Goal: Answer question/provide support: Share knowledge or assist other users

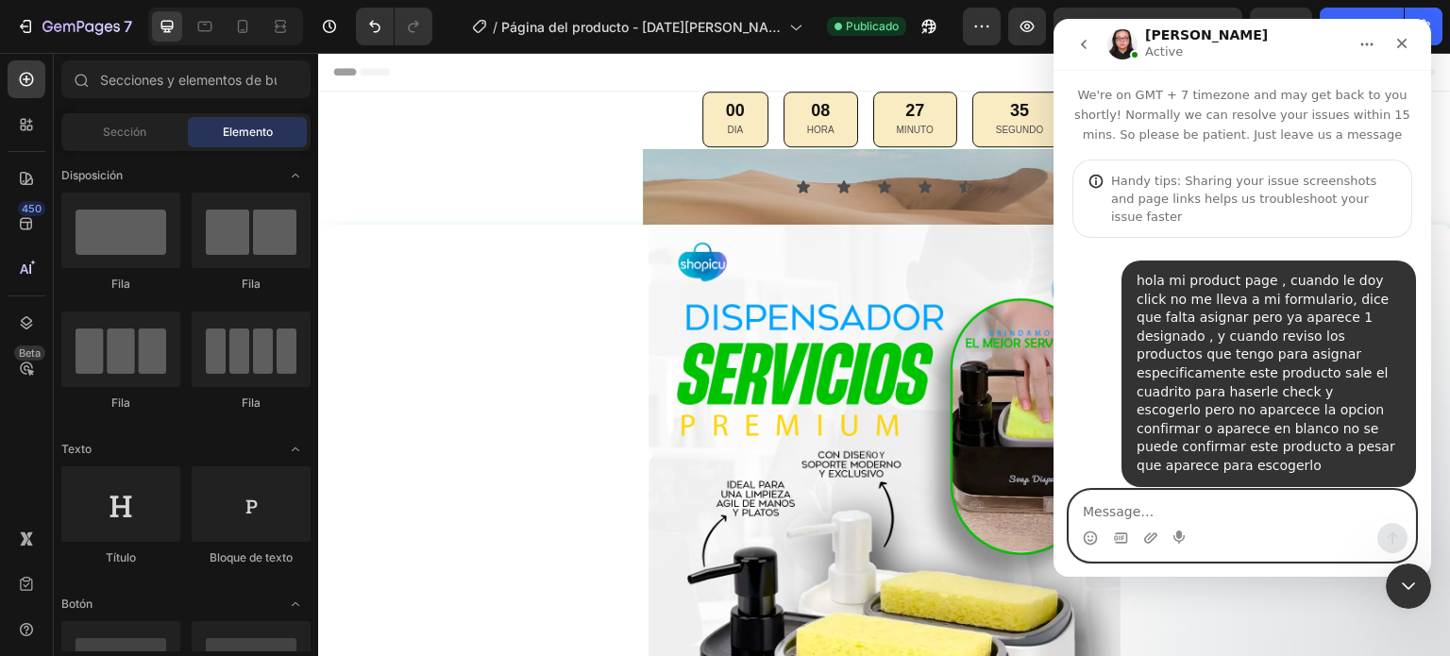
scroll to position [1246, 0]
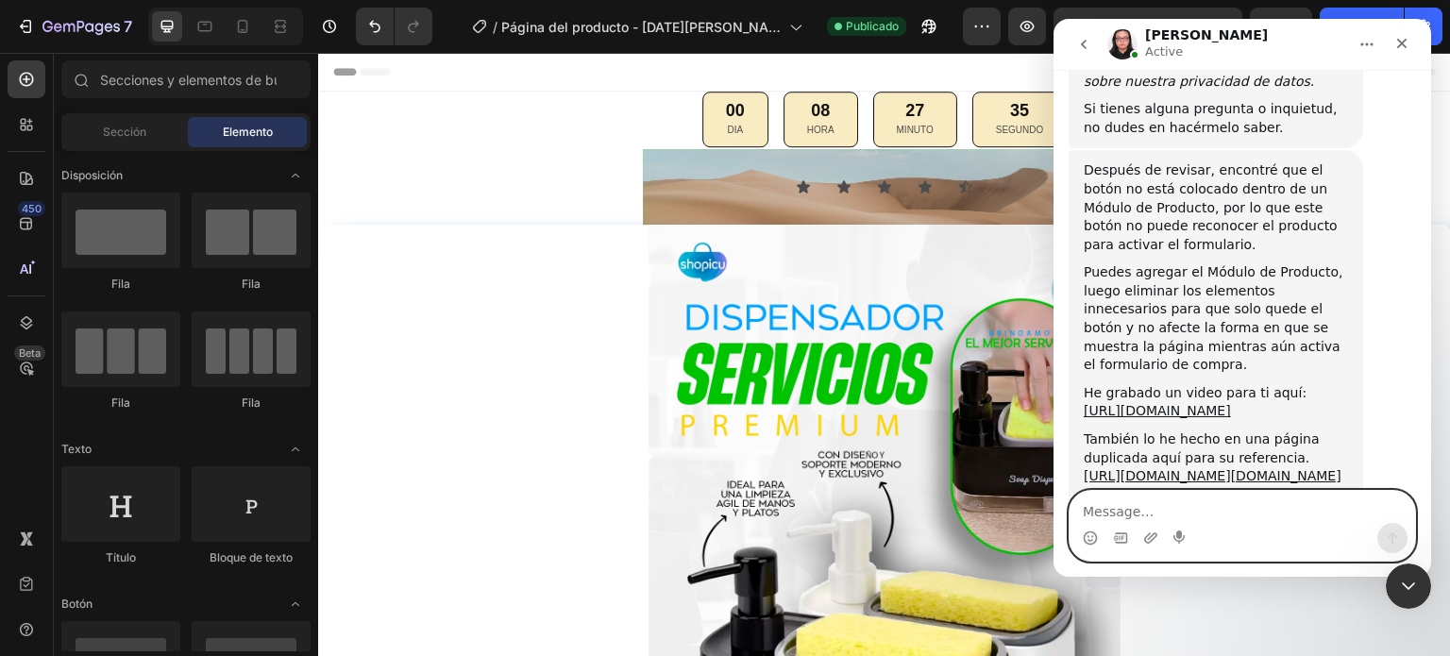
click at [1215, 521] on textarea "Message…" at bounding box center [1241, 507] width 345 height 32
type textarea "encontro el problema ?"
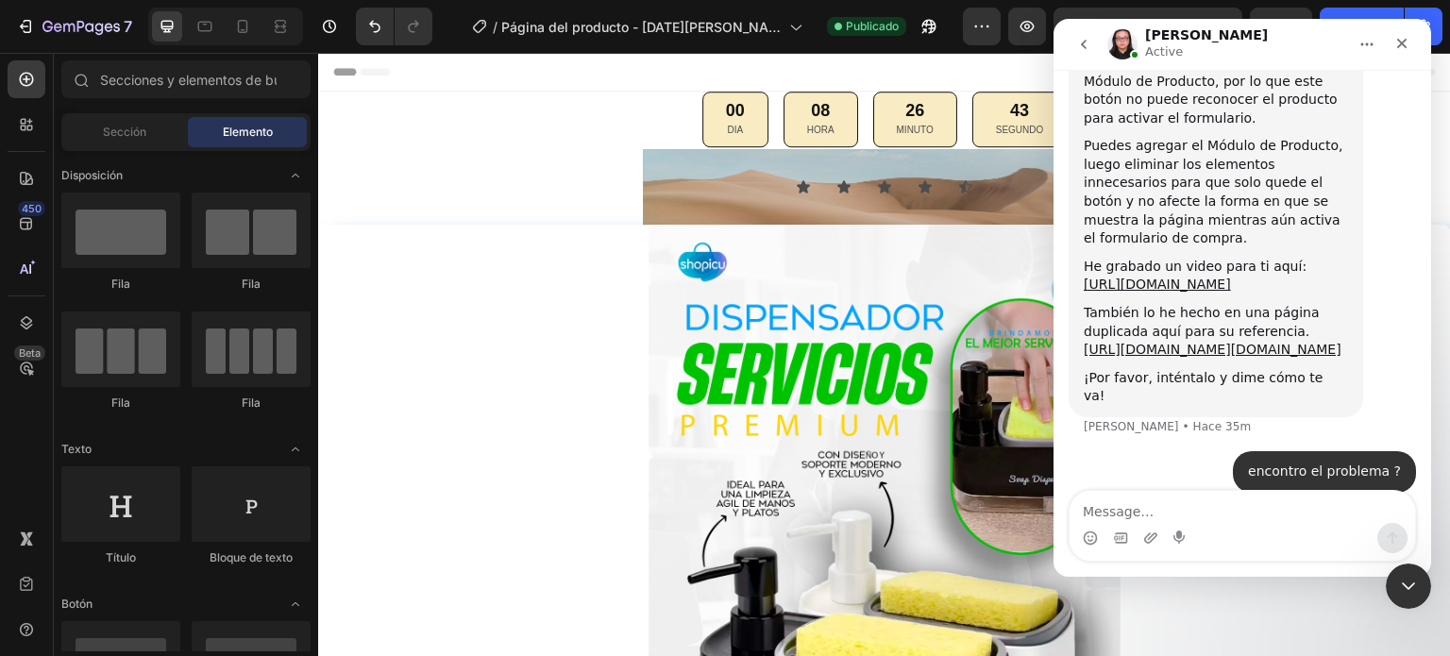
scroll to position [1374, 0]
drag, startPoint x: 1334, startPoint y: 456, endPoint x: 1369, endPoint y: 448, distance: 35.7
click at [1369, 513] on div "Escribiendo" at bounding box center [1241, 549] width 347 height 73
click at [1358, 44] on button "Inicio" at bounding box center [1367, 44] width 36 height 36
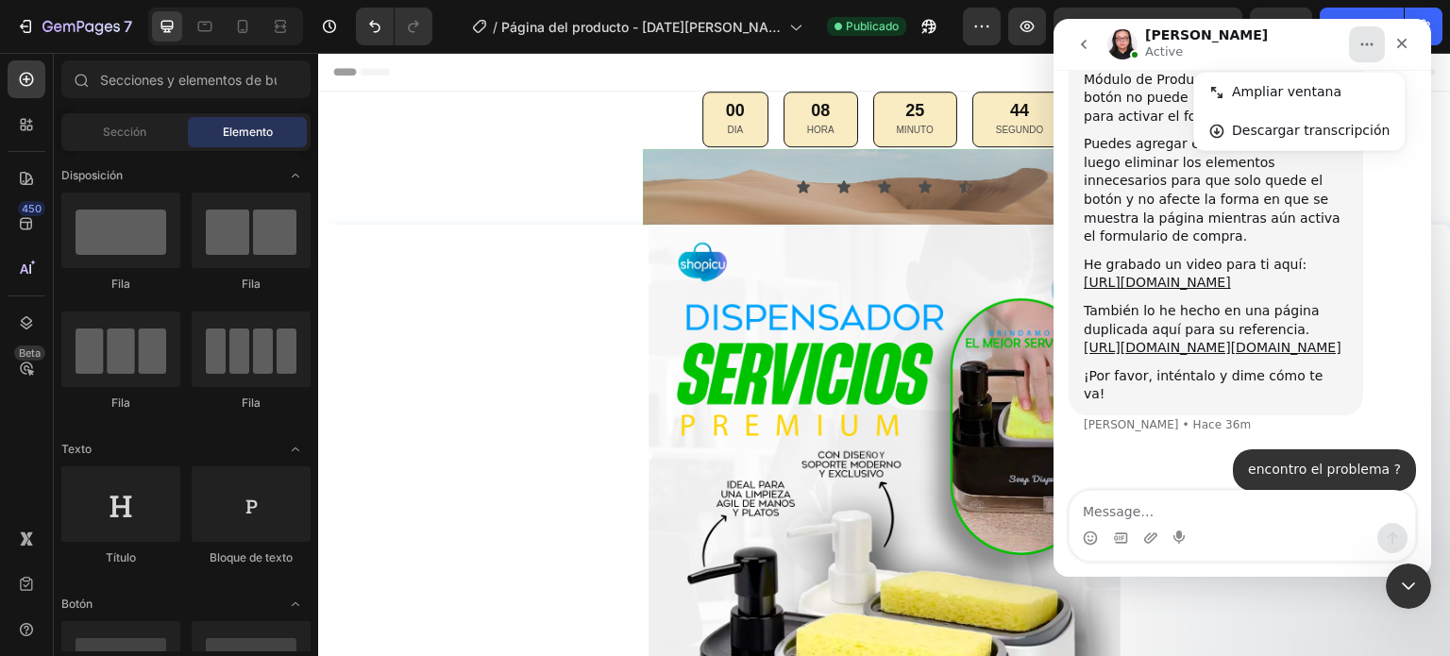
drag, startPoint x: 1420, startPoint y: 456, endPoint x: 1421, endPoint y: 466, distance: 10.6
click at [1421, 466] on div "We're on GMT + 7 timezone and may get back to you shortly! Normally we can reso…" at bounding box center [1242, 289] width 378 height 439
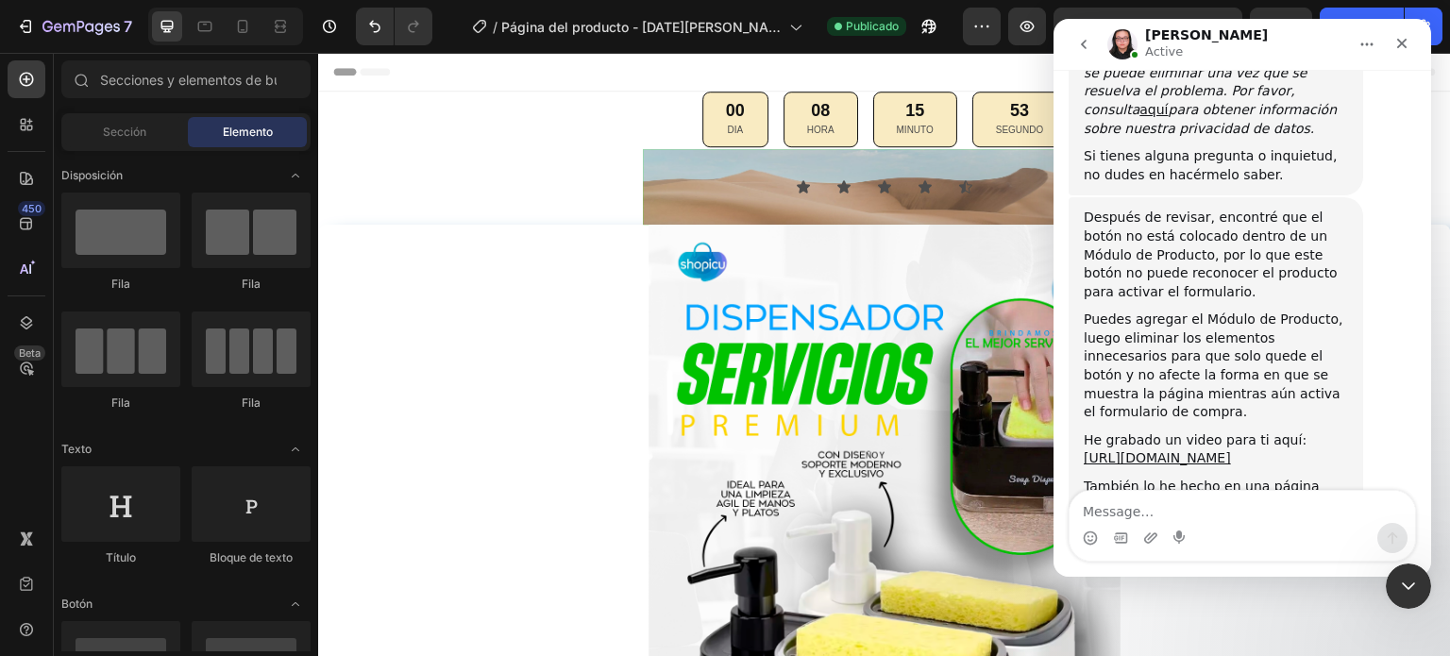
scroll to position [1202, 0]
click at [1200, 447] on link "[URL][DOMAIN_NAME]" at bounding box center [1157, 454] width 147 height 15
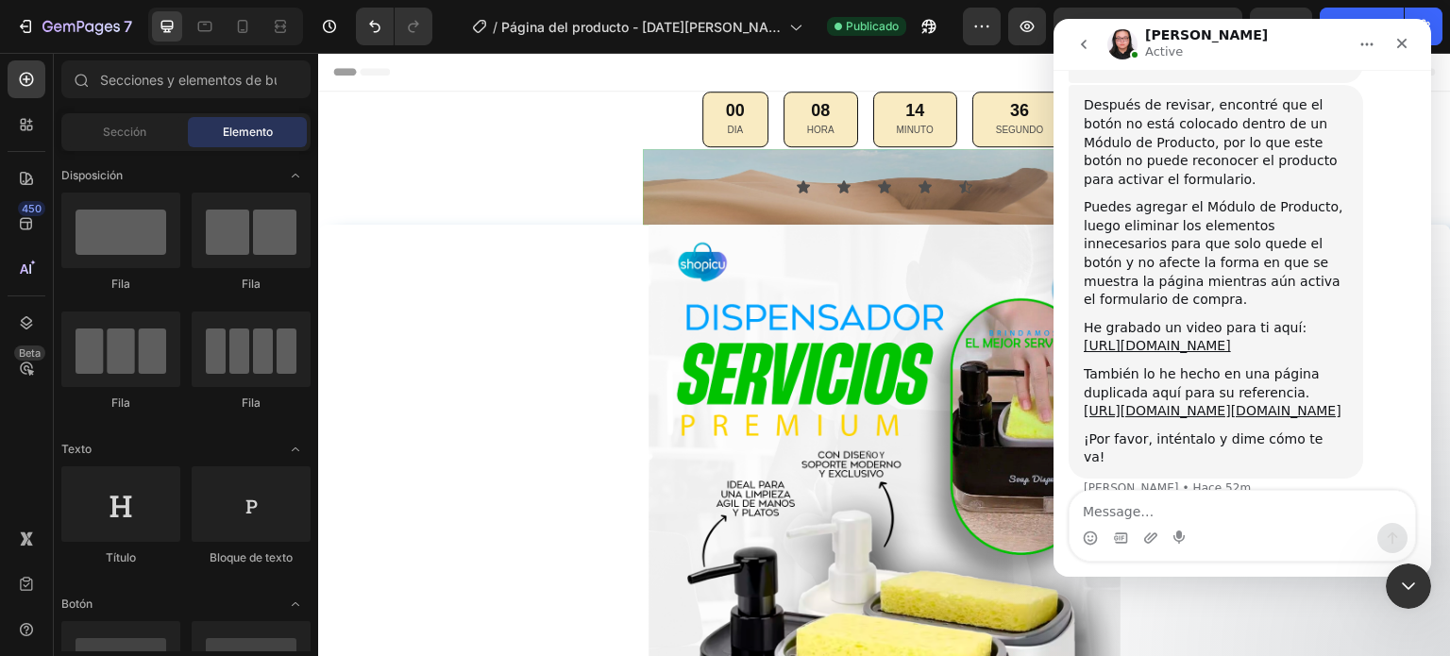
scroll to position [1319, 0]
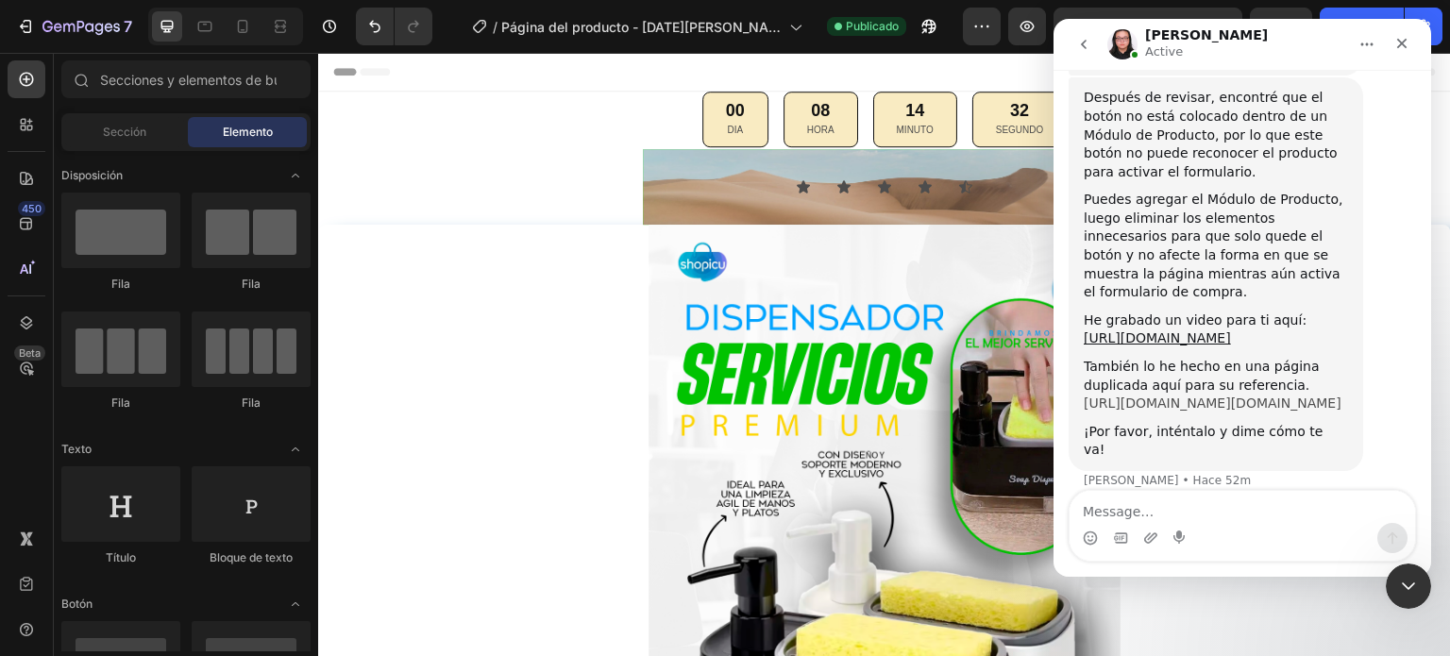
click at [1208, 395] on link "[URL][DOMAIN_NAME][DOMAIN_NAME]" at bounding box center [1213, 402] width 258 height 15
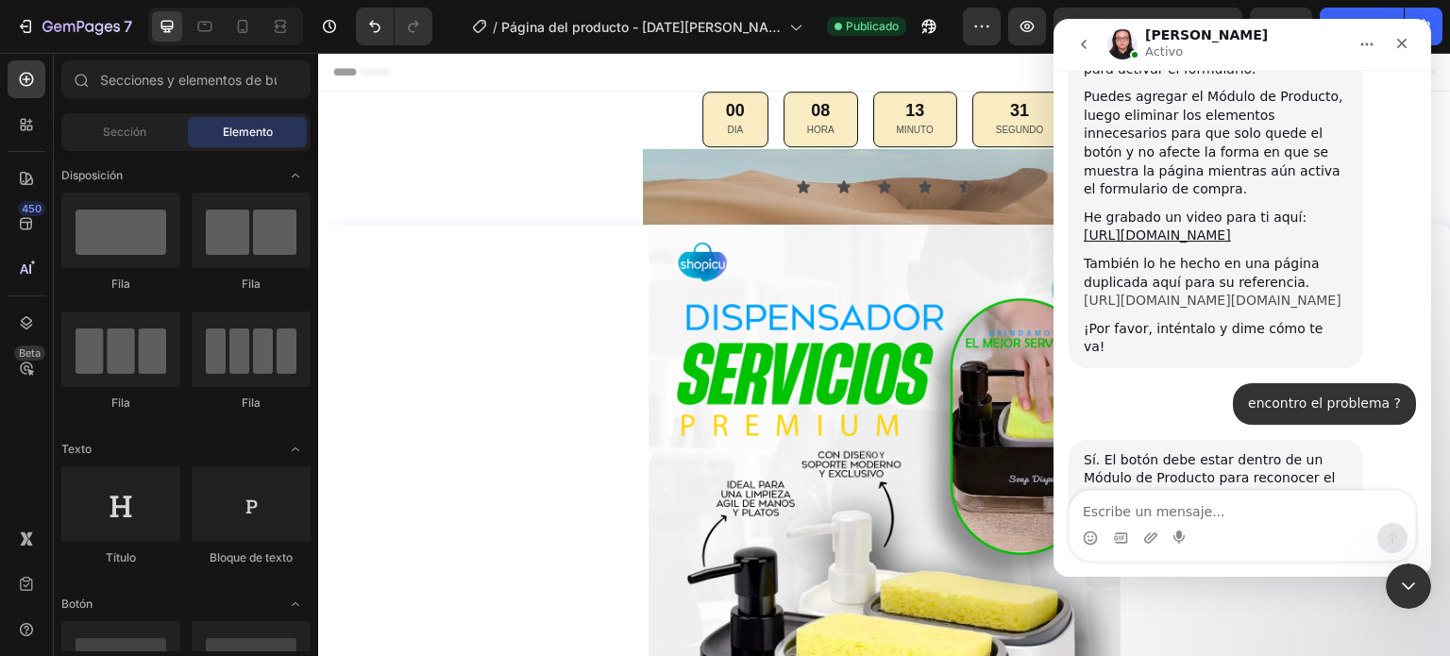
scroll to position [1357, 0]
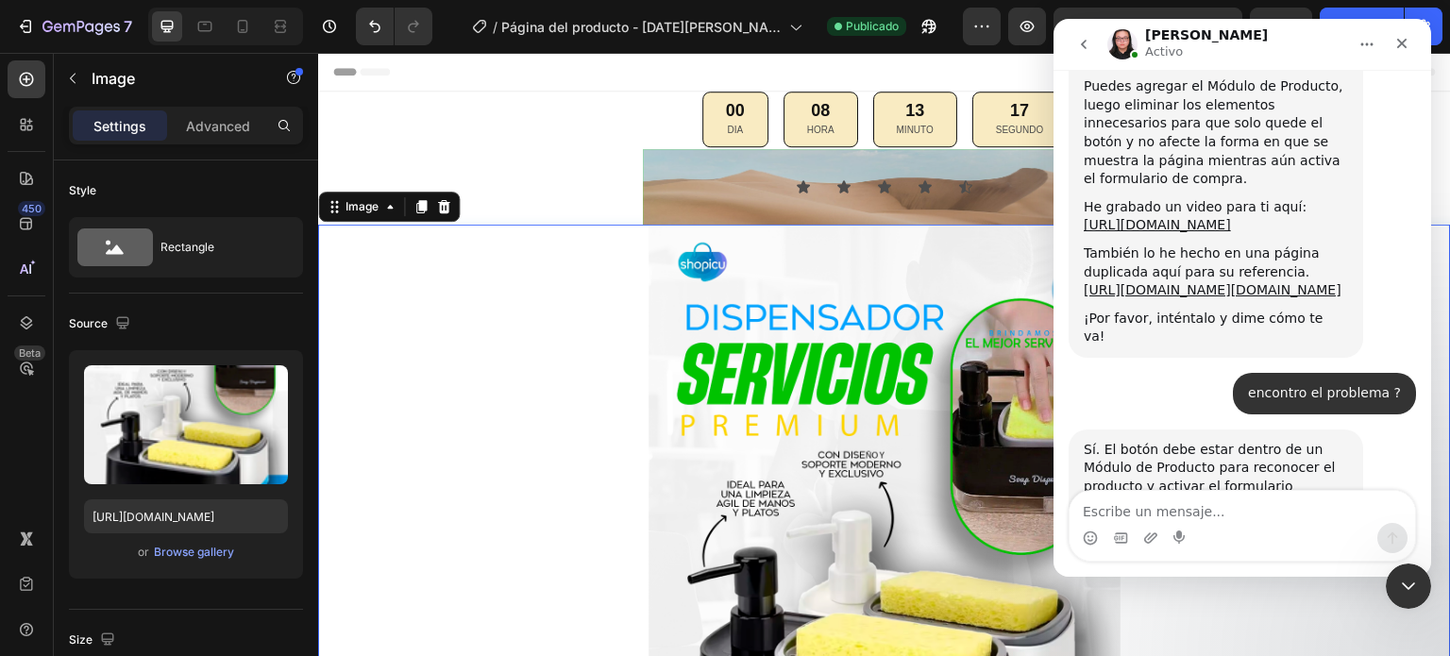
click at [567, 378] on div at bounding box center [884, 579] width 1133 height 708
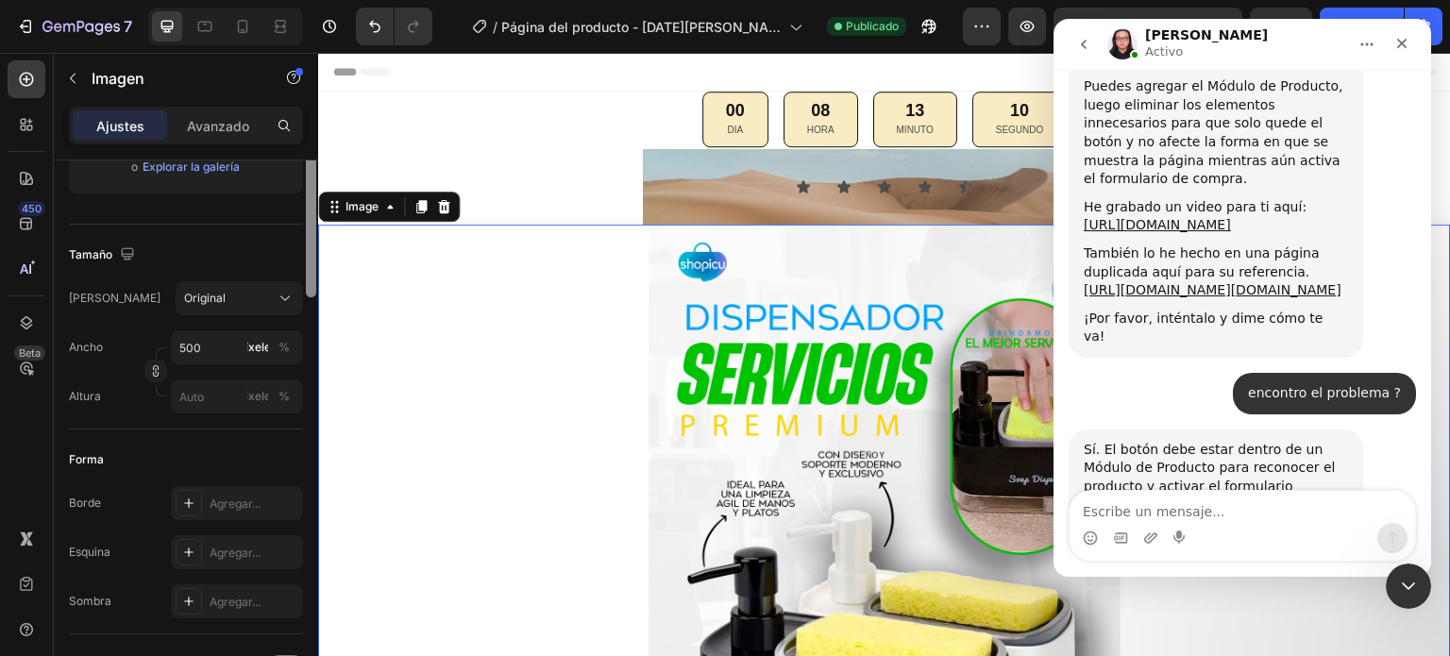
scroll to position [0, 0]
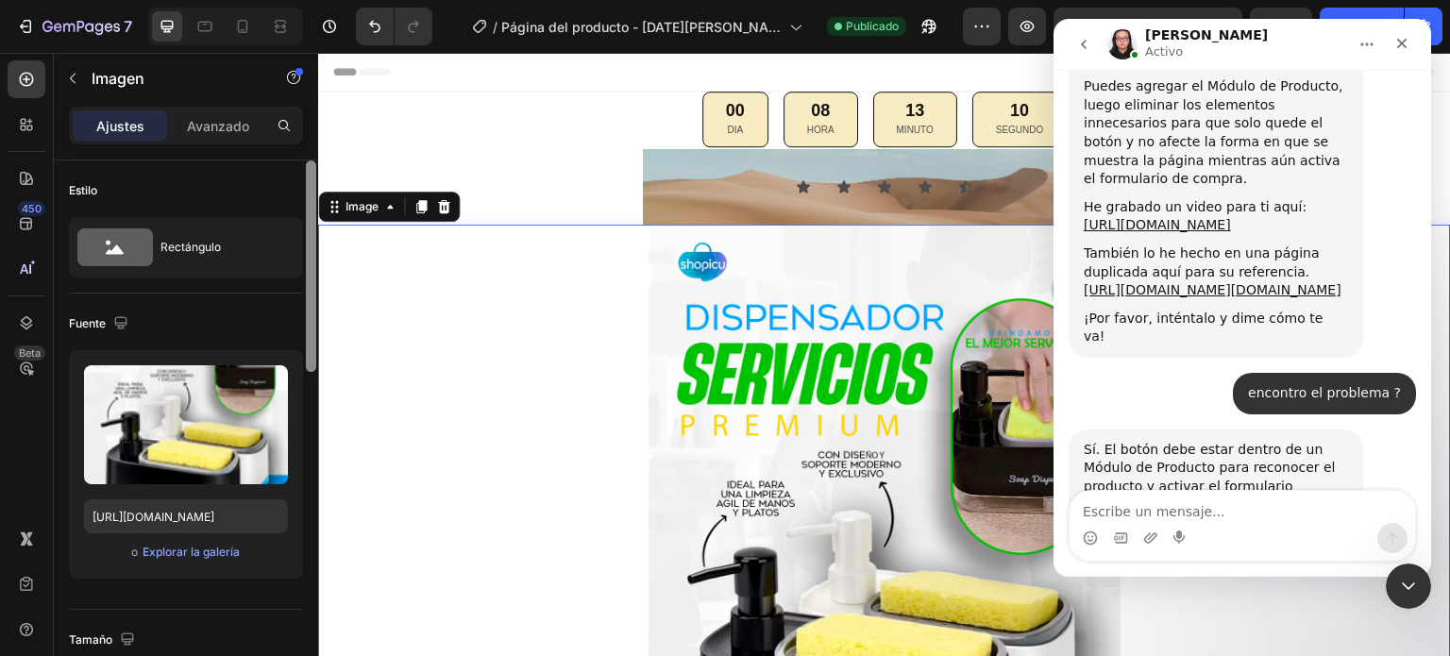
drag, startPoint x: 310, startPoint y: 224, endPoint x: 306, endPoint y: 112, distance: 111.4
click at [306, 112] on div "Ajustes Avanzado Estilo Rectángulo Fuente Subir imagen https://cdn.shopify.com/…" at bounding box center [186, 408] width 264 height 603
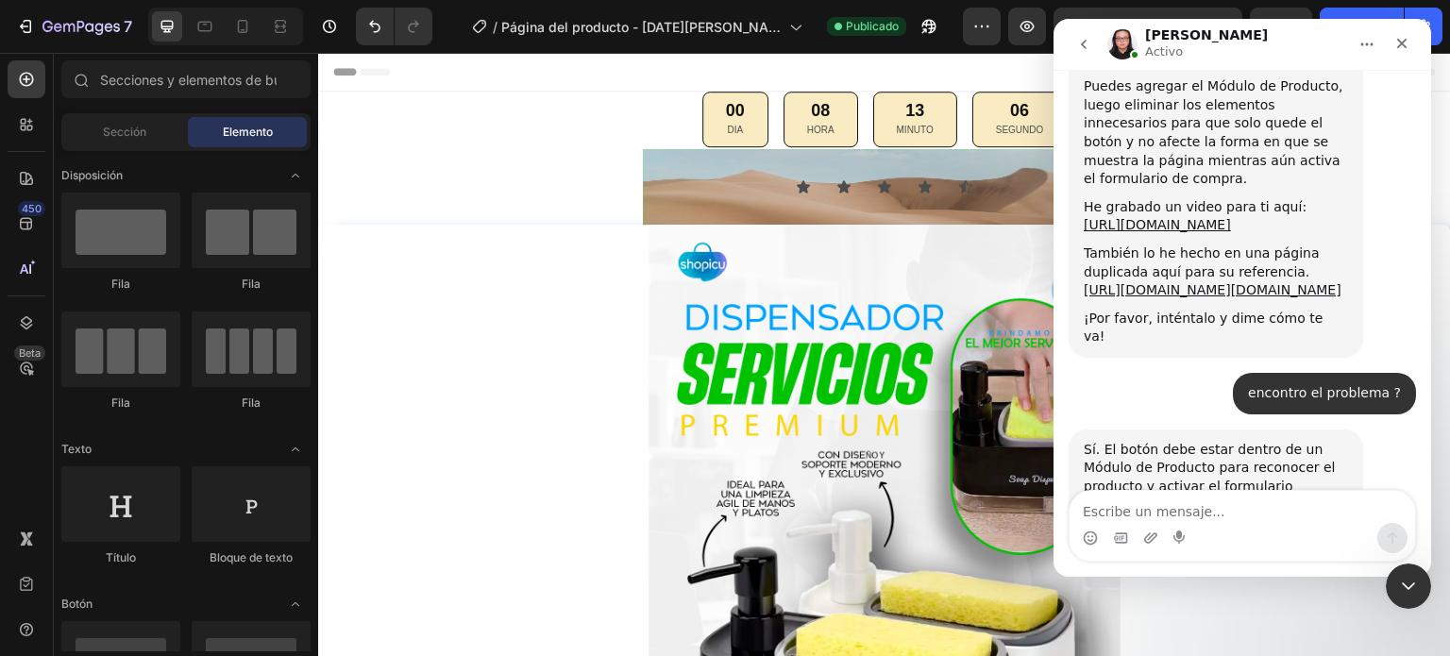
click at [547, 193] on section "Icon Icon Icon Icon Icon Icon List Section 2" at bounding box center [884, 187] width 755 height 76
click at [1420, 44] on nav "Nathan Activo" at bounding box center [1242, 44] width 378 height 51
click at [1408, 45] on icon "Cerrar" at bounding box center [1401, 43] width 15 height 15
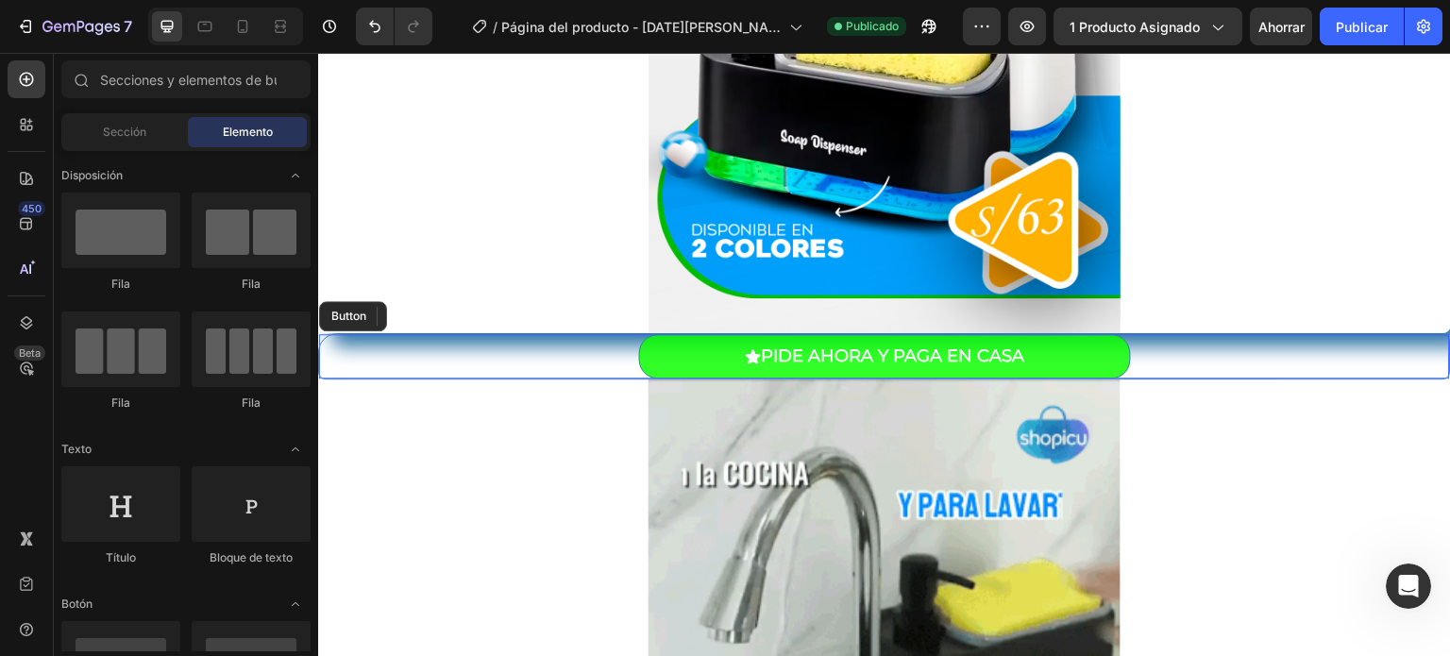
scroll to position [682, 0]
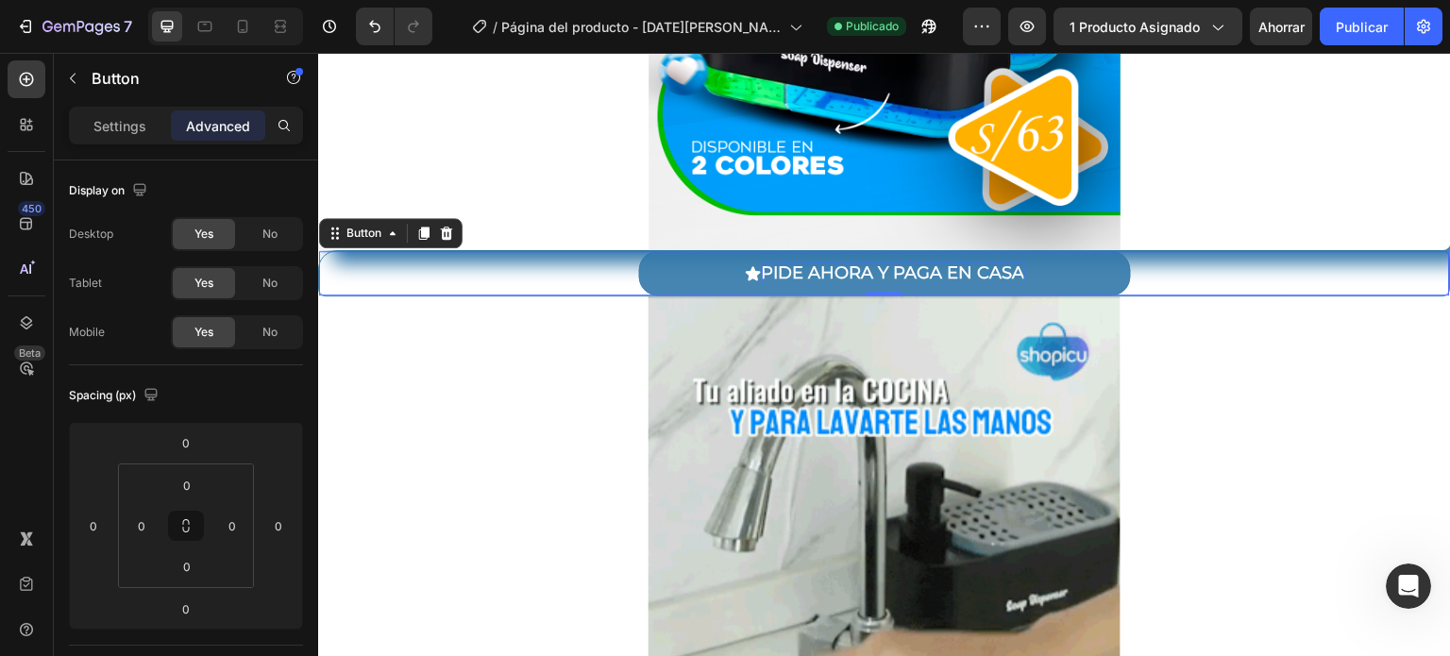
click at [868, 273] on p "PIDE AHORA Y PAGA EN CASA" at bounding box center [893, 273] width 263 height 22
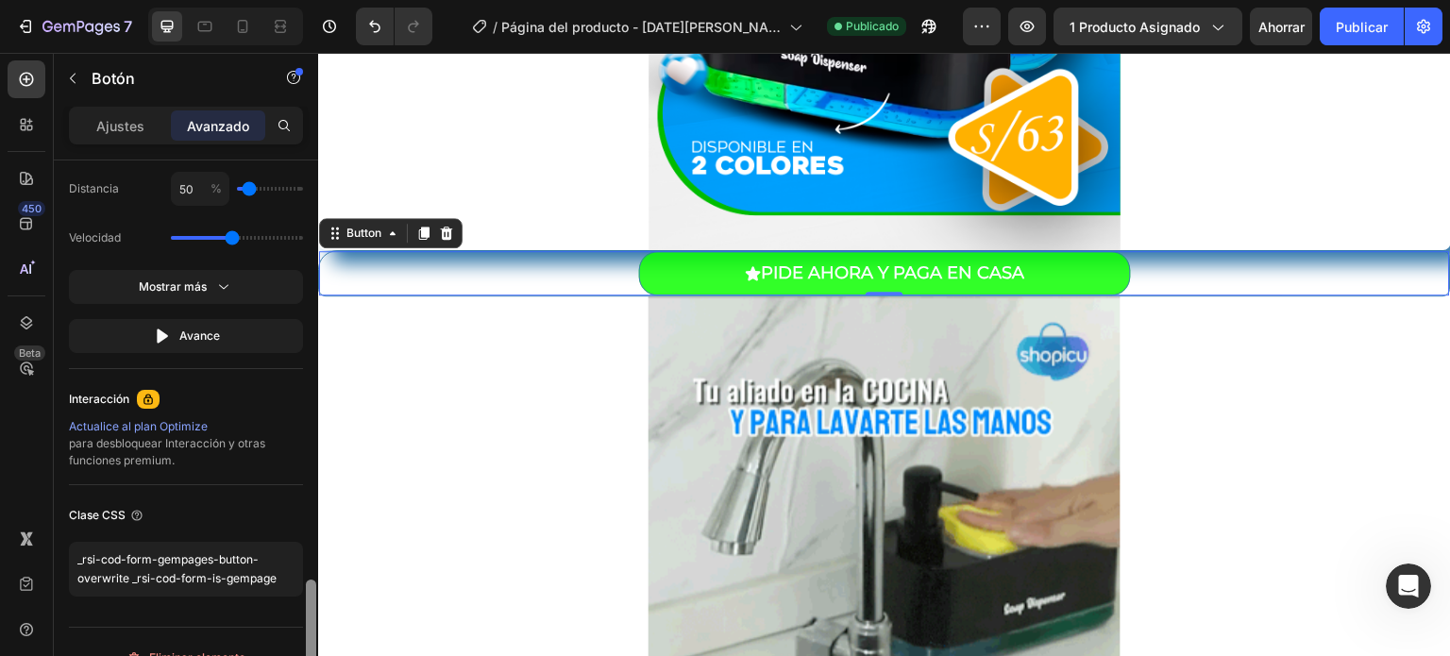
scroll to position [1333, 0]
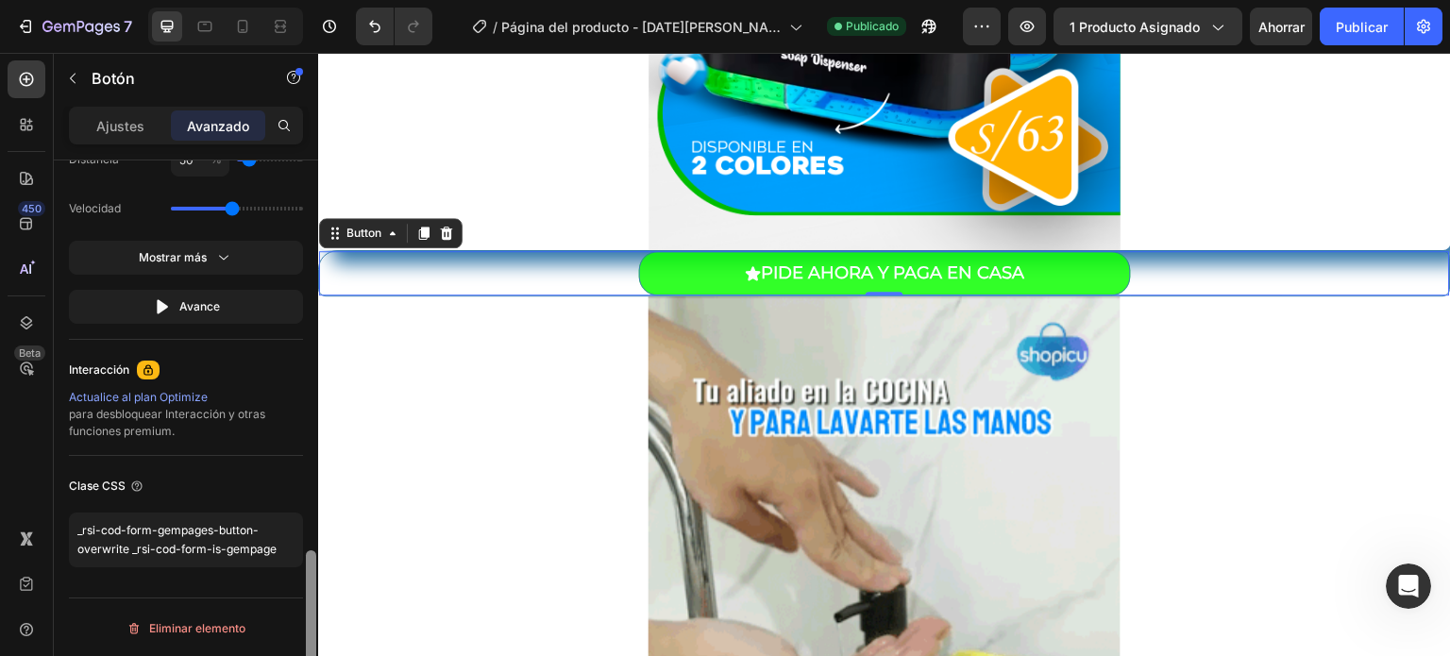
drag, startPoint x: 310, startPoint y: 227, endPoint x: 291, endPoint y: 700, distance: 474.2
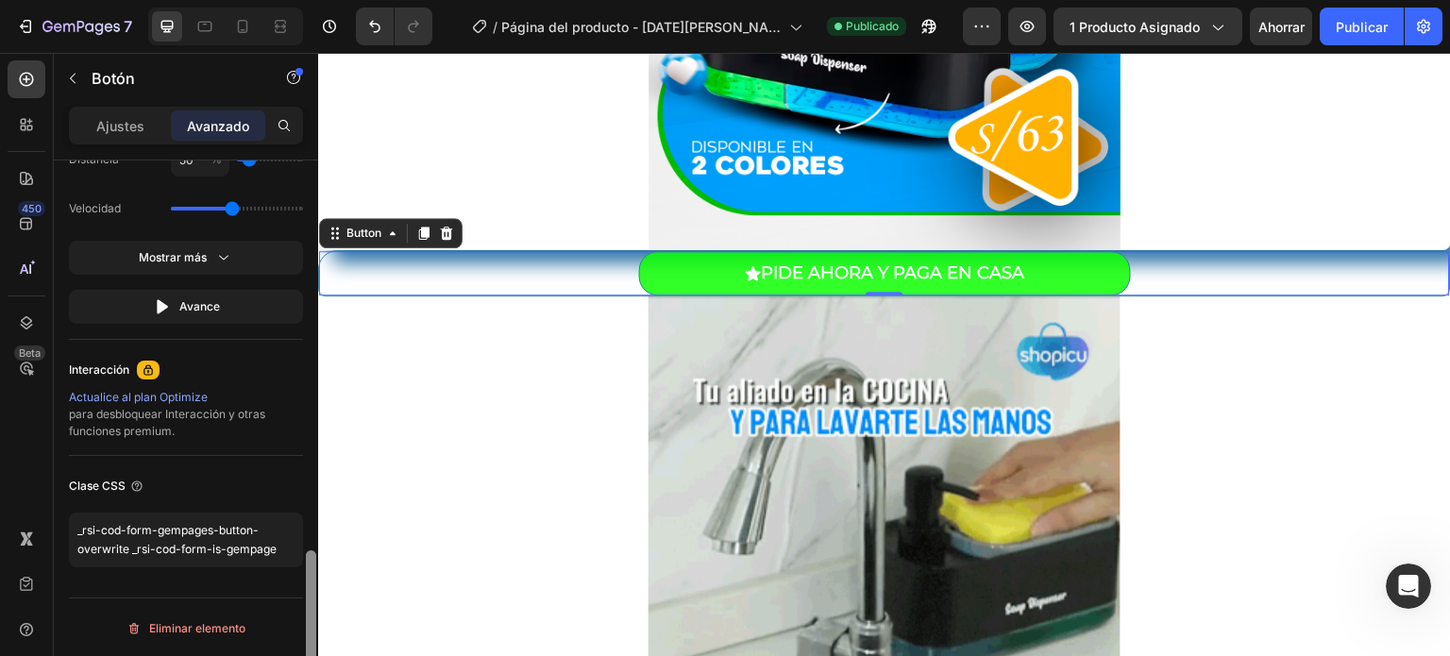
click at [291, 0] on html "7 Version history / Página del producto - 27 de agosto, 00:50:04 Publicado Avan…" at bounding box center [725, 0] width 1450 height 0
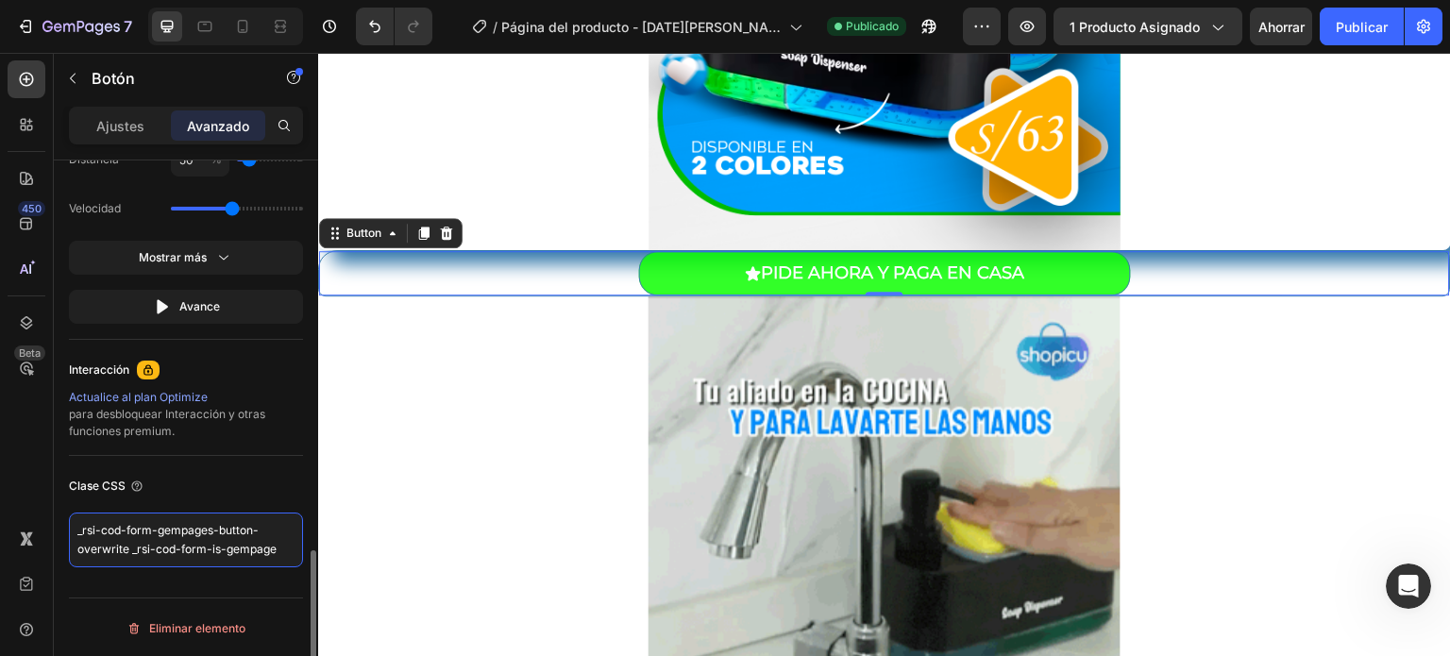
drag, startPoint x: 275, startPoint y: 558, endPoint x: 71, endPoint y: 524, distance: 206.7
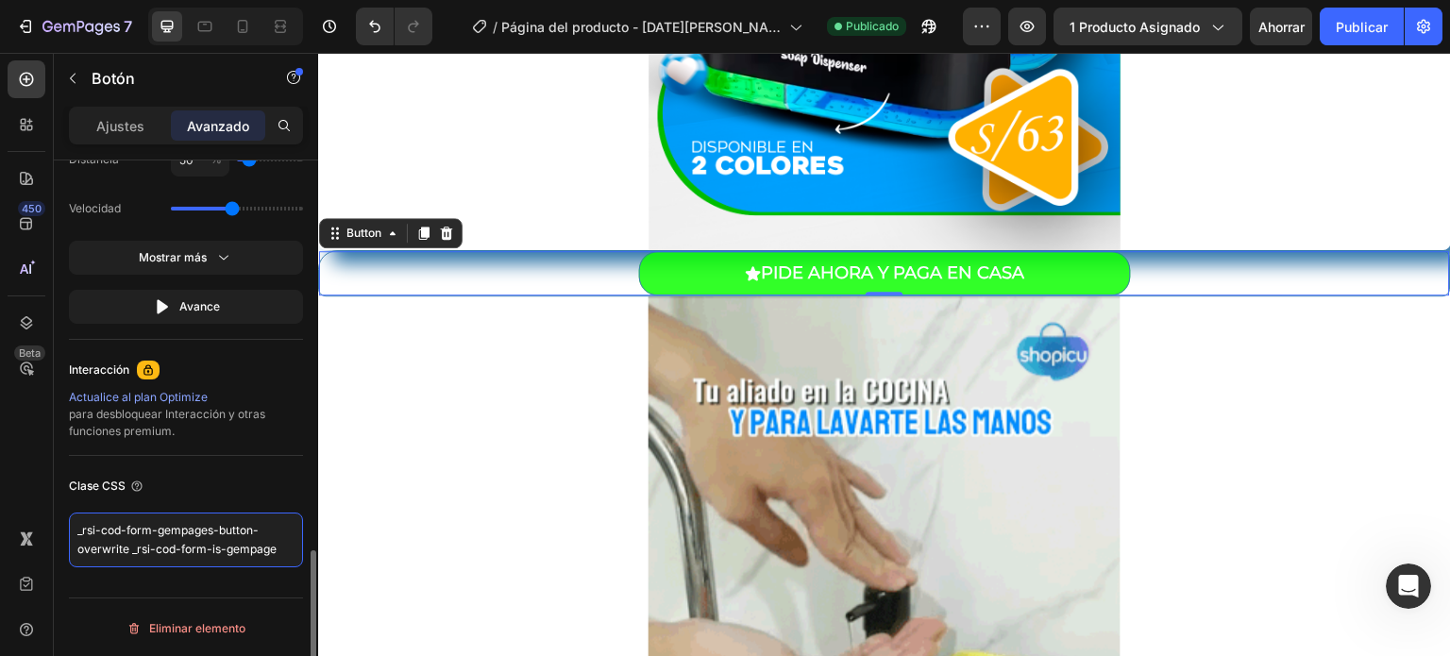
click at [71, 524] on textarea "_rsi-cod-form-gempages-button-overwrite _rsi-cod-form-is-gempage" at bounding box center [186, 540] width 234 height 55
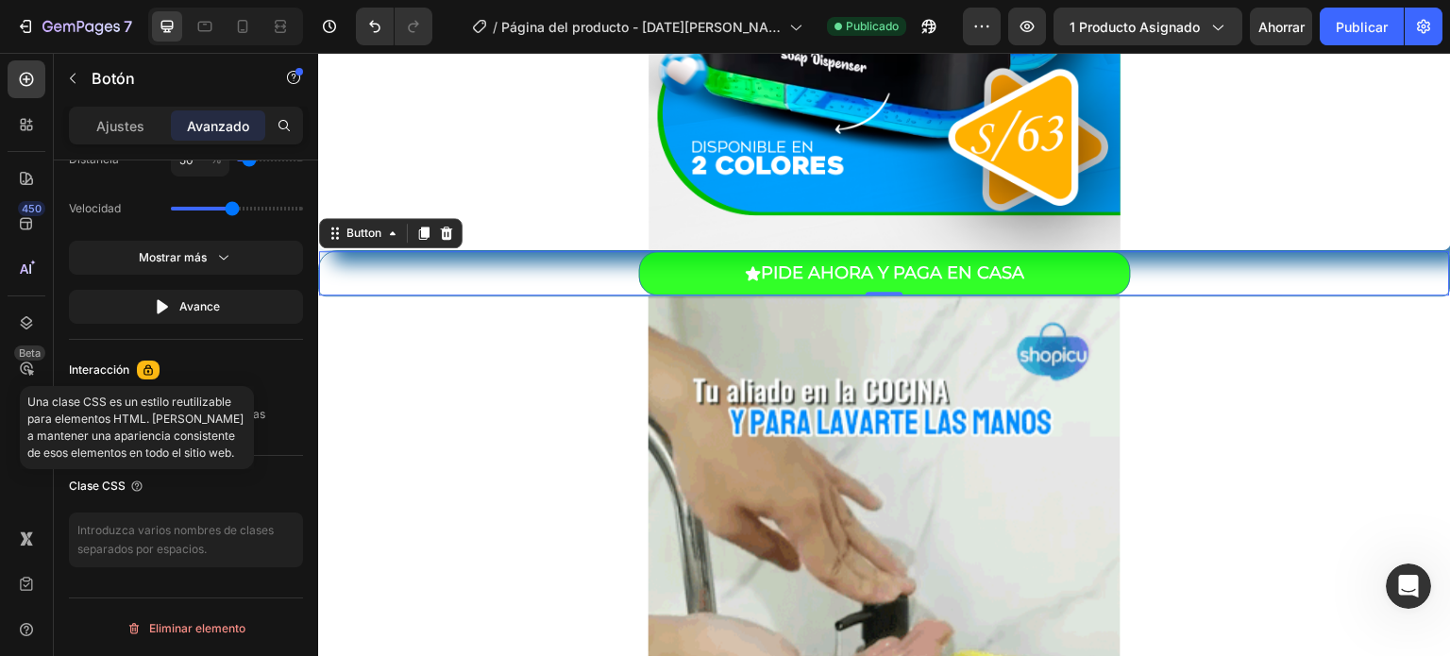
click at [157, 422] on font "Una clase CSS es un estilo reutilizable para elementos HTML. Ayuda a mantener u…" at bounding box center [135, 427] width 216 height 65
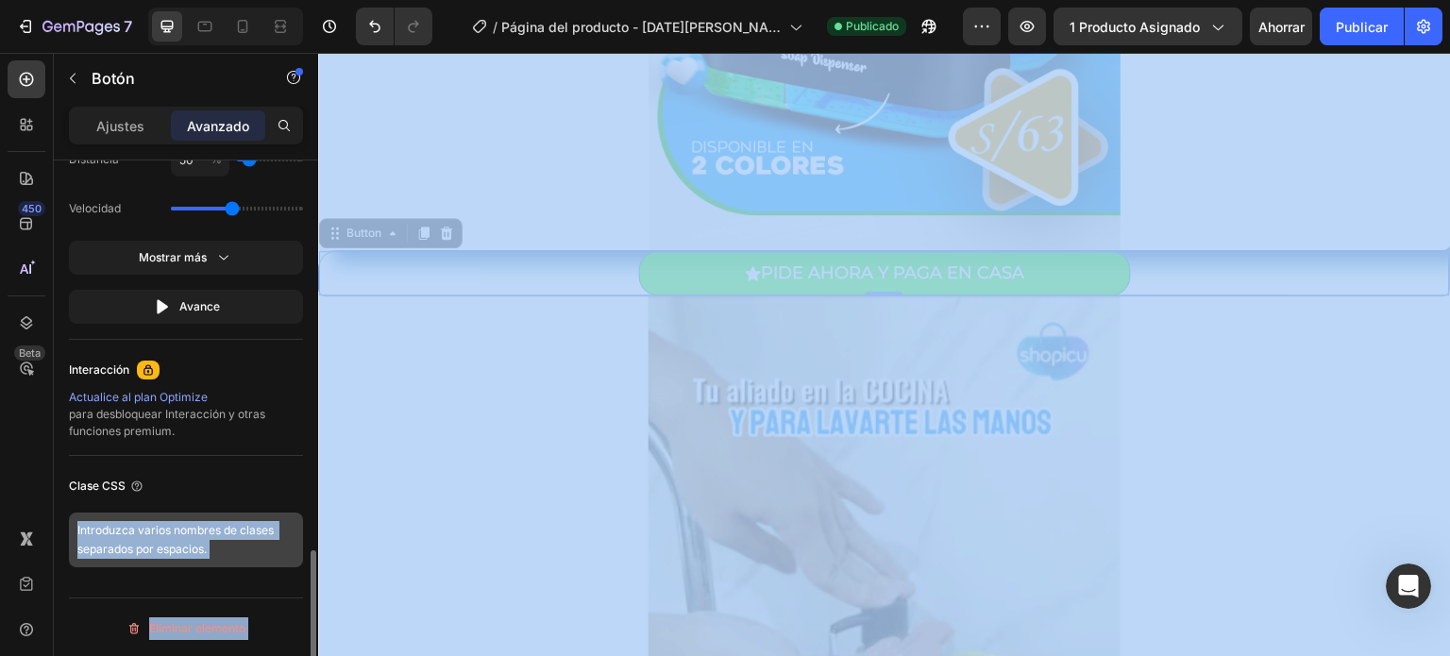
drag, startPoint x: 157, startPoint y: 422, endPoint x: 160, endPoint y: 524, distance: 102.0
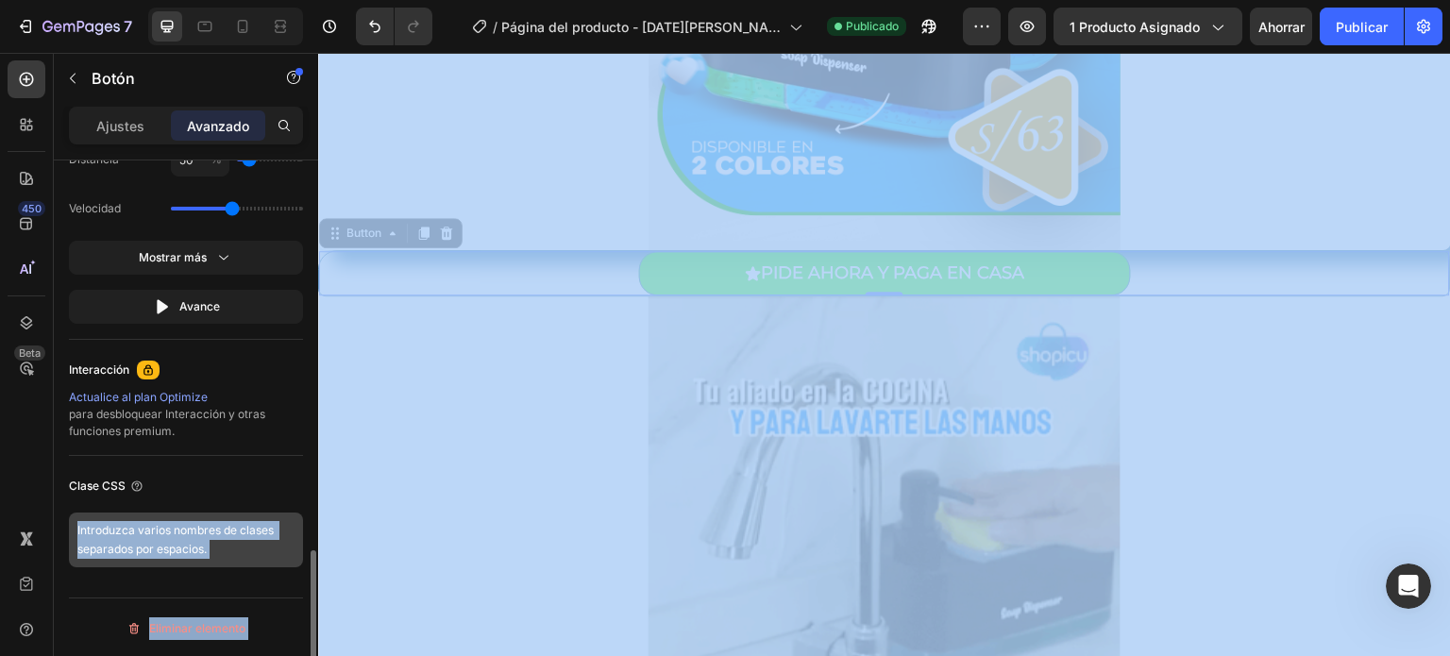
click at [160, 0] on body "7 Version history / Página del producto - 27 de agosto, 00:50:04 Publicado Avan…" at bounding box center [725, 0] width 1450 height 0
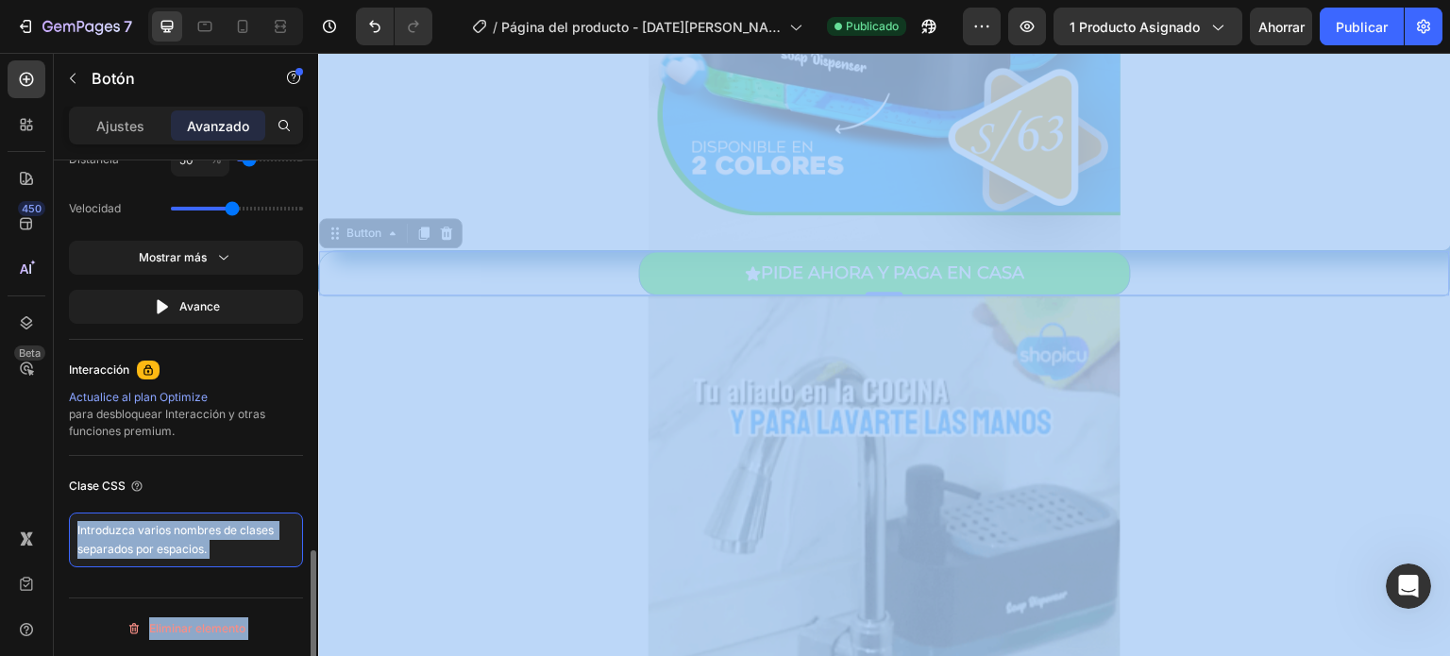
click at [239, 536] on textarea at bounding box center [186, 540] width 234 height 55
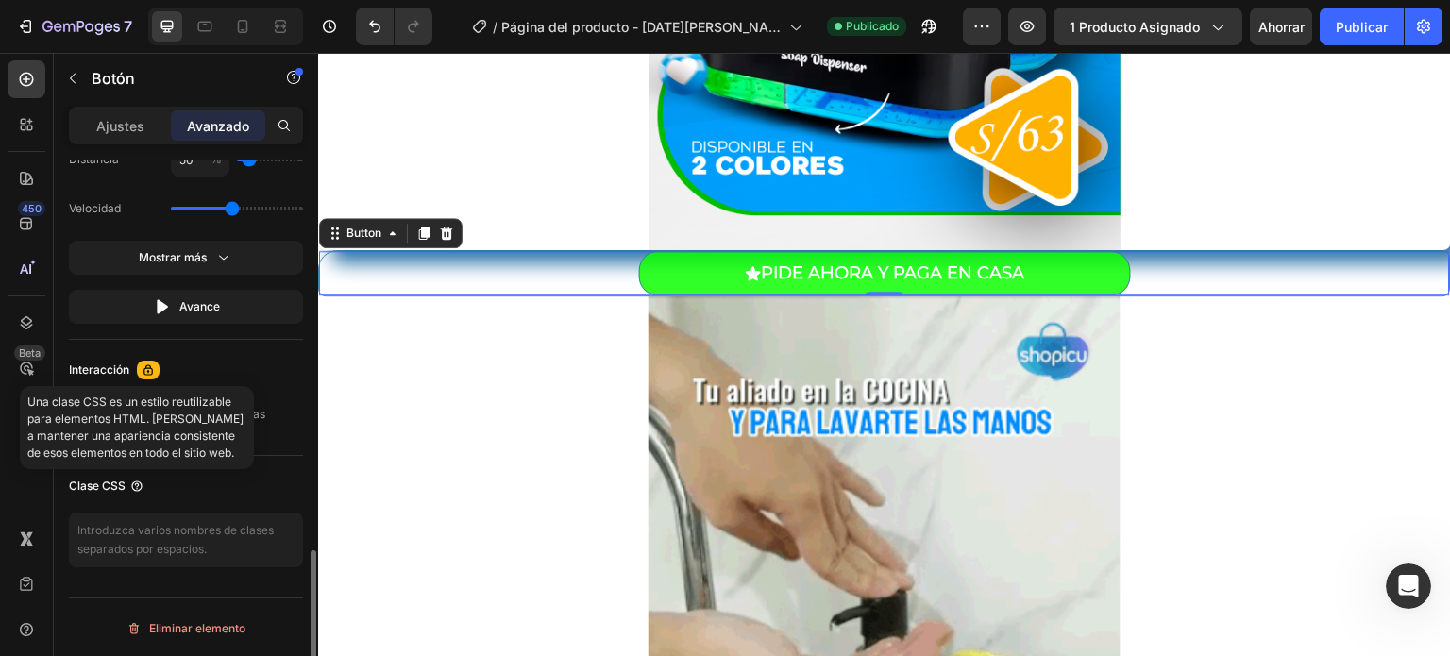
click at [132, 487] on icon at bounding box center [136, 485] width 10 height 10
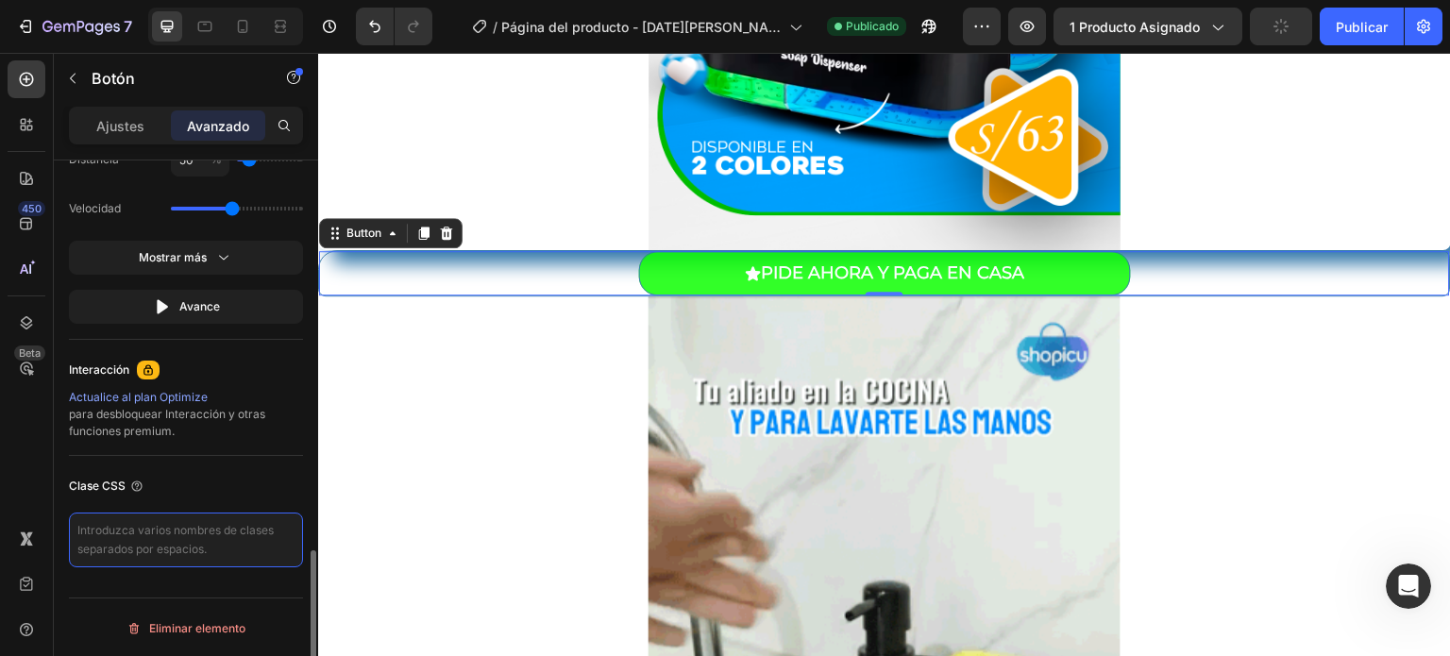
click at [187, 550] on textarea at bounding box center [186, 540] width 234 height 55
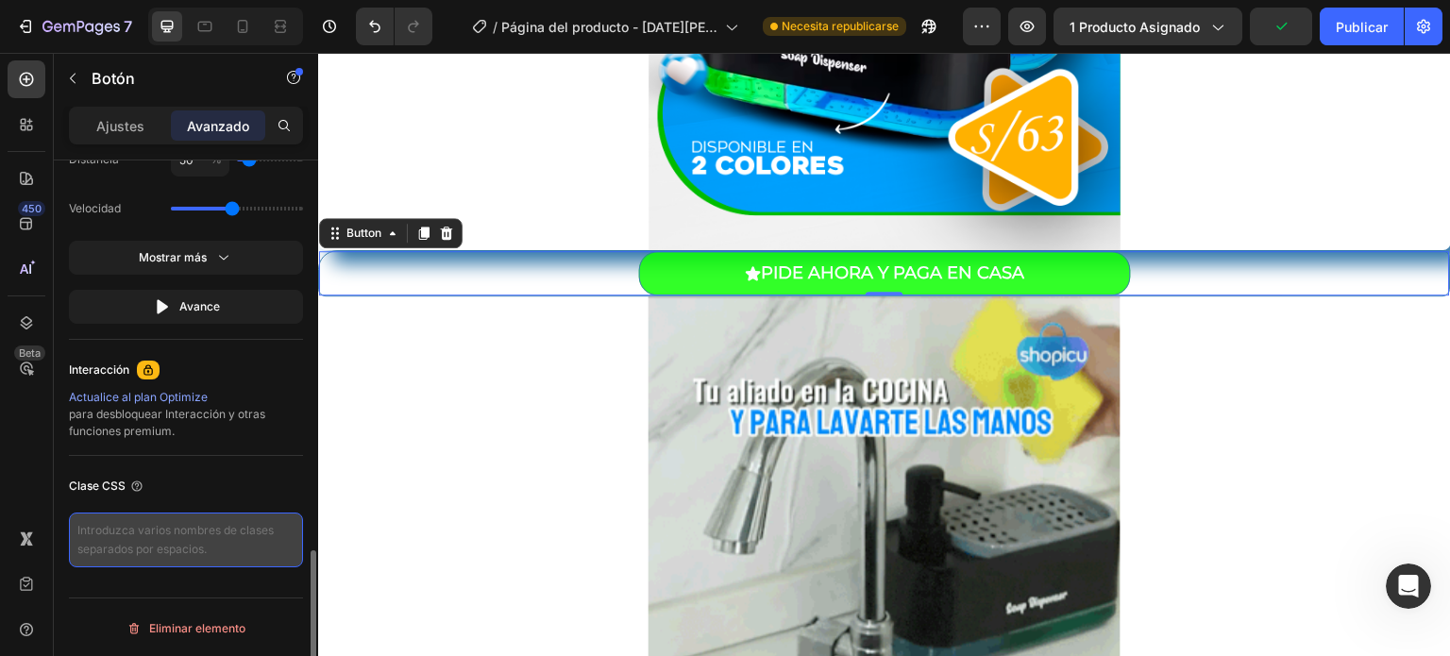
click at [181, 541] on textarea at bounding box center [186, 540] width 234 height 55
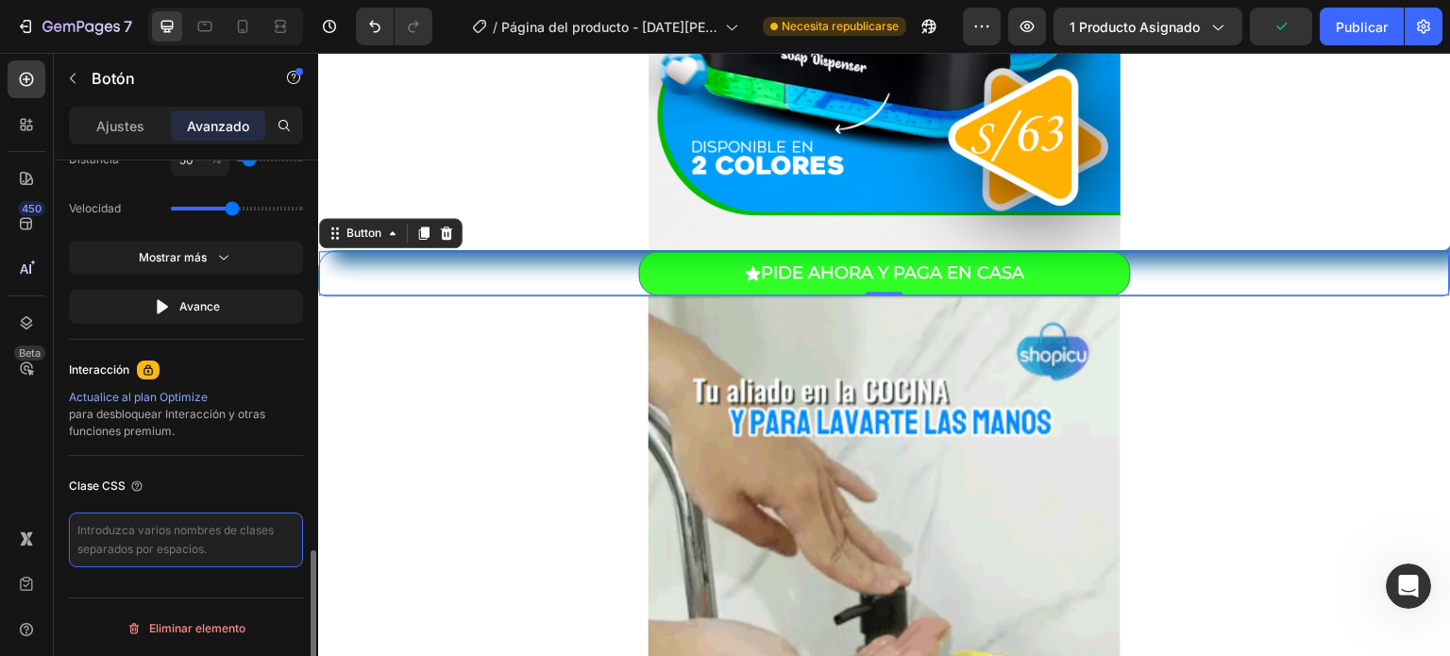
click at [181, 541] on textarea at bounding box center [186, 540] width 234 height 55
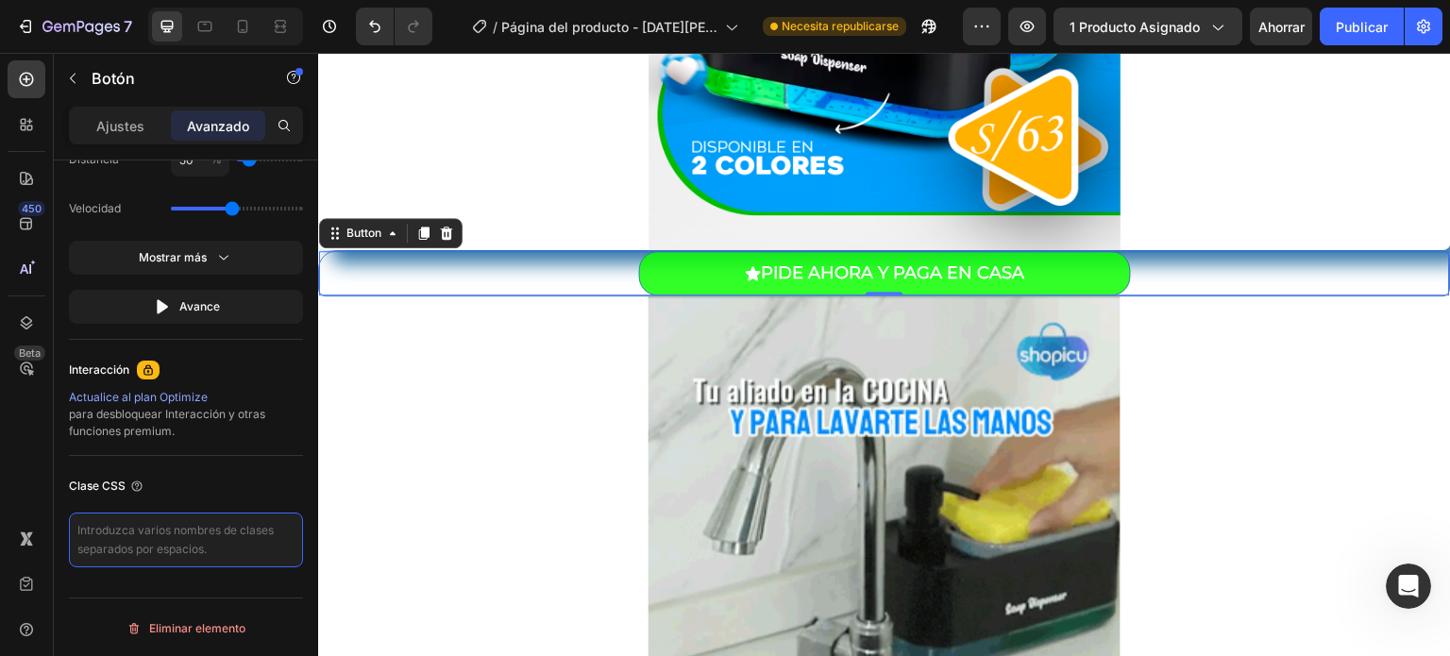
drag, startPoint x: 500, startPoint y: 580, endPoint x: 627, endPoint y: 279, distance: 325.7
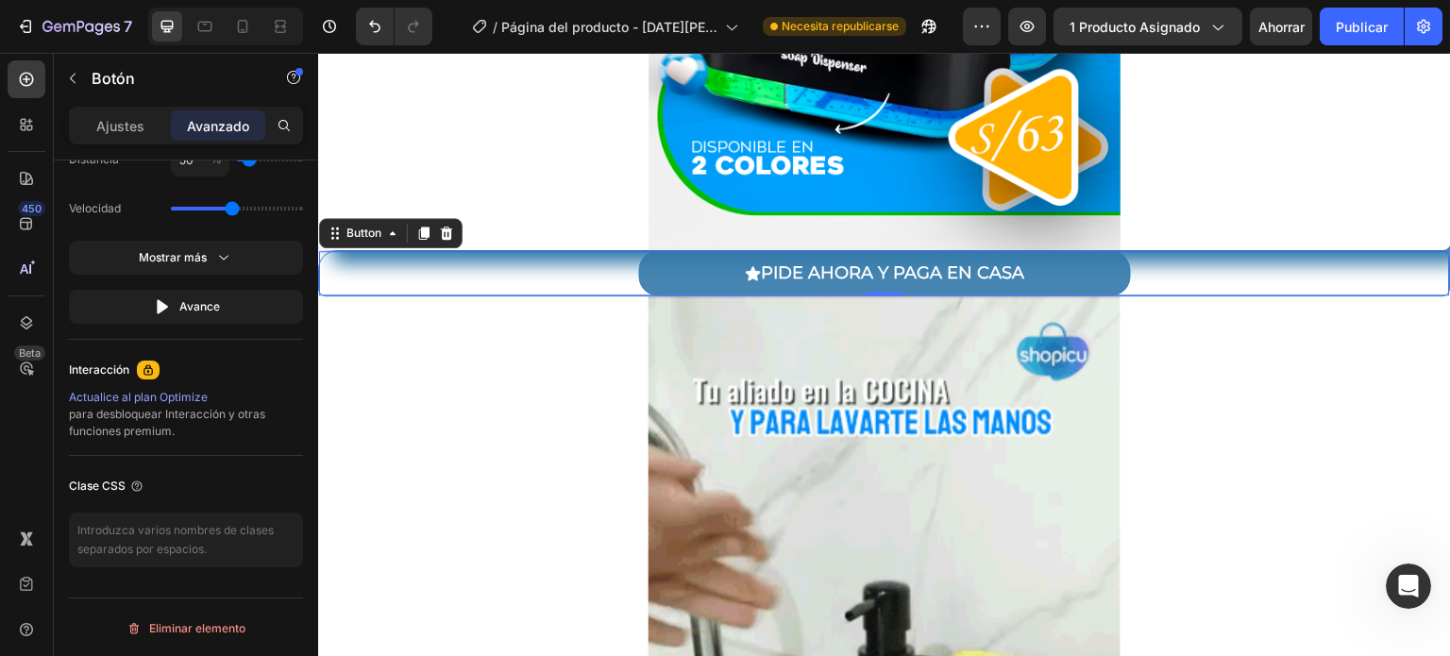
click at [677, 278] on button "PIDE AHORA Y PAGA EN CASA" at bounding box center [885, 273] width 492 height 44
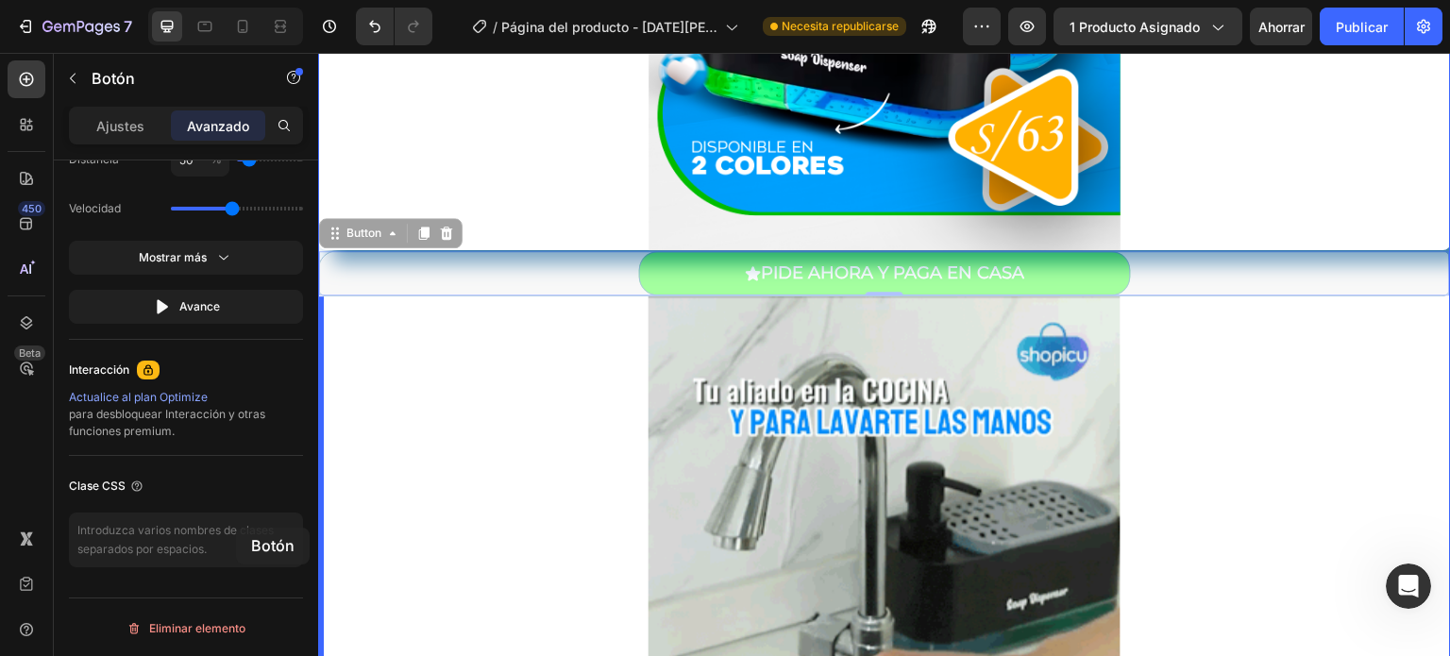
drag, startPoint x: 676, startPoint y: 278, endPoint x: 232, endPoint y: 528, distance: 508.8
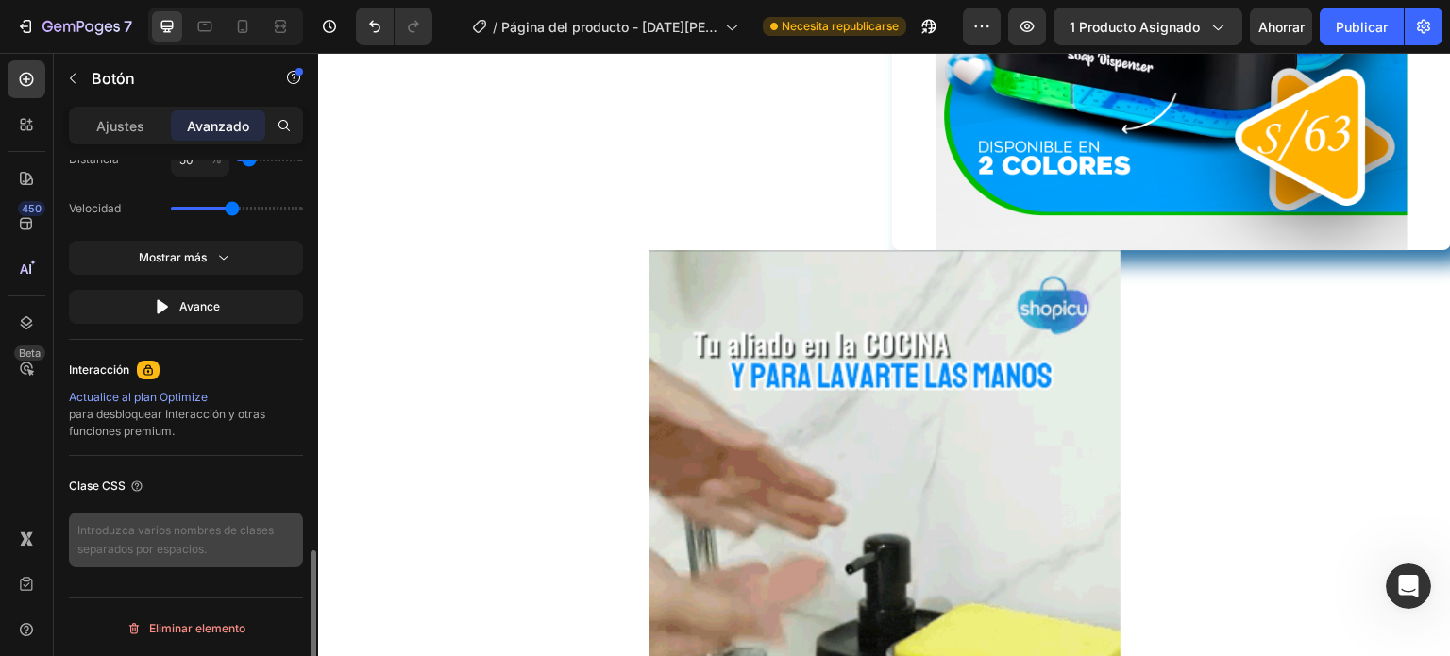
scroll to position [636, 0]
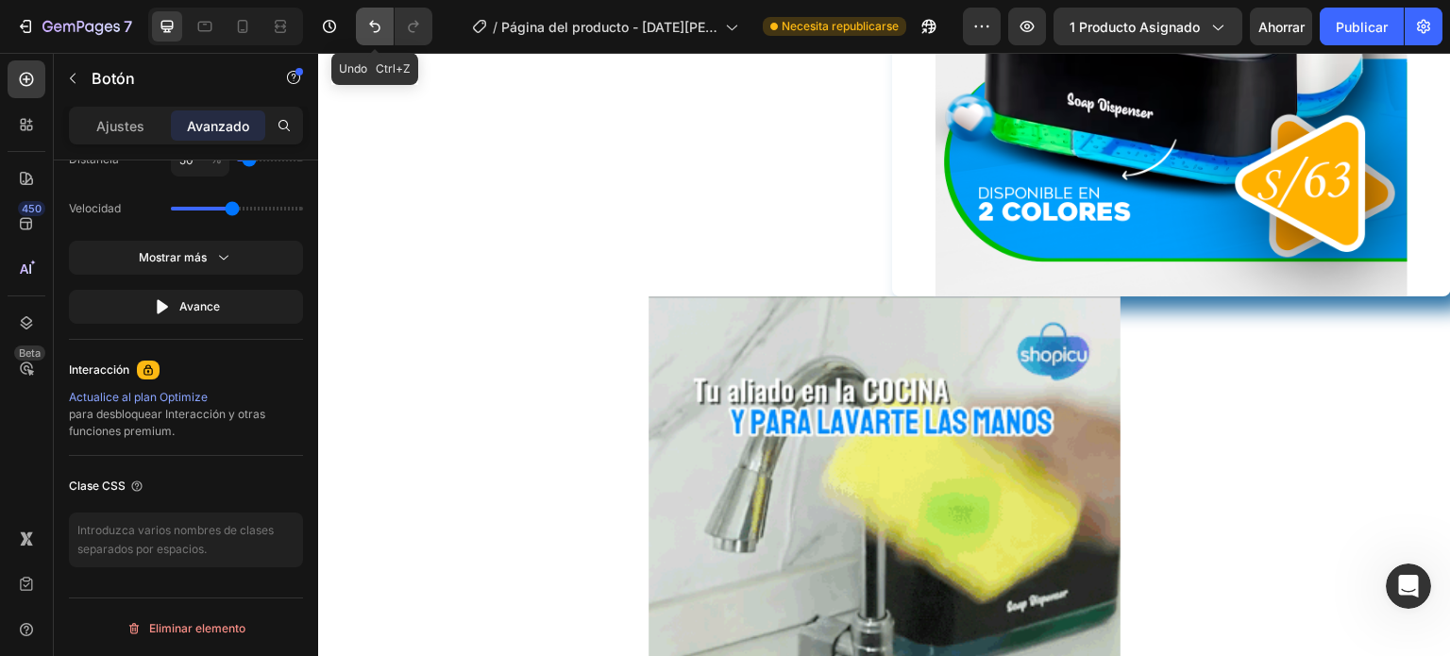
click at [376, 22] on icon "Deshacer/Rehacer" at bounding box center [374, 26] width 19 height 19
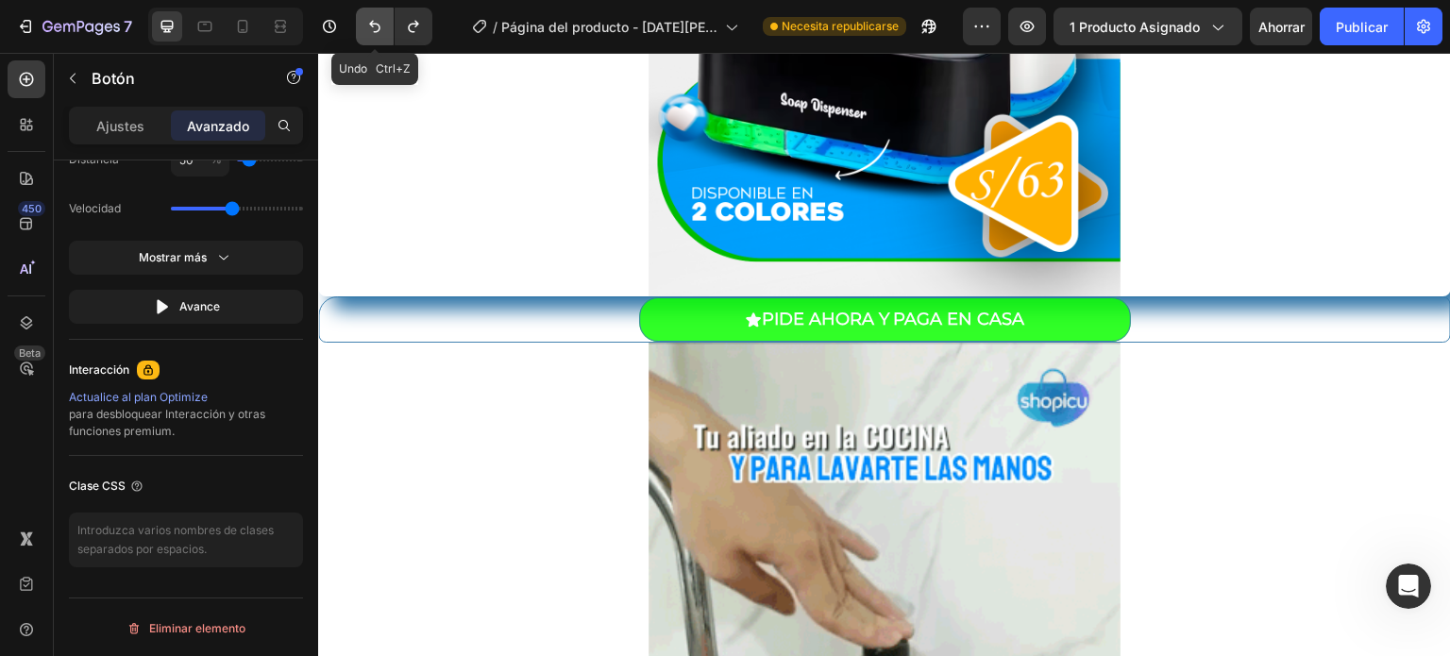
scroll to position [682, 0]
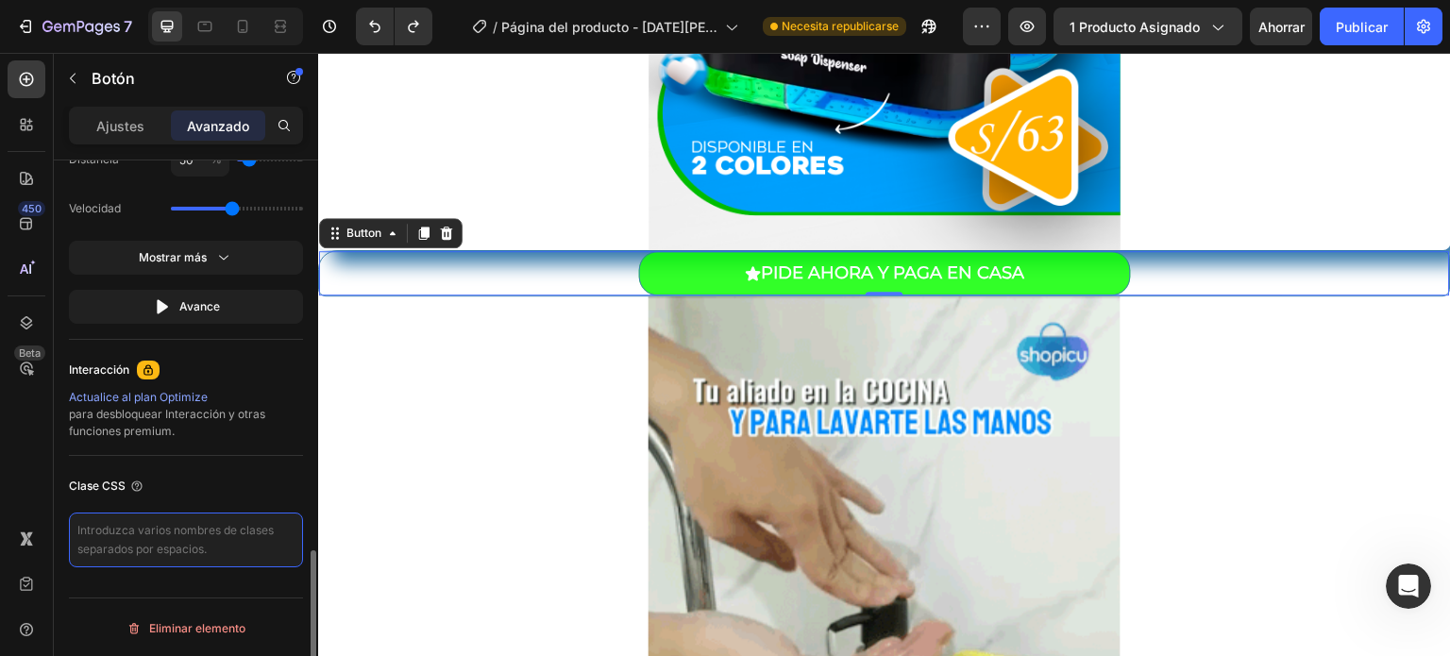
click at [177, 548] on textarea at bounding box center [186, 540] width 234 height 55
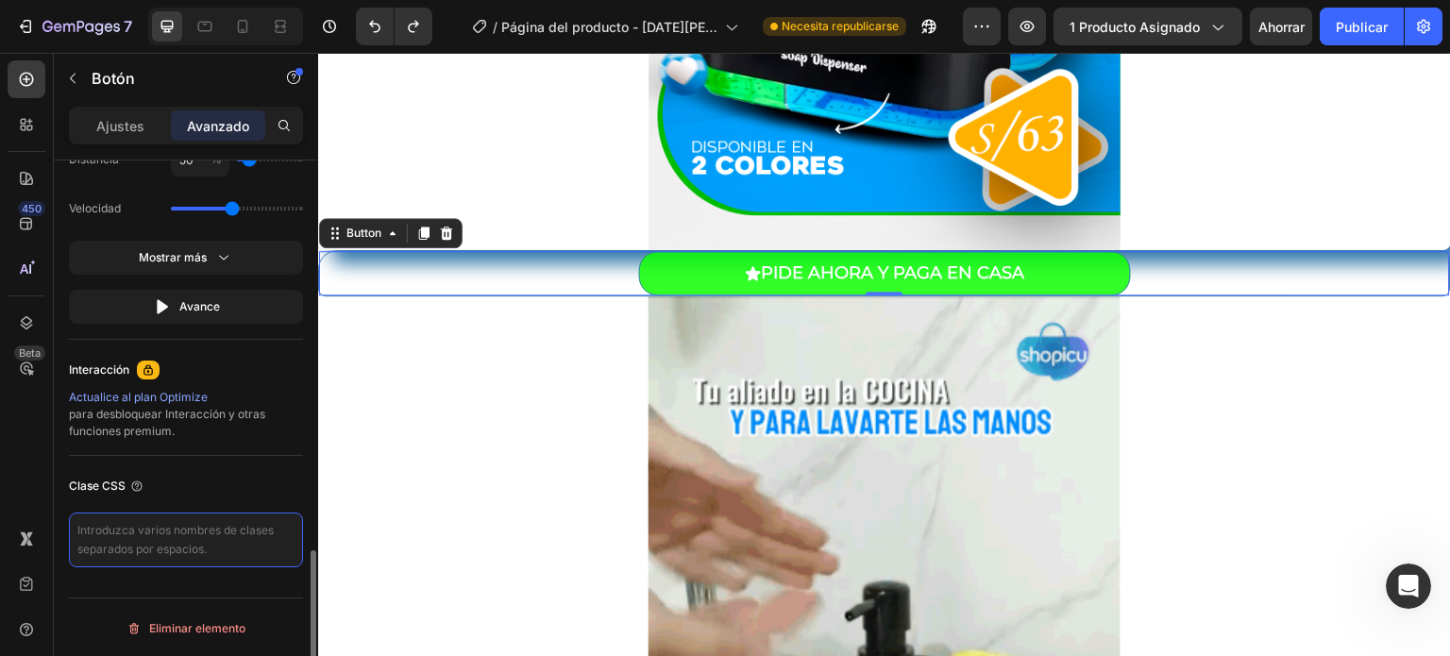
click at [177, 548] on textarea at bounding box center [186, 540] width 234 height 55
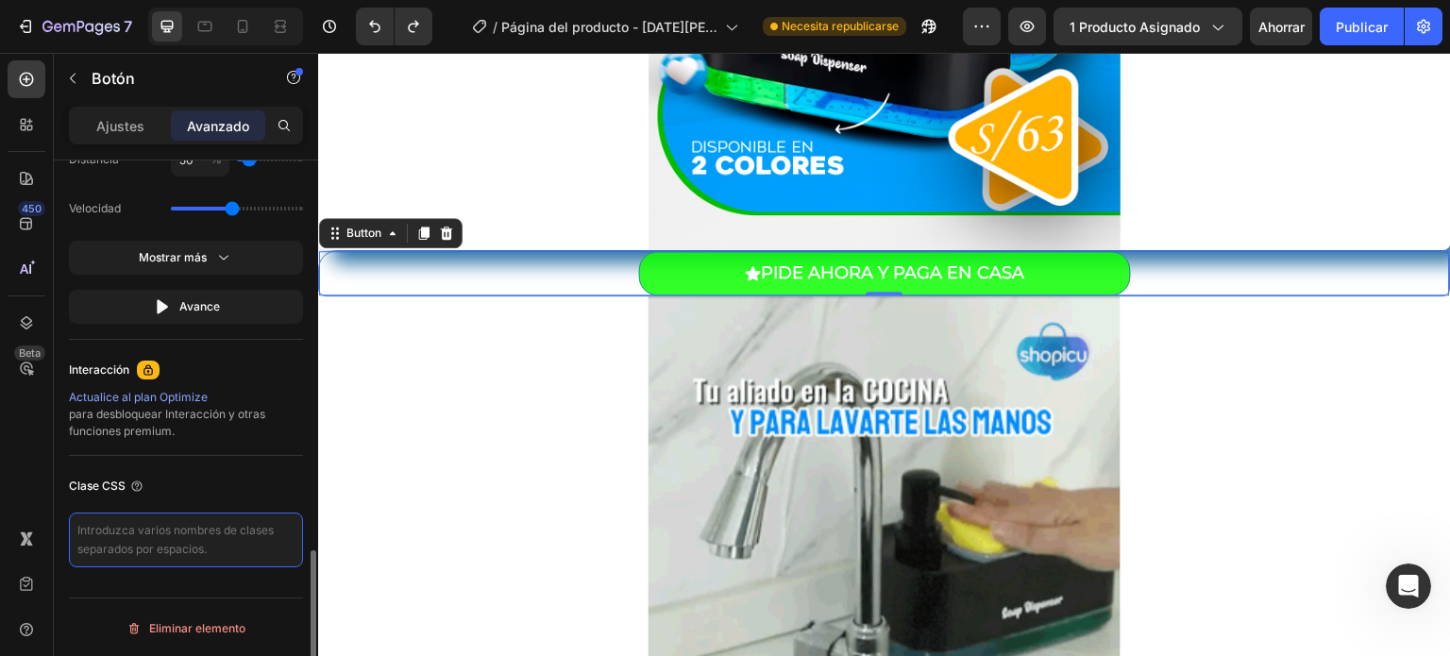
drag, startPoint x: 177, startPoint y: 548, endPoint x: 230, endPoint y: 579, distance: 60.9
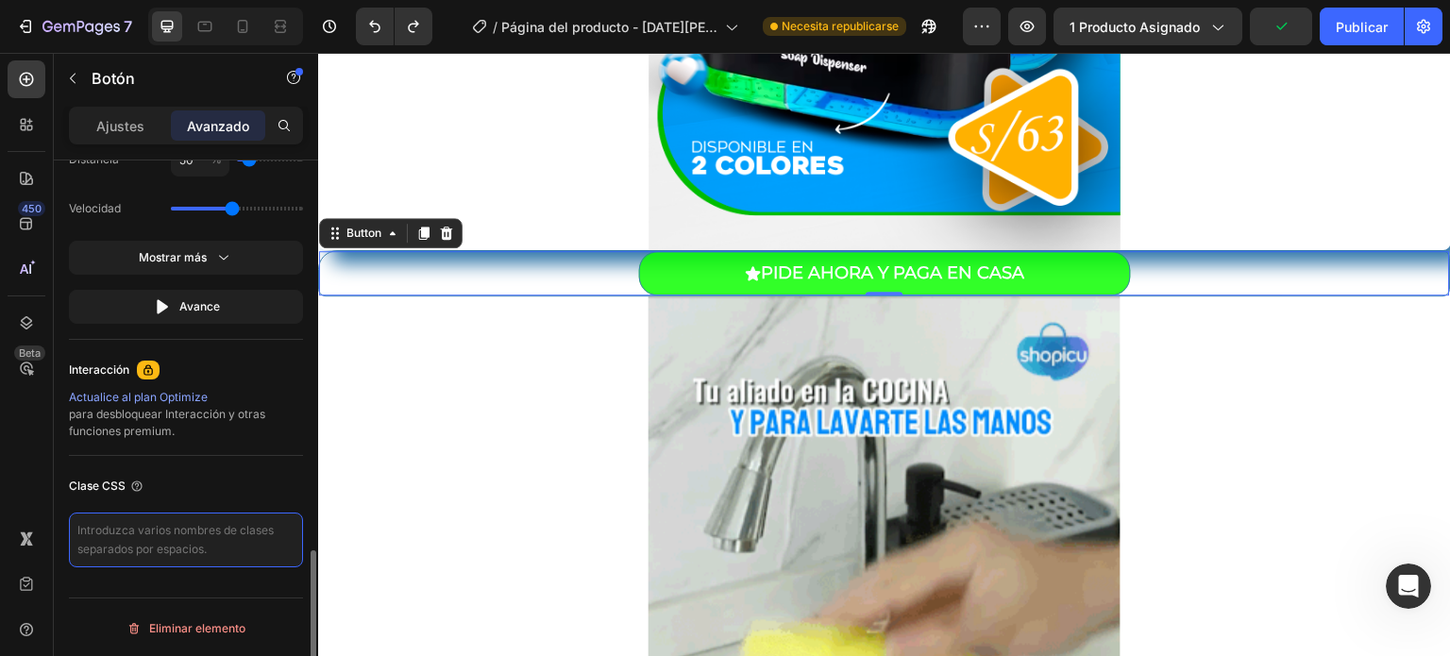
drag, startPoint x: 230, startPoint y: 579, endPoint x: 171, endPoint y: 548, distance: 66.7
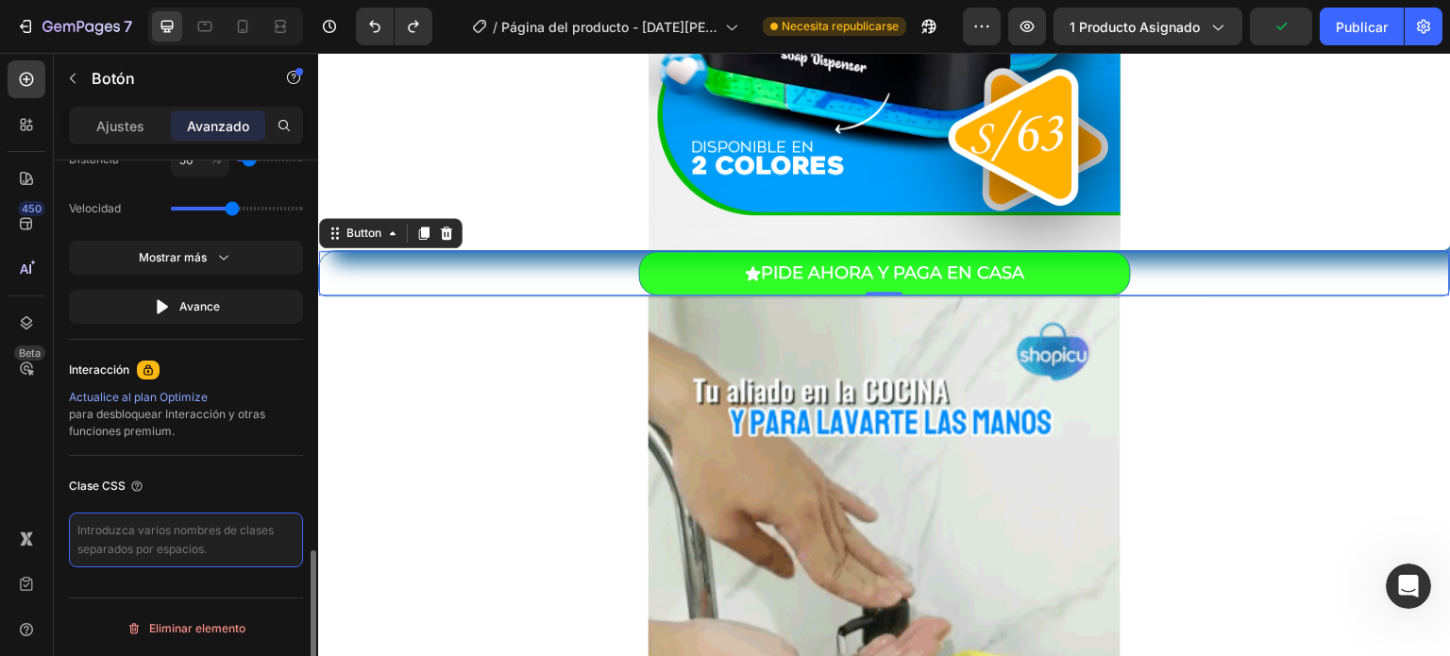
click at [171, 548] on textarea at bounding box center [186, 540] width 234 height 55
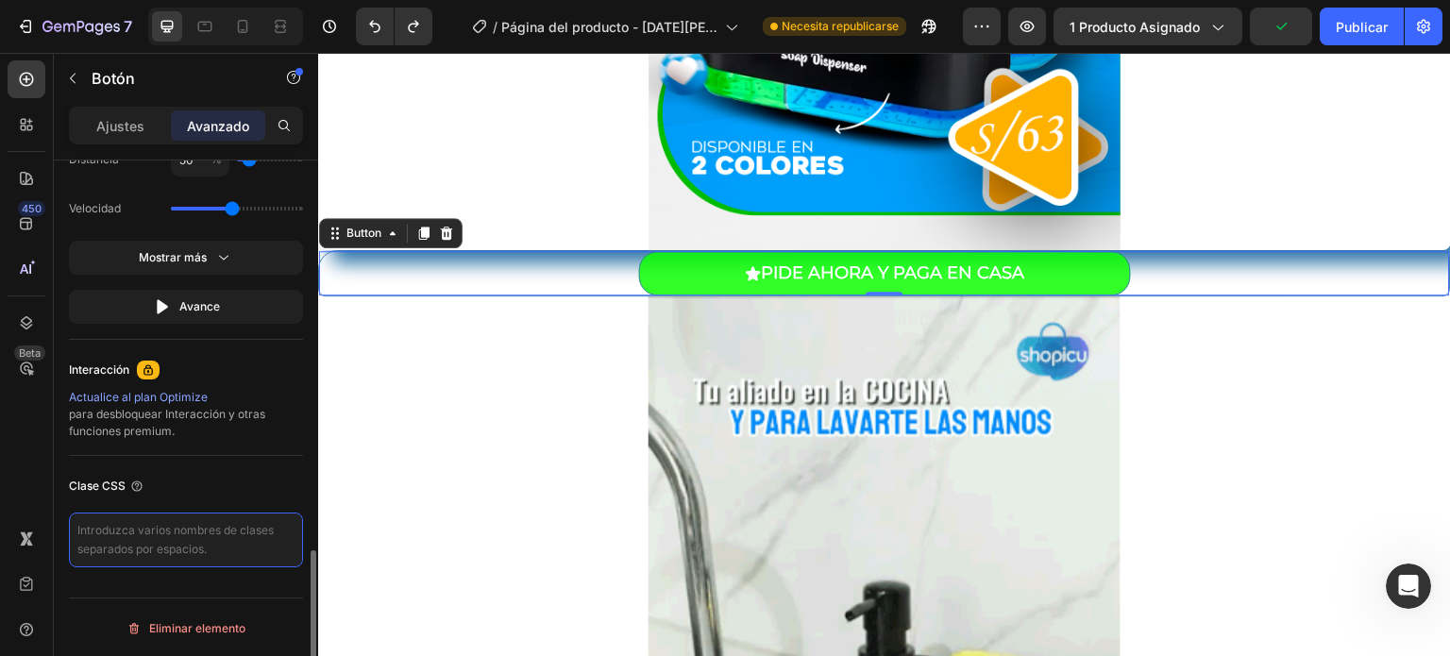
click at [171, 548] on textarea at bounding box center [186, 540] width 234 height 55
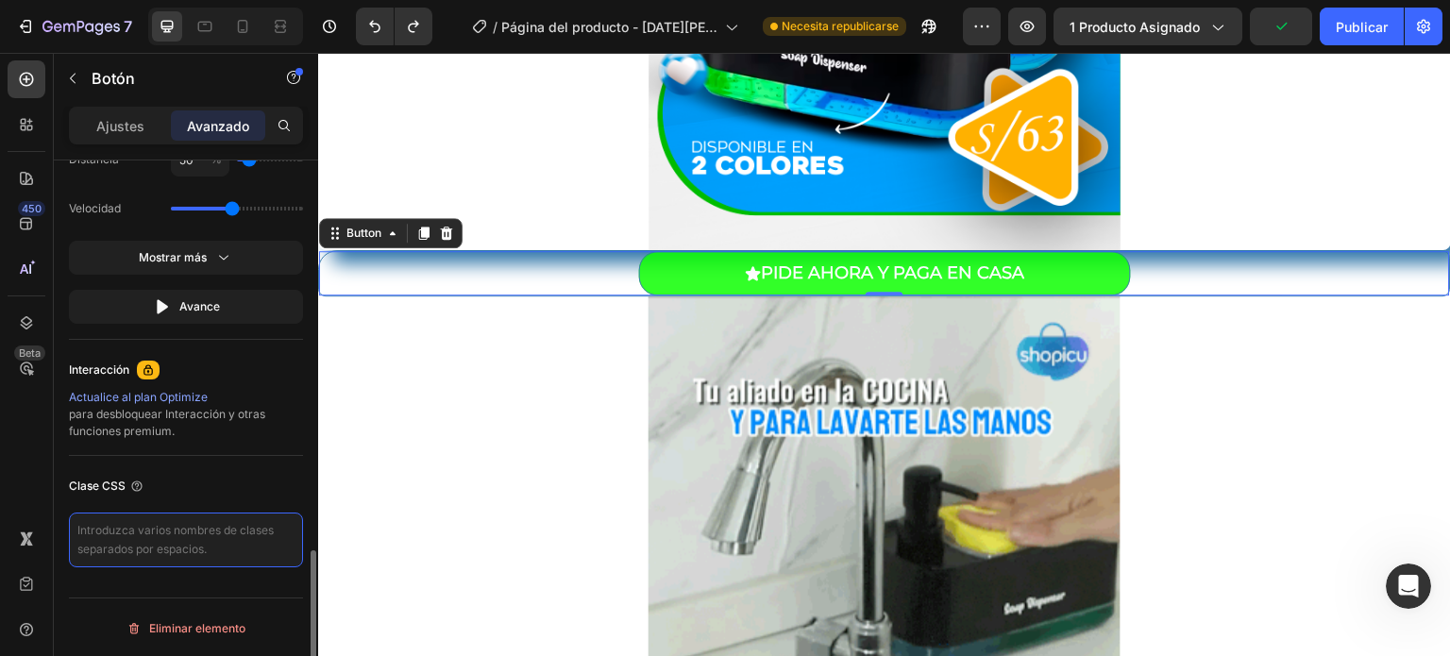
click at [171, 548] on textarea at bounding box center [186, 540] width 234 height 55
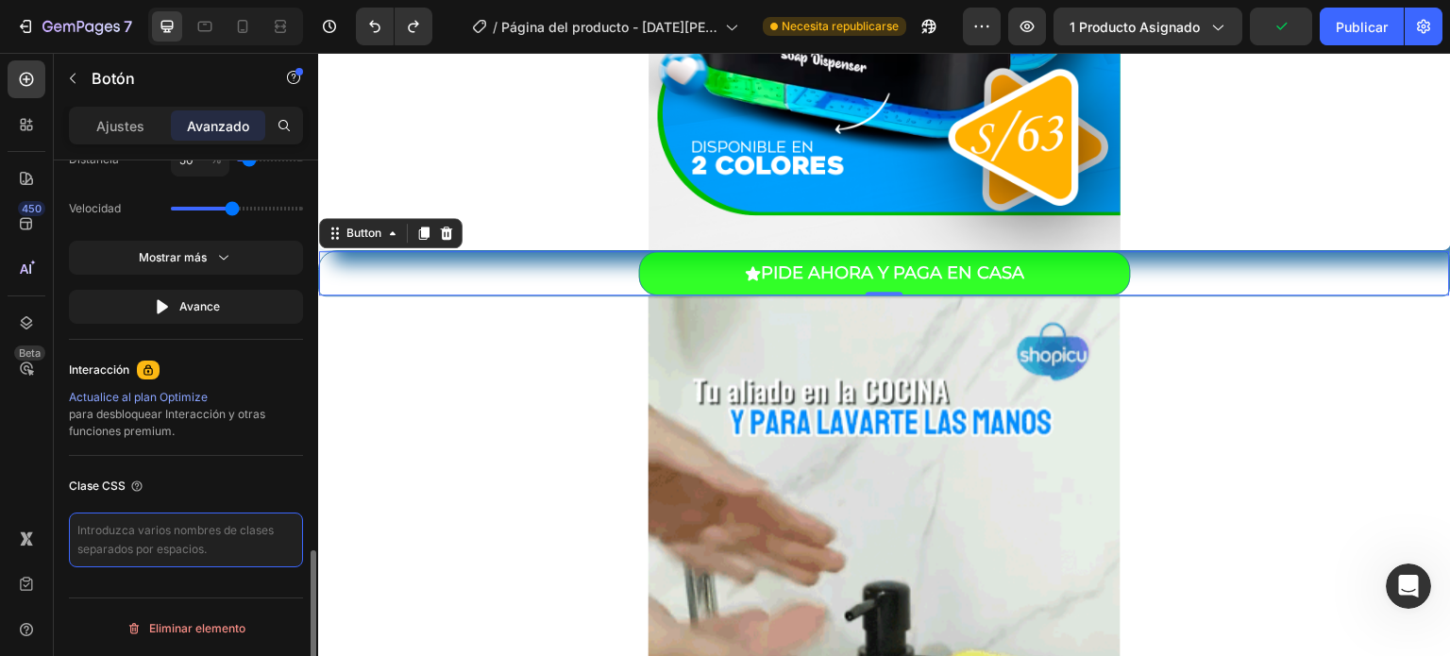
click at [171, 548] on textarea at bounding box center [186, 540] width 234 height 55
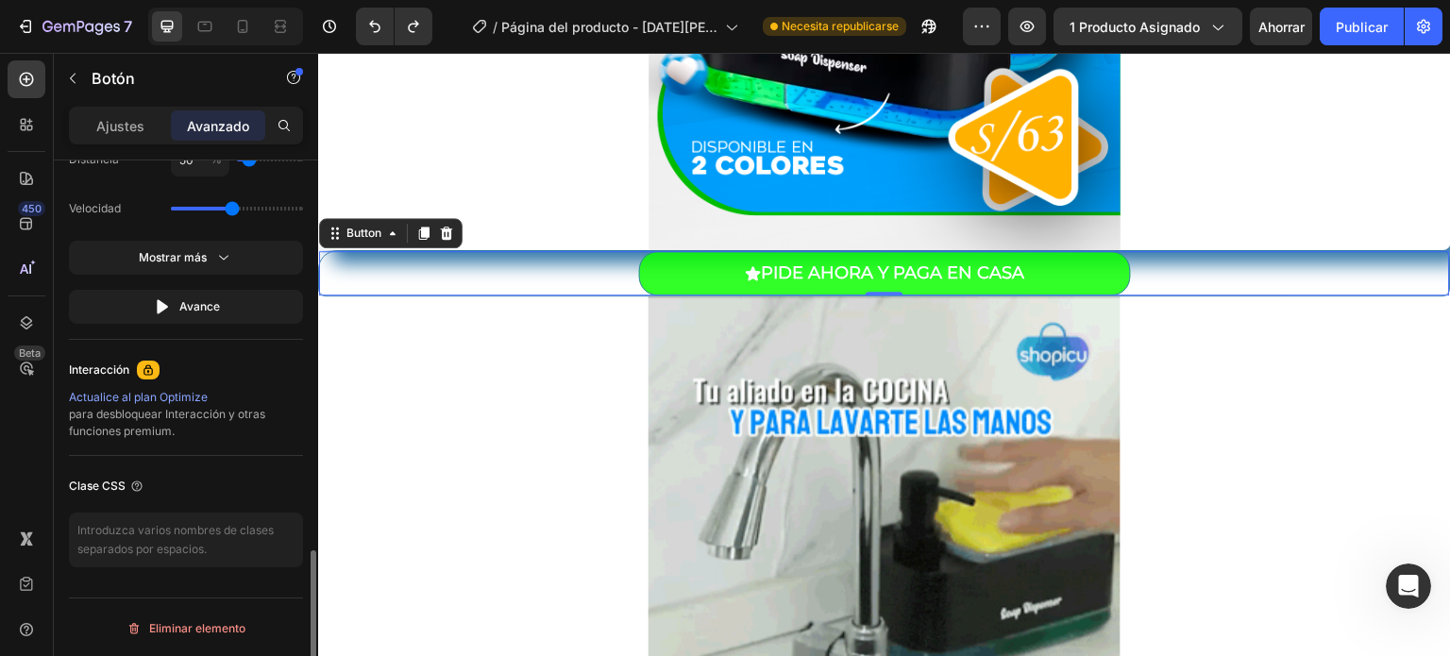
click at [209, 471] on div "Clase CSS" at bounding box center [186, 486] width 234 height 30
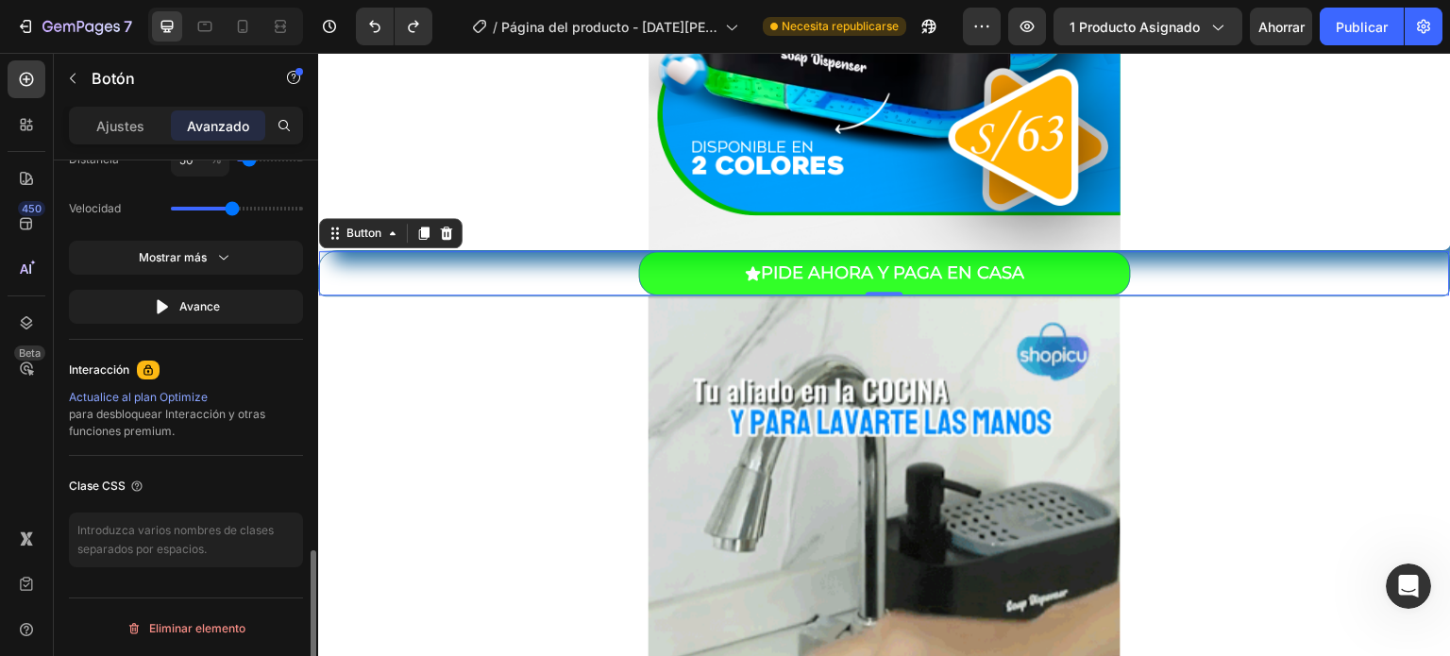
click at [225, 509] on div "Clase CSS" at bounding box center [186, 519] width 234 height 126
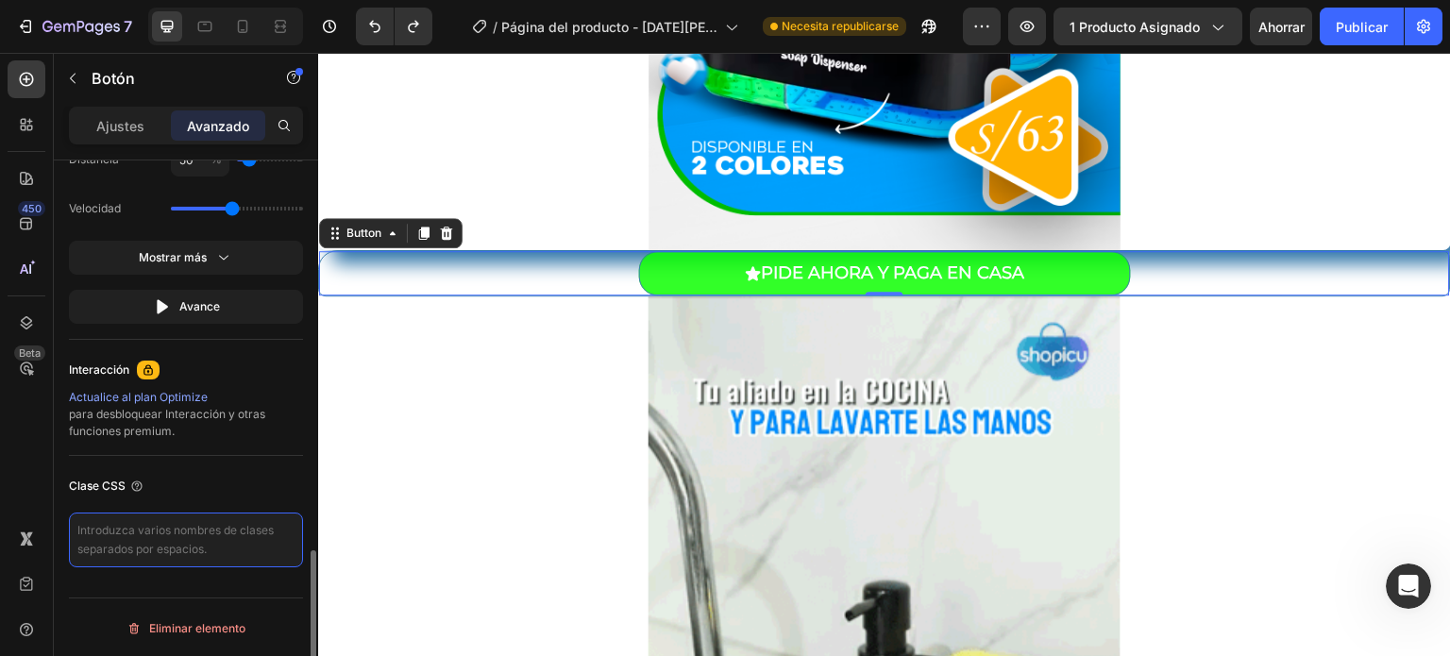
click at [230, 513] on textarea at bounding box center [186, 540] width 234 height 55
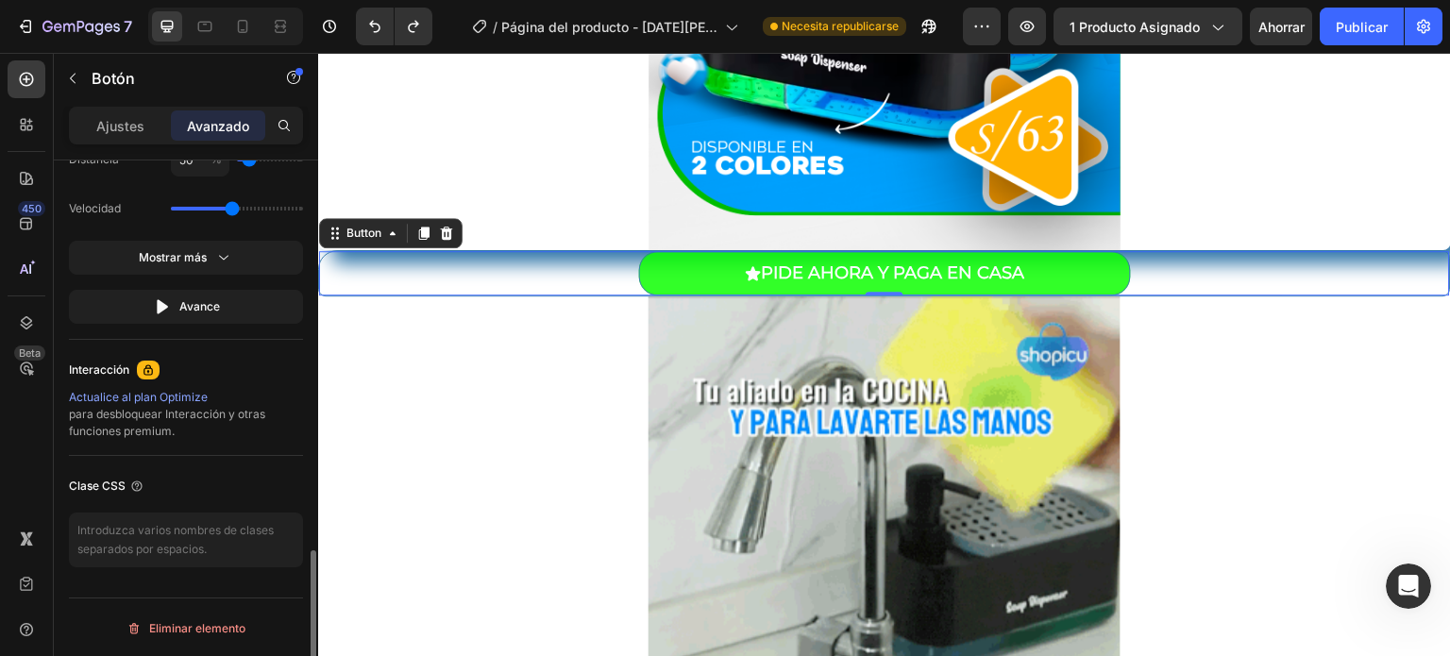
click at [215, 456] on div "Clase CSS" at bounding box center [186, 519] width 234 height 126
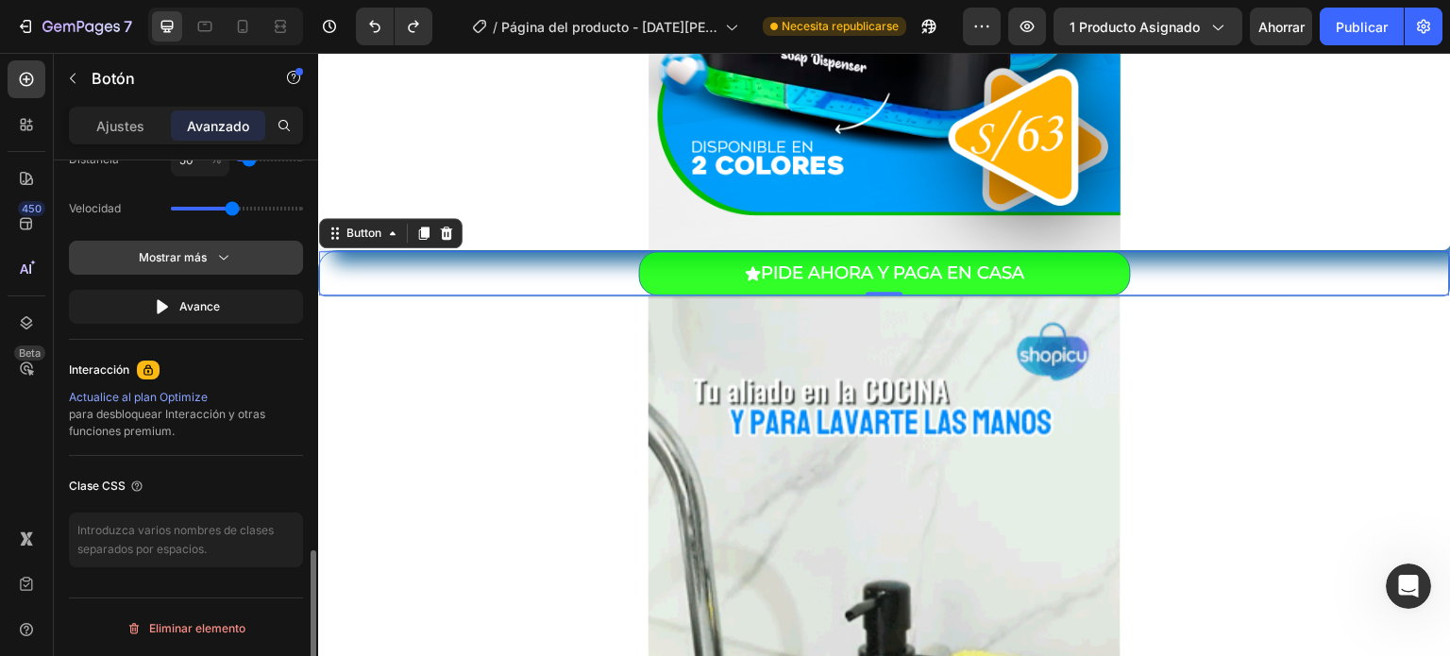
click at [233, 290] on button "Mostrar más" at bounding box center [186, 307] width 234 height 34
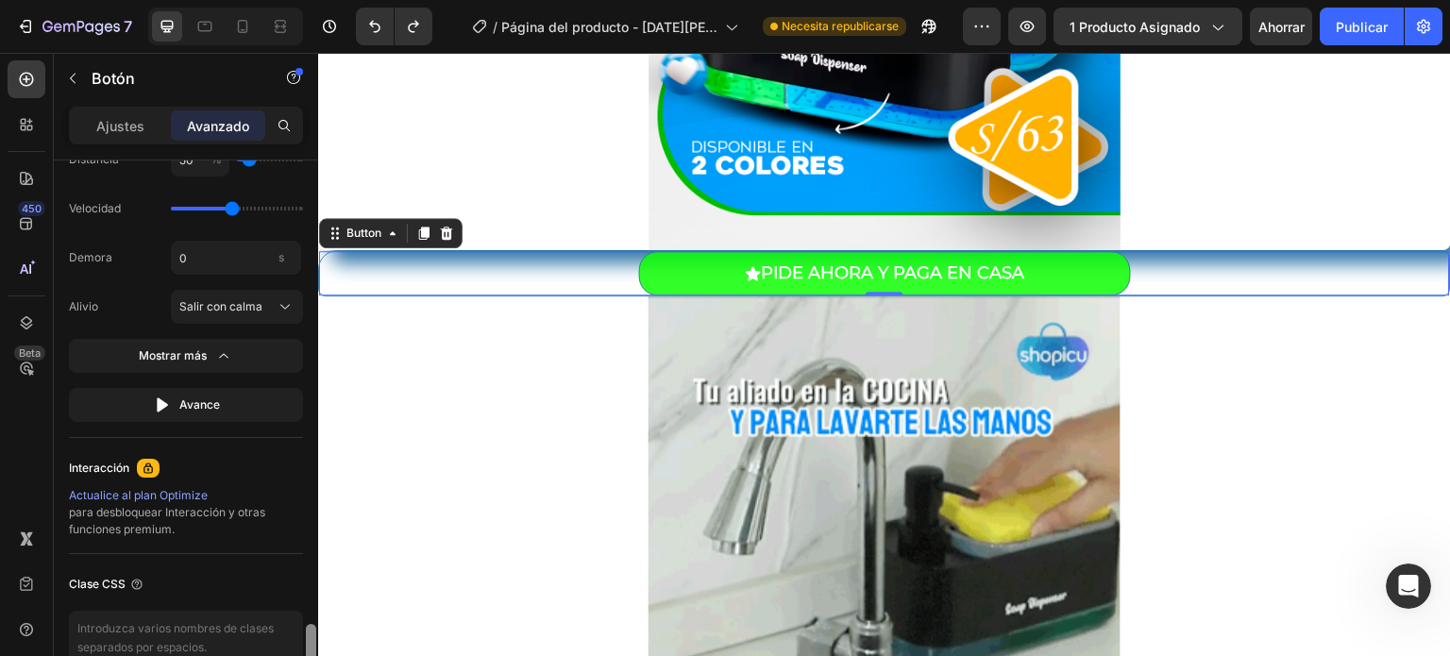
scroll to position [1431, 0]
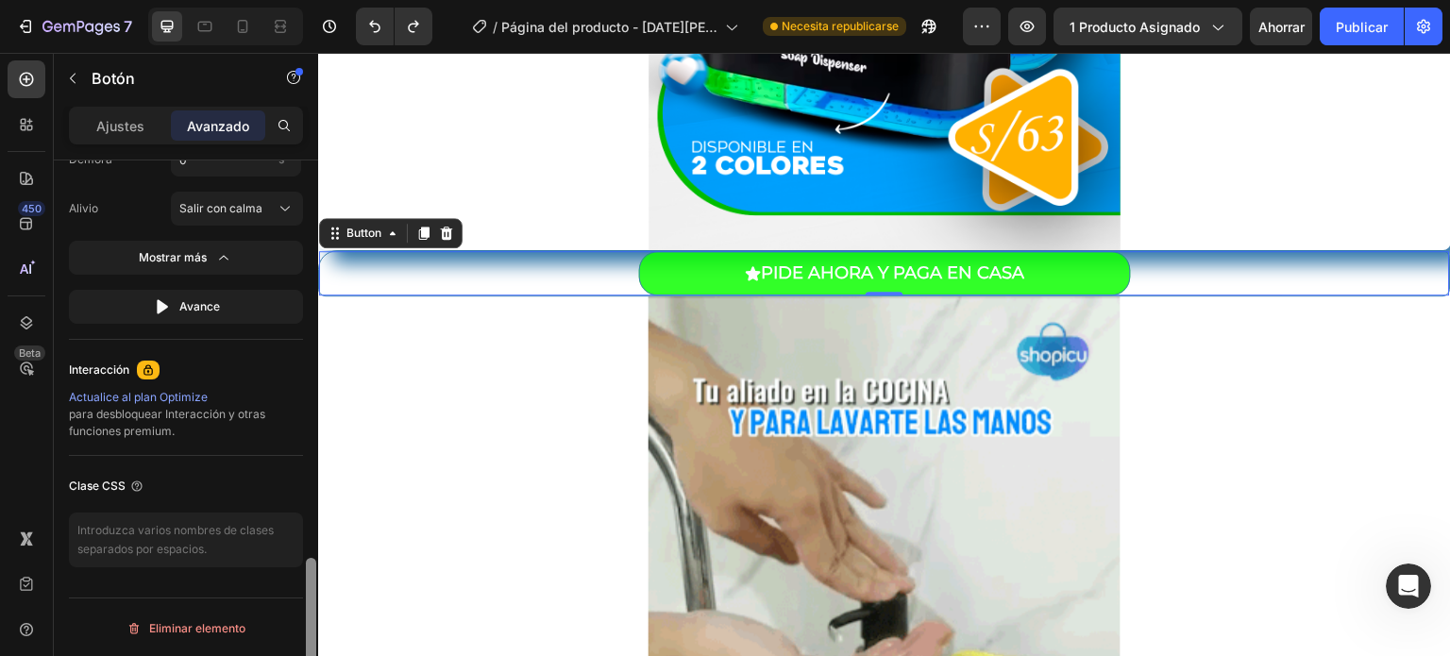
drag, startPoint x: 314, startPoint y: 562, endPoint x: 315, endPoint y: 597, distance: 34.9
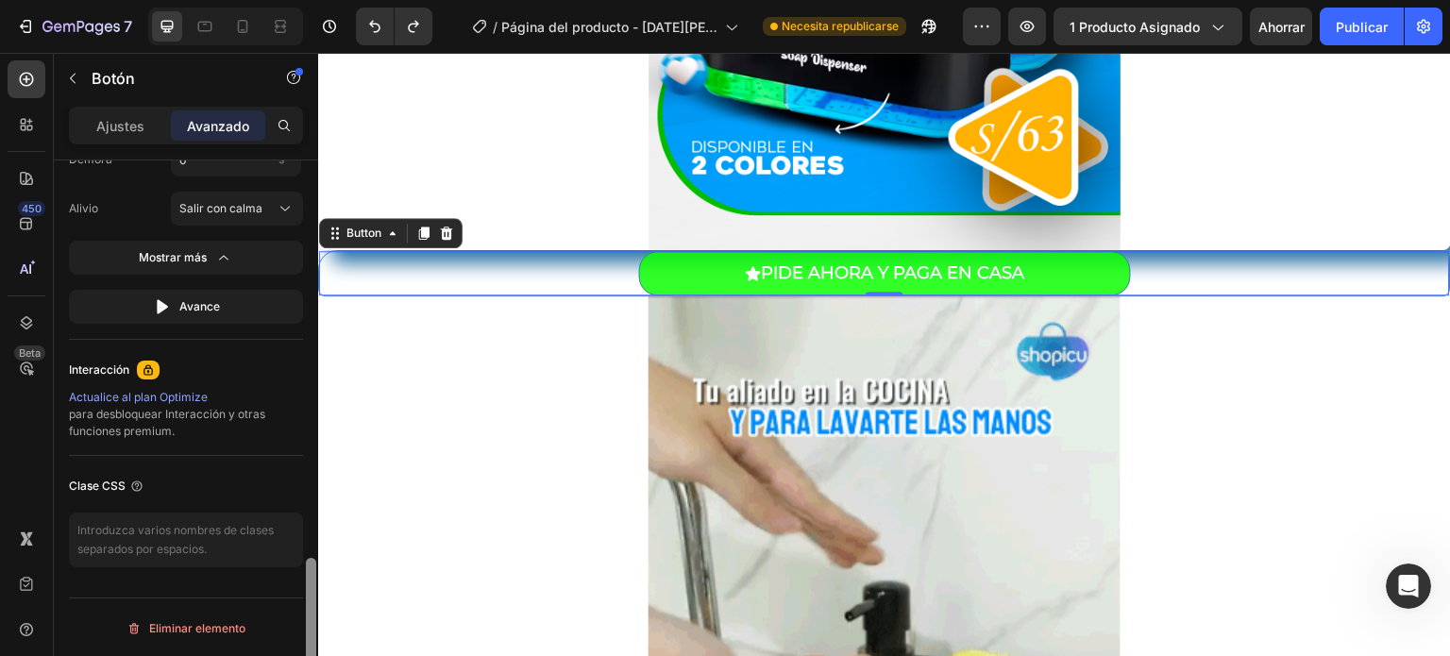
click at [315, 597] on div at bounding box center [311, 634] width 10 height 152
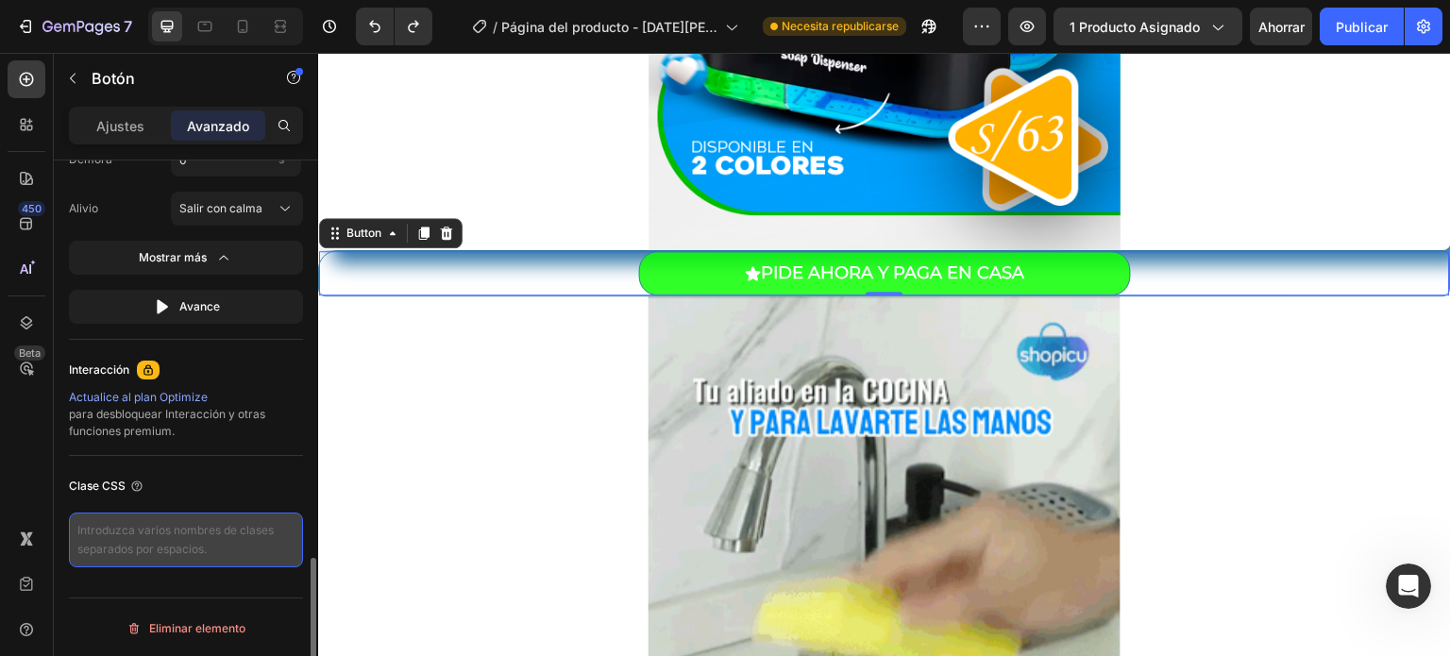
click at [234, 544] on textarea at bounding box center [186, 540] width 234 height 55
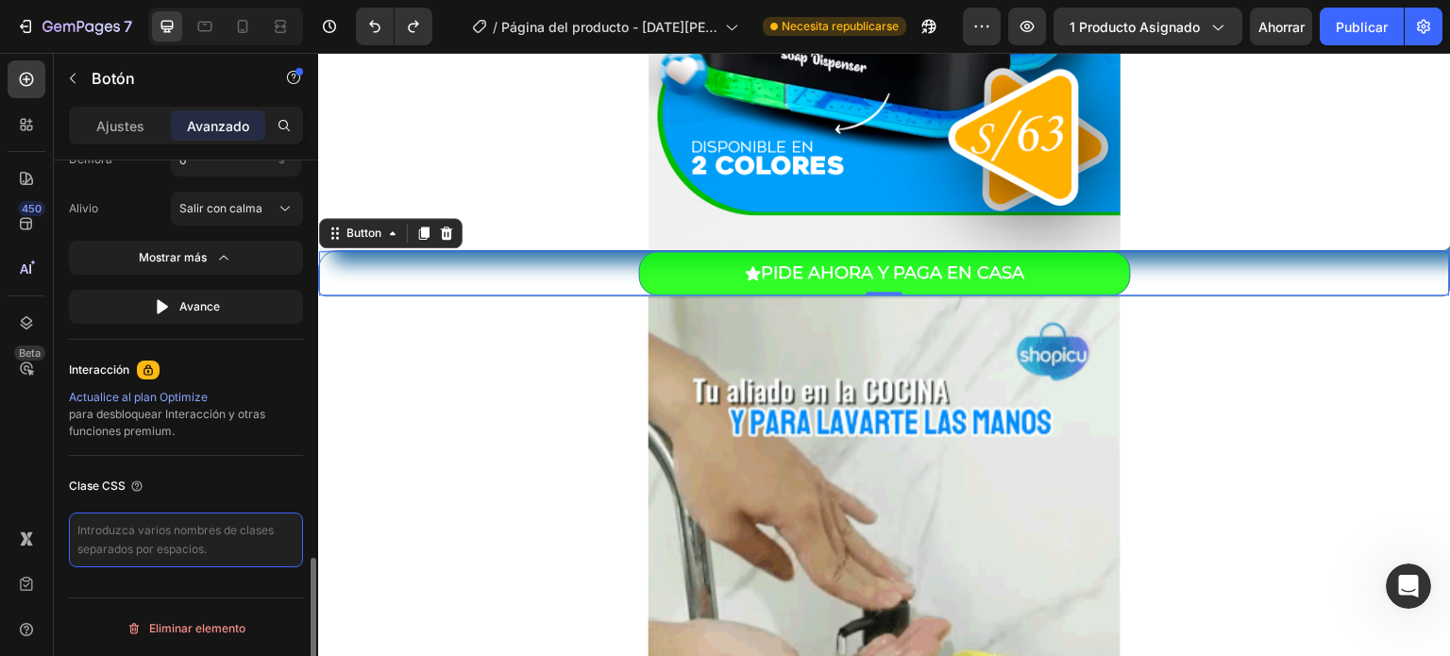
click at [234, 544] on textarea at bounding box center [186, 540] width 234 height 55
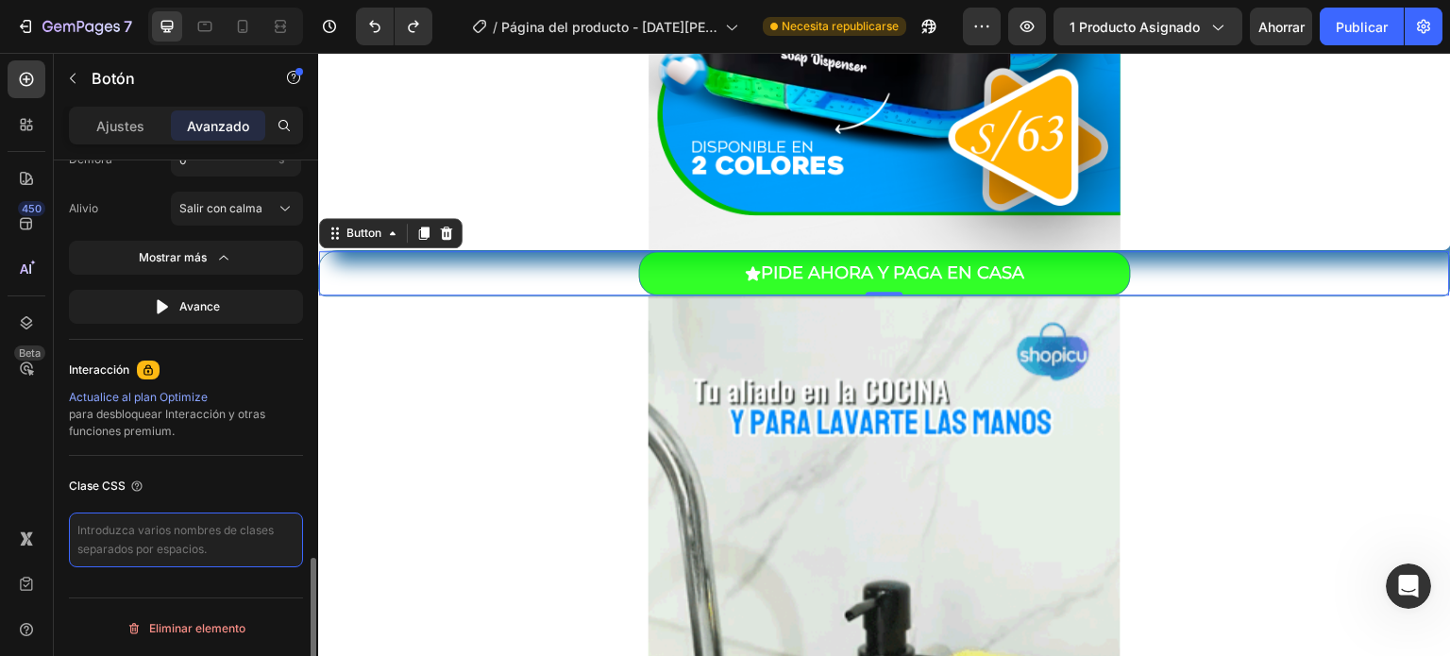
click at [234, 544] on textarea at bounding box center [186, 540] width 234 height 55
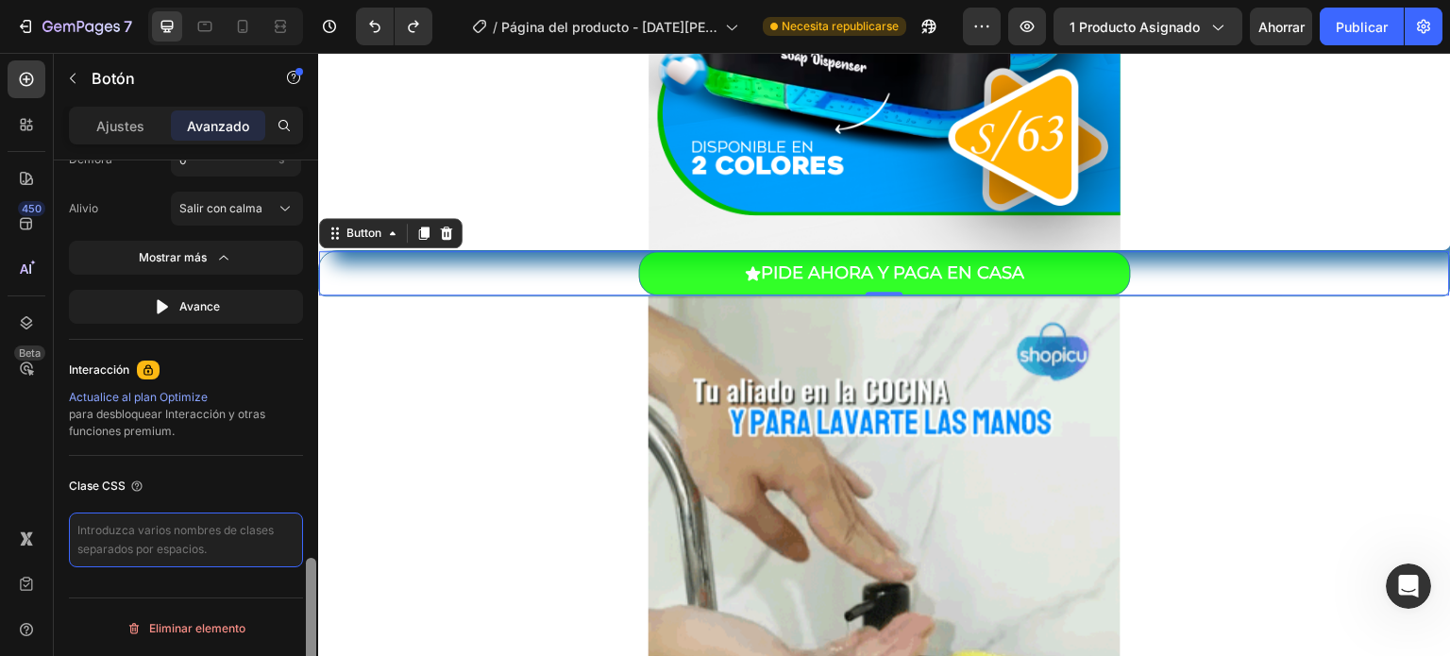
drag, startPoint x: 310, startPoint y: 604, endPoint x: 277, endPoint y: 658, distance: 63.1
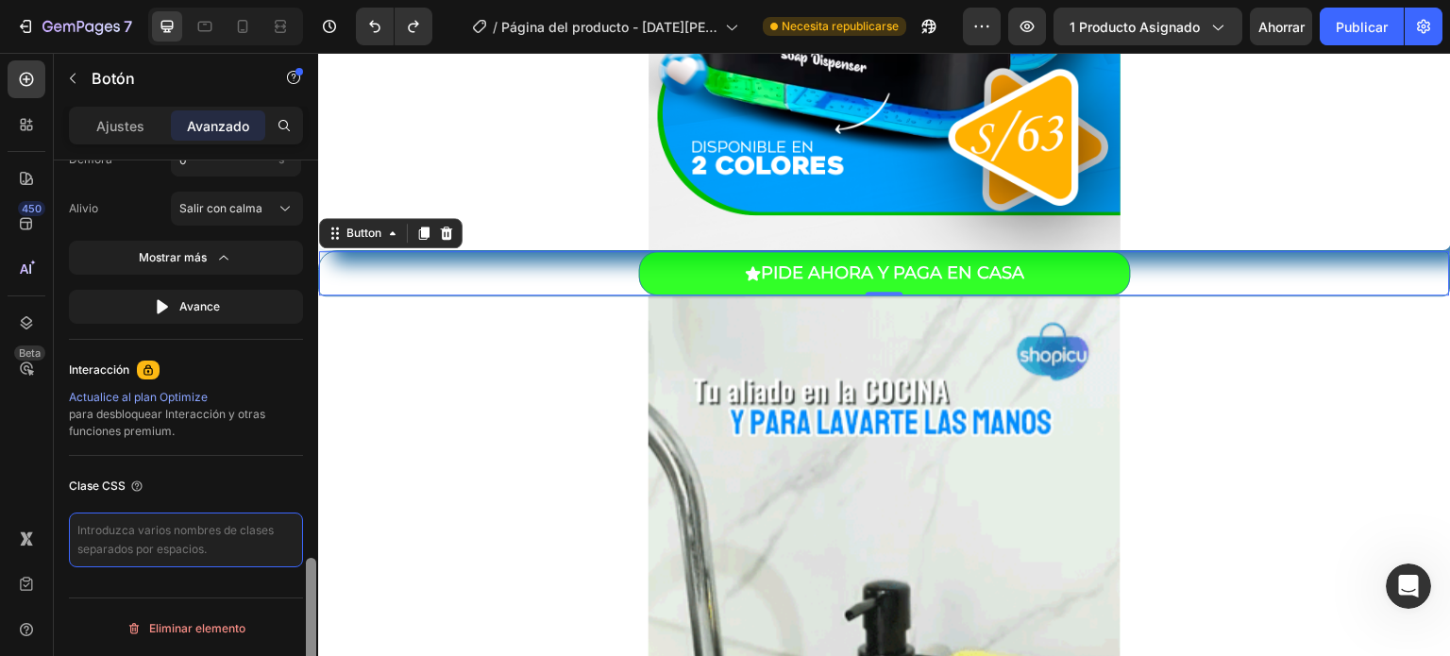
click at [277, 0] on html "7 Version history / Página del producto - 27 de agosto, 00:50:04 Necesita repub…" at bounding box center [725, 0] width 1450 height 0
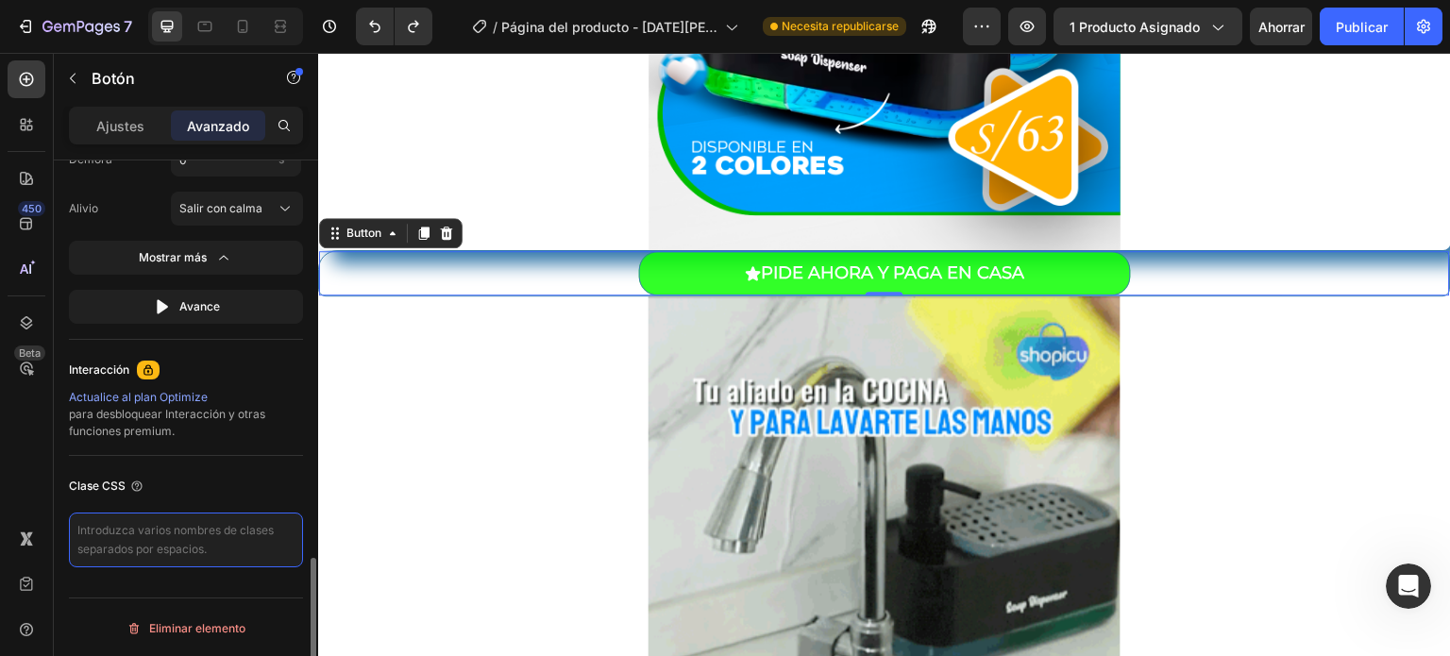
click at [193, 545] on textarea at bounding box center [186, 540] width 234 height 55
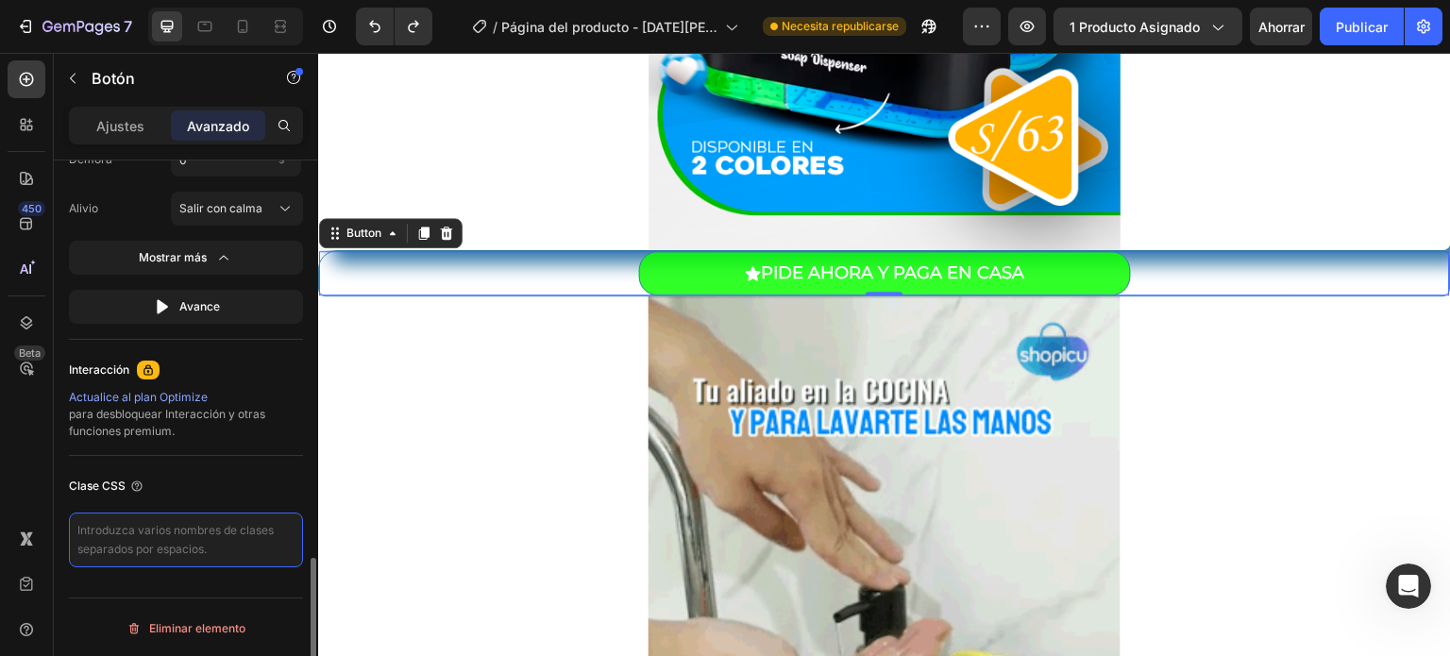
click at [193, 545] on textarea at bounding box center [186, 540] width 234 height 55
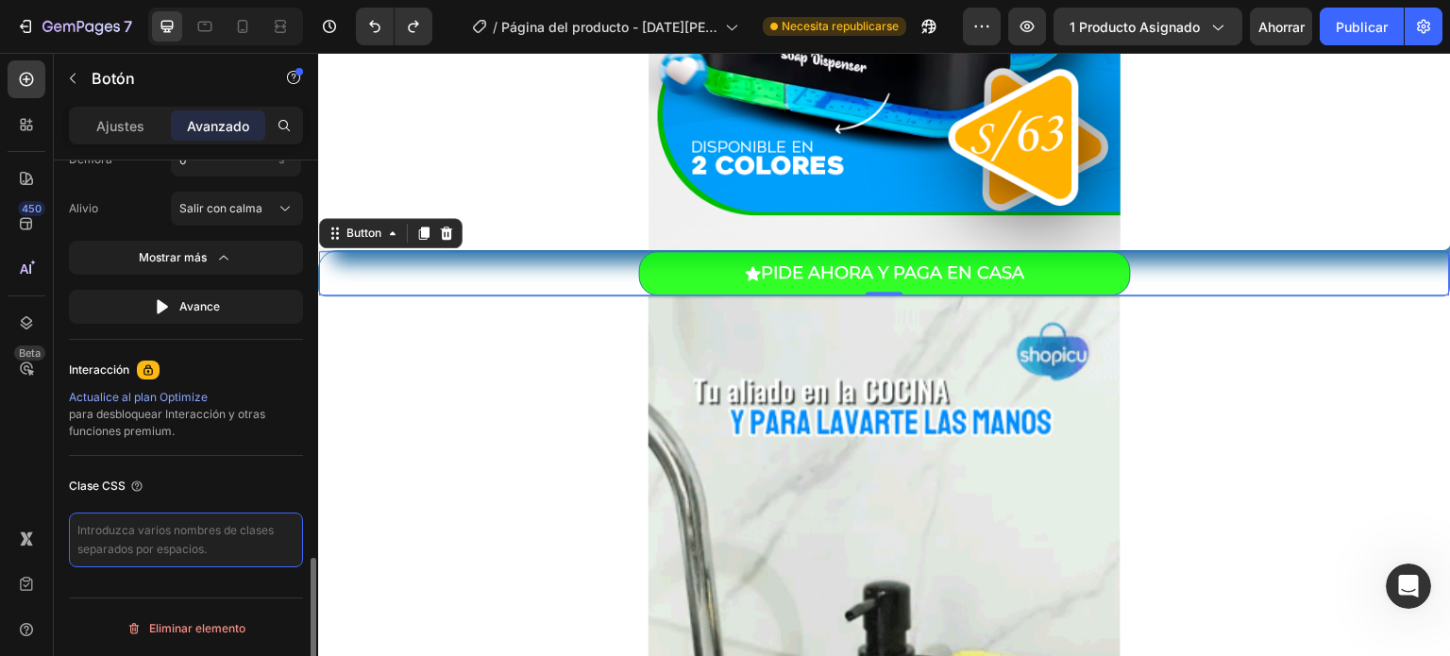
click at [193, 545] on textarea at bounding box center [186, 540] width 234 height 55
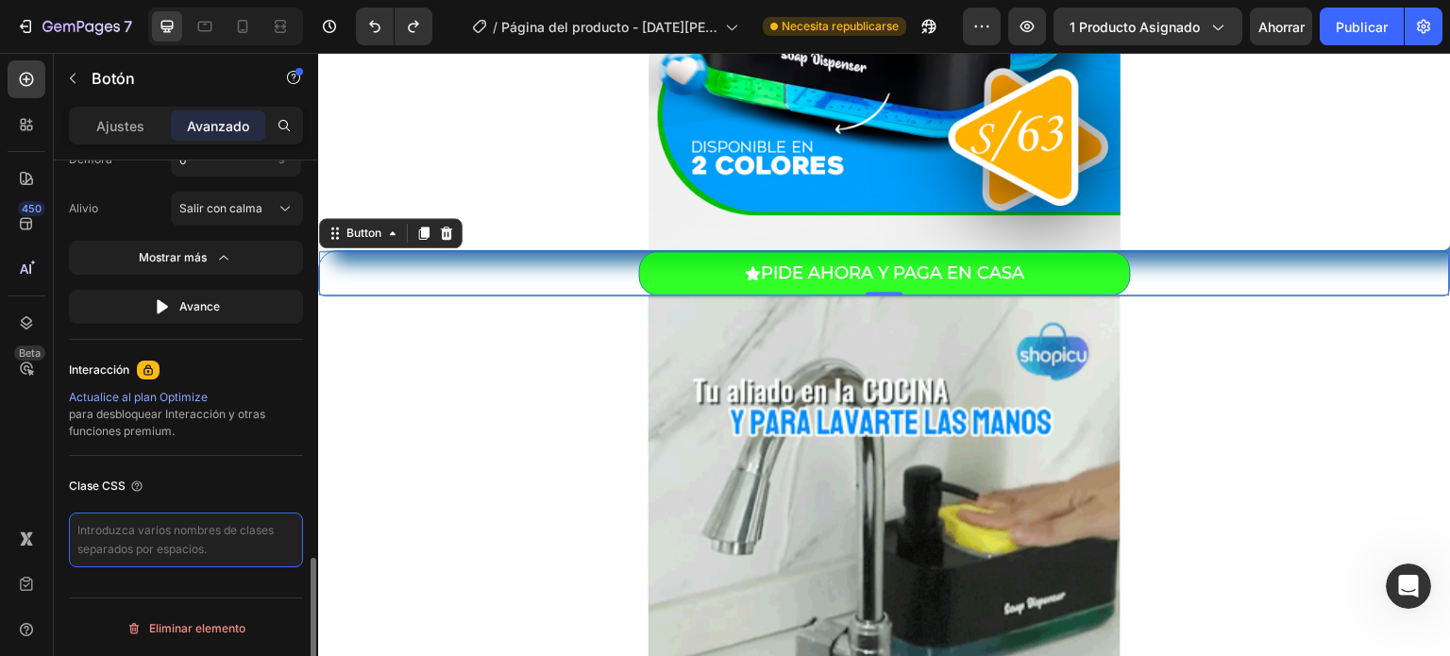
click at [193, 545] on textarea at bounding box center [186, 540] width 234 height 55
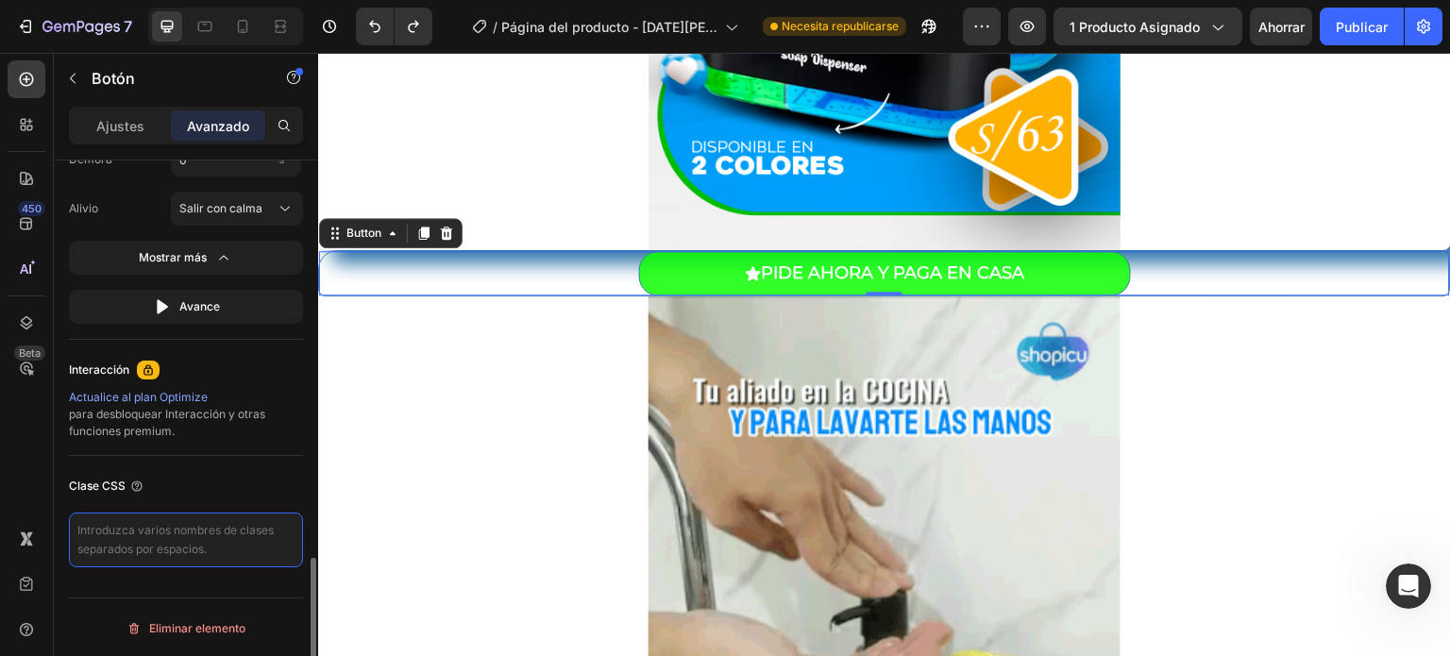
click at [193, 545] on textarea at bounding box center [186, 540] width 234 height 55
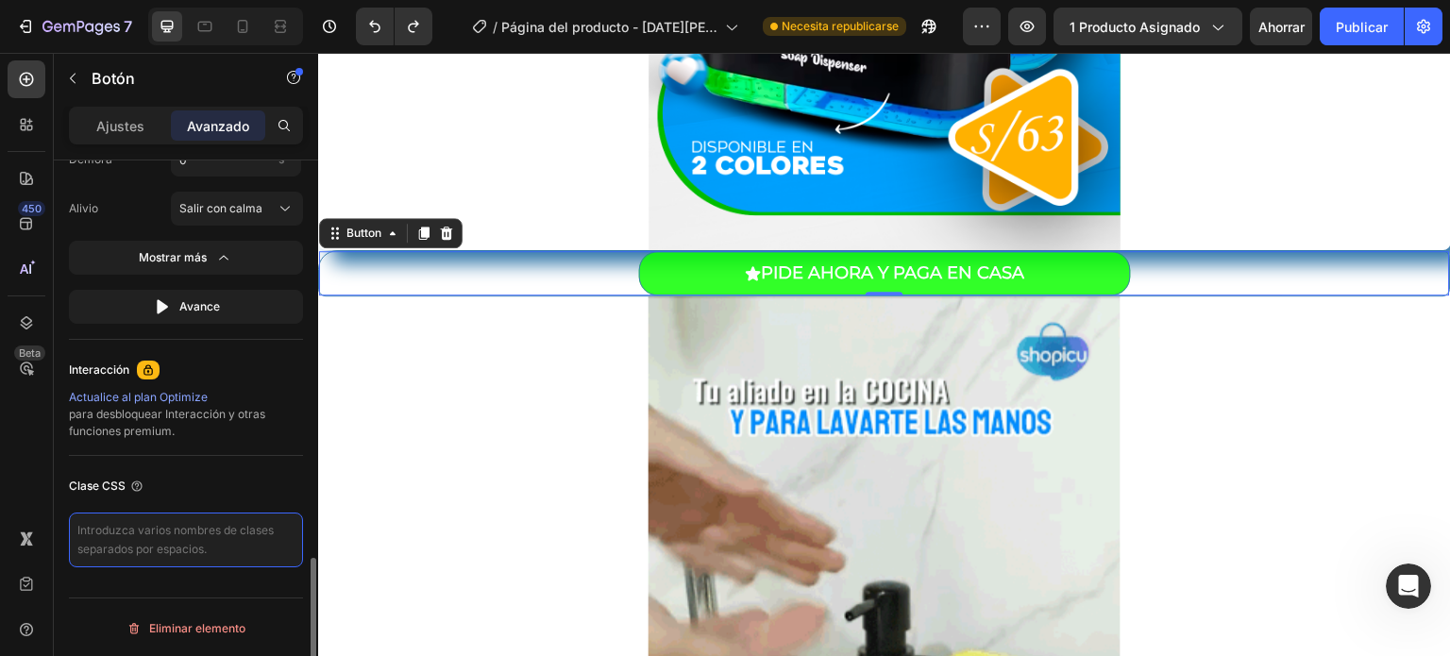
click at [193, 545] on textarea at bounding box center [186, 540] width 234 height 55
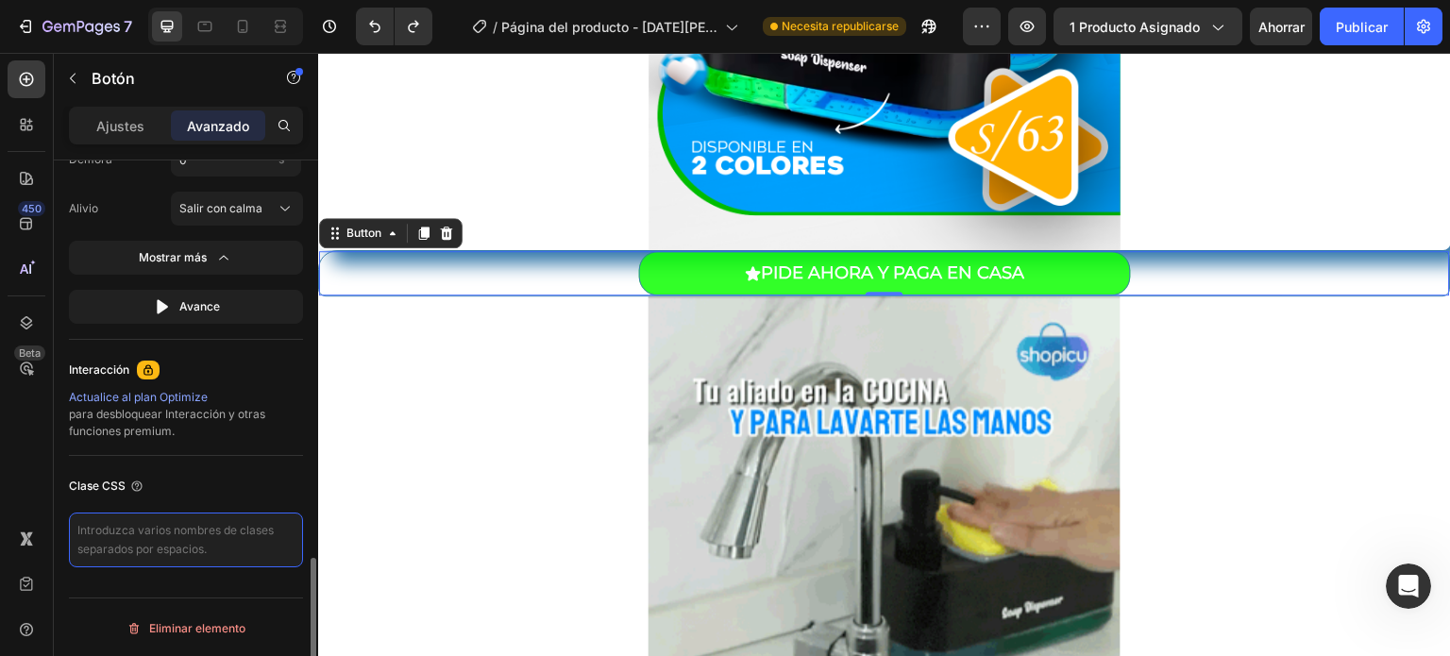
click at [193, 545] on textarea at bounding box center [186, 540] width 234 height 55
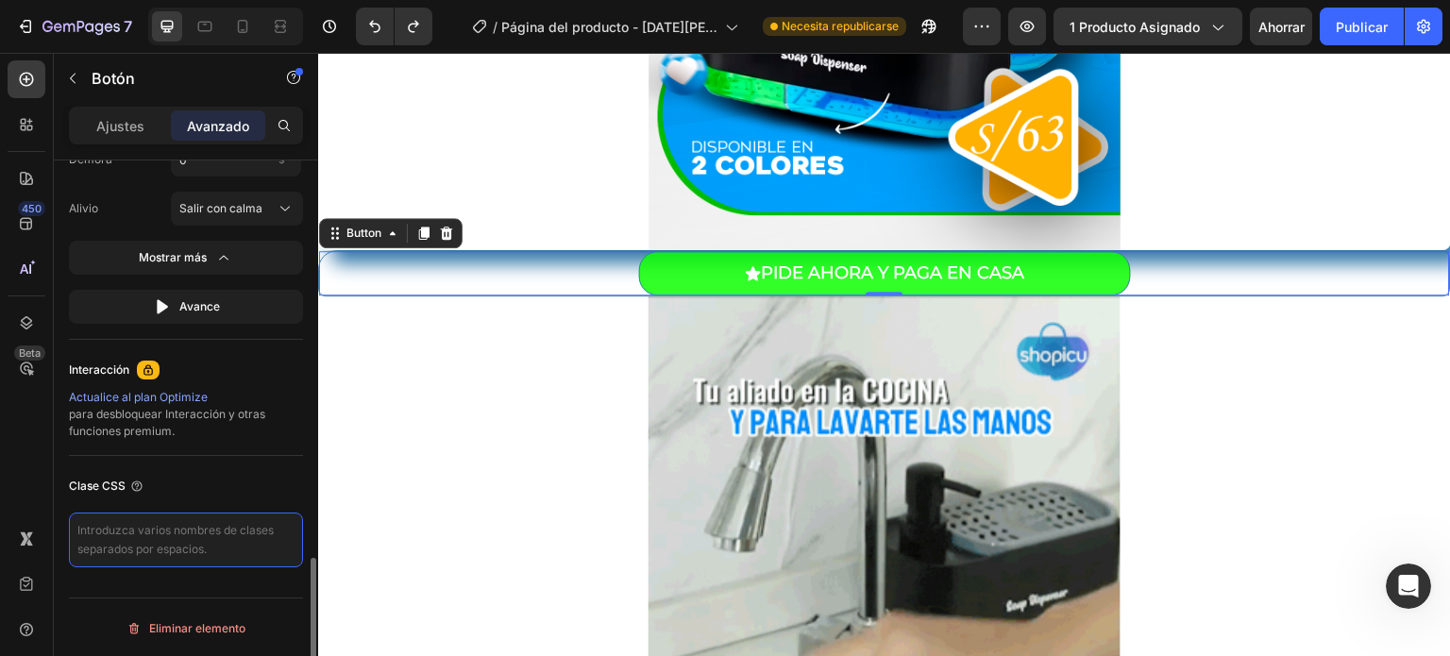
click at [193, 545] on textarea at bounding box center [186, 540] width 234 height 55
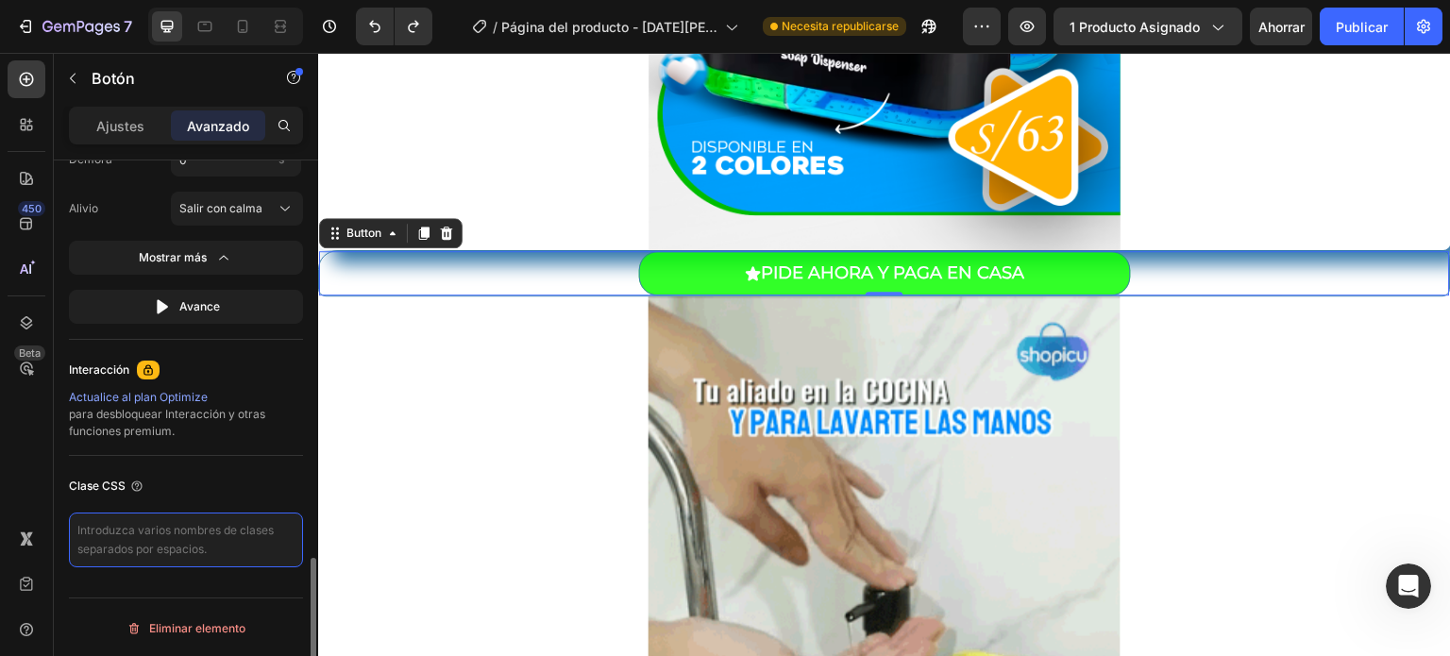
click at [193, 545] on textarea at bounding box center [186, 540] width 234 height 55
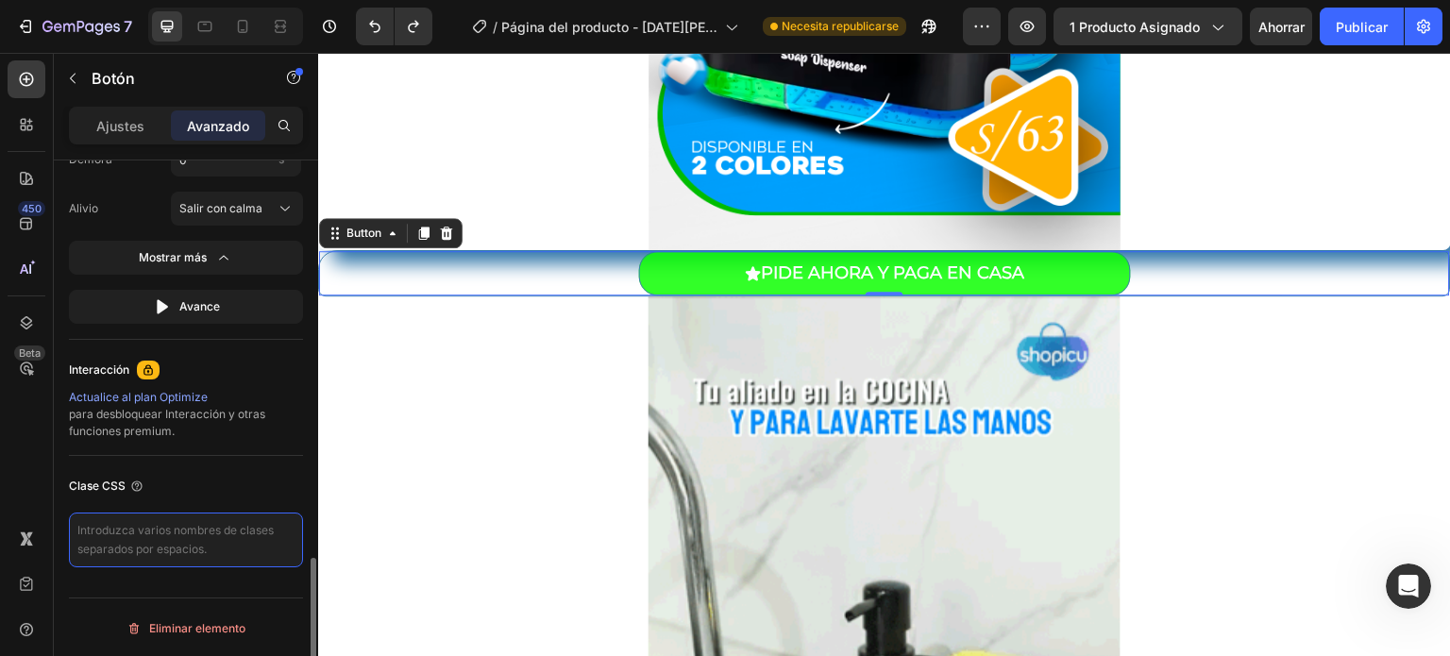
click at [193, 545] on textarea at bounding box center [186, 540] width 234 height 55
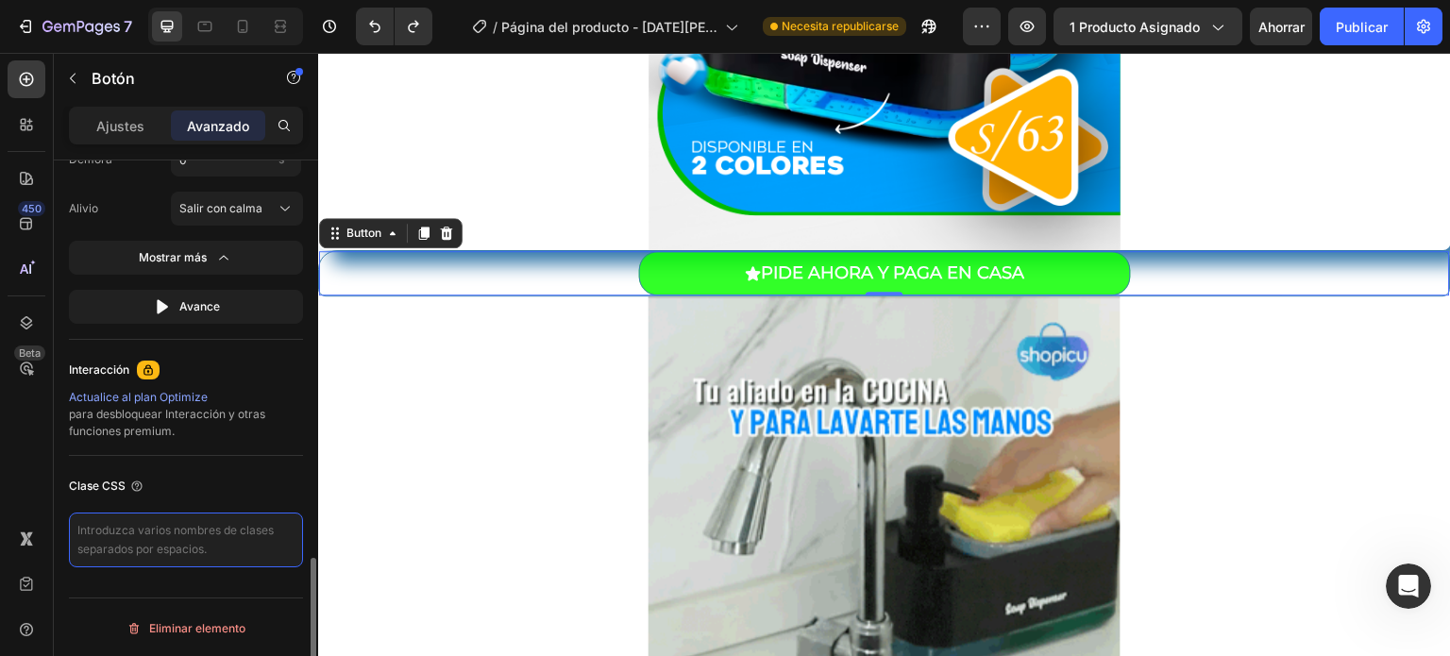
click at [193, 545] on textarea at bounding box center [186, 540] width 234 height 55
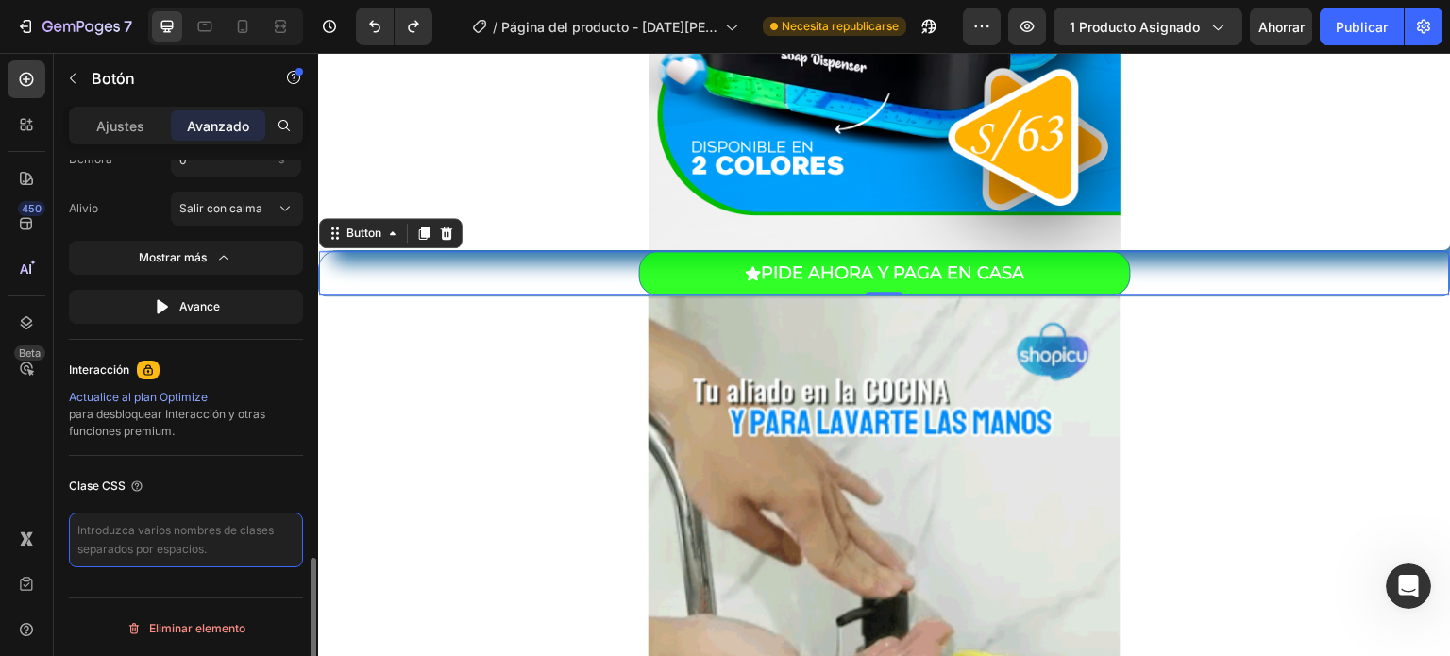
click at [193, 545] on textarea at bounding box center [186, 540] width 234 height 55
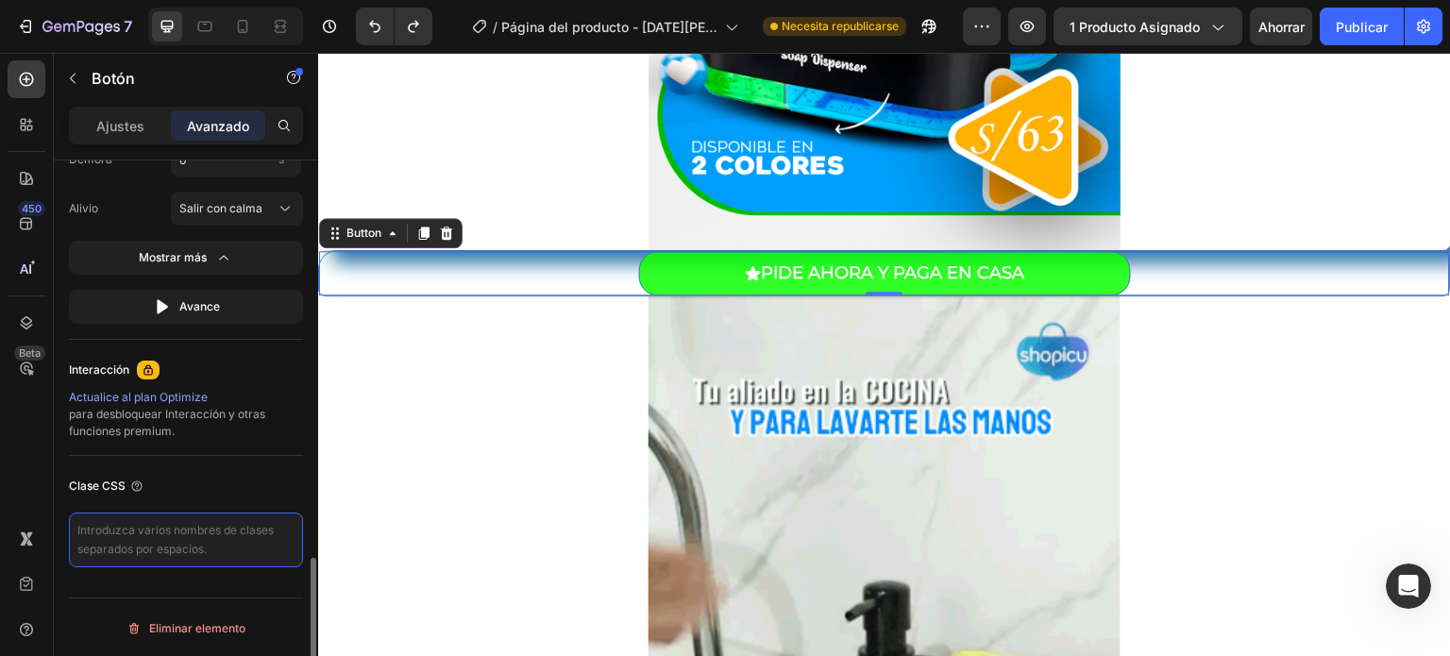
click at [193, 545] on textarea at bounding box center [186, 540] width 234 height 55
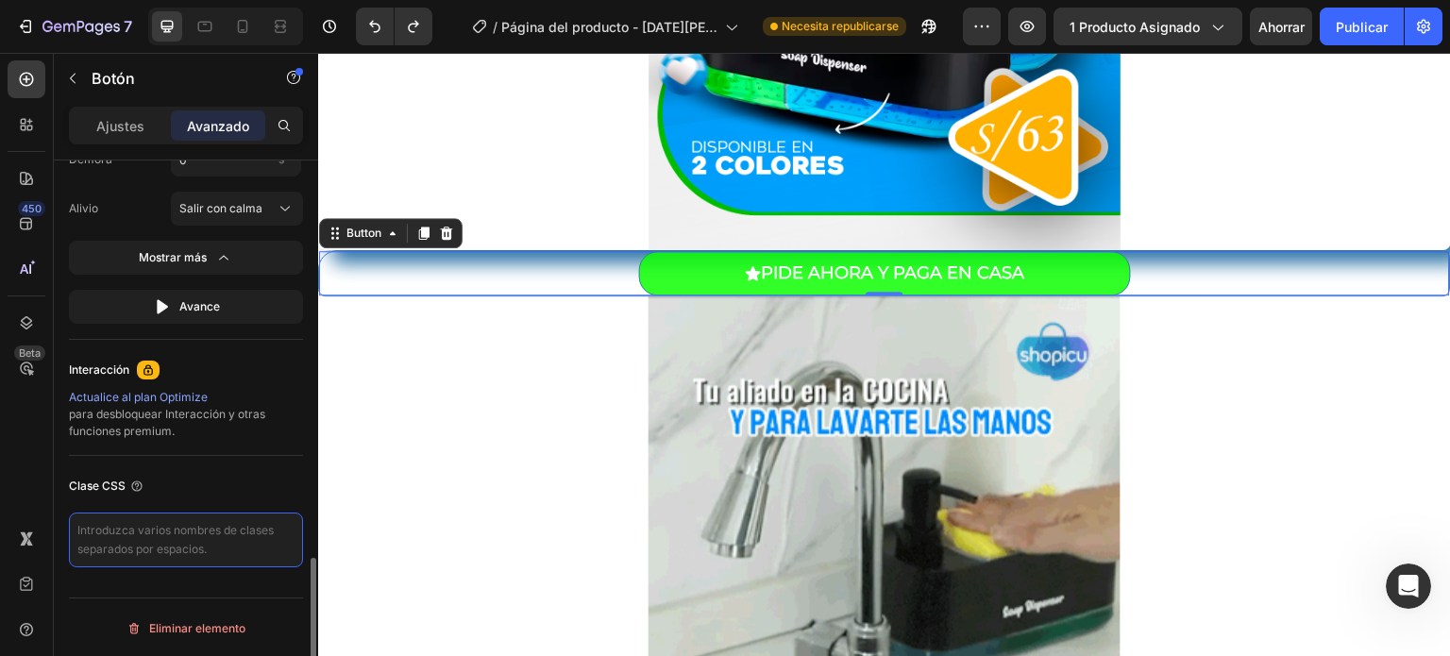
click at [193, 545] on textarea at bounding box center [186, 540] width 234 height 55
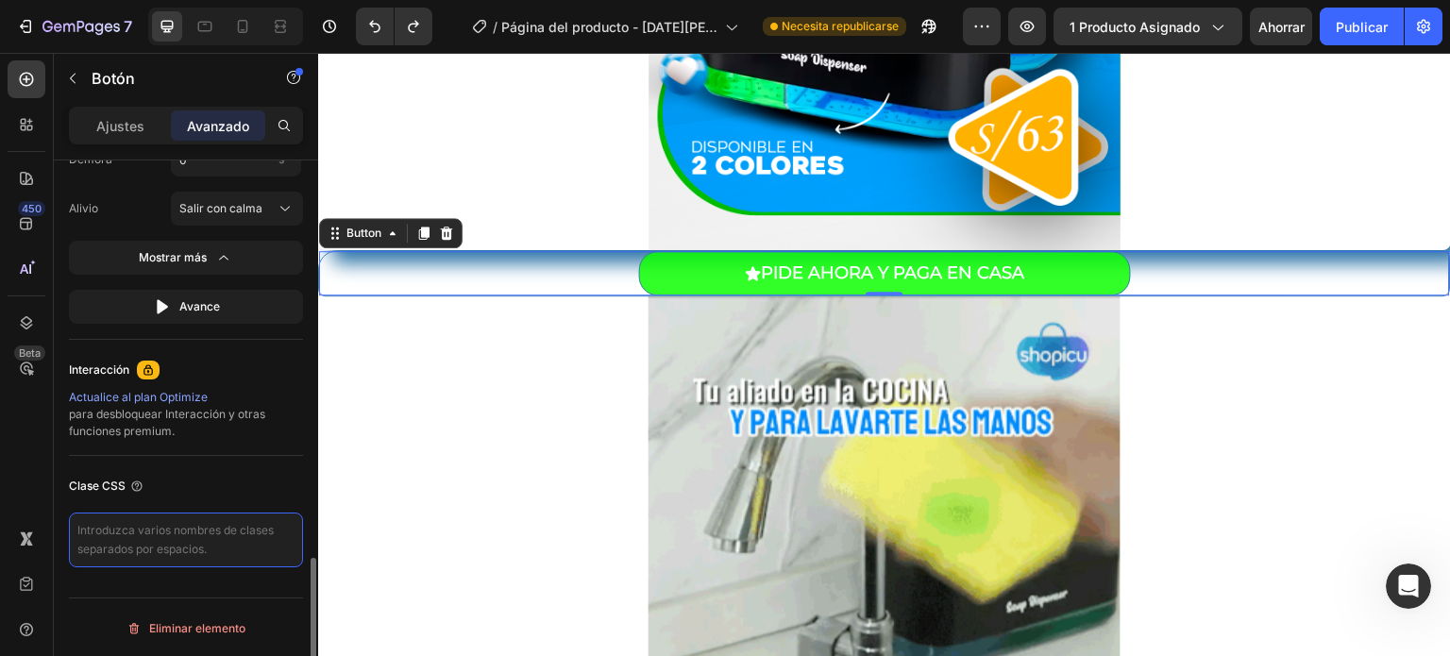
click at [172, 536] on textarea at bounding box center [186, 540] width 234 height 55
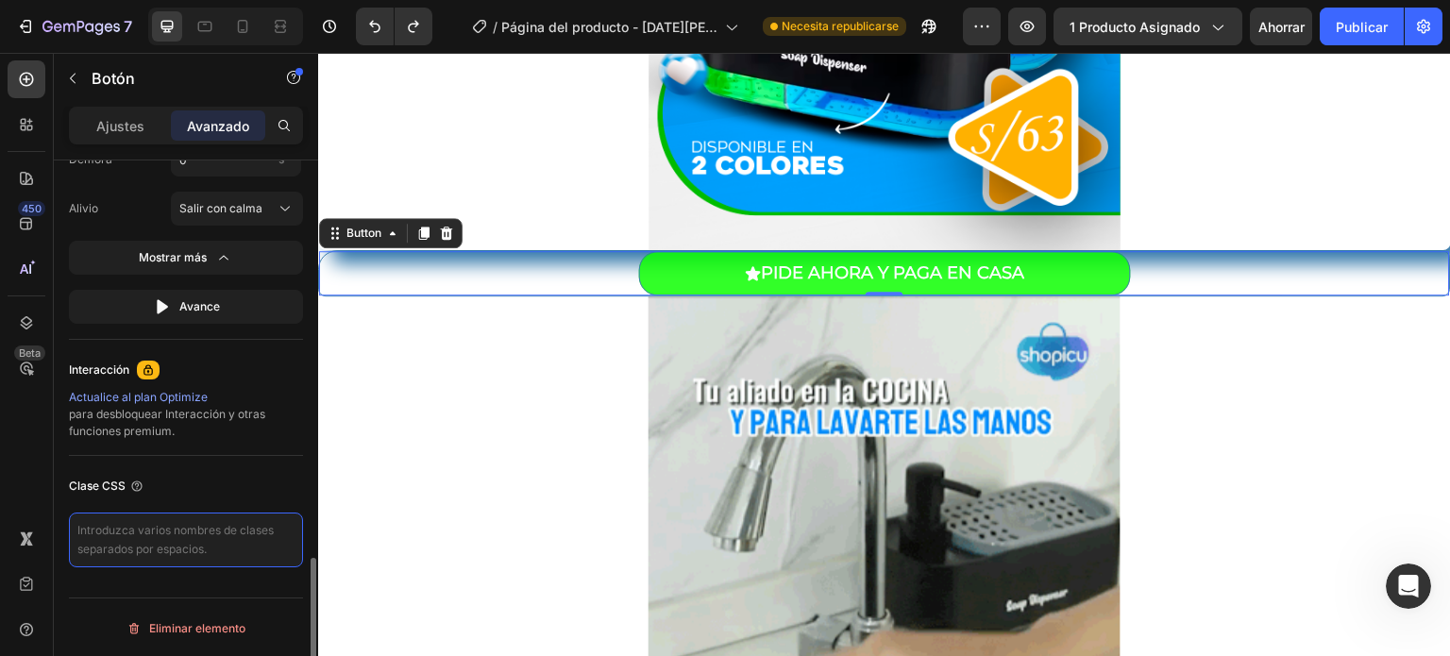
paste textarea "_rsi-cod-form-gempages-button-overwrite _rsi-cod-form-is-gempage"
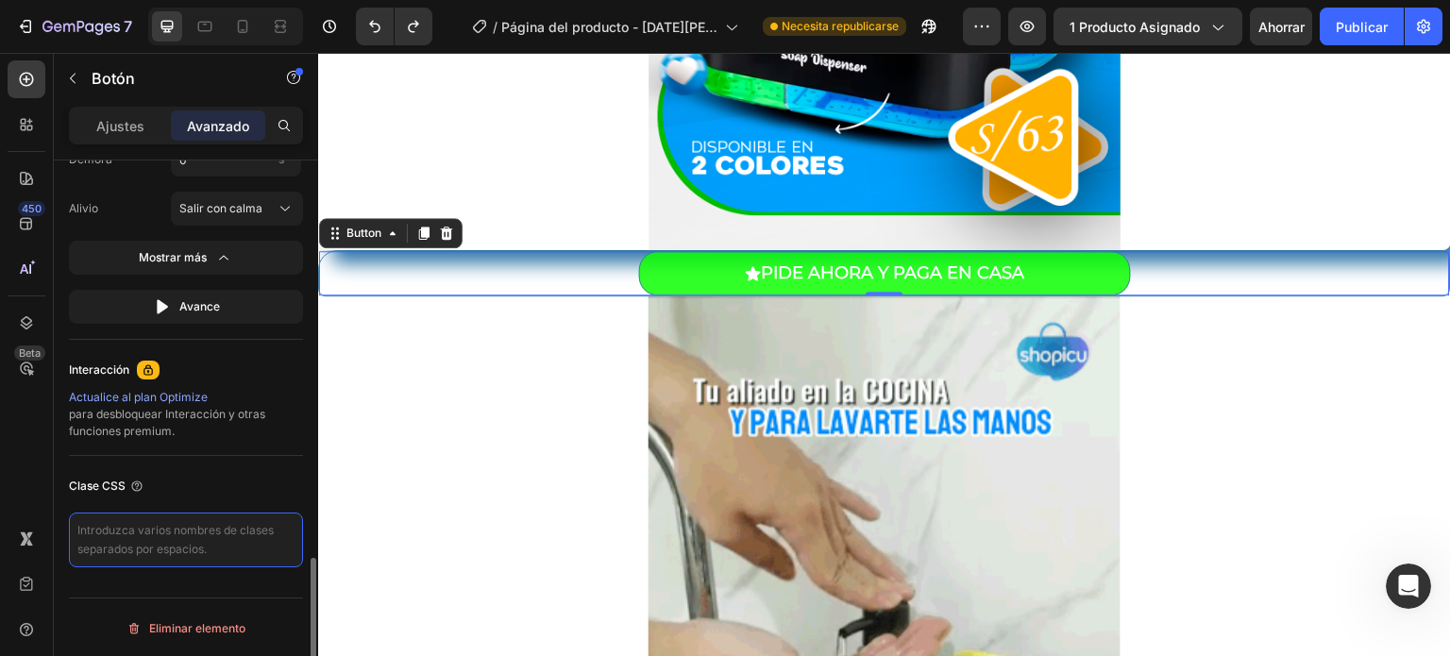
type textarea "_rsi-cod-form-gempages-button-overwrite _rsi-cod-form-is-gempage"
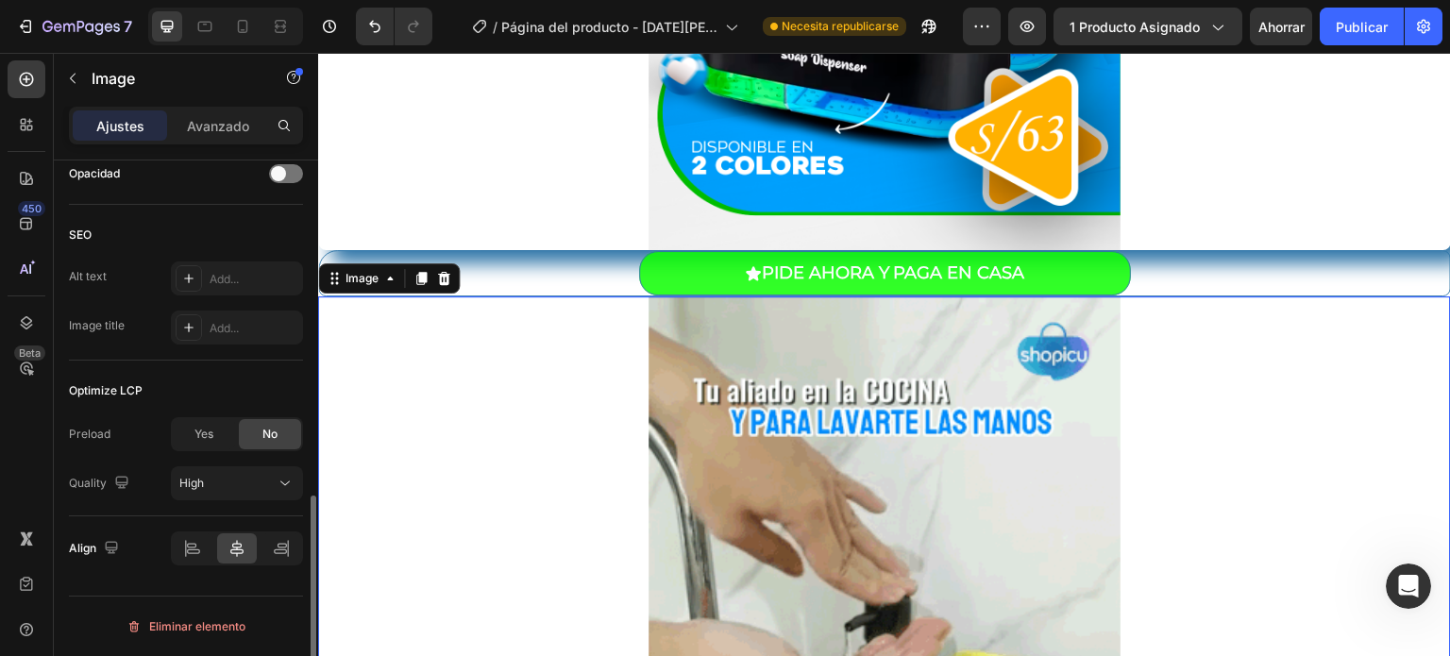
click at [348, 520] on div at bounding box center [884, 610] width 1133 height 629
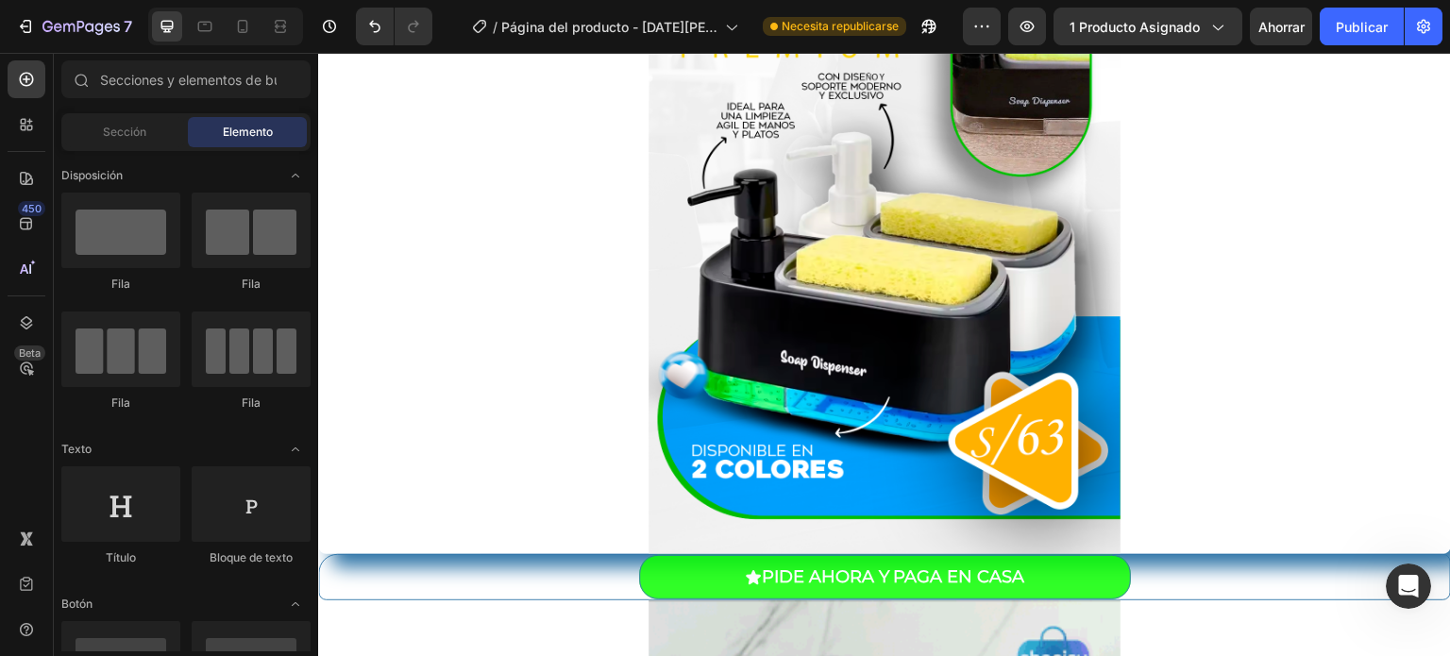
scroll to position [0, 0]
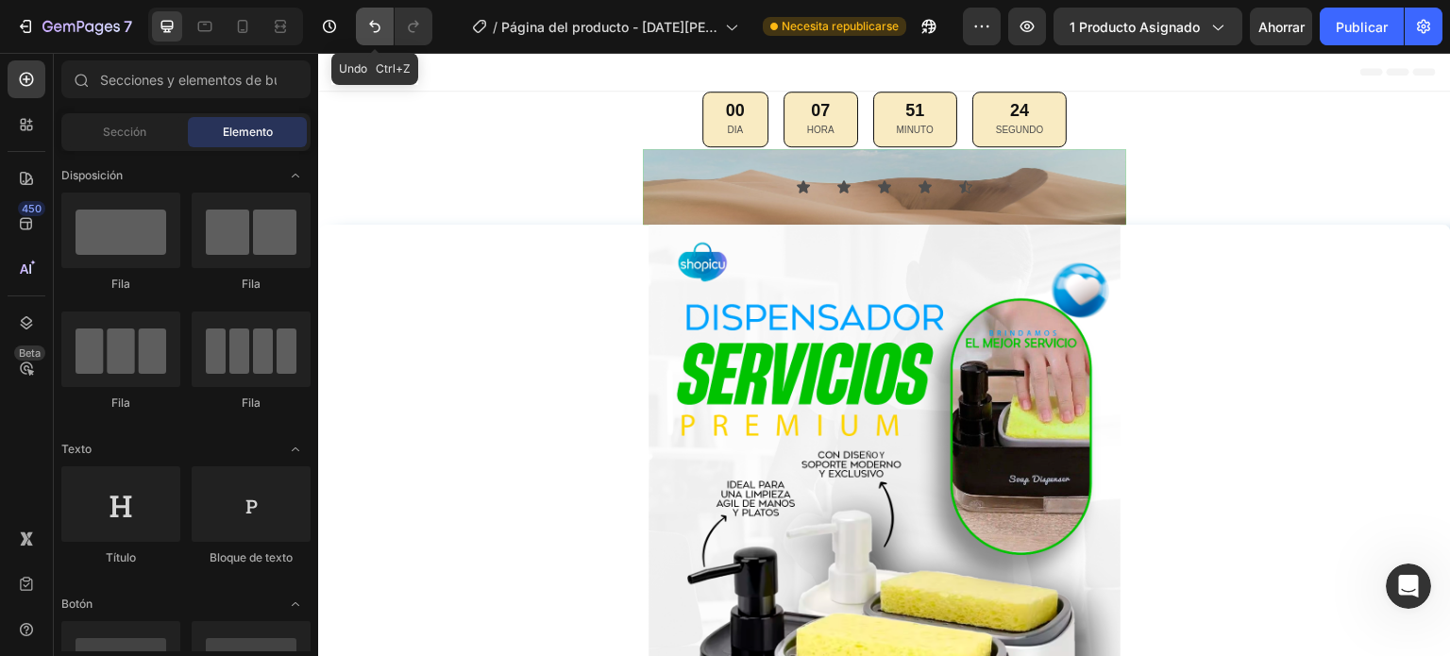
click at [361, 29] on button "Deshacer/Rehacer" at bounding box center [375, 27] width 38 height 38
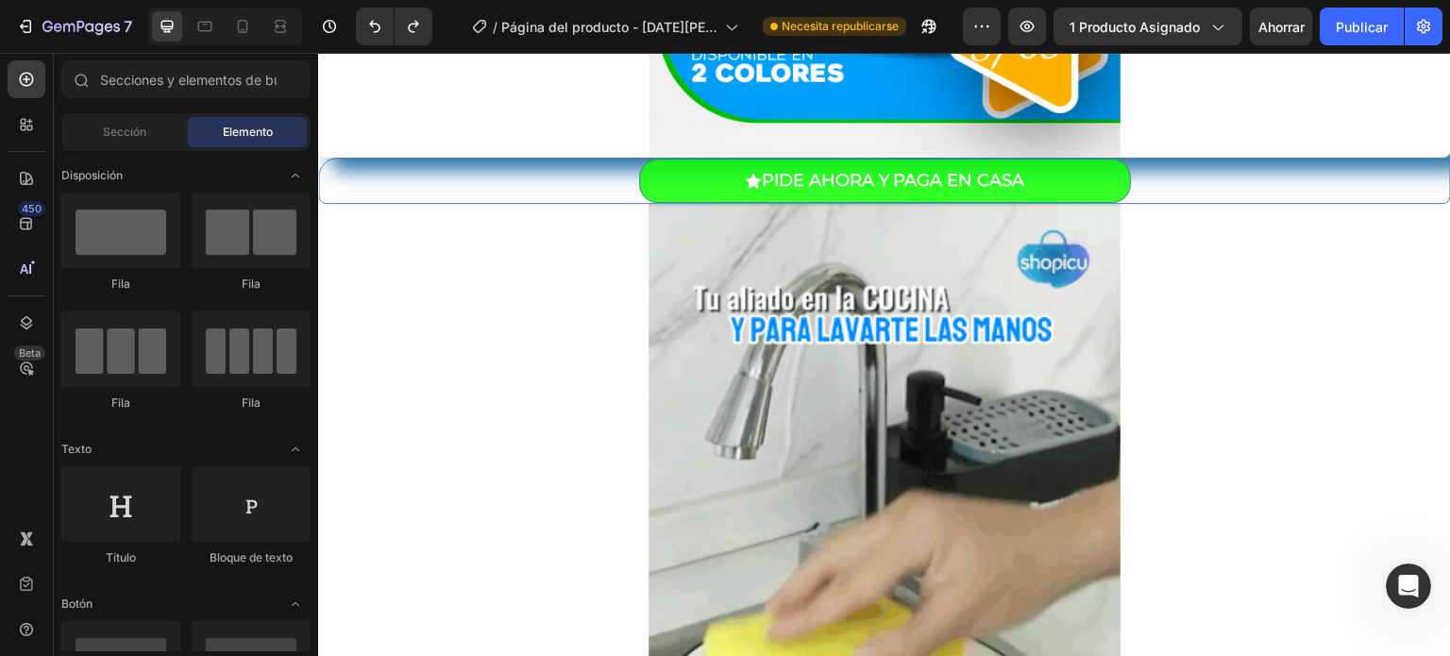
scroll to position [863, 0]
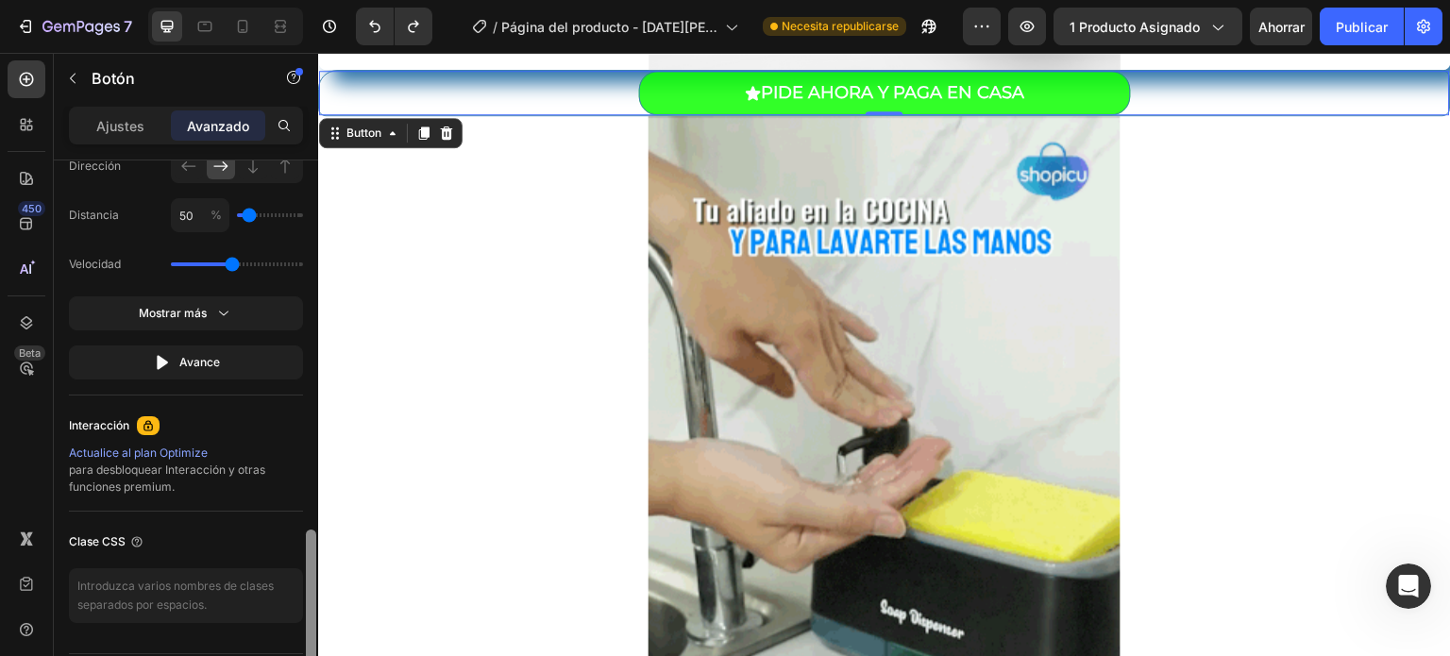
drag, startPoint x: 312, startPoint y: 275, endPoint x: 285, endPoint y: 650, distance: 376.7
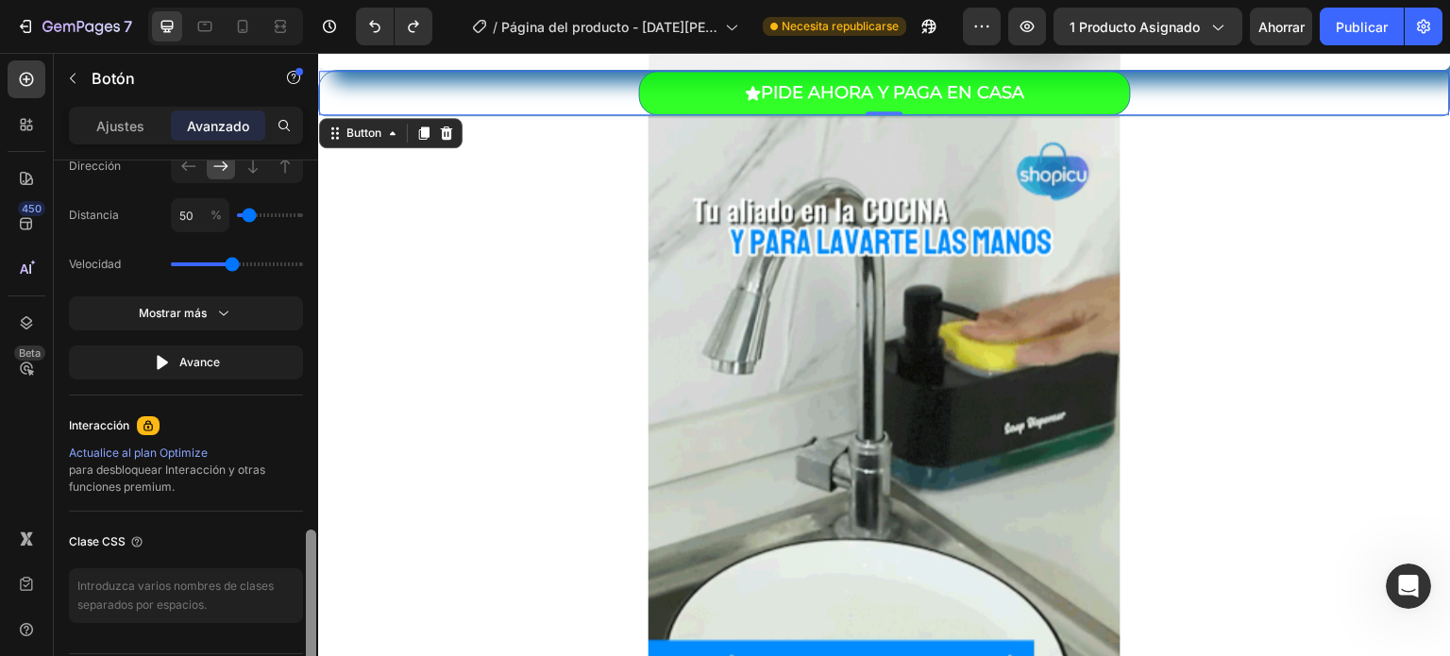
click at [285, 650] on div "Mostrar en De oficina Sí No Tableta Sí No Móvil Sí No Espaciado (px) 0 0 0 0 0 …" at bounding box center [186, 434] width 264 height 549
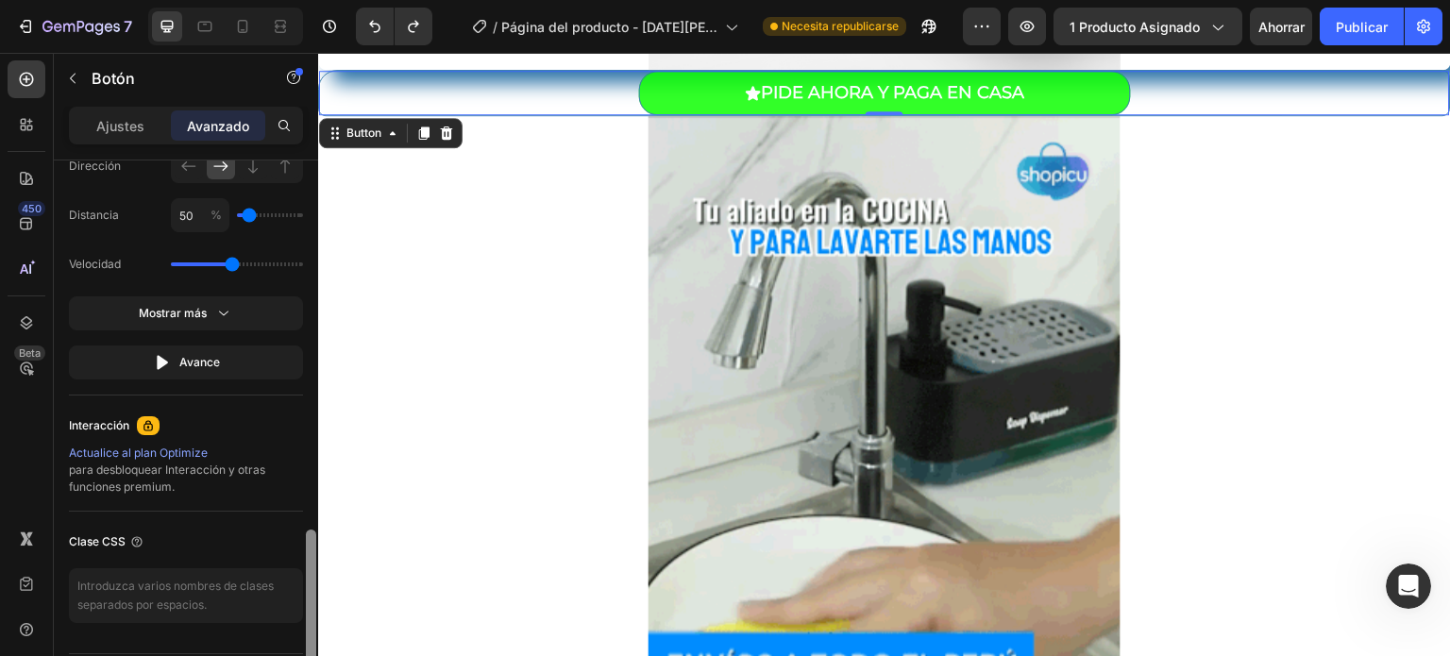
scroll to position [1284, 0]
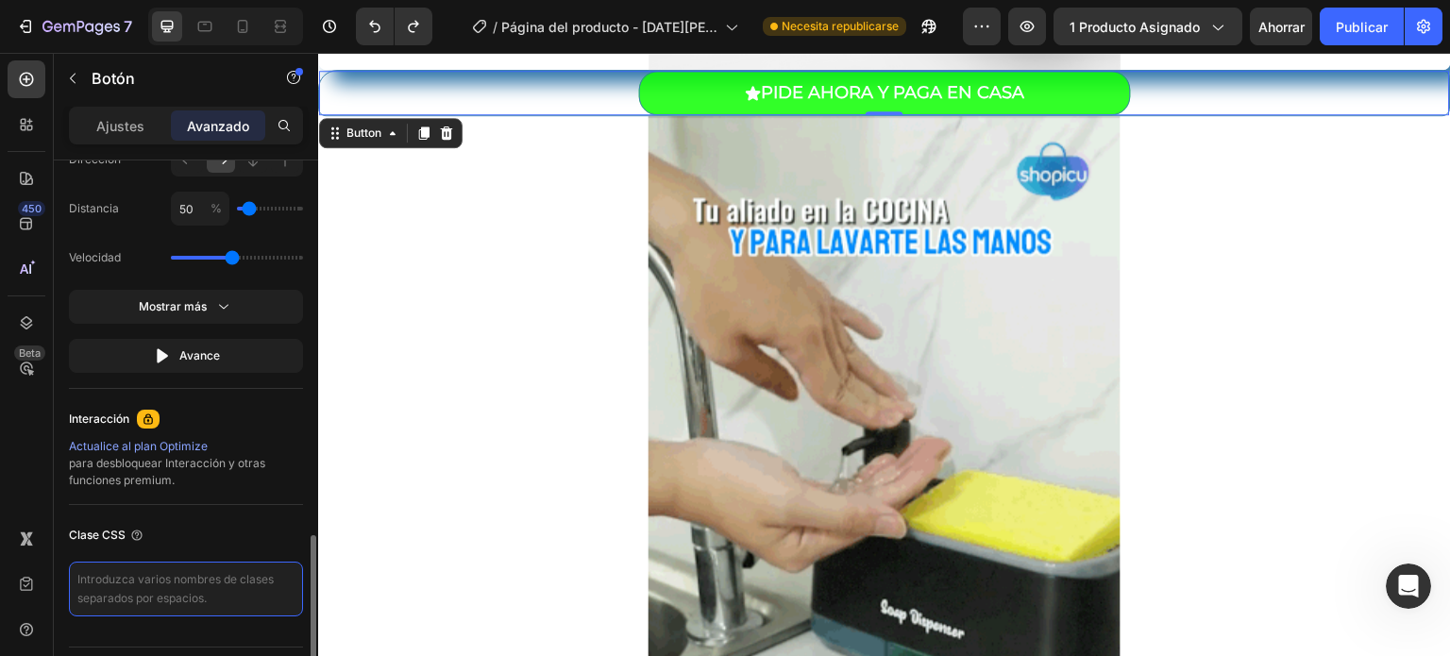
paste textarea "_rsi-cod-form-gempages-button-overwrite _rsi-cod-form-is-gempage"
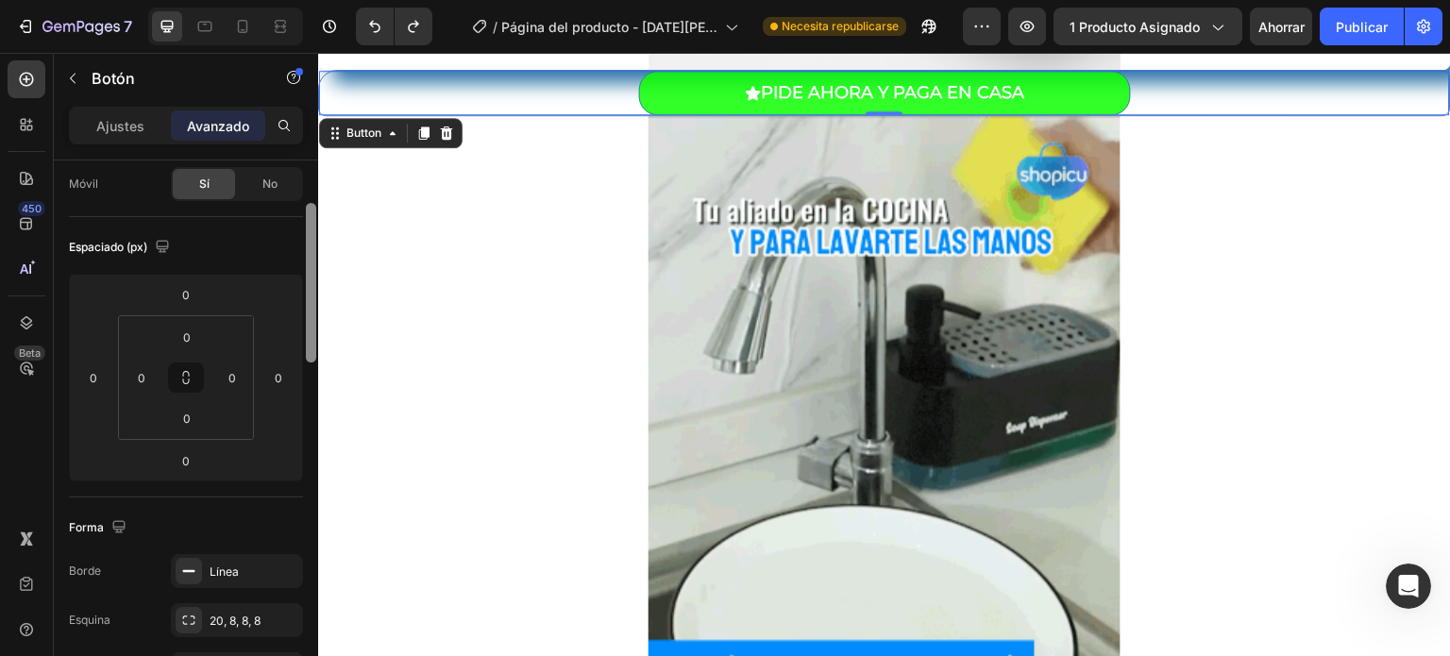
scroll to position [0, 0]
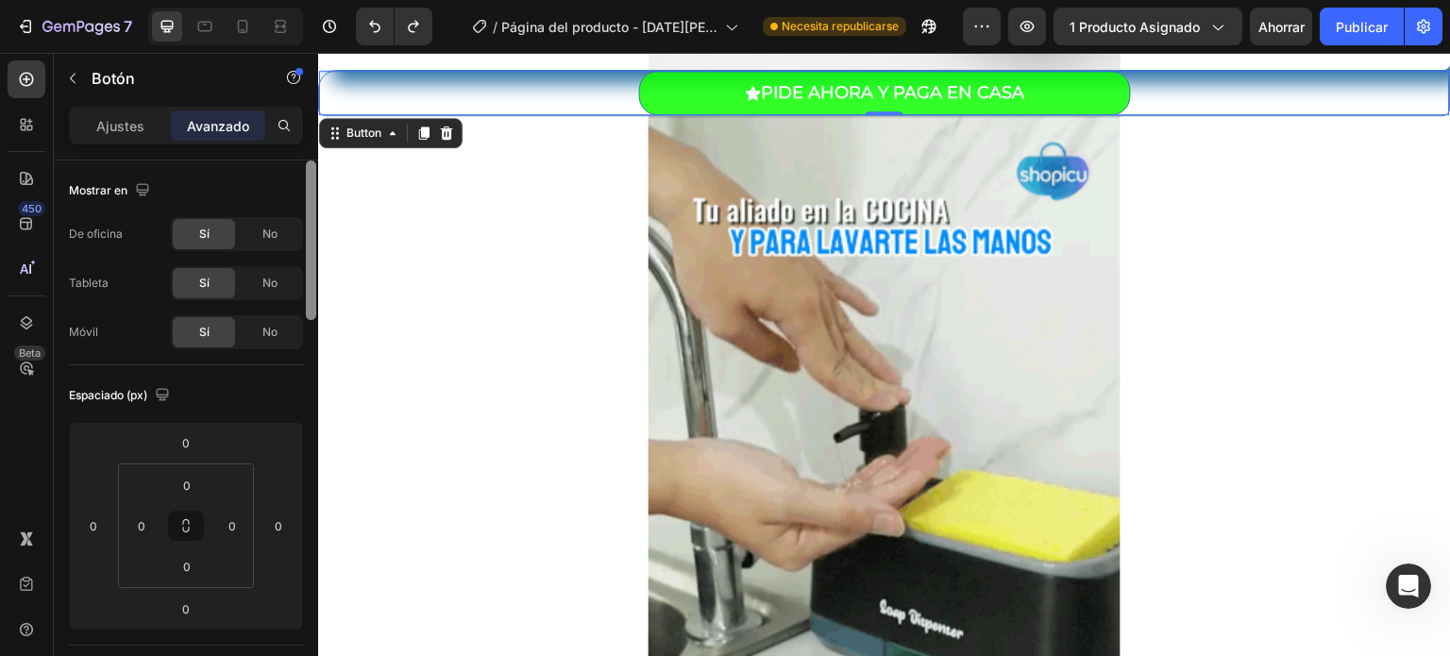
drag, startPoint x: 312, startPoint y: 582, endPoint x: 313, endPoint y: 165, distance: 417.2
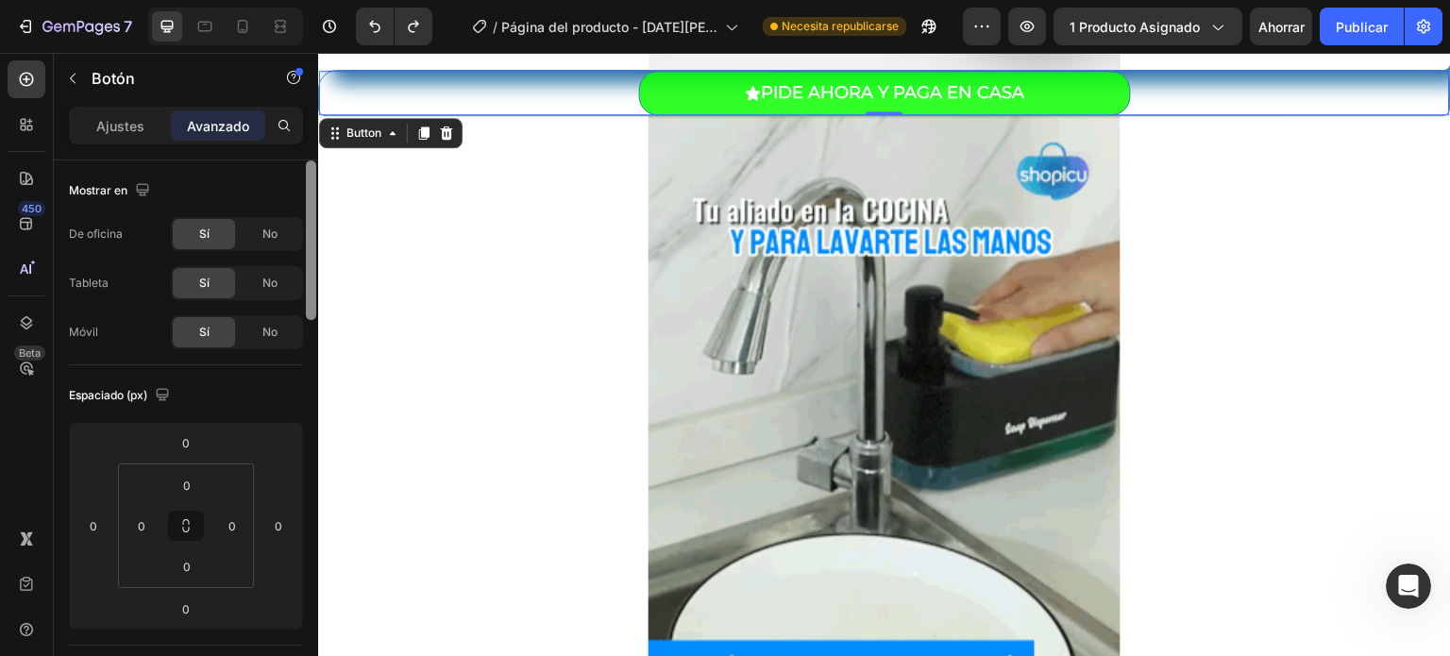
click at [313, 165] on div at bounding box center [311, 240] width 10 height 160
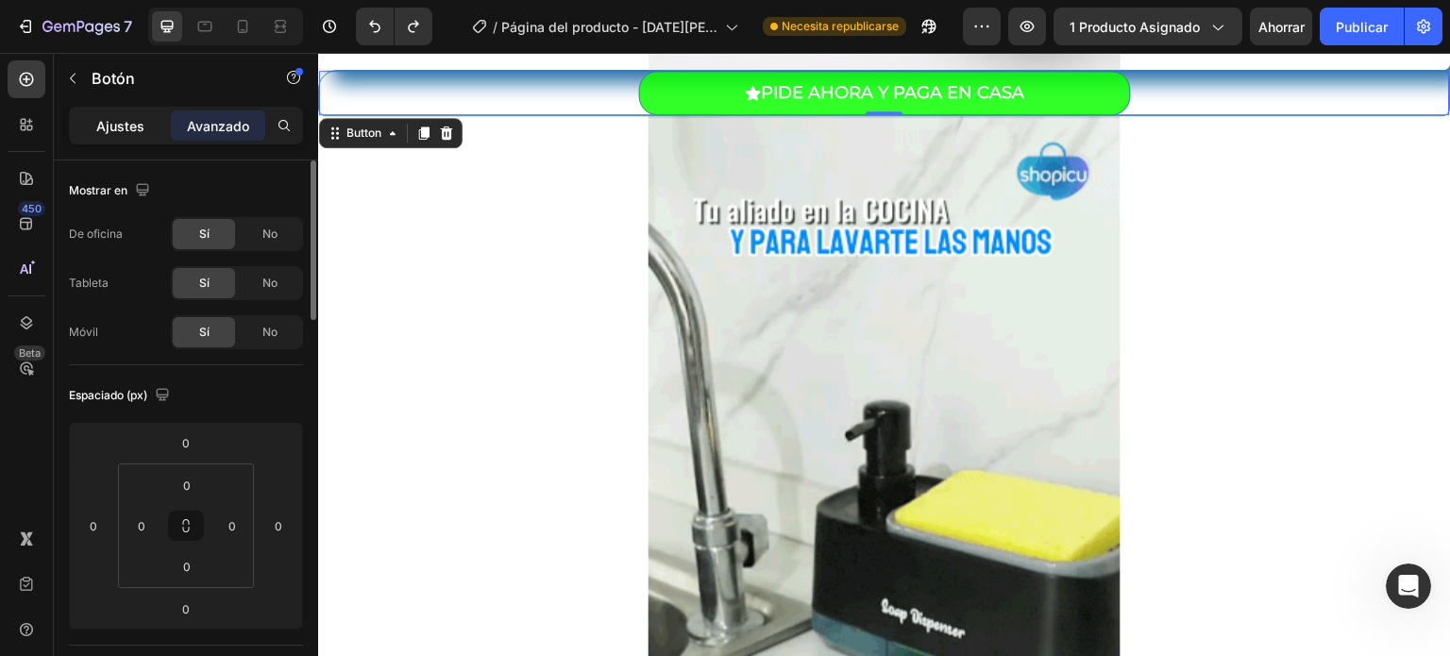
type textarea "_rsi-cod-form-gempages-button-overwrite _rsi-cod-form-is-gempage"
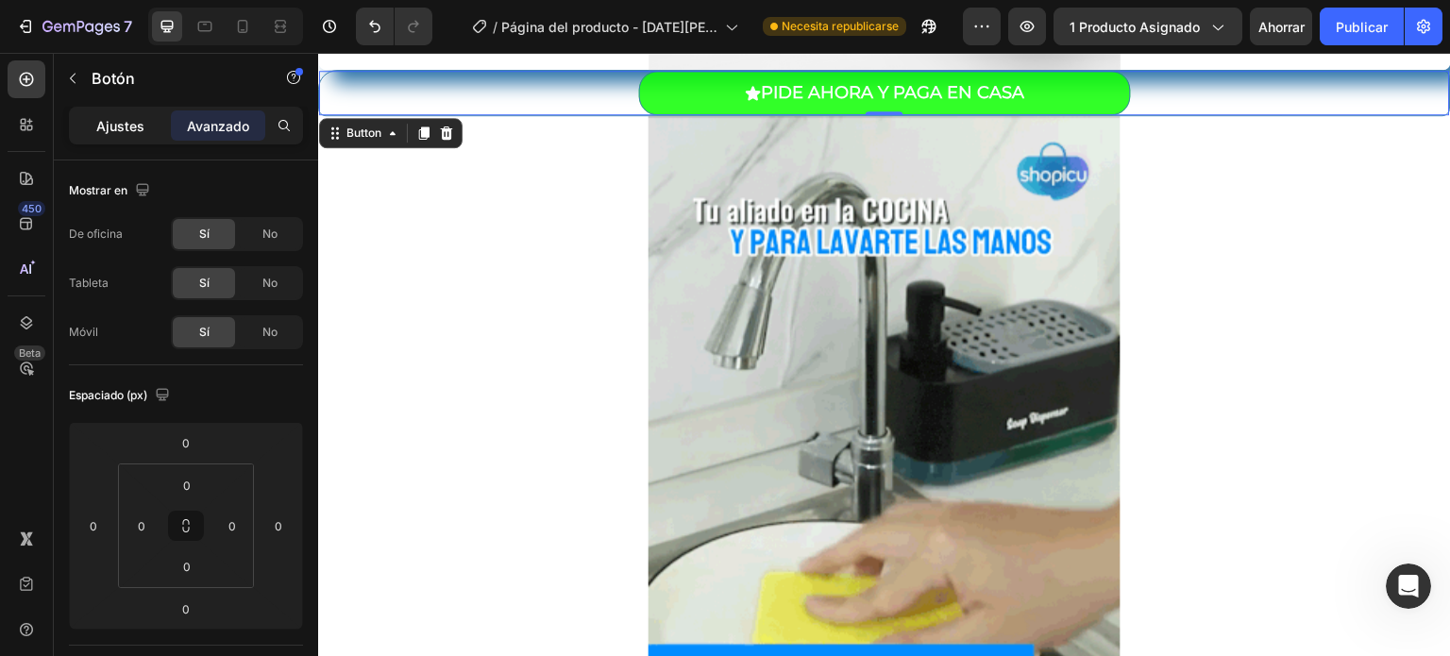
click at [131, 124] on font "Ajustes" at bounding box center [120, 126] width 48 height 16
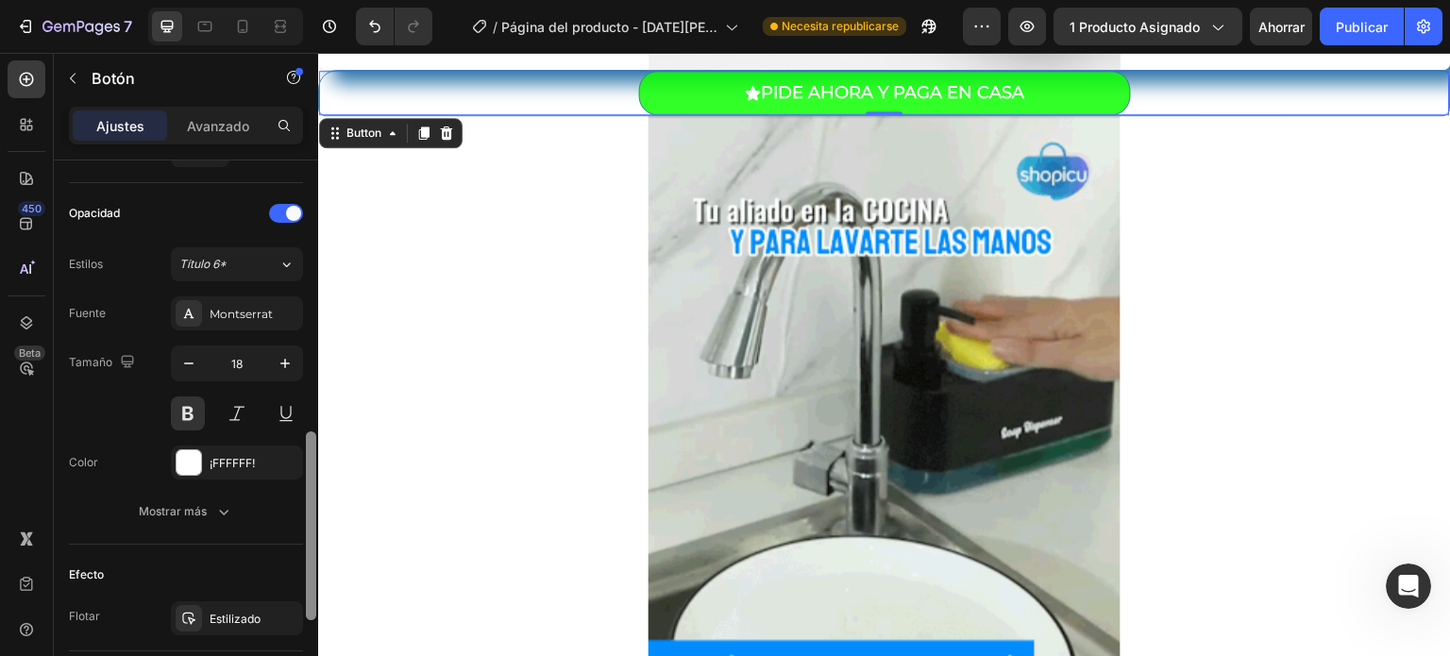
scroll to position [768, 0]
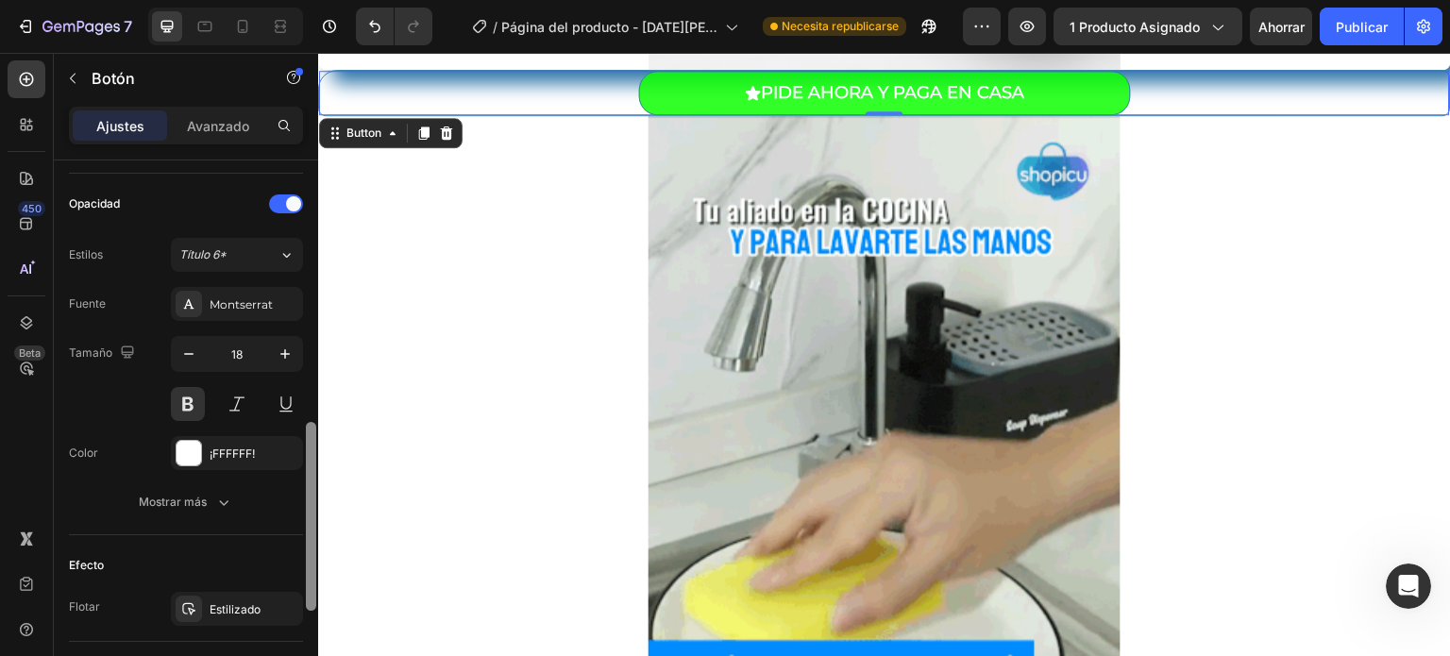
drag, startPoint x: 311, startPoint y: 212, endPoint x: 306, endPoint y: 477, distance: 264.3
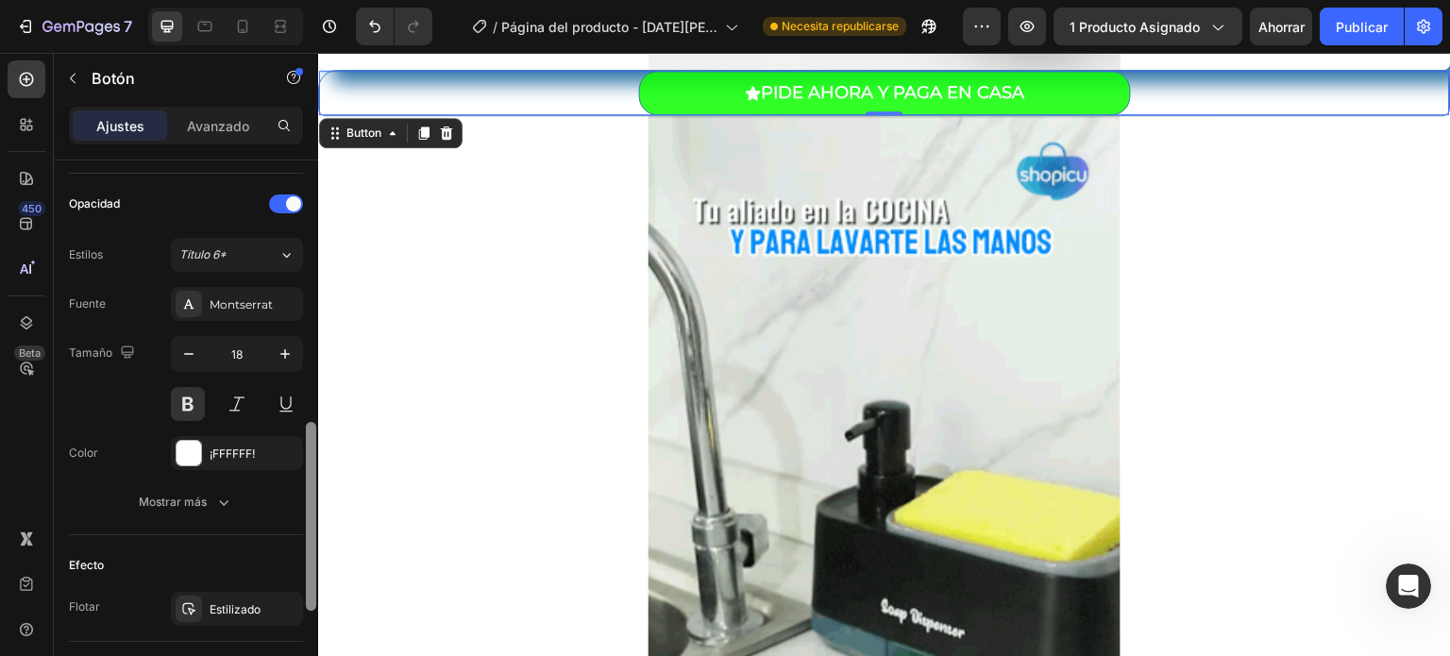
click at [306, 477] on div at bounding box center [311, 516] width 10 height 189
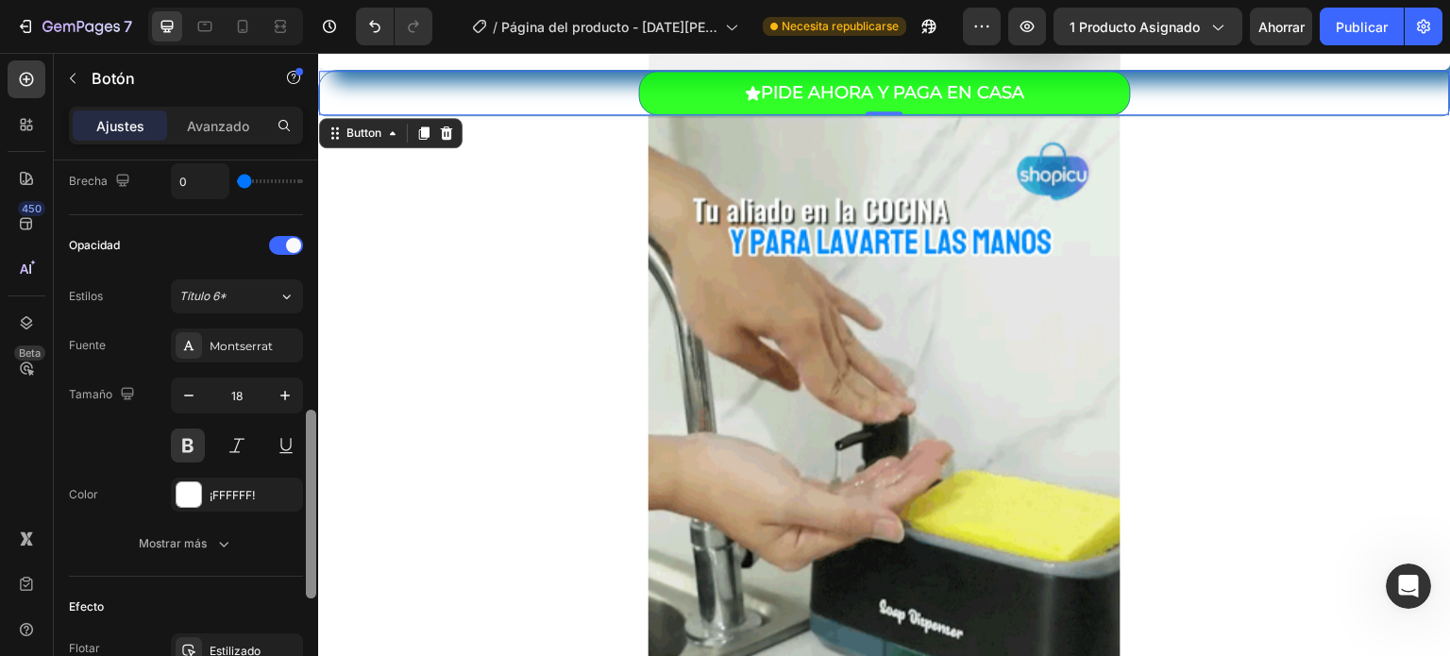
scroll to position [774, 0]
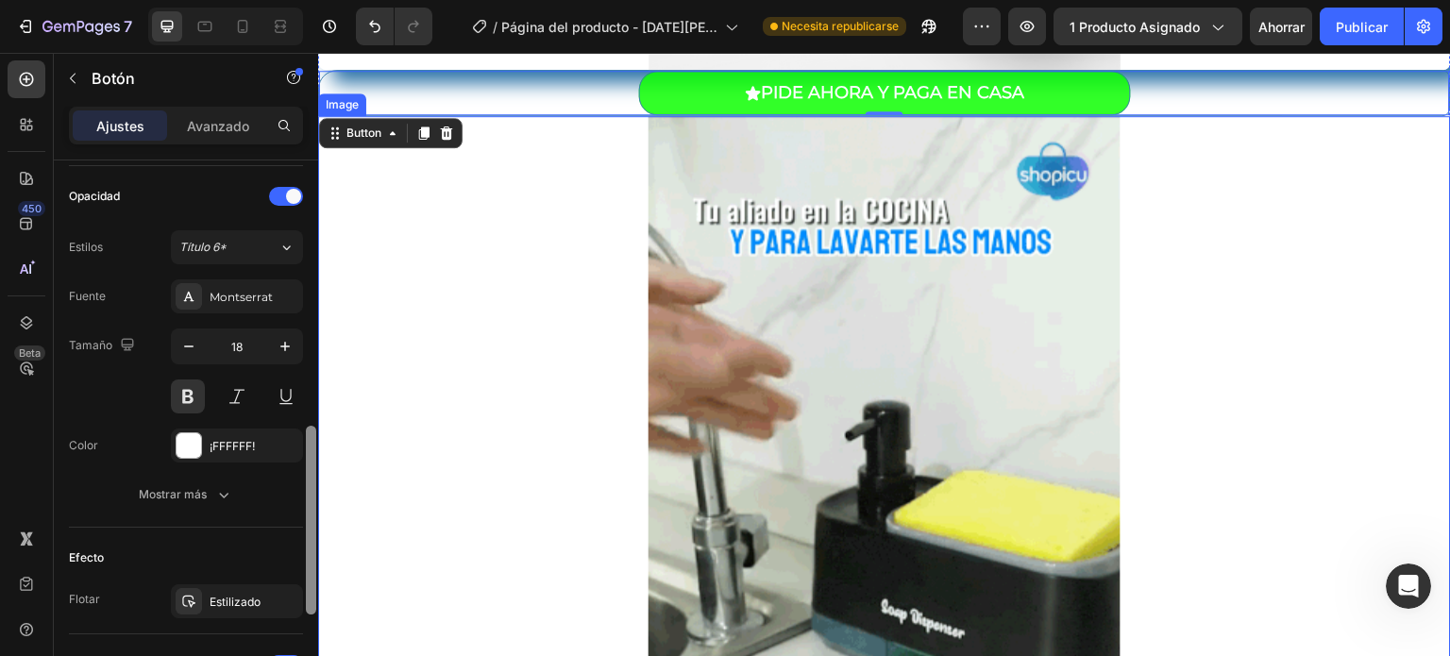
drag, startPoint x: 624, startPoint y: 530, endPoint x: 327, endPoint y: 518, distance: 297.5
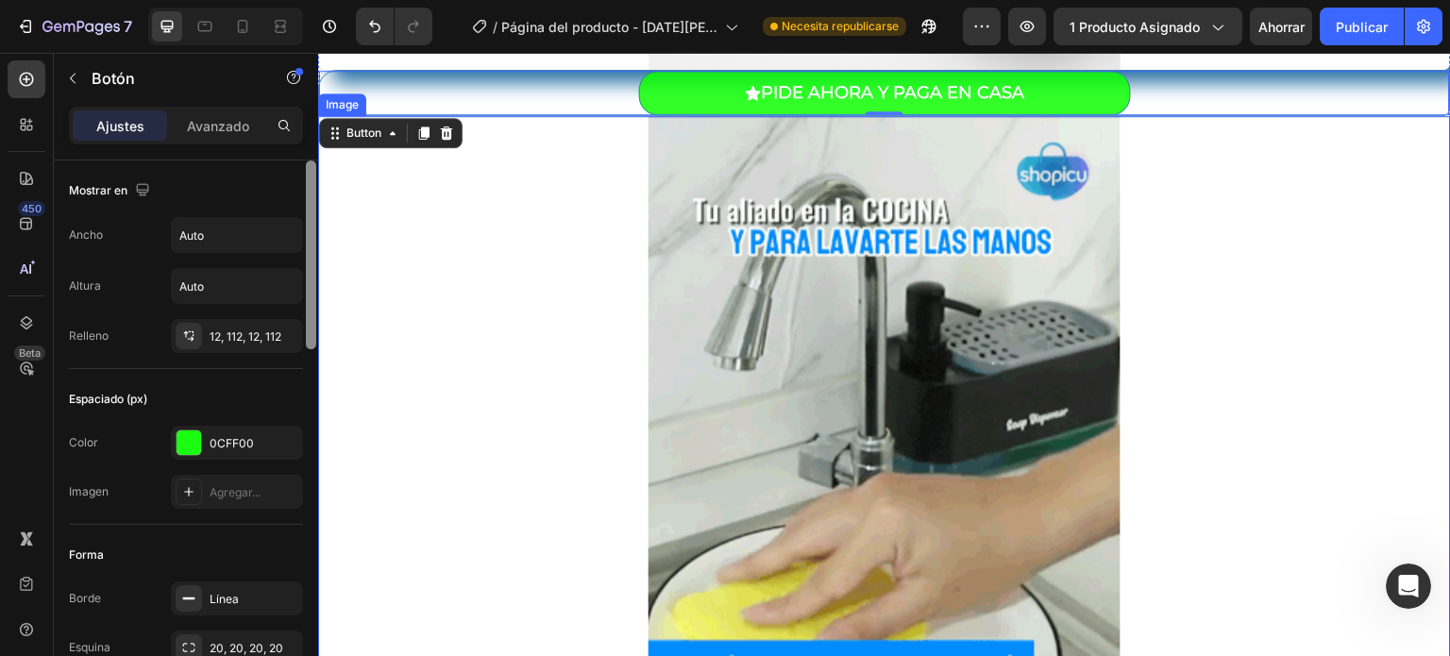
scroll to position [0, 0]
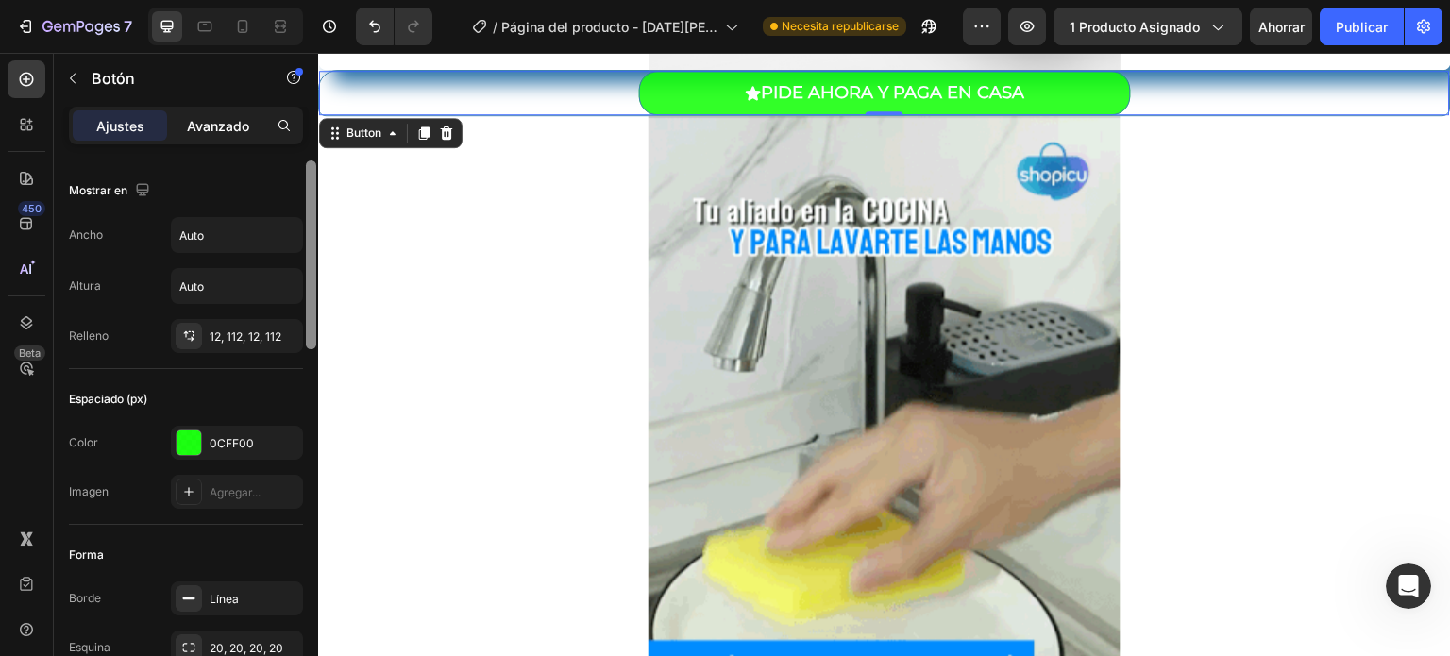
click at [231, 119] on font "Avanzado" at bounding box center [218, 126] width 62 height 16
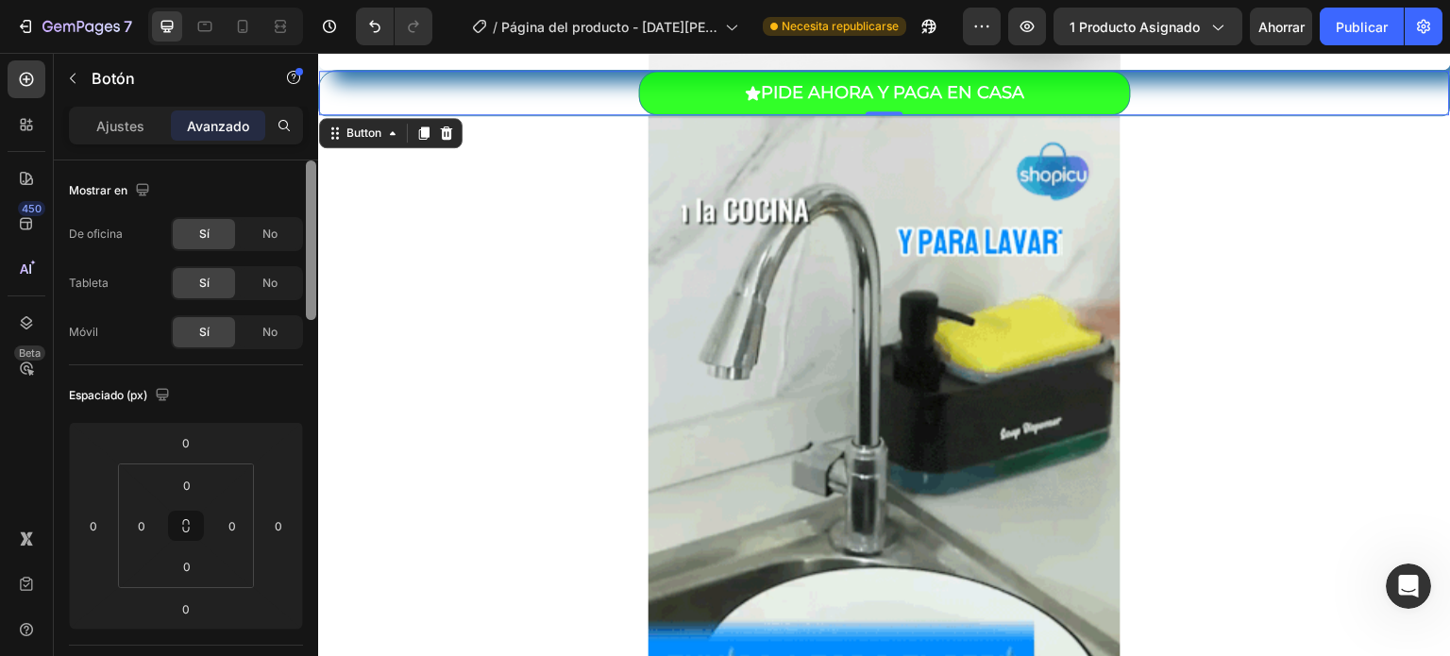
drag, startPoint x: 315, startPoint y: 201, endPoint x: 312, endPoint y: 150, distance: 51.0
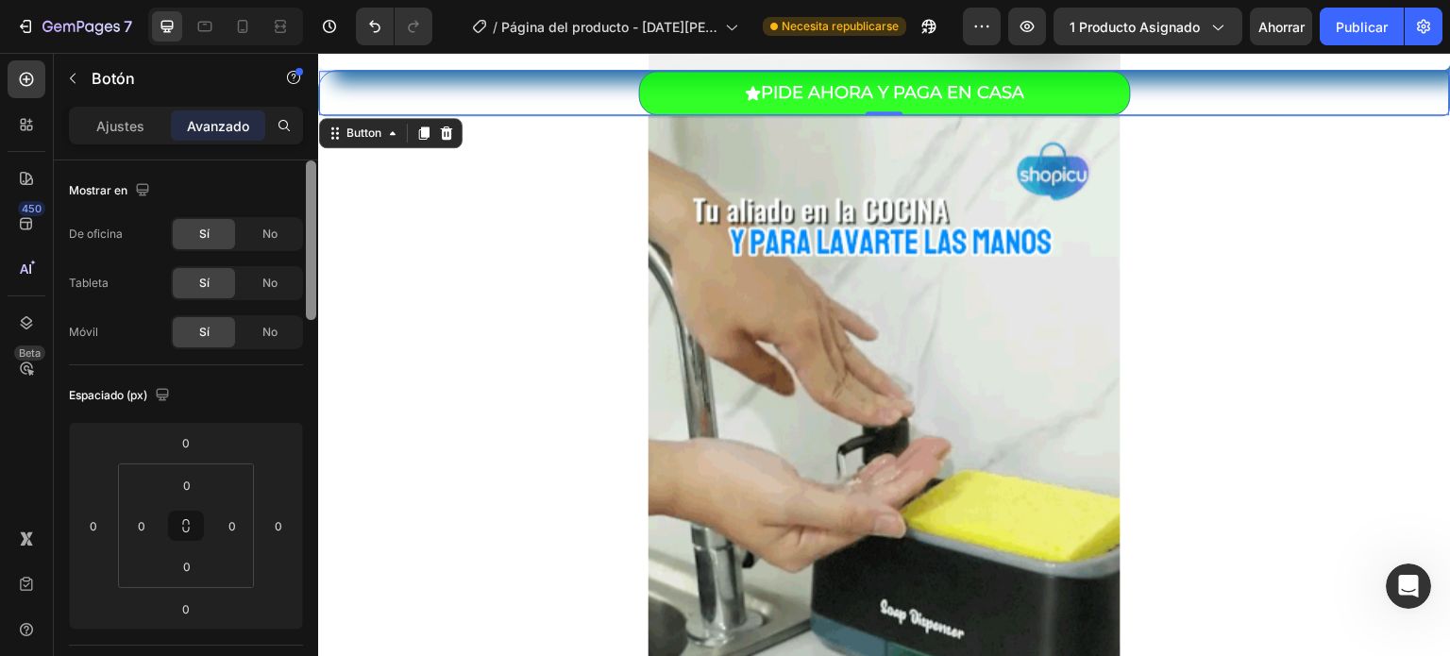
click at [312, 150] on div "Ajustes Avanzado Mostrar en De oficina Sí No Tableta Sí No Móvil Sí No Espaciad…" at bounding box center [186, 408] width 264 height 603
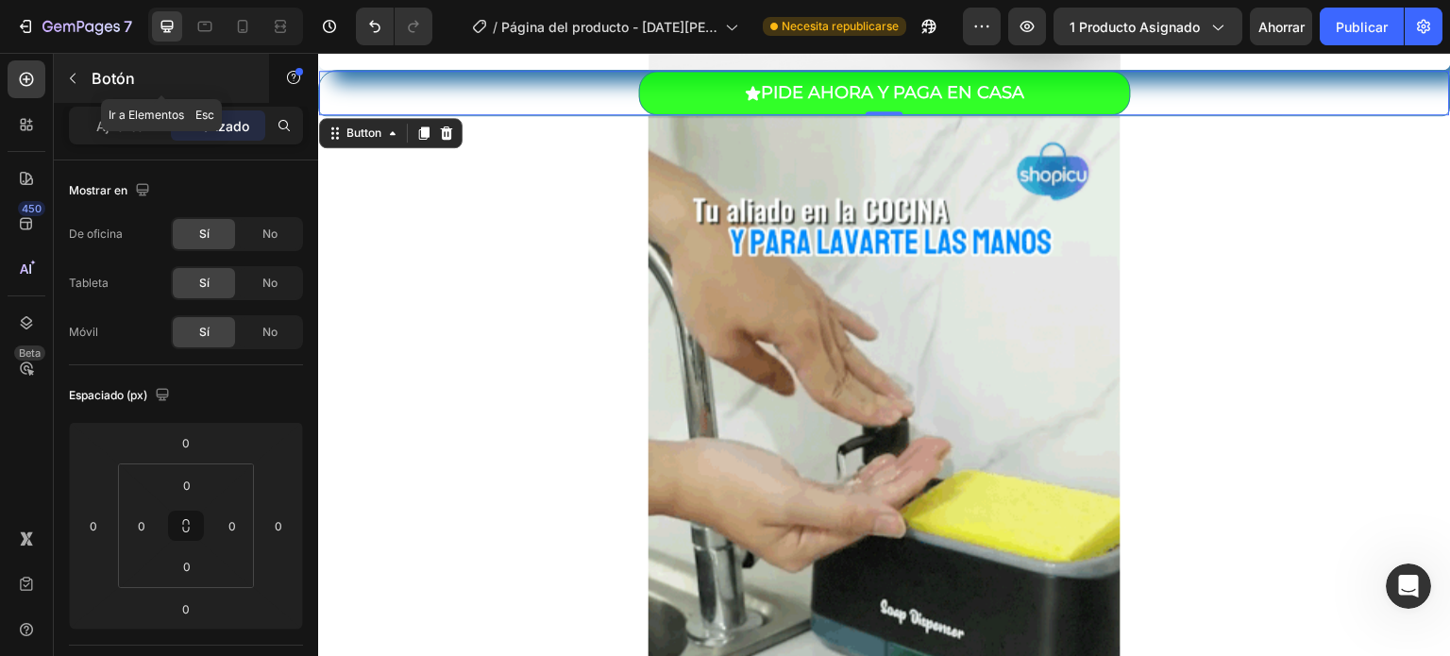
click at [227, 77] on p "Botón" at bounding box center [172, 78] width 160 height 23
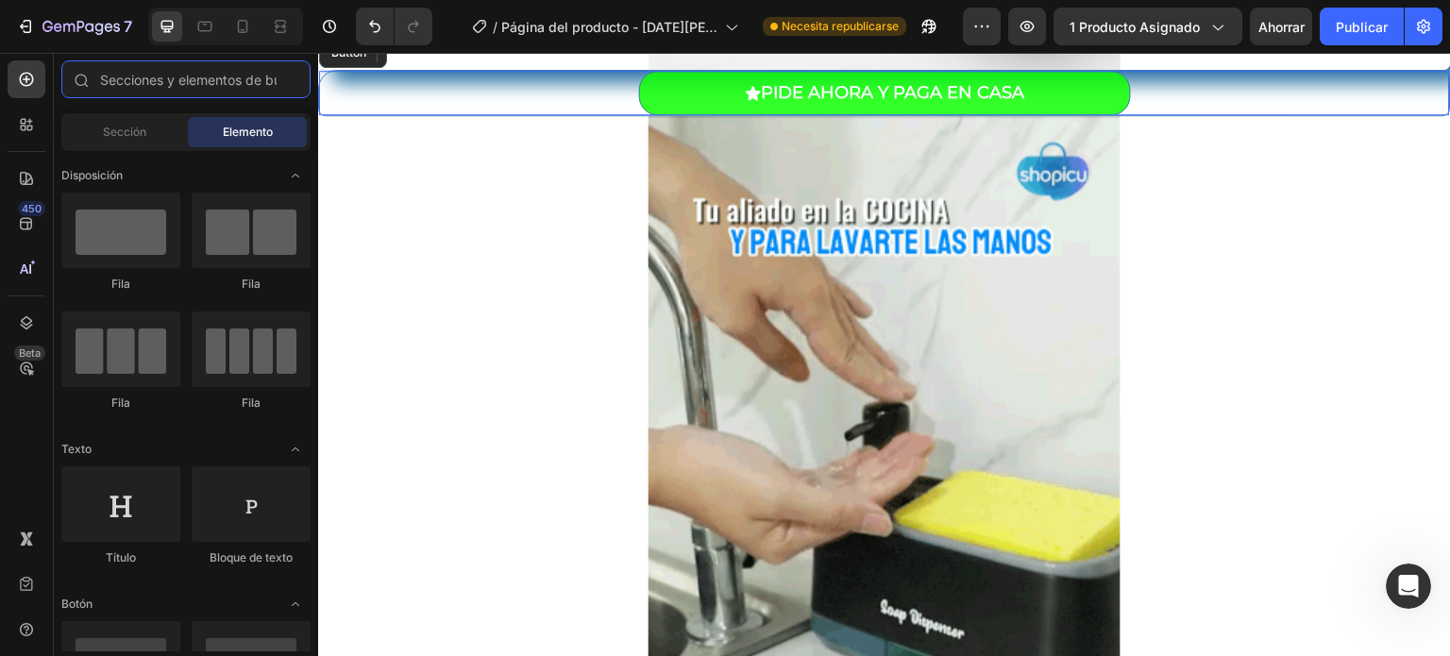
click at [227, 77] on input "text" at bounding box center [185, 79] width 249 height 38
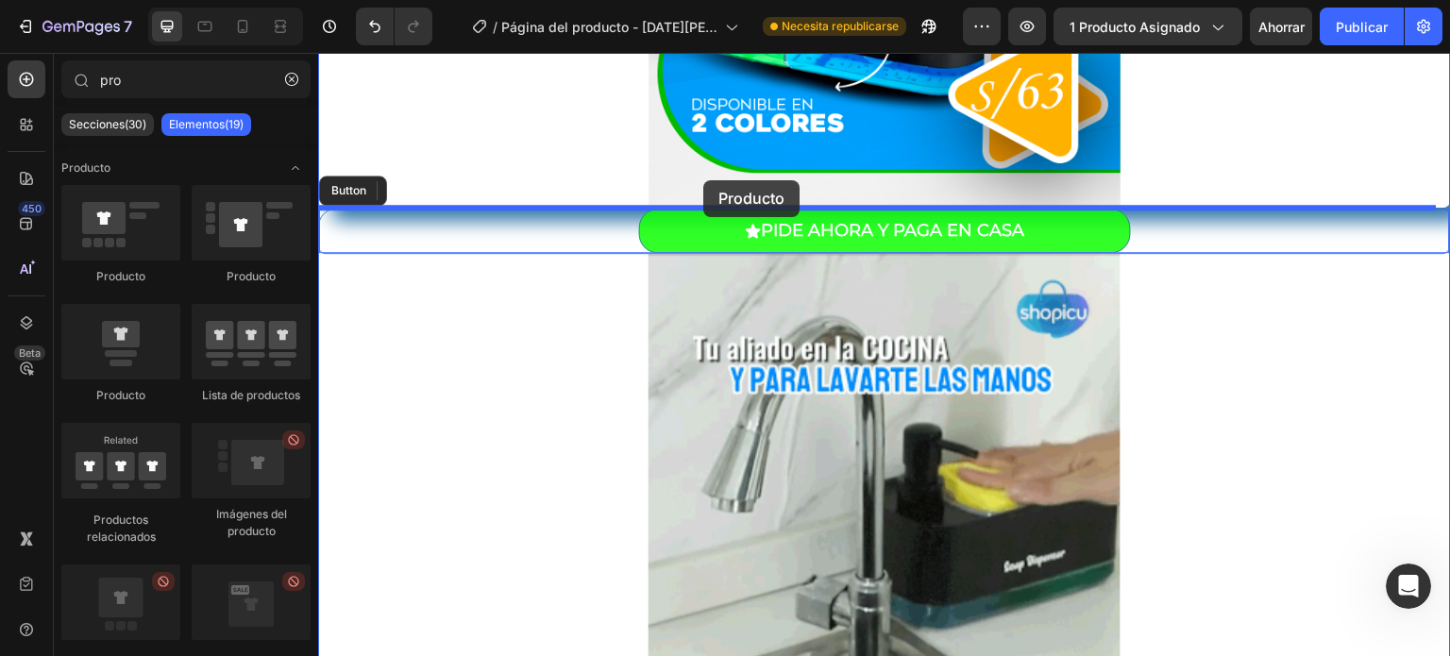
scroll to position [617, 0]
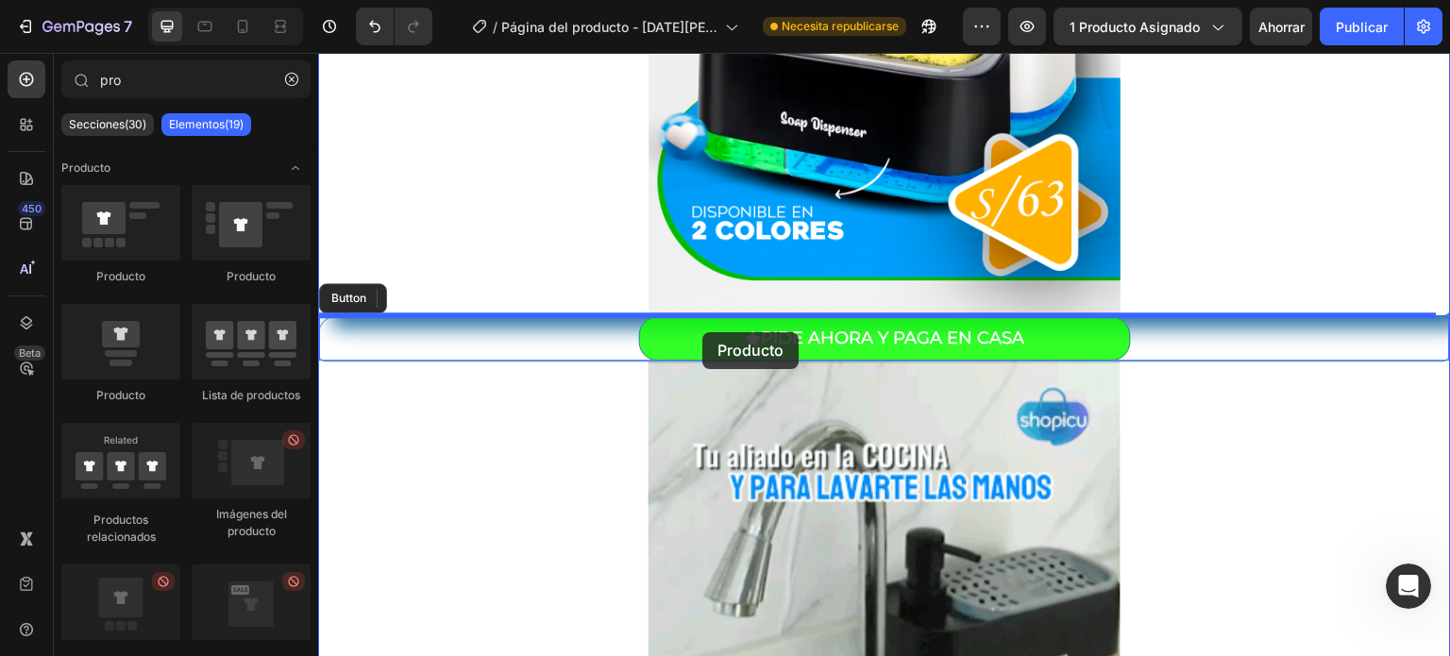
drag, startPoint x: 447, startPoint y: 406, endPoint x: 702, endPoint y: 332, distance: 265.3
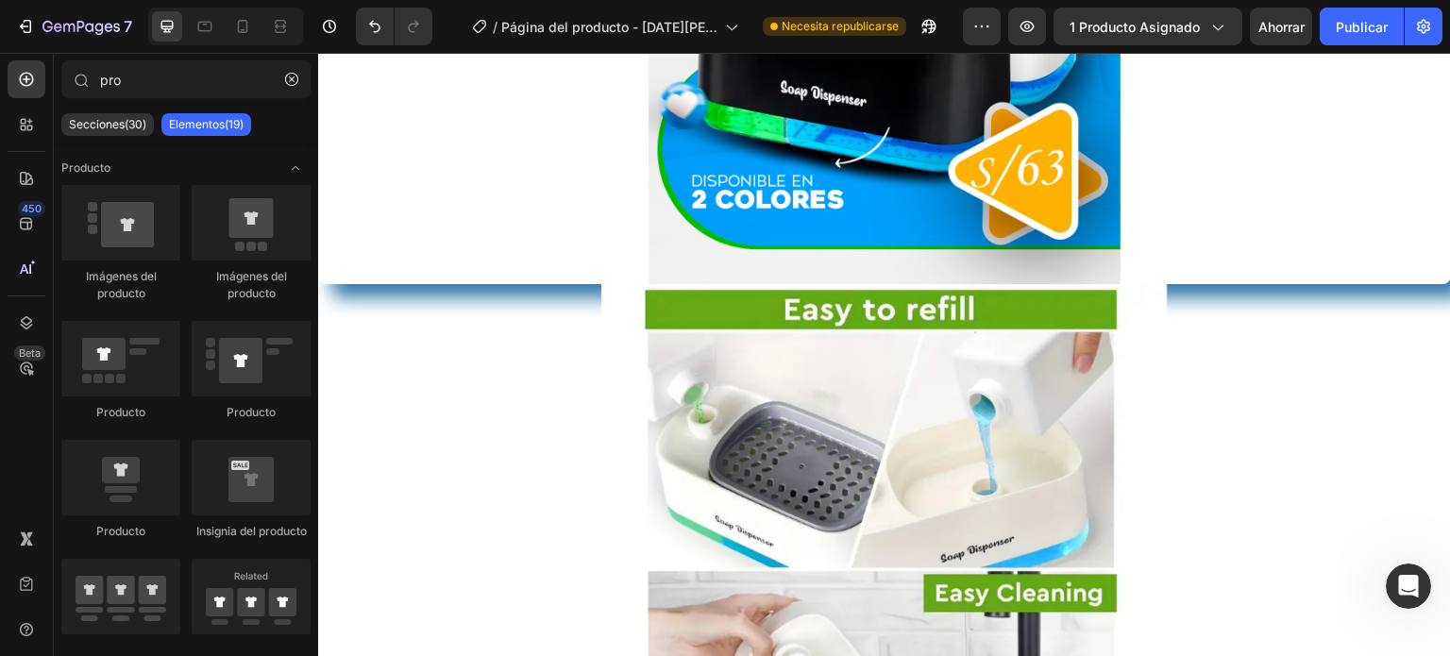
scroll to position [793, 0]
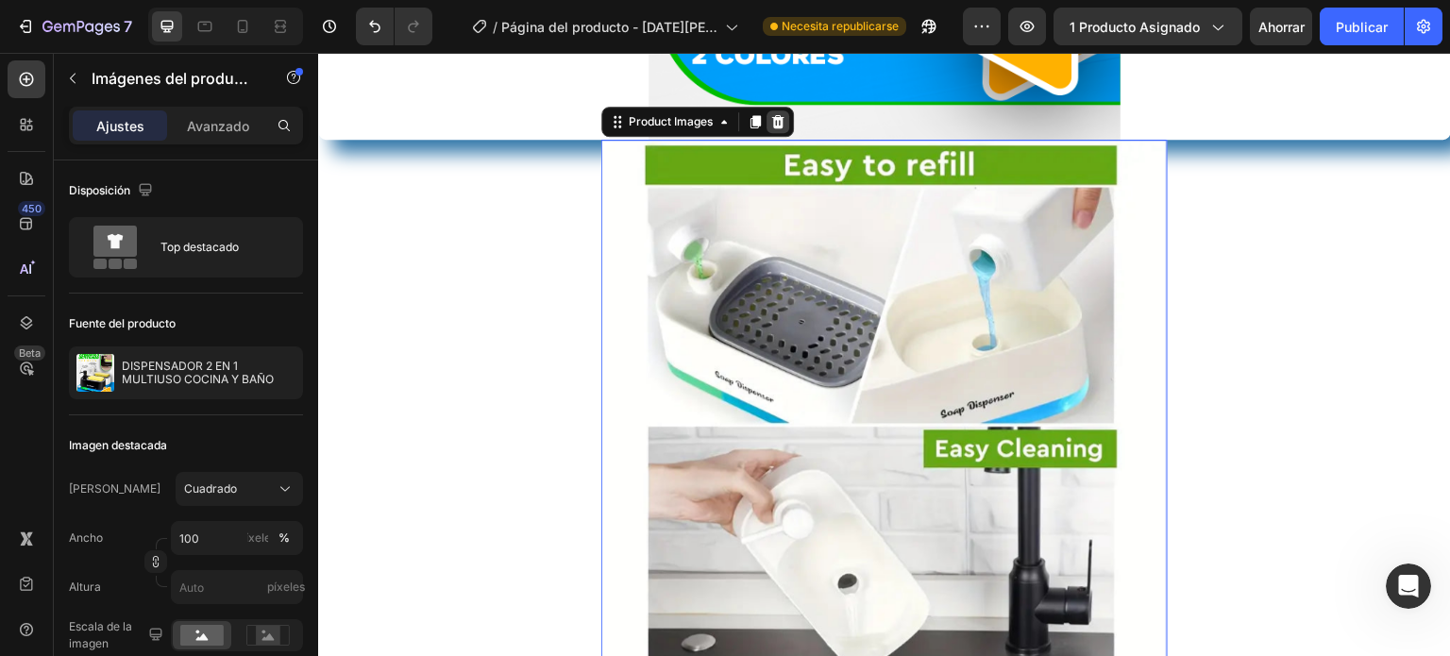
click at [773, 119] on icon at bounding box center [778, 121] width 12 height 13
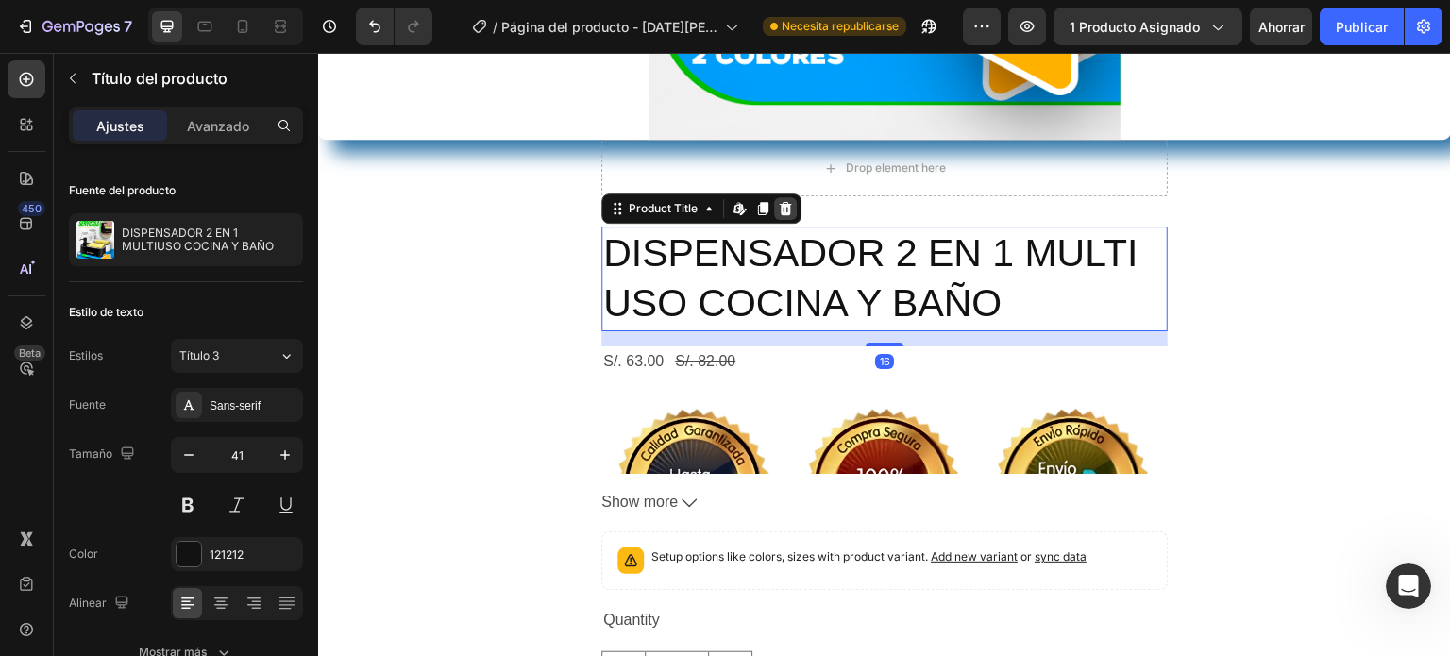
click at [780, 202] on icon at bounding box center [786, 208] width 12 height 13
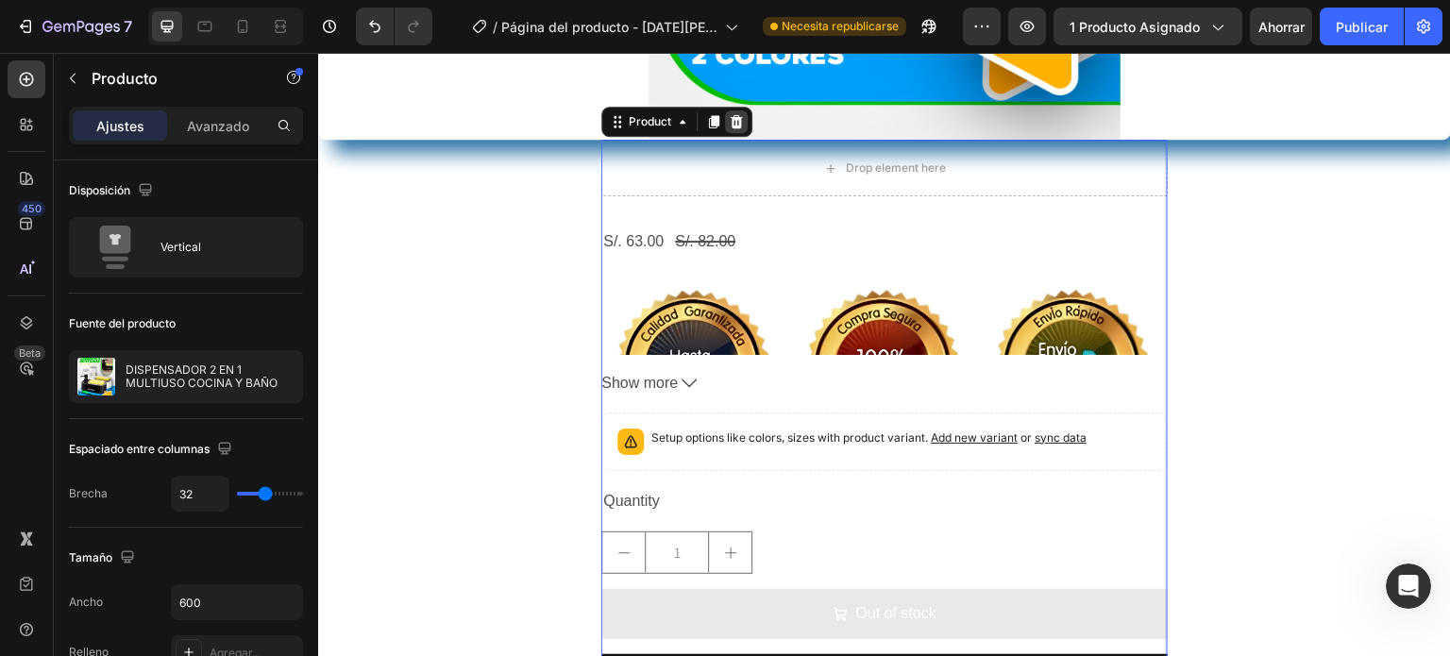
click at [731, 124] on icon at bounding box center [737, 121] width 12 height 13
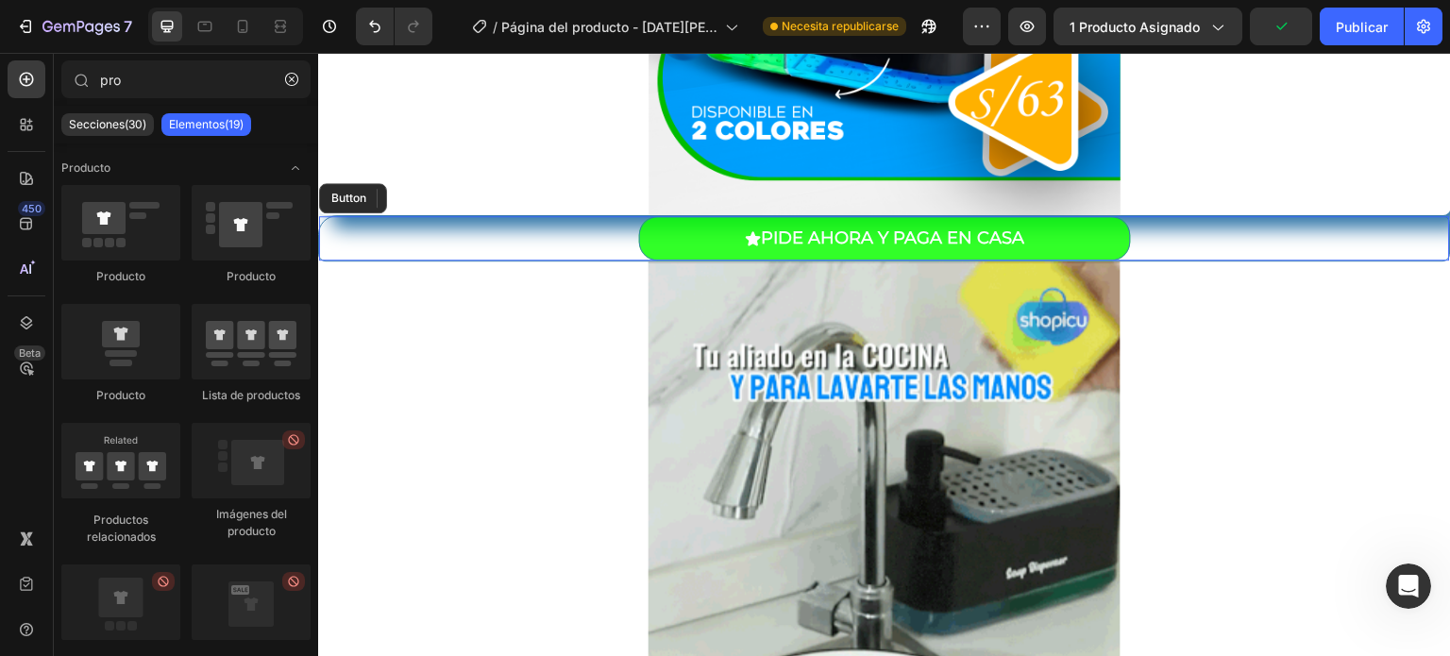
scroll to position [702, 0]
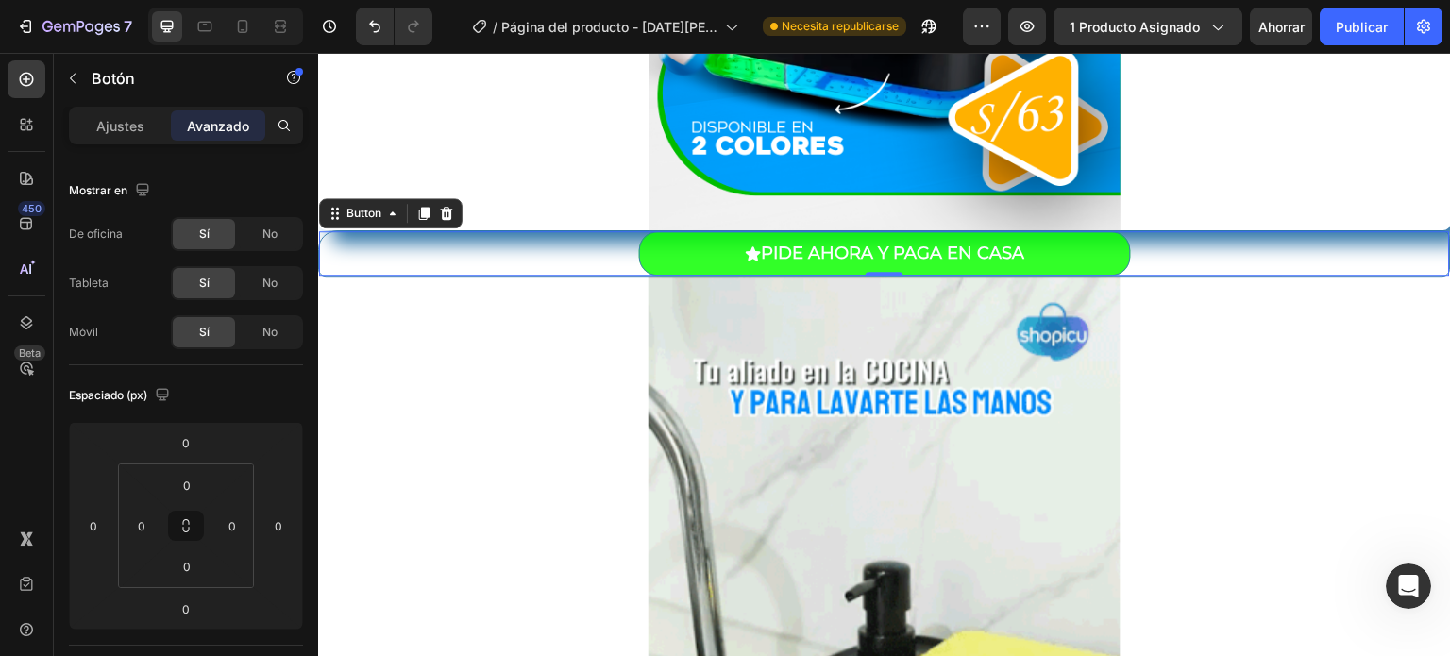
click at [398, 225] on div "Button" at bounding box center [390, 213] width 143 height 30
click at [361, 207] on div "Button" at bounding box center [364, 213] width 42 height 17
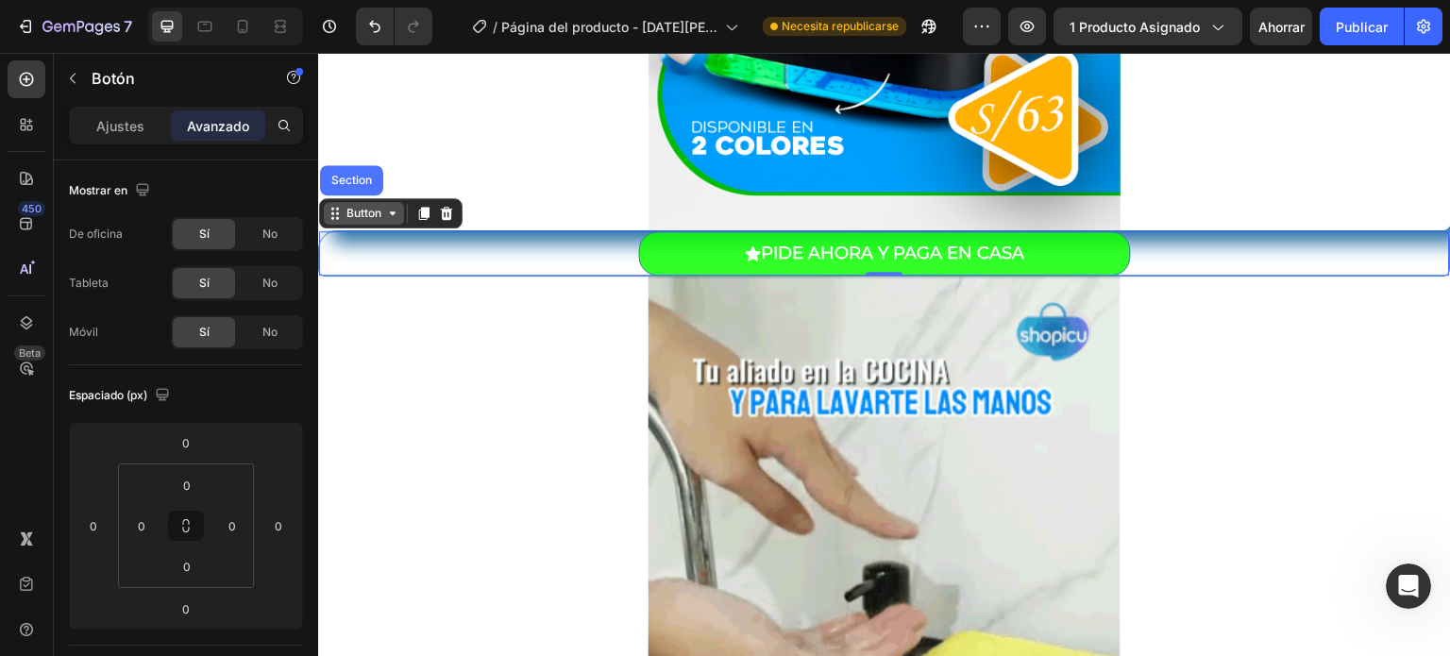
click at [398, 219] on icon at bounding box center [392, 213] width 15 height 15
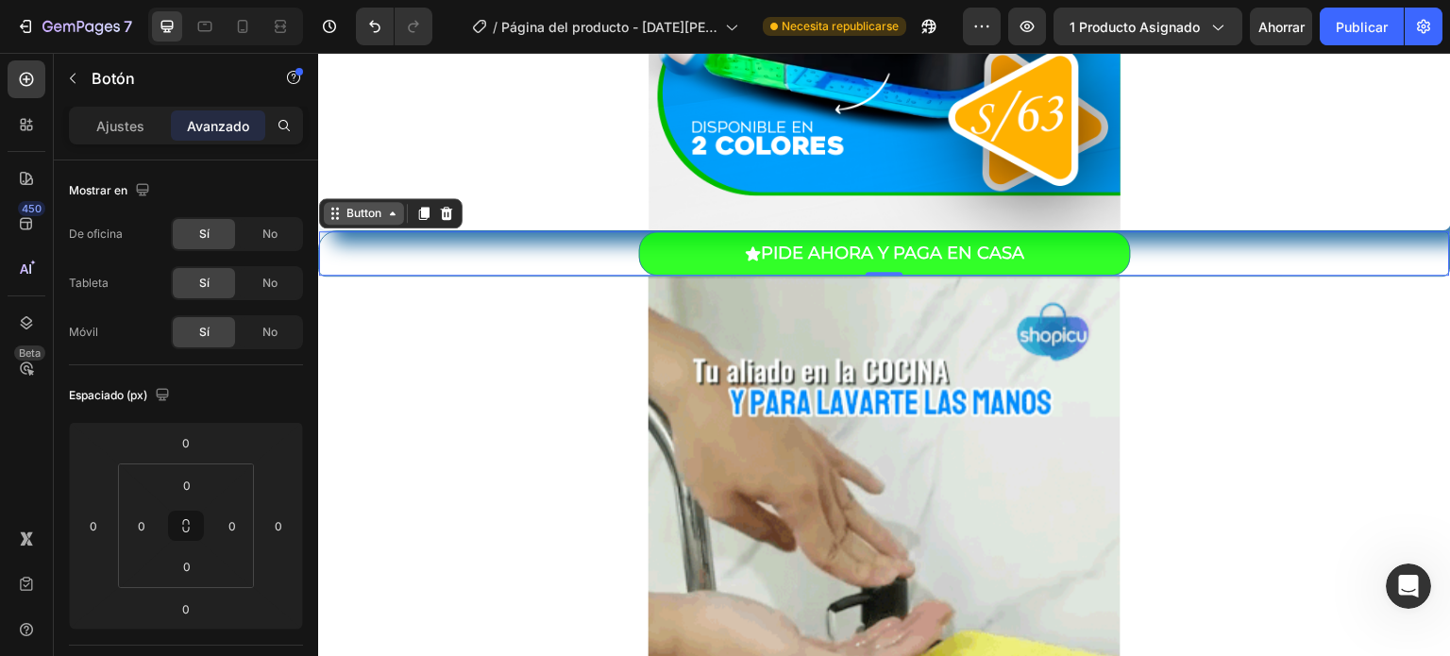
click at [398, 219] on div "Button" at bounding box center [364, 213] width 80 height 23
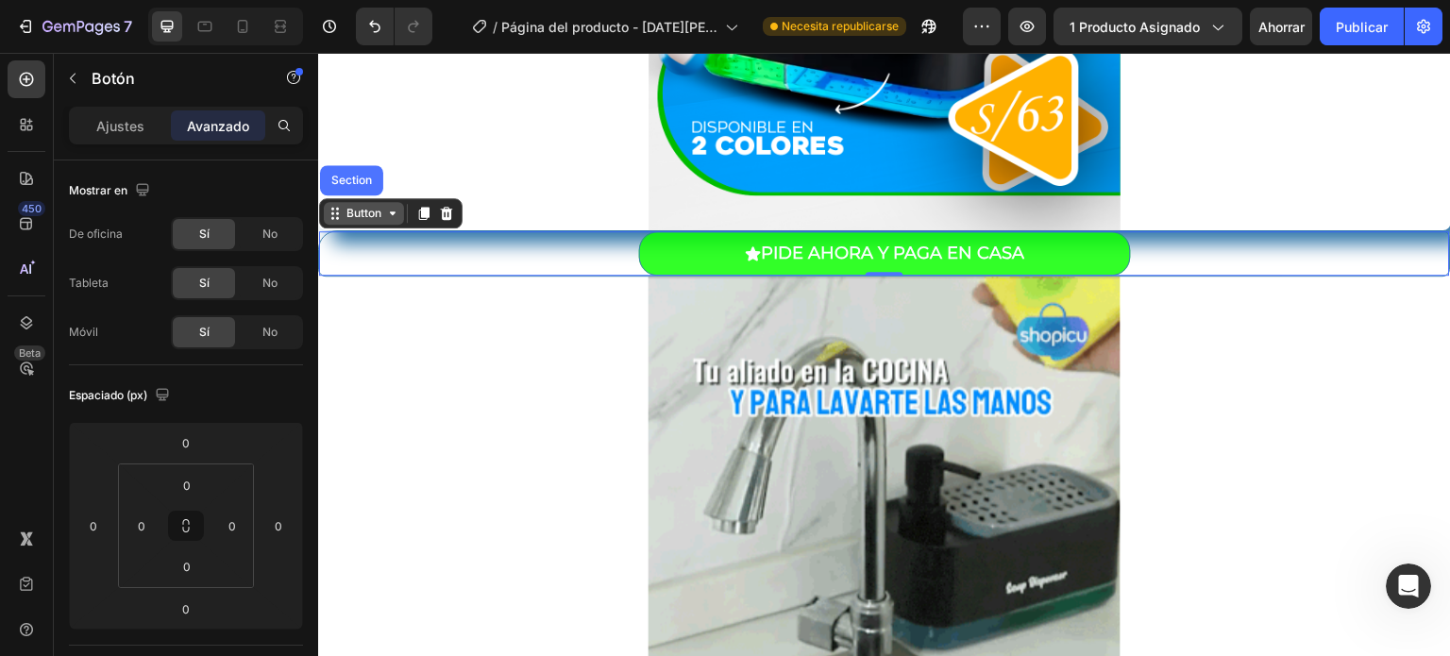
click at [398, 219] on div "Button" at bounding box center [364, 213] width 80 height 23
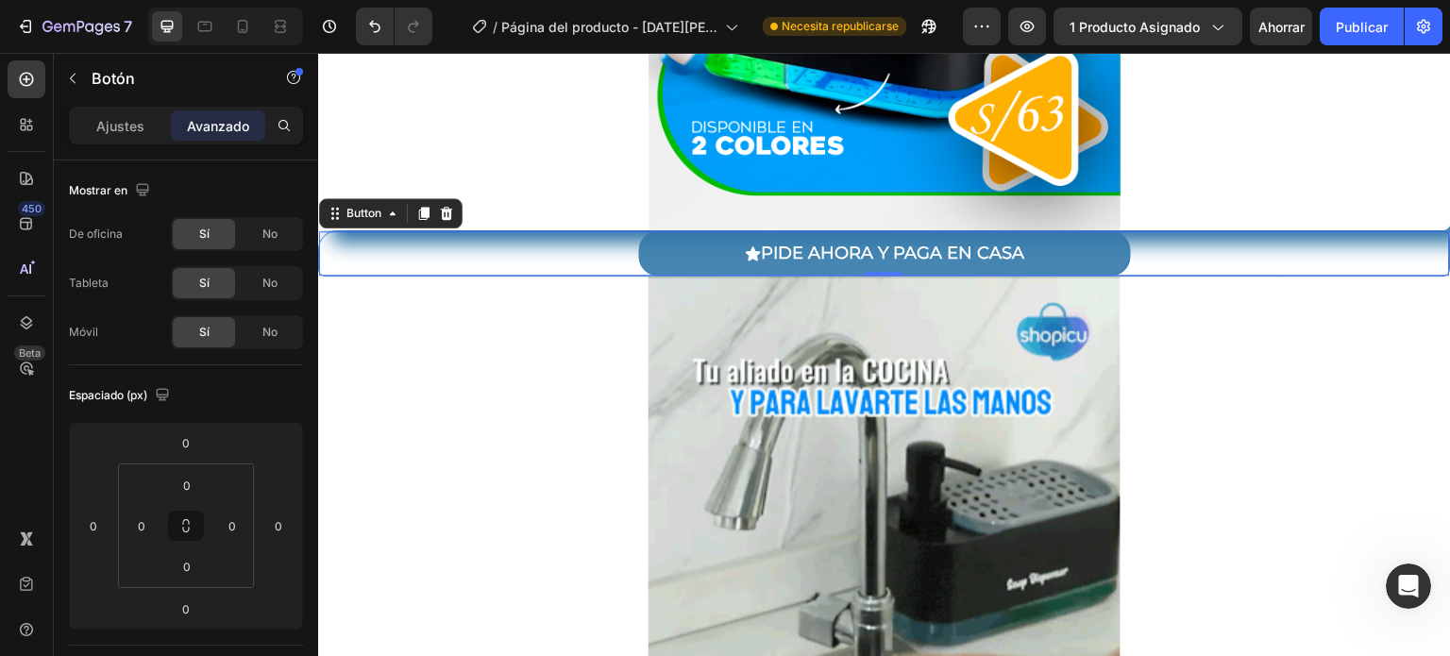
click at [679, 251] on button "PIDE AHORA Y PAGA EN CASA" at bounding box center [885, 253] width 492 height 44
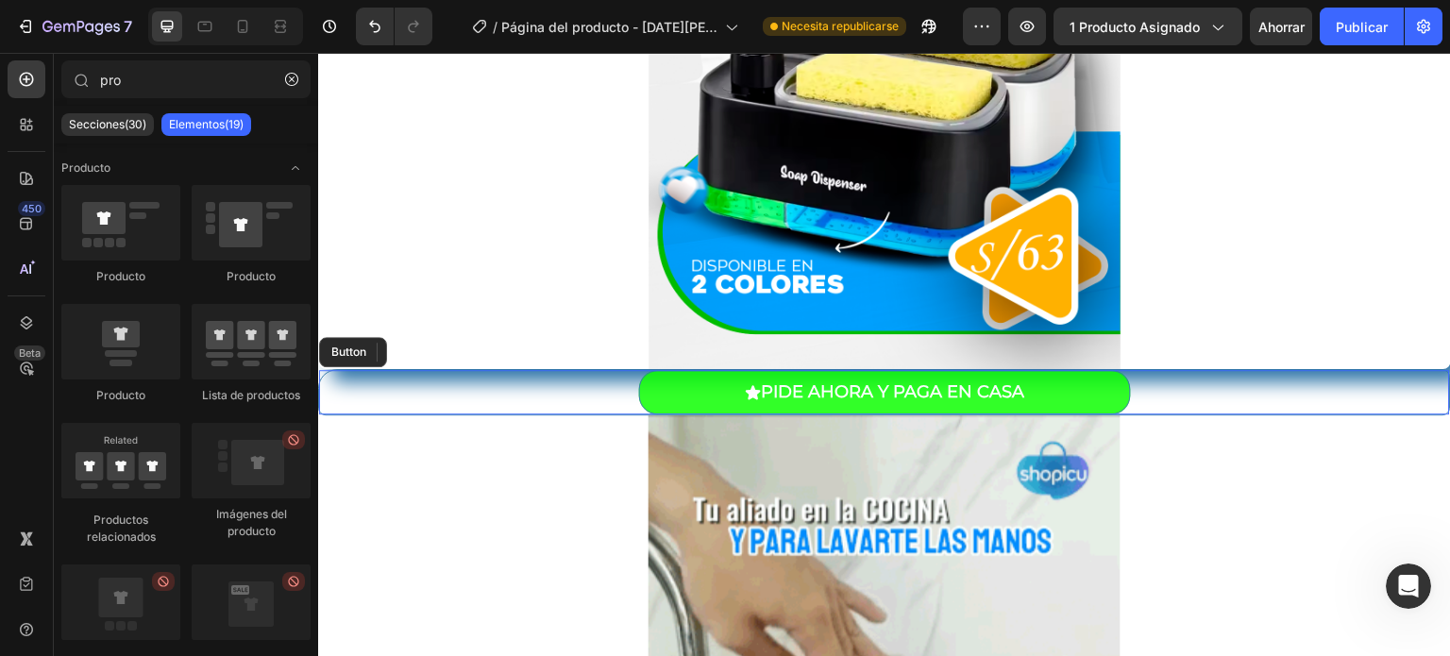
scroll to position [595, 0]
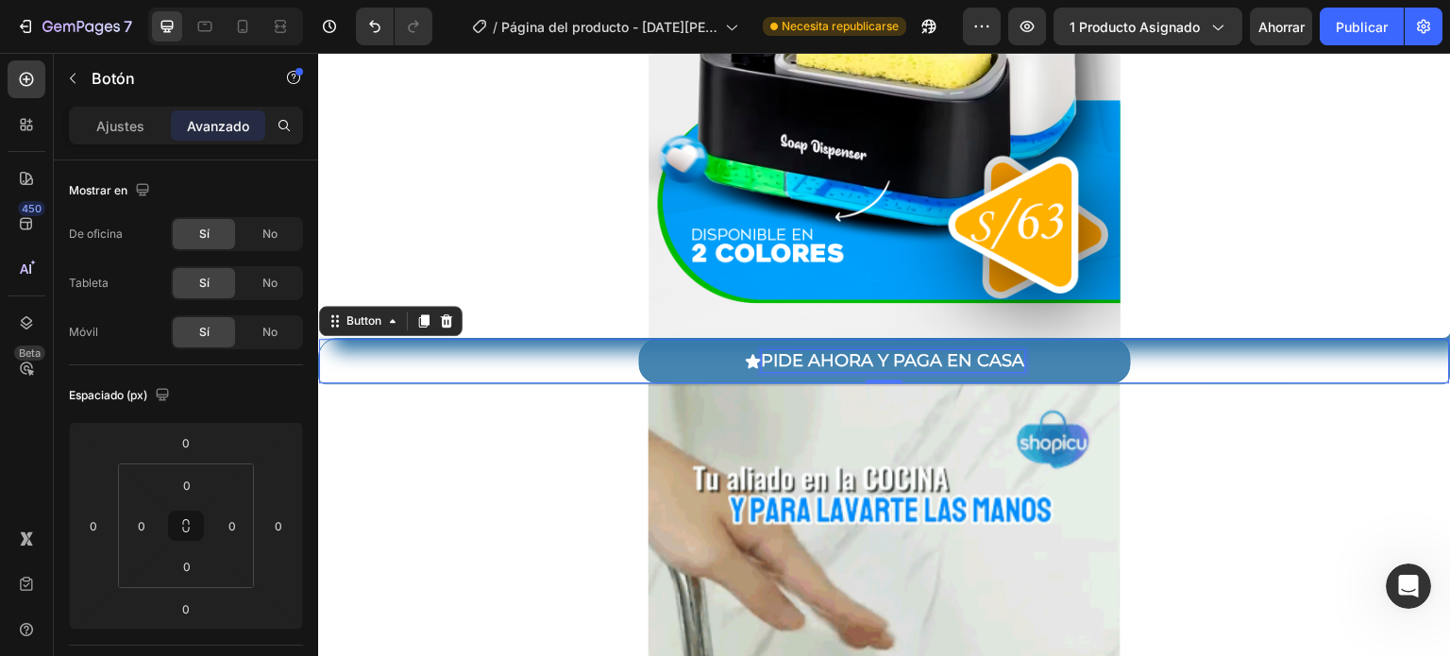
click at [762, 359] on p "PIDE AHORA Y PAGA EN CASA" at bounding box center [893, 361] width 263 height 22
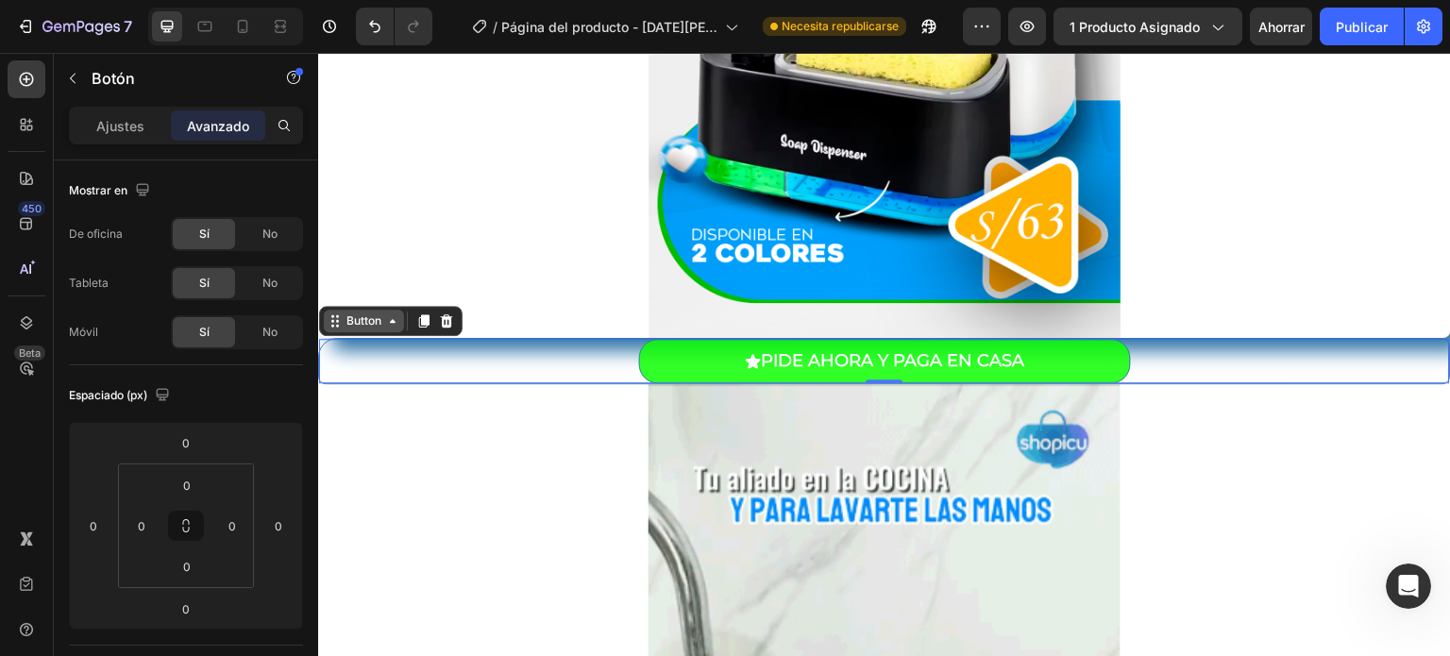
click at [385, 315] on icon at bounding box center [392, 320] width 15 height 15
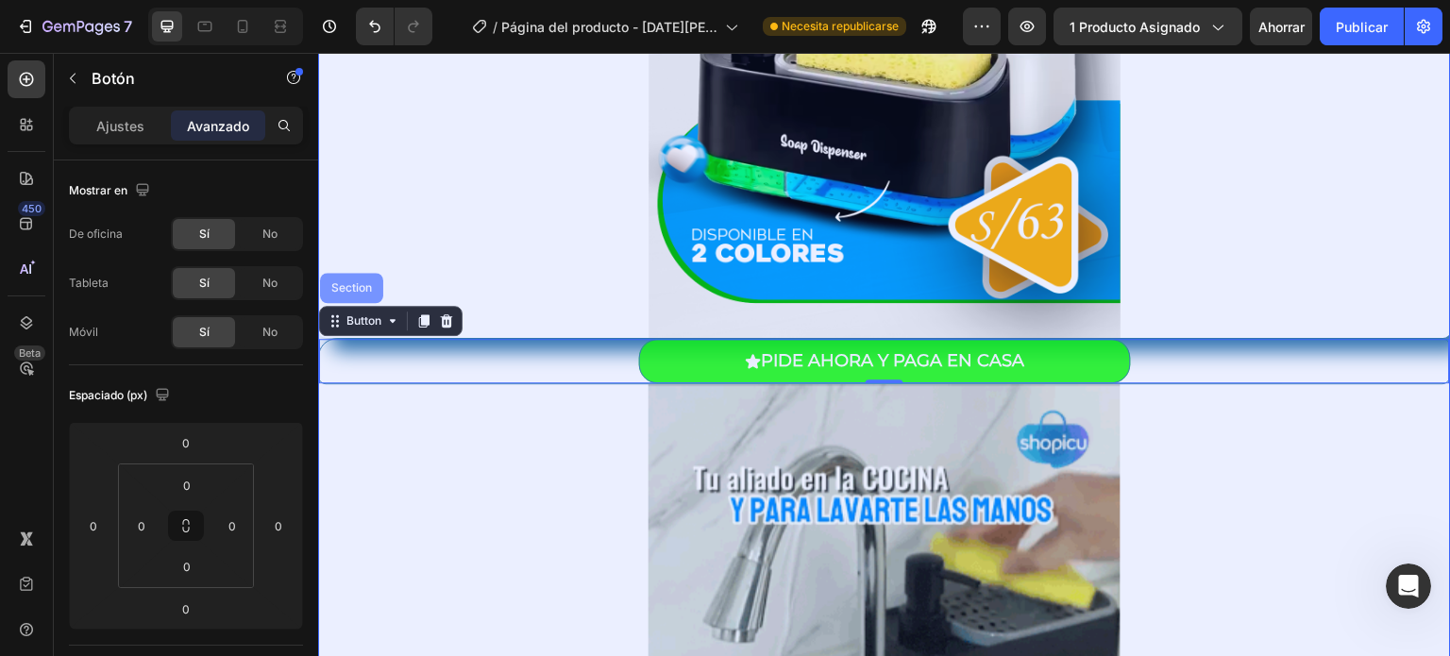
click at [355, 291] on div "Section" at bounding box center [352, 287] width 48 height 11
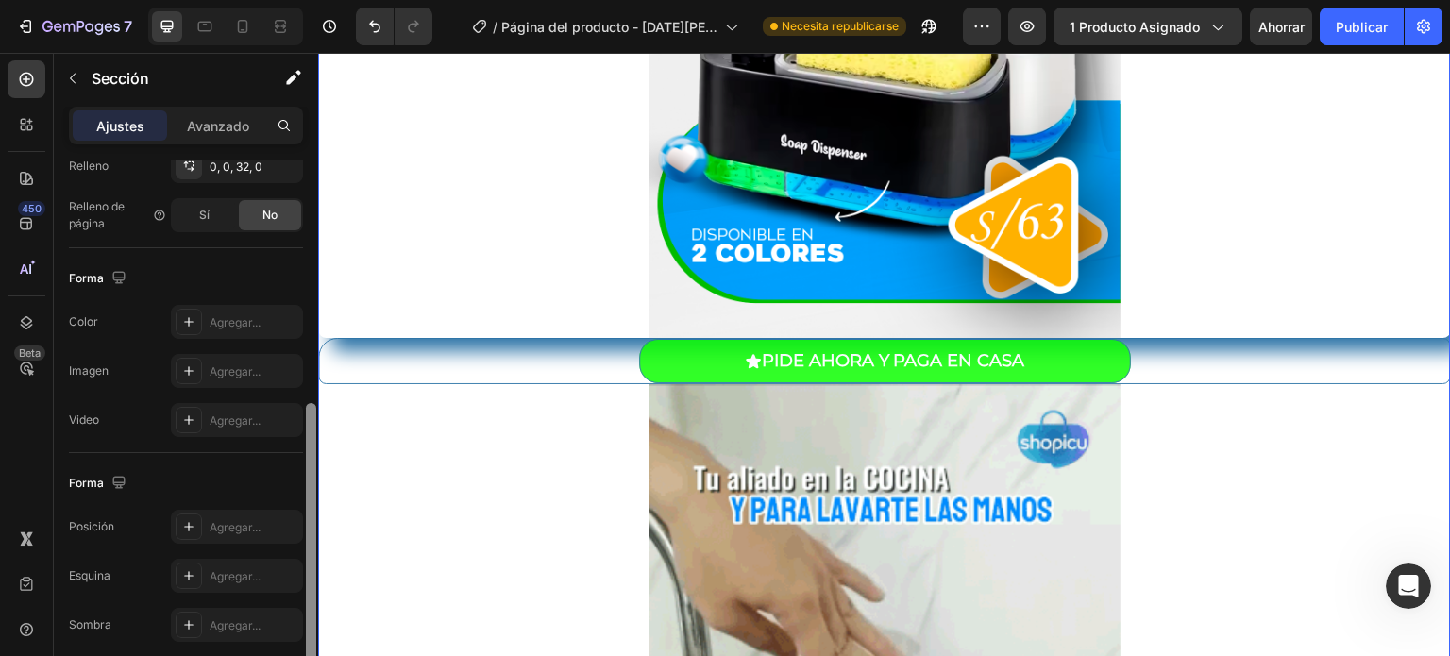
scroll to position [530, 0]
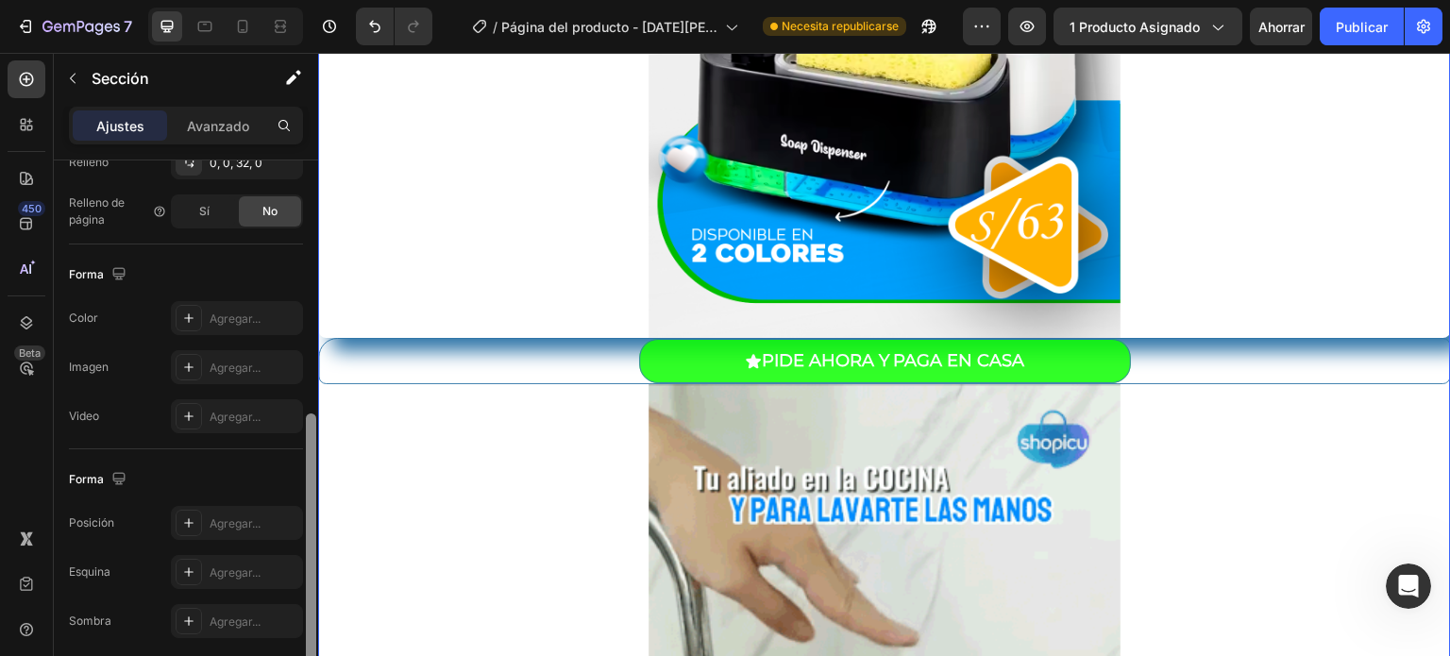
drag, startPoint x: 311, startPoint y: 213, endPoint x: 306, endPoint y: 467, distance: 253.9
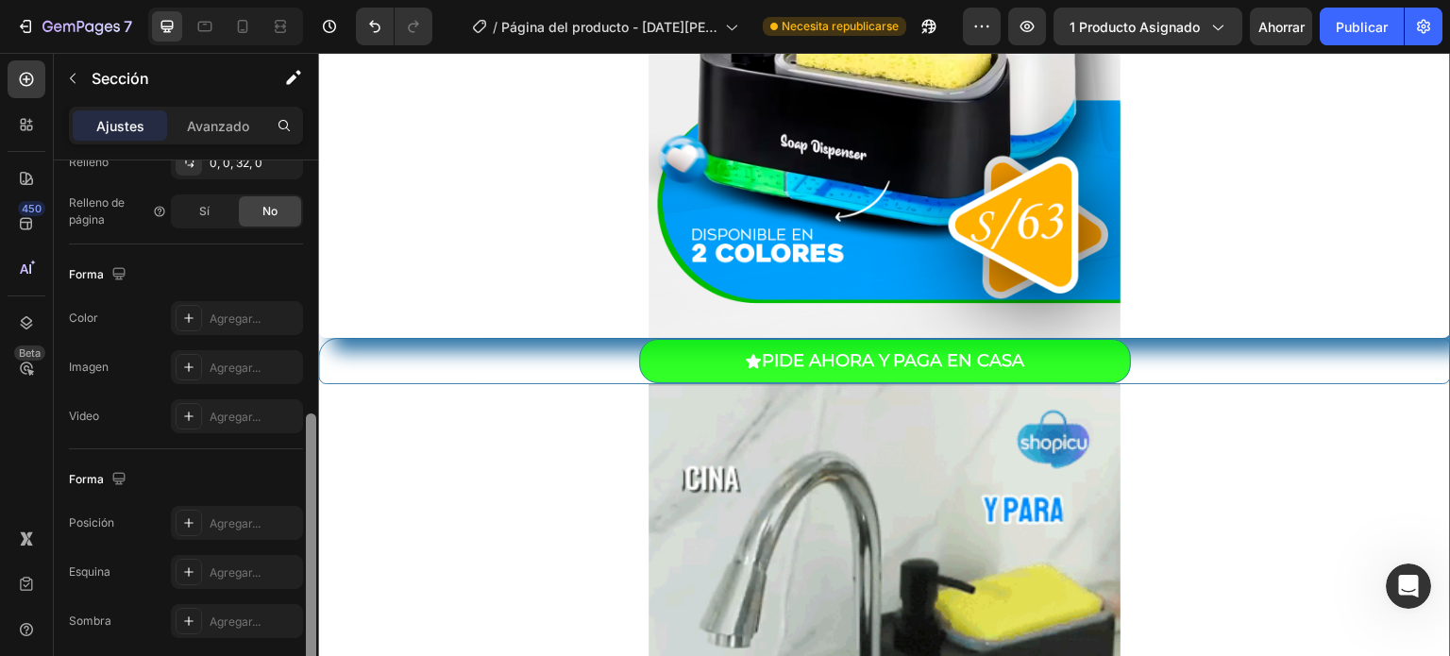
click at [306, 467] on div at bounding box center [311, 543] width 10 height 261
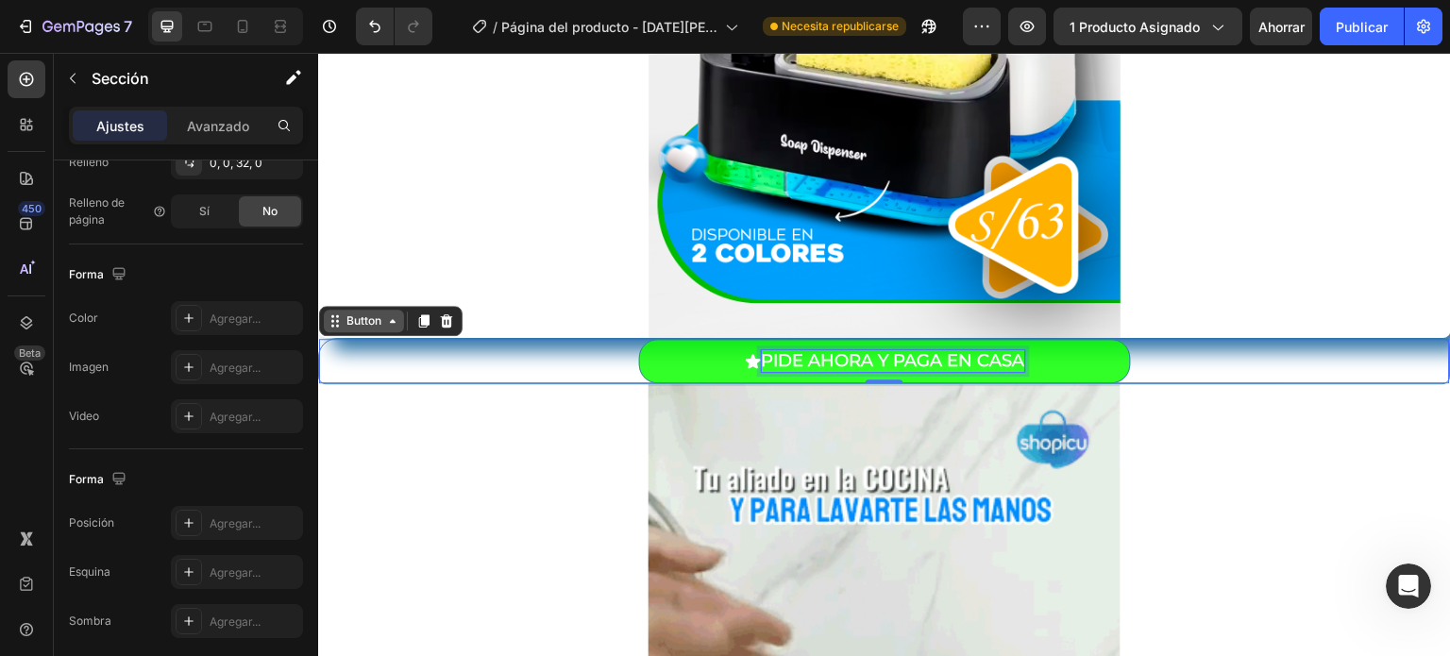
scroll to position [0, 0]
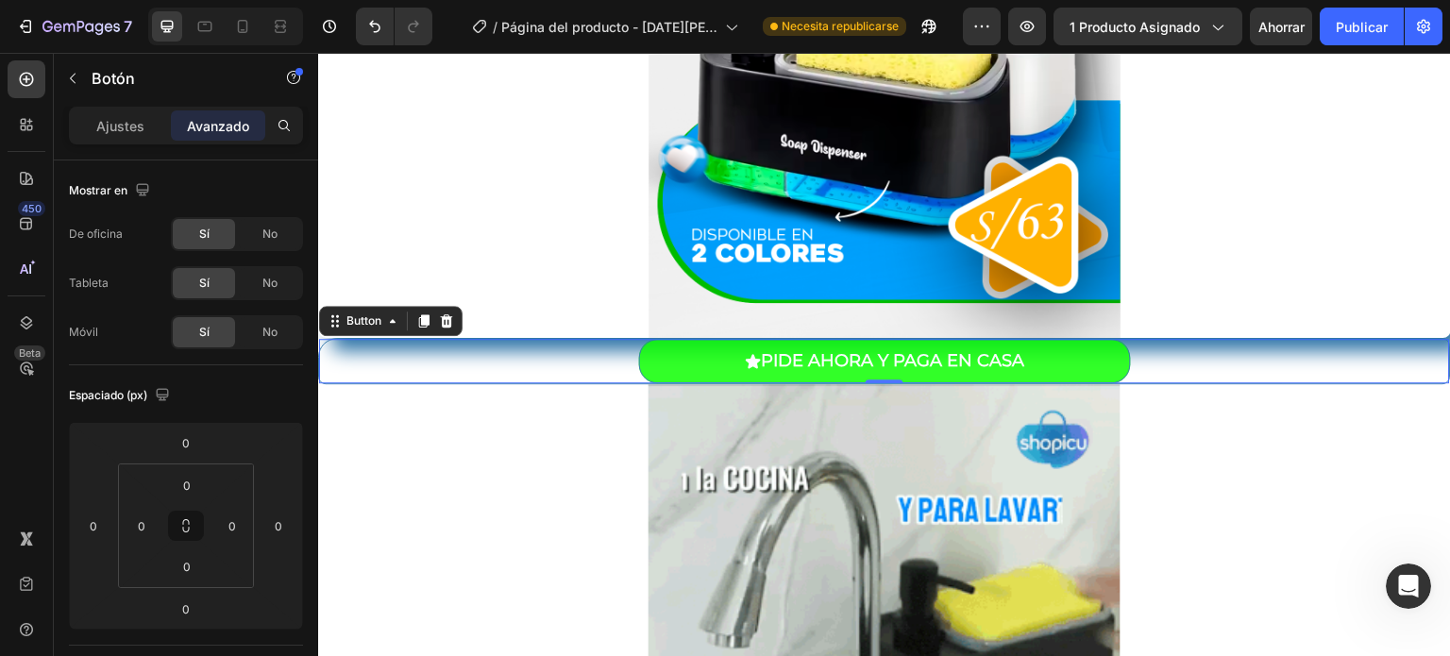
click at [366, 348] on div "PIDE AHORA Y PAGA EN CASA Button 0" at bounding box center [884, 361] width 1133 height 46
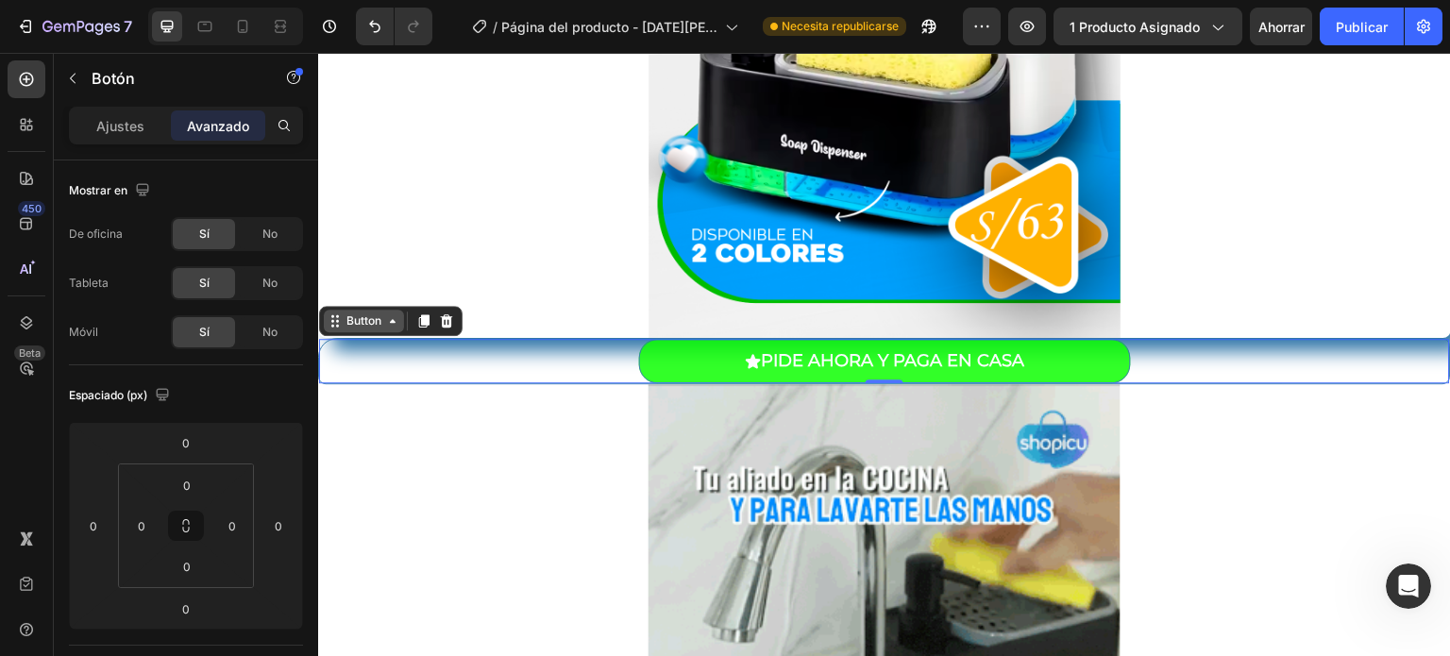
click at [398, 324] on icon at bounding box center [392, 320] width 15 height 15
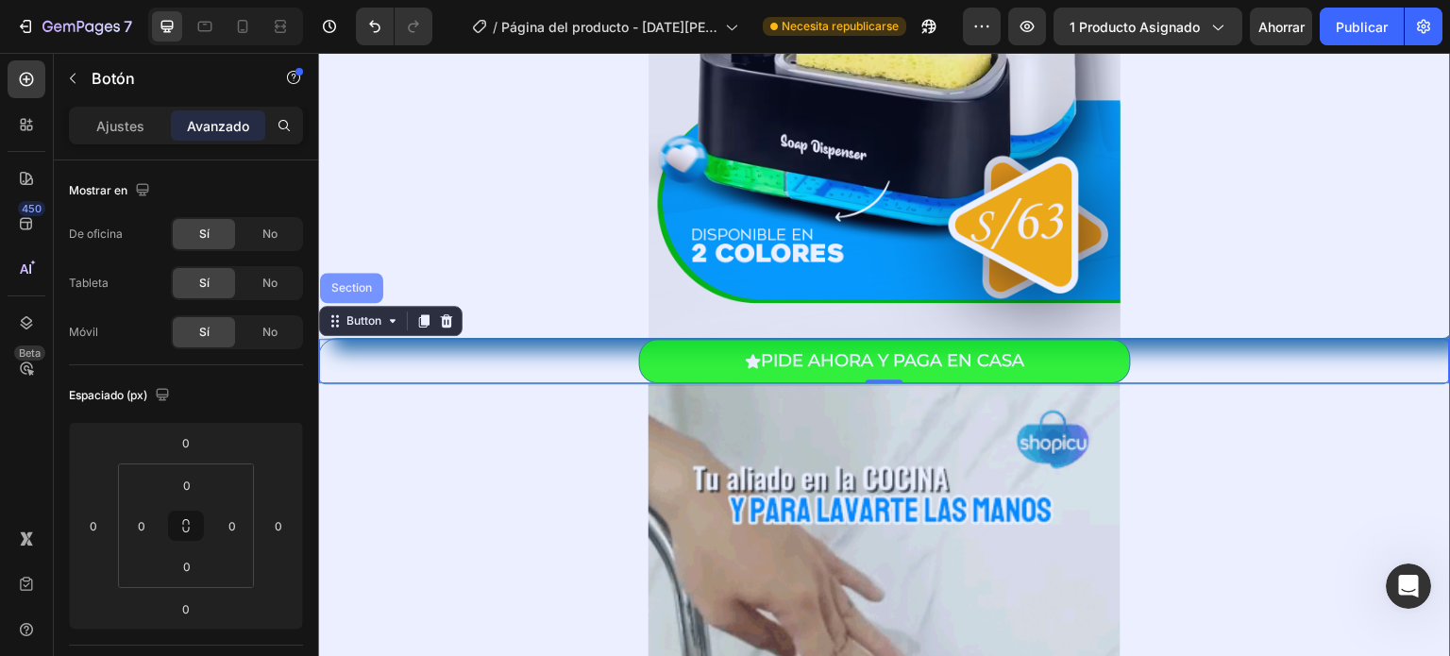
click at [367, 301] on div "Section" at bounding box center [351, 288] width 63 height 30
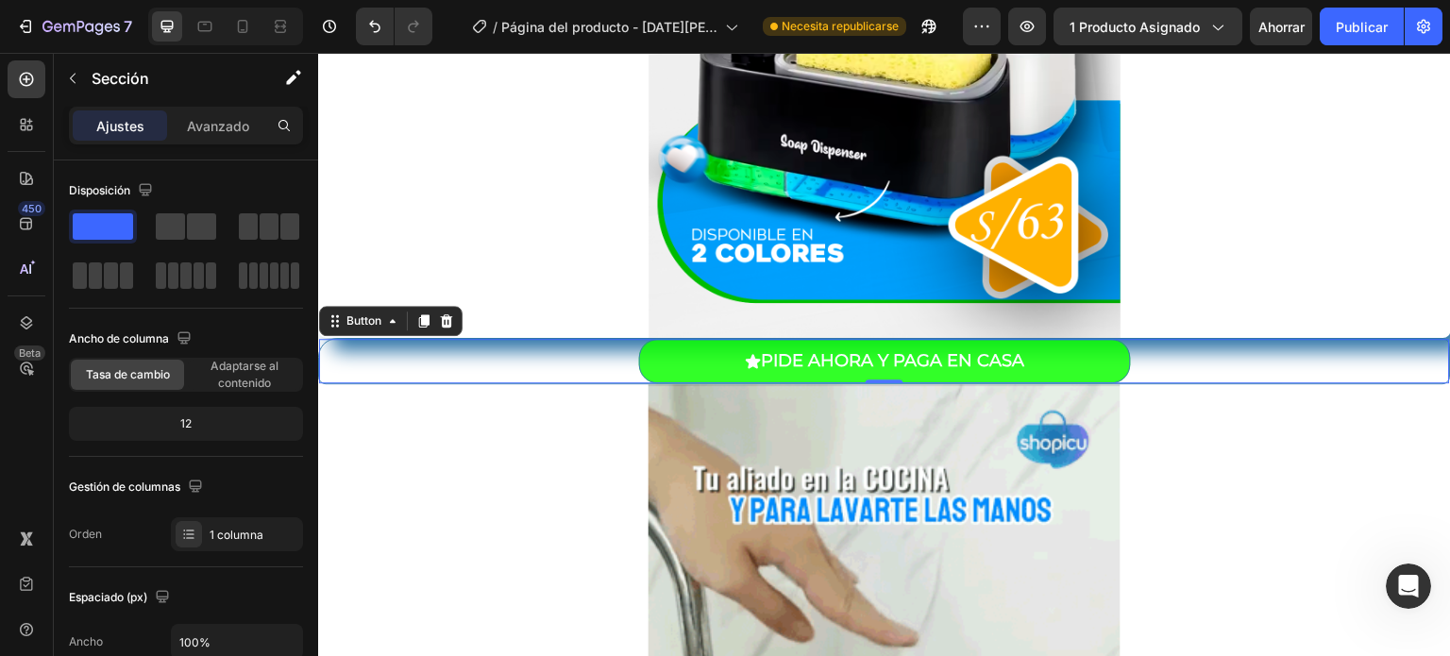
click at [425, 370] on div "PIDE AHORA Y PAGA EN CASA Button 0" at bounding box center [884, 361] width 1133 height 46
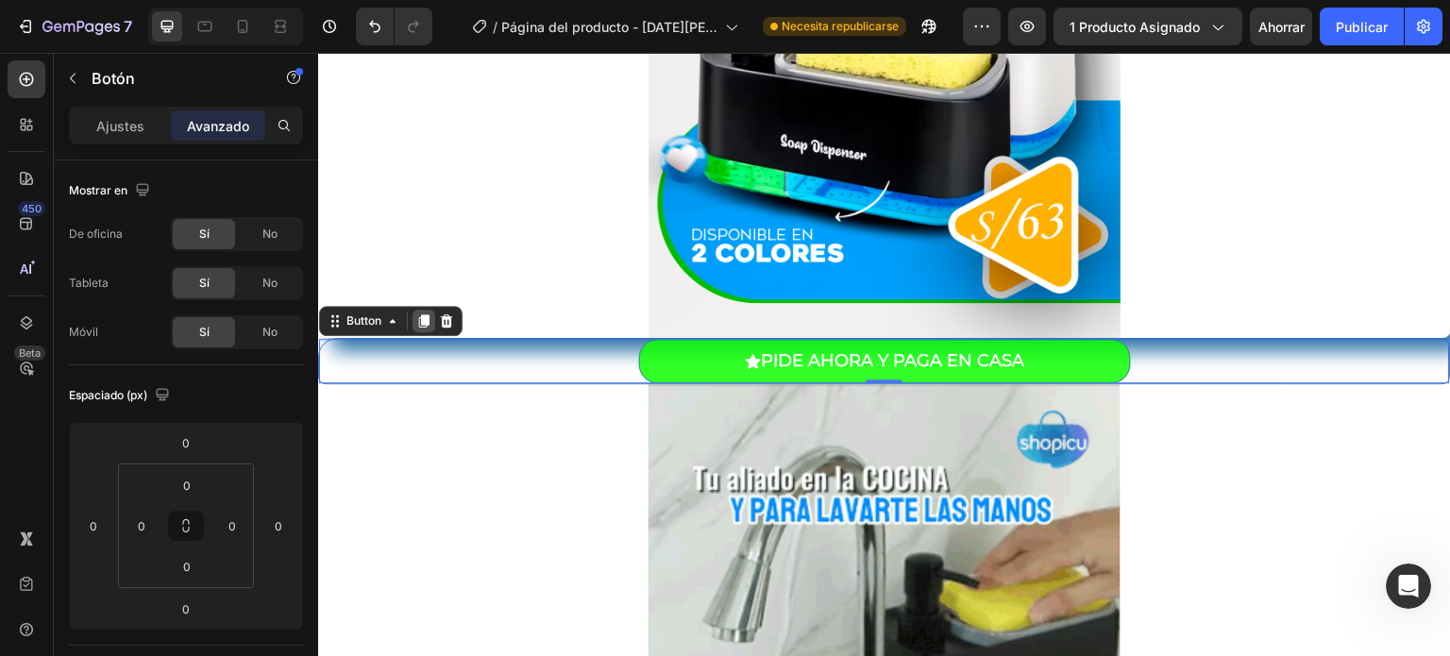
click at [427, 325] on icon at bounding box center [423, 320] width 15 height 15
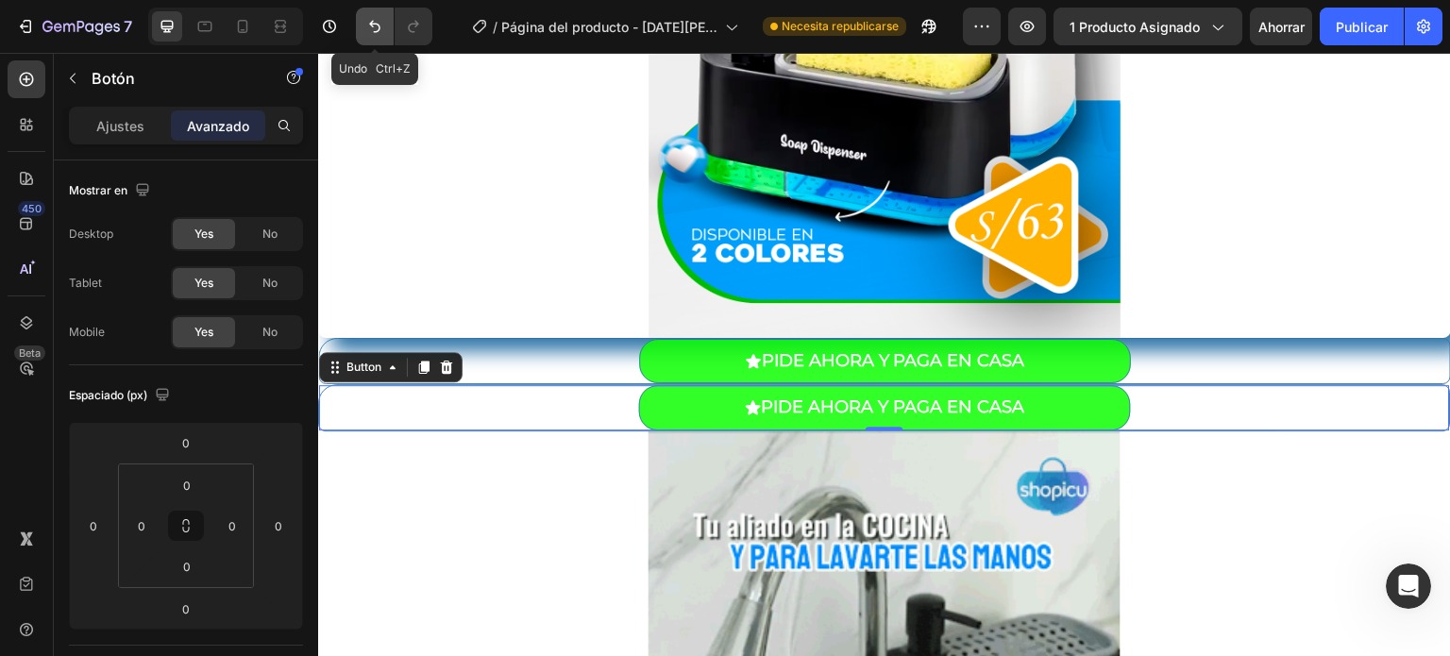
click at [370, 27] on icon "Deshacer/Rehacer" at bounding box center [374, 26] width 19 height 19
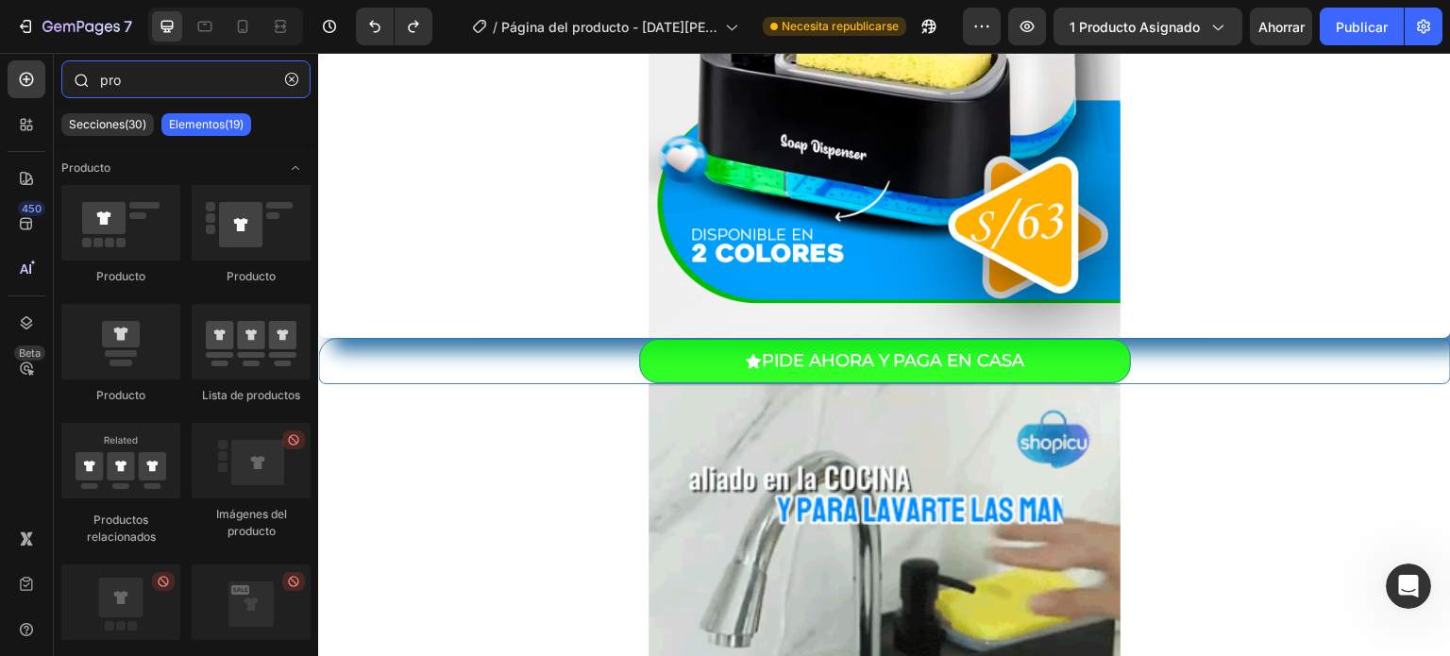
click at [129, 80] on input "pro" at bounding box center [185, 79] width 249 height 38
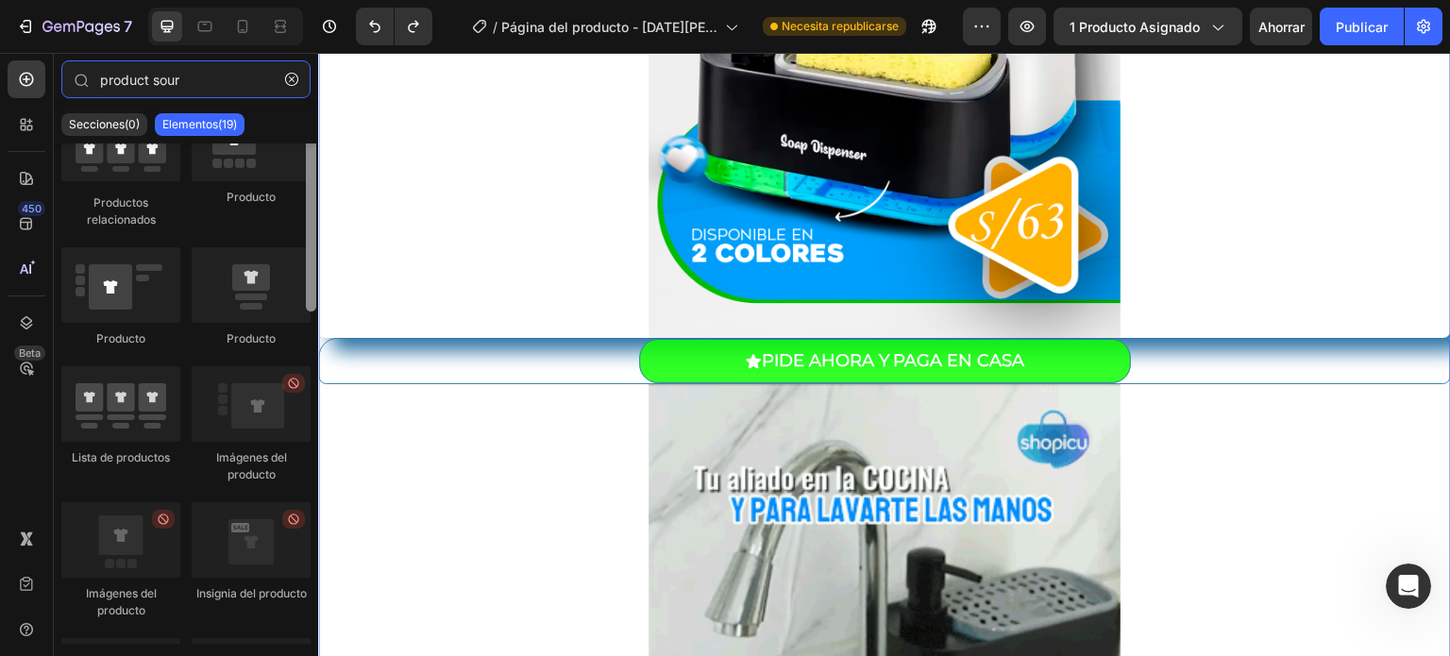
scroll to position [109, 0]
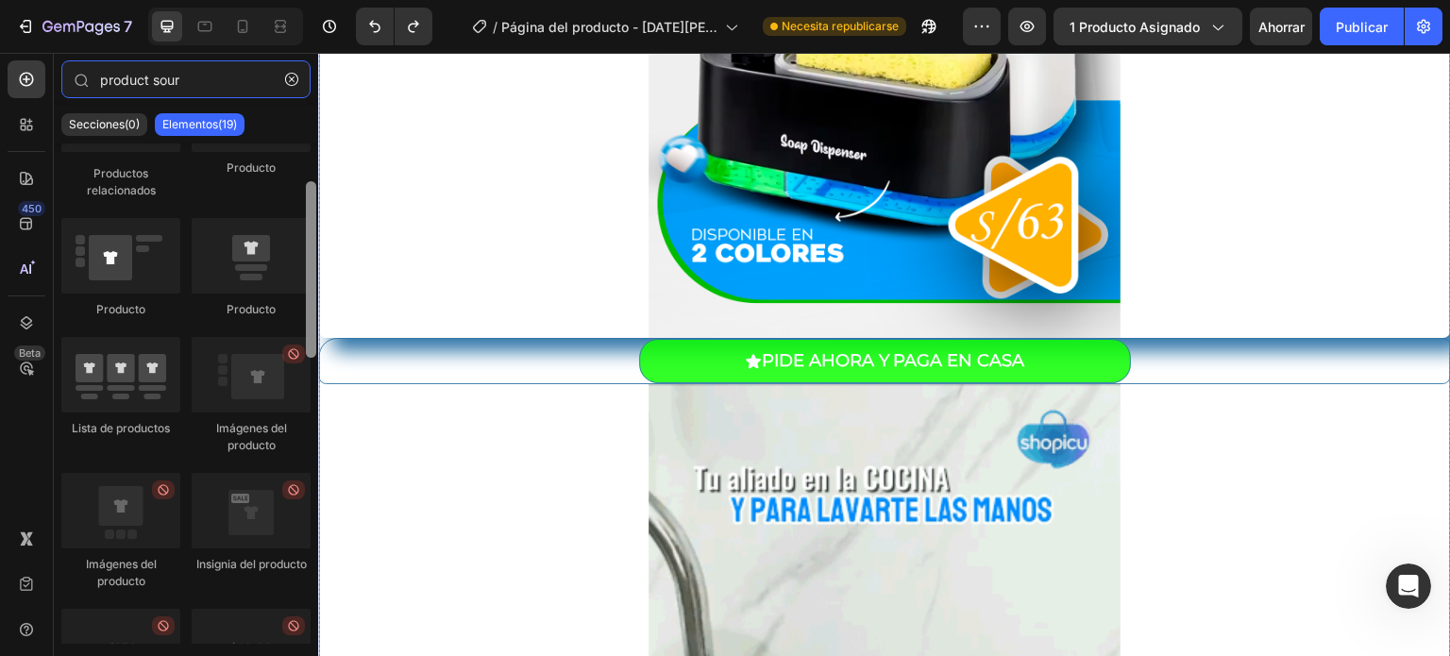
drag, startPoint x: 629, startPoint y: 350, endPoint x: 337, endPoint y: 177, distance: 339.5
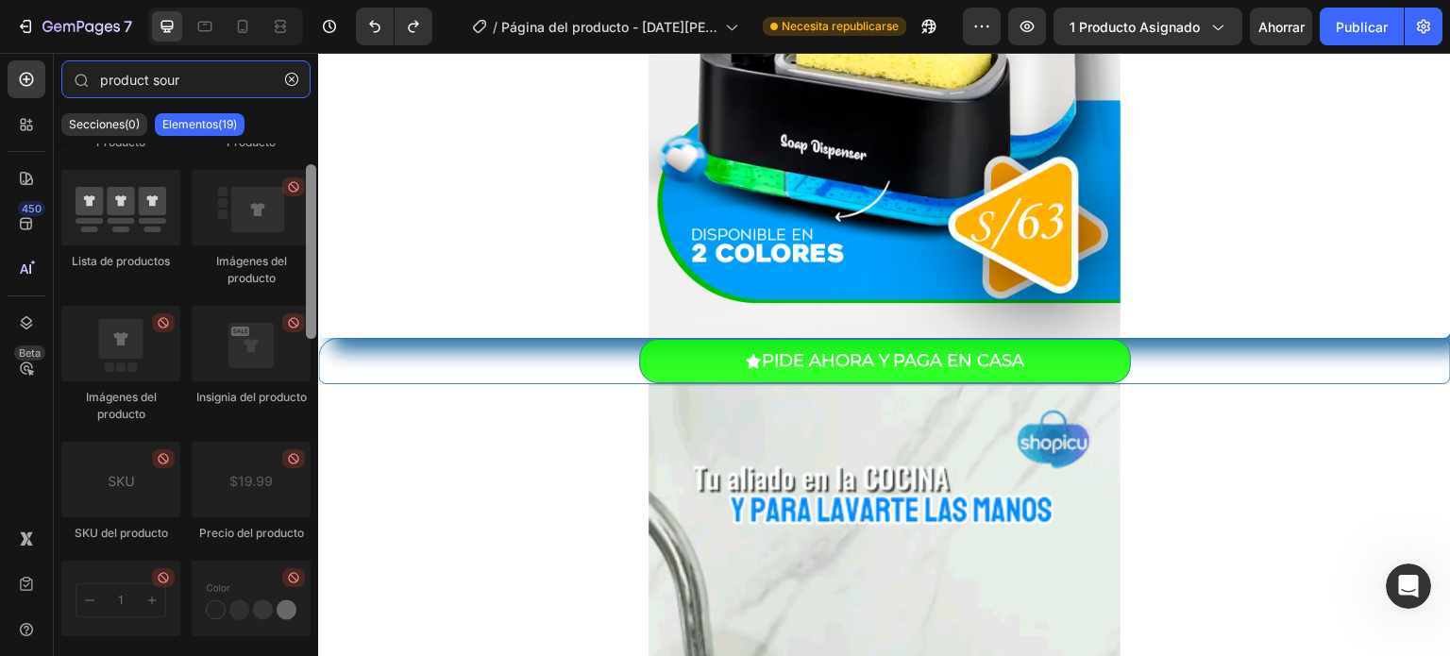
scroll to position [220, 0]
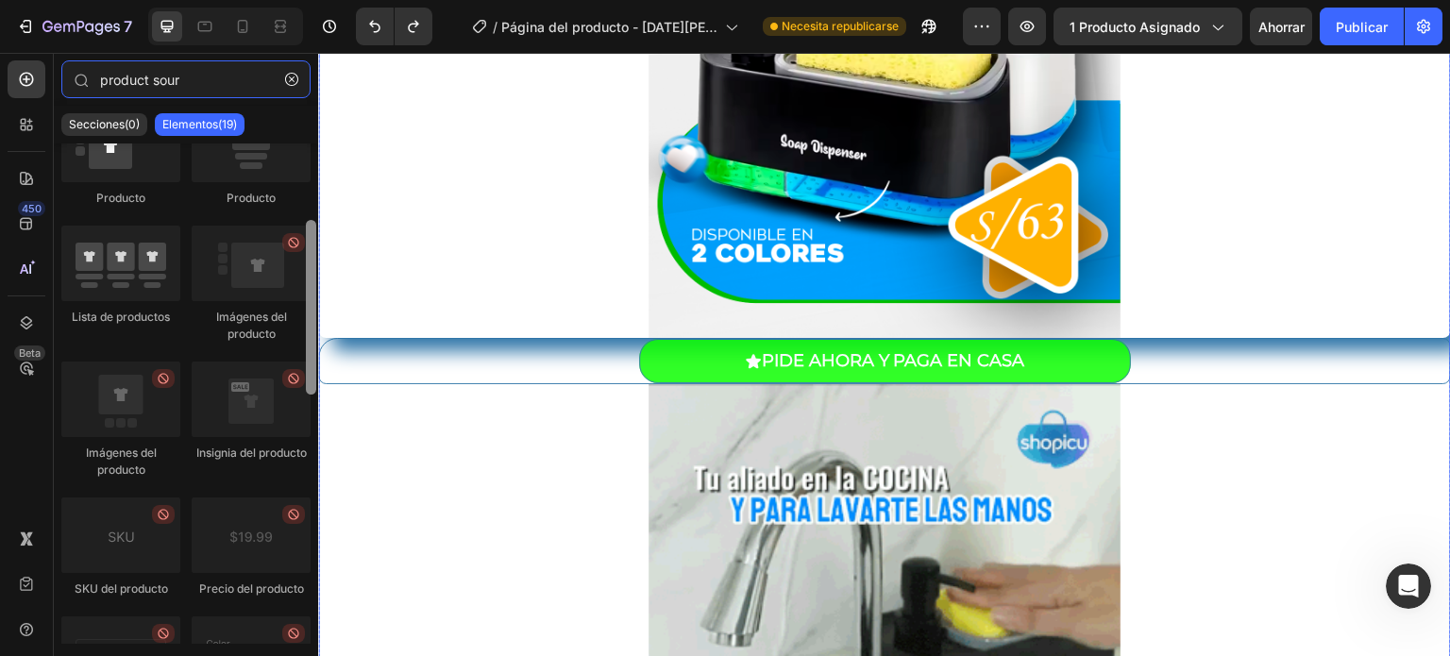
drag, startPoint x: 630, startPoint y: 286, endPoint x: 319, endPoint y: 261, distance: 311.6
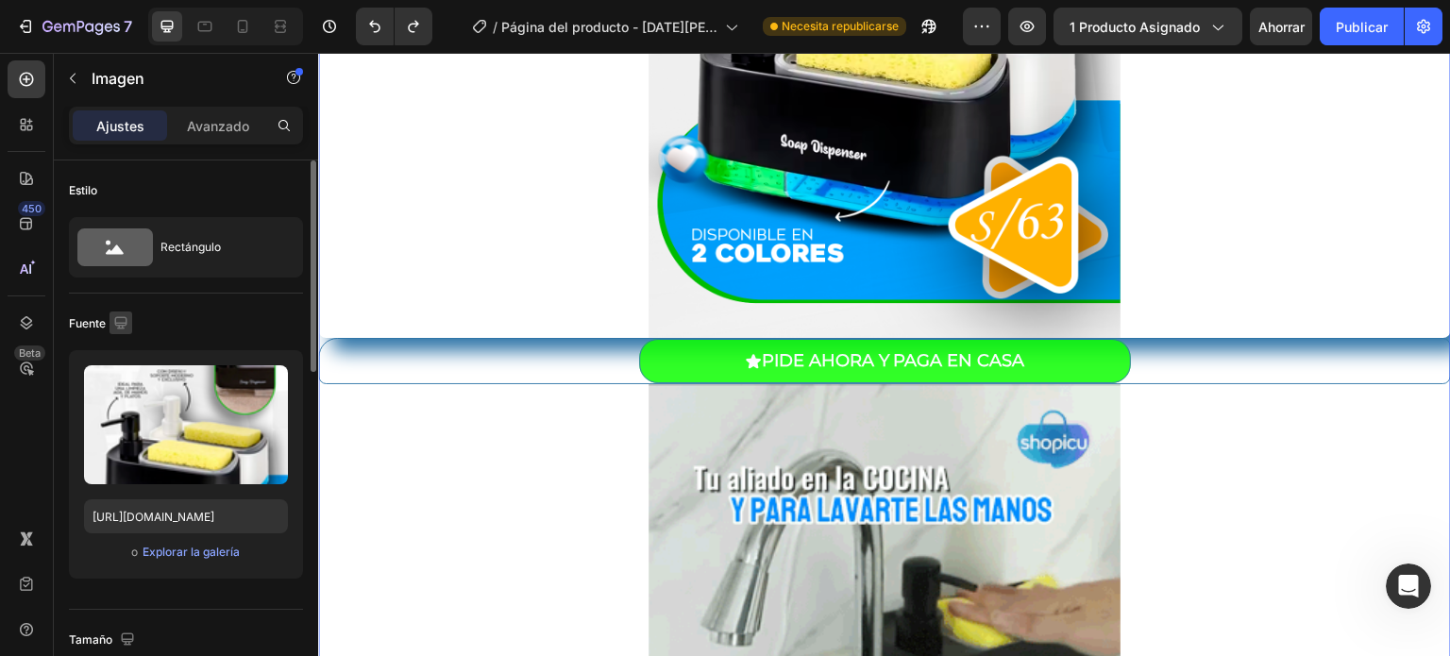
click at [120, 328] on icon "button" at bounding box center [120, 322] width 19 height 19
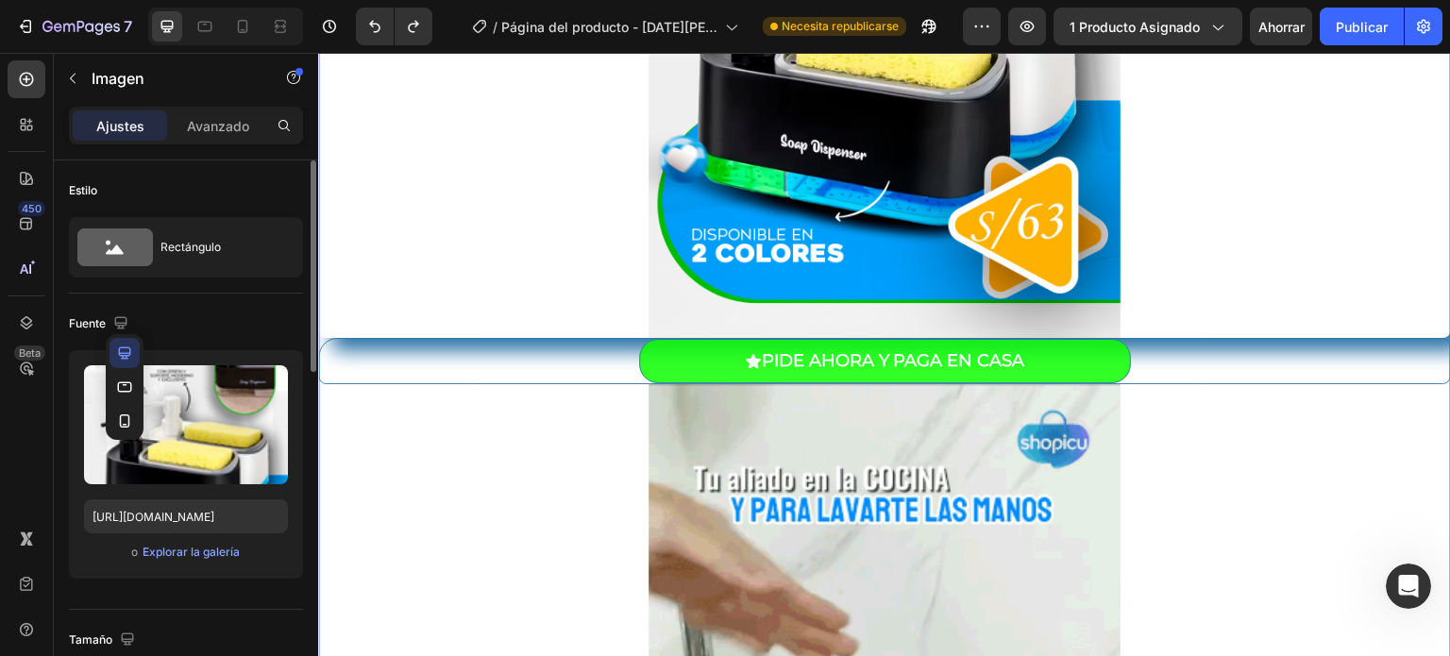
click at [203, 312] on div "Fuente" at bounding box center [186, 324] width 234 height 30
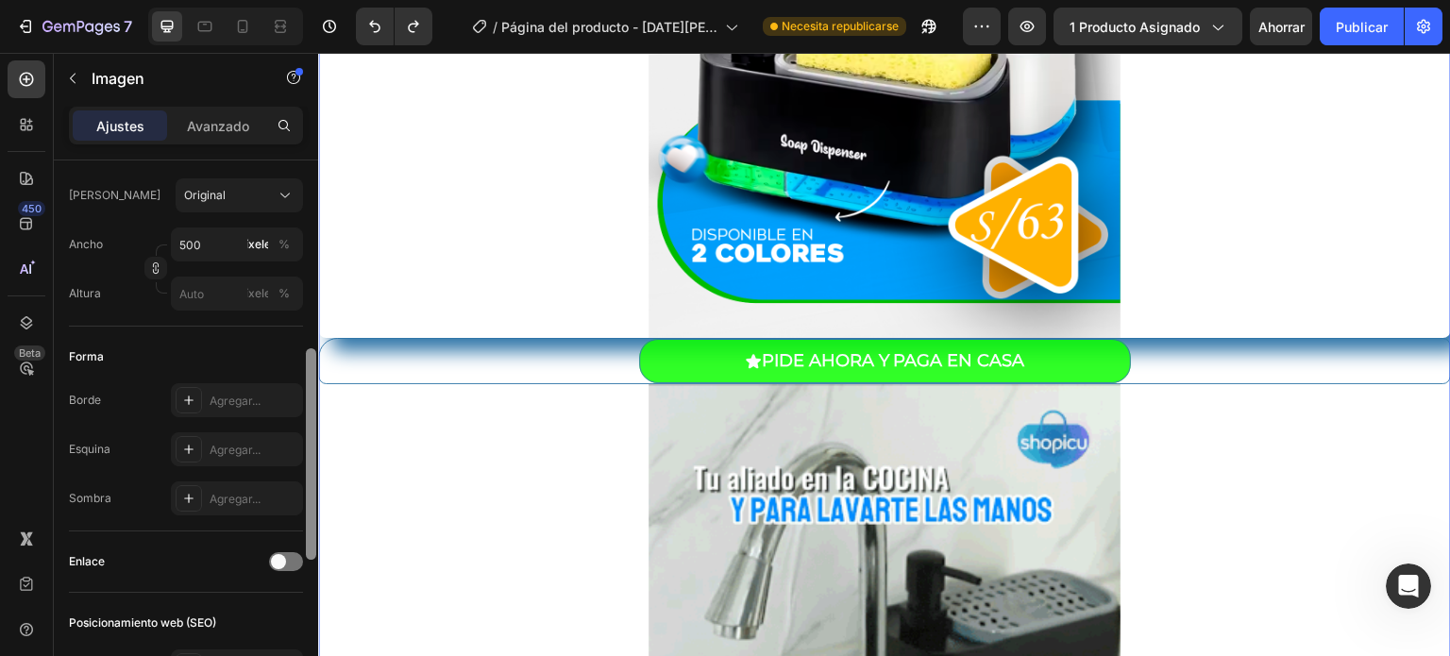
scroll to position [0, 0]
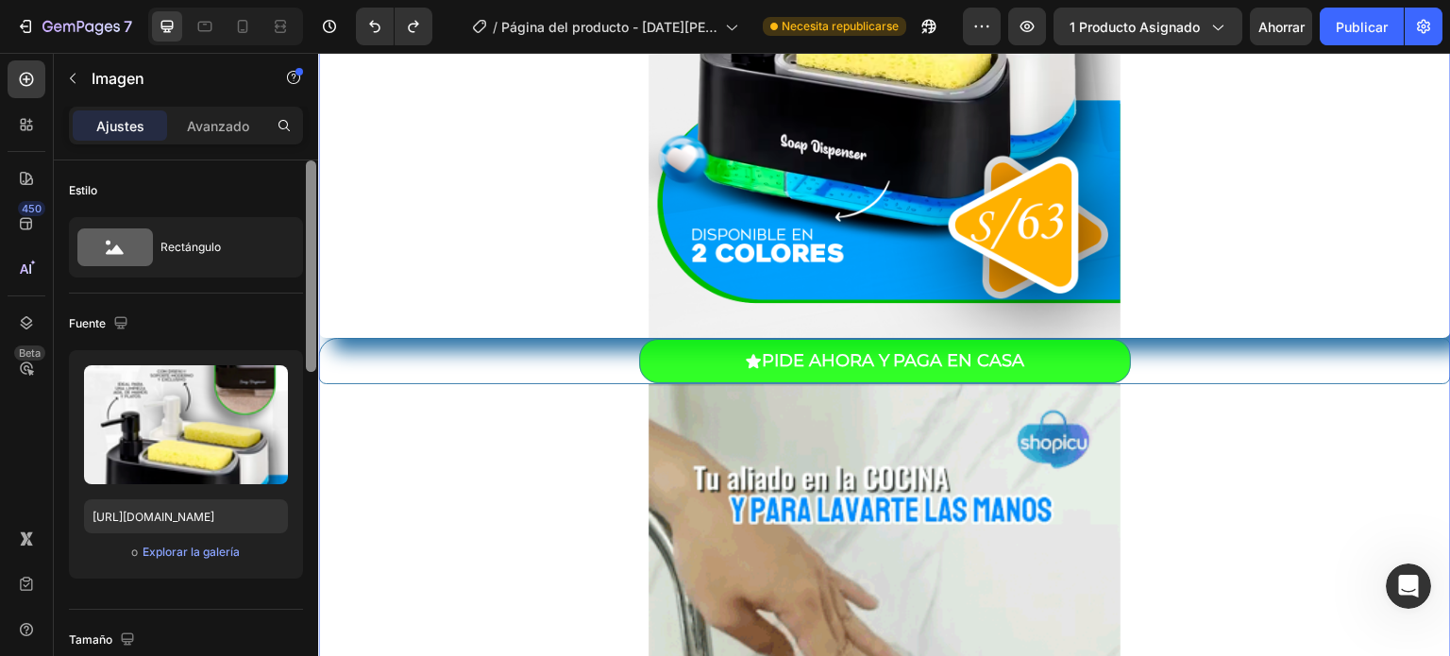
drag, startPoint x: 313, startPoint y: 283, endPoint x: 311, endPoint y: 170, distance: 113.3
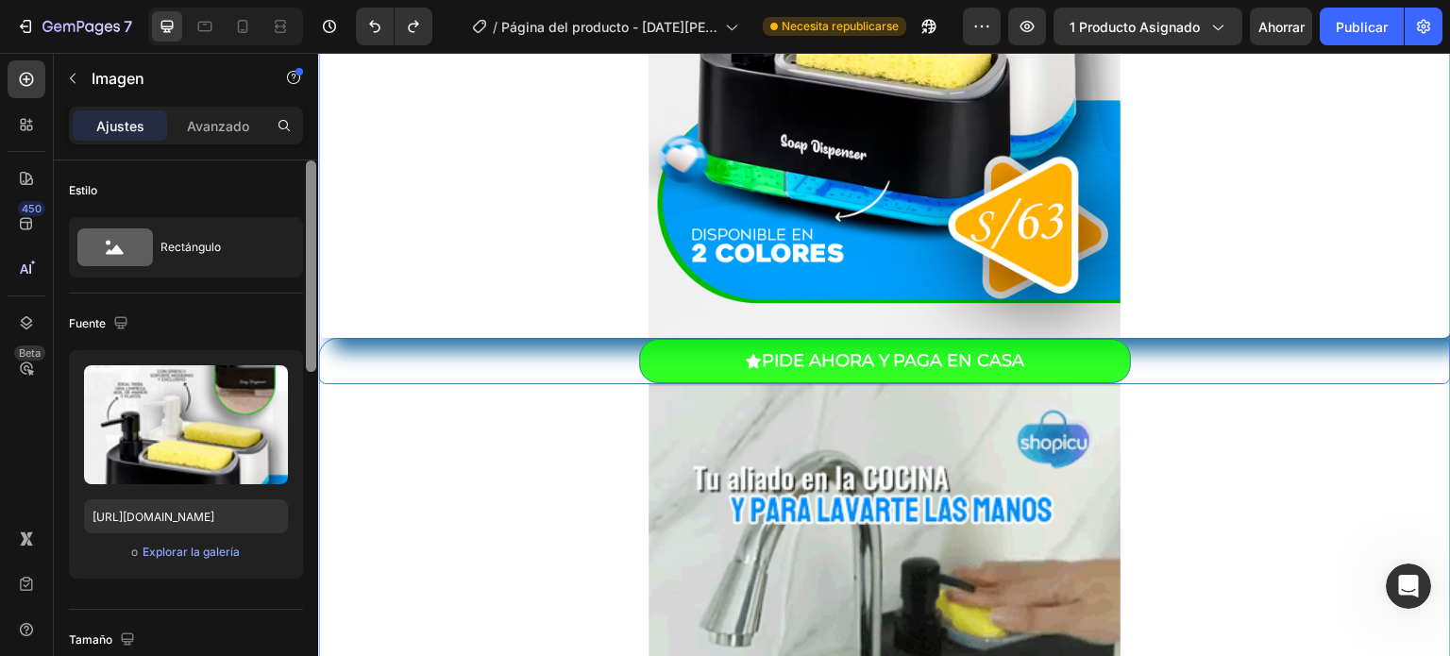
click at [311, 170] on div at bounding box center [311, 265] width 10 height 211
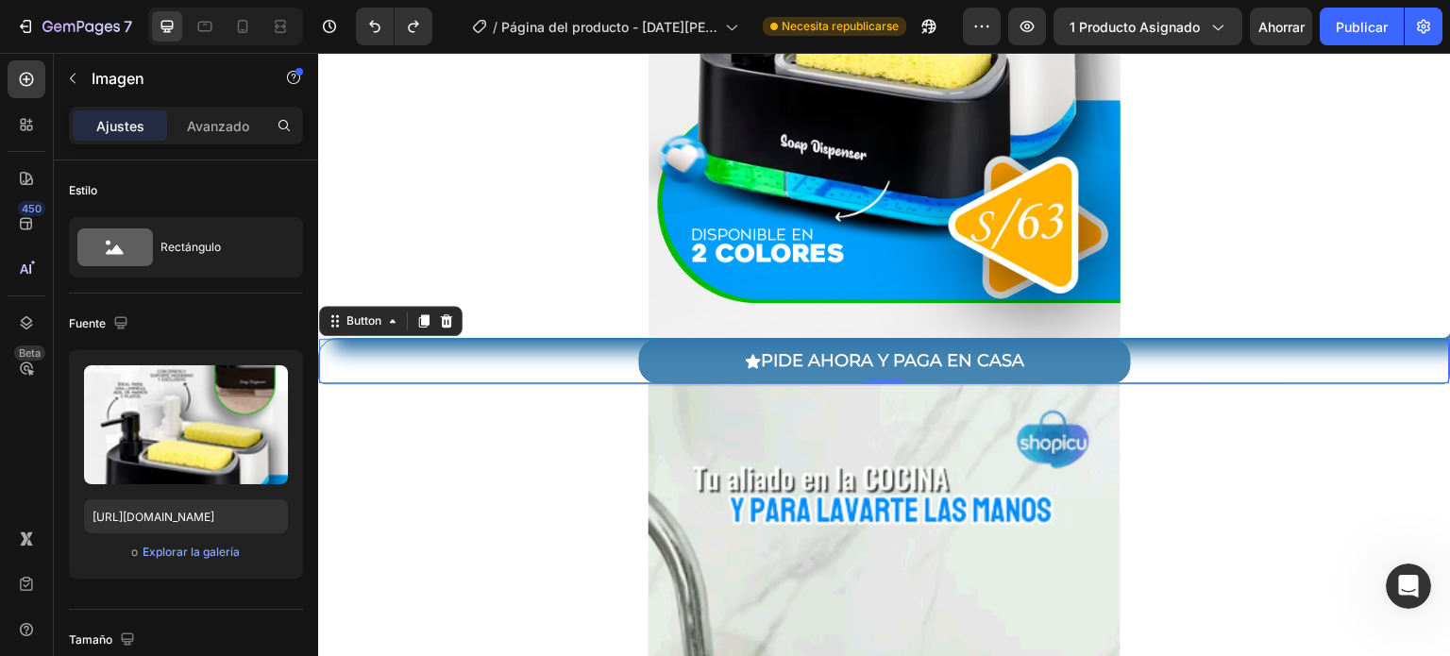
click at [702, 355] on button "PIDE AHORA Y PAGA EN CASA" at bounding box center [885, 361] width 492 height 44
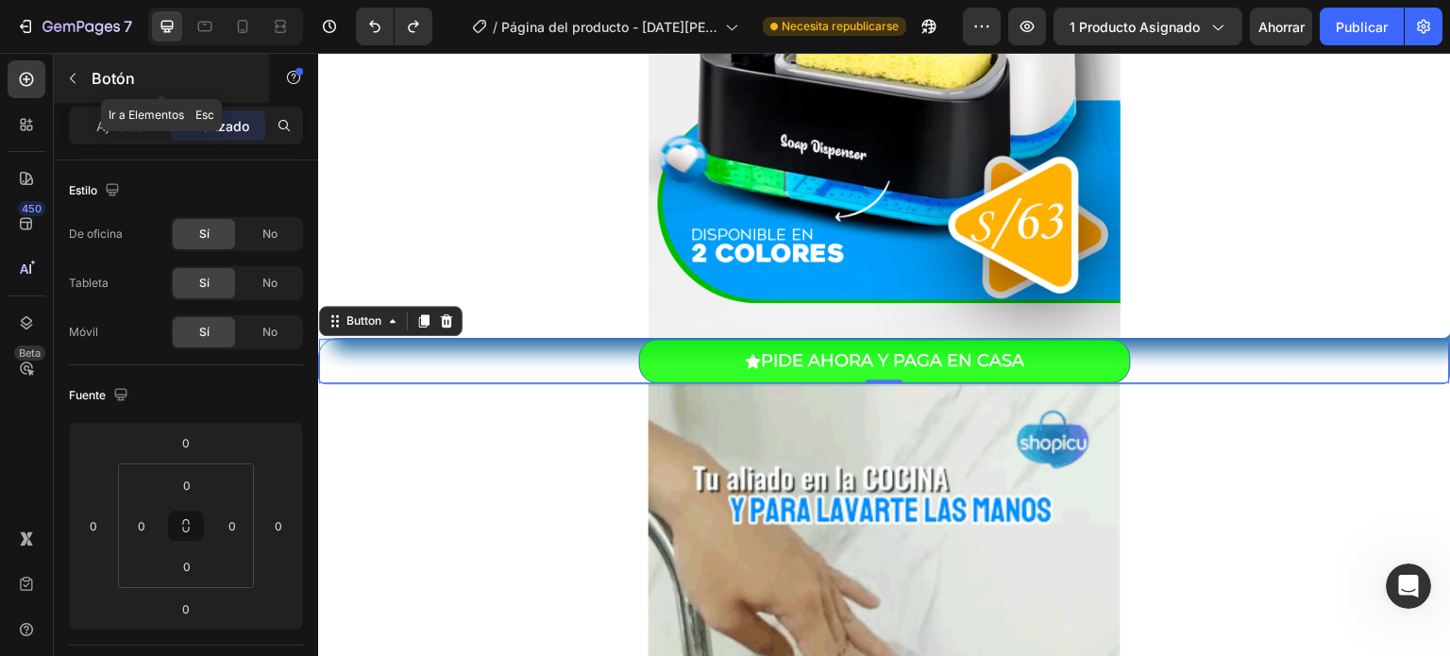
click at [151, 71] on p "Botón" at bounding box center [172, 78] width 160 height 23
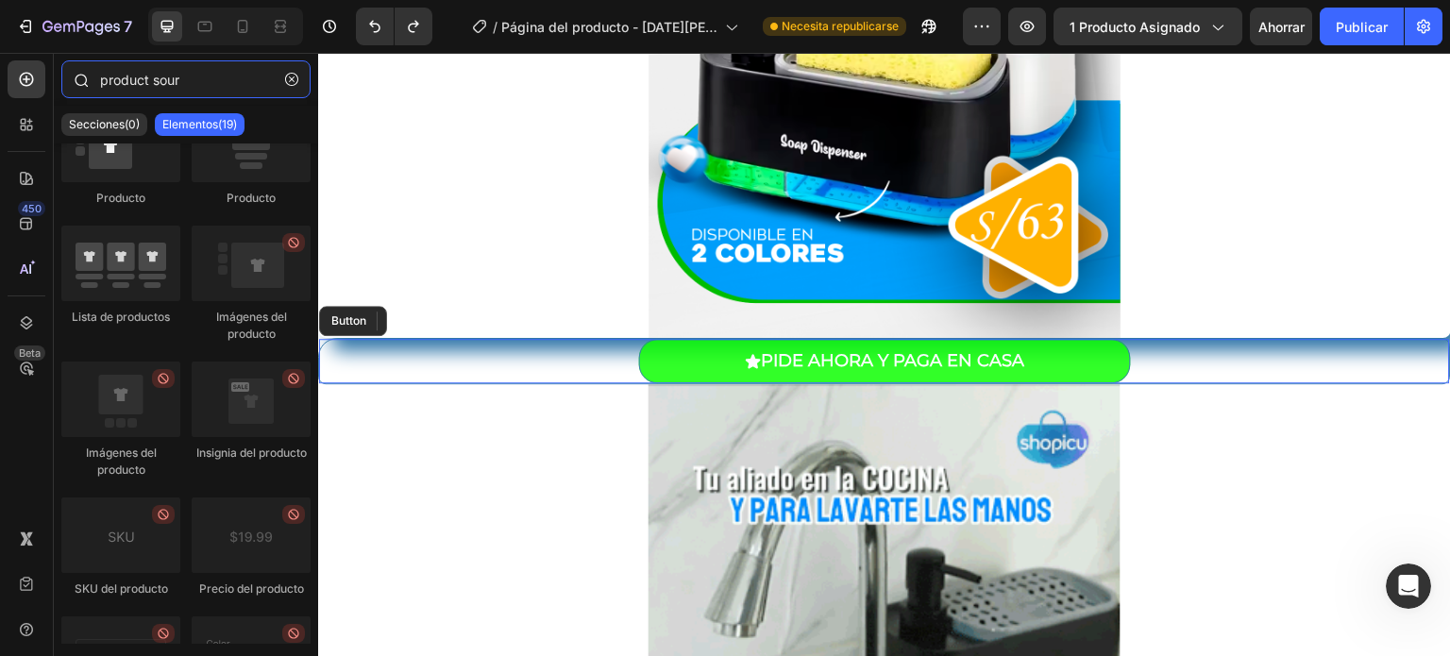
click at [193, 86] on input "product sour" at bounding box center [185, 79] width 249 height 38
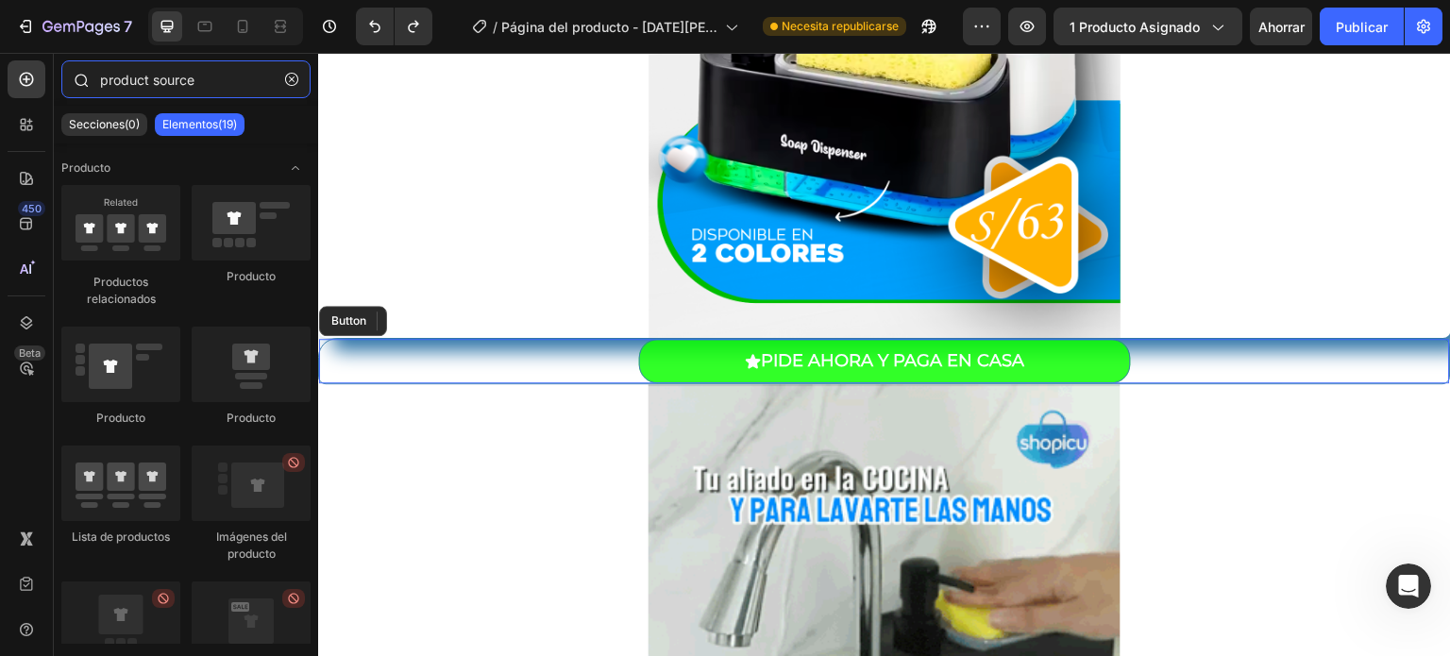
drag, startPoint x: 197, startPoint y: 83, endPoint x: 76, endPoint y: 80, distance: 120.8
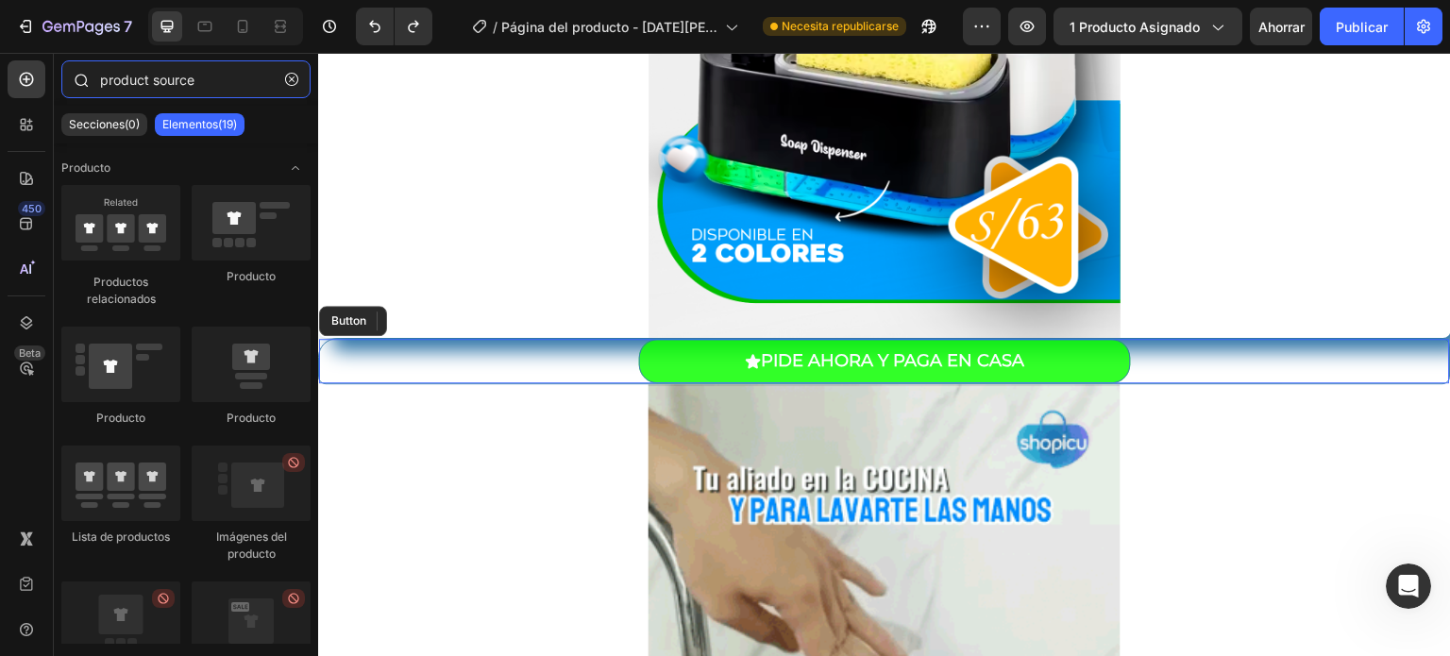
click at [76, 80] on div "product source" at bounding box center [186, 82] width 264 height 45
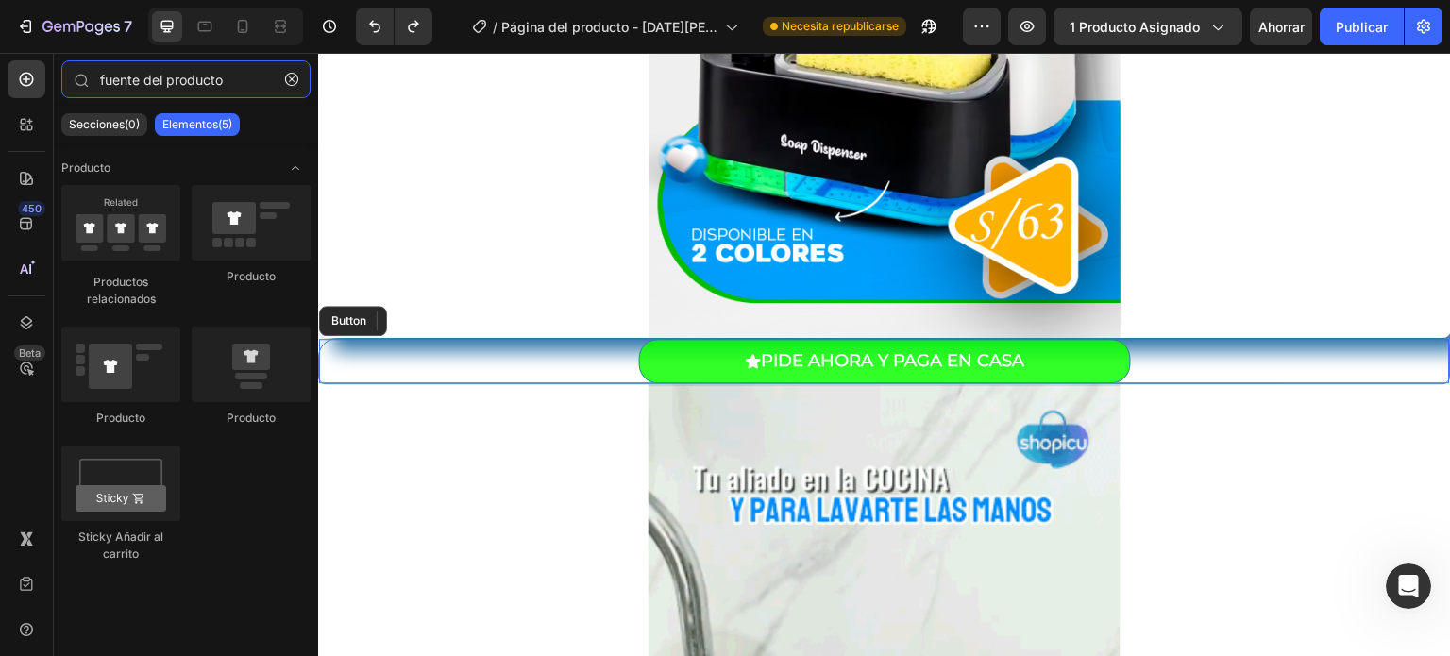
type input "fuente del producto"
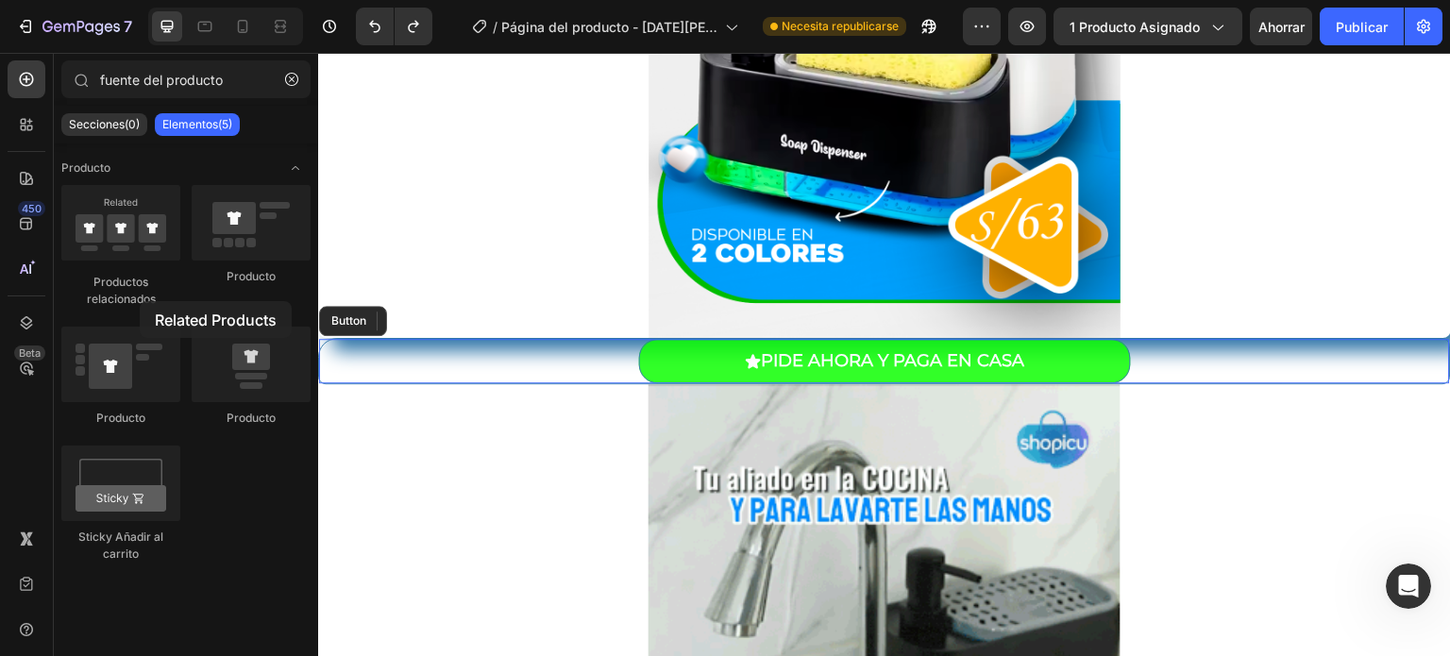
click at [140, 301] on font "Productos relacionados" at bounding box center [121, 290] width 69 height 31
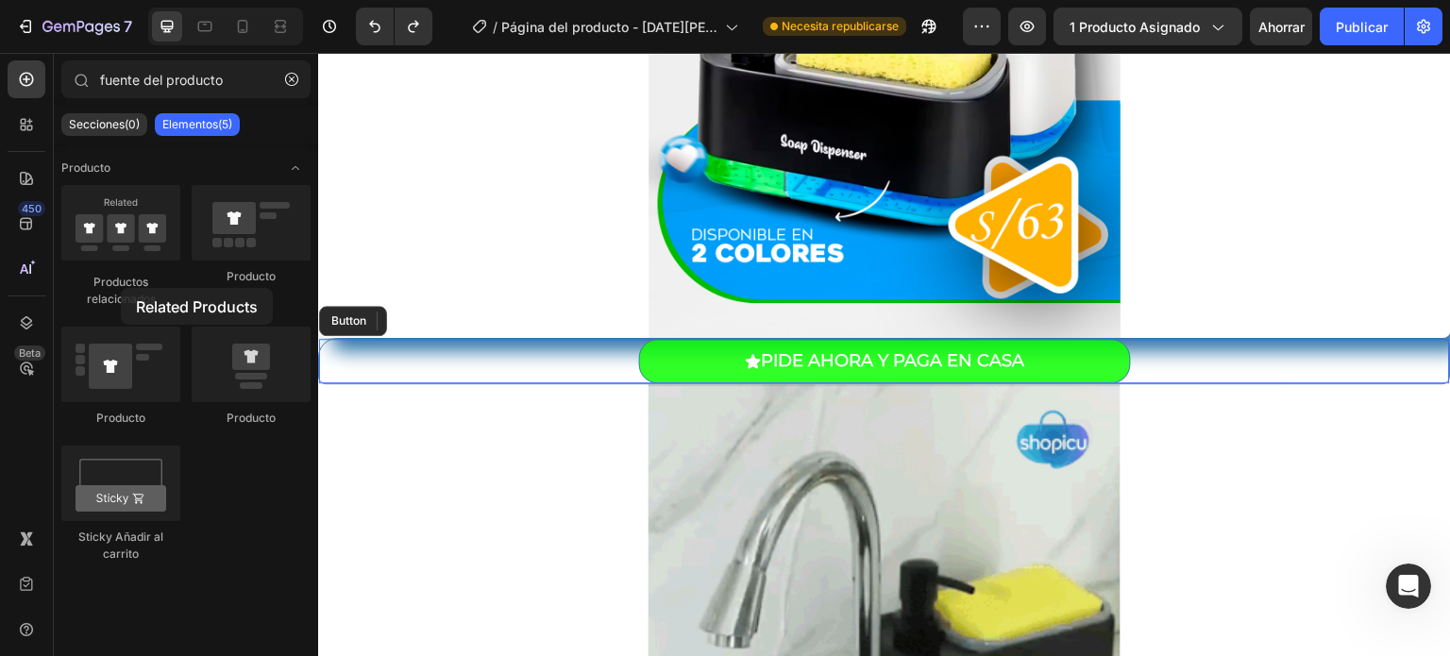
click at [121, 288] on font "Productos relacionados" at bounding box center [121, 290] width 69 height 31
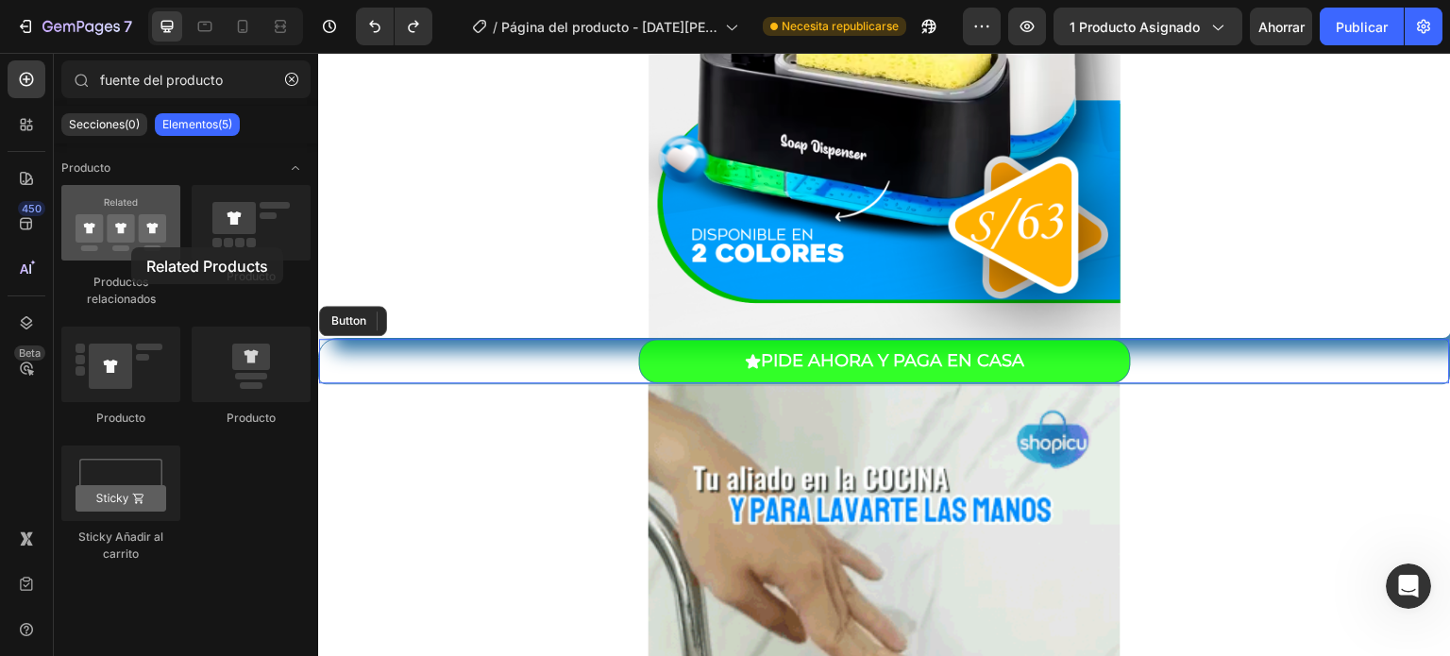
click at [131, 247] on div at bounding box center [120, 223] width 119 height 76
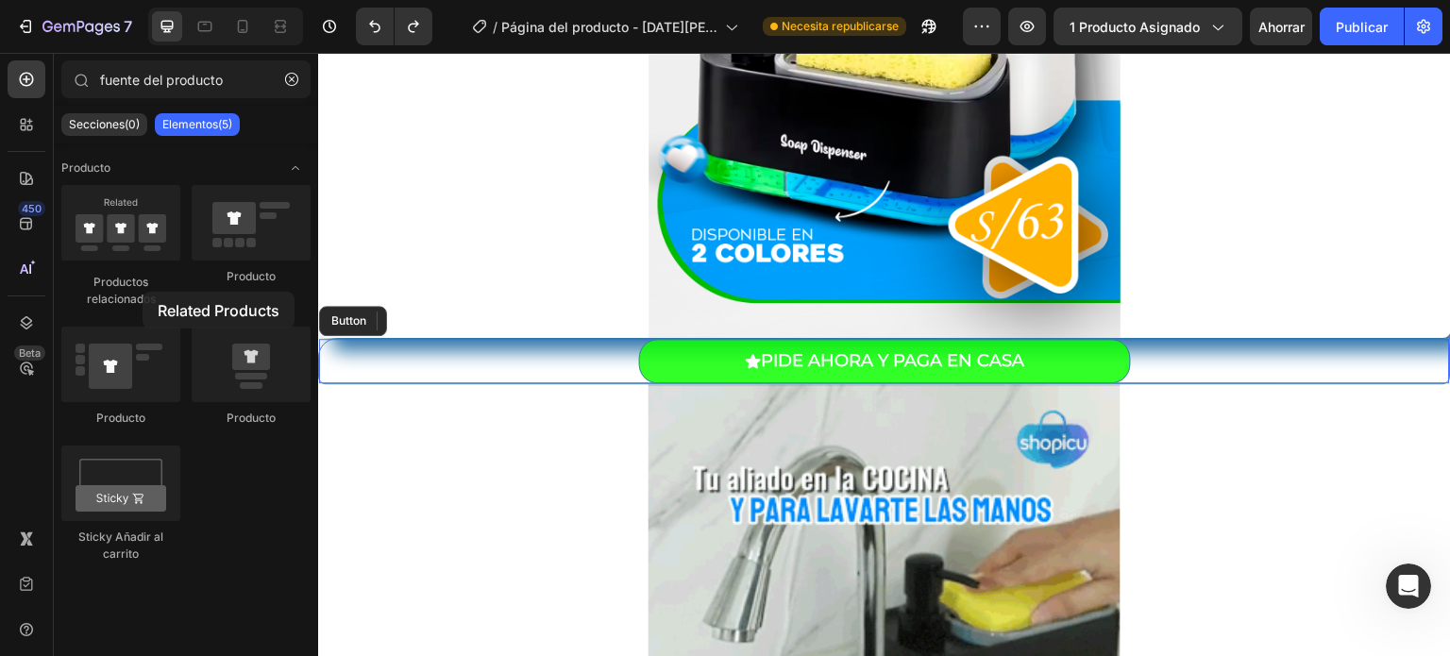
click at [143, 292] on font "Productos relacionados" at bounding box center [121, 290] width 69 height 31
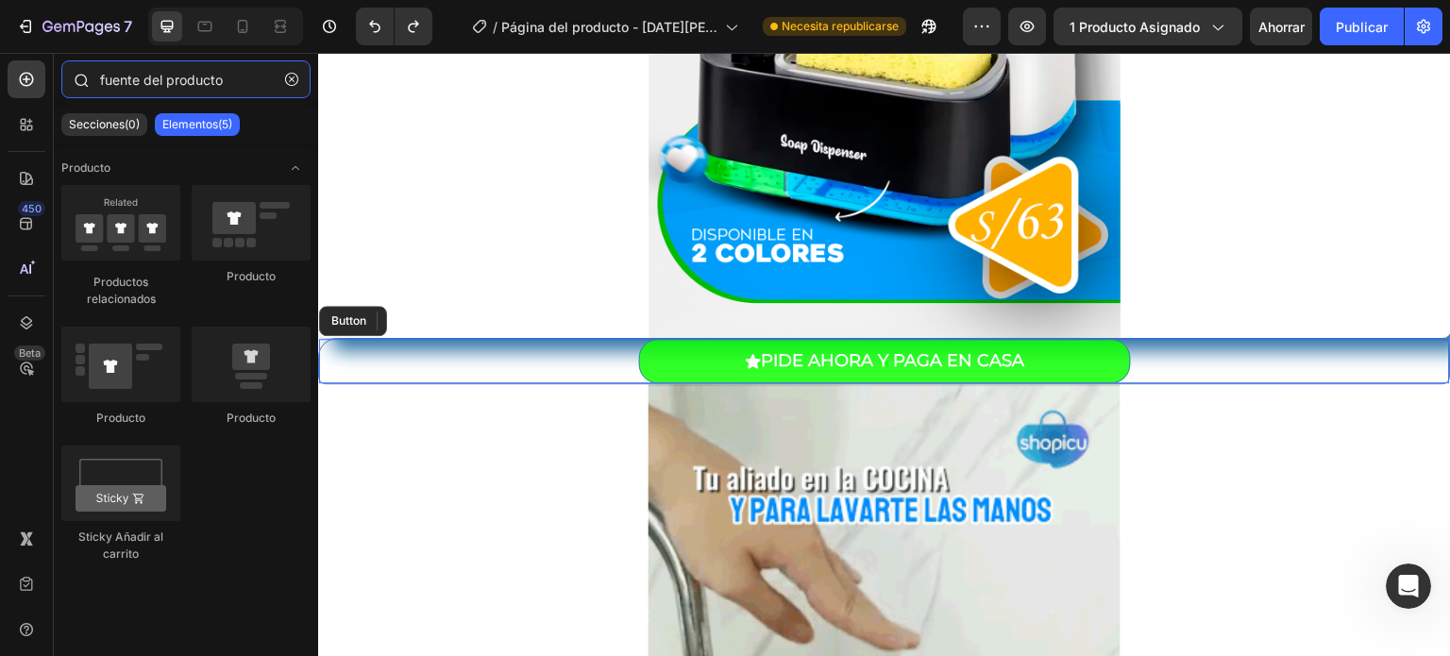
drag, startPoint x: 227, startPoint y: 72, endPoint x: 96, endPoint y: 82, distance: 131.6
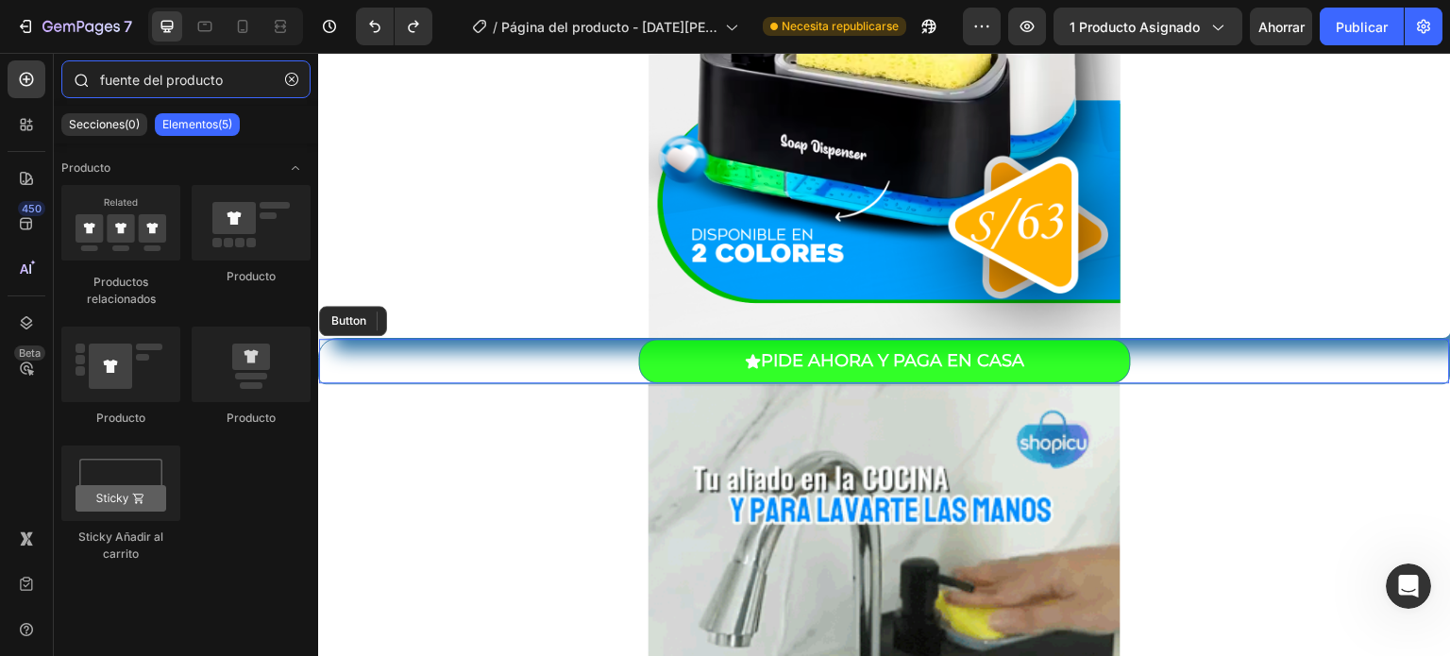
click at [96, 82] on div "fuente del producto" at bounding box center [186, 82] width 264 height 45
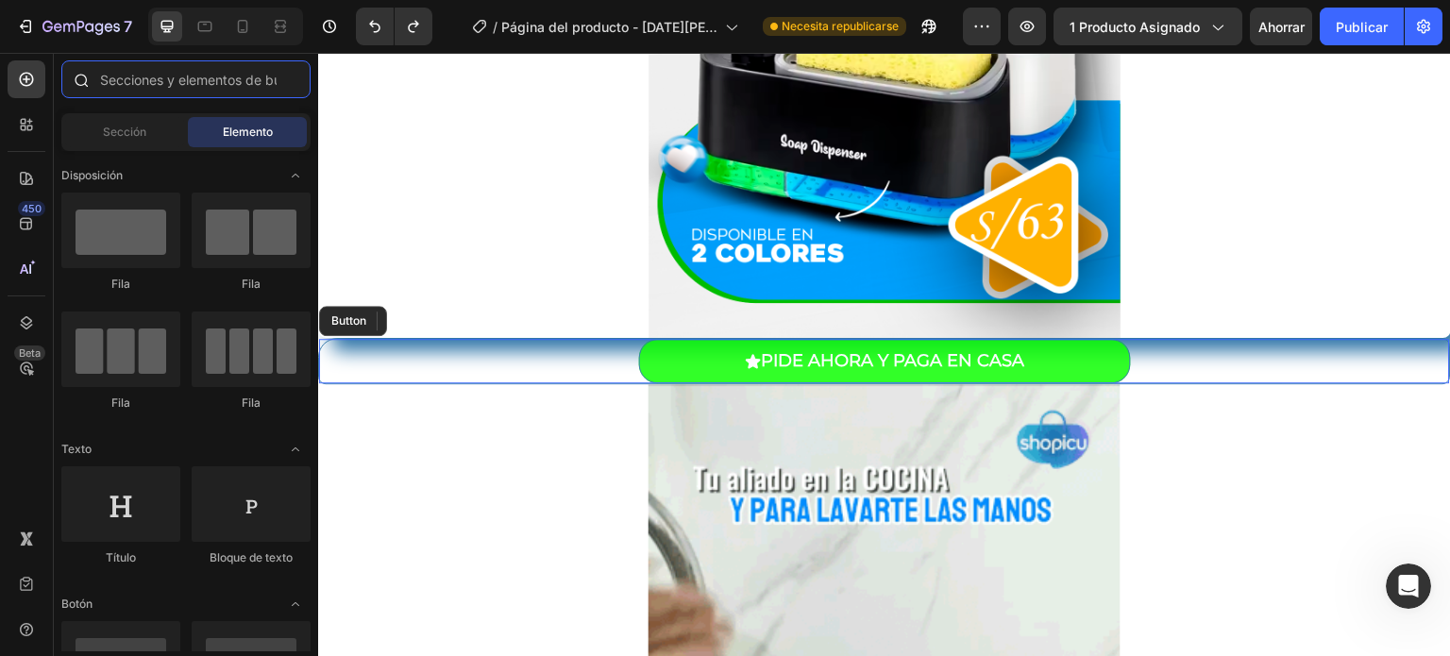
click at [184, 76] on input "text" at bounding box center [185, 79] width 249 height 38
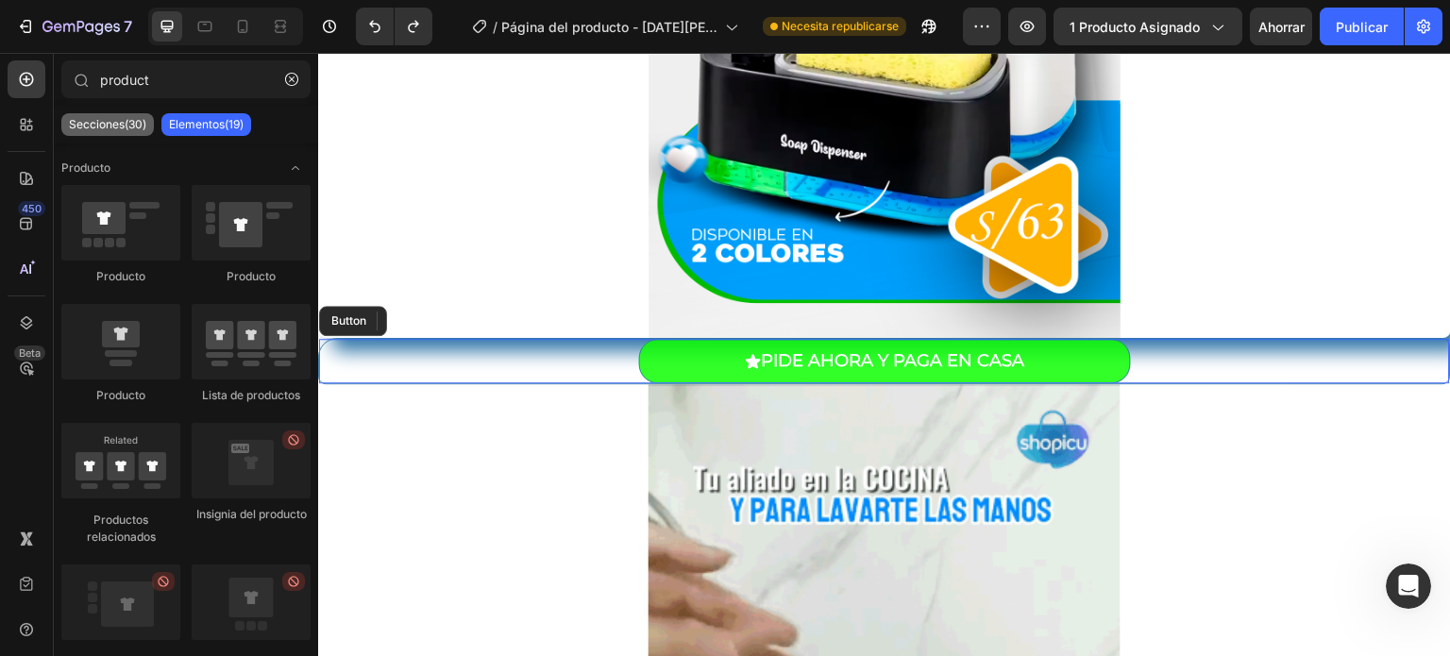
click at [117, 127] on font "Secciones(30)" at bounding box center [107, 124] width 77 height 14
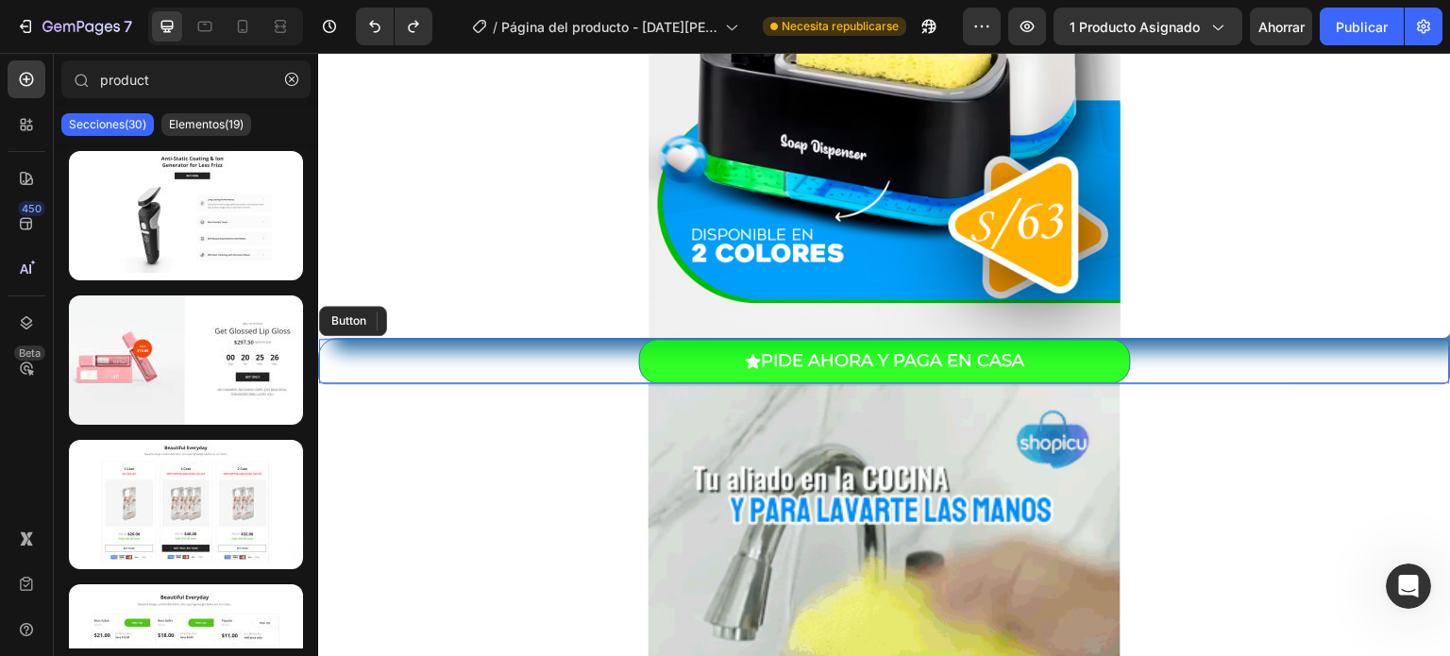
click at [117, 127] on font "Secciones(30)" at bounding box center [107, 124] width 77 height 14
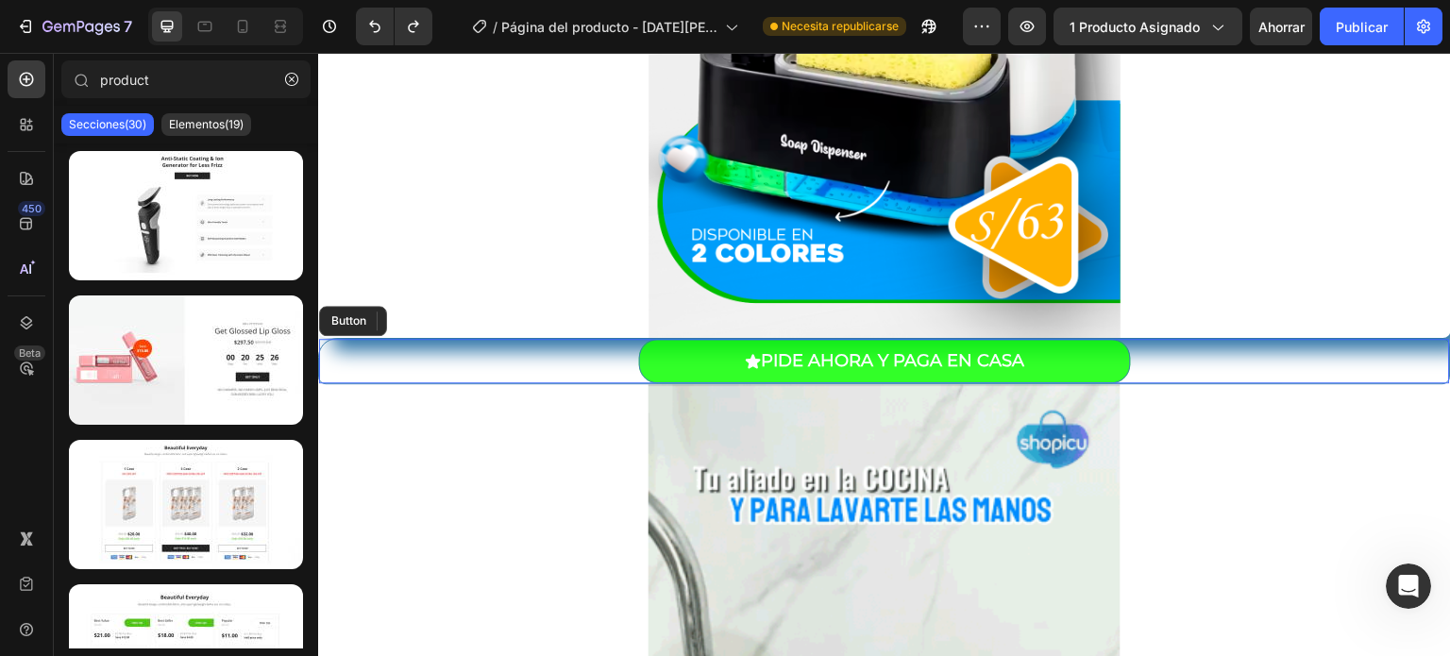
click at [117, 127] on font "Secciones(30)" at bounding box center [107, 124] width 77 height 14
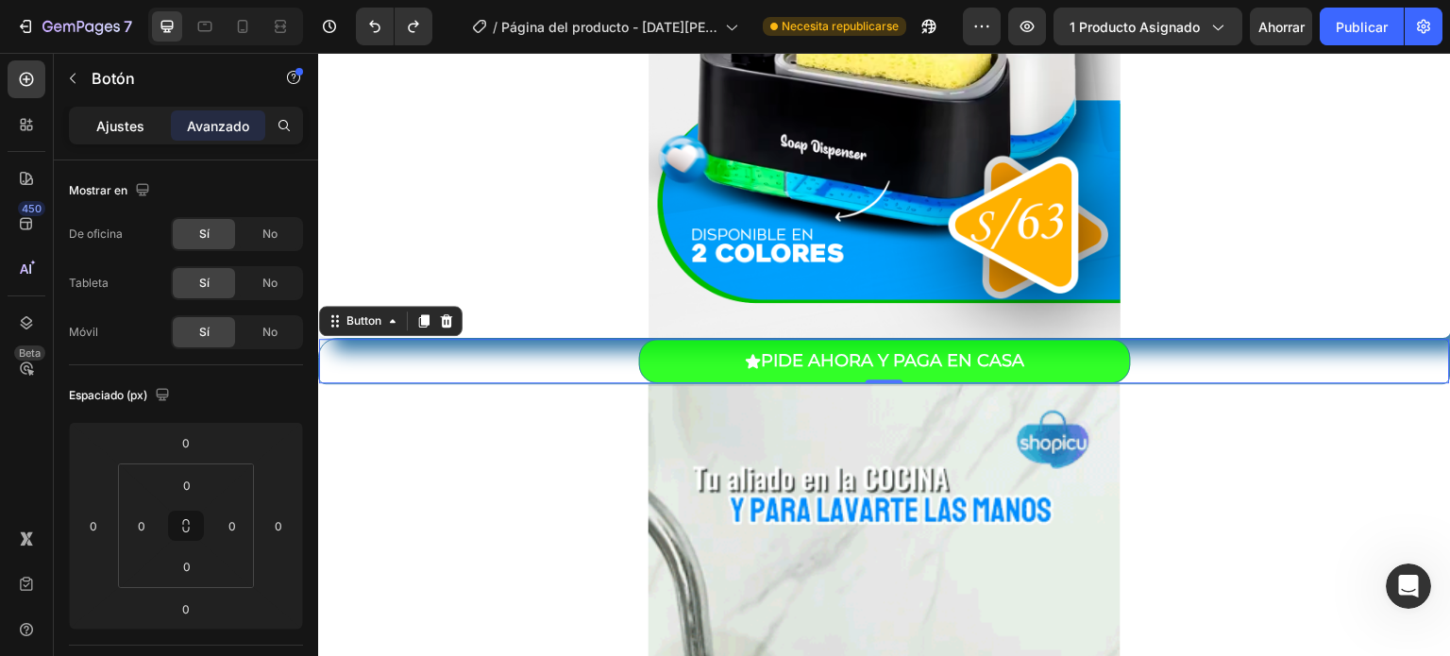
click at [109, 126] on font "Ajustes" at bounding box center [120, 126] width 48 height 16
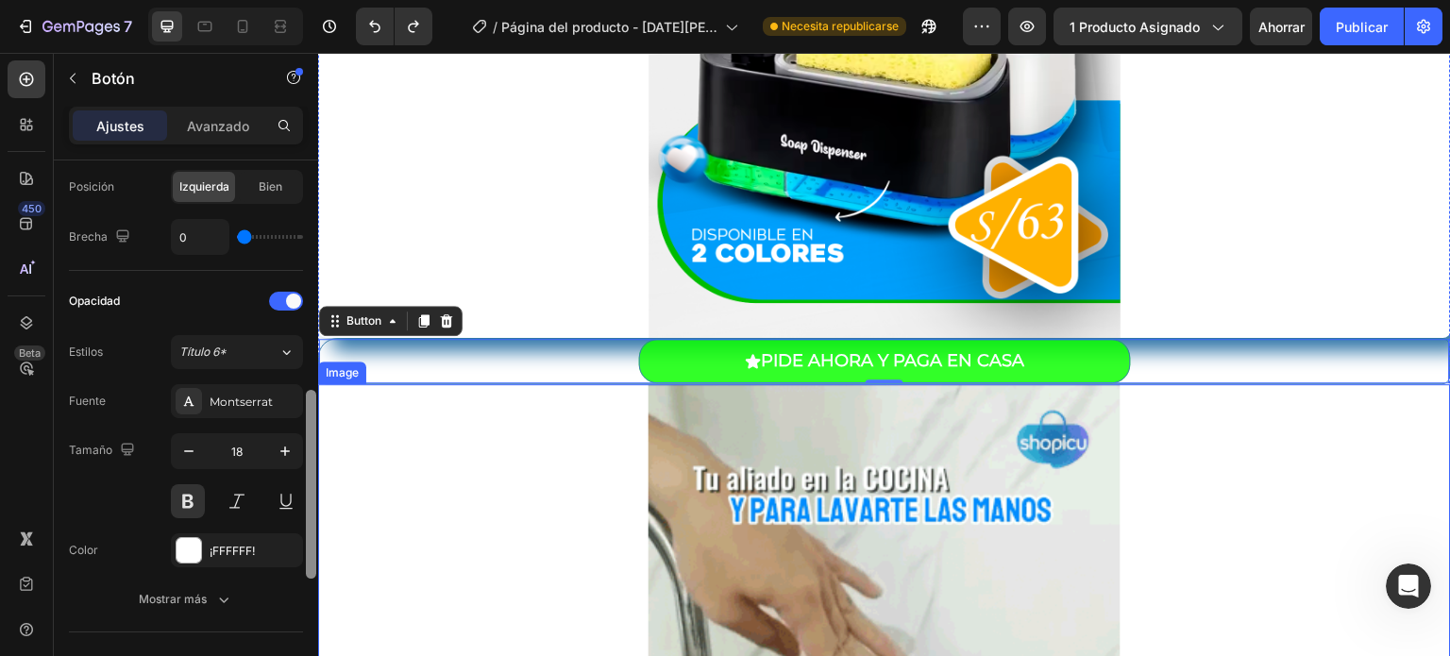
scroll to position [672, 0]
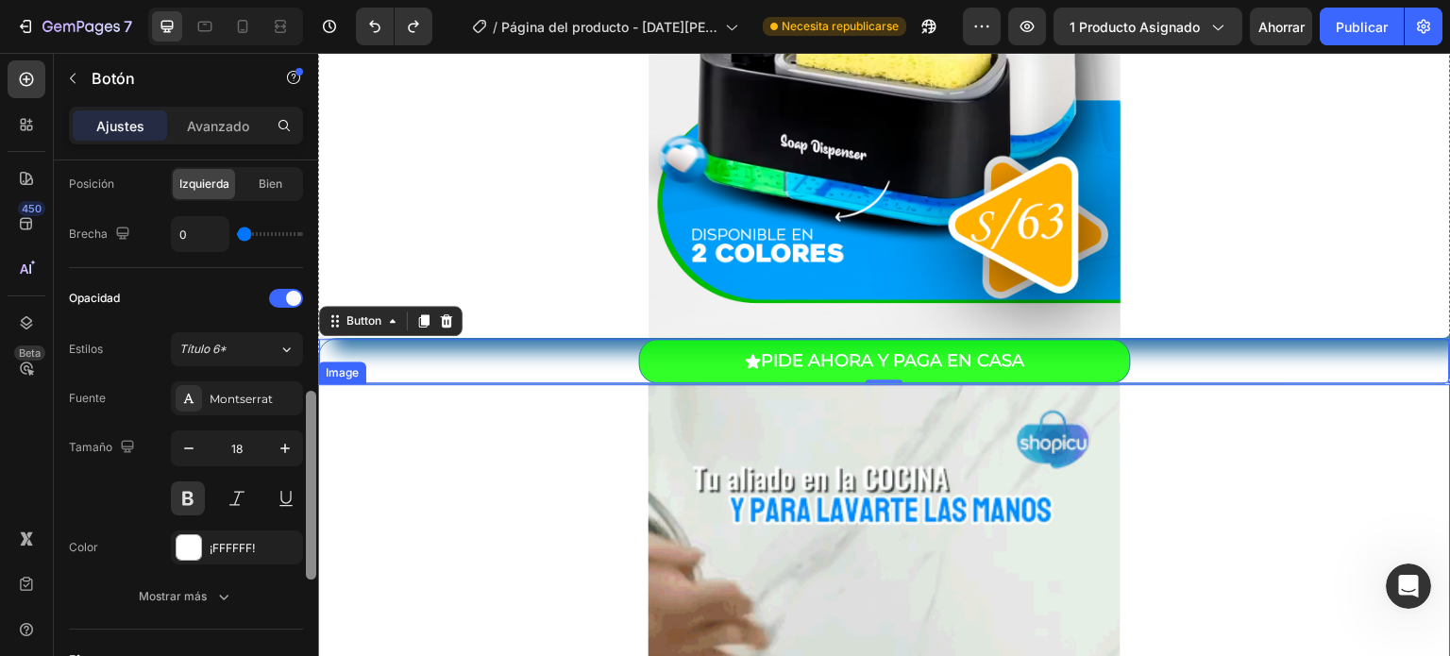
drag, startPoint x: 631, startPoint y: 260, endPoint x: 318, endPoint y: 455, distance: 369.3
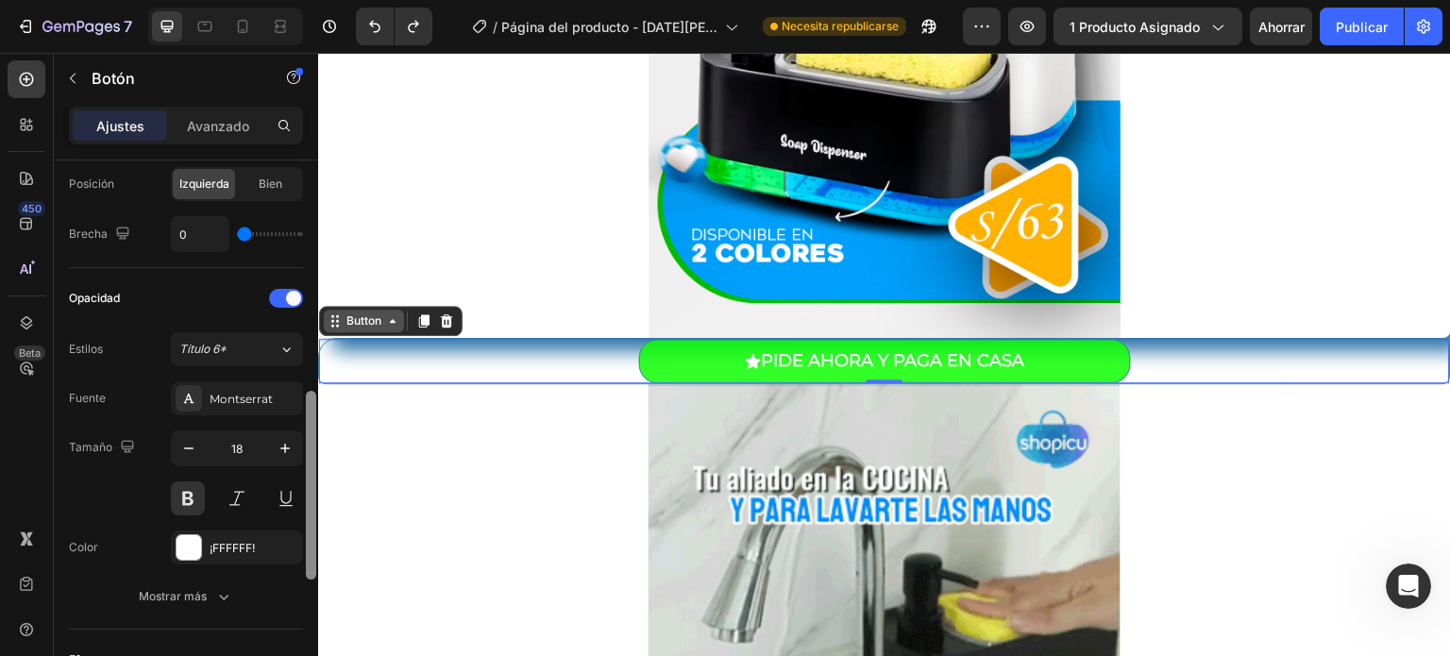
click at [334, 318] on icon at bounding box center [335, 320] width 15 height 15
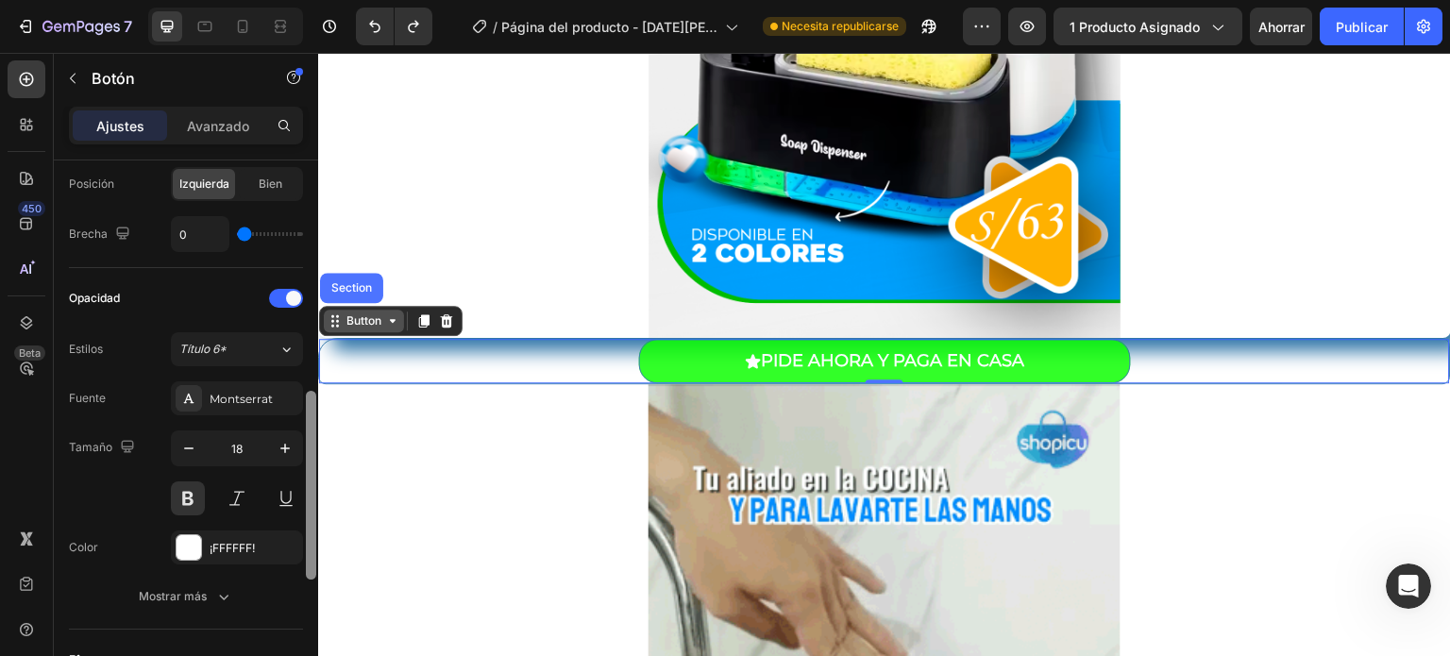
click at [388, 325] on icon at bounding box center [392, 320] width 15 height 15
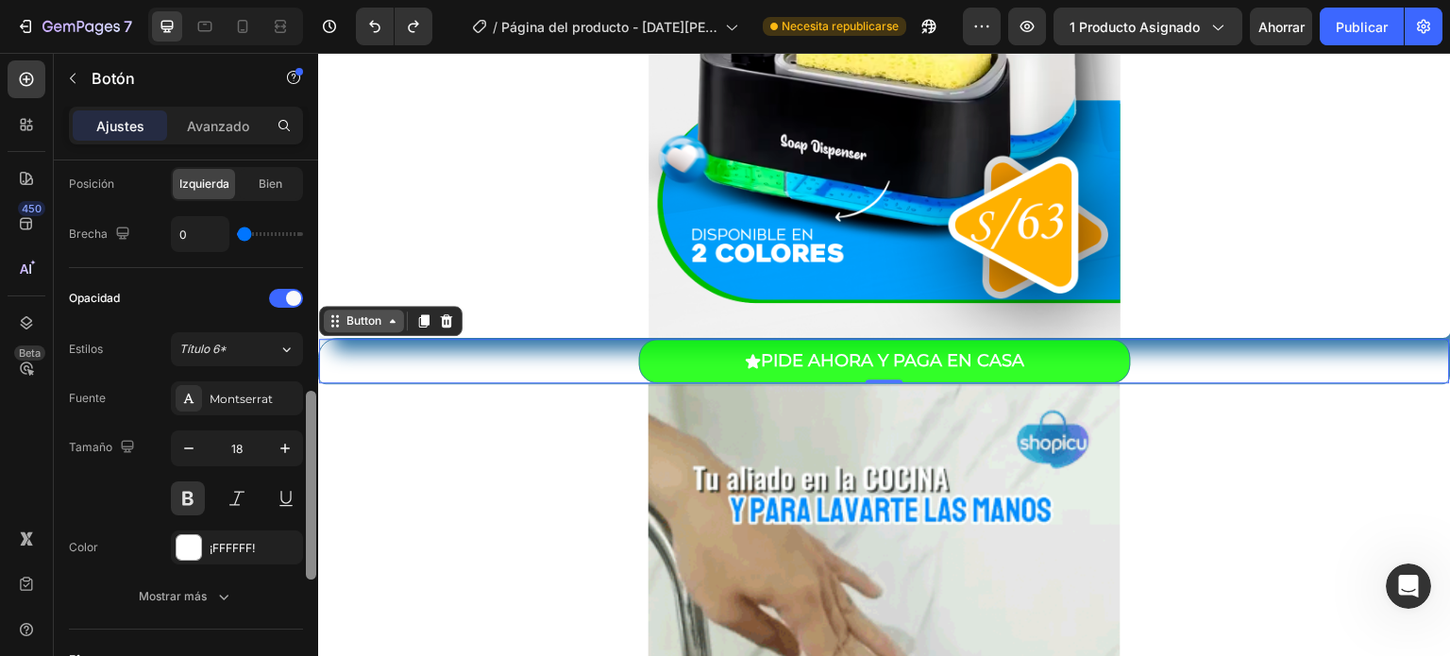
click at [388, 325] on icon at bounding box center [392, 320] width 15 height 15
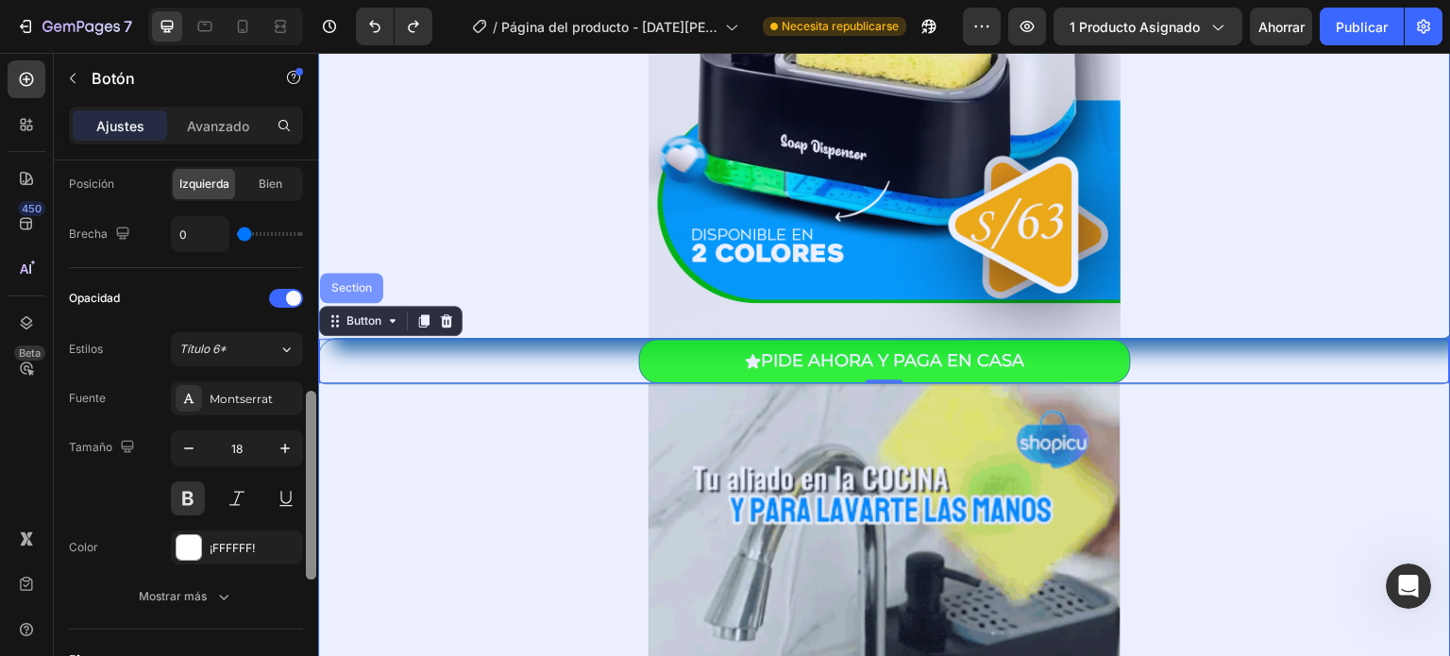
click at [366, 294] on div "Section" at bounding box center [351, 288] width 63 height 30
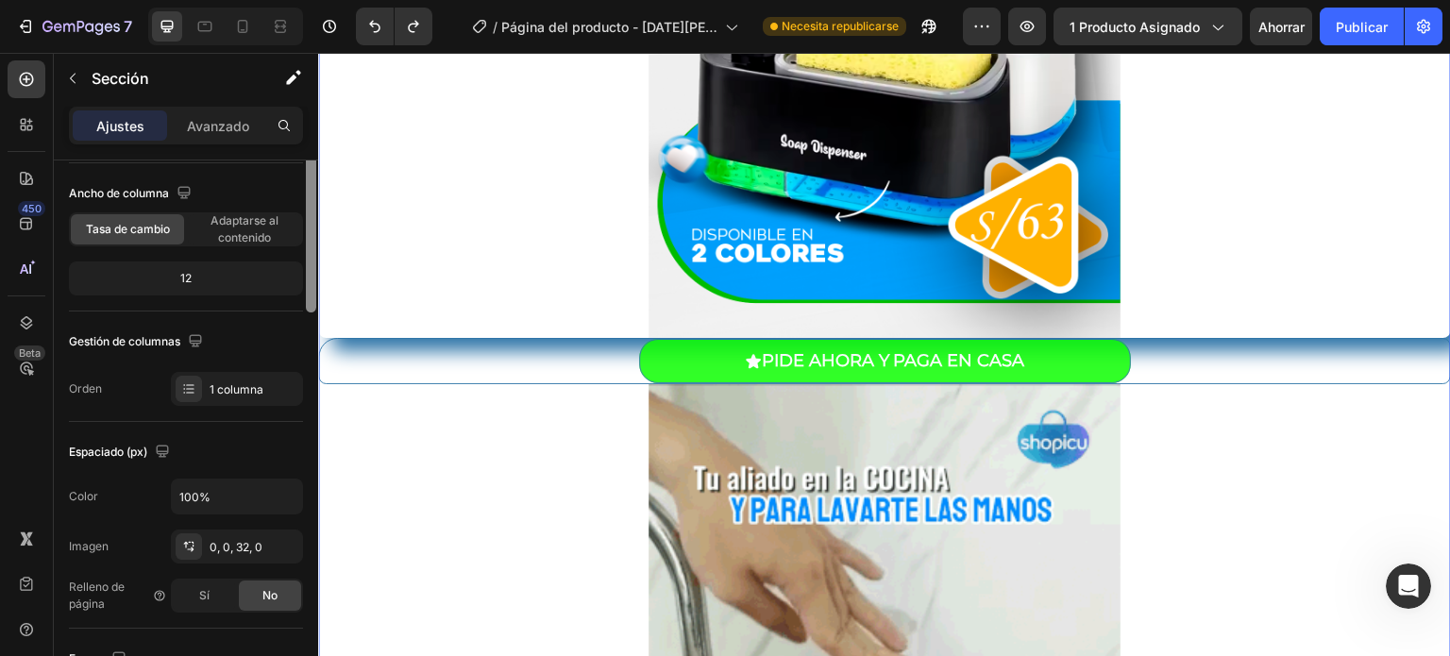
scroll to position [0, 0]
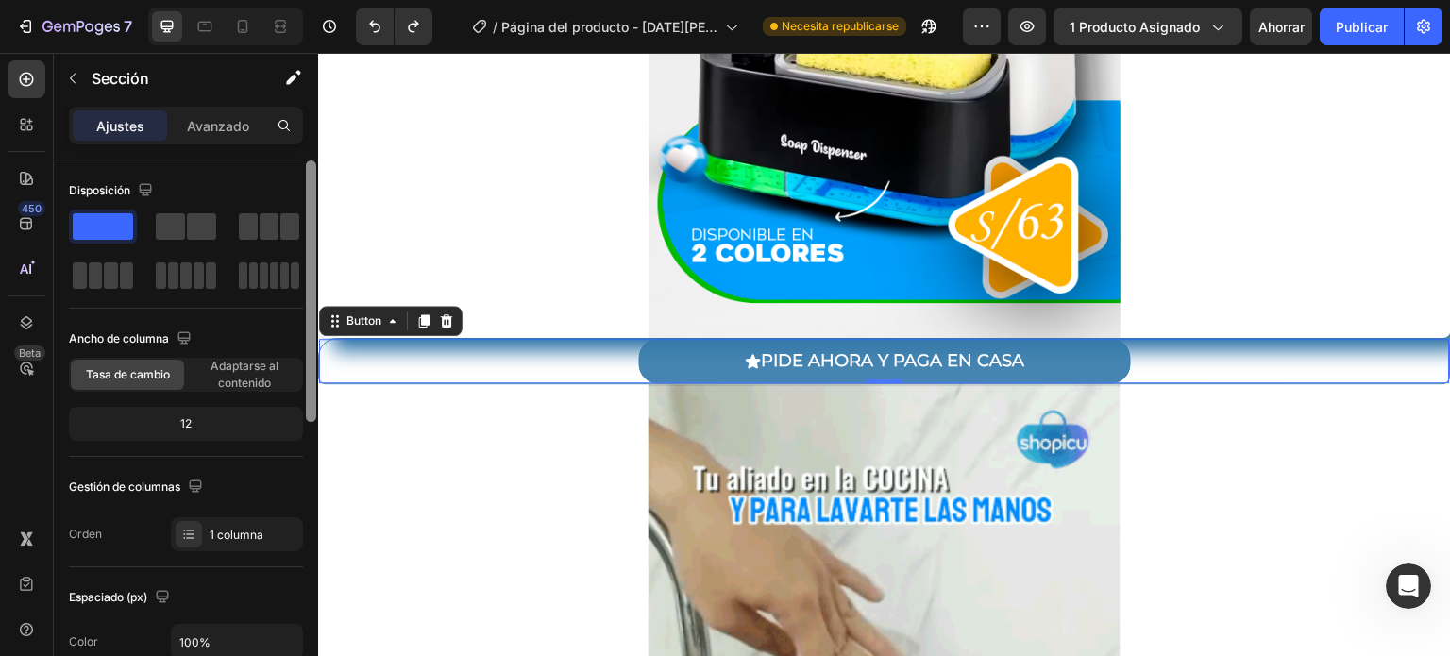
click at [711, 351] on button "PIDE AHORA Y PAGA EN CASA" at bounding box center [885, 361] width 492 height 44
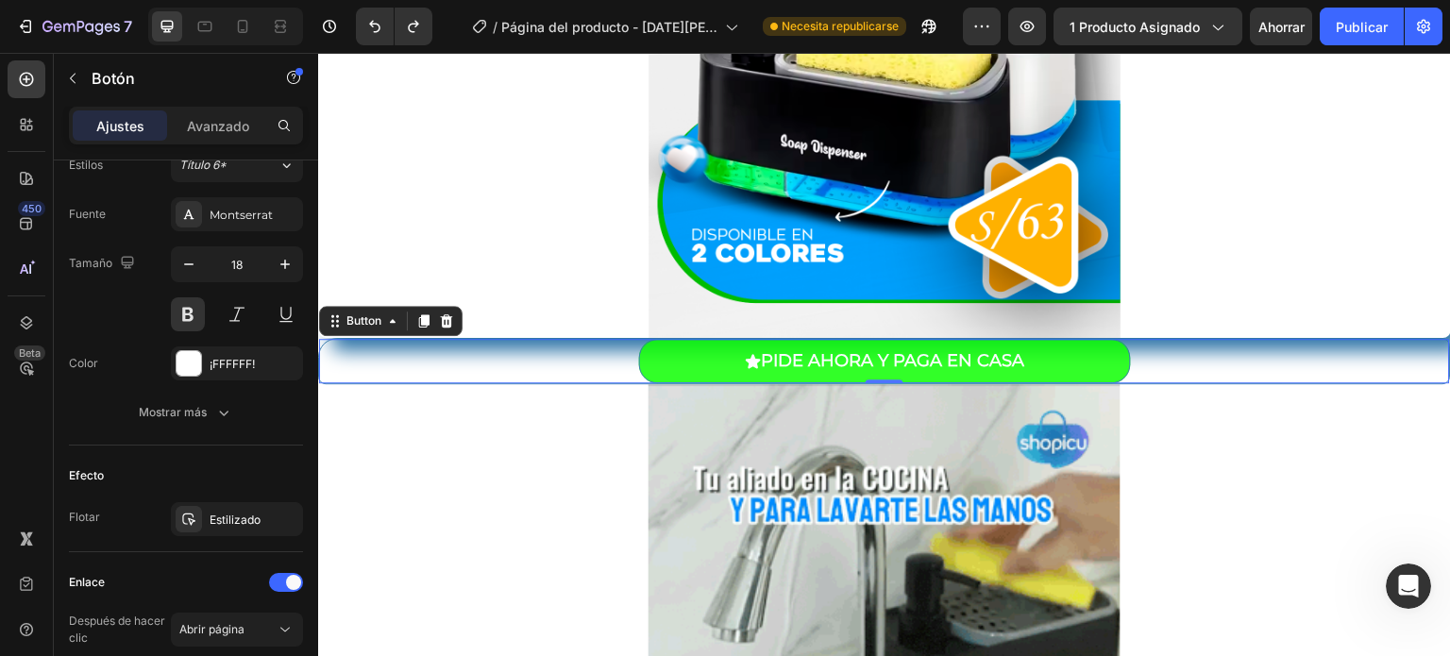
scroll to position [167, 0]
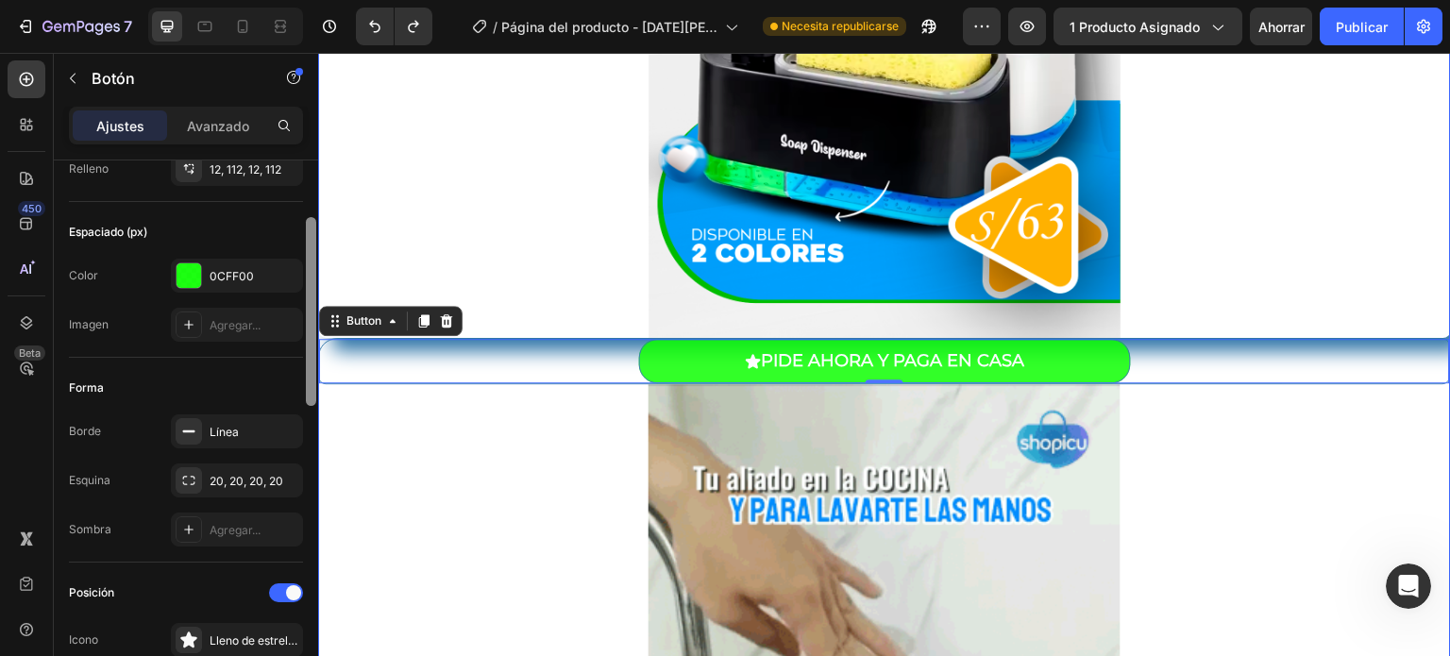
drag, startPoint x: 628, startPoint y: 314, endPoint x: 319, endPoint y: 184, distance: 335.0
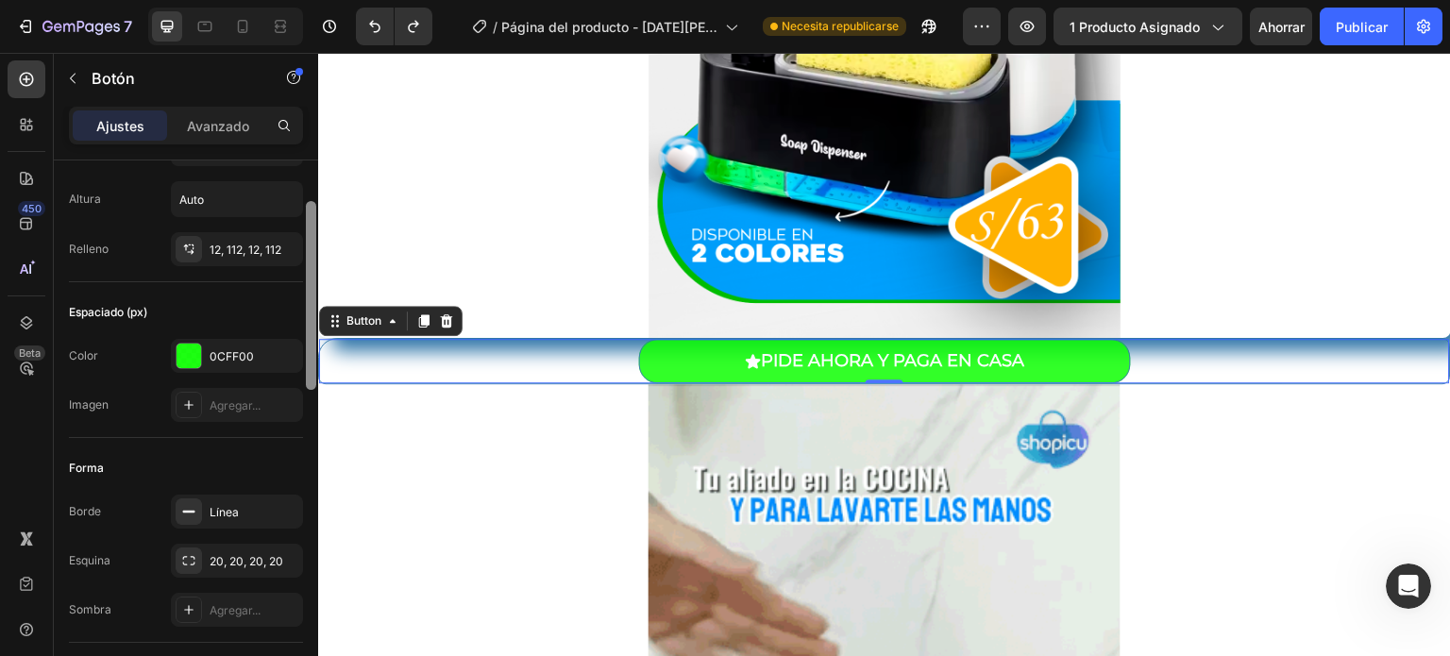
scroll to position [115, 0]
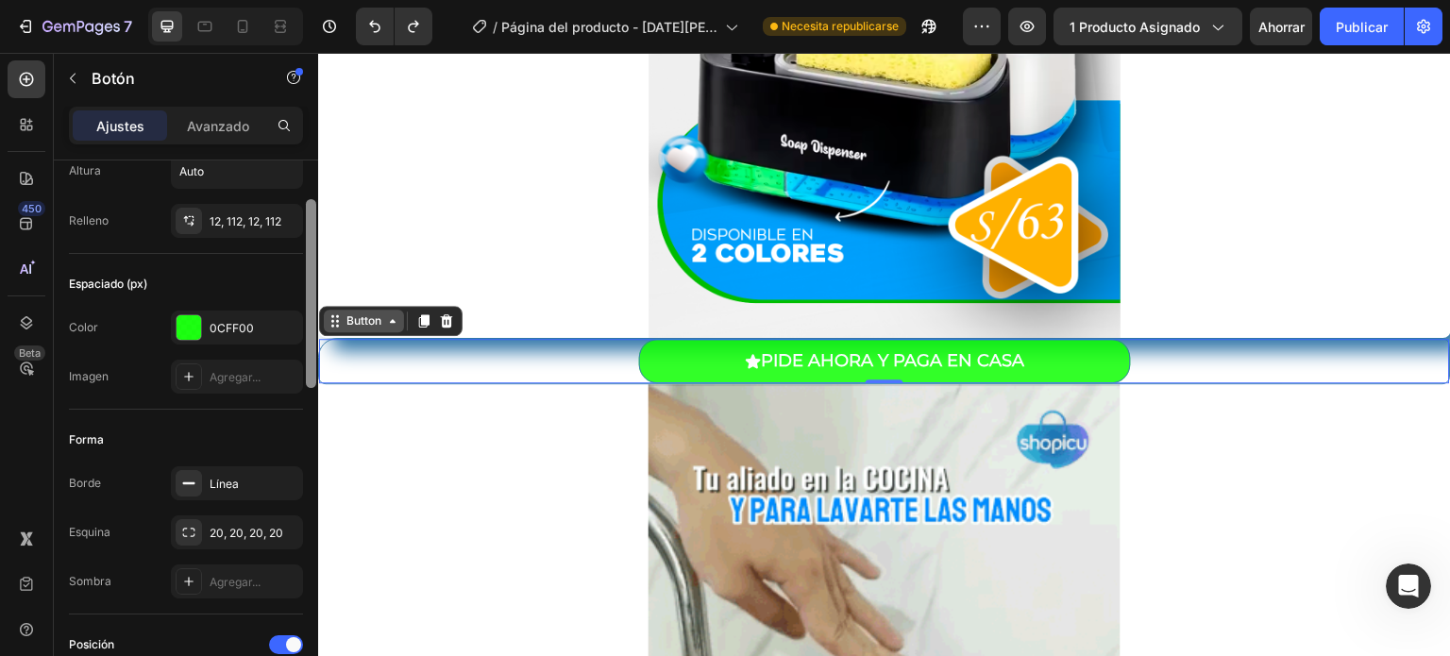
click at [336, 316] on icon at bounding box center [337, 316] width 3 height 3
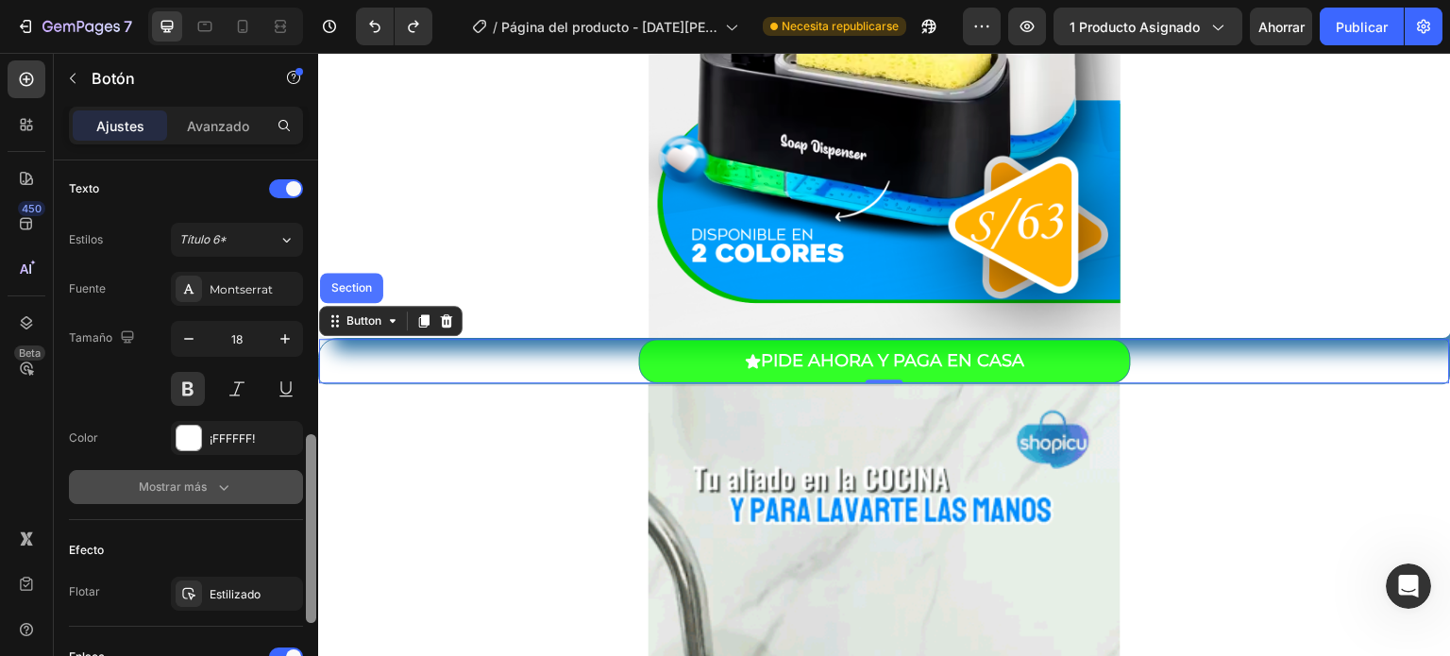
scroll to position [785, 0]
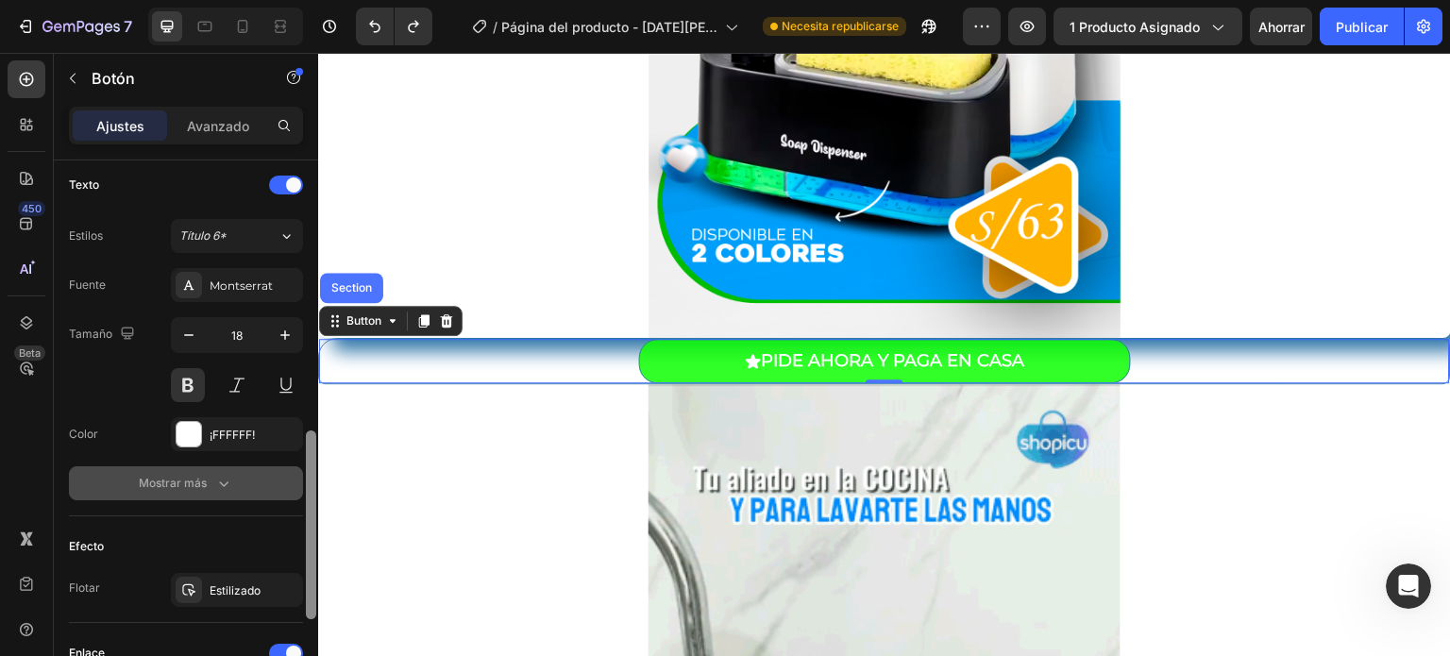
click at [226, 477] on icon "button" at bounding box center [223, 483] width 19 height 19
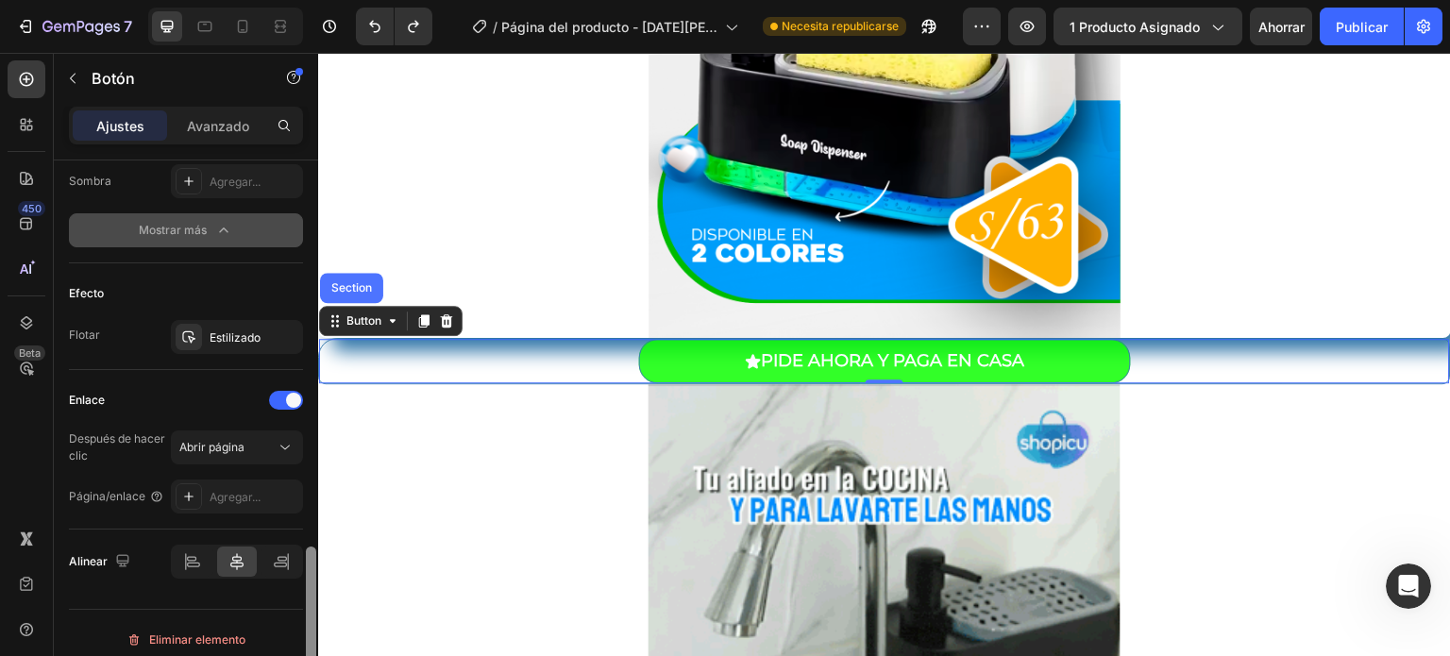
scroll to position [1296, 0]
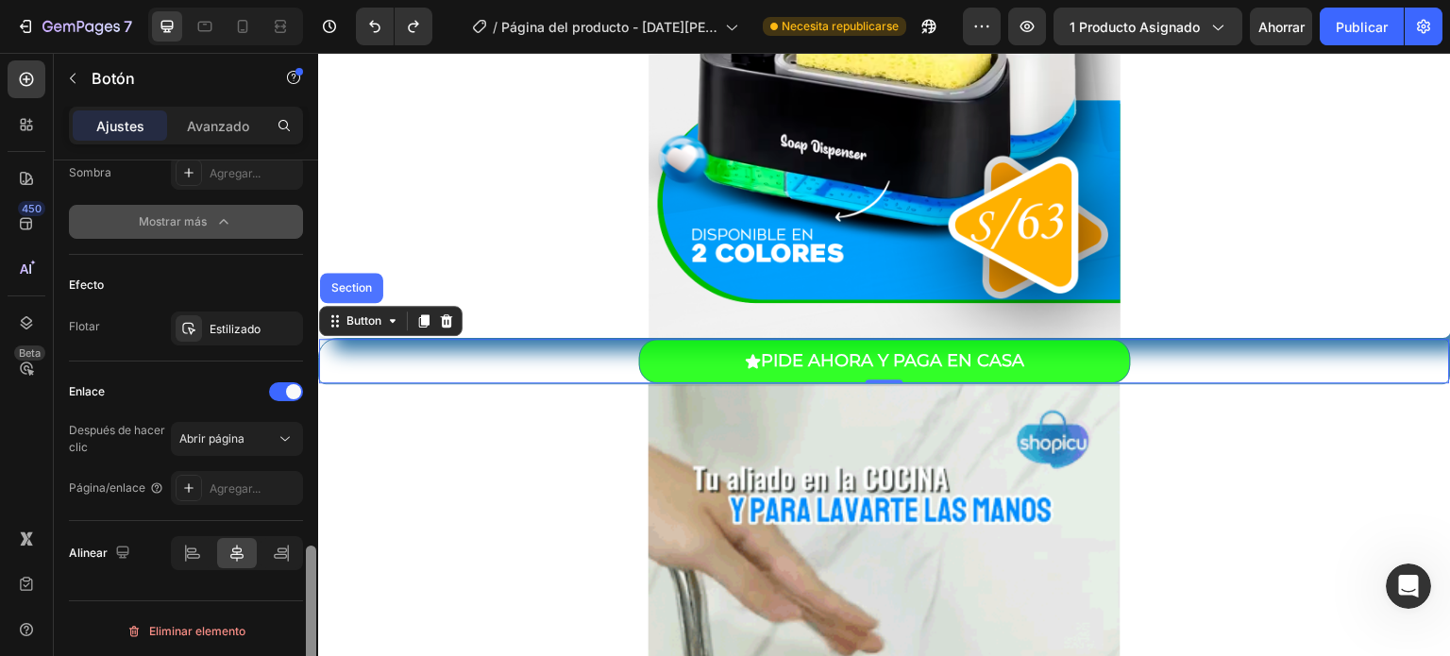
drag, startPoint x: 313, startPoint y: 467, endPoint x: 313, endPoint y: 651, distance: 184.1
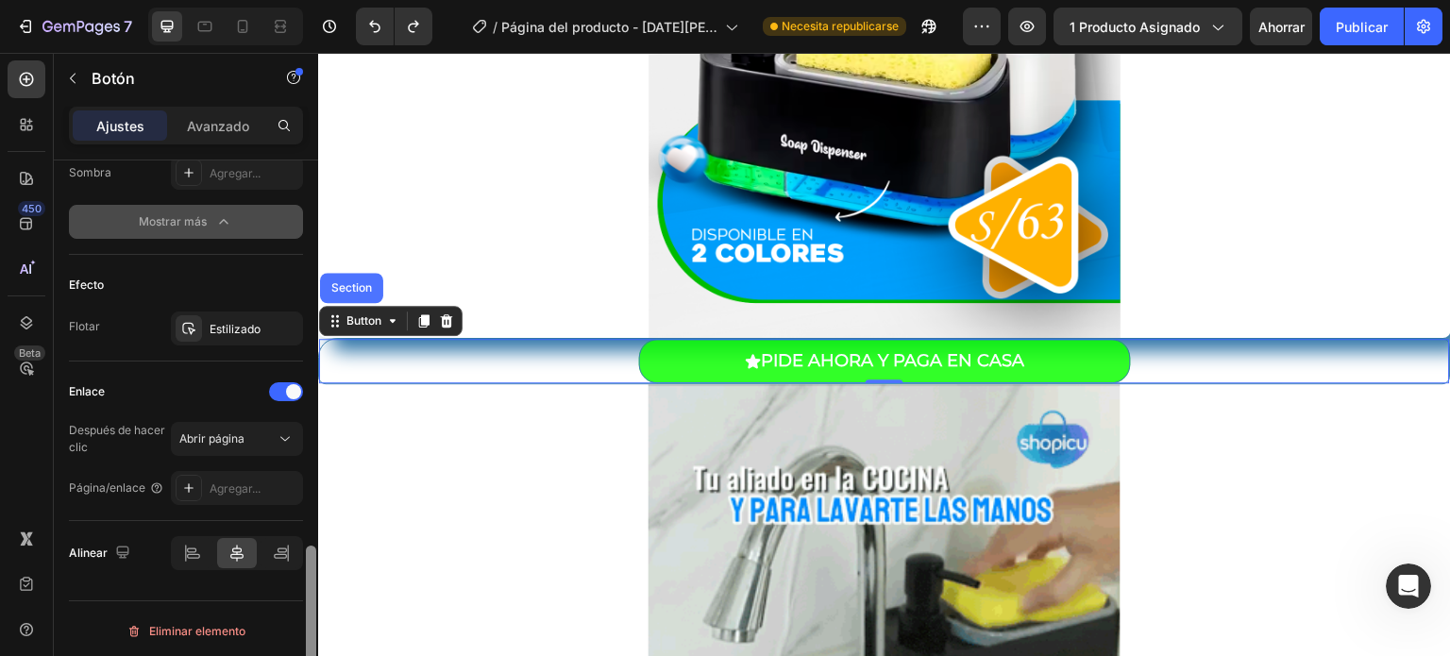
click at [313, 651] on div at bounding box center [311, 627] width 10 height 163
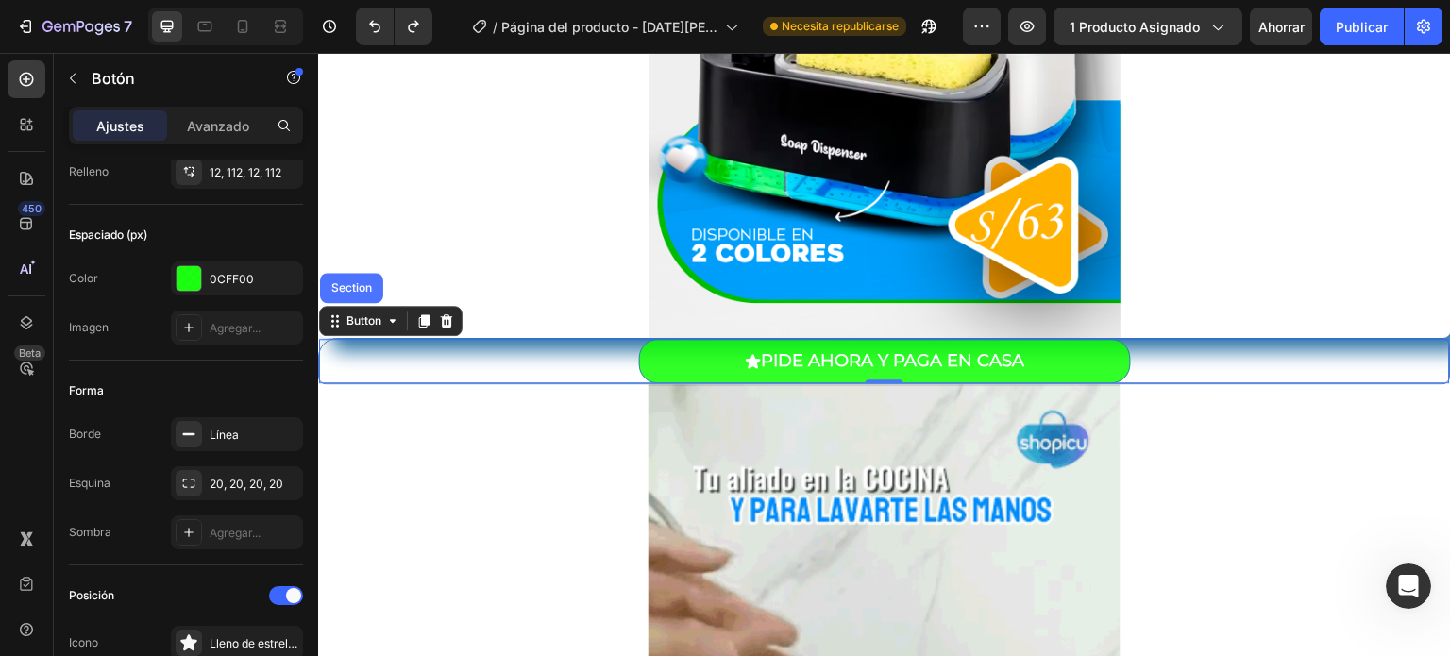
scroll to position [0, 0]
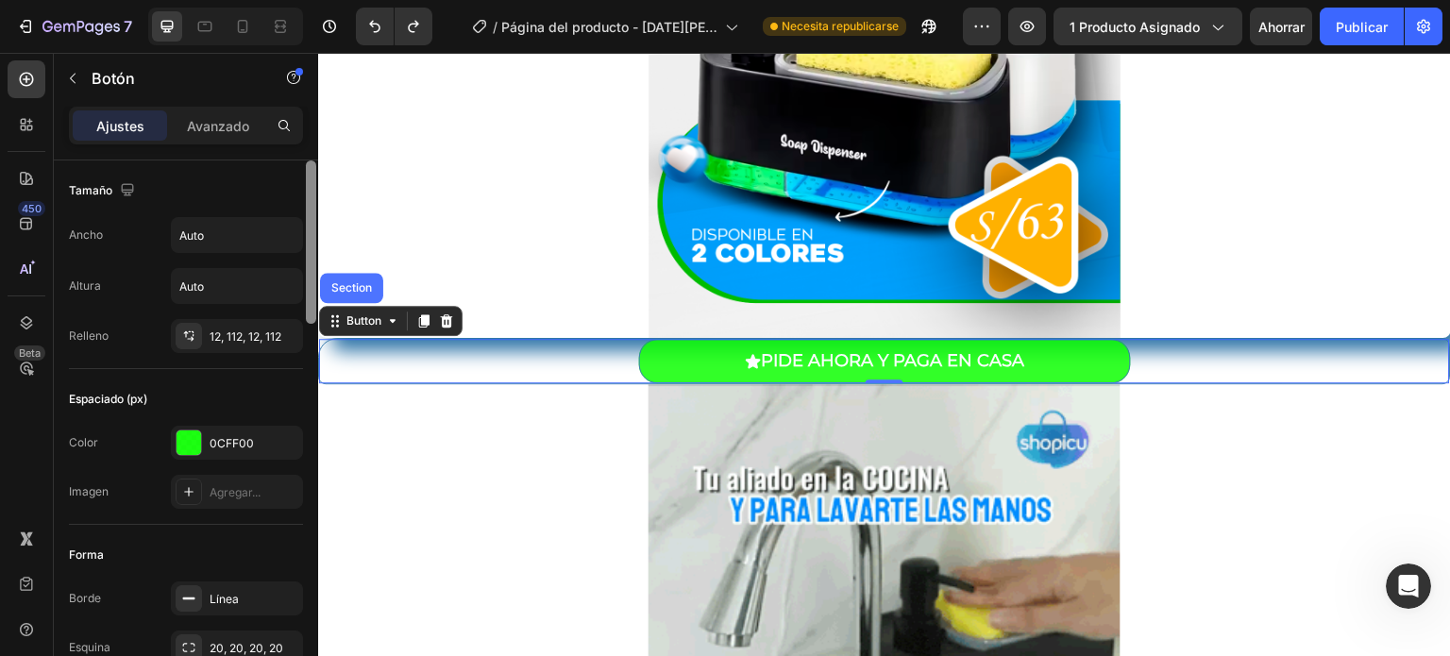
drag, startPoint x: 310, startPoint y: 623, endPoint x: 311, endPoint y: 105, distance: 518.2
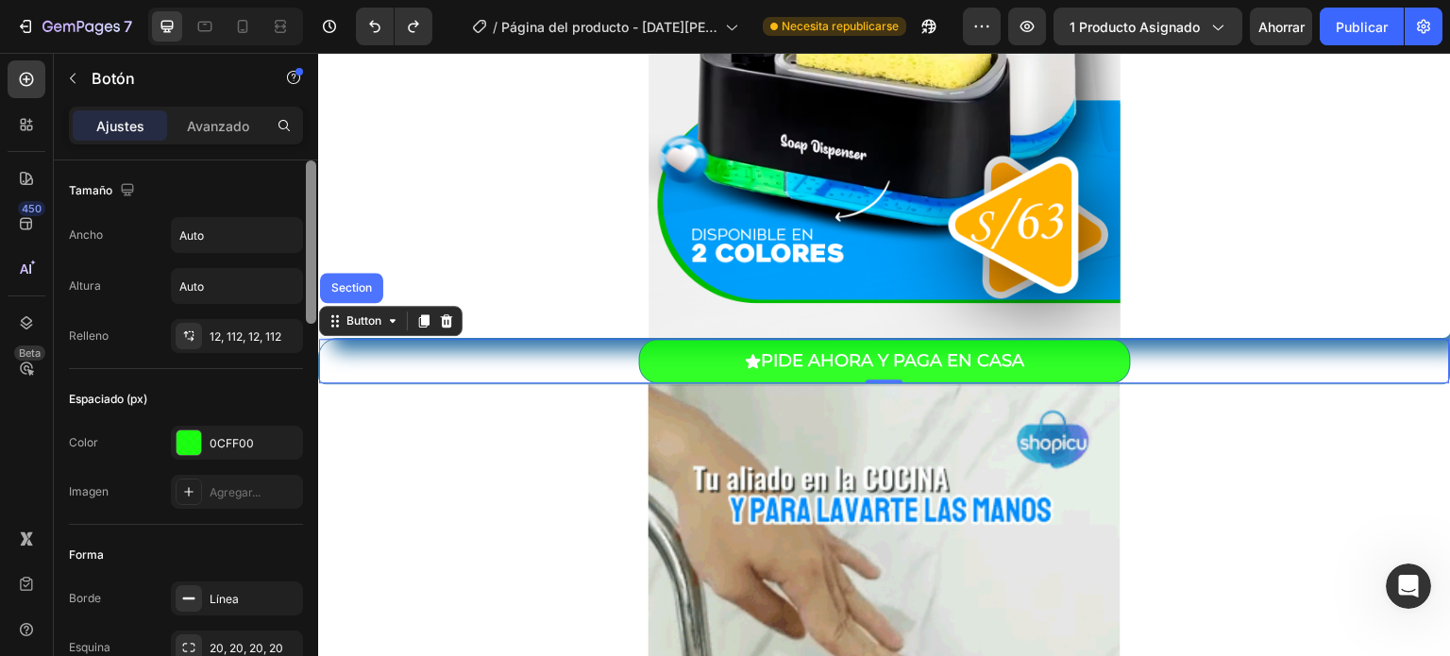
click at [311, 105] on div "product Secciones(30) Elementos(19) Producto Producto Producto Producto Lista d…" at bounding box center [186, 354] width 264 height 603
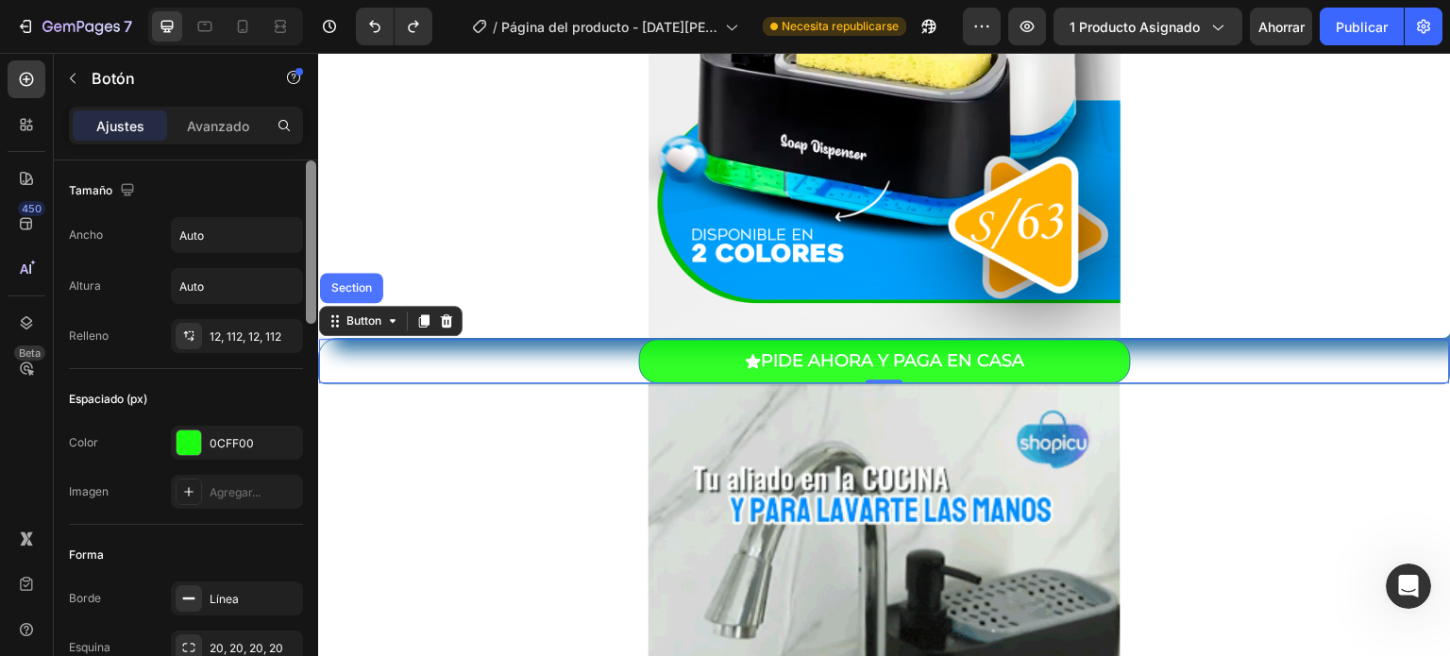
drag, startPoint x: 306, startPoint y: 304, endPoint x: 313, endPoint y: 197, distance: 106.9
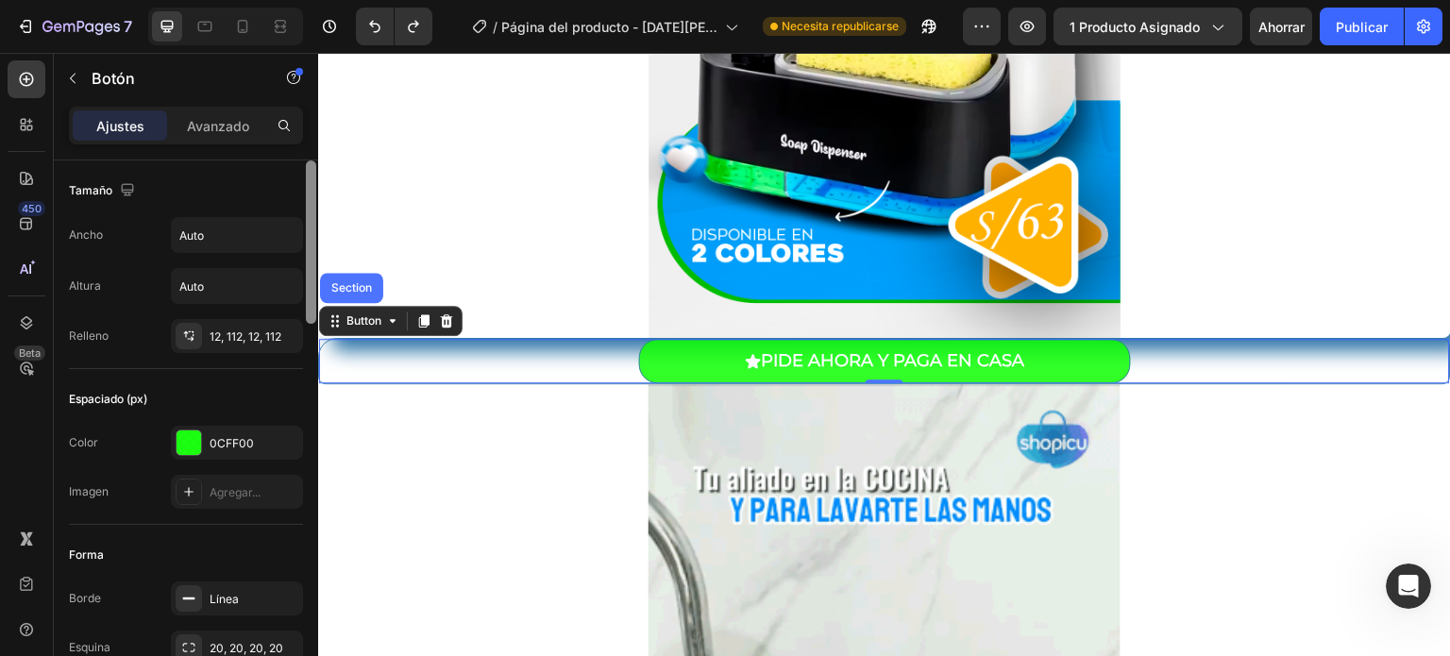
click at [313, 197] on div at bounding box center [311, 241] width 10 height 163
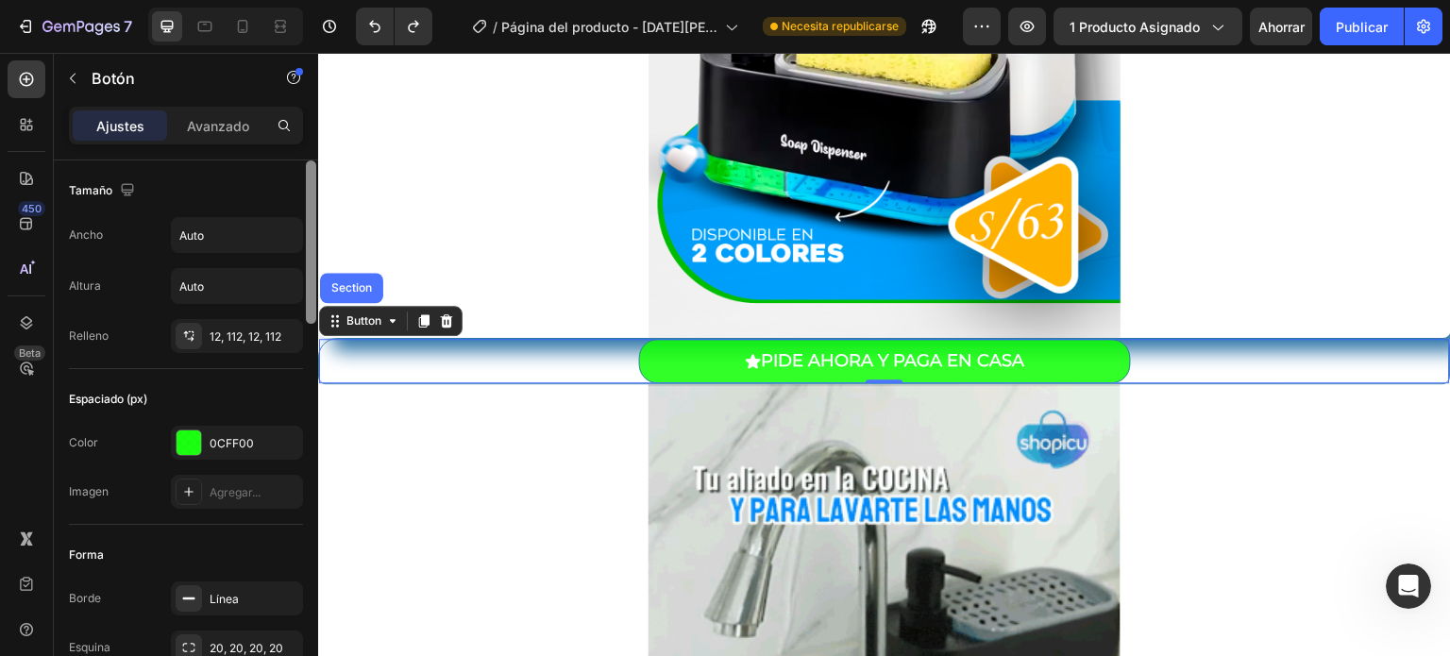
drag, startPoint x: 313, startPoint y: 197, endPoint x: 314, endPoint y: 177, distance: 20.8
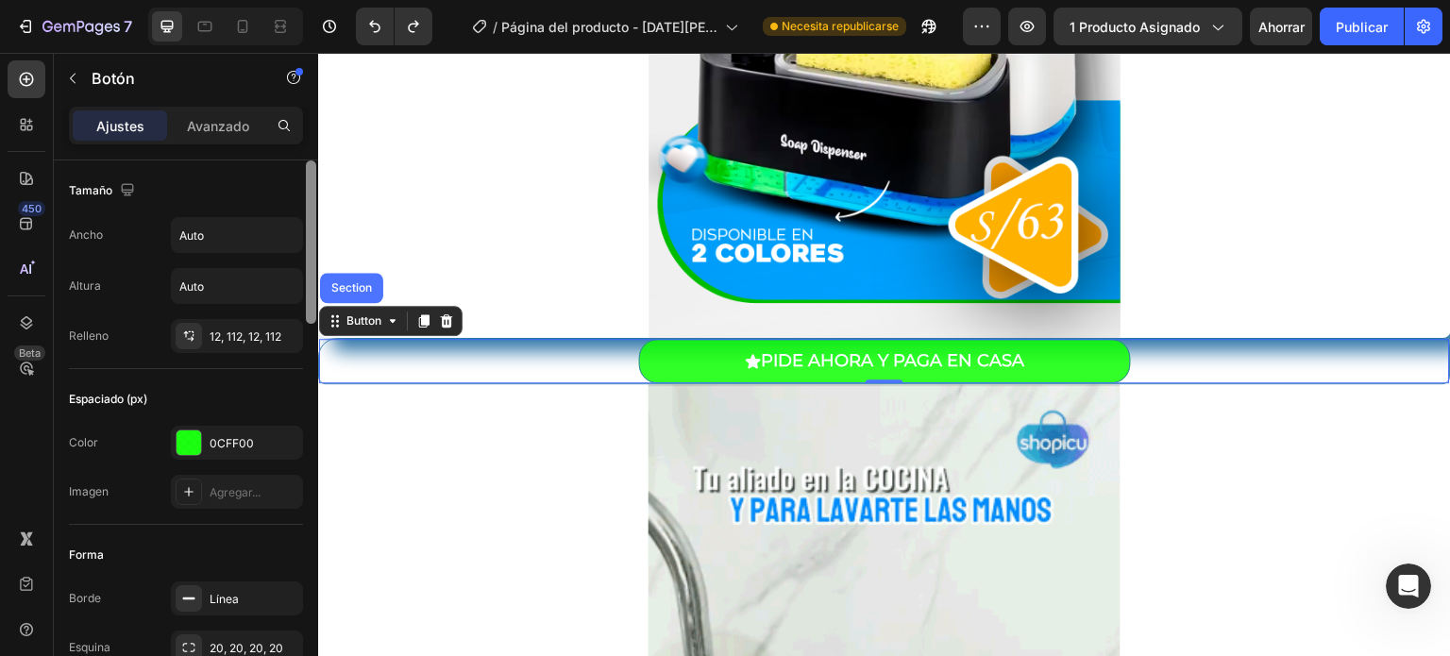
click at [314, 177] on div at bounding box center [311, 241] width 10 height 163
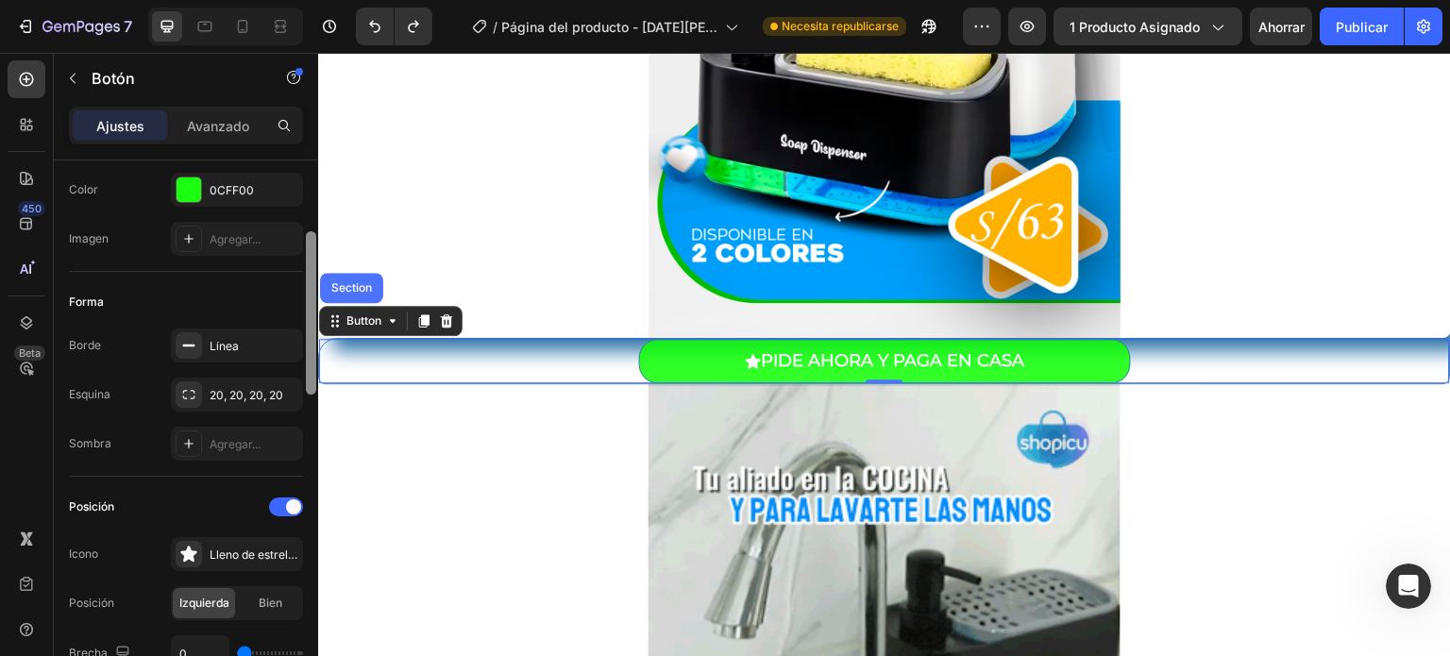
scroll to position [250, 0]
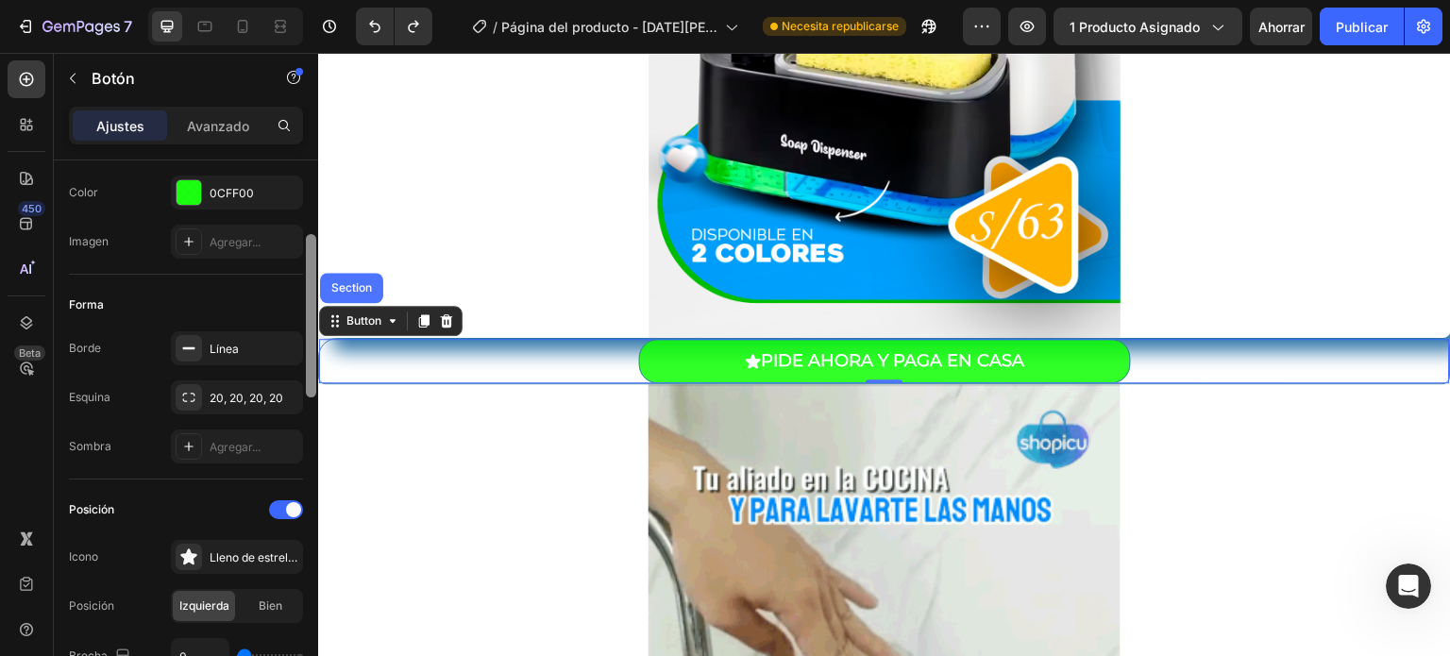
drag, startPoint x: 314, startPoint y: 177, endPoint x: 308, endPoint y: 251, distance: 74.9
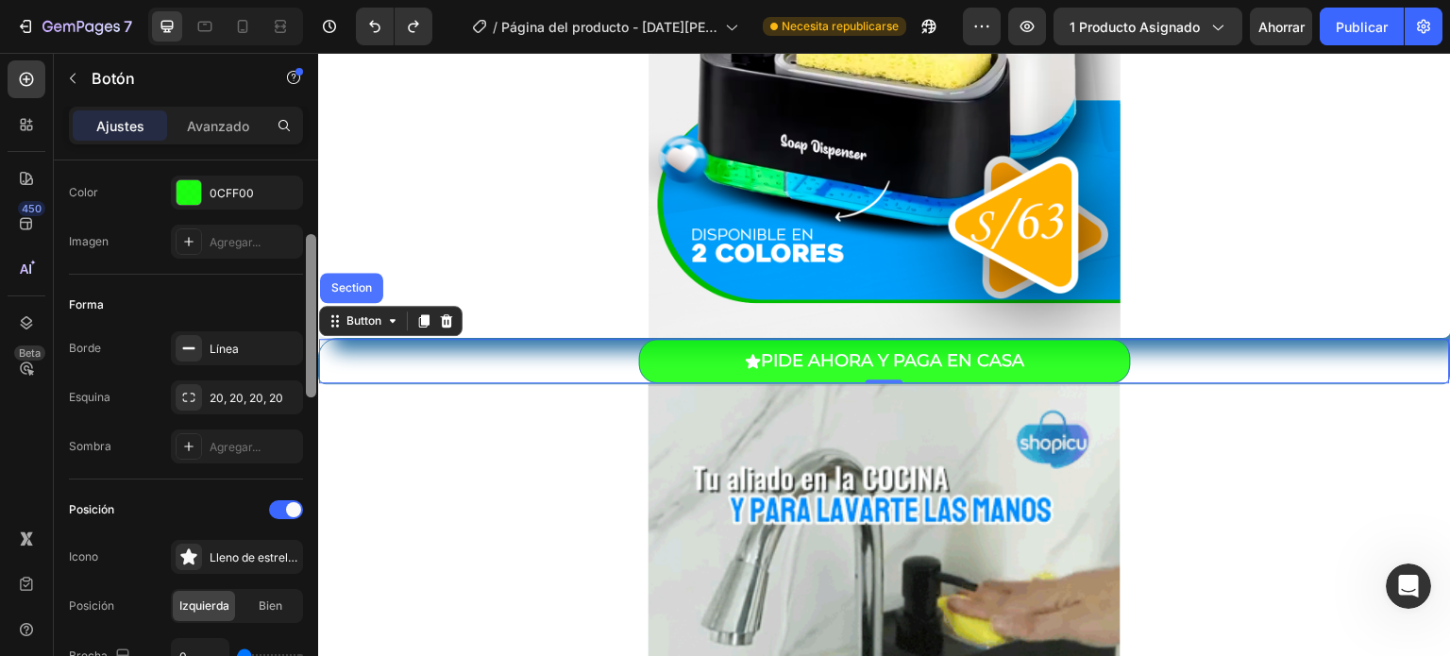
click at [308, 251] on div at bounding box center [311, 315] width 10 height 163
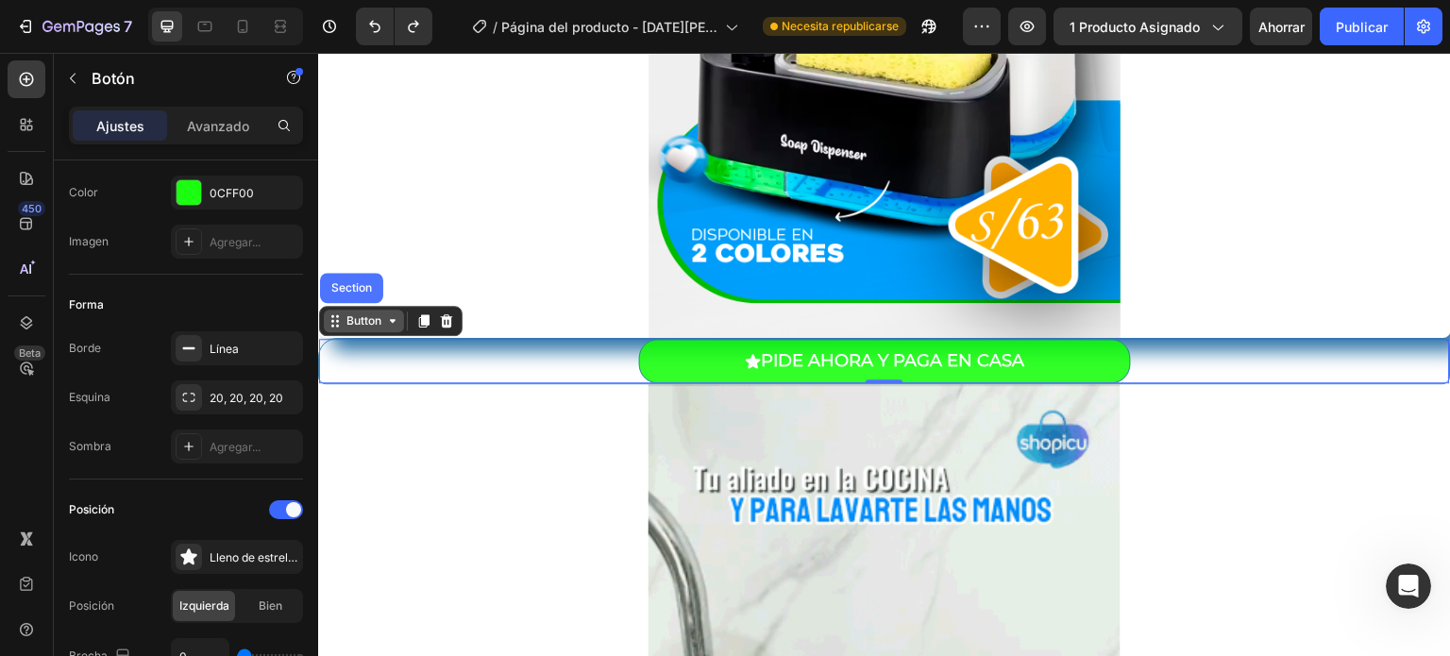
click at [366, 323] on div "Button" at bounding box center [364, 320] width 42 height 17
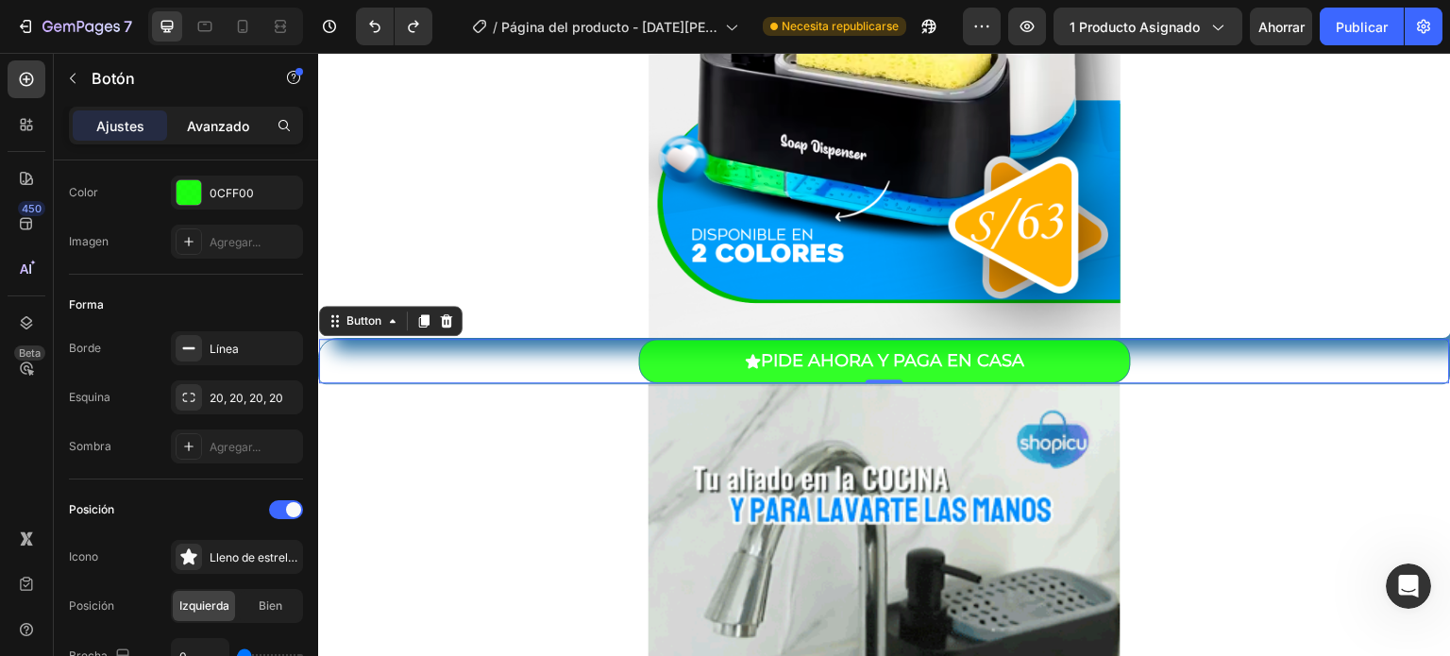
click at [213, 138] on div "Avanzado" at bounding box center [218, 125] width 94 height 30
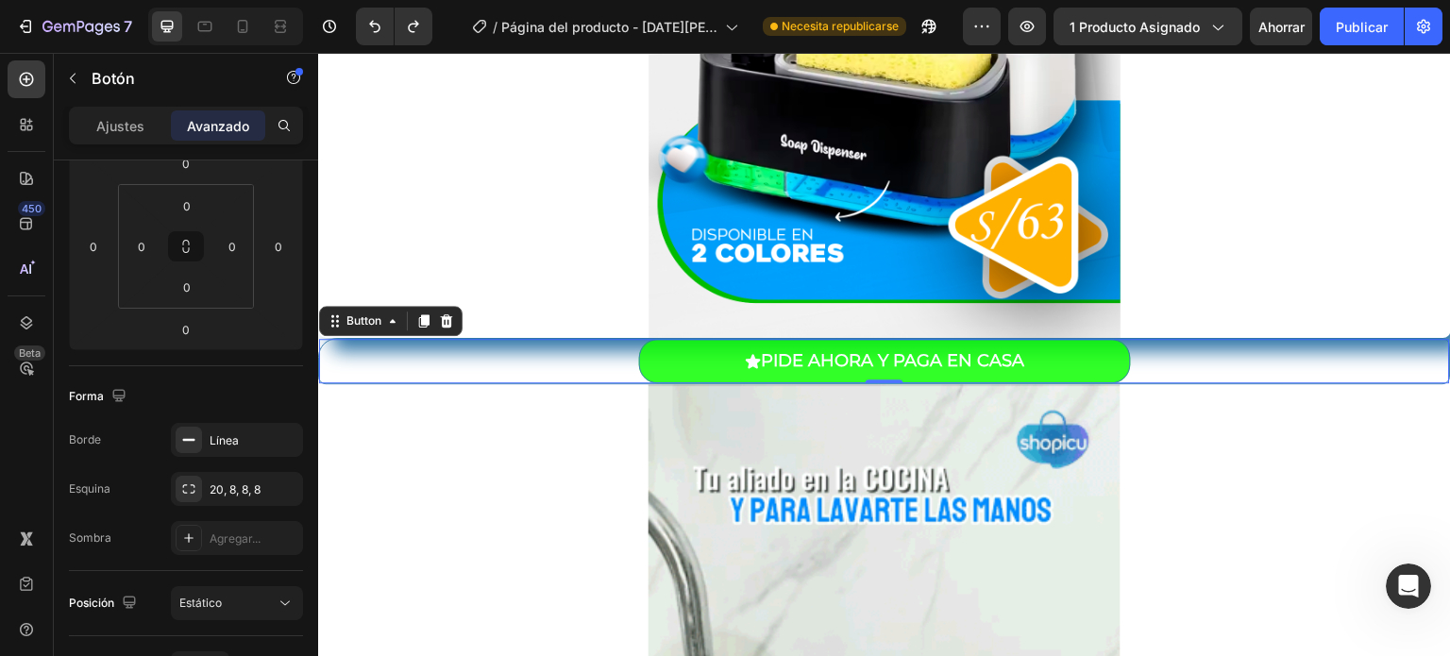
scroll to position [0, 0]
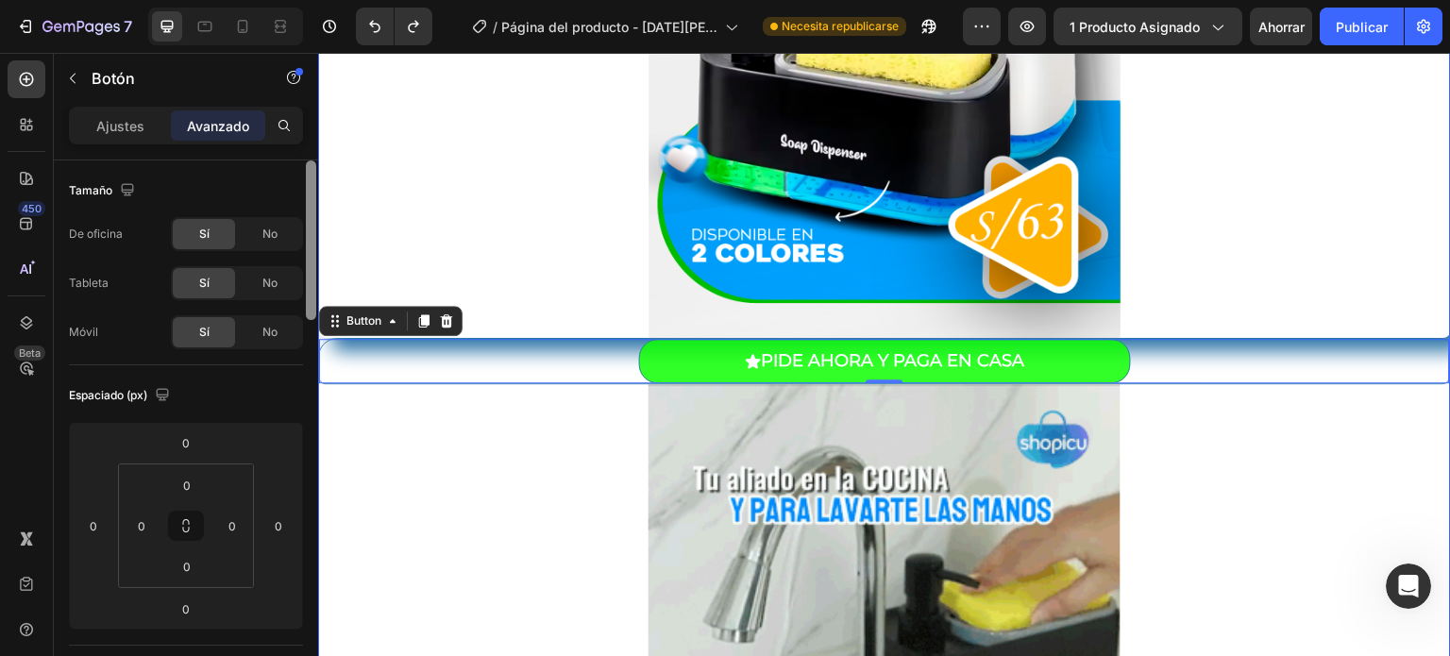
drag, startPoint x: 628, startPoint y: 359, endPoint x: 319, endPoint y: 170, distance: 361.8
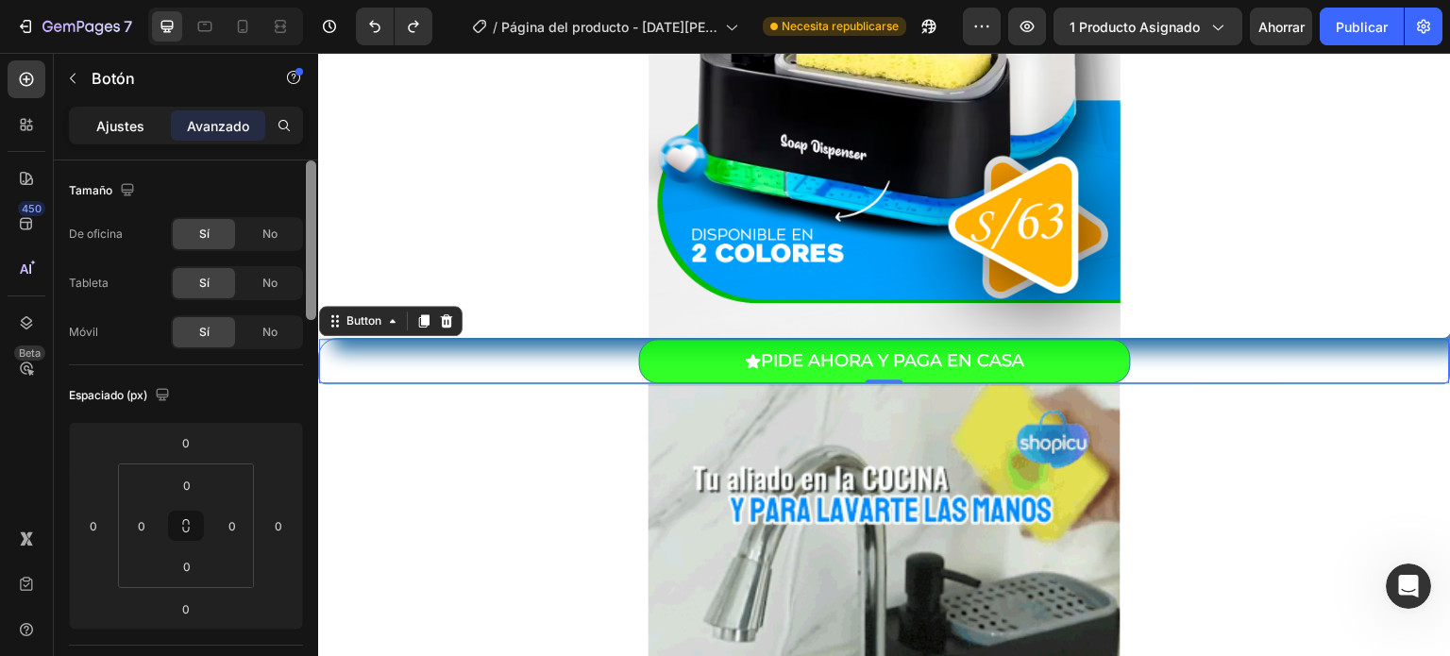
click at [129, 111] on div "Ajustes" at bounding box center [120, 125] width 94 height 30
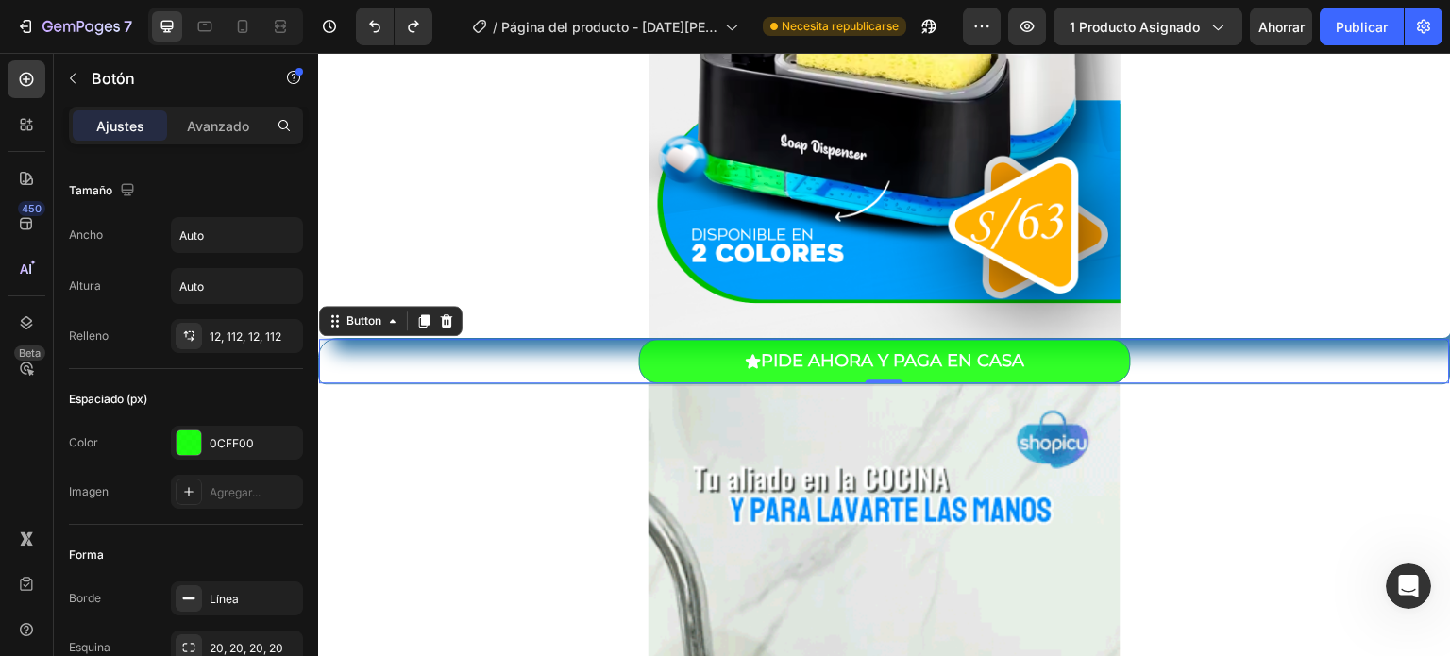
click at [98, 126] on font "Ajustes" at bounding box center [120, 126] width 48 height 16
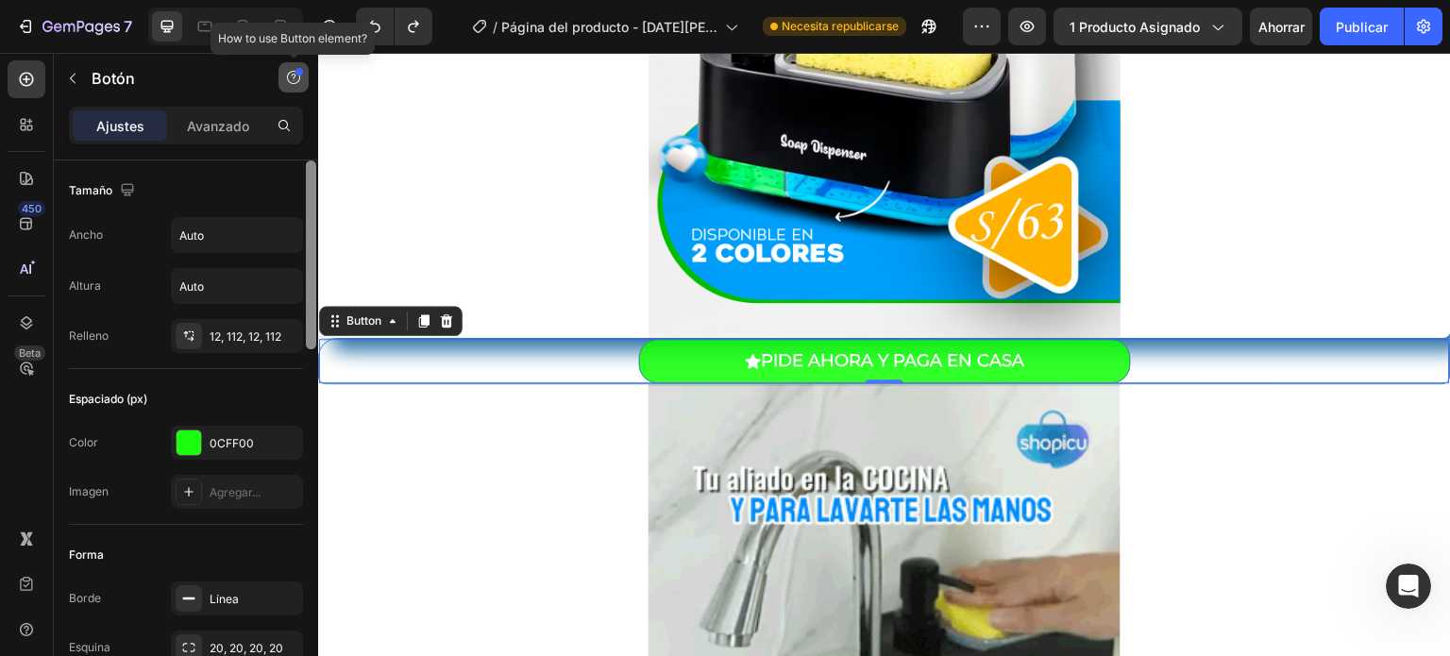
drag, startPoint x: 313, startPoint y: 199, endPoint x: 294, endPoint y: 87, distance: 113.9
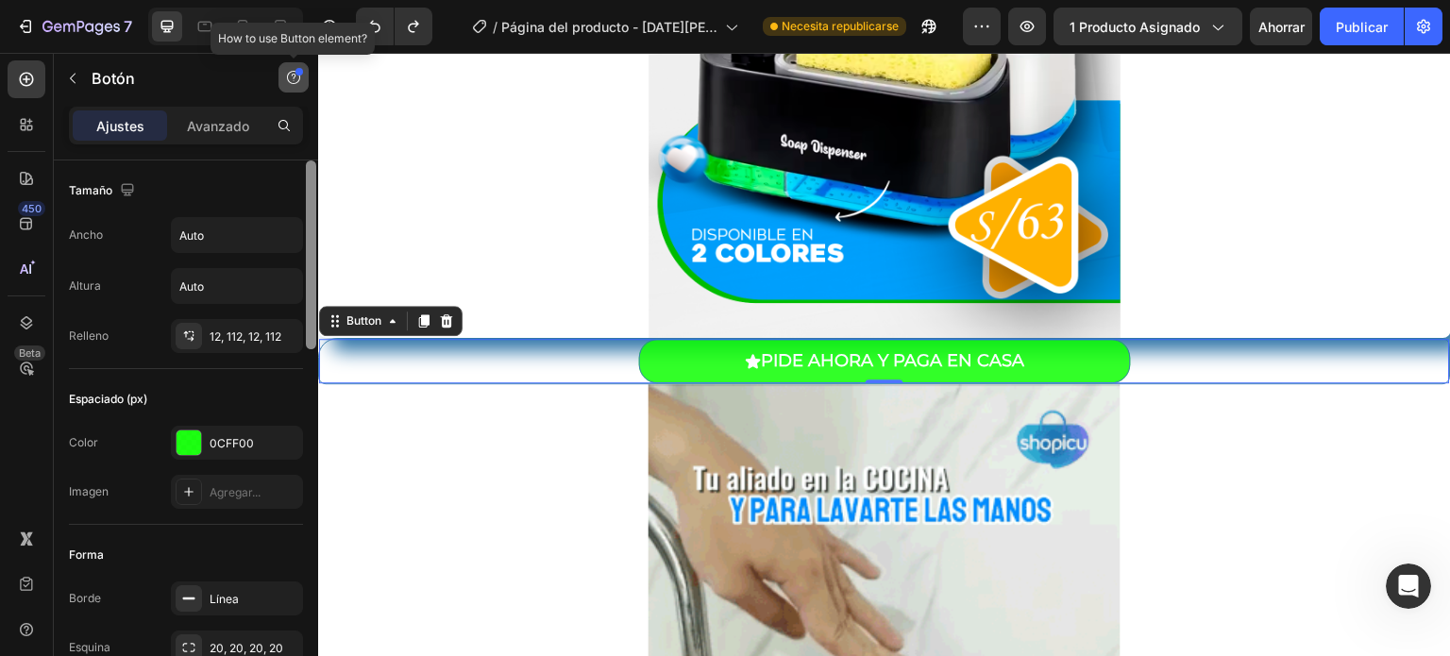
click at [294, 87] on div "product Secciones(30) Elementos(19) Producto Producto Producto Producto Lista d…" at bounding box center [186, 354] width 264 height 603
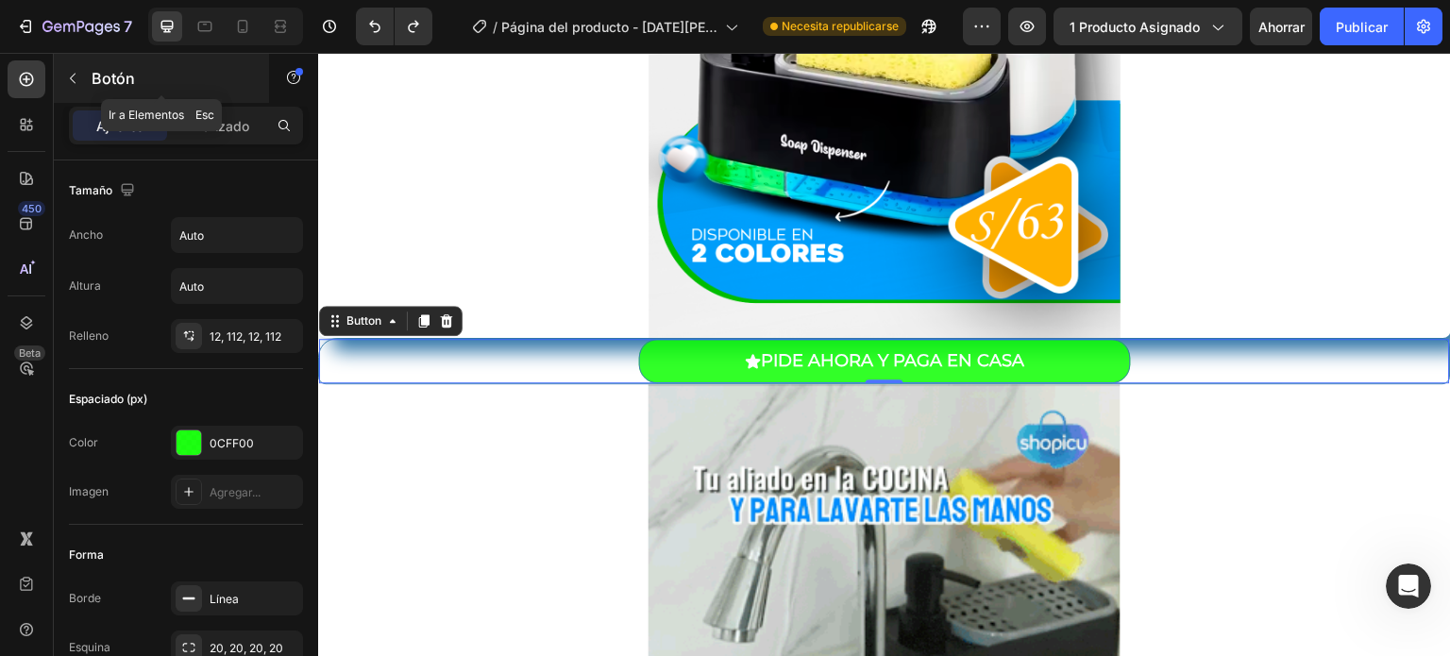
click at [161, 70] on p "Botón" at bounding box center [172, 78] width 160 height 23
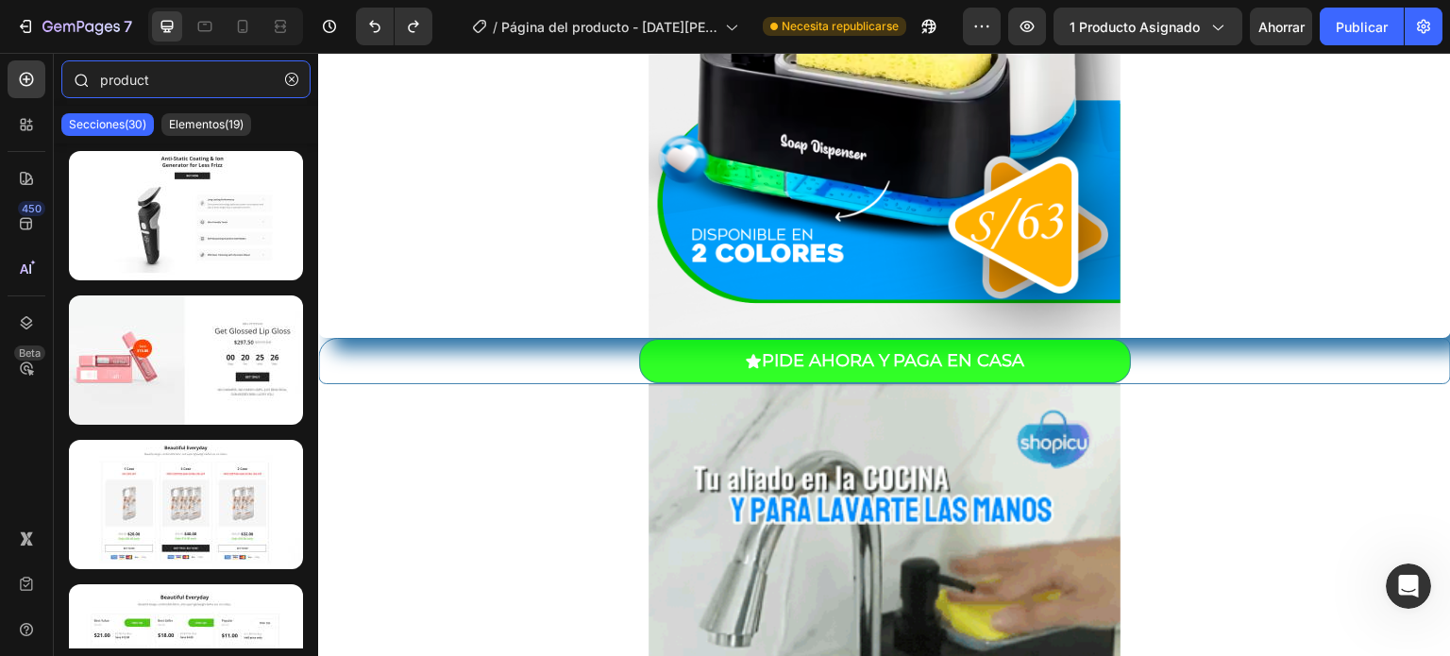
click at [170, 77] on input "product" at bounding box center [185, 79] width 249 height 38
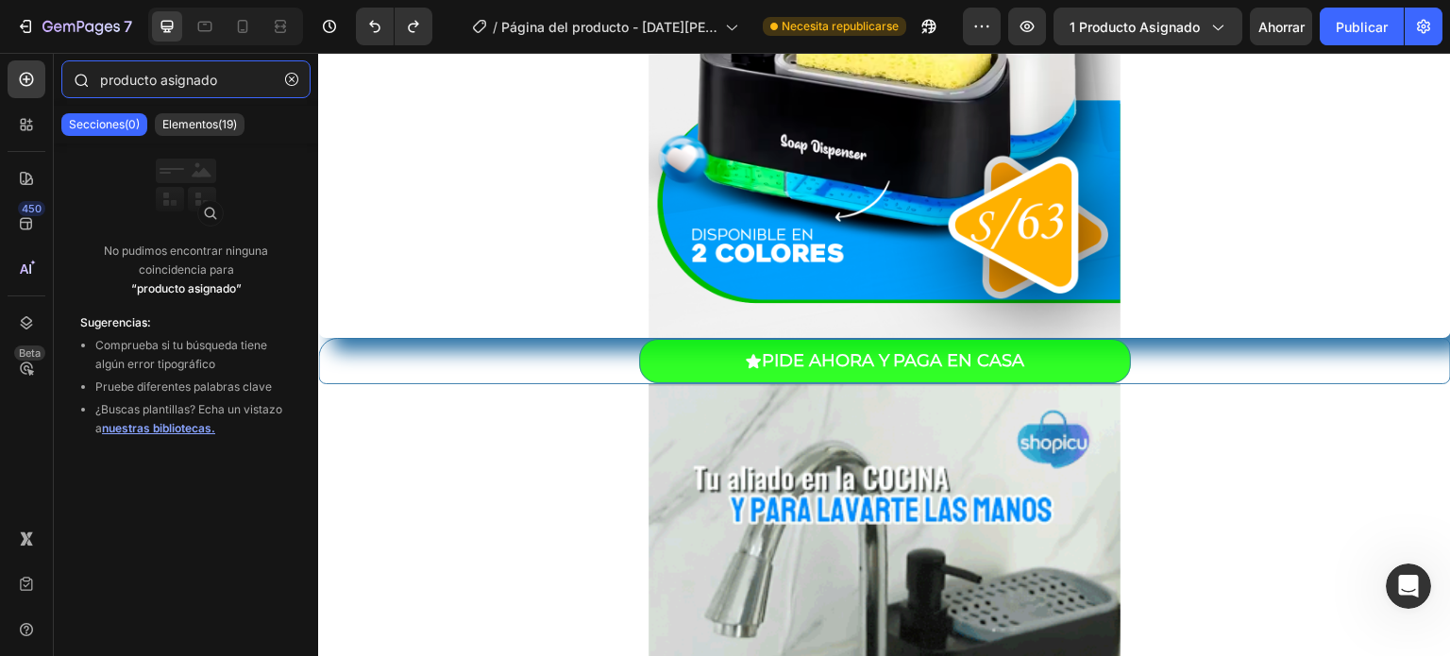
drag, startPoint x: 229, startPoint y: 83, endPoint x: 160, endPoint y: 79, distance: 69.9
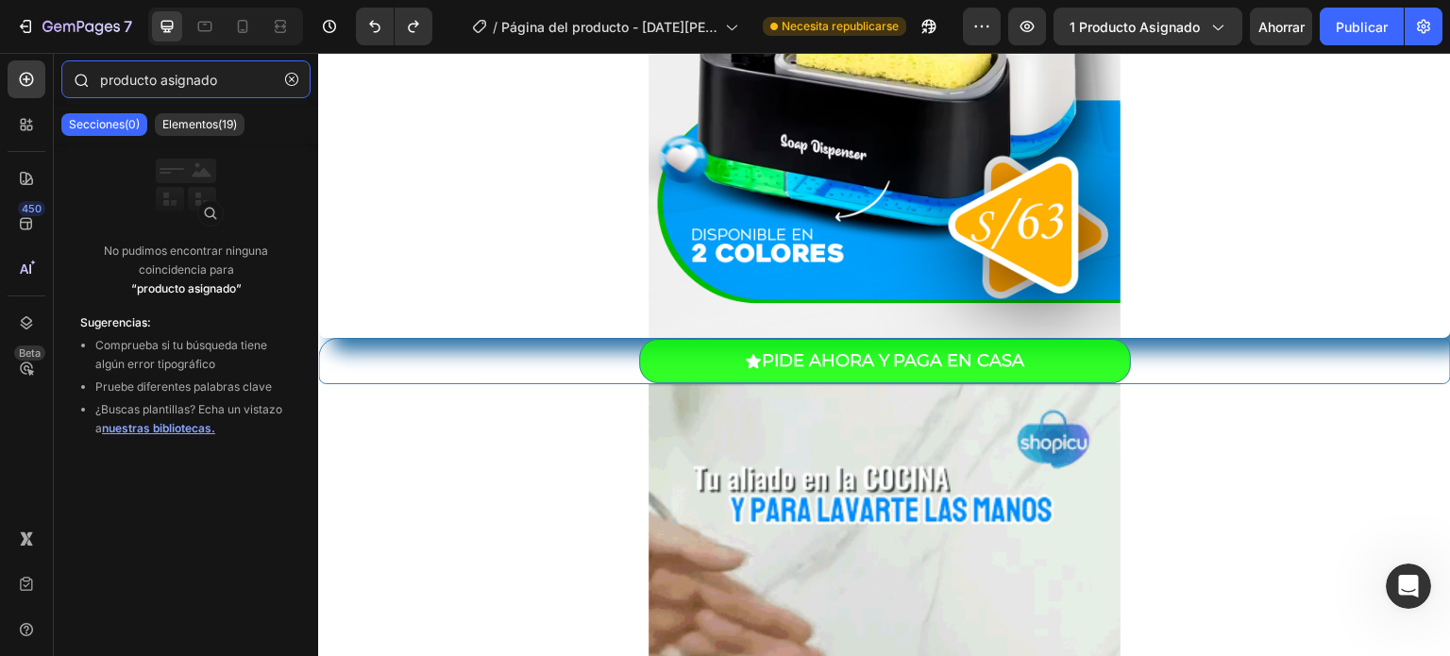
click at [160, 79] on input "producto asignado" at bounding box center [185, 79] width 249 height 38
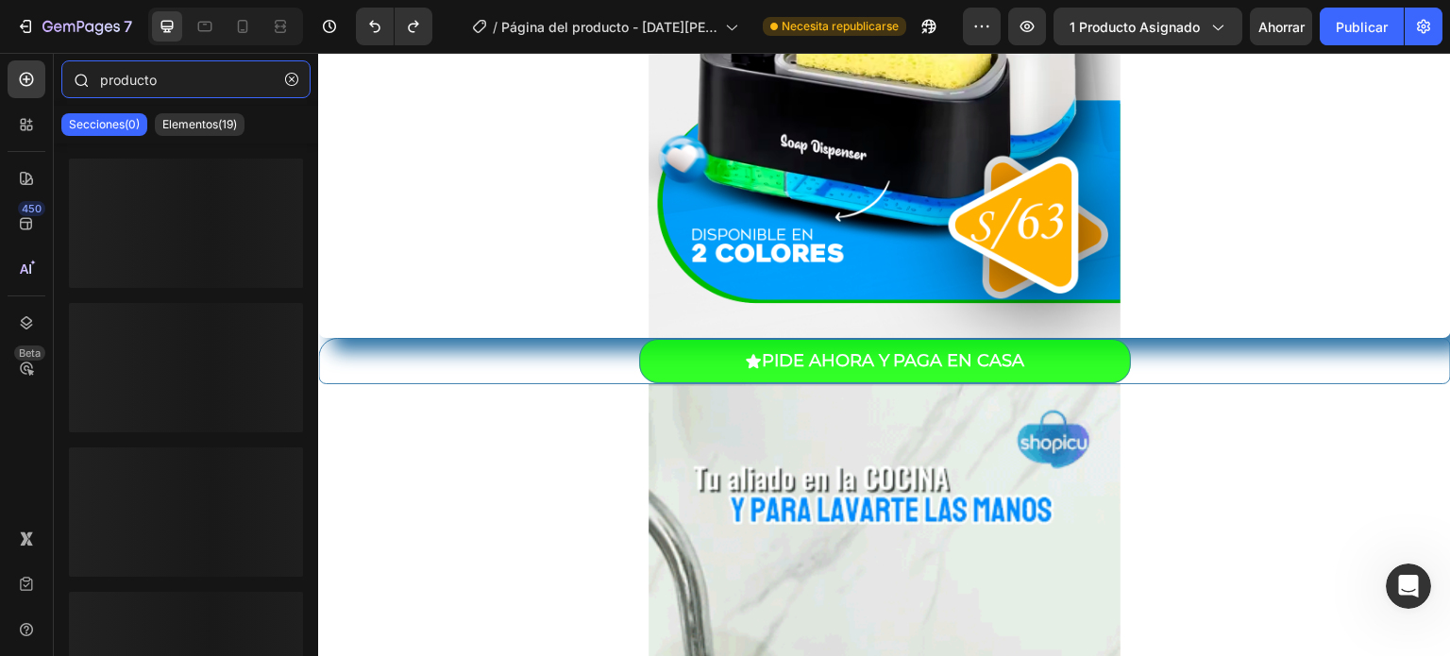
type input "product"
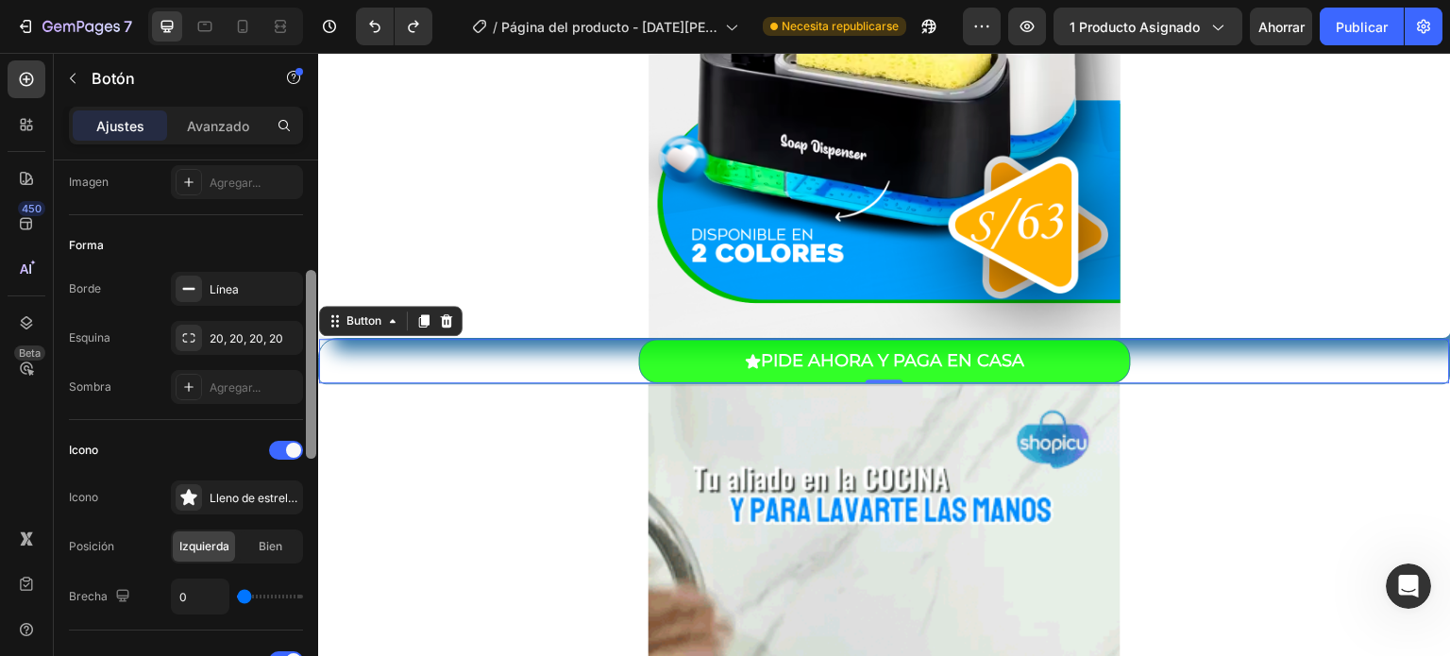
scroll to position [315, 0]
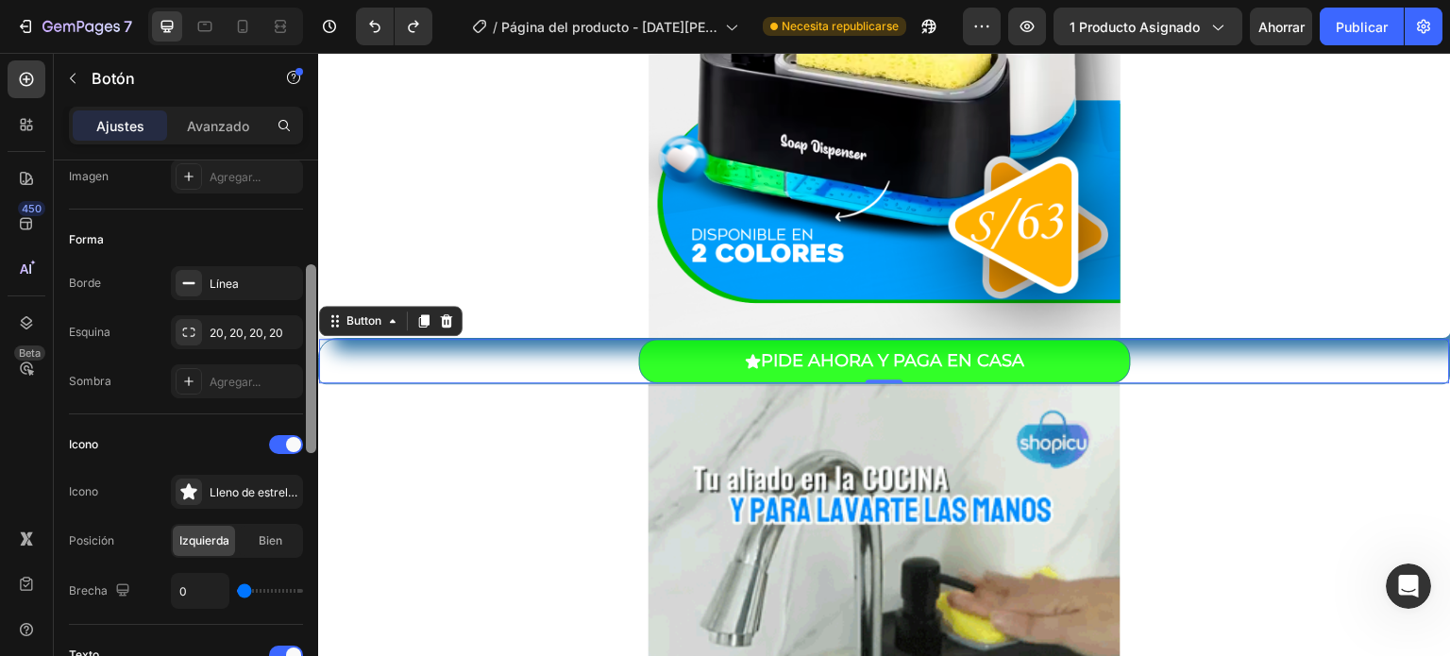
drag, startPoint x: 314, startPoint y: 289, endPoint x: 317, endPoint y: 397, distance: 108.6
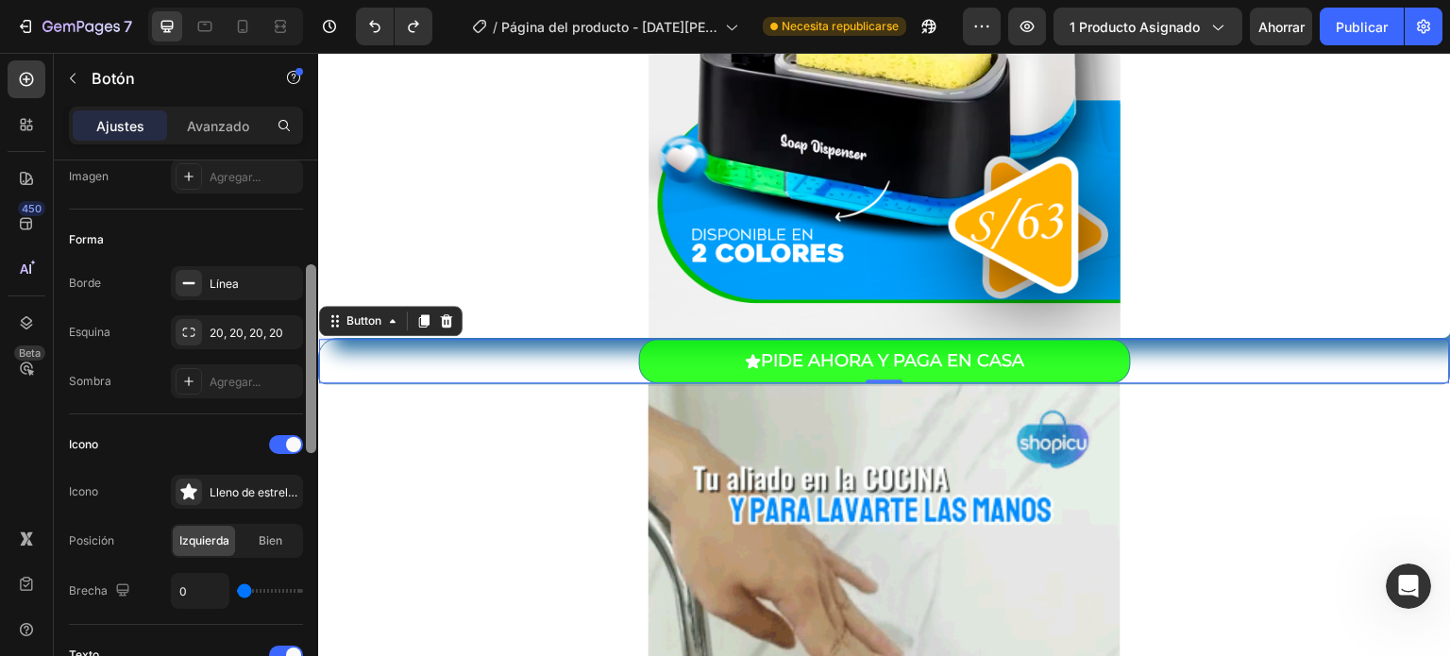
click at [317, 397] on div at bounding box center [311, 432] width 14 height 549
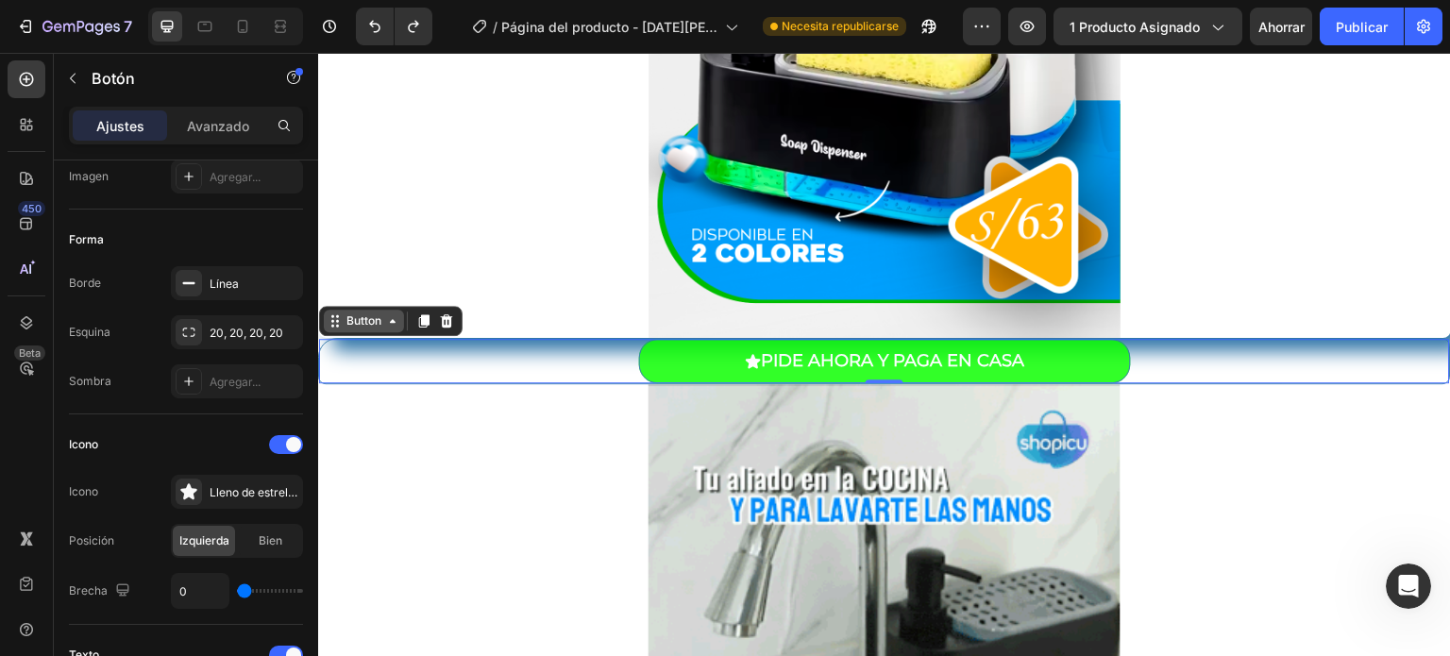
click at [378, 319] on div "Button" at bounding box center [364, 320] width 42 height 17
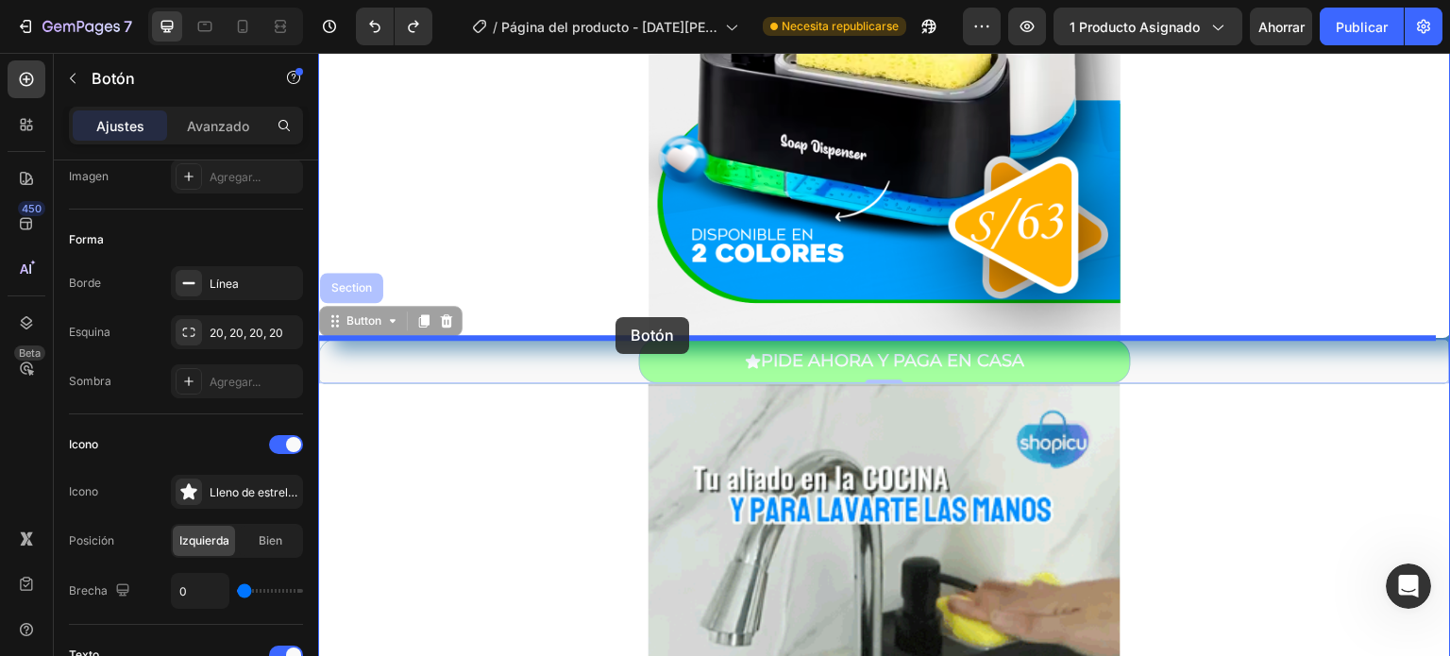
drag, startPoint x: 388, startPoint y: 321, endPoint x: 615, endPoint y: 317, distance: 227.5
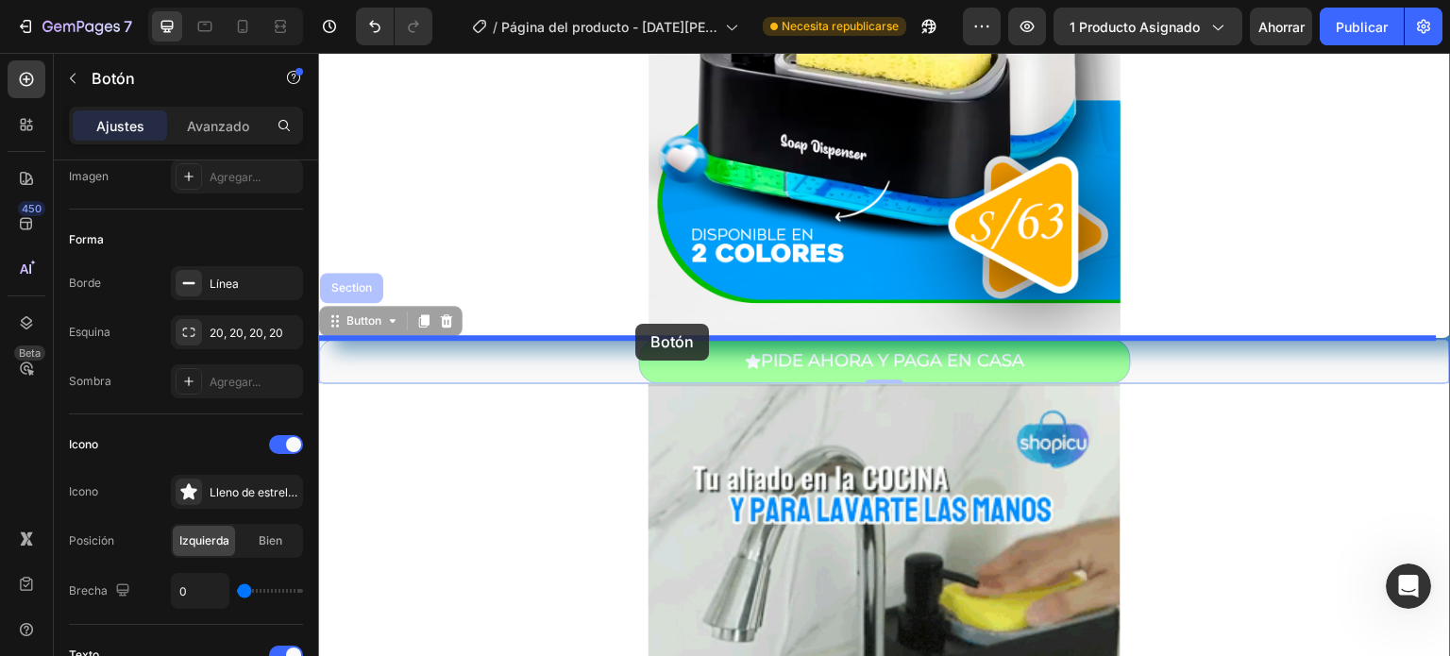
drag, startPoint x: 401, startPoint y: 328, endPoint x: 635, endPoint y: 324, distance: 234.1
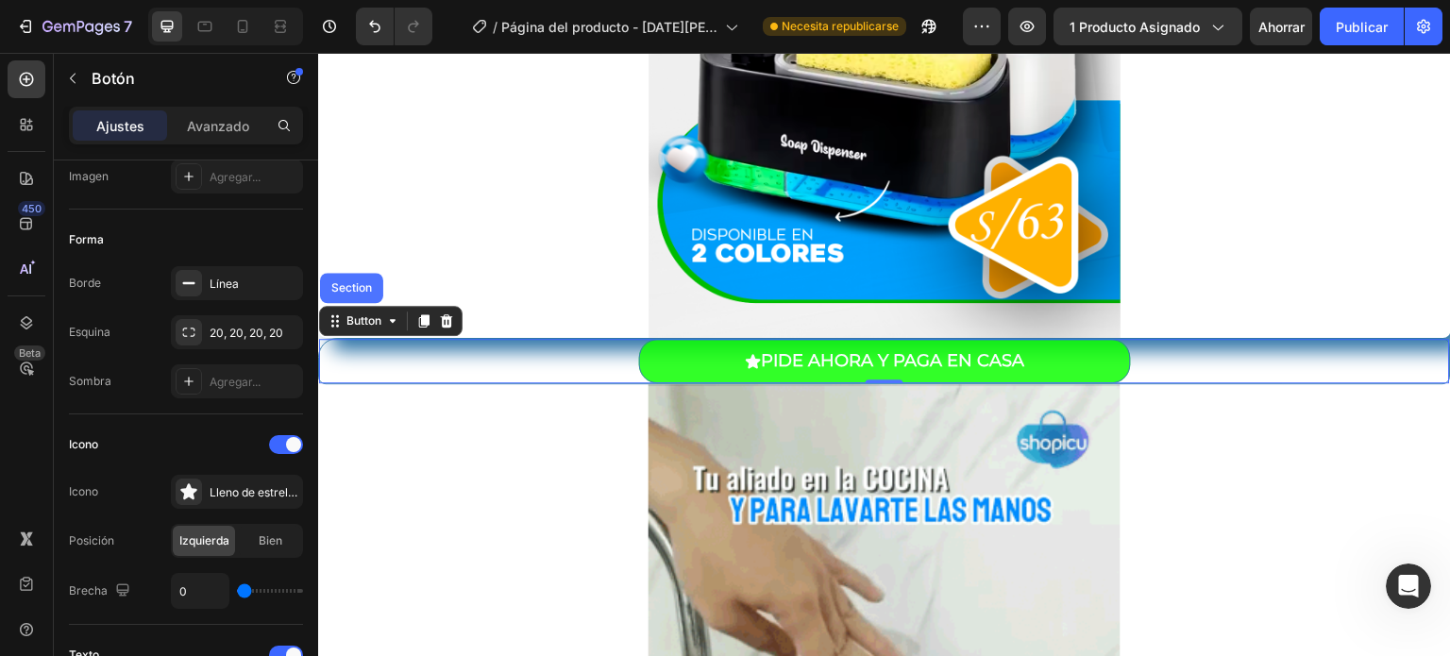
click at [366, 306] on div "Button Section" at bounding box center [390, 321] width 143 height 30
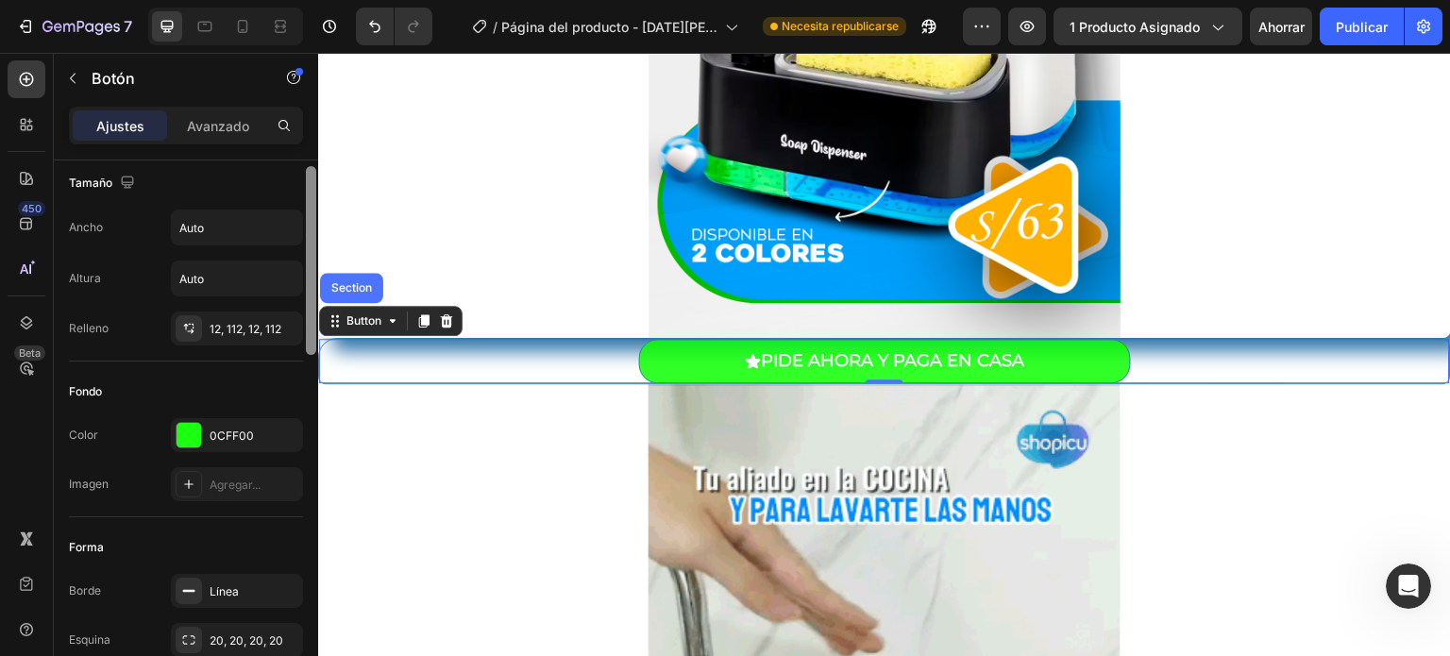
scroll to position [0, 0]
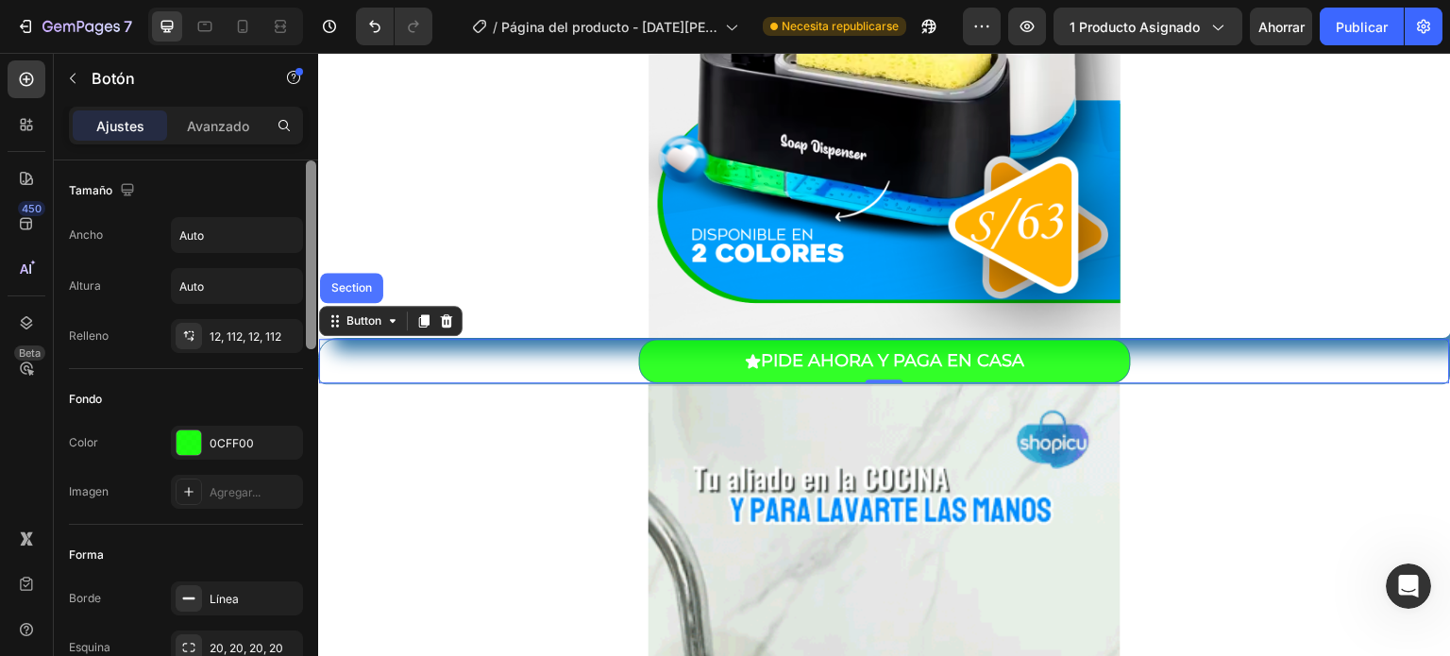
drag, startPoint x: 313, startPoint y: 305, endPoint x: 305, endPoint y: 177, distance: 128.6
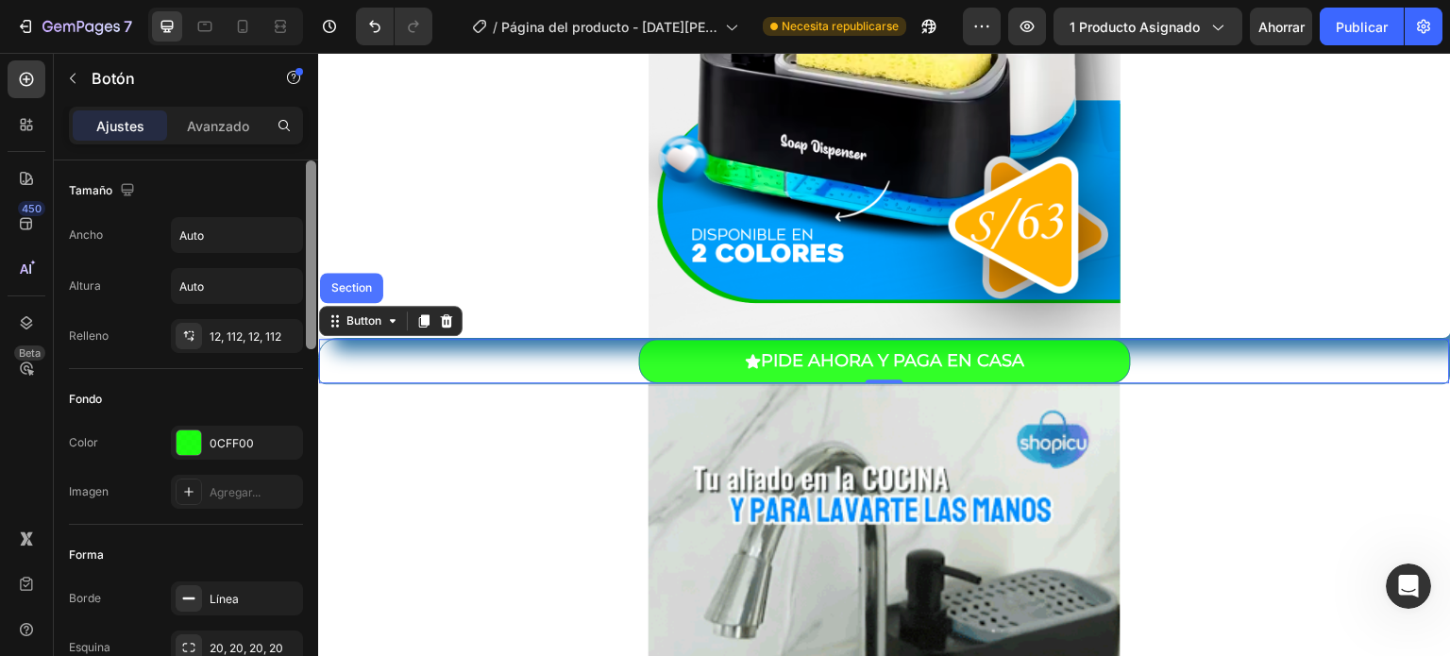
click at [305, 177] on div at bounding box center [311, 434] width 14 height 549
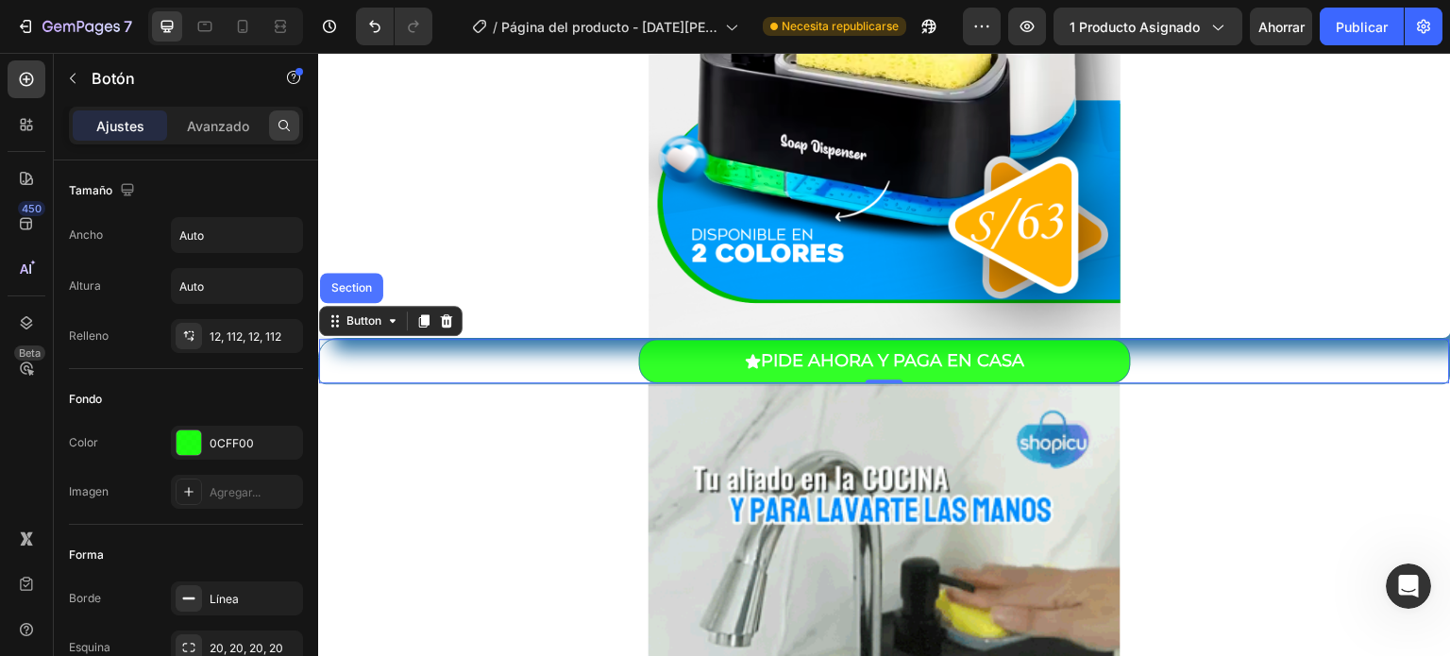
click at [285, 124] on icon at bounding box center [284, 125] width 15 height 15
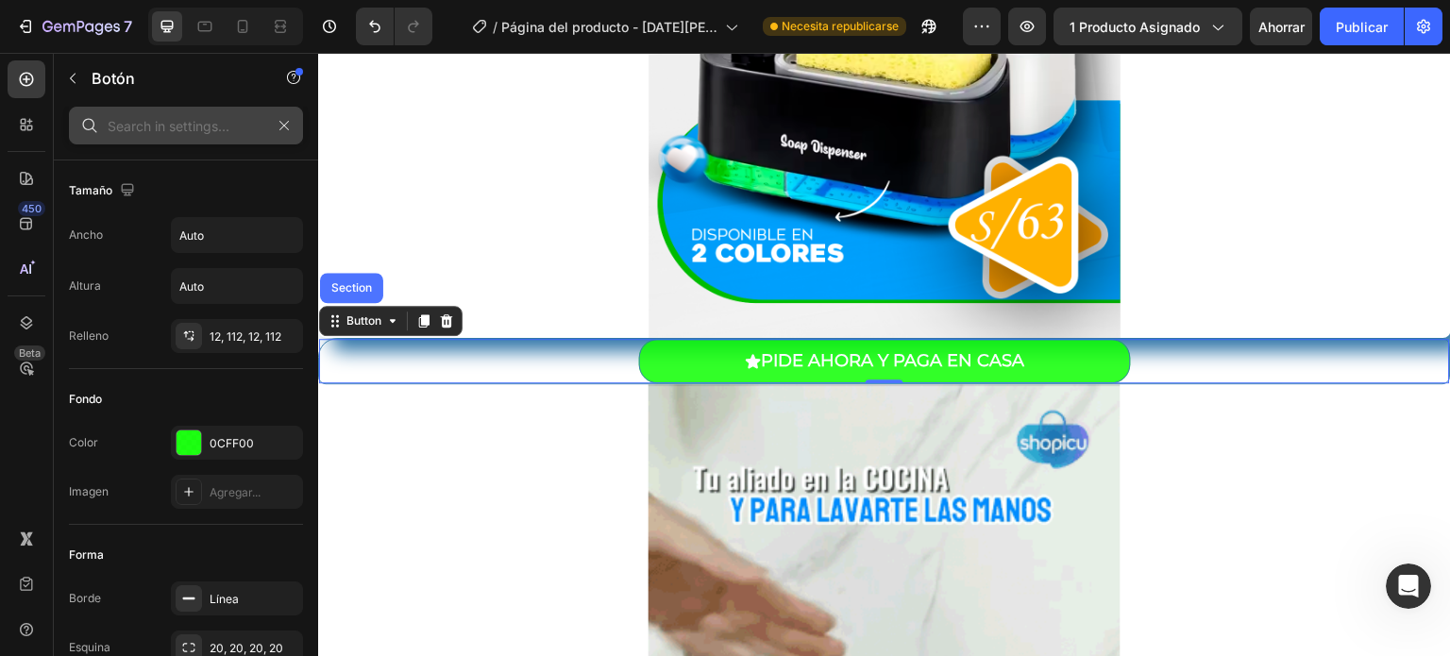
click at [251, 120] on input "text" at bounding box center [186, 126] width 234 height 38
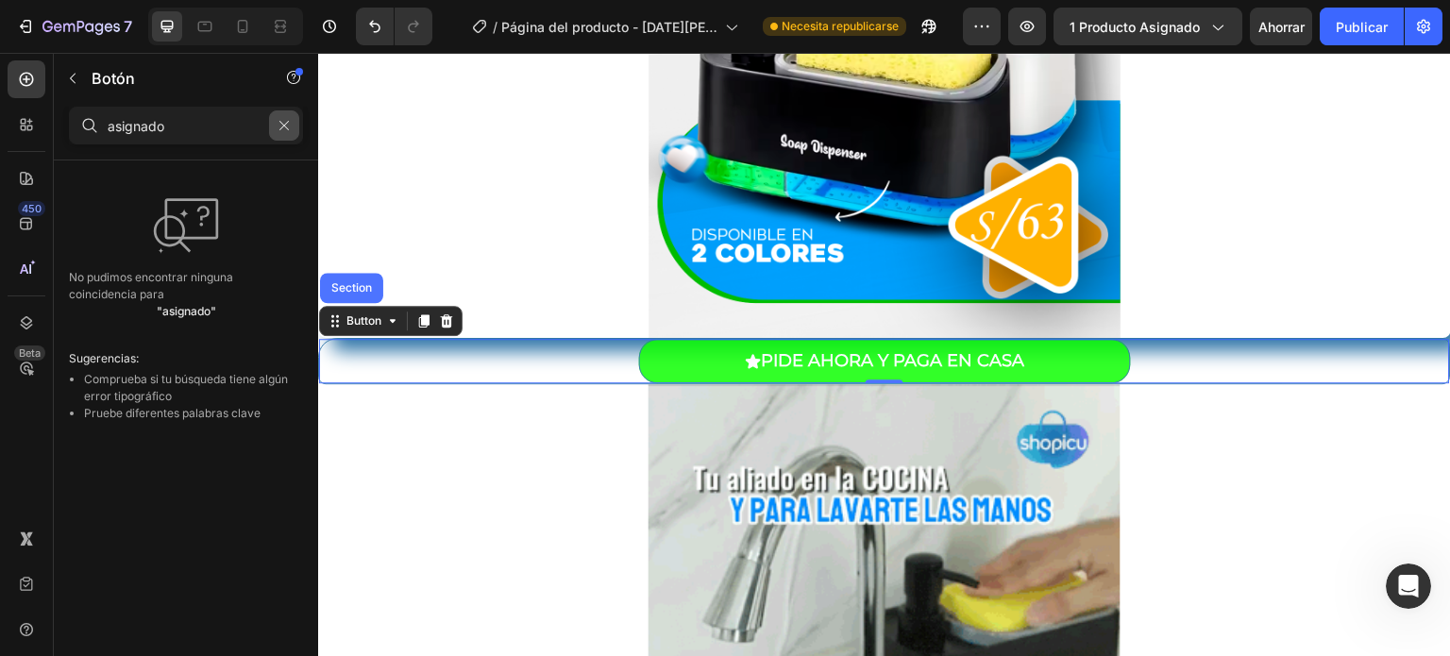
type input "asignado"
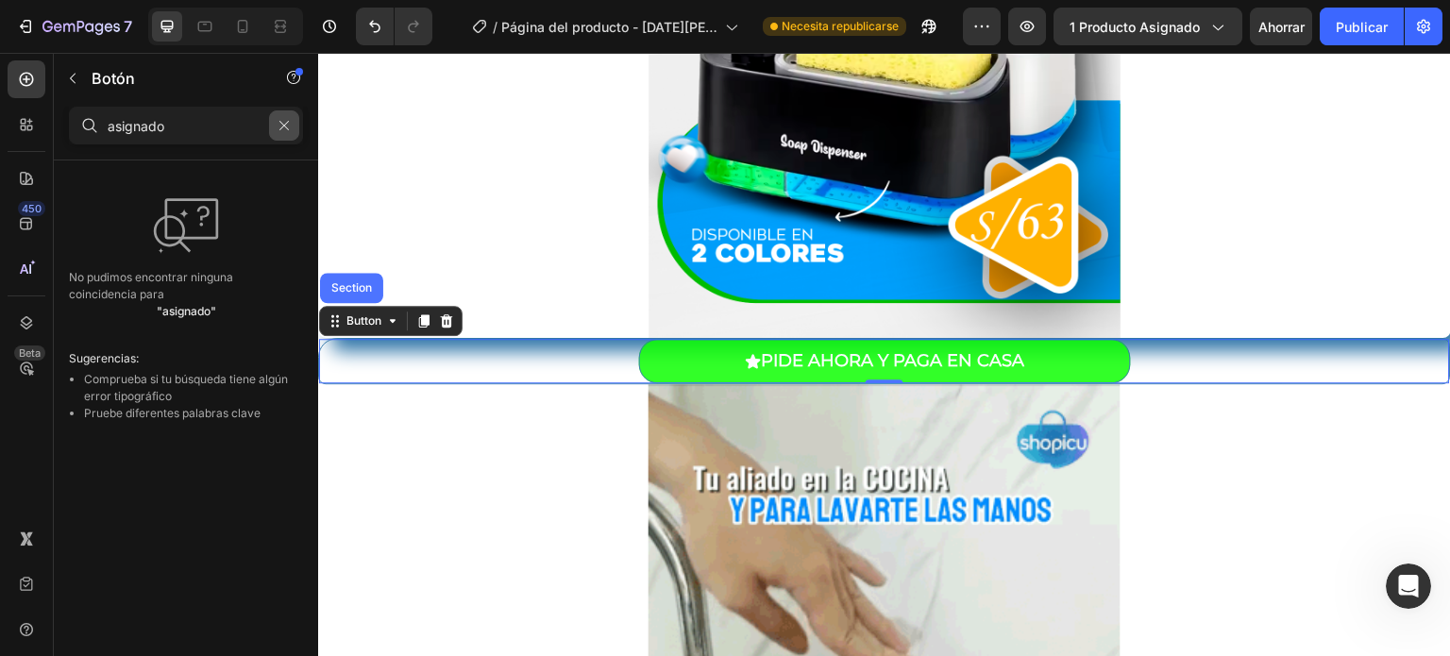
click at [284, 129] on icon "button" at bounding box center [283, 125] width 13 height 13
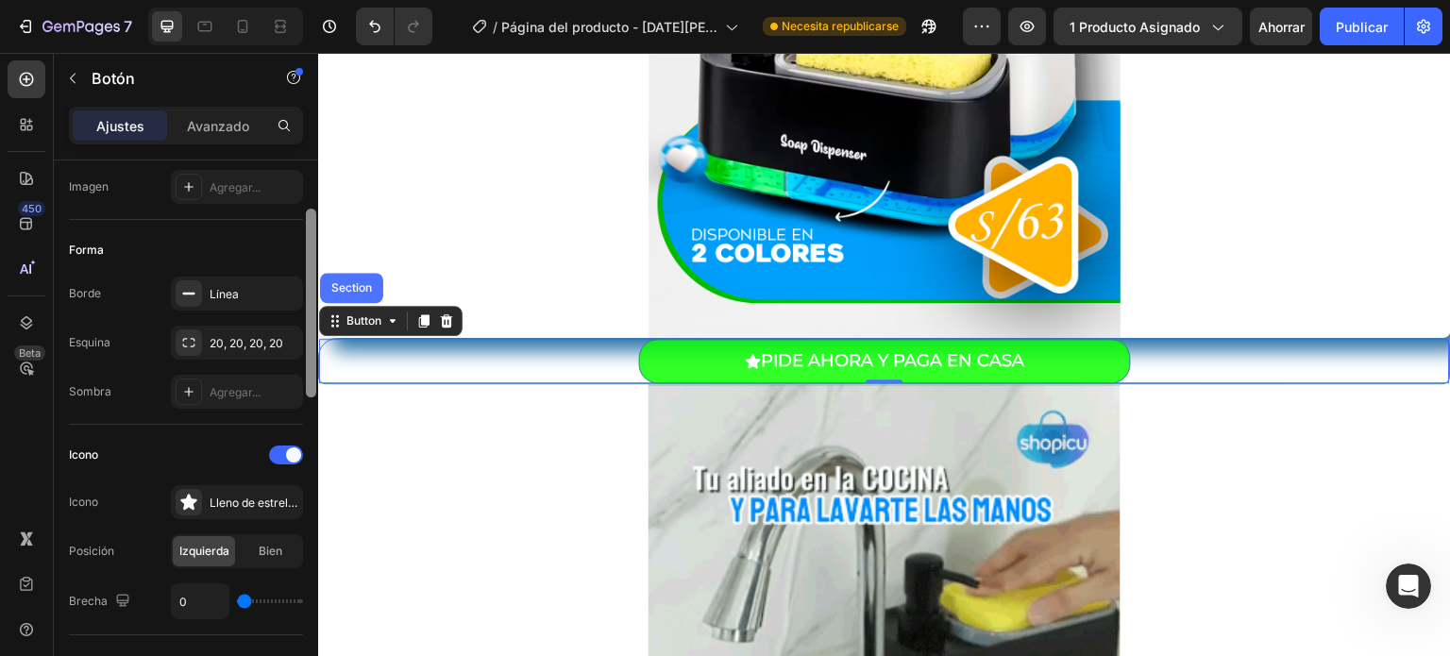
scroll to position [211, 0]
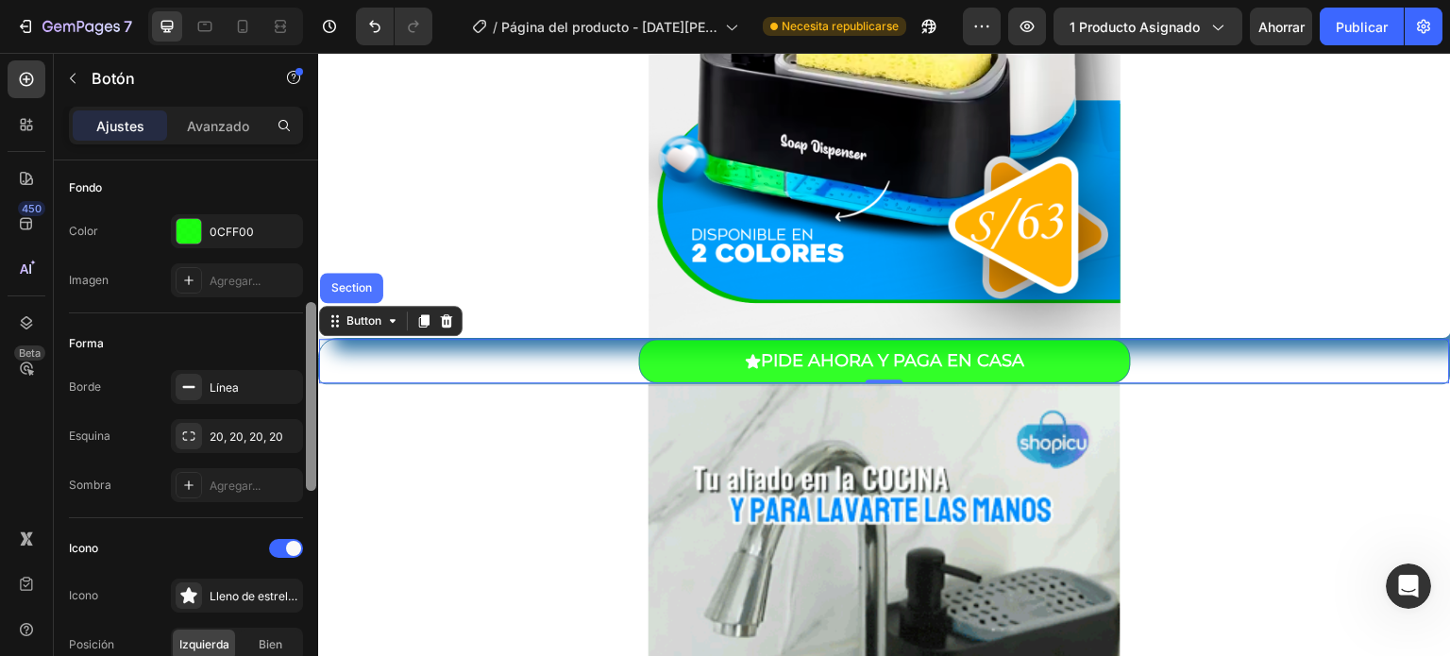
drag, startPoint x: 310, startPoint y: 251, endPoint x: 301, endPoint y: 324, distance: 73.2
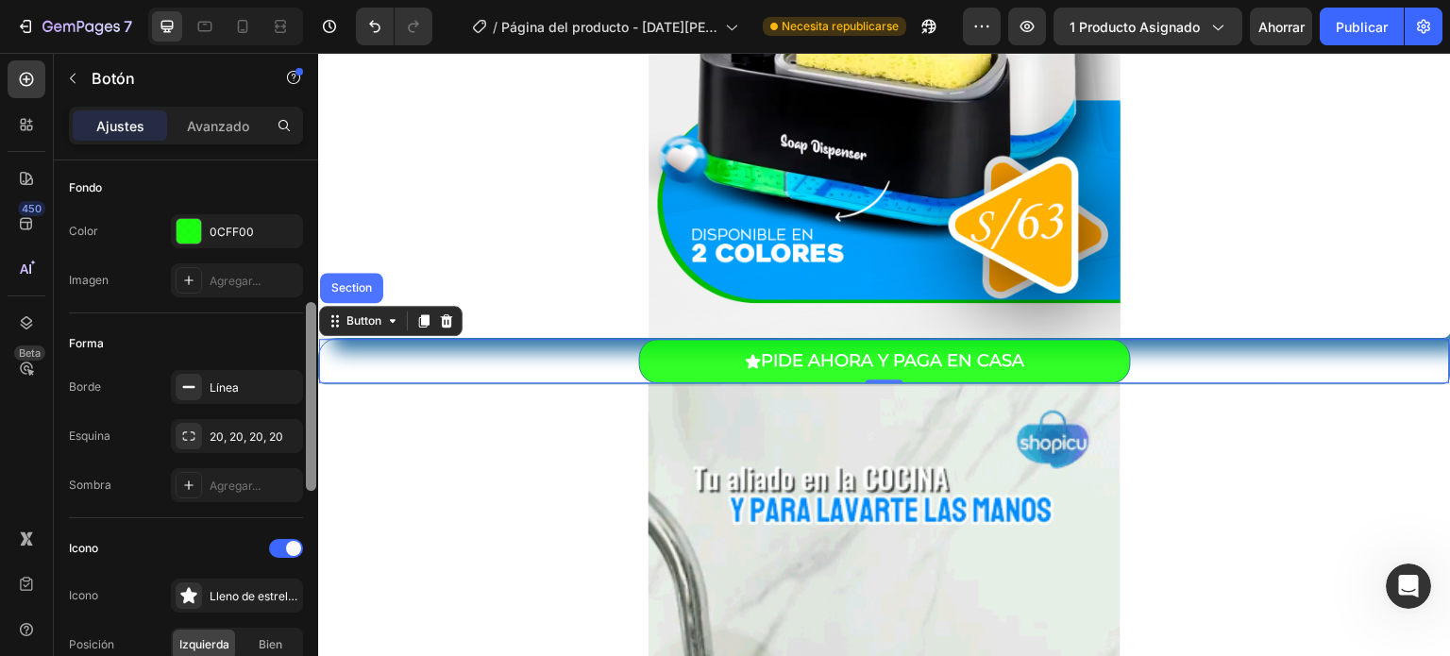
click at [301, 324] on div "Tamaño Ancho Auto Altura Auto Relleno 12, 112, 12, 112 Fondo Color 0CFF00 Image…" at bounding box center [186, 434] width 264 height 549
click at [378, 323] on div "Button" at bounding box center [364, 320] width 42 height 17
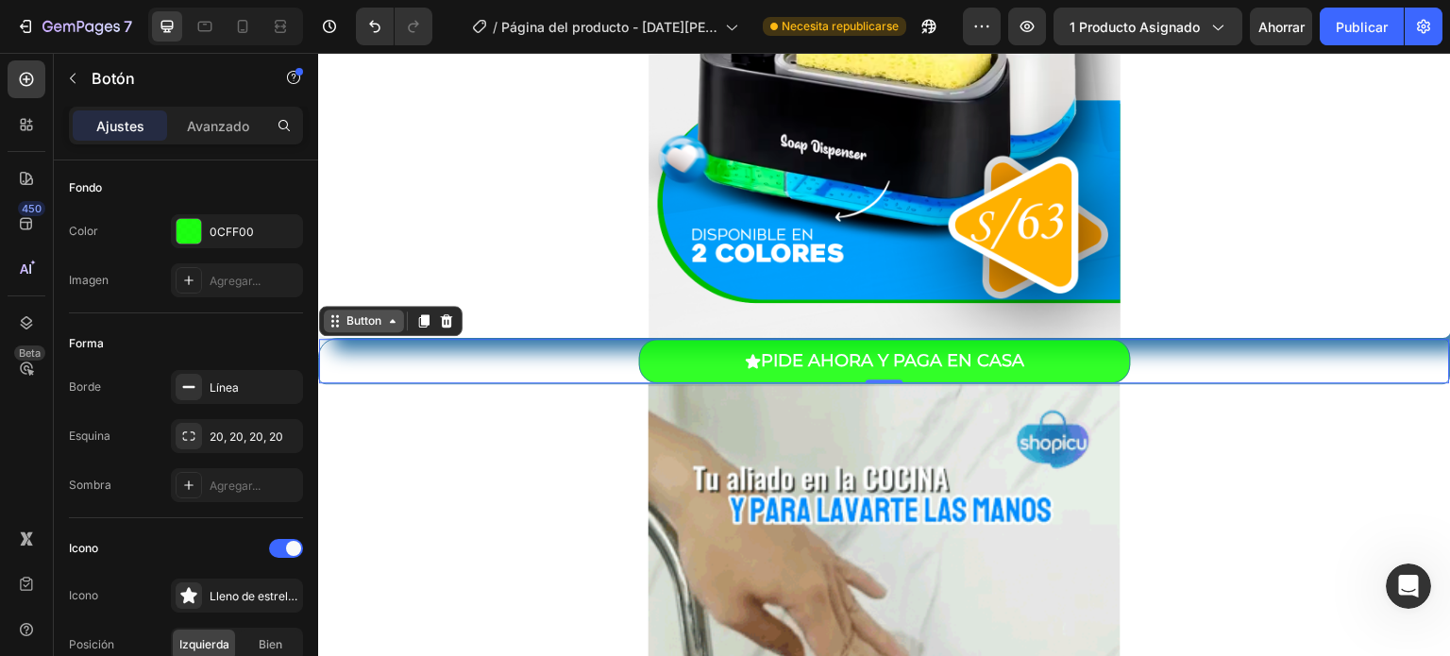
click at [378, 323] on div "Button" at bounding box center [364, 320] width 42 height 17
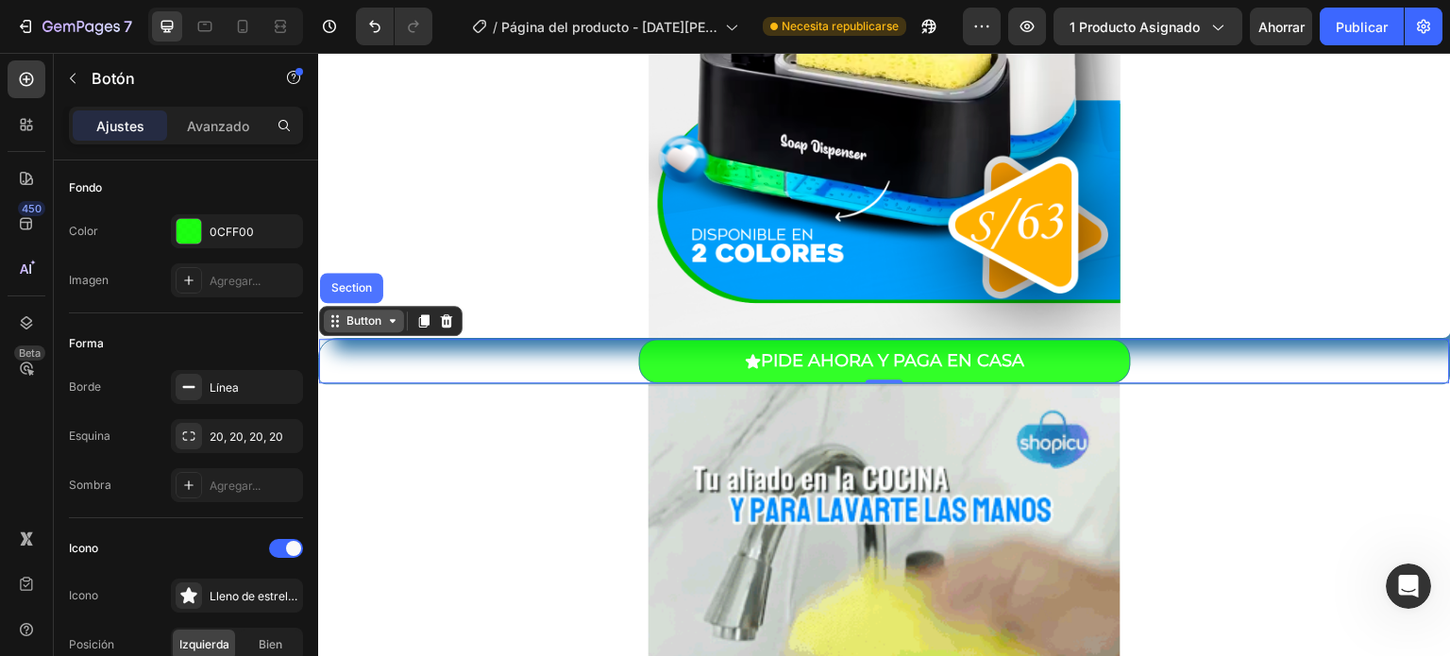
click at [378, 323] on div "Button" at bounding box center [364, 320] width 42 height 17
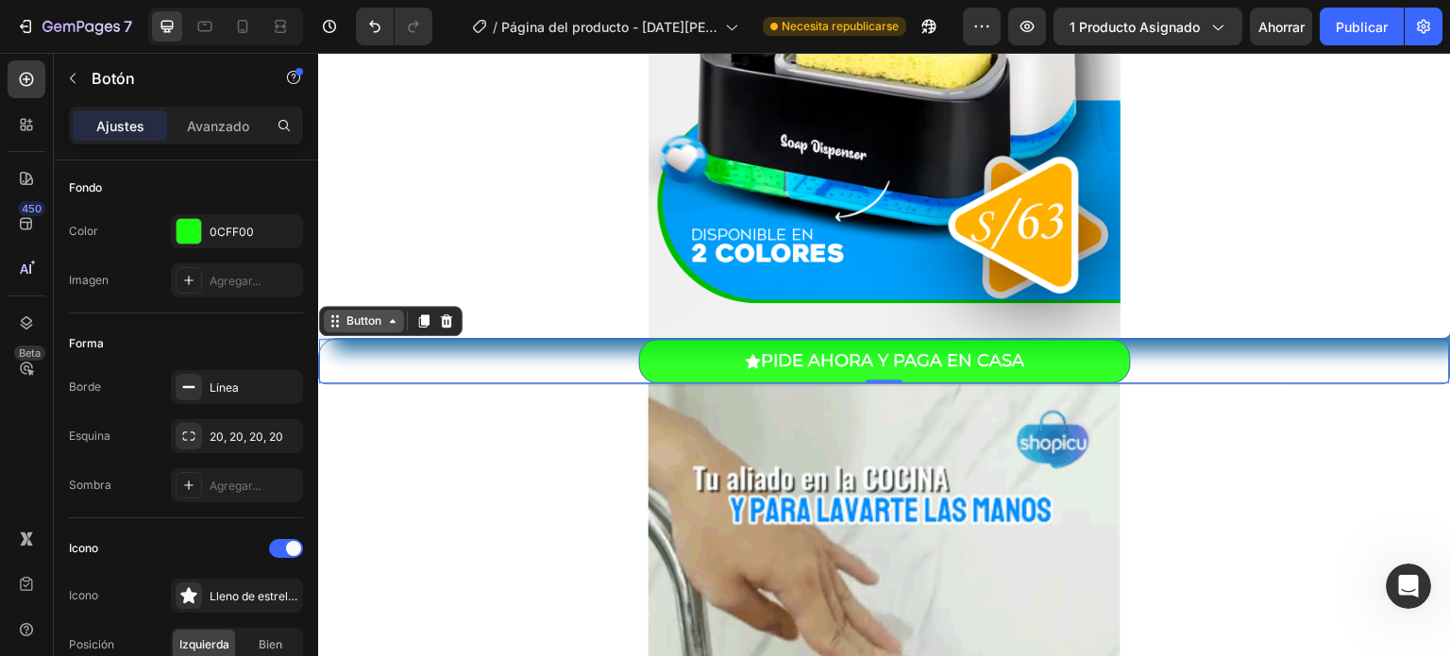
click at [378, 323] on div "Button" at bounding box center [364, 320] width 42 height 17
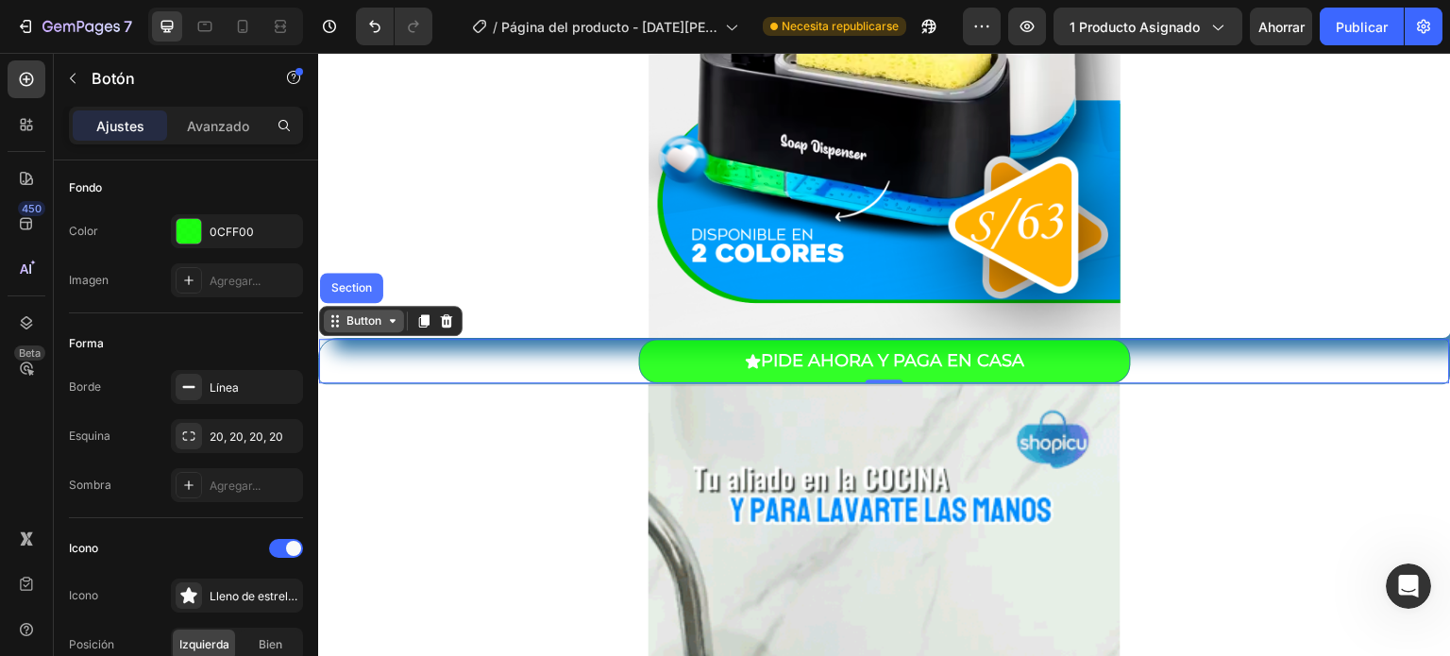
click at [387, 325] on icon at bounding box center [392, 320] width 15 height 15
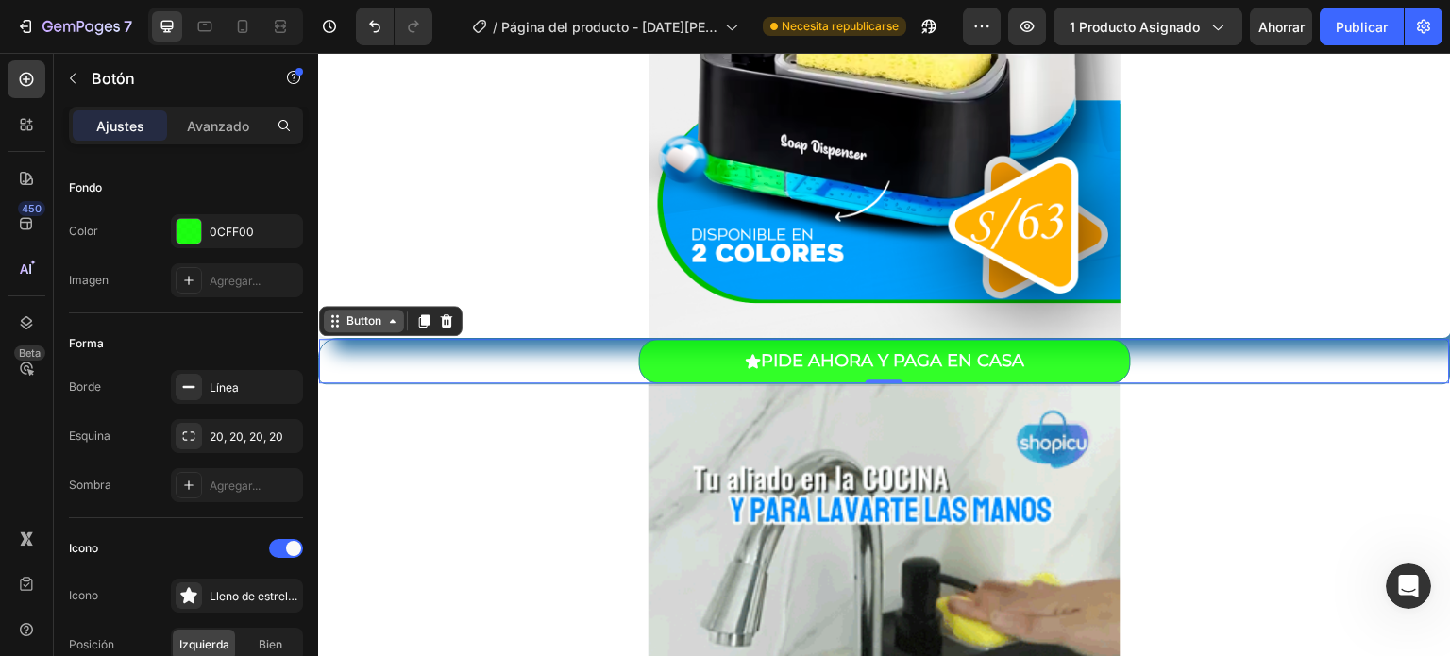
click at [387, 325] on icon at bounding box center [392, 320] width 15 height 15
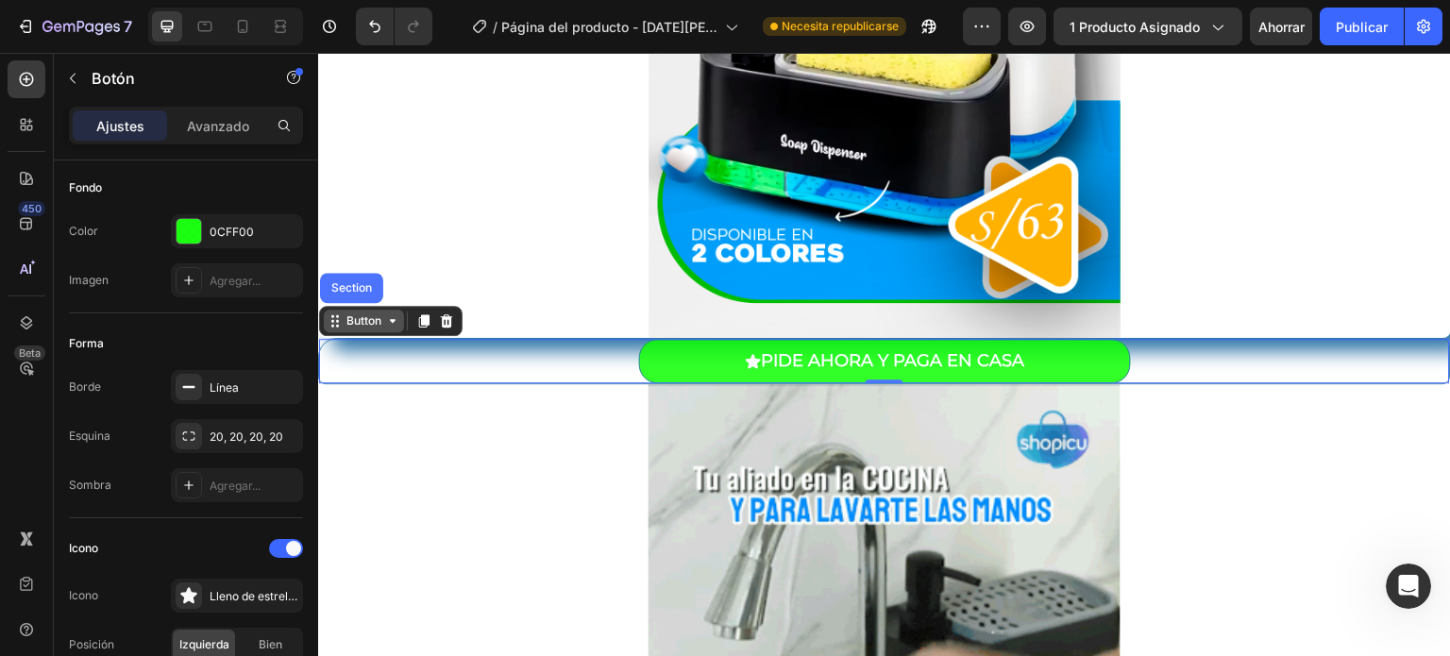
click at [343, 323] on div "Button" at bounding box center [364, 320] width 42 height 17
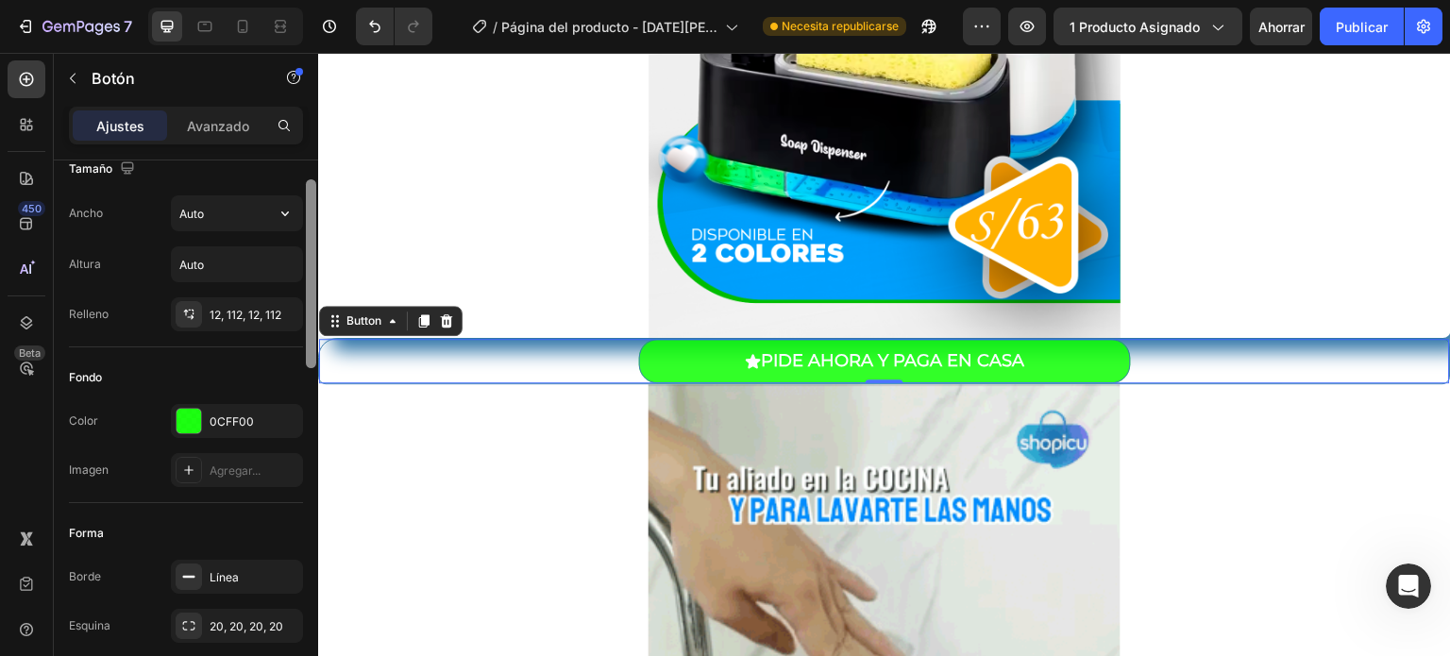
scroll to position [0, 0]
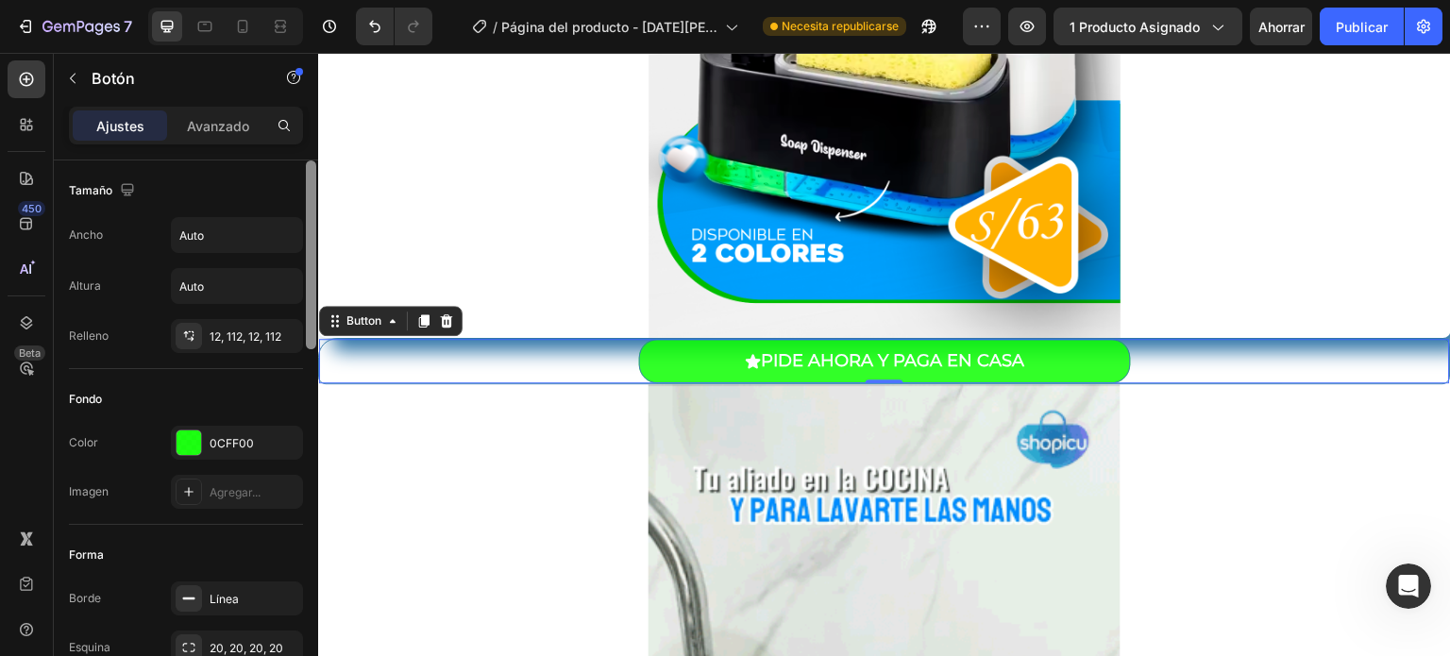
drag, startPoint x: 311, startPoint y: 261, endPoint x: 300, endPoint y: 160, distance: 101.5
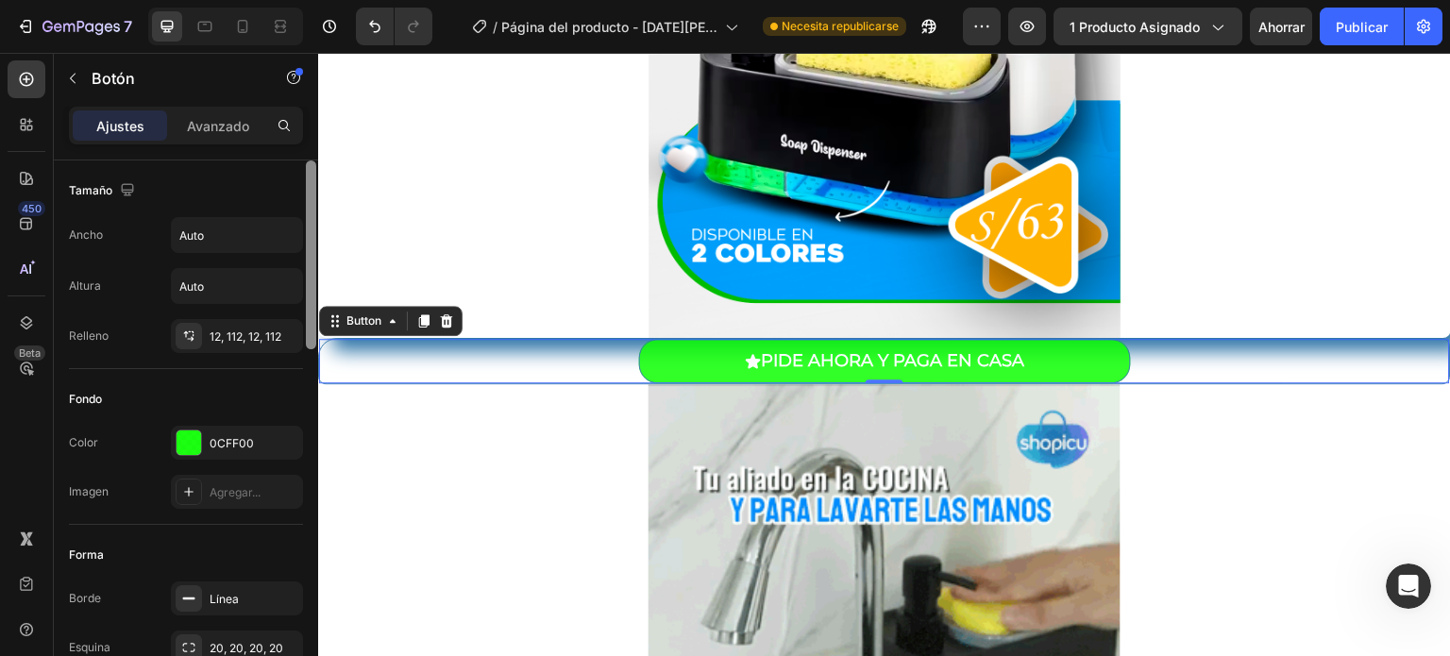
click at [300, 160] on div "Tamaño Ancho Auto Altura Auto Relleno 12, 112, 12, 112 Fondo Color 0CFF00 Image…" at bounding box center [186, 434] width 264 height 549
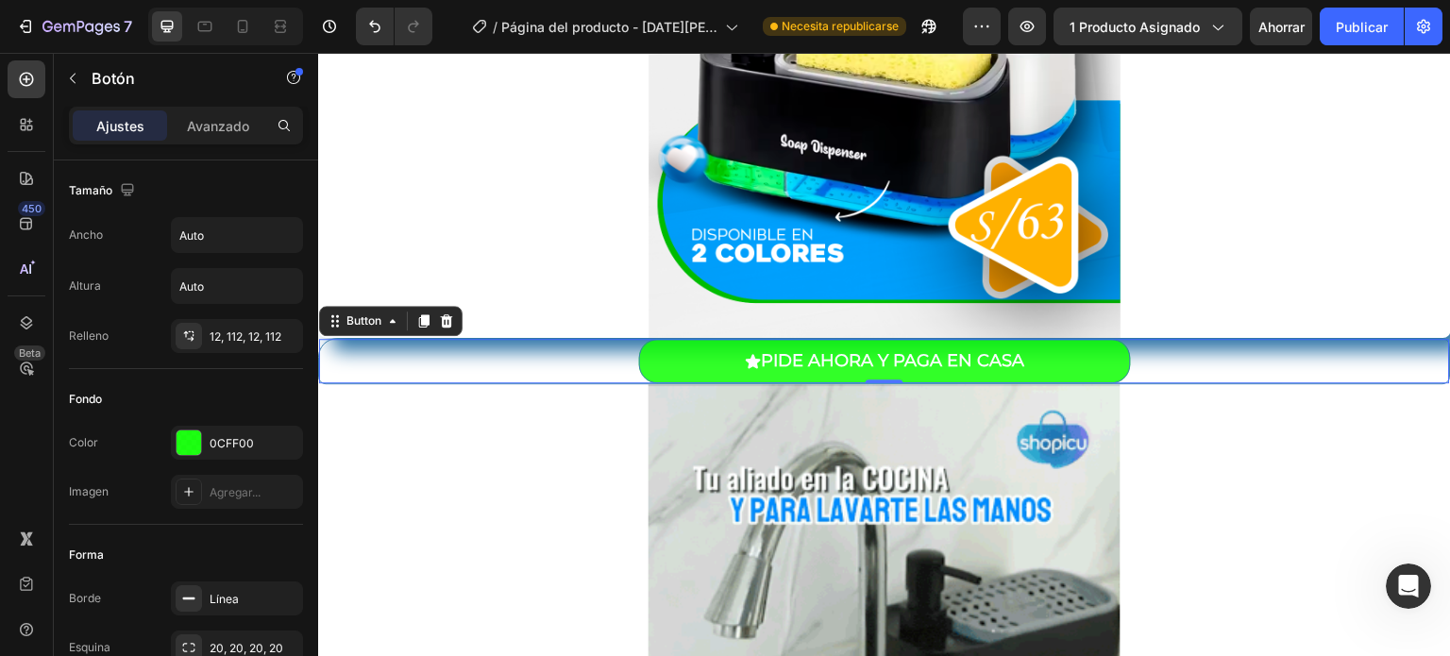
click at [128, 122] on font "Ajustes" at bounding box center [120, 126] width 48 height 16
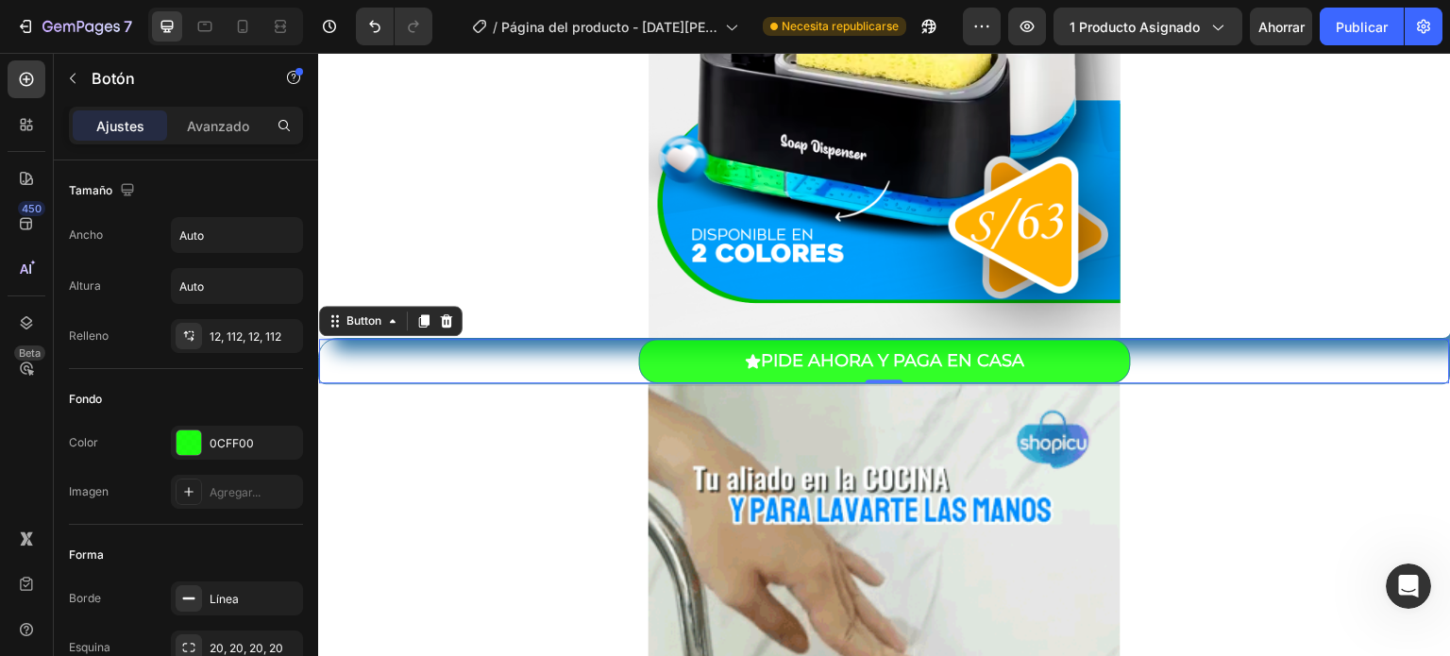
click at [128, 122] on font "Ajustes" at bounding box center [120, 126] width 48 height 16
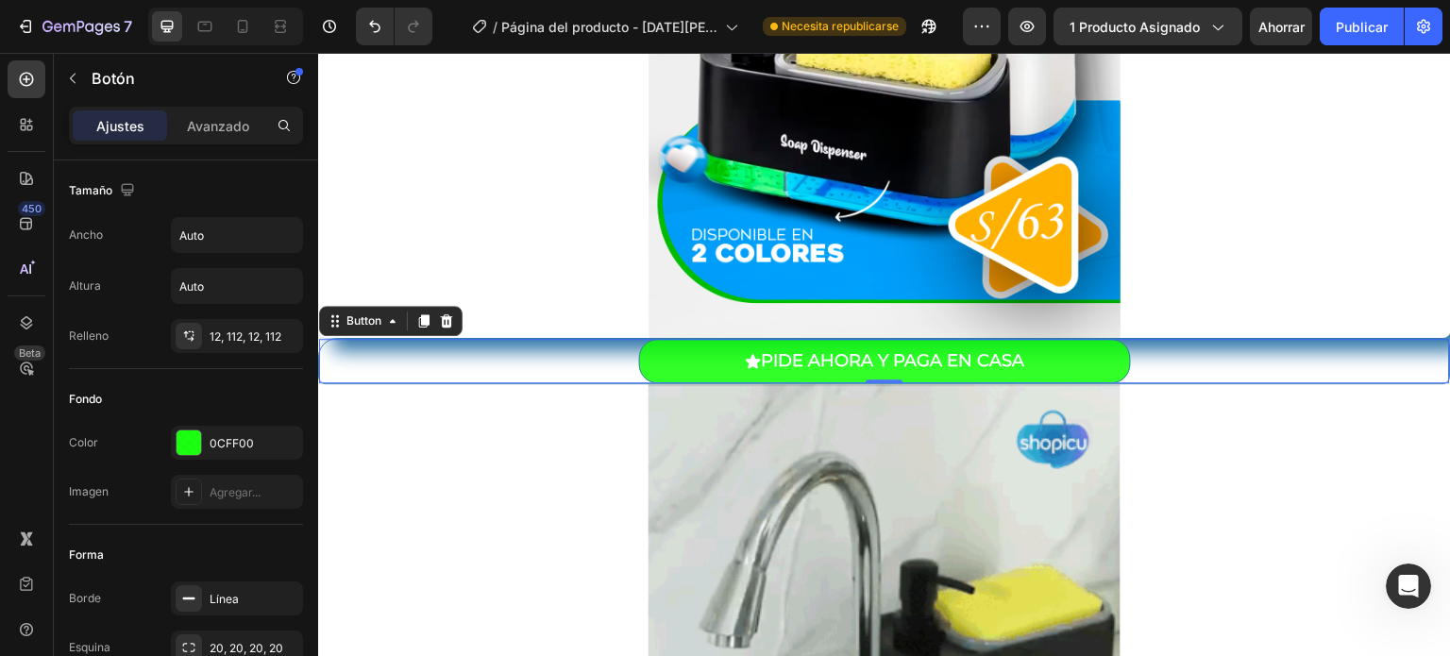
click at [128, 122] on font "Ajustes" at bounding box center [120, 126] width 48 height 16
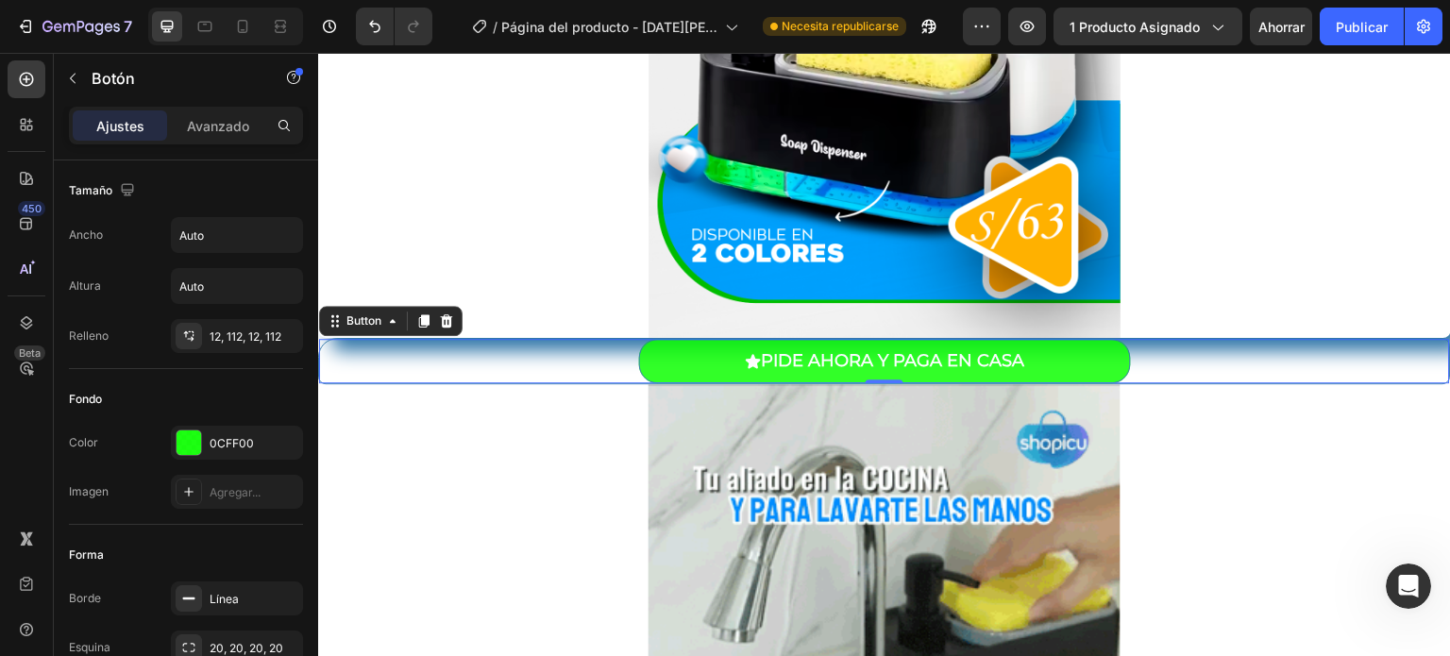
click at [128, 122] on font "Ajustes" at bounding box center [120, 126] width 48 height 16
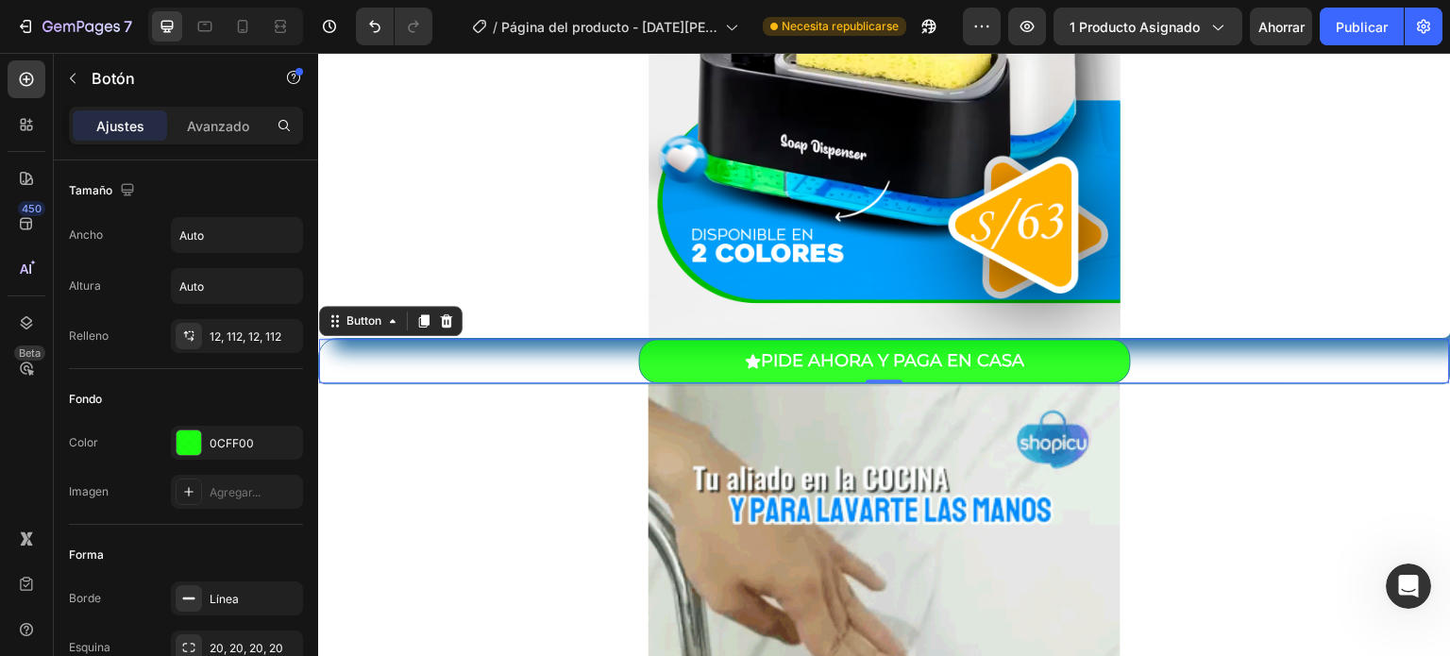
click at [128, 122] on font "Ajustes" at bounding box center [120, 126] width 48 height 16
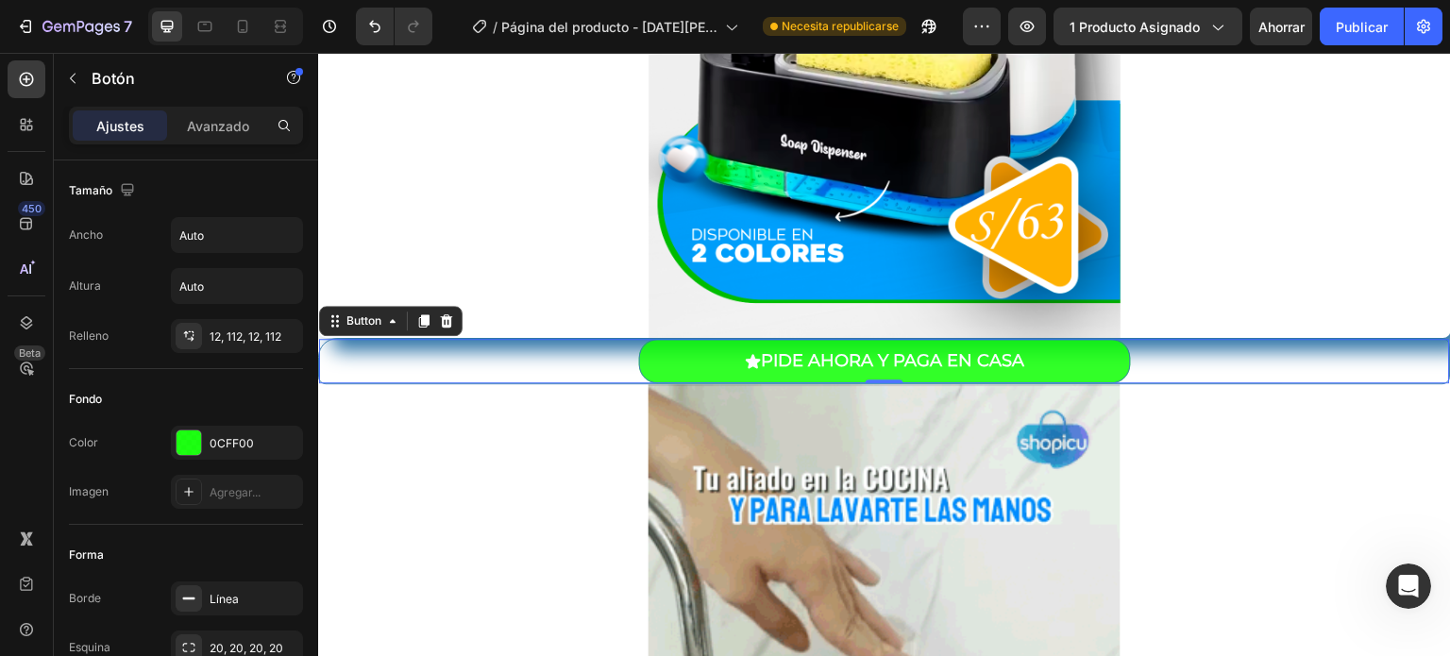
click at [128, 122] on font "Ajustes" at bounding box center [120, 126] width 48 height 16
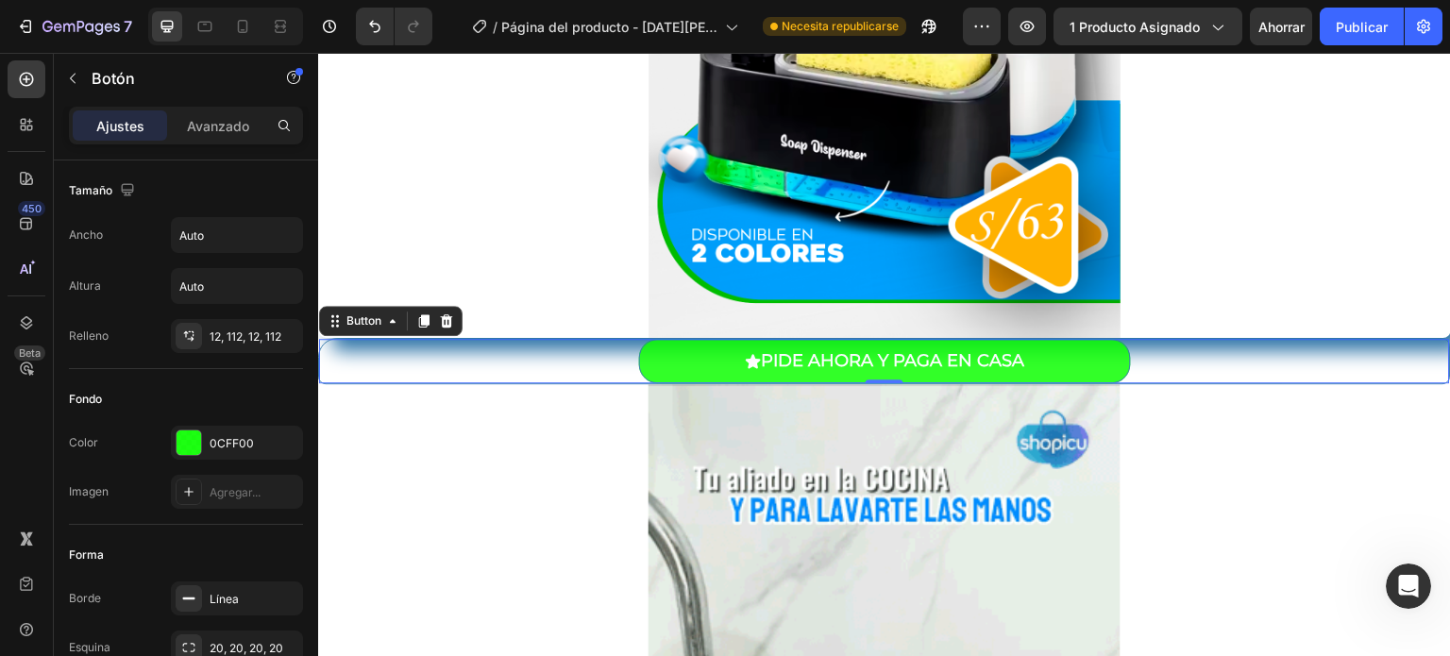
drag, startPoint x: 446, startPoint y: 175, endPoint x: 358, endPoint y: 204, distance: 93.4
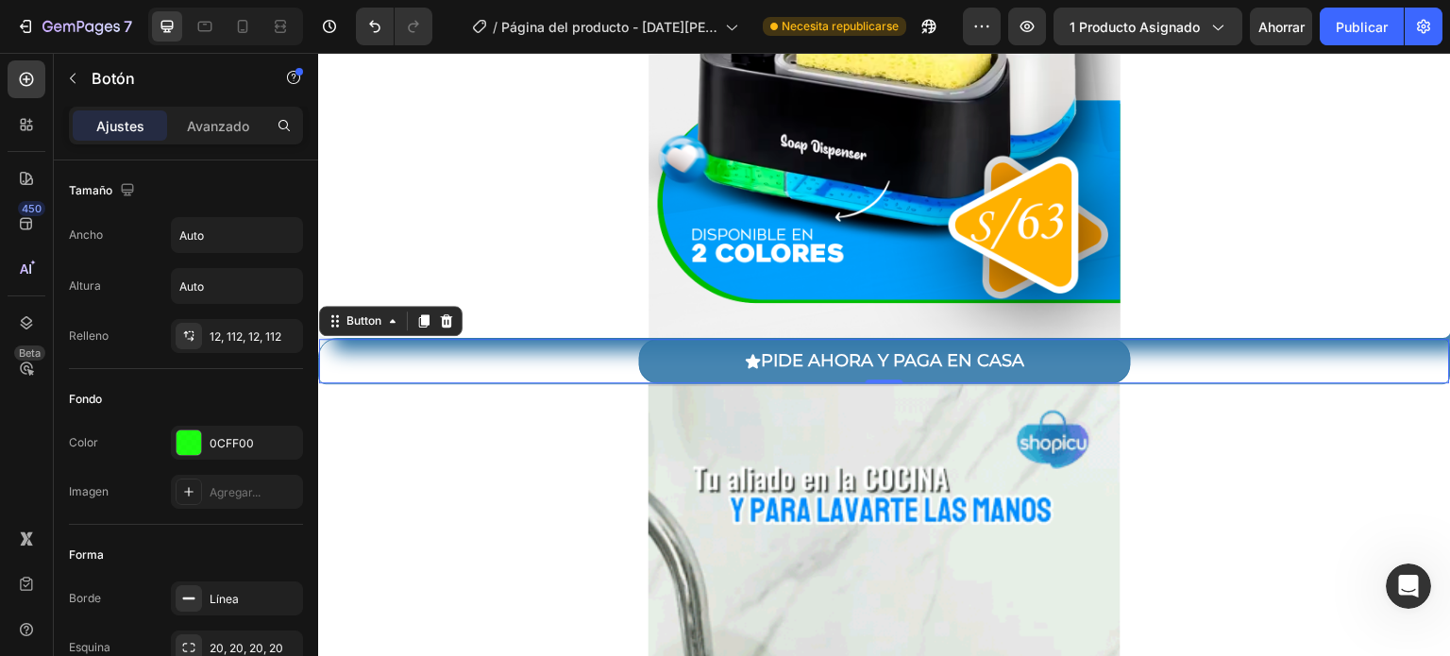
click at [703, 360] on button "PIDE AHORA Y PAGA EN CASA" at bounding box center [885, 361] width 492 height 44
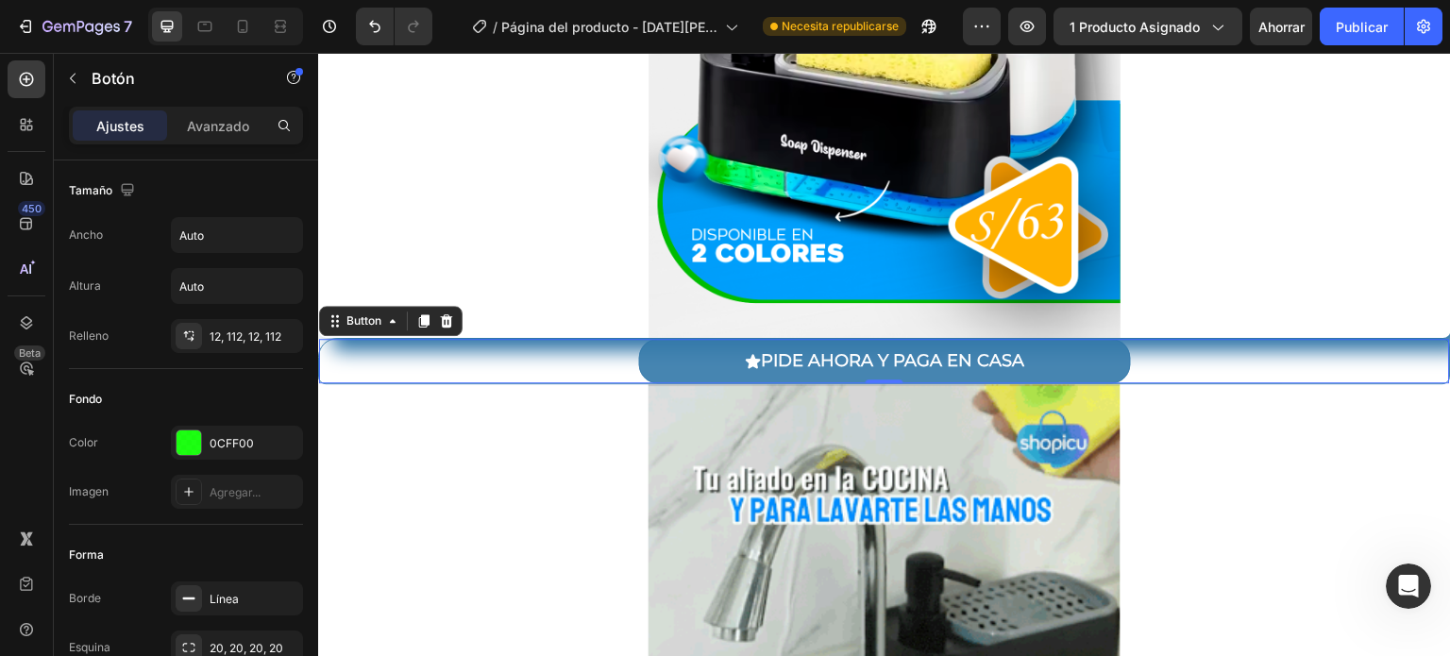
click at [703, 360] on button "PIDE AHORA Y PAGA EN CASA" at bounding box center [885, 361] width 492 height 44
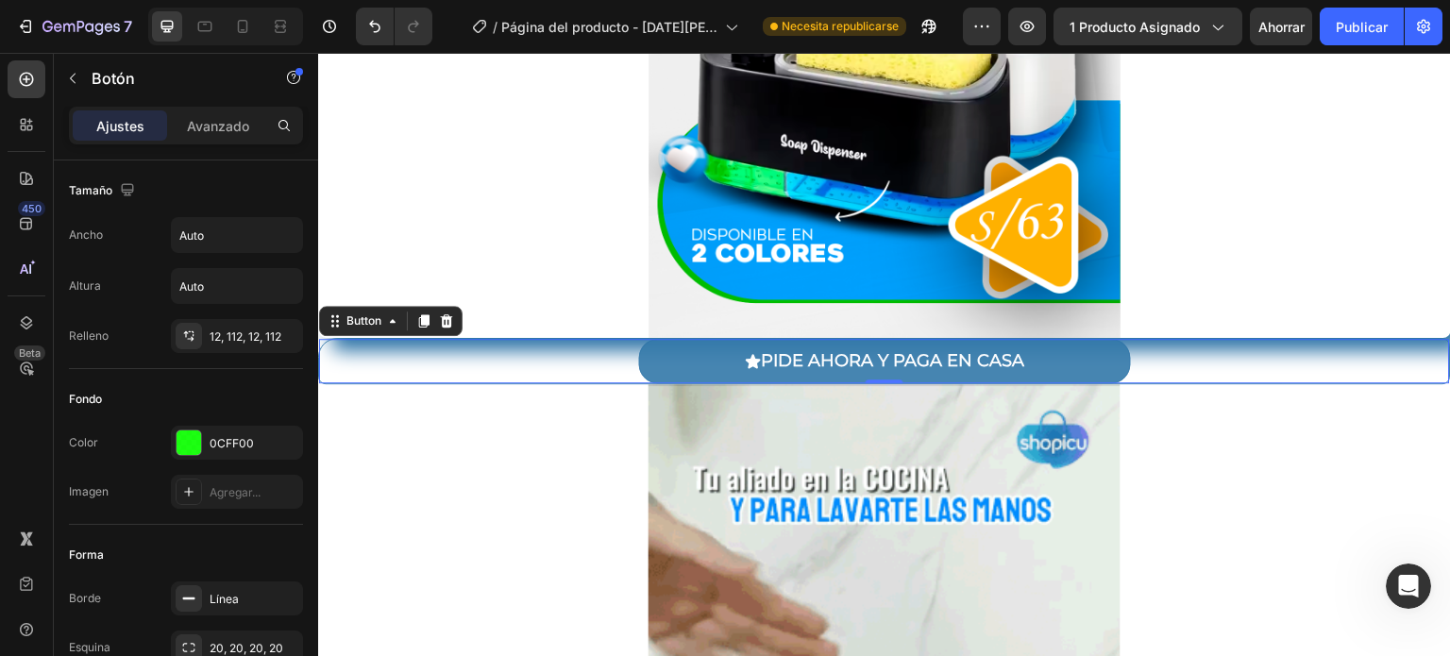
click at [703, 360] on button "PIDE AHORA Y PAGA EN CASA" at bounding box center [885, 361] width 492 height 44
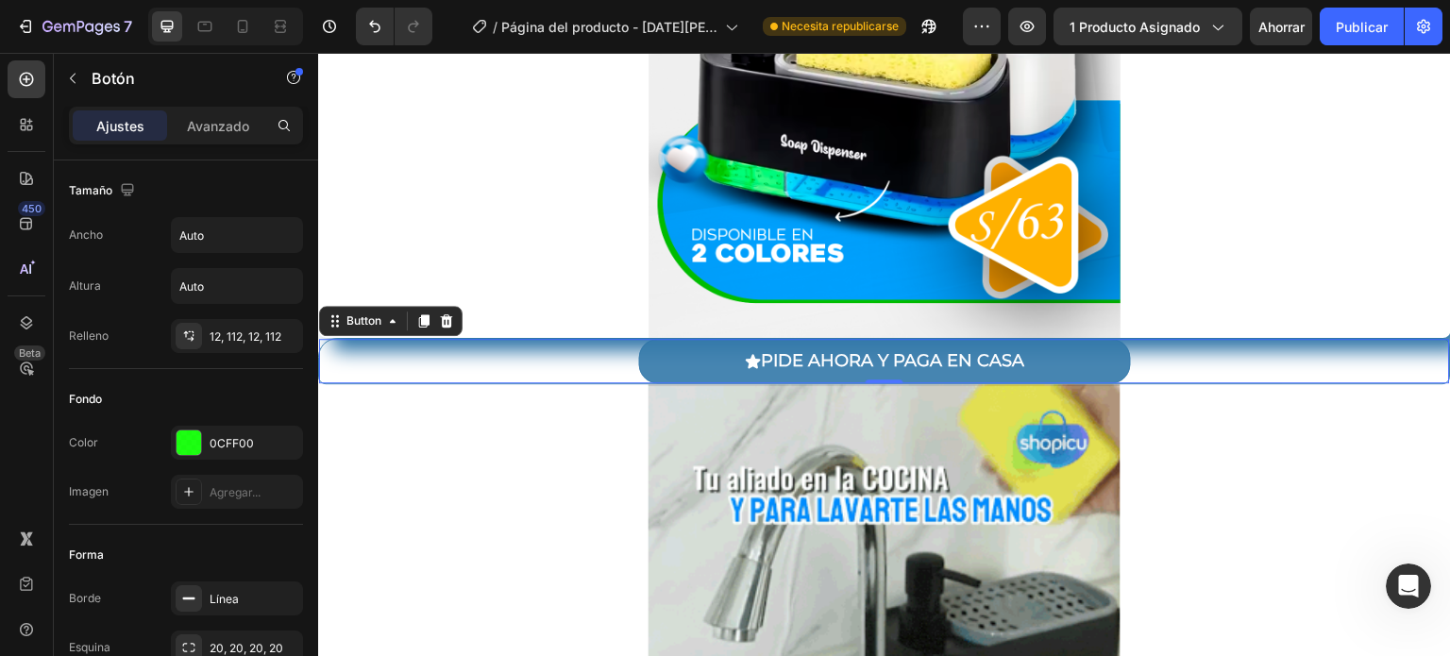
click at [703, 360] on button "PIDE AHORA Y PAGA EN CASA" at bounding box center [885, 361] width 492 height 44
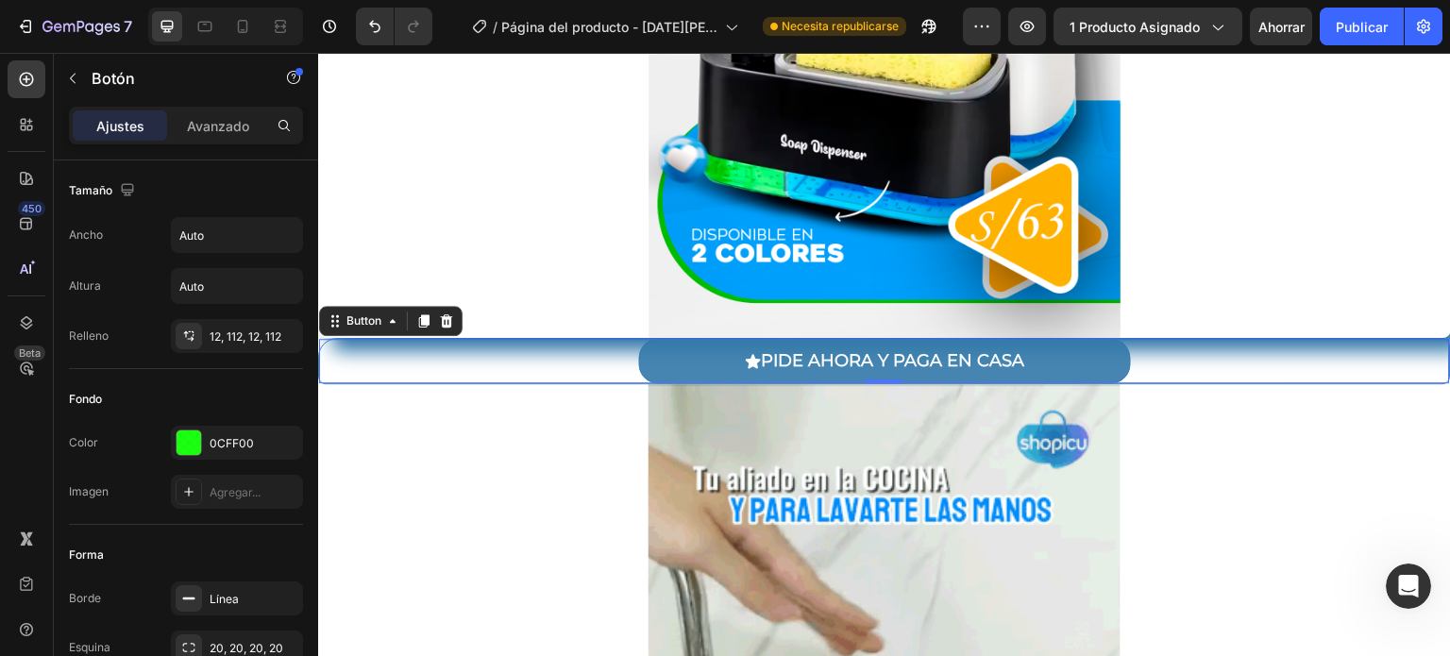
click at [703, 360] on button "PIDE AHORA Y PAGA EN CASA" at bounding box center [885, 361] width 492 height 44
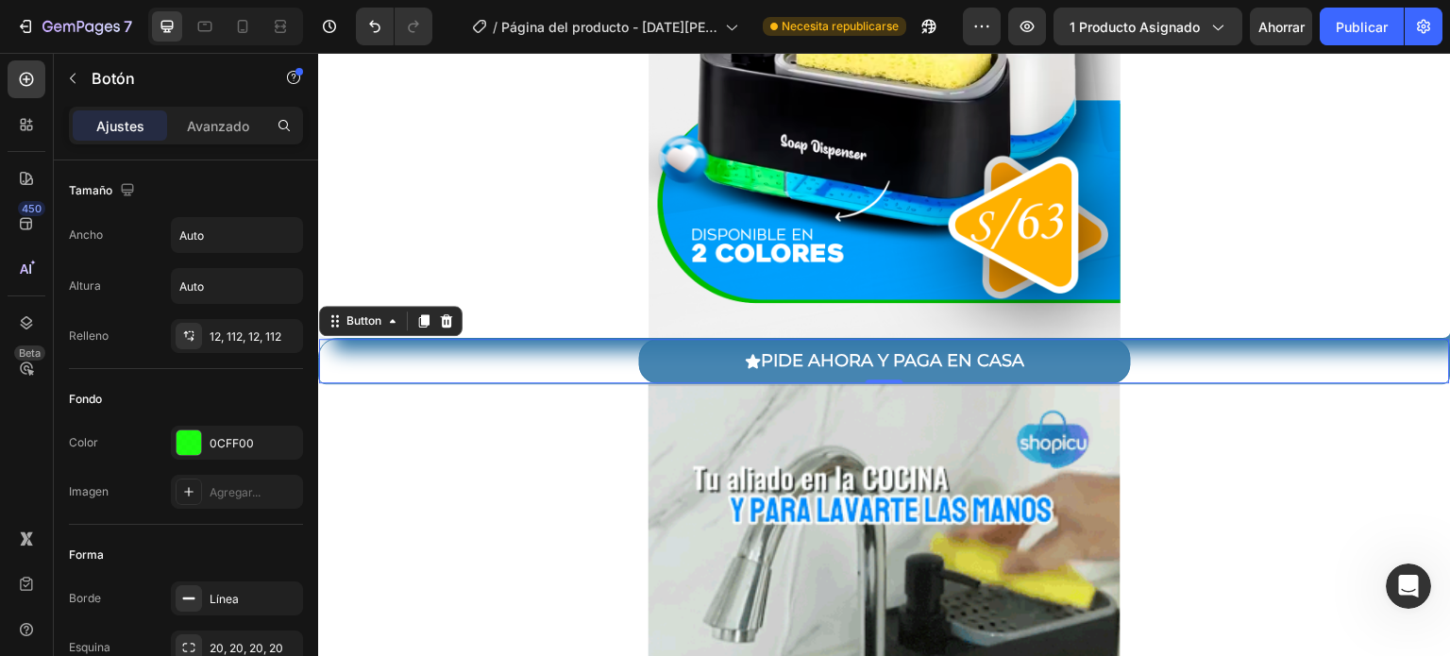
click at [703, 360] on button "PIDE AHORA Y PAGA EN CASA" at bounding box center [885, 361] width 492 height 44
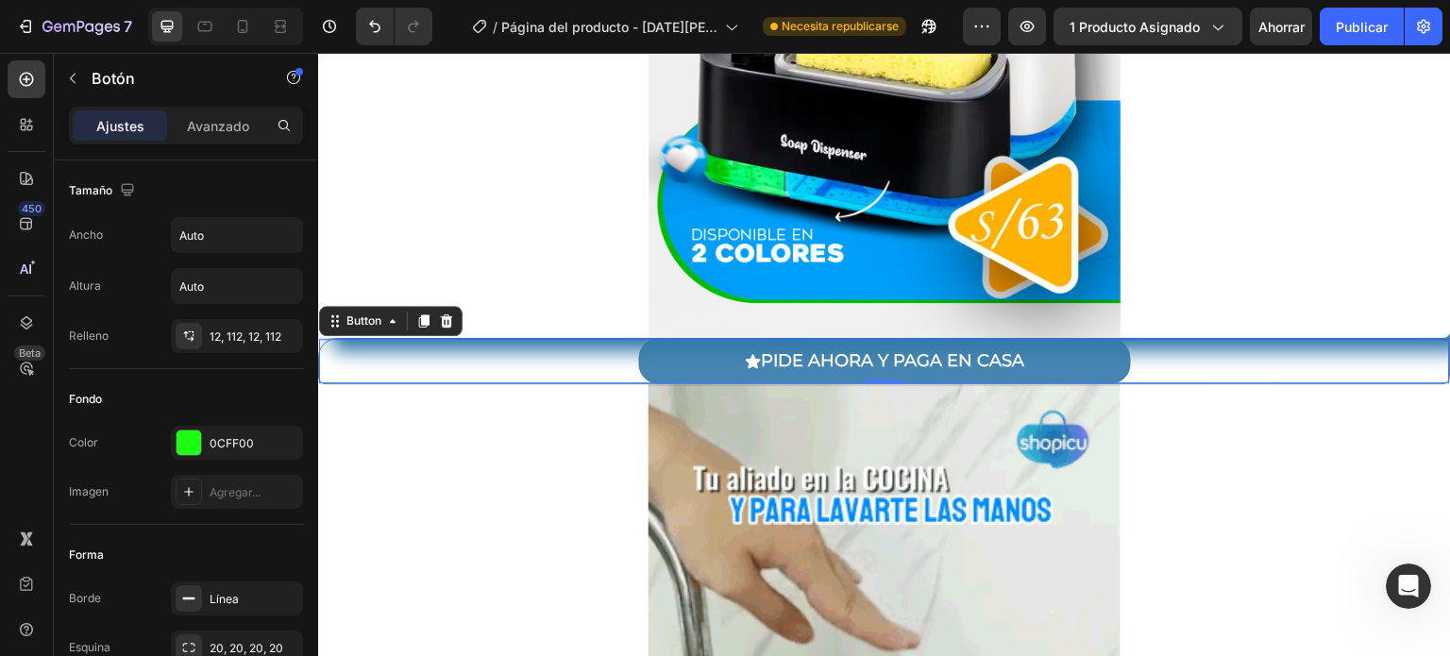
click at [703, 360] on button "PIDE AHORA Y PAGA EN CASA" at bounding box center [885, 361] width 492 height 44
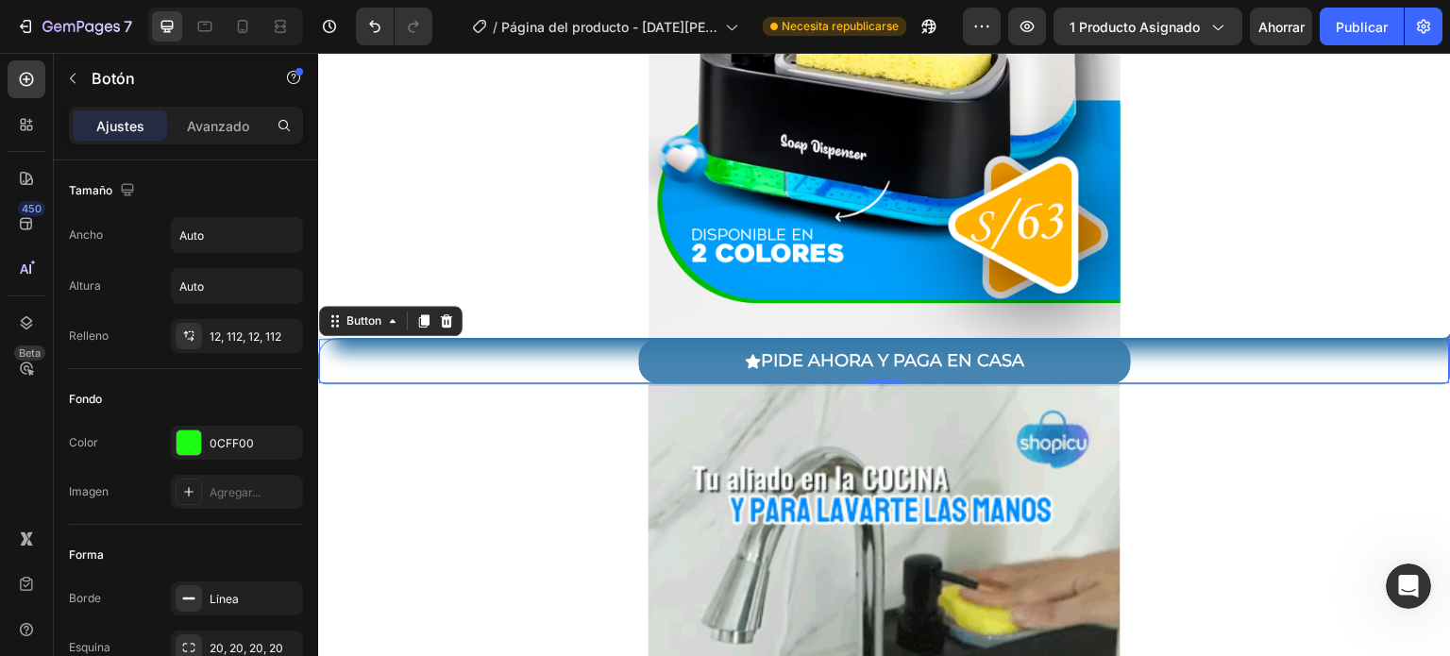
click at [703, 360] on button "PIDE AHORA Y PAGA EN CASA" at bounding box center [885, 361] width 492 height 44
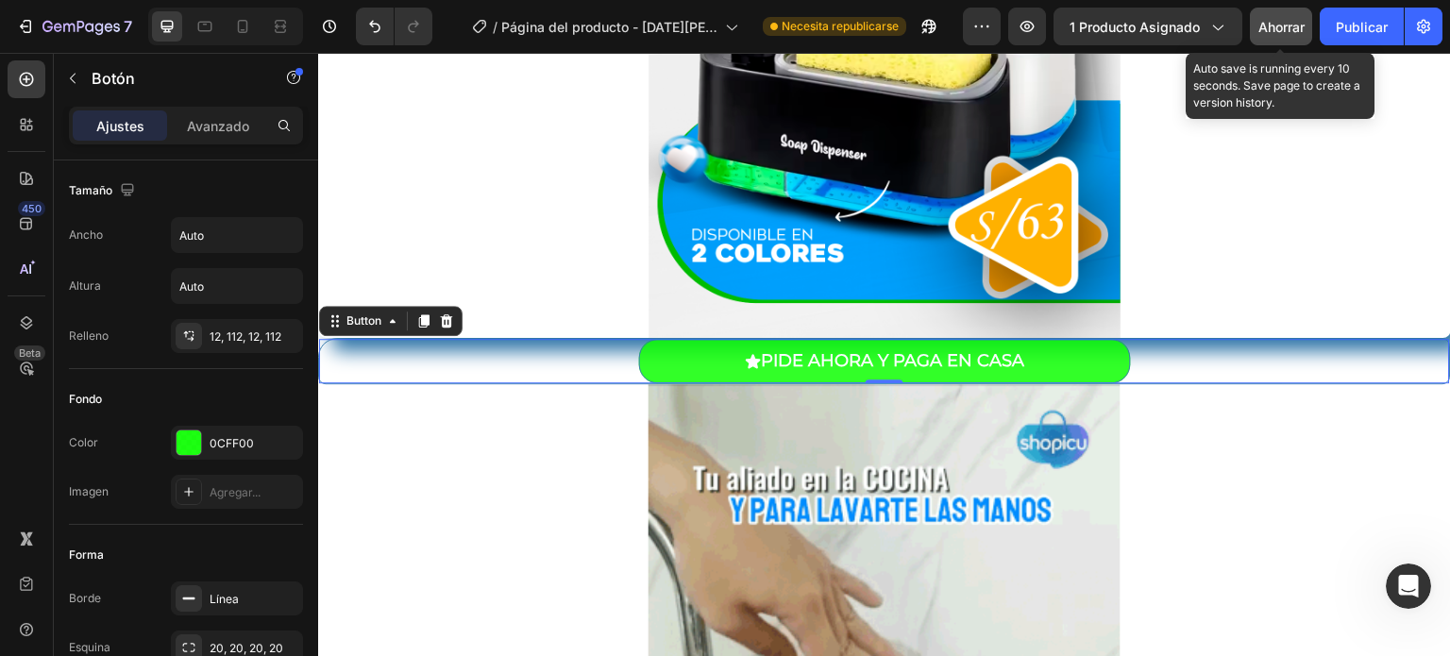
click at [1272, 25] on font "Ahorrar" at bounding box center [1281, 27] width 46 height 16
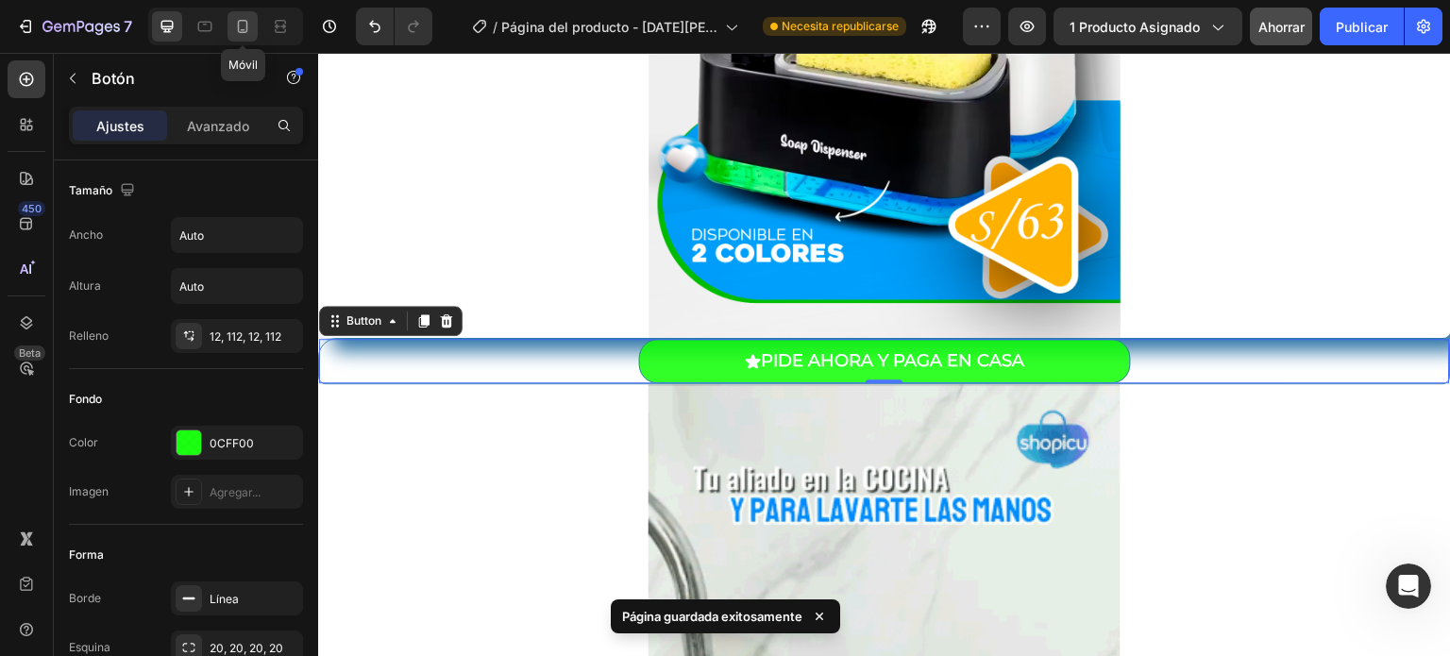
click at [243, 29] on icon at bounding box center [242, 26] width 19 height 19
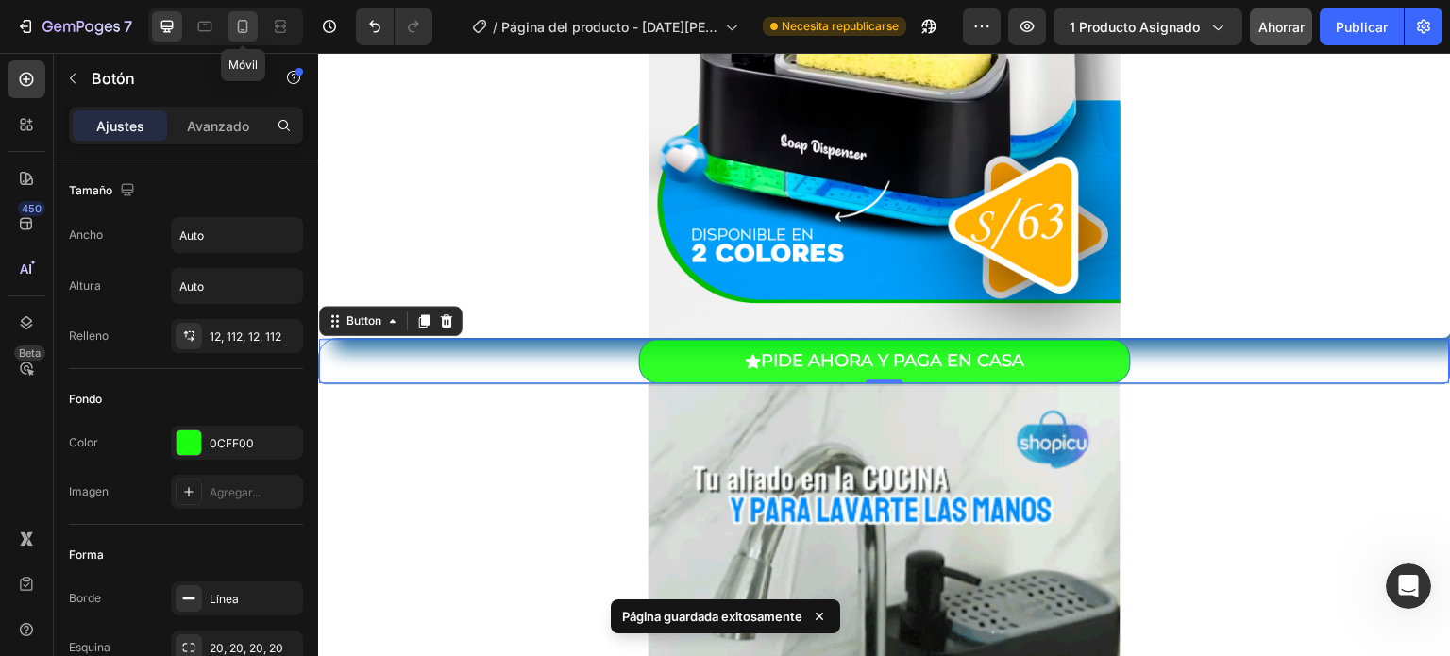
type input "18"
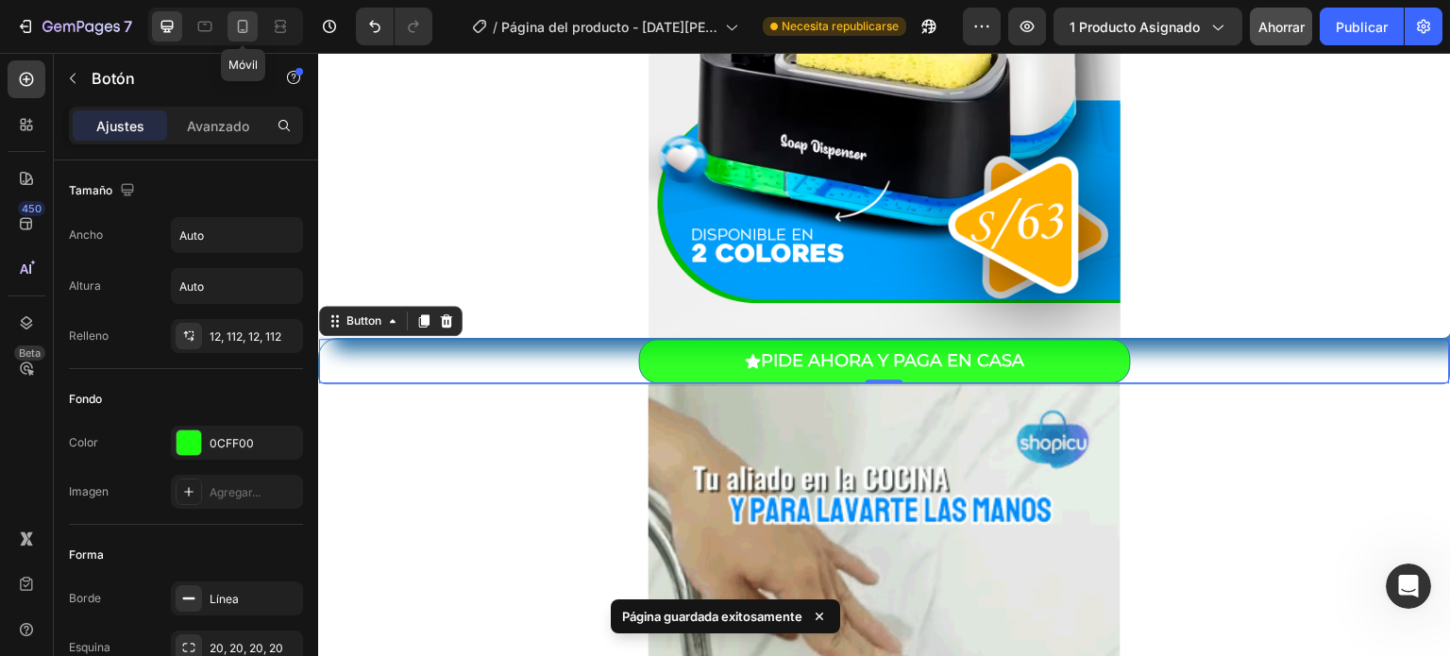
type input "18"
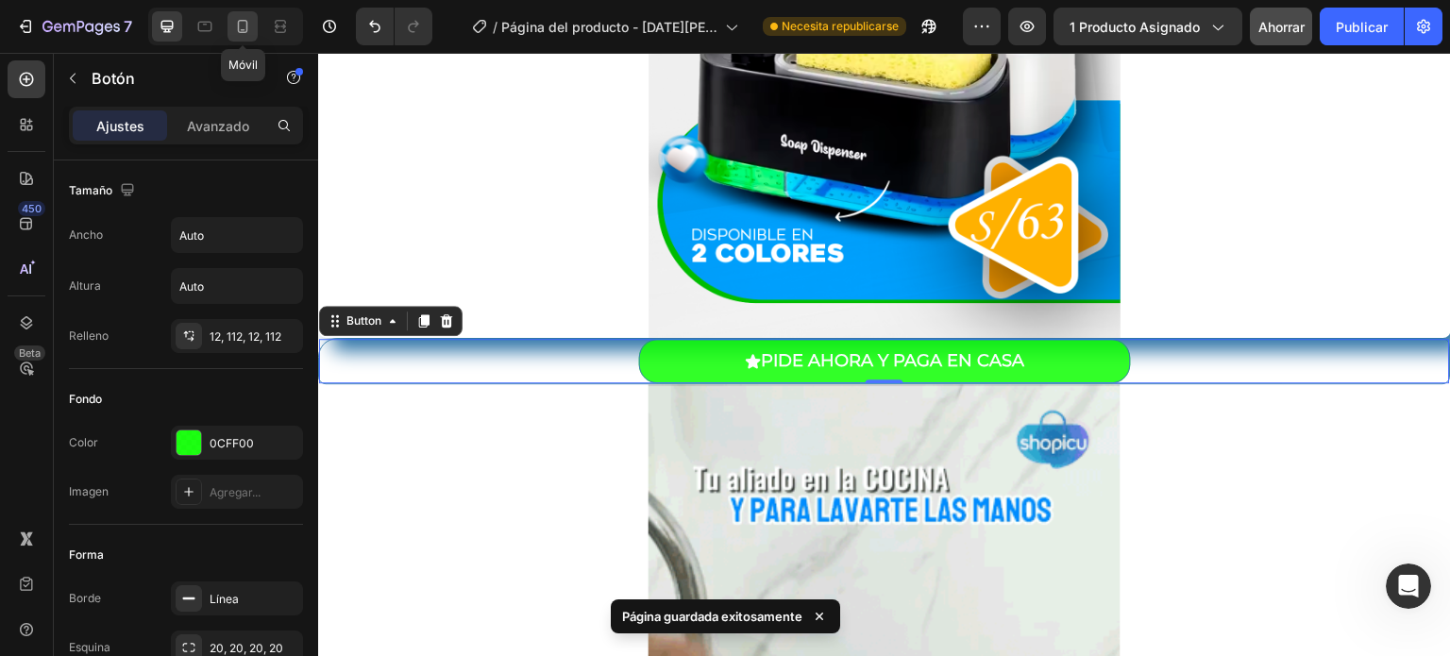
type input "15"
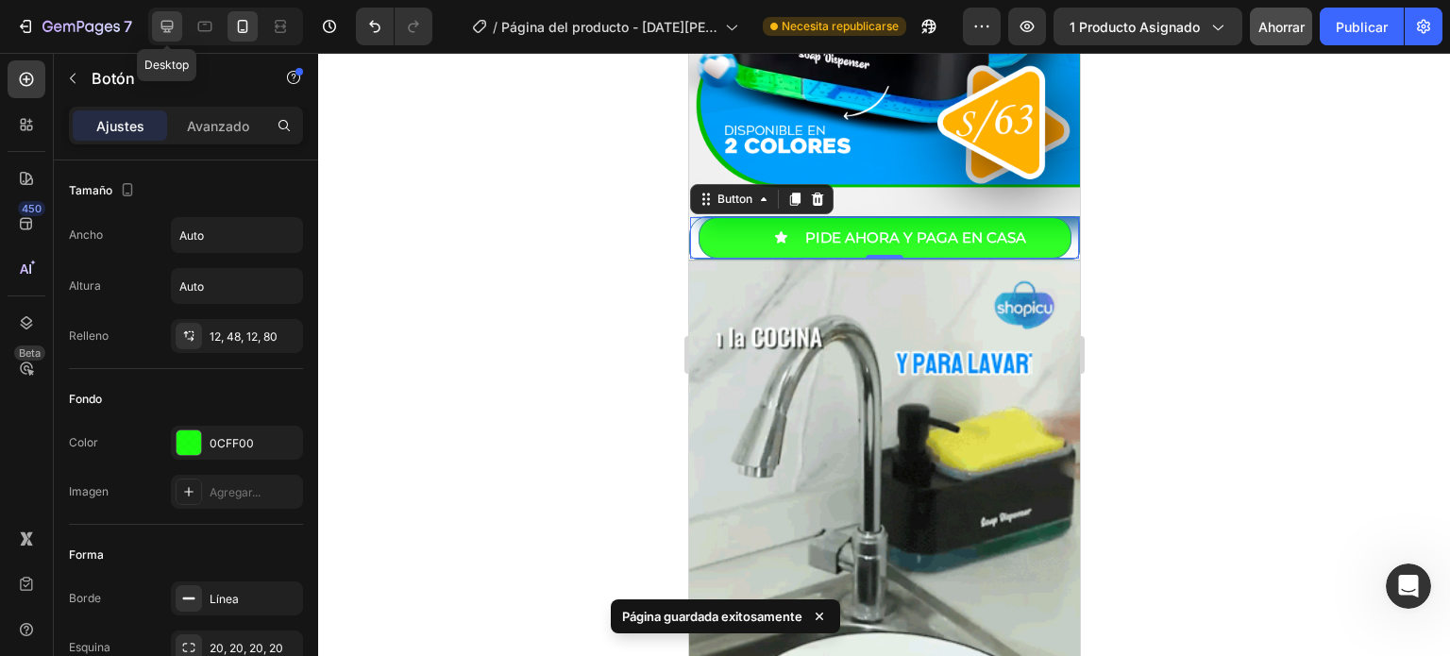
scroll to position [640, 0]
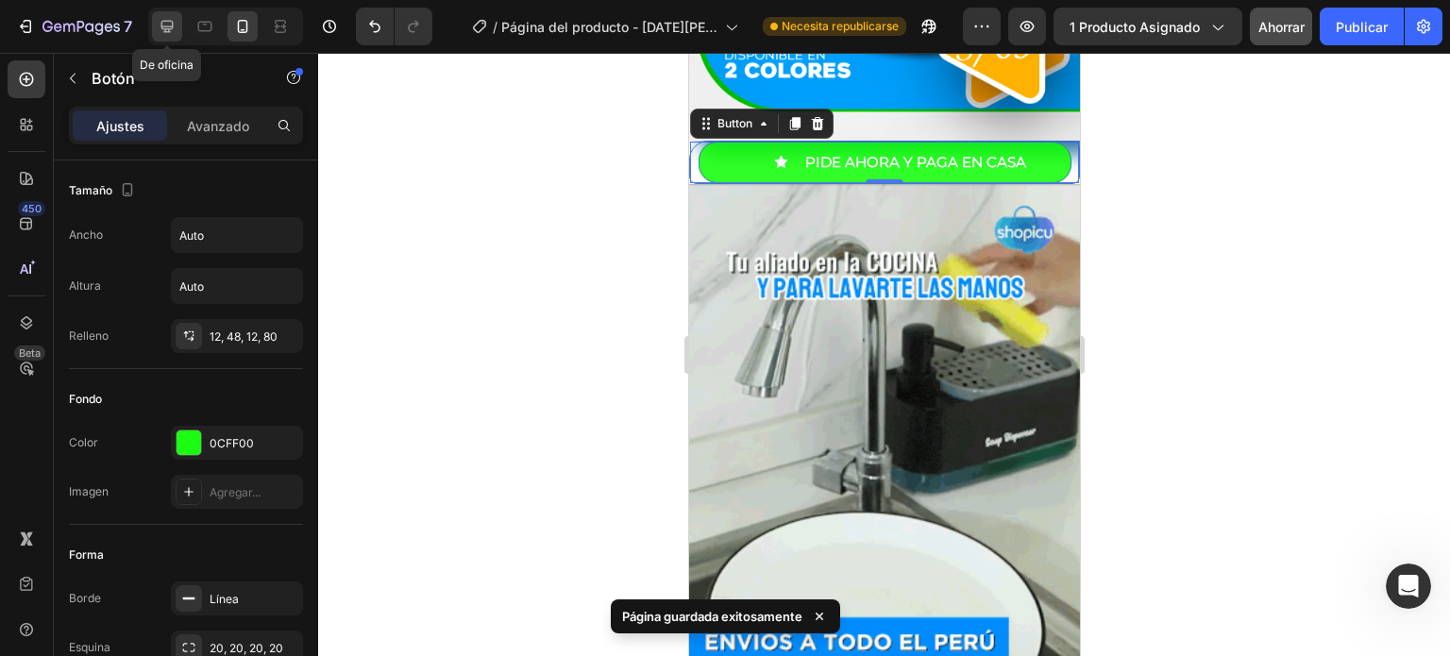
click at [166, 33] on icon at bounding box center [167, 26] width 19 height 19
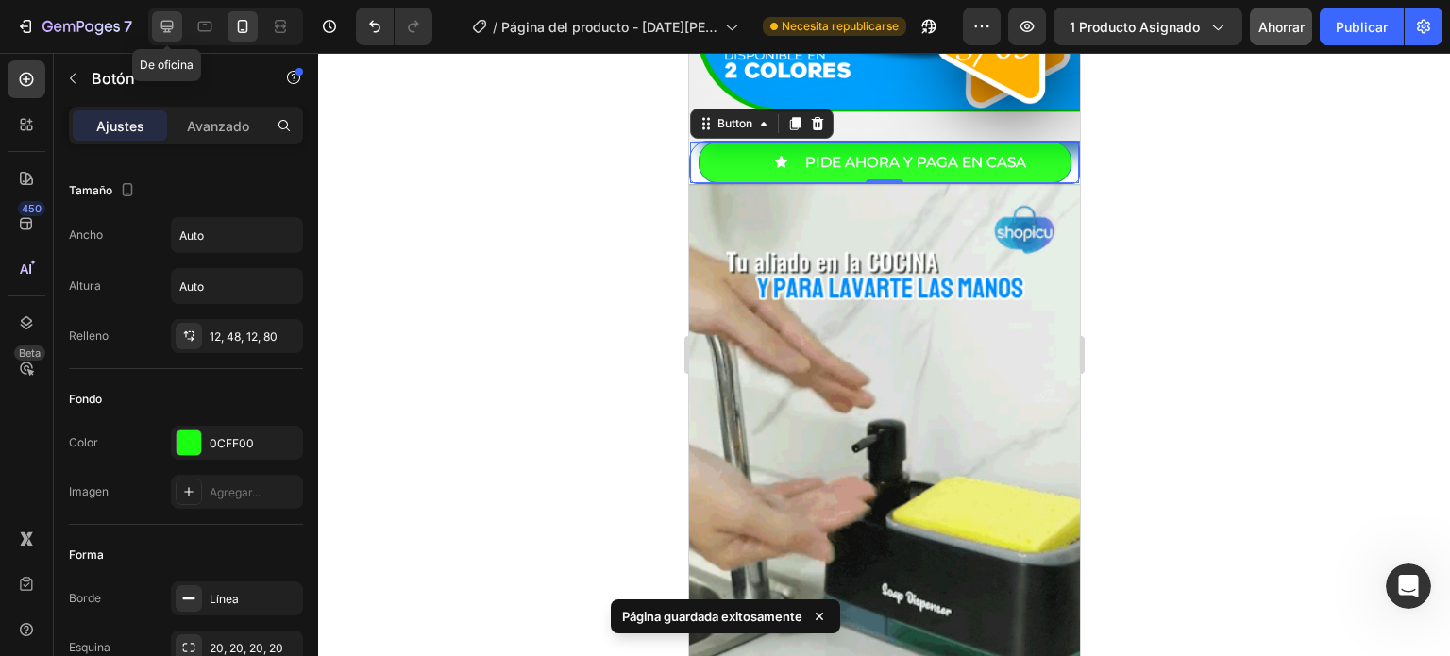
type input "0"
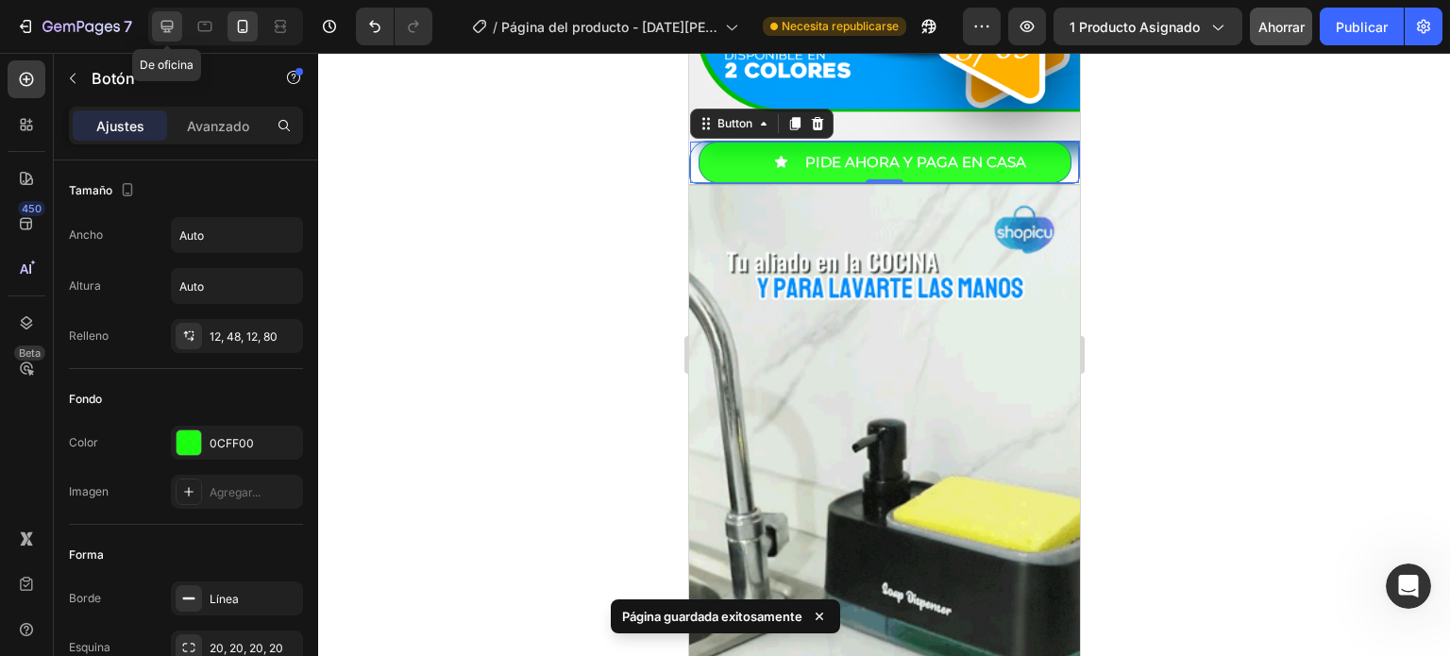
type input "0"
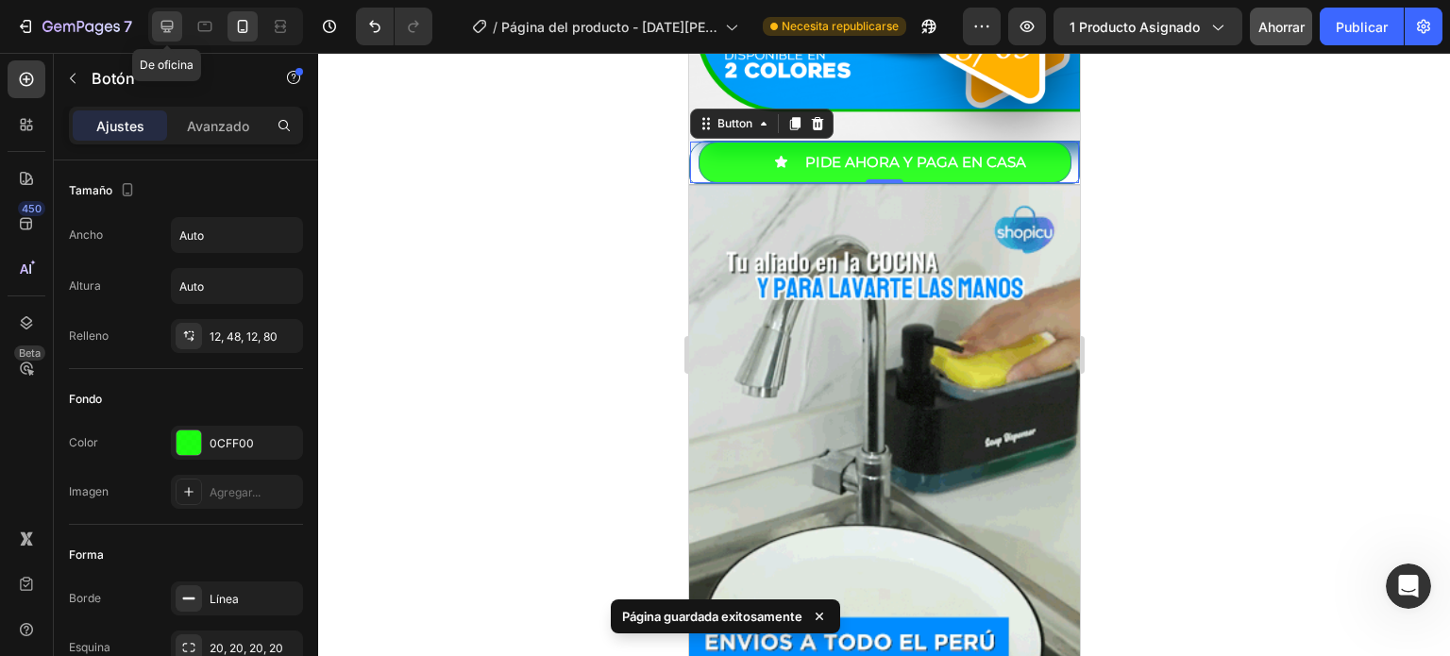
type input "18"
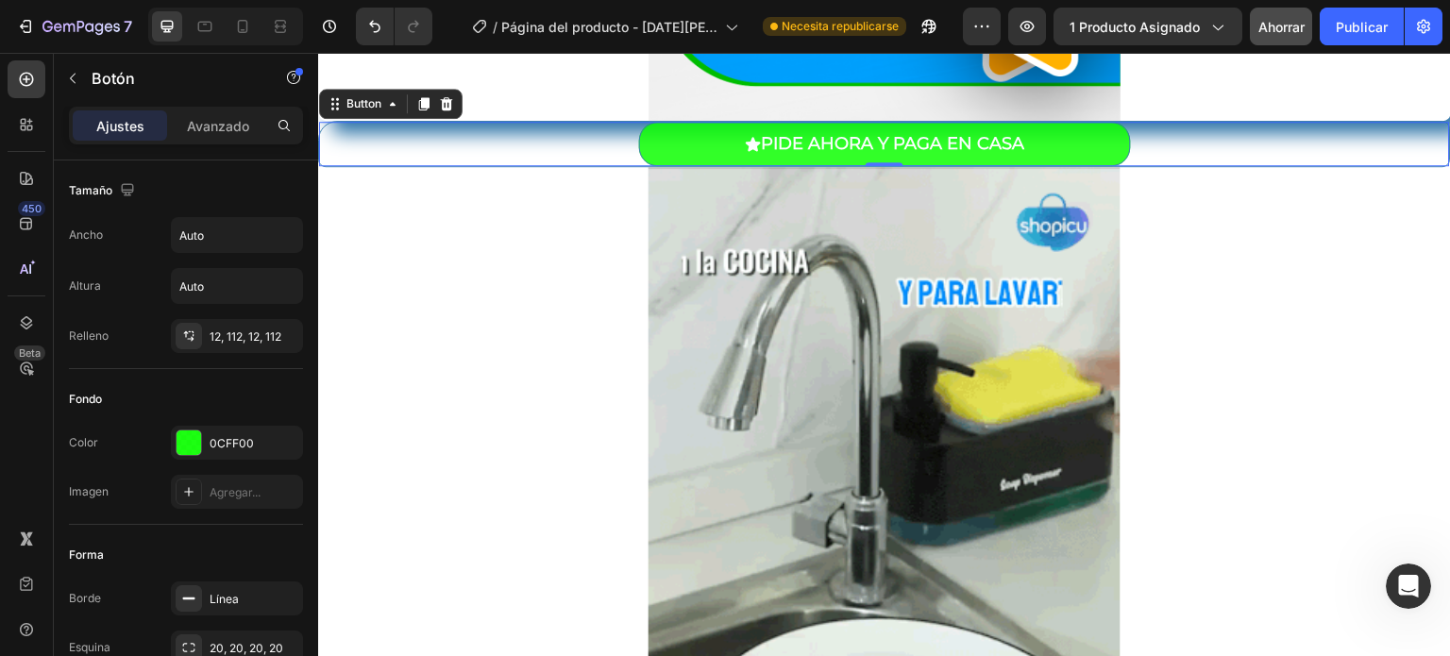
scroll to position [813, 0]
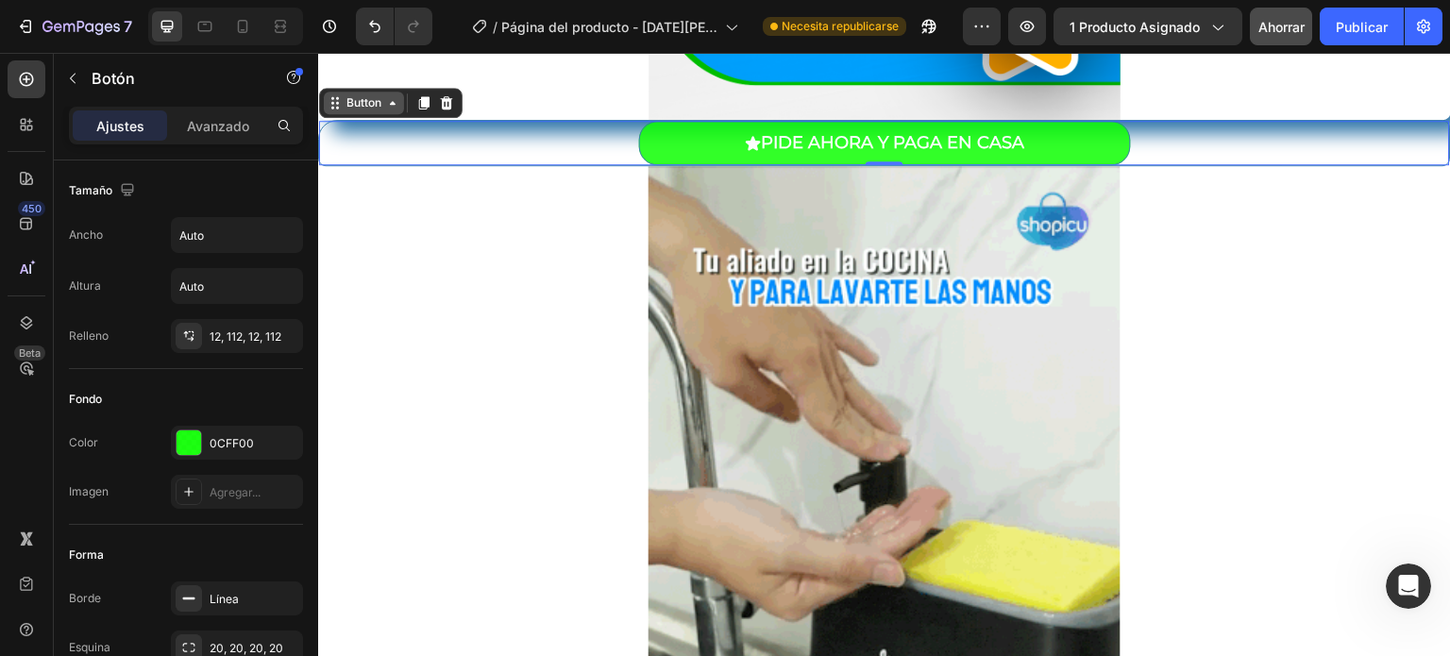
click at [381, 110] on div "Button" at bounding box center [364, 103] width 80 height 23
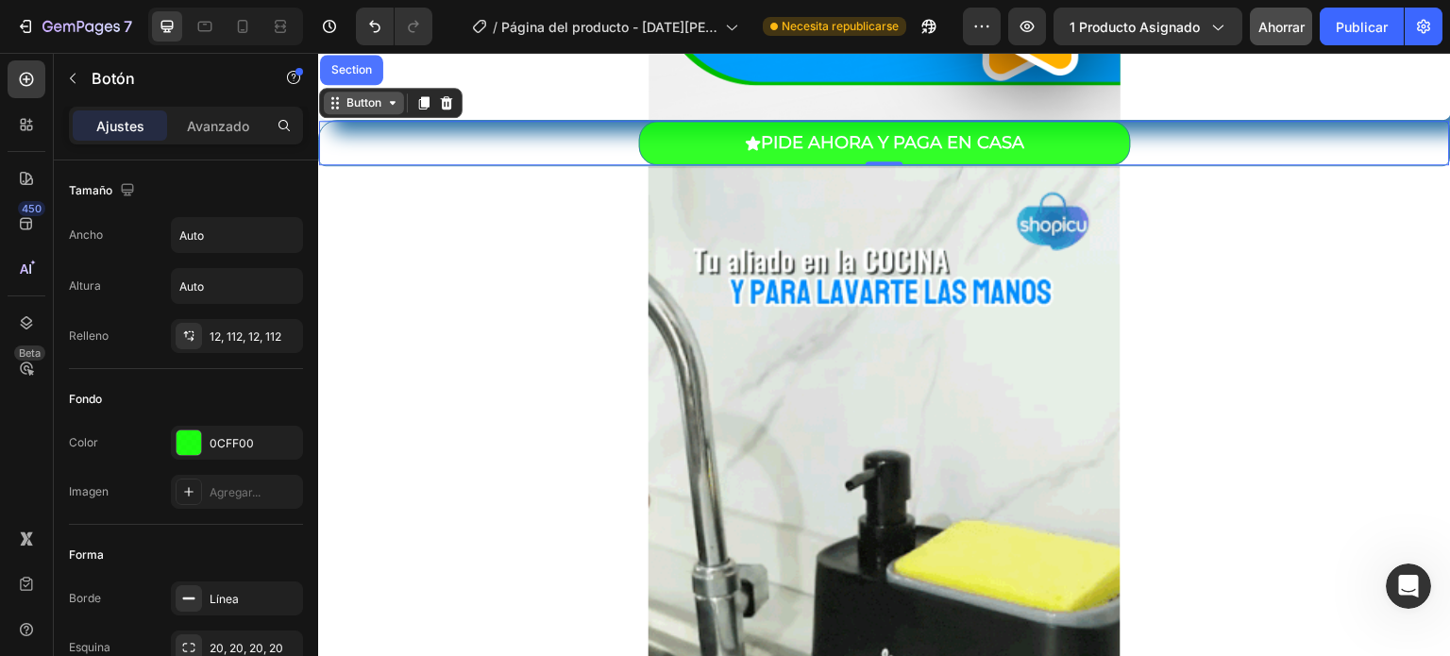
click at [381, 110] on div "Button" at bounding box center [364, 103] width 80 height 23
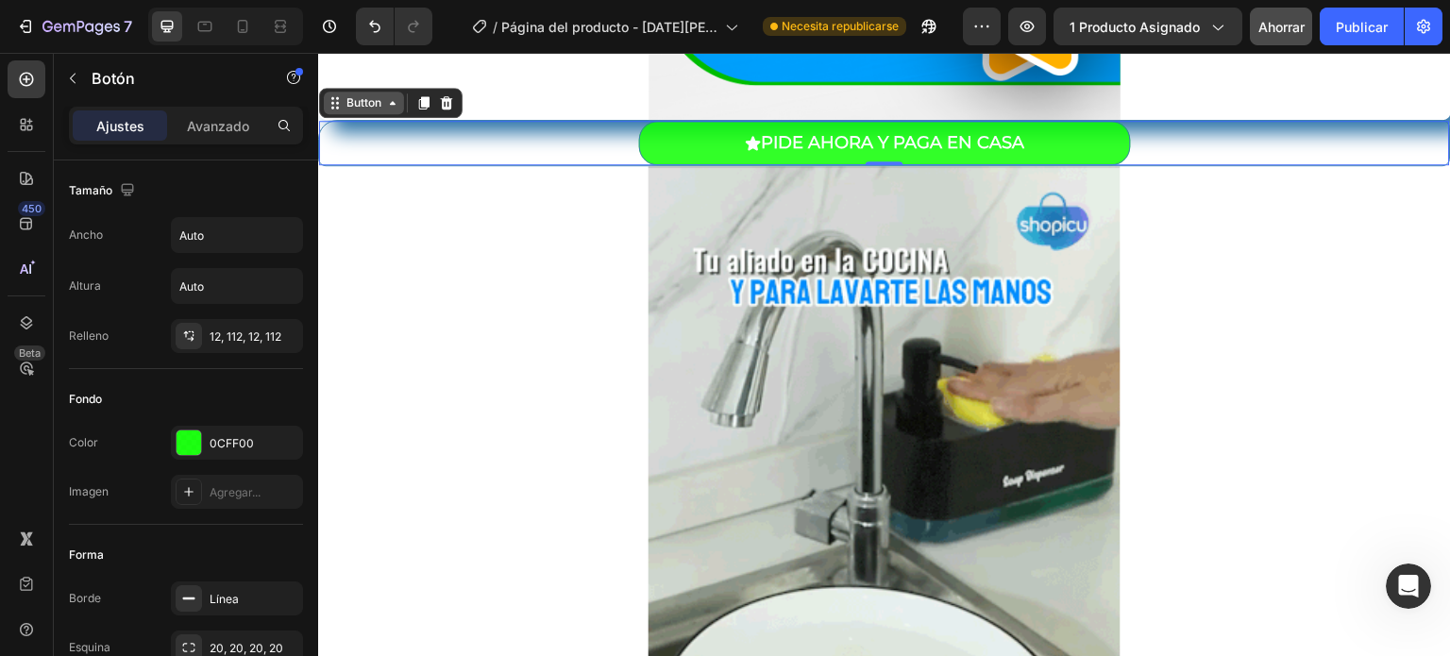
click at [381, 110] on div "Button" at bounding box center [364, 103] width 80 height 23
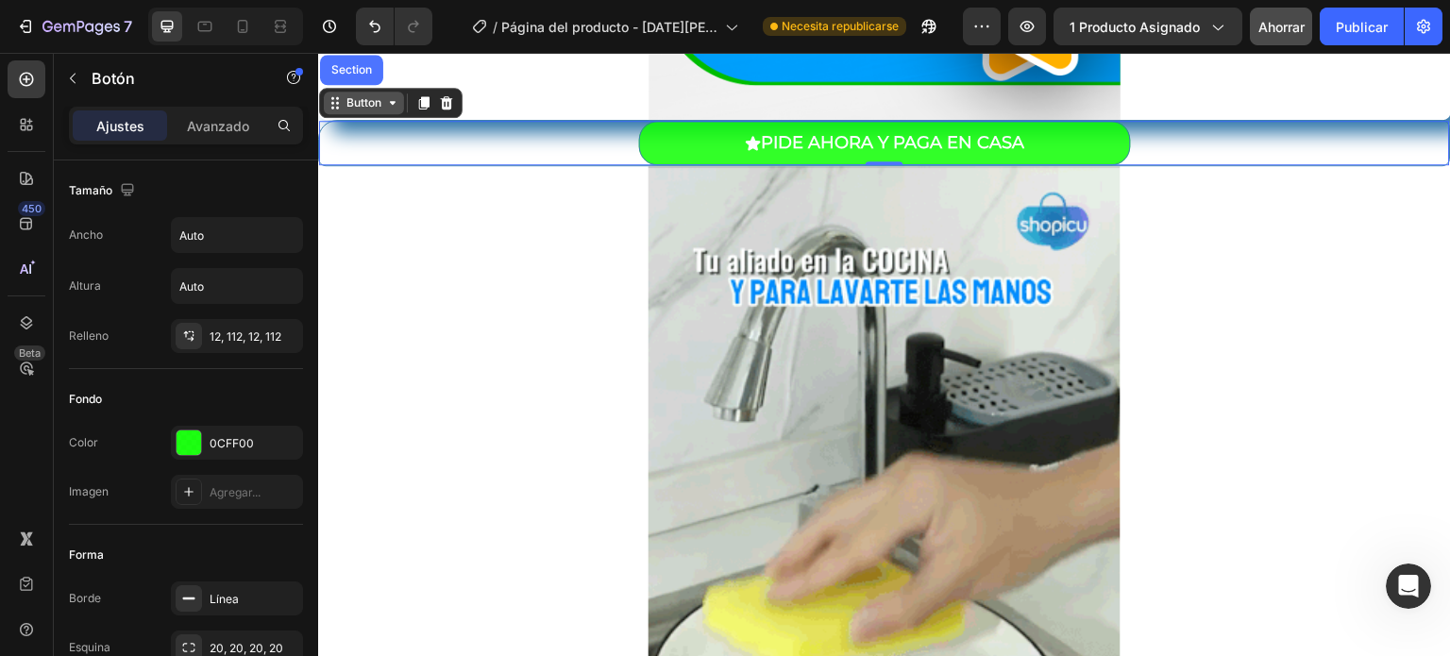
click at [381, 110] on div "Button" at bounding box center [364, 103] width 80 height 23
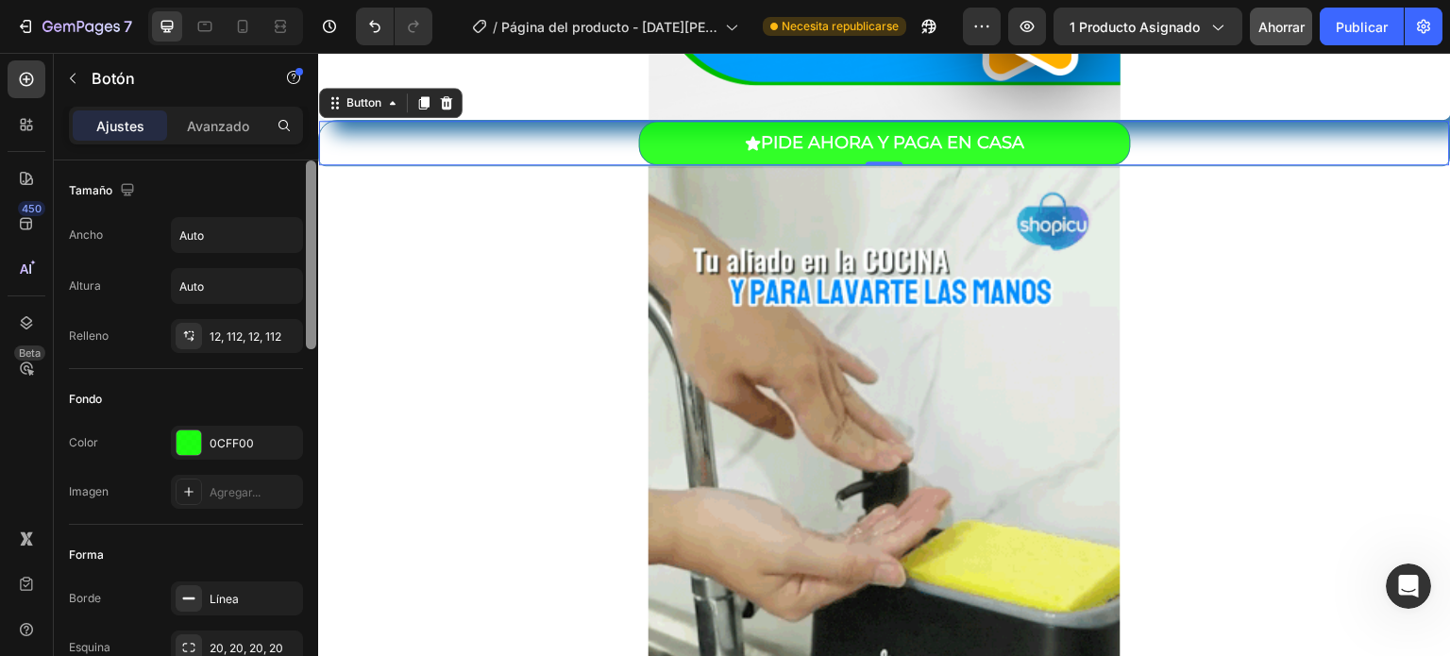
drag, startPoint x: 307, startPoint y: 262, endPoint x: 310, endPoint y: 201, distance: 61.4
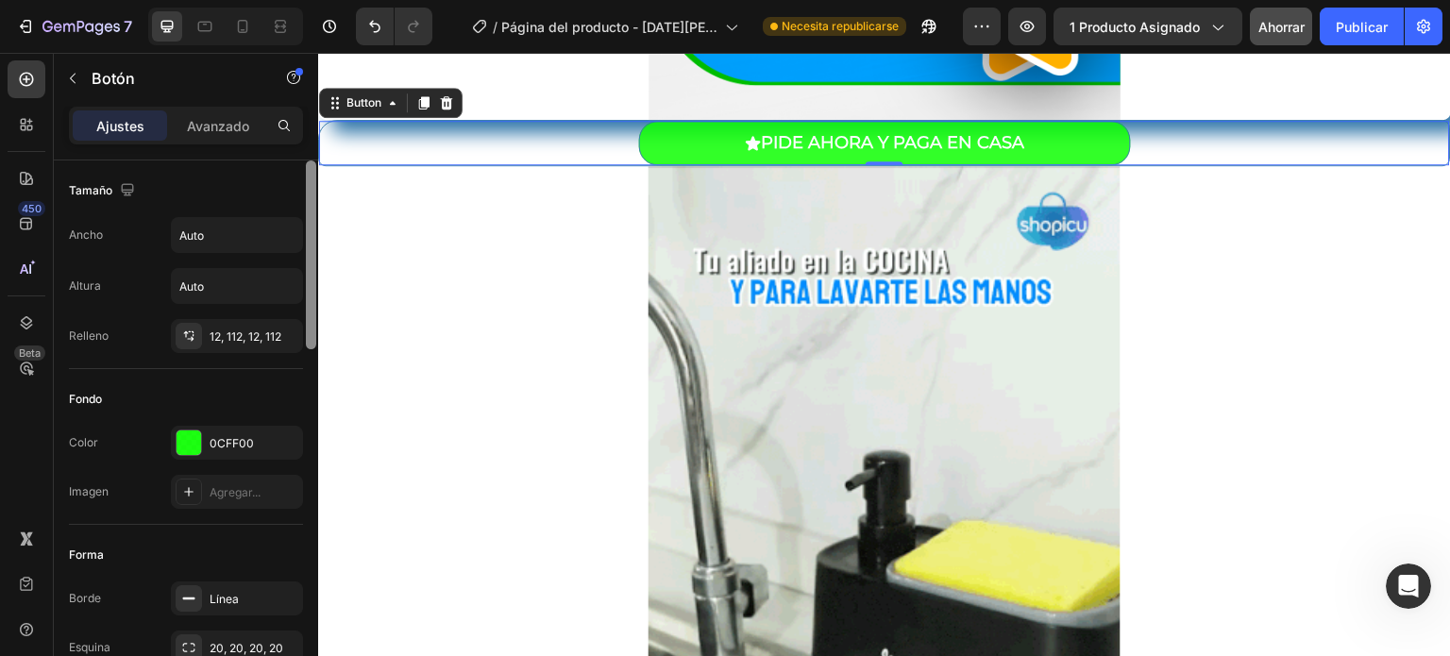
click at [310, 201] on div at bounding box center [311, 254] width 10 height 189
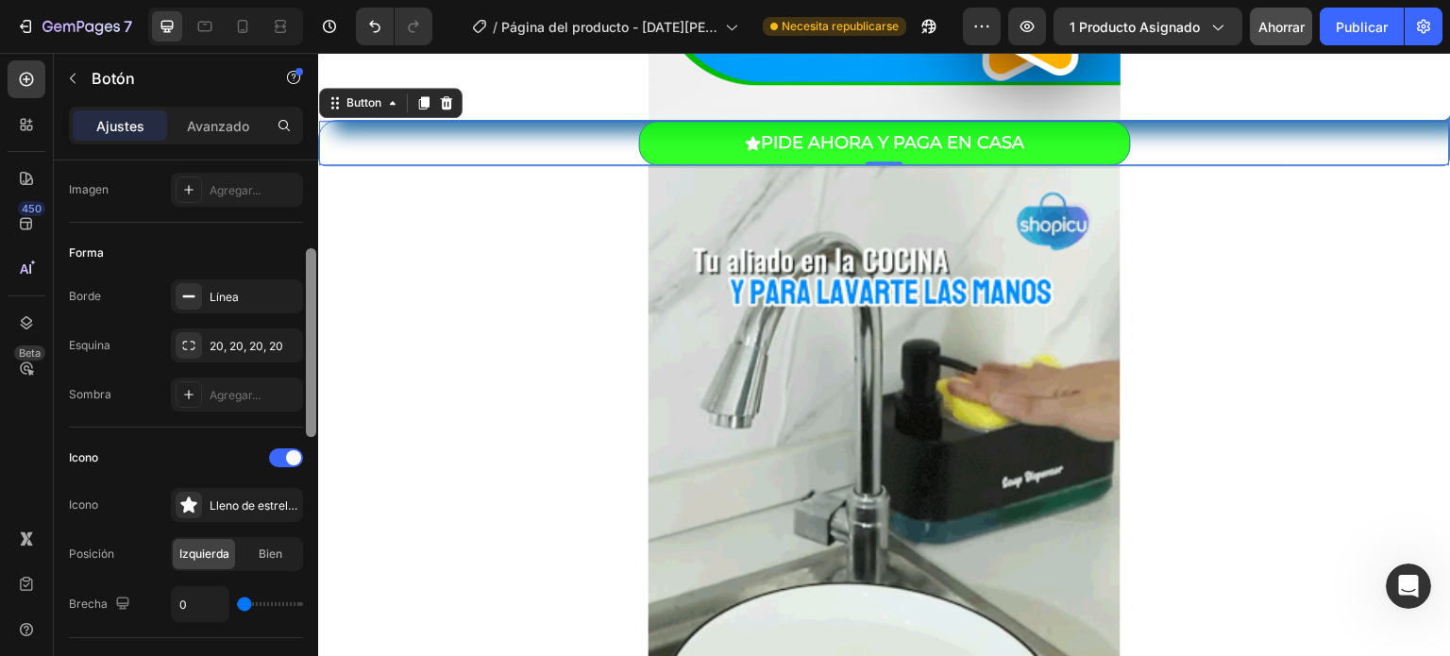
drag, startPoint x: 310, startPoint y: 201, endPoint x: 317, endPoint y: 309, distance: 107.9
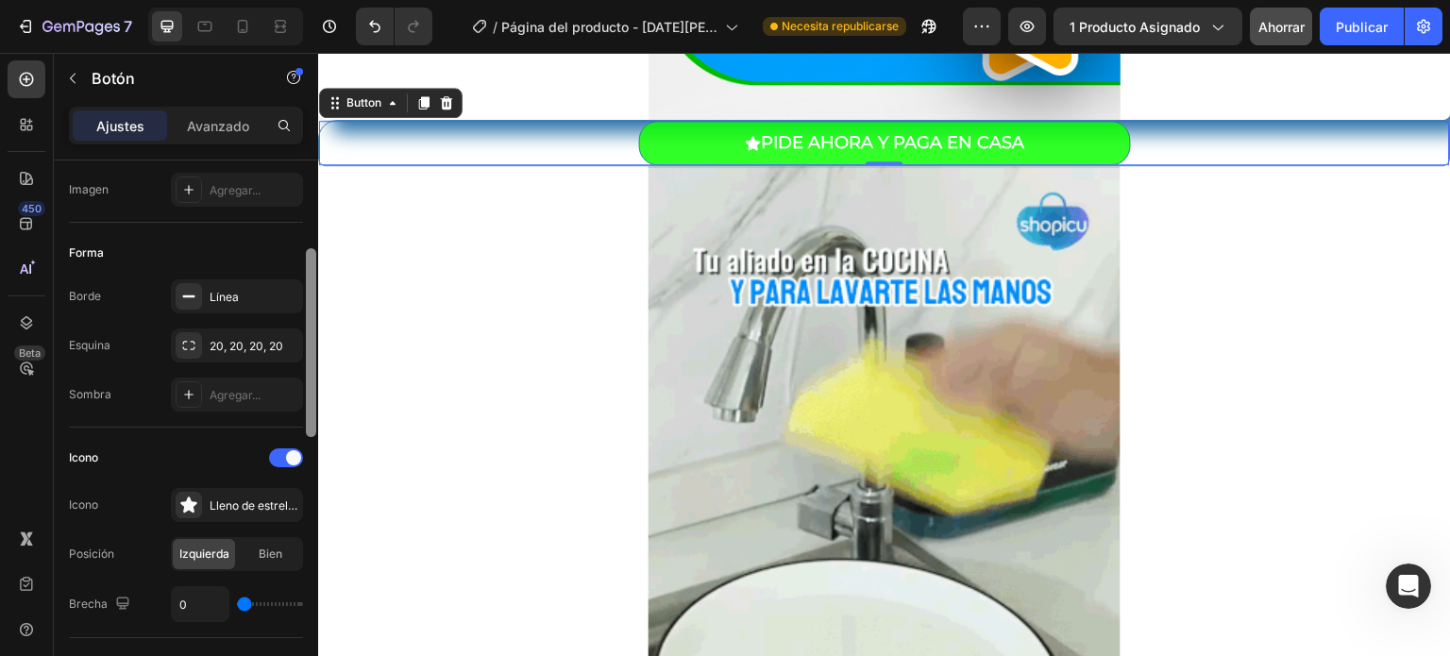
click at [317, 309] on div at bounding box center [311, 423] width 14 height 549
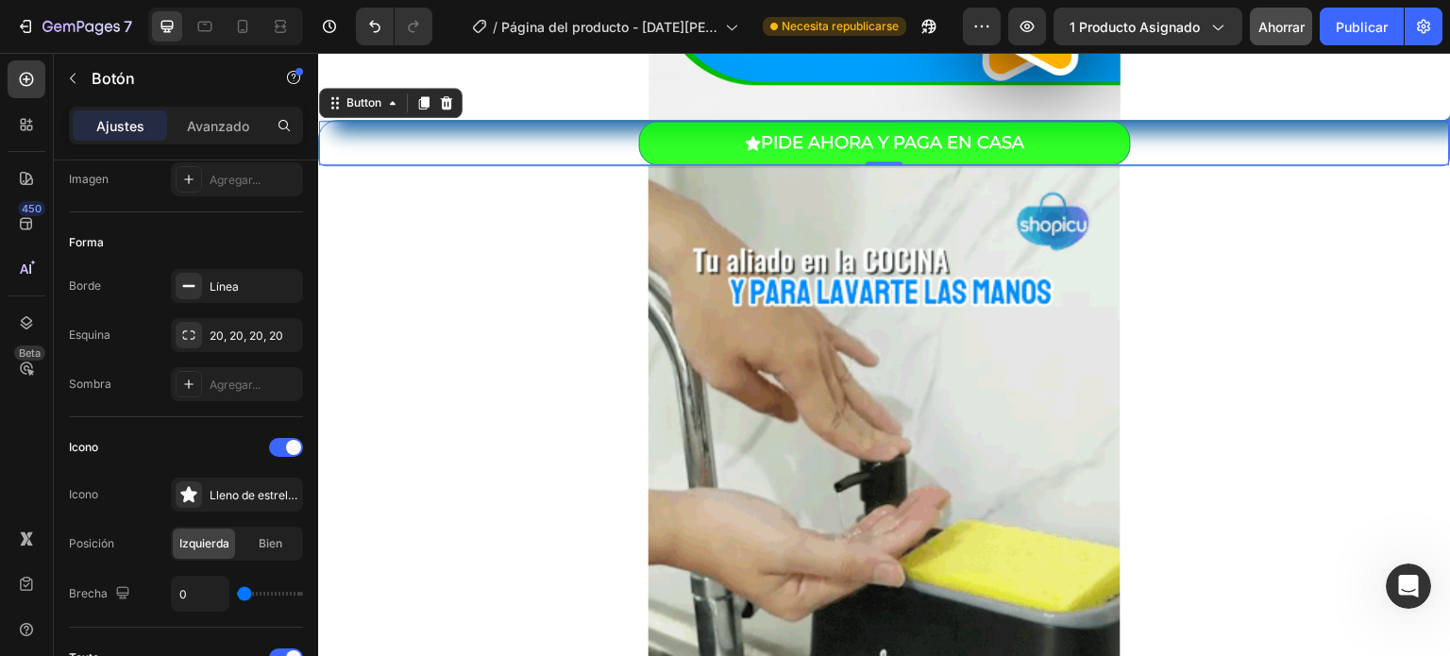
scroll to position [862, 0]
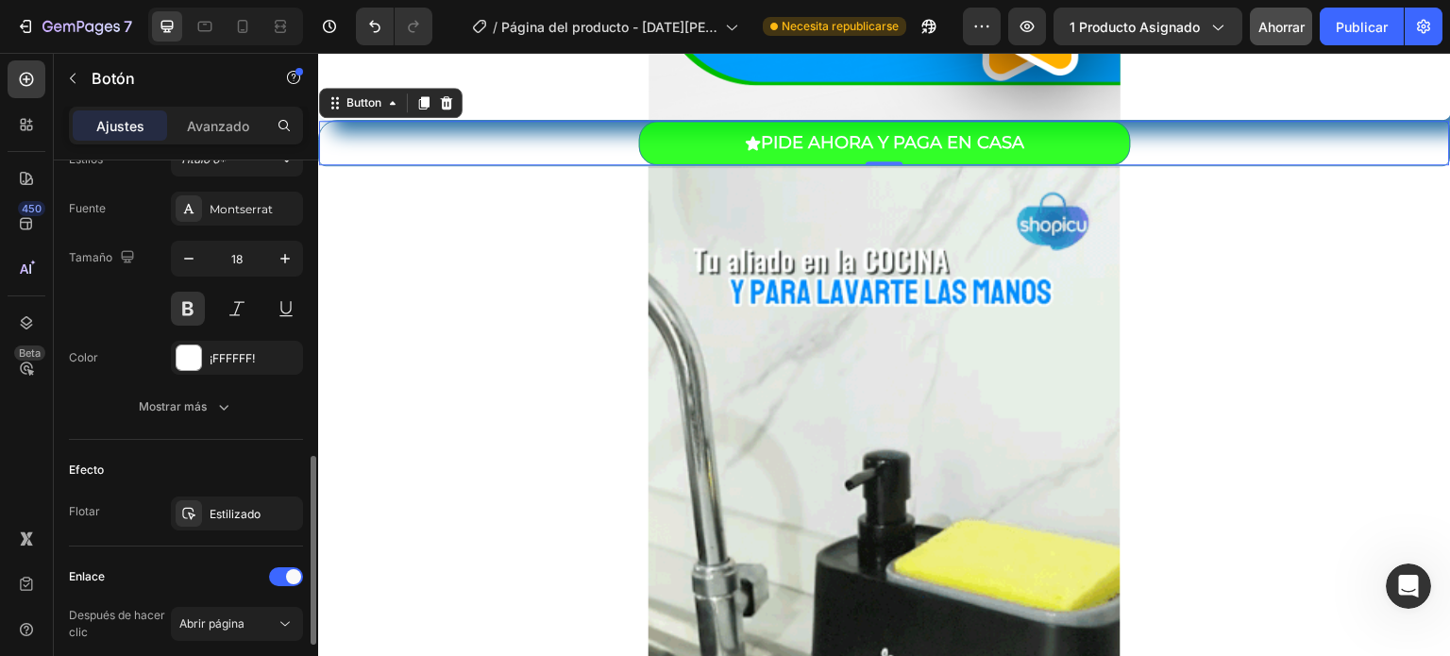
drag, startPoint x: 635, startPoint y: 362, endPoint x: 318, endPoint y: 337, distance: 318.1
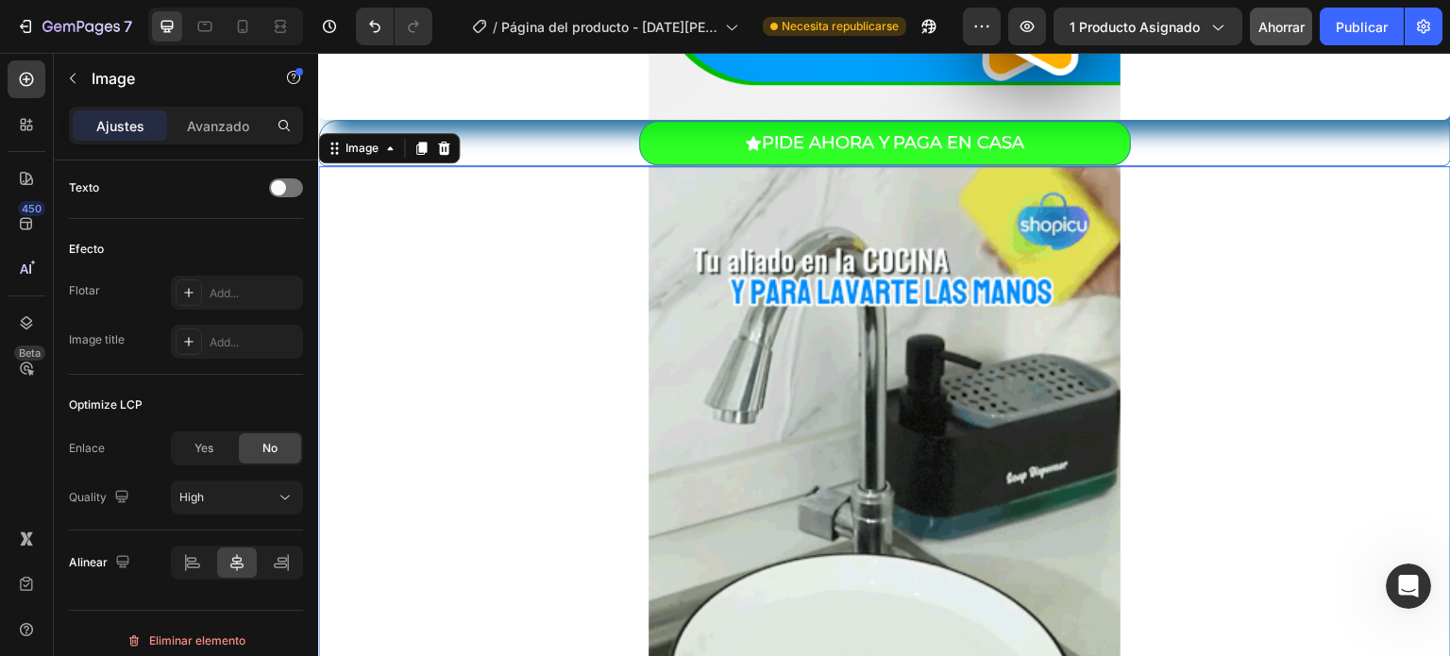
scroll to position [0, 0]
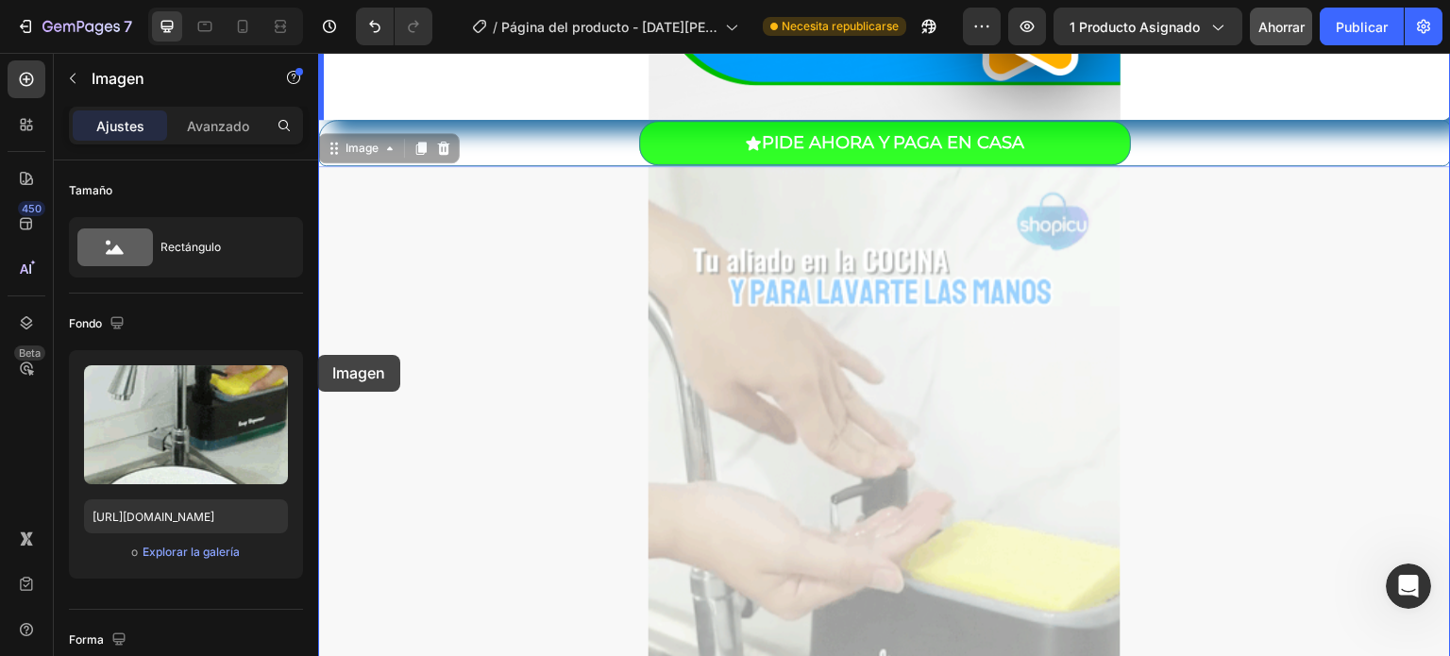
drag, startPoint x: 318, startPoint y: 344, endPoint x: 317, endPoint y: 355, distance: 11.4
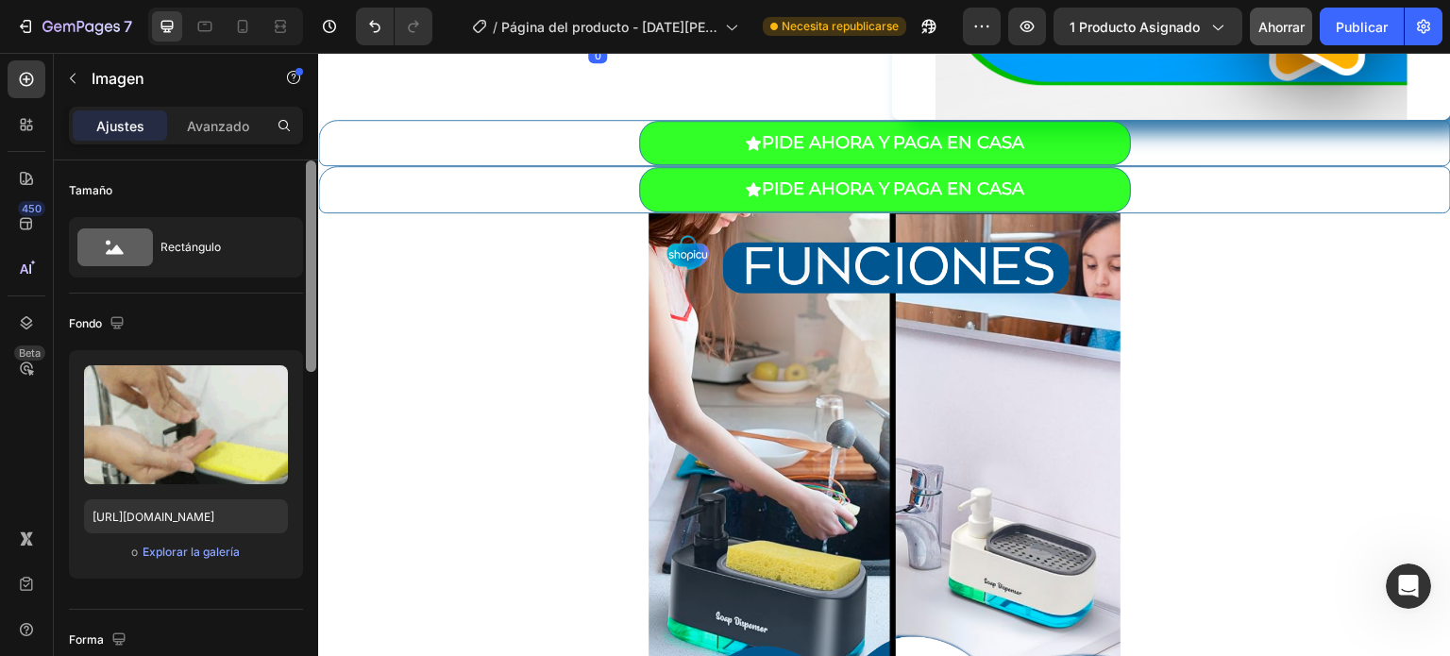
drag, startPoint x: 314, startPoint y: 333, endPoint x: 308, endPoint y: 311, distance: 23.6
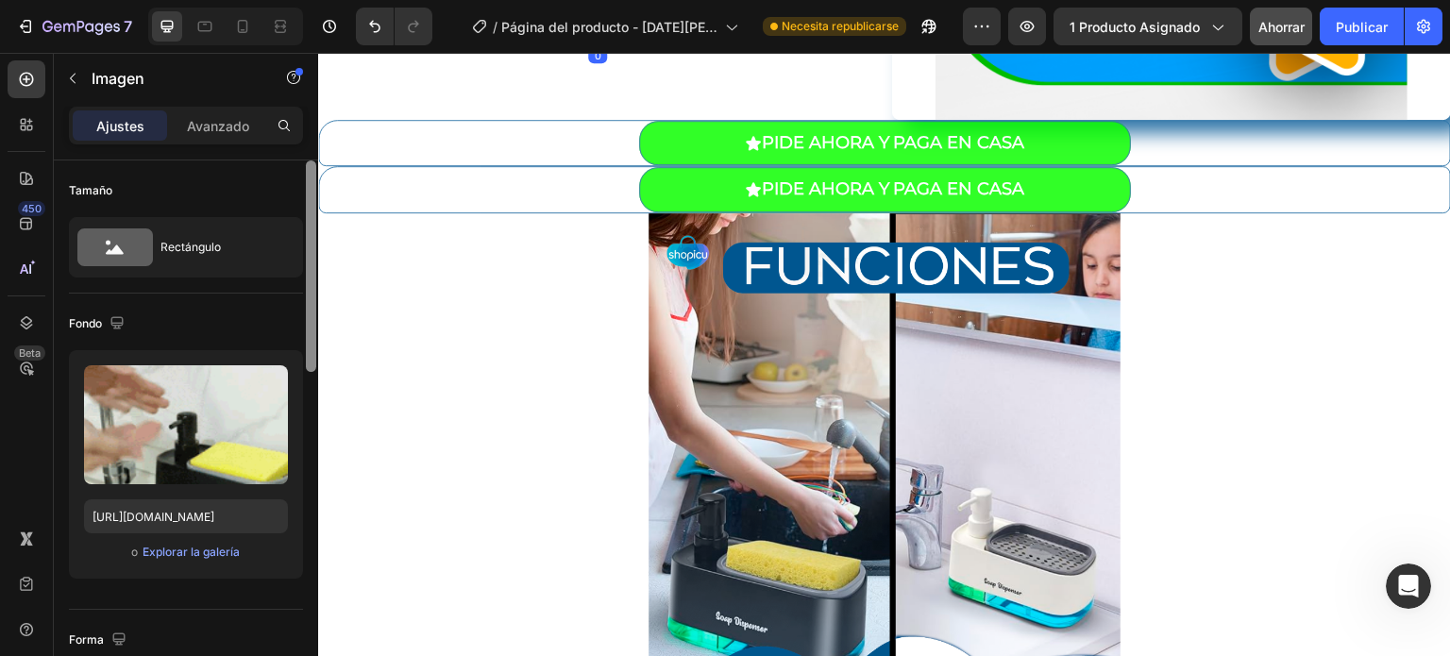
click at [308, 311] on div at bounding box center [311, 265] width 10 height 211
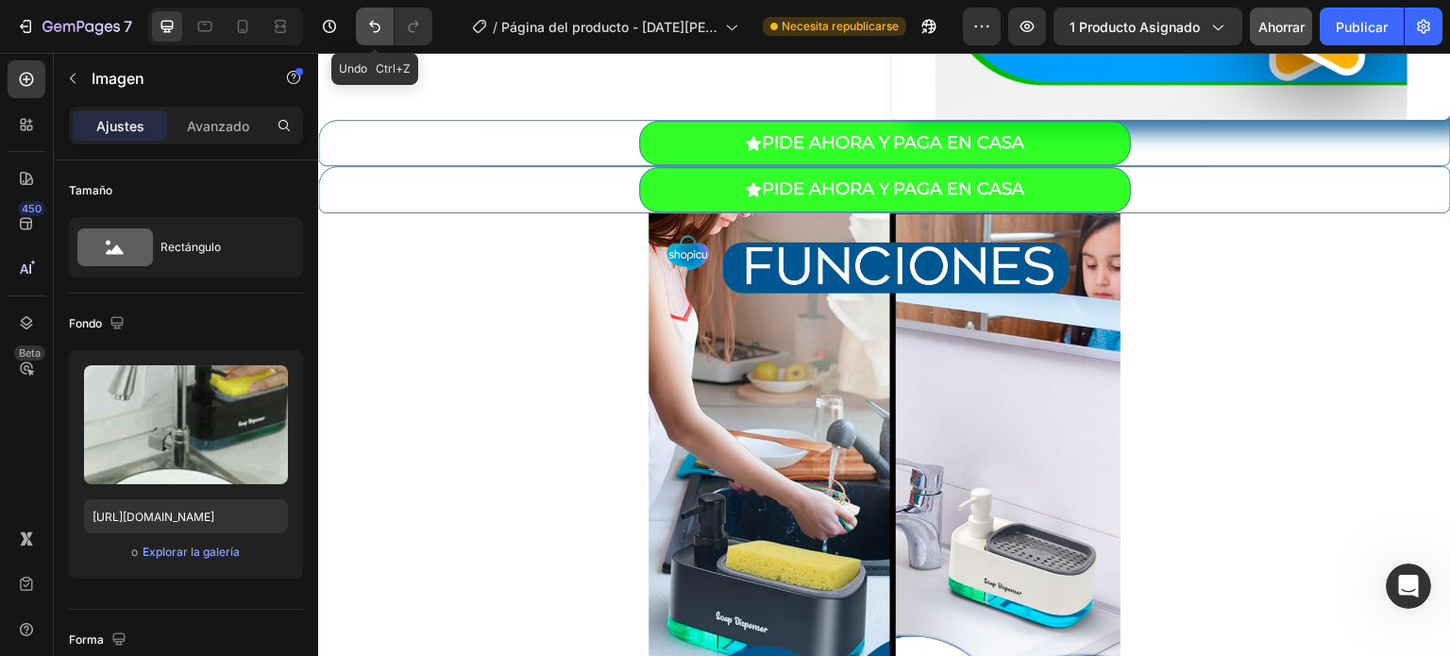
click at [366, 26] on icon "Deshacer/Rehacer" at bounding box center [374, 26] width 19 height 19
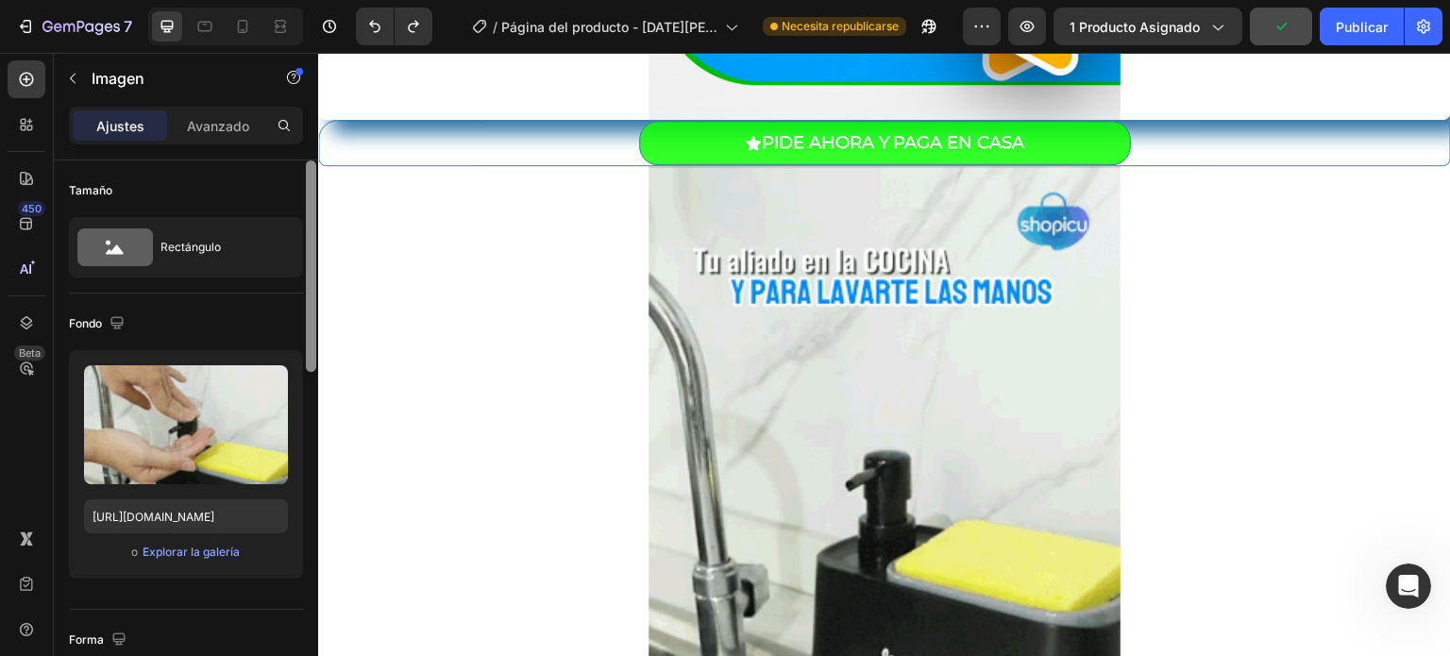
drag, startPoint x: 311, startPoint y: 342, endPoint x: 316, endPoint y: 252, distance: 89.8
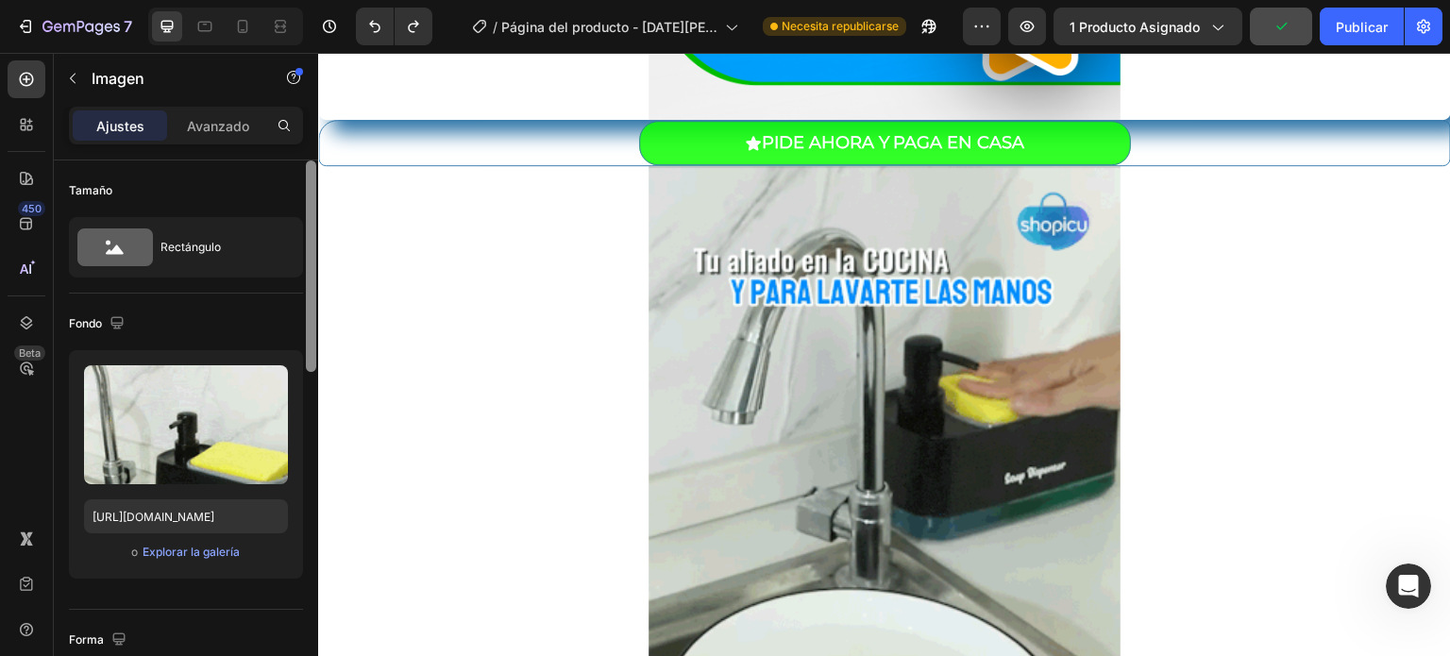
click at [316, 252] on div at bounding box center [311, 434] width 14 height 549
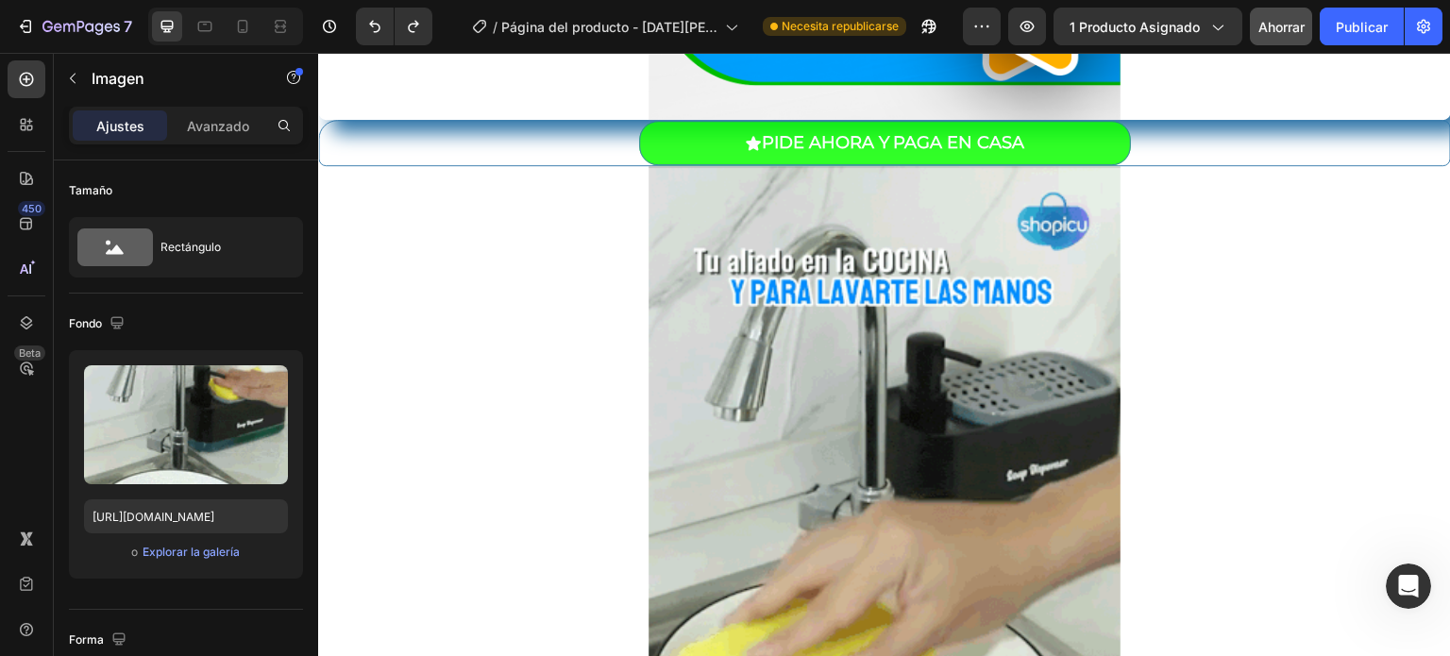
click at [124, 130] on font "Ajustes" at bounding box center [120, 126] width 48 height 16
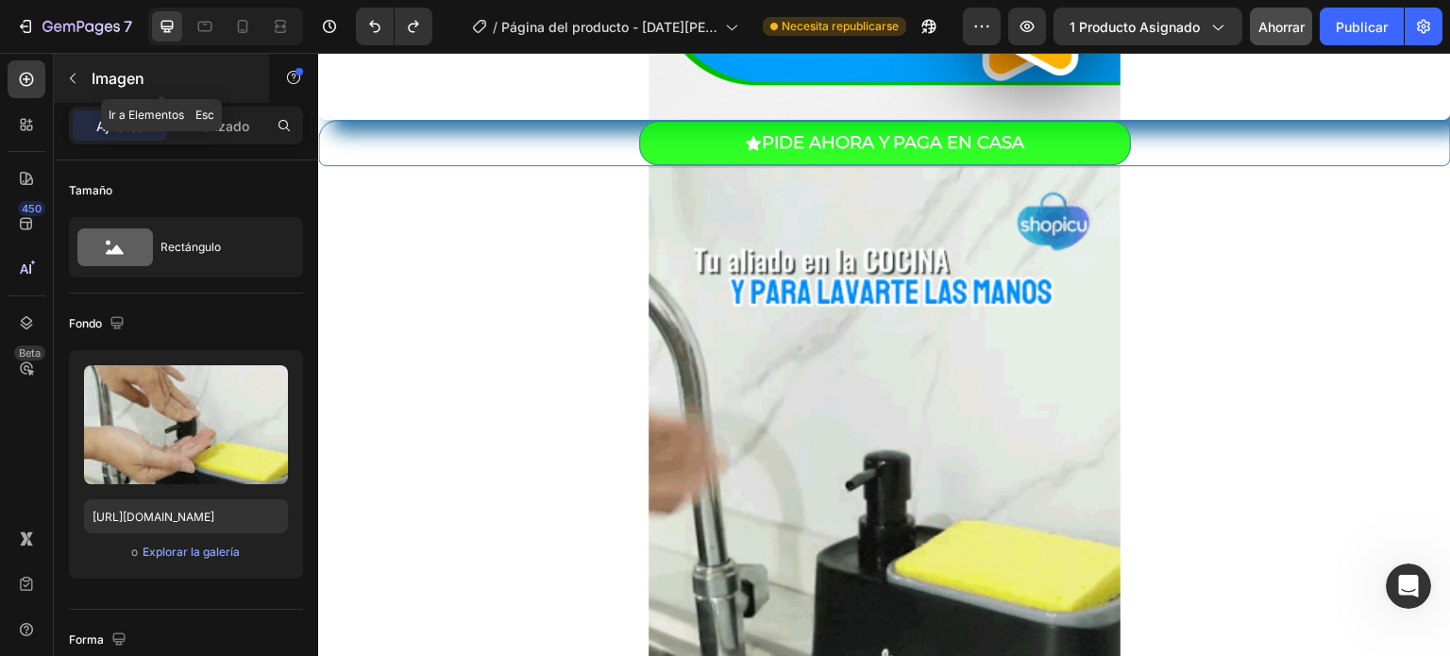
click at [75, 77] on icon "button" at bounding box center [72, 78] width 15 height 15
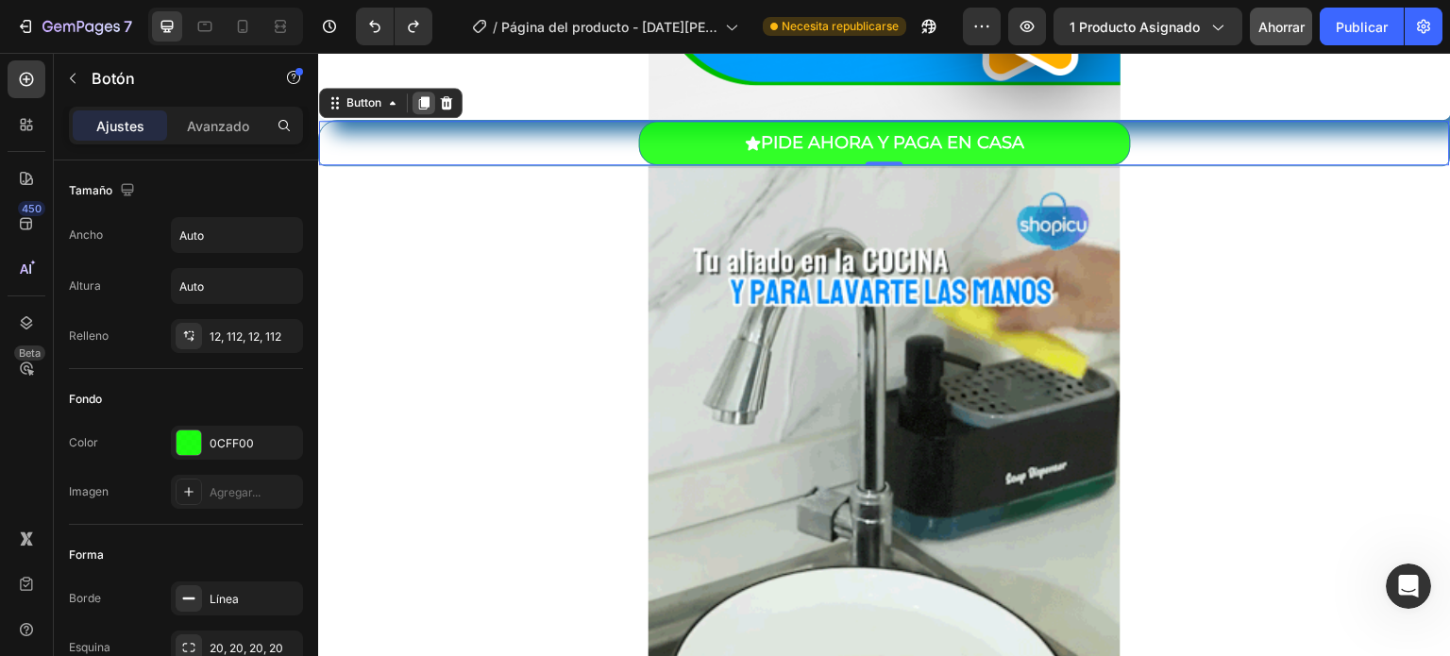
click at [421, 99] on icon at bounding box center [424, 102] width 10 height 13
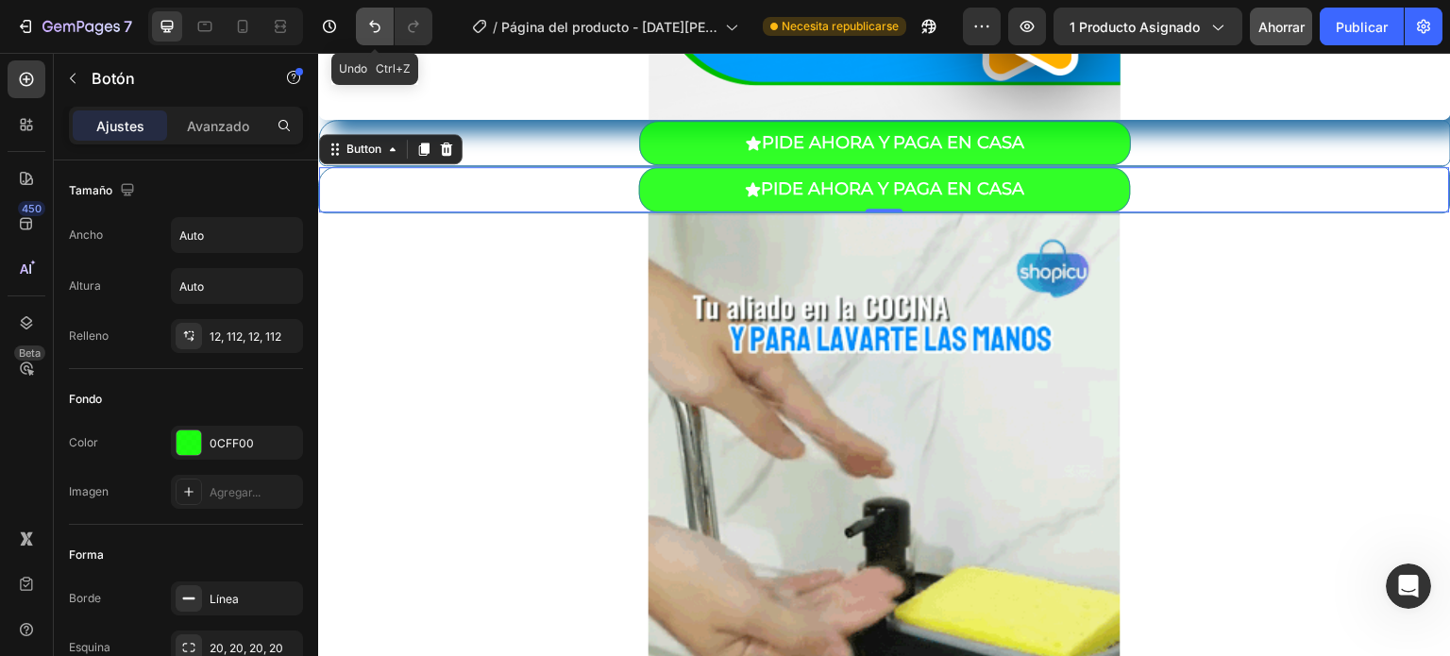
click at [370, 28] on icon "Deshacer/Rehacer" at bounding box center [374, 26] width 19 height 19
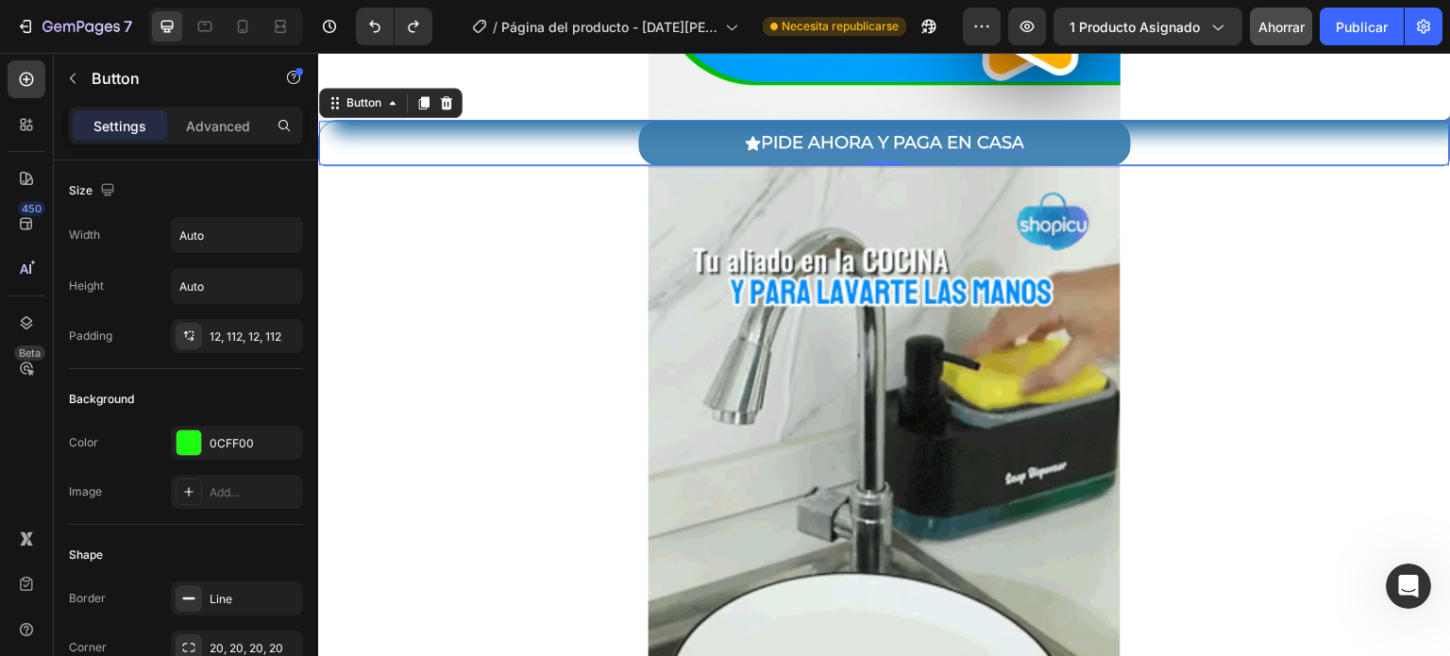
click at [789, 143] on p "PIDE AHORA Y PAGA EN CASA" at bounding box center [893, 143] width 263 height 22
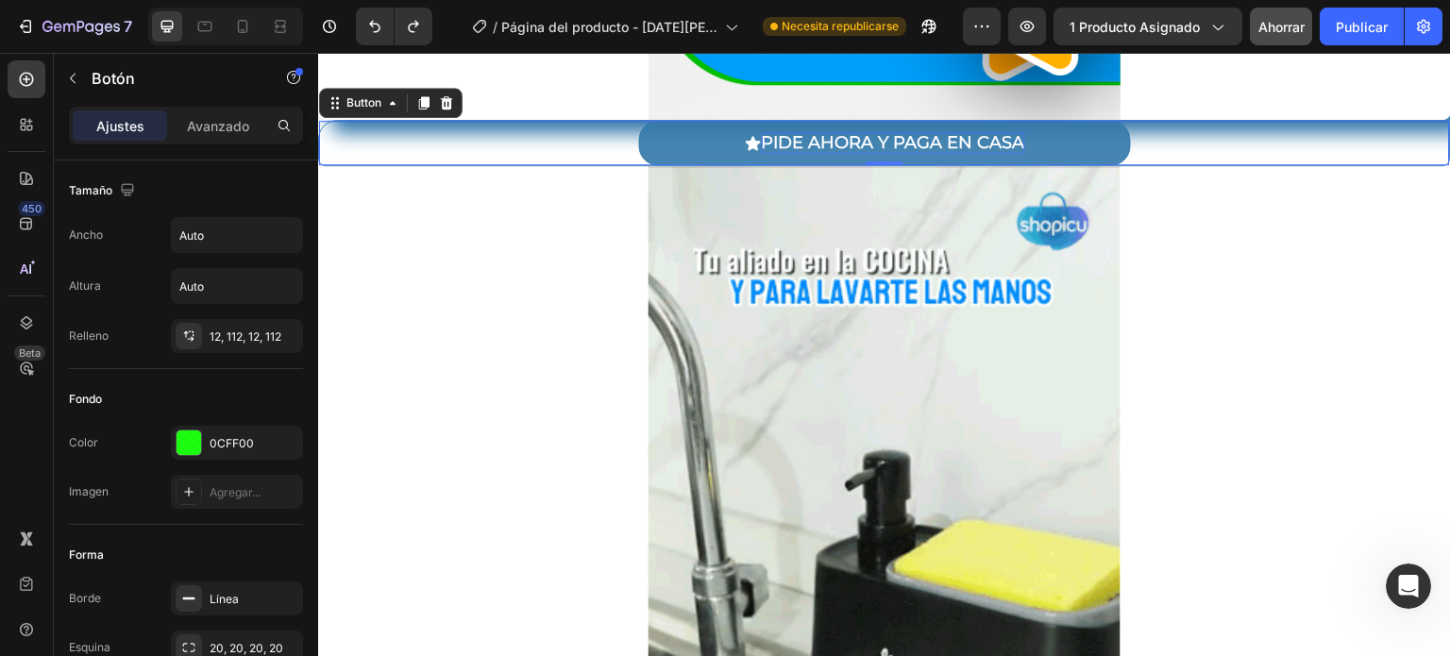
click at [732, 135] on button "PIDE AHORA Y PAGA EN CASA" at bounding box center [885, 143] width 492 height 44
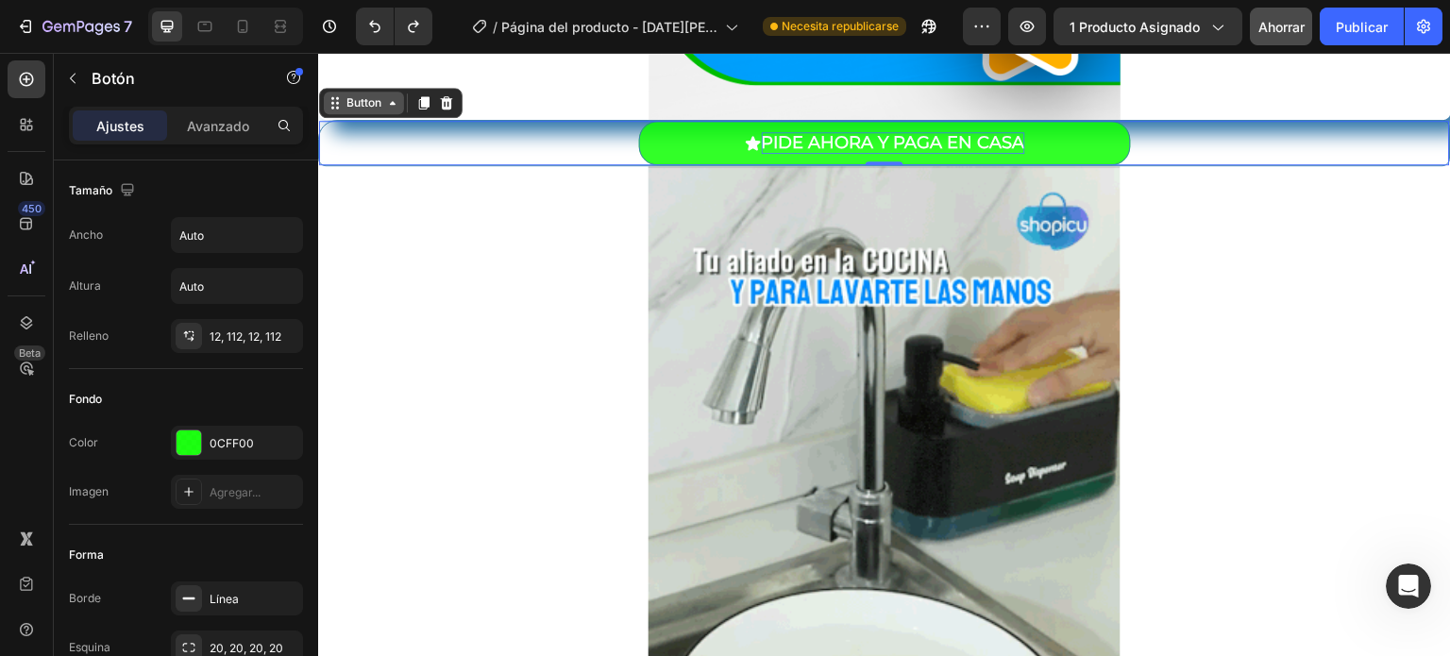
click at [393, 104] on icon at bounding box center [392, 102] width 15 height 15
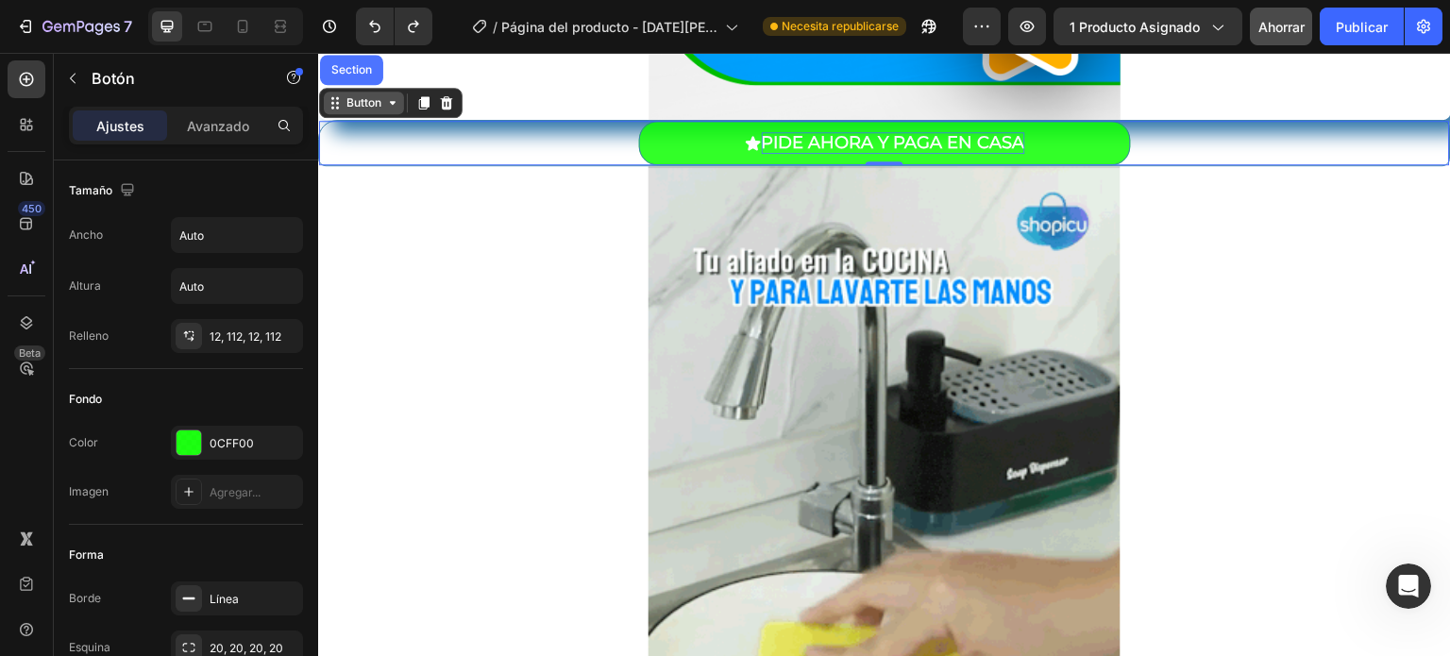
click at [393, 104] on icon at bounding box center [392, 102] width 15 height 15
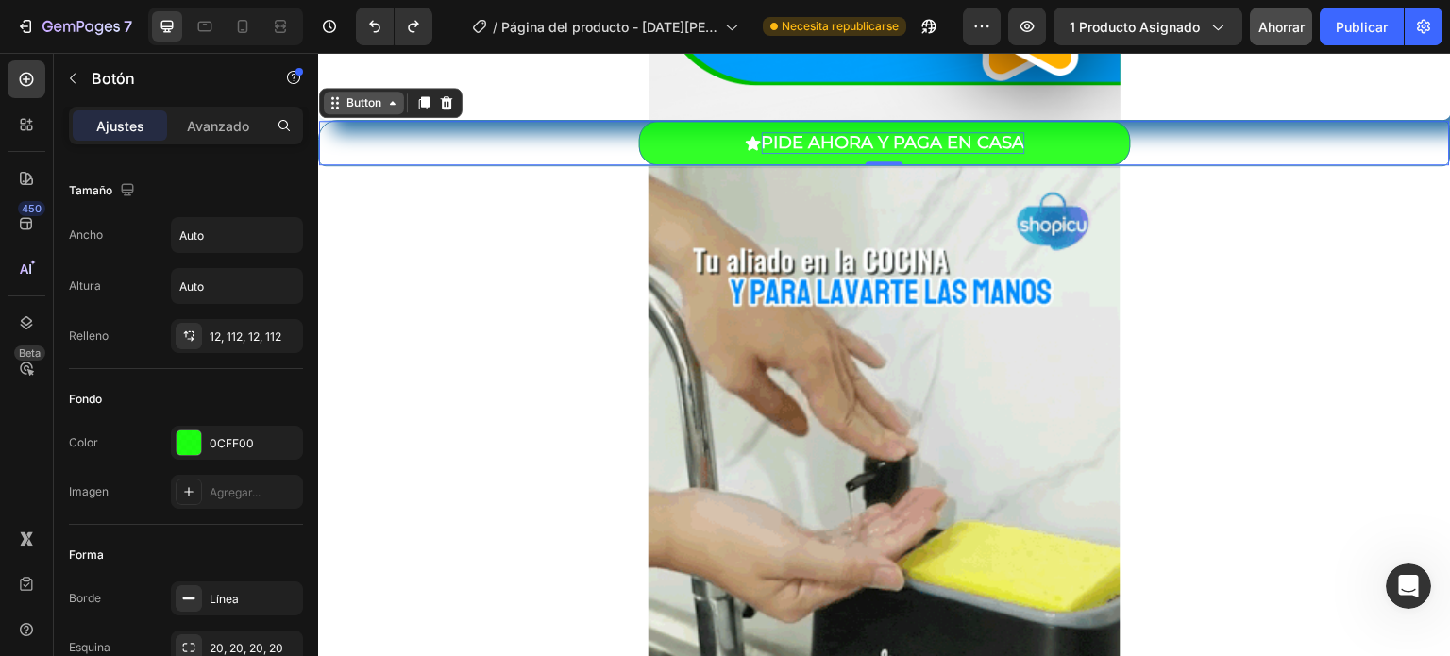
click at [393, 104] on icon at bounding box center [392, 102] width 15 height 15
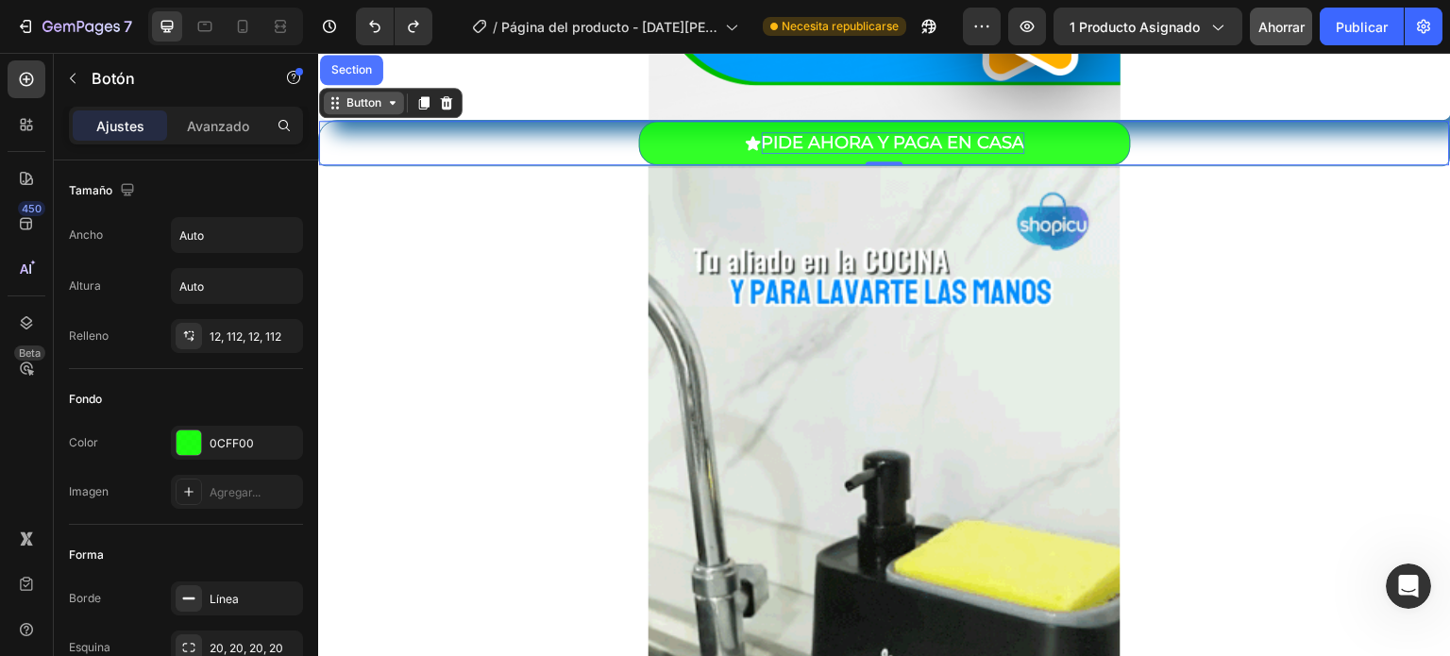
click at [393, 104] on icon at bounding box center [392, 102] width 15 height 15
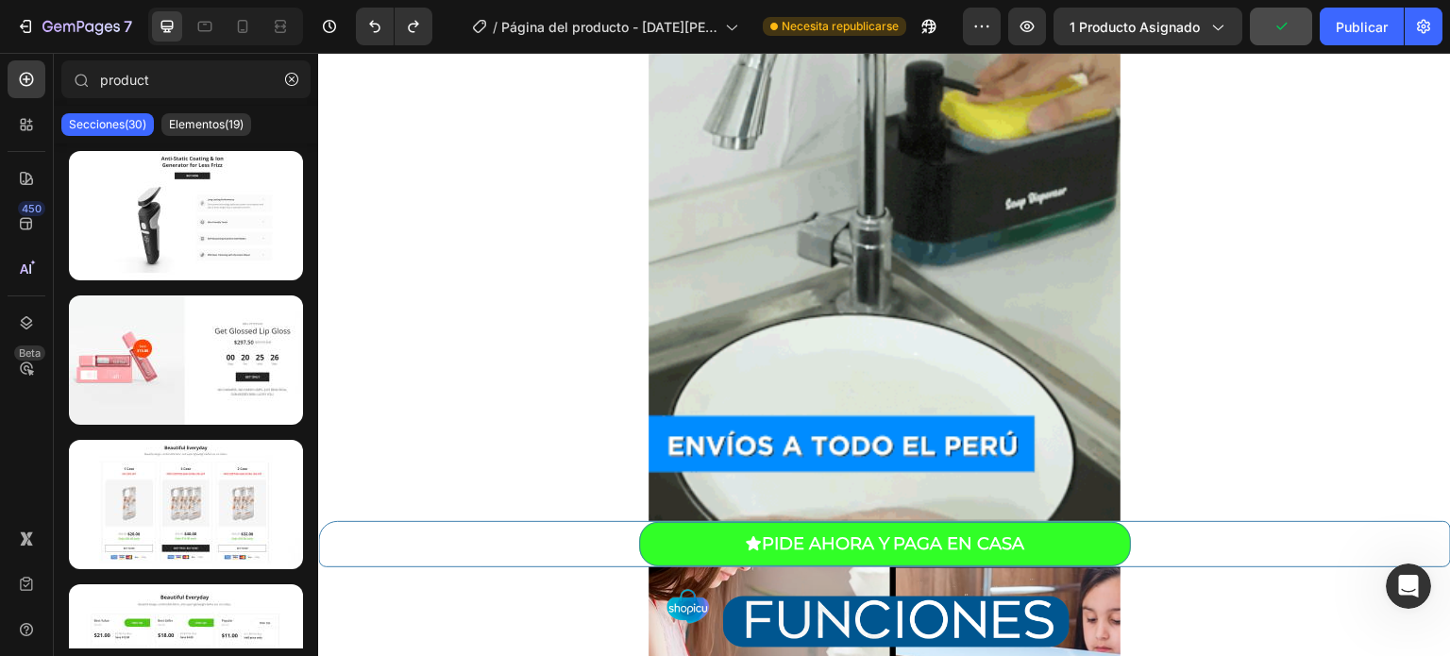
scroll to position [1352, 0]
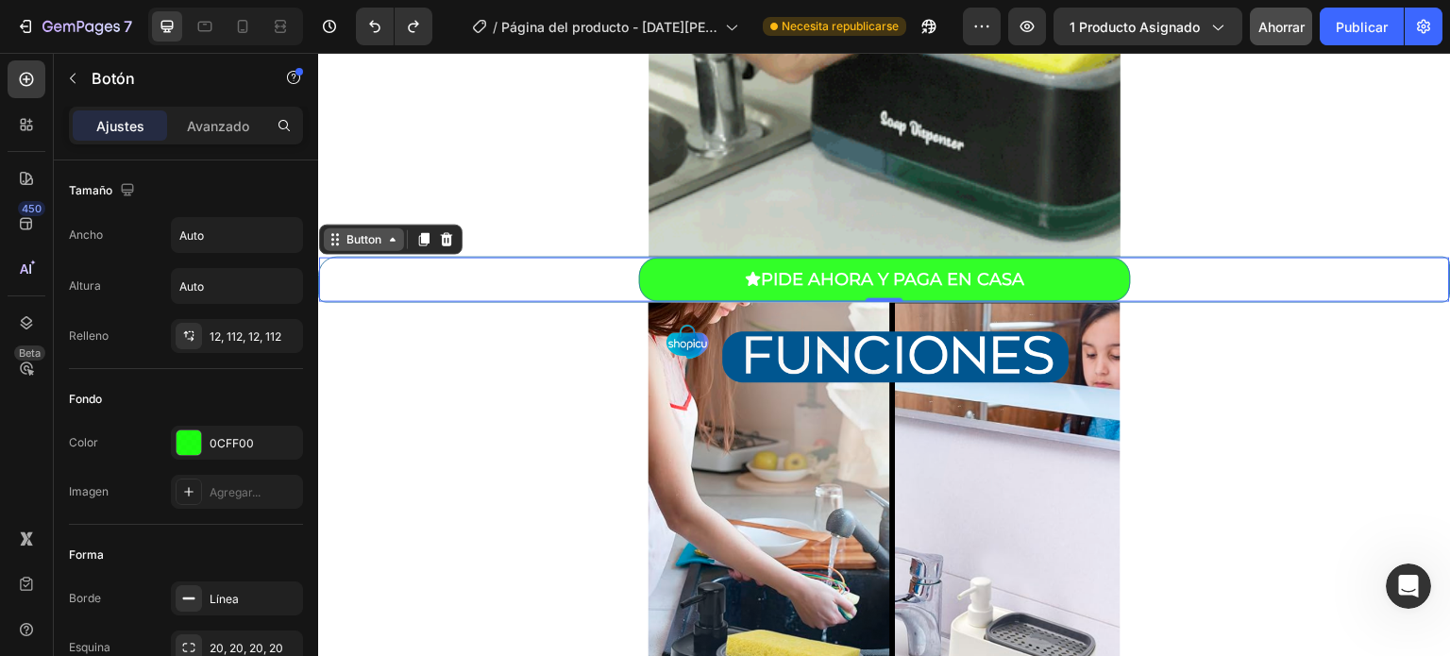
click at [391, 237] on icon at bounding box center [392, 239] width 15 height 15
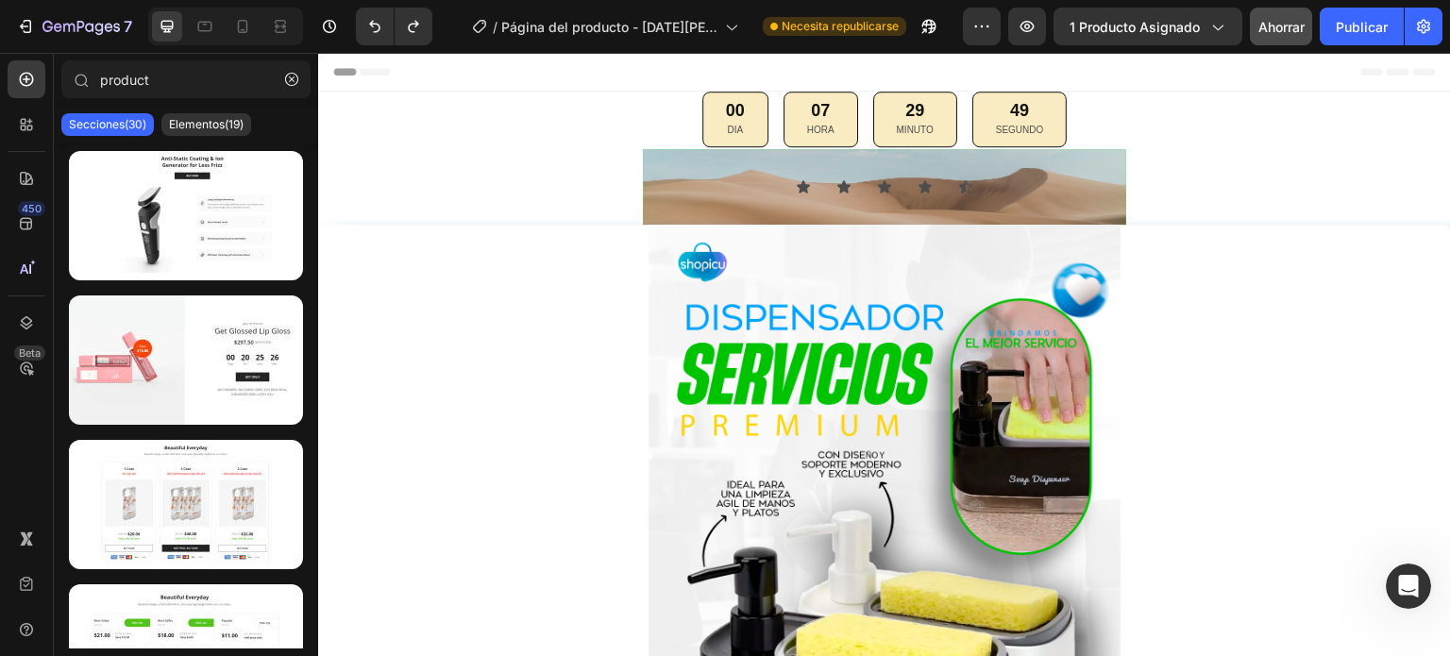
scroll to position [0, 0]
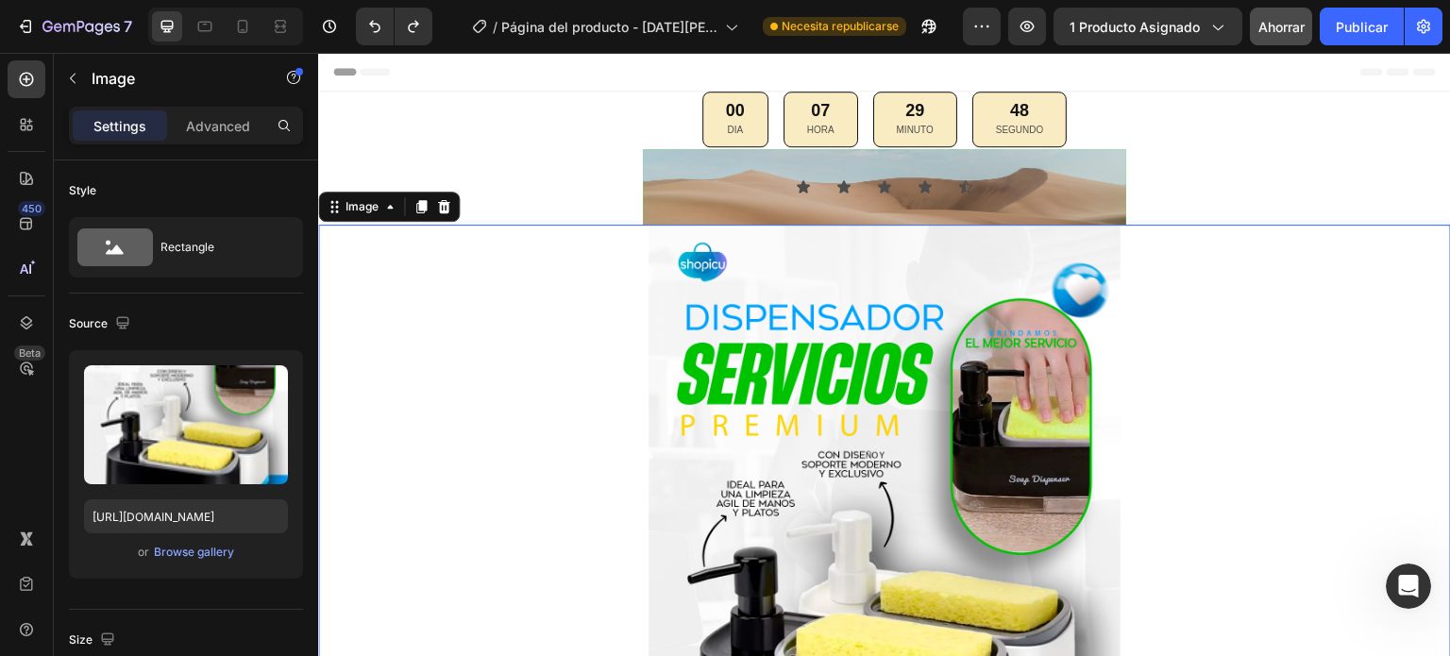
click at [475, 267] on div at bounding box center [884, 579] width 1133 height 708
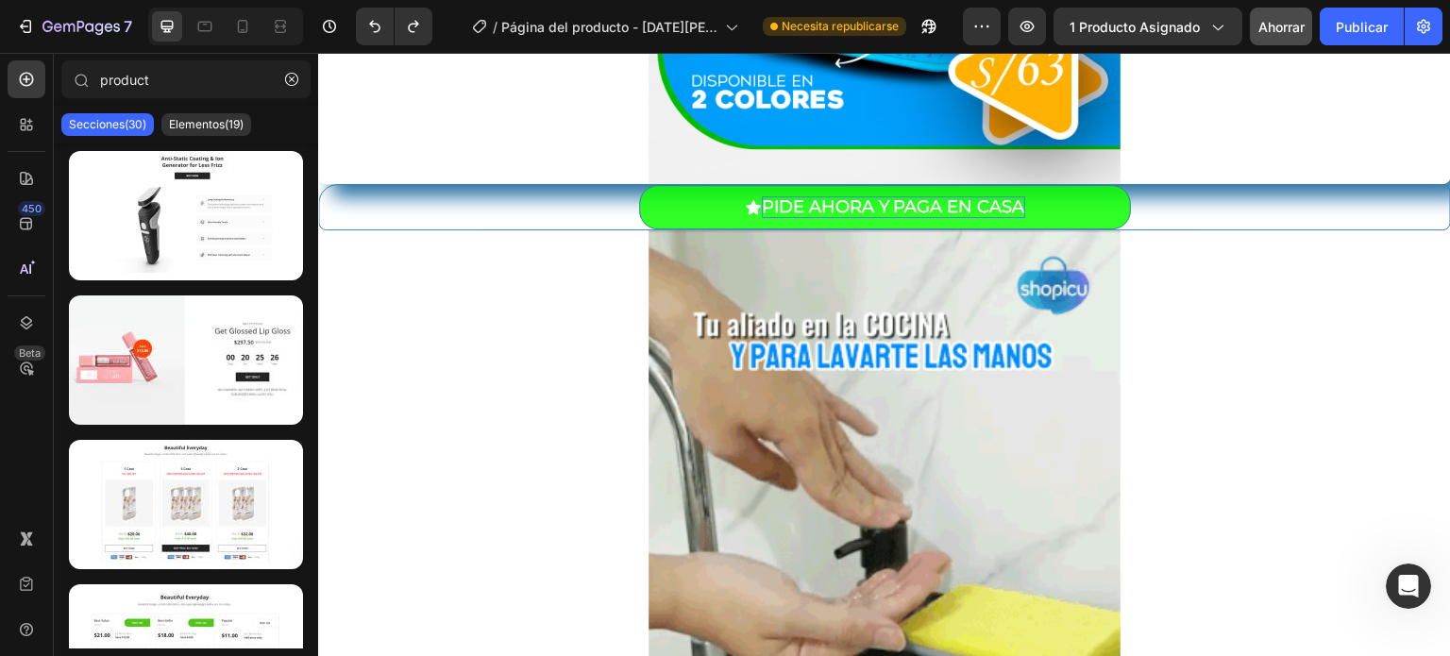
scroll to position [759, 0]
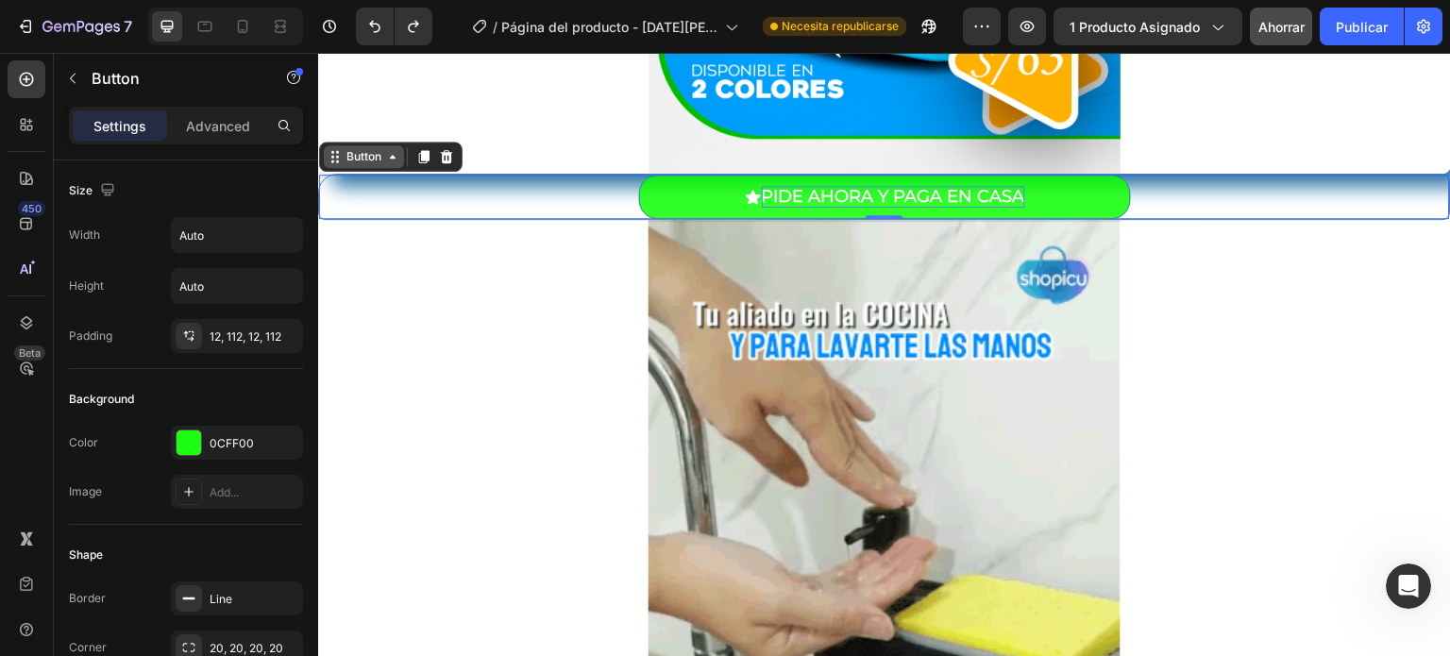
click at [865, 207] on button "PIDE AHORA Y PAGA EN CASA" at bounding box center [885, 197] width 492 height 44
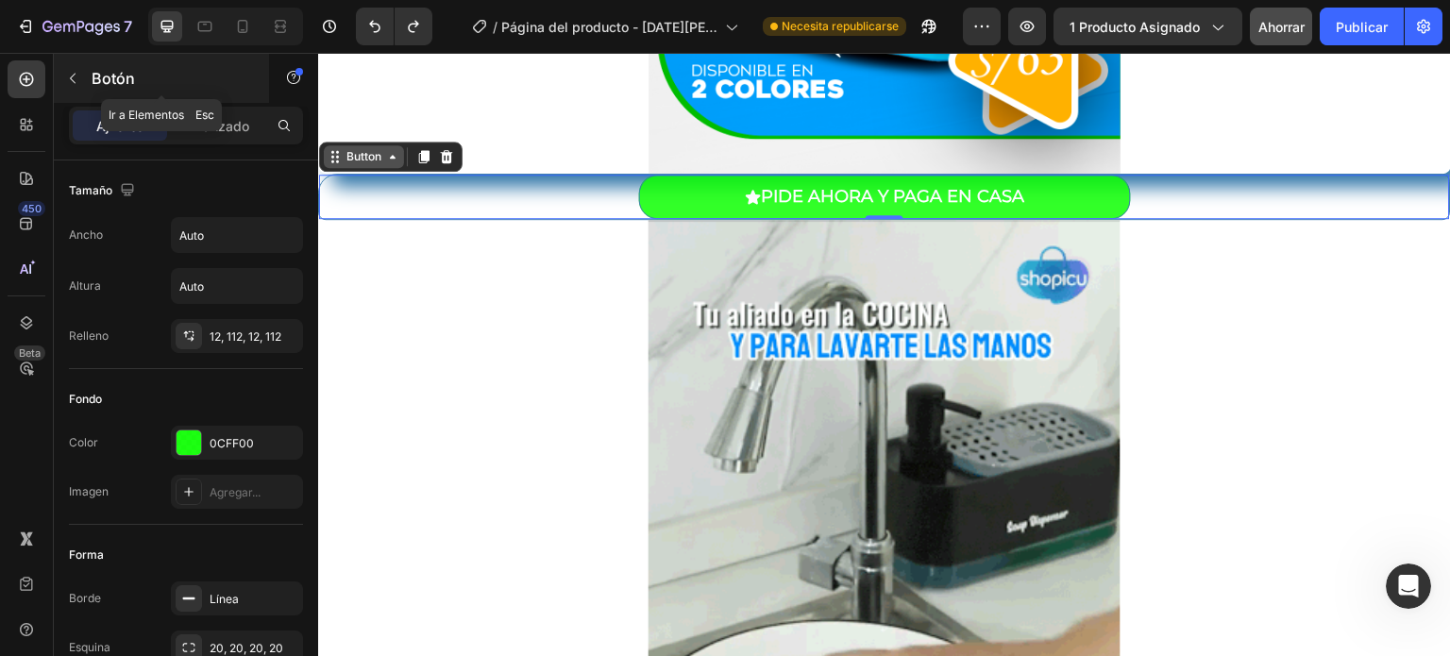
click at [146, 83] on p "Botón" at bounding box center [172, 78] width 160 height 23
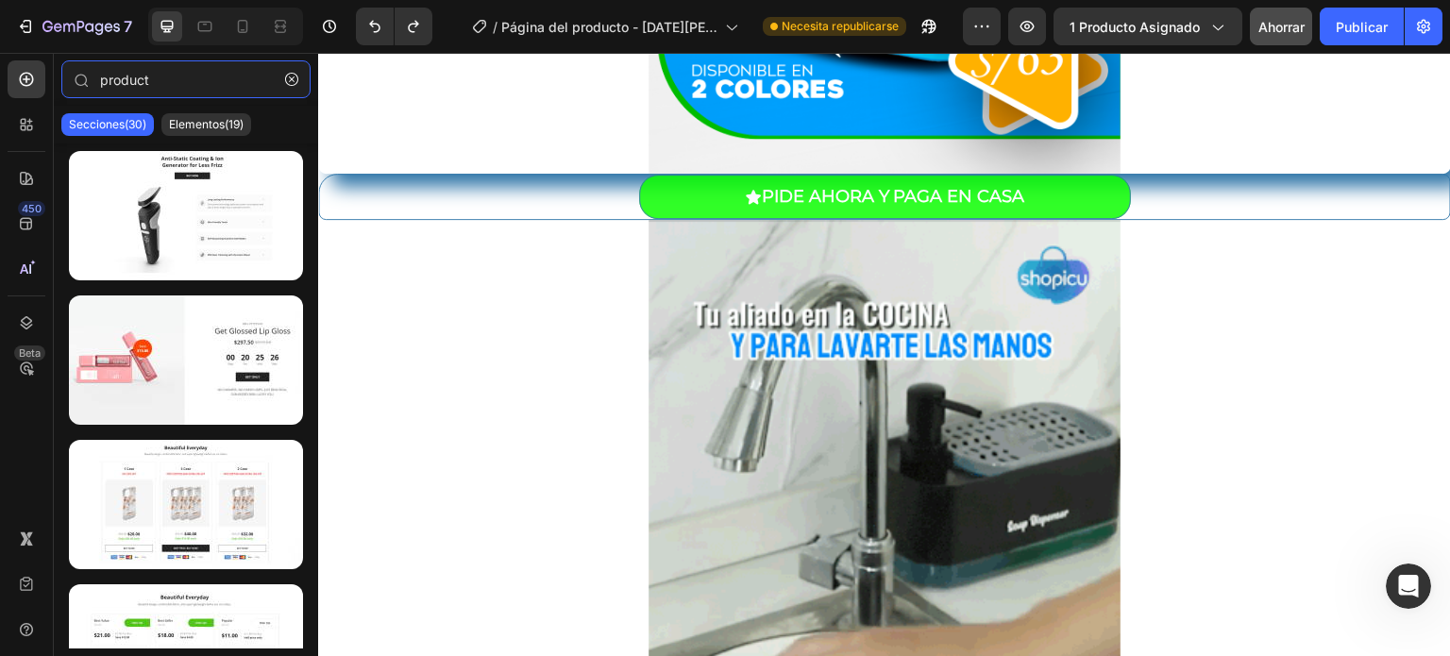
click at [146, 83] on input "product" at bounding box center [185, 79] width 249 height 38
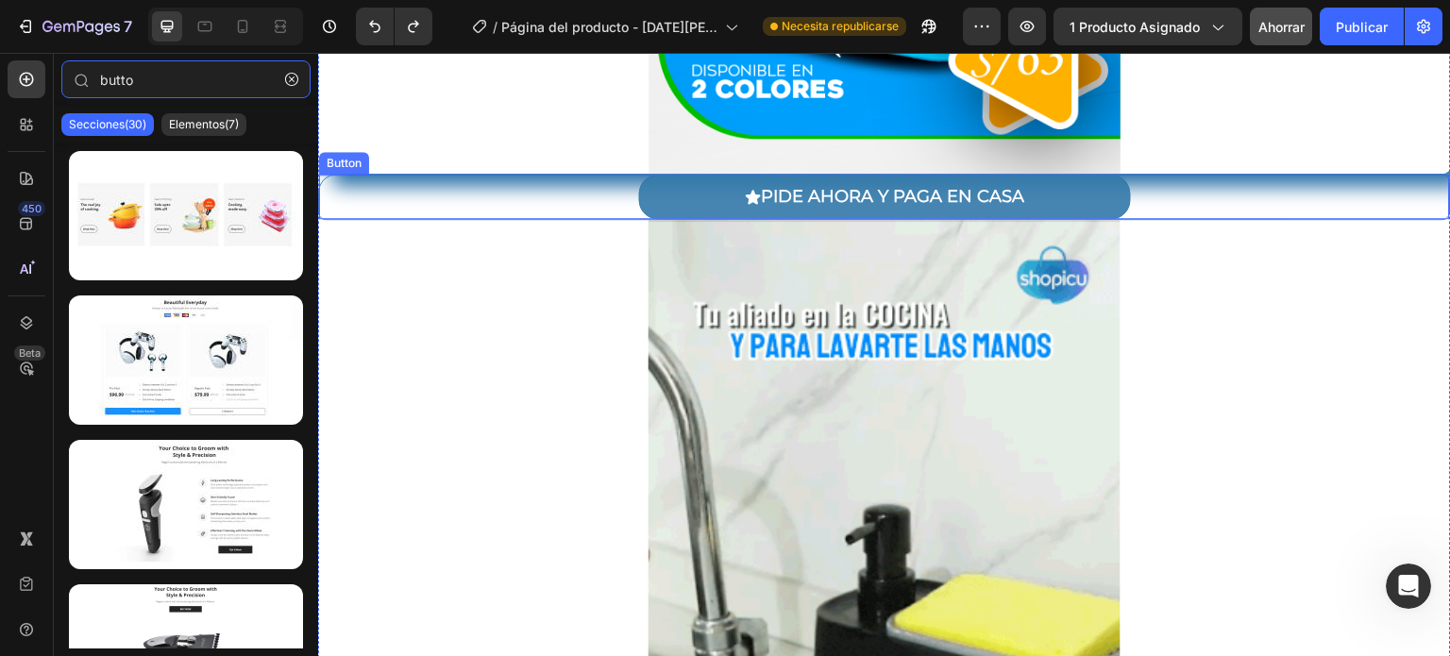
type input "butto"
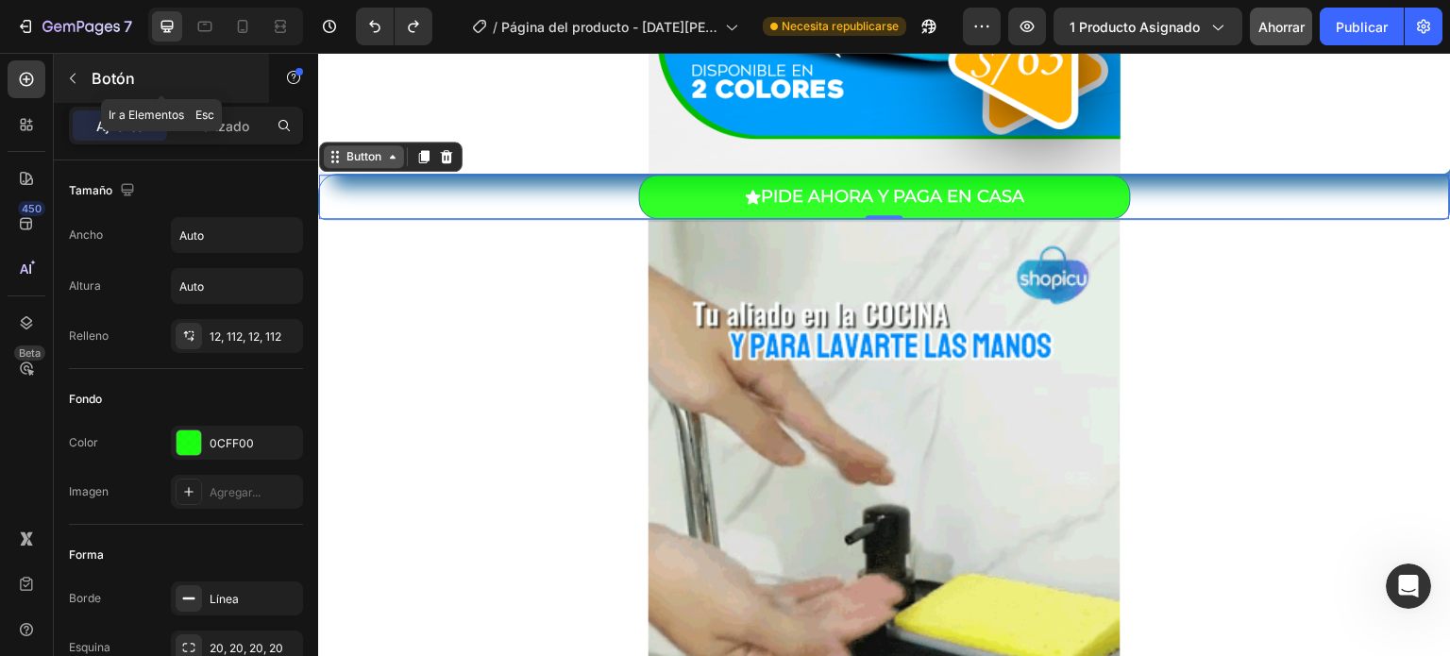
click at [129, 81] on font "Botón" at bounding box center [113, 78] width 43 height 19
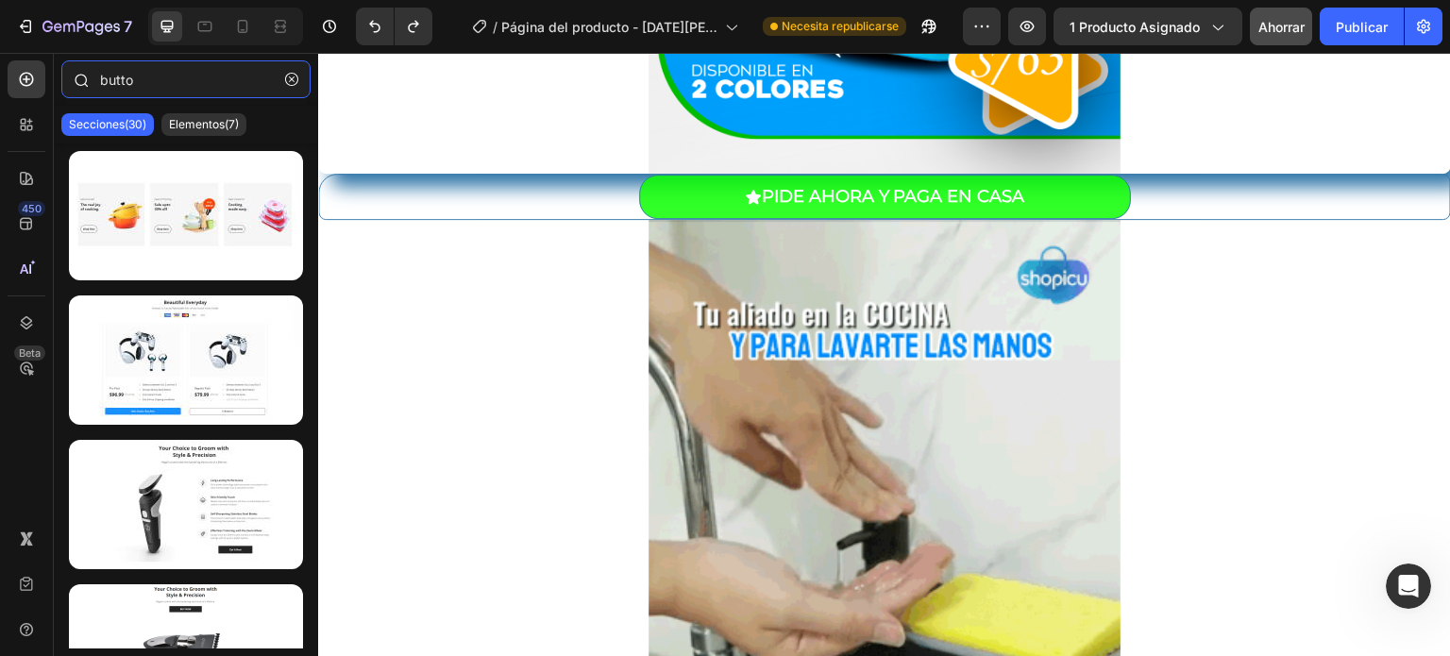
click at [118, 81] on input "butto" at bounding box center [185, 79] width 249 height 38
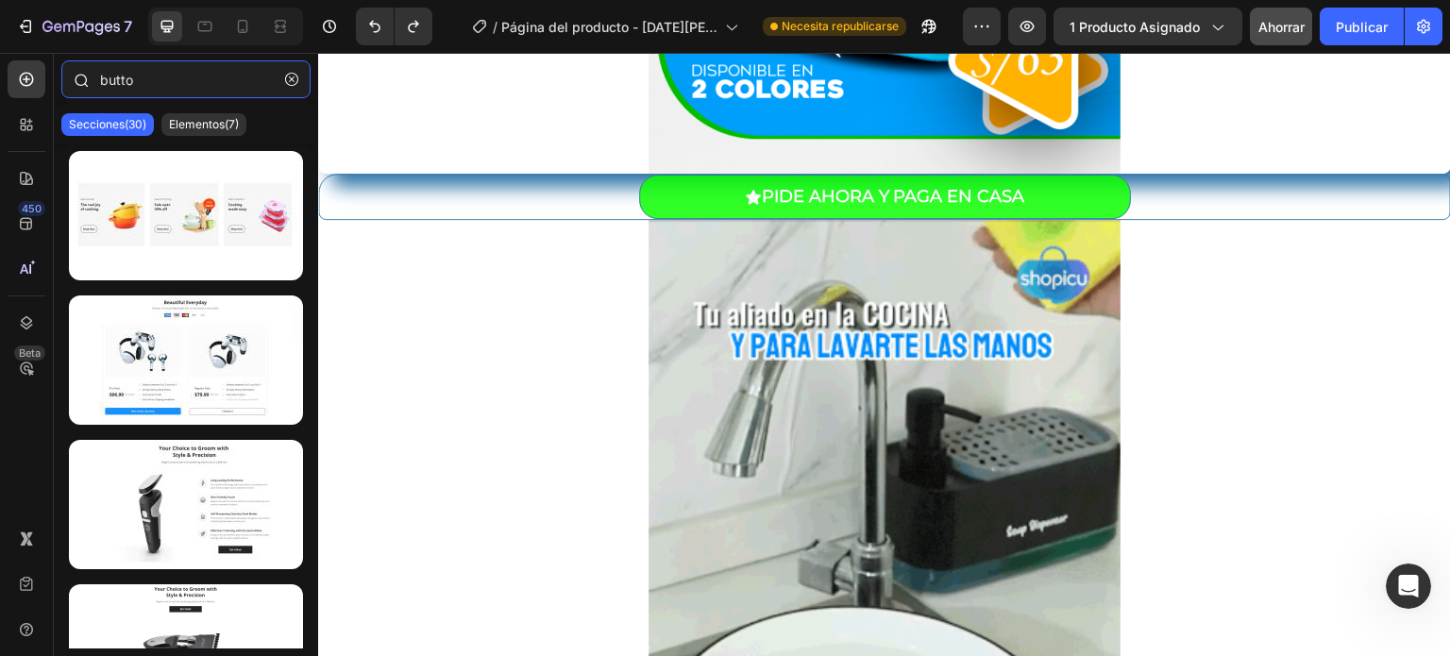
click at [166, 71] on input "butto" at bounding box center [185, 79] width 249 height 38
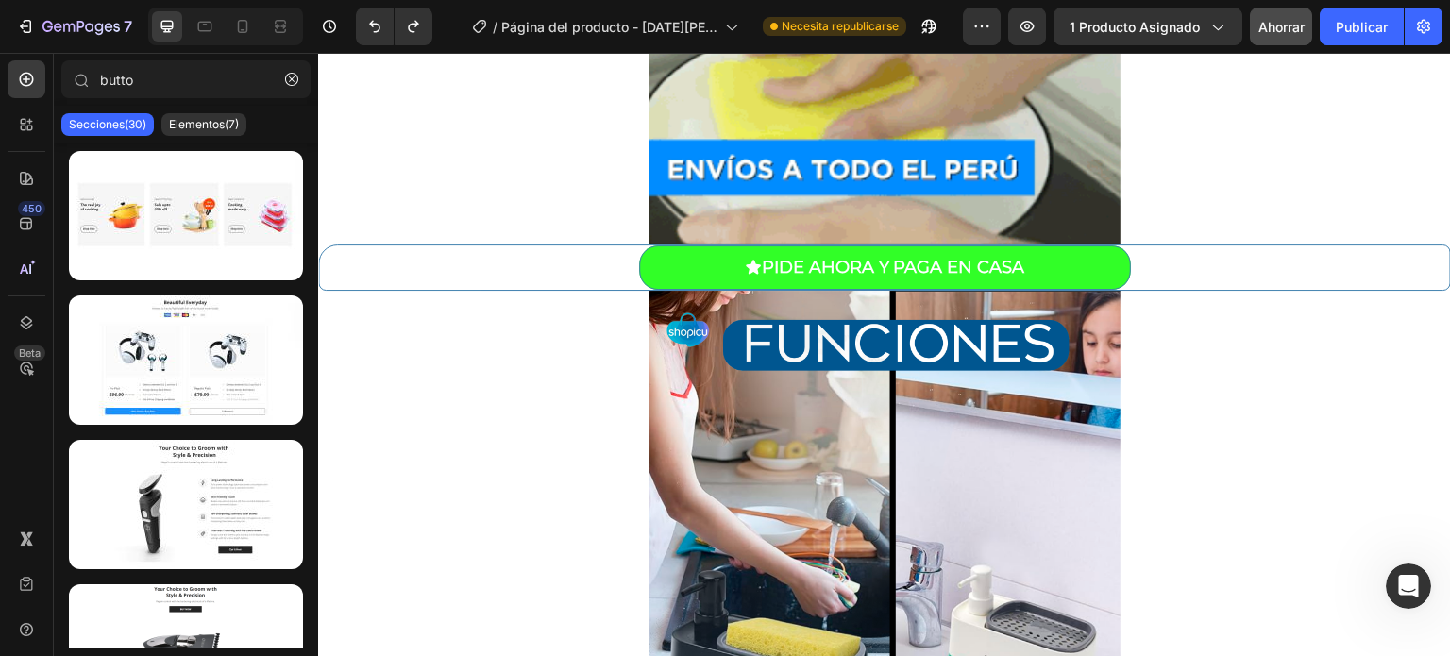
scroll to position [1447, 0]
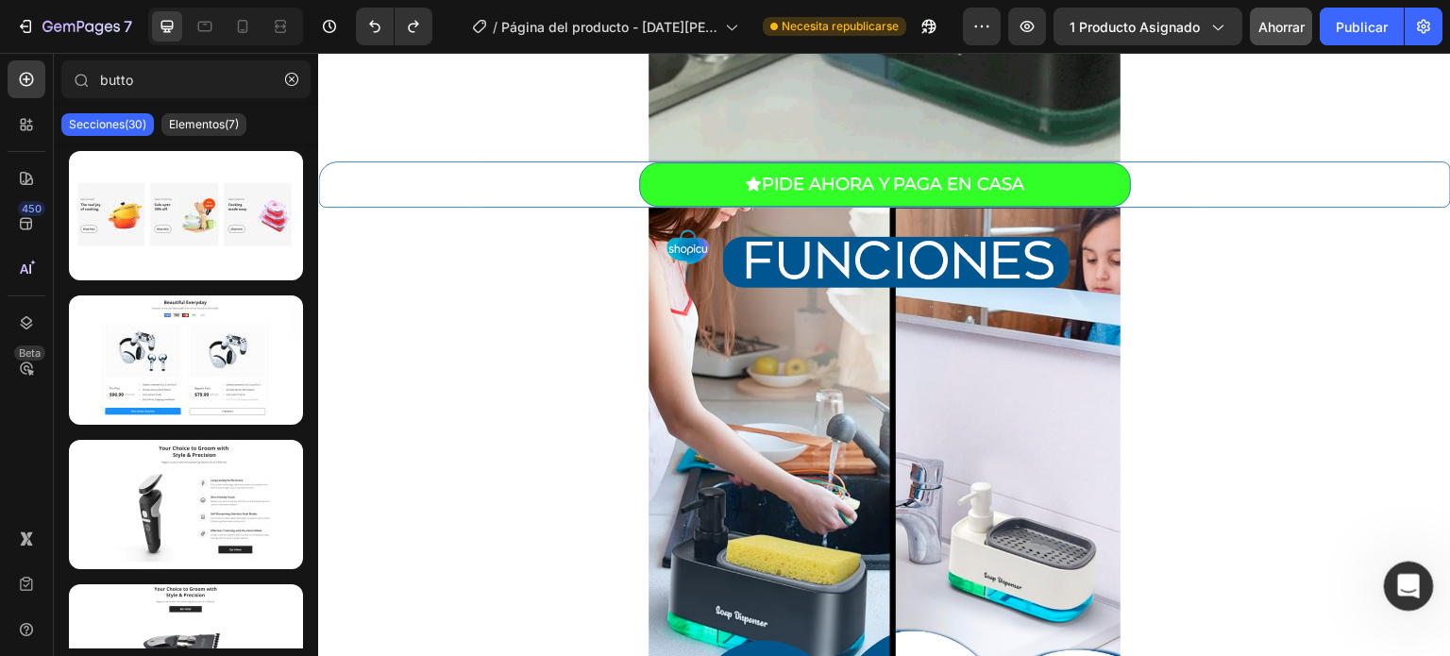
click at [1411, 579] on icon "Abrir Intercom Messenger" at bounding box center [1405, 583] width 31 height 31
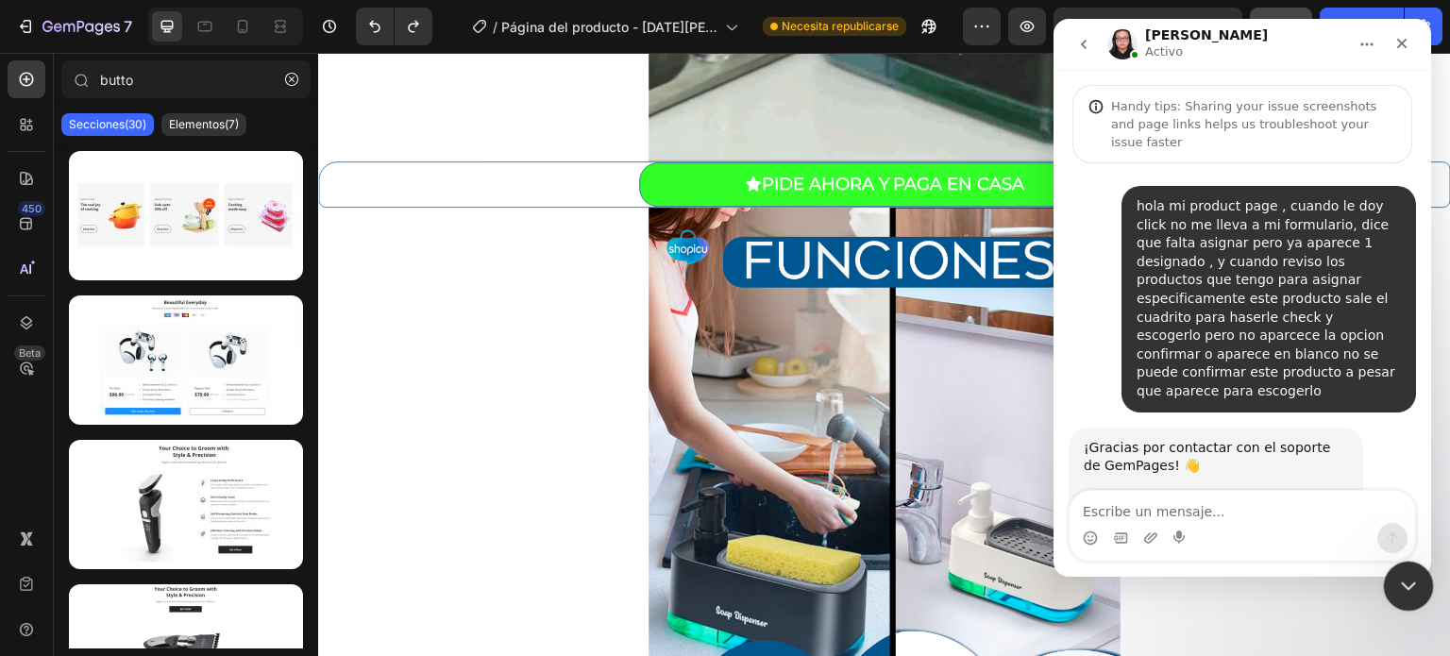
scroll to position [1357, 0]
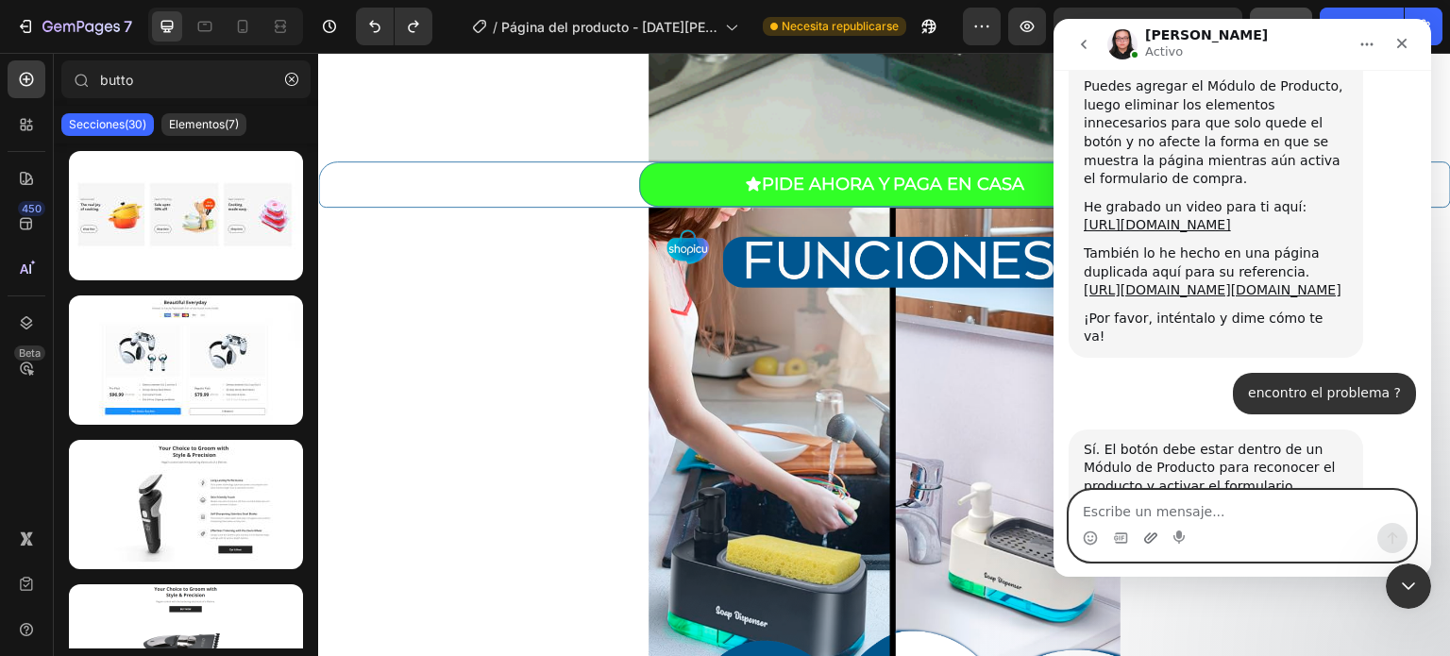
click at [1145, 539] on icon "Adjuntar un archivo" at bounding box center [1150, 537] width 13 height 10
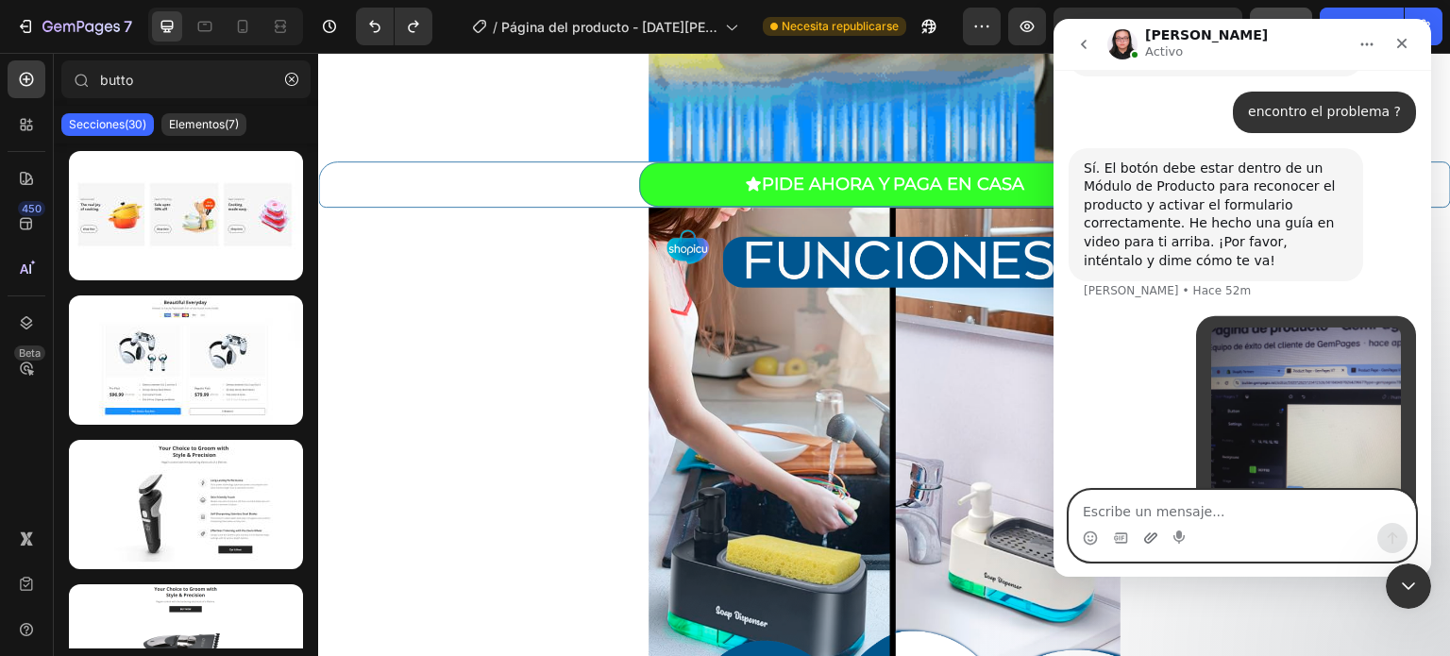
scroll to position [1648, 0]
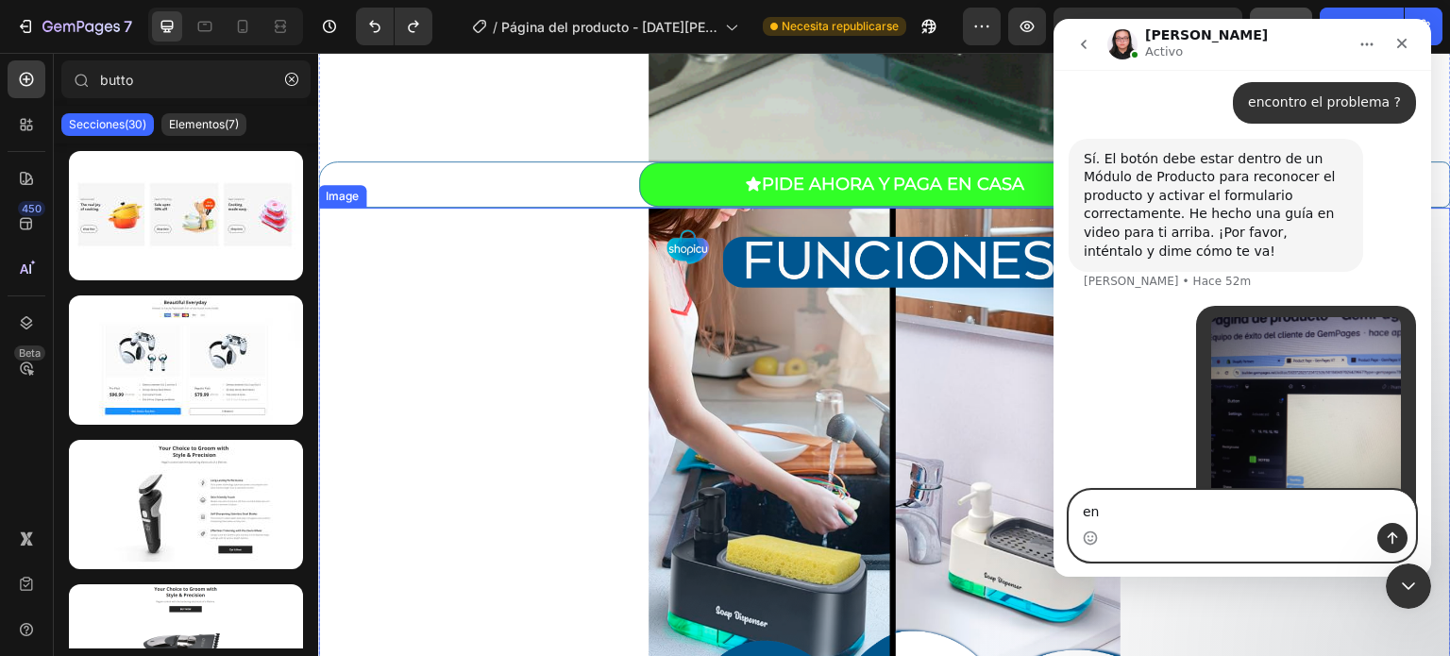
type textarea "e"
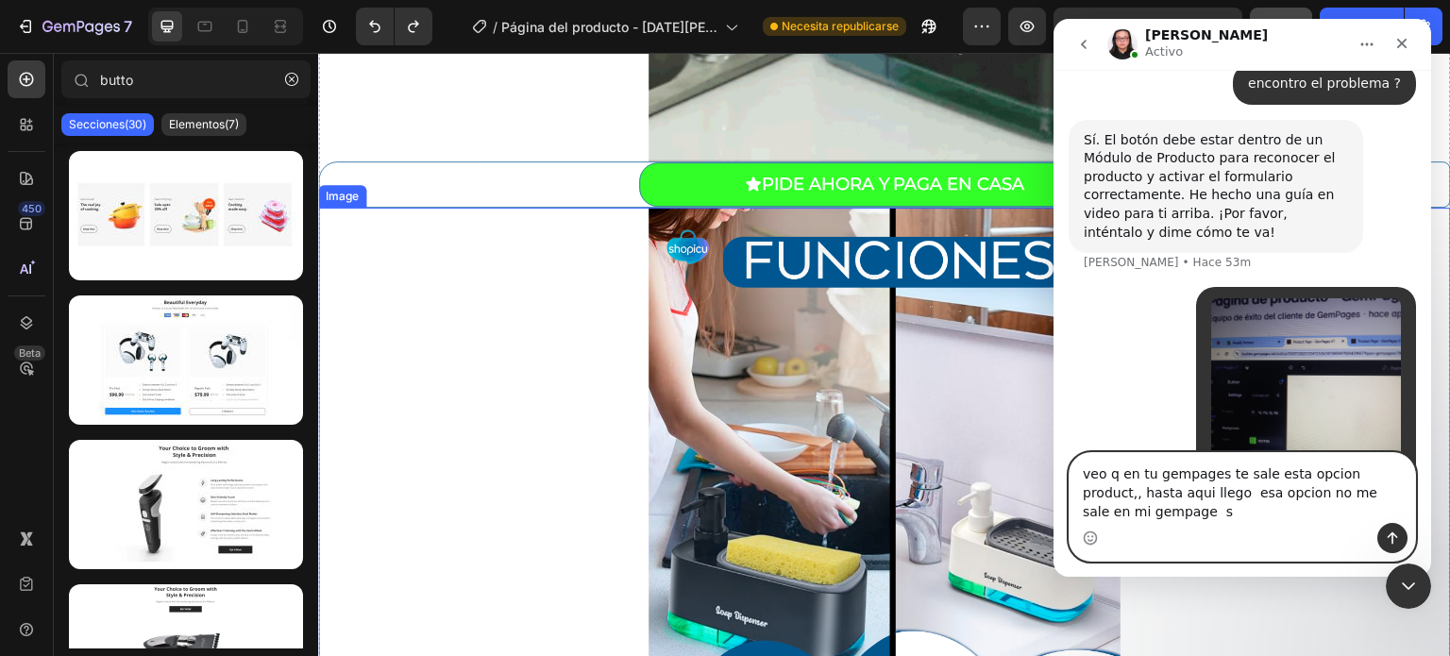
scroll to position [1686, 0]
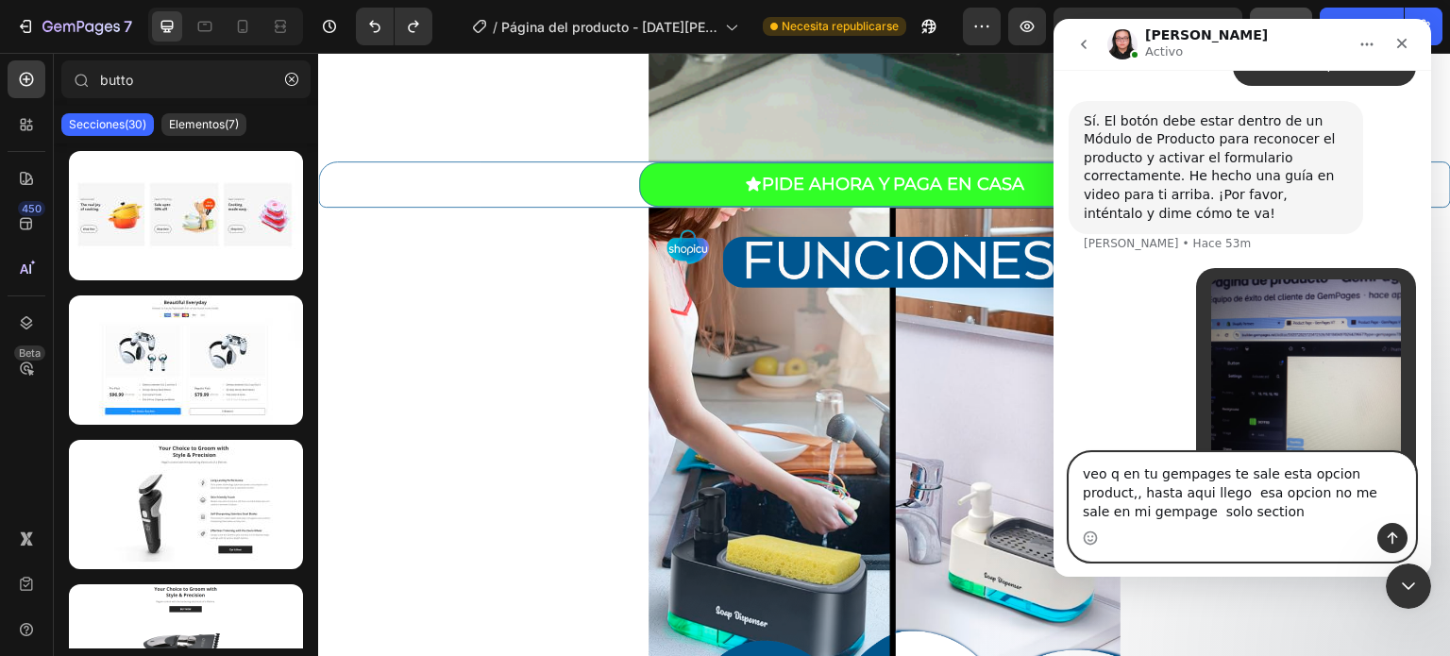
drag, startPoint x: 1334, startPoint y: 473, endPoint x: 1369, endPoint y: 475, distance: 35.0
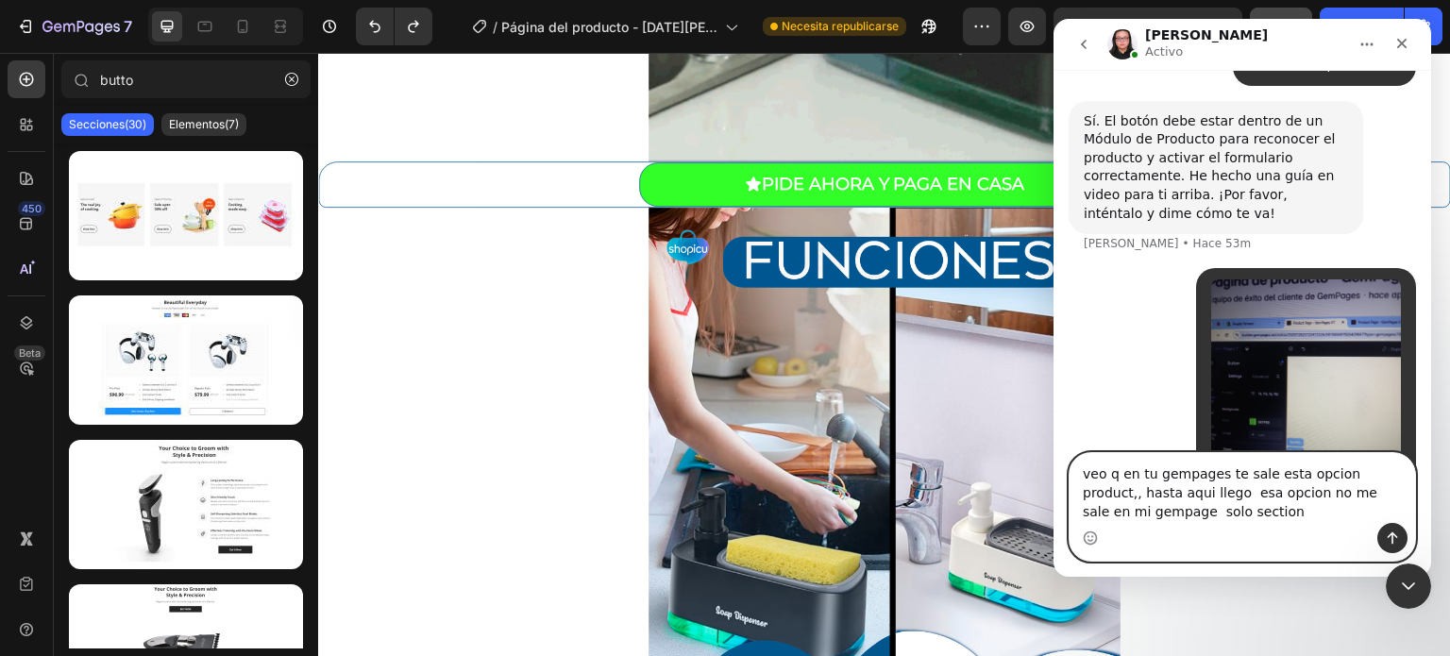
click at [1369, 475] on textarea "veo q en tu gempages te sale esta opcion product,, hasta aqui llego esa opcion …" at bounding box center [1241, 488] width 345 height 70
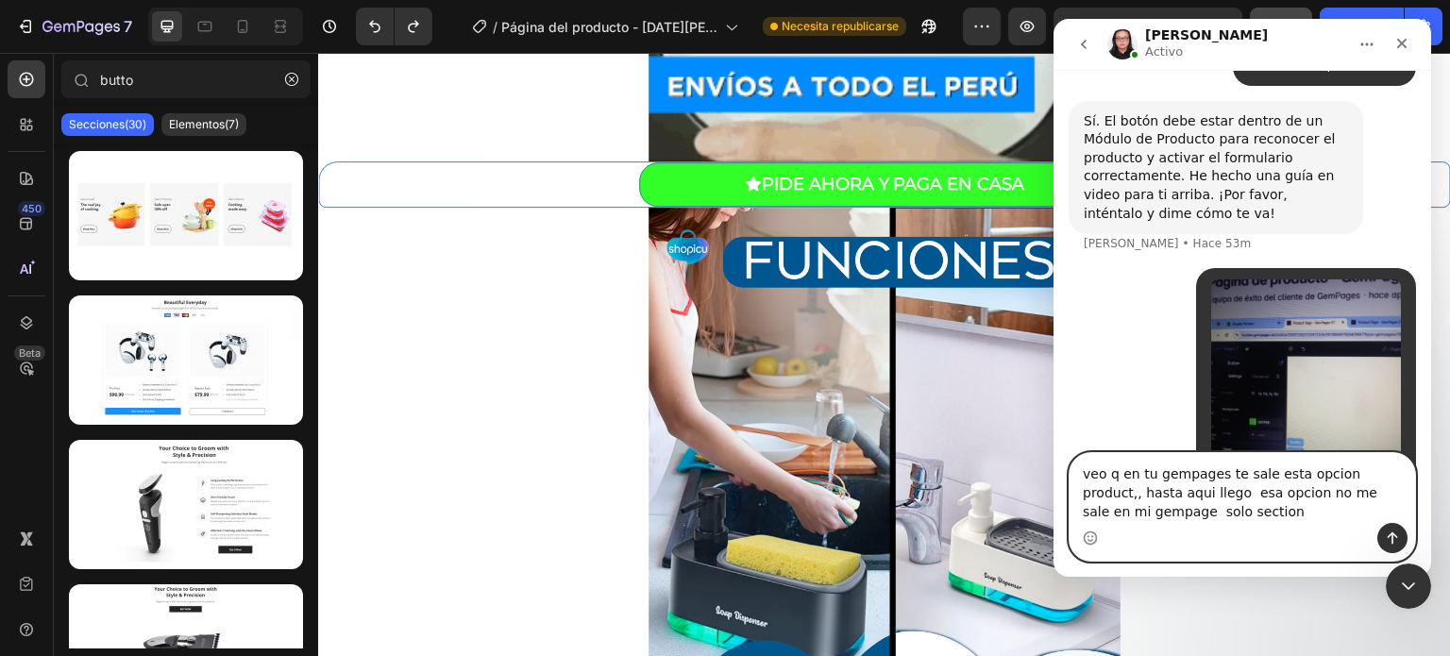
drag, startPoint x: 1378, startPoint y: 475, endPoint x: 1328, endPoint y: 476, distance: 50.0
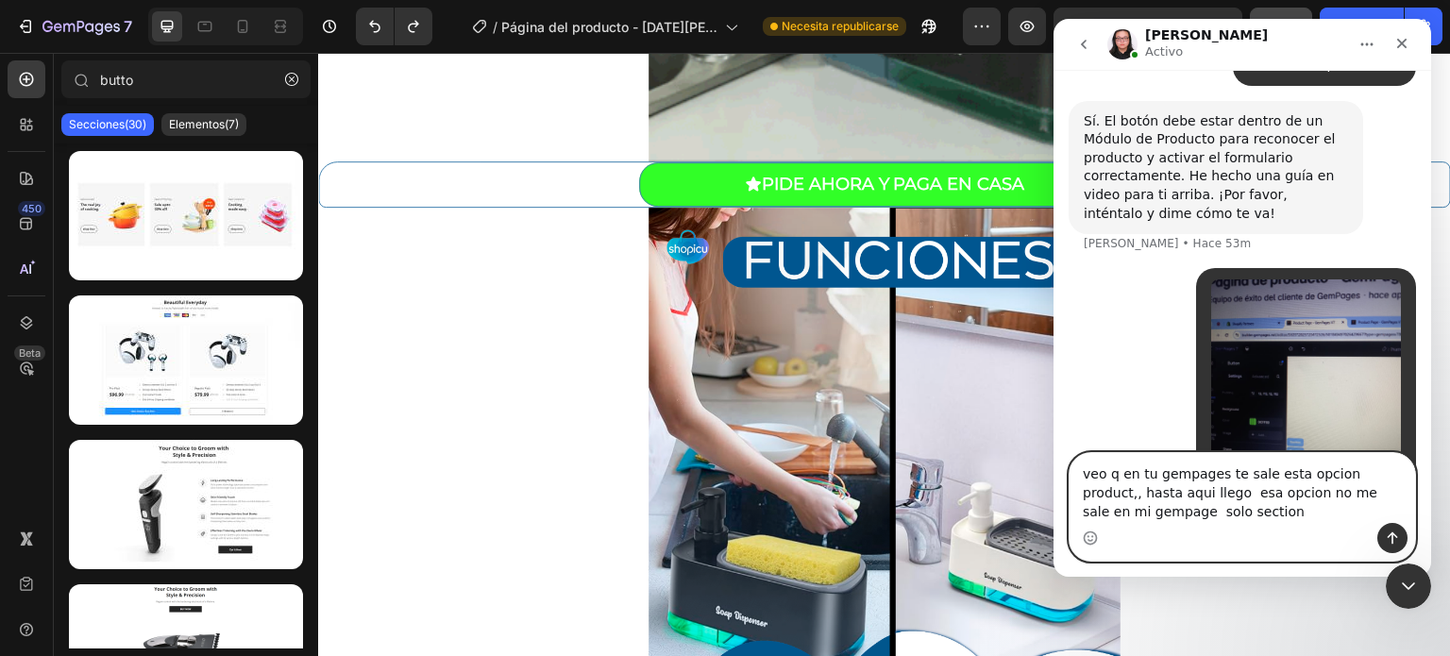
click at [1328, 476] on textarea "veo q en tu gempages te sale esta opcion product,, hasta aqui llego esa opcion …" at bounding box center [1241, 488] width 345 height 70
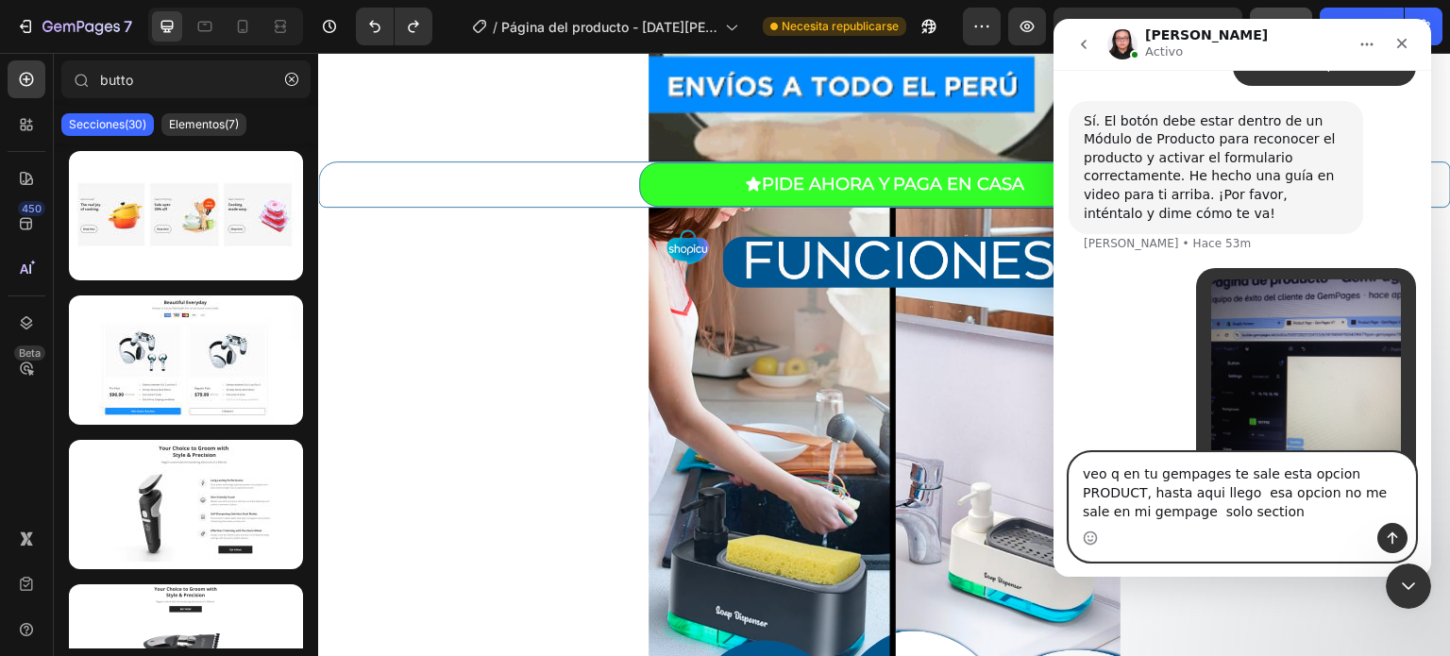
type textarea "veo q en tu gempages te sale esta opcion PRODUCT, hasta aqui llego esa opcion n…"
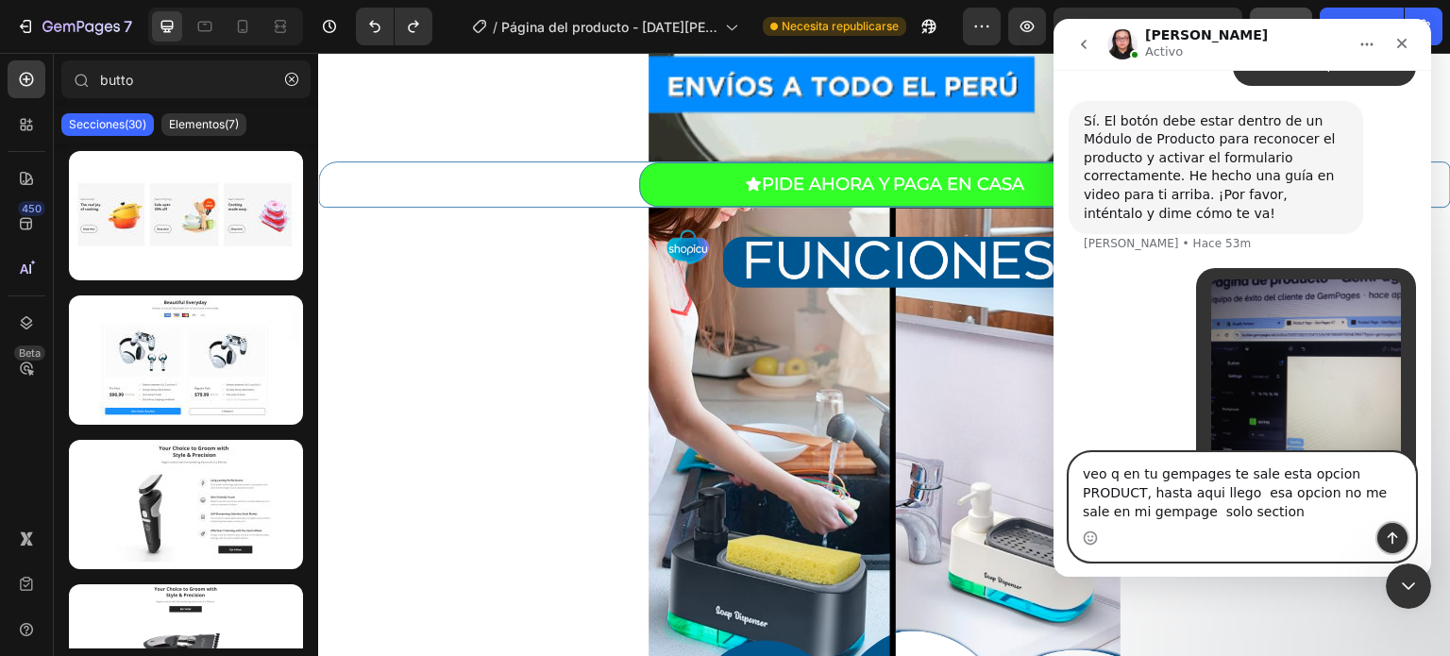
click at [1386, 535] on icon "Enviar un mensaje…" at bounding box center [1392, 537] width 15 height 15
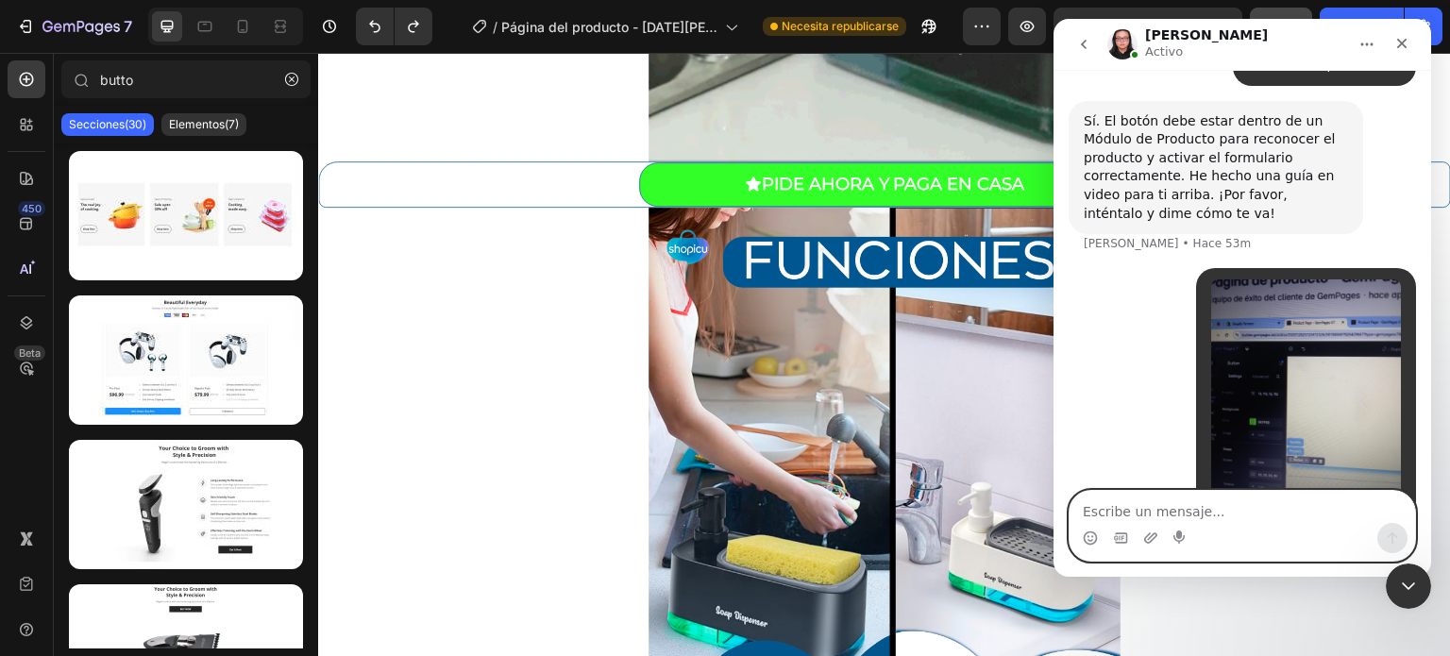
scroll to position [1728, 0]
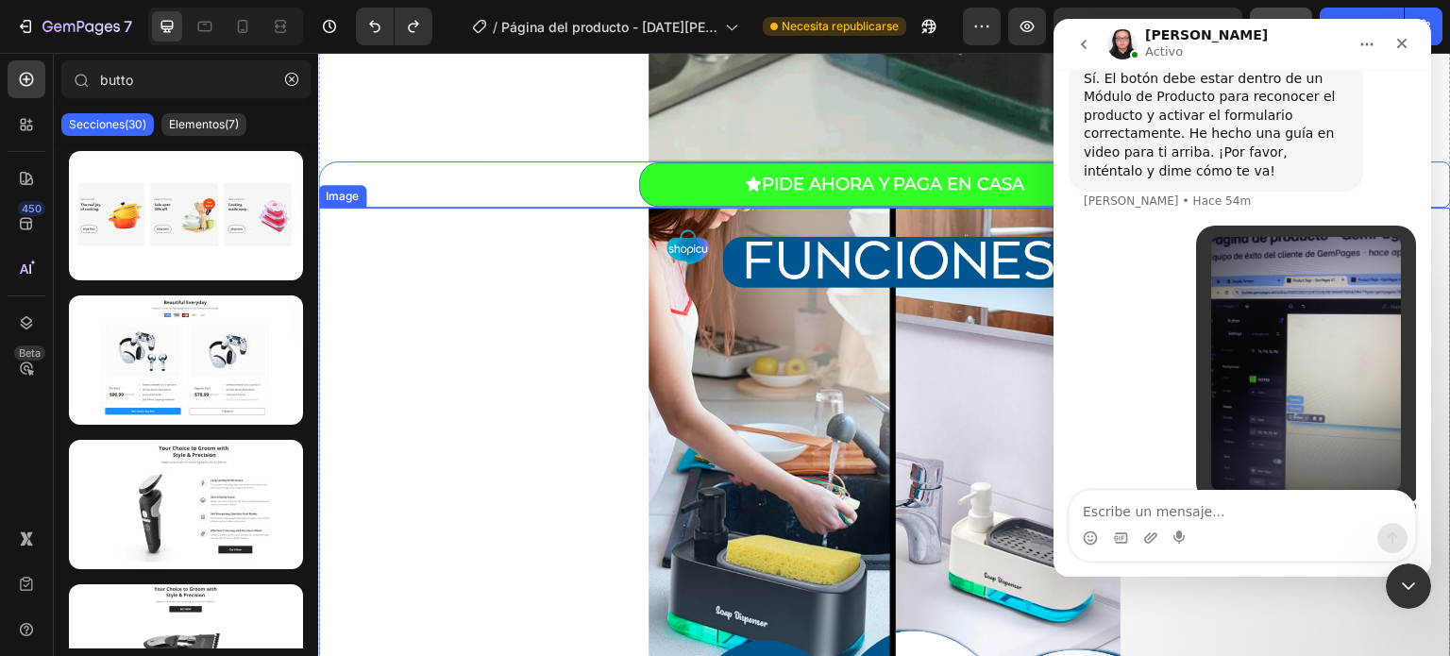
click at [575, 315] on div at bounding box center [884, 541] width 1133 height 667
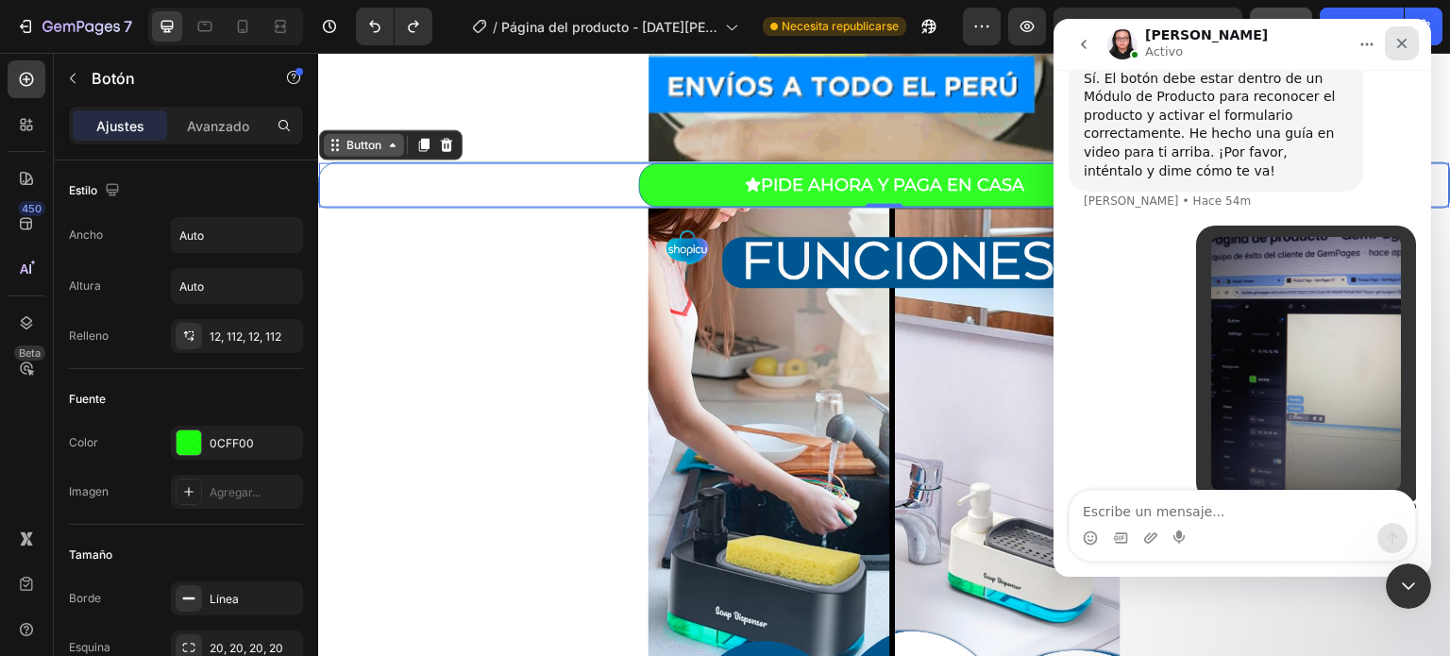
click at [1392, 41] on div "Cerrar" at bounding box center [1402, 43] width 34 height 34
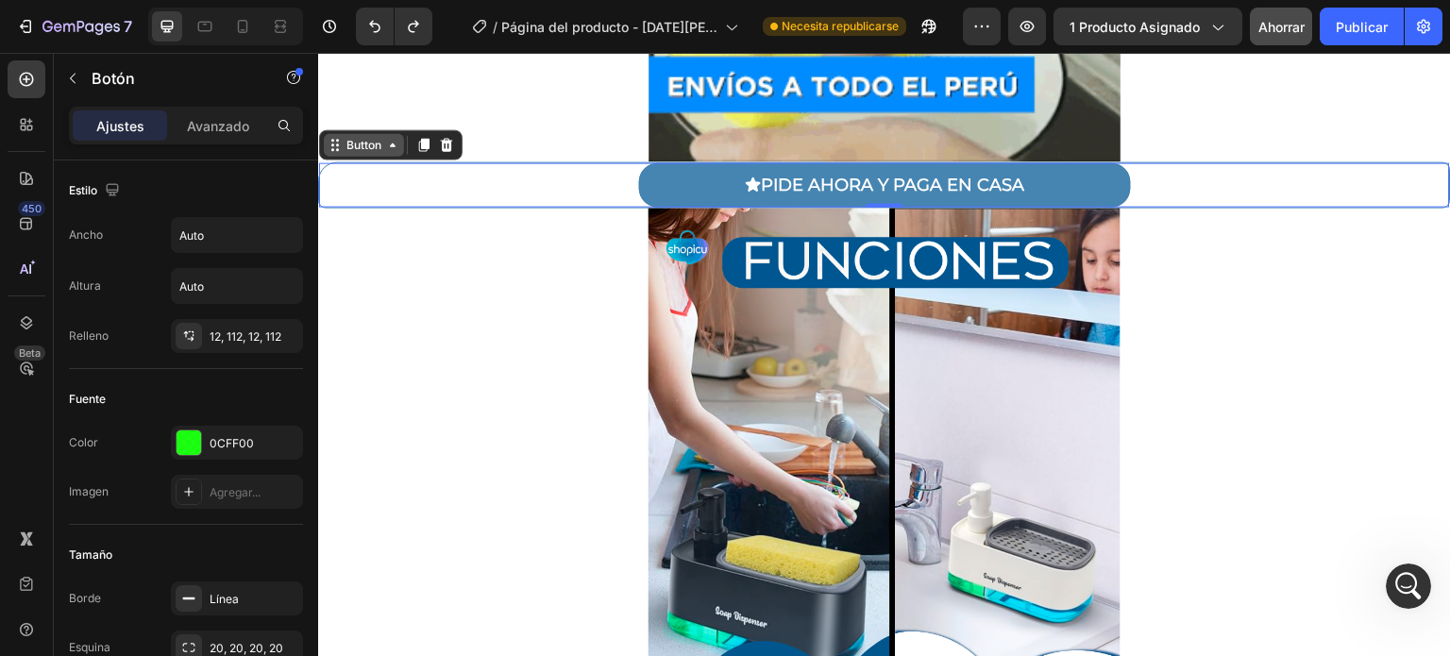
click at [665, 180] on button "PIDE AHORA Y PAGA EN CASA" at bounding box center [885, 184] width 492 height 44
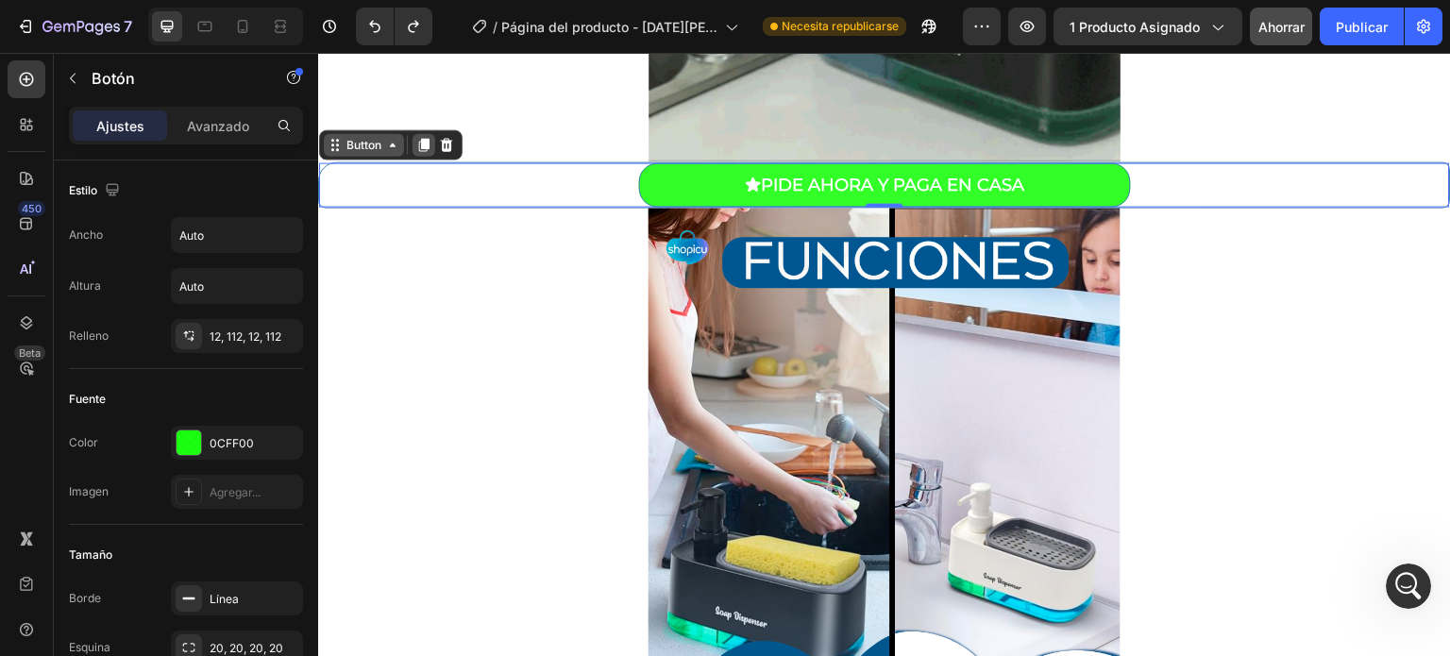
scroll to position [1801, 0]
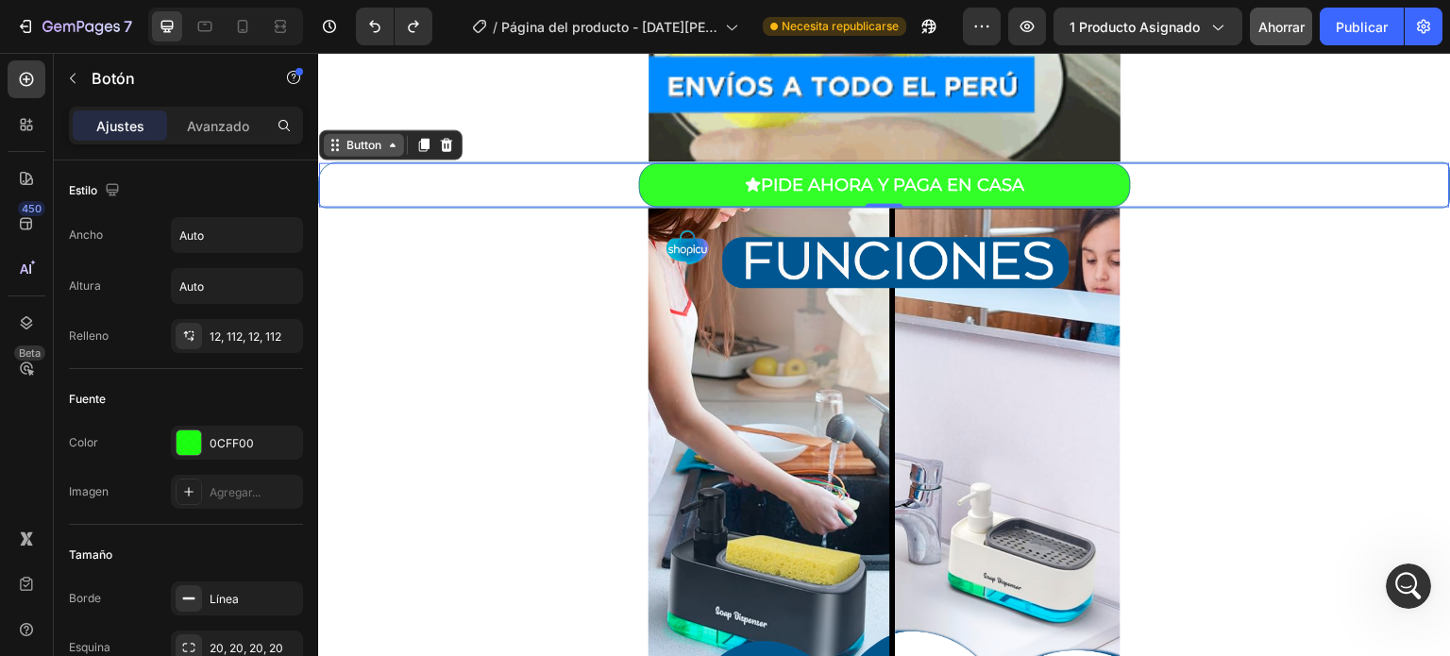
click at [381, 143] on div "Button" at bounding box center [364, 144] width 42 height 17
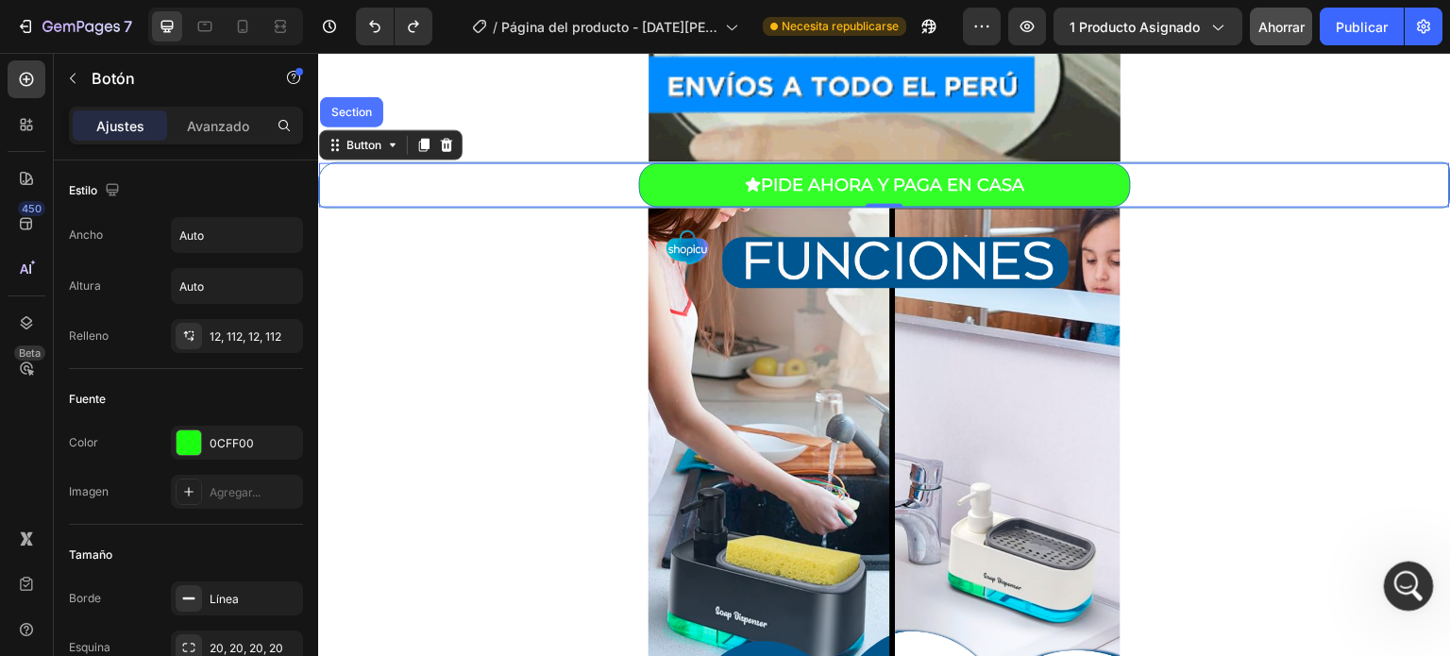
click at [1415, 593] on div "Abrir Intercom Messenger" at bounding box center [1405, 583] width 62 height 62
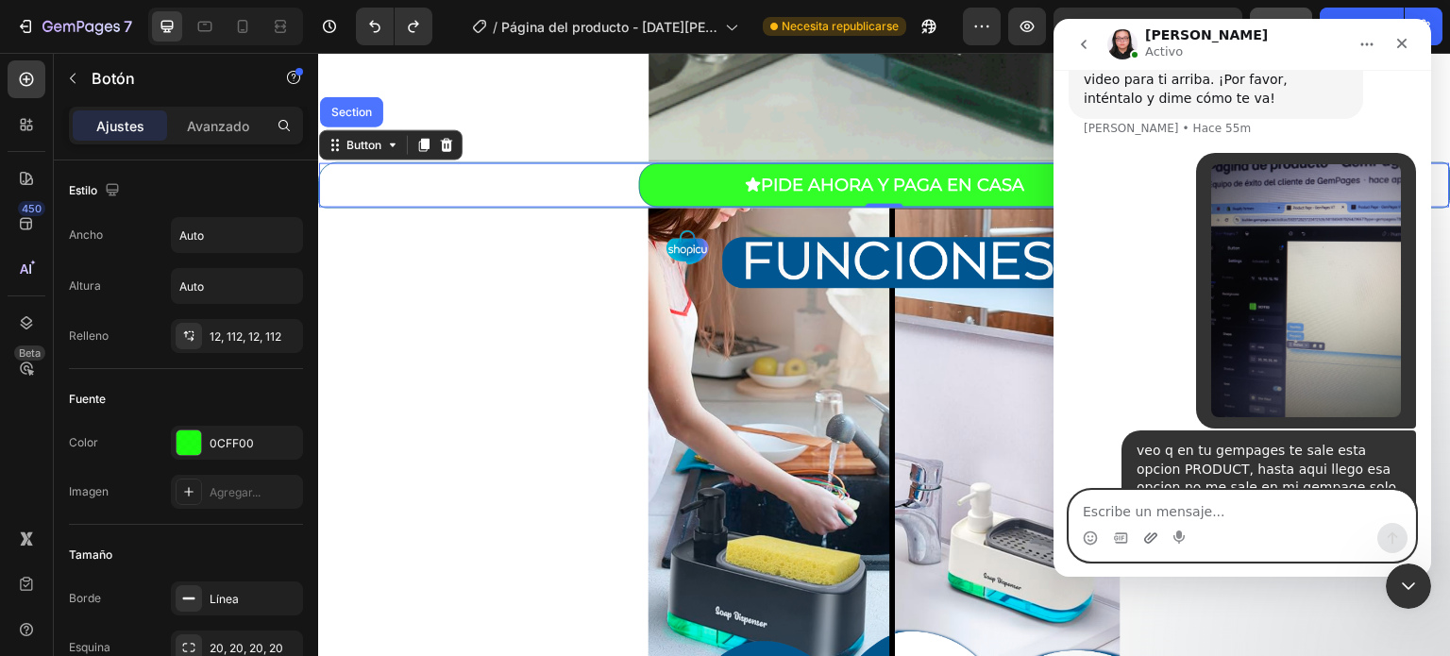
click at [1148, 532] on icon "Adjuntar un archivo" at bounding box center [1150, 537] width 15 height 15
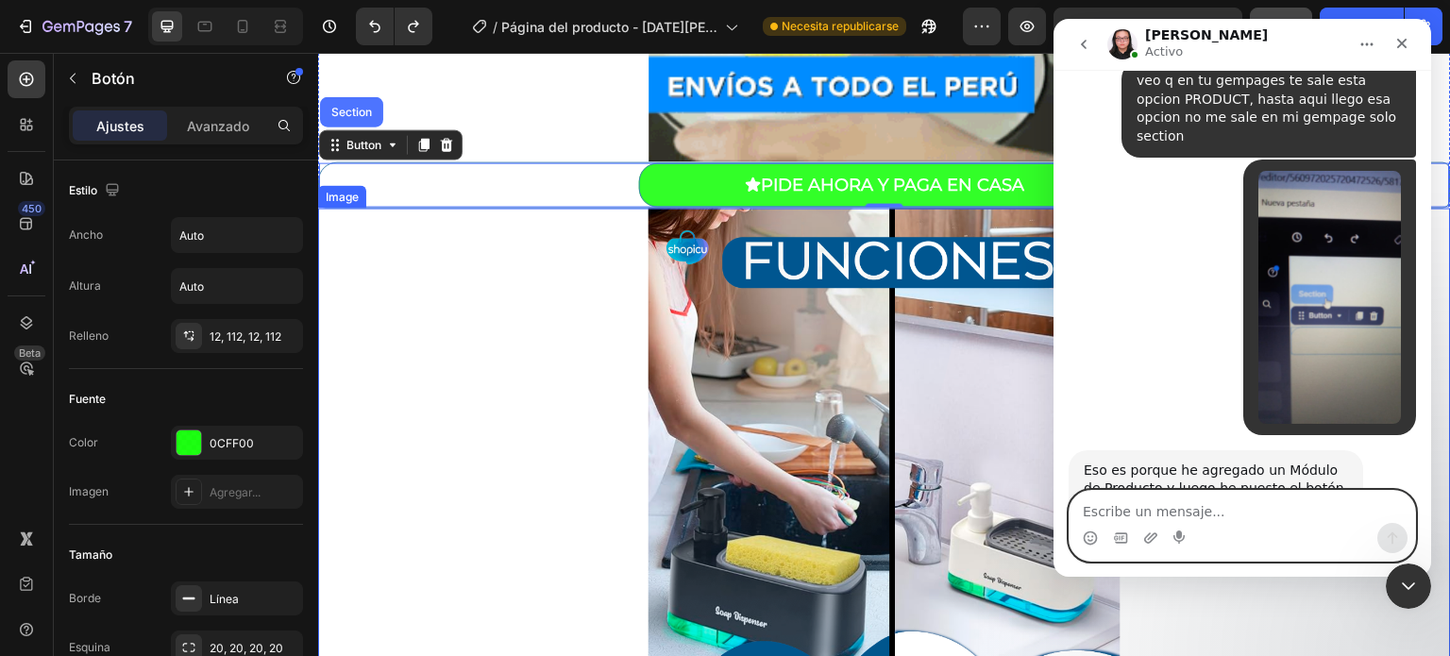
scroll to position [2155, 0]
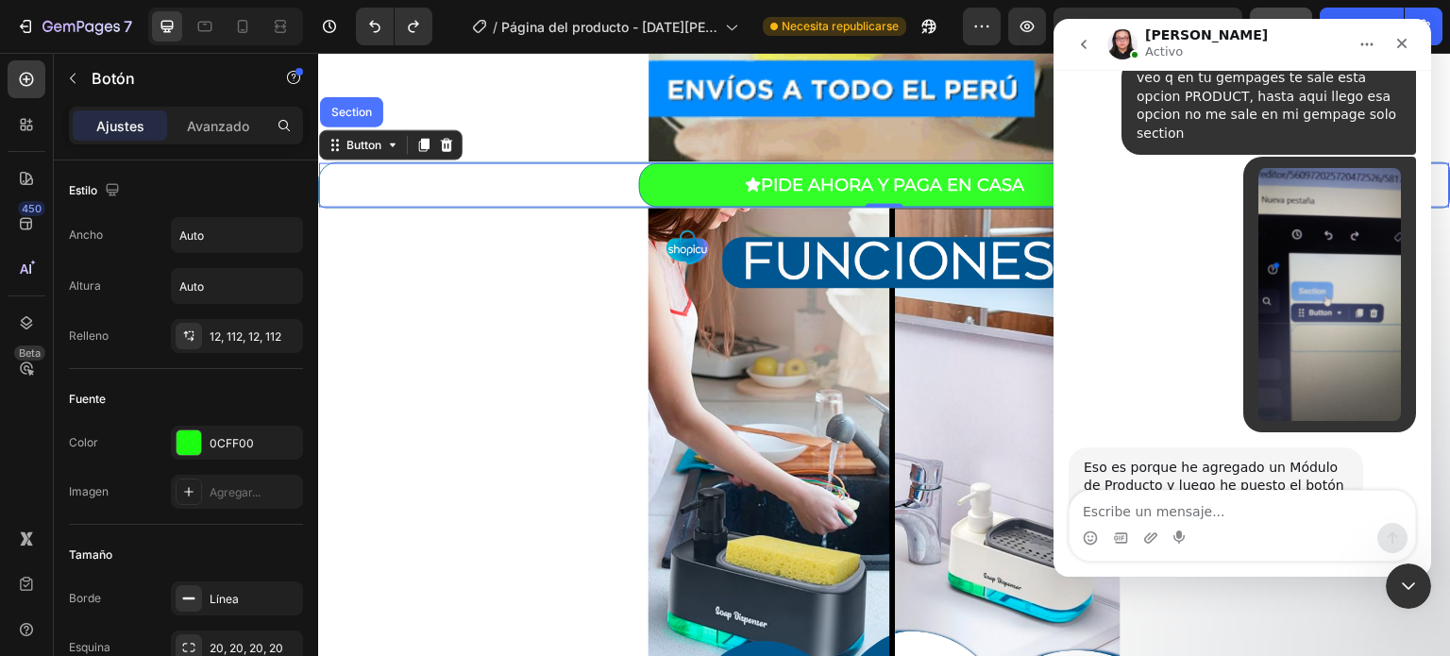
click at [1145, 533] on link "[URL][DOMAIN_NAME]" at bounding box center [1157, 540] width 147 height 15
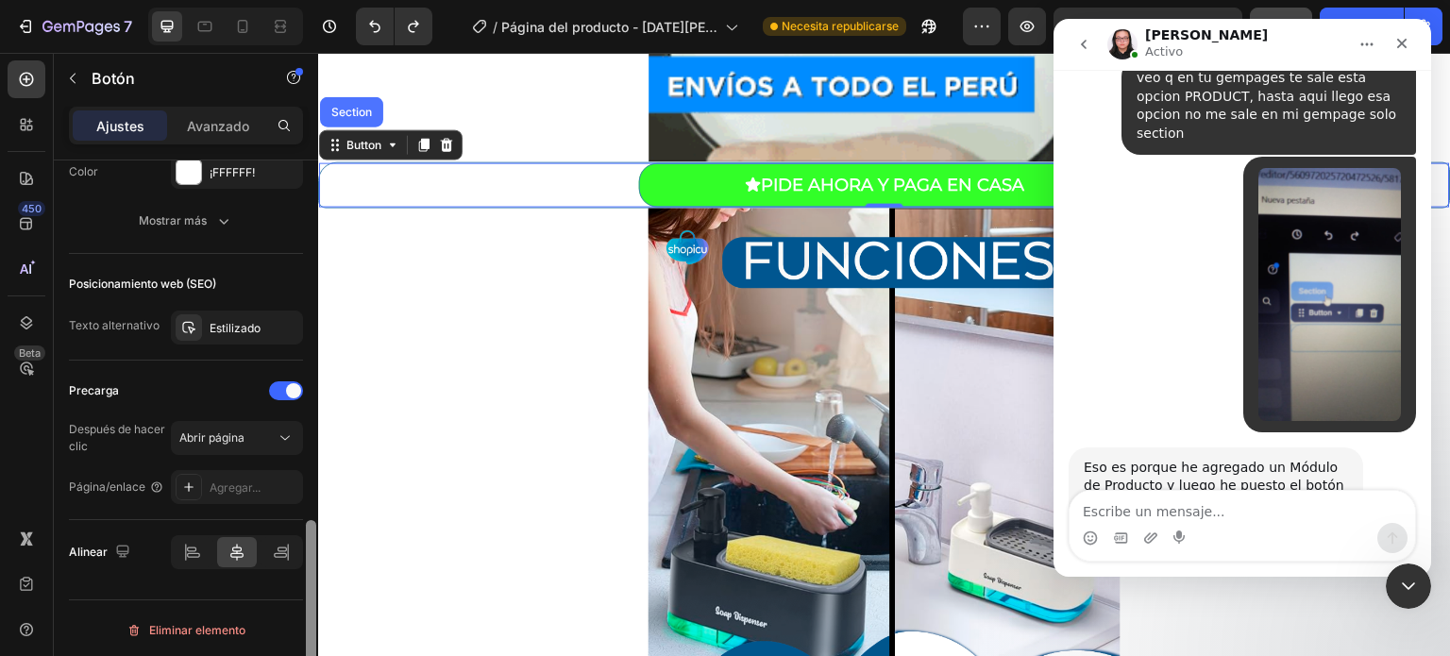
scroll to position [0, 0]
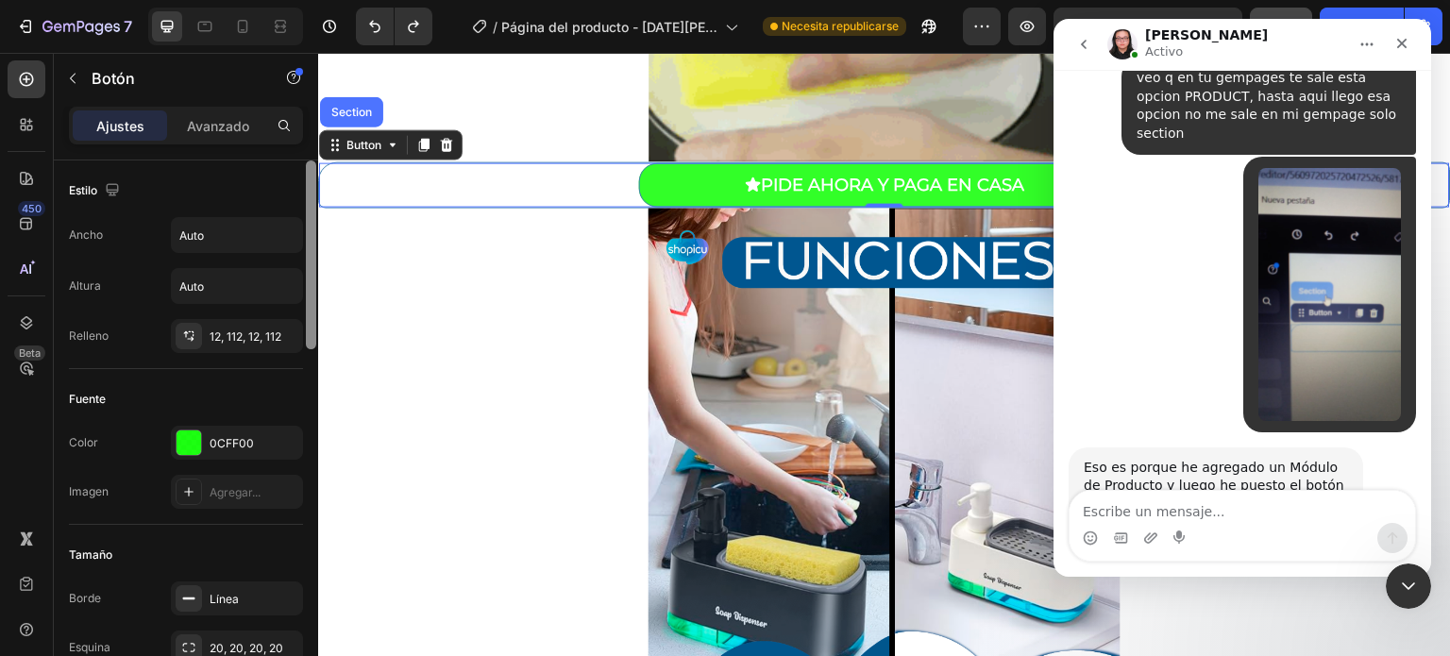
drag, startPoint x: 313, startPoint y: 328, endPoint x: 286, endPoint y: 147, distance: 183.3
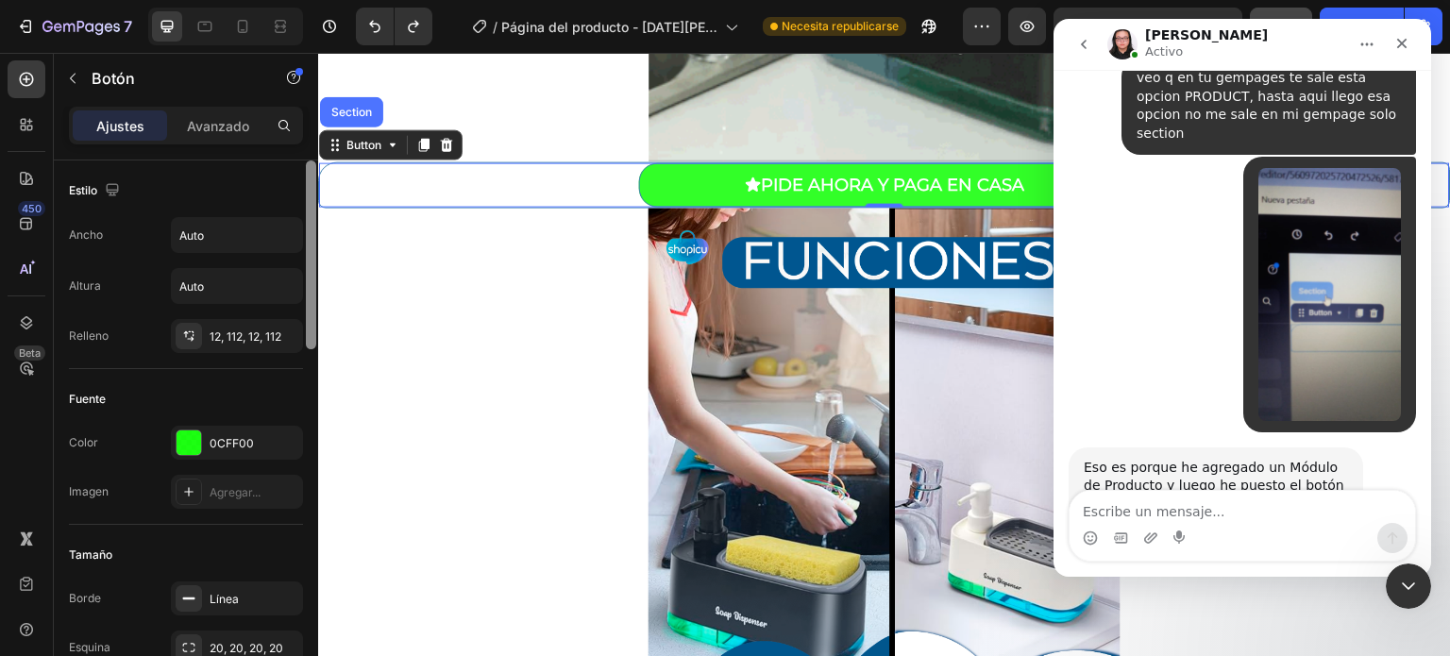
click at [286, 147] on div "Ajustes Avanzado Estilo Ancho Auto Altura Auto Relleno 12, 112, 12, 112 Fuente …" at bounding box center [186, 408] width 264 height 603
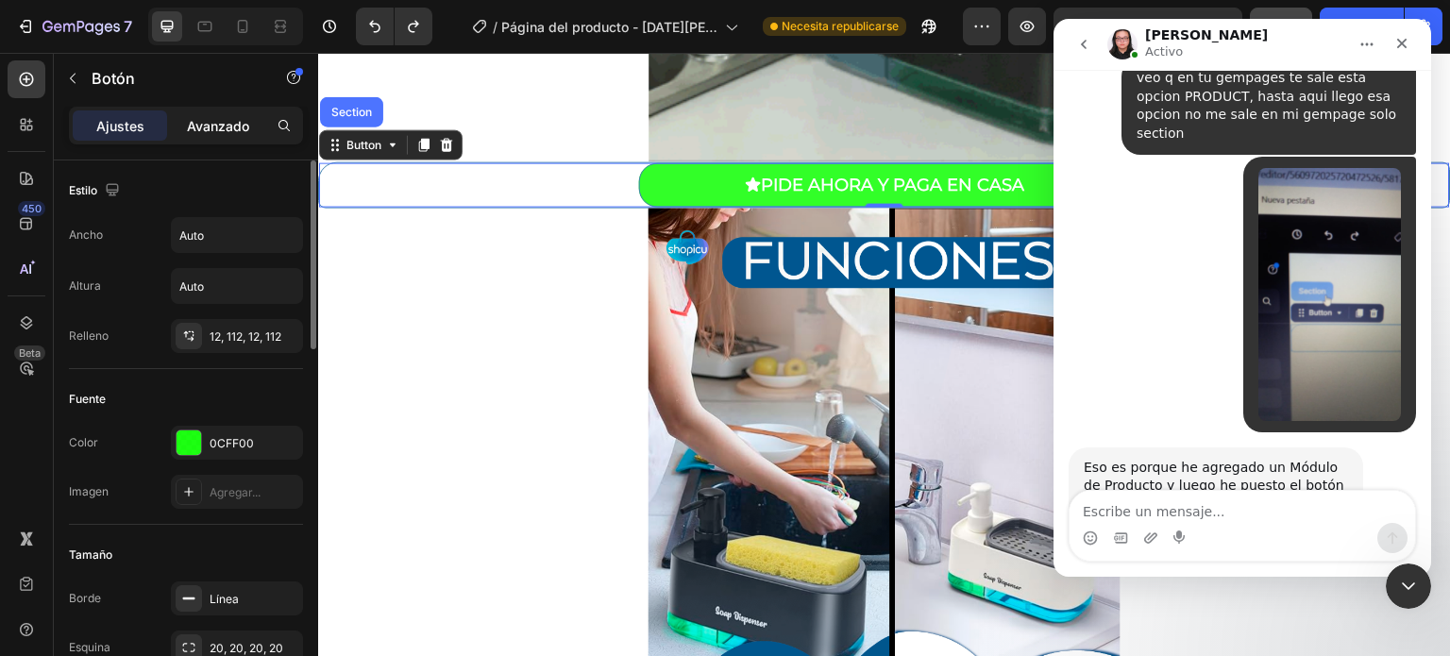
click at [226, 135] on div "Avanzado" at bounding box center [218, 125] width 94 height 30
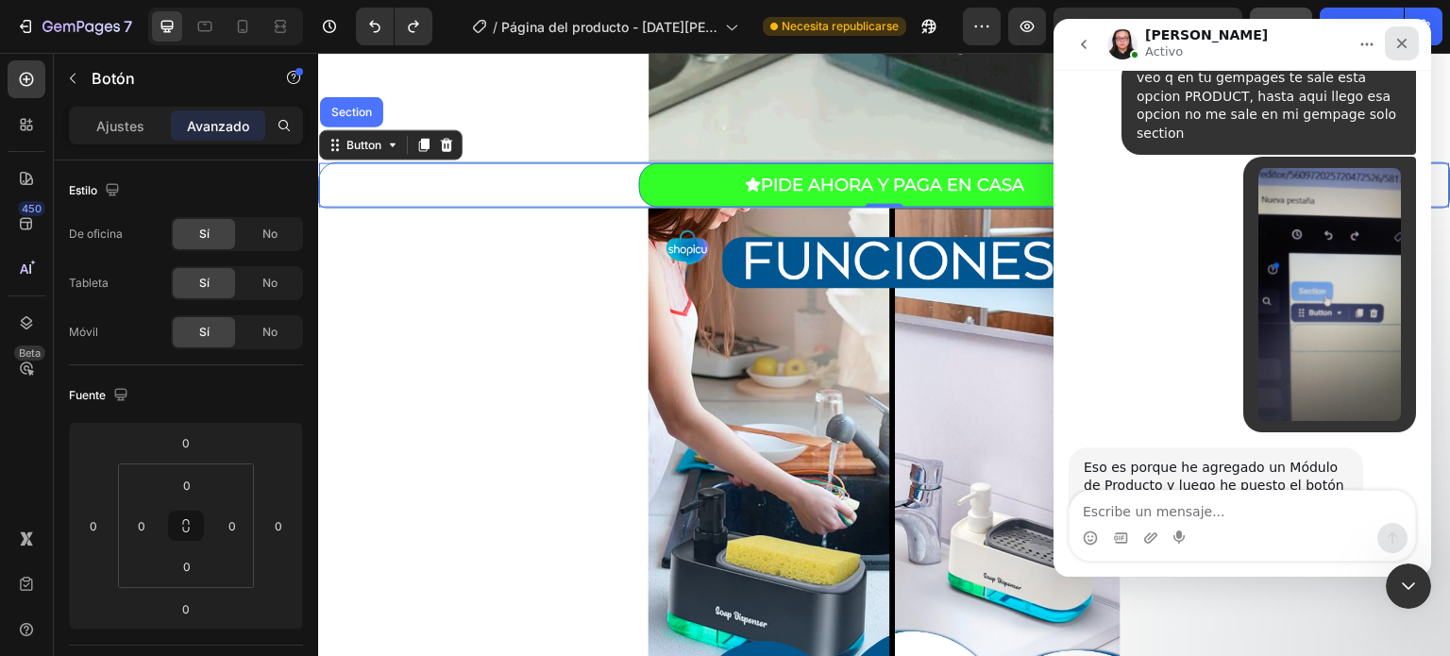
click at [1400, 42] on icon "Cerrar" at bounding box center [1401, 43] width 15 height 15
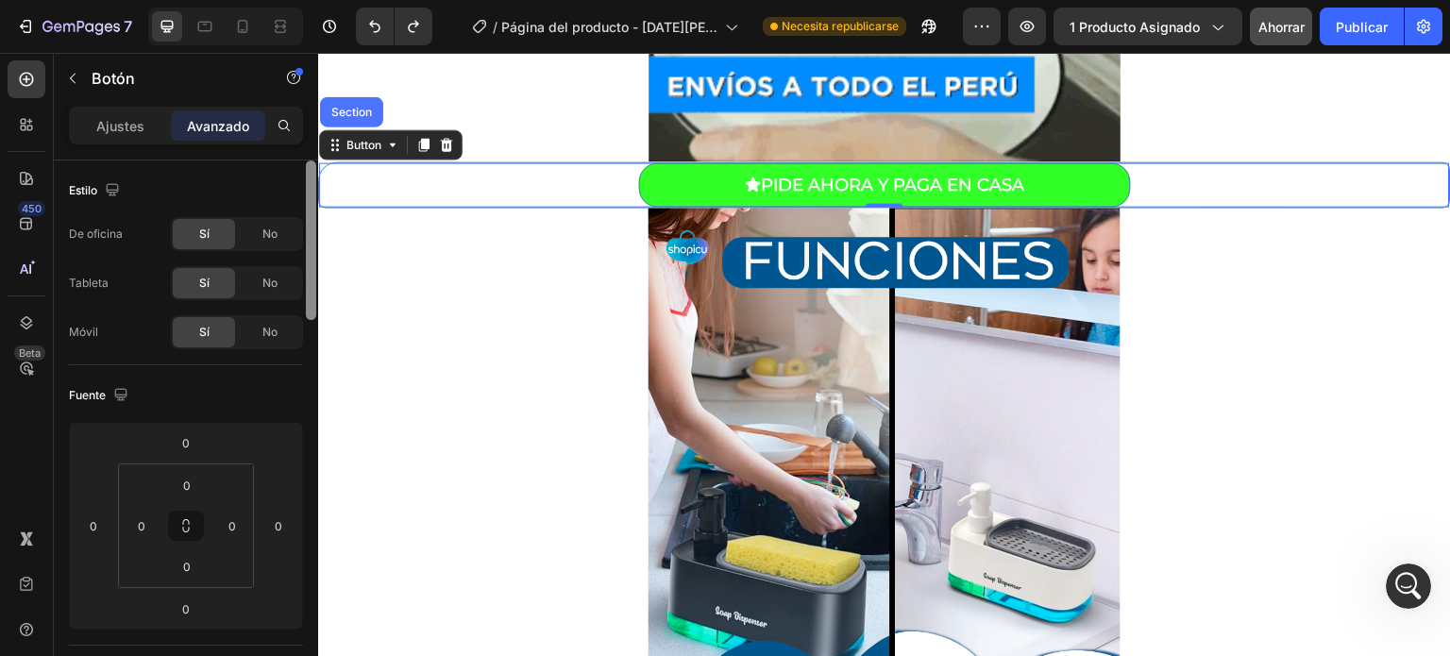
scroll to position [549, 0]
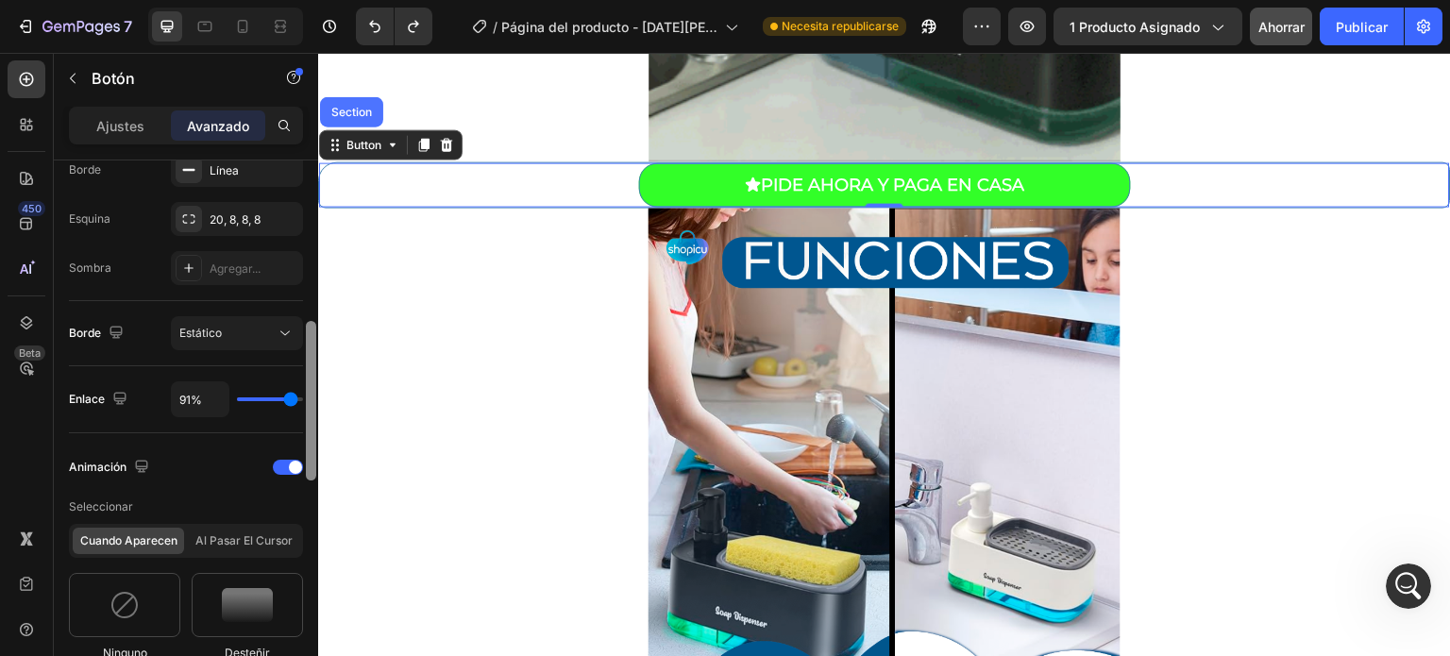
drag, startPoint x: 305, startPoint y: 246, endPoint x: 308, endPoint y: 398, distance: 152.0
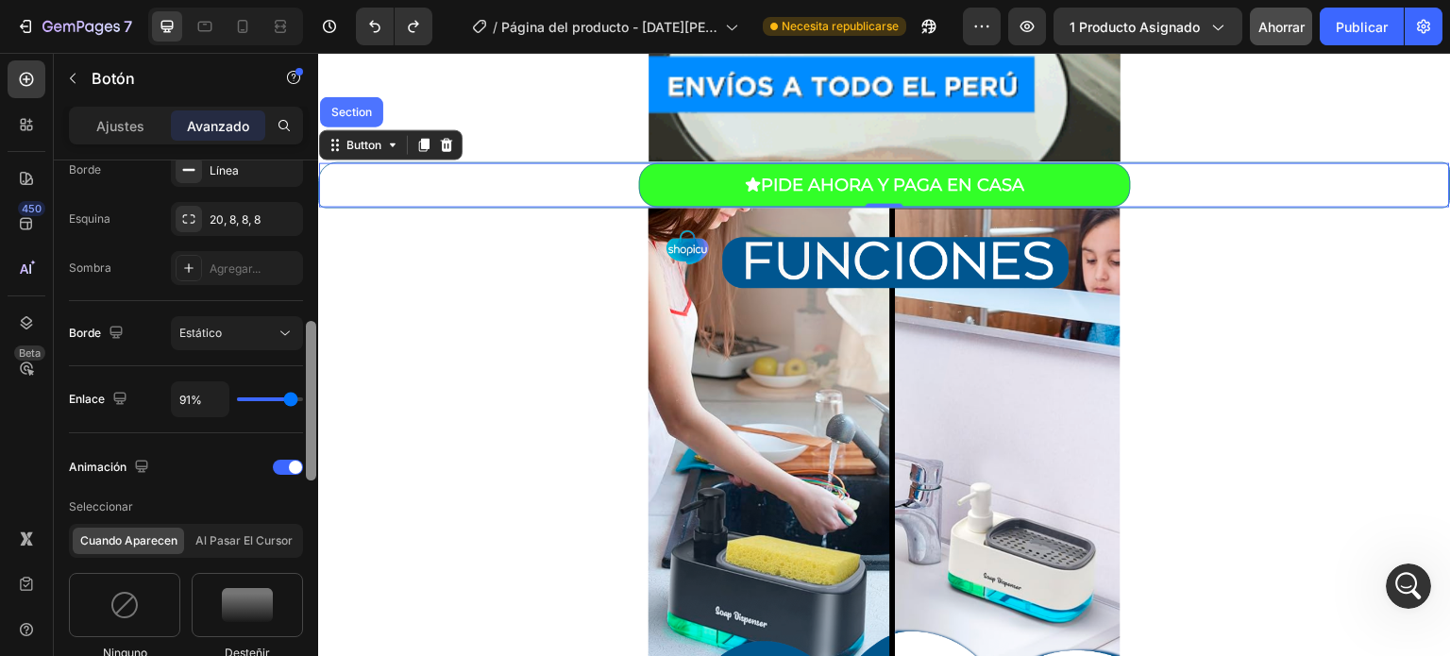
click at [308, 398] on div at bounding box center [311, 434] width 14 height 549
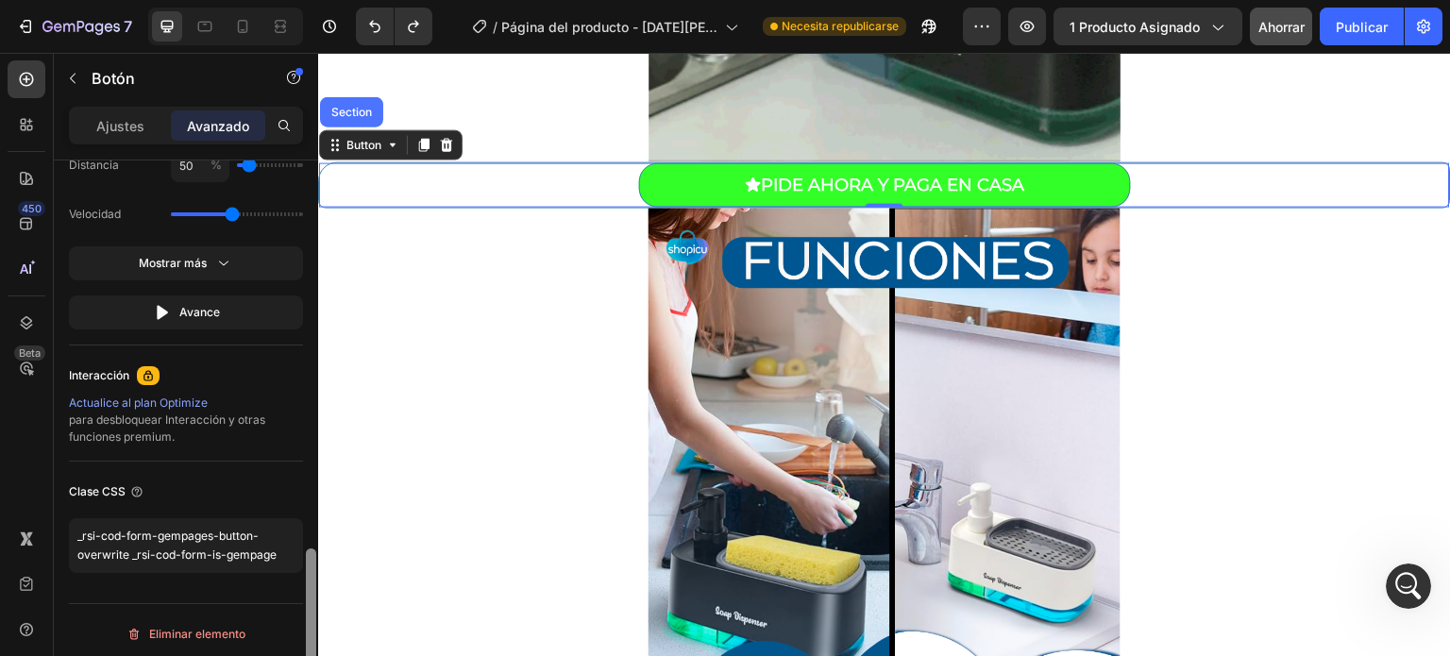
scroll to position [1333, 0]
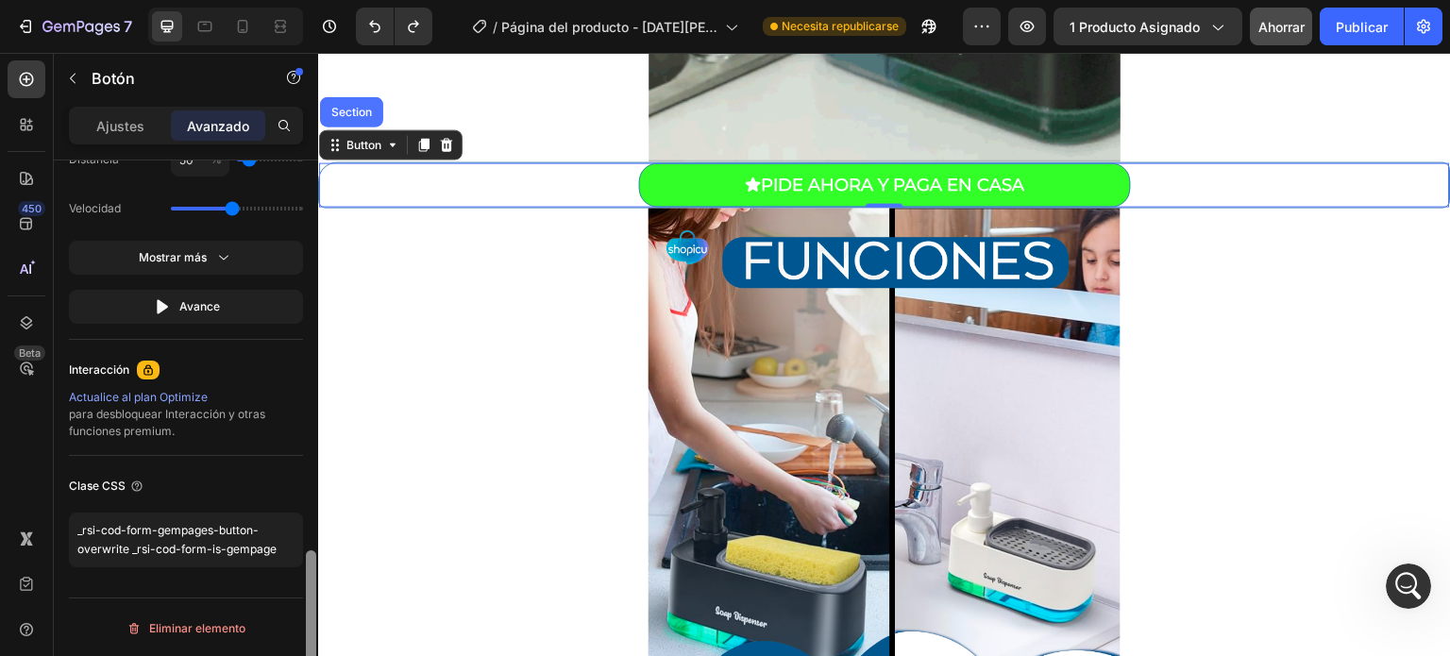
drag, startPoint x: 308, startPoint y: 398, endPoint x: 302, endPoint y: 656, distance: 257.7
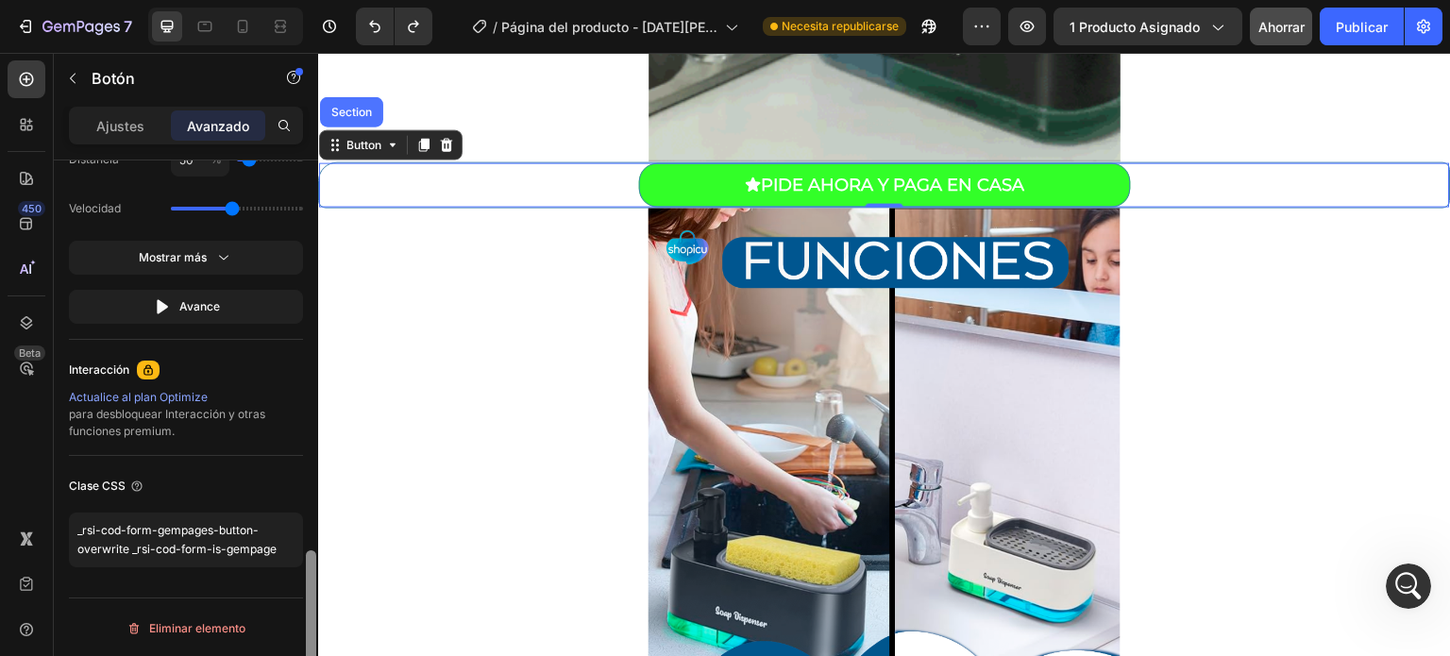
click at [302, 0] on html "7 Version history / Página del producto - 27 de agosto, 00:50:04 Necesita repub…" at bounding box center [725, 0] width 1450 height 0
click at [227, 551] on textarea "_rsi-cod-form-gempages-button-overwrite _rsi-cod-form-is-gempage" at bounding box center [186, 540] width 234 height 55
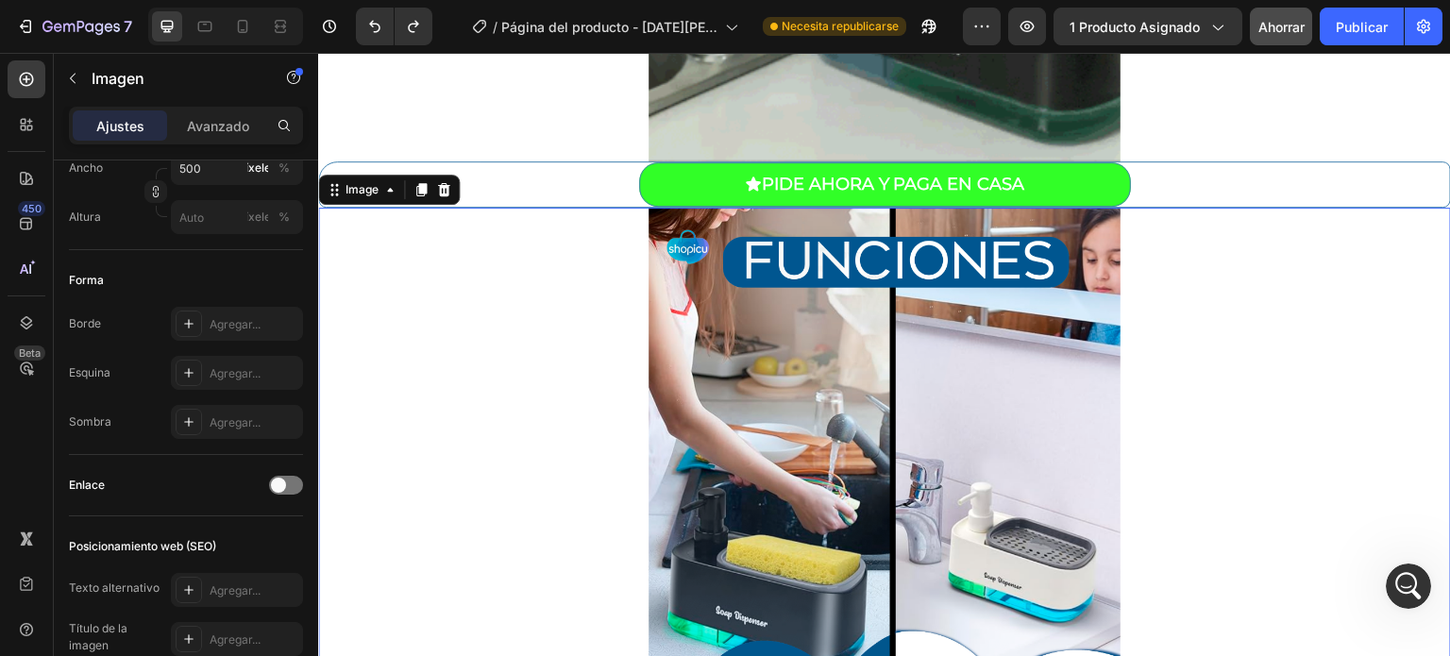
scroll to position [874, 0]
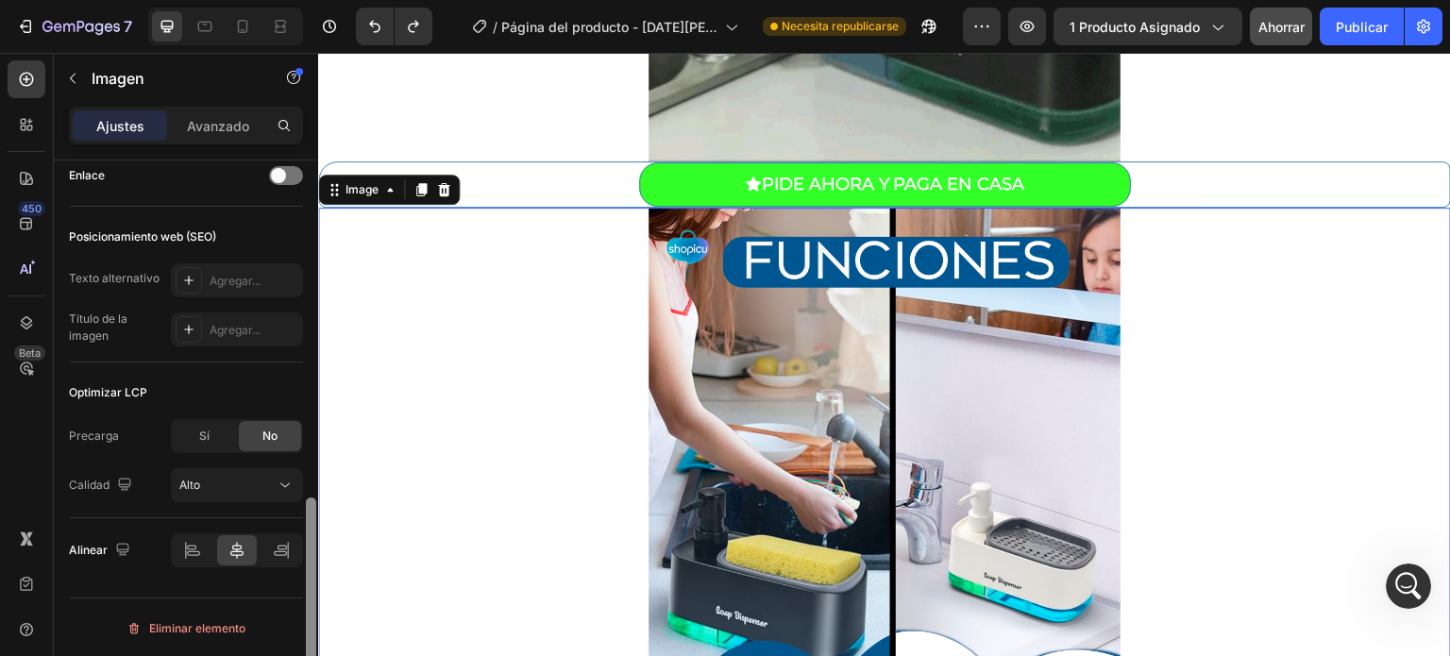
drag, startPoint x: 313, startPoint y: 323, endPoint x: 283, endPoint y: 700, distance: 378.8
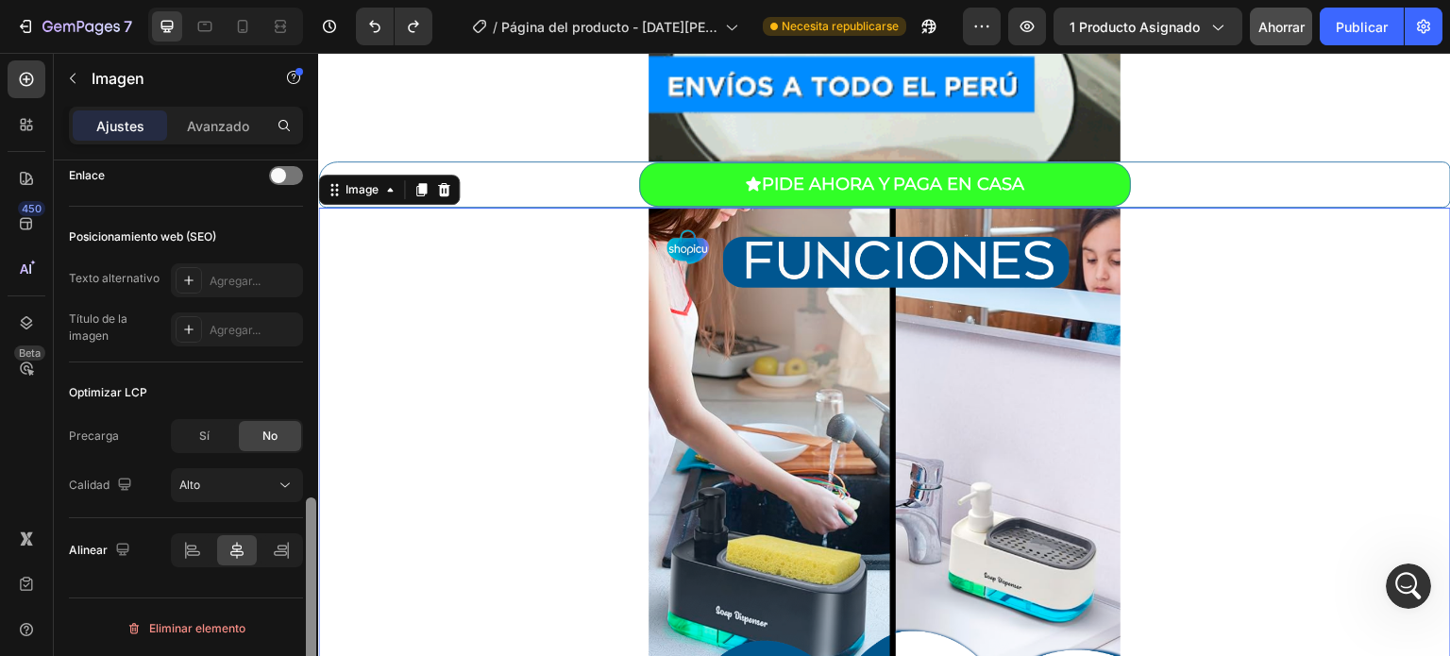
click at [283, 0] on html "7 Version history / Página del producto - 27 de agosto, 00:50:04 Necesita repub…" at bounding box center [725, 0] width 1450 height 0
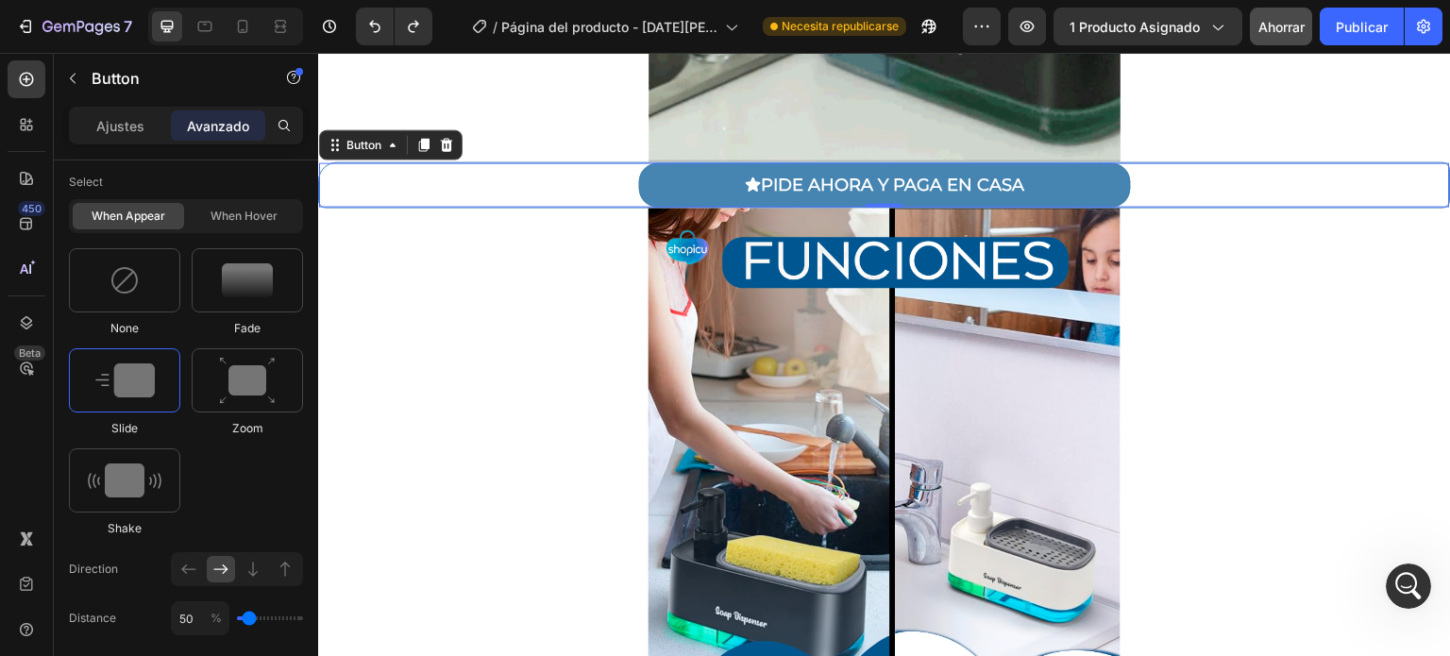
scroll to position [0, 0]
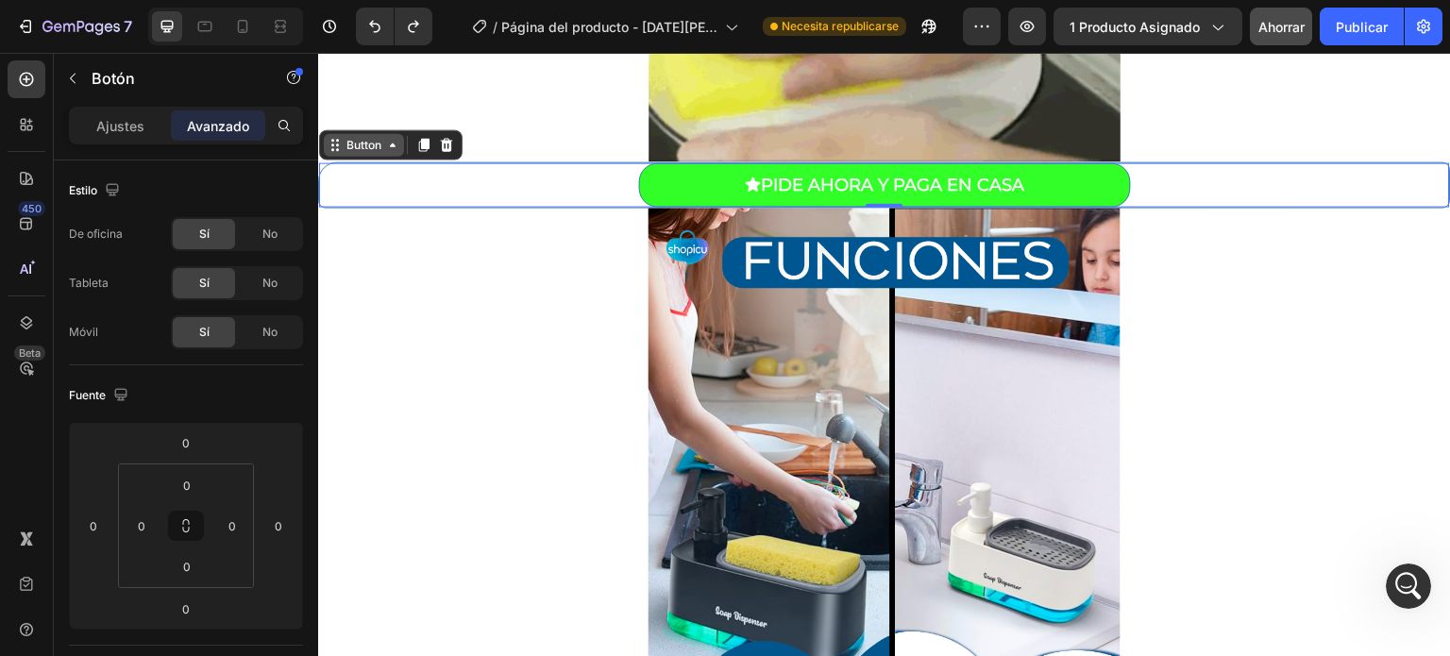
click at [391, 143] on icon at bounding box center [393, 145] width 6 height 4
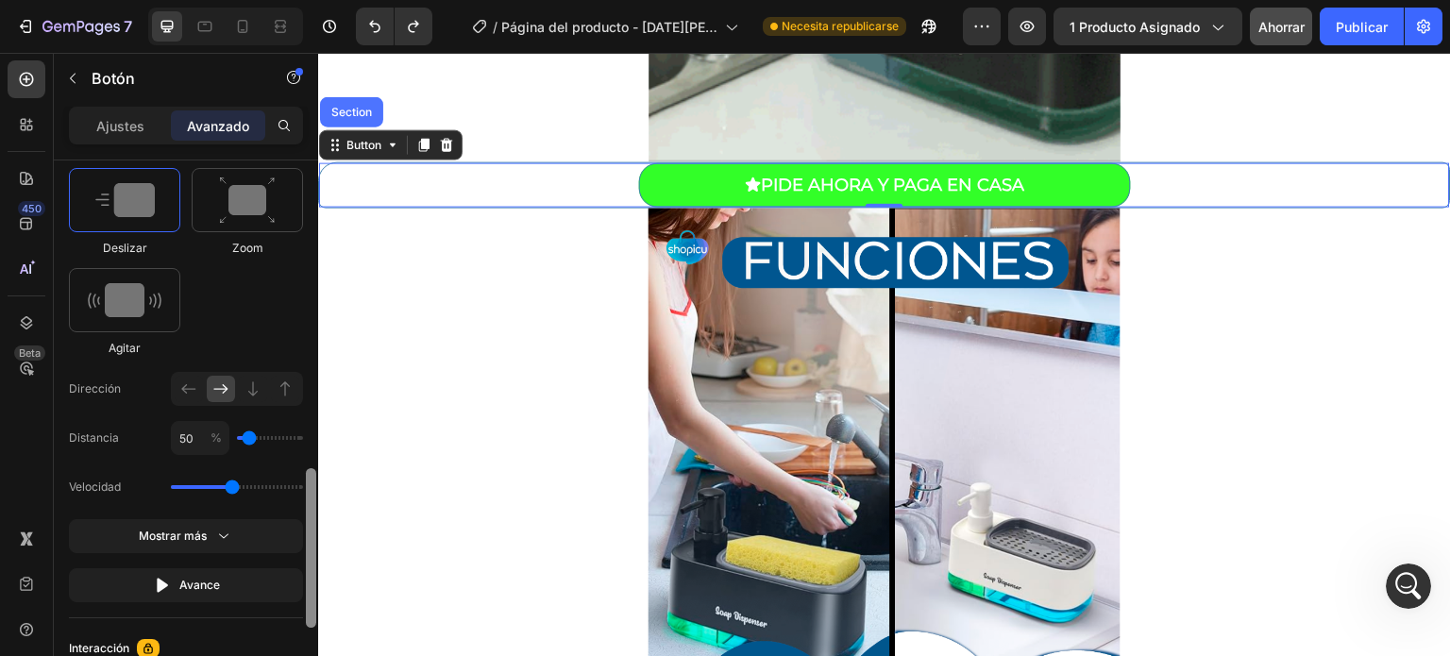
scroll to position [1333, 0]
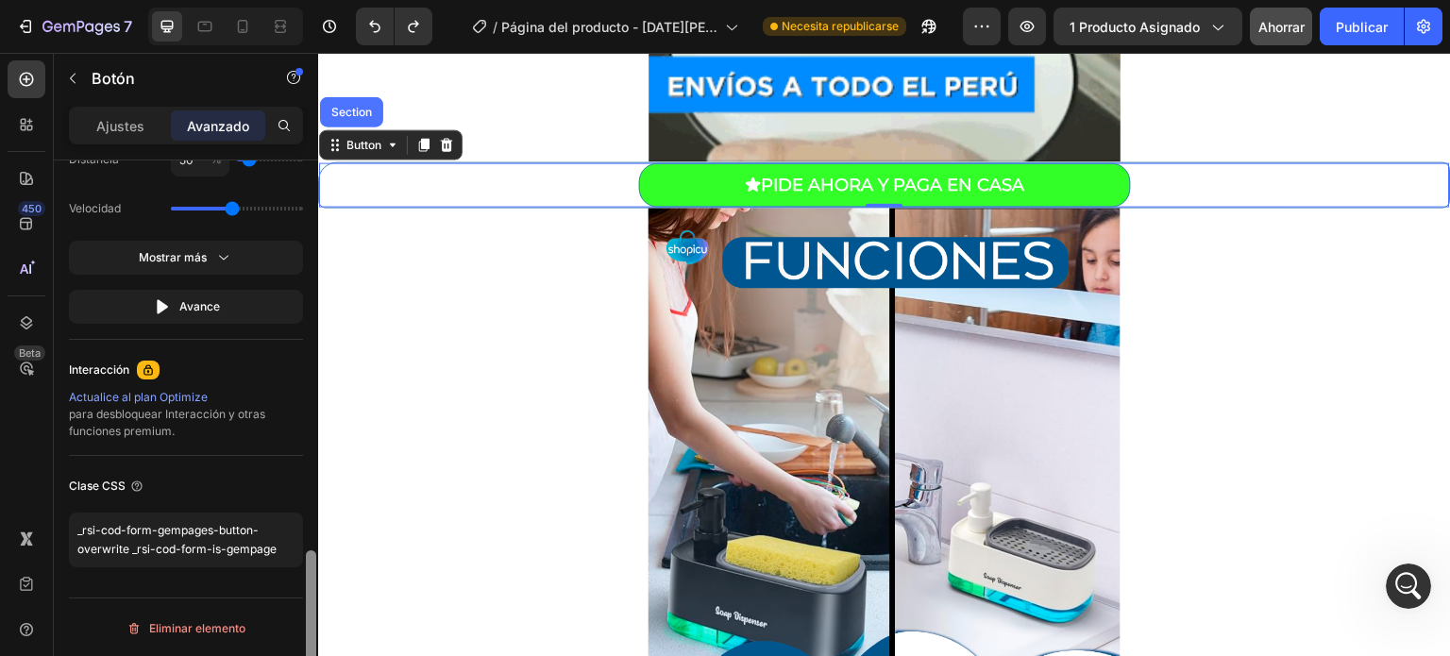
drag, startPoint x: 306, startPoint y: 283, endPoint x: 326, endPoint y: 700, distance: 417.7
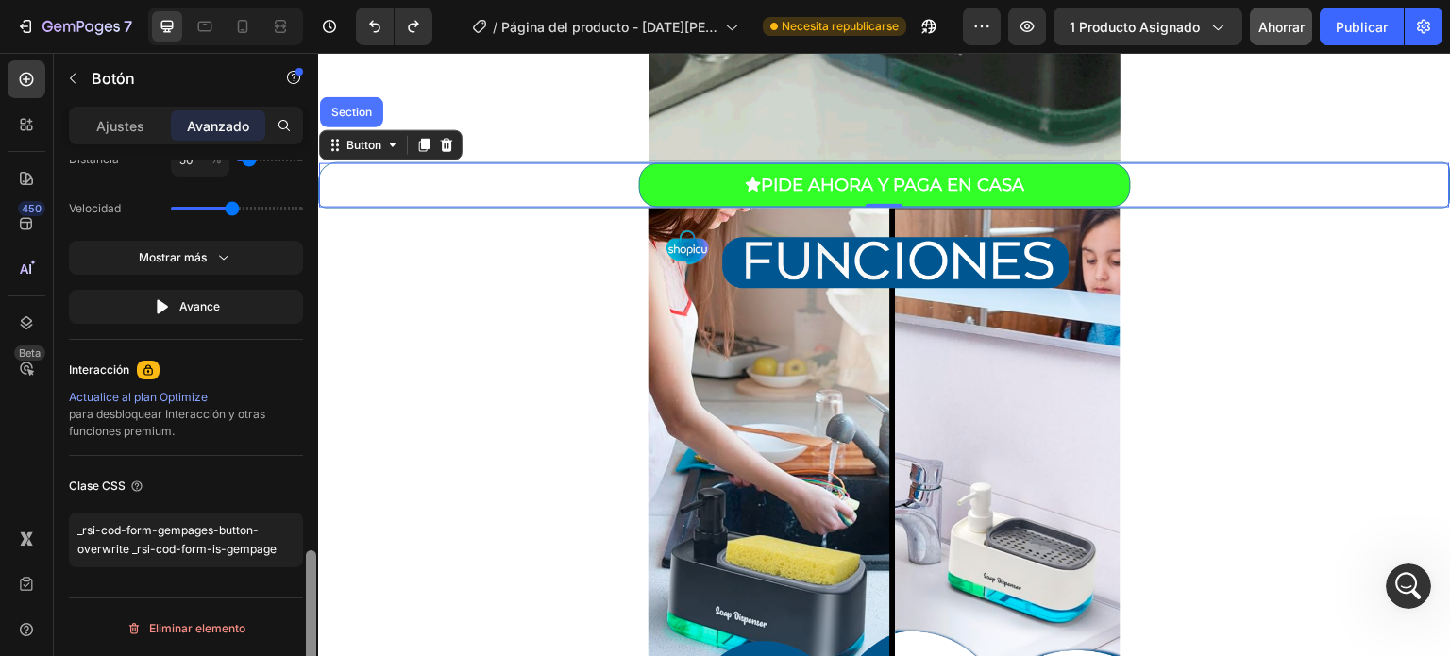
click at [326, 0] on html "7 Version history / Página del producto - 27 de agosto, 00:50:04 Necesita repub…" at bounding box center [725, 0] width 1450 height 0
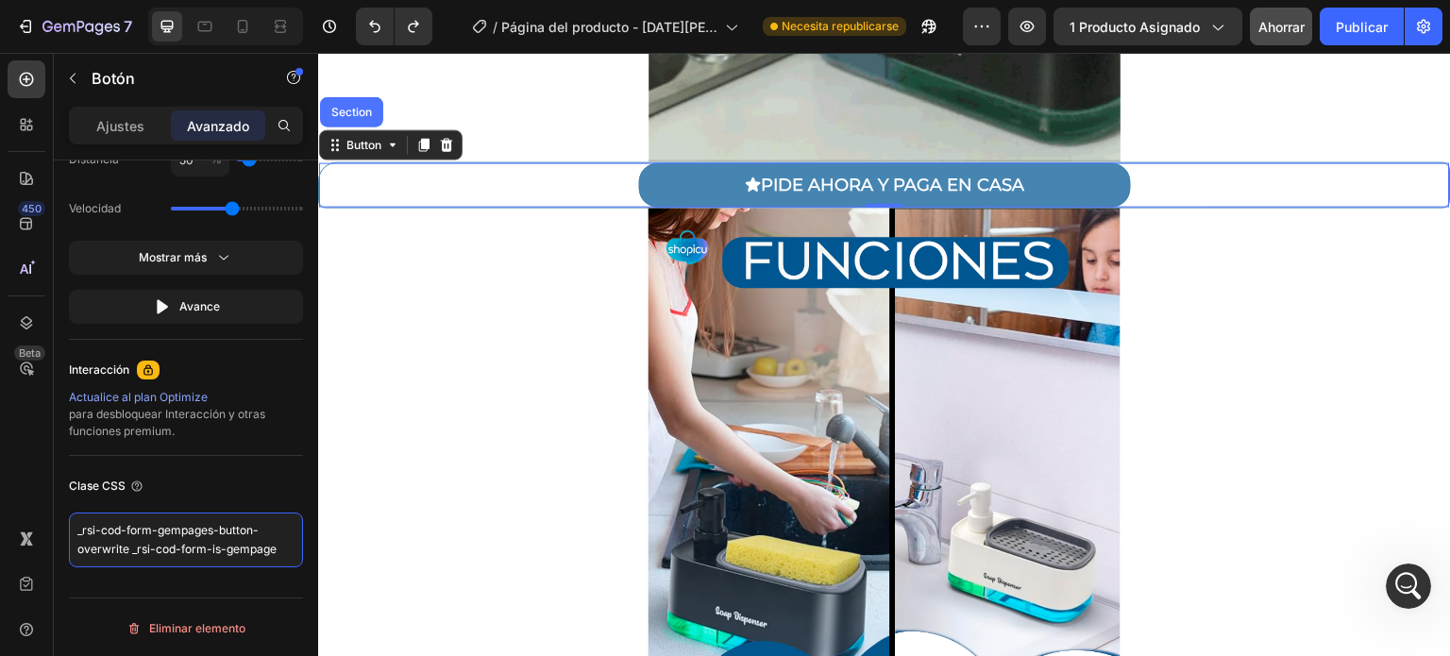
drag, startPoint x: 551, startPoint y: 597, endPoint x: 751, endPoint y: 179, distance: 463.6
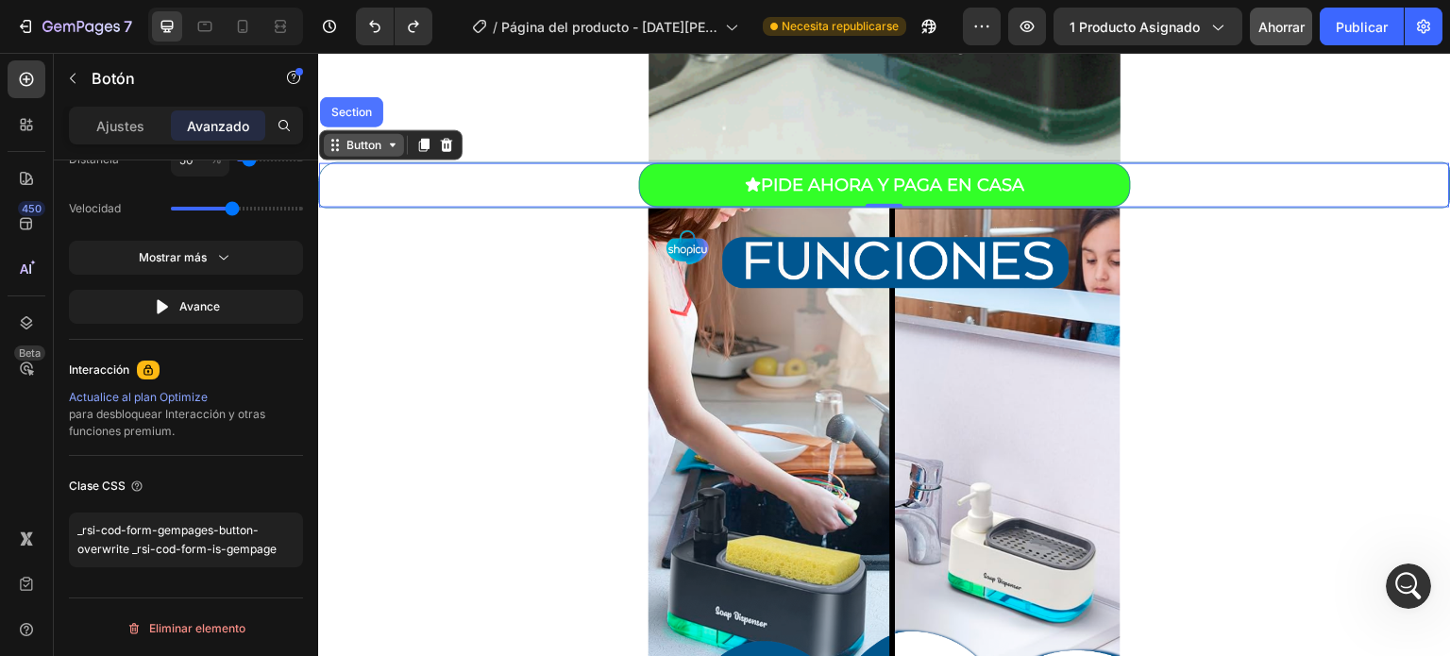
click at [393, 143] on icon at bounding box center [393, 145] width 6 height 4
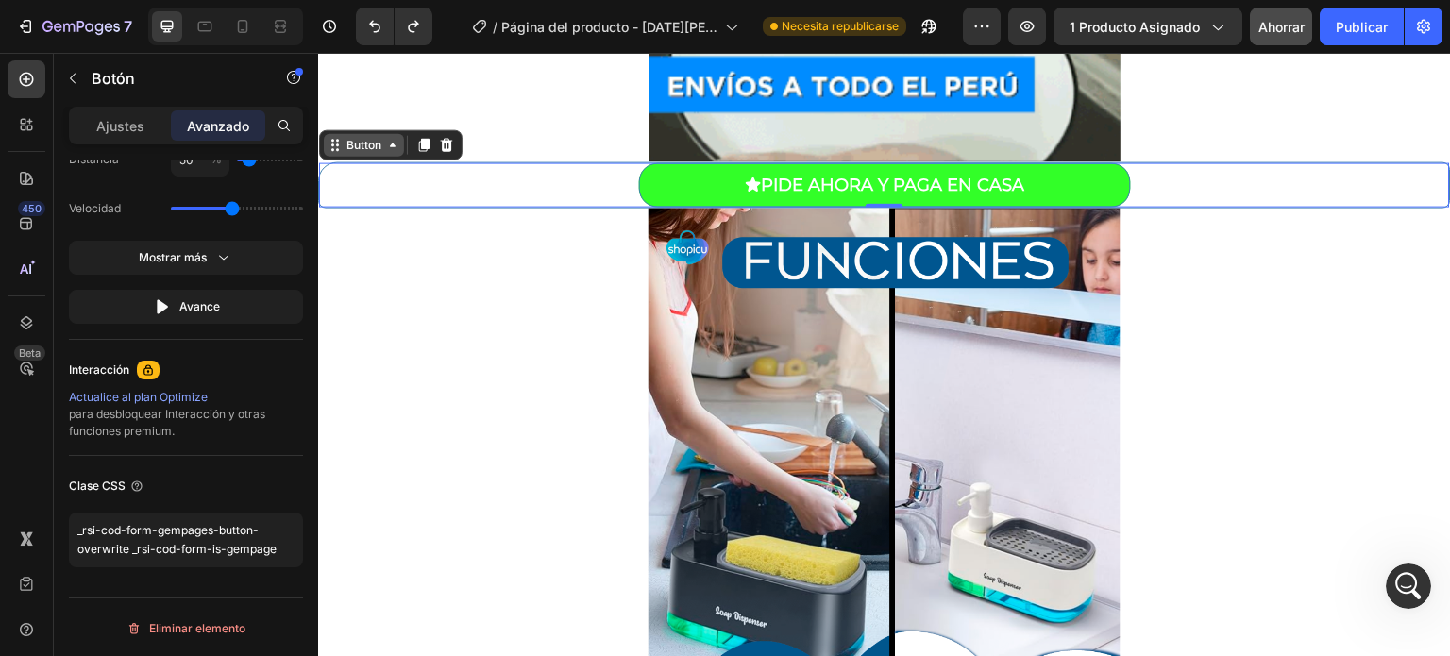
click at [393, 143] on icon at bounding box center [393, 145] width 6 height 4
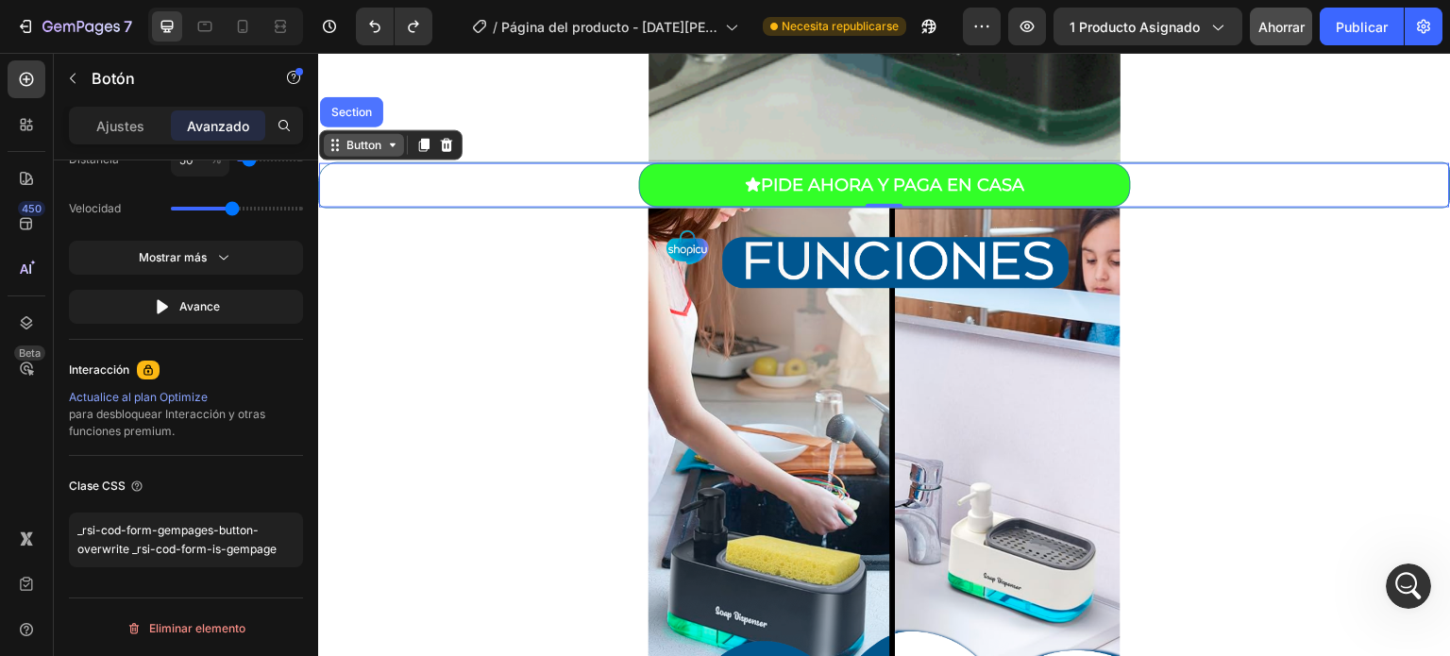
click at [393, 143] on icon at bounding box center [393, 145] width 6 height 4
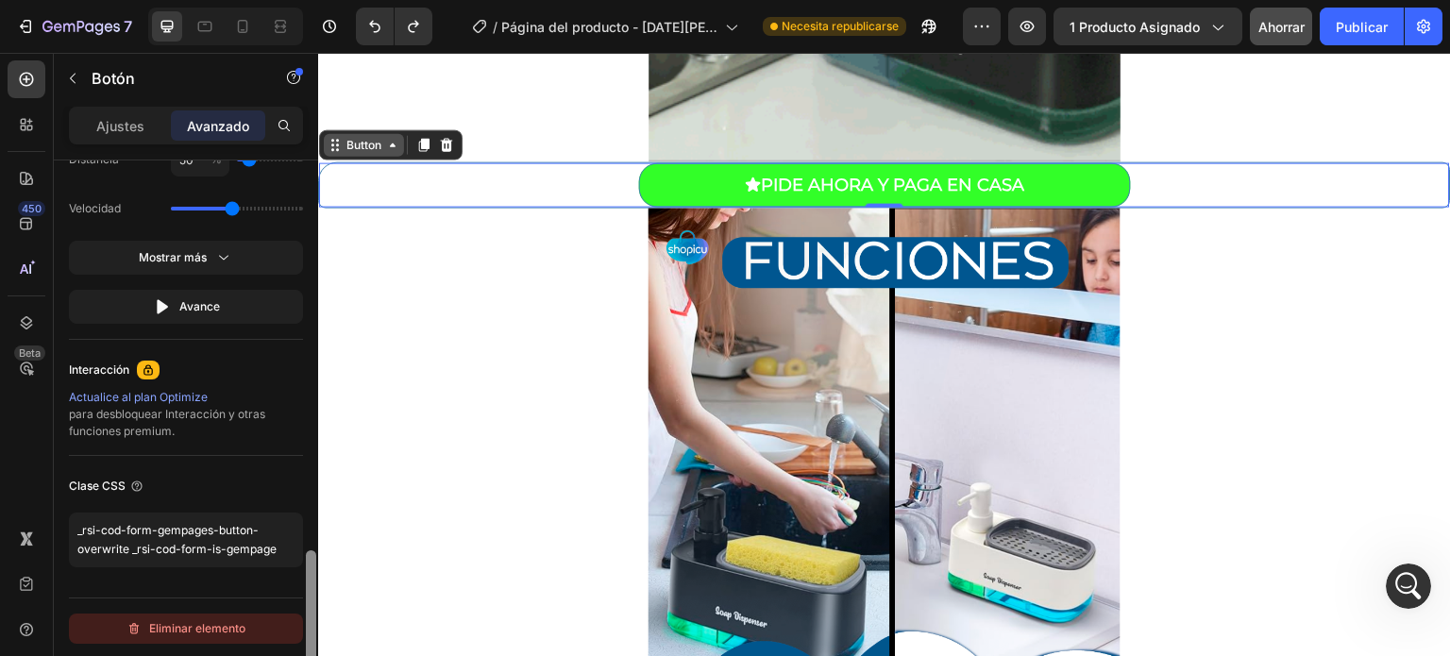
drag, startPoint x: 313, startPoint y: 210, endPoint x: 281, endPoint y: 612, distance: 403.4
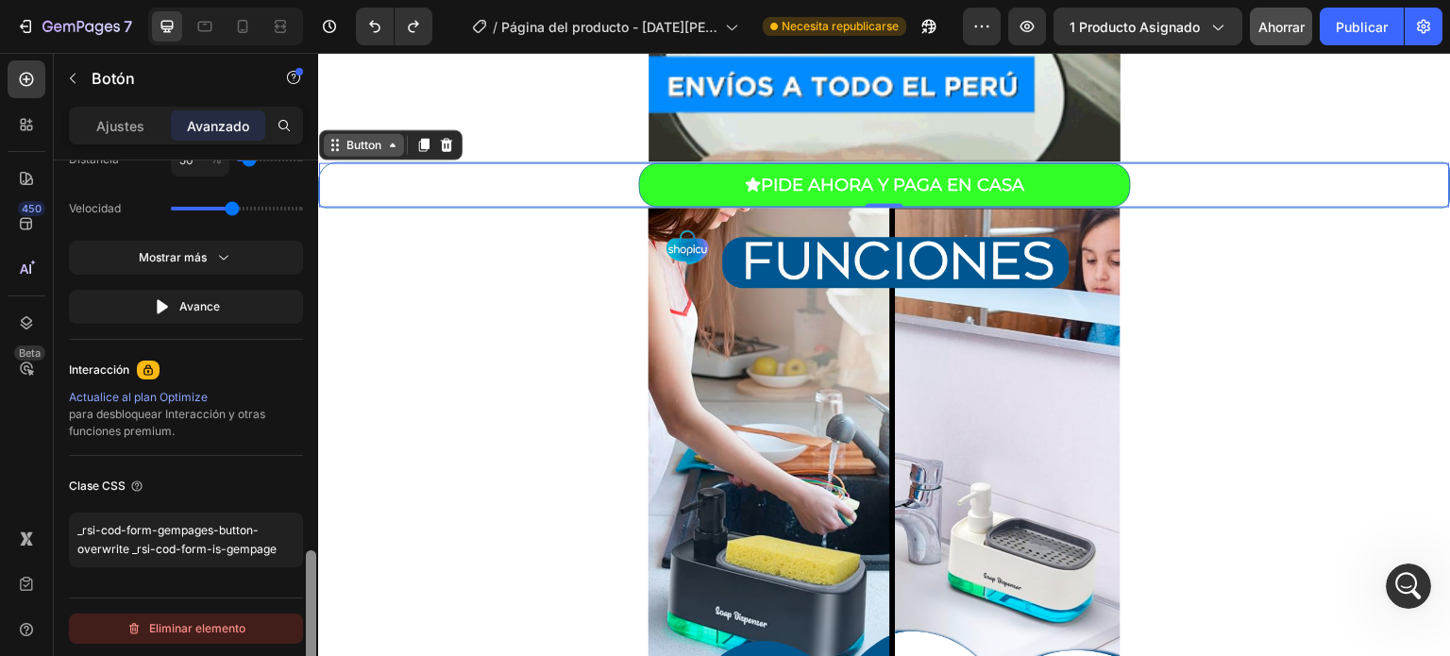
click at [281, 612] on div "Estilo De oficina Sí No Tableta Sí No Móvil Sí No Fuente 0 0 0 0 0 0 0 0 Tamaño…" at bounding box center [186, 434] width 264 height 549
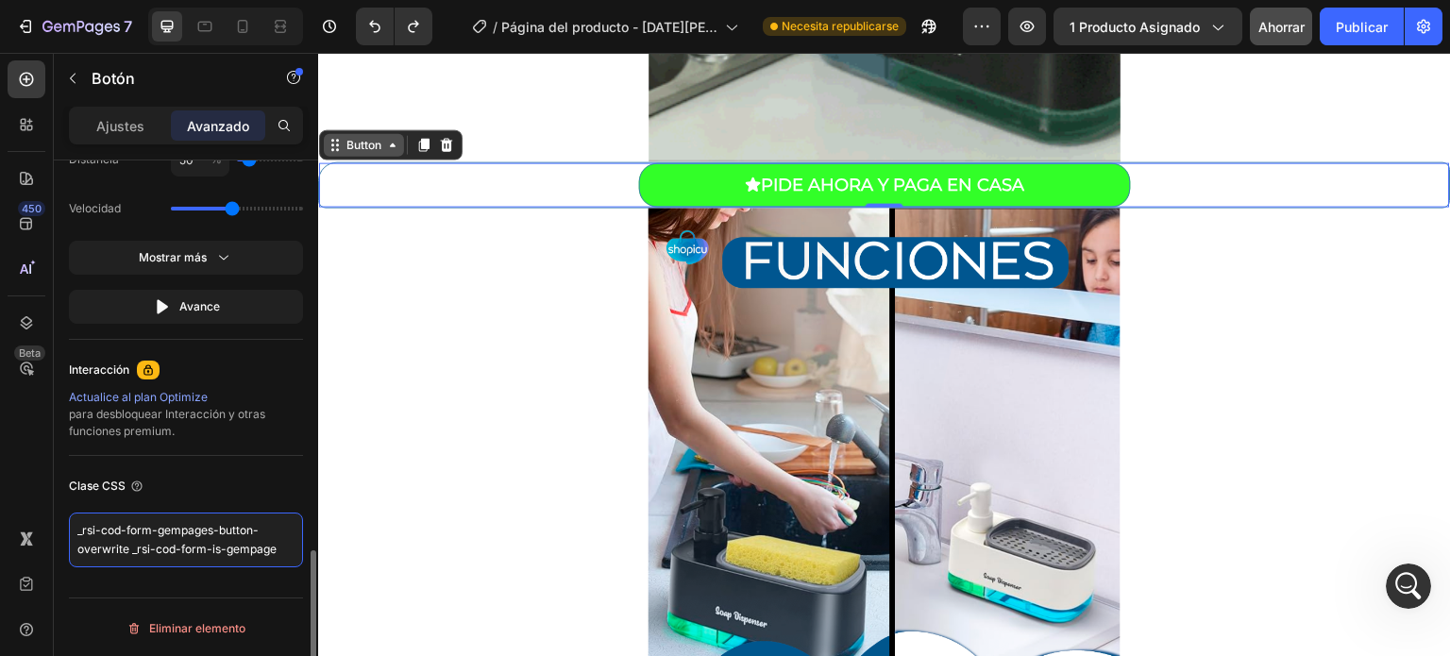
drag, startPoint x: 196, startPoint y: 537, endPoint x: 280, endPoint y: 545, distance: 84.3
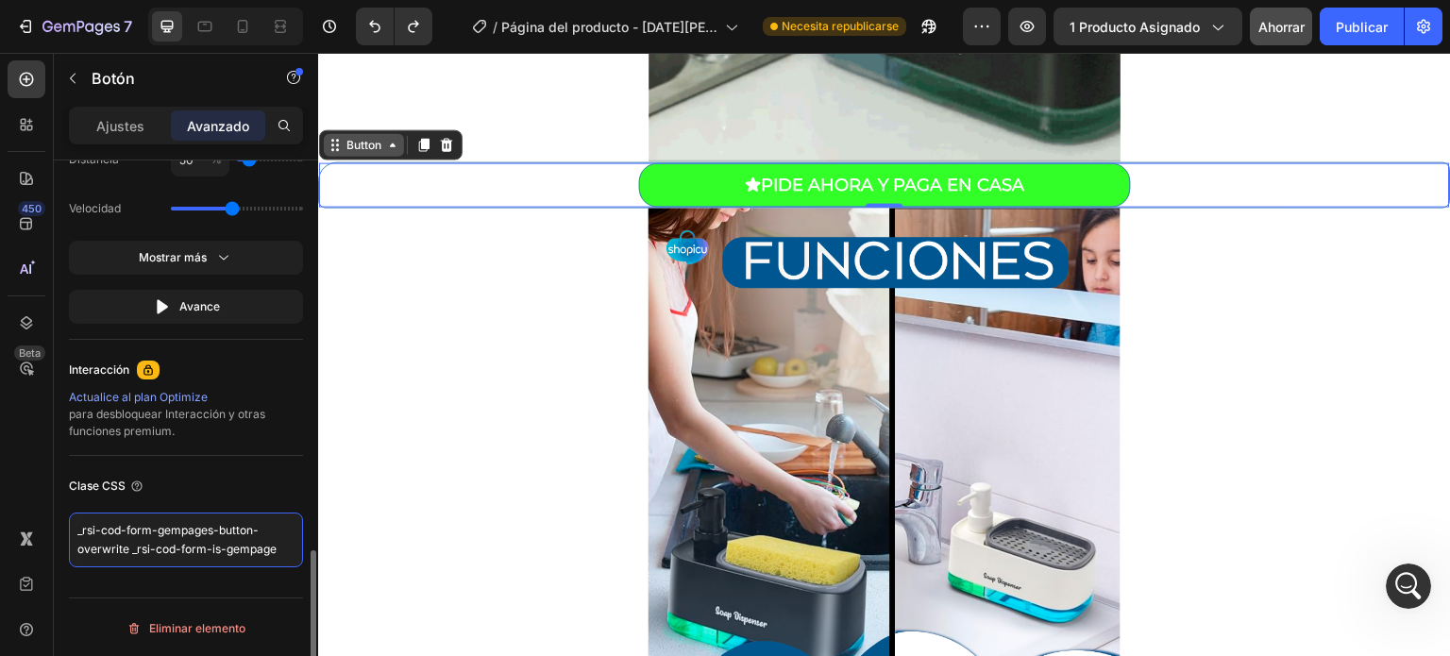
click at [280, 545] on textarea "_rsi-cod-form-gempages-button-overwrite _rsi-cod-form-is-gempage" at bounding box center [186, 540] width 234 height 55
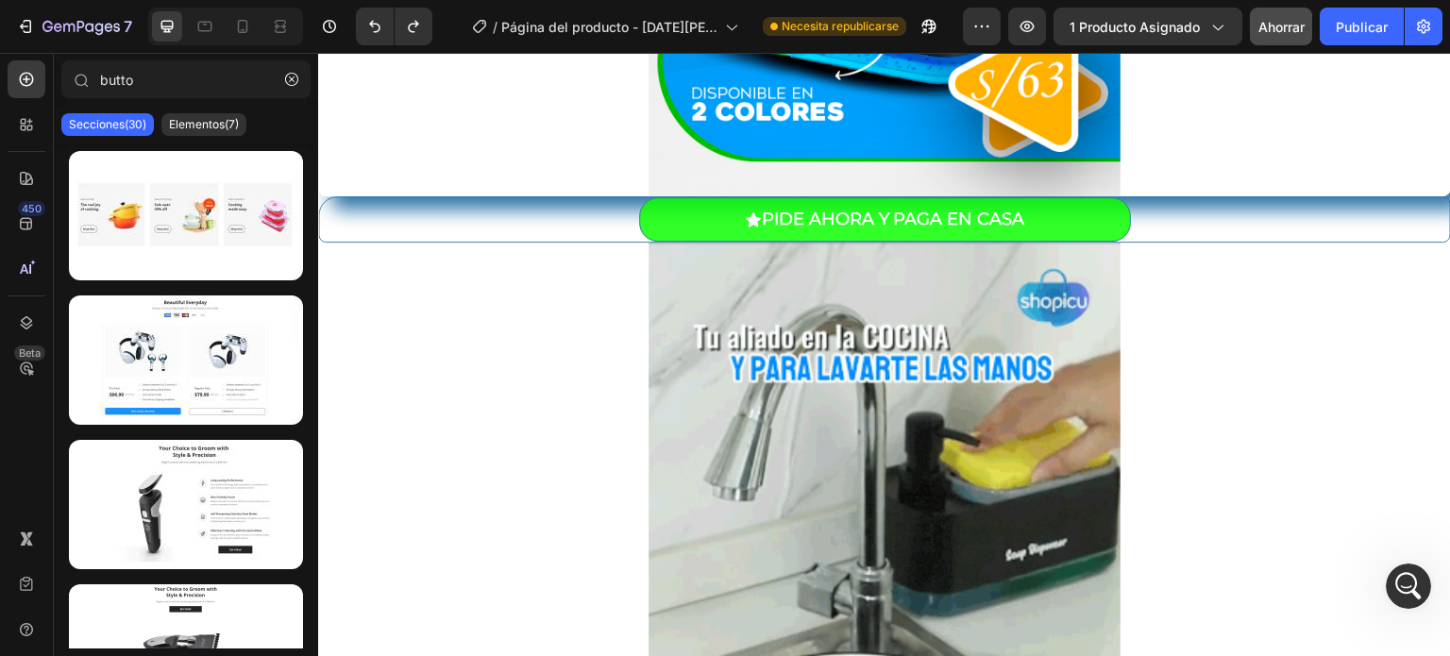
scroll to position [741, 0]
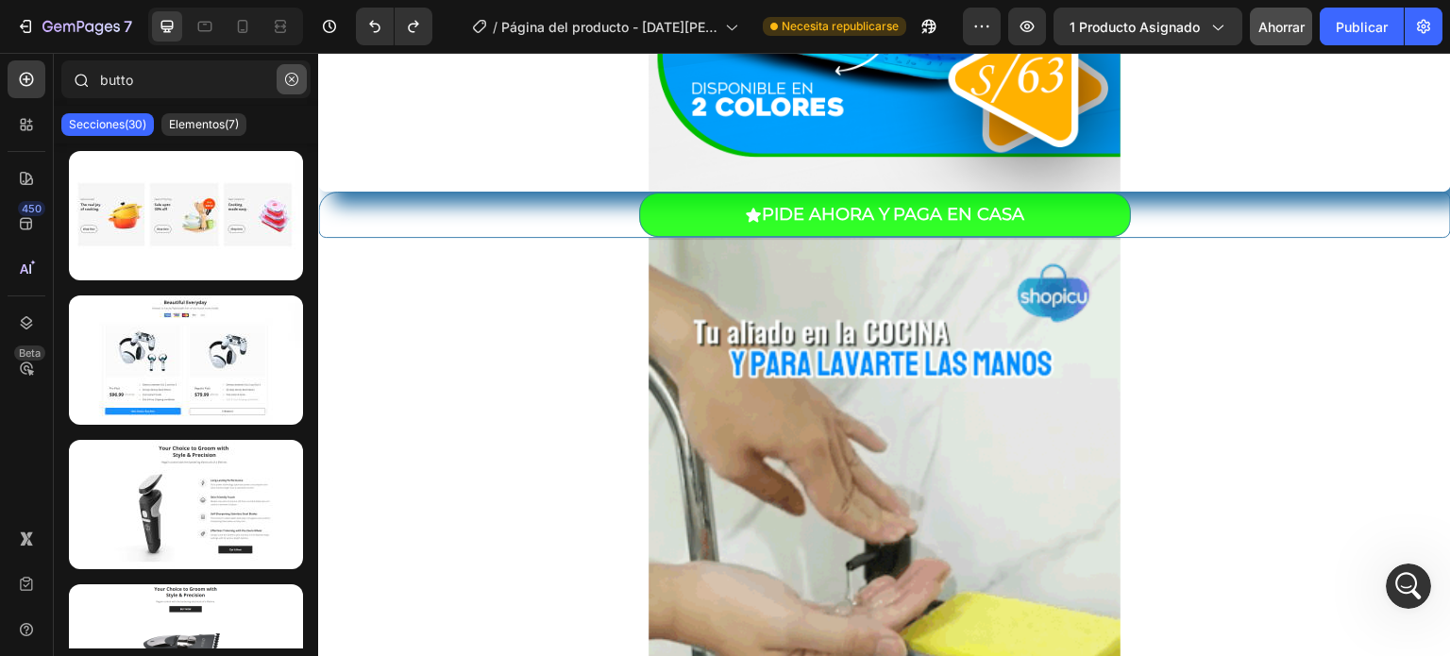
click at [283, 86] on button "button" at bounding box center [292, 79] width 30 height 30
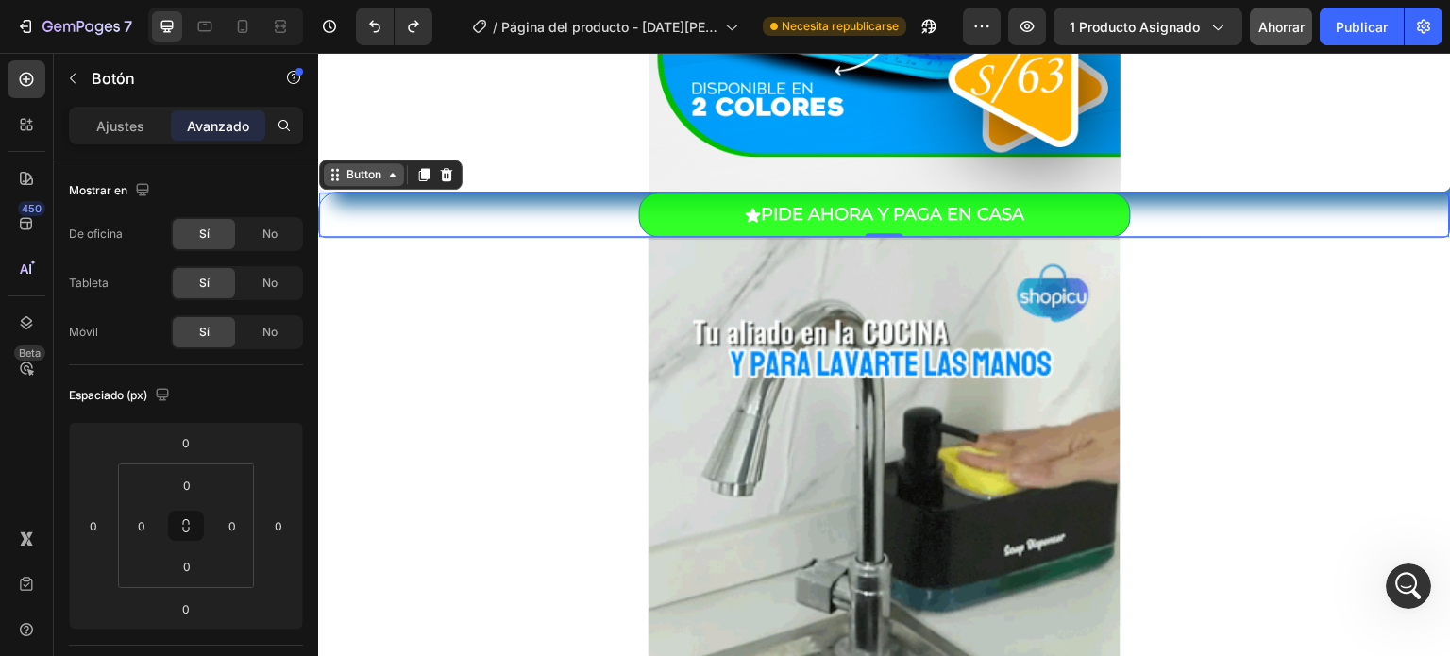
click at [355, 180] on div "Button" at bounding box center [364, 174] width 42 height 17
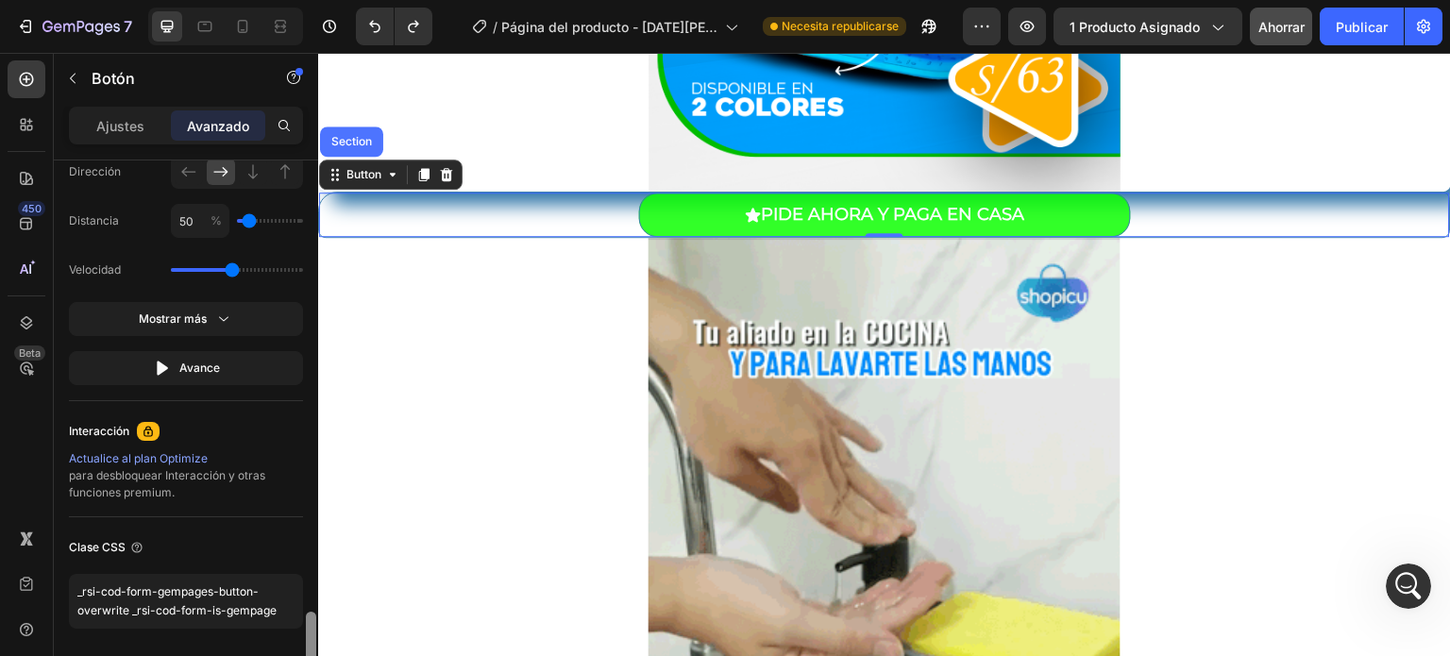
scroll to position [1333, 0]
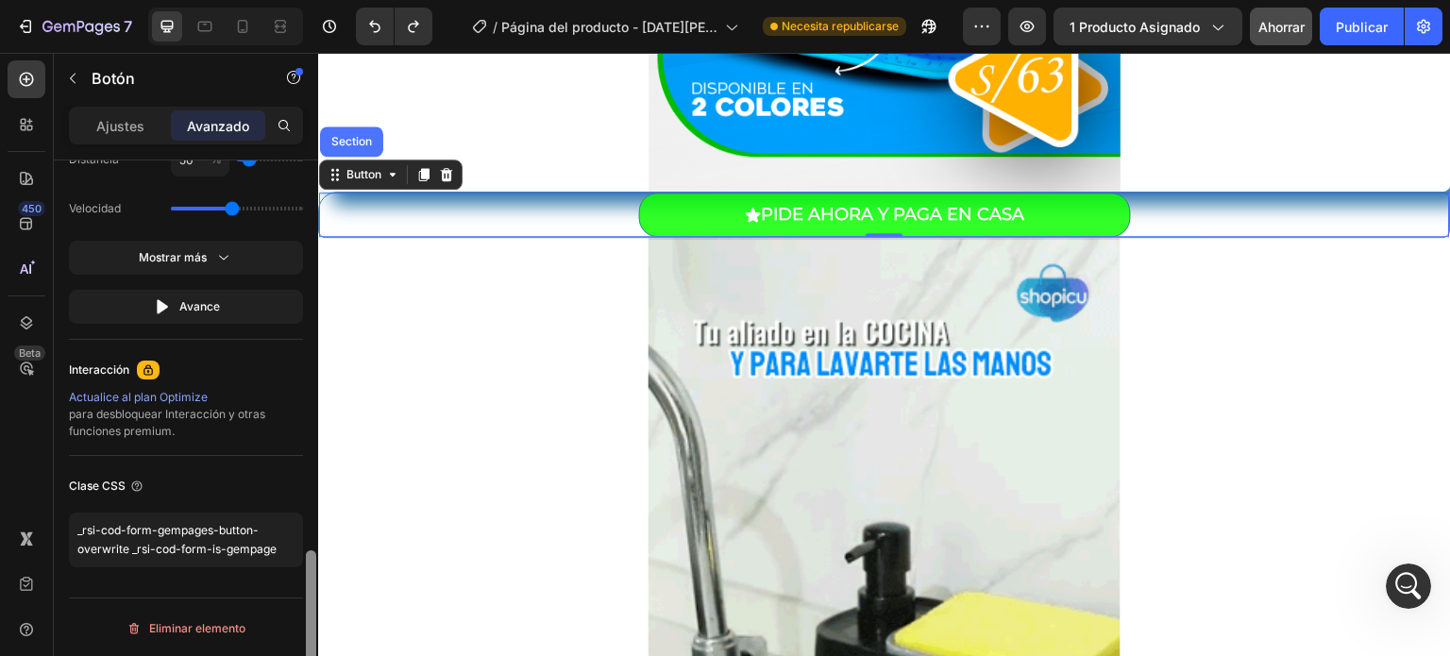
drag, startPoint x: 311, startPoint y: 227, endPoint x: 310, endPoint y: 627, distance: 400.2
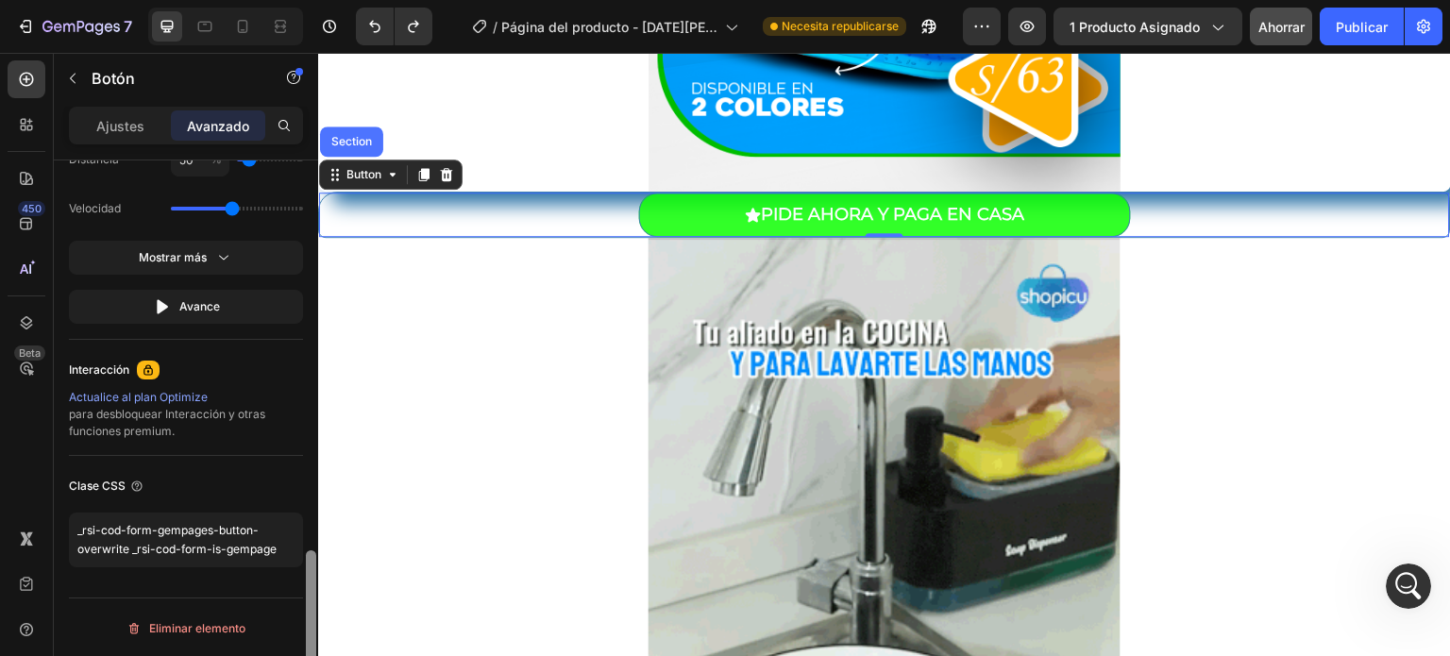
click at [310, 627] on div at bounding box center [311, 630] width 10 height 160
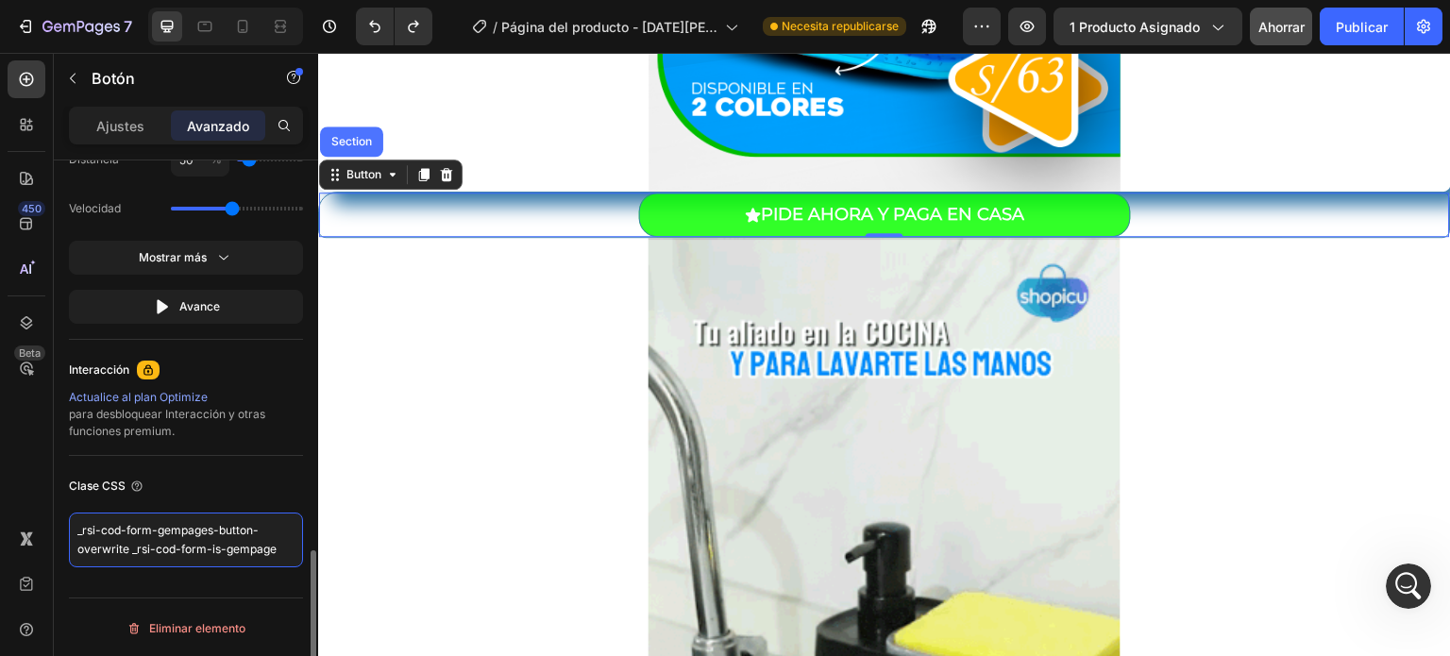
click at [245, 539] on textarea "_rsi-cod-form-gempages-button-overwrite _rsi-cod-form-is-gempage" at bounding box center [186, 540] width 234 height 55
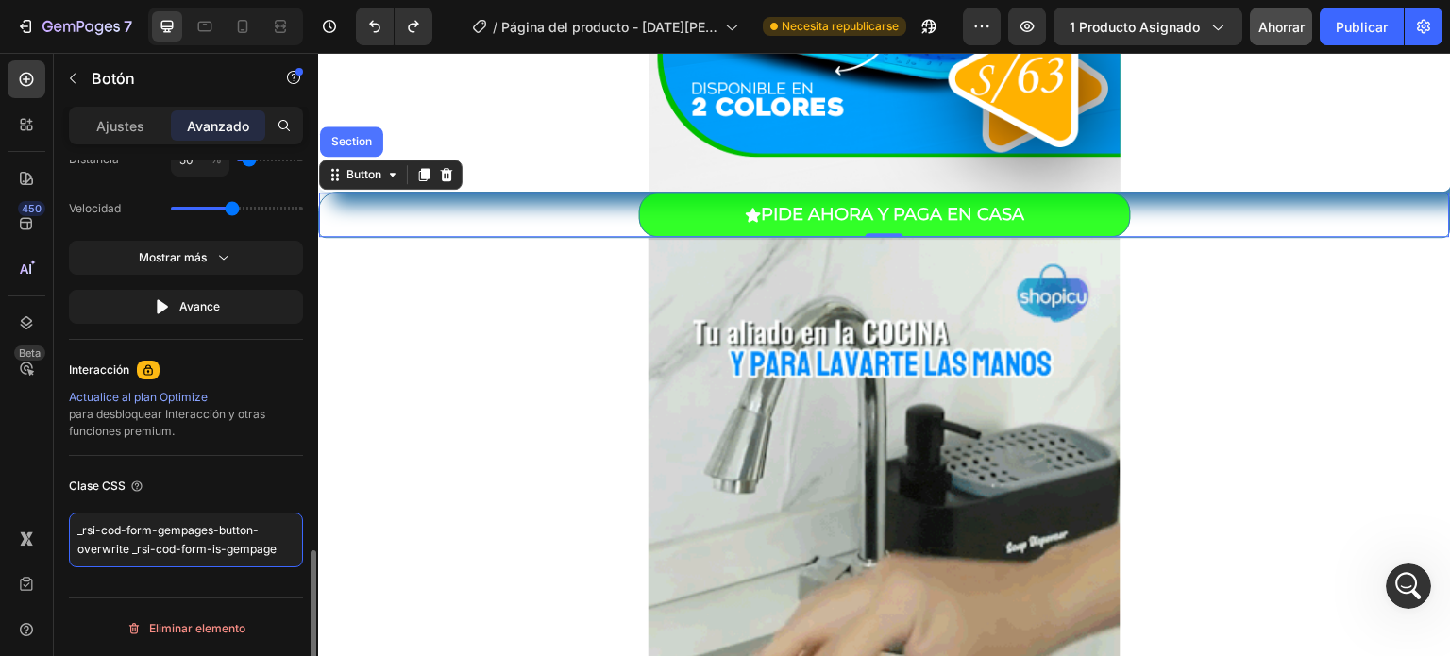
click at [284, 533] on textarea "_rsi-cod-form-gempages-button-overwrite _rsi-cod-form-is-gempage" at bounding box center [186, 540] width 234 height 55
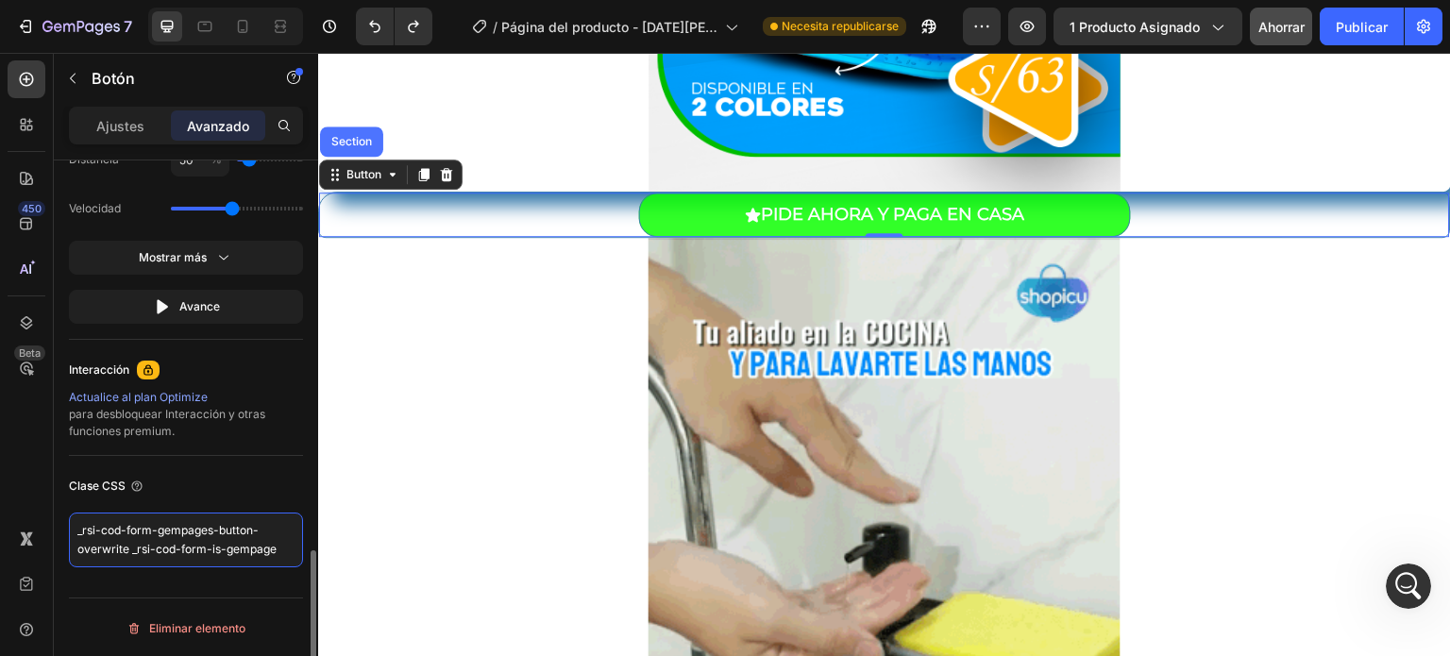
click at [284, 533] on textarea "_rsi-cod-form-gempages-button-overwrite _rsi-cod-form-is-gempage" at bounding box center [186, 540] width 234 height 55
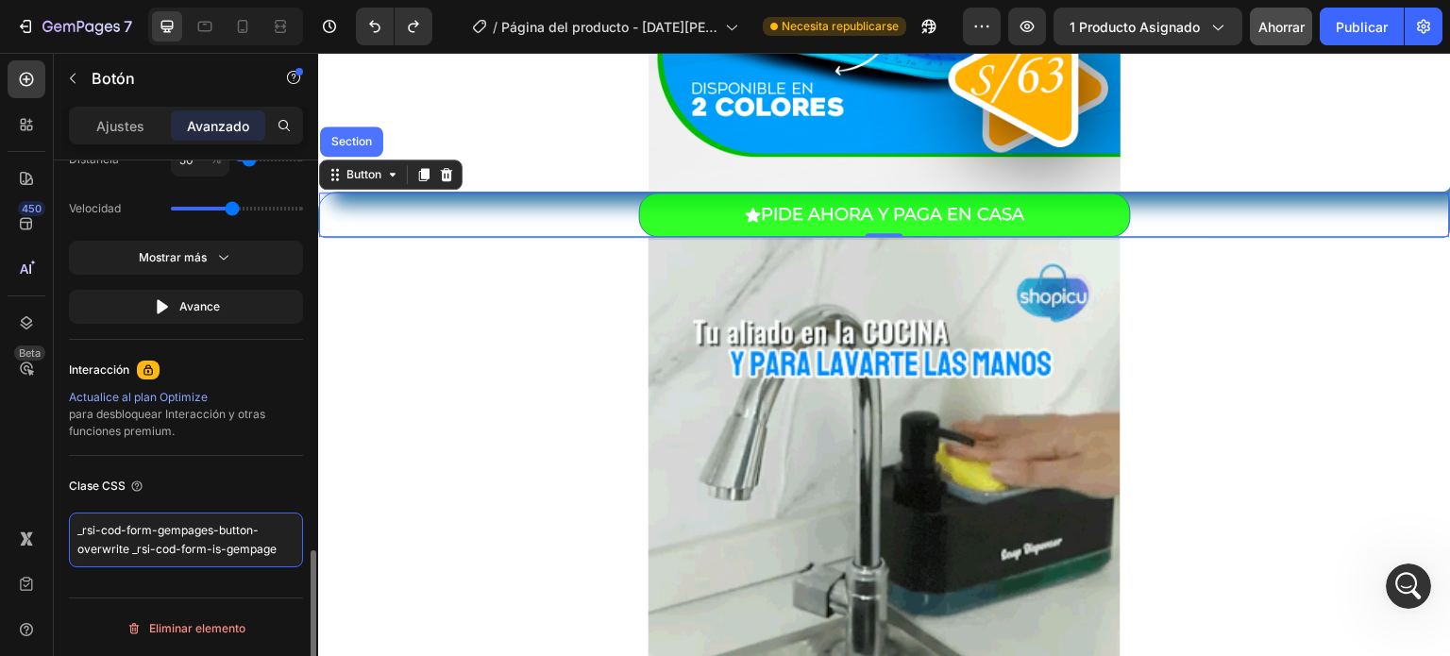
click at [284, 533] on textarea "_rsi-cod-form-gempages-button-overwrite _rsi-cod-form-is-gempage" at bounding box center [186, 540] width 234 height 55
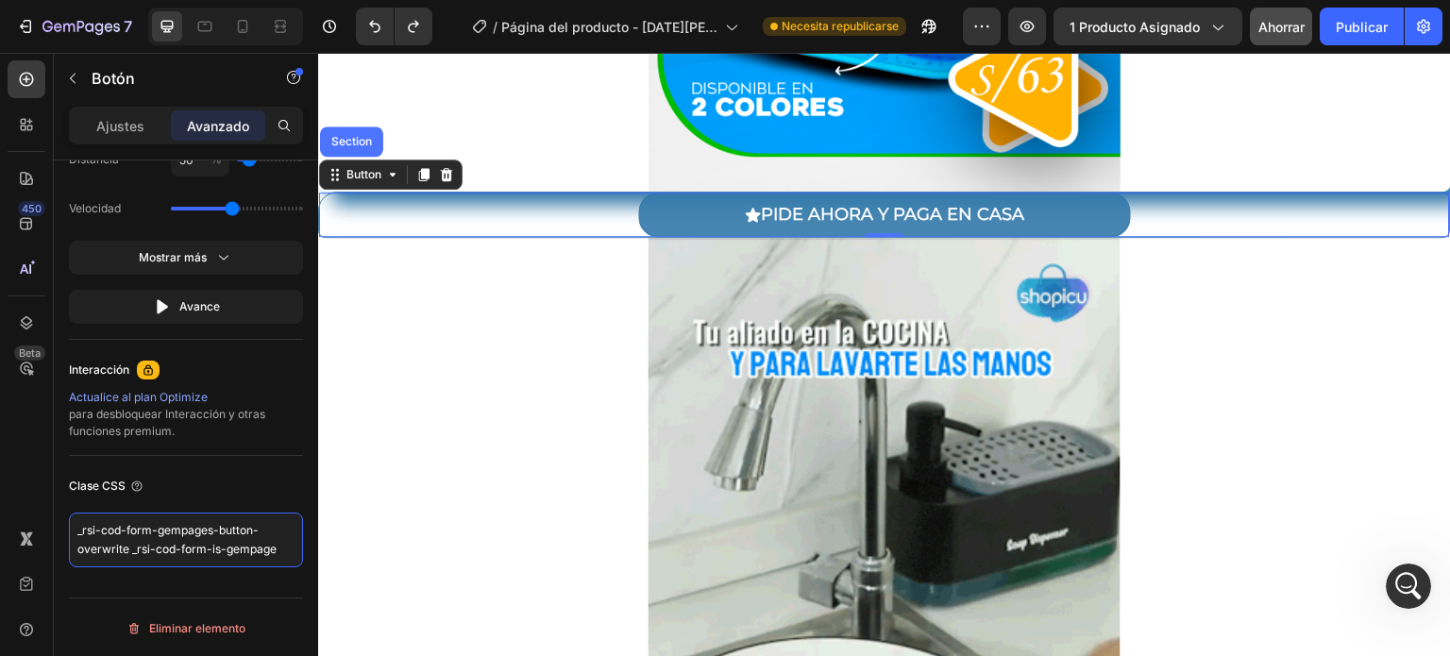
drag, startPoint x: 602, startPoint y: 586, endPoint x: 653, endPoint y: 203, distance: 386.6
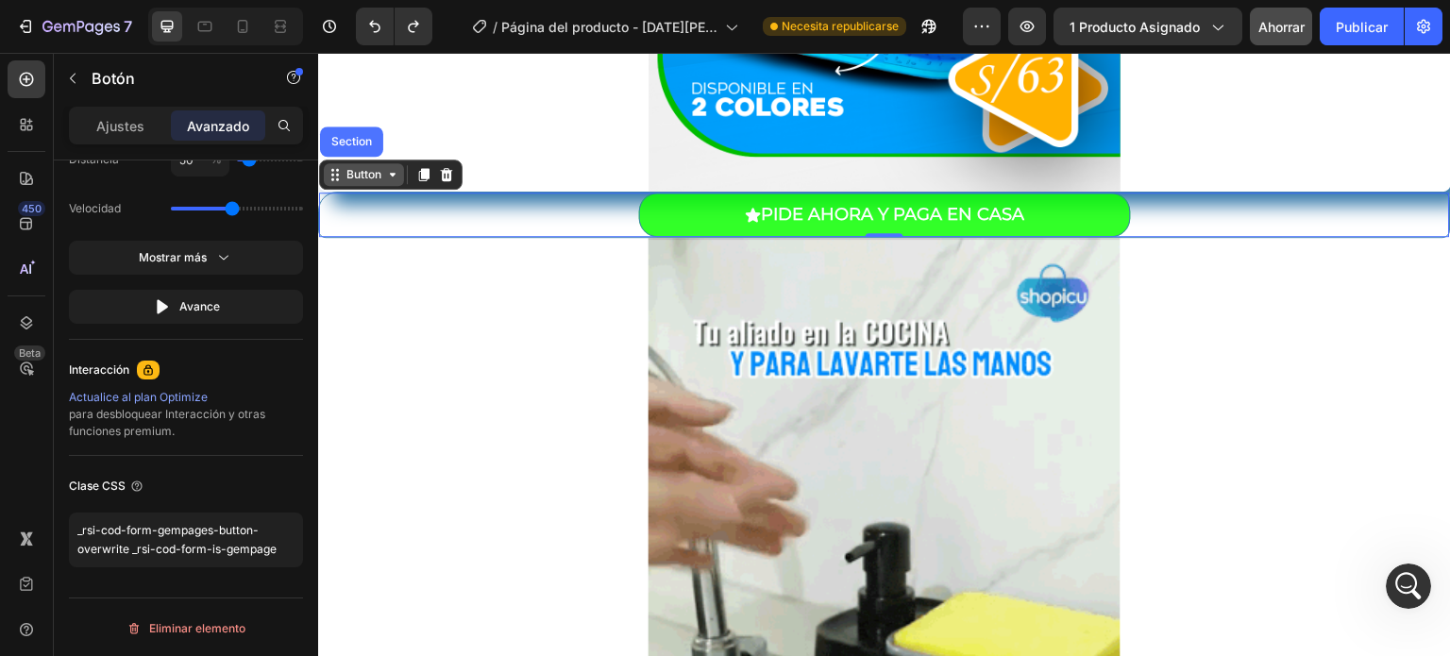
click at [369, 177] on div "Button" at bounding box center [364, 174] width 42 height 17
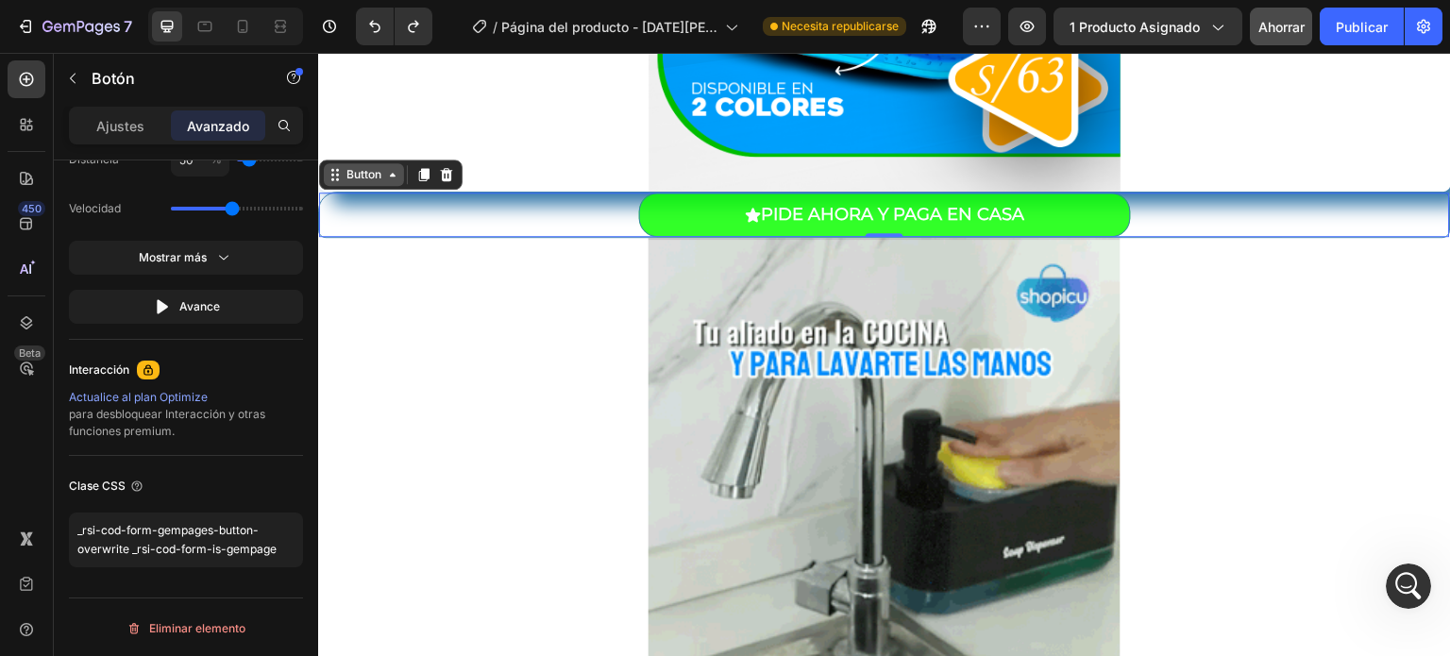
click at [369, 177] on div "Button" at bounding box center [364, 174] width 42 height 17
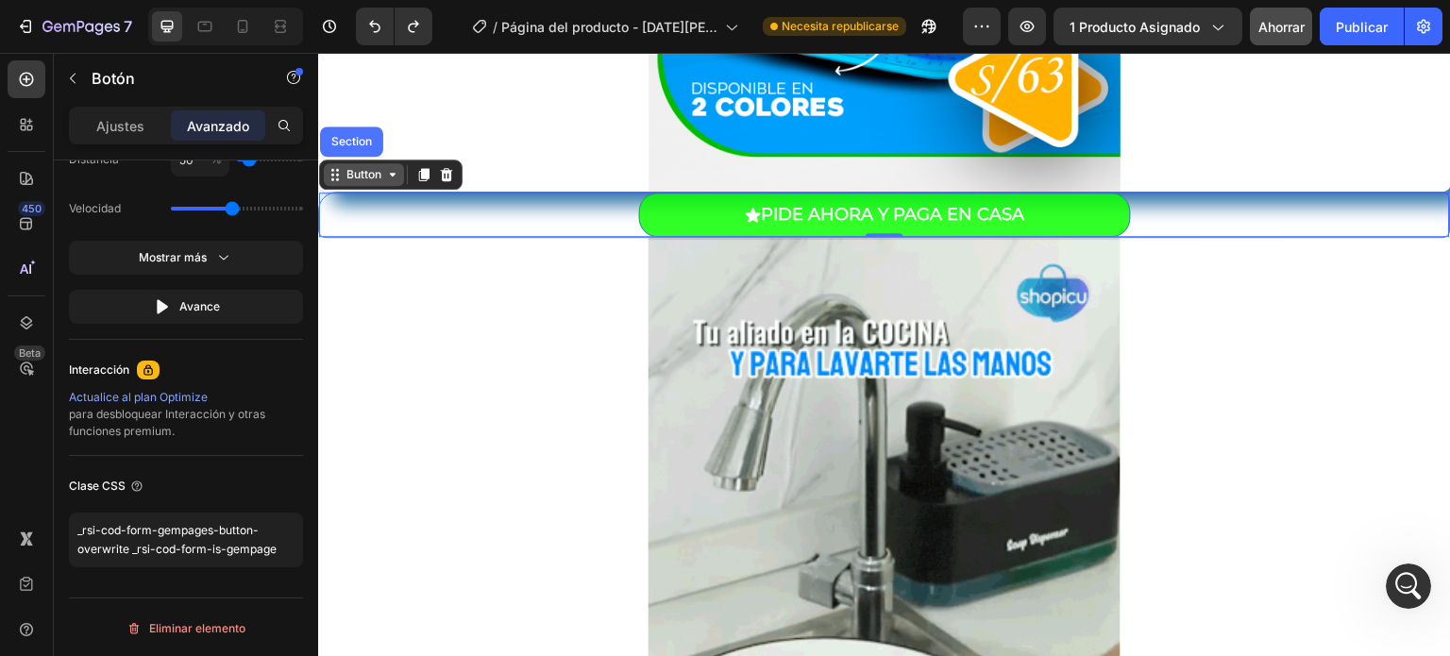
click at [369, 177] on div "Button" at bounding box center [364, 174] width 42 height 17
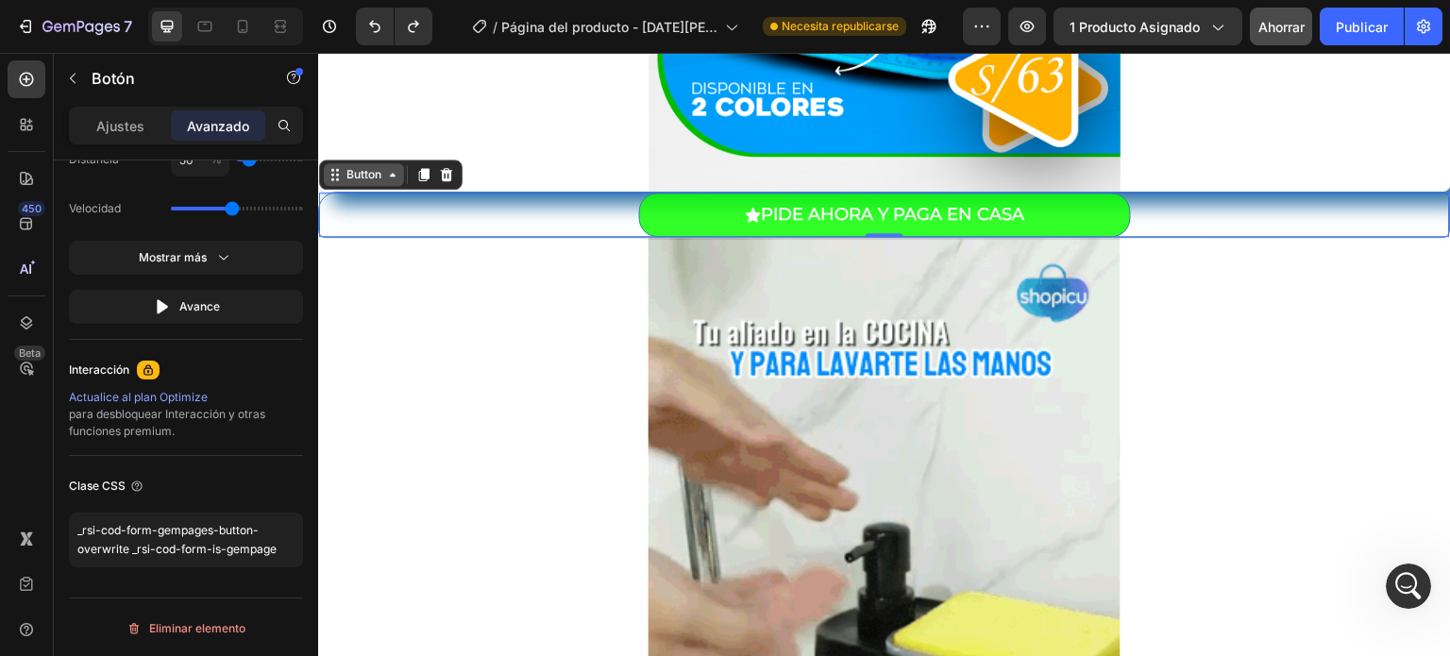
click at [369, 177] on div "Button" at bounding box center [364, 174] width 42 height 17
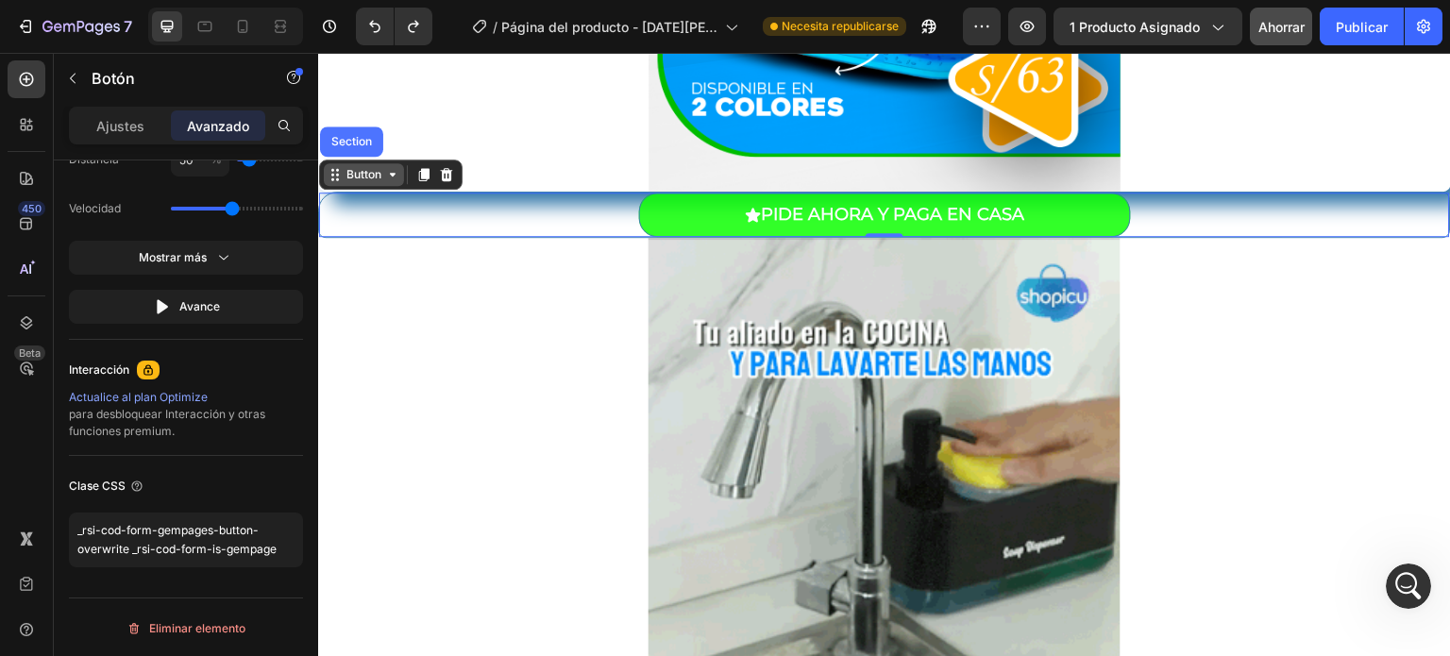
click at [369, 177] on div "Button" at bounding box center [364, 174] width 42 height 17
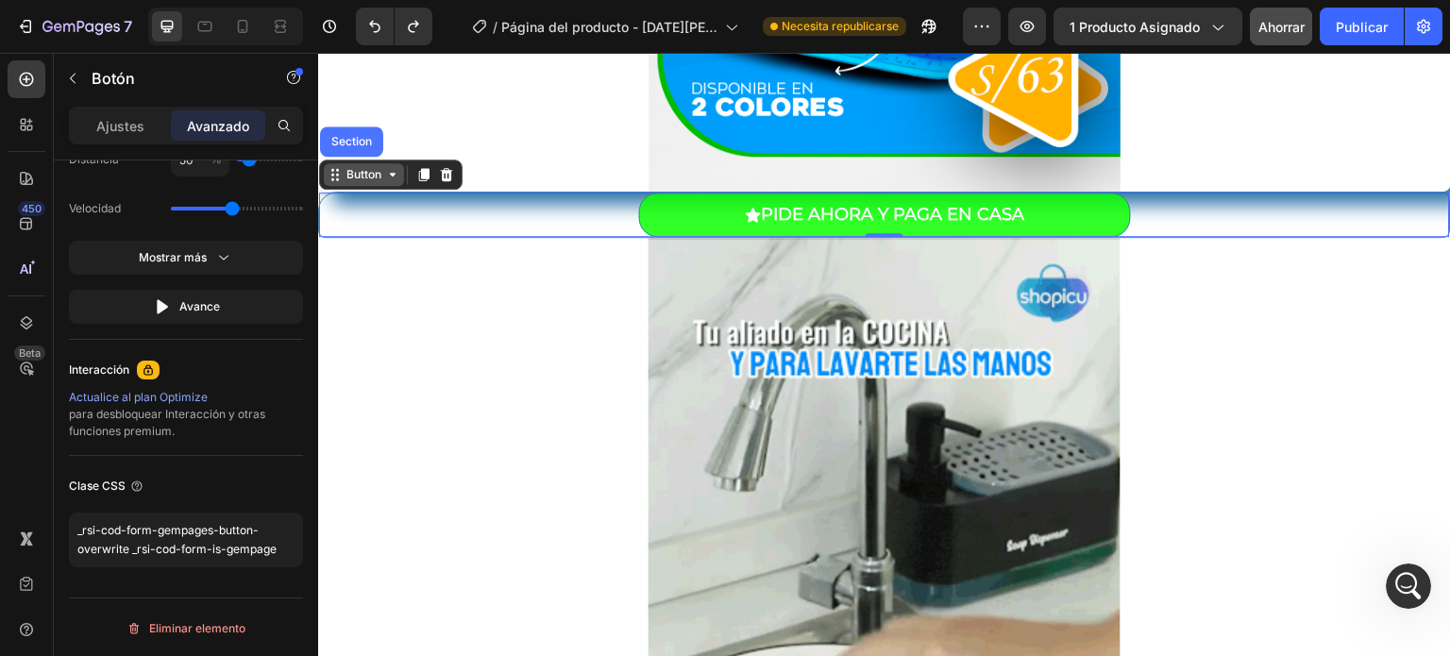
click at [369, 177] on div "Button" at bounding box center [364, 174] width 42 height 17
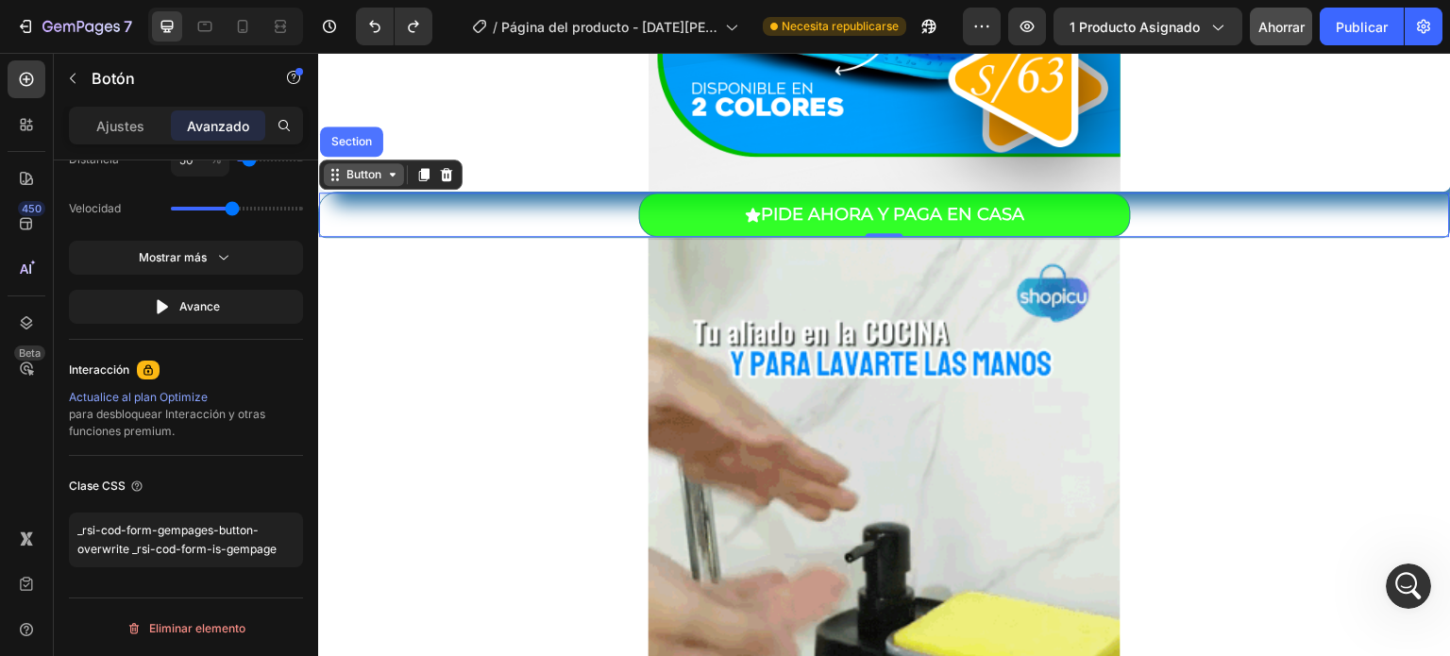
click at [369, 177] on div "Button" at bounding box center [364, 174] width 42 height 17
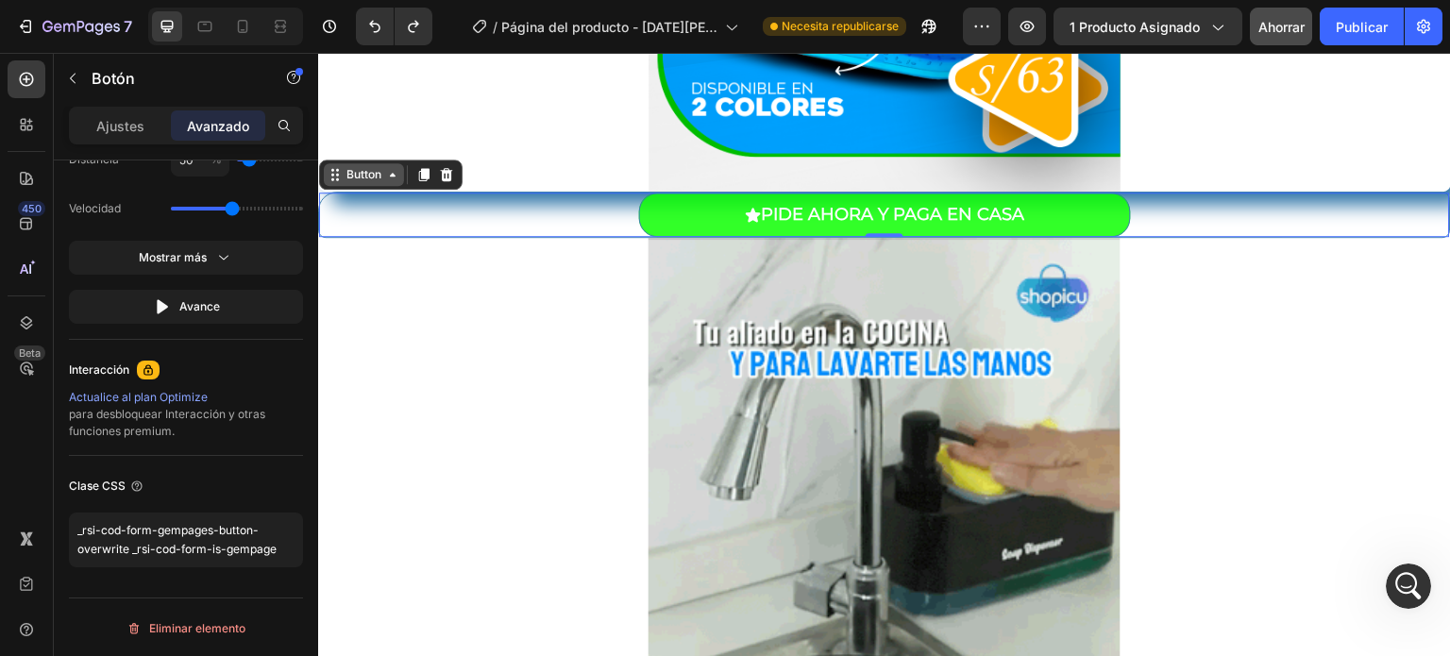
click at [395, 177] on icon at bounding box center [392, 174] width 15 height 15
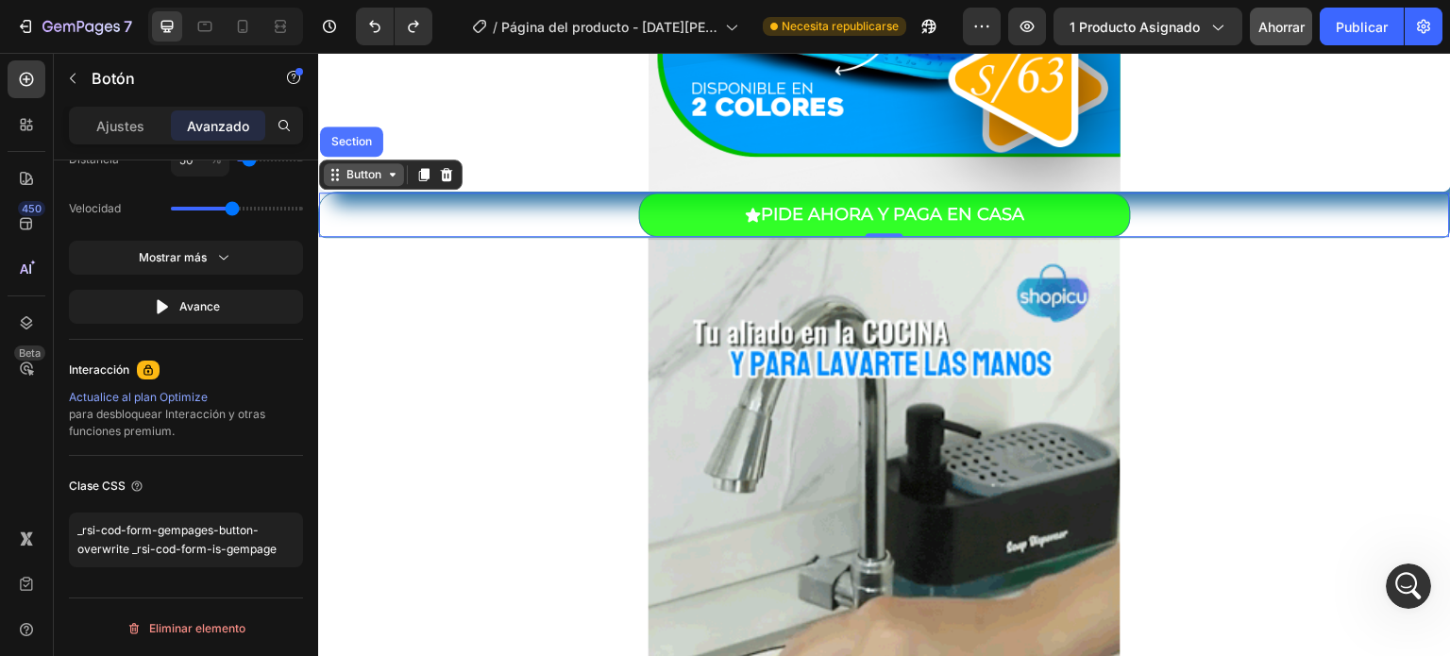
click at [395, 177] on icon at bounding box center [392, 174] width 15 height 15
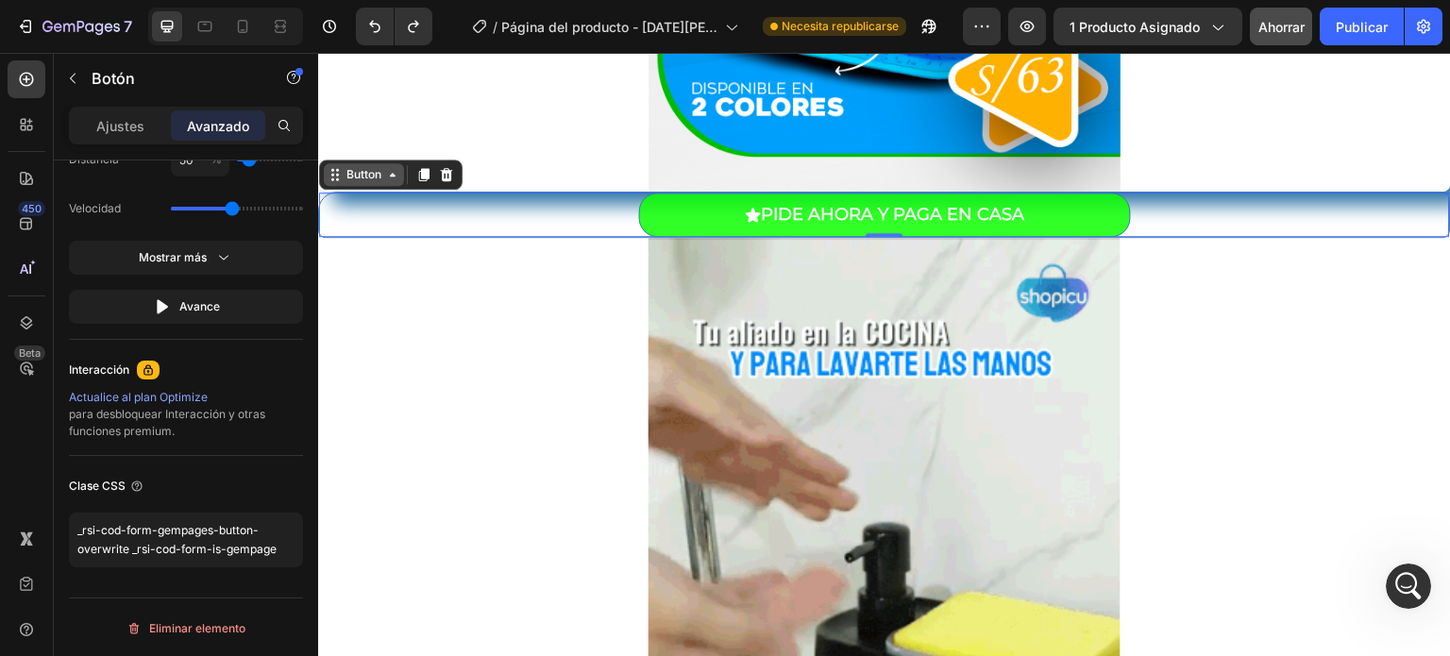
click at [395, 177] on icon at bounding box center [392, 174] width 15 height 15
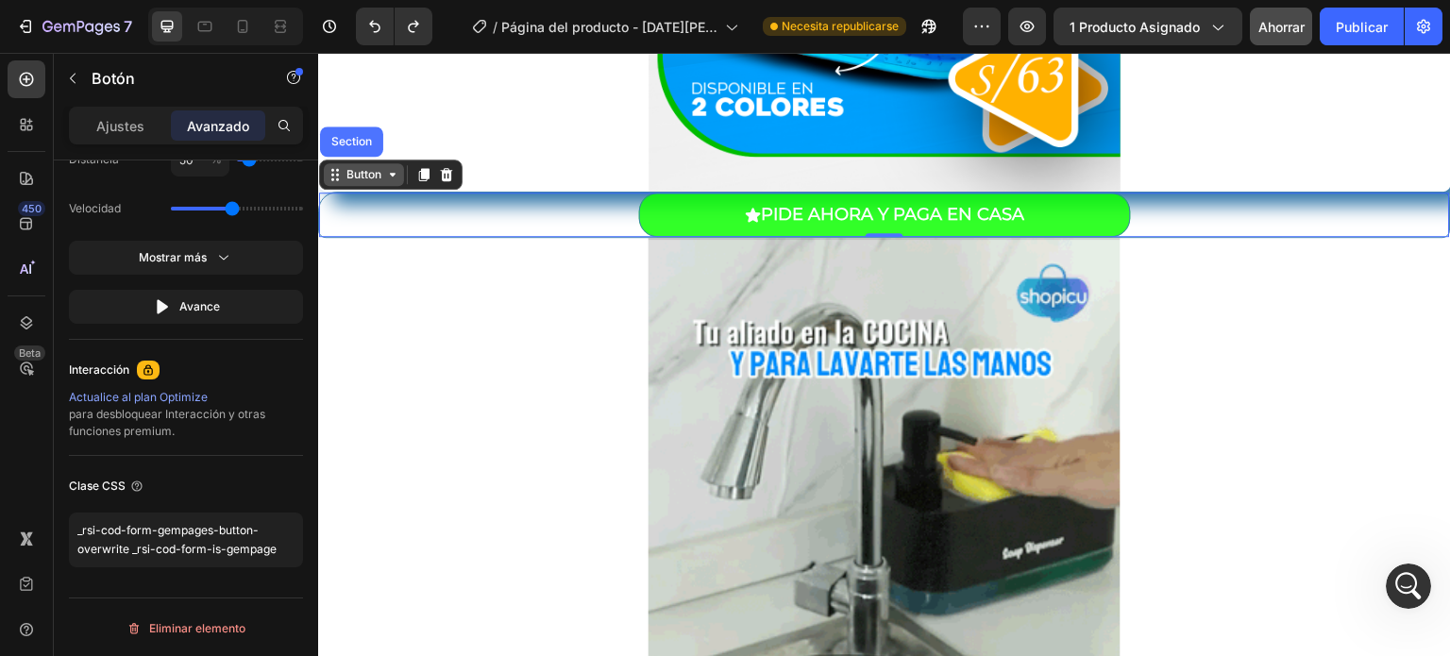
click at [395, 177] on icon at bounding box center [392, 174] width 15 height 15
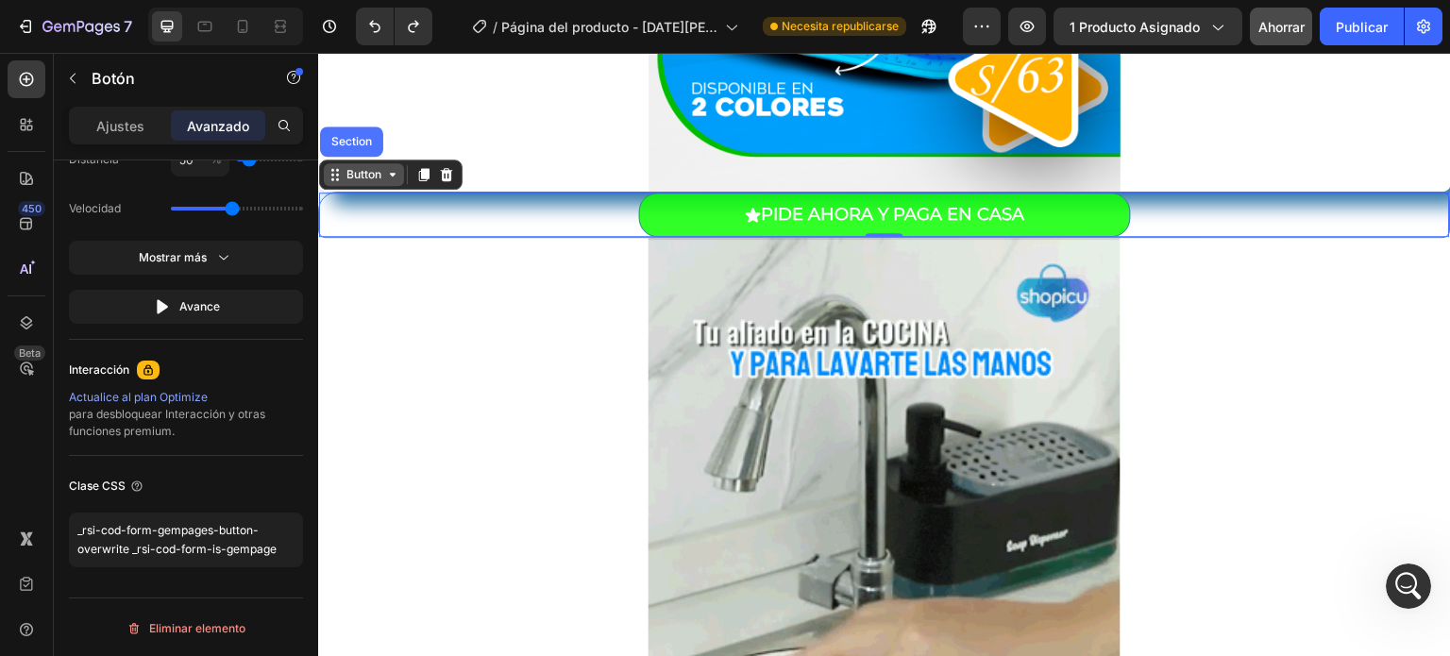
click at [395, 177] on icon at bounding box center [392, 174] width 15 height 15
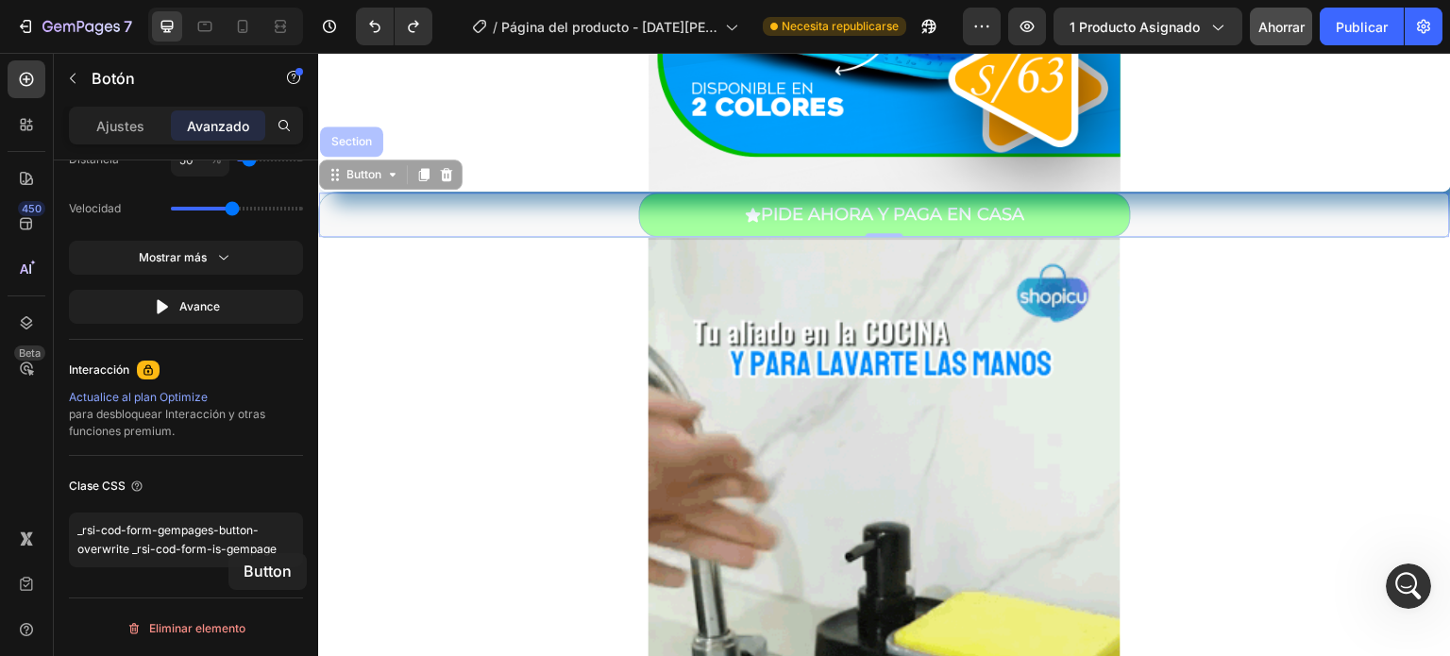
drag, startPoint x: 395, startPoint y: 177, endPoint x: 218, endPoint y: 586, distance: 445.2
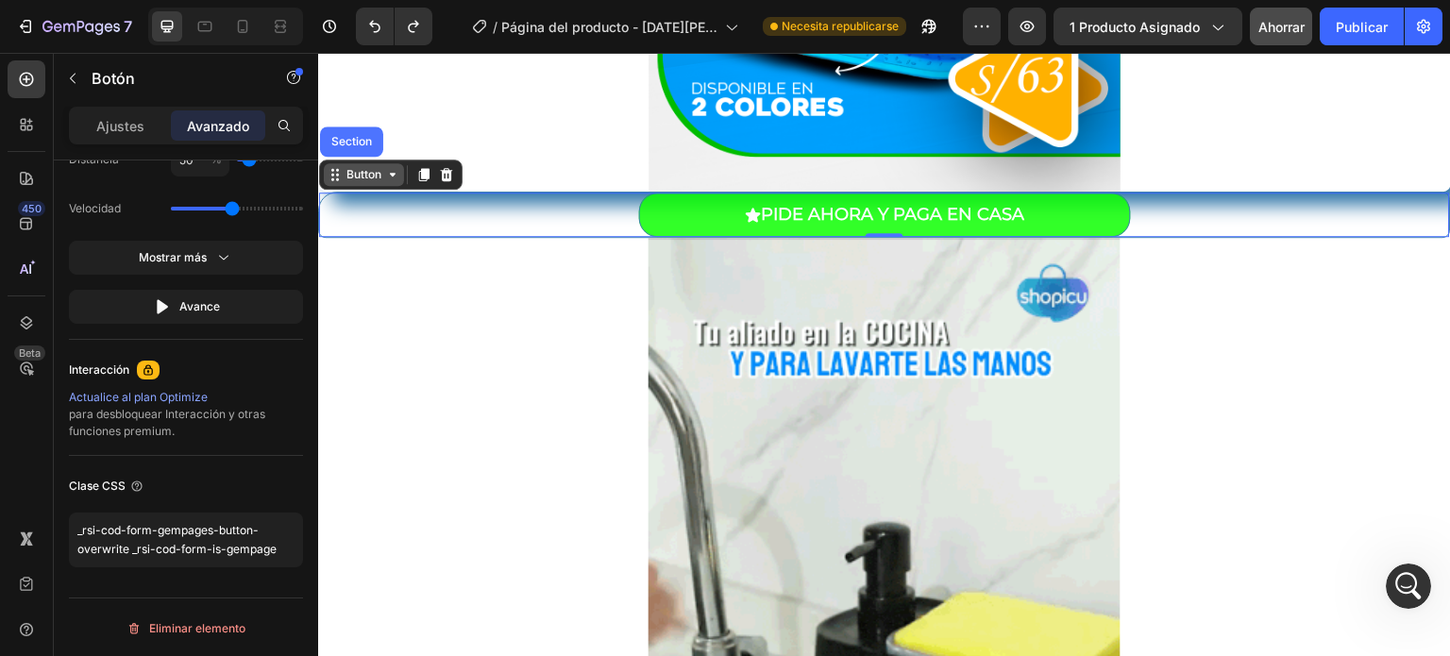
click at [386, 181] on div "Button" at bounding box center [364, 174] width 80 height 23
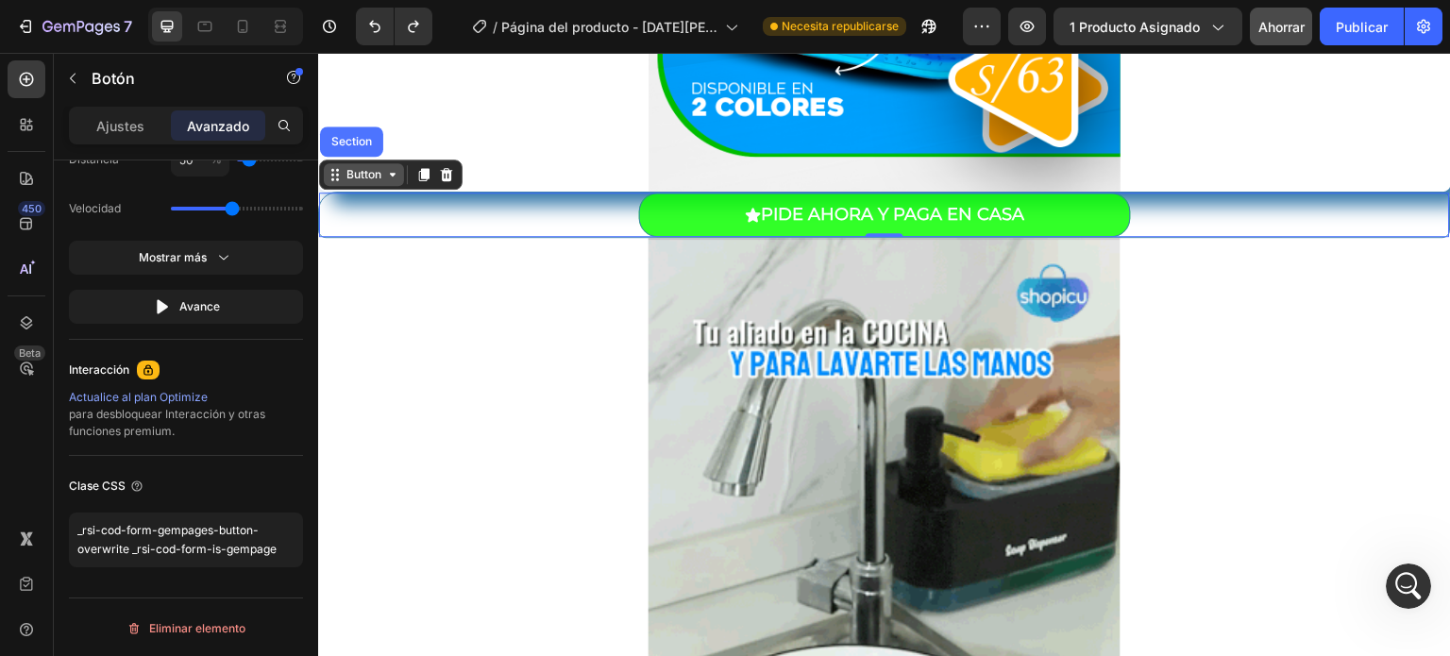
click at [386, 181] on div "Button" at bounding box center [364, 174] width 80 height 23
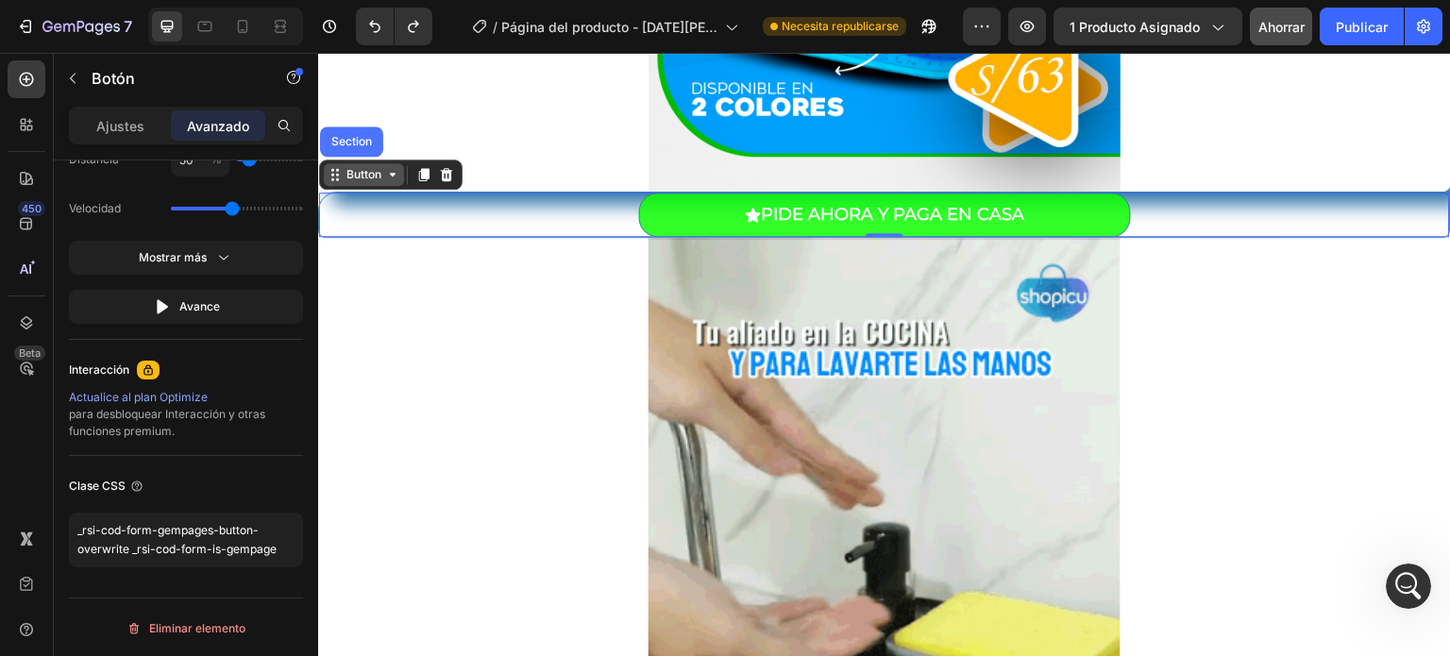
click at [386, 181] on div "Button" at bounding box center [364, 174] width 80 height 23
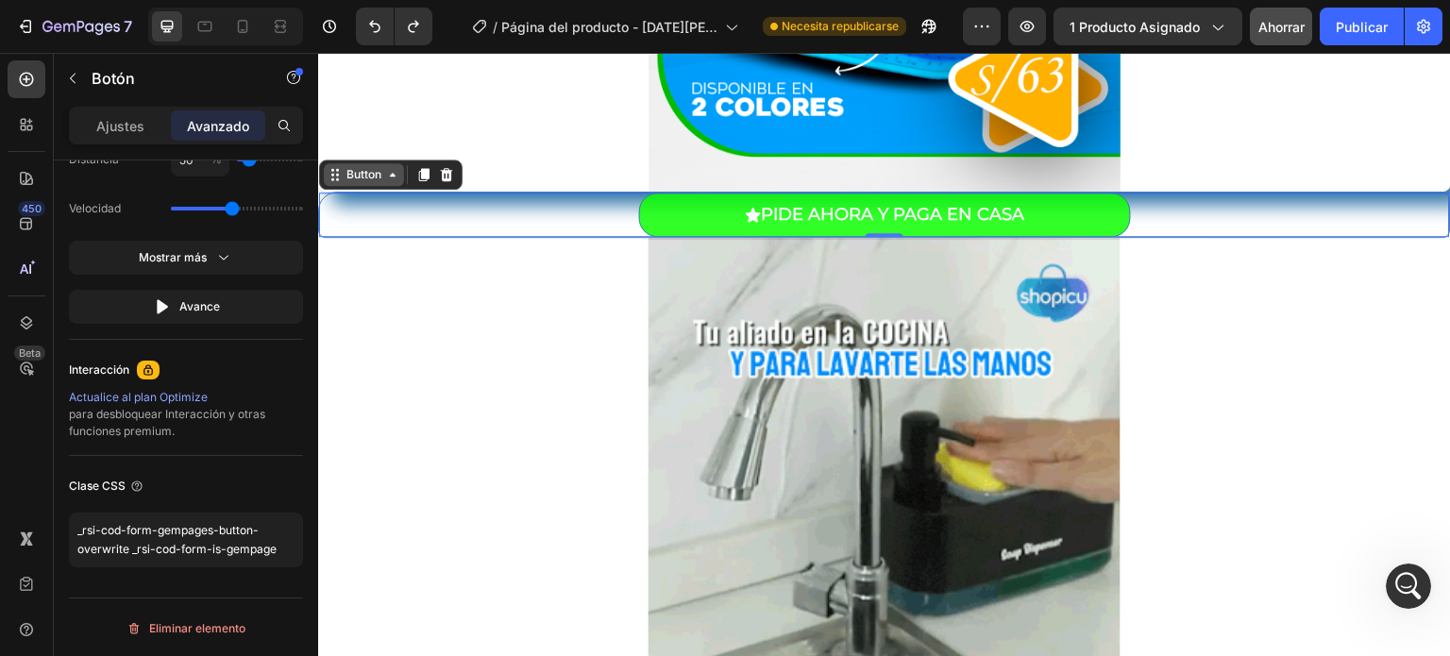
click at [386, 181] on div "Button" at bounding box center [364, 174] width 80 height 23
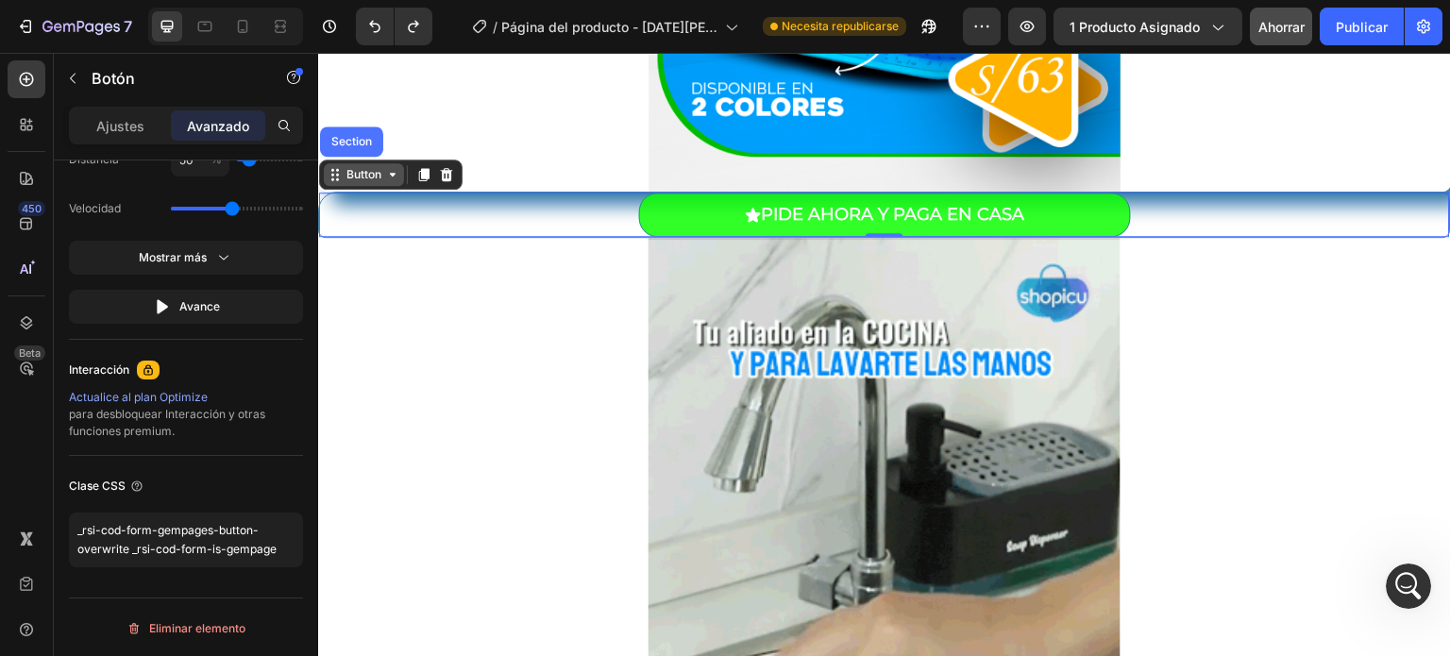
click at [386, 181] on div "Button" at bounding box center [364, 174] width 80 height 23
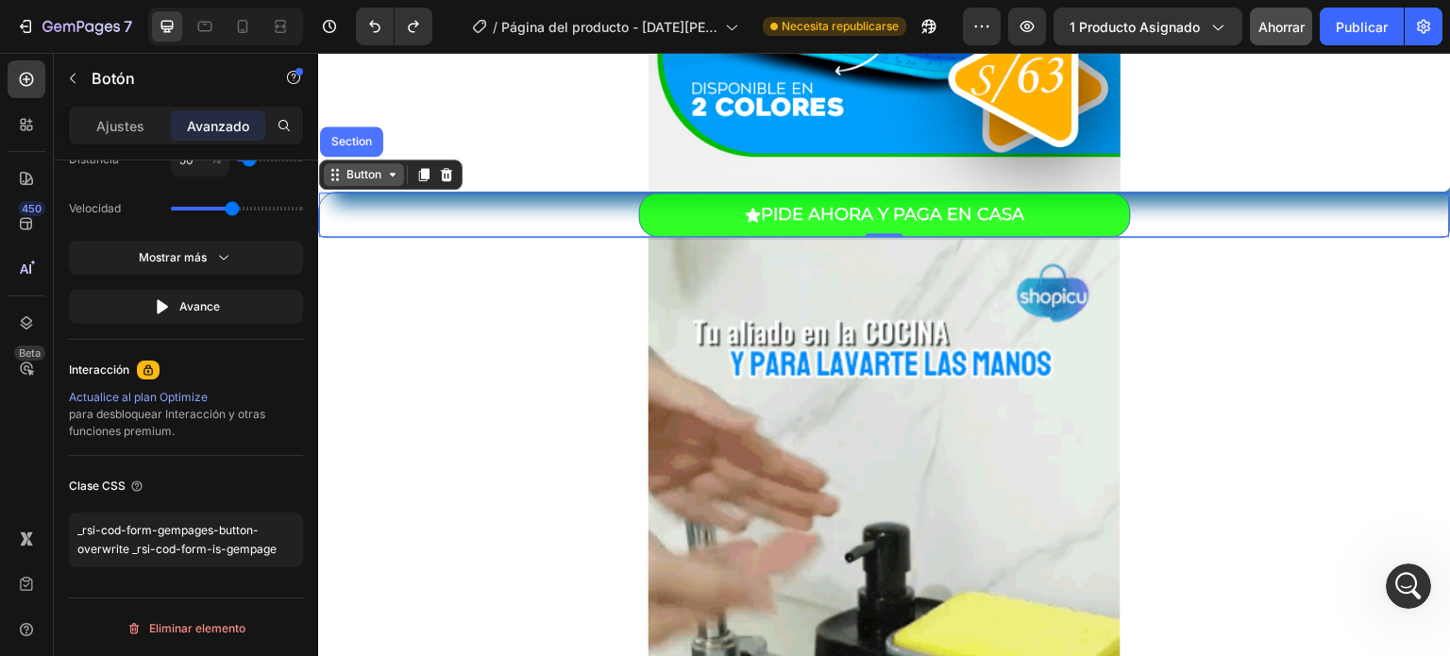
click at [386, 181] on div "Button" at bounding box center [364, 174] width 80 height 23
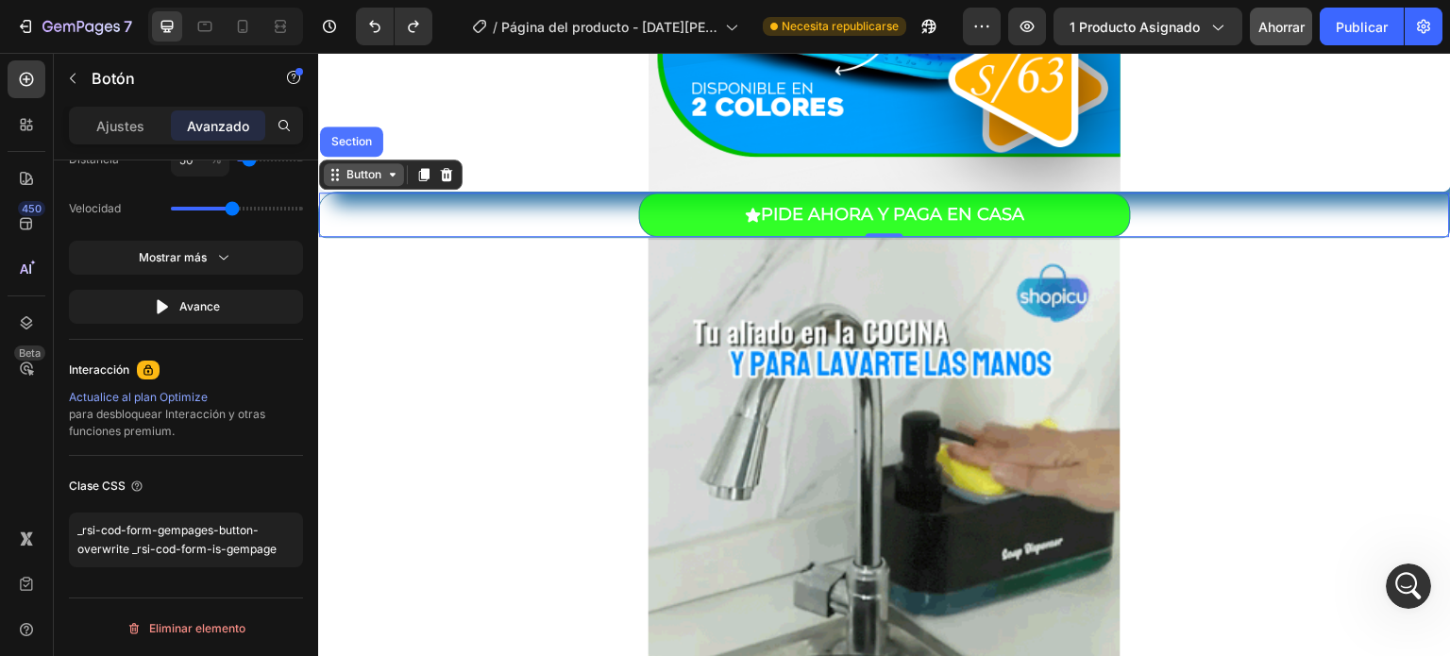
click at [386, 181] on div "Button" at bounding box center [364, 174] width 80 height 23
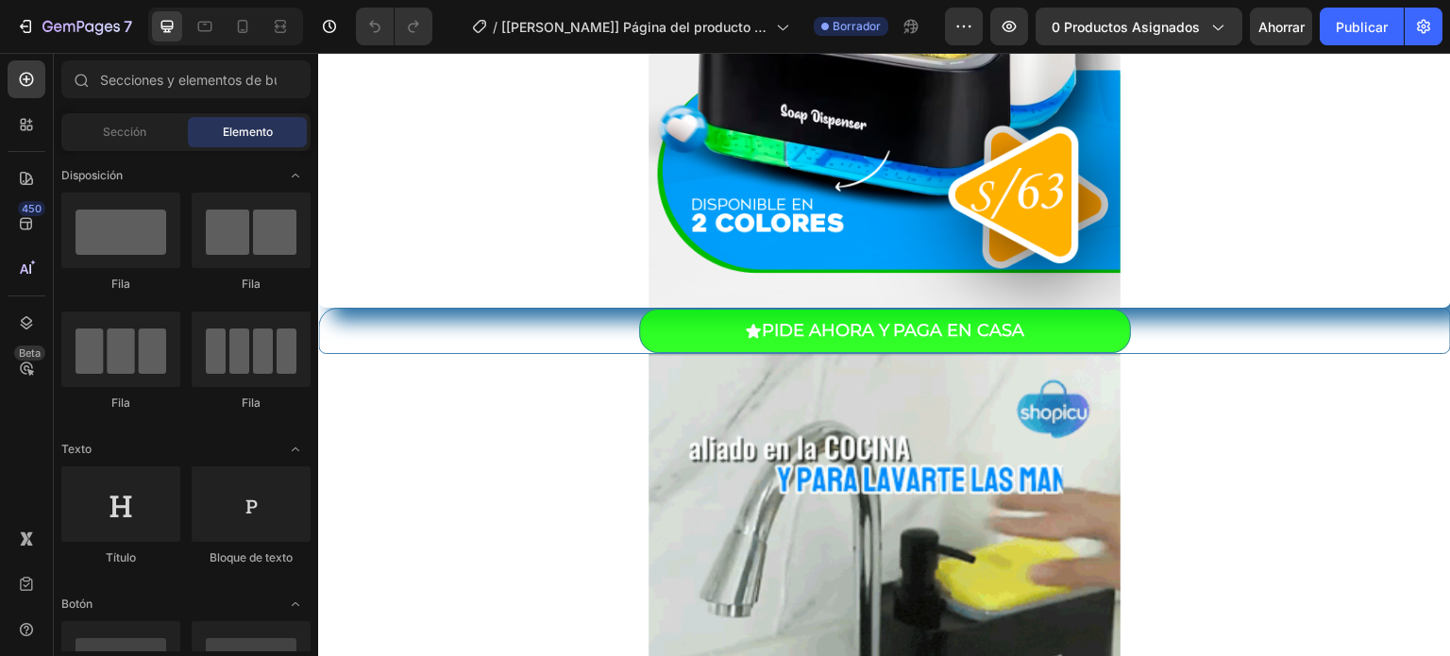
scroll to position [631, 0]
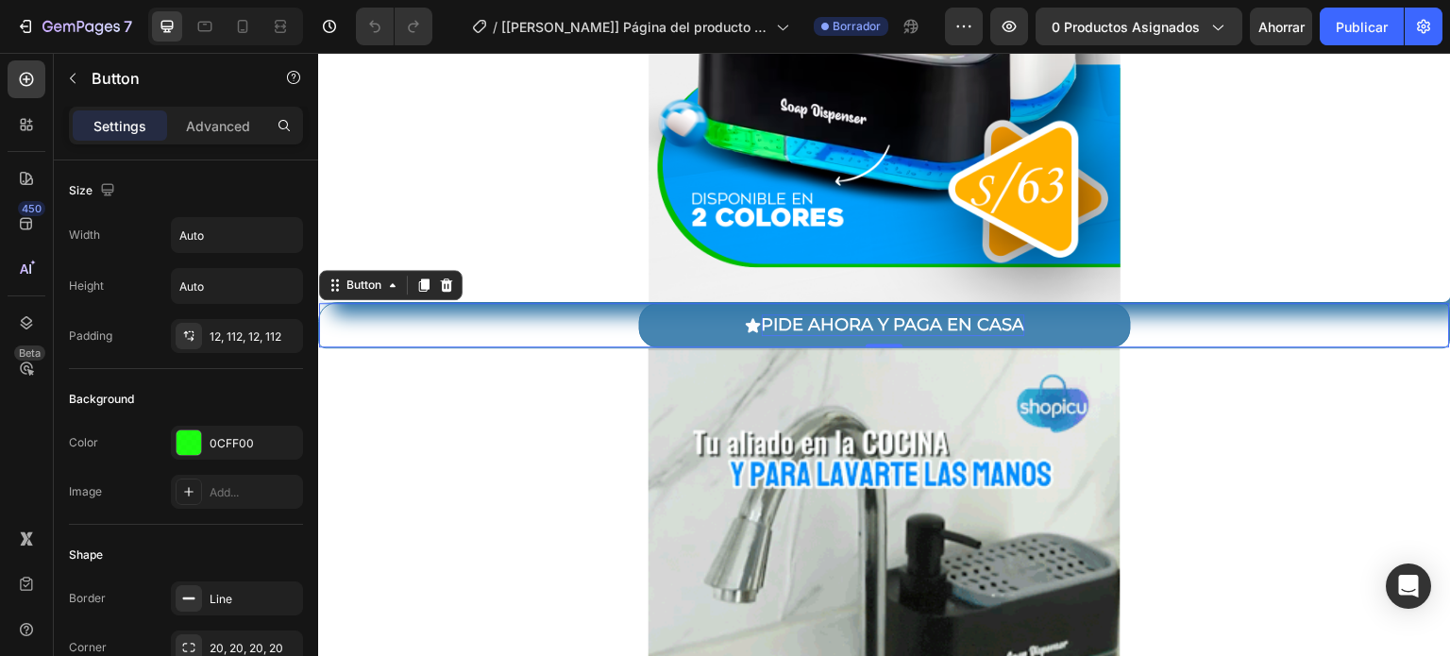
click at [874, 325] on p "PIDE AHORA Y PAGA EN CASA" at bounding box center [893, 325] width 263 height 22
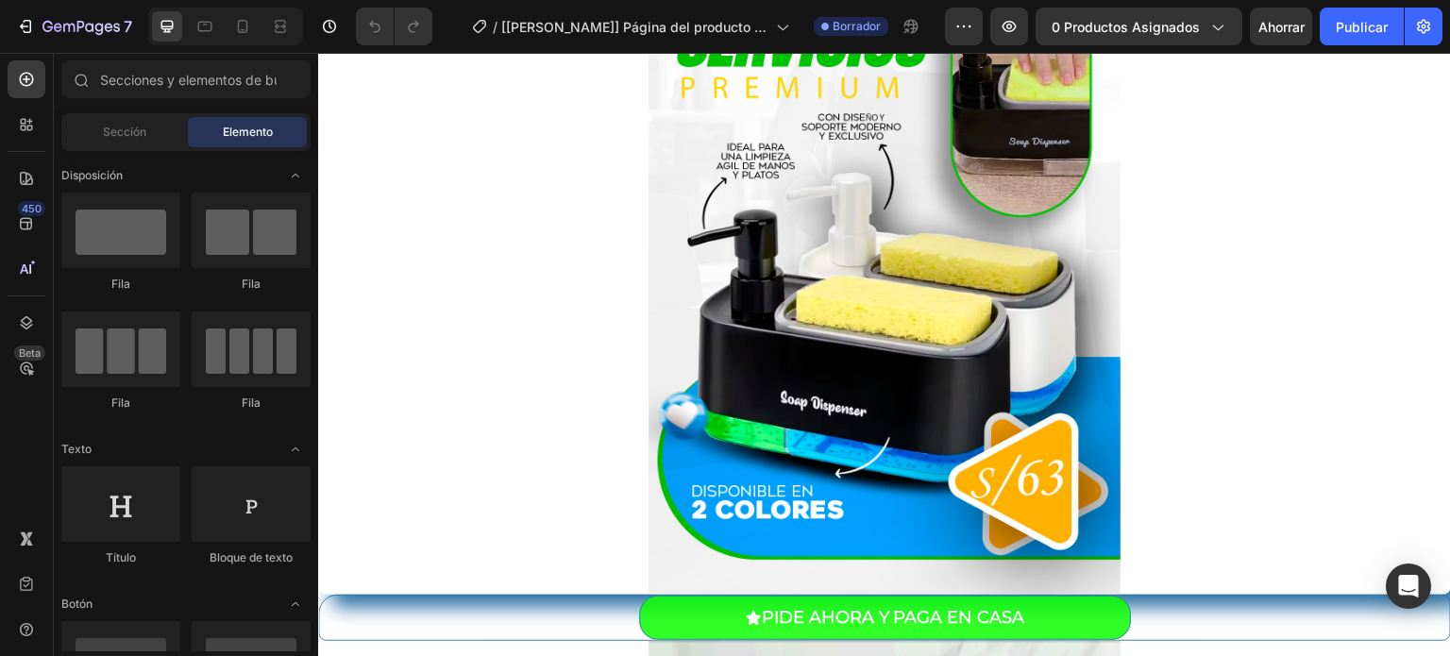
scroll to position [0, 0]
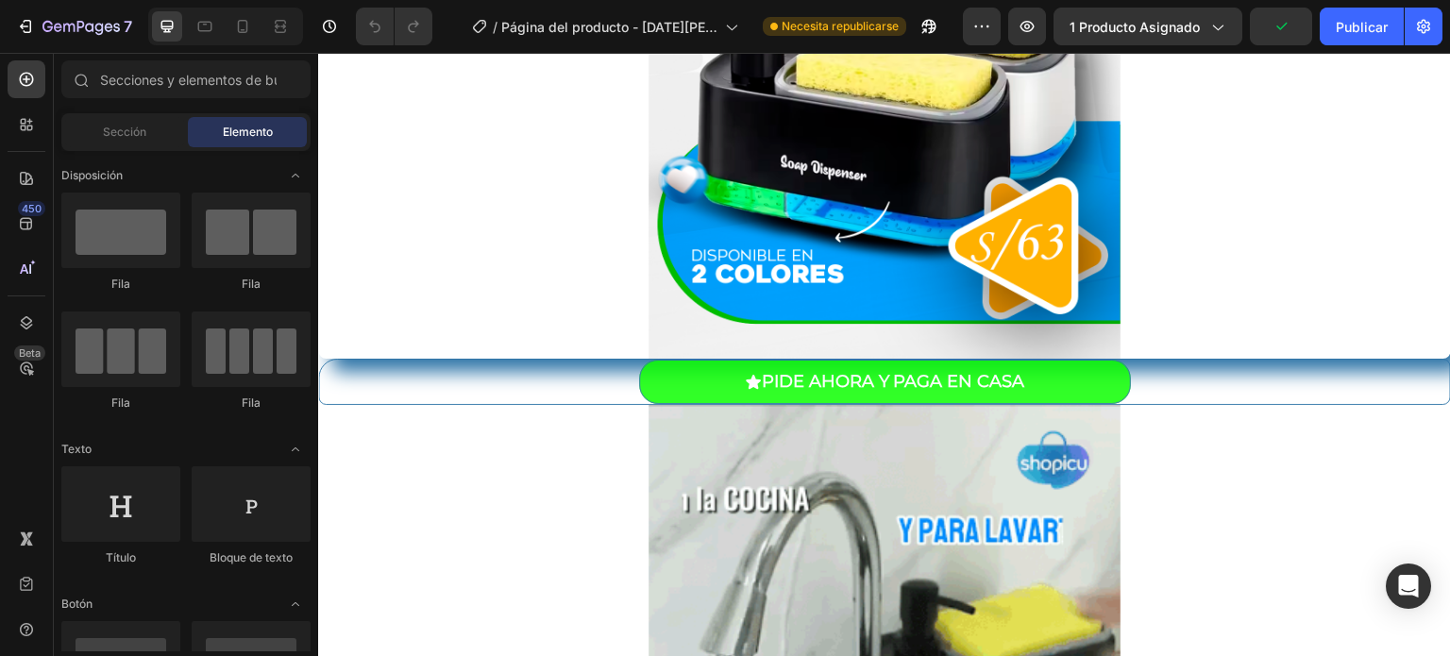
scroll to position [584, 0]
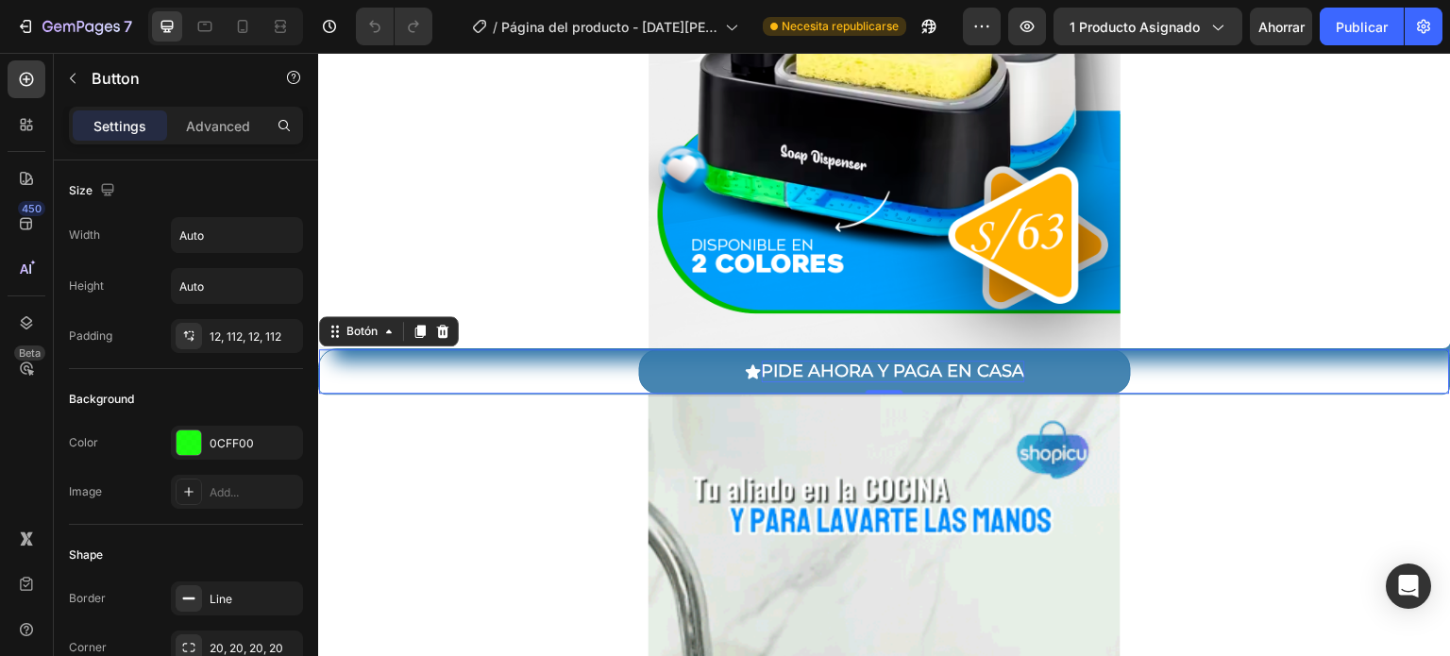
click at [797, 374] on font "PIDE AHORA Y PAGA EN CASA" at bounding box center [893, 371] width 263 height 21
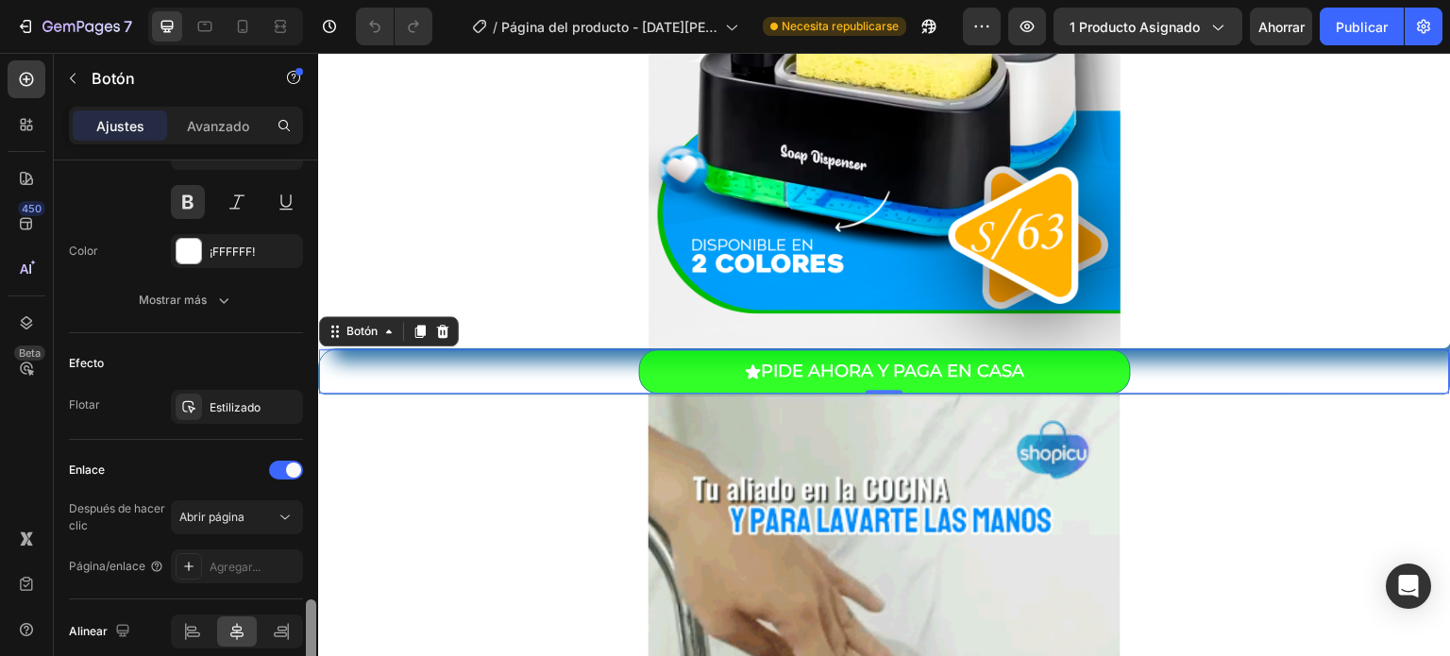
scroll to position [1048, 0]
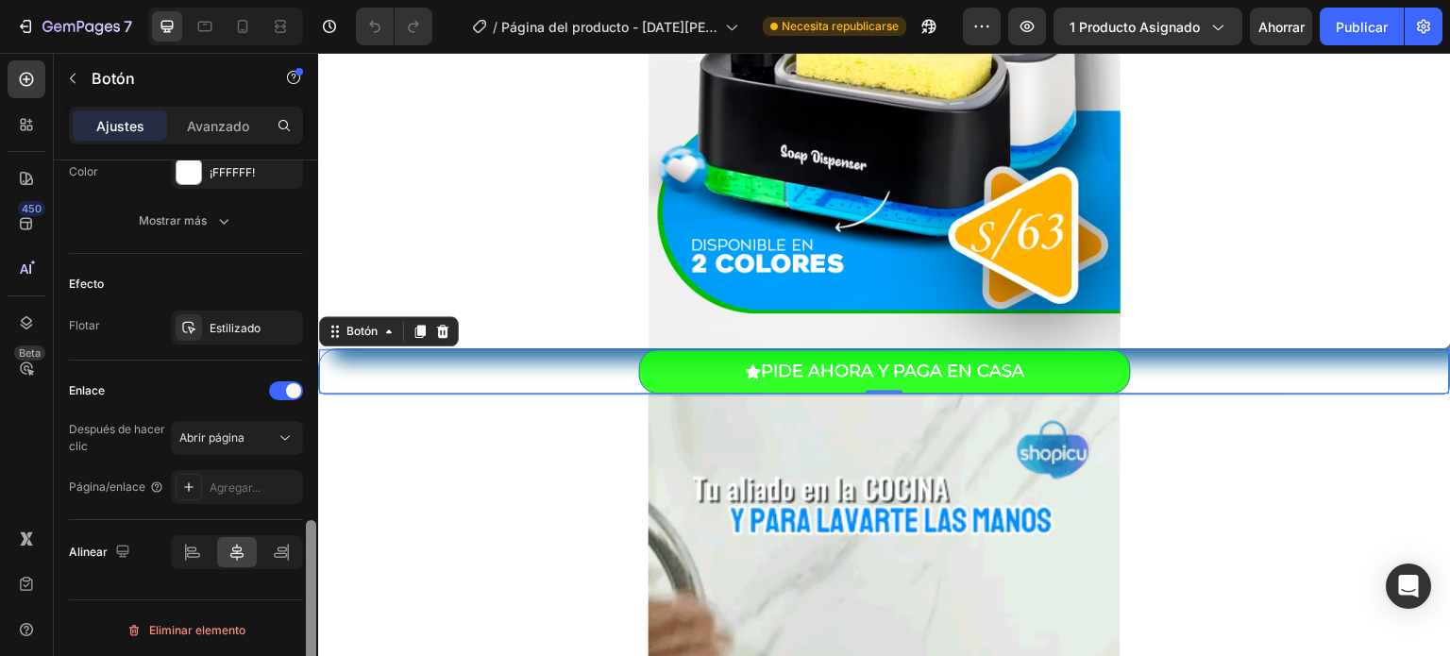
drag, startPoint x: 312, startPoint y: 284, endPoint x: 267, endPoint y: 700, distance: 418.7
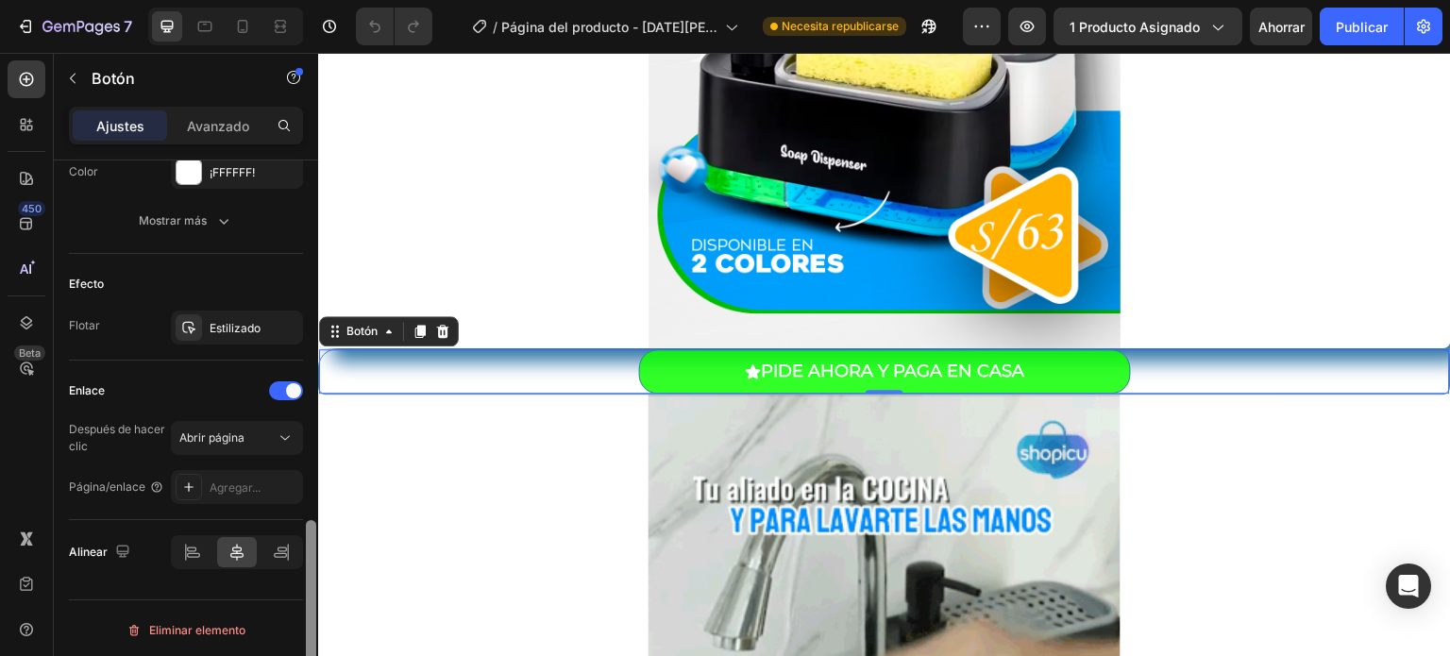
click at [267, 0] on html "7 Version history / Página del producto - [DATE][PERSON_NAME] 00:50:04 Necesita…" at bounding box center [725, 0] width 1450 height 0
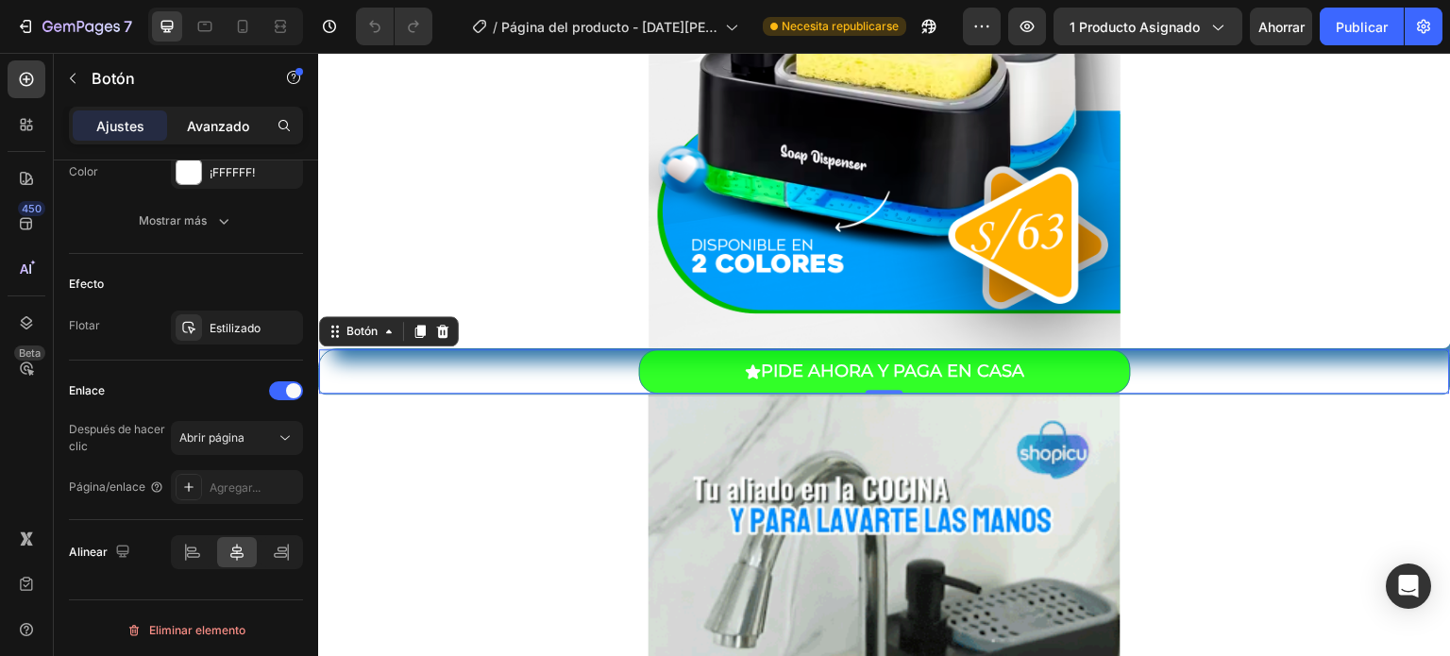
click at [233, 120] on font "Avanzado" at bounding box center [218, 126] width 62 height 16
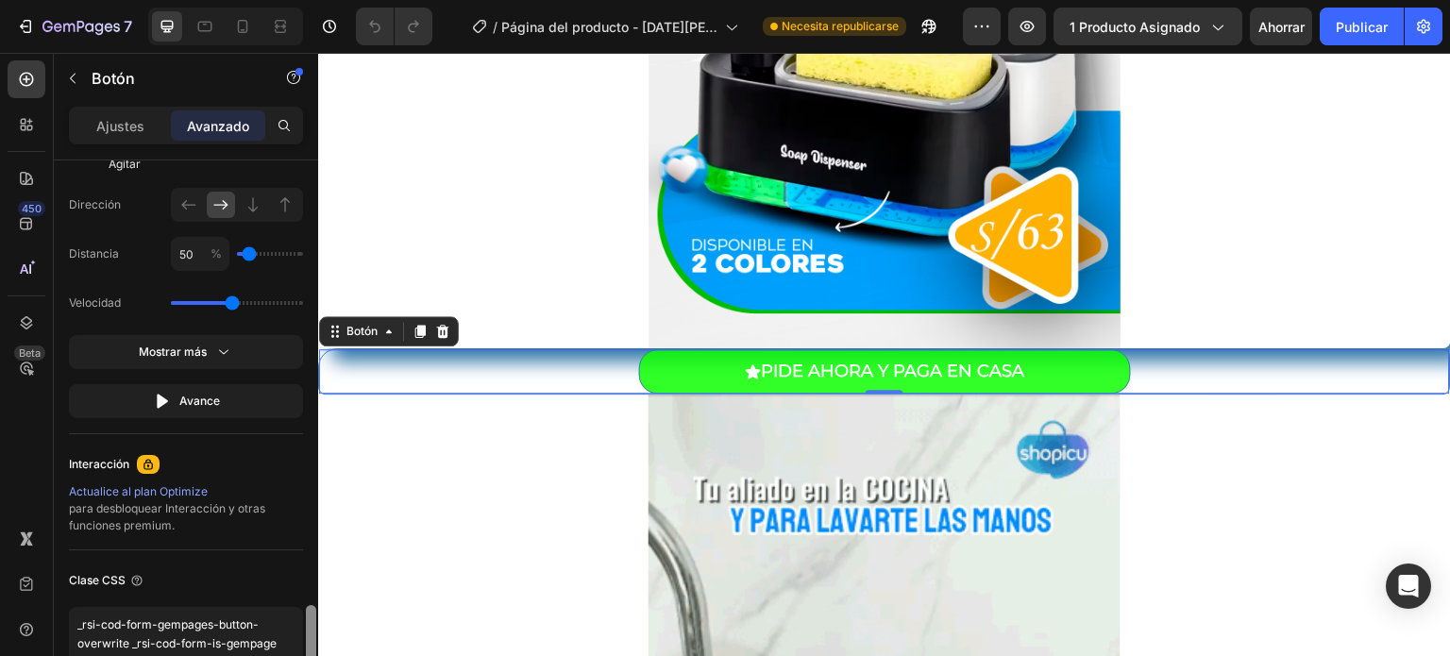
scroll to position [1333, 0]
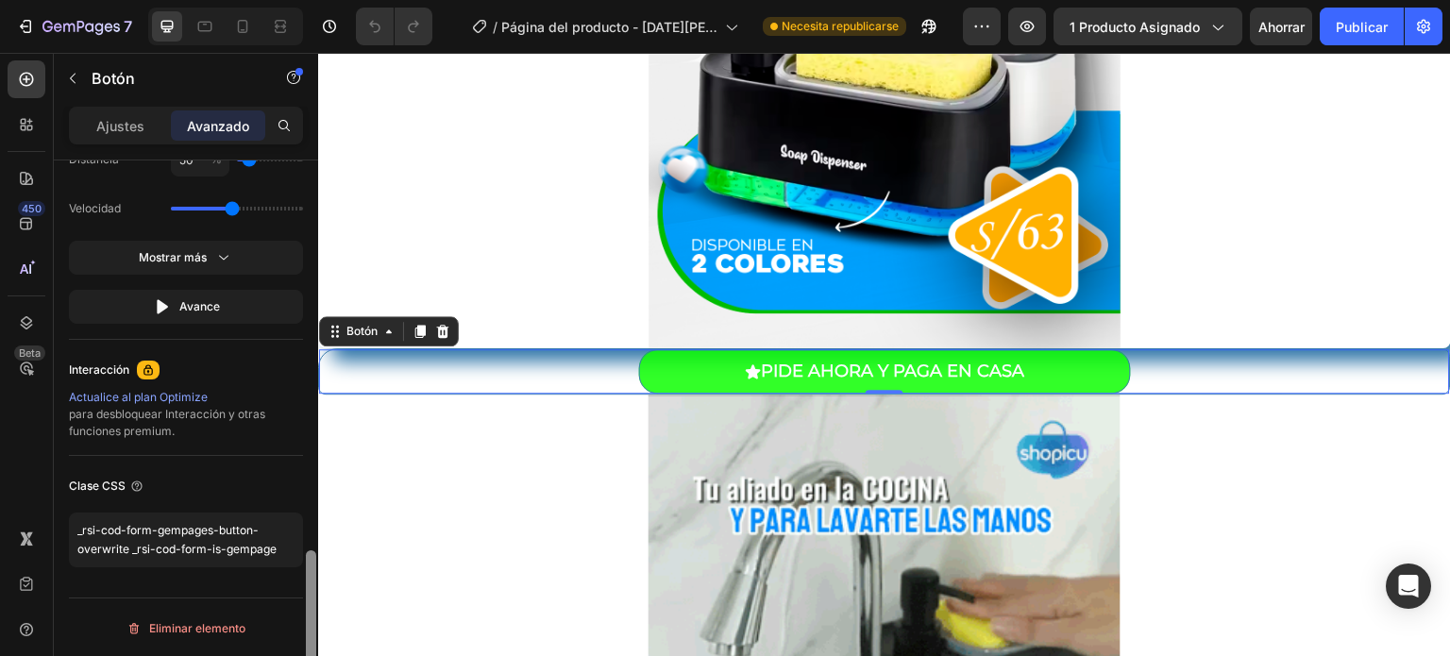
drag, startPoint x: 311, startPoint y: 491, endPoint x: 312, endPoint y: 592, distance: 101.0
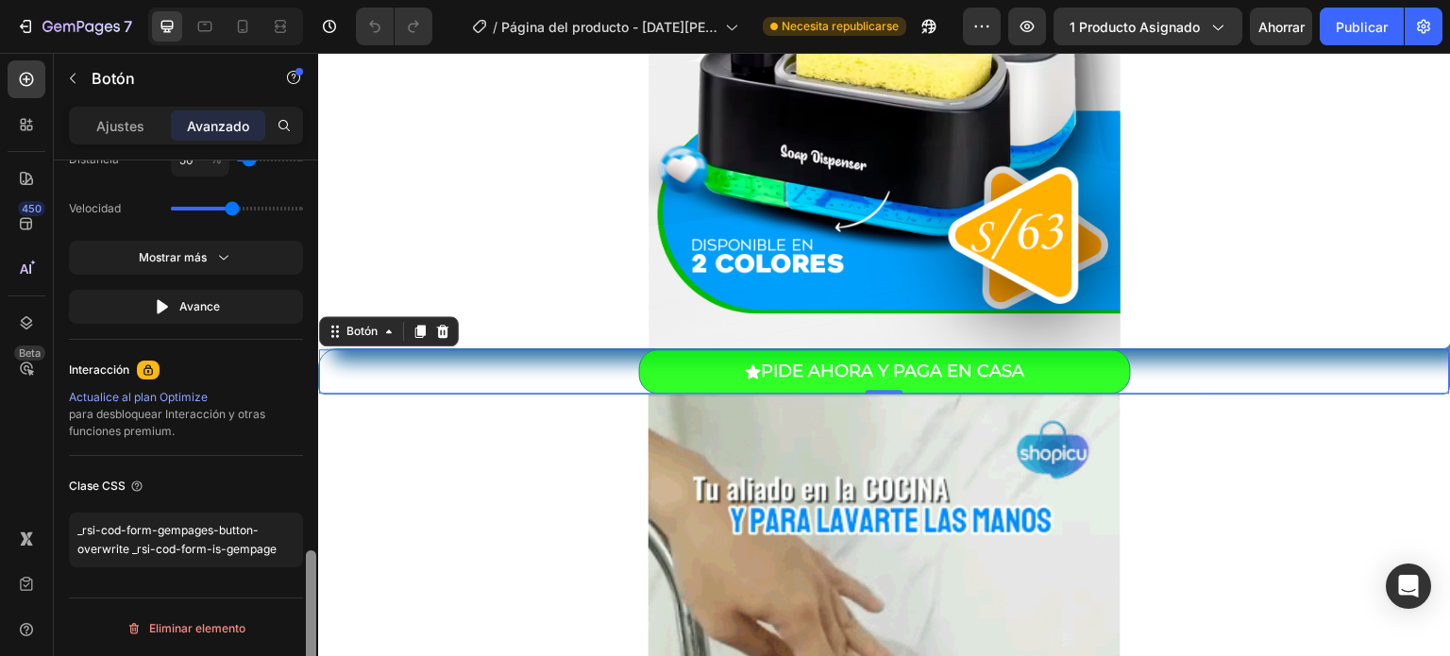
click at [312, 592] on div at bounding box center [311, 630] width 10 height 160
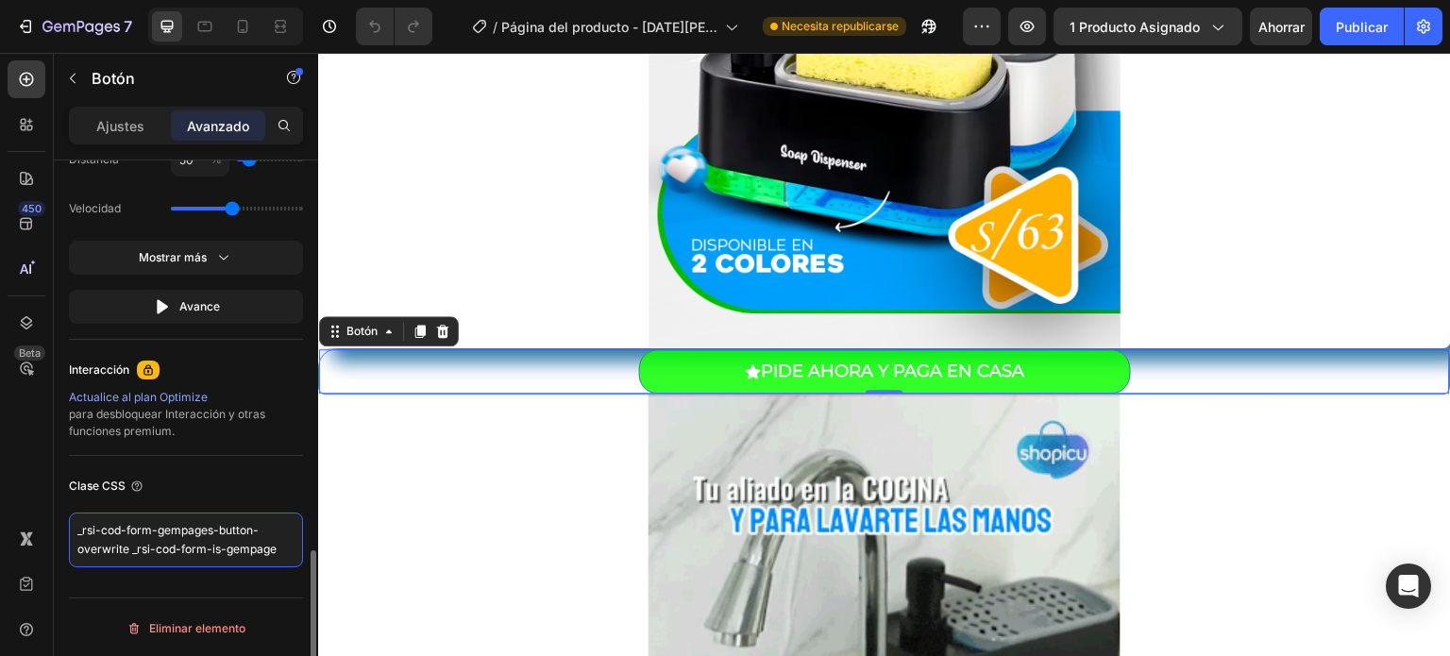
click at [181, 536] on textarea "_rsi-cod-form-gempages-button-overwrite _rsi-cod-form-is-gempage" at bounding box center [186, 540] width 234 height 55
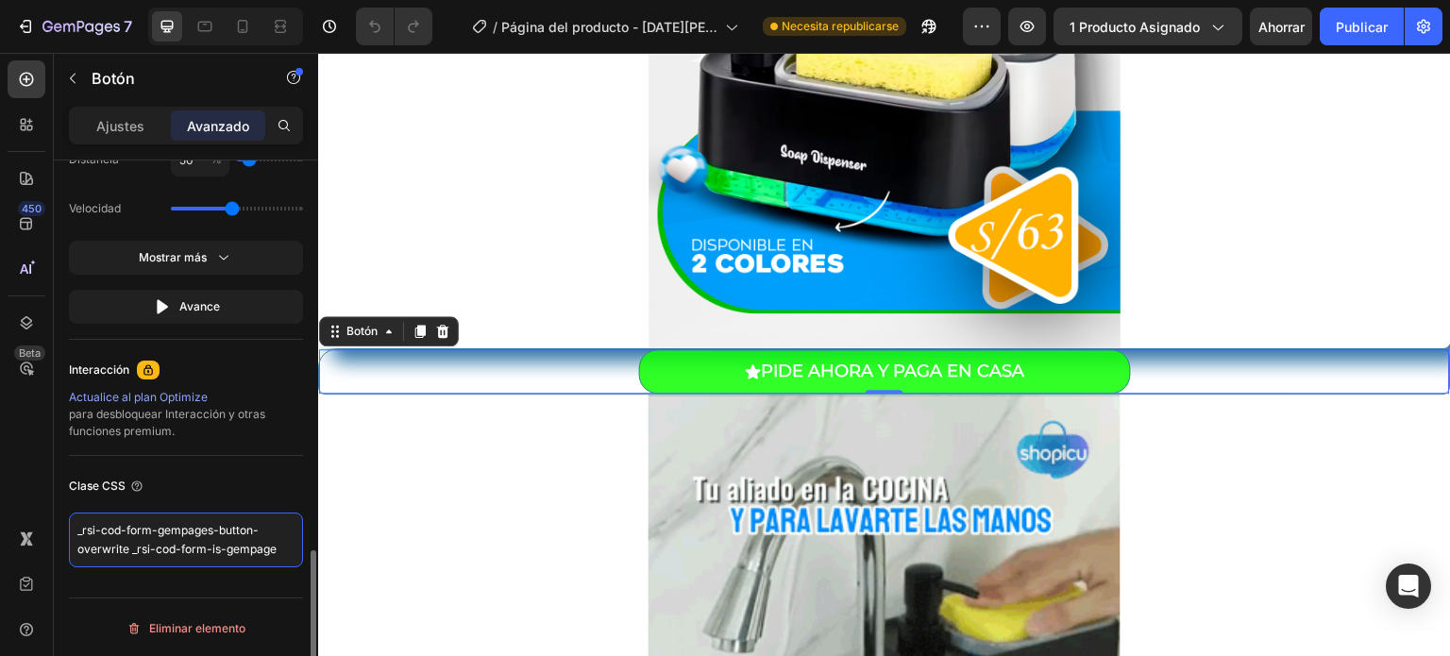
click at [181, 536] on textarea "_rsi-cod-form-gempages-button-overwrite _rsi-cod-form-is-gempage" at bounding box center [186, 540] width 234 height 55
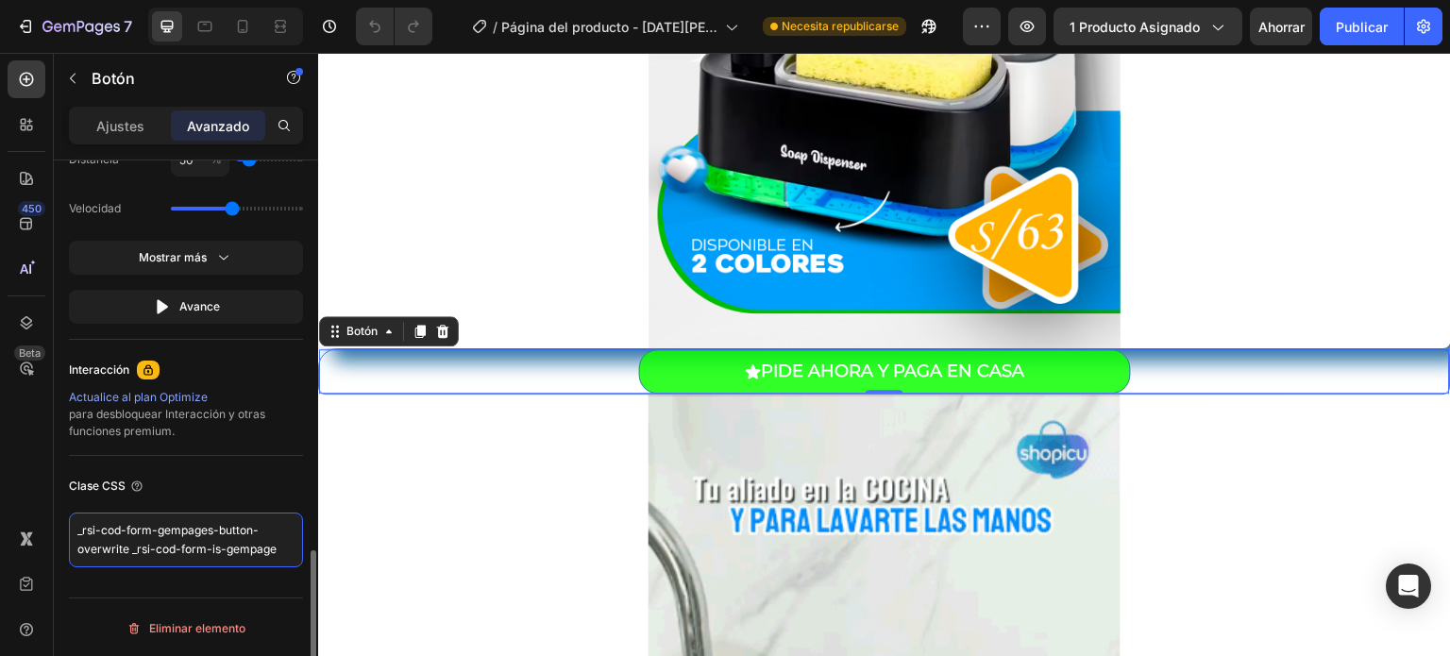
click at [181, 536] on textarea "_rsi-cod-form-gempages-button-overwrite _rsi-cod-form-is-gempage" at bounding box center [186, 540] width 234 height 55
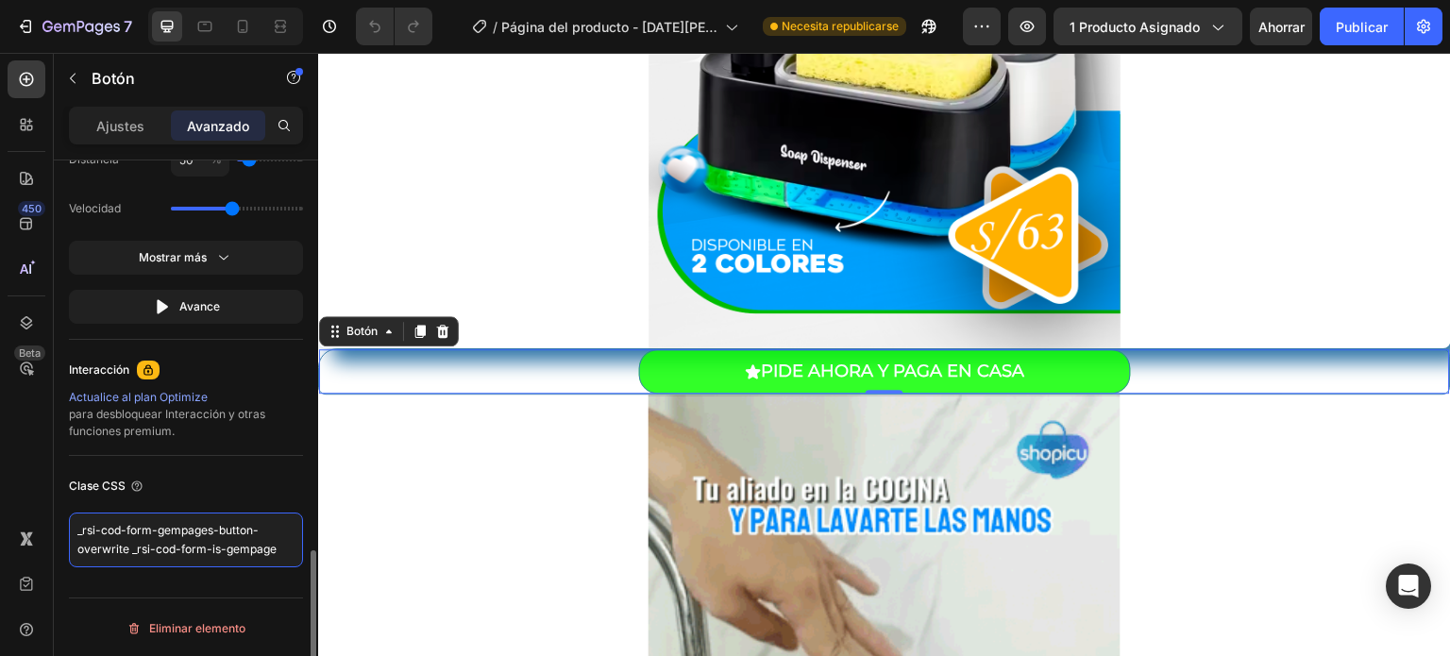
click at [188, 547] on textarea "_rsi-cod-form-gempages-button-overwrite _rsi-cod-form-is-gempage" at bounding box center [186, 540] width 234 height 55
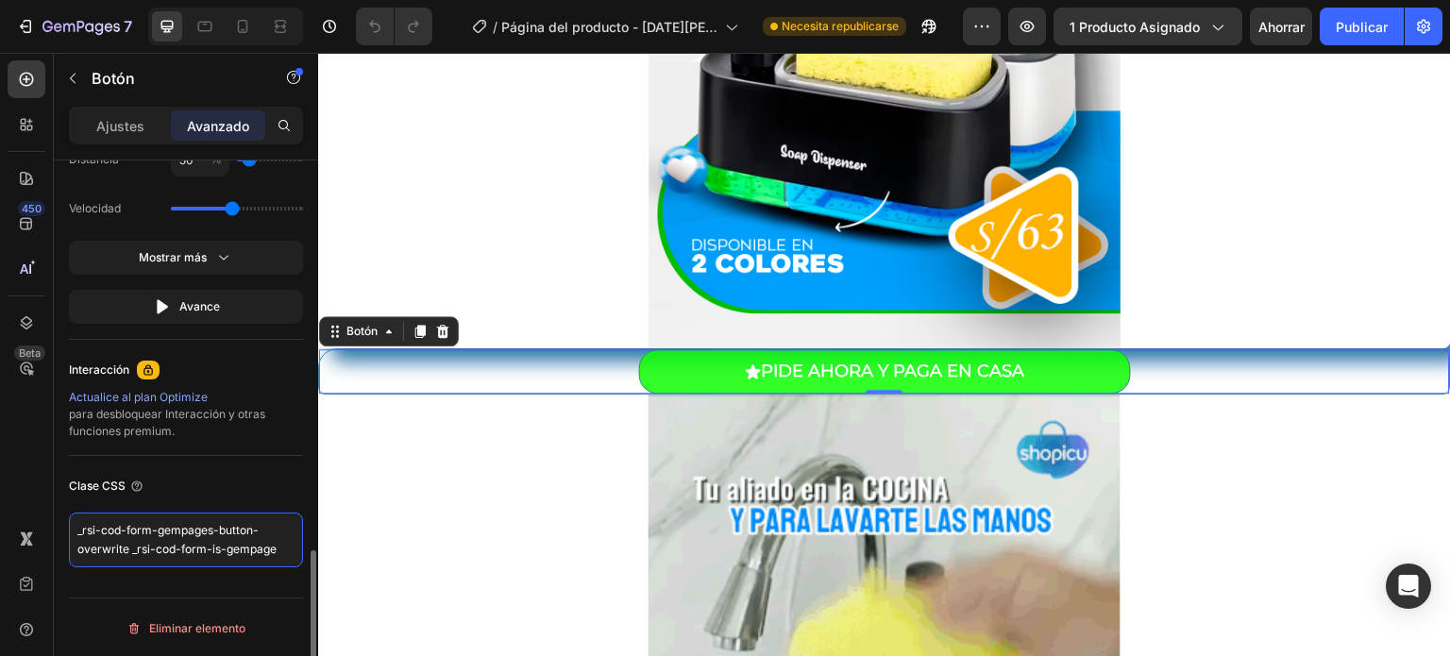
click at [188, 547] on textarea "_rsi-cod-form-gempages-button-overwrite _rsi-cod-form-is-gempage" at bounding box center [186, 540] width 234 height 55
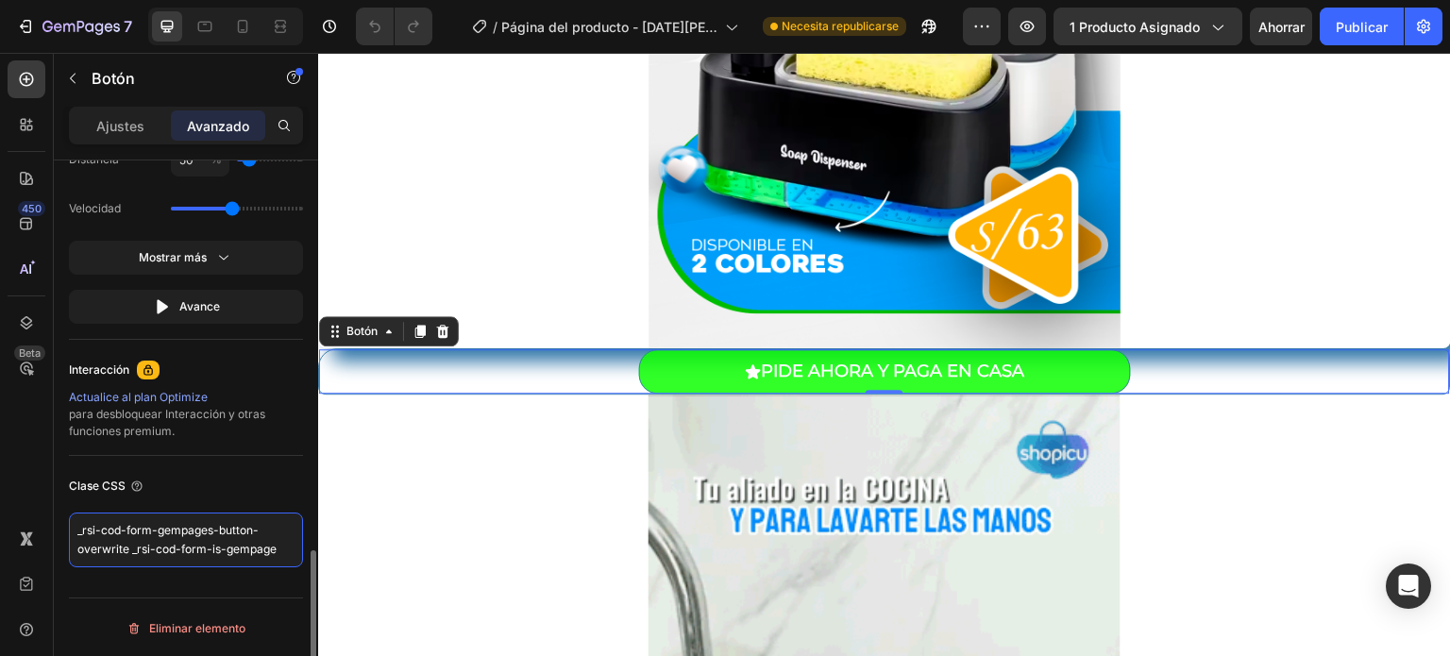
click at [188, 547] on textarea "_rsi-cod-form-gempages-button-overwrite _rsi-cod-form-is-gempage" at bounding box center [186, 540] width 234 height 55
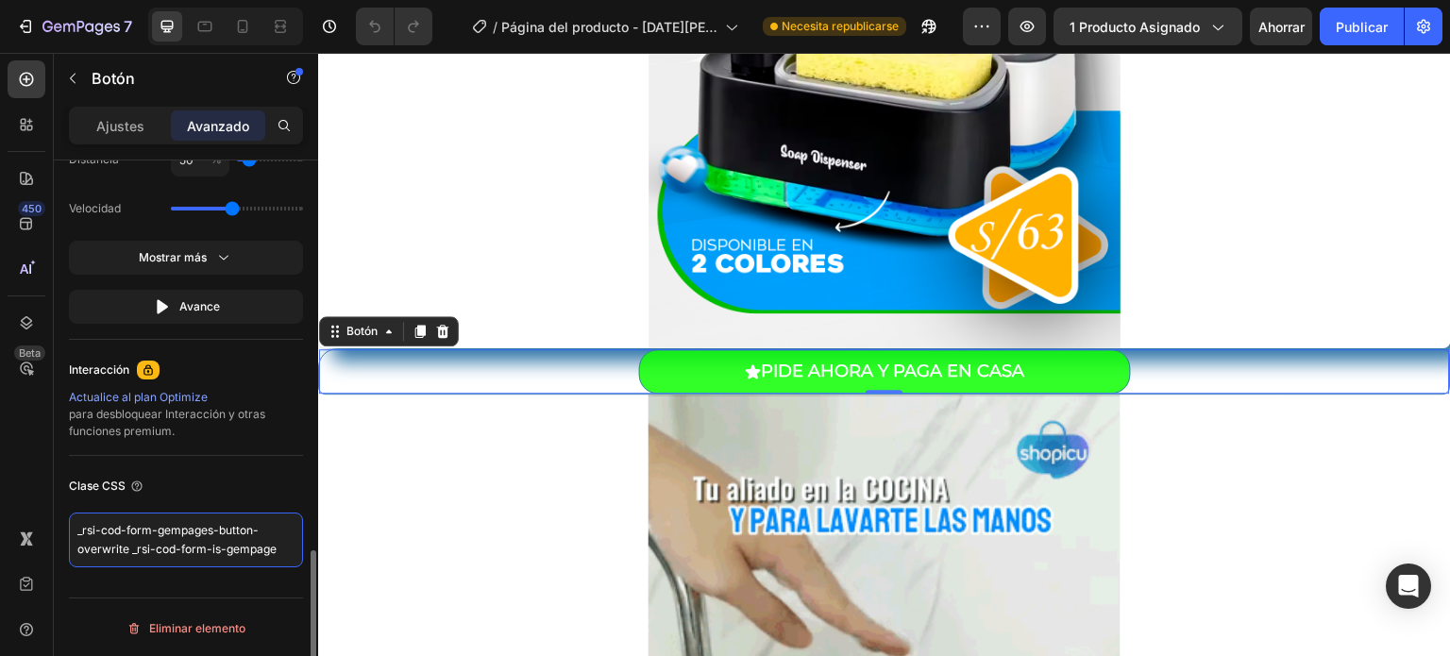
click at [188, 547] on textarea "_rsi-cod-form-gempages-button-overwrite _rsi-cod-form-is-gempage" at bounding box center [186, 540] width 234 height 55
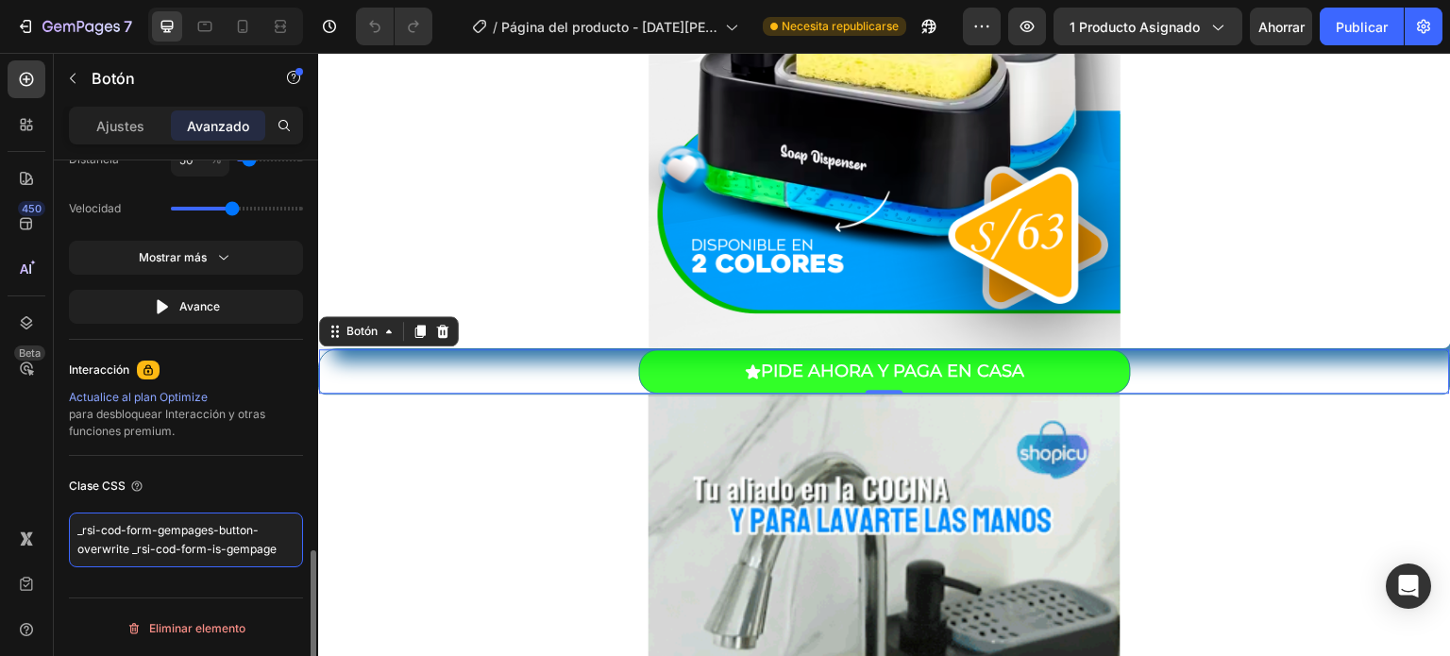
click at [188, 547] on textarea "_rsi-cod-form-gempages-button-overwrite _rsi-cod-form-is-gempage" at bounding box center [186, 540] width 234 height 55
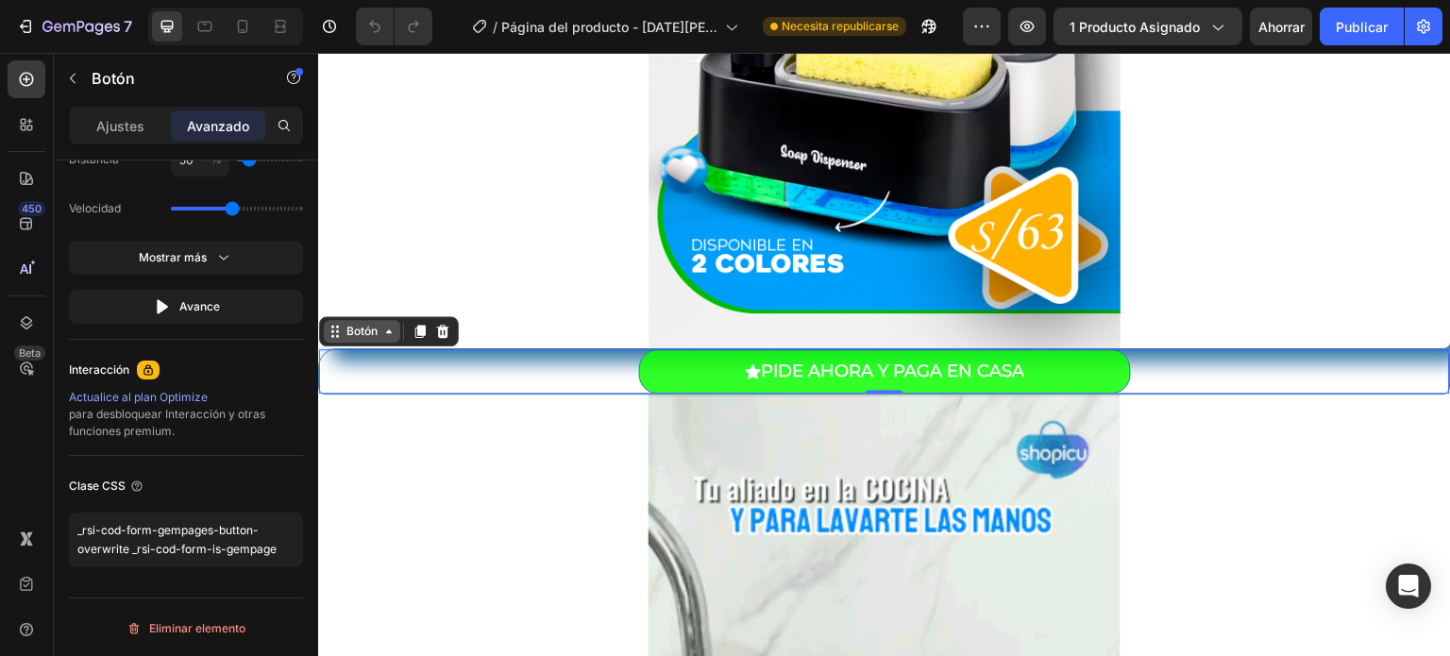
click at [388, 339] on div "Botón" at bounding box center [362, 331] width 76 height 23
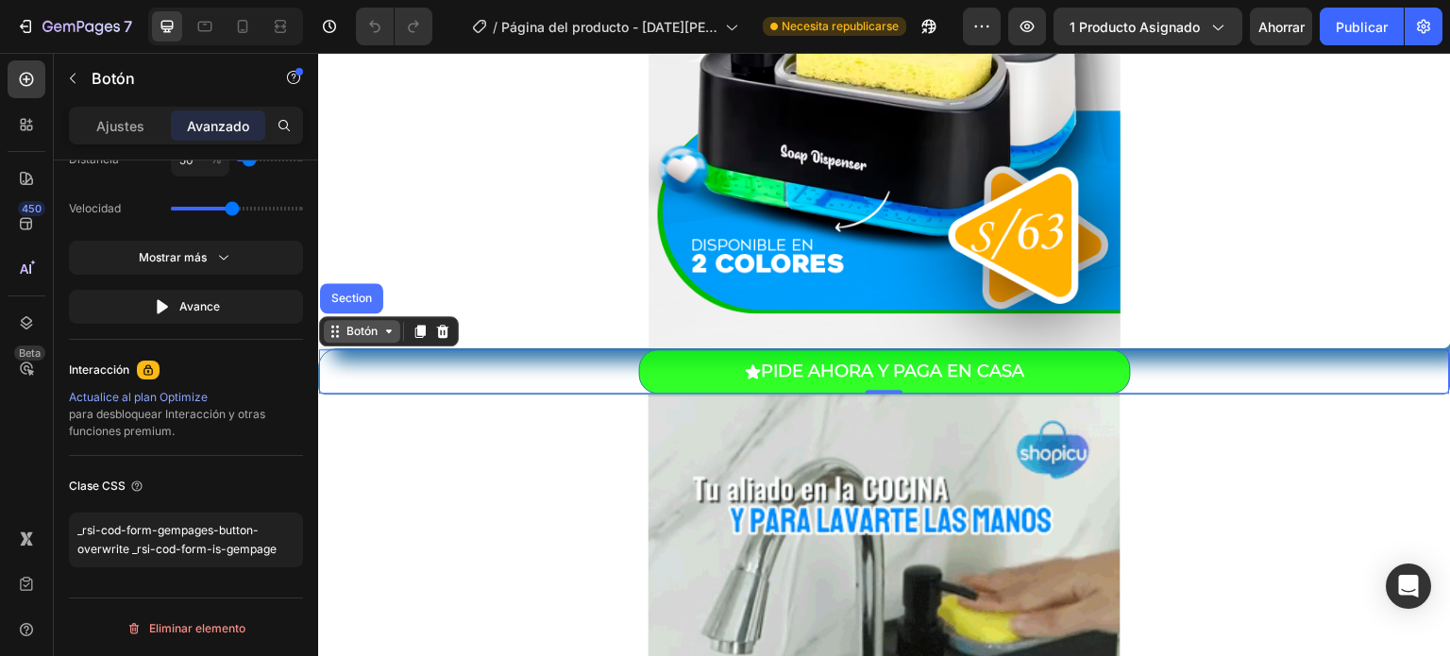
click at [388, 339] on div "Botón" at bounding box center [362, 331] width 76 height 23
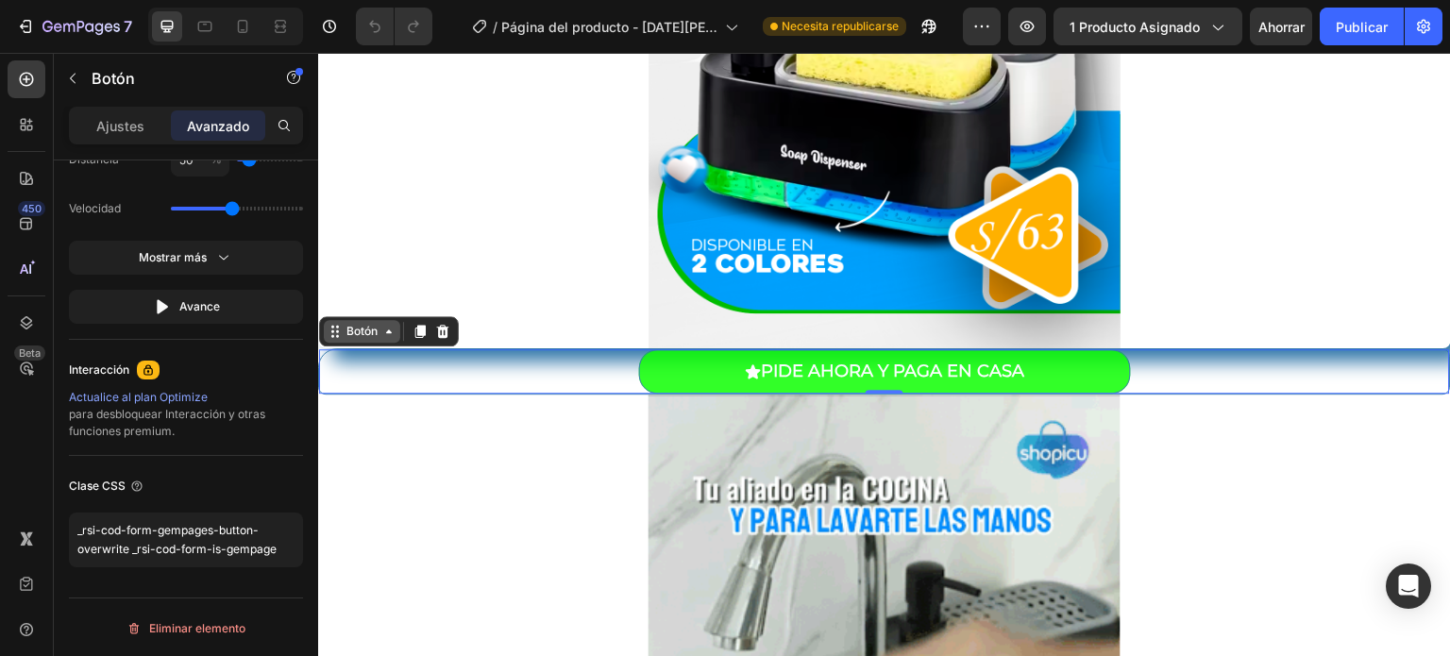
click at [388, 339] on div "Botón" at bounding box center [362, 331] width 76 height 23
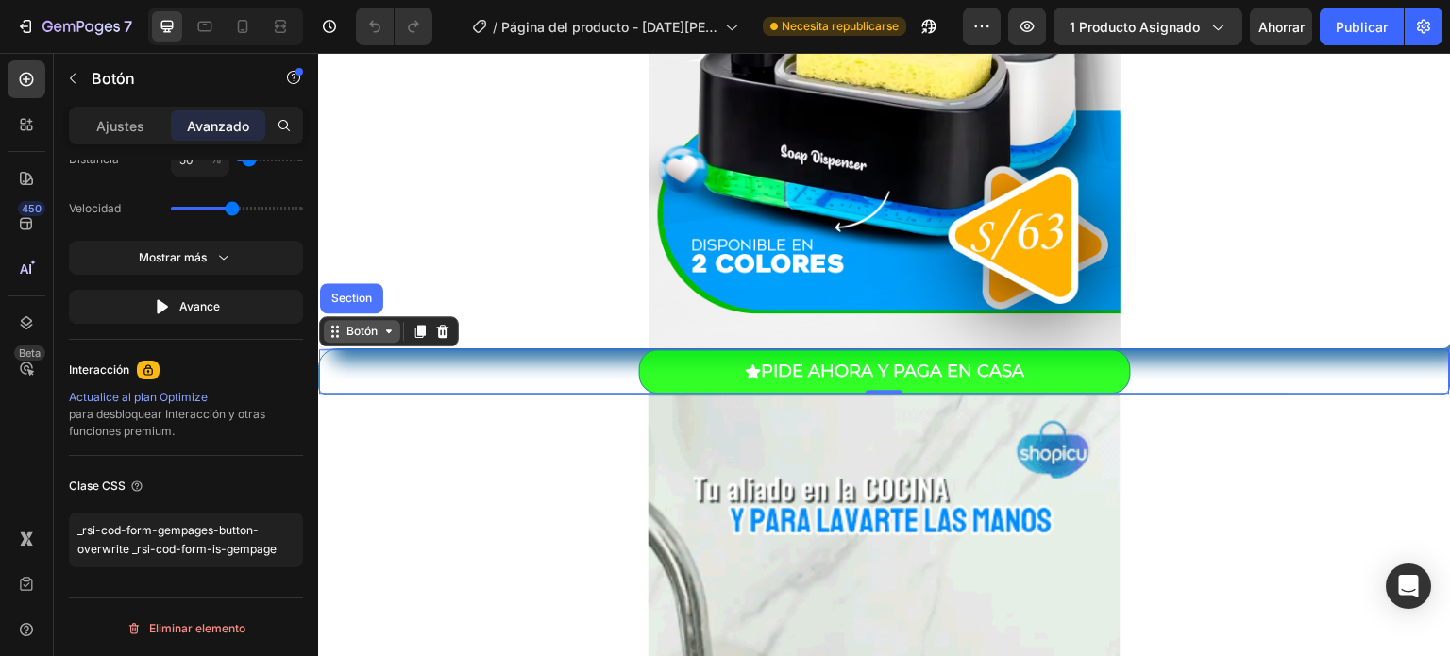
click at [394, 340] on div "Botón" at bounding box center [362, 331] width 76 height 23
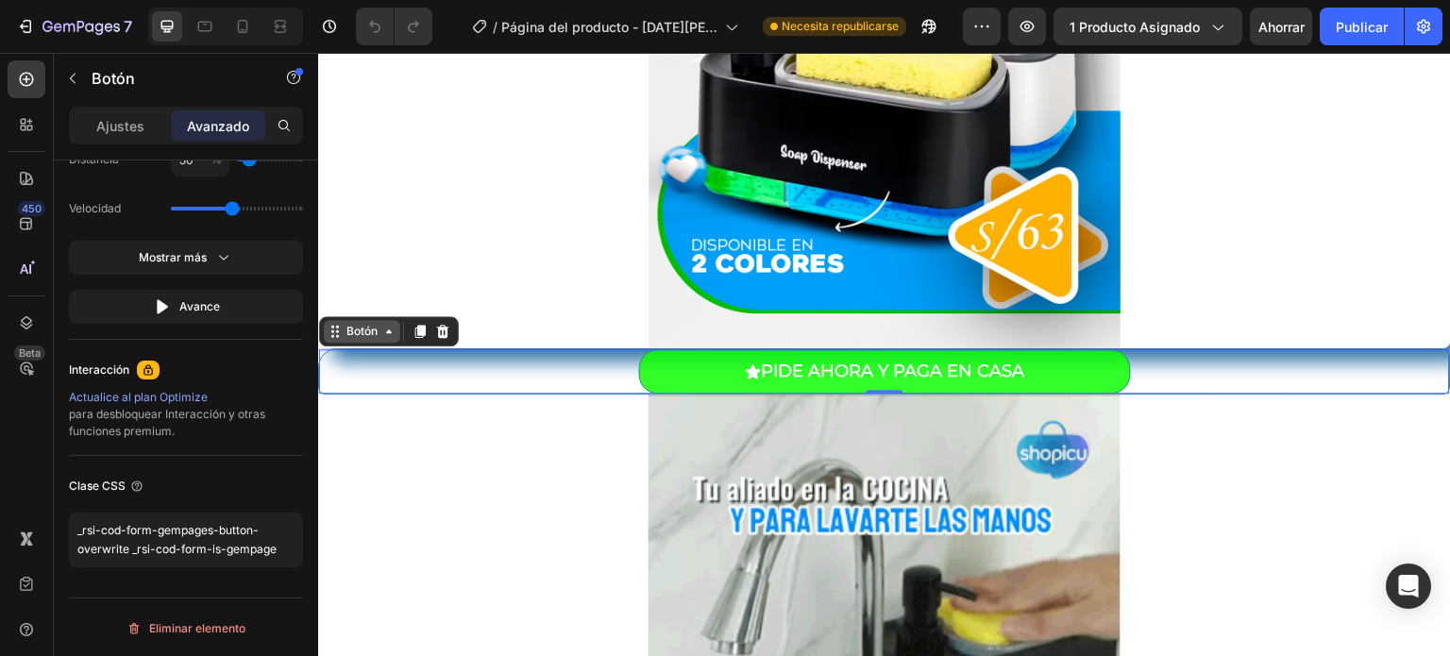
click at [394, 340] on div "Botón" at bounding box center [362, 331] width 76 height 23
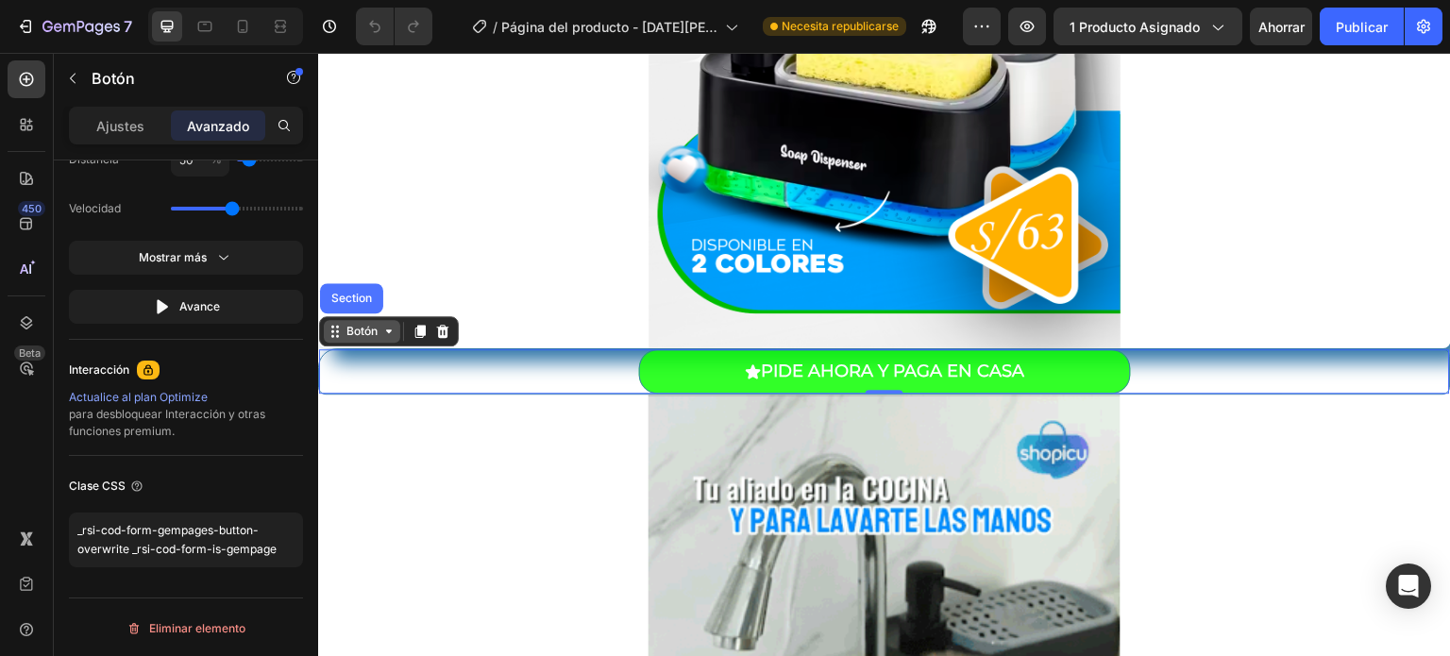
click at [394, 340] on div "Botón" at bounding box center [362, 331] width 76 height 23
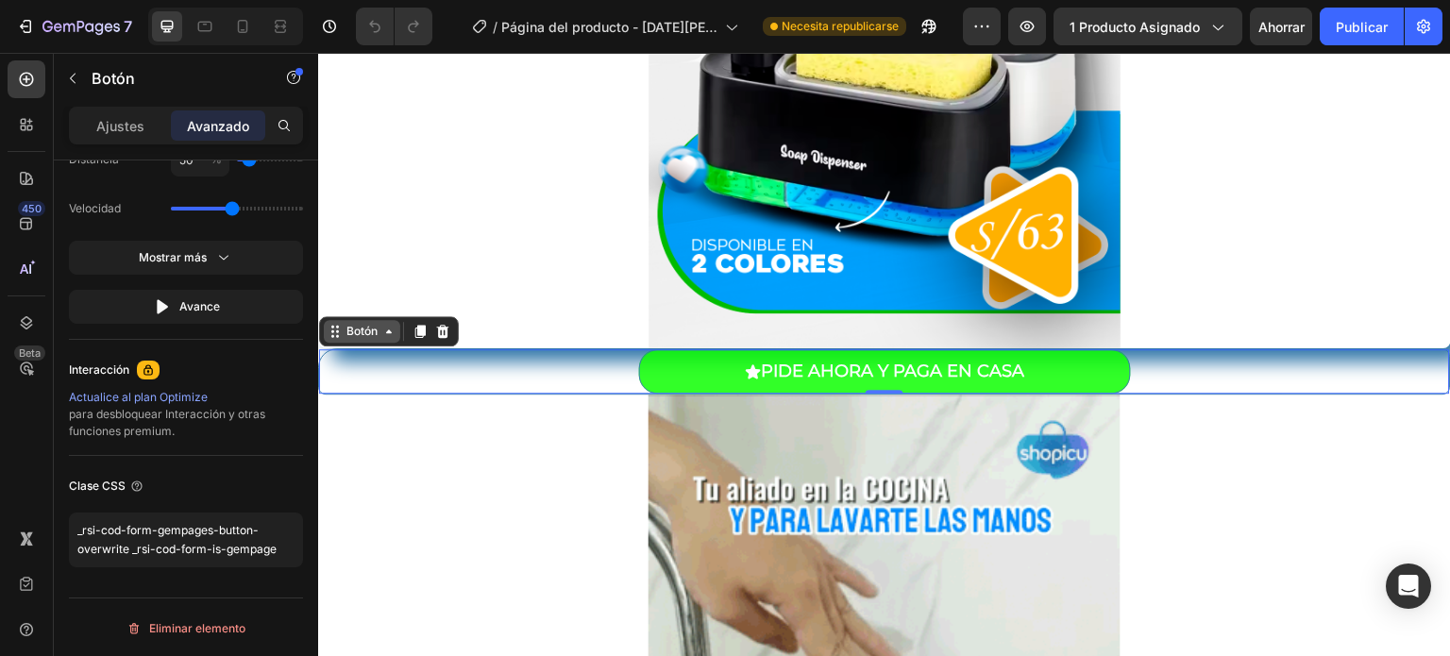
click at [394, 340] on div "Botón" at bounding box center [362, 331] width 76 height 23
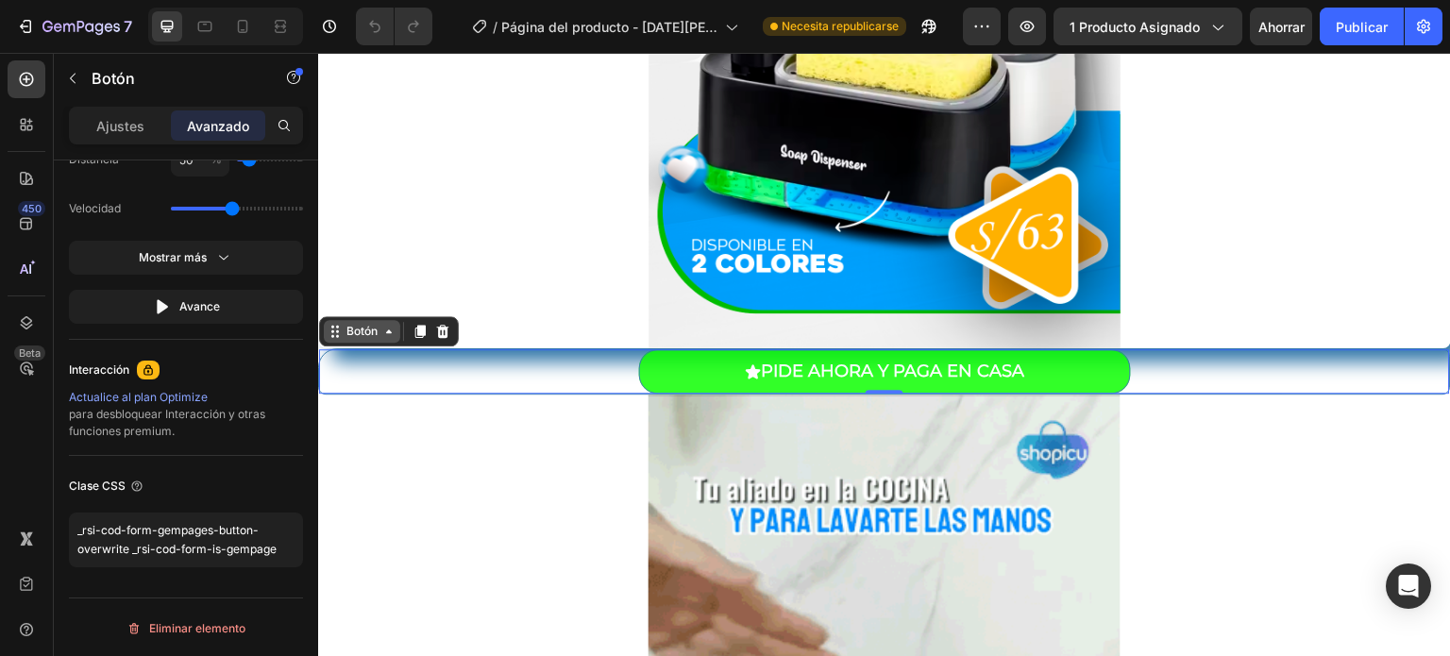
click at [394, 340] on div "Botón" at bounding box center [362, 331] width 76 height 23
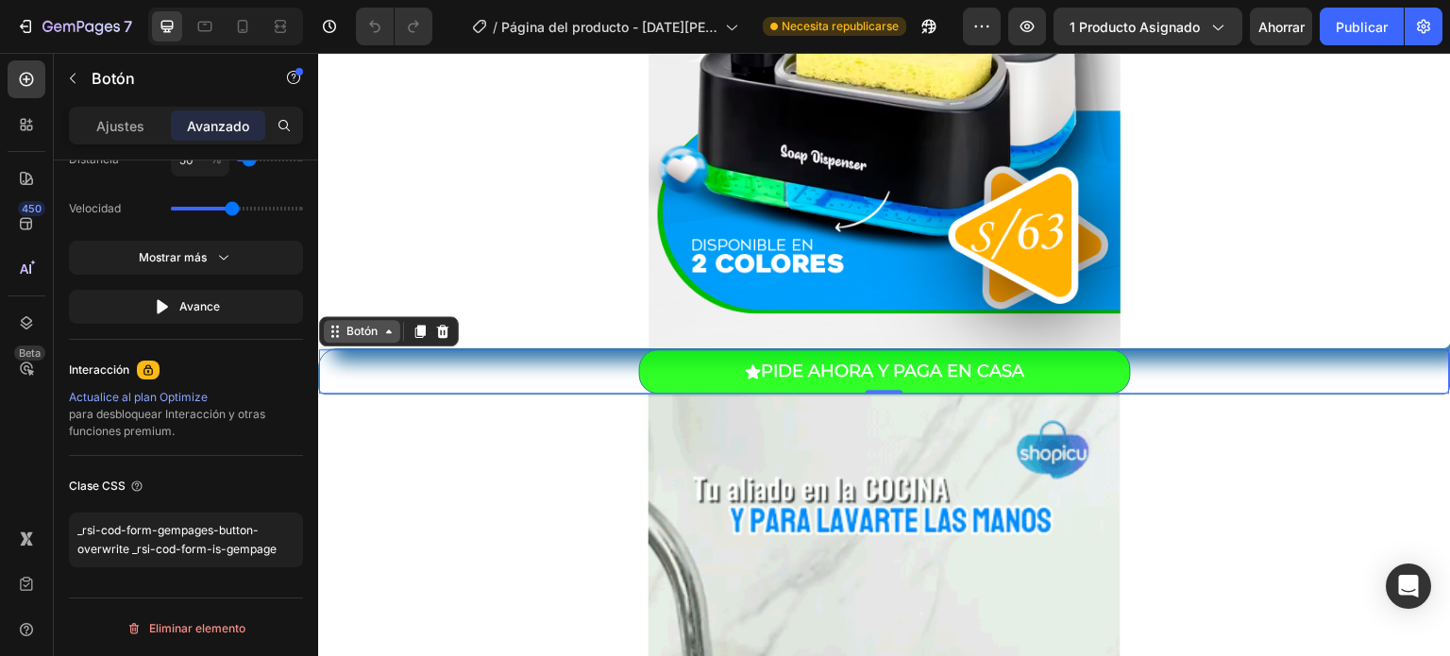
click at [394, 340] on div "Botón" at bounding box center [362, 331] width 76 height 23
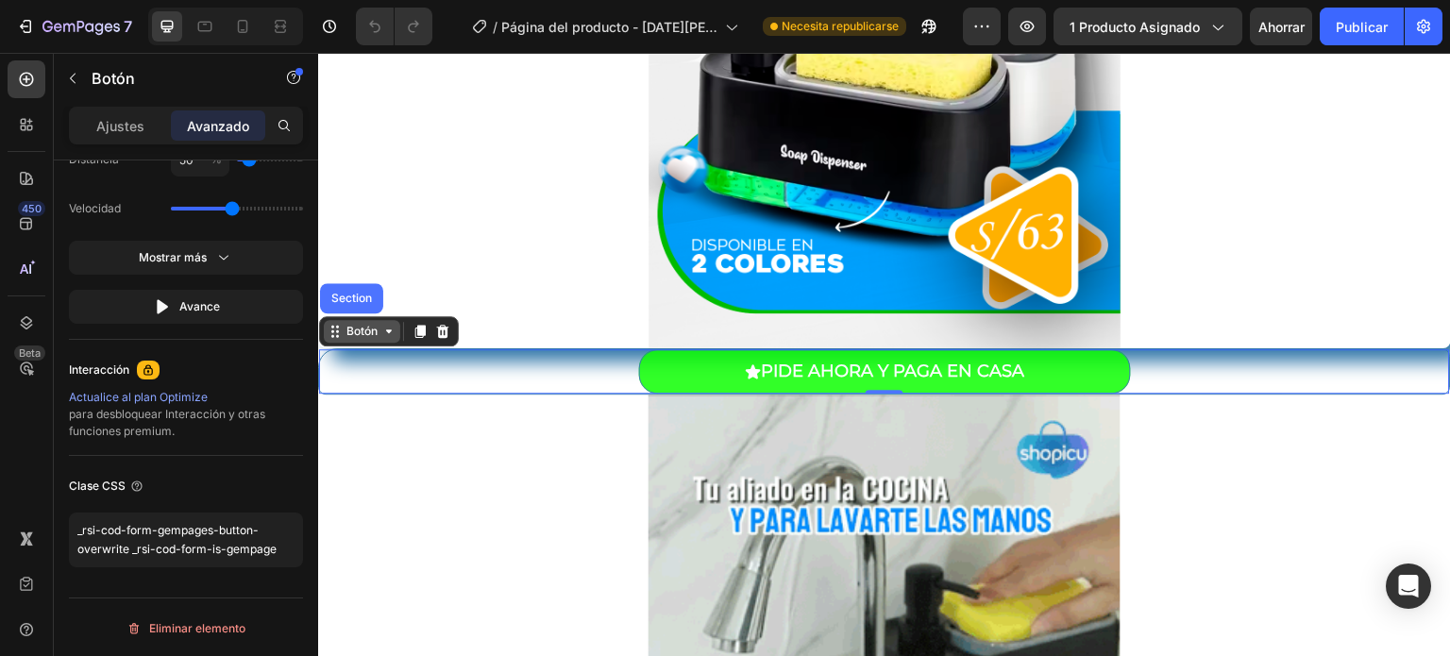
click at [394, 340] on div "Botón" at bounding box center [362, 331] width 76 height 23
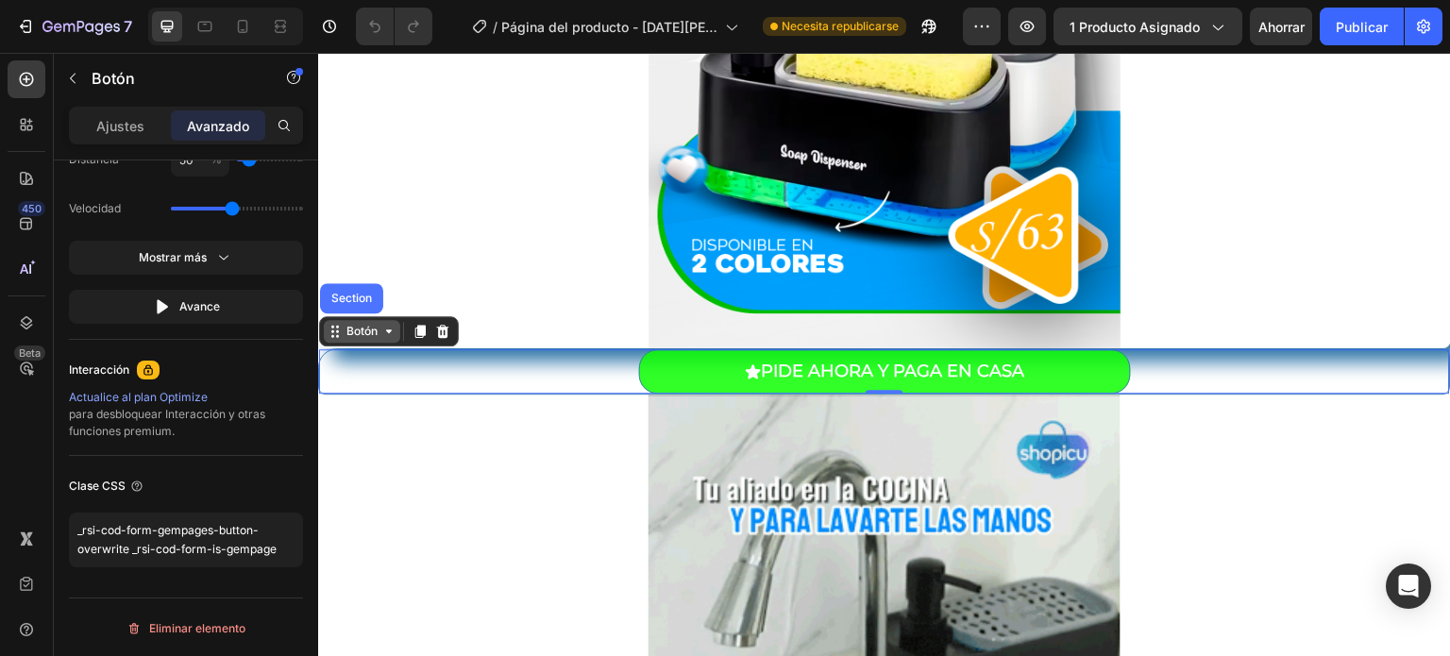
click at [394, 340] on div "Botón" at bounding box center [362, 331] width 76 height 23
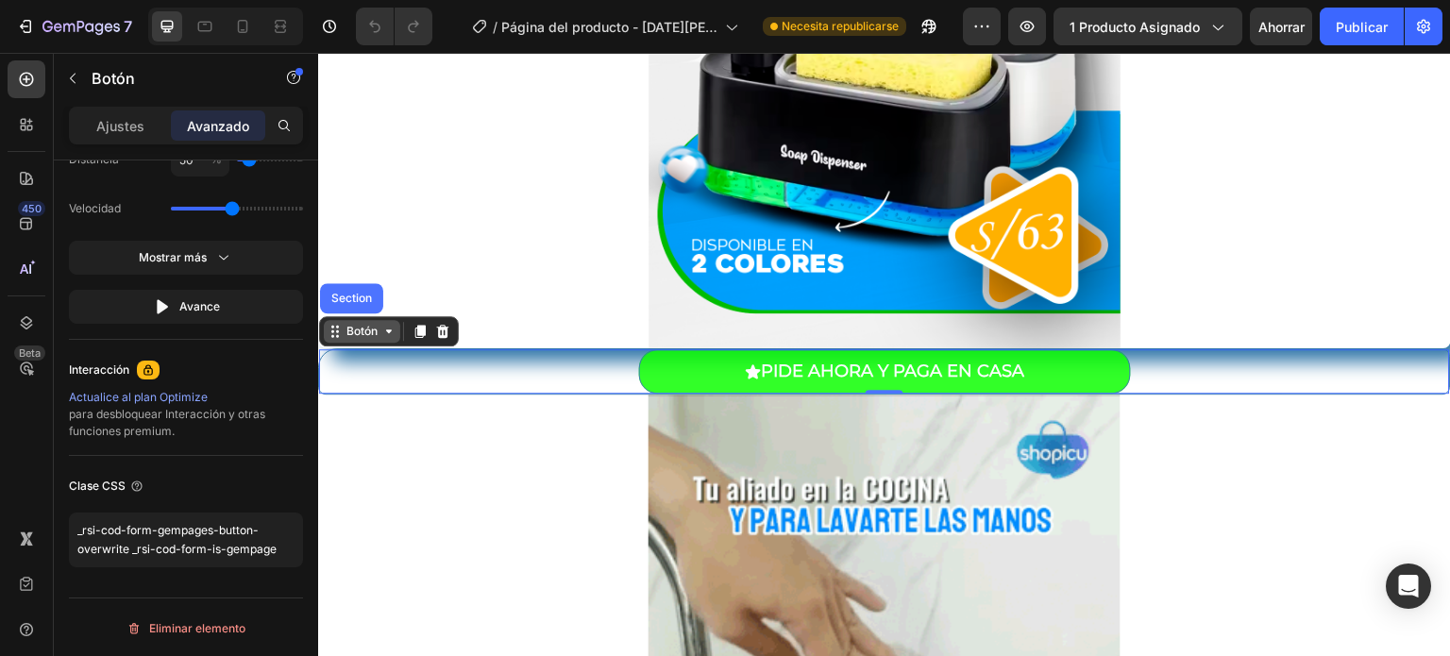
click at [394, 340] on div "Botón" at bounding box center [362, 331] width 76 height 23
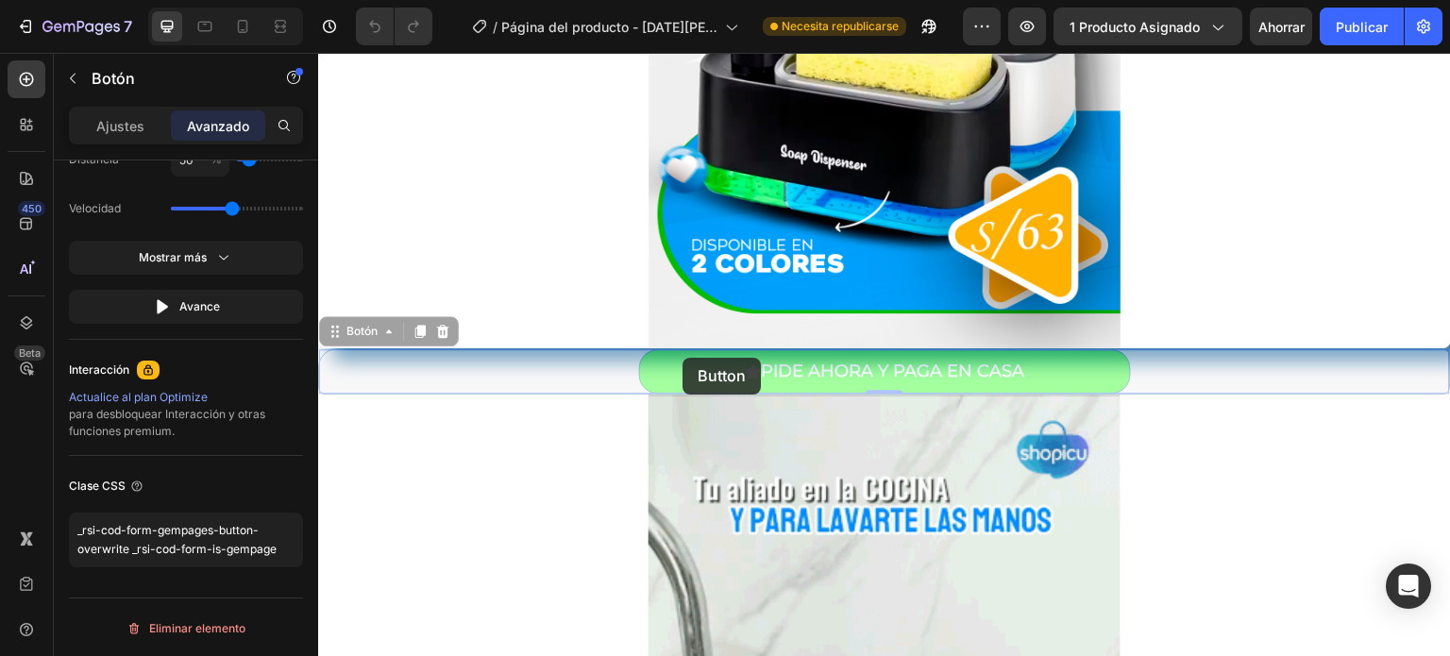
drag, startPoint x: 394, startPoint y: 340, endPoint x: 780, endPoint y: 374, distance: 387.5
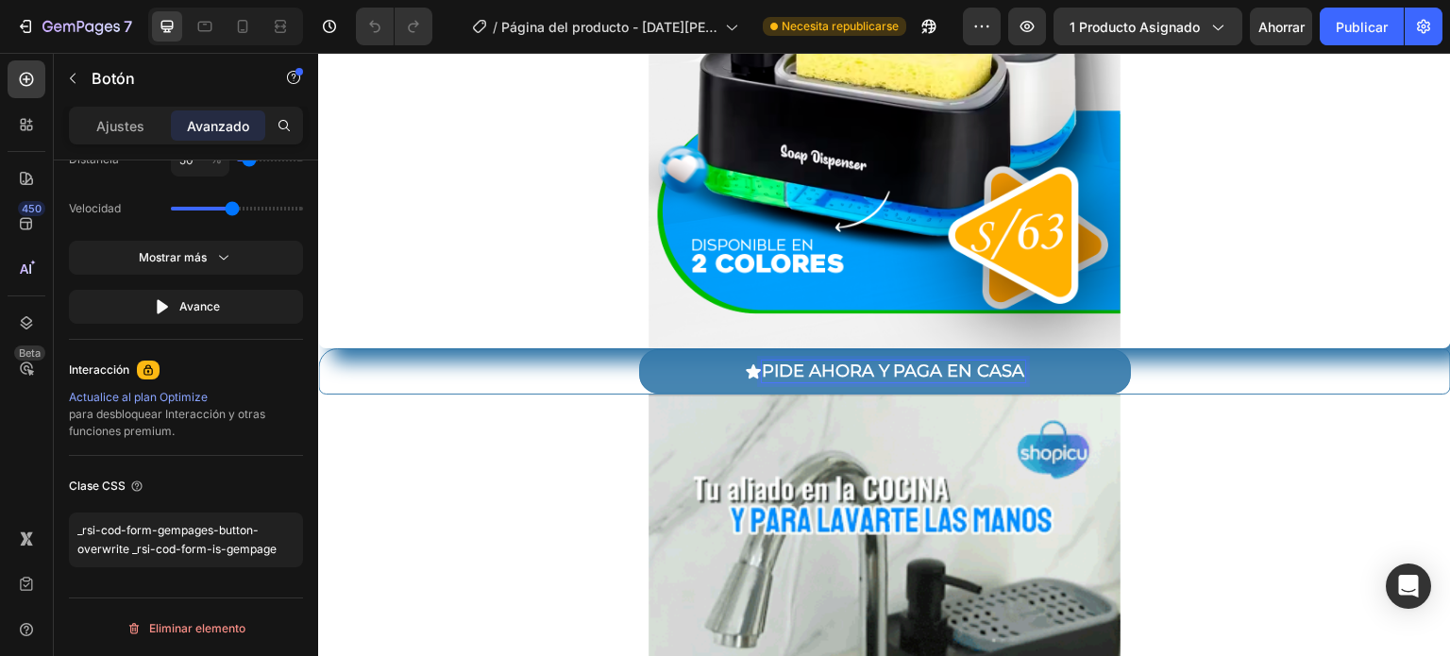
click at [762, 369] on p "PIDE AHORA Y PAGA EN CASA" at bounding box center [893, 372] width 263 height 22
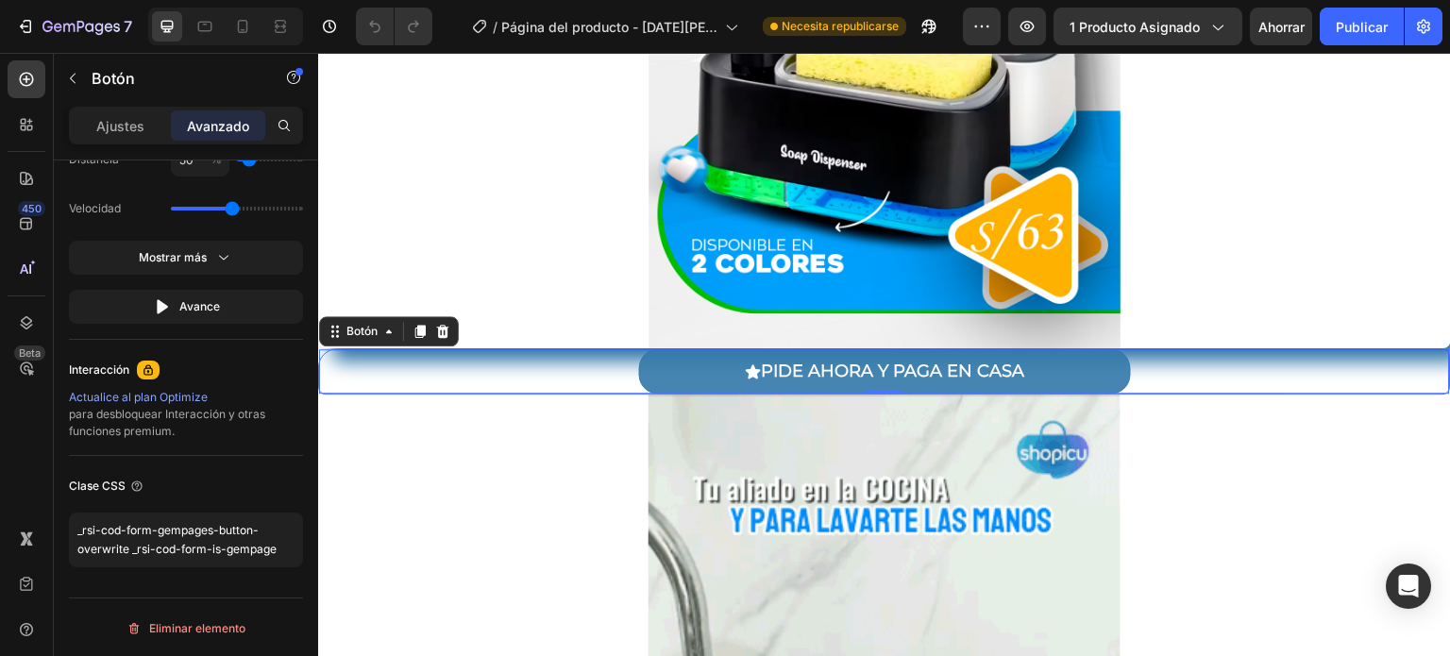
click at [688, 378] on button "PIDE AHORA Y PAGA EN CASA" at bounding box center [885, 371] width 492 height 44
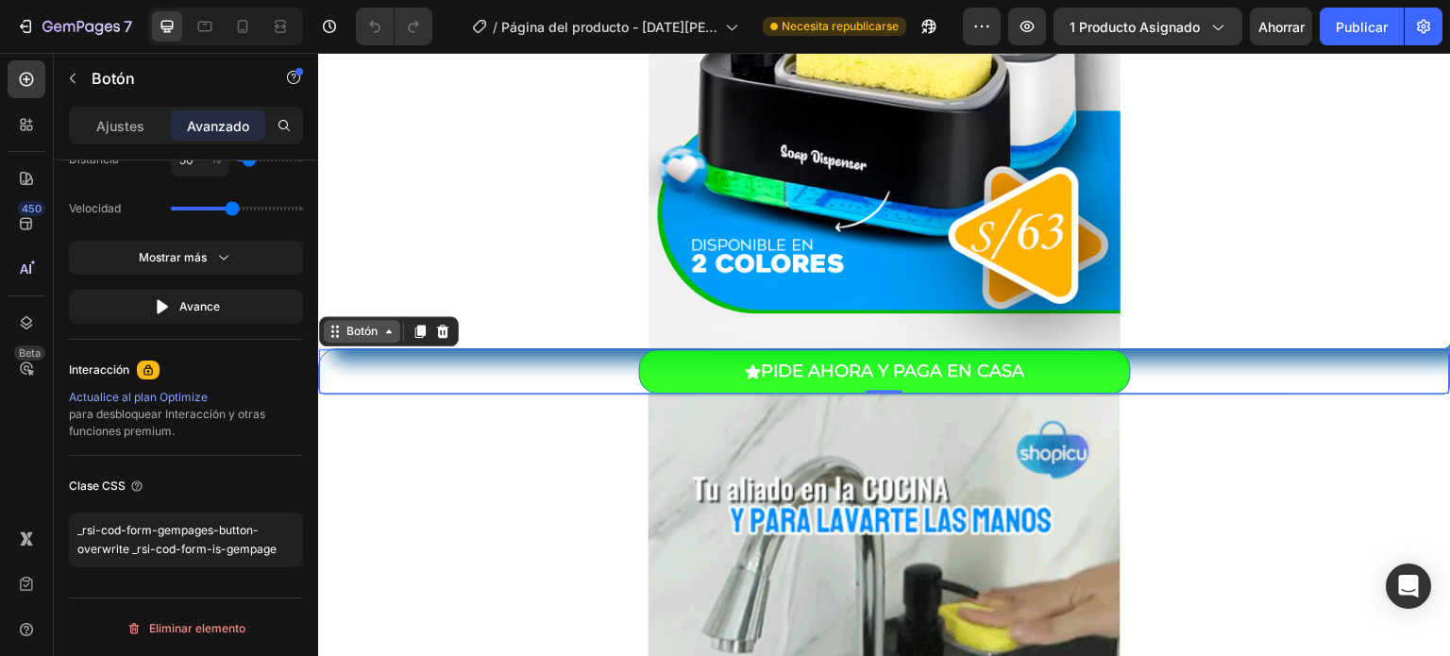
click at [389, 331] on icon at bounding box center [389, 331] width 6 height 4
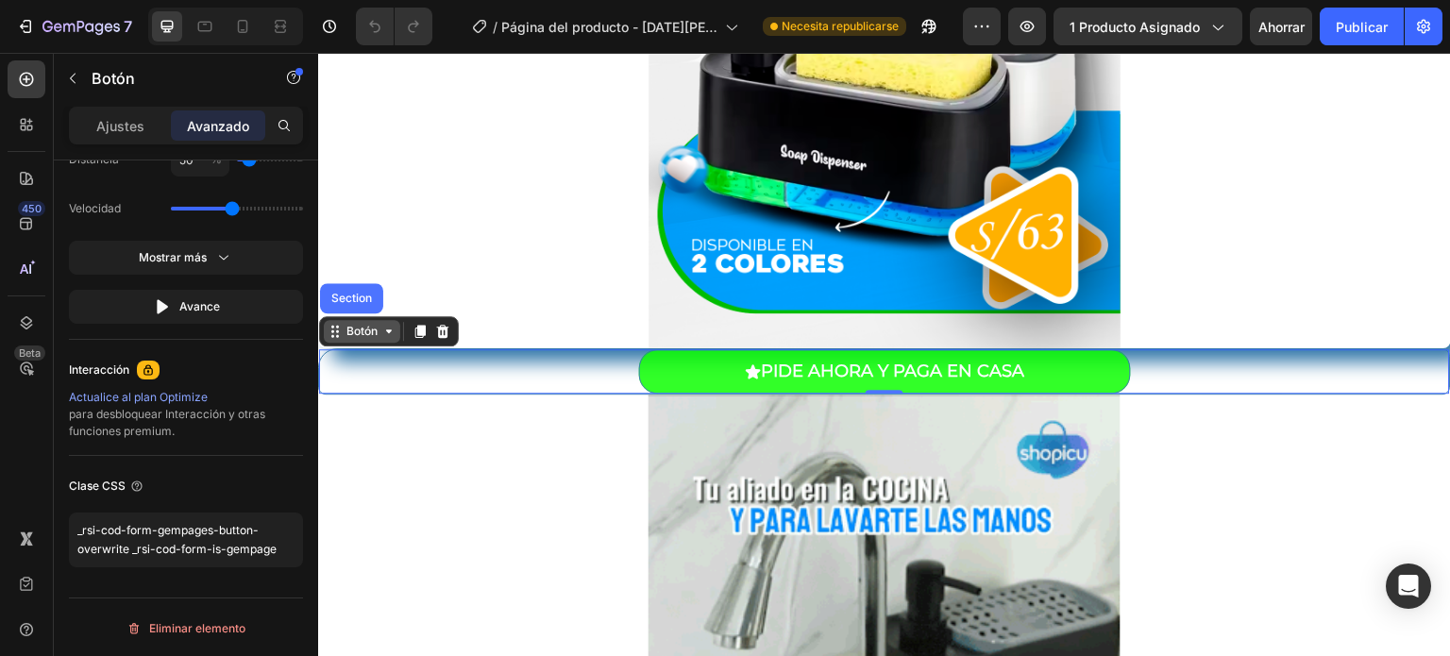
click at [389, 331] on icon at bounding box center [389, 331] width 6 height 4
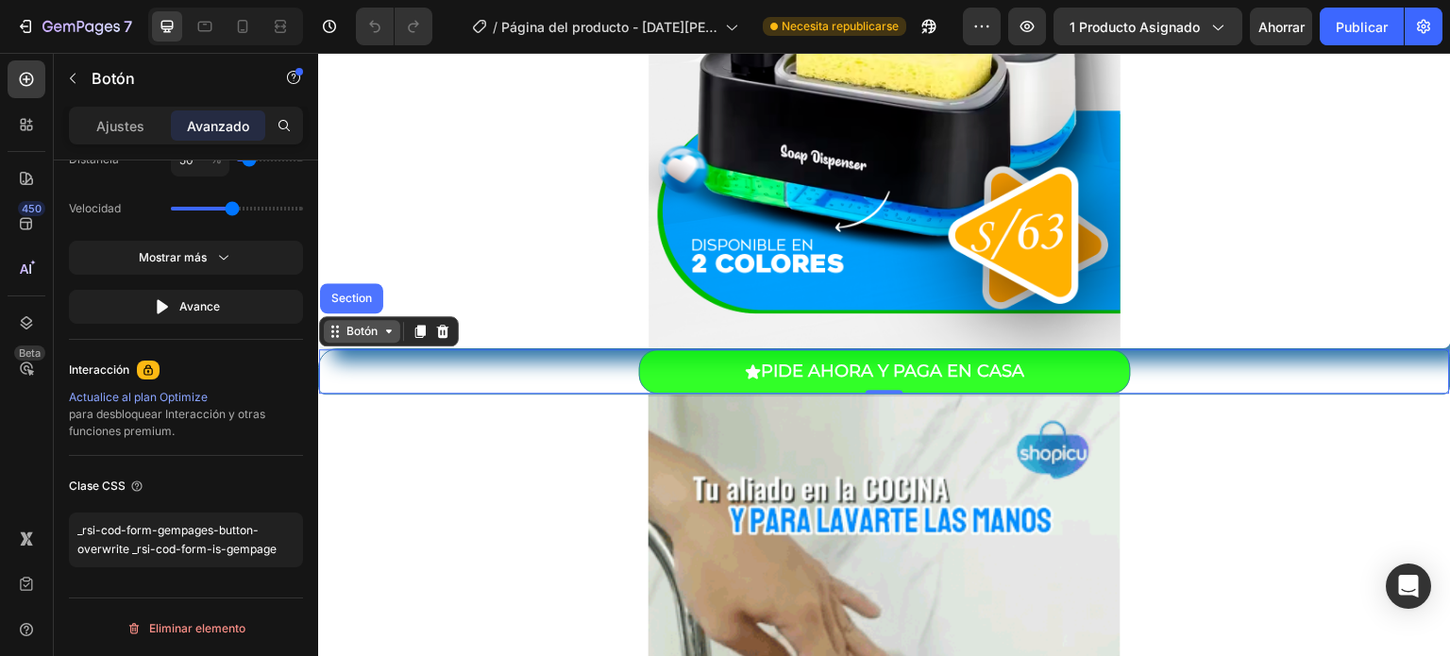
click at [389, 331] on icon at bounding box center [389, 331] width 6 height 4
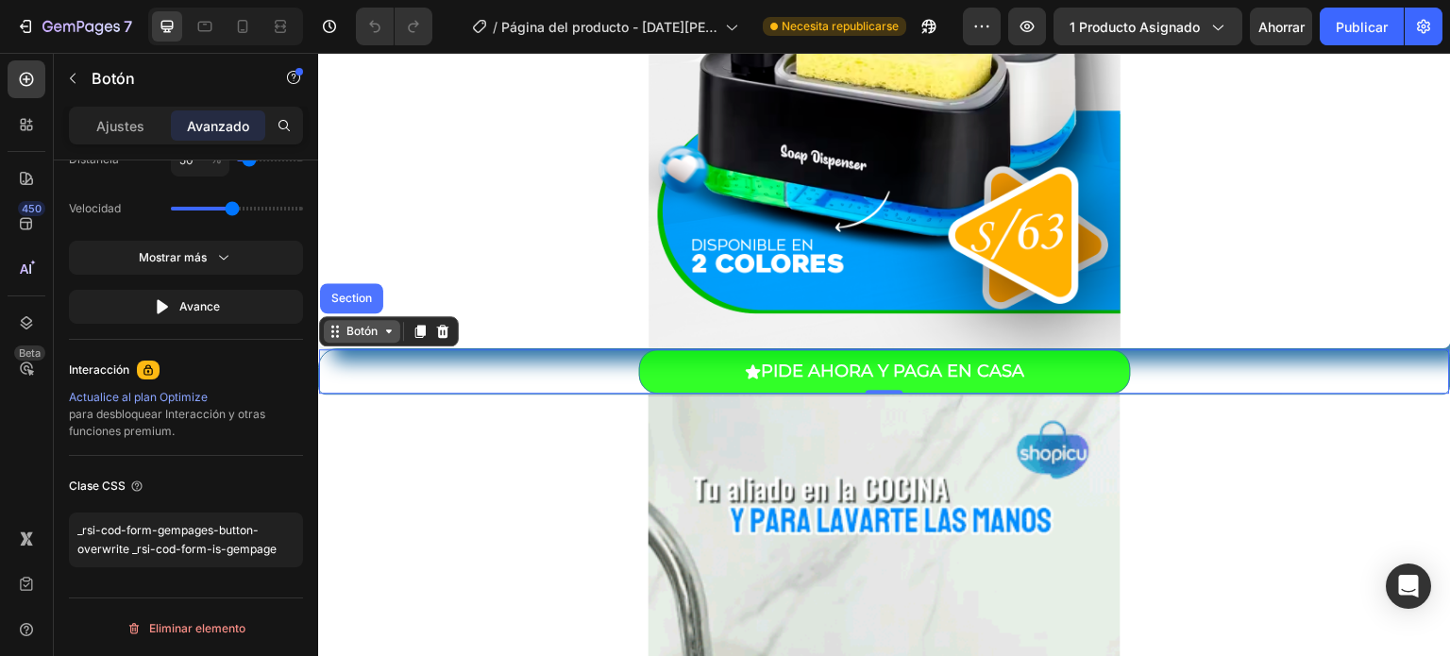
click at [389, 331] on icon at bounding box center [389, 331] width 6 height 4
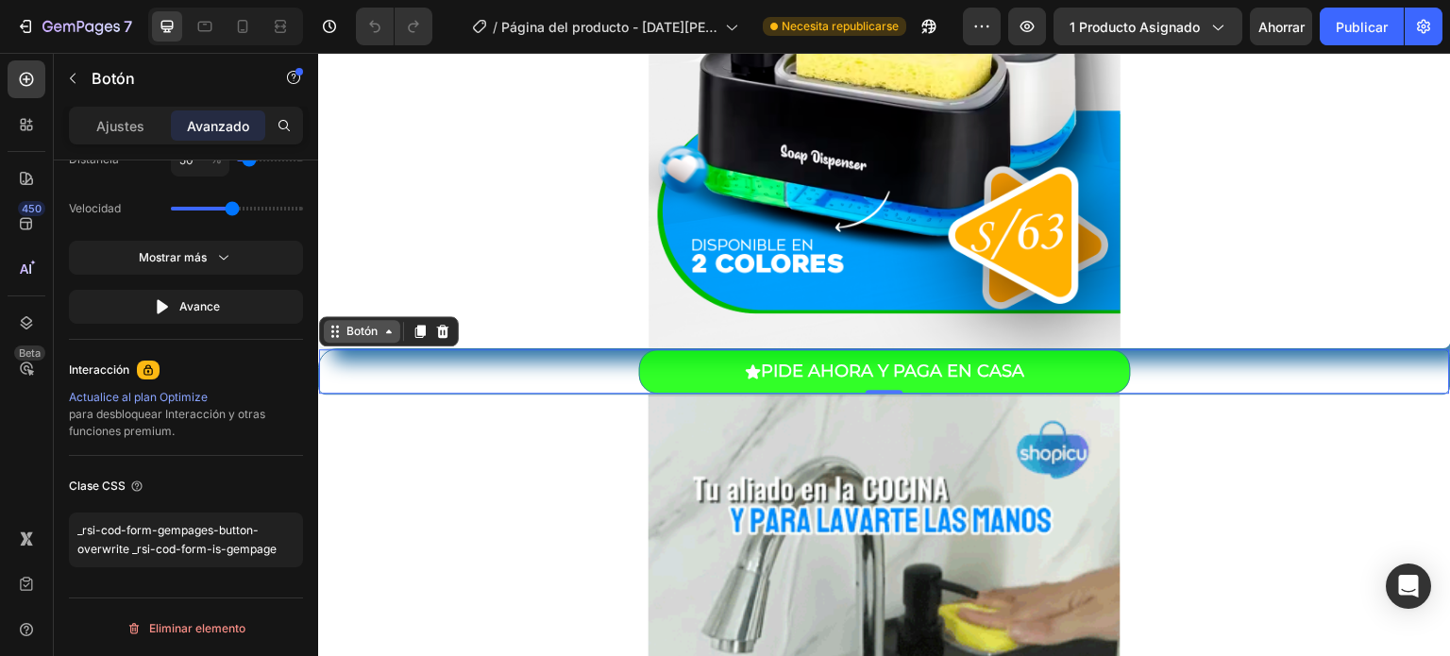
click at [389, 331] on icon at bounding box center [389, 331] width 6 height 4
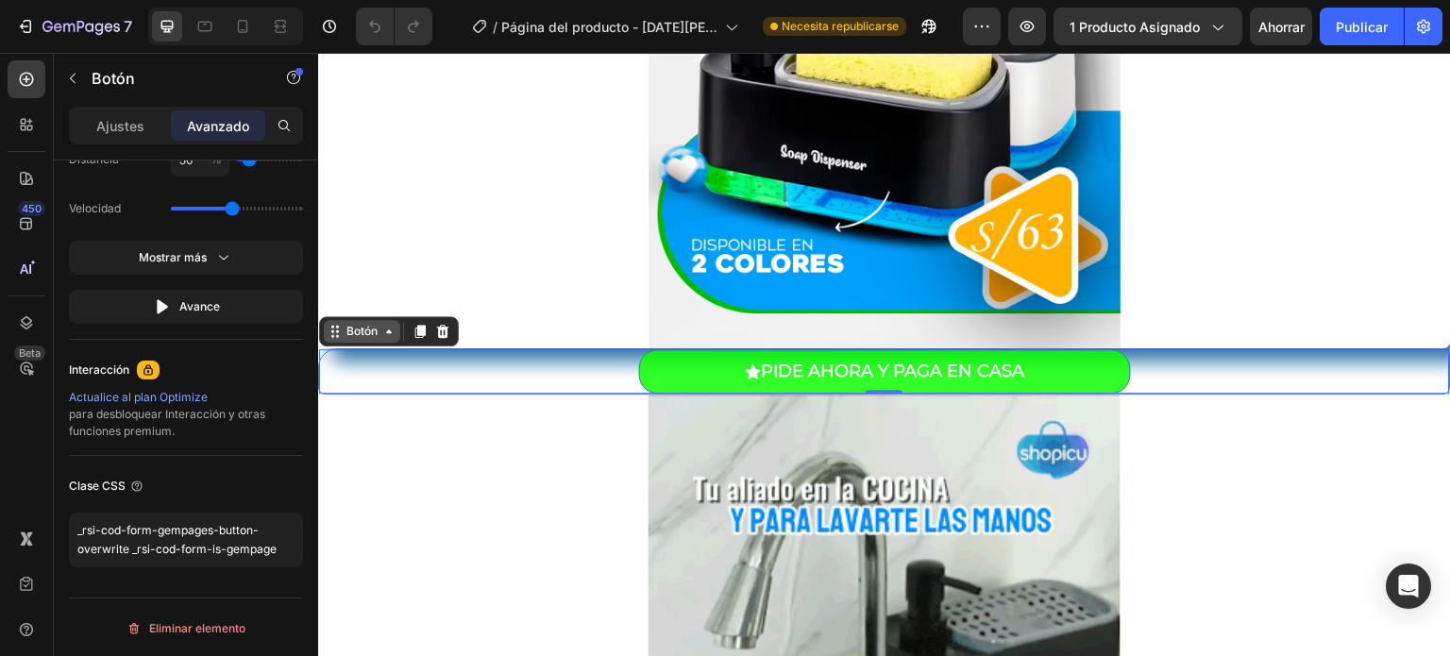
click at [389, 331] on icon at bounding box center [389, 331] width 6 height 4
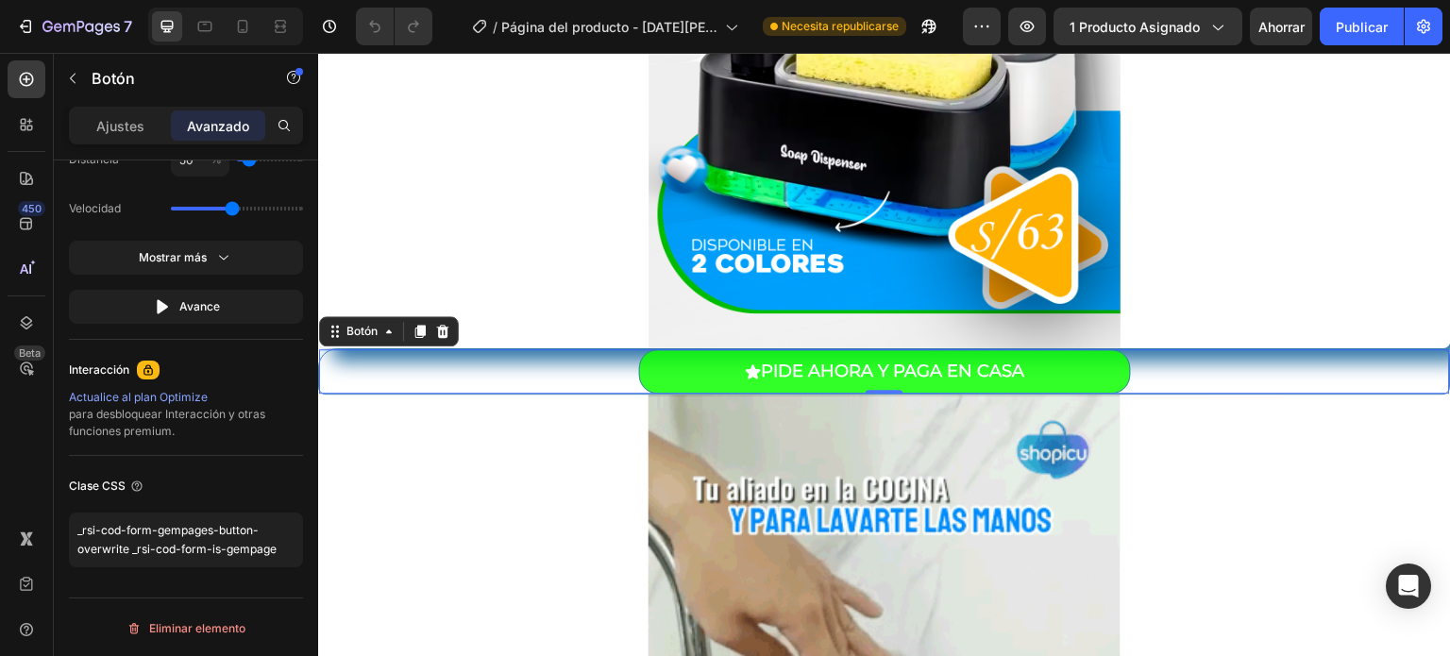
drag, startPoint x: 389, startPoint y: 331, endPoint x: 228, endPoint y: 534, distance: 258.7
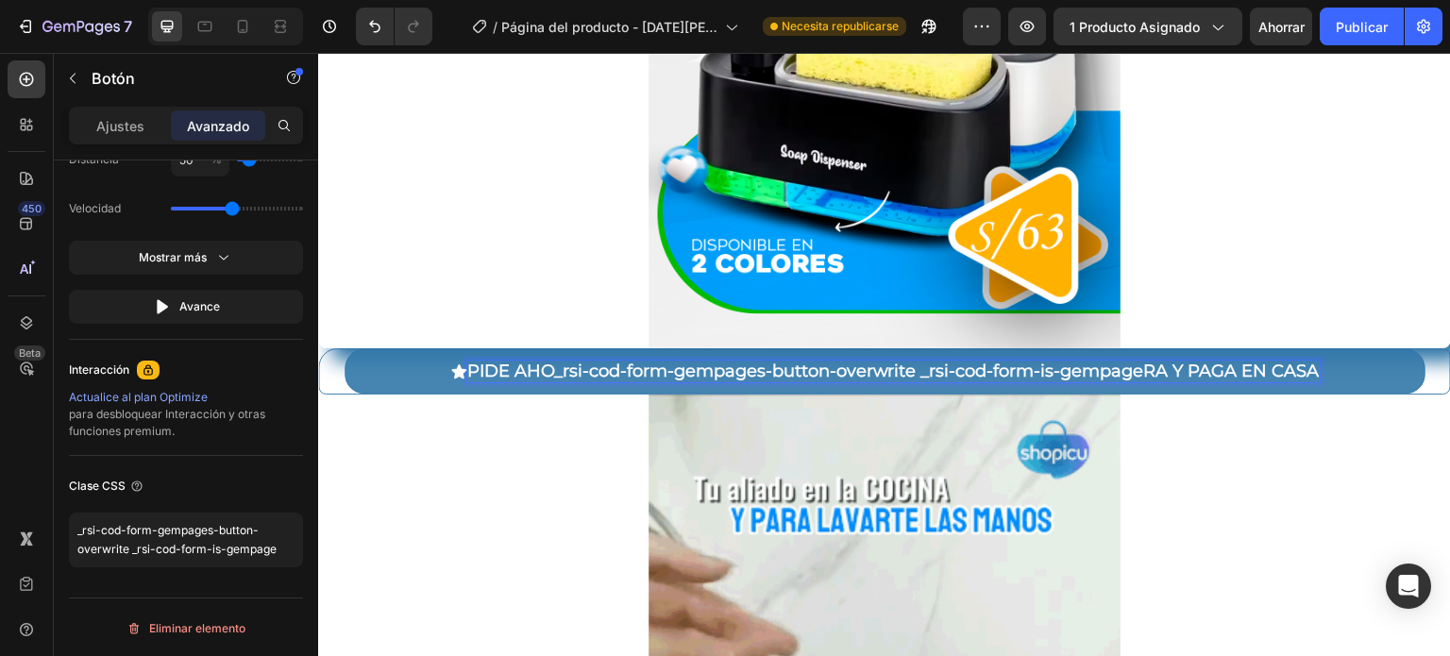
click at [381, 369] on button "PIDE AHO_rsi-cod-form-gempages-button-overwrite _rsi-cod-form-is-gempageRA Y PA…" at bounding box center [885, 371] width 1081 height 44
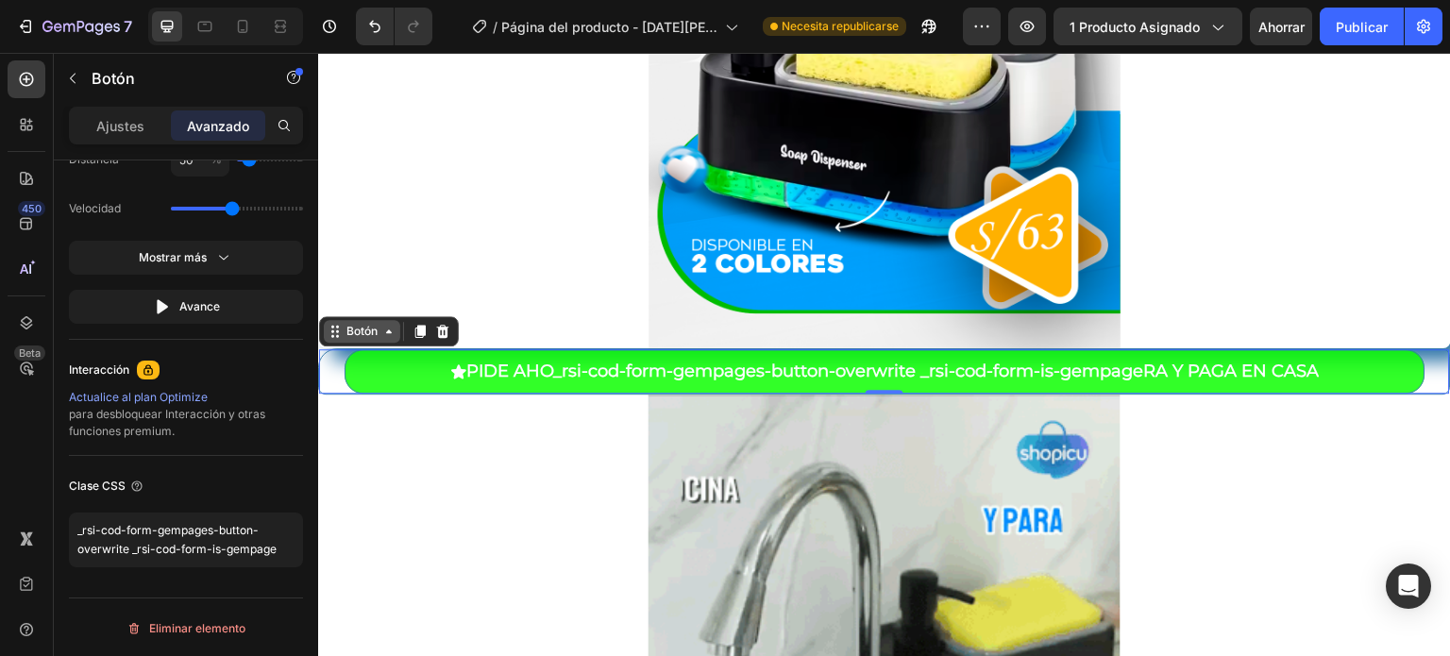
click at [385, 330] on icon at bounding box center [388, 331] width 15 height 15
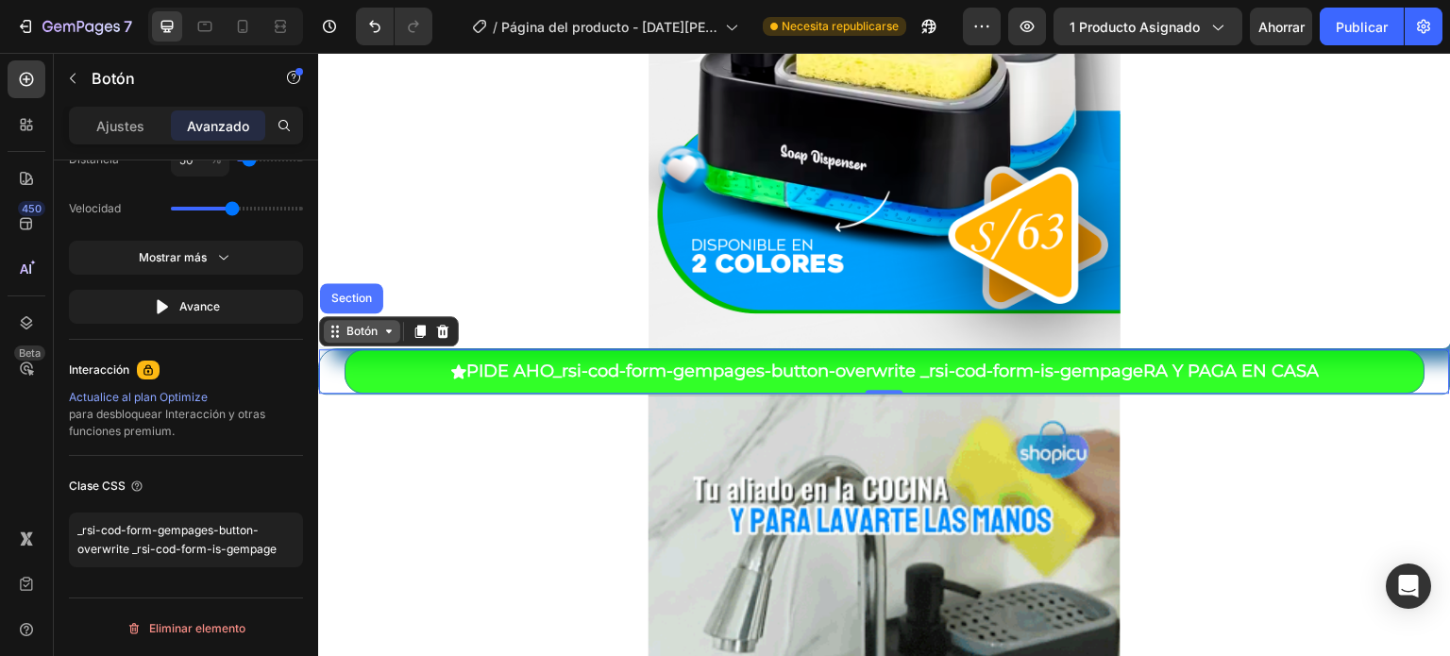
click at [385, 330] on icon at bounding box center [388, 331] width 15 height 15
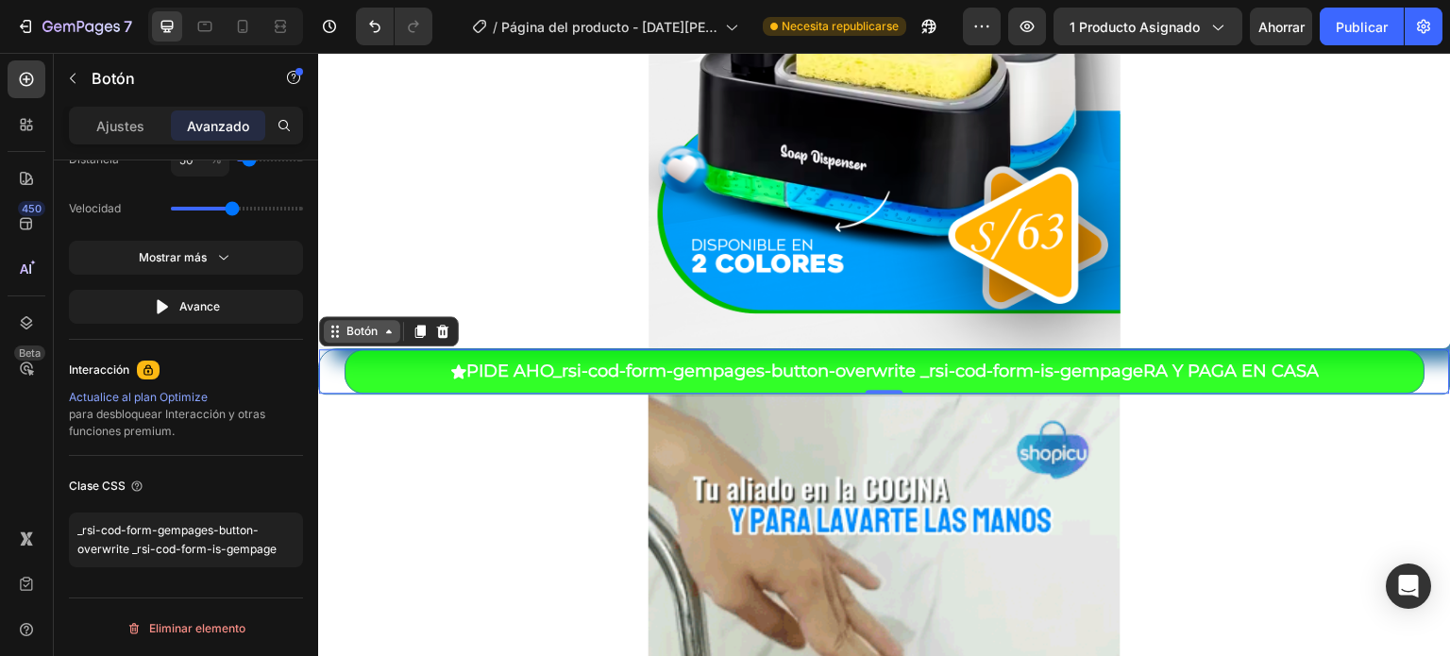
click at [385, 330] on icon at bounding box center [388, 331] width 15 height 15
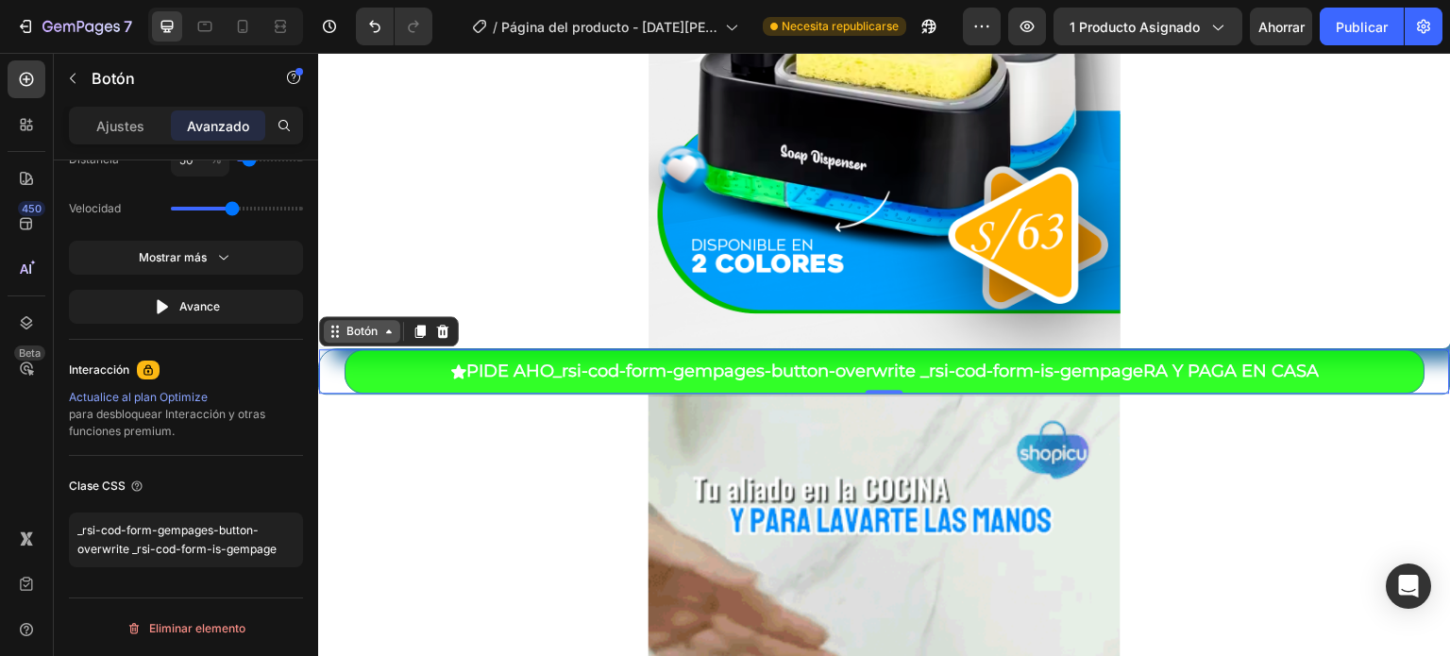
click at [385, 330] on icon at bounding box center [388, 331] width 15 height 15
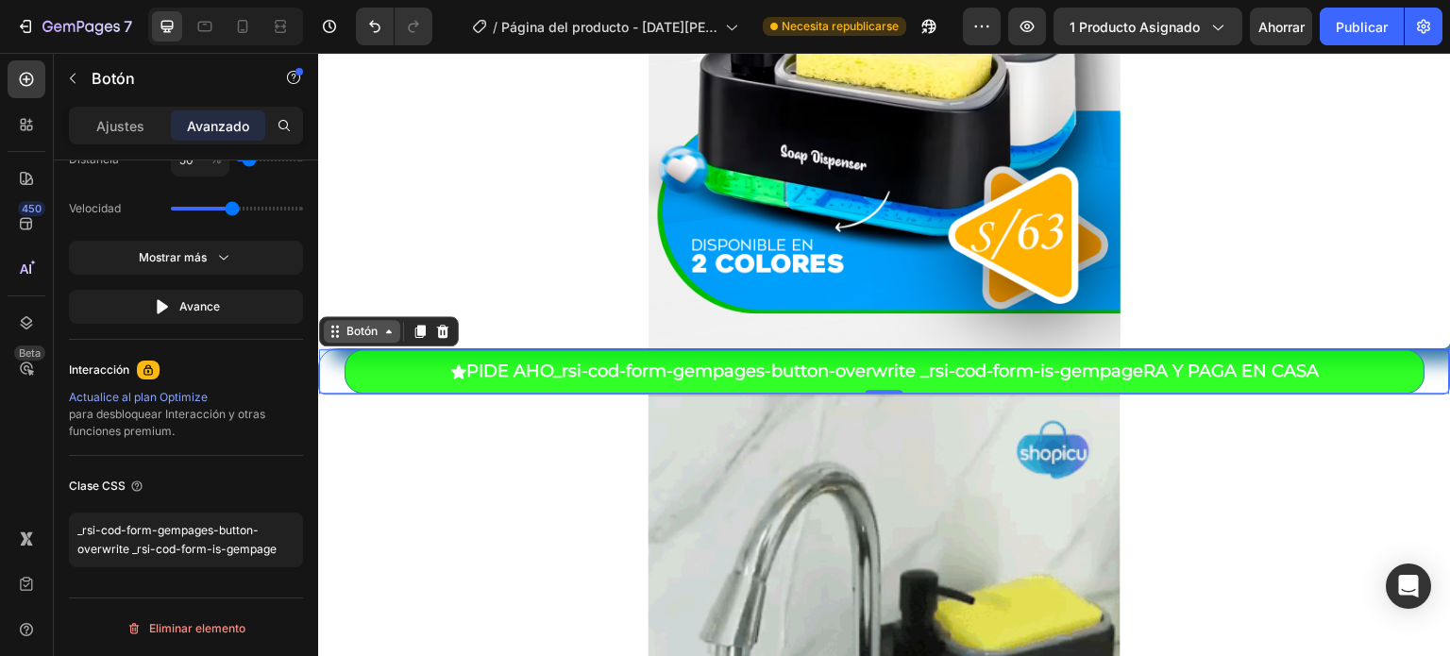
click at [385, 330] on icon at bounding box center [388, 331] width 15 height 15
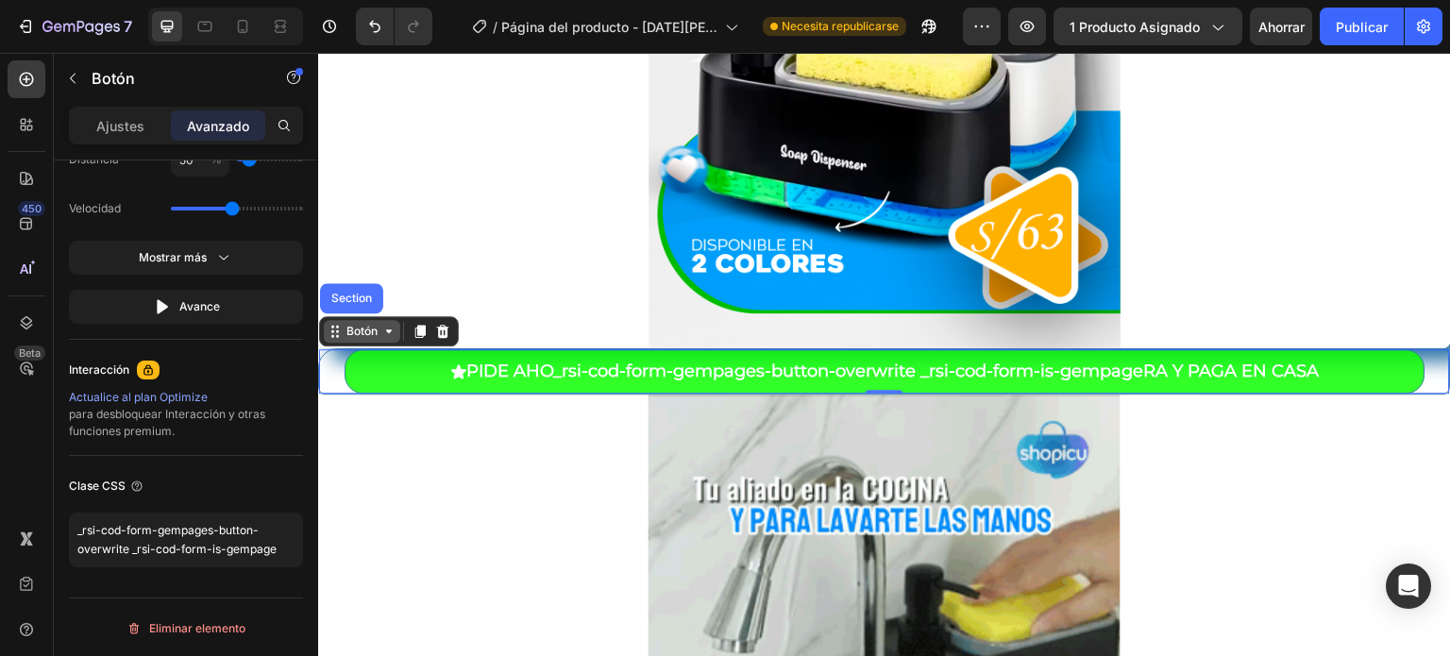
click at [385, 330] on icon at bounding box center [388, 331] width 15 height 15
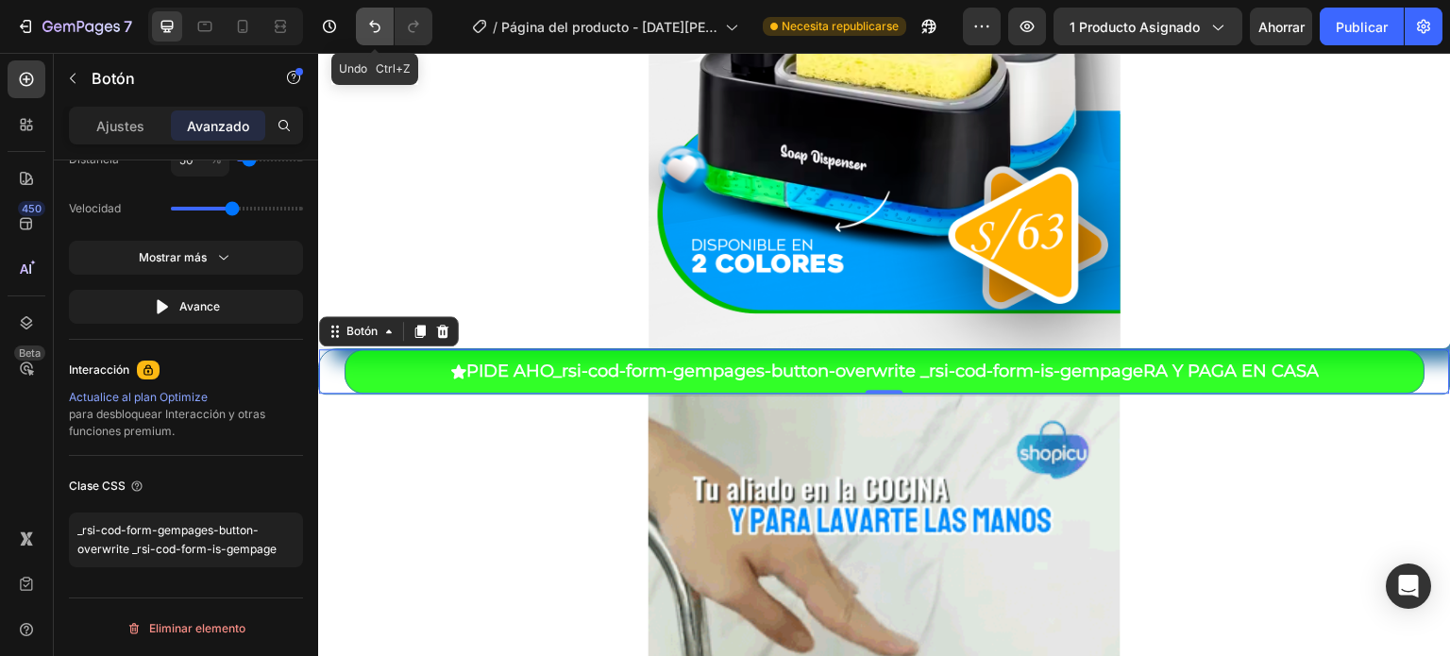
click at [380, 25] on icon "Deshacer/Rehacer" at bounding box center [374, 26] width 19 height 19
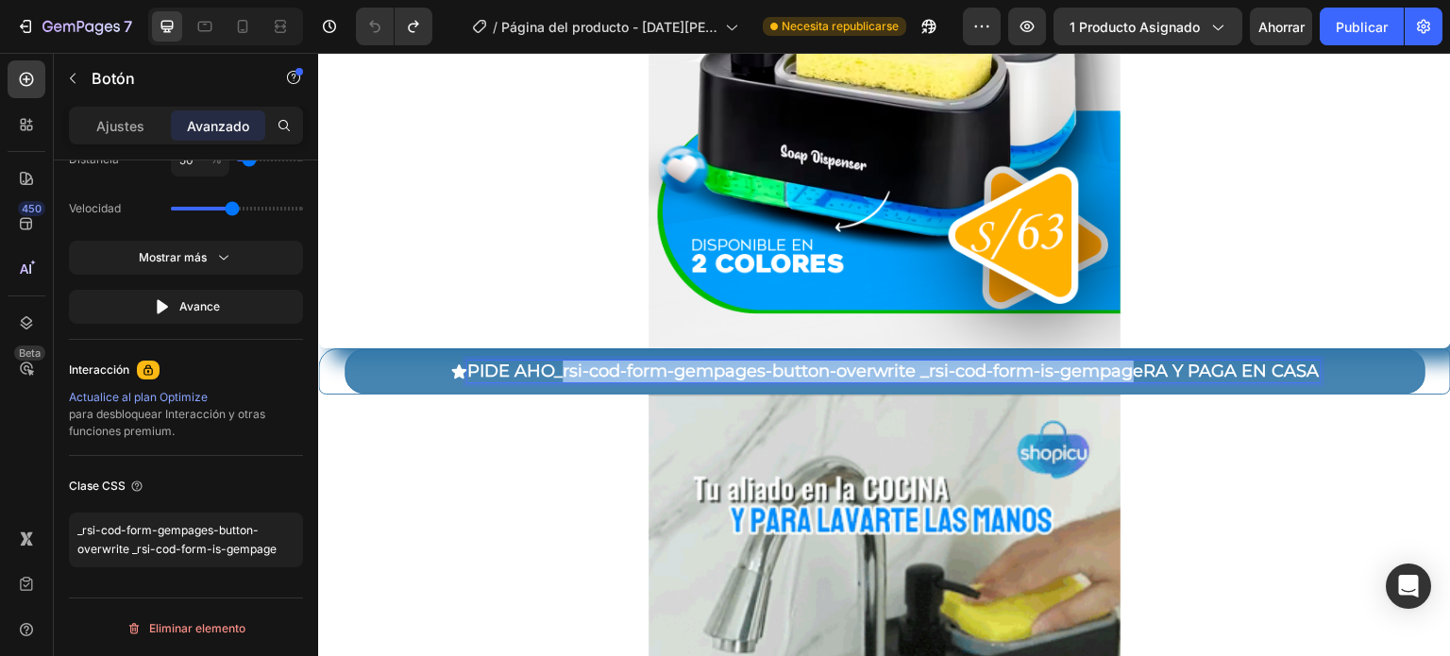
drag, startPoint x: 1131, startPoint y: 365, endPoint x: 551, endPoint y: 378, distance: 579.7
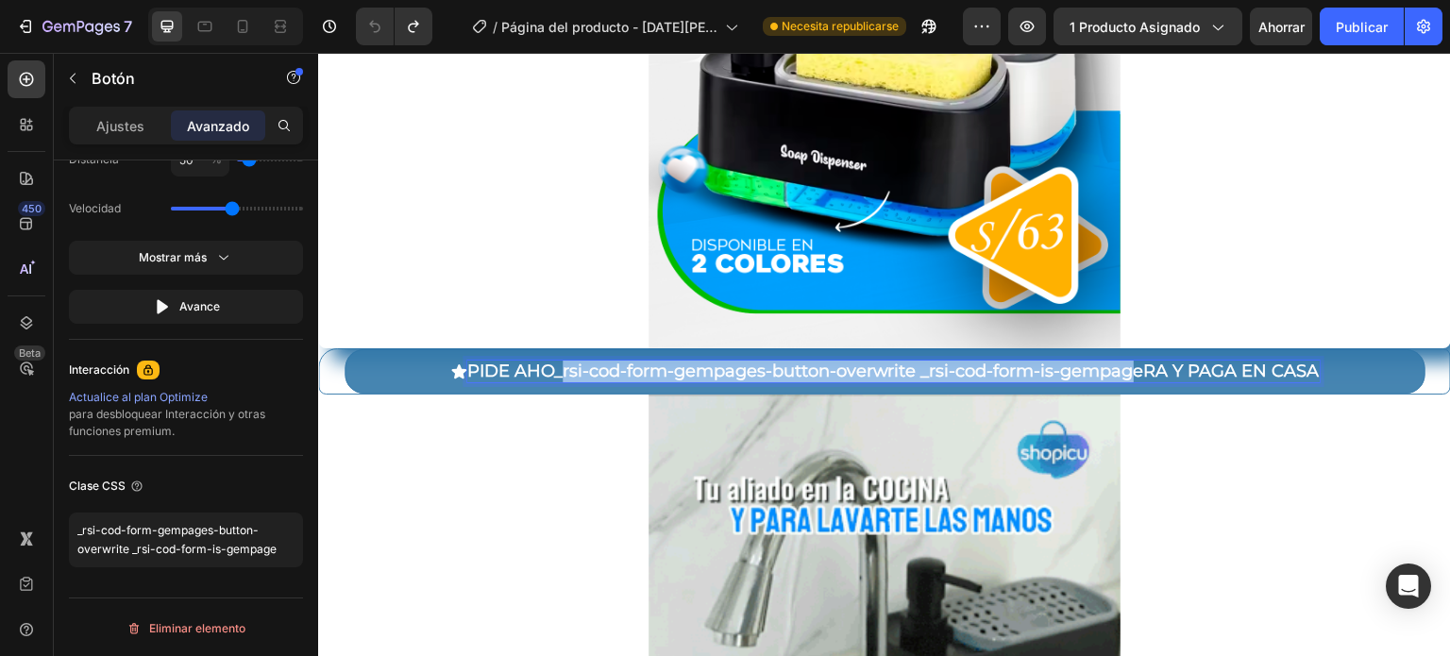
click at [551, 378] on p "PIDE AHO_rsi-cod-form-gempages-button-overwrite _rsi-cod-form-is-gempageRA Y PA…" at bounding box center [893, 372] width 852 height 22
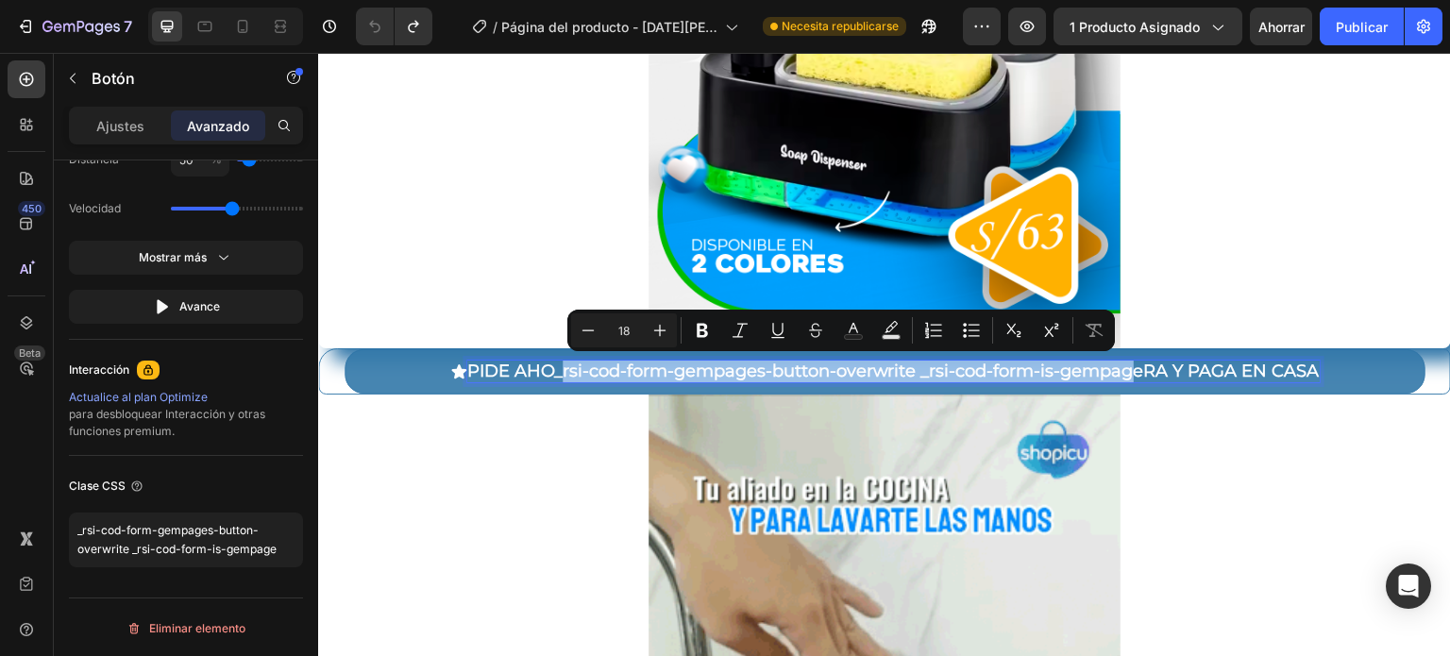
click at [551, 378] on p "PIDE AHO_rsi-cod-form-gempages-button-overwrite _rsi-cod-form-is-gempageRA Y PA…" at bounding box center [893, 372] width 852 height 22
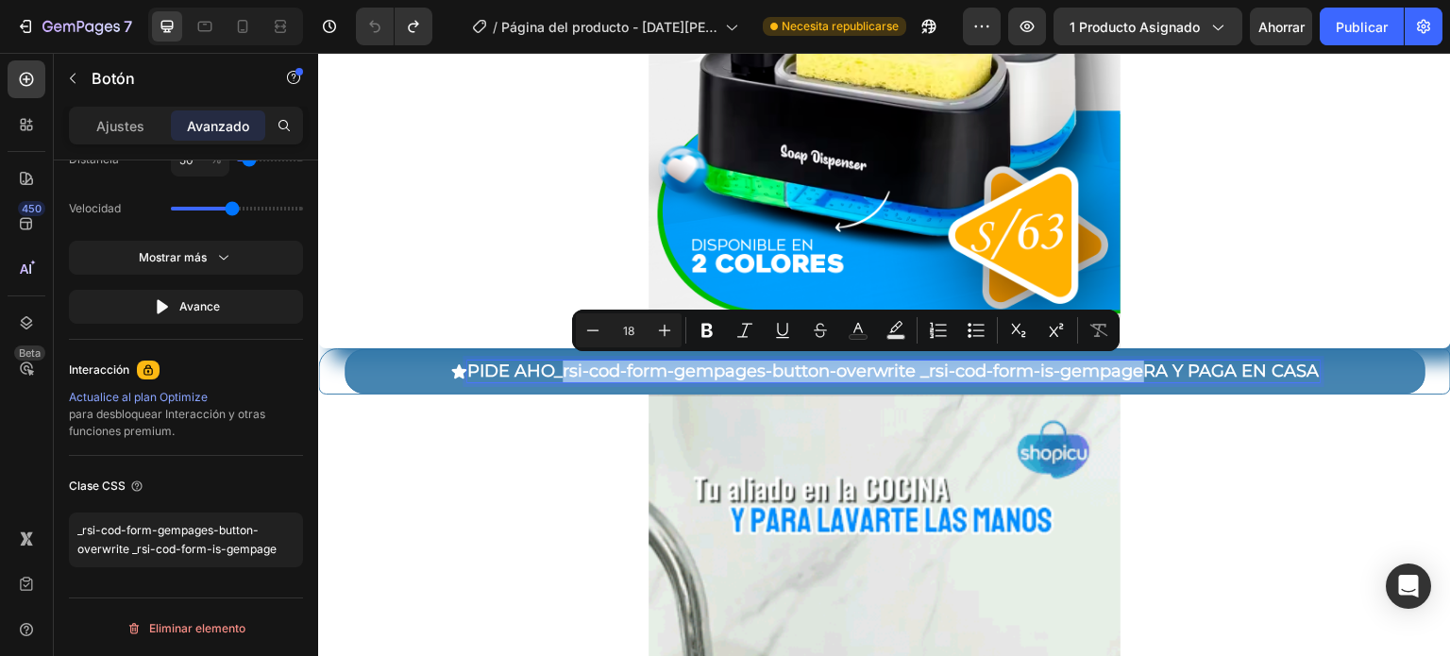
drag, startPoint x: 1134, startPoint y: 374, endPoint x: 552, endPoint y: 359, distance: 581.6
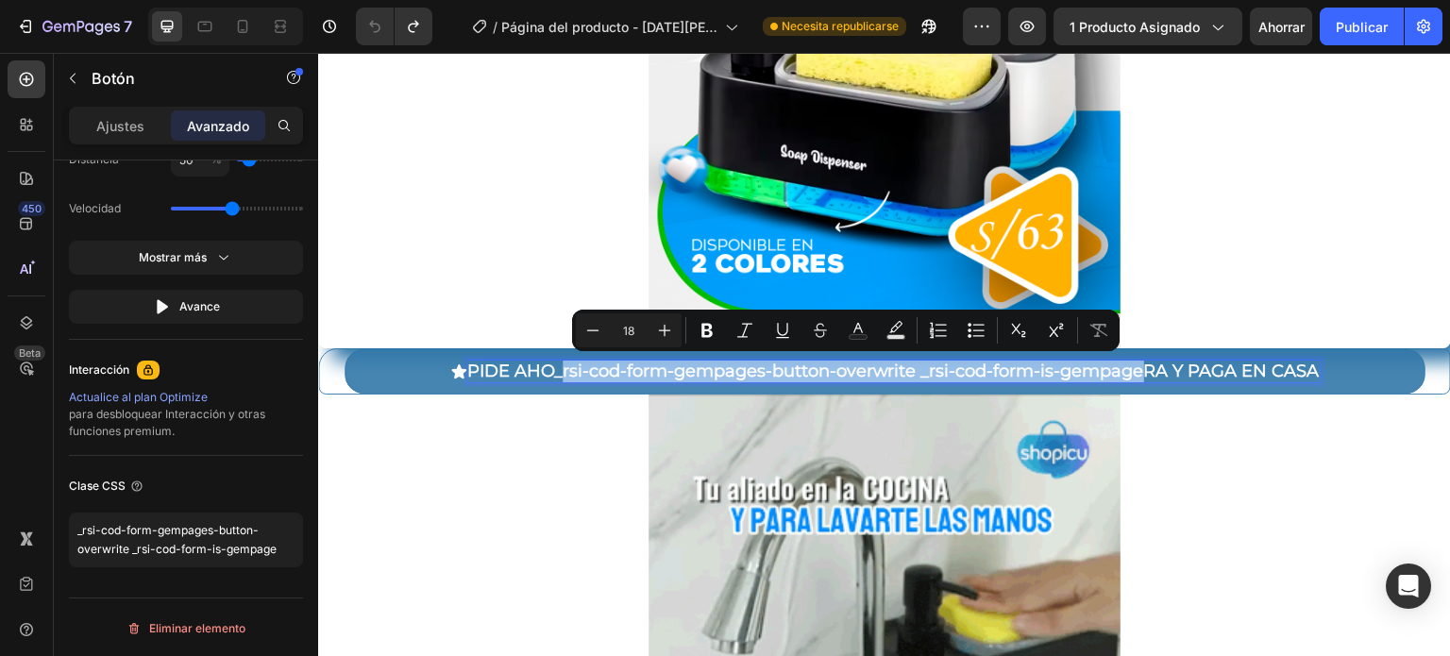
click at [552, 361] on p "PIDE AHO_rsi-cod-form-gempages-button-overwrite _rsi-cod-form-is-gempageRA Y PA…" at bounding box center [893, 372] width 852 height 22
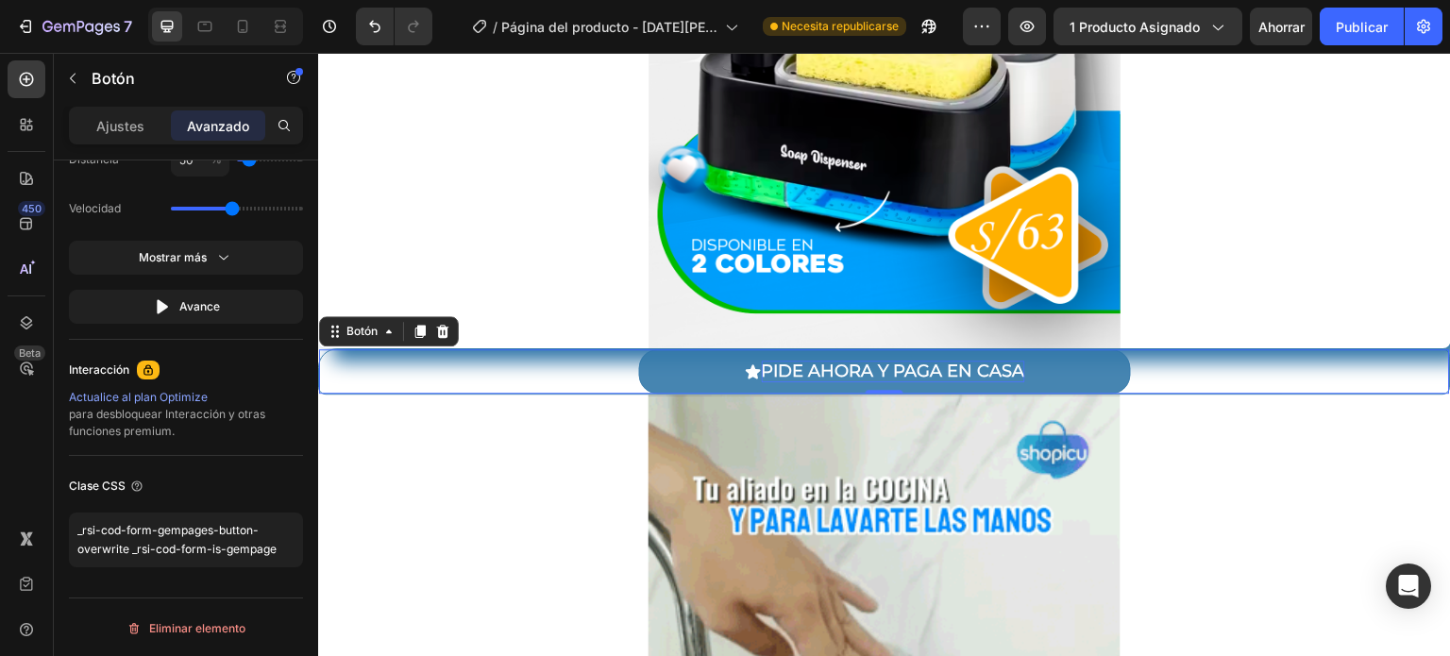
click at [674, 382] on button "PIDE AHORA Y PAGA EN CASA" at bounding box center [885, 371] width 492 height 44
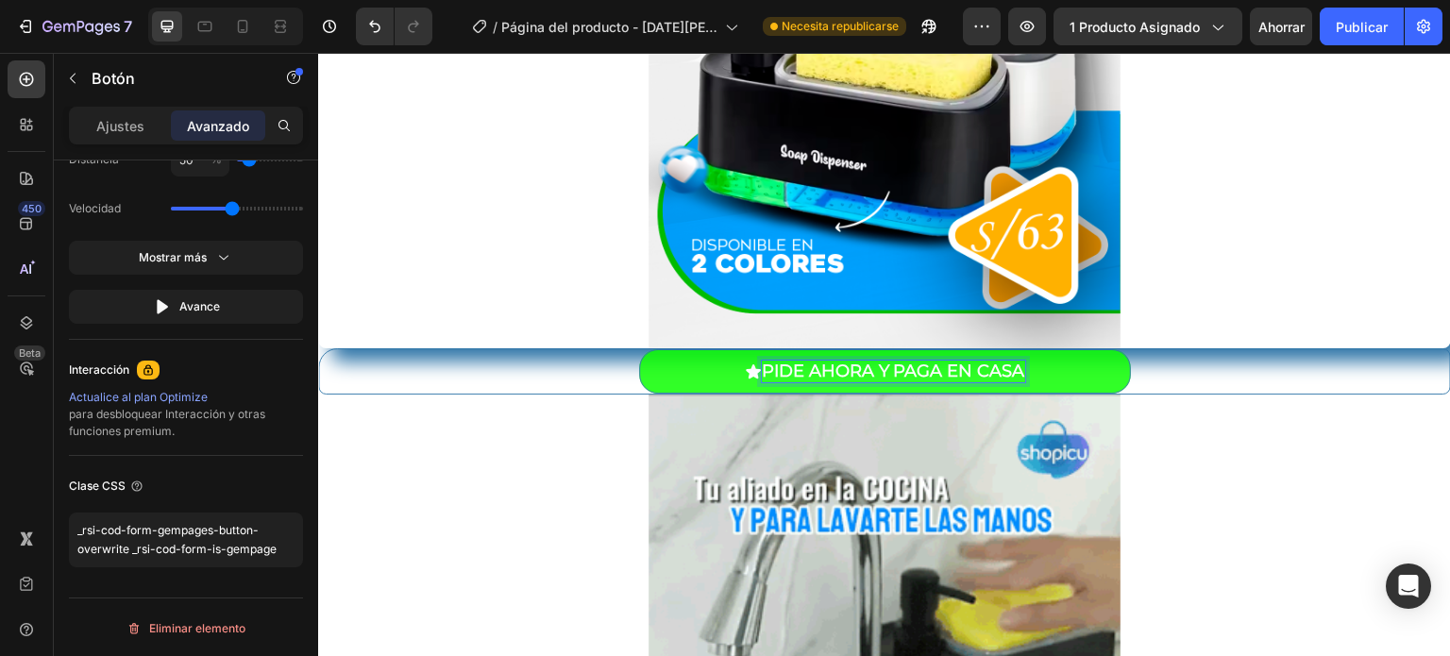
click at [762, 373] on p "PIDE AHORA Y PAGA EN CASA" at bounding box center [893, 372] width 263 height 22
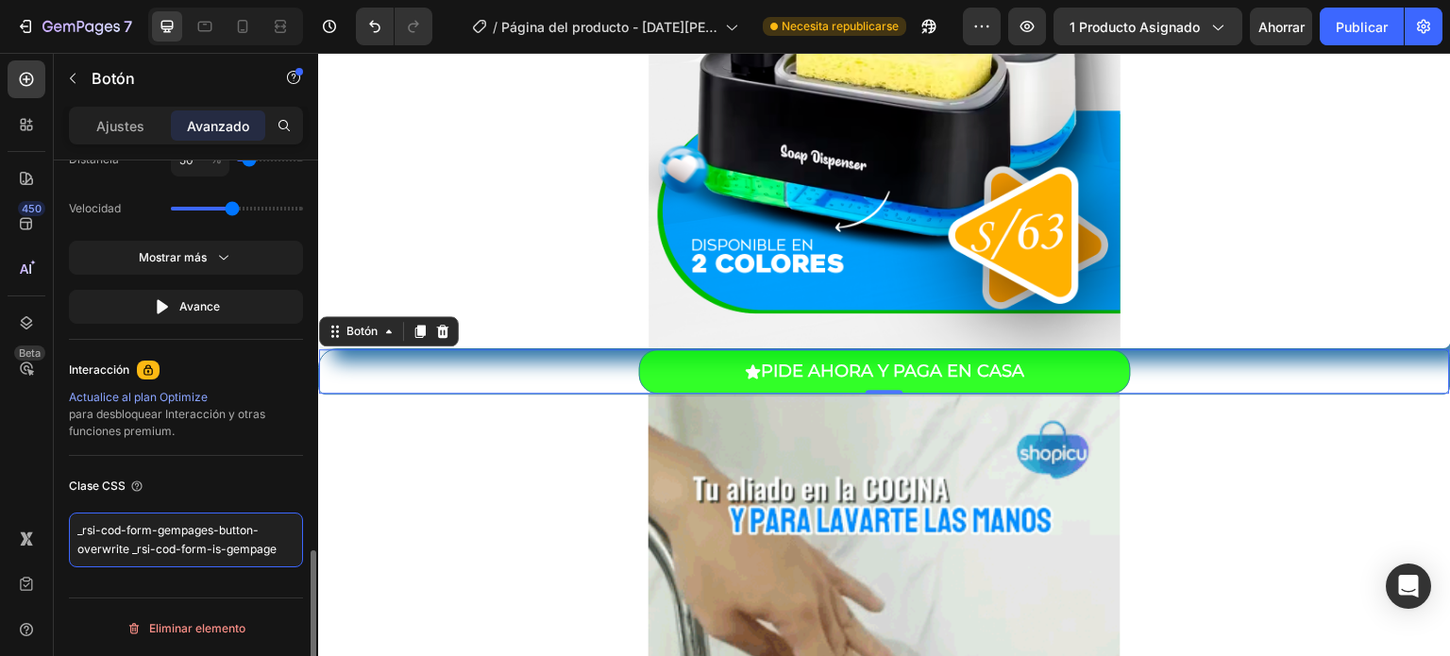
click at [261, 543] on textarea "_rsi-cod-form-gempages-button-overwrite _rsi-cod-form-is-gempage" at bounding box center [186, 540] width 234 height 55
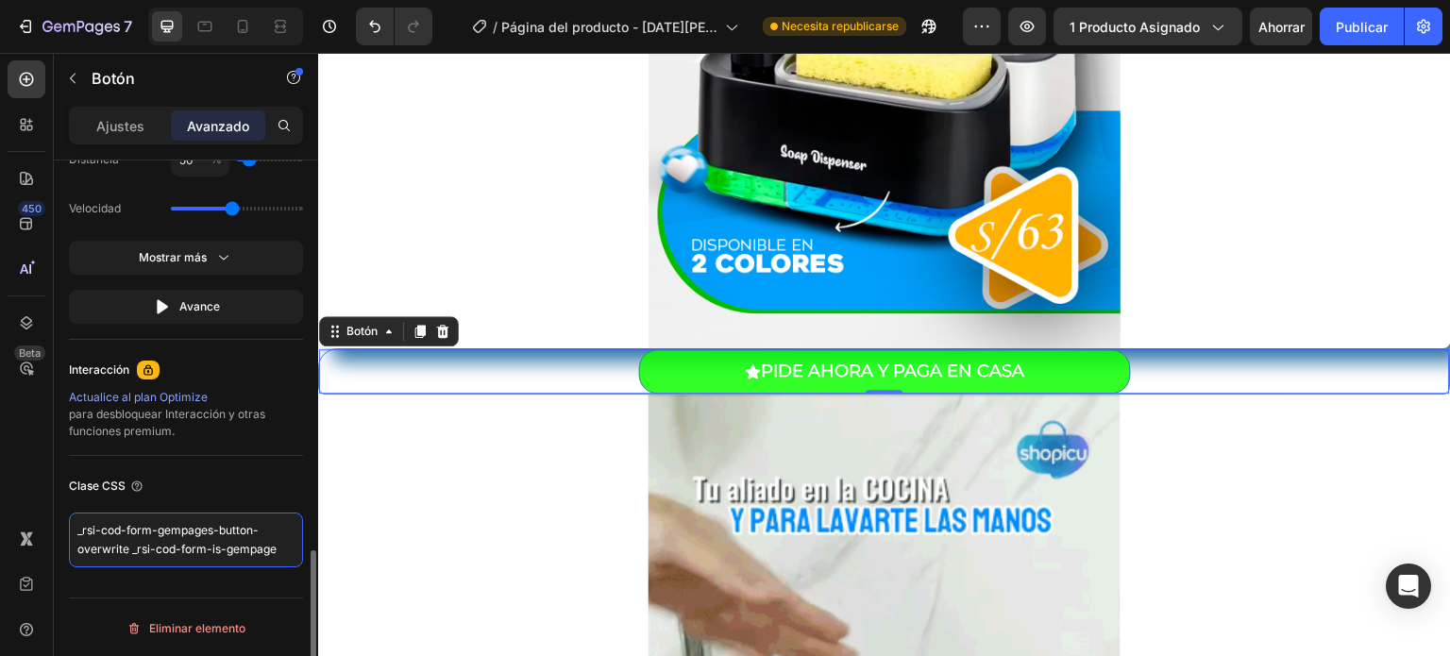
click at [261, 543] on textarea "_rsi-cod-form-gempages-button-overwrite _rsi-cod-form-is-gempage" at bounding box center [186, 540] width 234 height 55
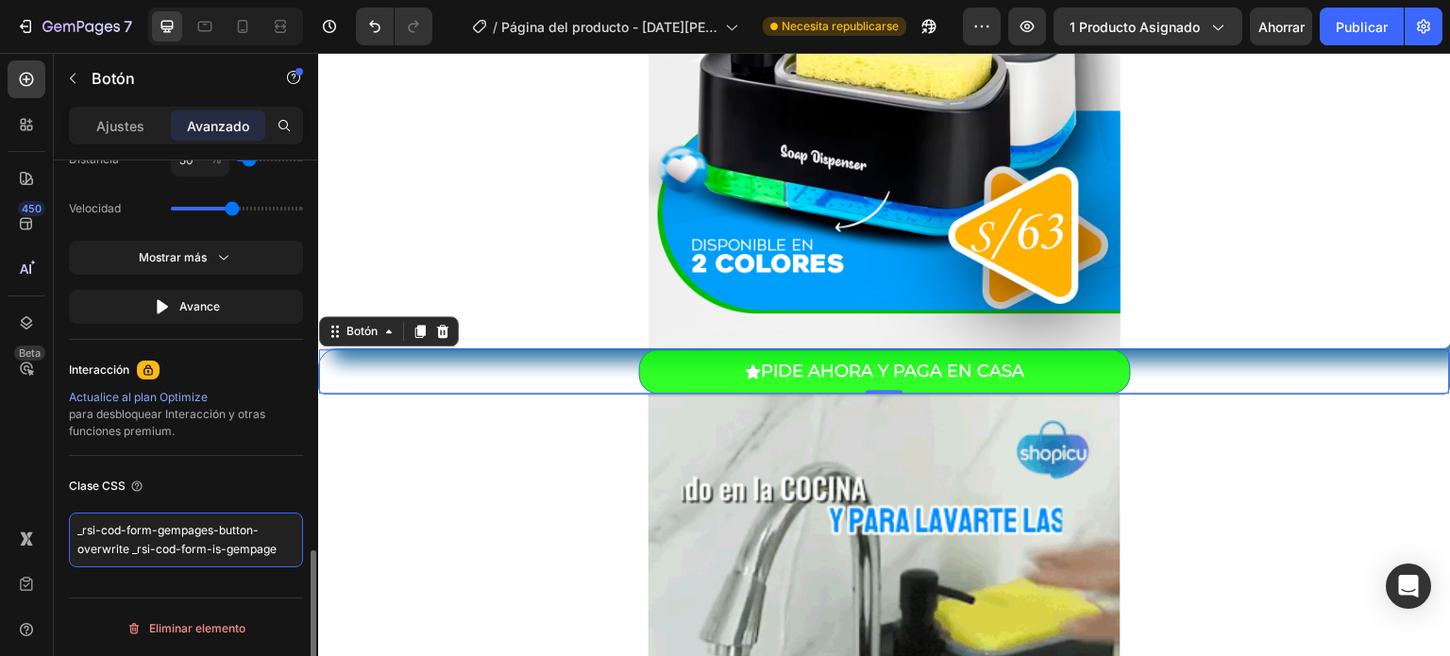
click at [261, 543] on textarea "_rsi-cod-form-gempages-button-overwrite _rsi-cod-form-is-gempage" at bounding box center [186, 540] width 234 height 55
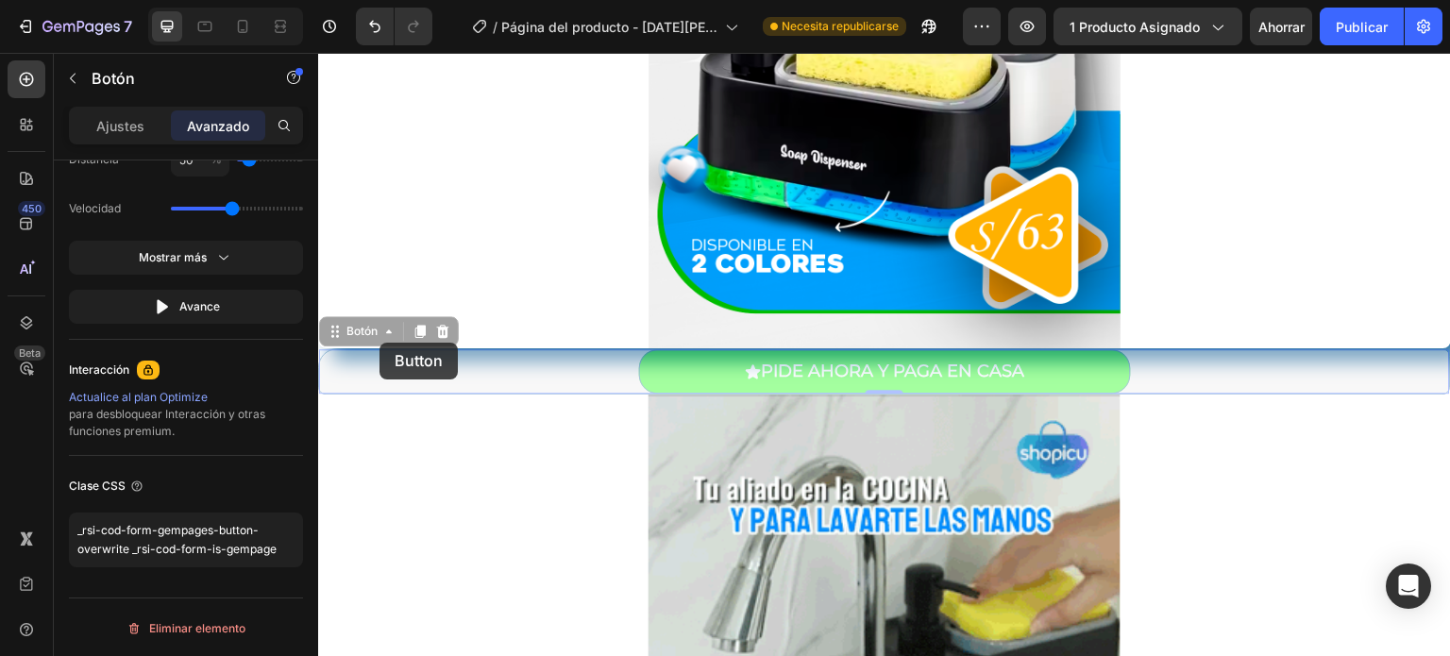
drag, startPoint x: 388, startPoint y: 323, endPoint x: 379, endPoint y: 344, distance: 22.4
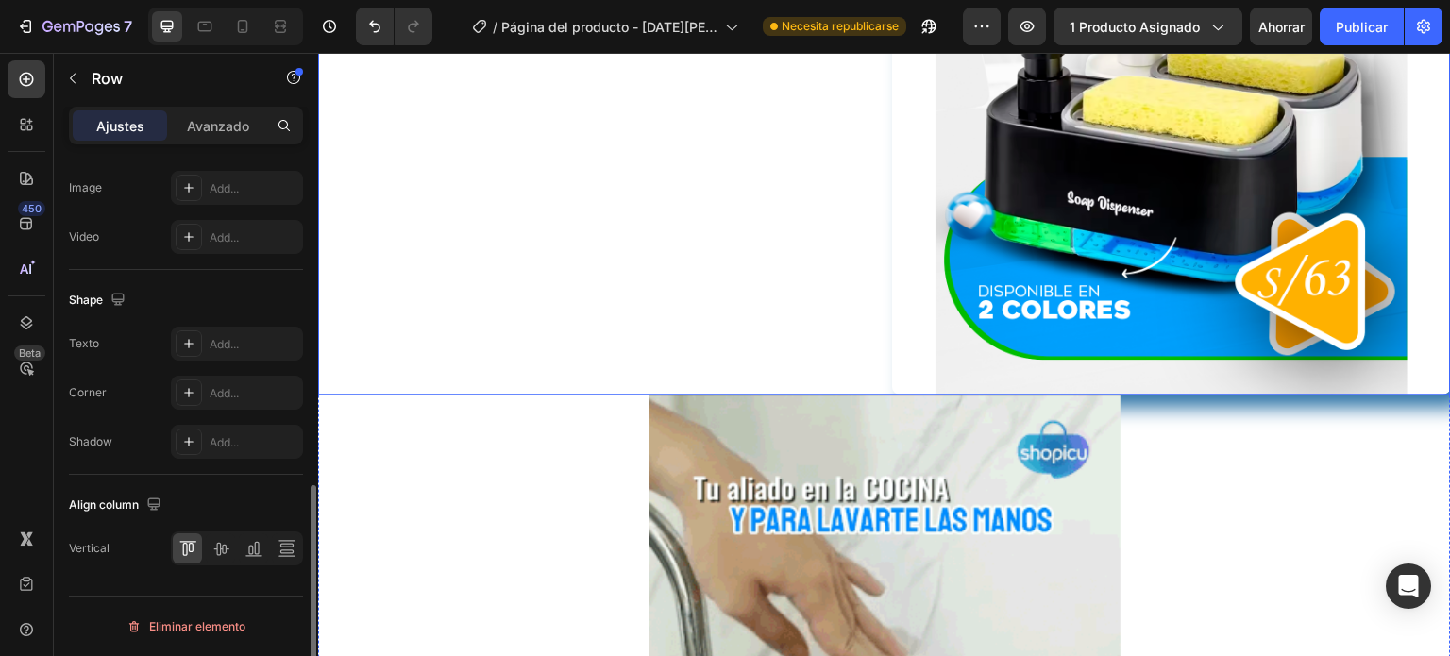
scroll to position [0, 0]
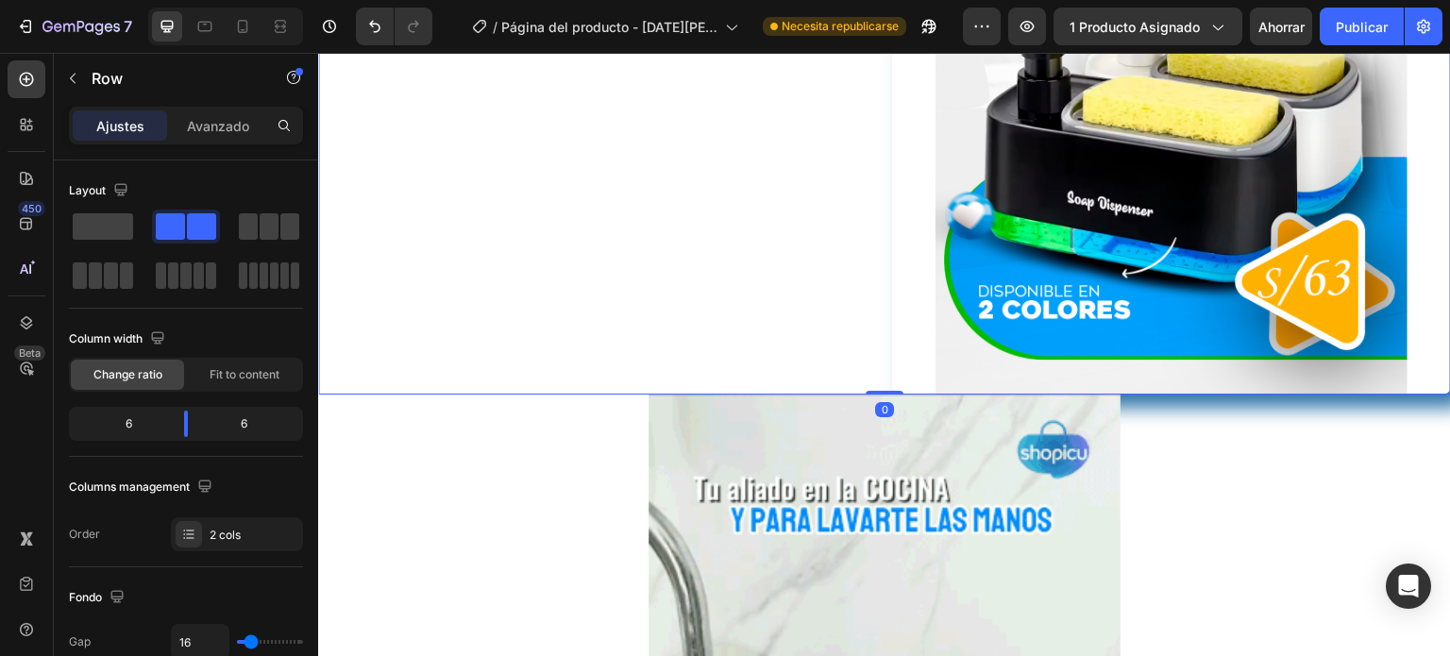
click at [379, 344] on div "PIDE AHORA Y PAGA EN CASA Button" at bounding box center [597, 41] width 559 height 708
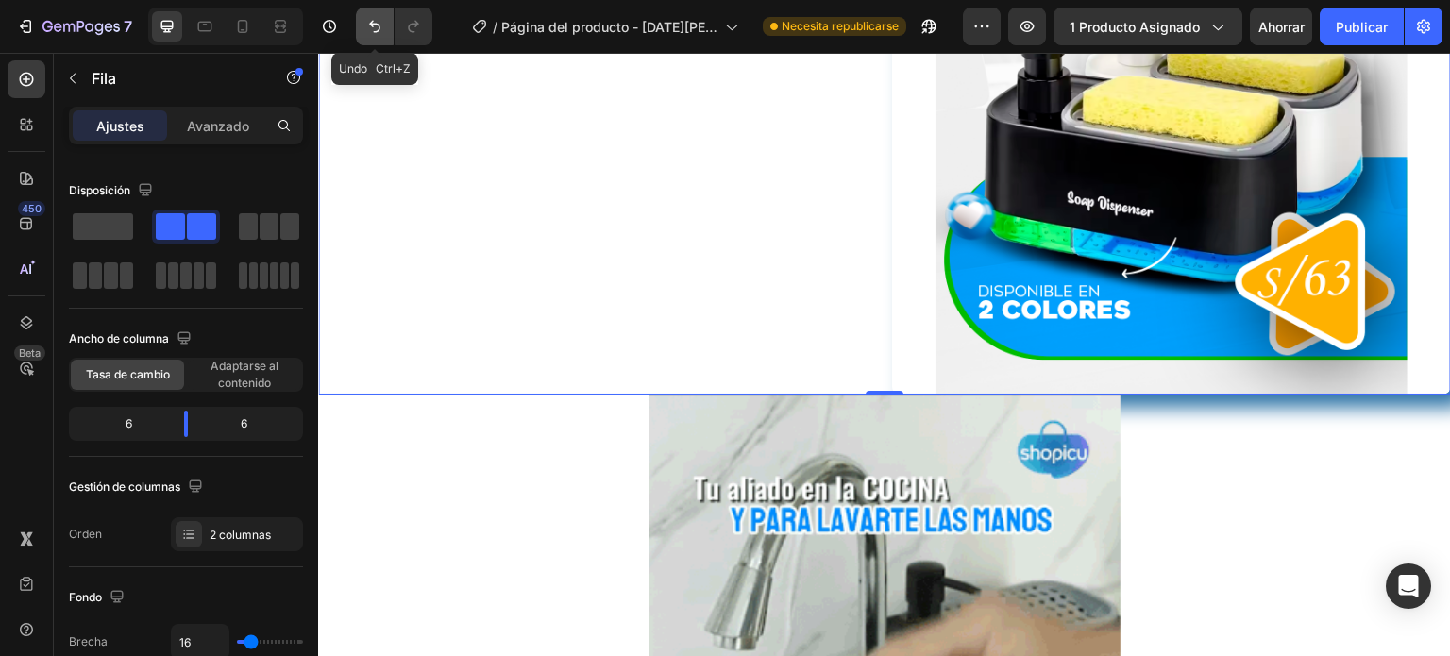
click at [375, 22] on icon "Deshacer/Rehacer" at bounding box center [374, 26] width 19 height 19
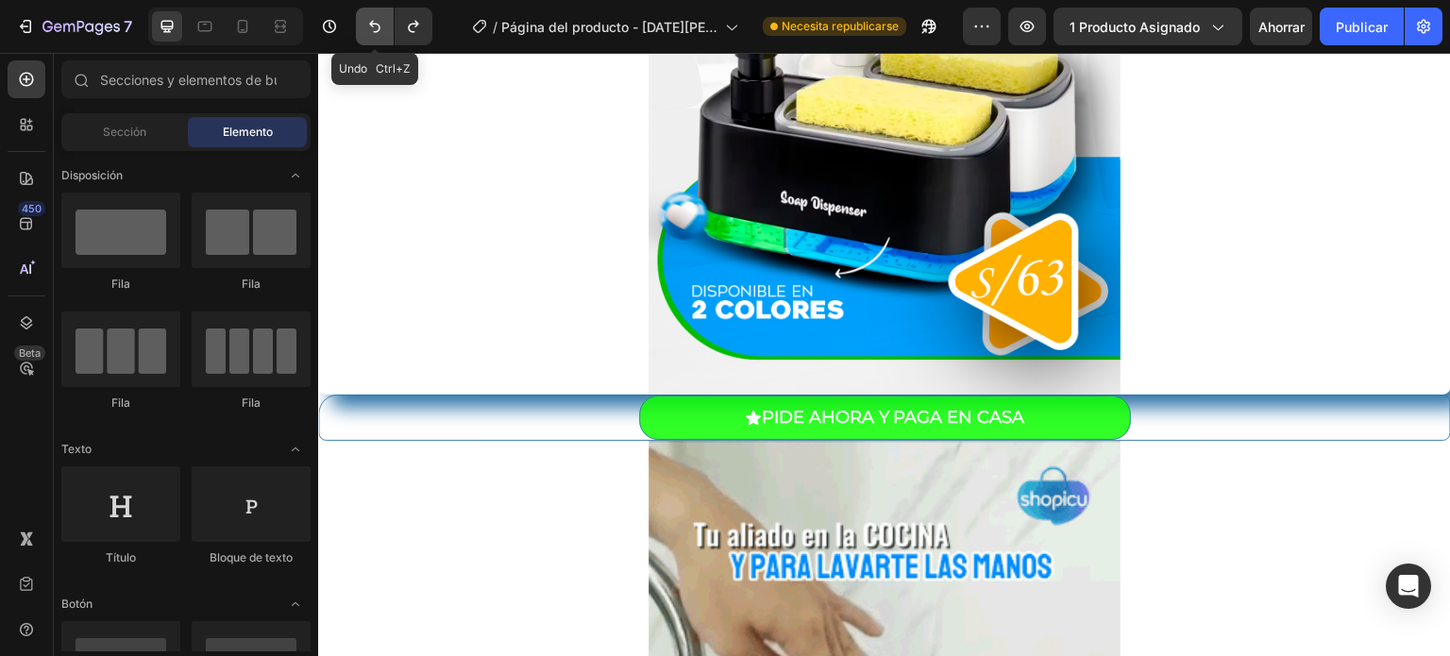
scroll to position [584, 0]
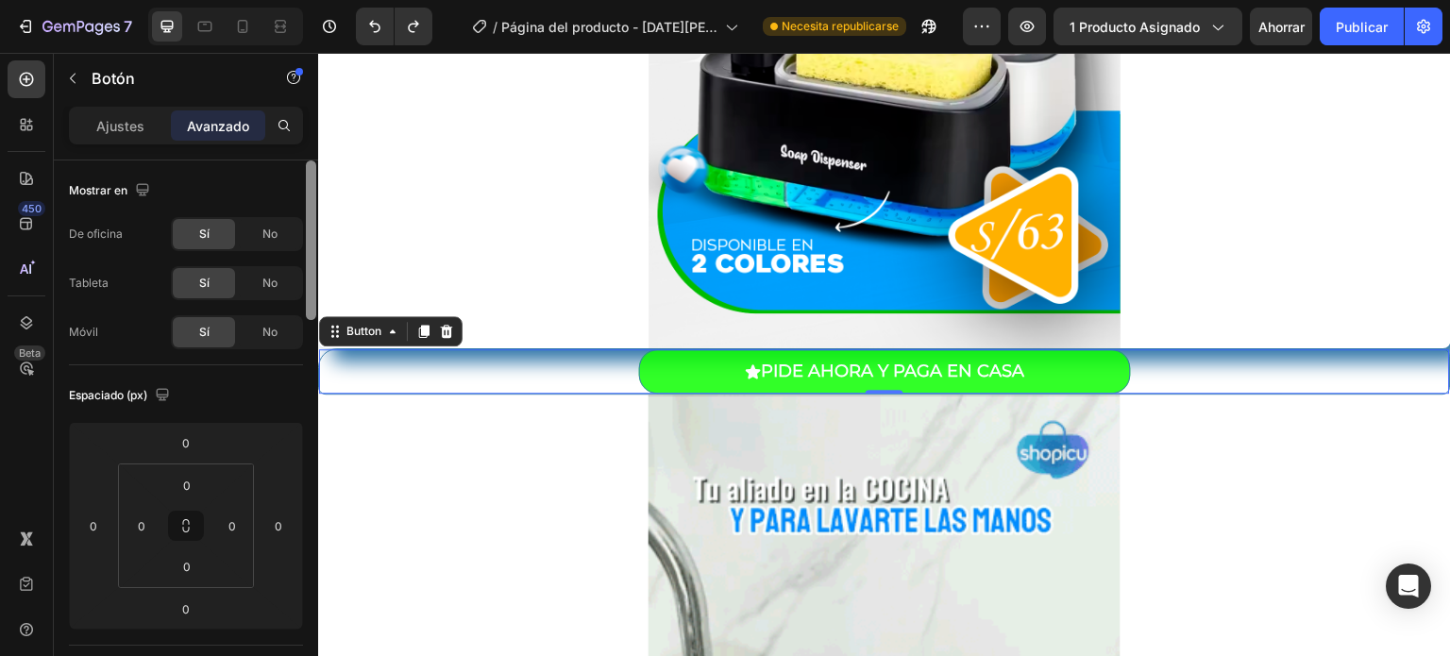
drag, startPoint x: 312, startPoint y: 254, endPoint x: 311, endPoint y: 199, distance: 54.8
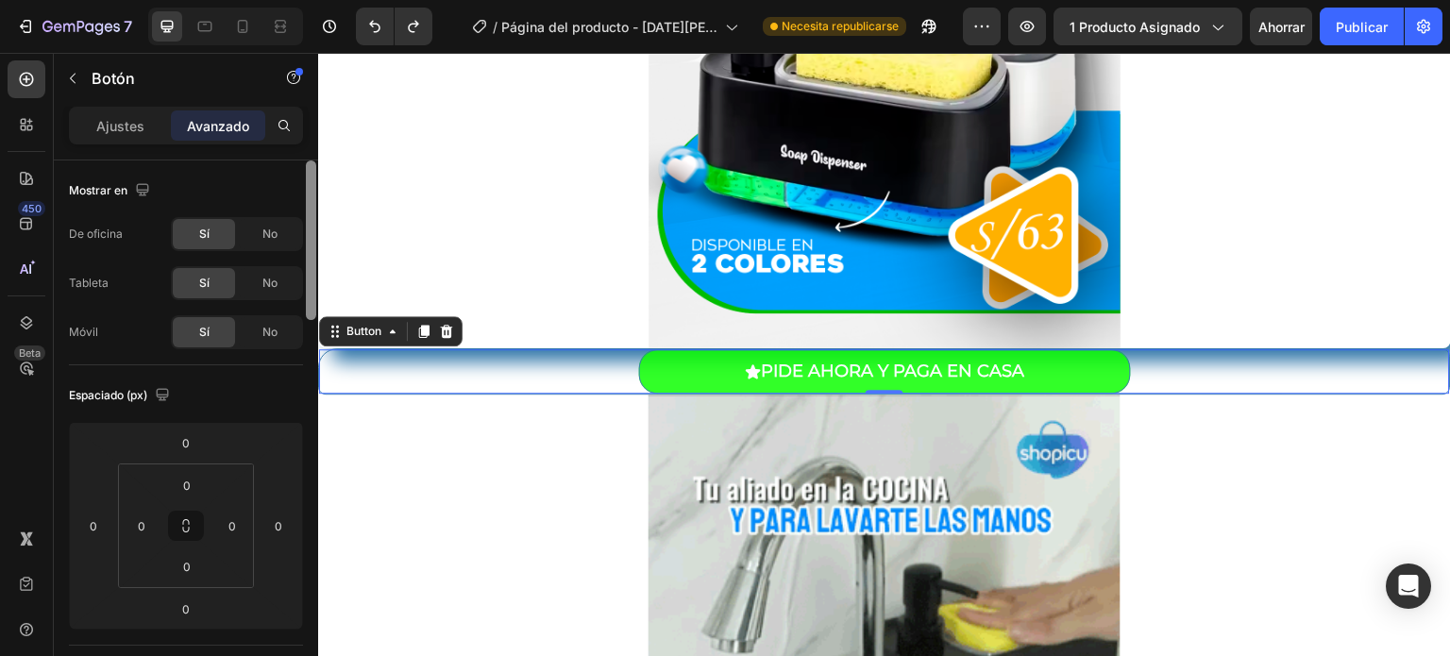
click at [311, 199] on div at bounding box center [311, 240] width 10 height 160
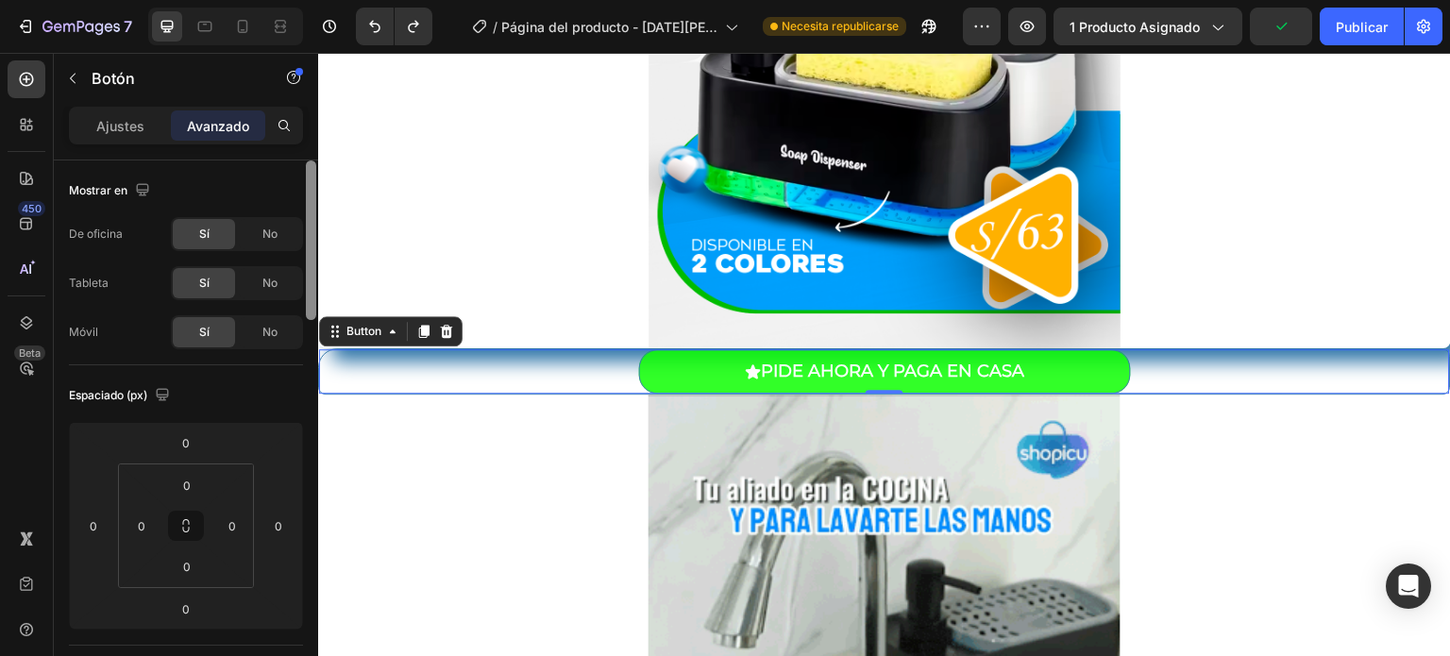
click at [313, 192] on div at bounding box center [311, 240] width 10 height 160
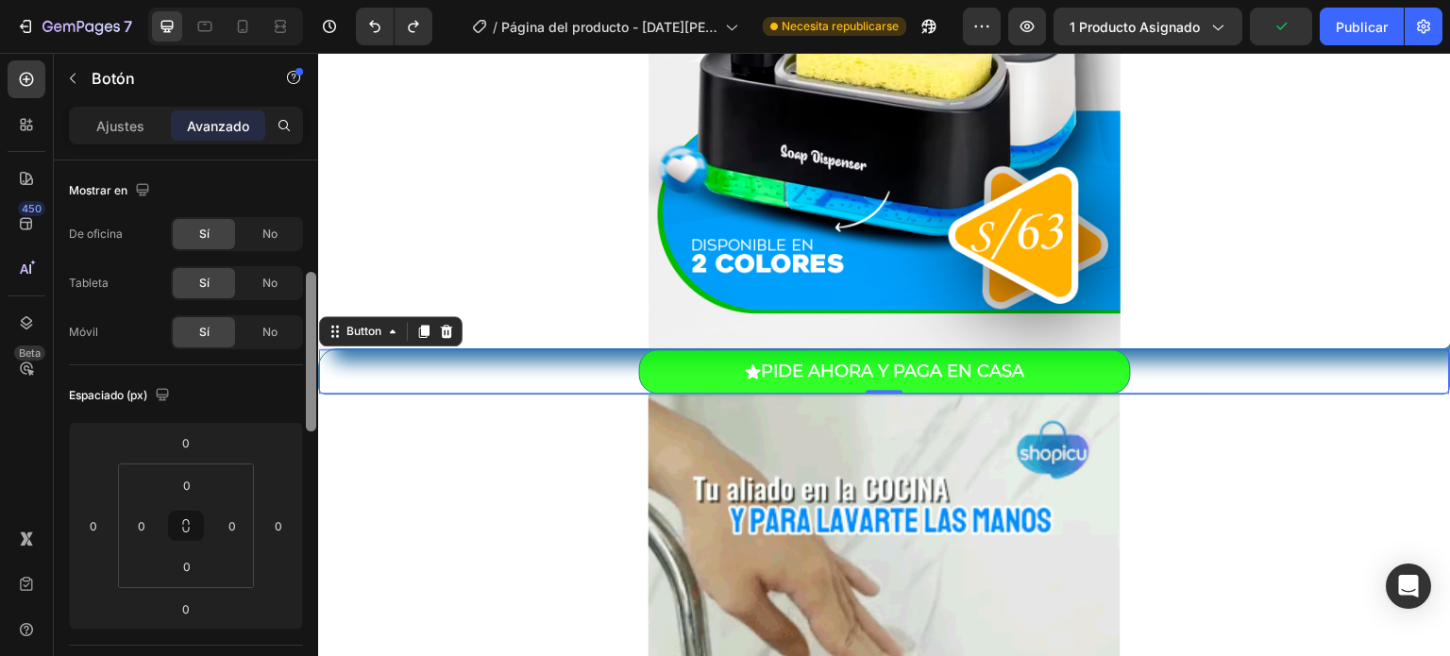
drag, startPoint x: 313, startPoint y: 192, endPoint x: 315, endPoint y: 217, distance: 25.6
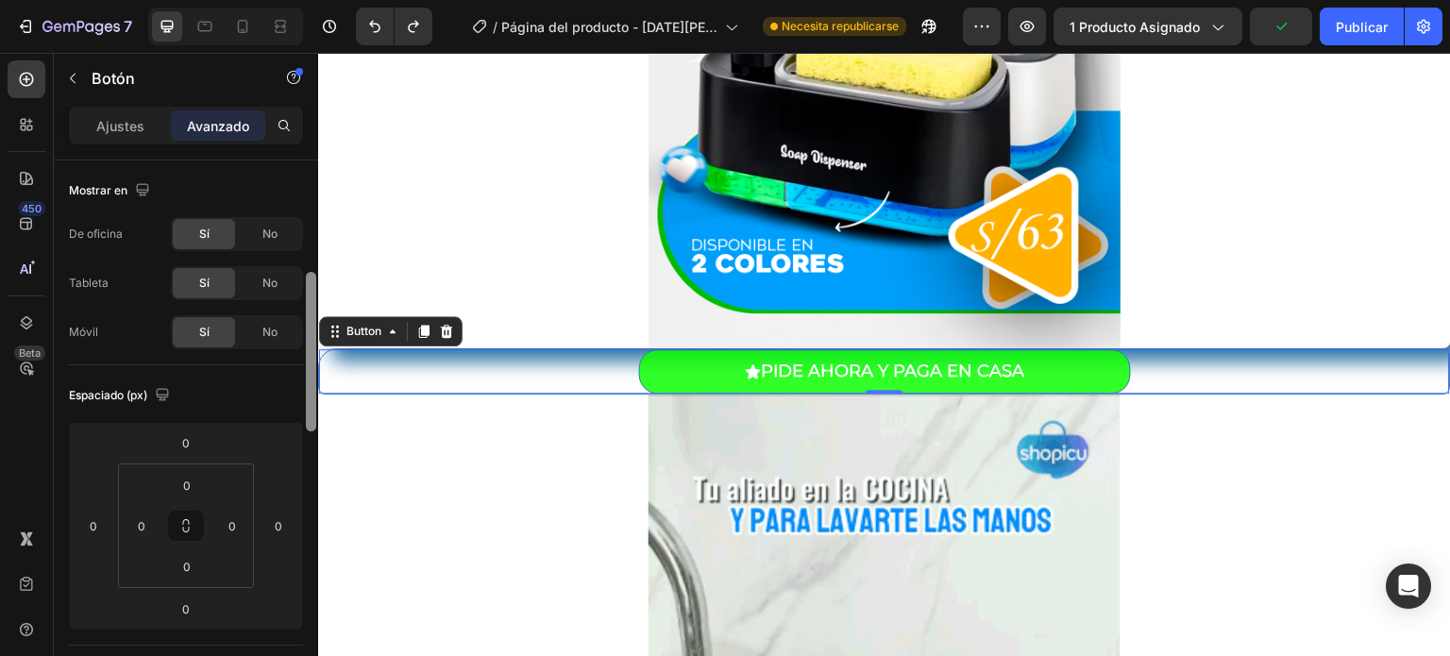
click at [315, 272] on div at bounding box center [311, 352] width 10 height 160
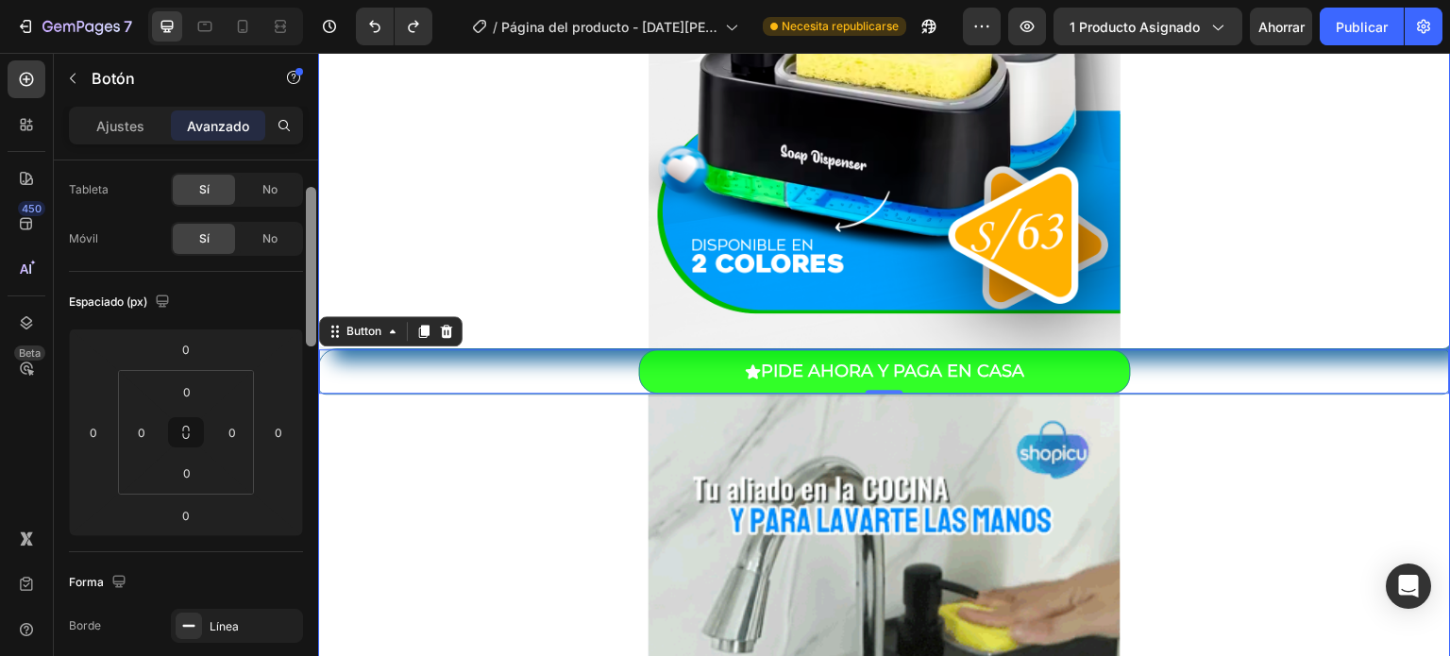
scroll to position [0, 0]
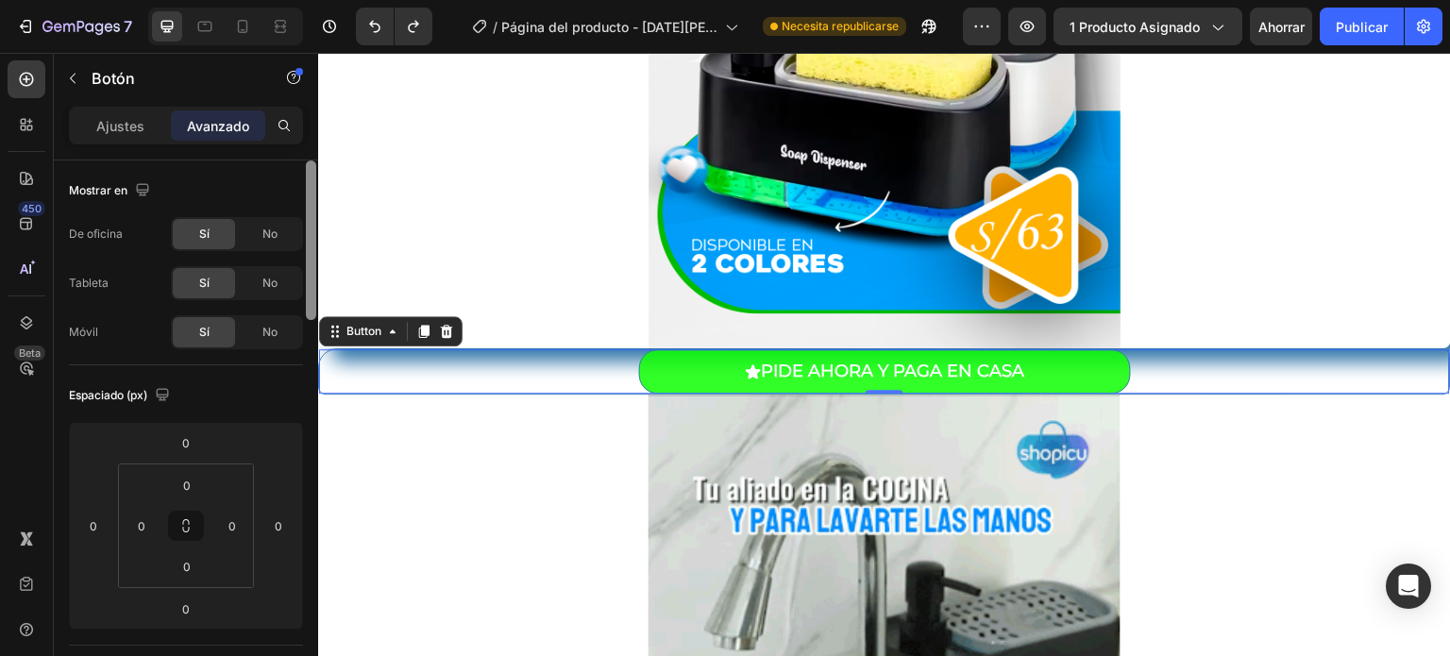
drag, startPoint x: 315, startPoint y: 217, endPoint x: 307, endPoint y: 97, distance: 120.2
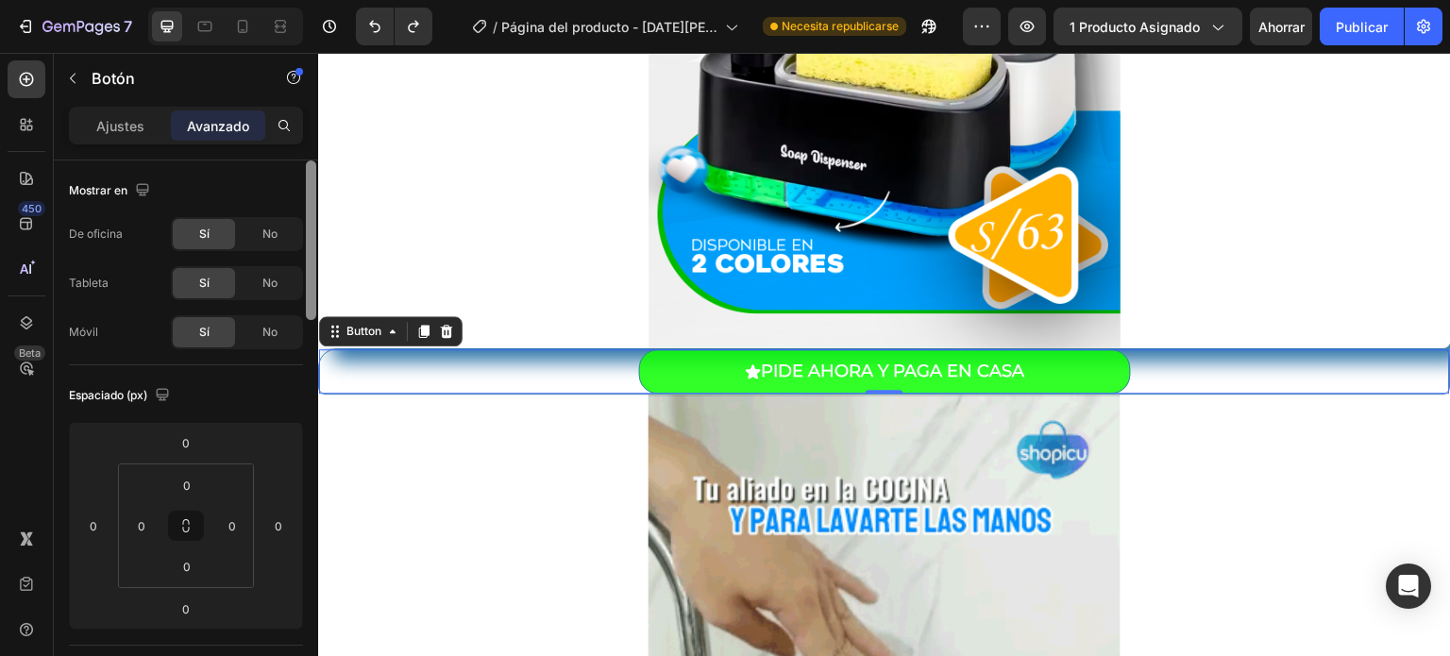
click at [307, 97] on div "Sections(18) Elementos(84) Sección Elemento Sección de héroes Detalle del produ…" at bounding box center [186, 354] width 264 height 603
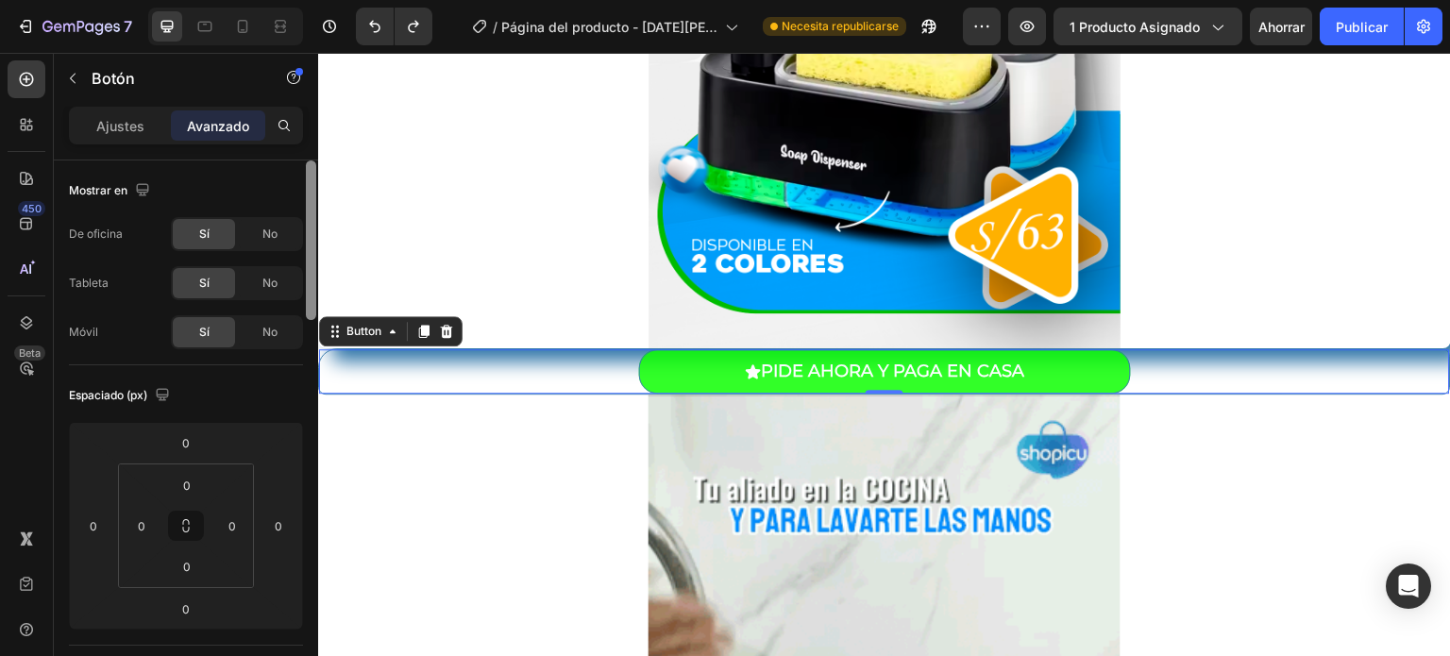
drag, startPoint x: 311, startPoint y: 217, endPoint x: 311, endPoint y: 88, distance: 129.3
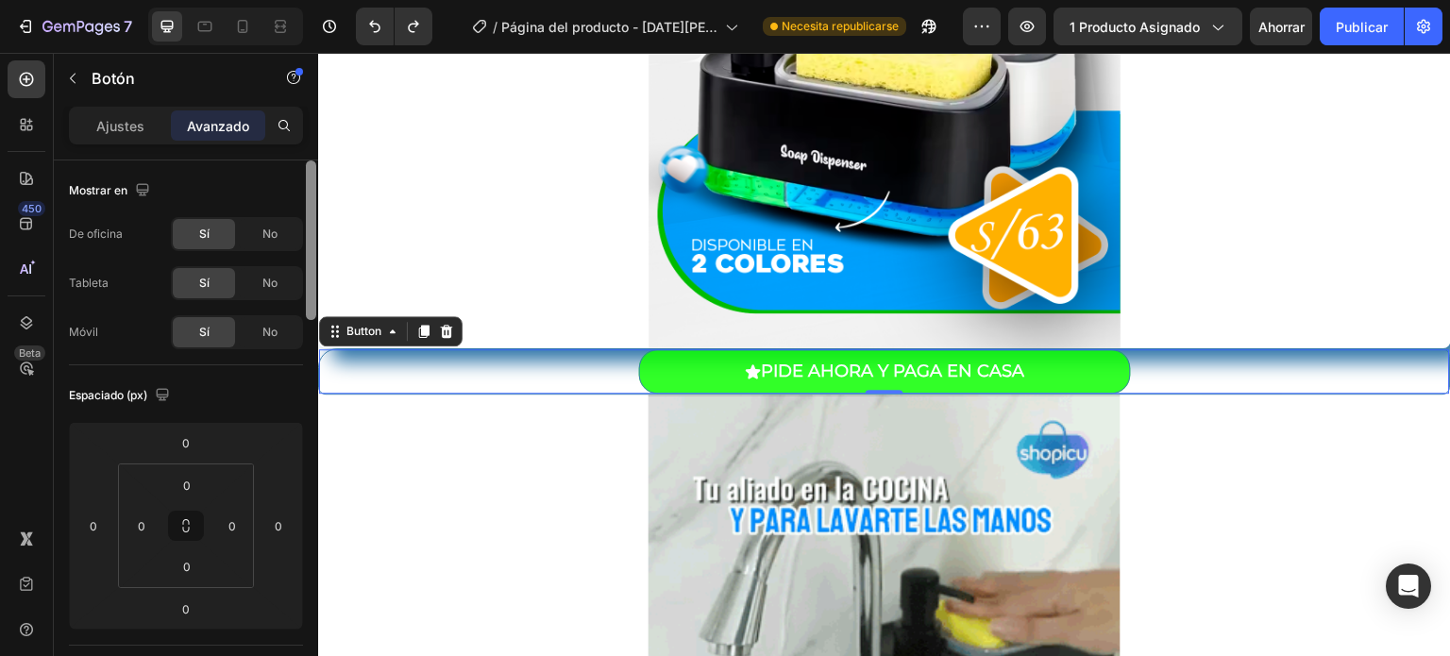
click at [311, 88] on div "Sections(18) Elementos(84) Sección Elemento Sección de héroes Detalle del produ…" at bounding box center [186, 354] width 264 height 603
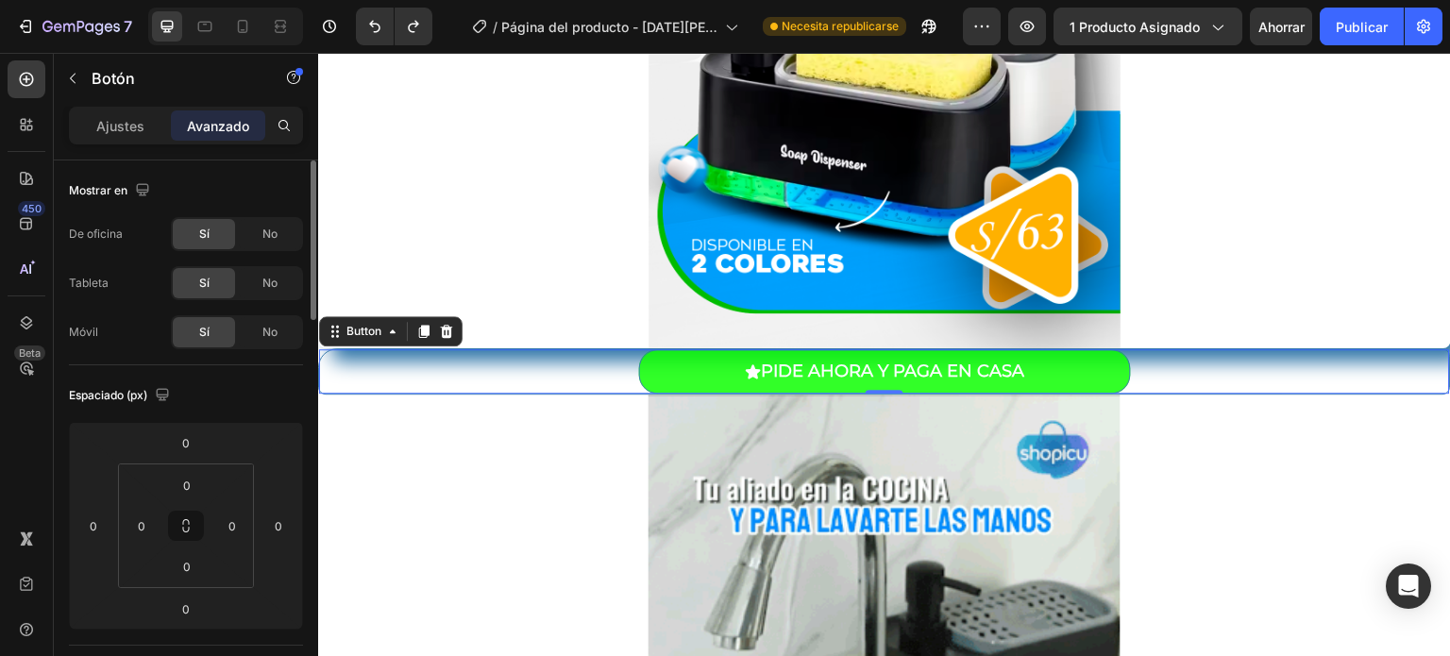
click at [311, 88] on div "Botón" at bounding box center [186, 80] width 264 height 54
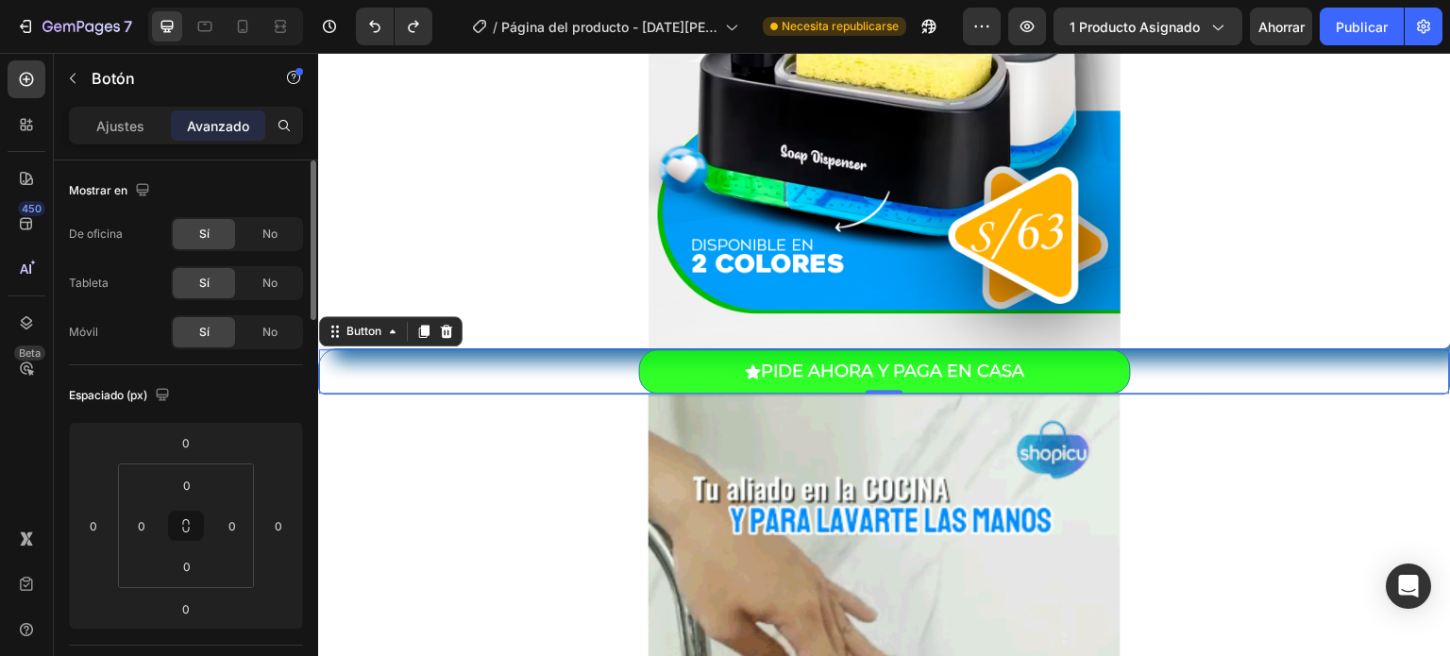
click at [311, 88] on div "Botón" at bounding box center [186, 80] width 264 height 54
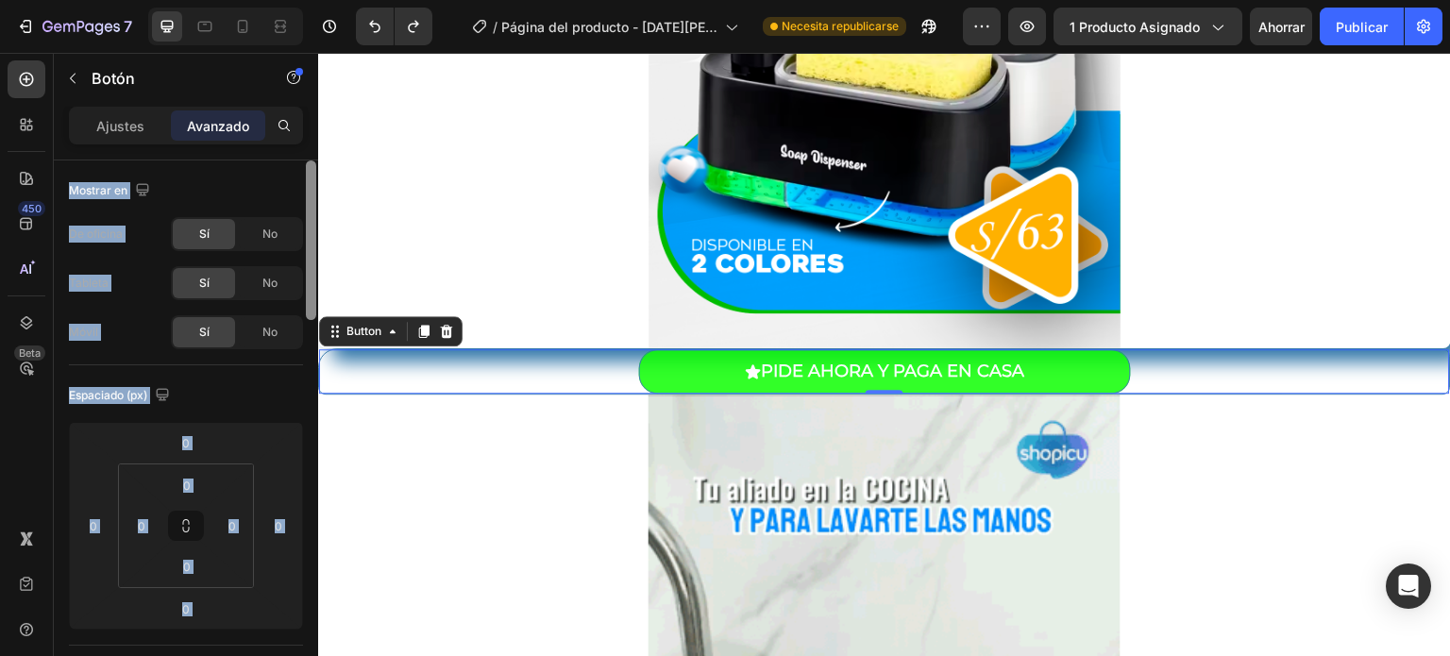
drag, startPoint x: 311, startPoint y: 88, endPoint x: 311, endPoint y: 205, distance: 117.0
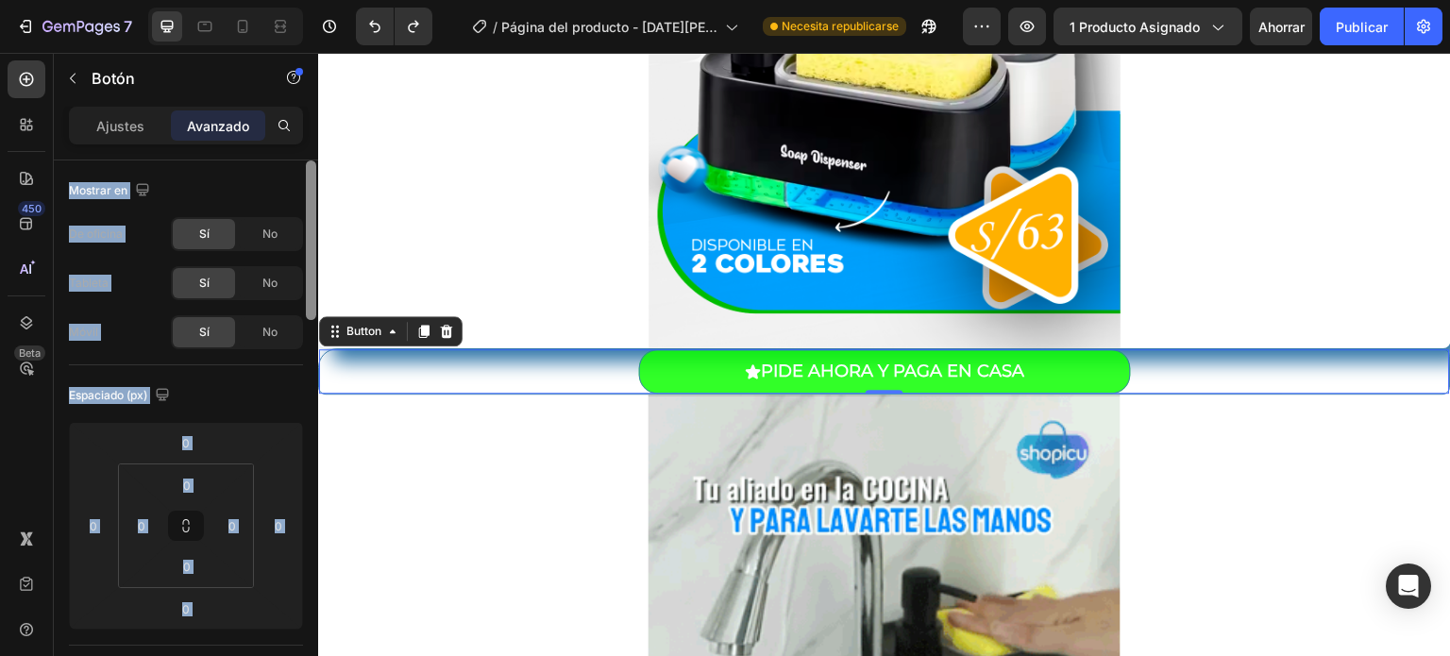
click at [311, 205] on div "Sections(18) Elementos(84) Sección Elemento Sección de héroes Detalle del produ…" at bounding box center [186, 354] width 264 height 603
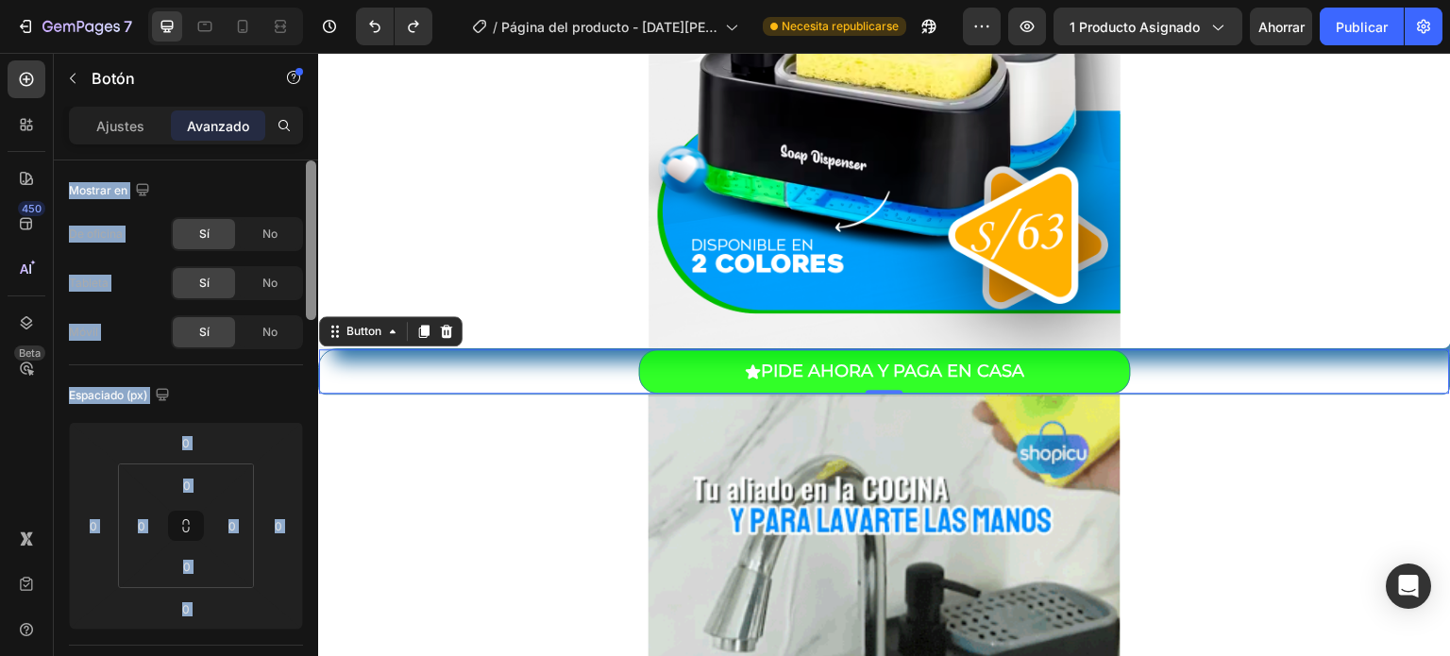
drag, startPoint x: 311, startPoint y: 205, endPoint x: 317, endPoint y: 193, distance: 13.5
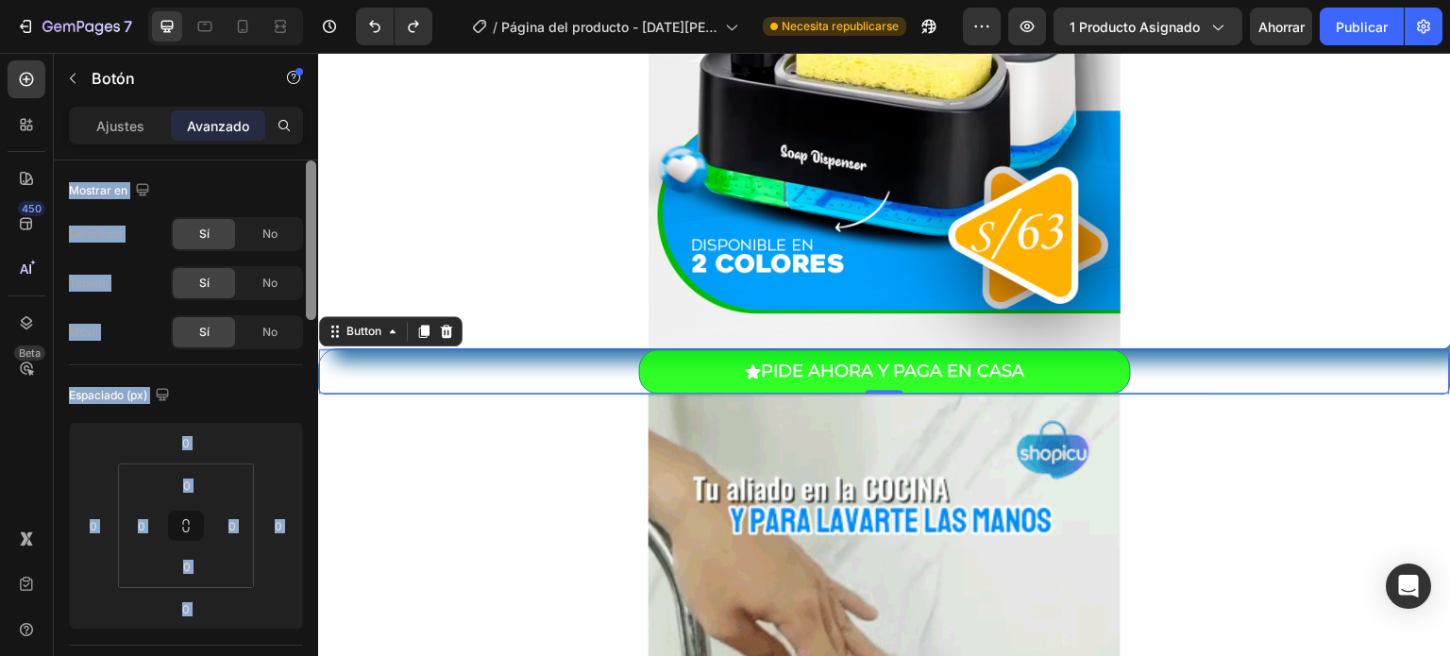
click at [317, 193] on div at bounding box center [311, 434] width 14 height 549
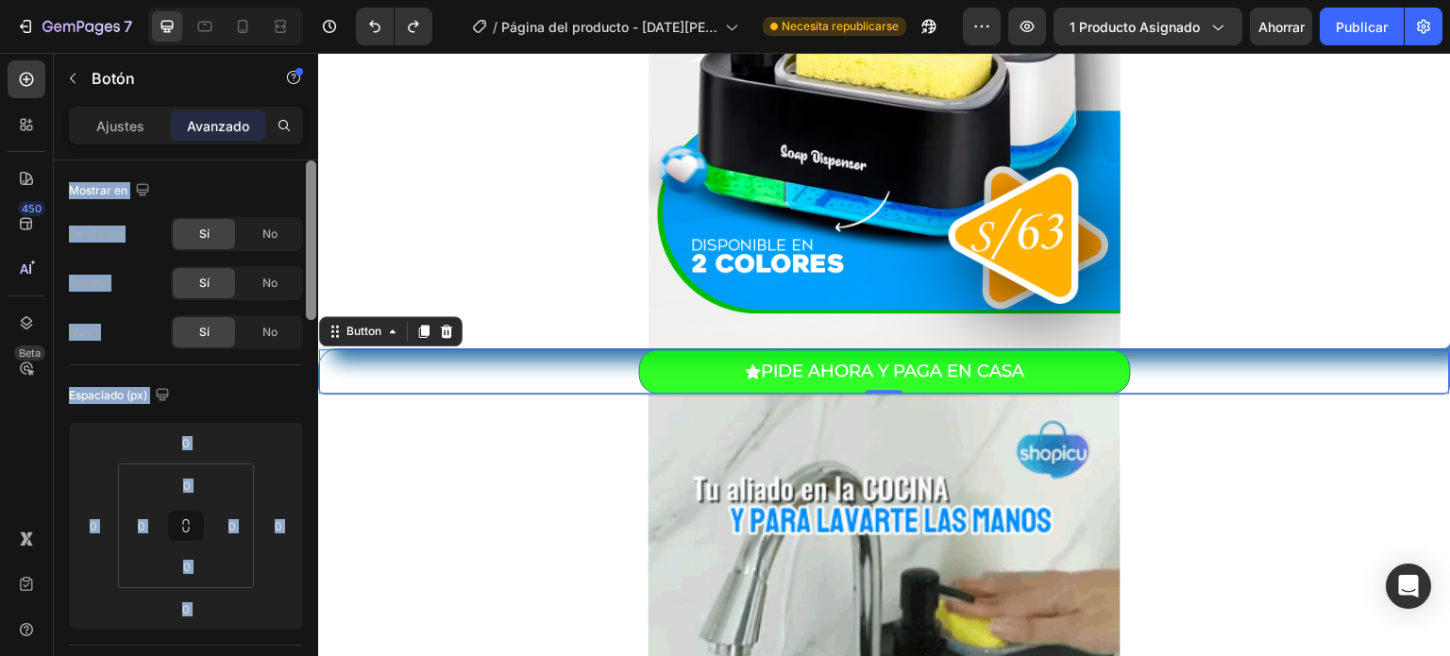
drag, startPoint x: 311, startPoint y: 380, endPoint x: 317, endPoint y: 134, distance: 246.4
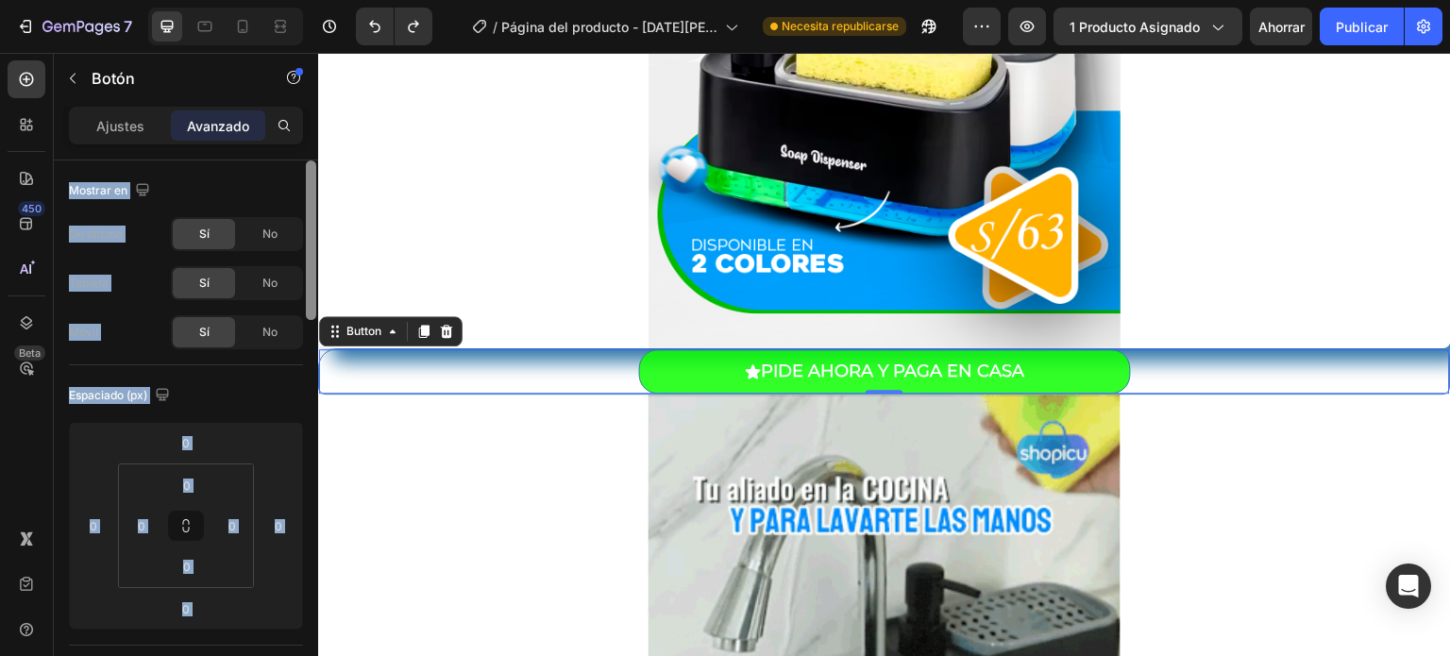
click at [317, 134] on div "Ajustes Avanzado Mostrar en De oficina Sí No Tableta Sí No Móvil Sí No Espaciad…" at bounding box center [186, 408] width 264 height 603
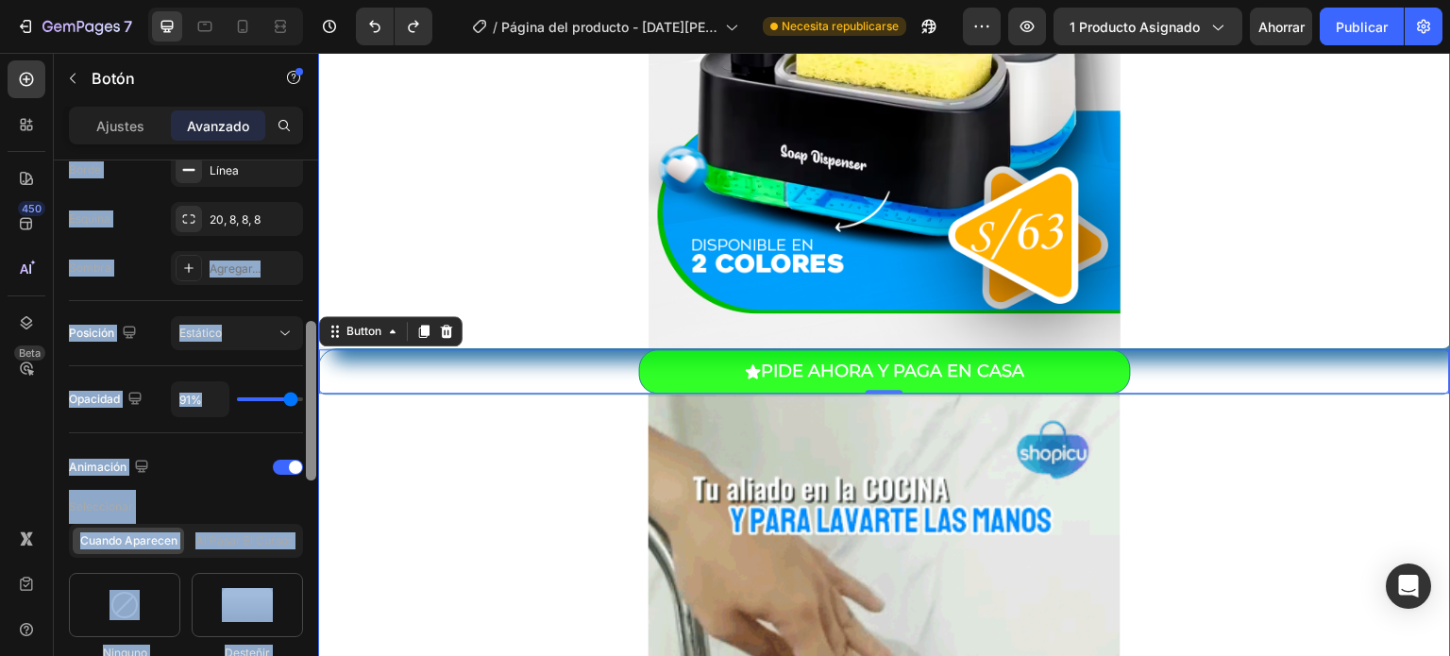
scroll to position [59, 0]
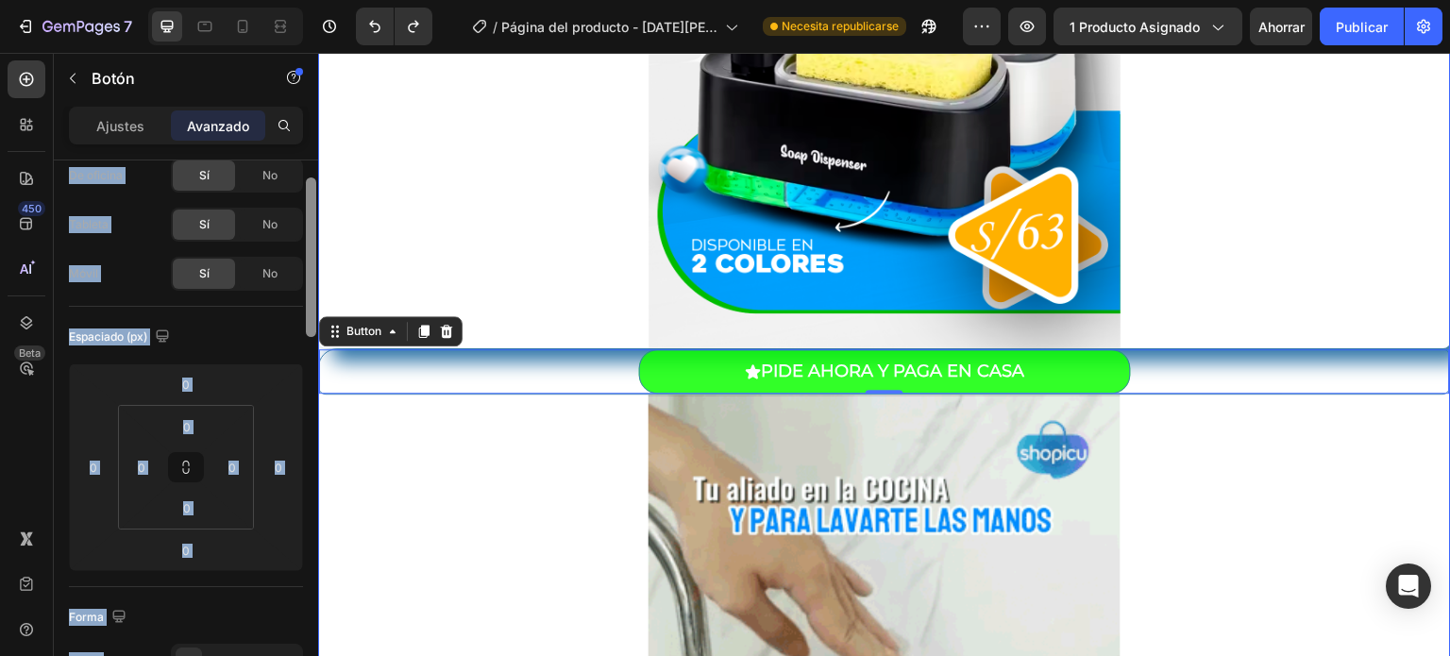
drag, startPoint x: 629, startPoint y: 412, endPoint x: 325, endPoint y: 131, distance: 414.1
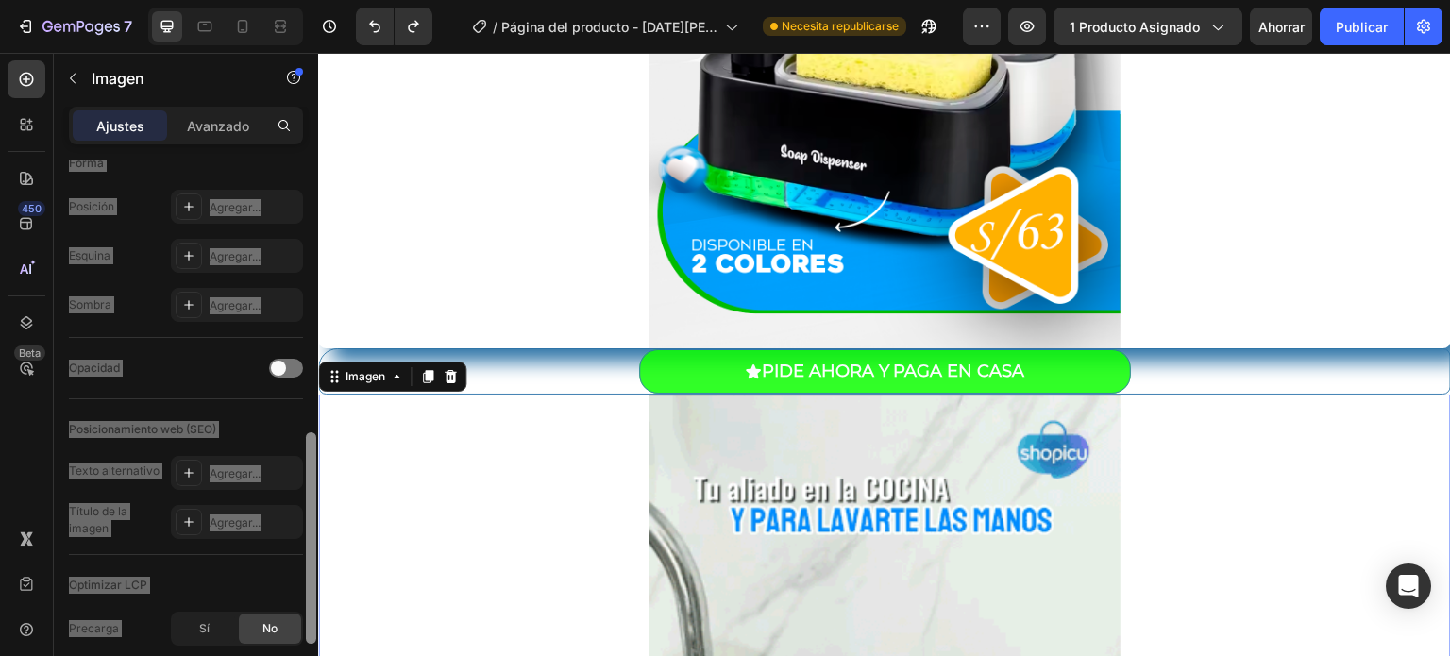
scroll to position [688, 0]
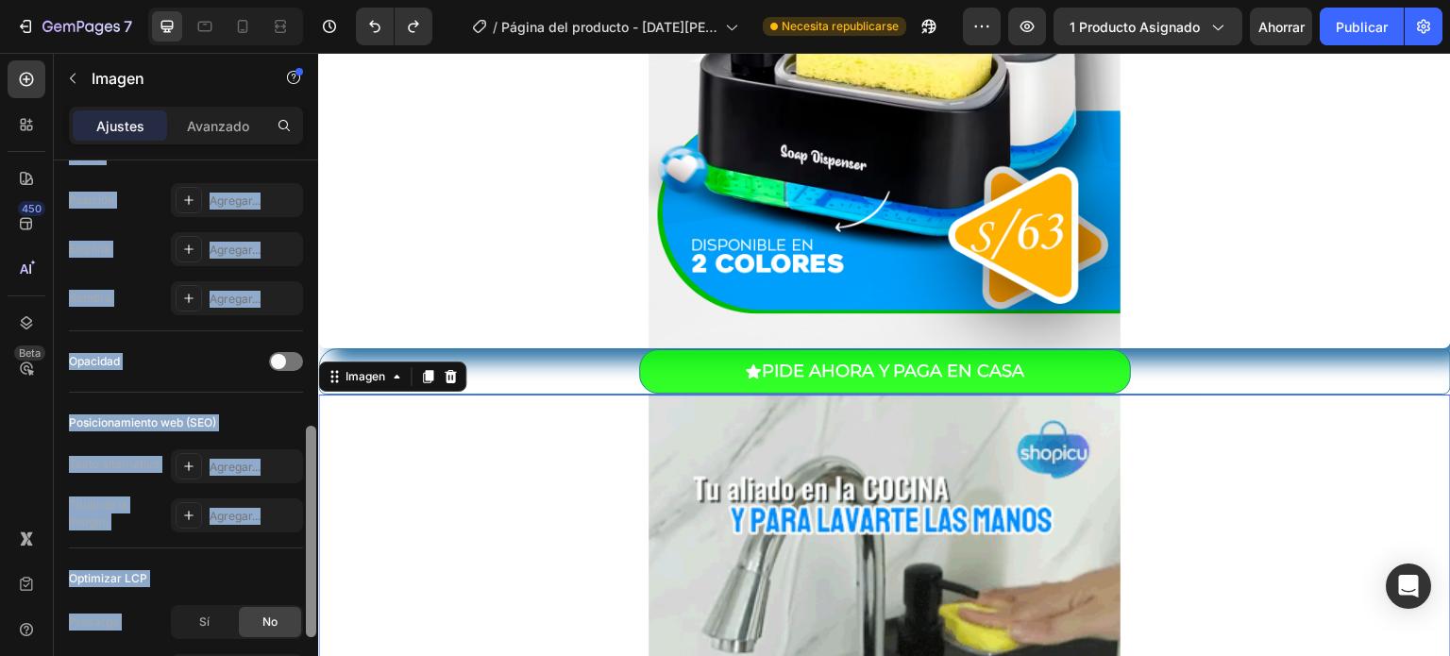
click at [286, 400] on div "Posicionamiento web (SEO) Texto alternativo Agregar... Título de la imagen Agre…" at bounding box center [186, 471] width 234 height 156
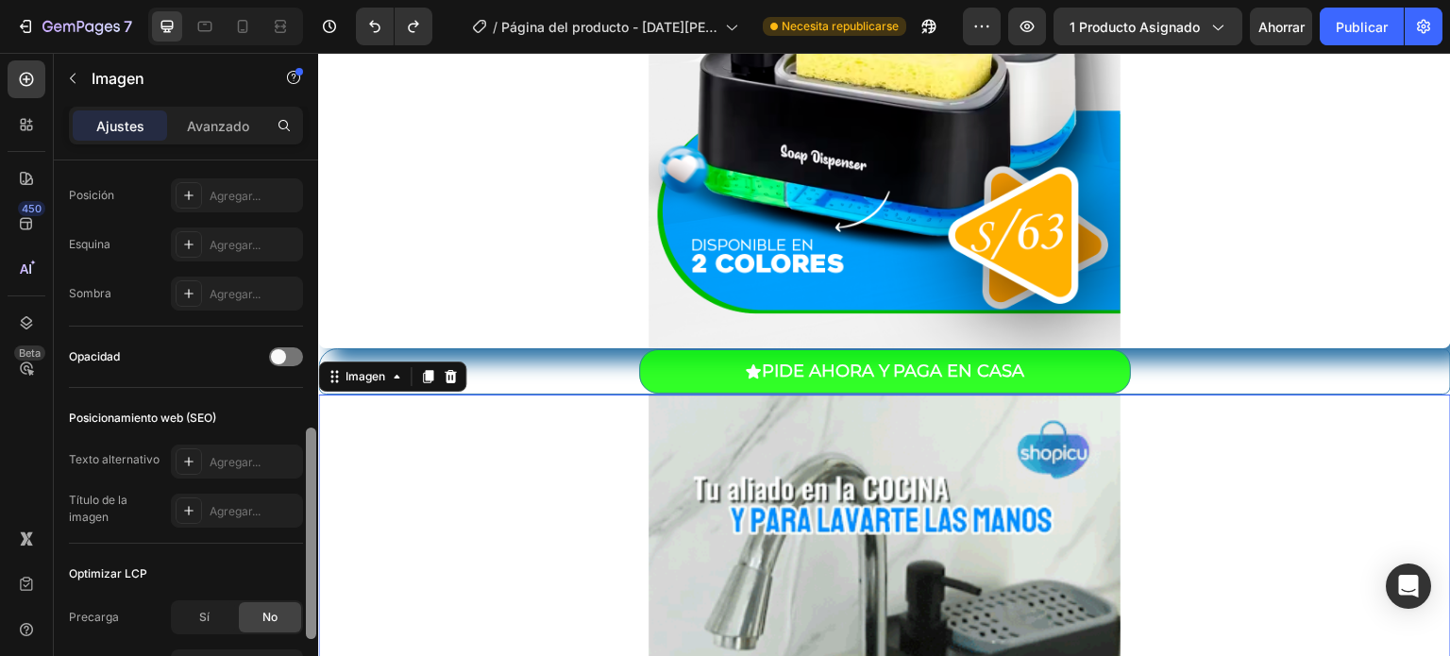
scroll to position [568, 0]
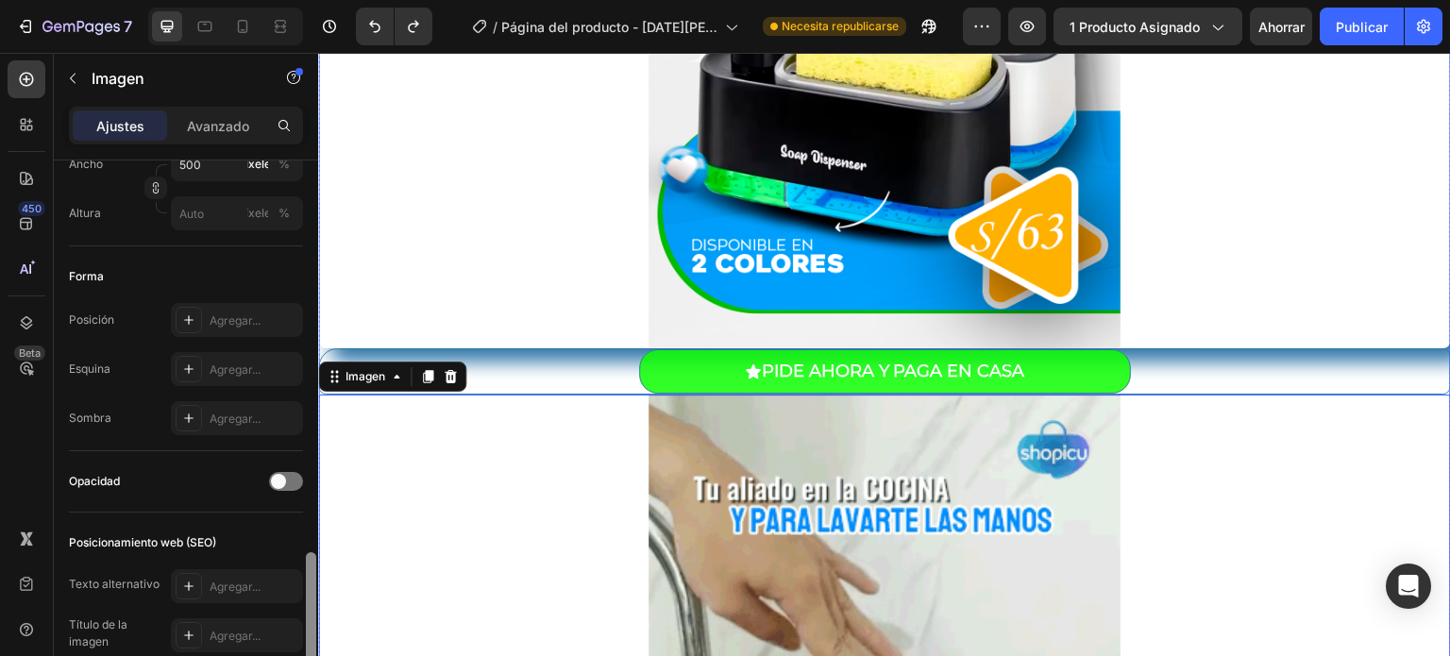
drag, startPoint x: 629, startPoint y: 515, endPoint x: 635, endPoint y: 469, distance: 46.7
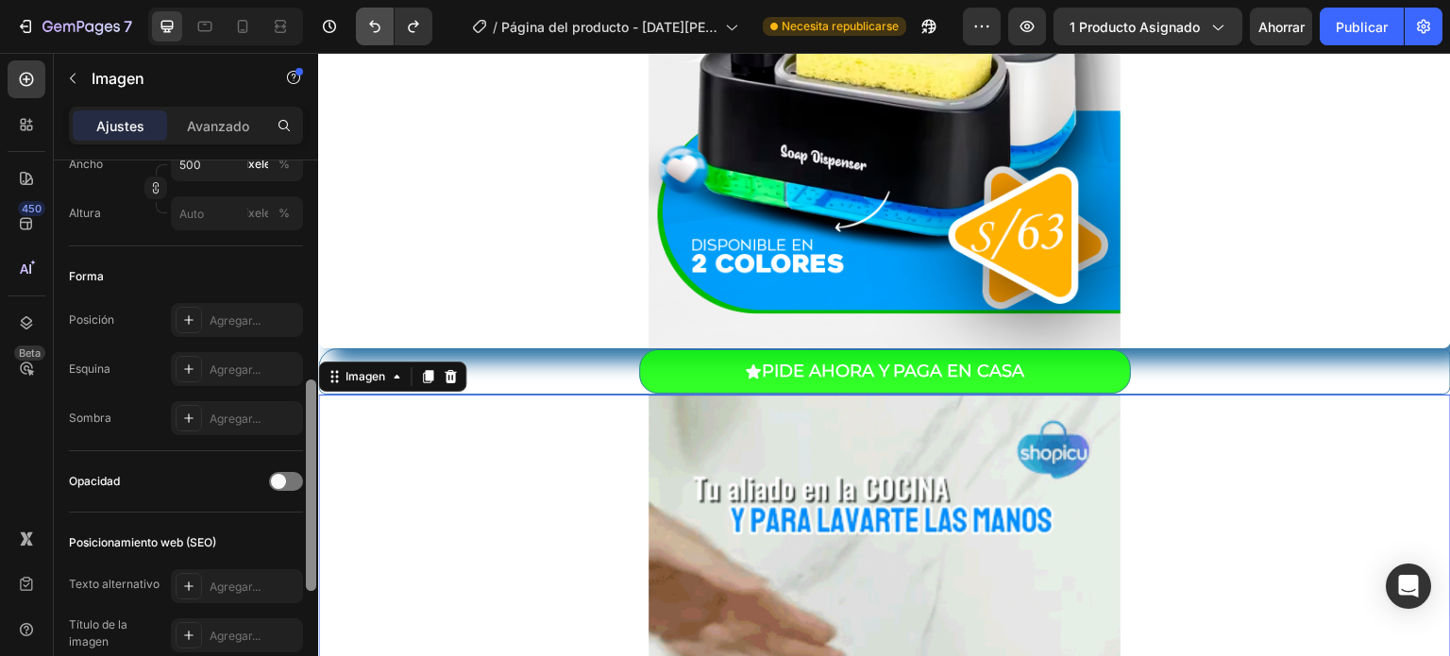
scroll to position [0, 0]
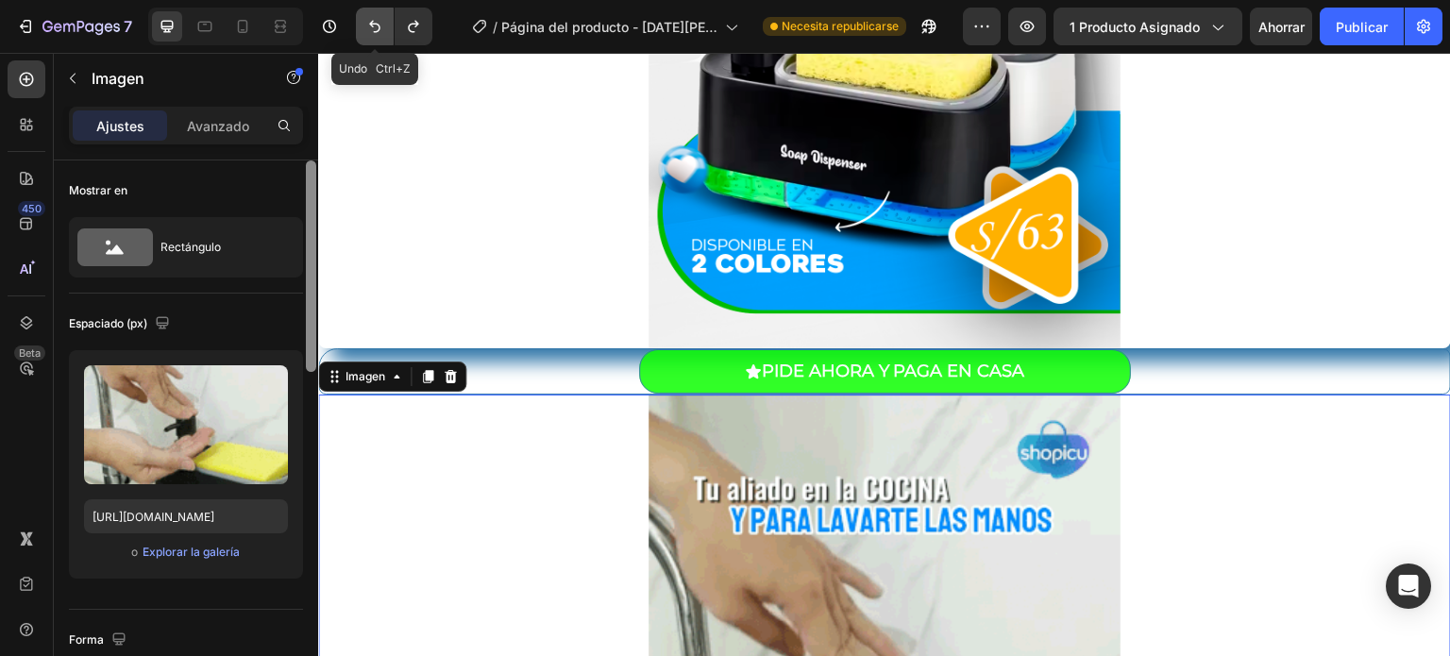
click at [374, 29] on icon "Deshacer/Rehacer" at bounding box center [374, 26] width 19 height 19
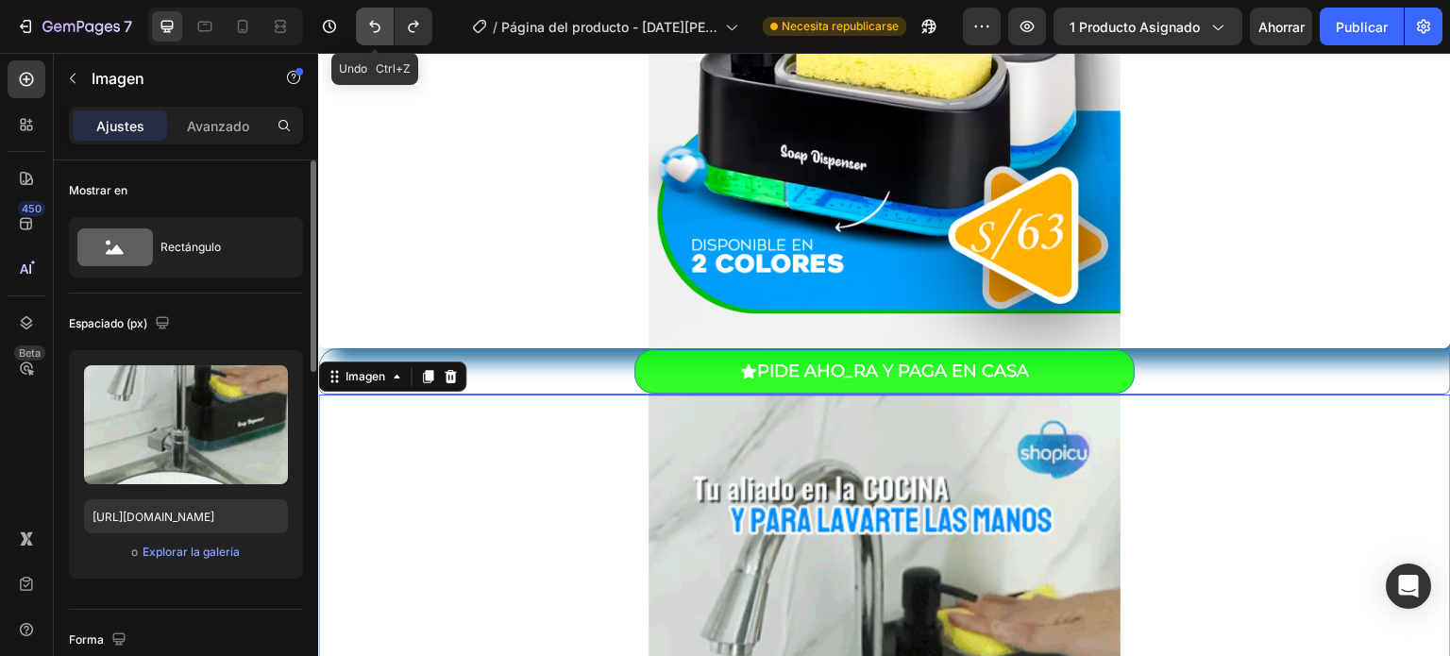
click at [374, 29] on icon "Deshacer/Rehacer" at bounding box center [374, 26] width 19 height 19
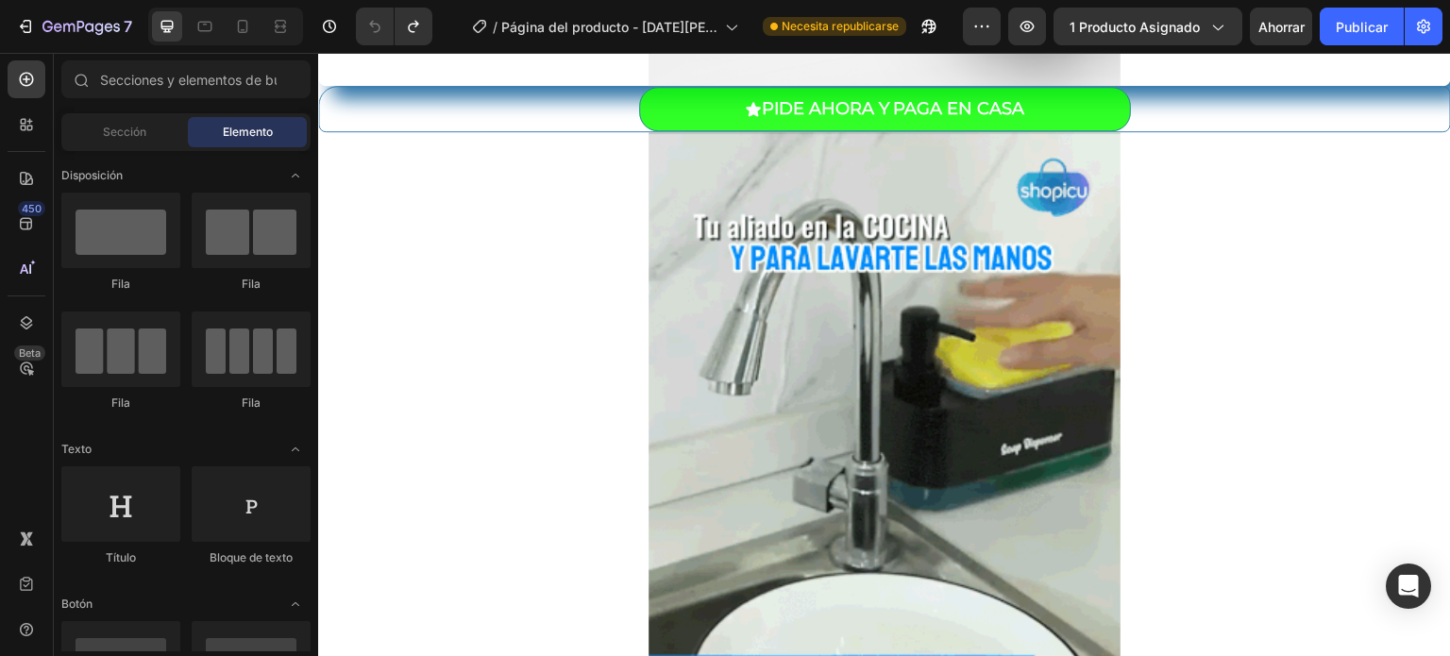
scroll to position [832, 0]
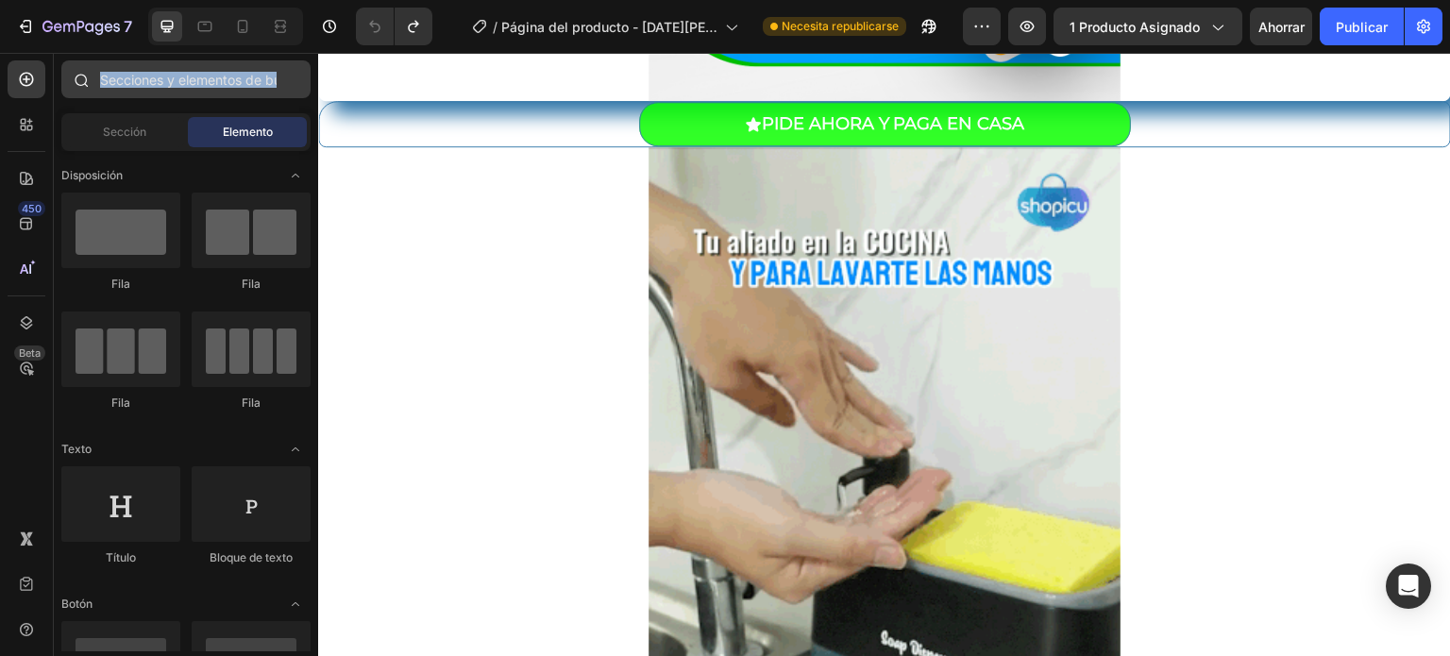
drag, startPoint x: 256, startPoint y: 112, endPoint x: 276, endPoint y: 85, distance: 33.8
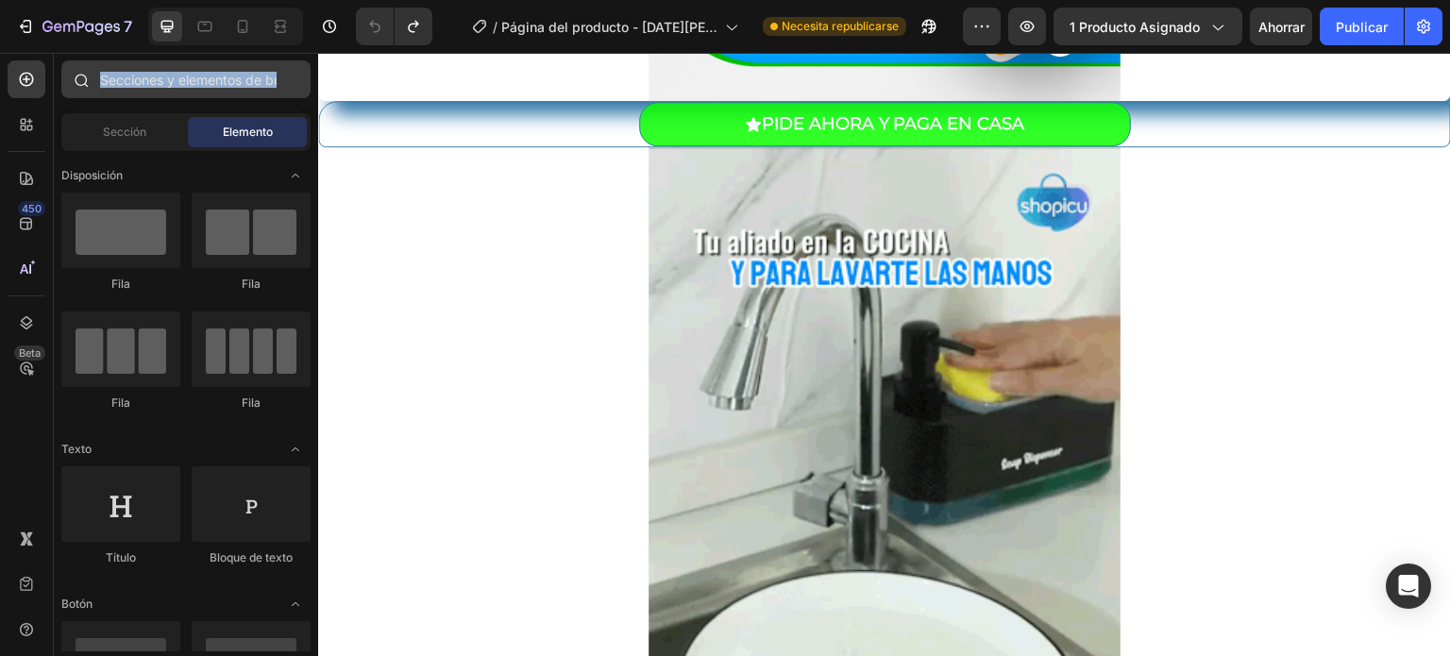
click at [276, 85] on div "Sections(18) Elementos(84) Sección Elemento Sección de héroes Detalle del produ…" at bounding box center [186, 355] width 264 height 591
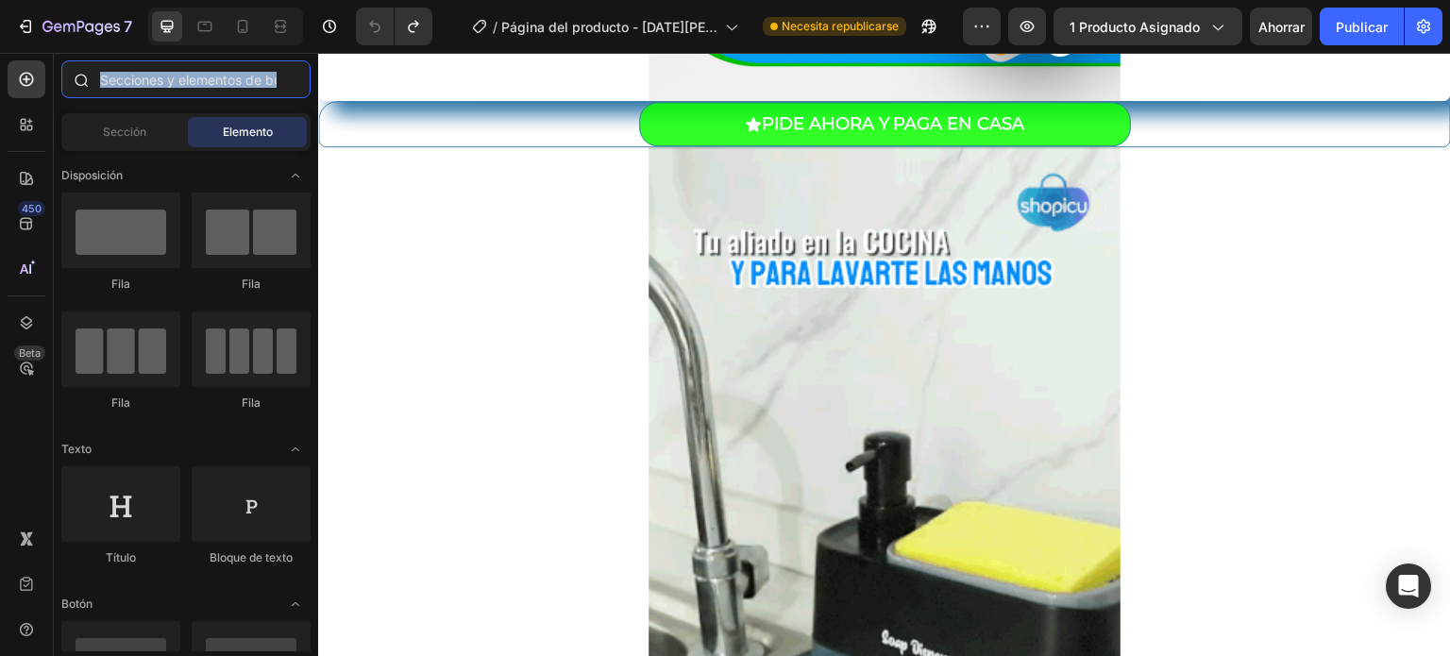
click at [276, 85] on input "text" at bounding box center [185, 79] width 249 height 38
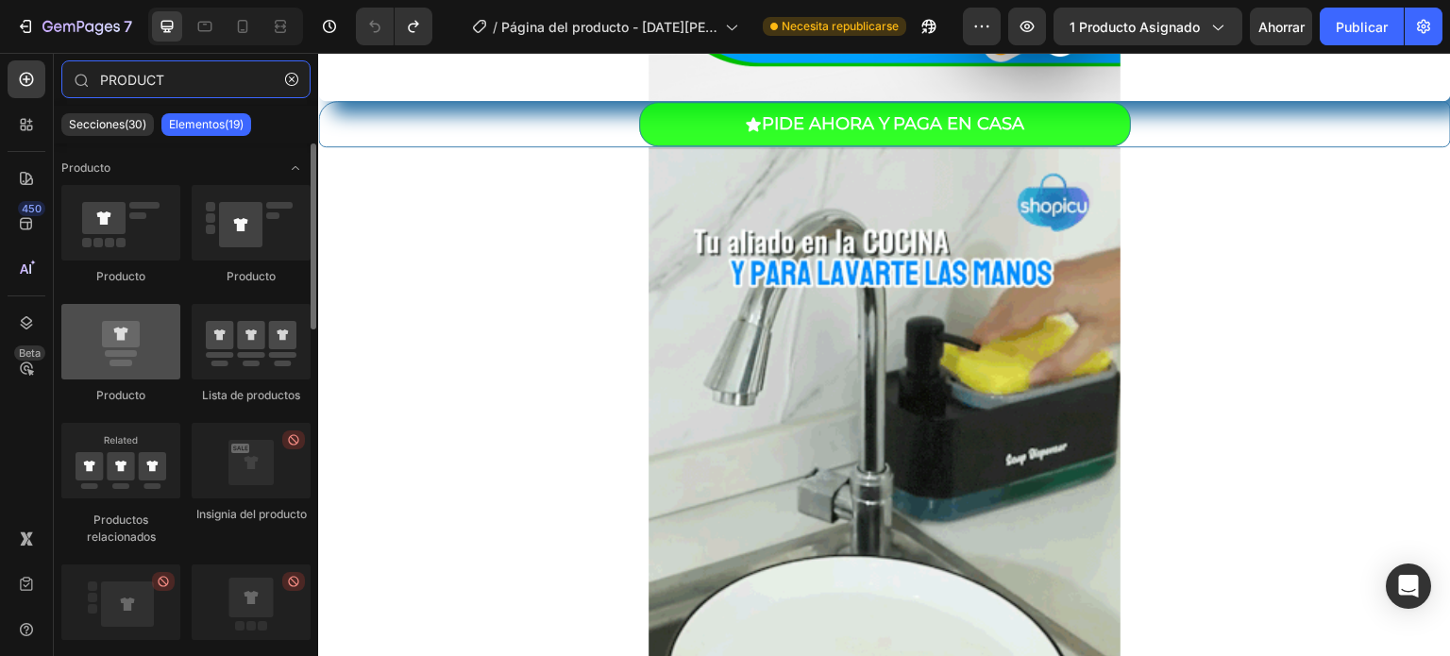
type input "PRODUCT"
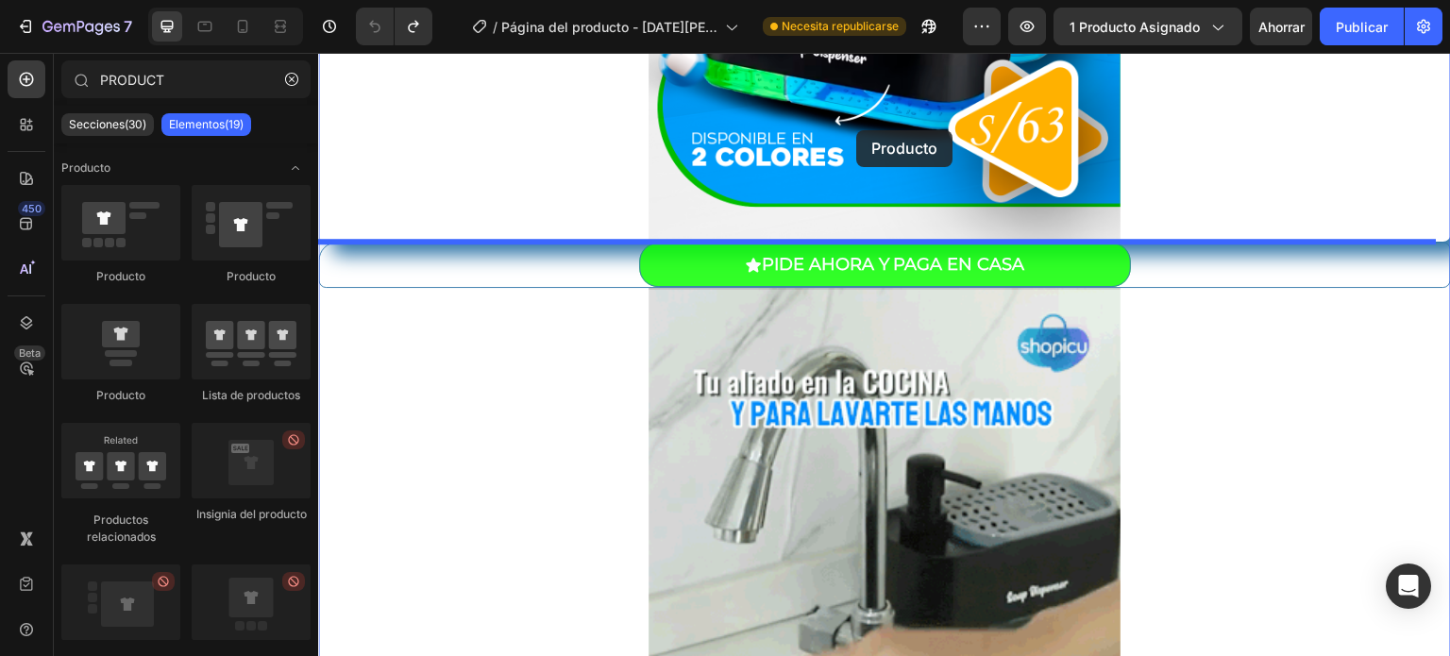
scroll to position [681, 0]
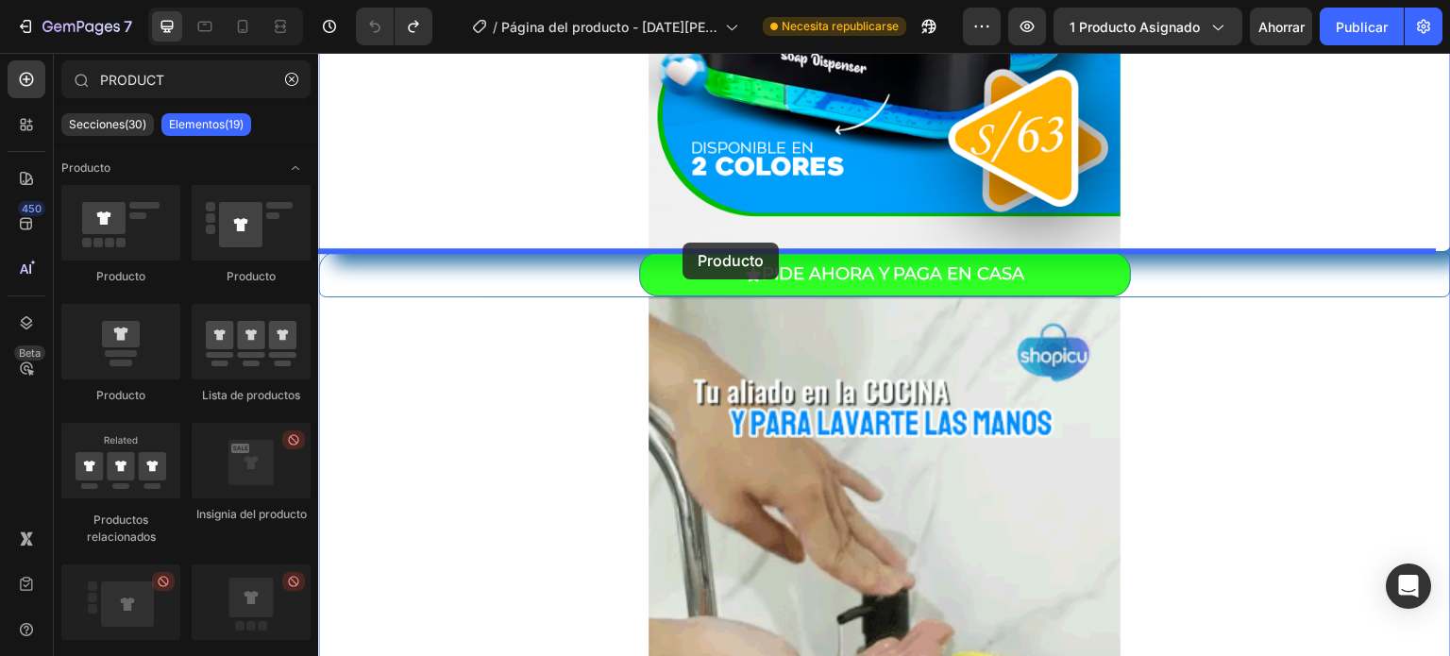
drag, startPoint x: 434, startPoint y: 383, endPoint x: 682, endPoint y: 243, distance: 285.3
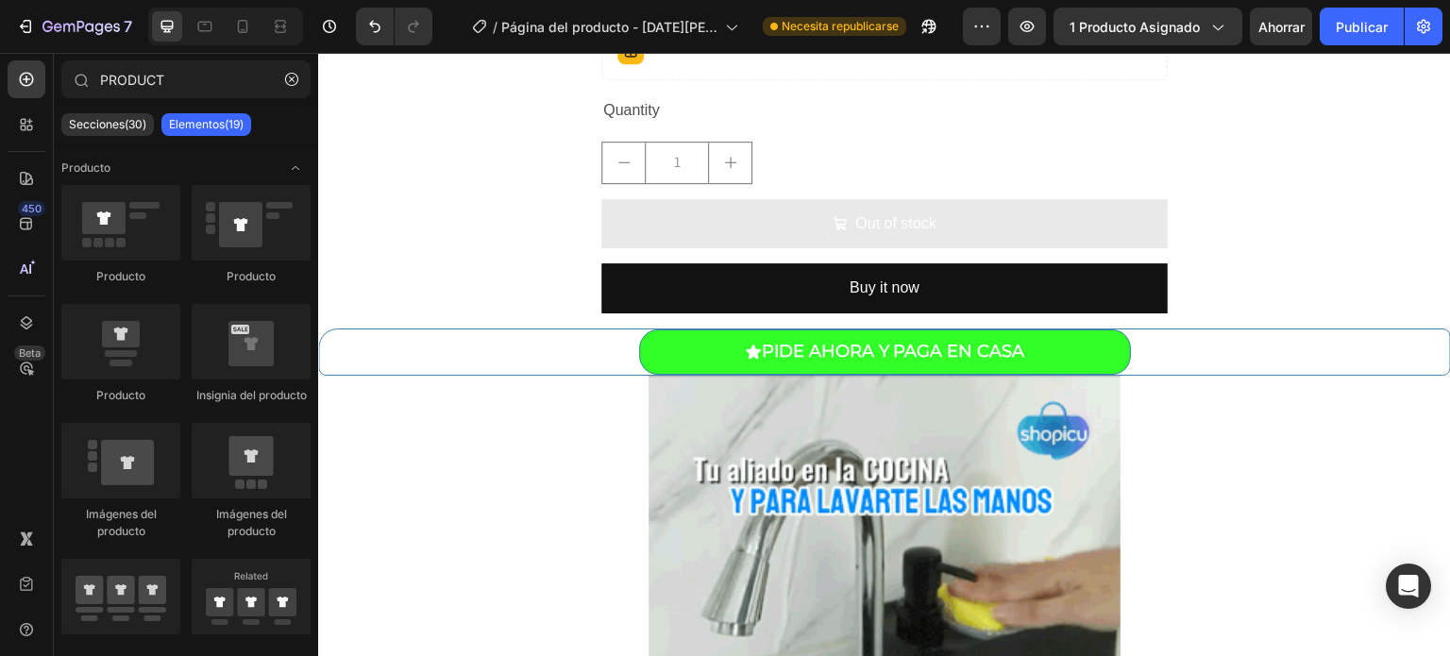
scroll to position [1956, 0]
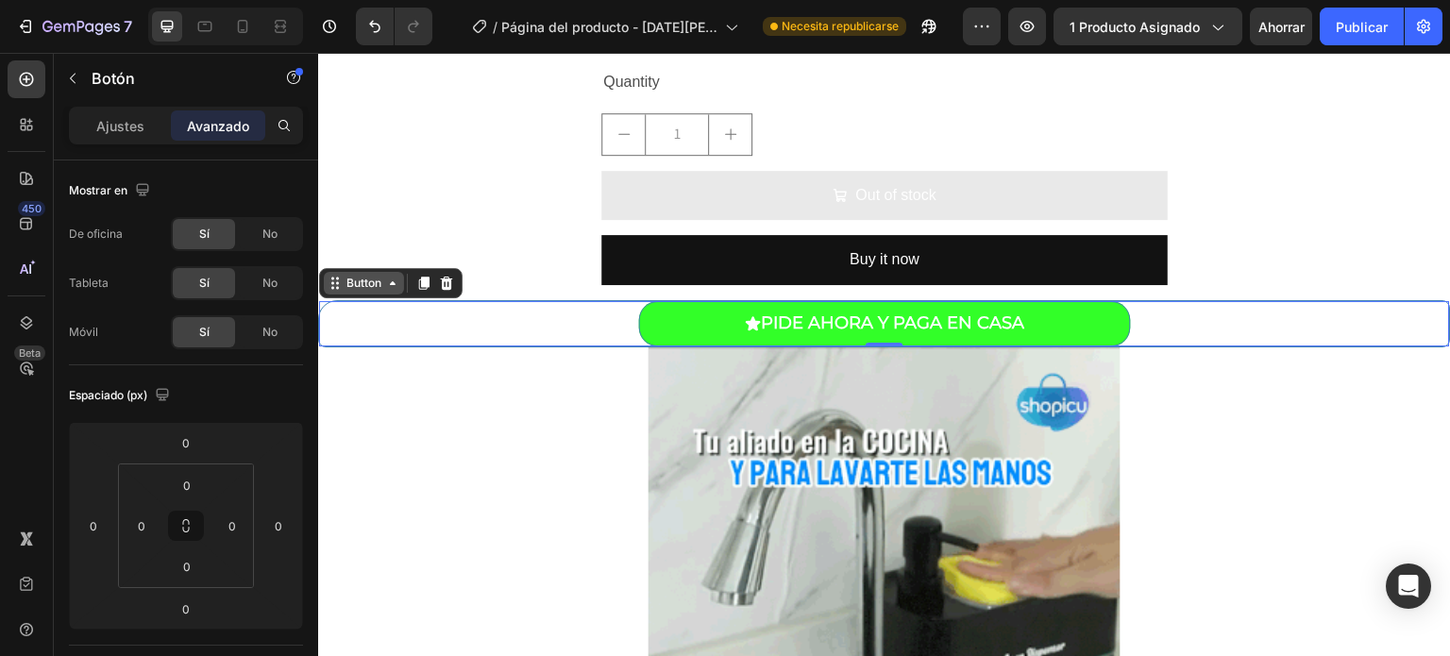
click at [385, 290] on icon at bounding box center [392, 283] width 15 height 15
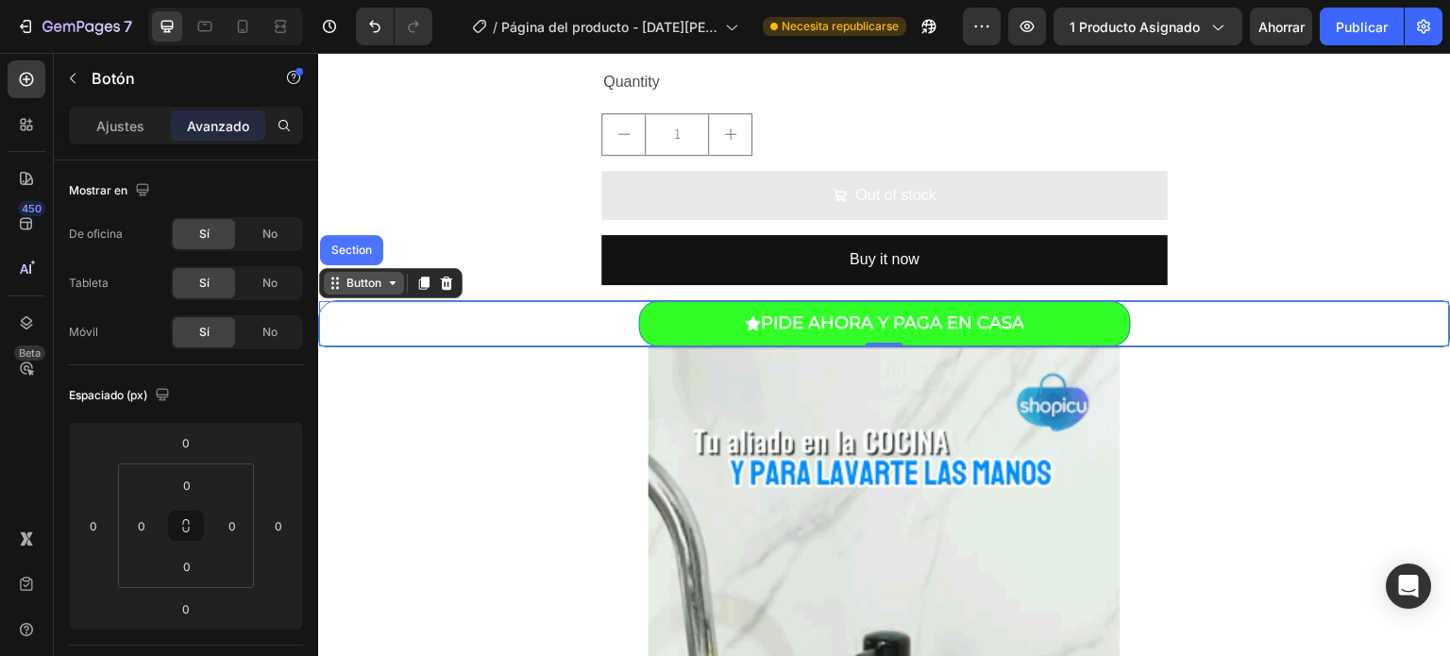
click at [373, 278] on div "Button" at bounding box center [364, 283] width 42 height 17
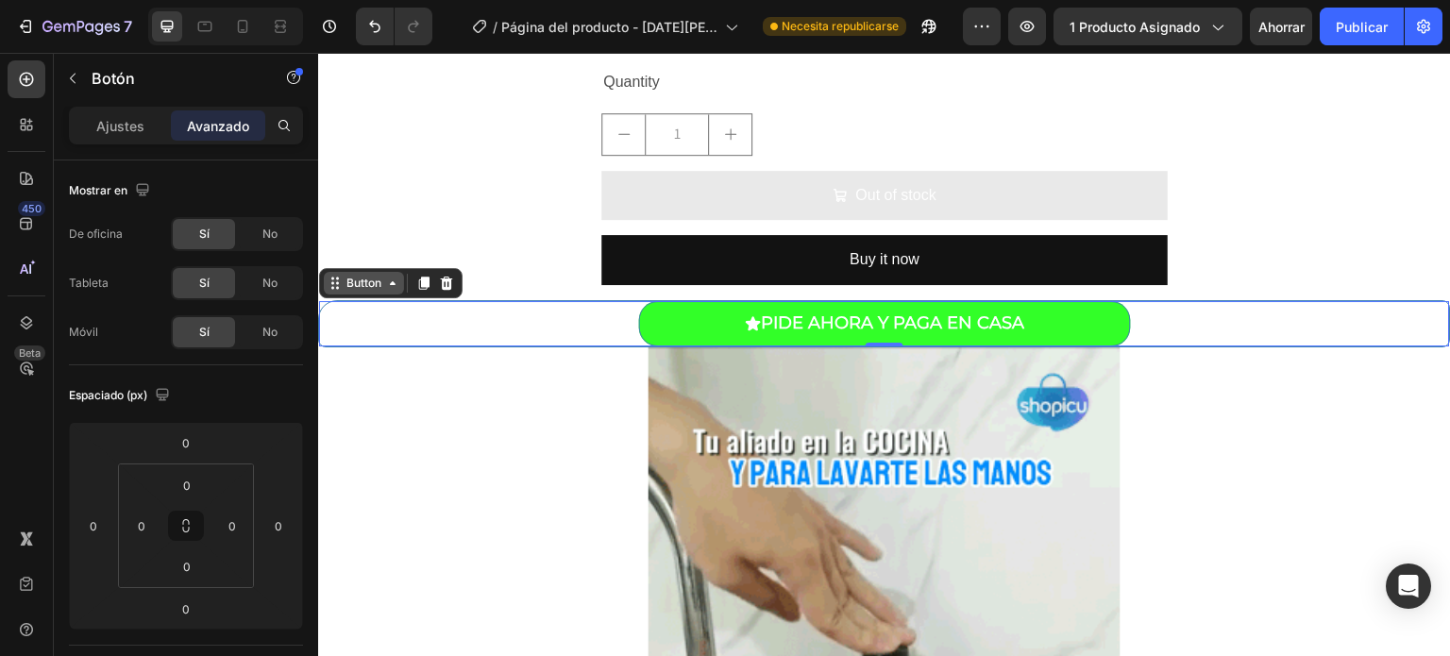
click at [373, 278] on div "Button" at bounding box center [364, 283] width 42 height 17
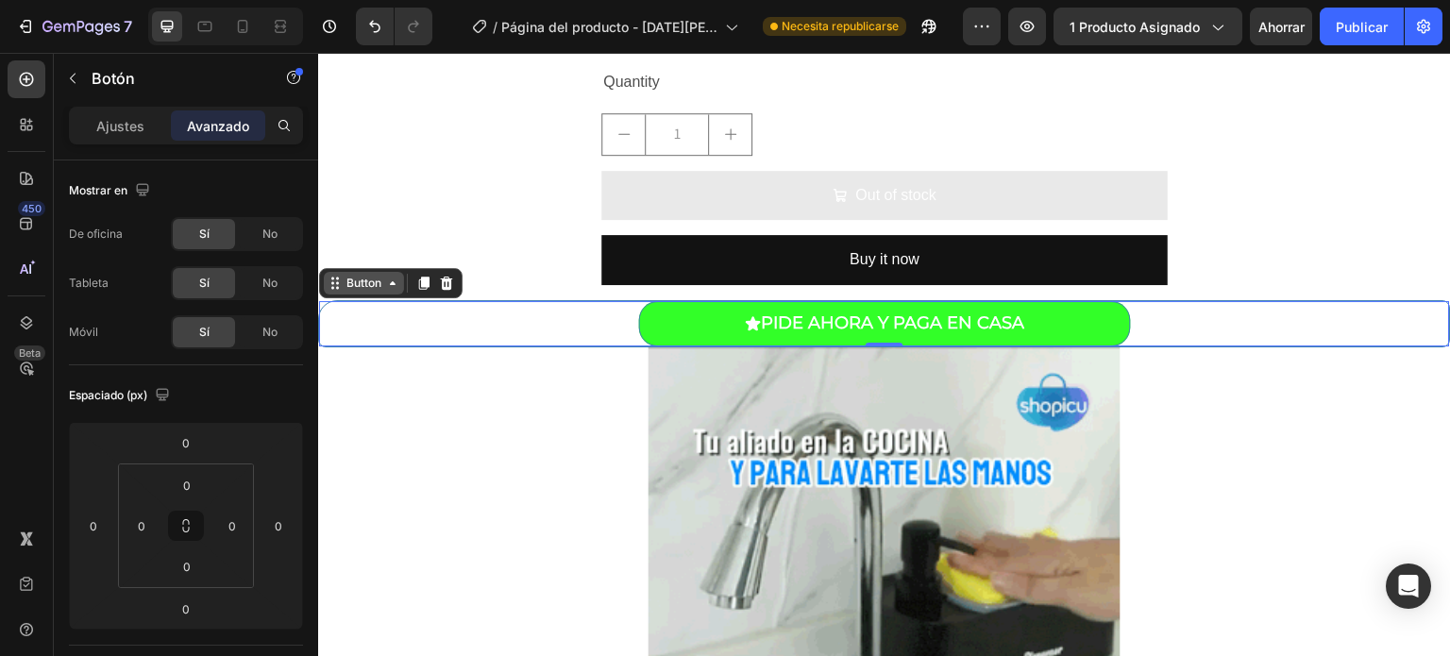
click at [372, 289] on div "Button" at bounding box center [364, 283] width 42 height 17
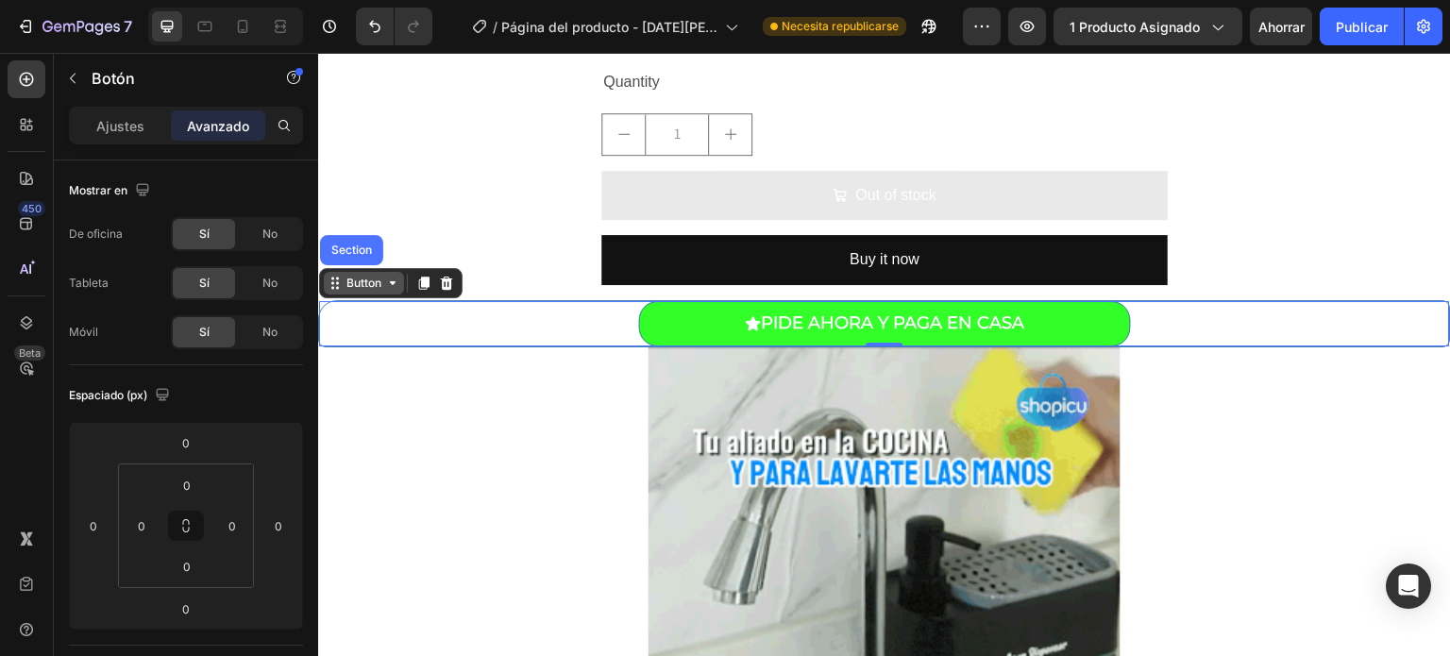
click at [372, 289] on div "Button" at bounding box center [364, 283] width 42 height 17
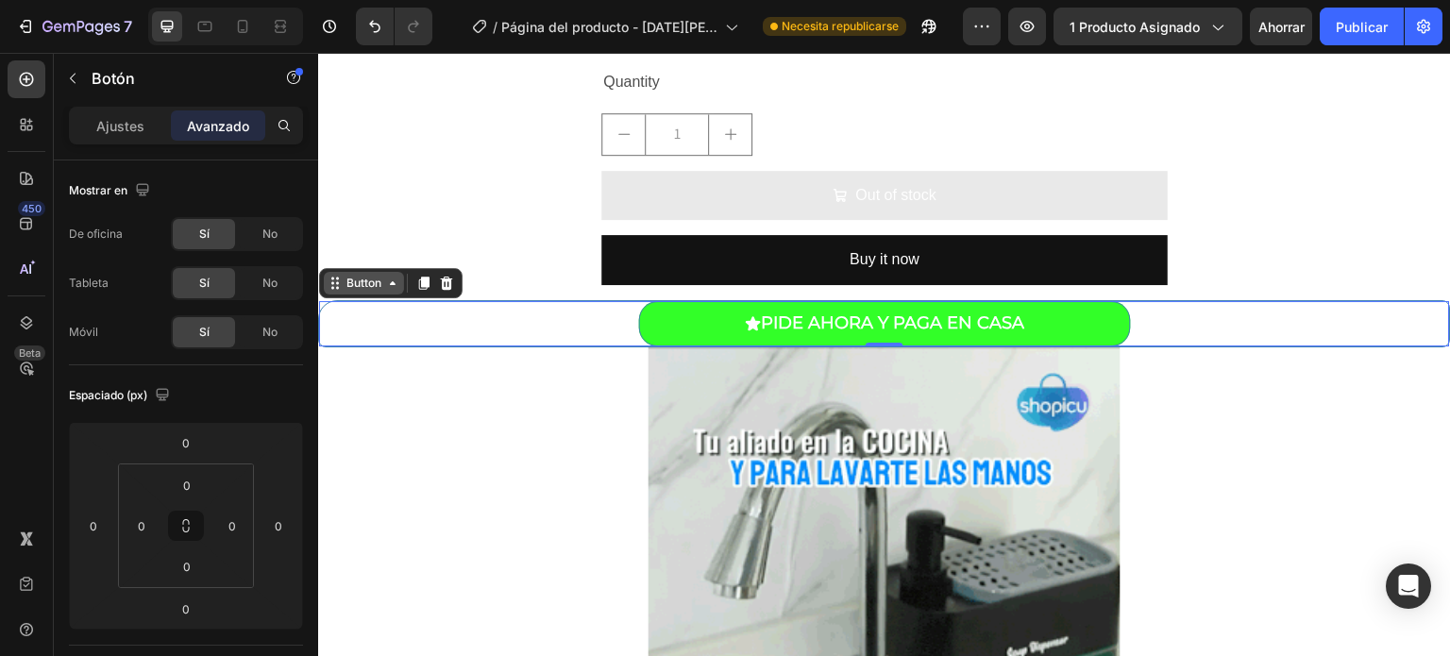
click at [372, 289] on div "Button" at bounding box center [364, 283] width 42 height 17
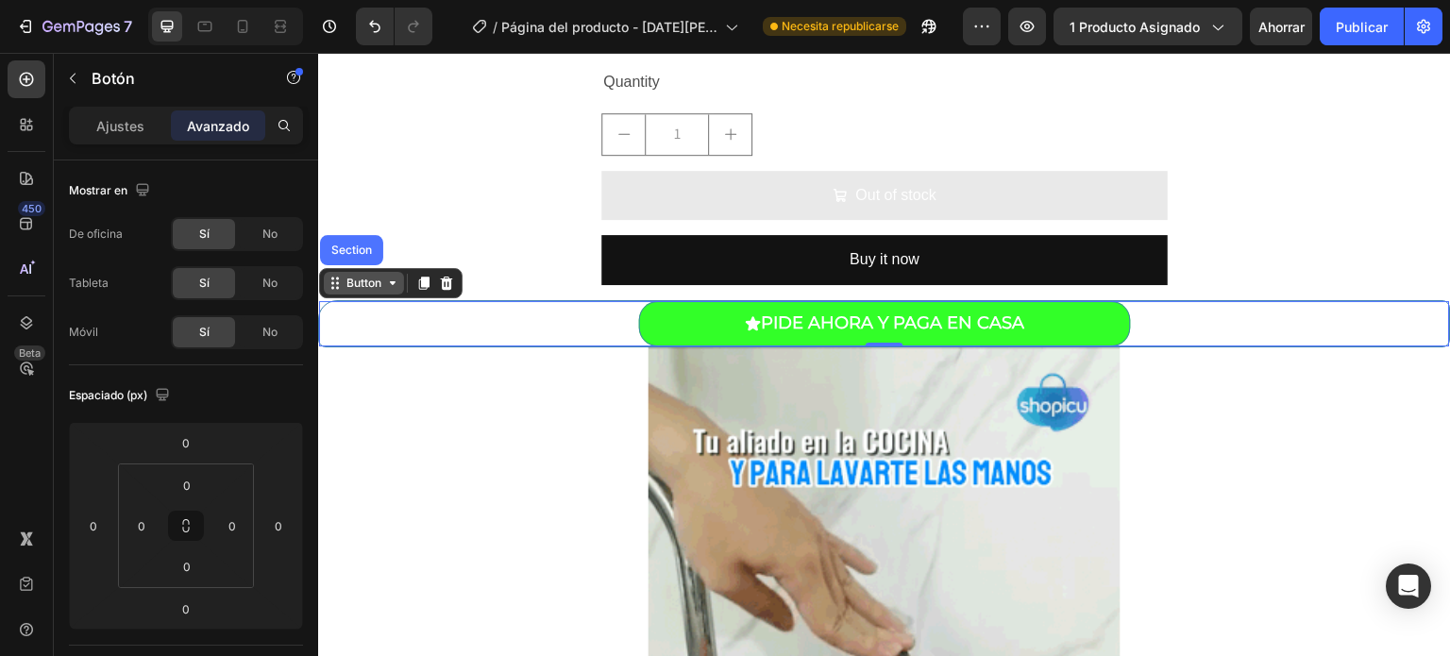
click at [372, 289] on div "Button" at bounding box center [364, 283] width 42 height 17
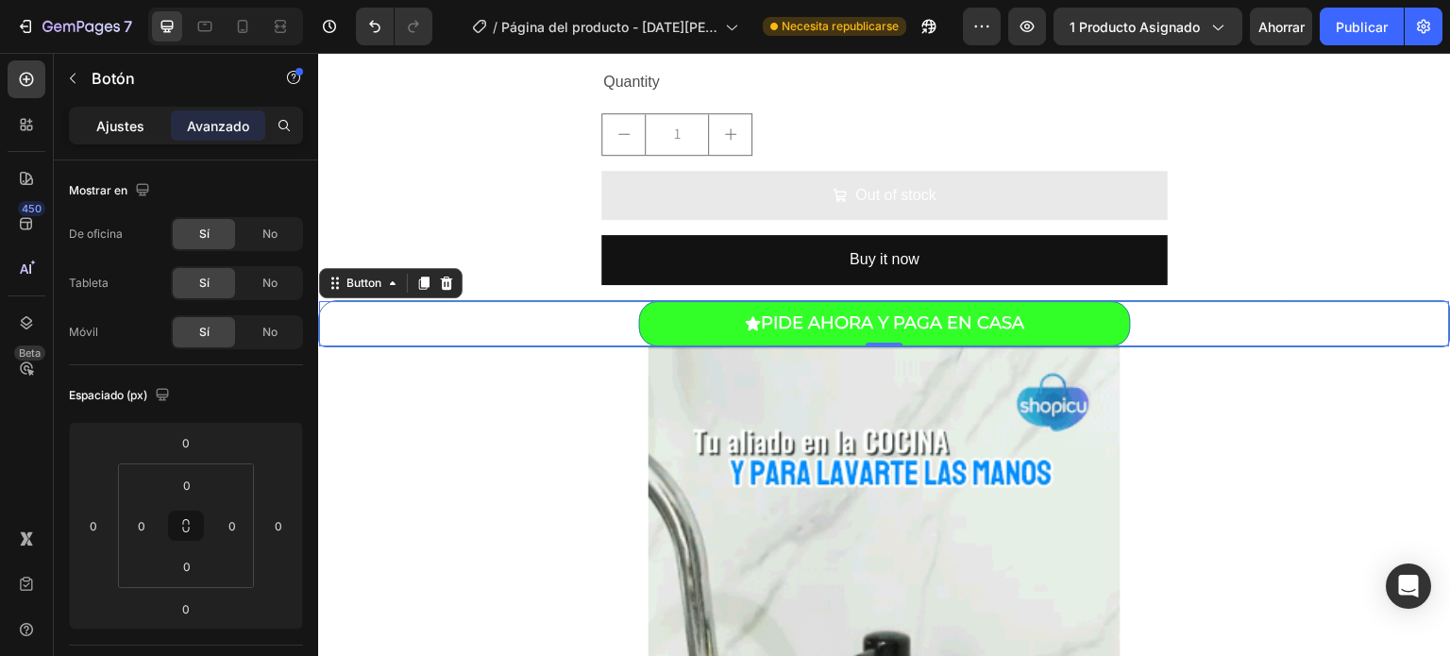
click at [119, 132] on font "Ajustes" at bounding box center [120, 126] width 48 height 16
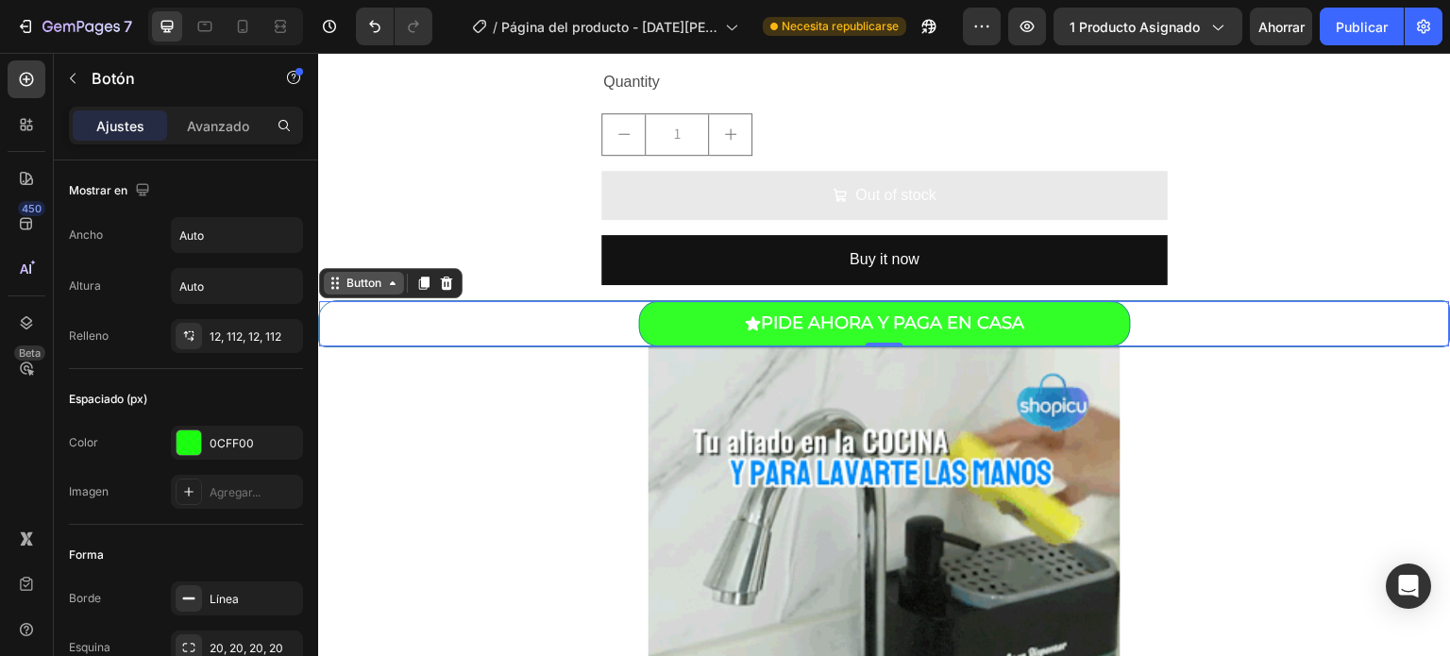
click at [385, 284] on icon at bounding box center [392, 283] width 15 height 15
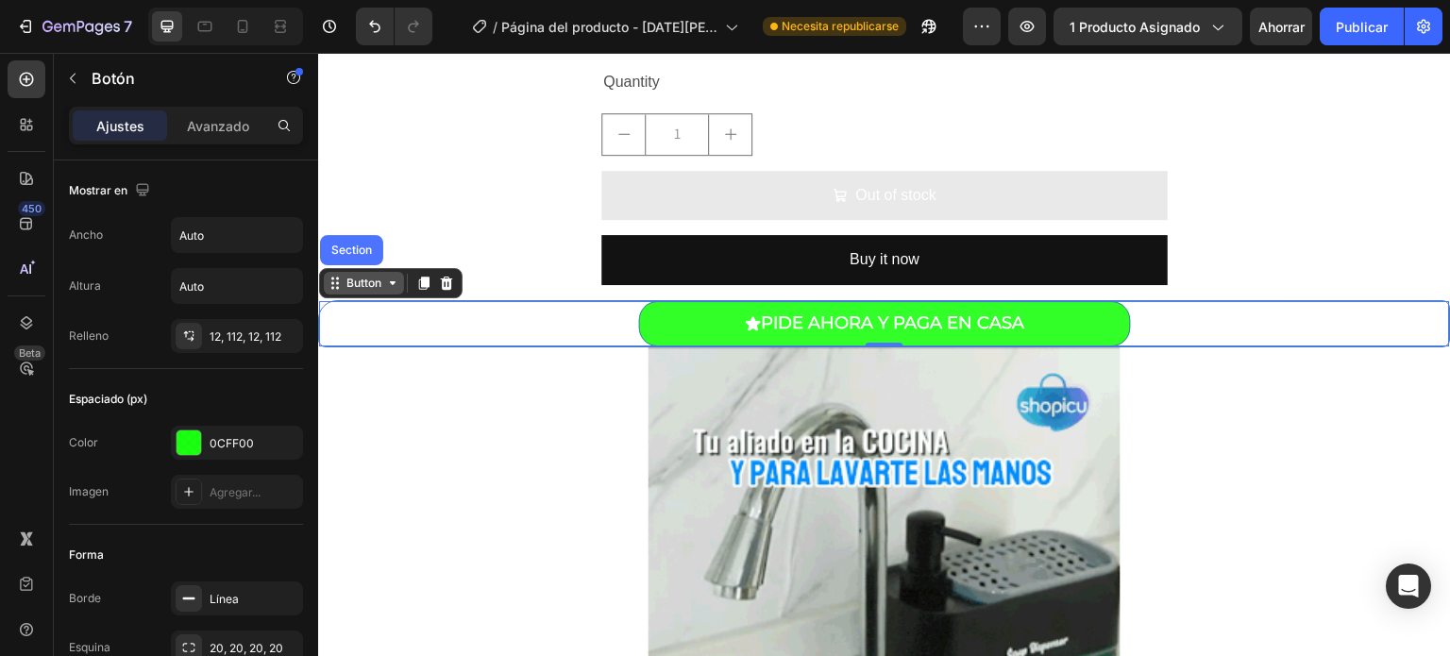
click at [385, 284] on icon at bounding box center [392, 283] width 15 height 15
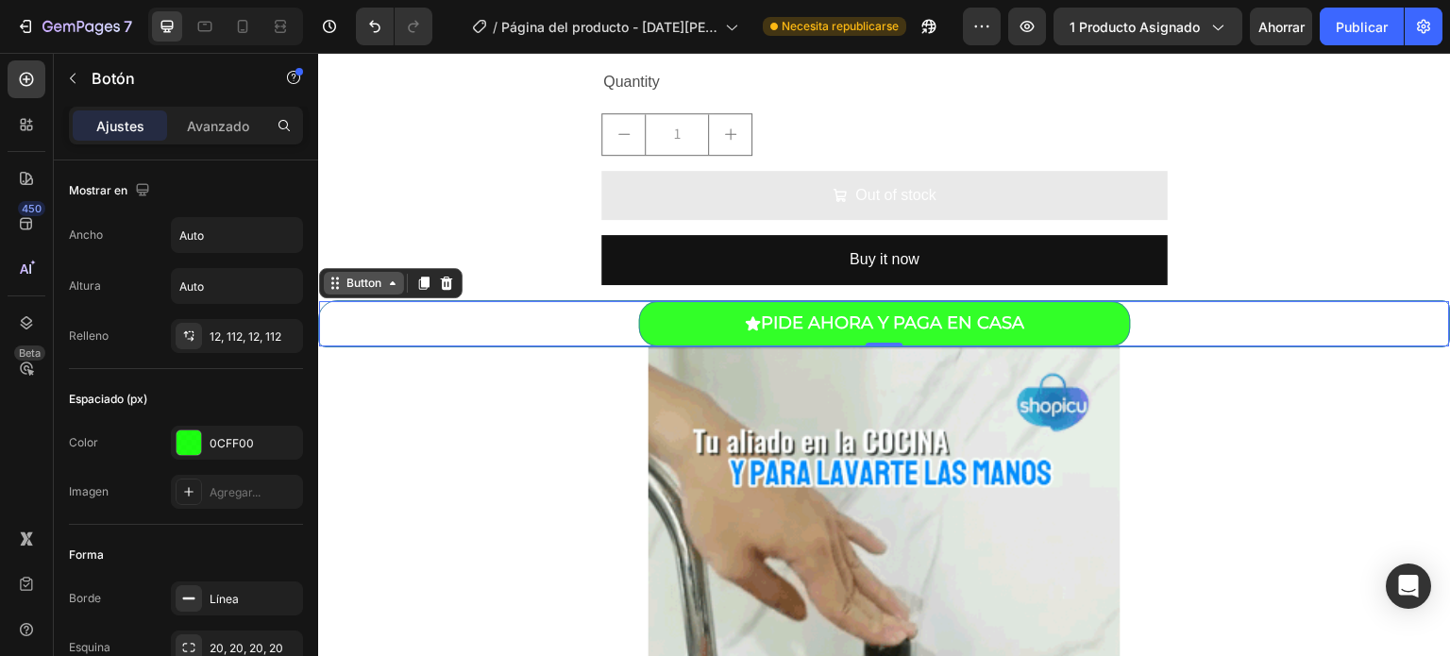
click at [385, 284] on icon at bounding box center [392, 283] width 15 height 15
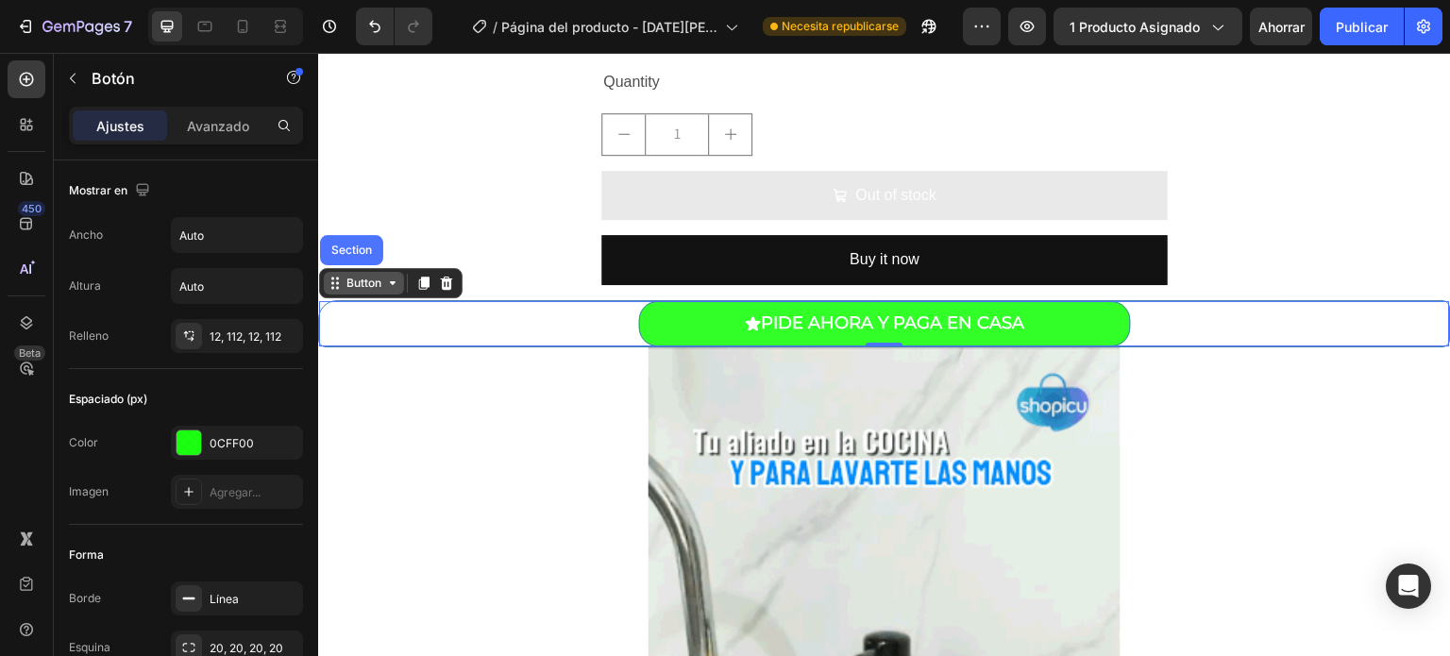
click at [385, 284] on icon at bounding box center [392, 283] width 15 height 15
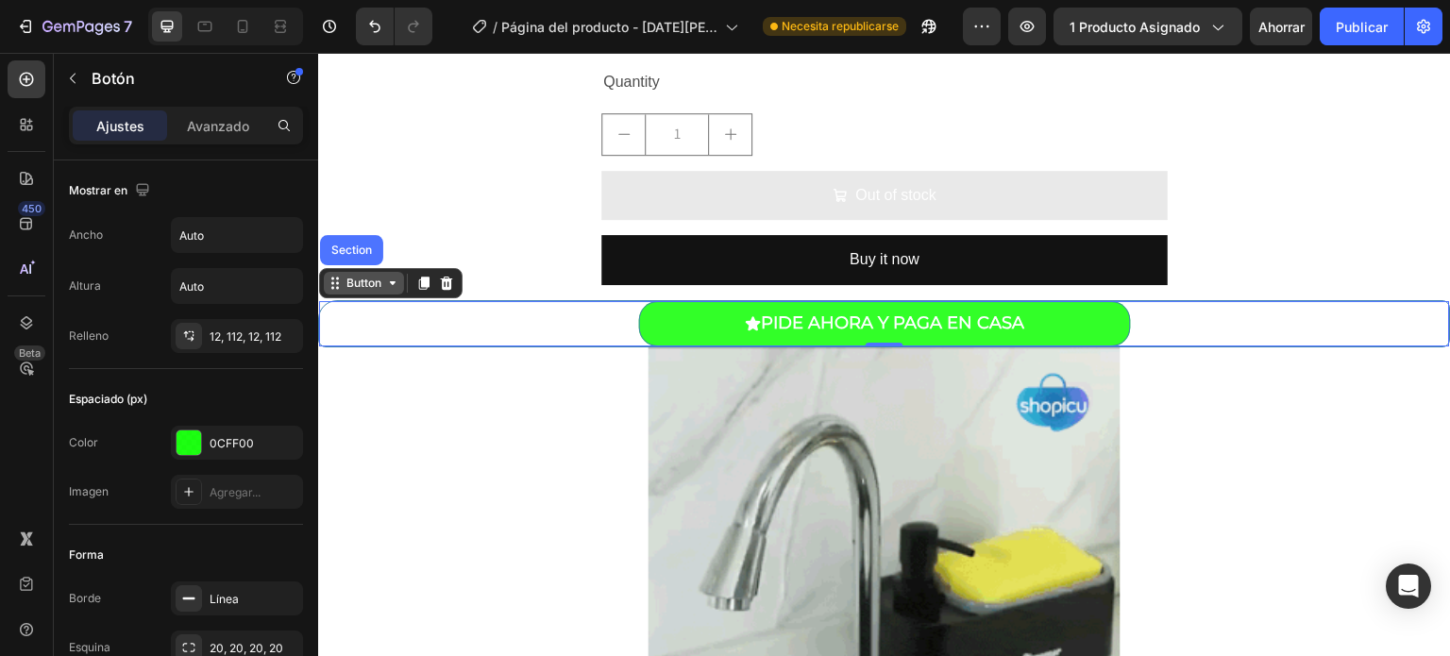
click at [385, 284] on icon at bounding box center [392, 283] width 15 height 15
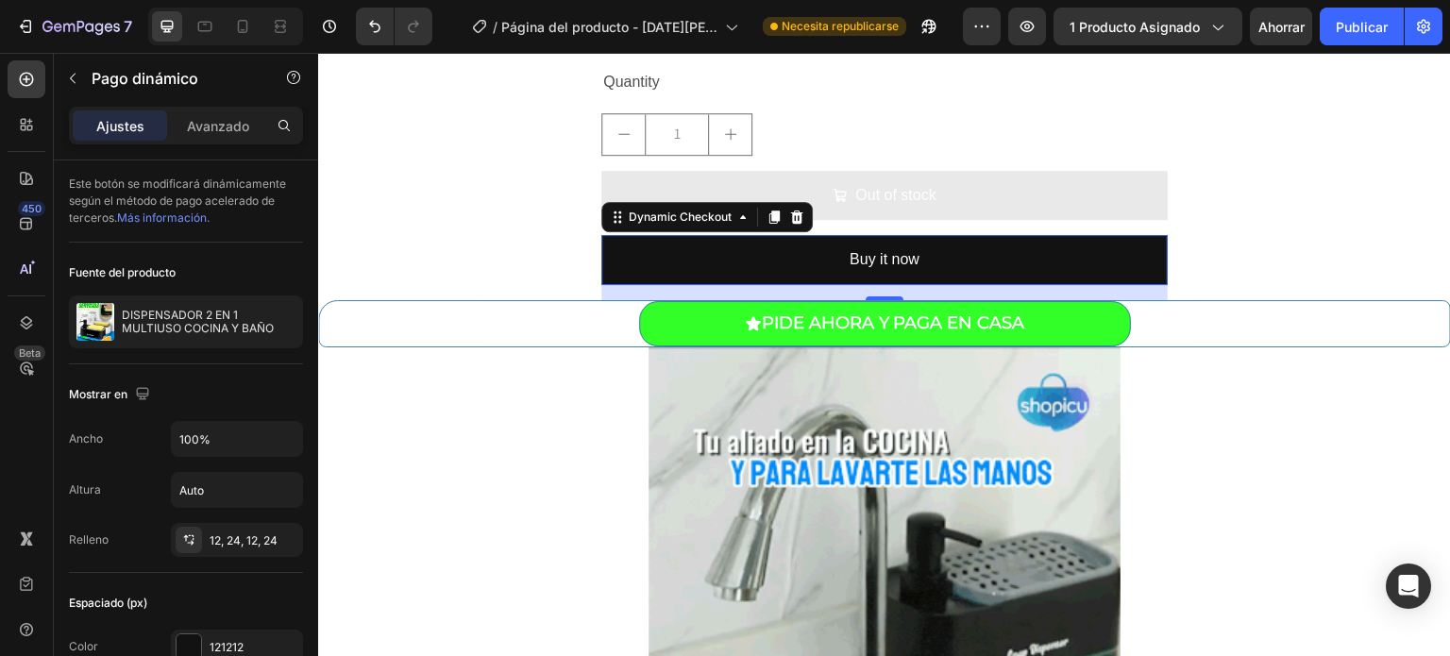
click at [804, 290] on div "16" at bounding box center [884, 292] width 566 height 15
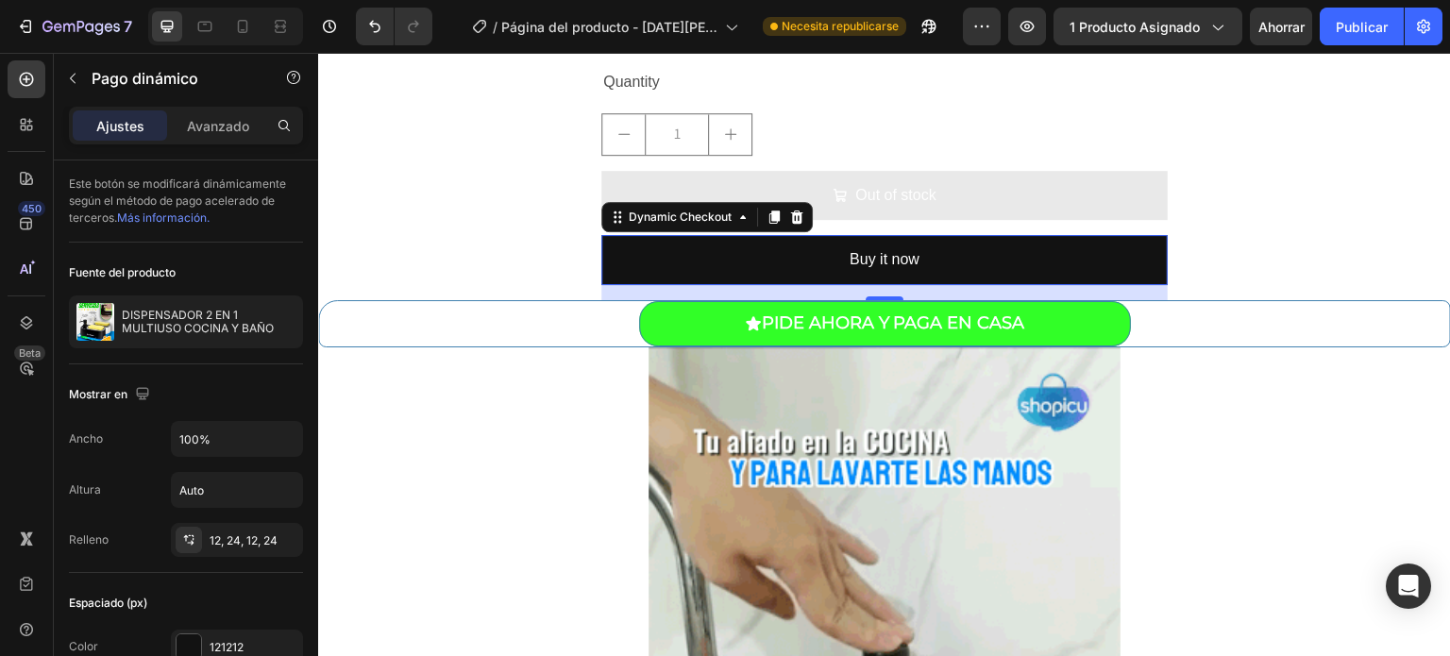
click at [625, 287] on div "16" at bounding box center [884, 292] width 566 height 15
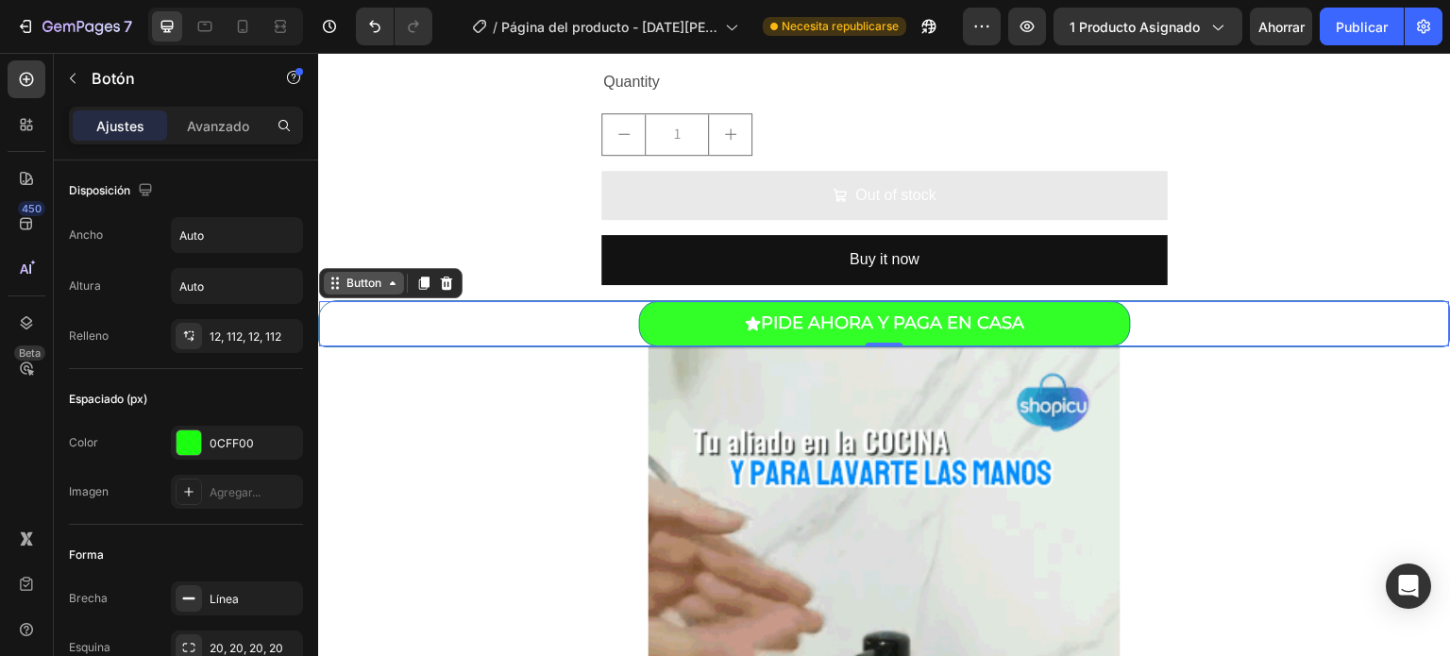
click at [375, 289] on div "Button" at bounding box center [364, 283] width 42 height 17
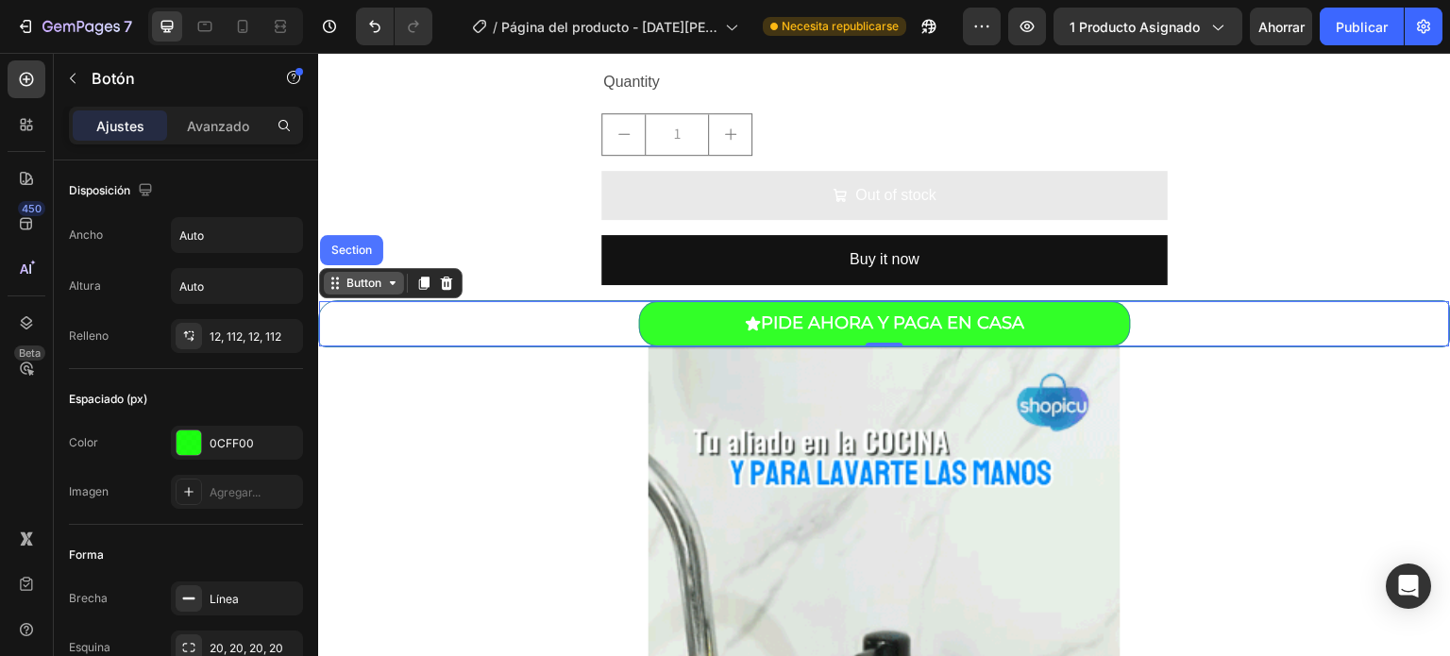
click at [375, 289] on div "Button" at bounding box center [364, 283] width 42 height 17
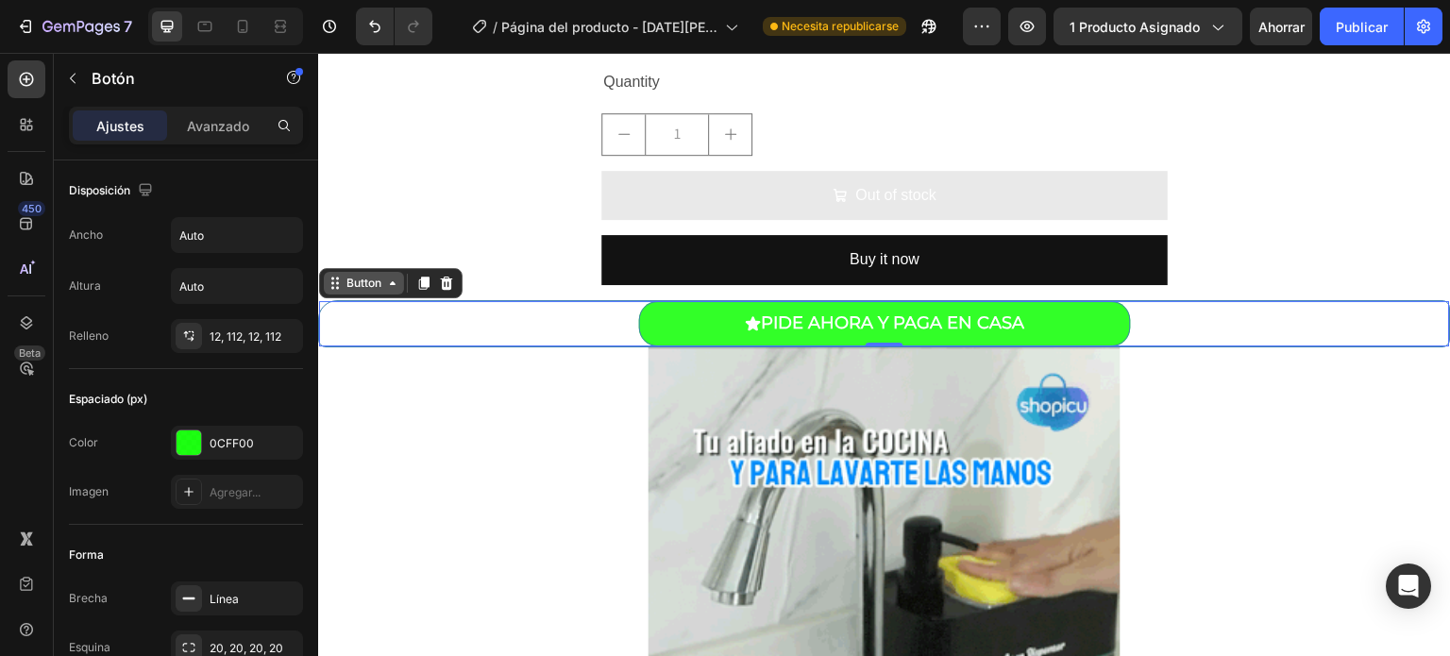
click at [375, 289] on div "Button" at bounding box center [364, 283] width 42 height 17
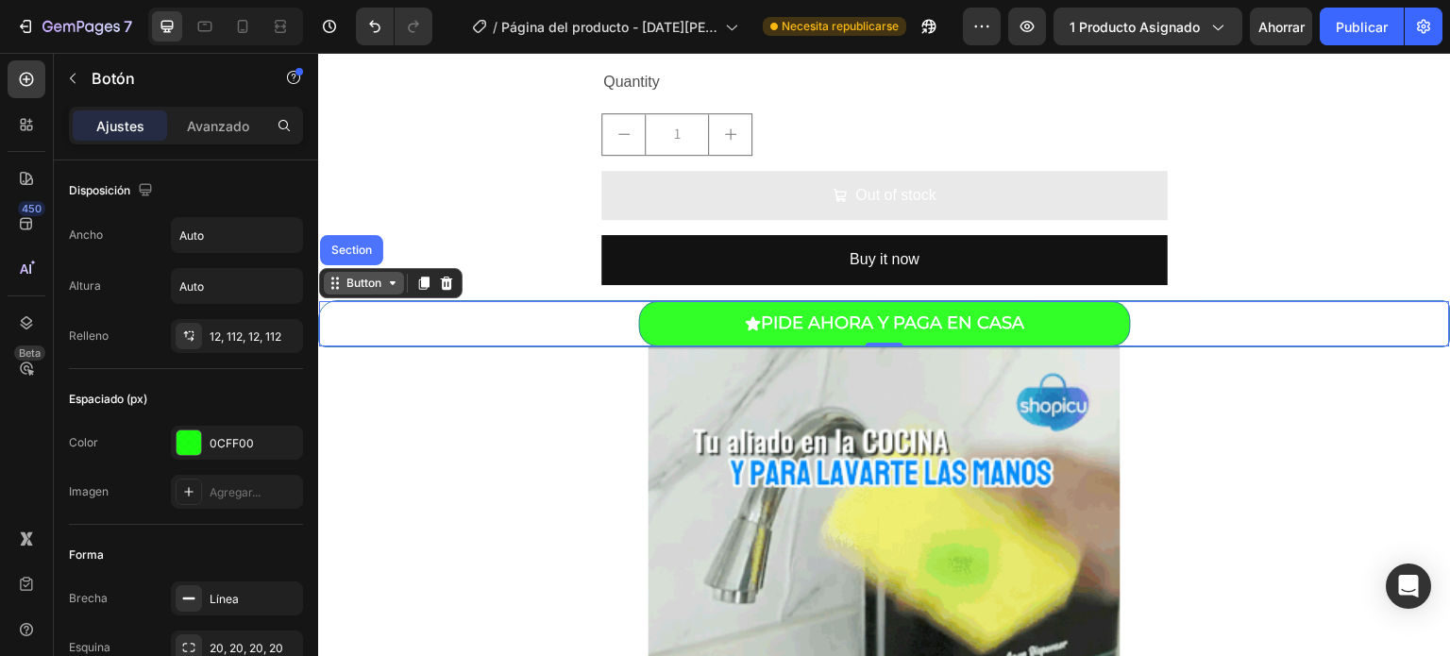
click at [375, 289] on div "Button" at bounding box center [364, 283] width 42 height 17
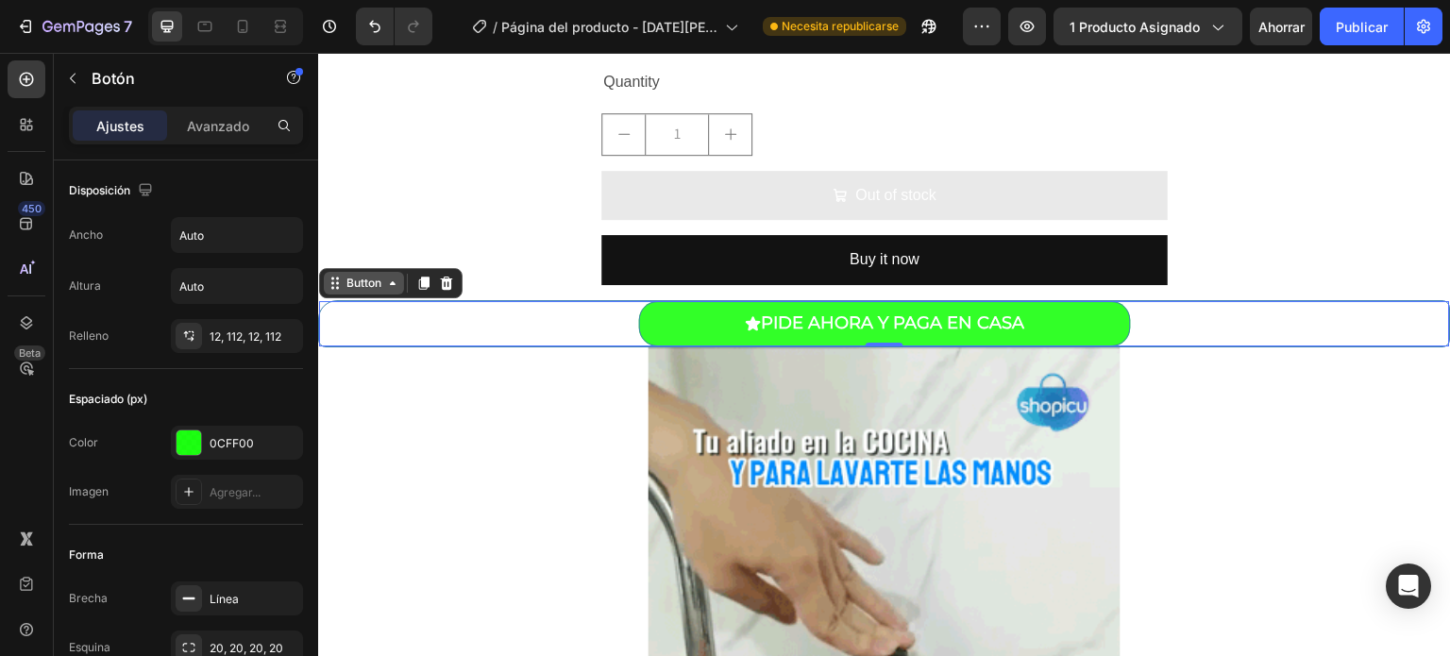
click at [375, 289] on div "Button" at bounding box center [364, 283] width 42 height 17
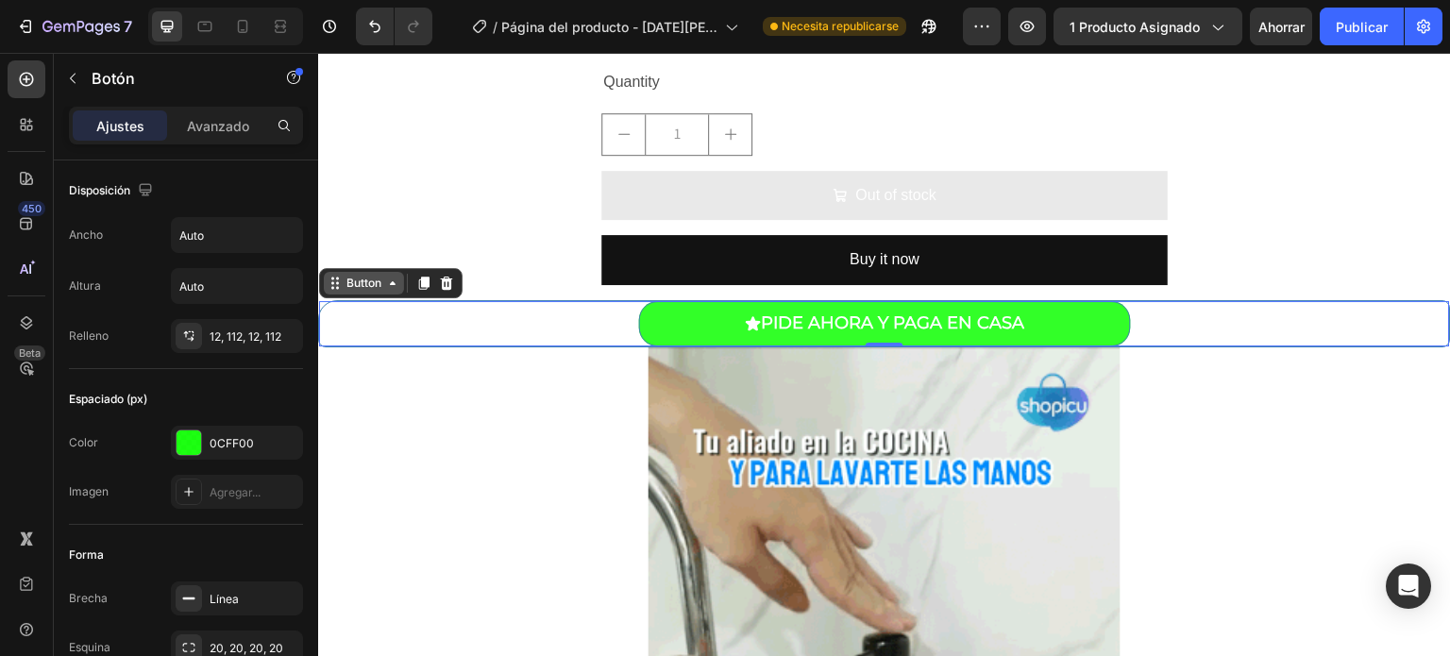
click at [375, 289] on div "Button" at bounding box center [364, 283] width 42 height 17
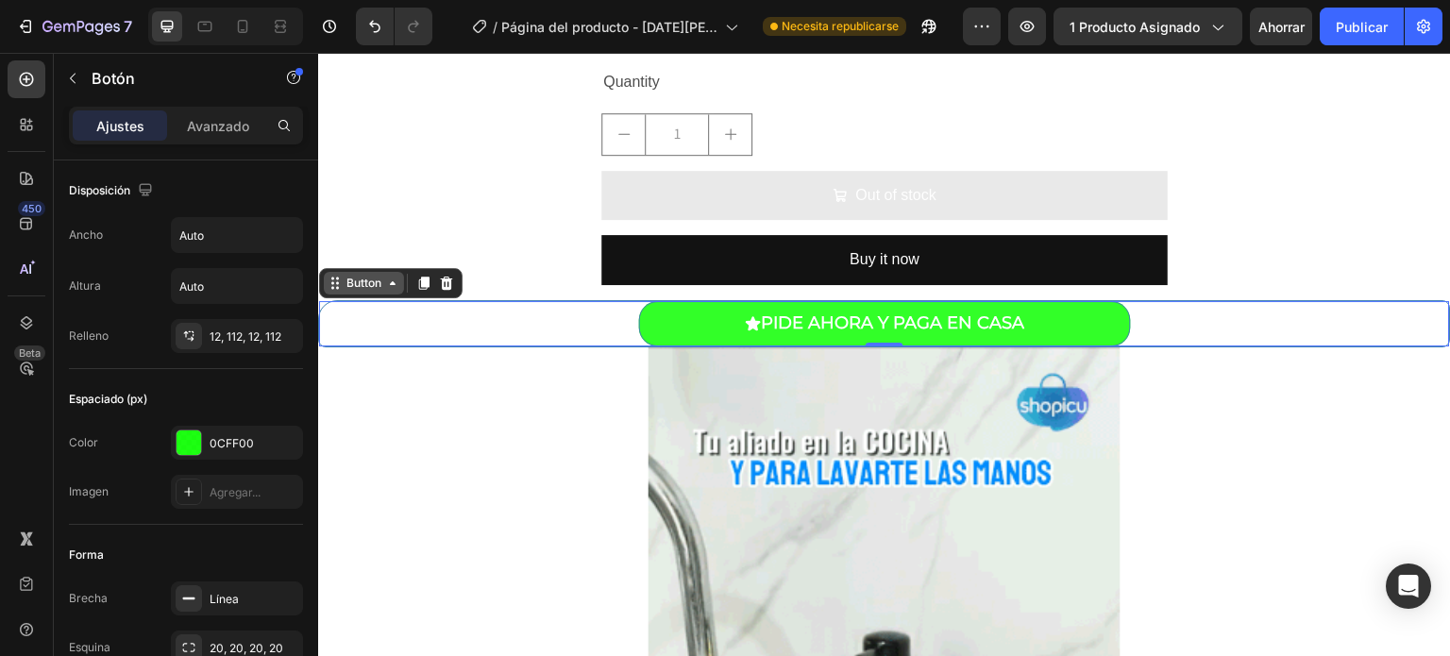
click at [375, 289] on div "Button" at bounding box center [364, 283] width 42 height 17
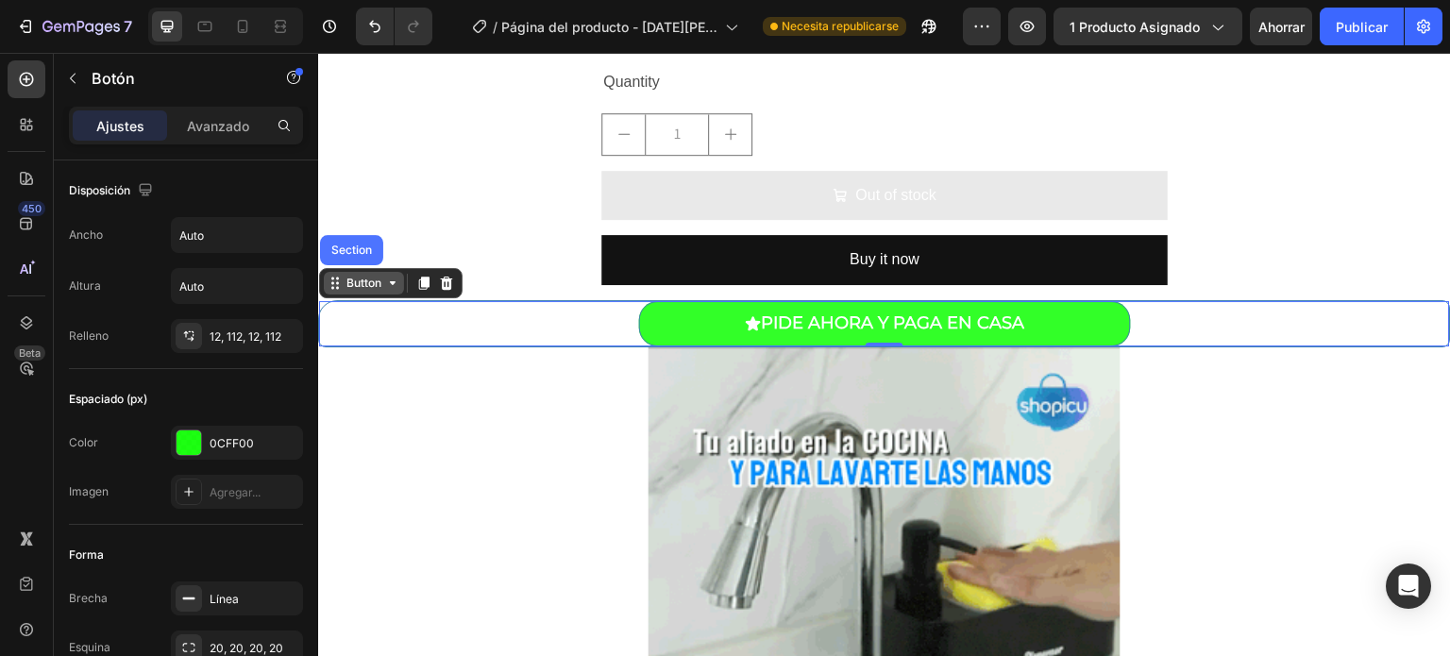
click at [375, 289] on div "Button" at bounding box center [364, 283] width 42 height 17
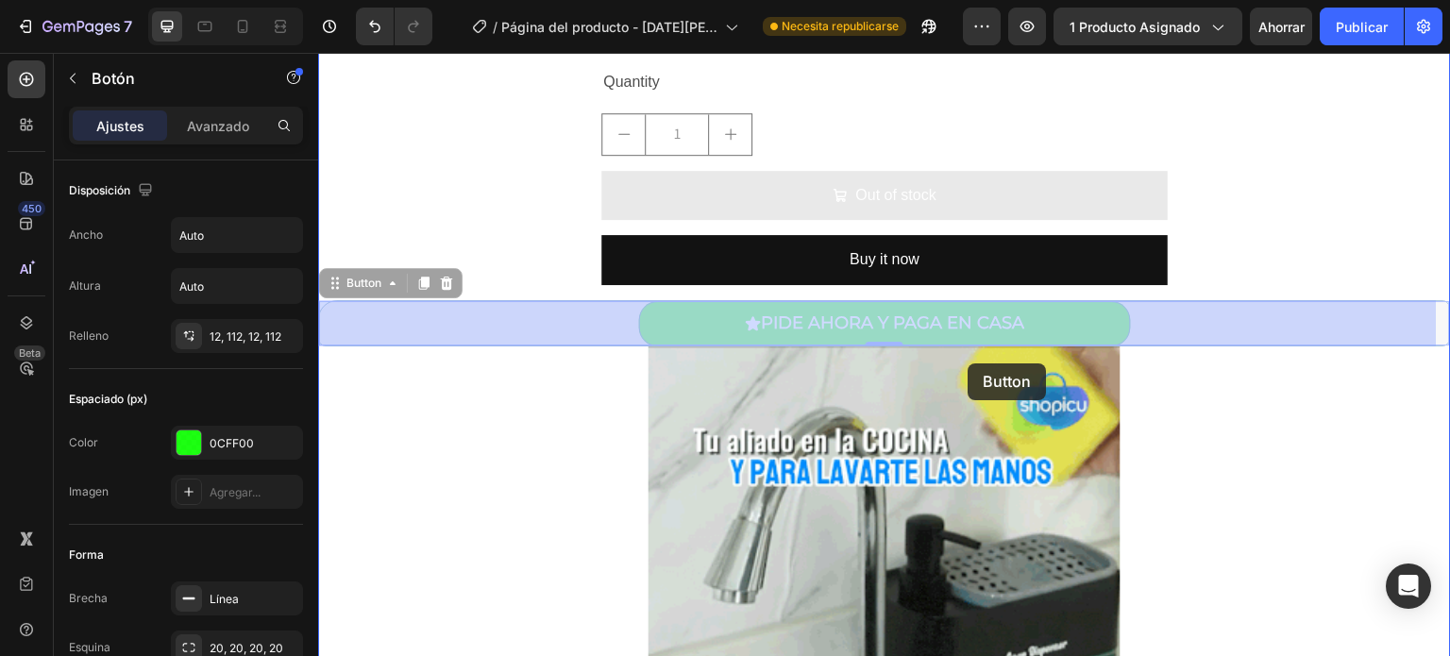
drag, startPoint x: 375, startPoint y: 289, endPoint x: 968, endPoint y: 363, distance: 598.4
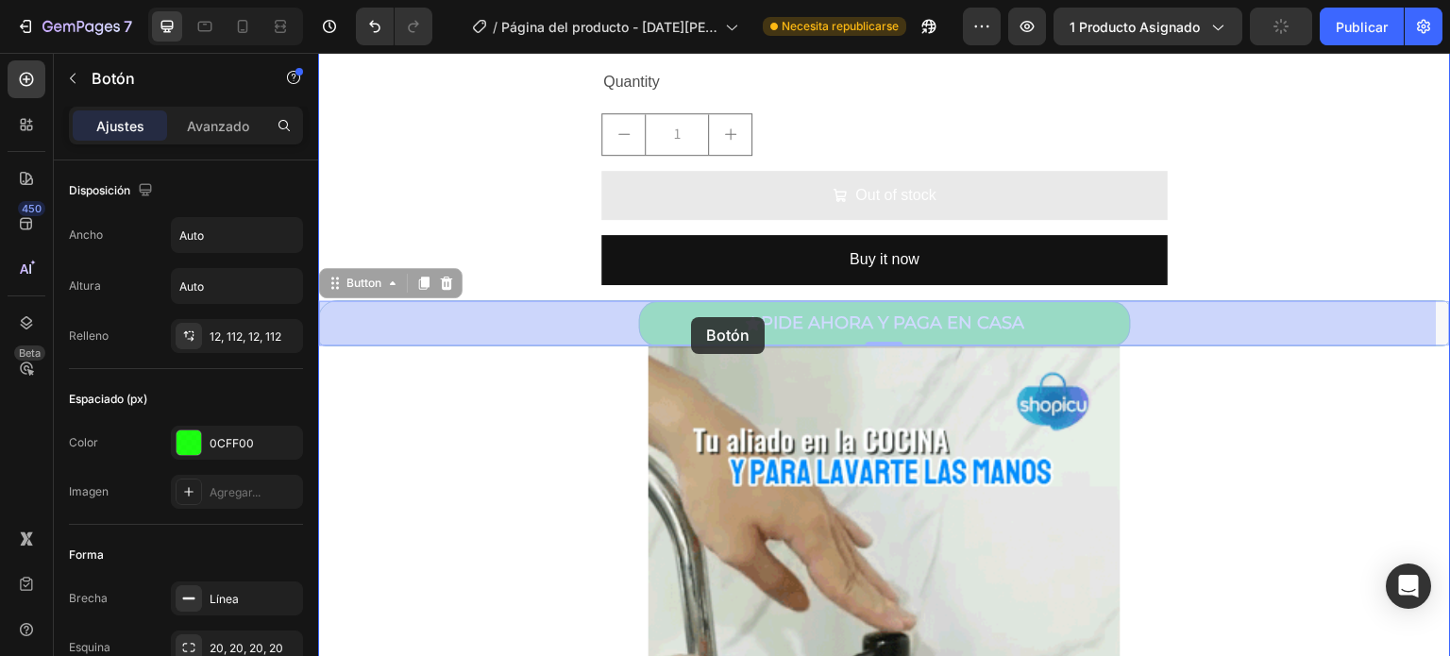
drag, startPoint x: 367, startPoint y: 291, endPoint x: 690, endPoint y: 317, distance: 323.9
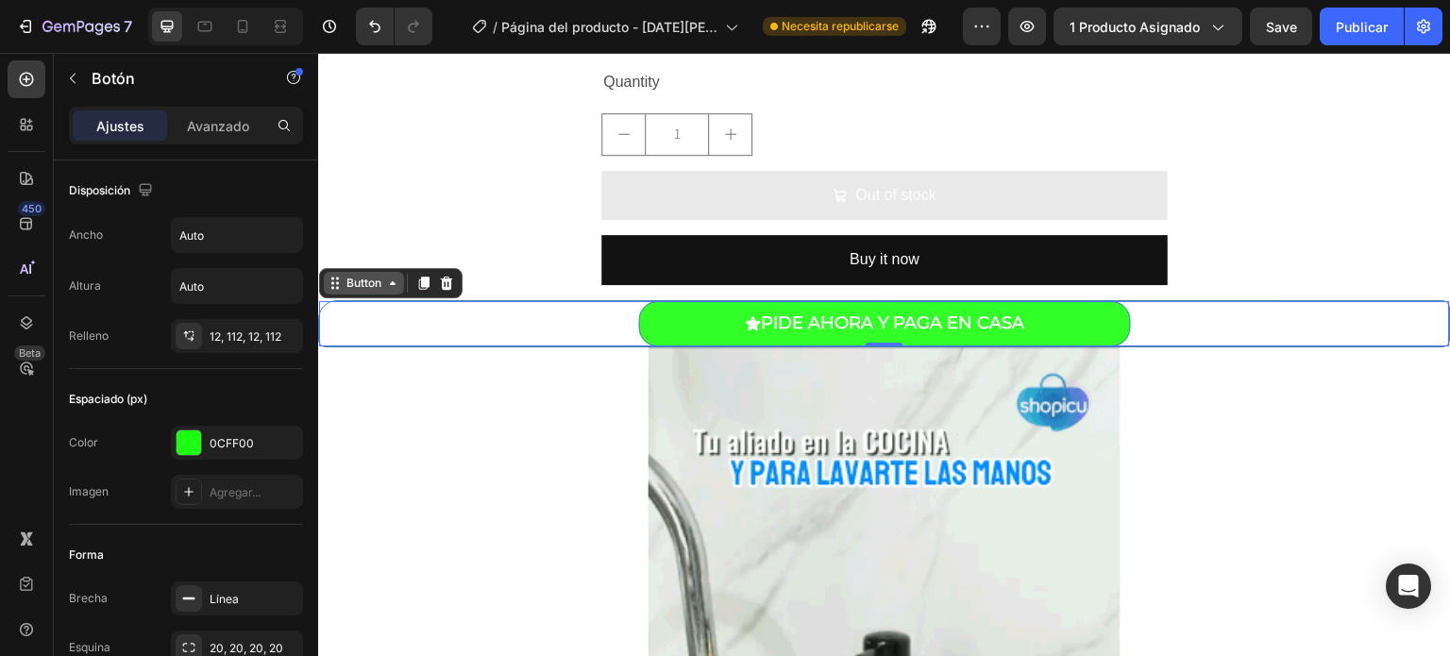
click at [366, 291] on div "Button" at bounding box center [364, 283] width 42 height 17
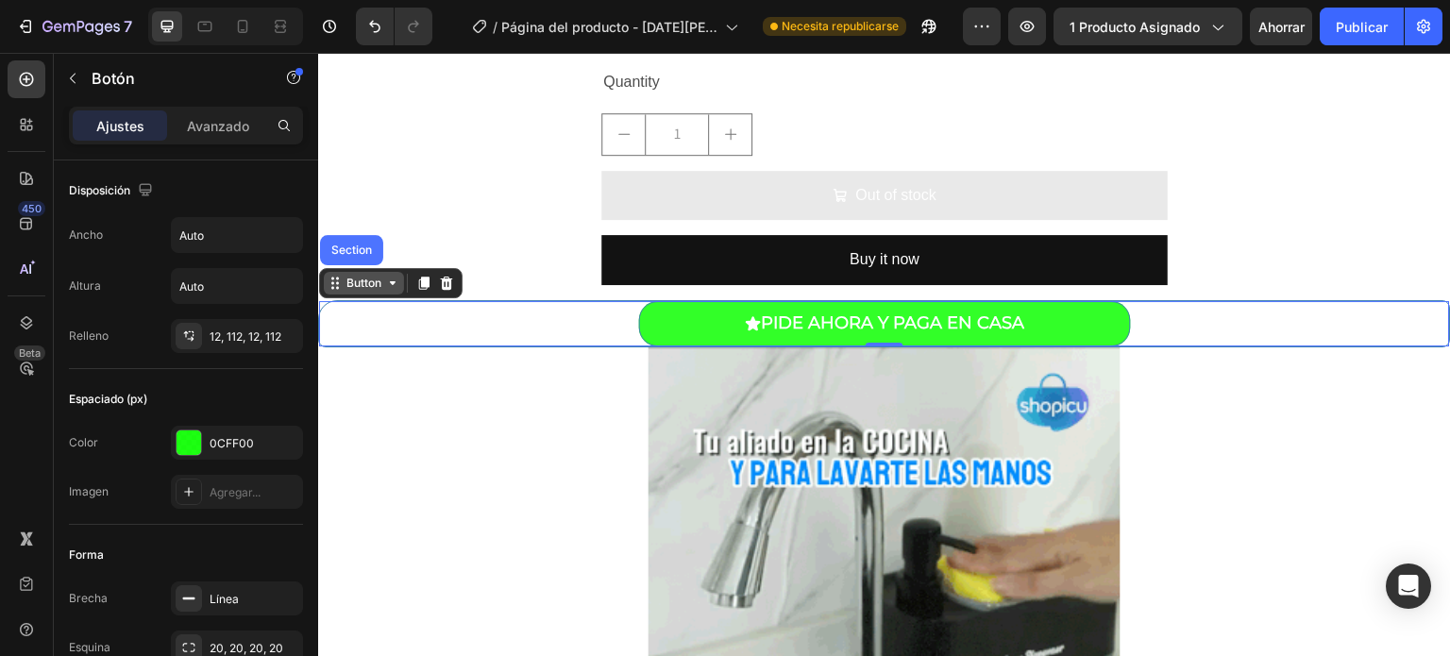
click at [372, 290] on div "Button" at bounding box center [364, 283] width 42 height 17
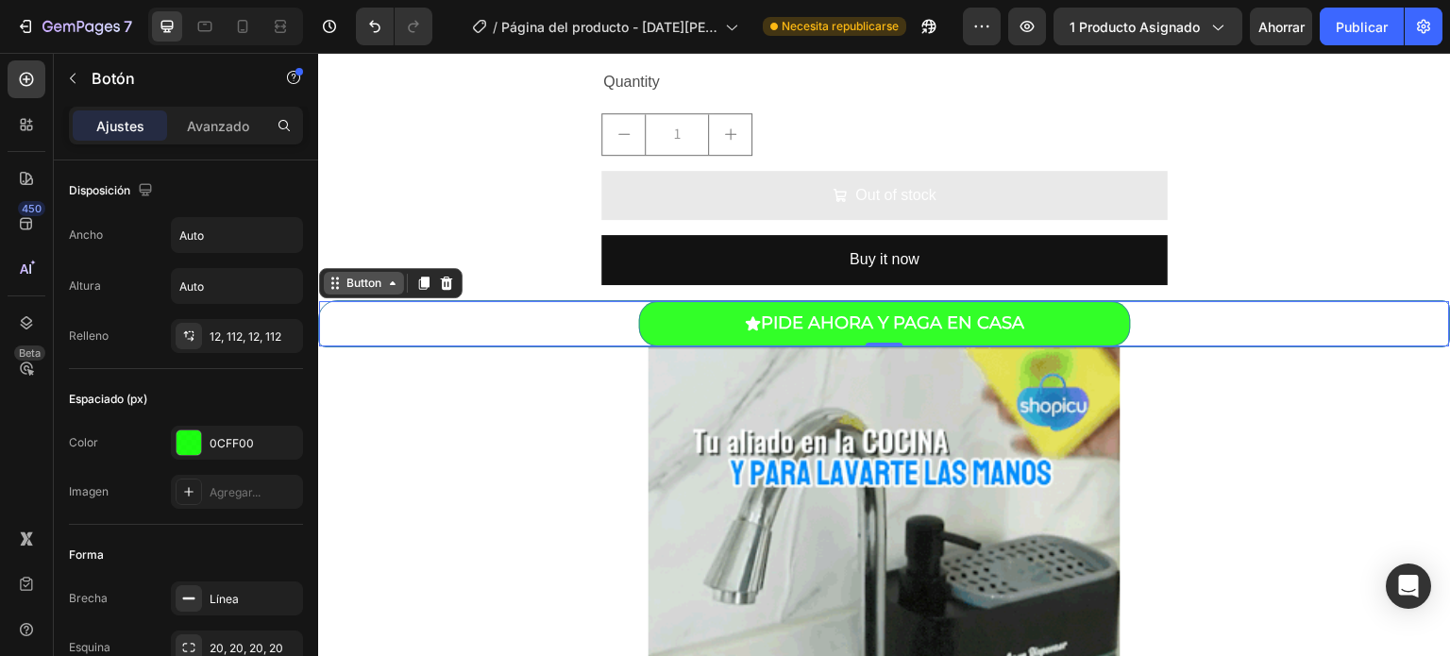
click at [372, 290] on div "Button" at bounding box center [364, 283] width 42 height 17
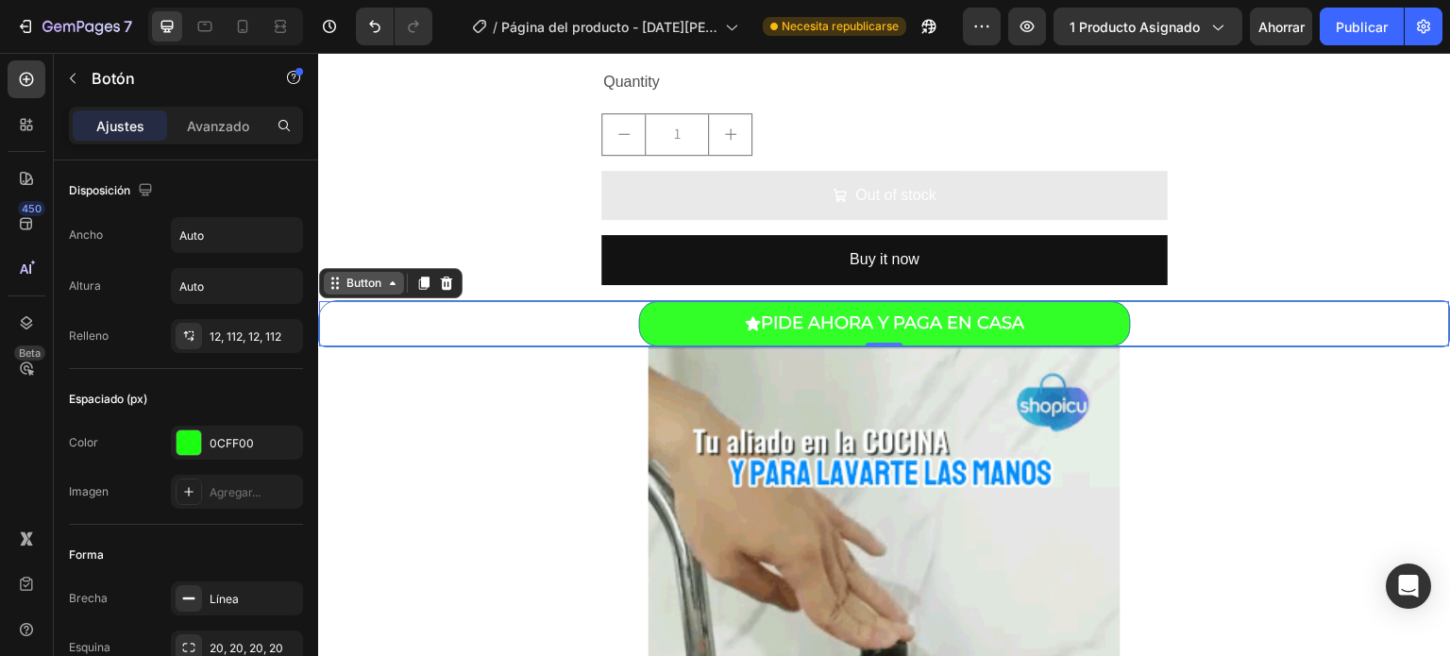
click at [372, 290] on div "Button" at bounding box center [364, 283] width 42 height 17
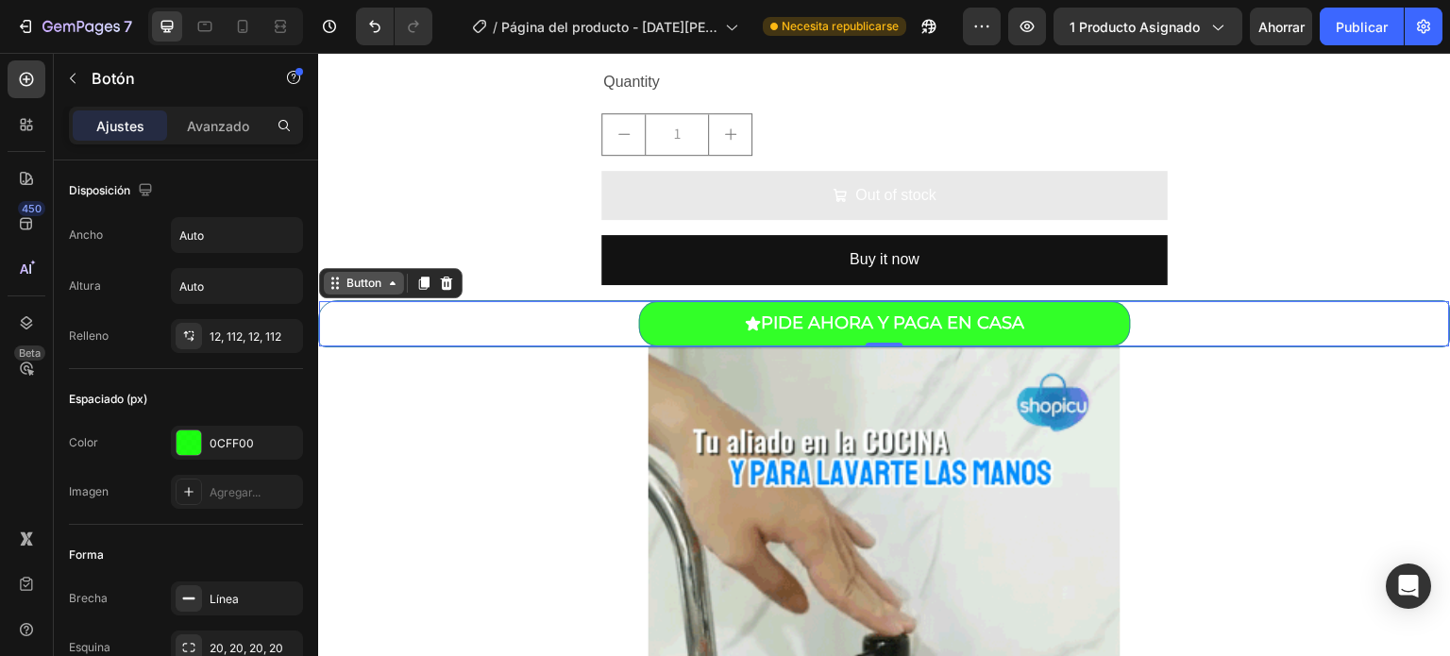
click at [372, 290] on div "Button" at bounding box center [364, 283] width 42 height 17
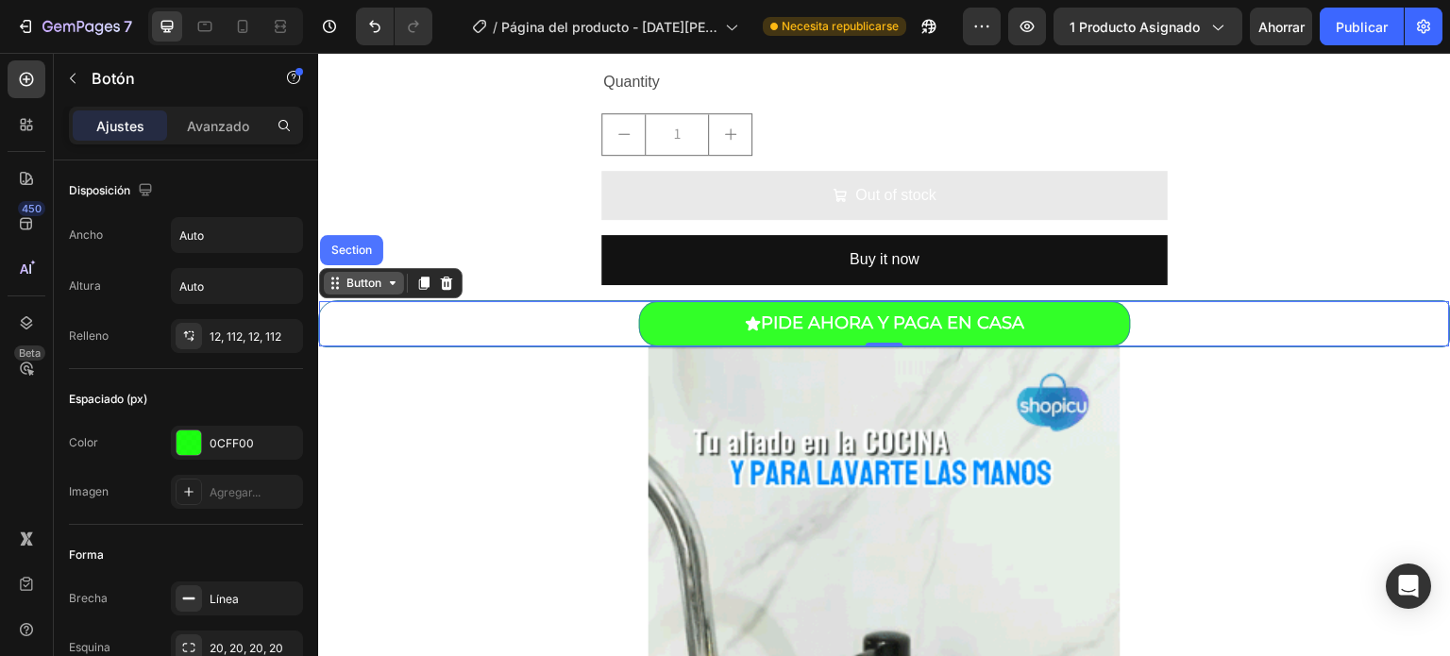
click at [372, 290] on div "Button" at bounding box center [364, 283] width 42 height 17
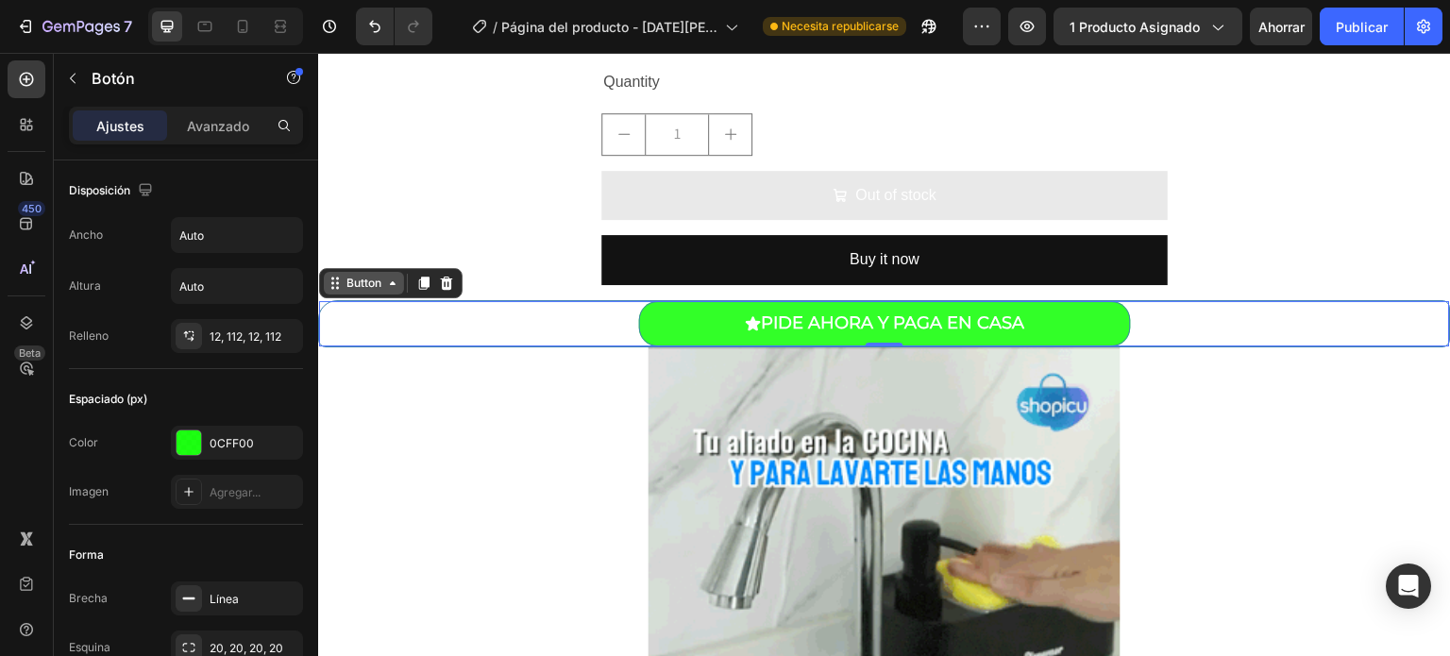
click at [372, 290] on div "Button" at bounding box center [364, 283] width 42 height 17
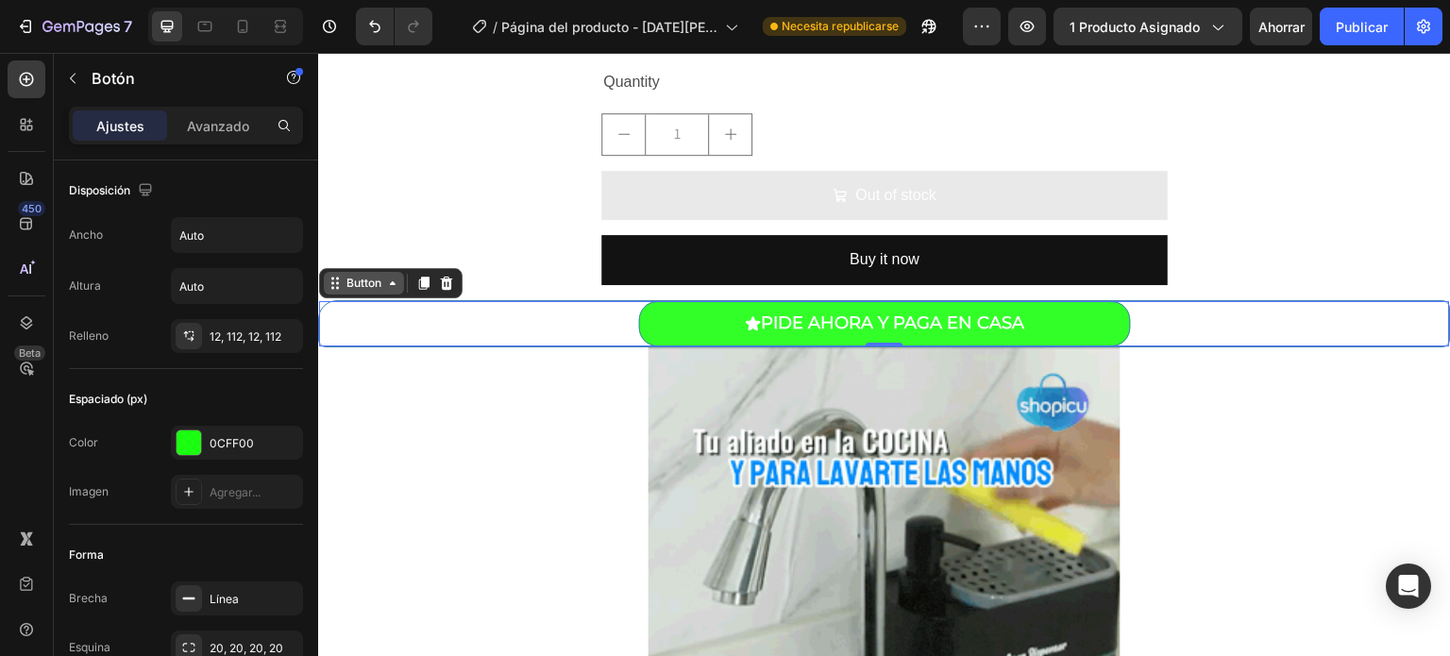
click at [372, 290] on div "Button" at bounding box center [364, 283] width 42 height 17
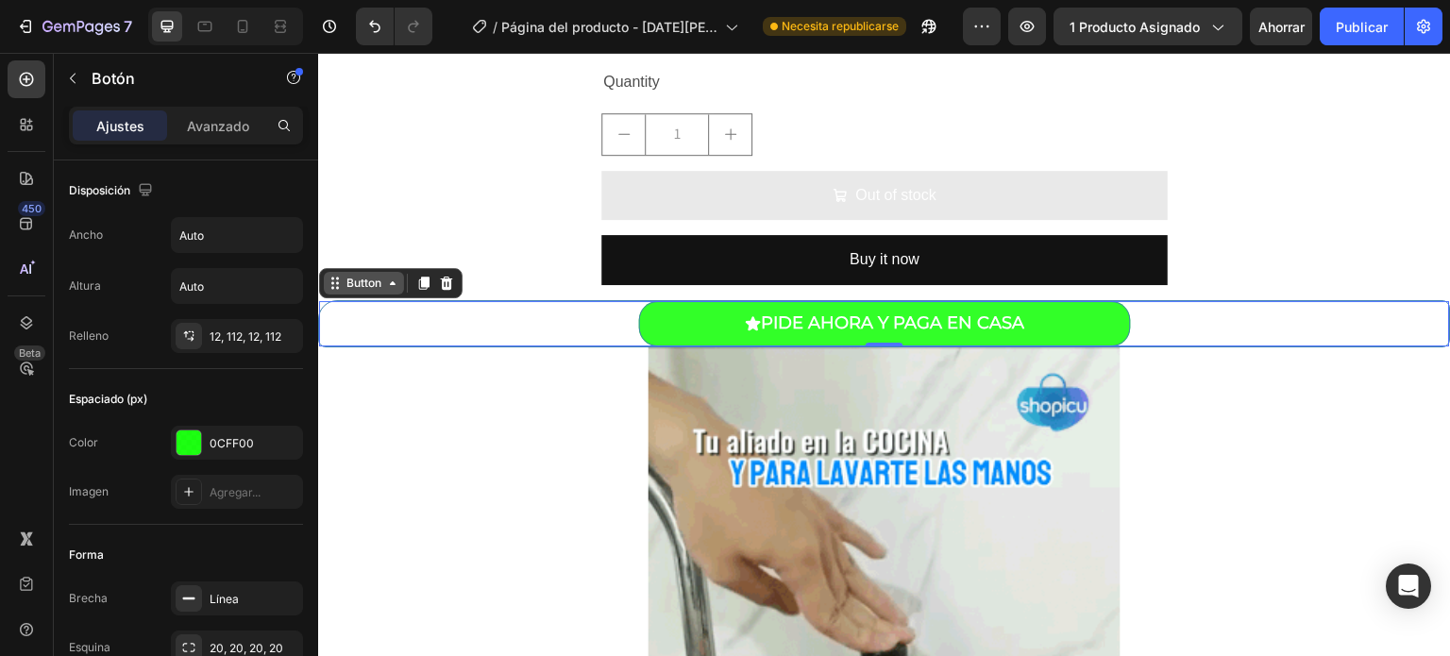
click at [372, 290] on div "Button" at bounding box center [364, 283] width 42 height 17
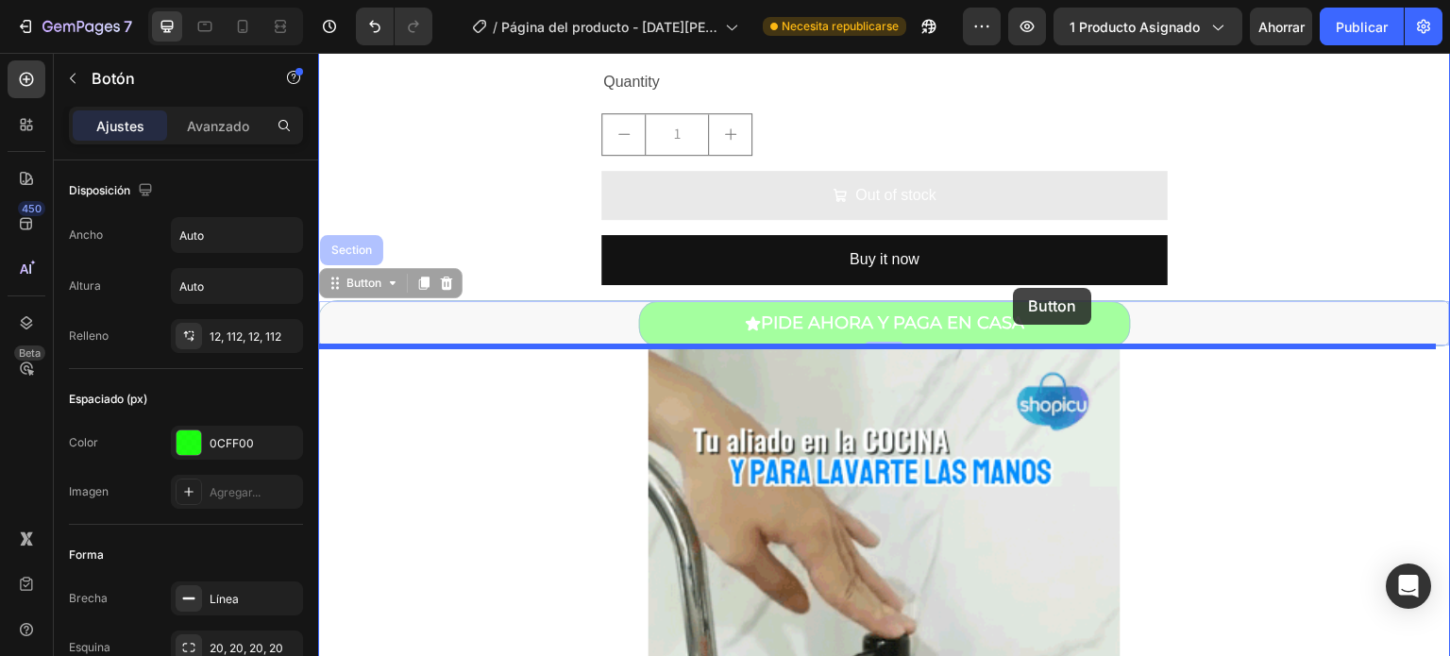
drag, startPoint x: 372, startPoint y: 290, endPoint x: 1071, endPoint y: 295, distance: 699.4
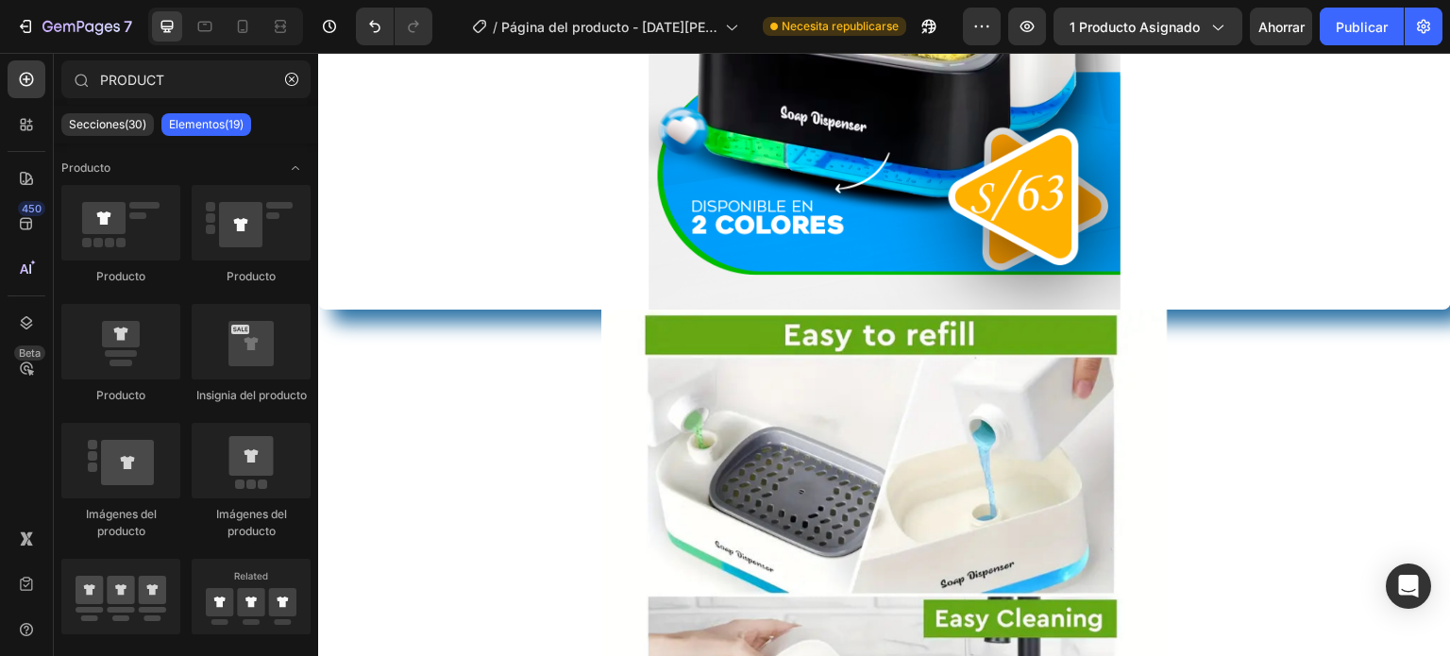
scroll to position [609, 0]
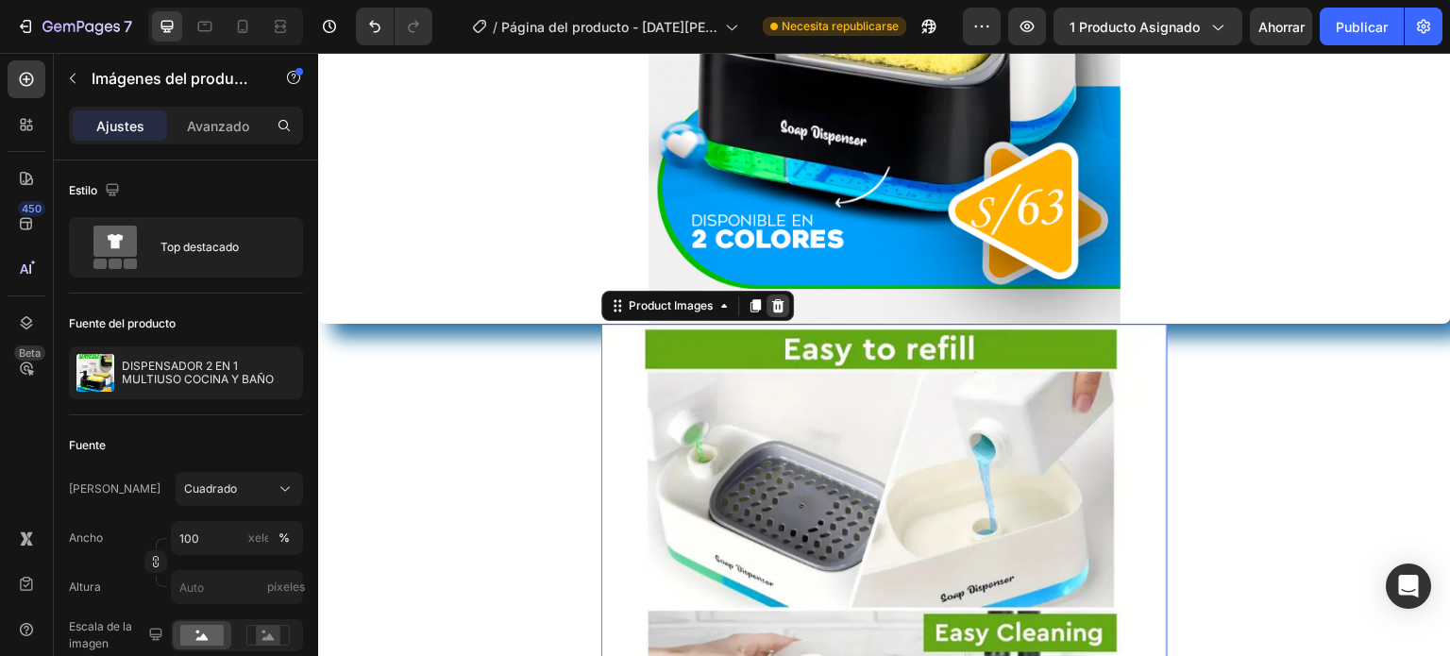
click at [775, 310] on icon at bounding box center [778, 305] width 12 height 13
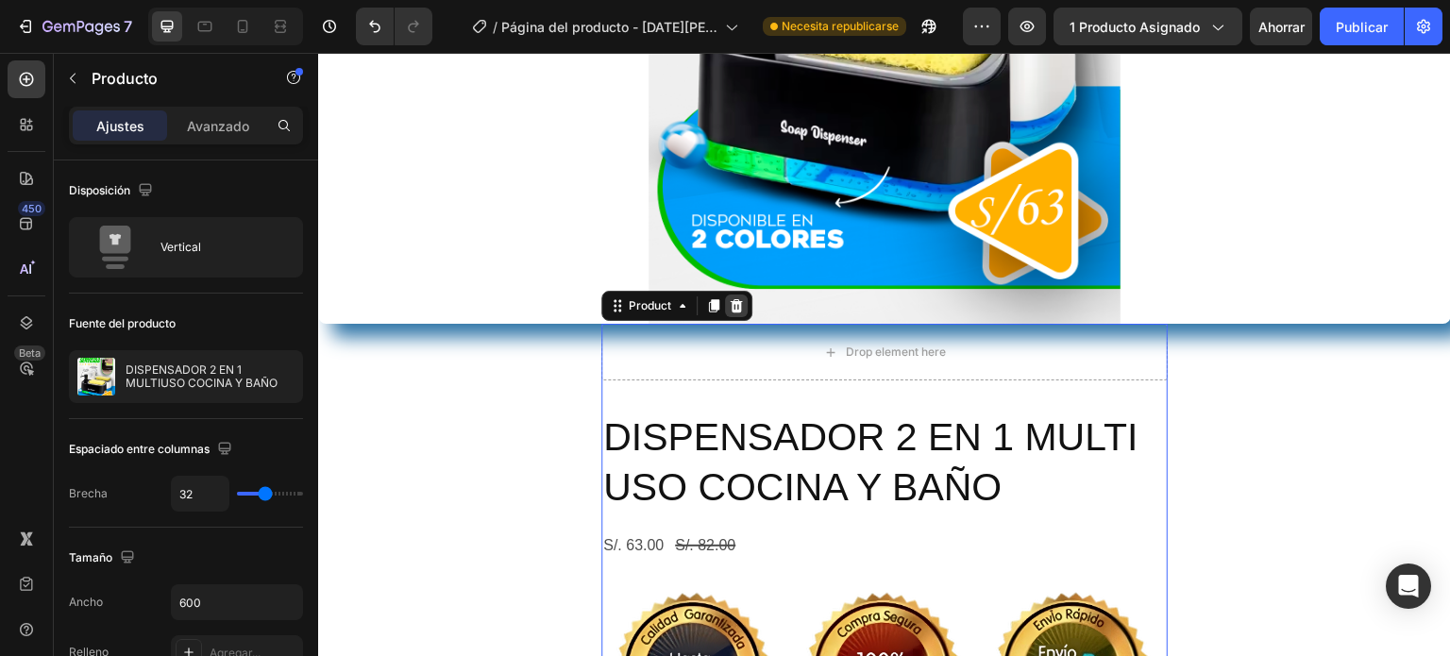
click at [731, 309] on icon at bounding box center [737, 305] width 12 height 13
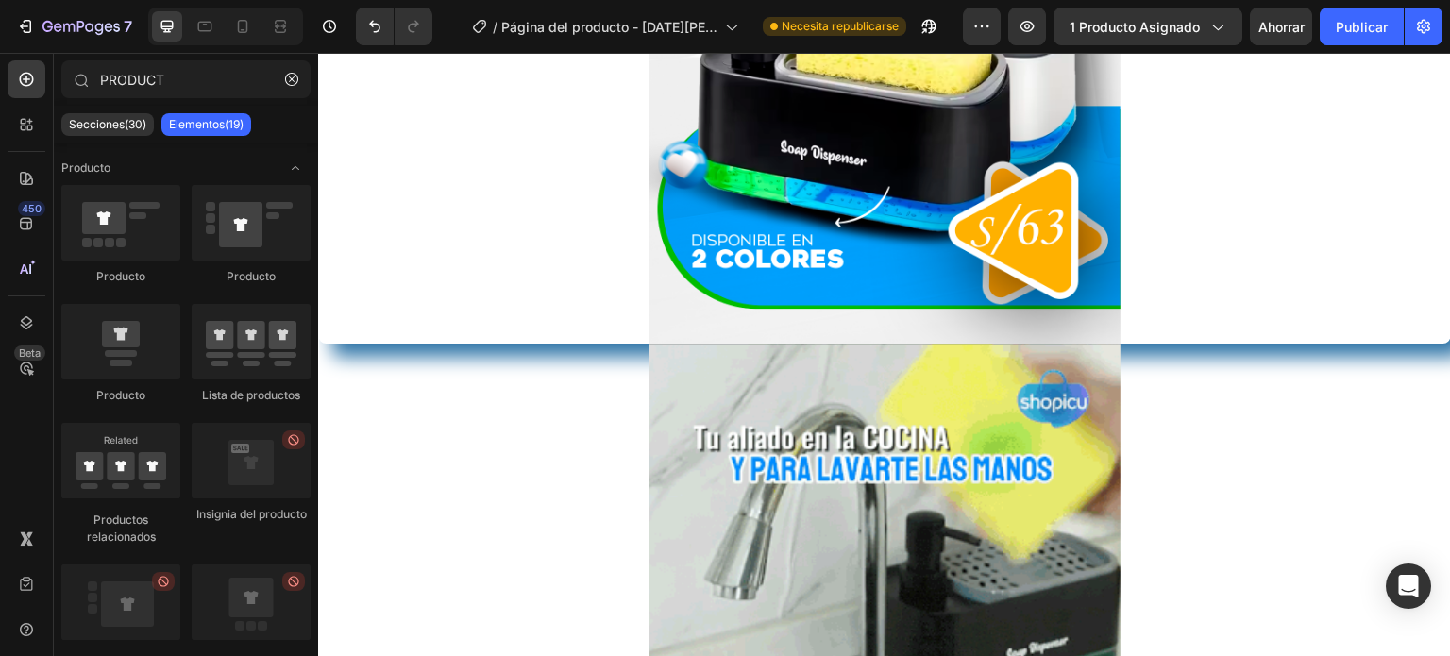
scroll to position [580, 0]
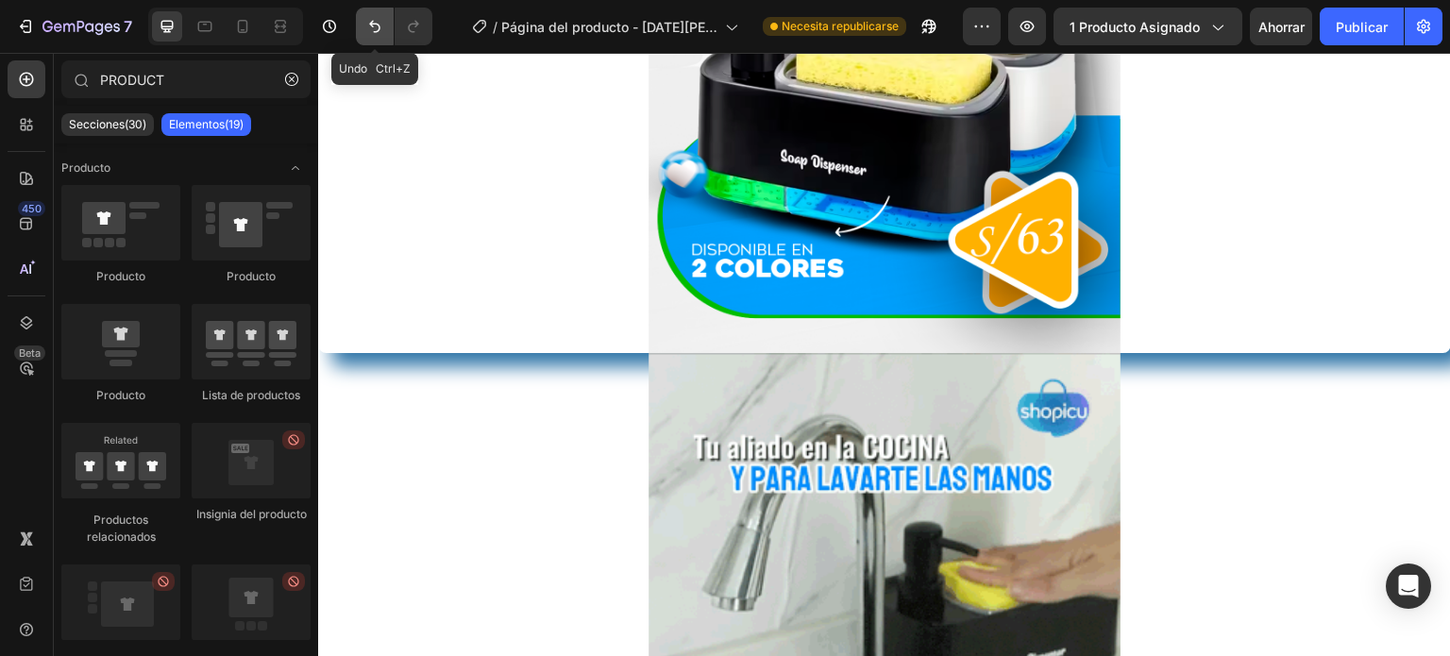
click at [384, 32] on button "Deshacer/Rehacer" at bounding box center [375, 27] width 38 height 38
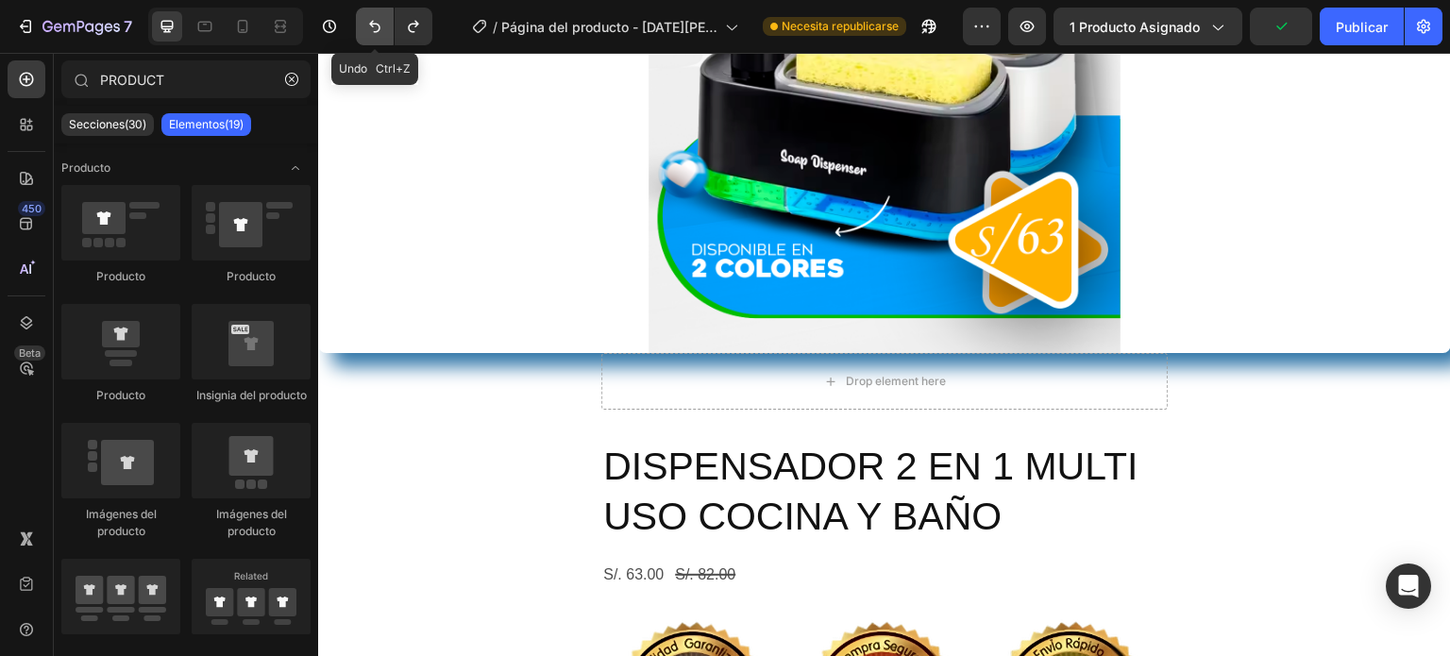
click at [372, 30] on icon "Deshacer/Rehacer" at bounding box center [374, 26] width 19 height 19
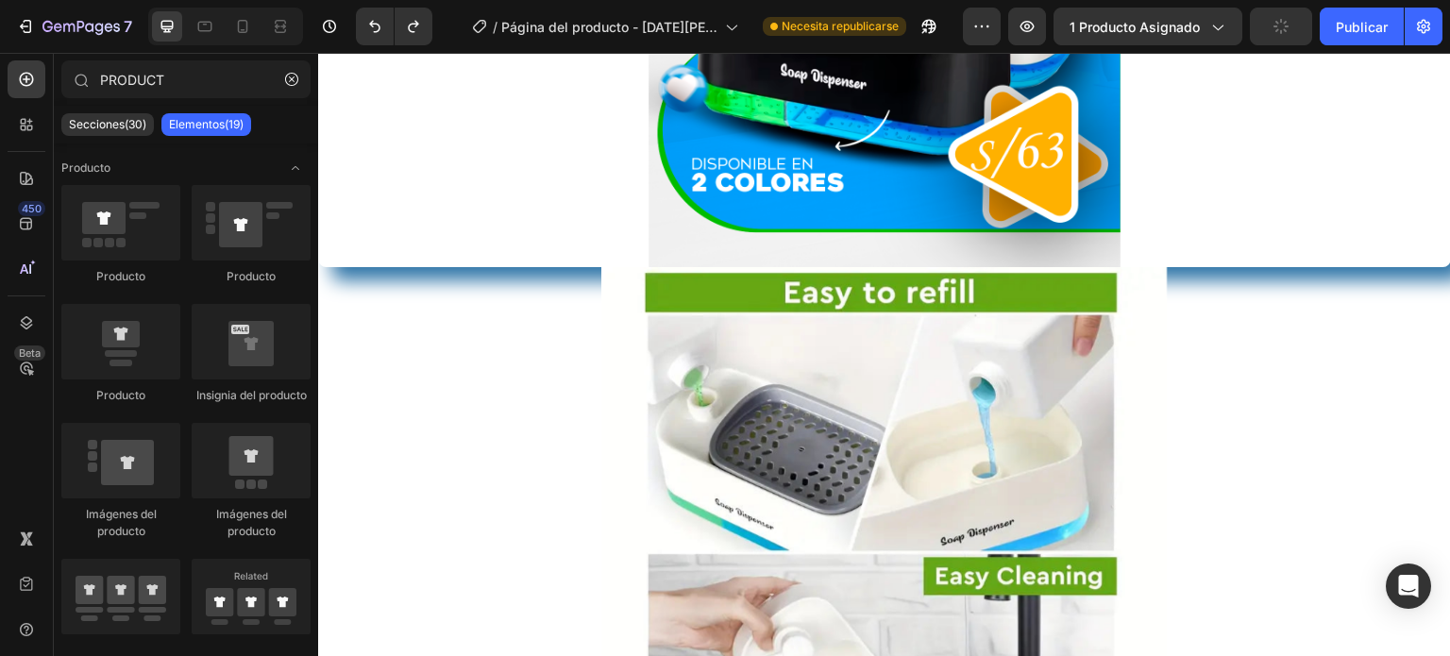
scroll to position [659, 0]
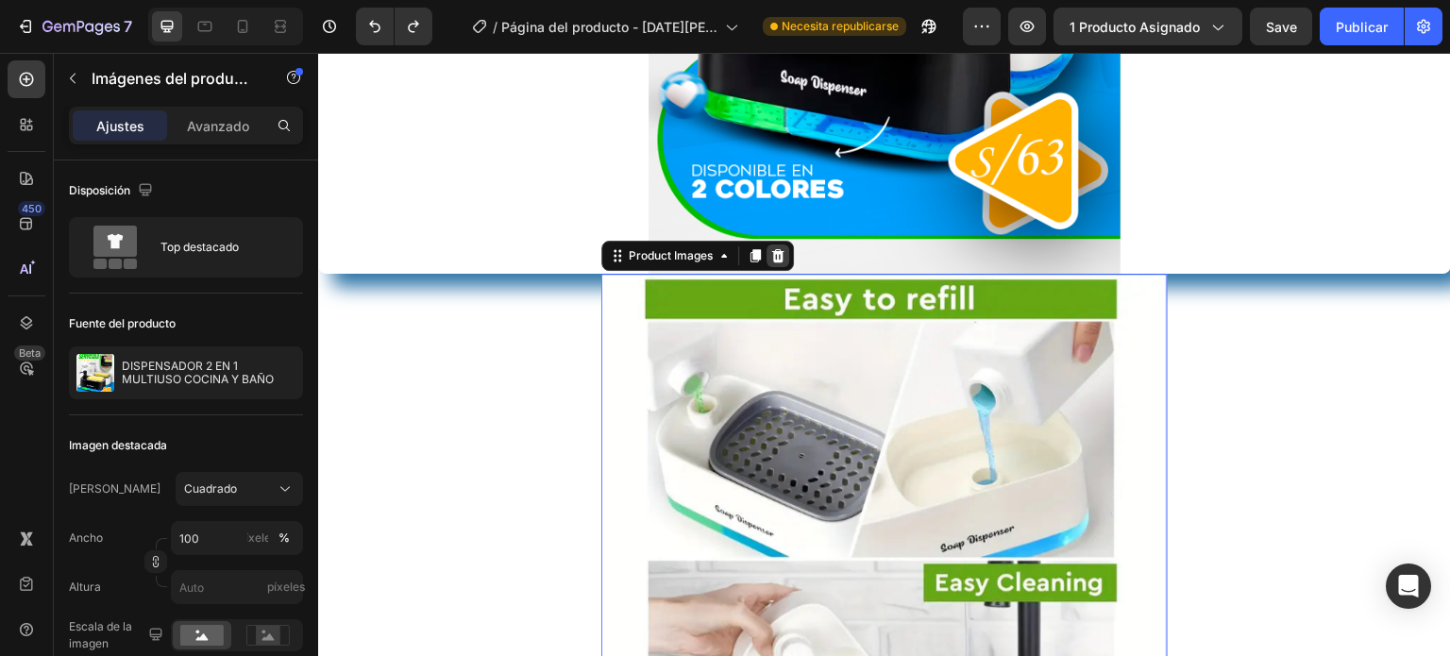
click at [772, 254] on icon at bounding box center [778, 255] width 12 height 13
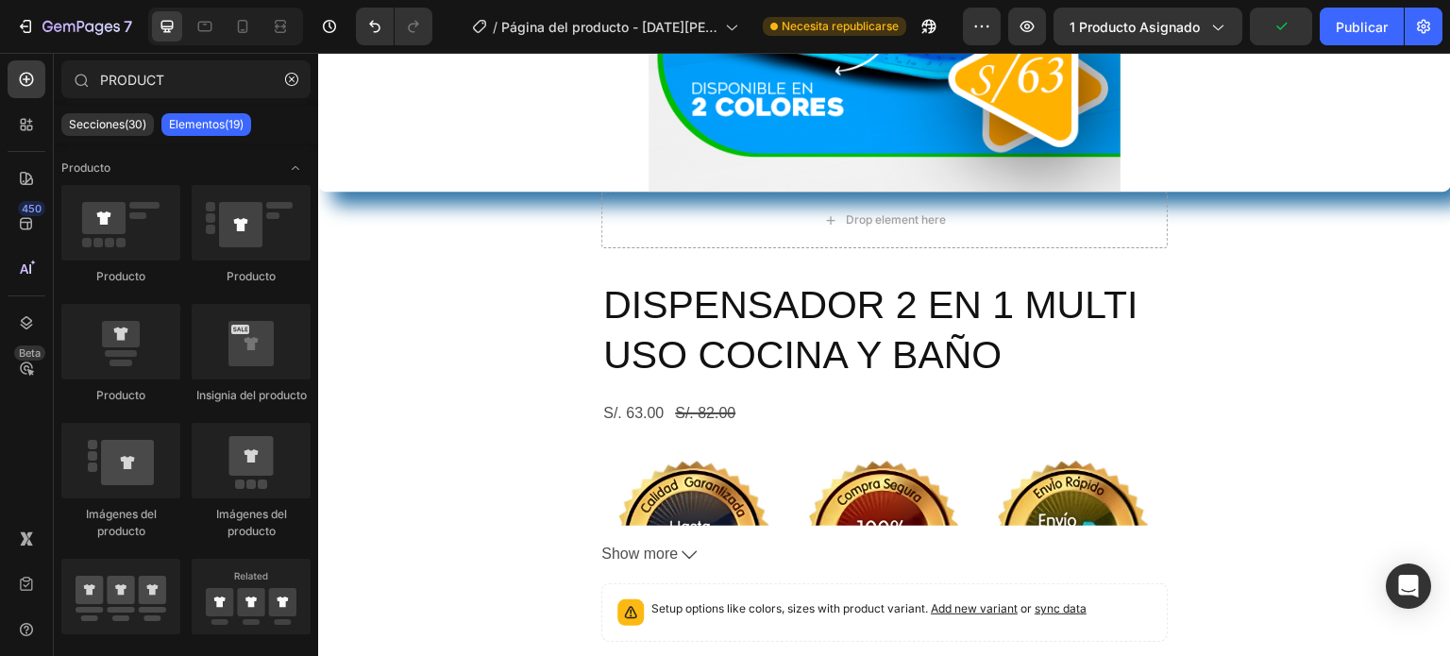
scroll to position [845, 0]
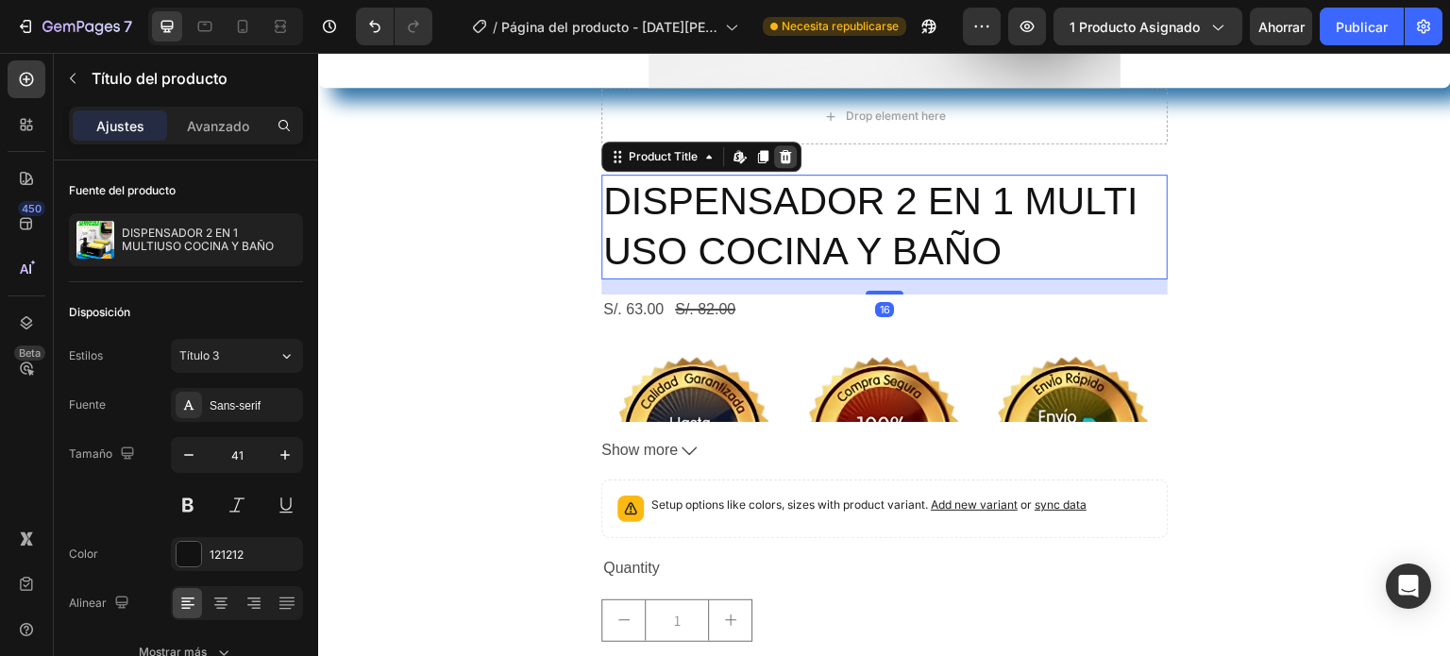
click at [780, 158] on icon at bounding box center [785, 156] width 15 height 15
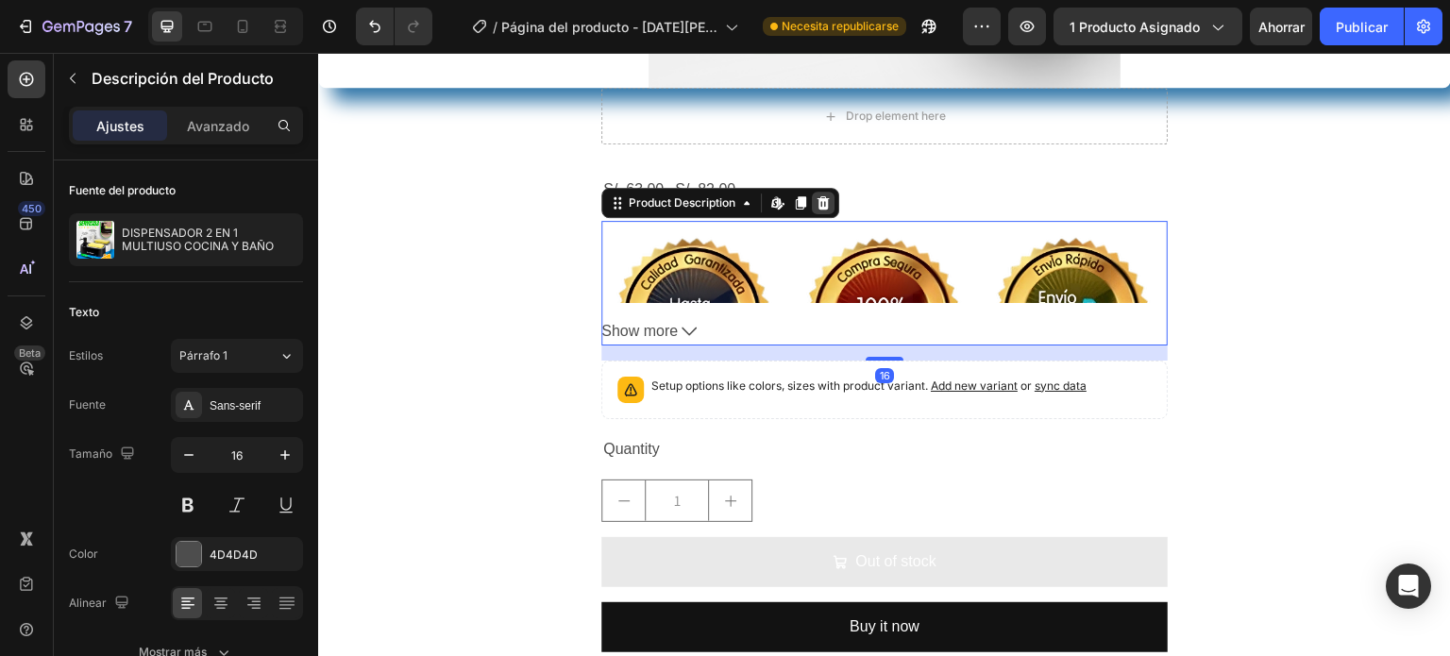
click at [817, 200] on icon at bounding box center [823, 202] width 12 height 13
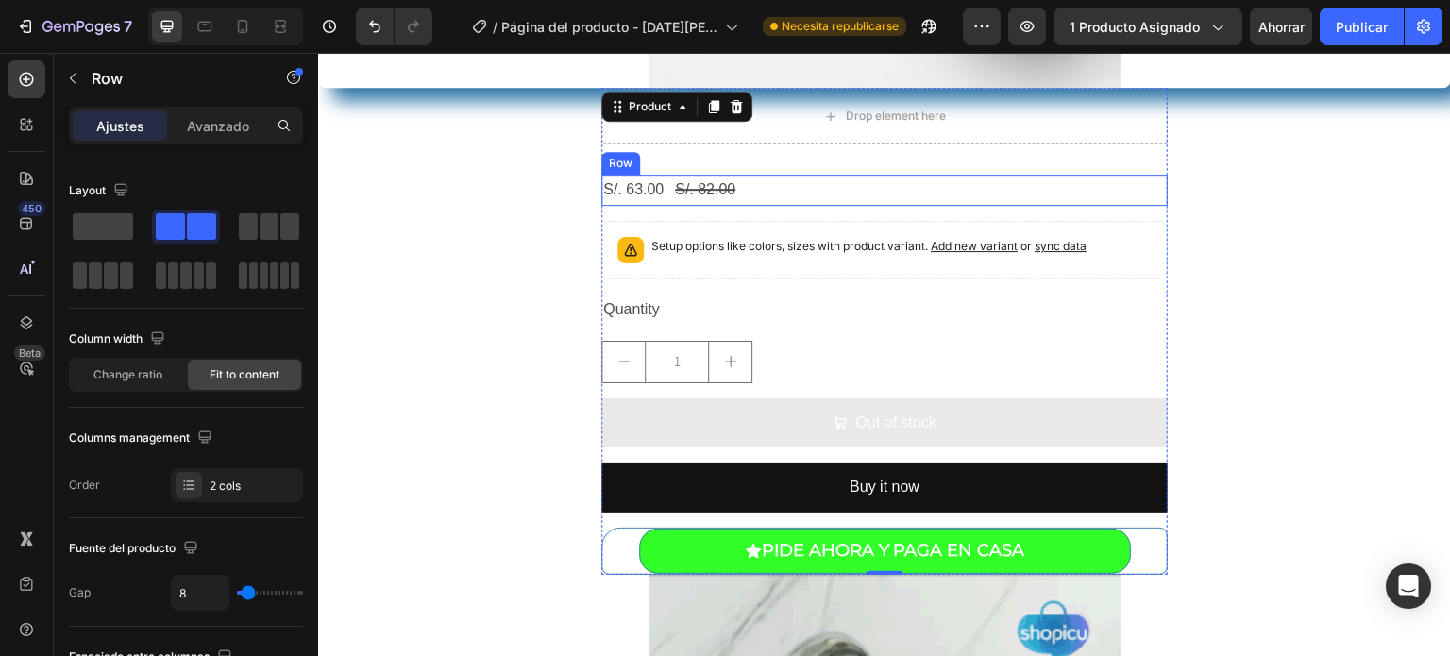
click at [810, 195] on div "S/. 63.00 Product Price Product Price S/. 82.00 Product Price Product Price Row" at bounding box center [884, 190] width 566 height 31
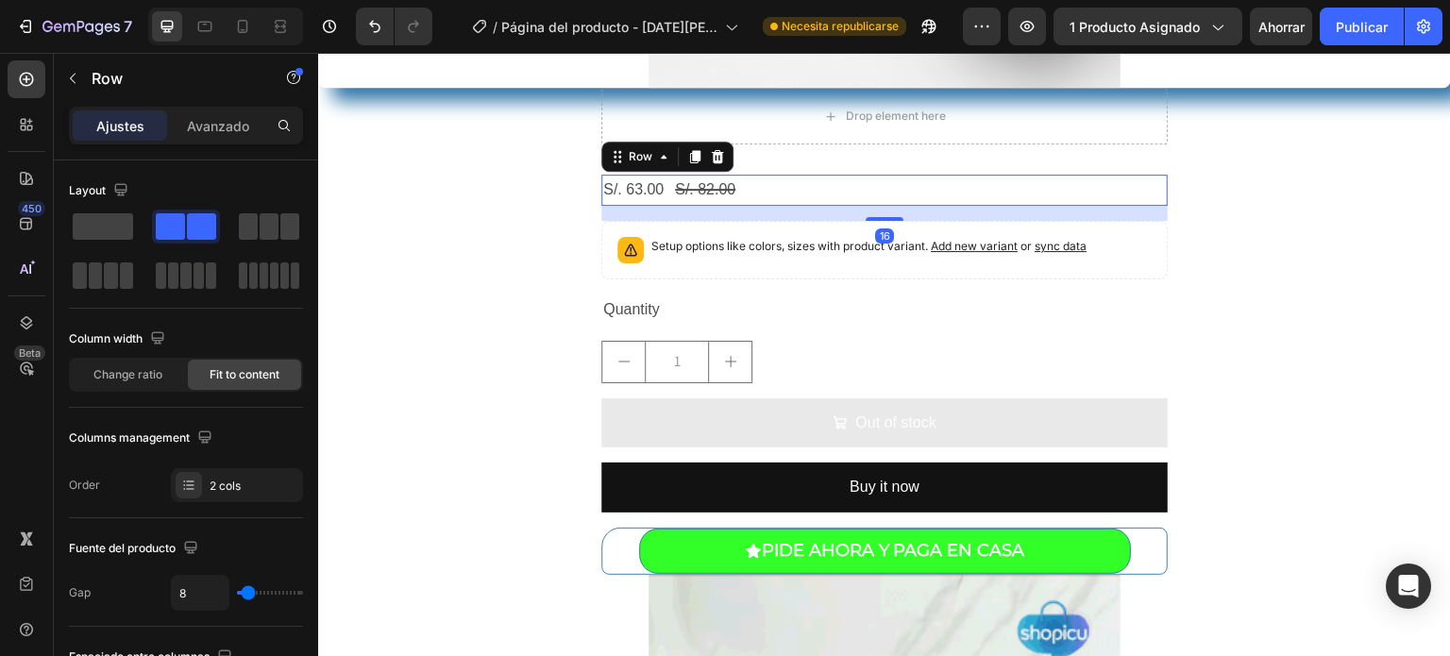
click at [810, 195] on div "S/. 63.00 Product Price Product Price S/. 82.00 Product Price Product Price Row…" at bounding box center [884, 190] width 566 height 31
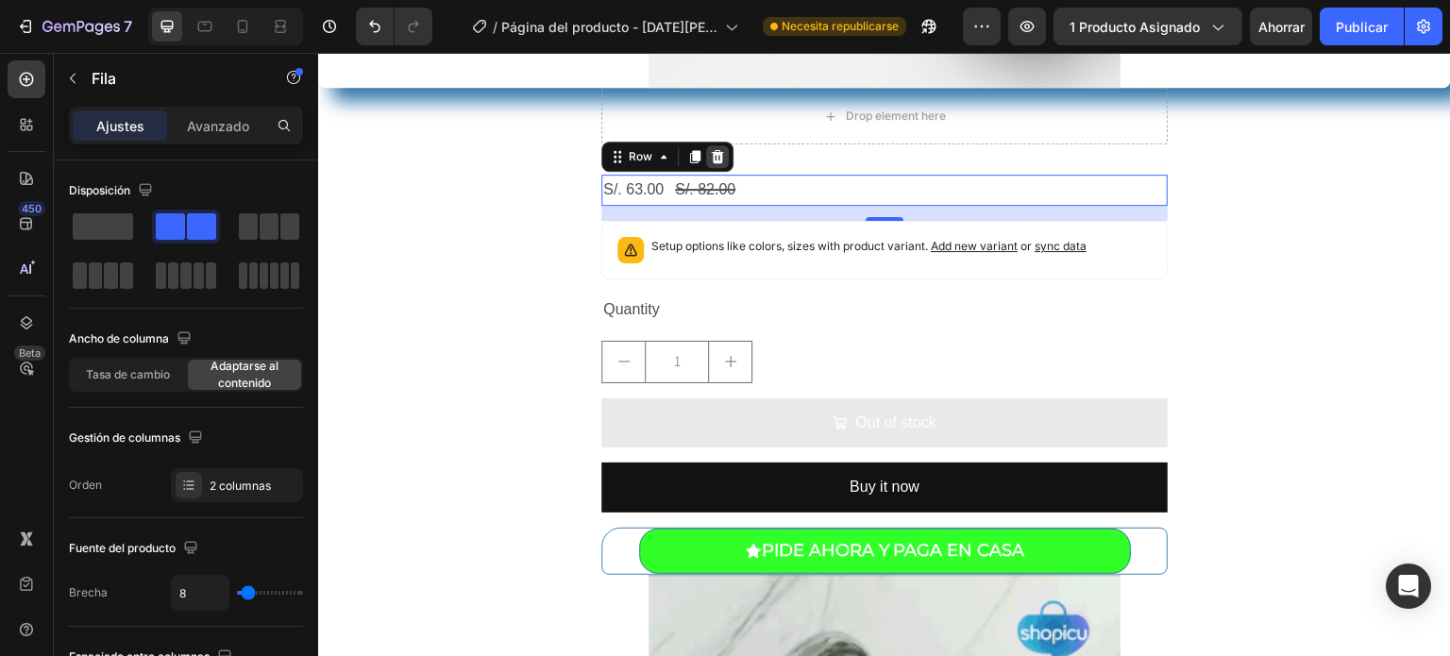
click at [719, 160] on div at bounding box center [717, 156] width 23 height 23
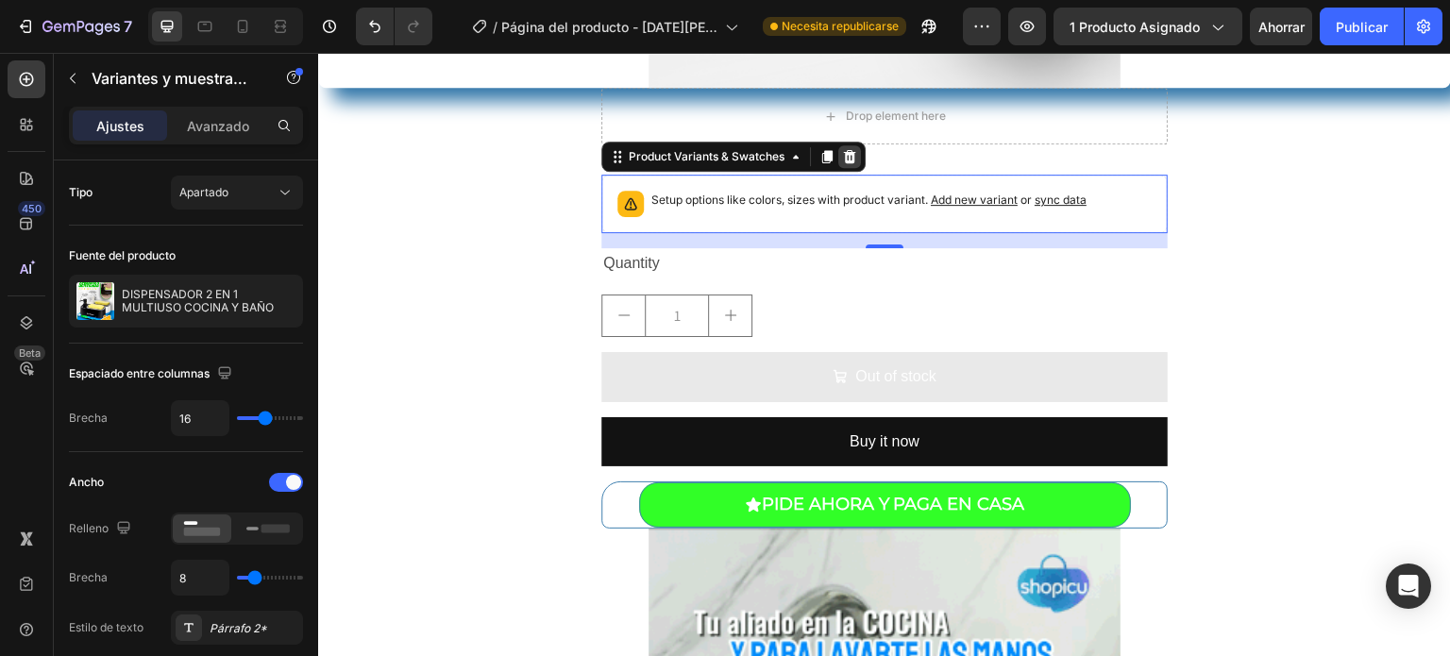
click at [844, 161] on icon at bounding box center [850, 156] width 12 height 13
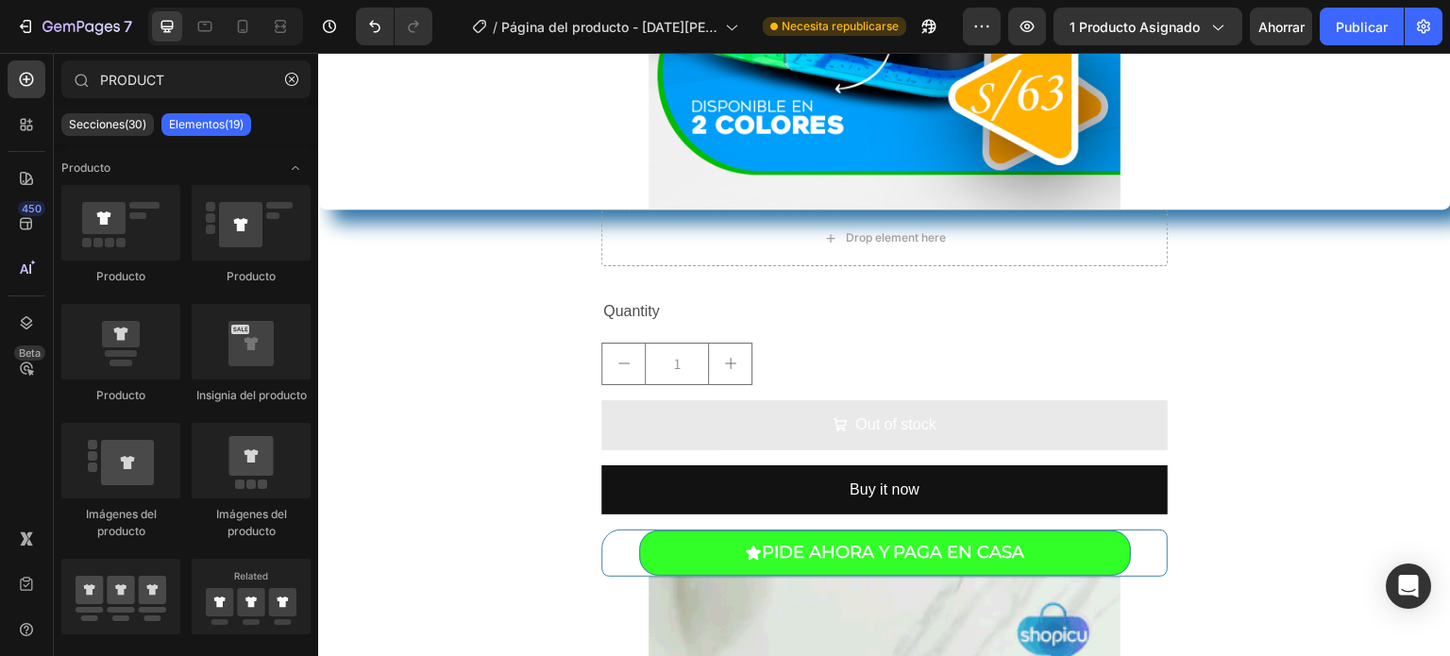
scroll to position [701, 0]
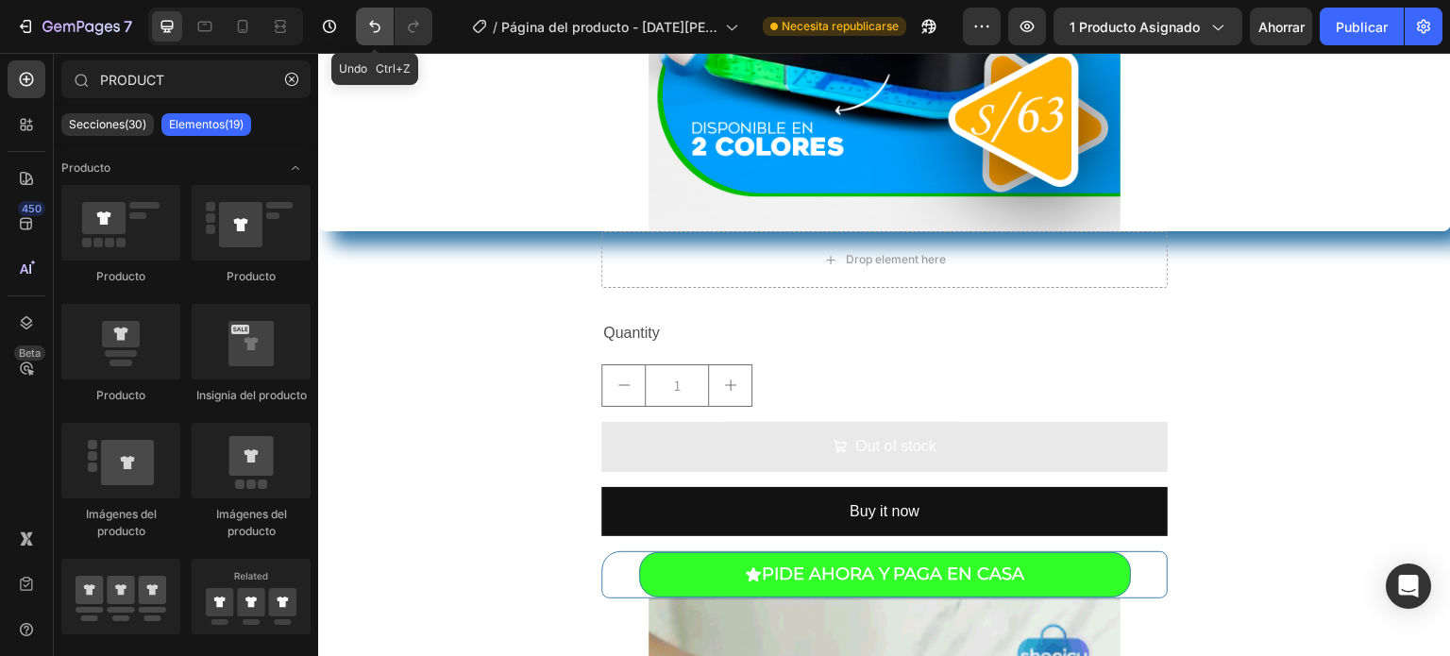
click at [368, 33] on icon "Deshacer/Rehacer" at bounding box center [374, 26] width 19 height 19
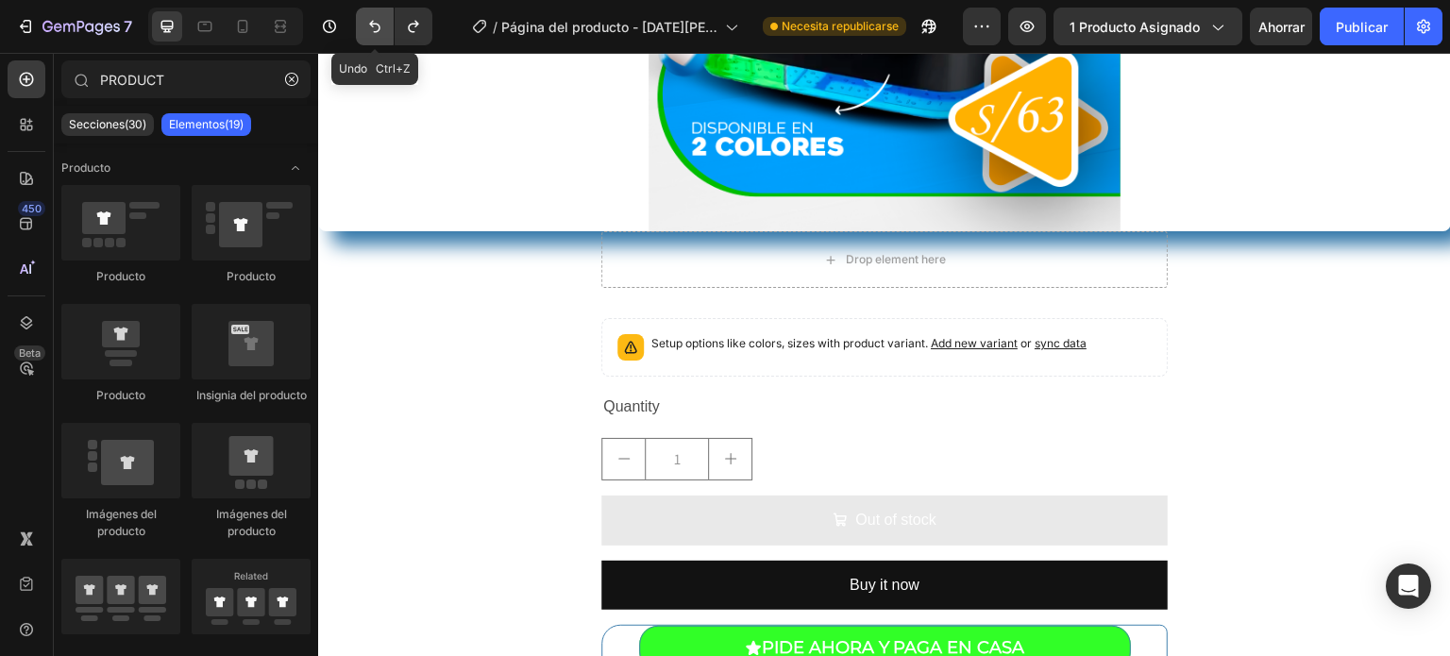
click at [368, 33] on icon "Deshacer/Rehacer" at bounding box center [374, 26] width 19 height 19
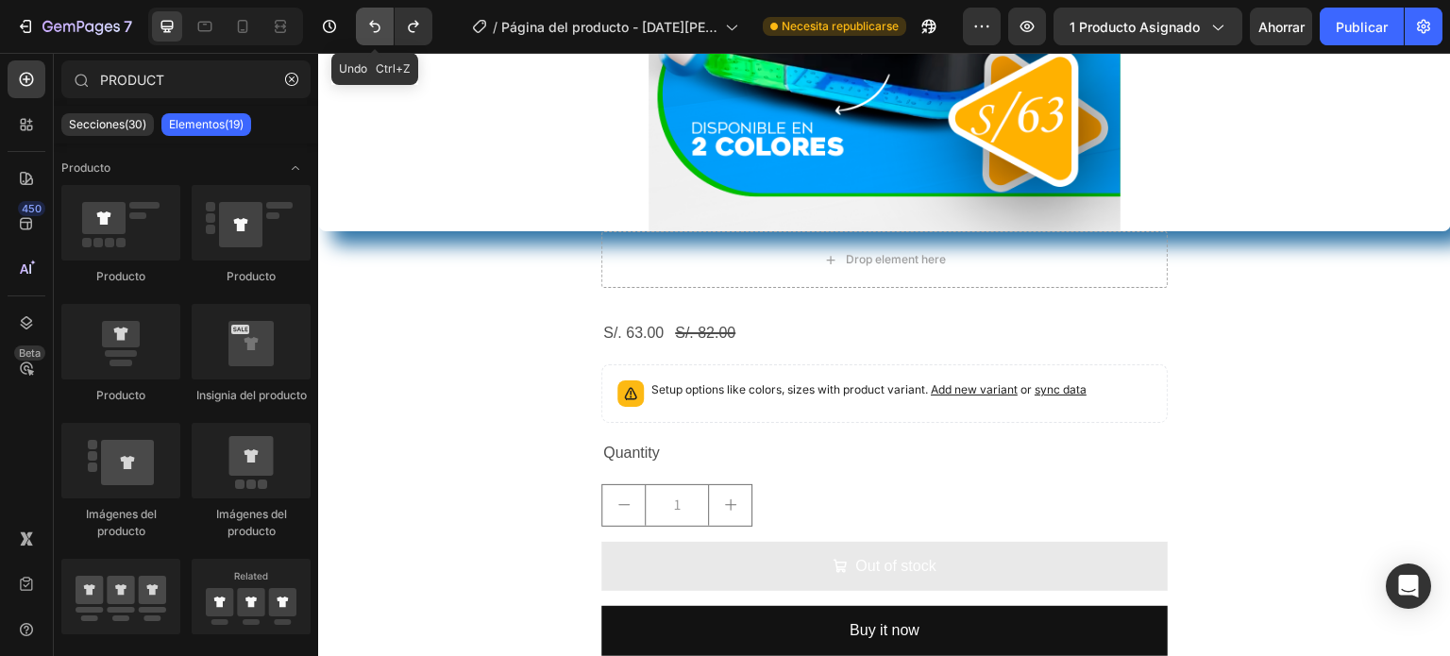
click at [368, 33] on icon "Deshacer/Rehacer" at bounding box center [374, 26] width 19 height 19
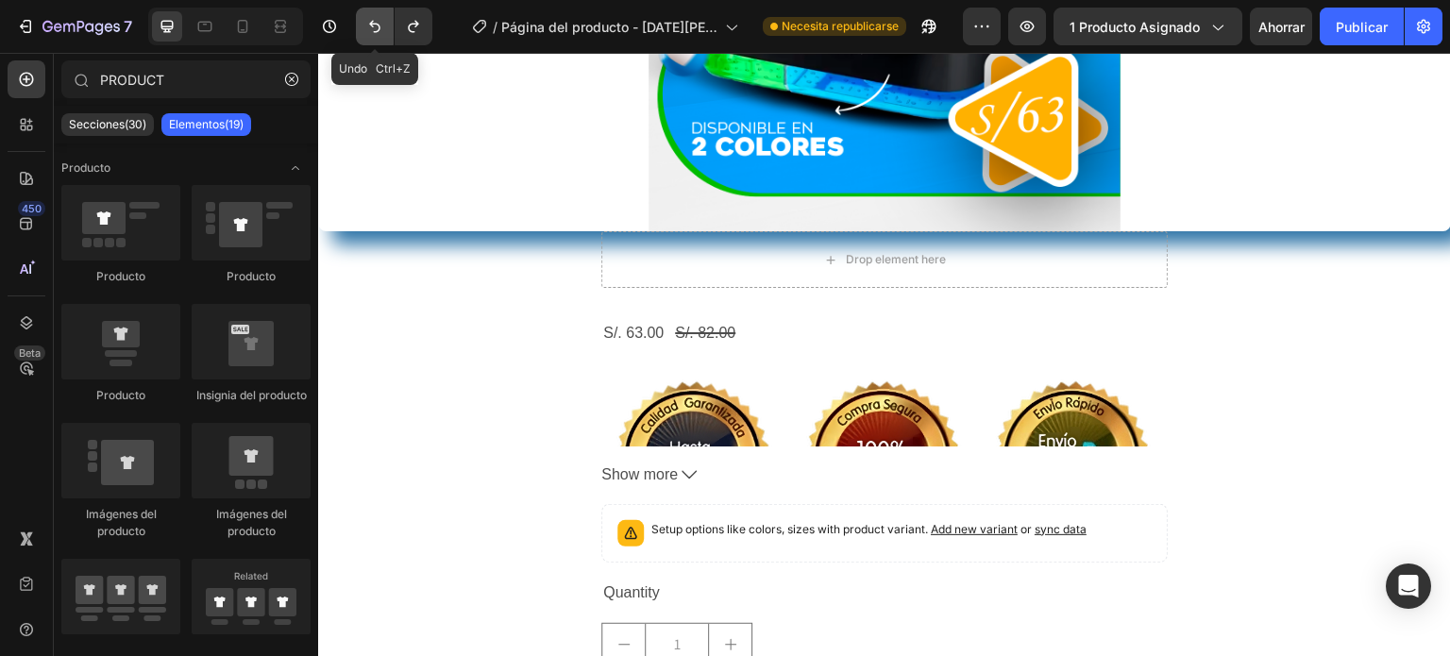
click at [368, 33] on icon "Deshacer/Rehacer" at bounding box center [374, 26] width 19 height 19
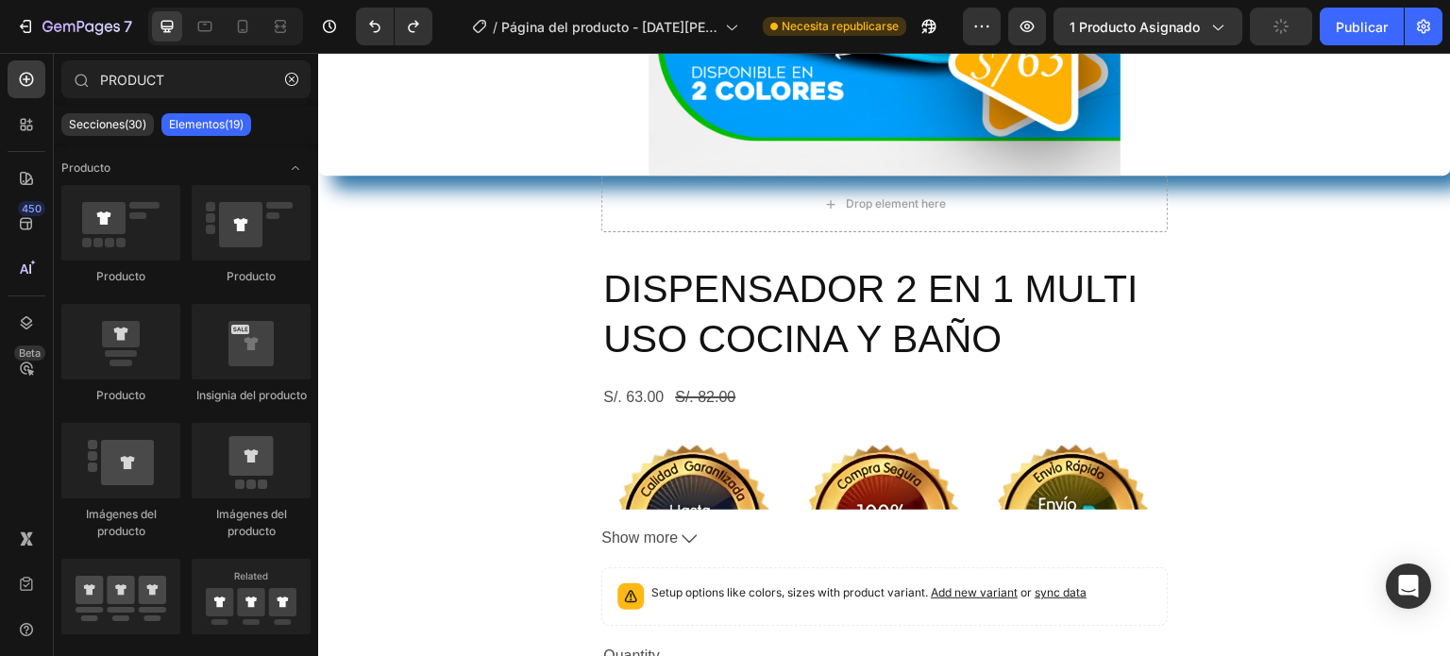
scroll to position [751, 0]
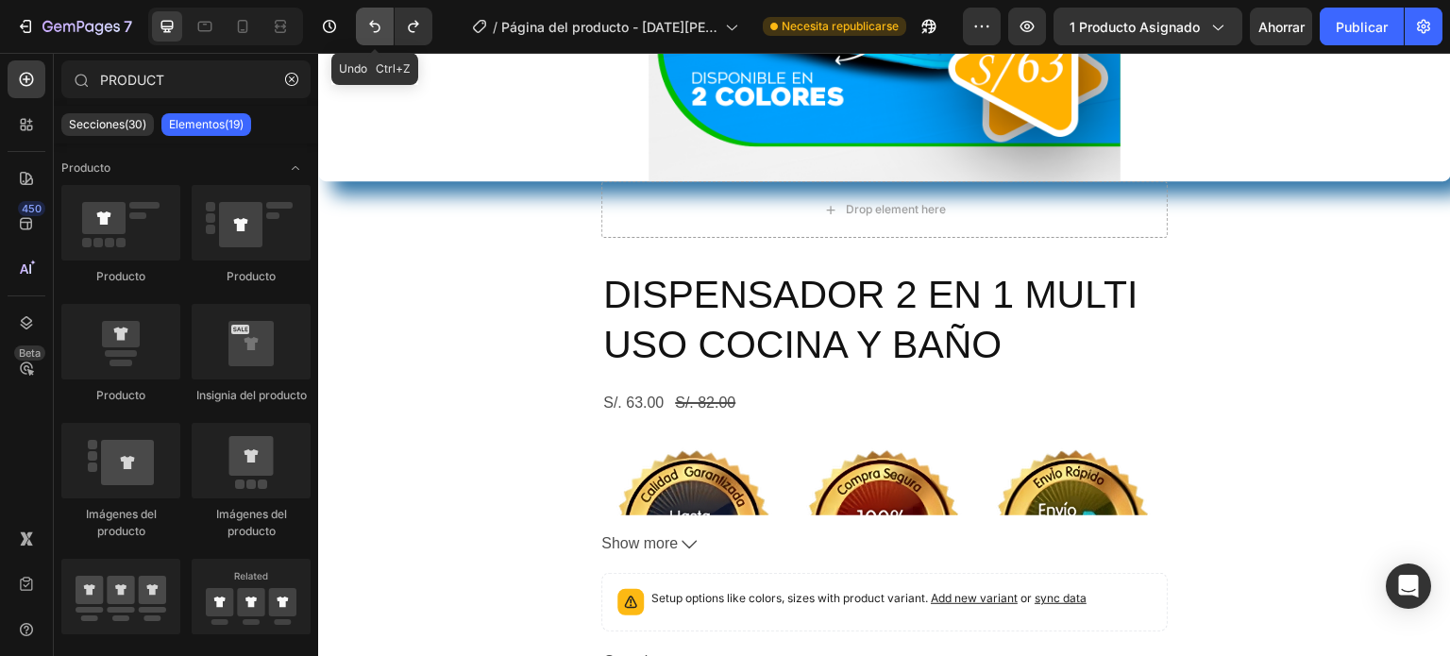
click at [362, 22] on button "Deshacer/Rehacer" at bounding box center [375, 27] width 38 height 38
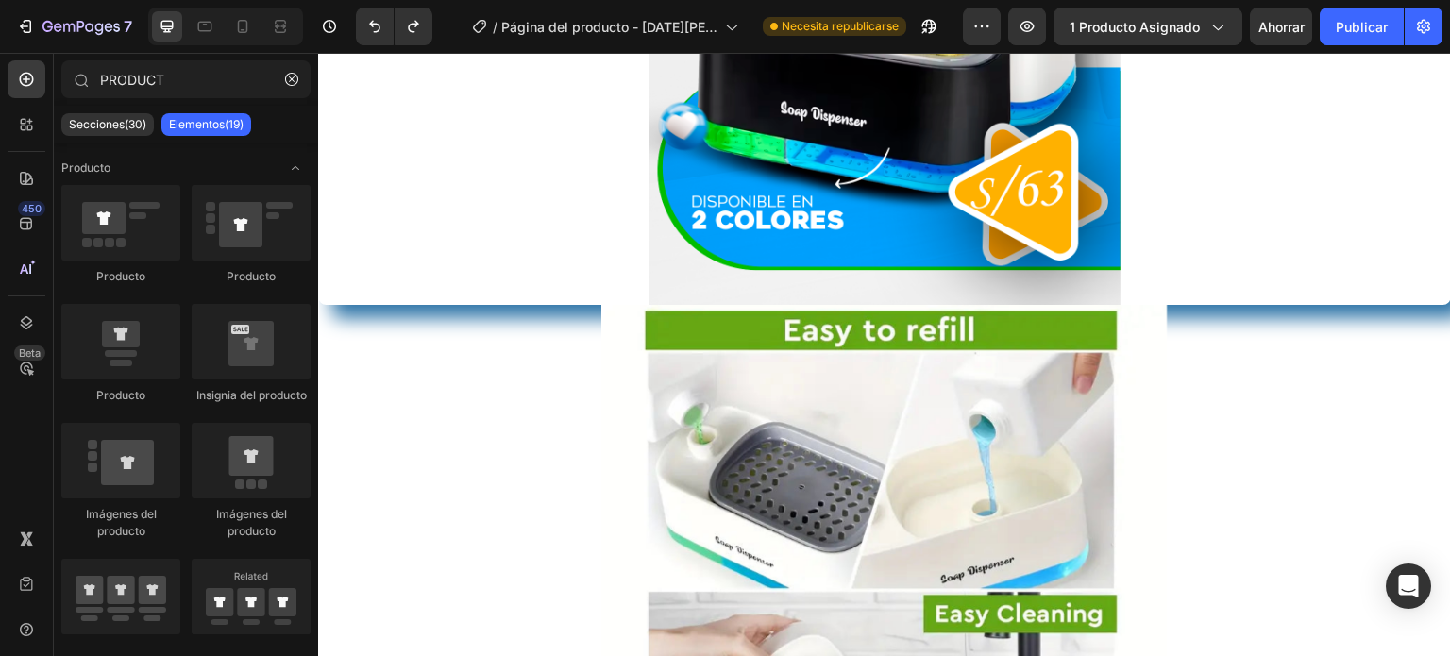
scroll to position [600, 0]
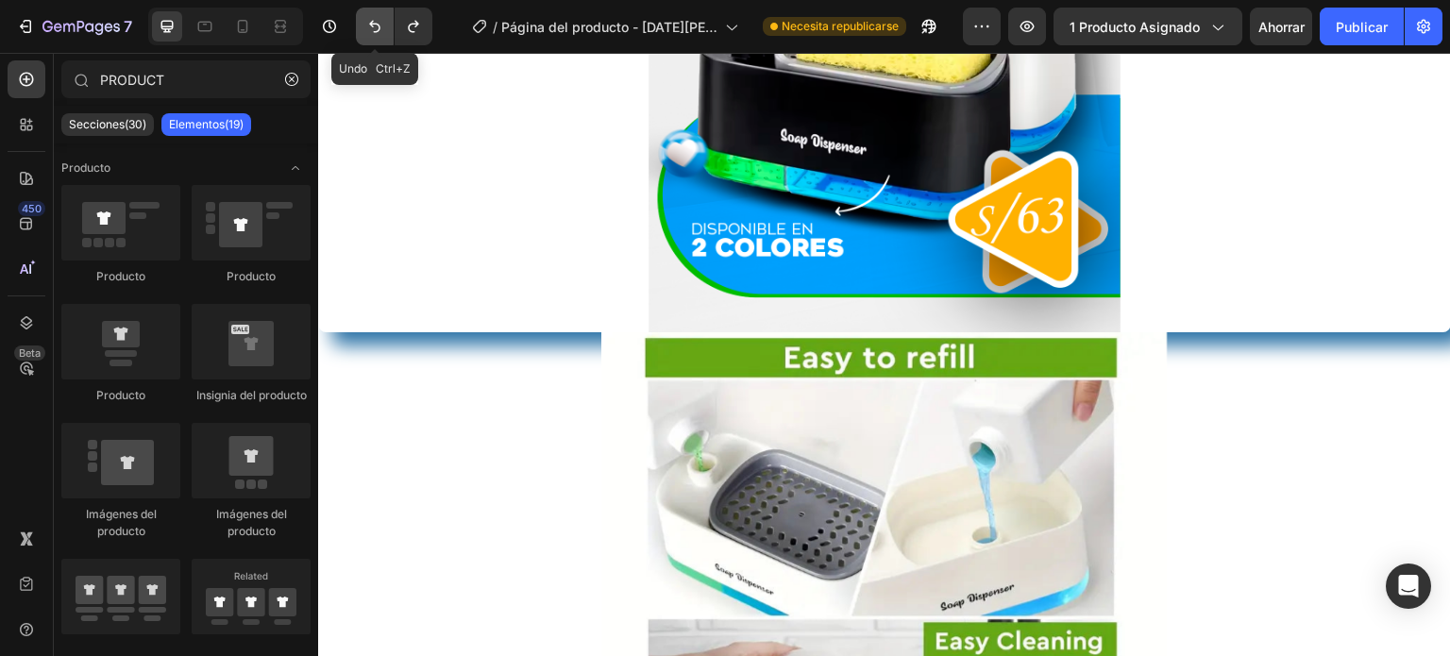
click at [366, 33] on icon "Deshacer/Rehacer" at bounding box center [374, 26] width 19 height 19
click at [370, 24] on icon "Deshacer/Rehacer" at bounding box center [374, 27] width 11 height 12
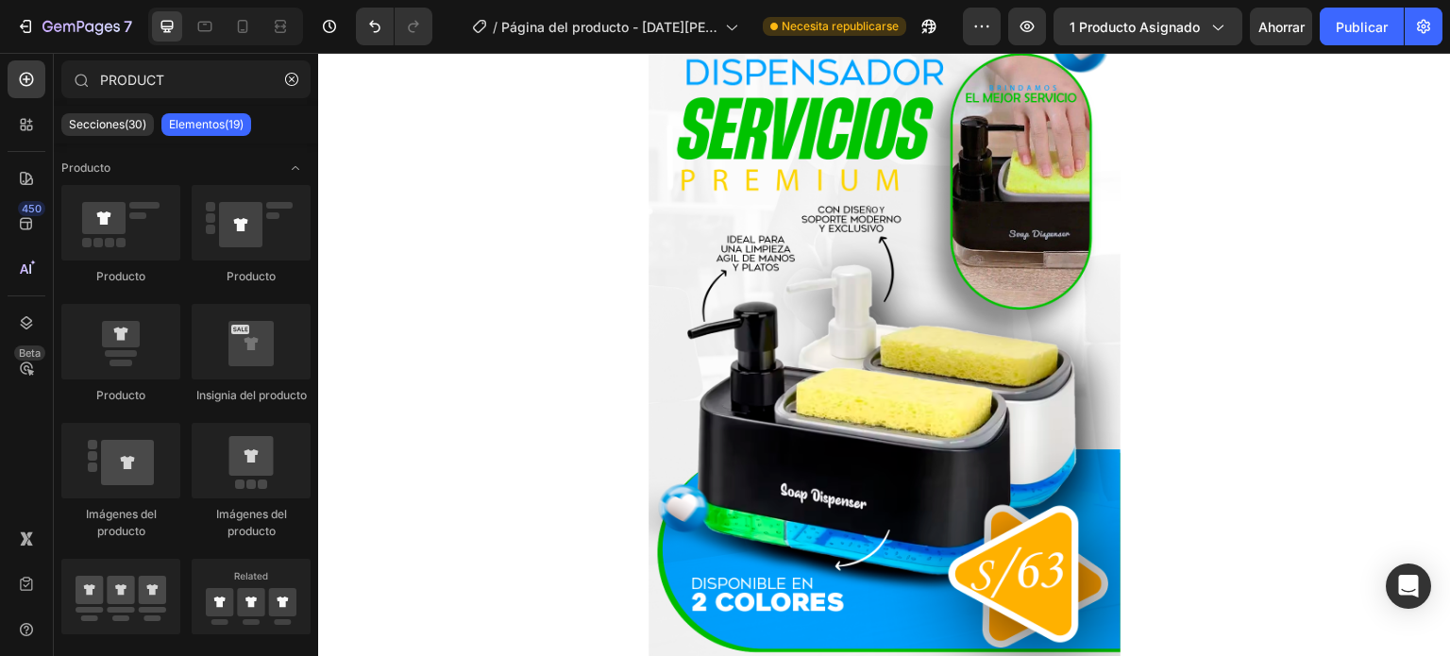
scroll to position [639, 0]
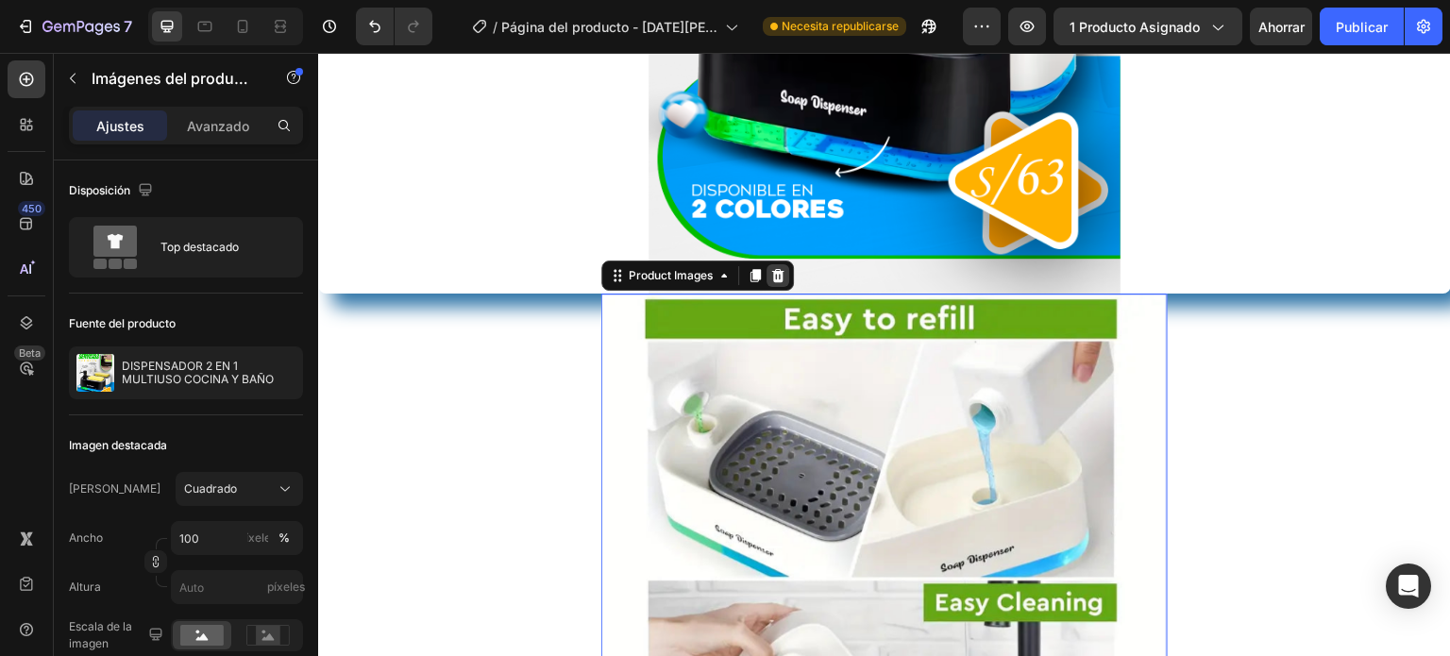
click at [774, 276] on icon at bounding box center [778, 275] width 12 height 13
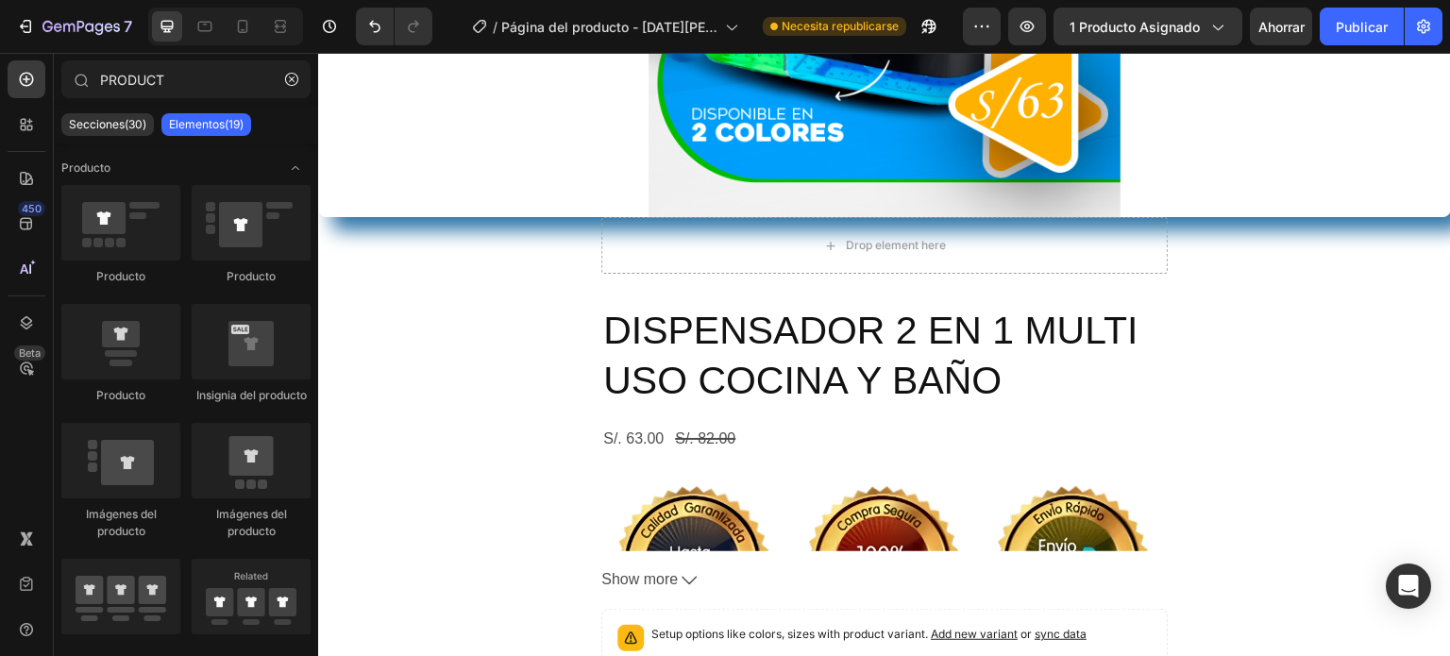
scroll to position [733, 0]
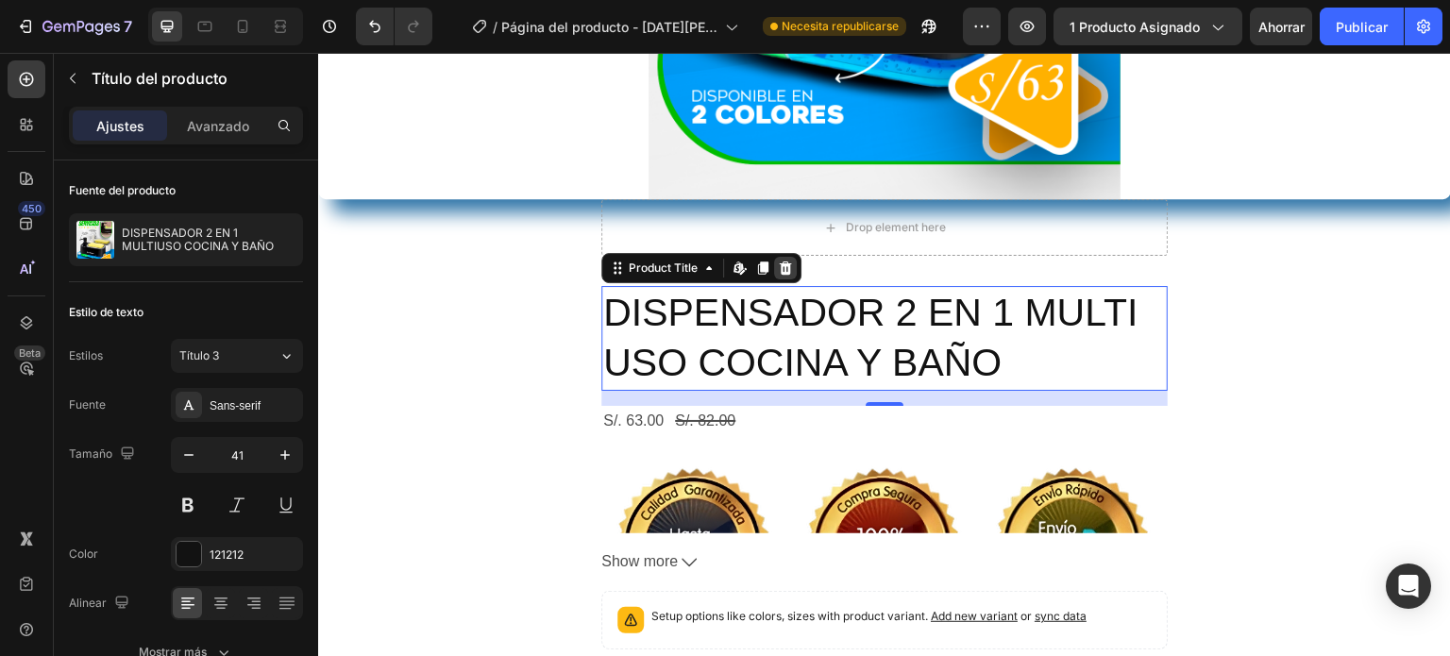
click at [782, 269] on icon at bounding box center [786, 267] width 12 height 13
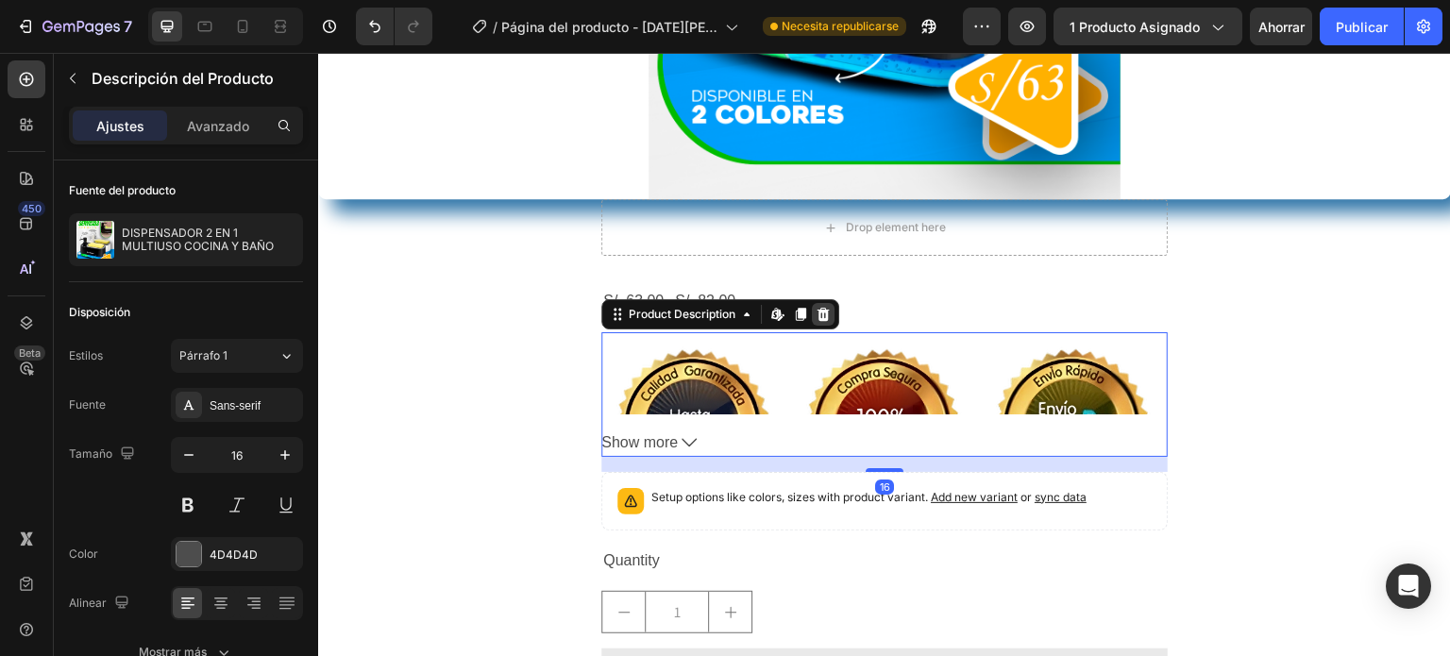
click at [818, 303] on div at bounding box center [823, 314] width 23 height 23
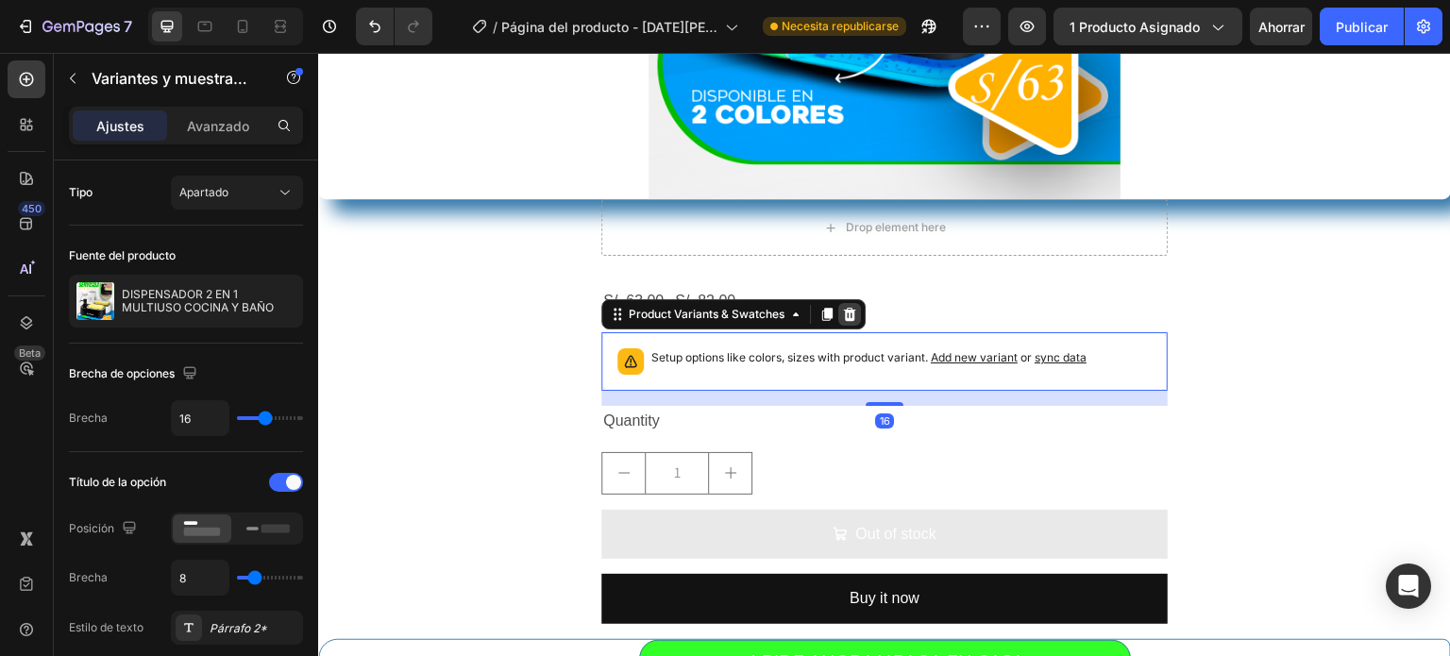
click at [844, 313] on icon at bounding box center [850, 314] width 12 height 13
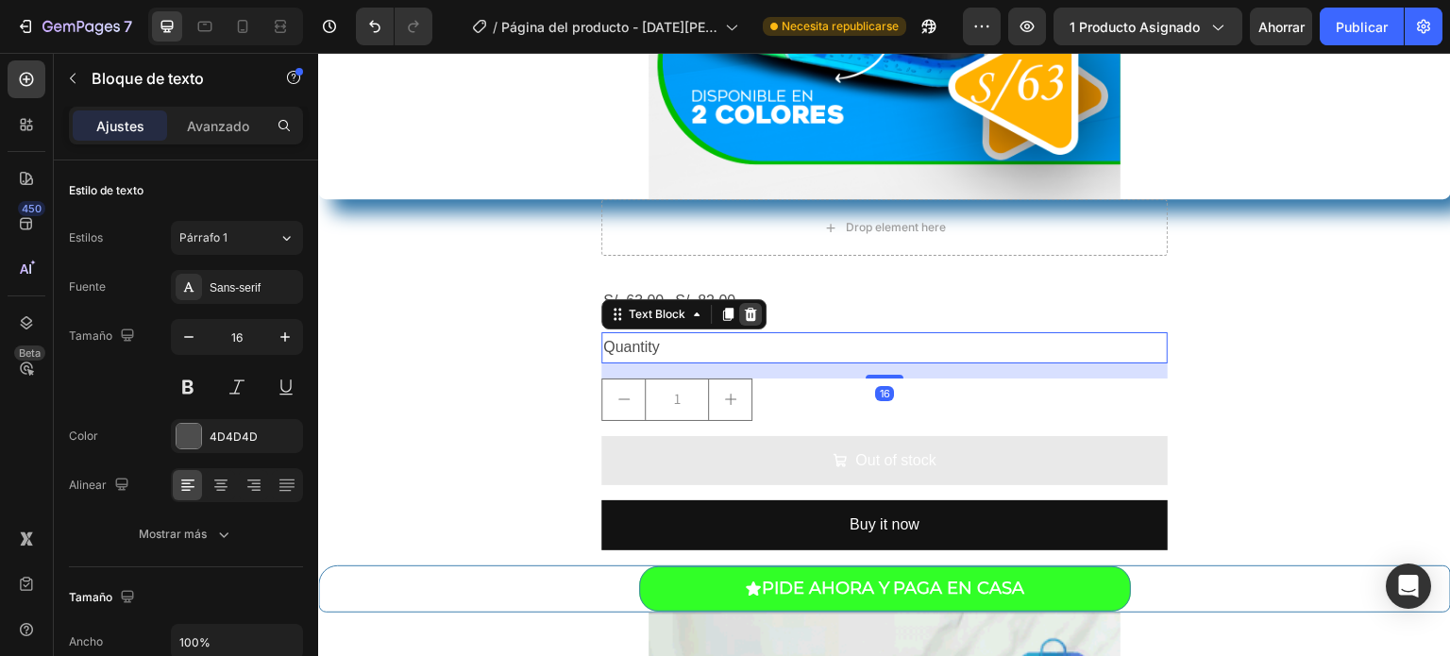
click at [745, 311] on icon at bounding box center [751, 314] width 12 height 13
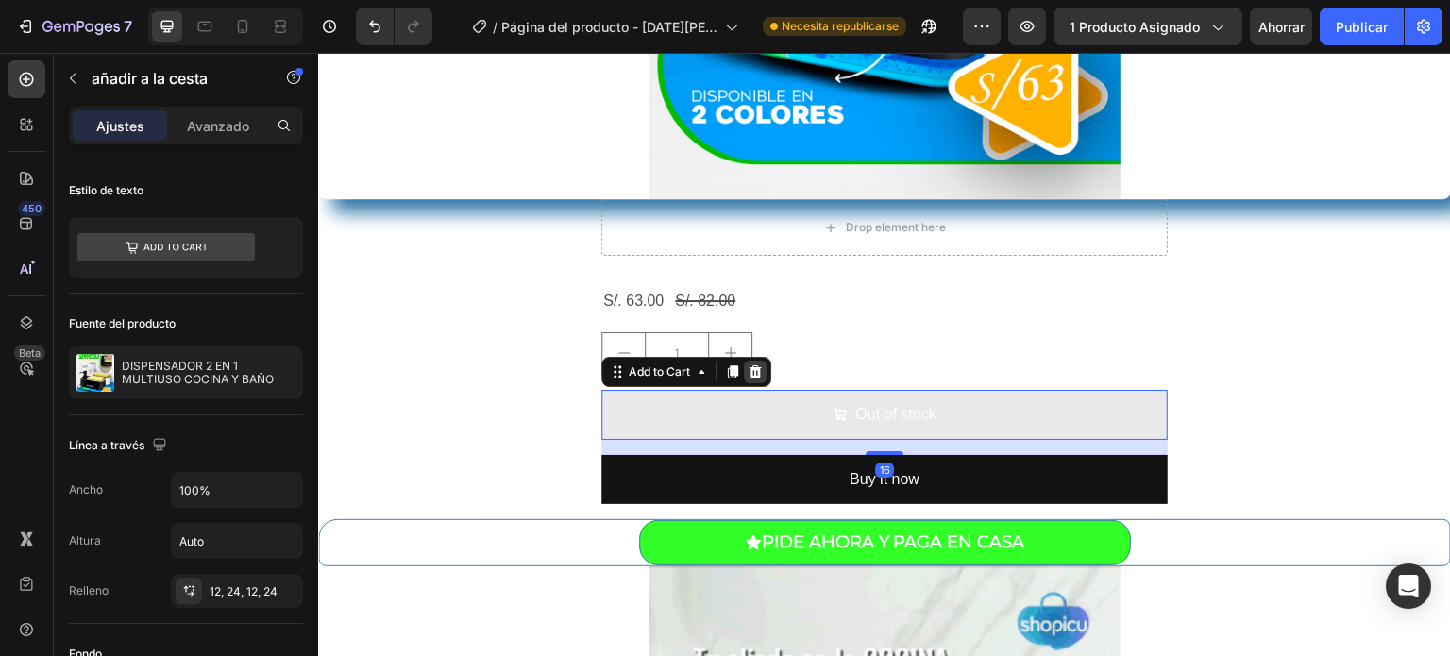
click at [749, 367] on icon at bounding box center [755, 371] width 12 height 13
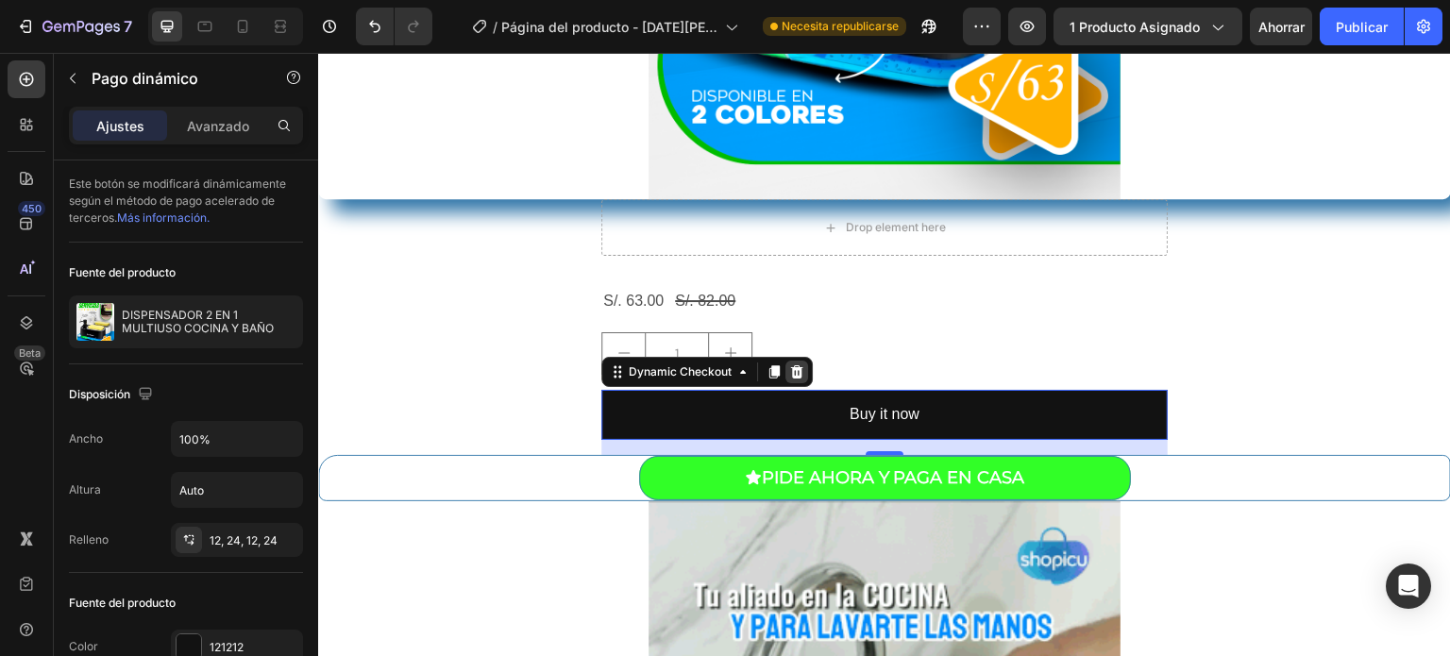
click at [789, 372] on icon at bounding box center [796, 371] width 15 height 15
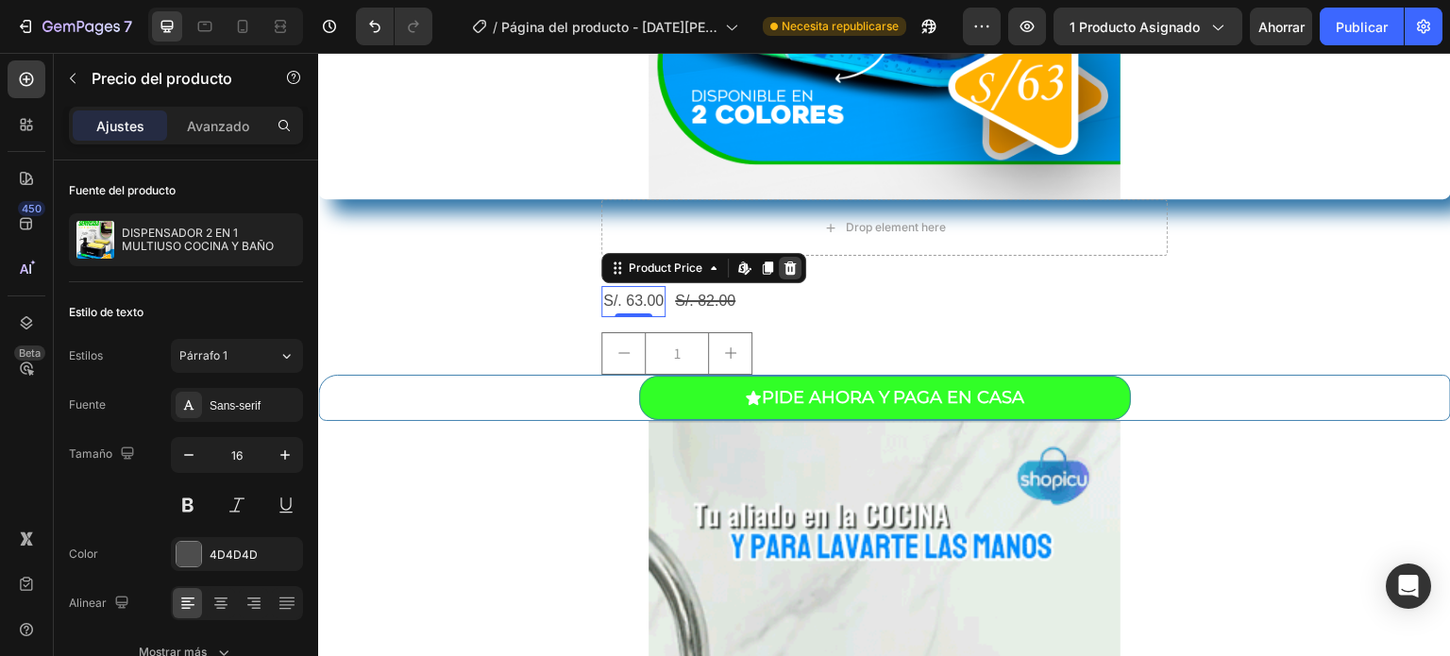
click at [782, 267] on icon at bounding box center [789, 268] width 15 height 15
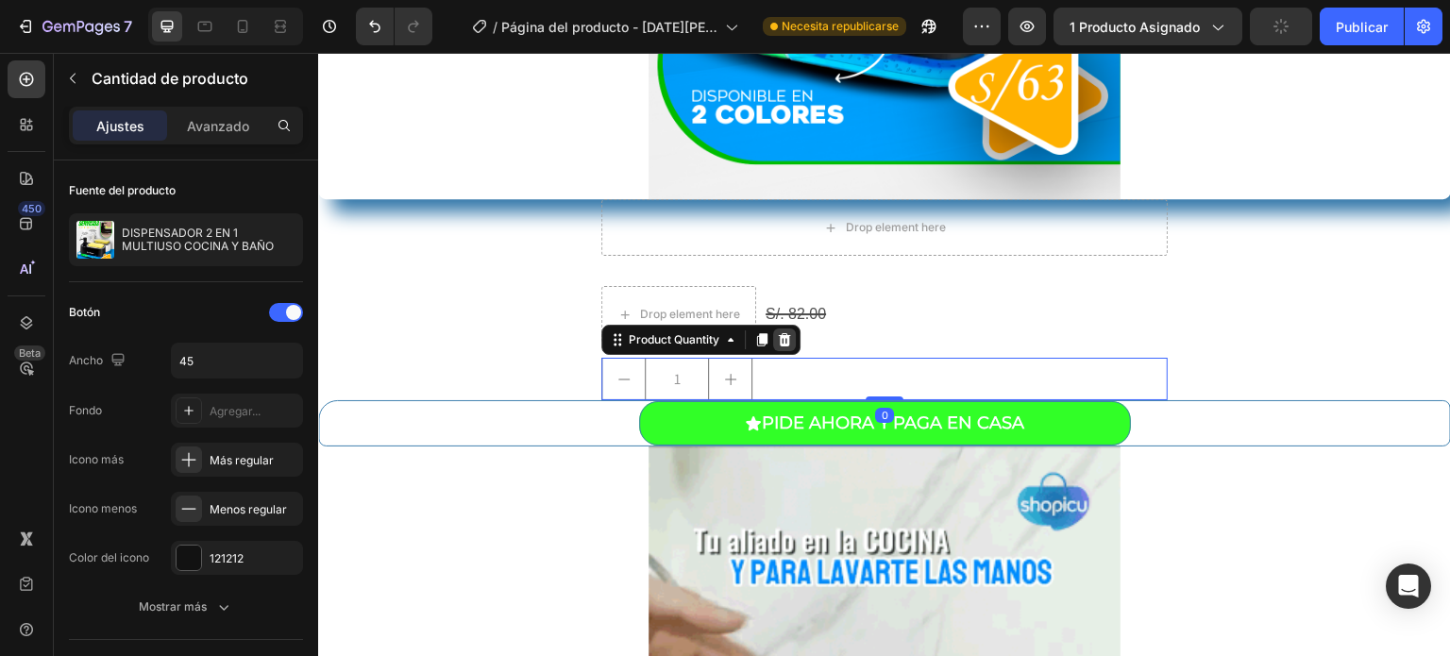
click at [779, 344] on icon at bounding box center [785, 339] width 12 height 13
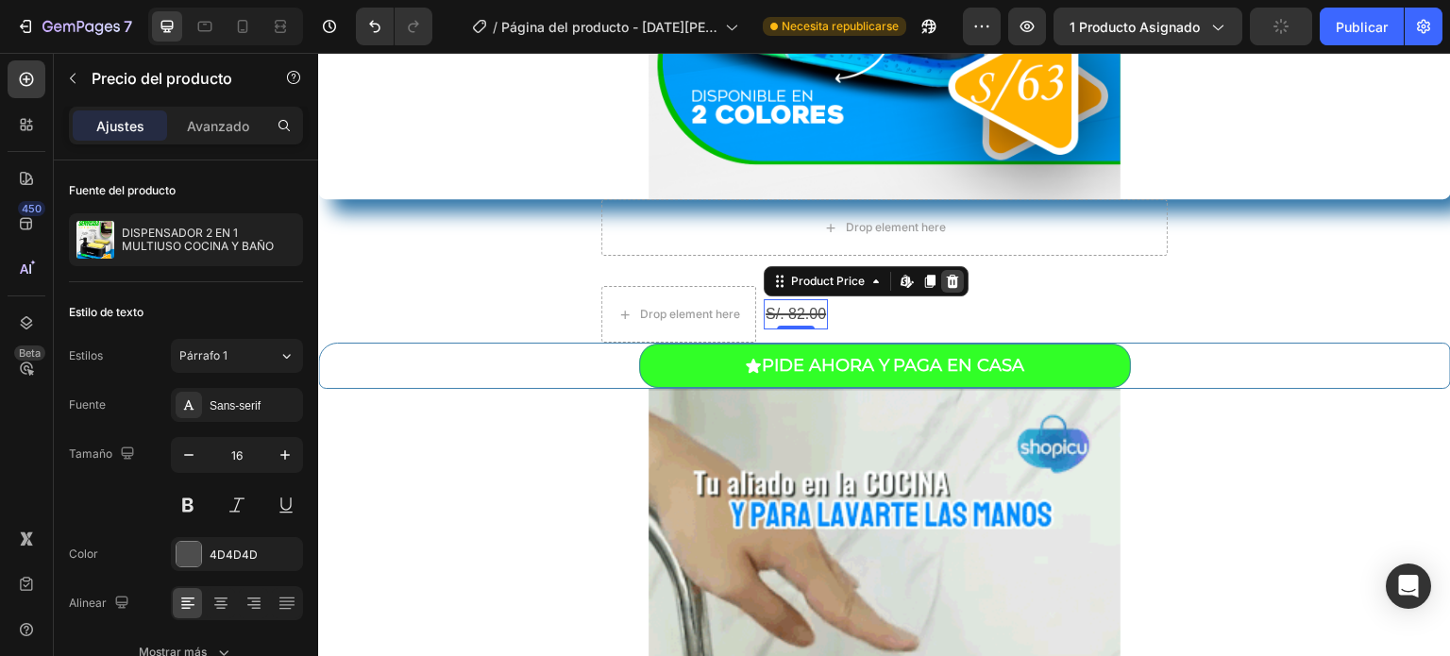
click at [945, 282] on icon at bounding box center [952, 281] width 15 height 15
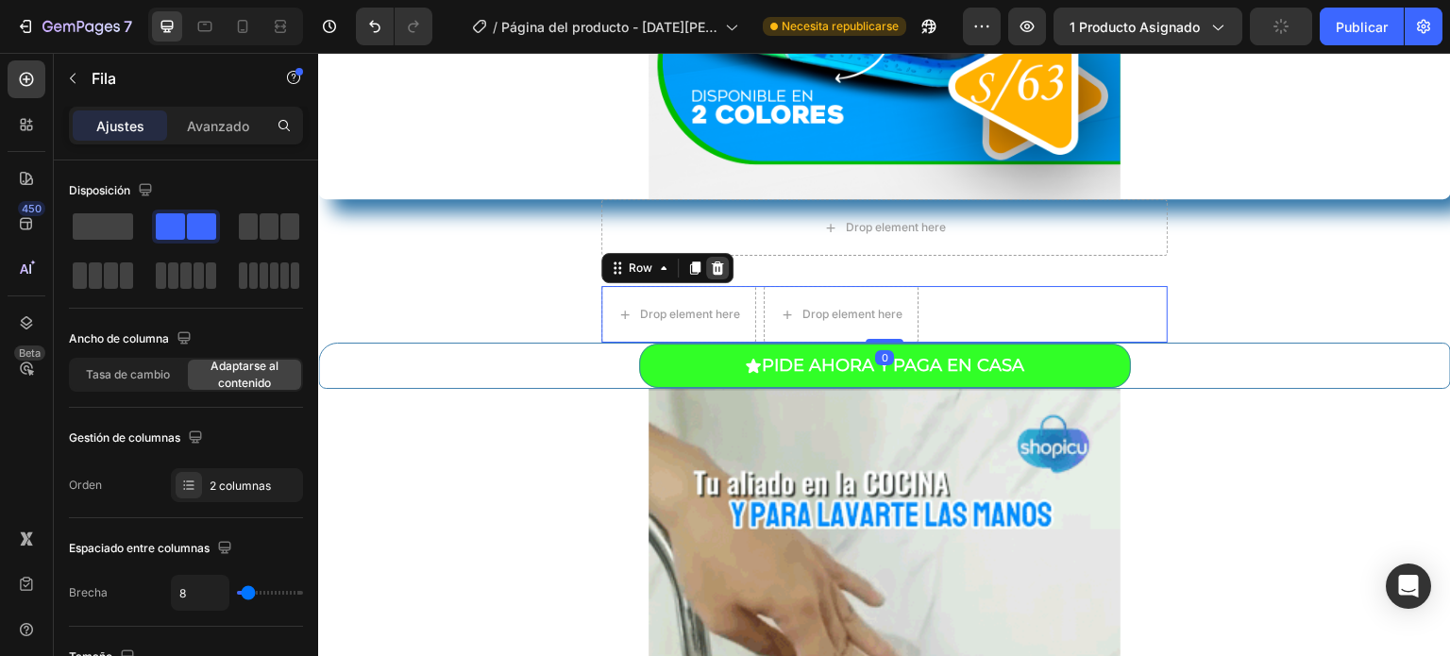
click at [715, 268] on icon at bounding box center [717, 268] width 15 height 15
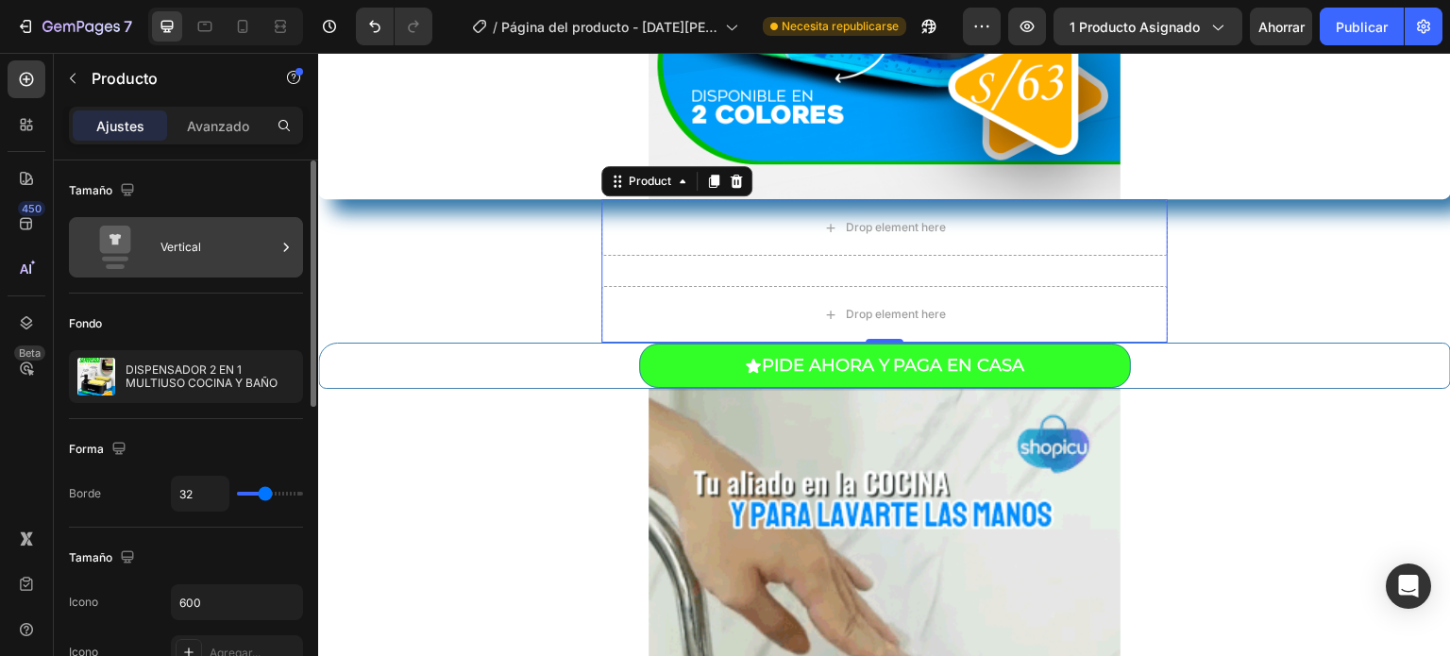
click at [112, 250] on icon at bounding box center [115, 240] width 31 height 28
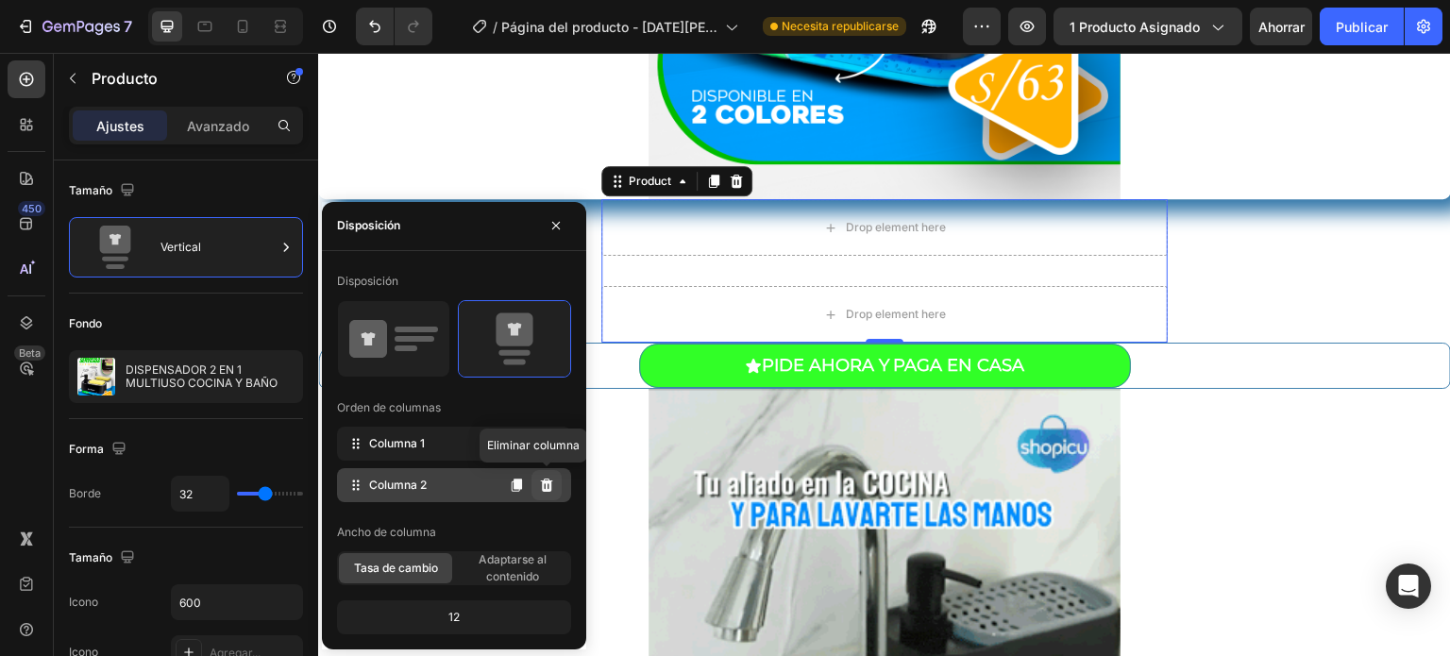
click at [550, 482] on icon at bounding box center [547, 484] width 12 height 13
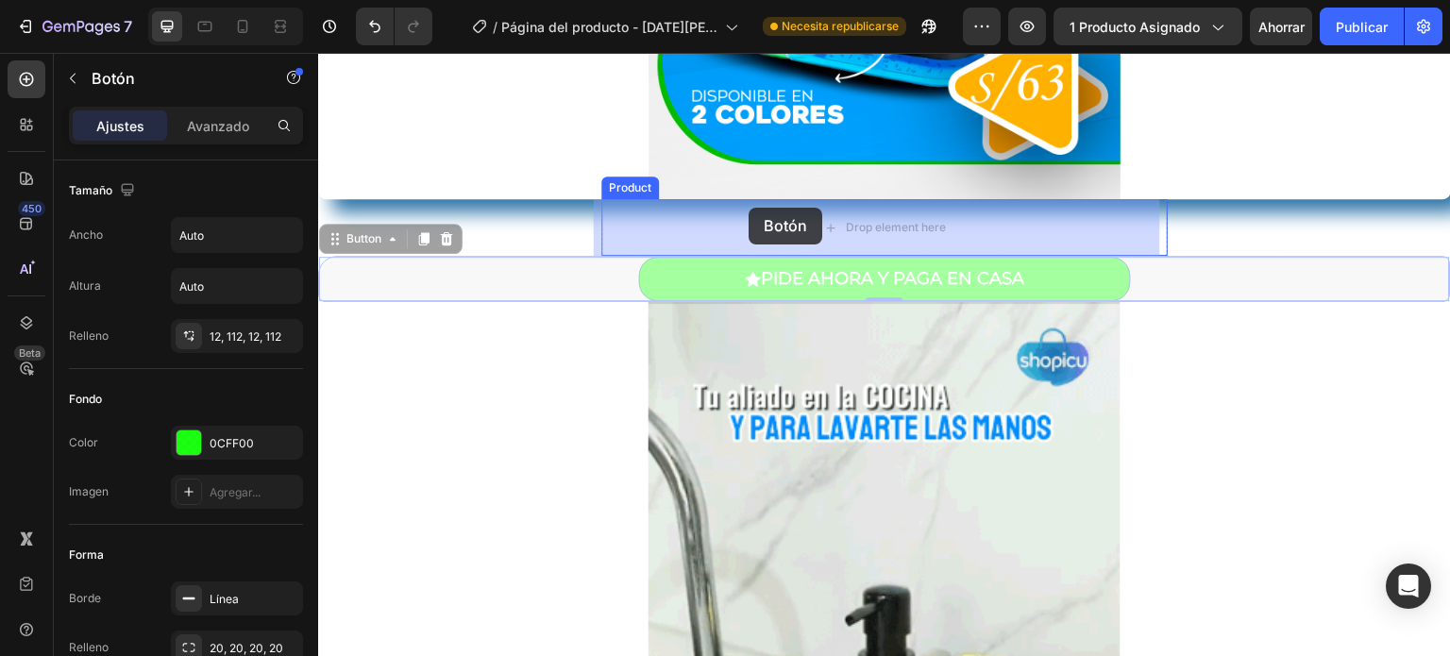
drag, startPoint x: 738, startPoint y: 281, endPoint x: 748, endPoint y: 208, distance: 74.4
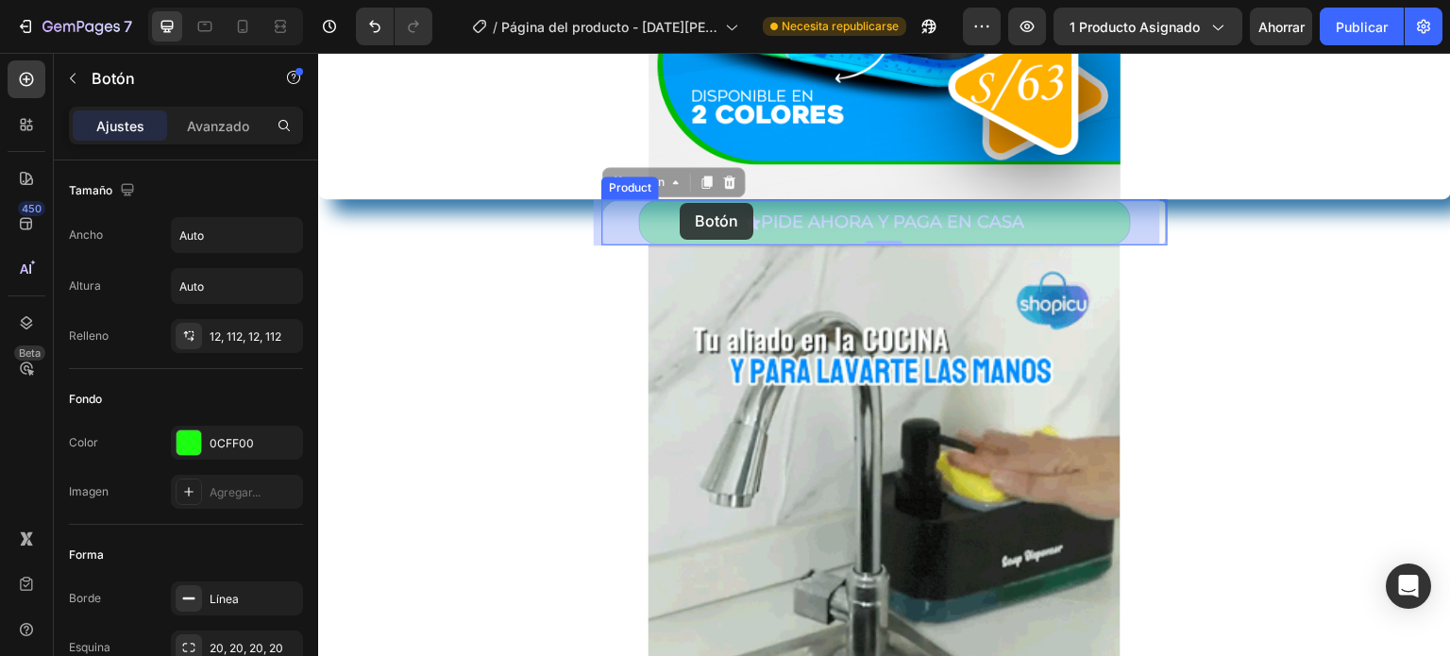
drag, startPoint x: 668, startPoint y: 184, endPoint x: 680, endPoint y: 203, distance: 22.0
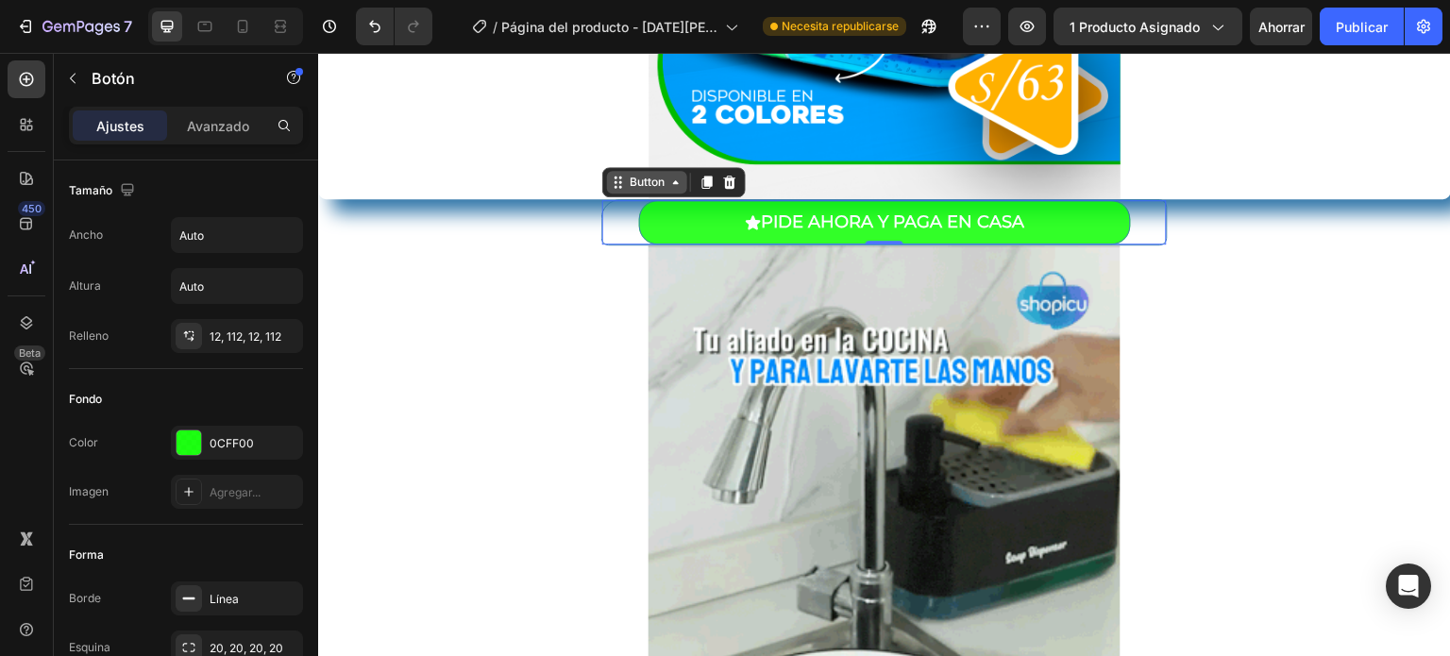
click at [668, 187] on icon at bounding box center [675, 182] width 15 height 15
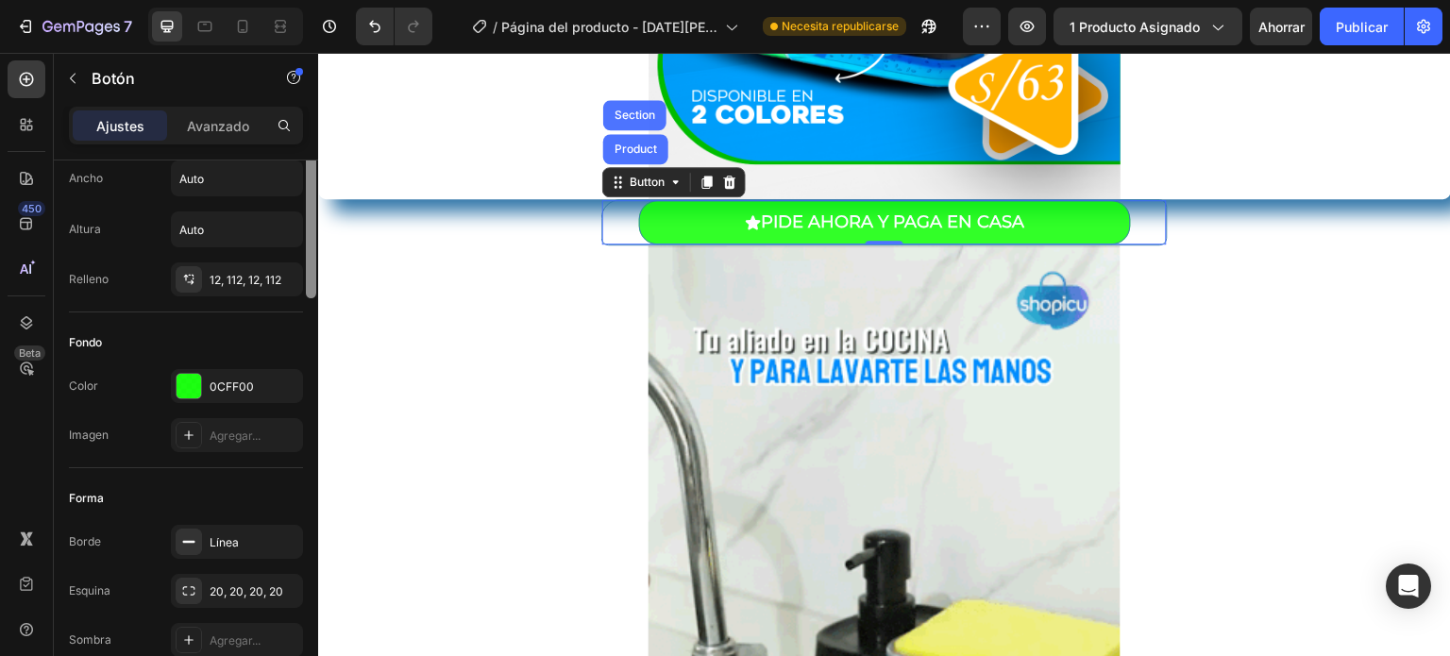
scroll to position [0, 0]
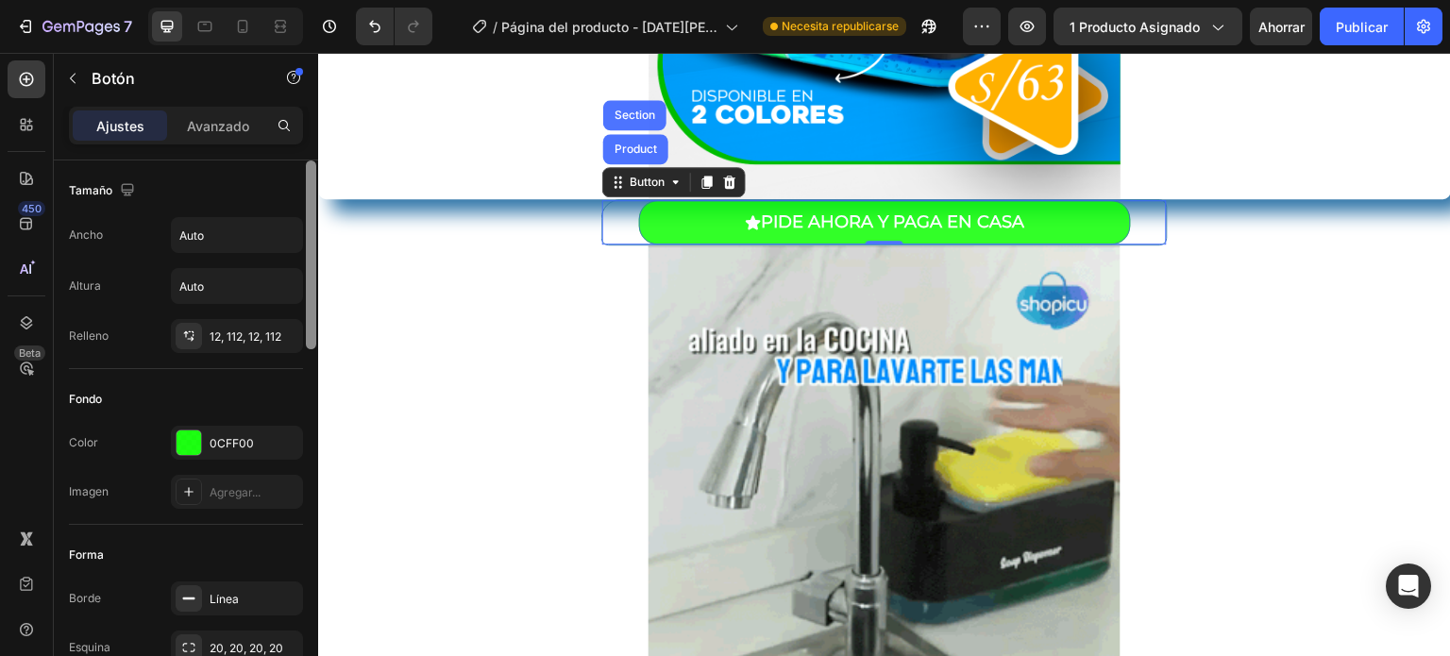
drag, startPoint x: 309, startPoint y: 224, endPoint x: 307, endPoint y: 190, distance: 34.0
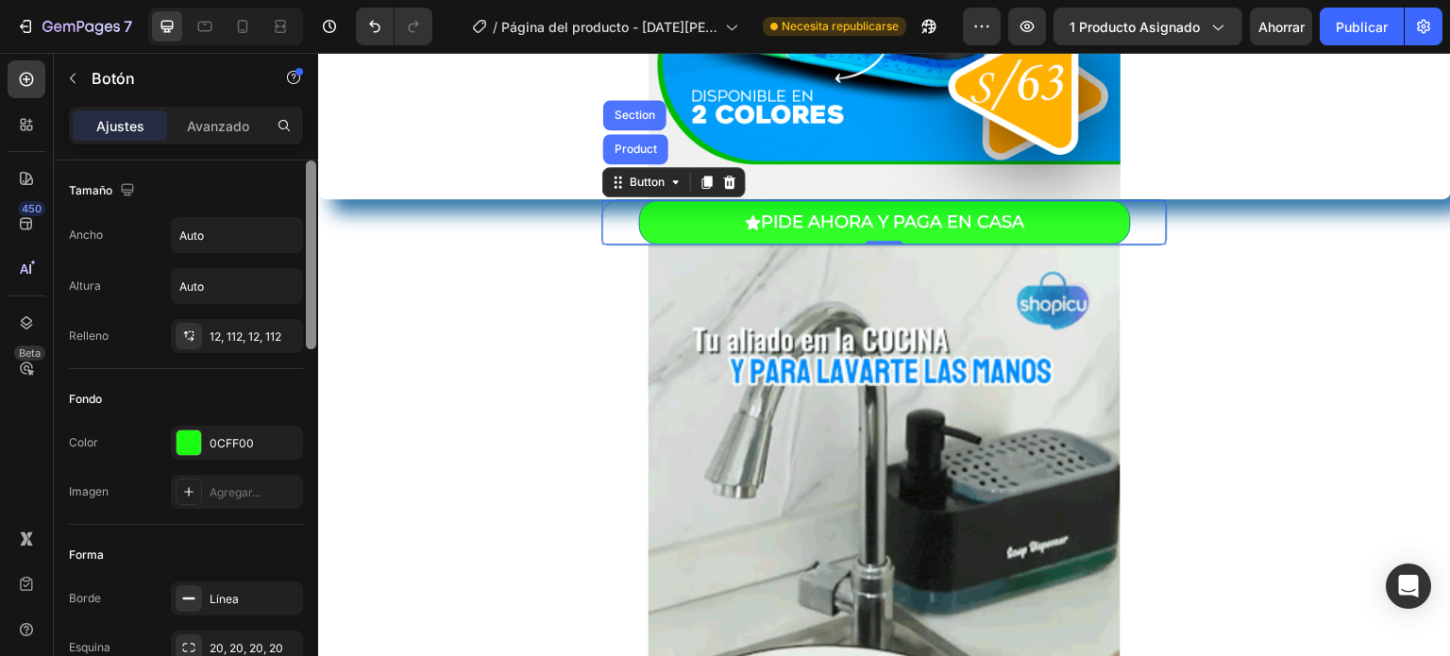
click at [307, 190] on div at bounding box center [311, 254] width 10 height 189
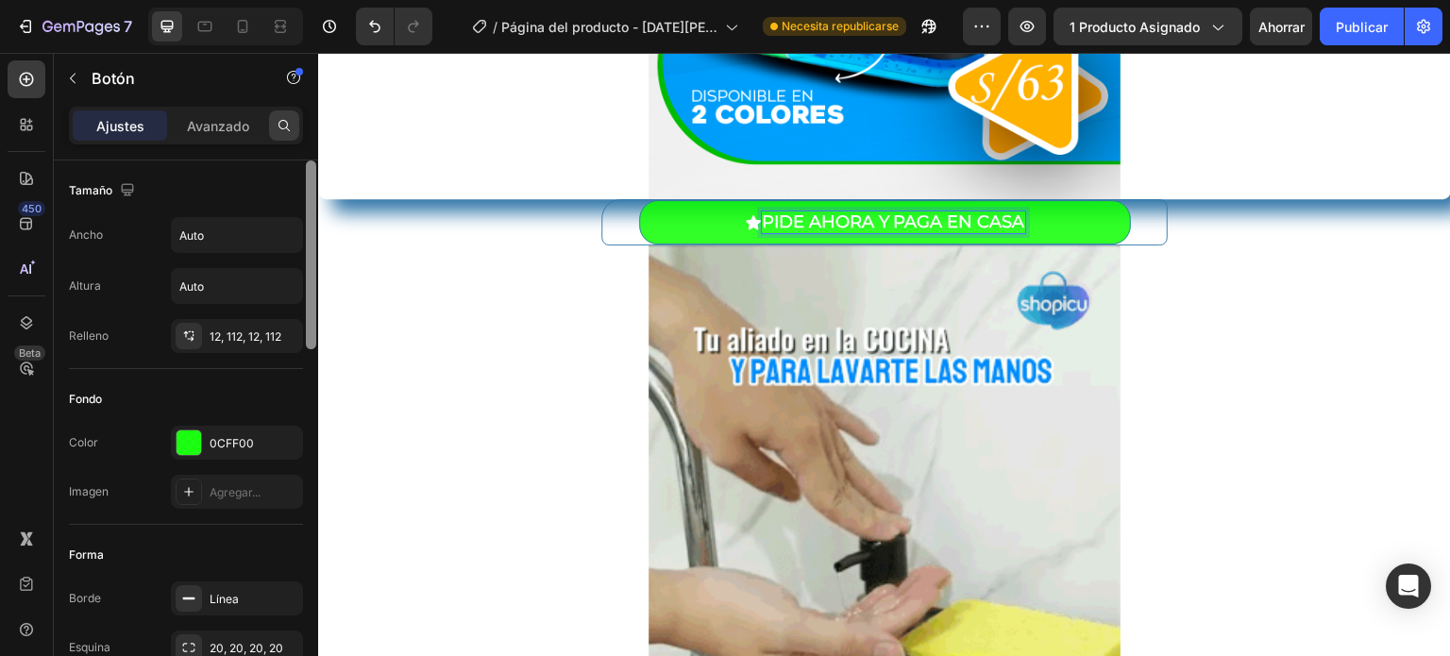
drag, startPoint x: 311, startPoint y: 181, endPoint x: 283, endPoint y: 124, distance: 64.2
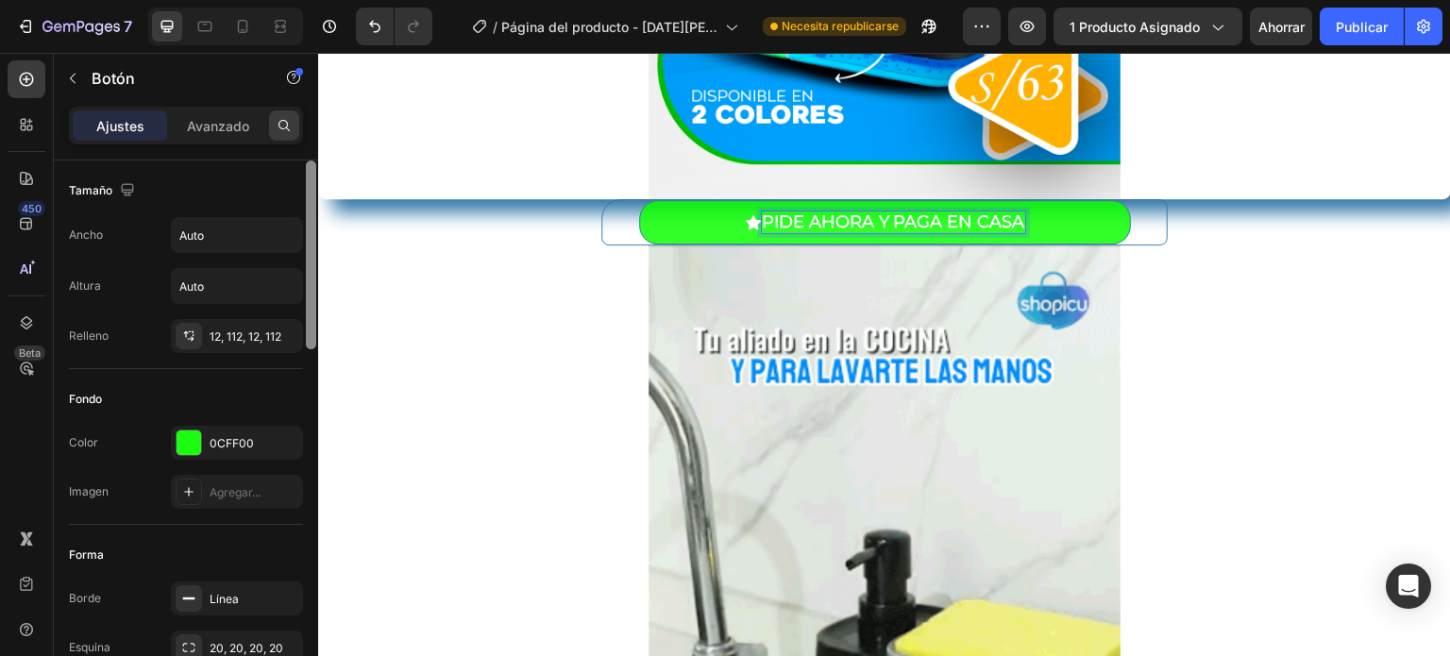
click at [283, 124] on div "Ajustes Avanzado Tamaño Ancho Auto Altura Auto Relleno 12, 112, 12, 112 Fondo C…" at bounding box center [186, 408] width 264 height 603
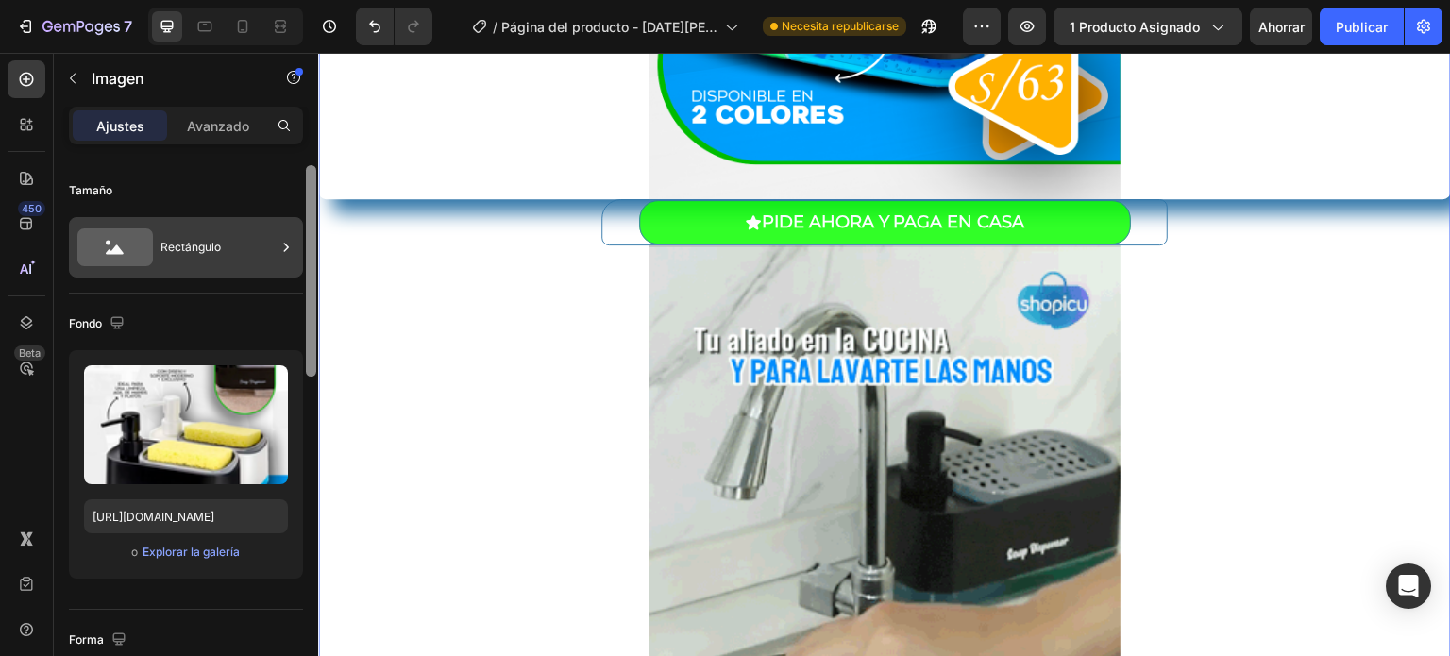
drag, startPoint x: 310, startPoint y: 282, endPoint x: 291, endPoint y: 248, distance: 38.9
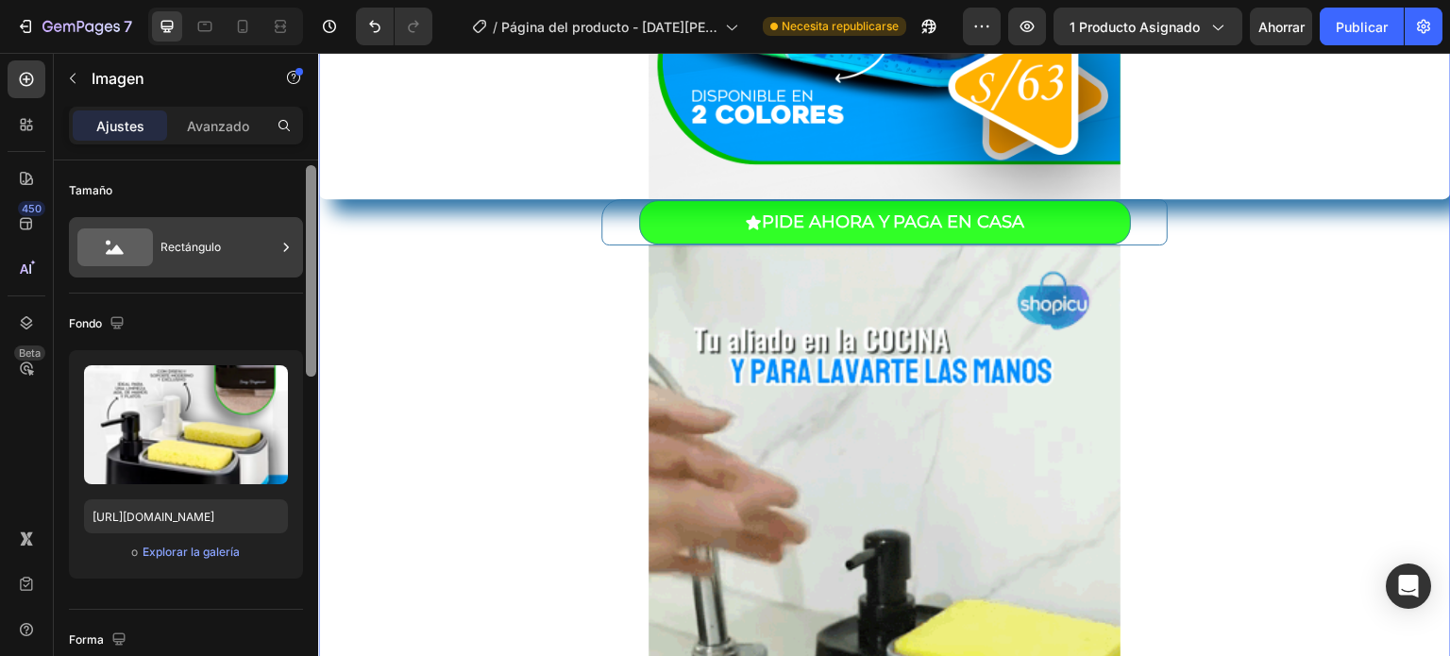
click at [291, 248] on div "Tamaño Rectángulo Fondo Subir imagen https://cdn.shopify.com/s/files/1/0603/239…" at bounding box center [186, 434] width 264 height 549
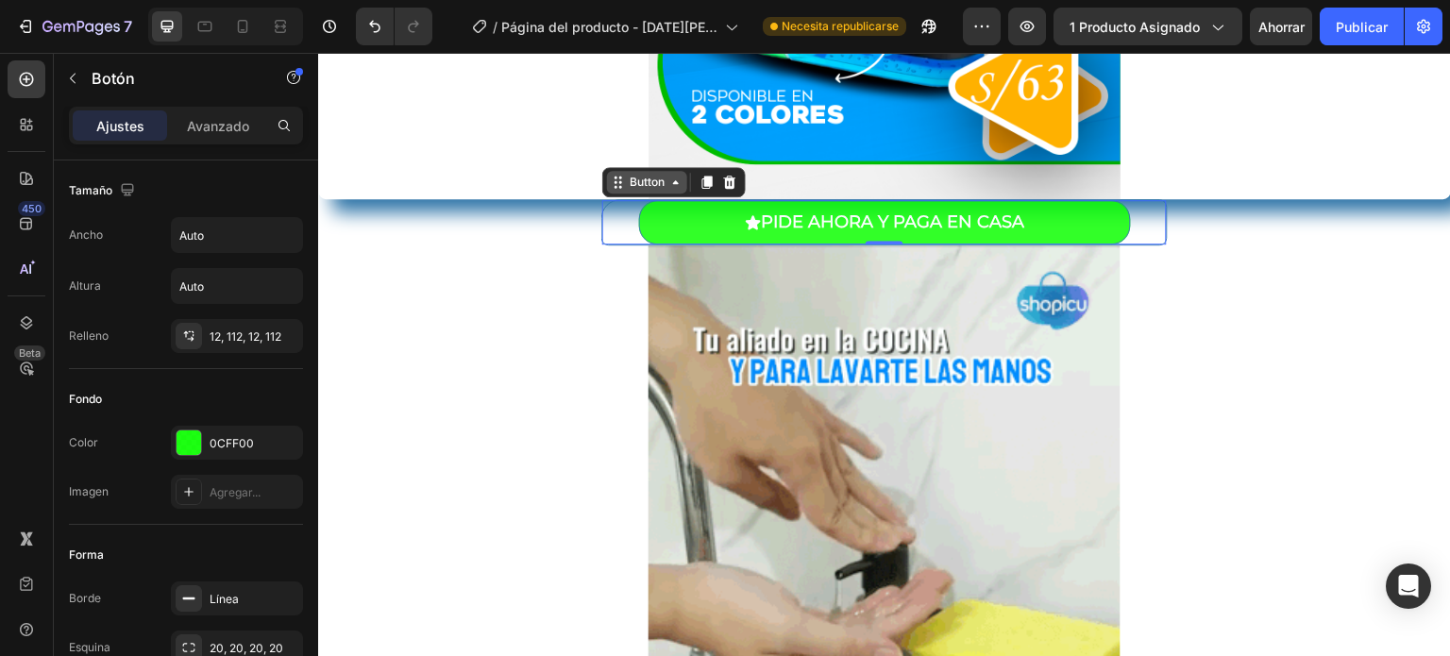
click at [668, 188] on icon at bounding box center [675, 182] width 15 height 15
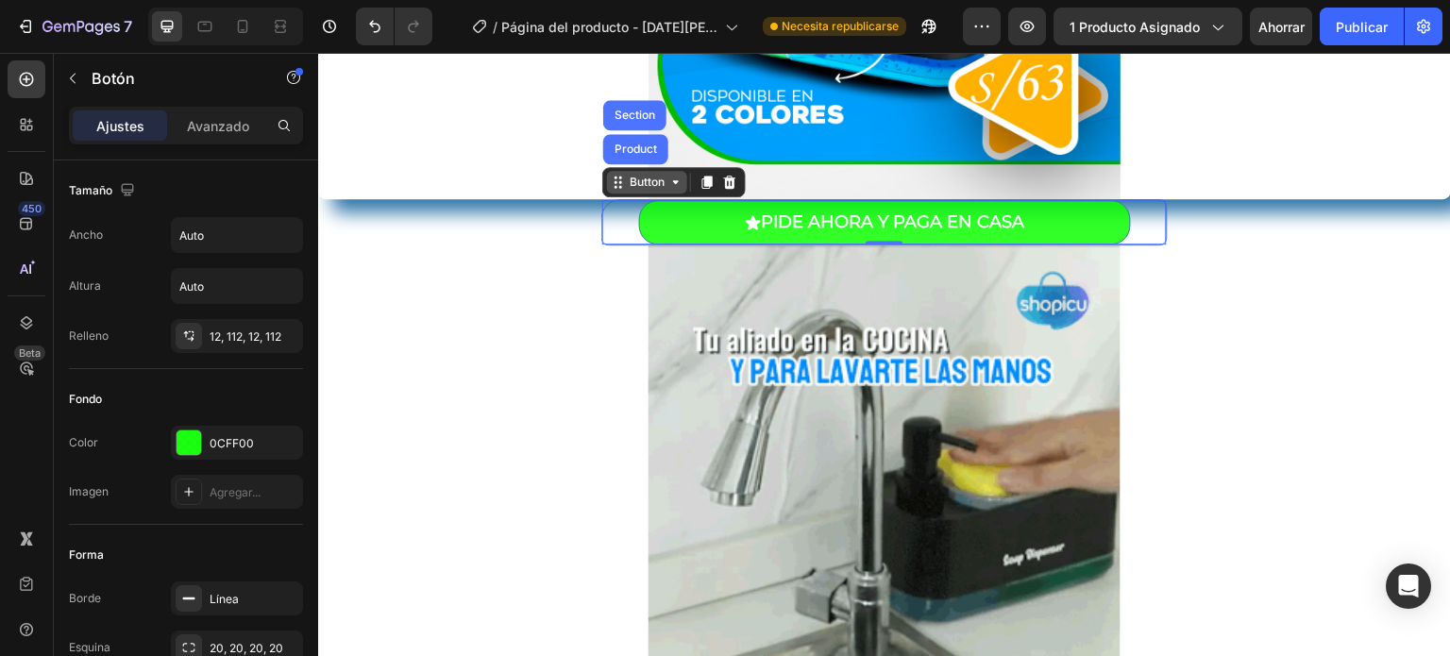
click at [668, 188] on icon at bounding box center [675, 182] width 15 height 15
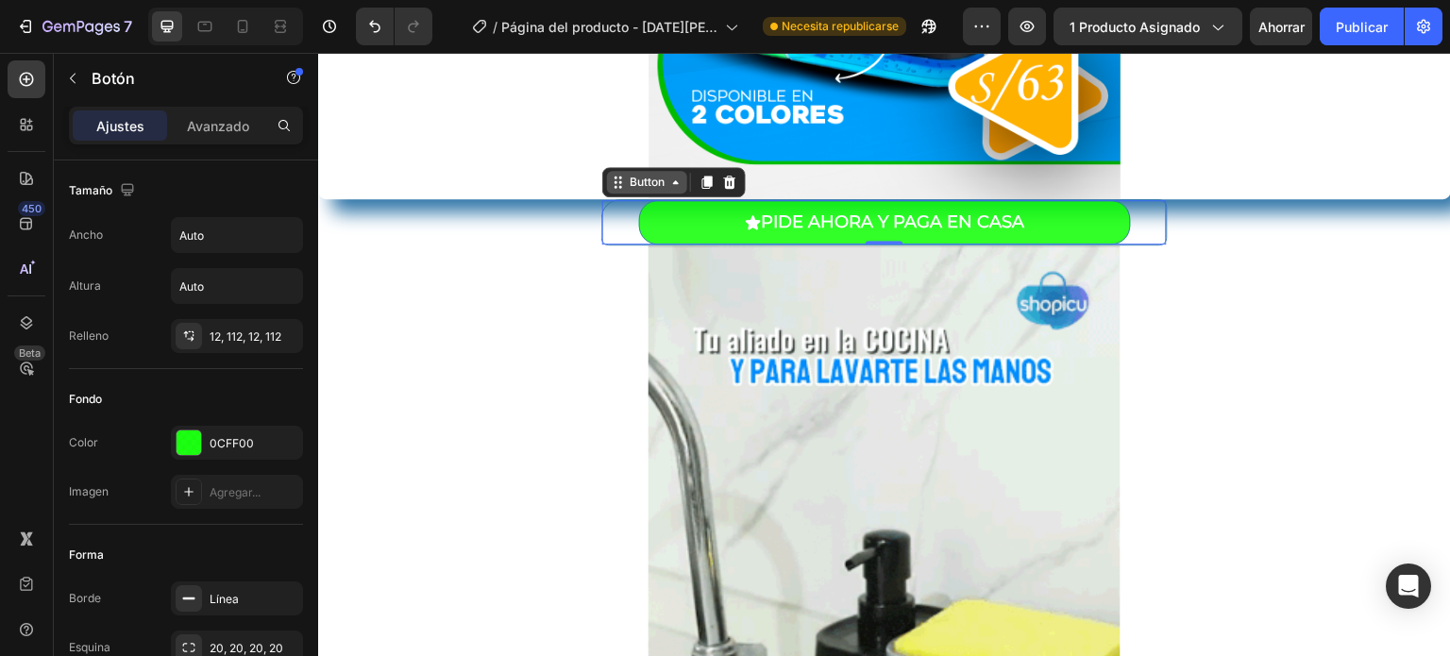
click at [668, 180] on icon at bounding box center [675, 182] width 15 height 15
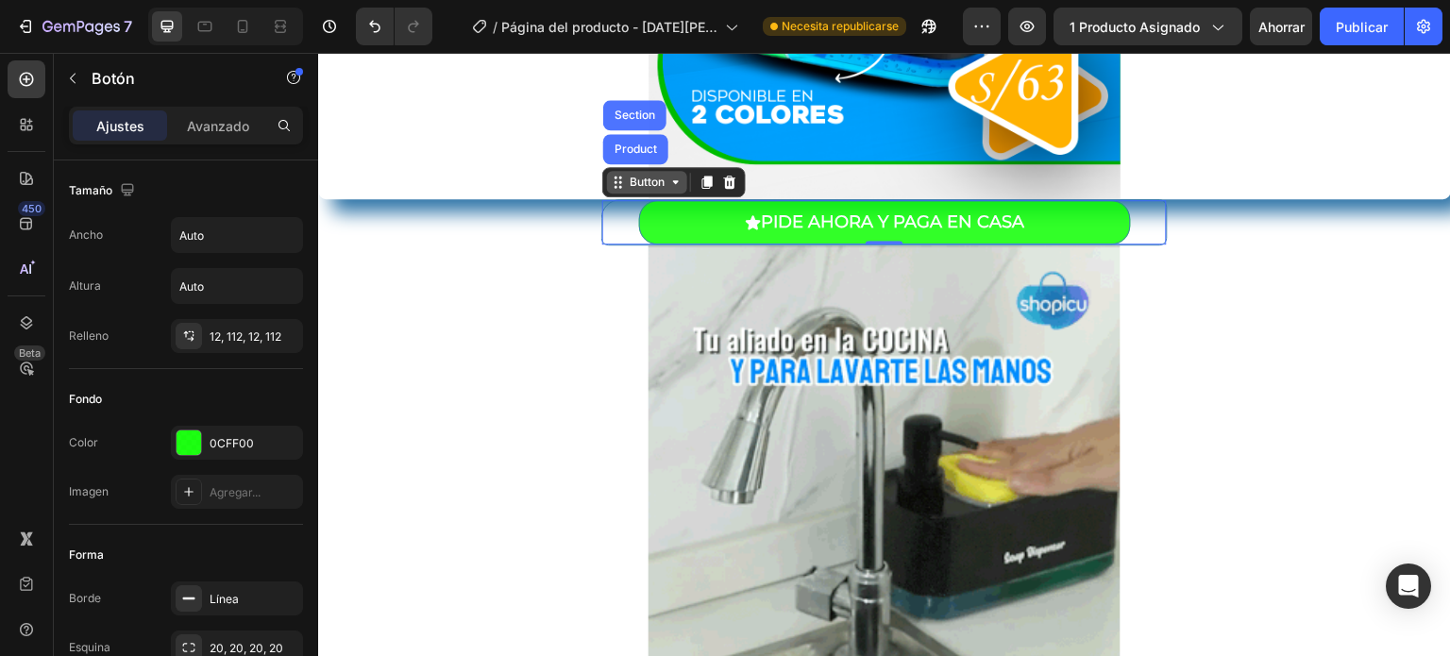
click at [668, 180] on icon at bounding box center [675, 182] width 15 height 15
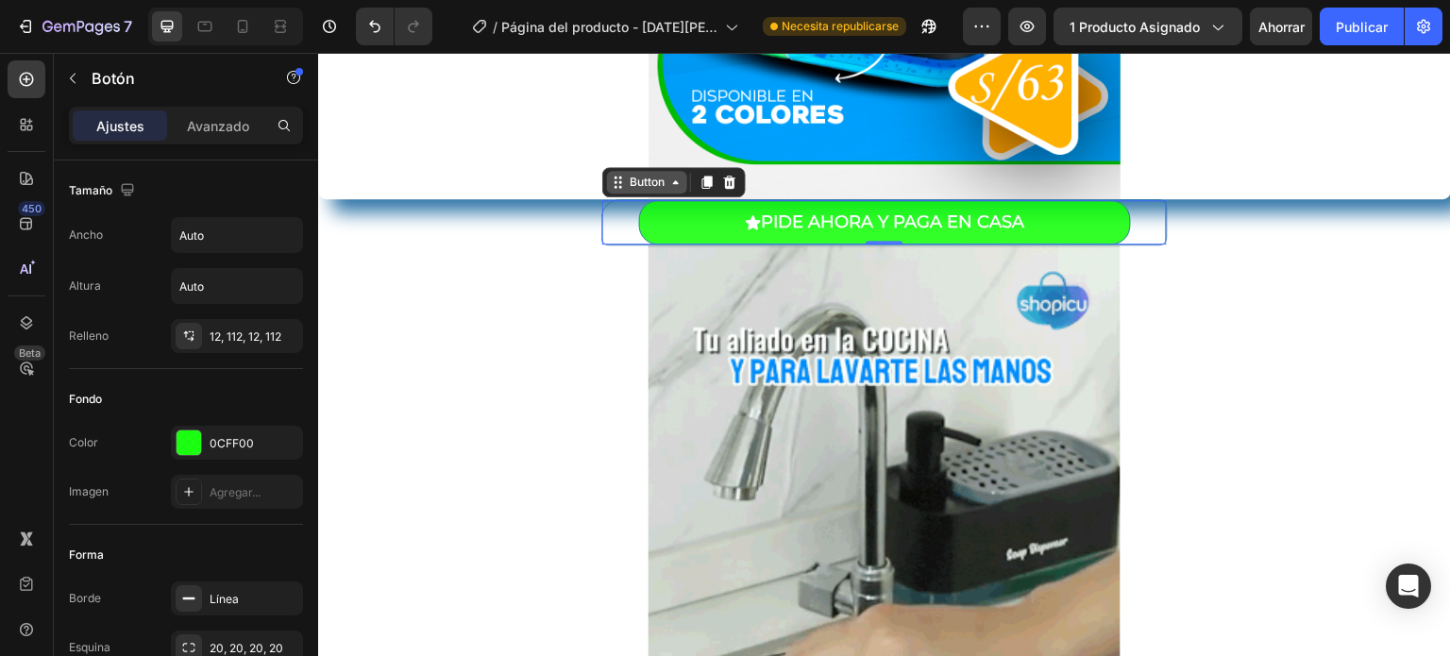
click at [668, 180] on icon at bounding box center [675, 182] width 15 height 15
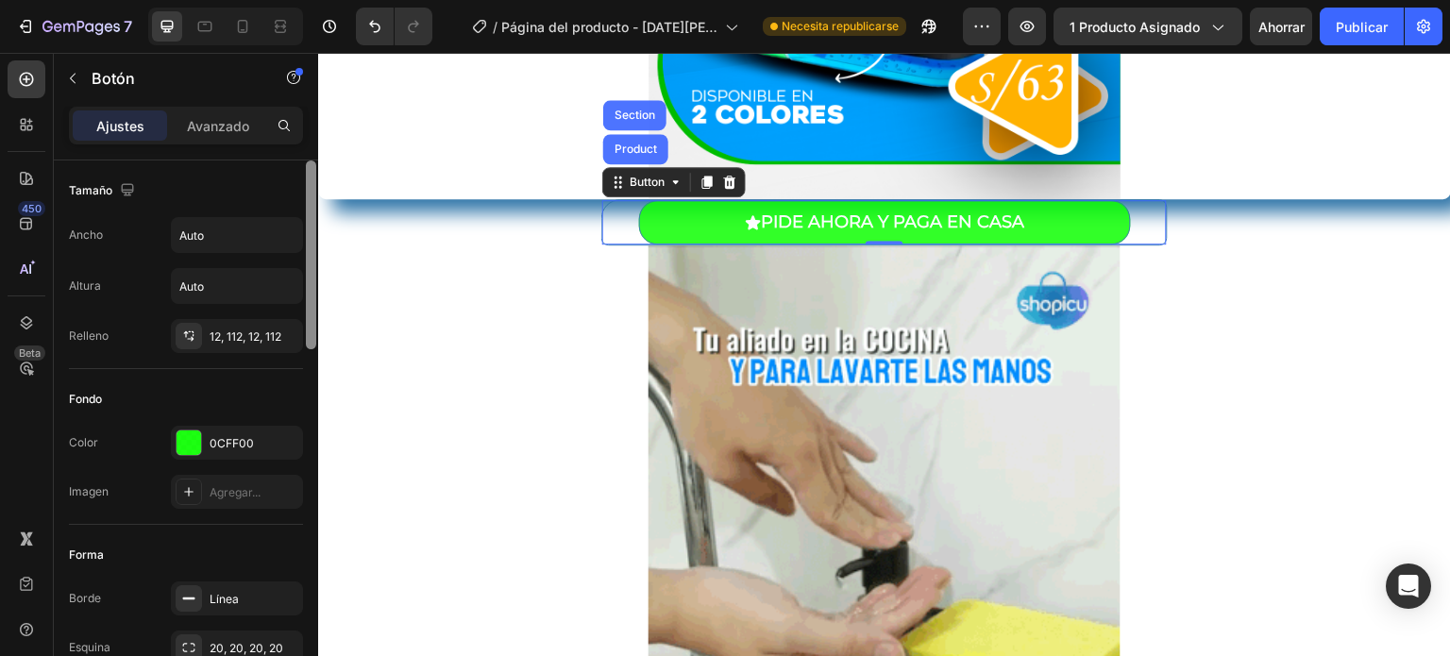
click at [310, 212] on div at bounding box center [311, 254] width 10 height 189
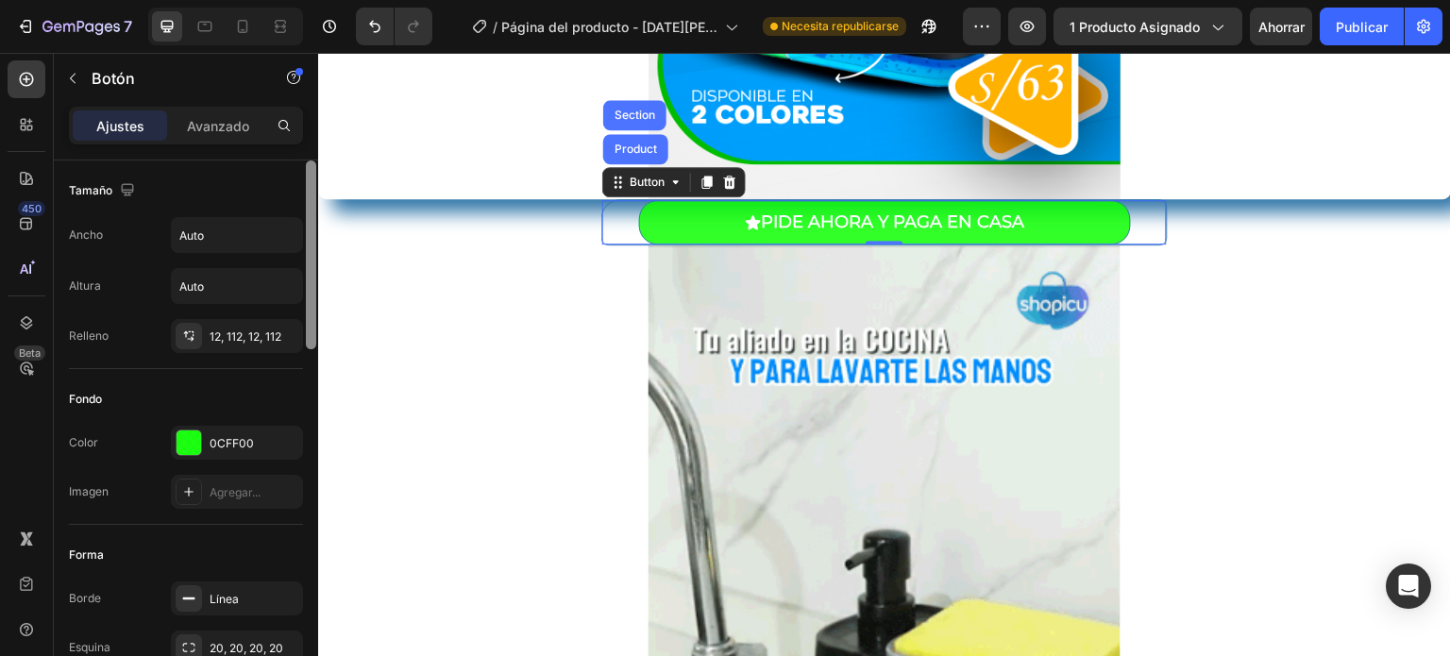
drag, startPoint x: 310, startPoint y: 212, endPoint x: 294, endPoint y: 176, distance: 40.2
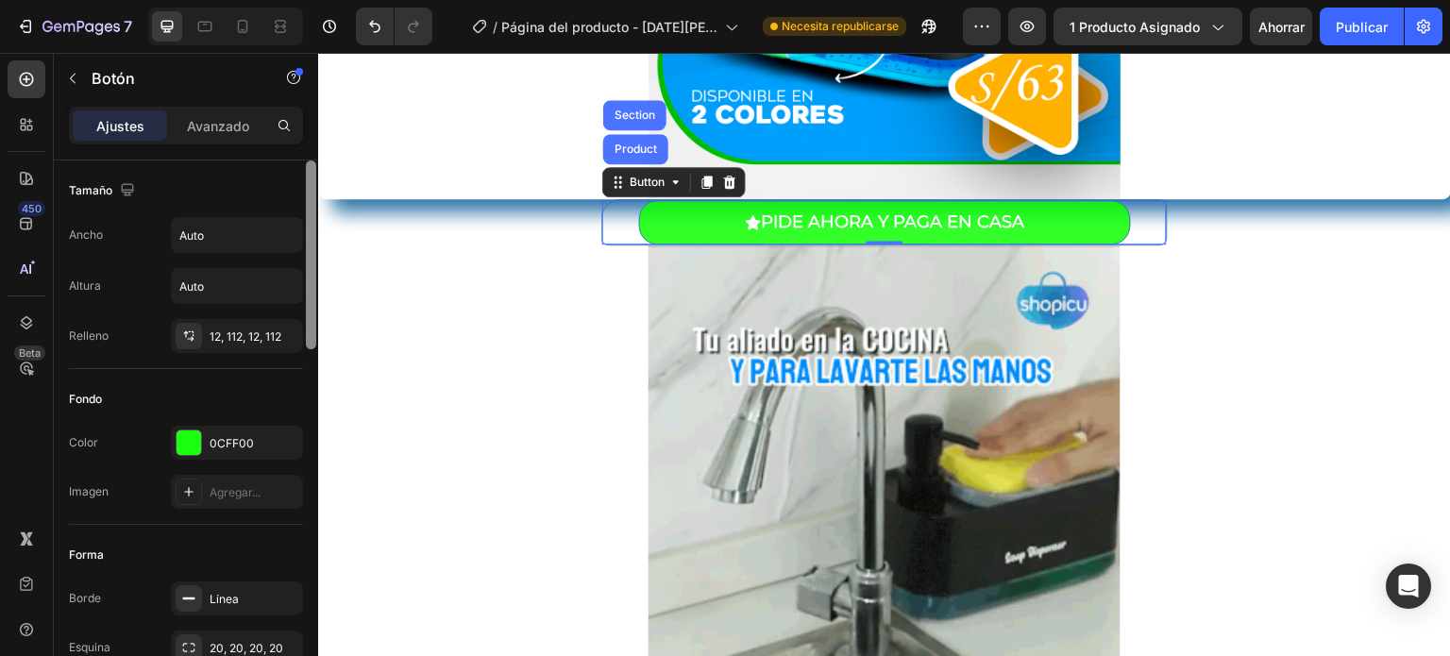
click at [294, 176] on div "Tamaño Ancho Auto Altura Auto Relleno 12, 112, 12, 112 Fondo Color 0CFF00 Image…" at bounding box center [186, 434] width 264 height 549
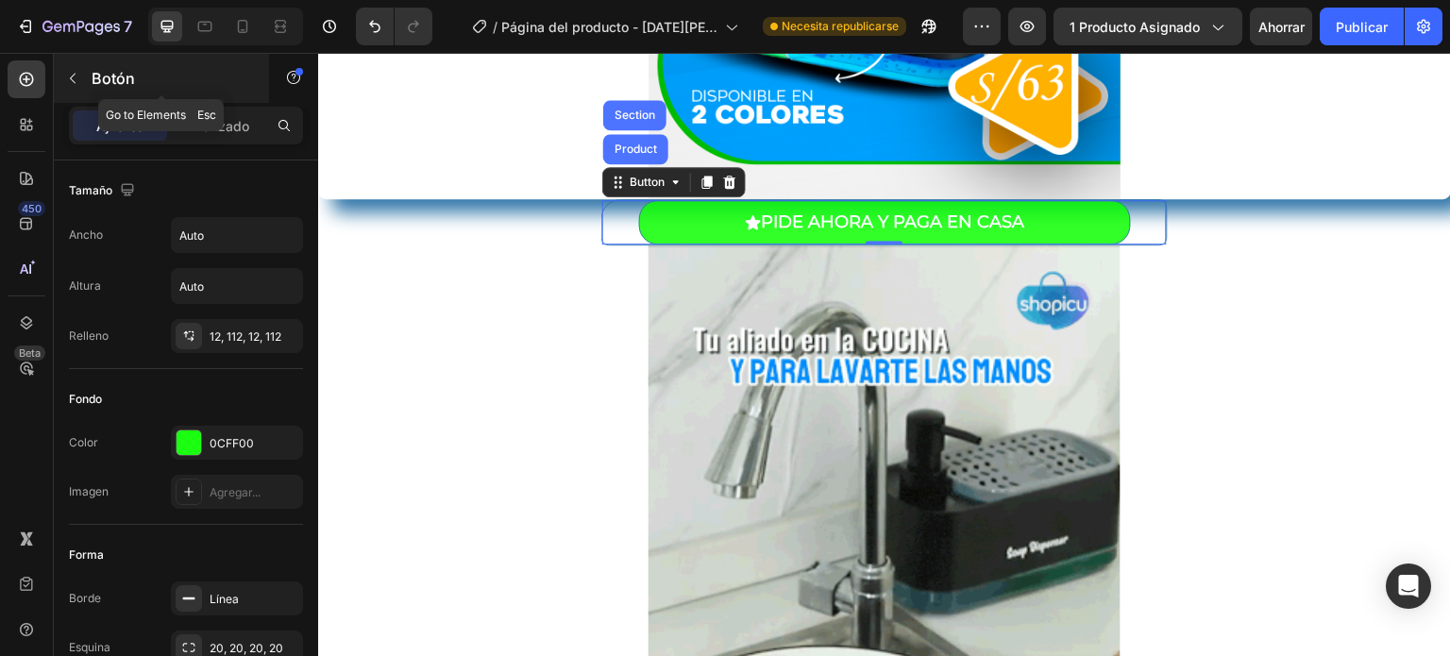
click at [185, 75] on p "Botón" at bounding box center [172, 78] width 160 height 23
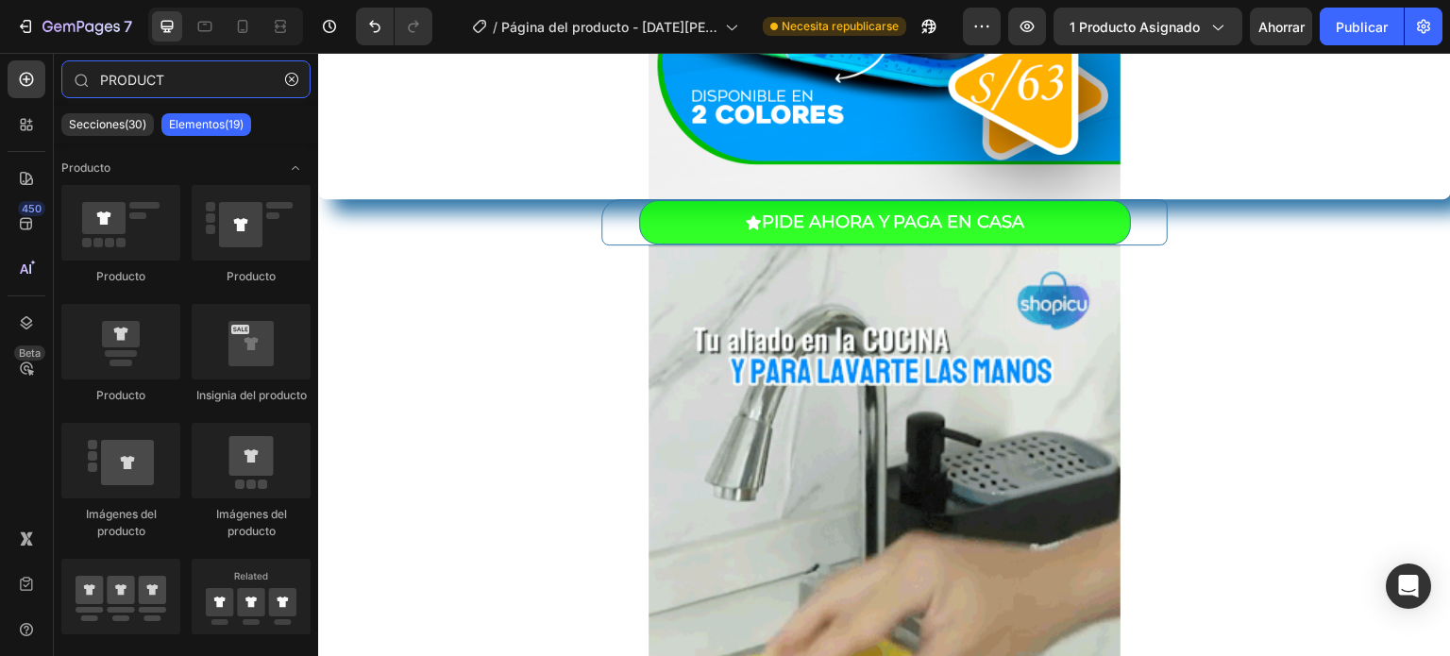
click at [185, 75] on input "PRODUCT" at bounding box center [185, 79] width 249 height 38
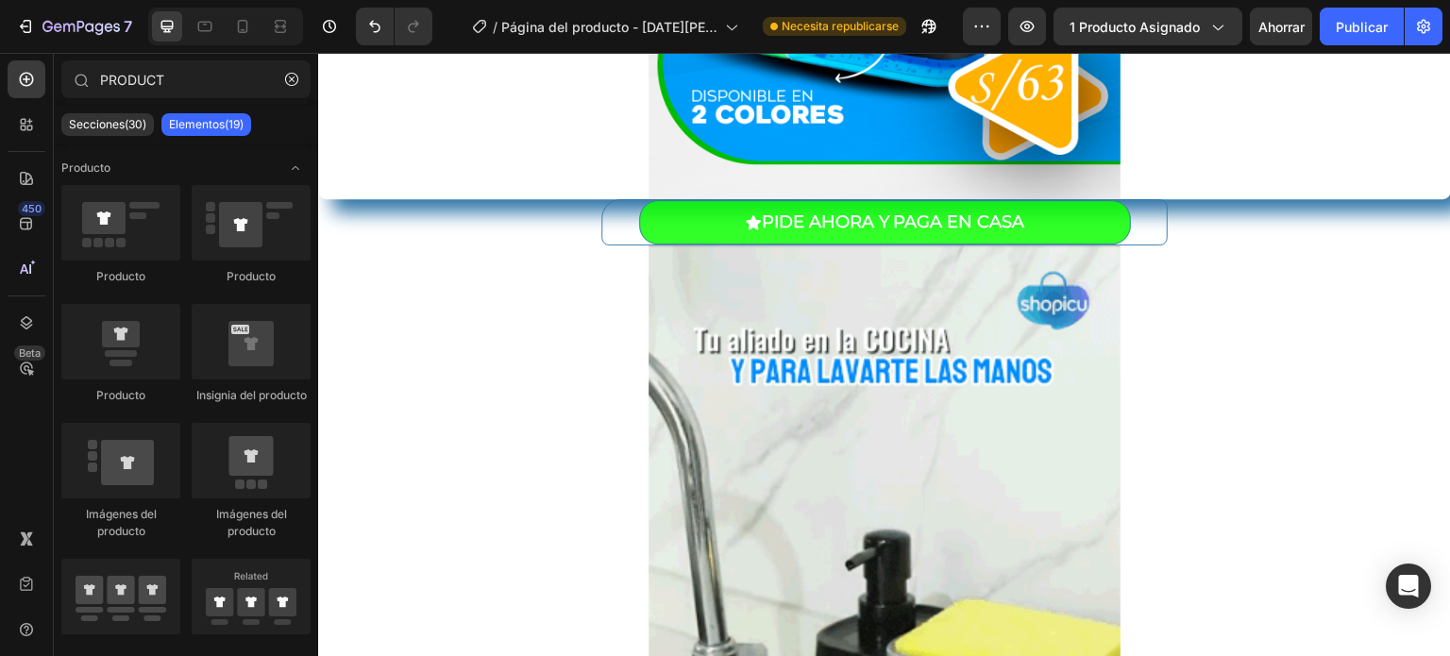
click at [305, 143] on div "Secciones(30) Elementos(19)" at bounding box center [186, 125] width 264 height 38
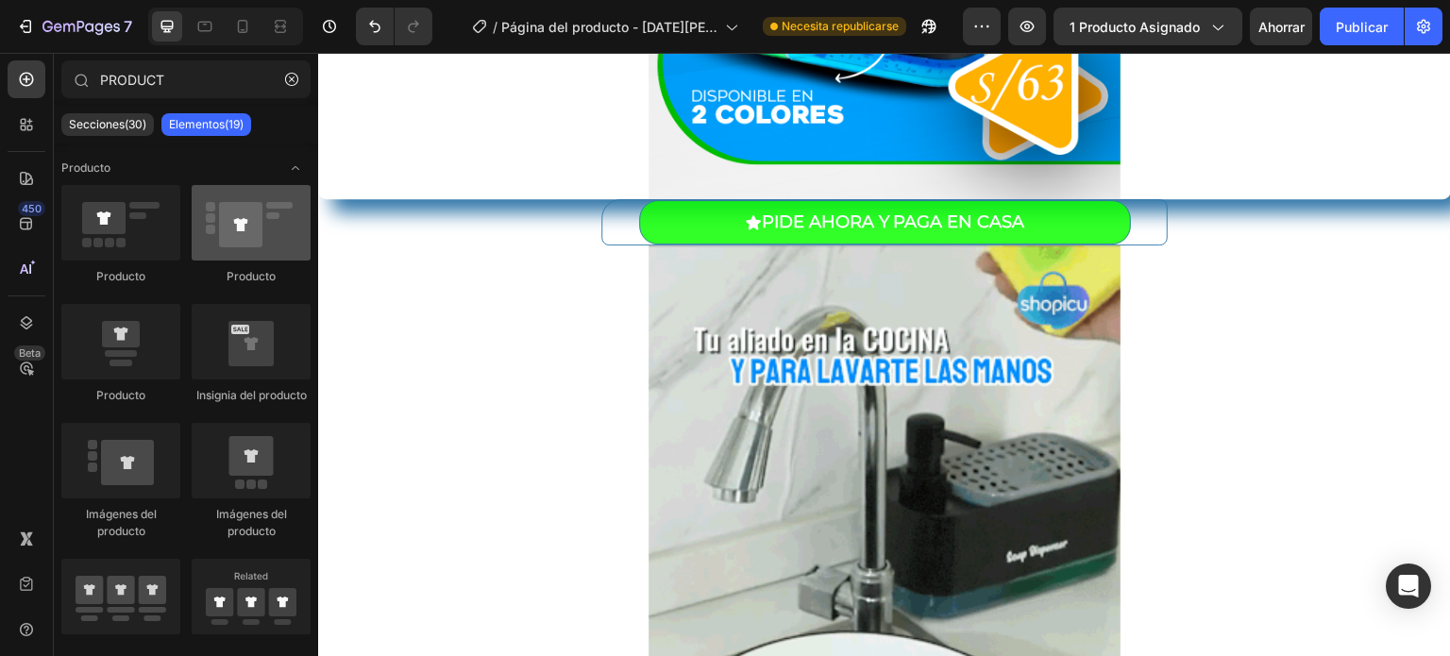
drag, startPoint x: 296, startPoint y: 116, endPoint x: 310, endPoint y: 190, distance: 74.8
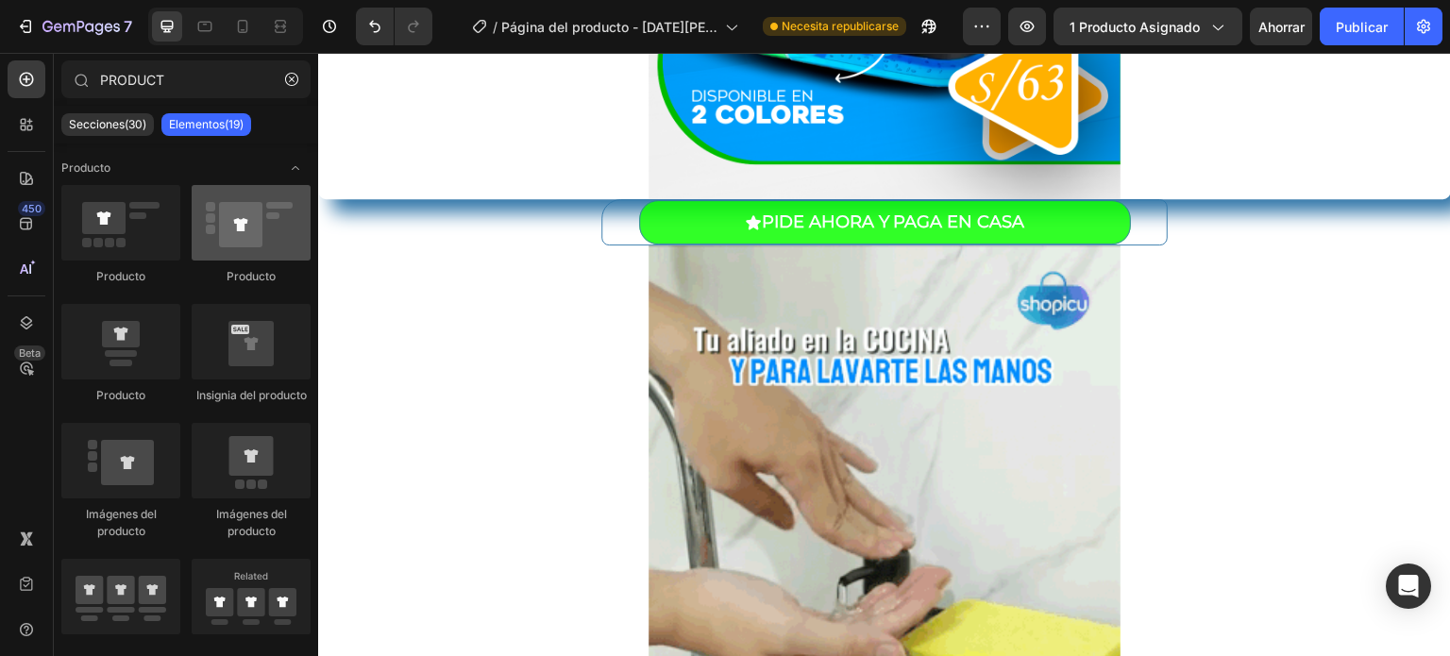
click at [310, 190] on div "PRODUCT Secciones(30) Elementos(19) Producto Producto Producto Producto Insigni…" at bounding box center [186, 351] width 264 height 583
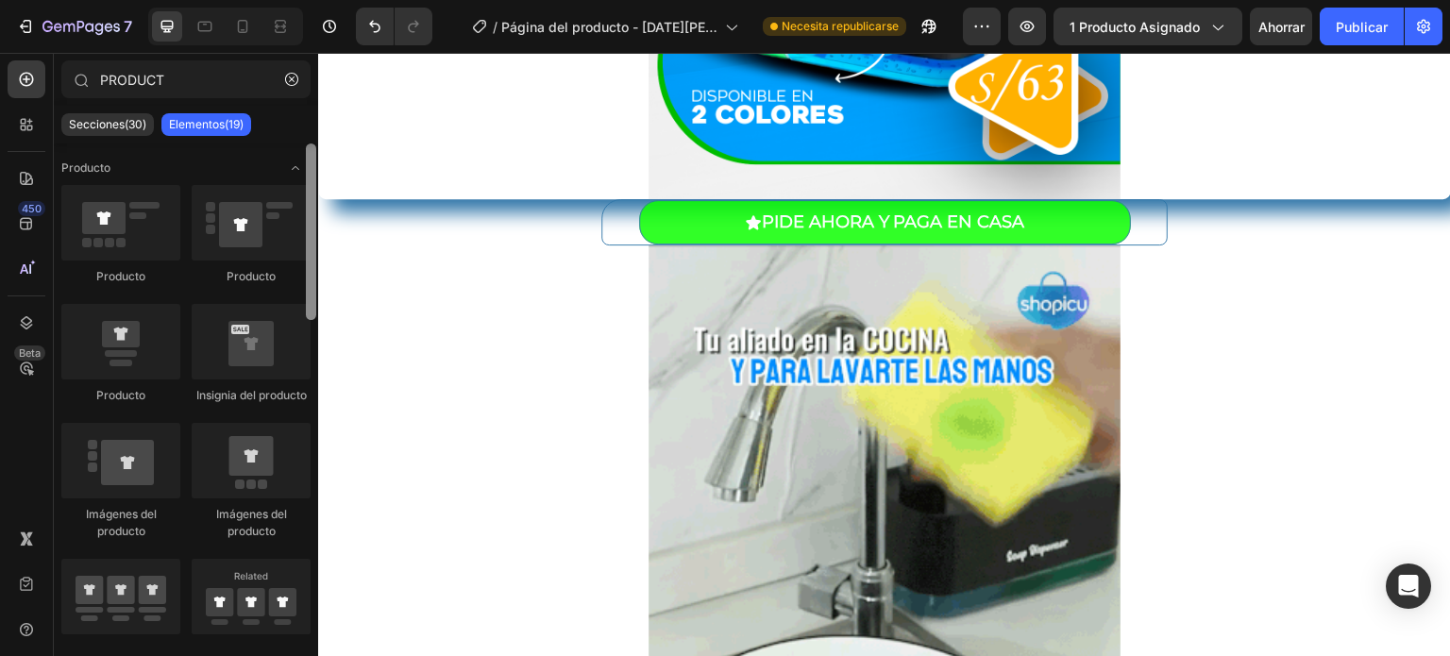
drag, startPoint x: 310, startPoint y: 538, endPoint x: 316, endPoint y: 135, distance: 403.1
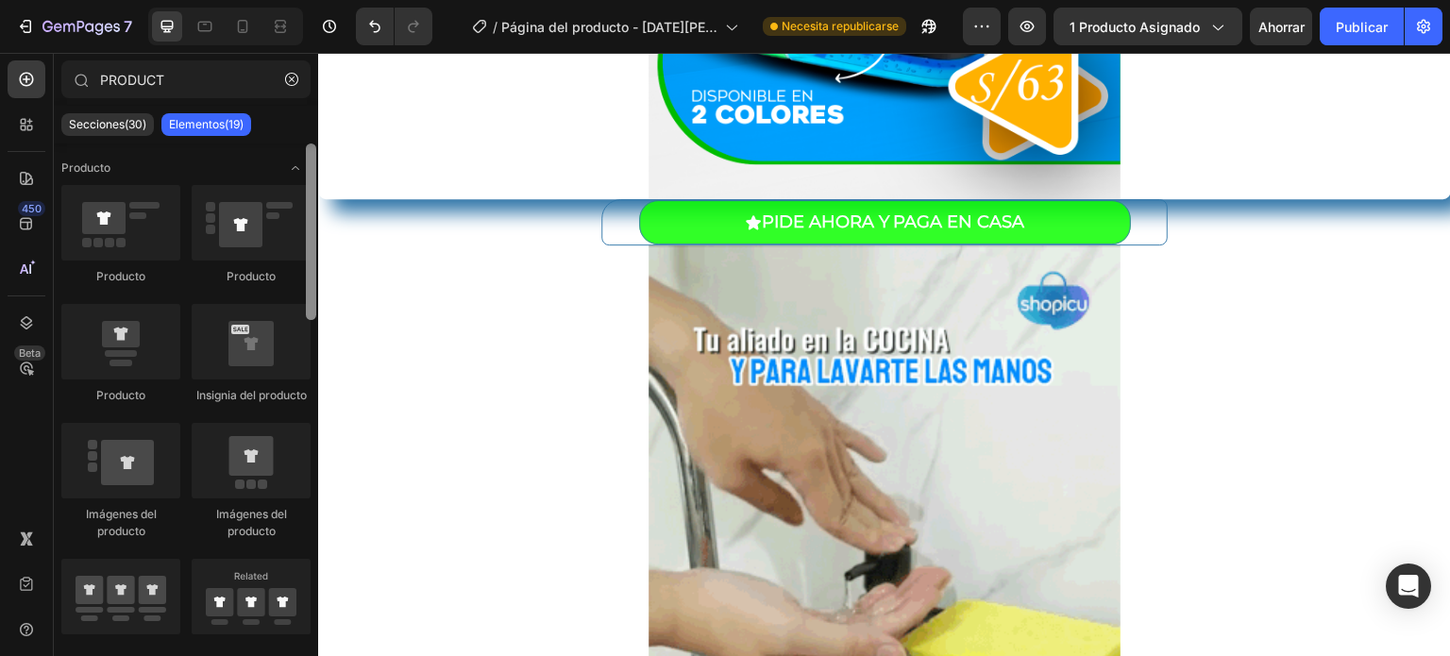
click at [316, 135] on div "PRODUCT Secciones(30) Elementos(19) Producto Producto Producto Producto Insigni…" at bounding box center [186, 351] width 264 height 583
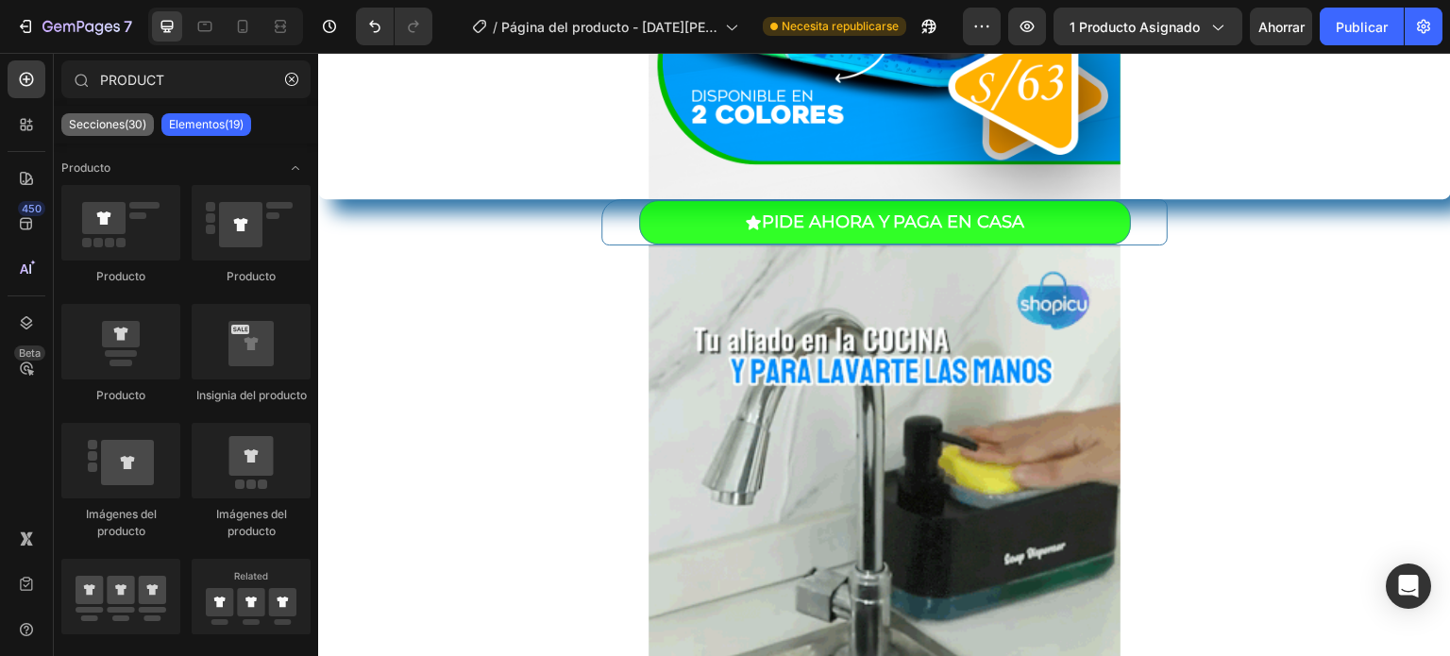
click at [127, 124] on font "Secciones(30)" at bounding box center [107, 124] width 77 height 14
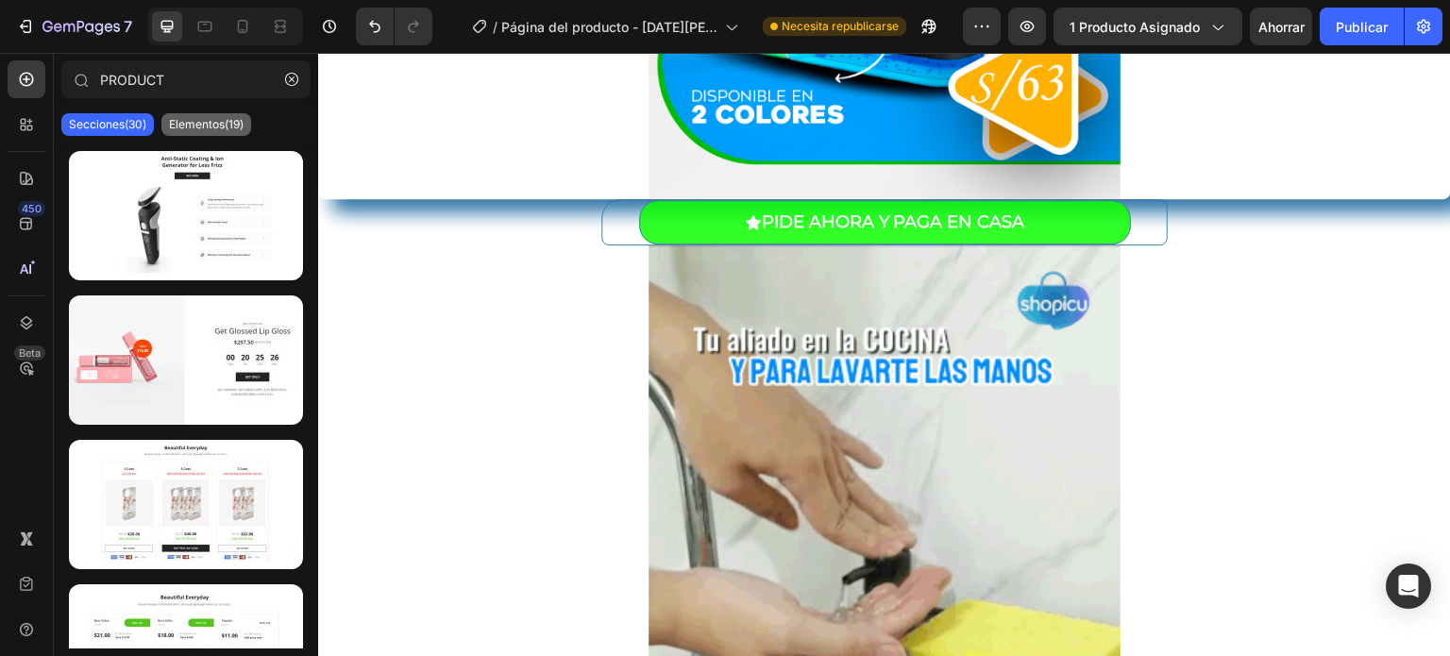
click at [229, 131] on p "Elementos(19)" at bounding box center [206, 124] width 75 height 15
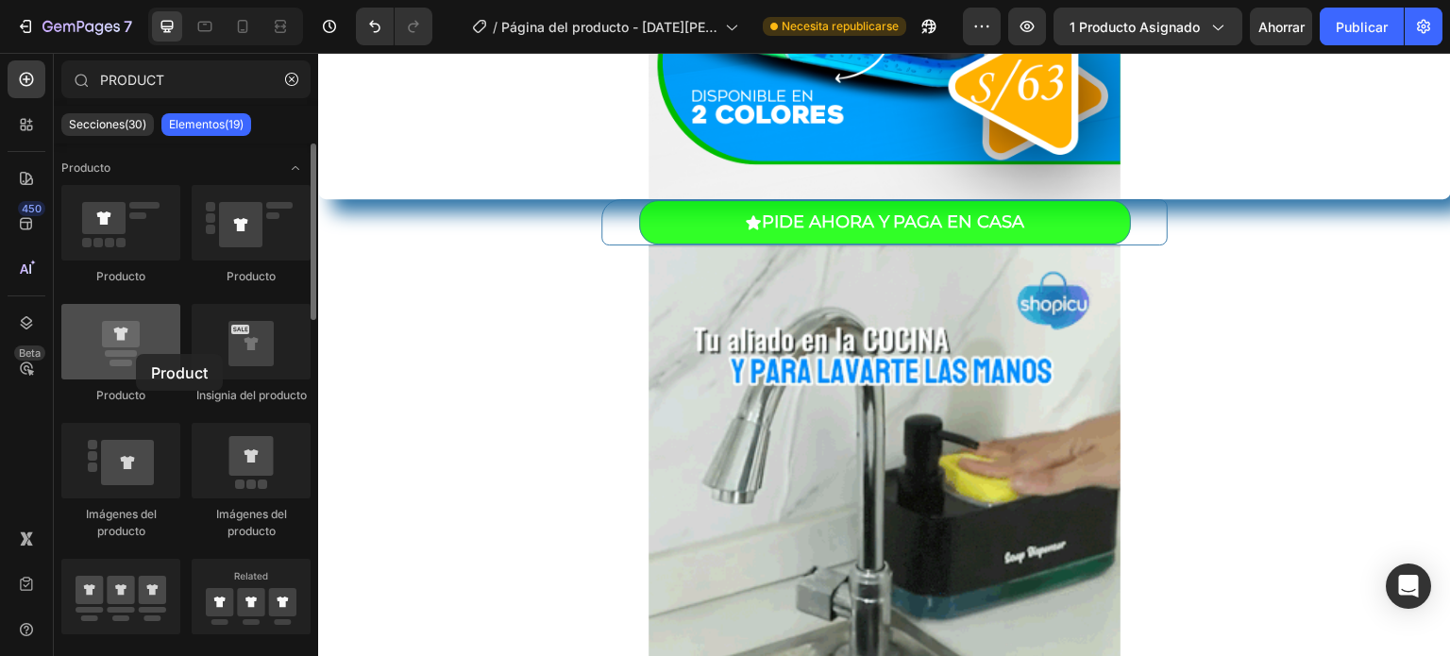
click at [136, 354] on div at bounding box center [120, 342] width 119 height 76
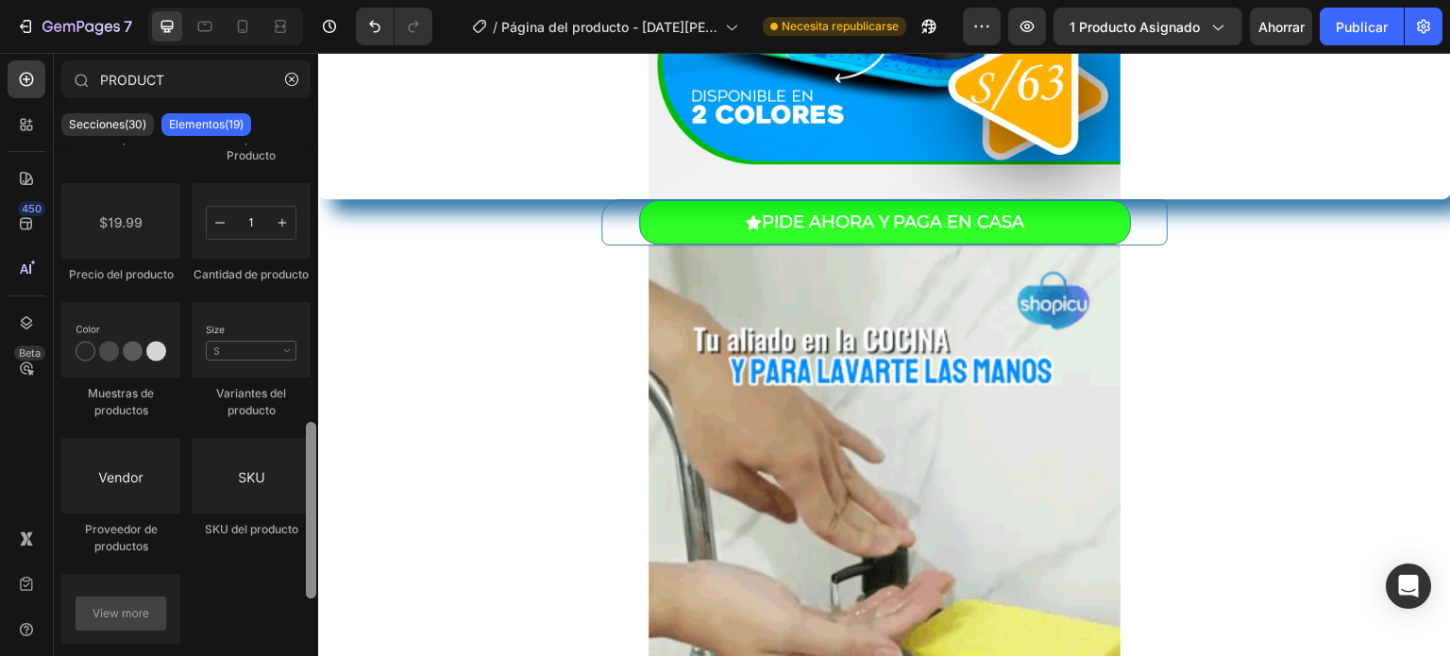
scroll to position [648, 0]
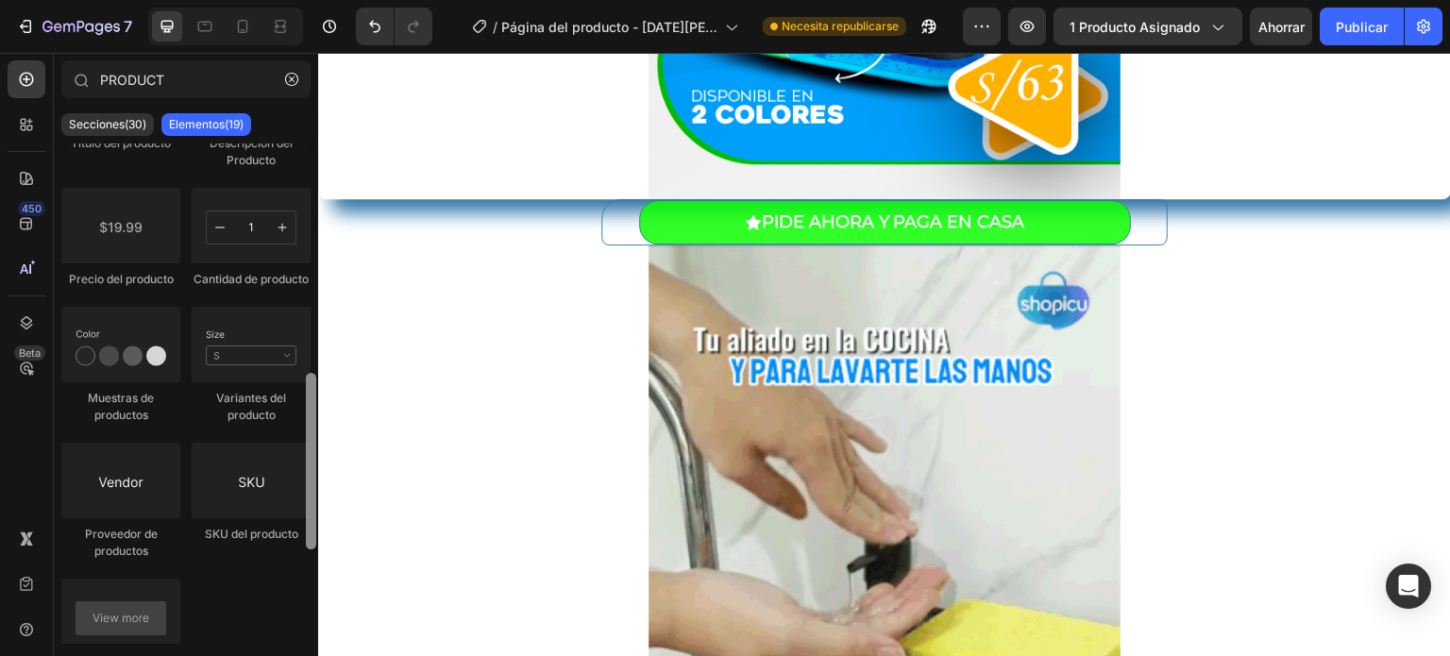
drag, startPoint x: 311, startPoint y: 241, endPoint x: 311, endPoint y: 471, distance: 230.3
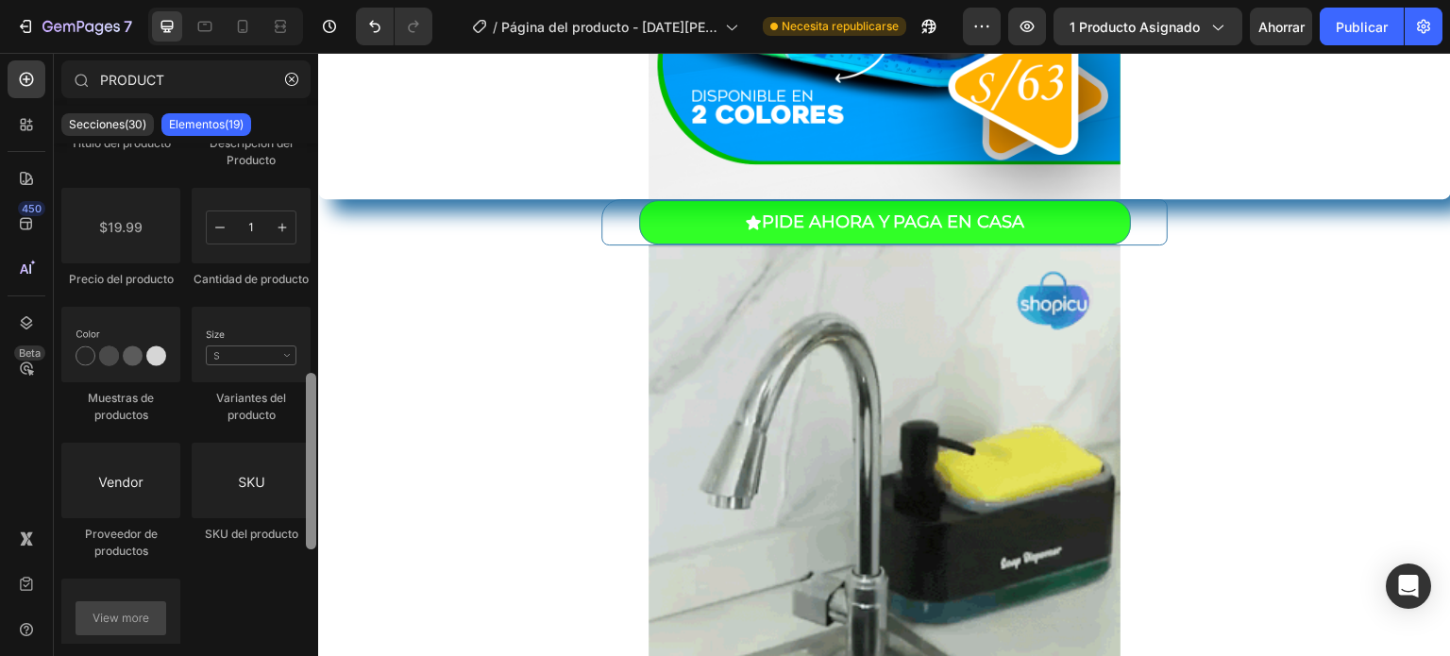
click at [311, 471] on div at bounding box center [311, 461] width 10 height 177
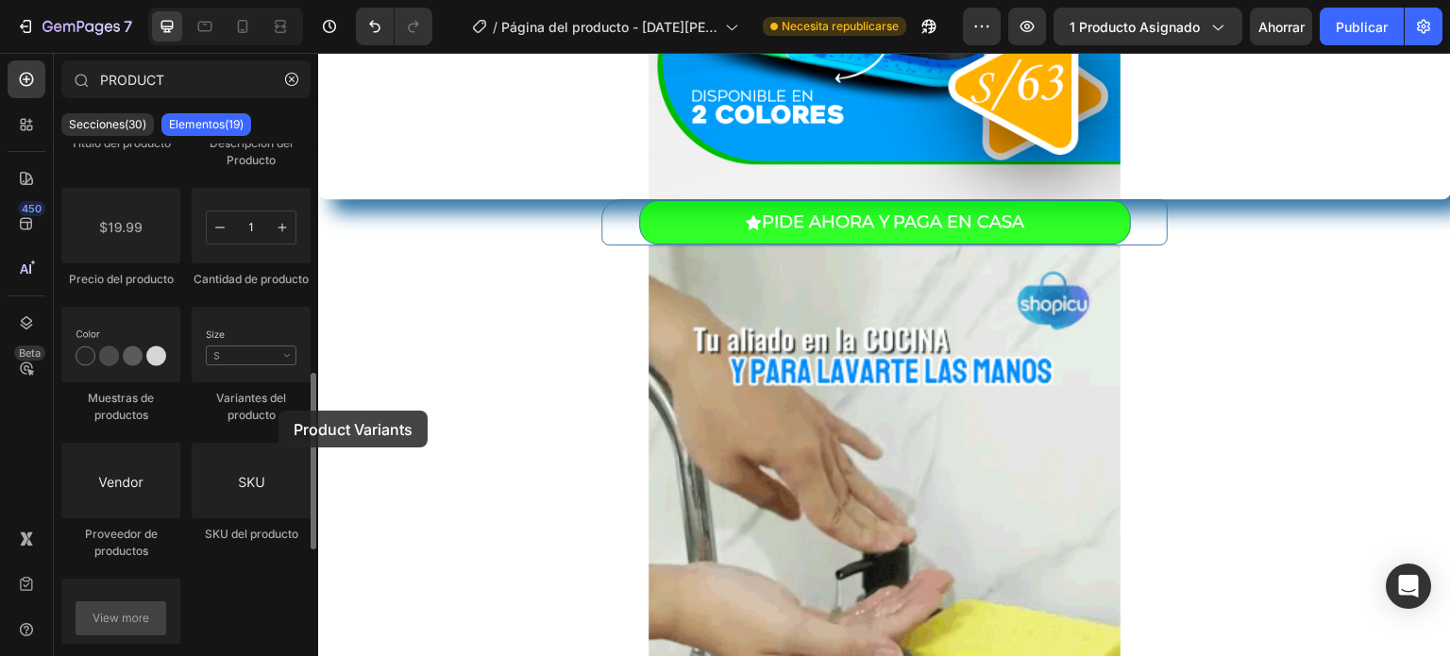
click at [278, 411] on div "Variantes del producto" at bounding box center [251, 407] width 119 height 34
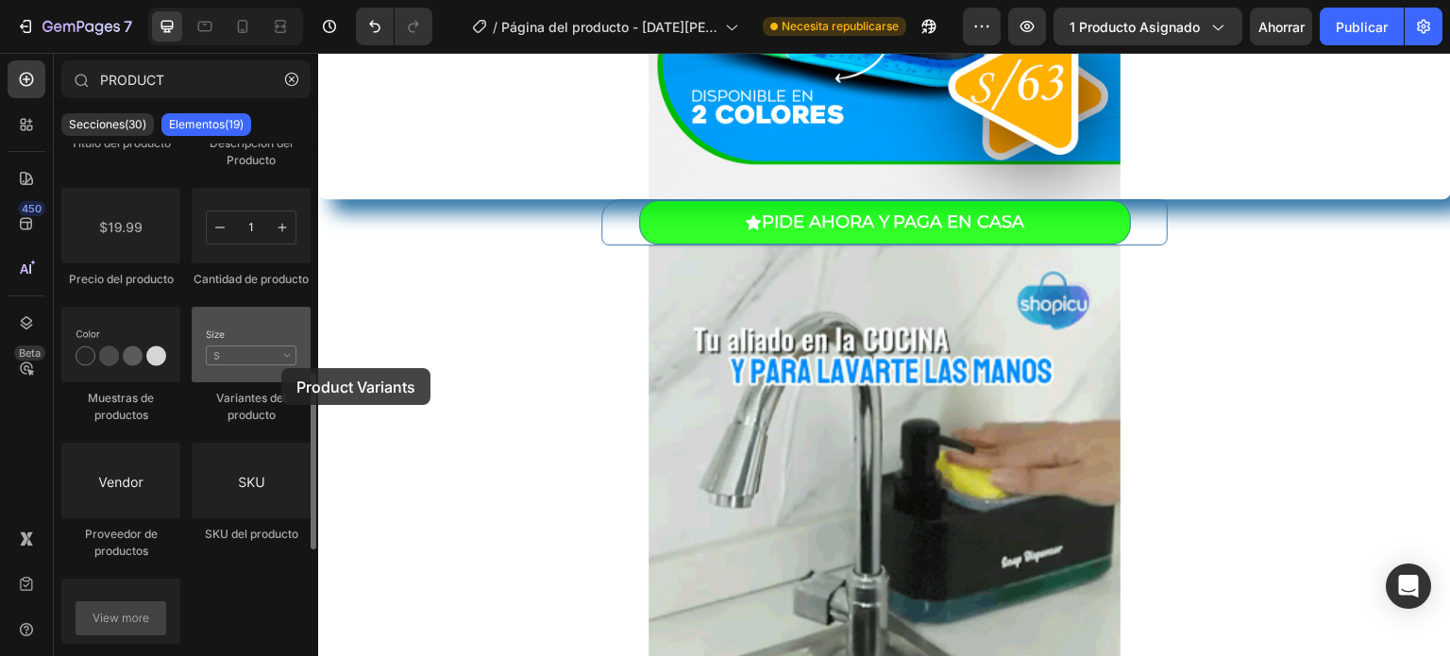
click at [281, 368] on div at bounding box center [251, 345] width 119 height 76
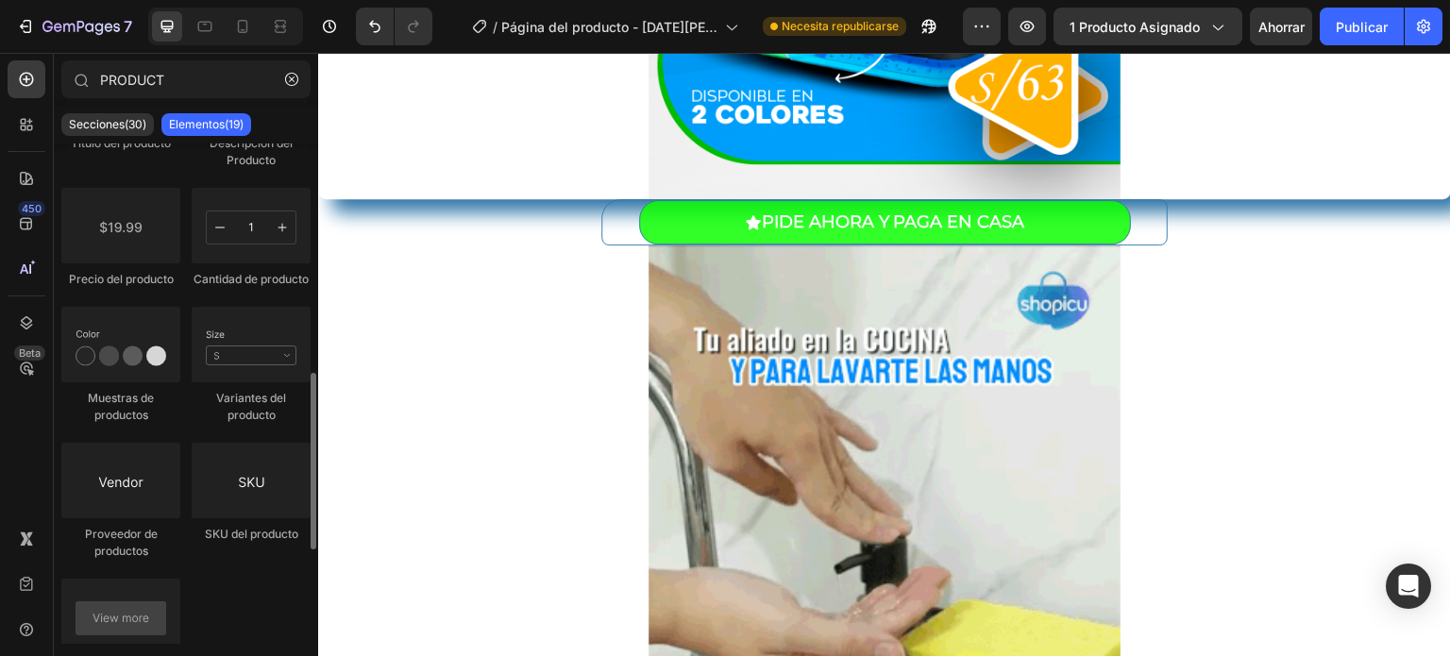
click at [258, 399] on font "Variantes del producto" at bounding box center [251, 406] width 70 height 31
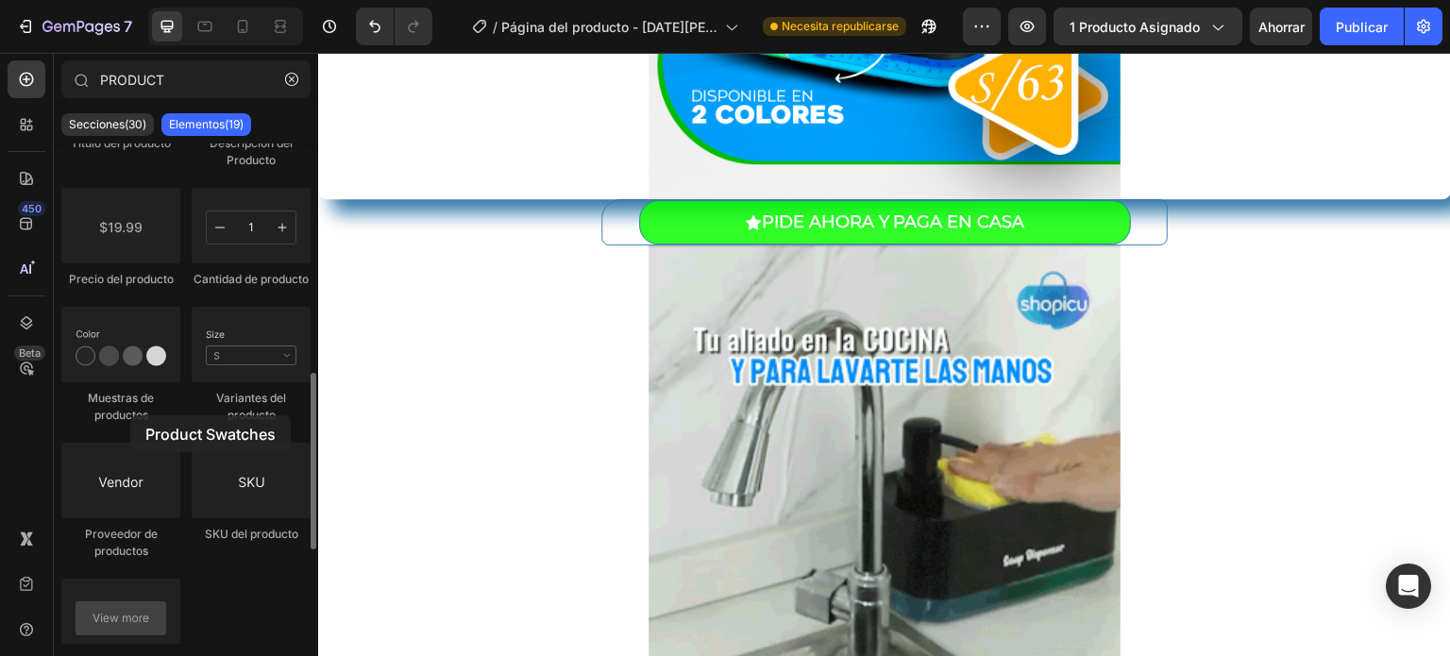
click at [130, 415] on font "Muestras de productos" at bounding box center [121, 406] width 66 height 31
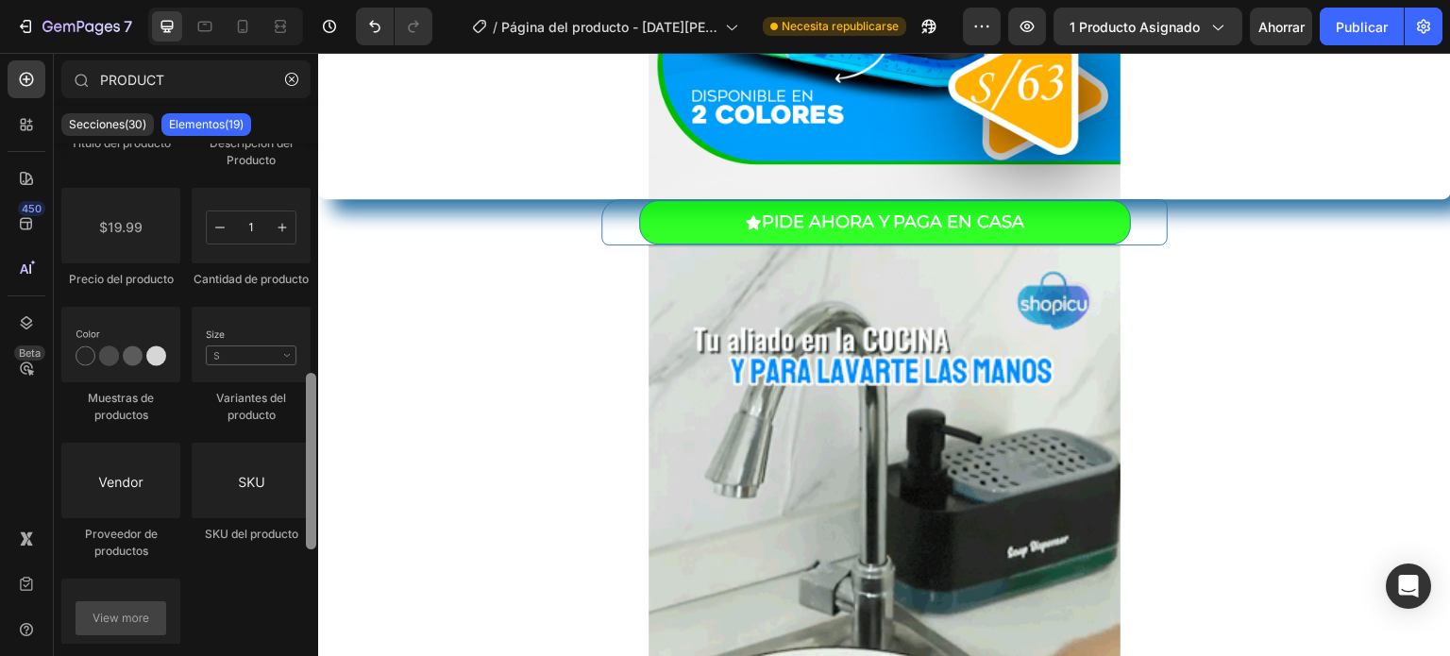
scroll to position [912, 0]
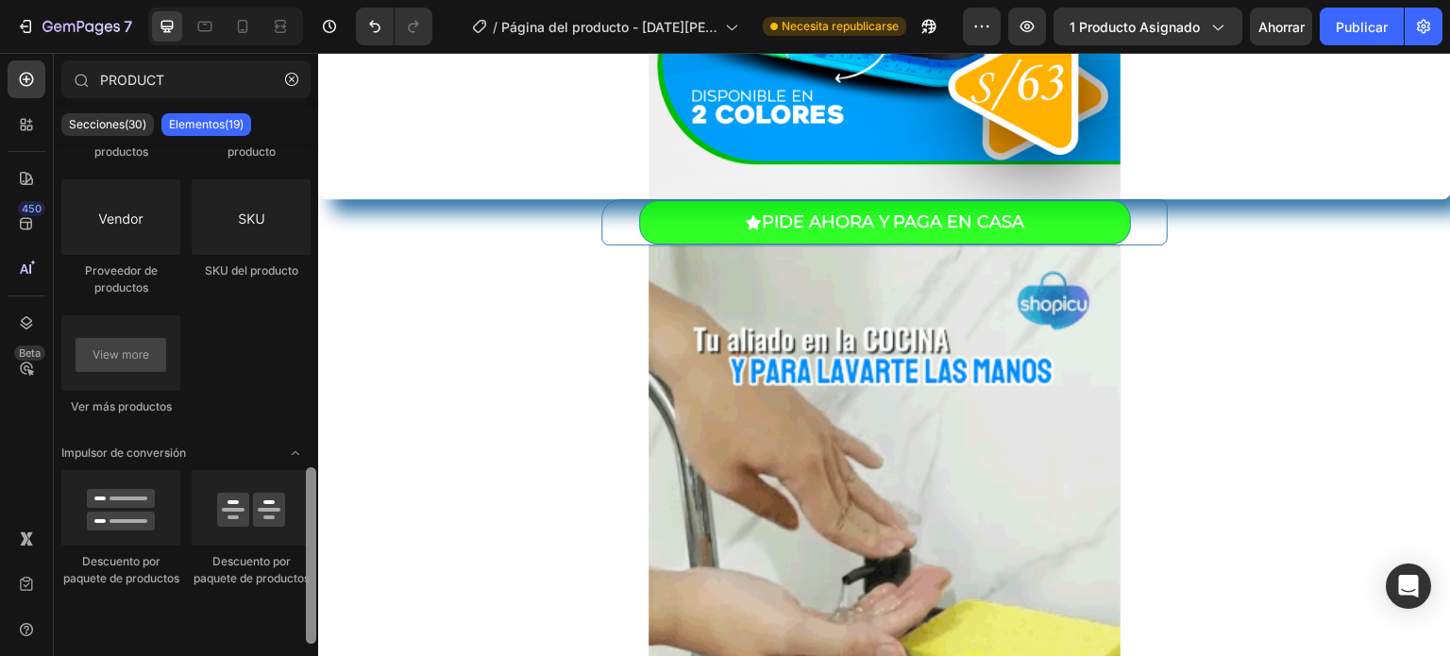
drag, startPoint x: 316, startPoint y: 434, endPoint x: 309, endPoint y: 496, distance: 61.8
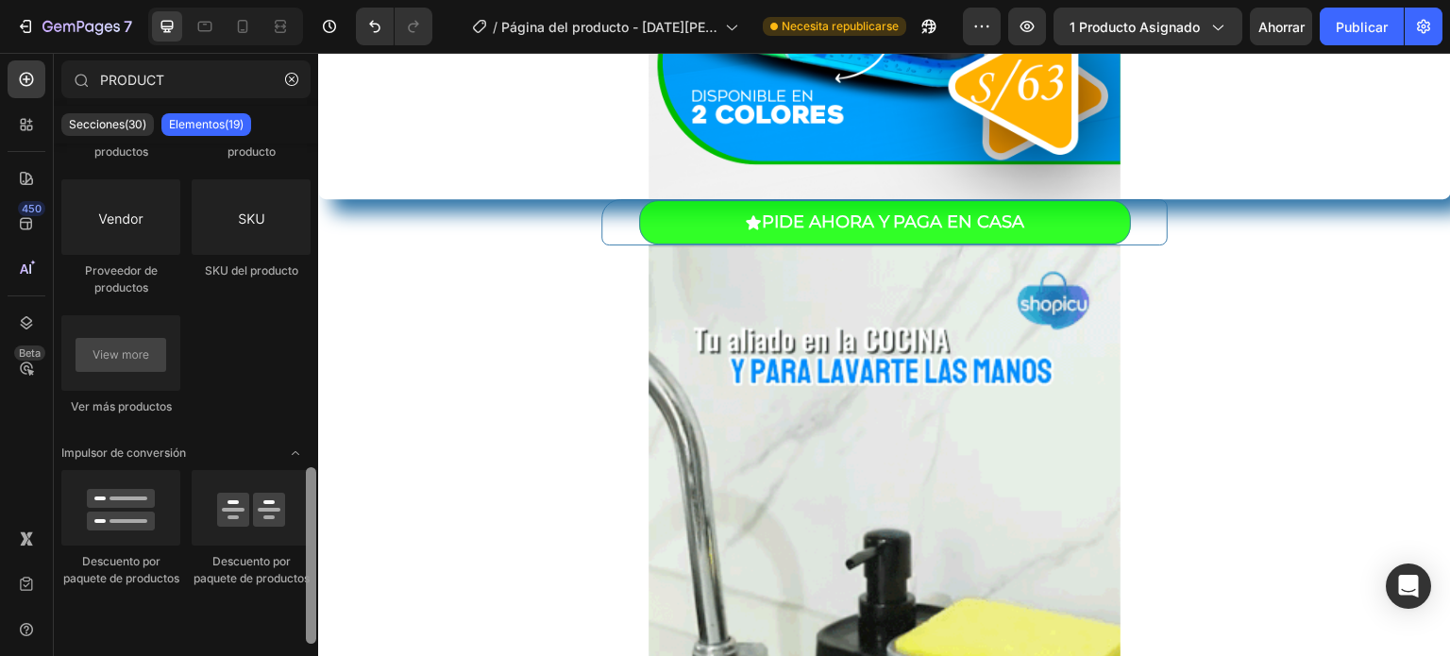
click at [309, 496] on div at bounding box center [311, 393] width 14 height 500
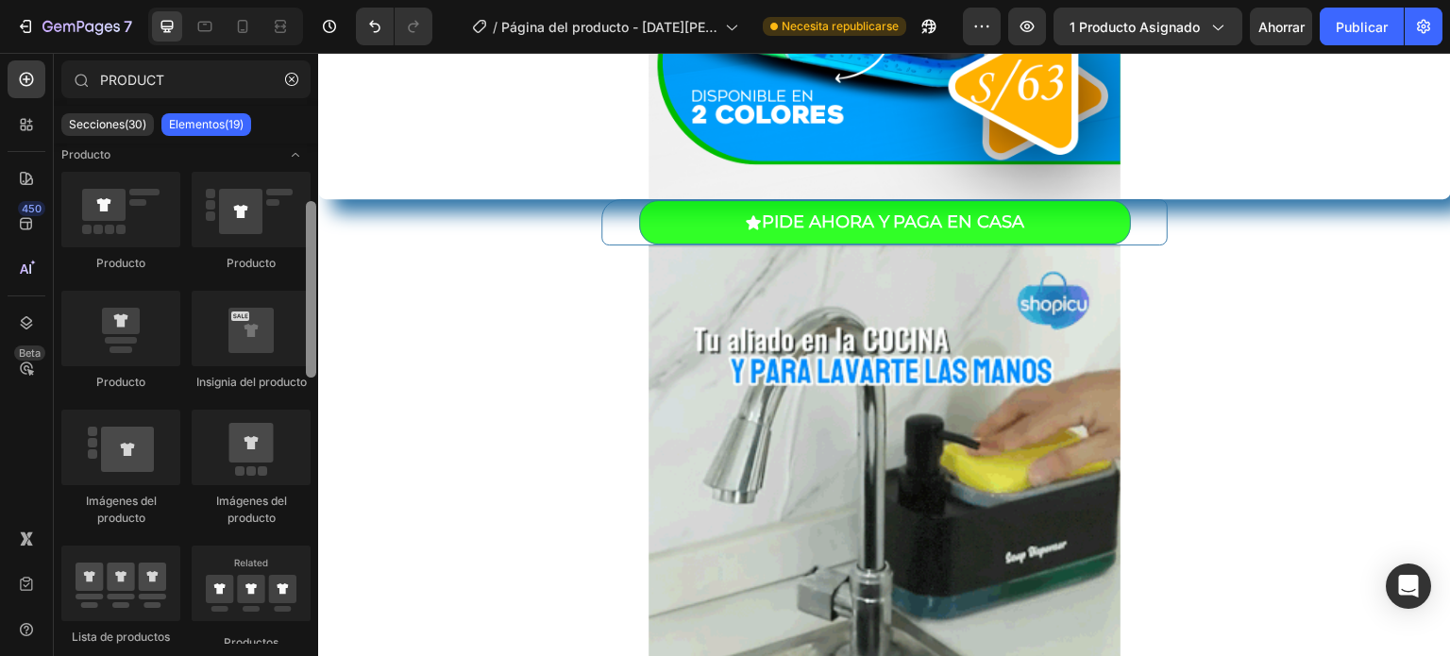
scroll to position [0, 0]
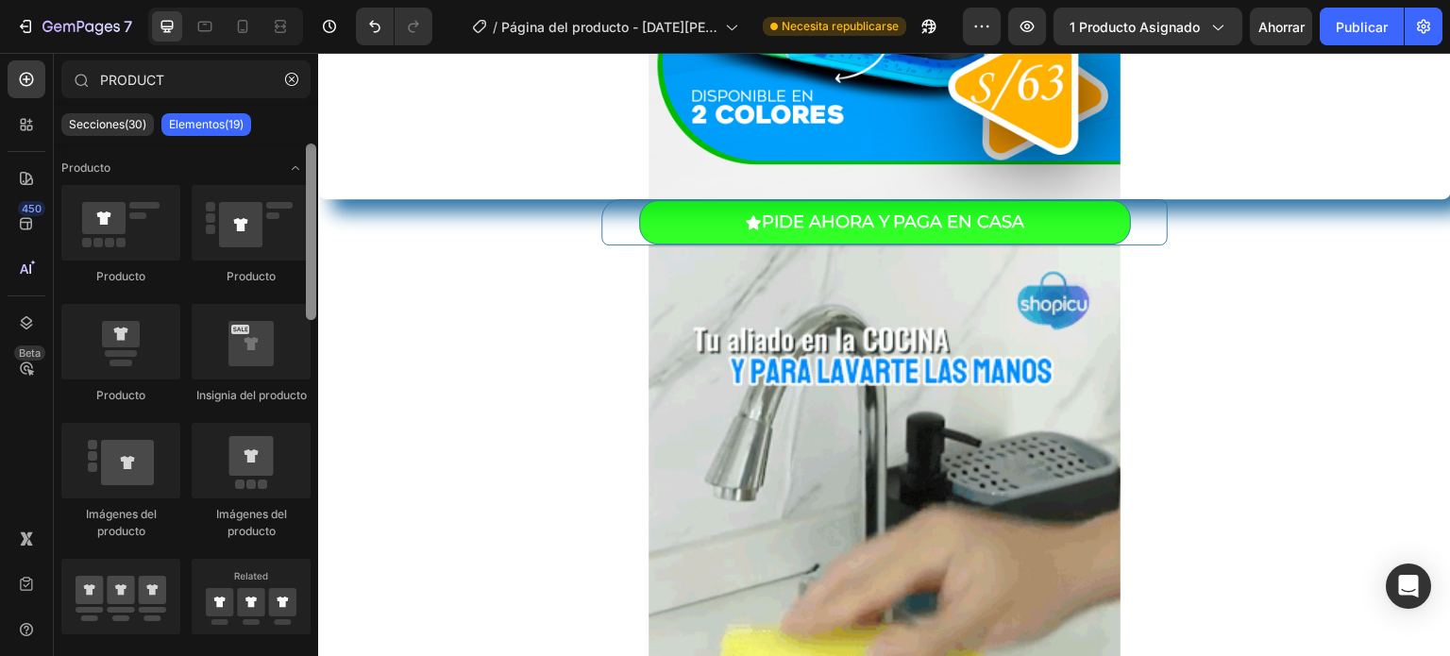
drag, startPoint x: 309, startPoint y: 496, endPoint x: 313, endPoint y: 143, distance: 353.0
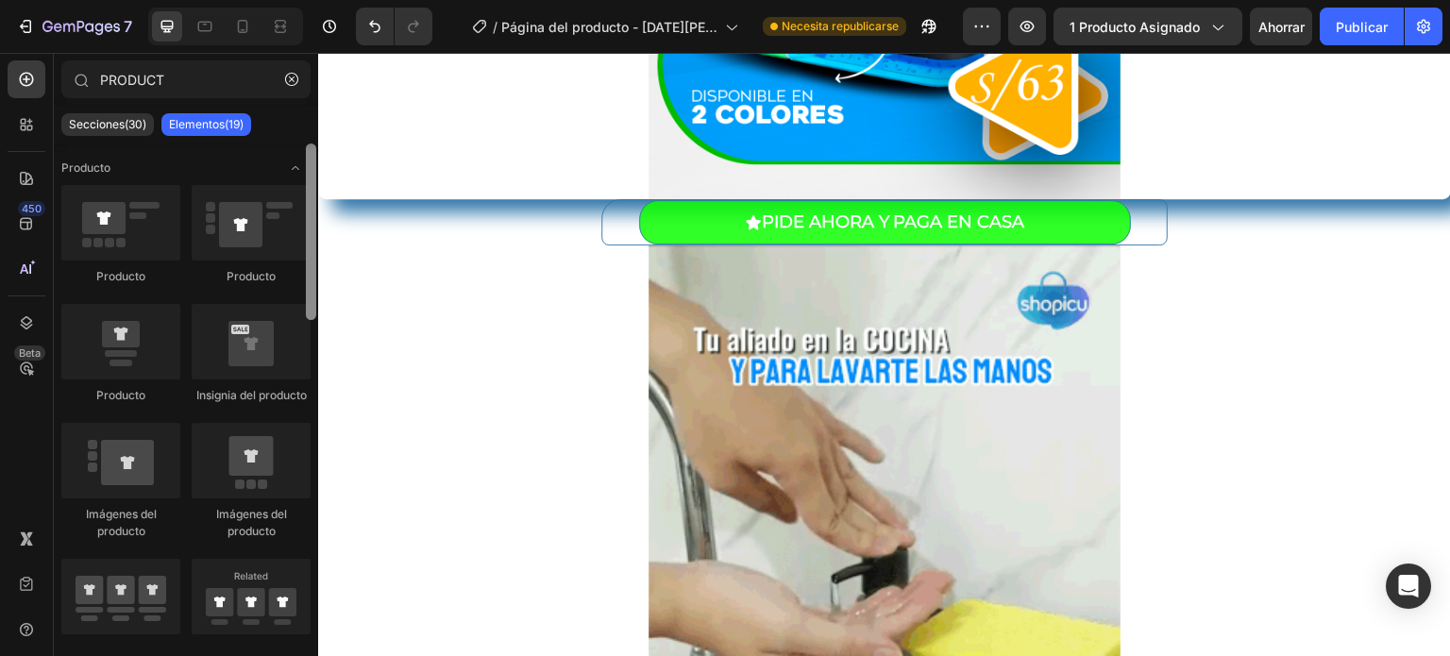
click at [313, 143] on div "PRODUCT Secciones(30) Elementos(19) Producto Producto Producto Producto Insigni…" at bounding box center [186, 351] width 264 height 583
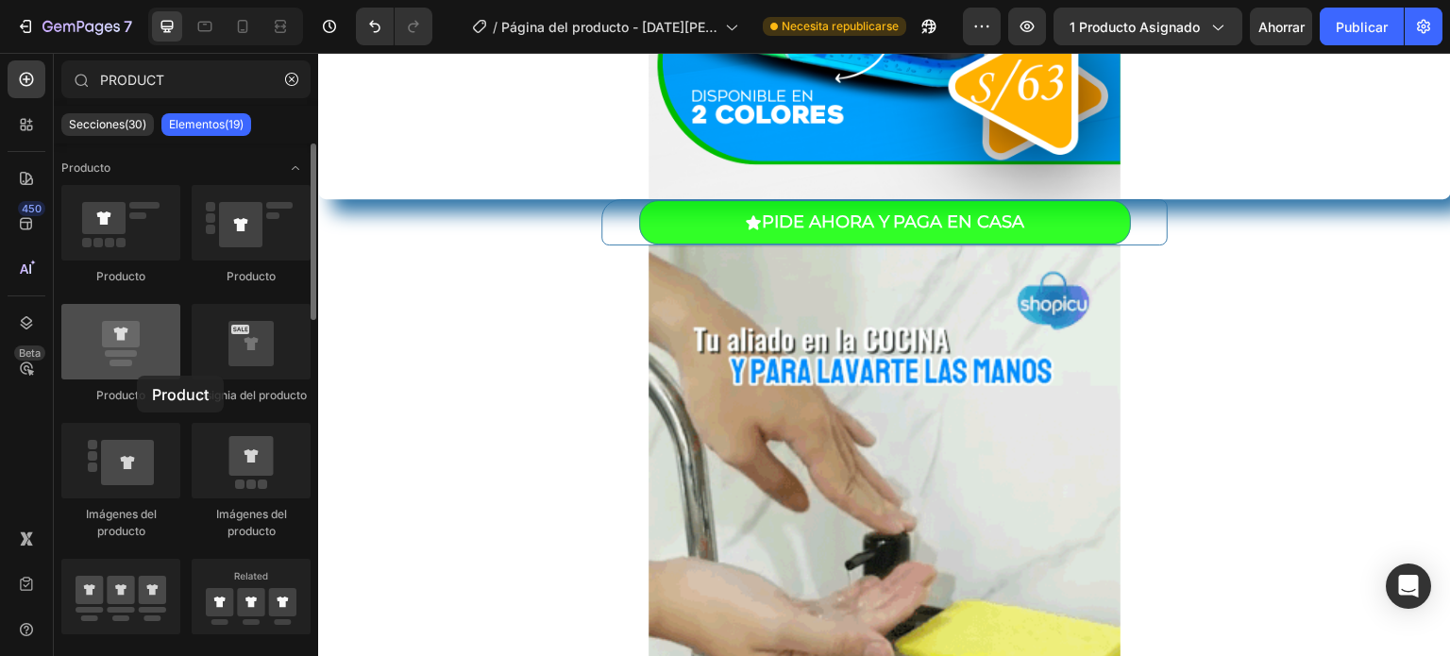
click at [137, 376] on div at bounding box center [120, 342] width 119 height 76
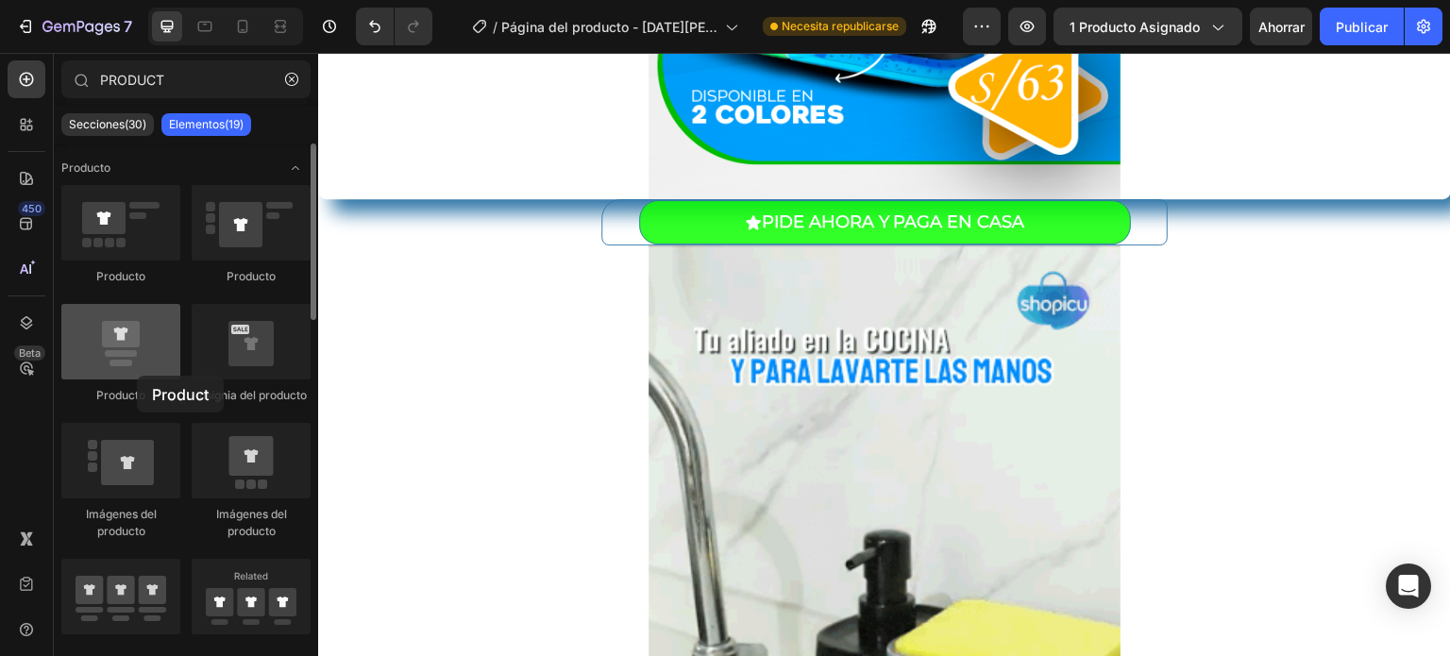
click at [137, 376] on div at bounding box center [120, 342] width 119 height 76
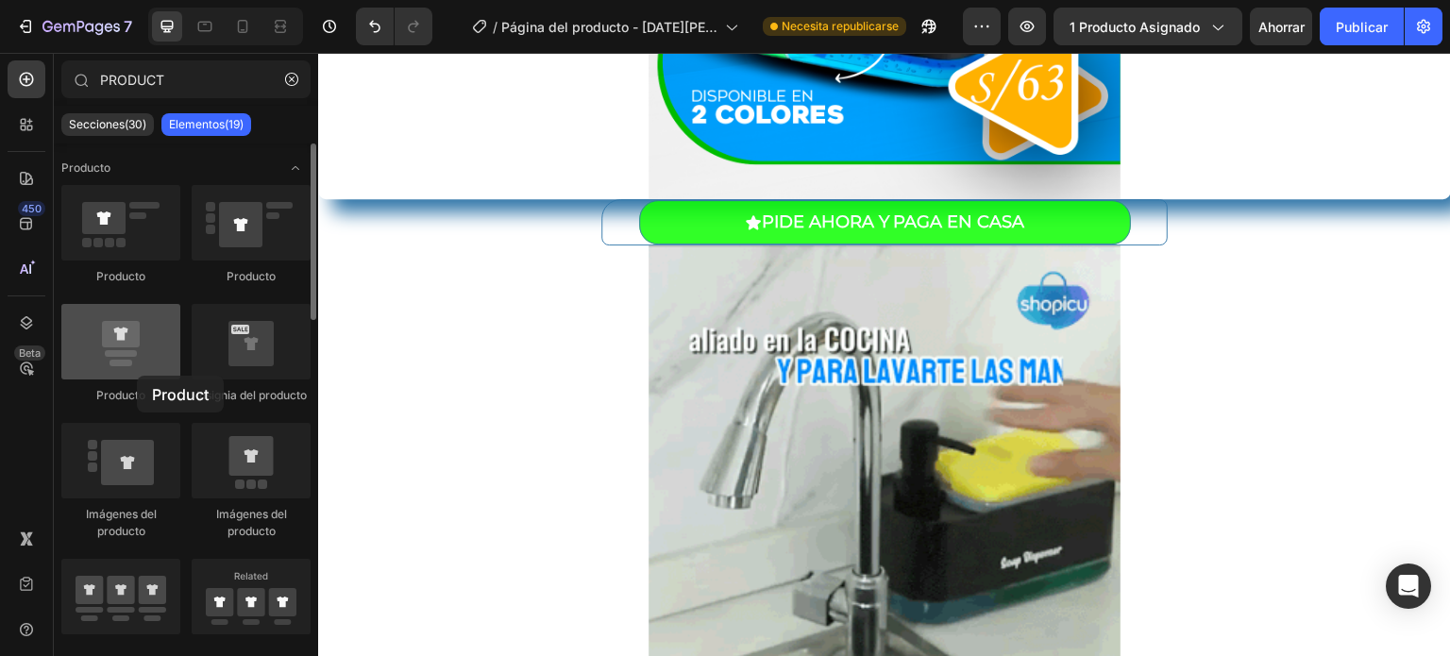
click at [137, 376] on div at bounding box center [120, 342] width 119 height 76
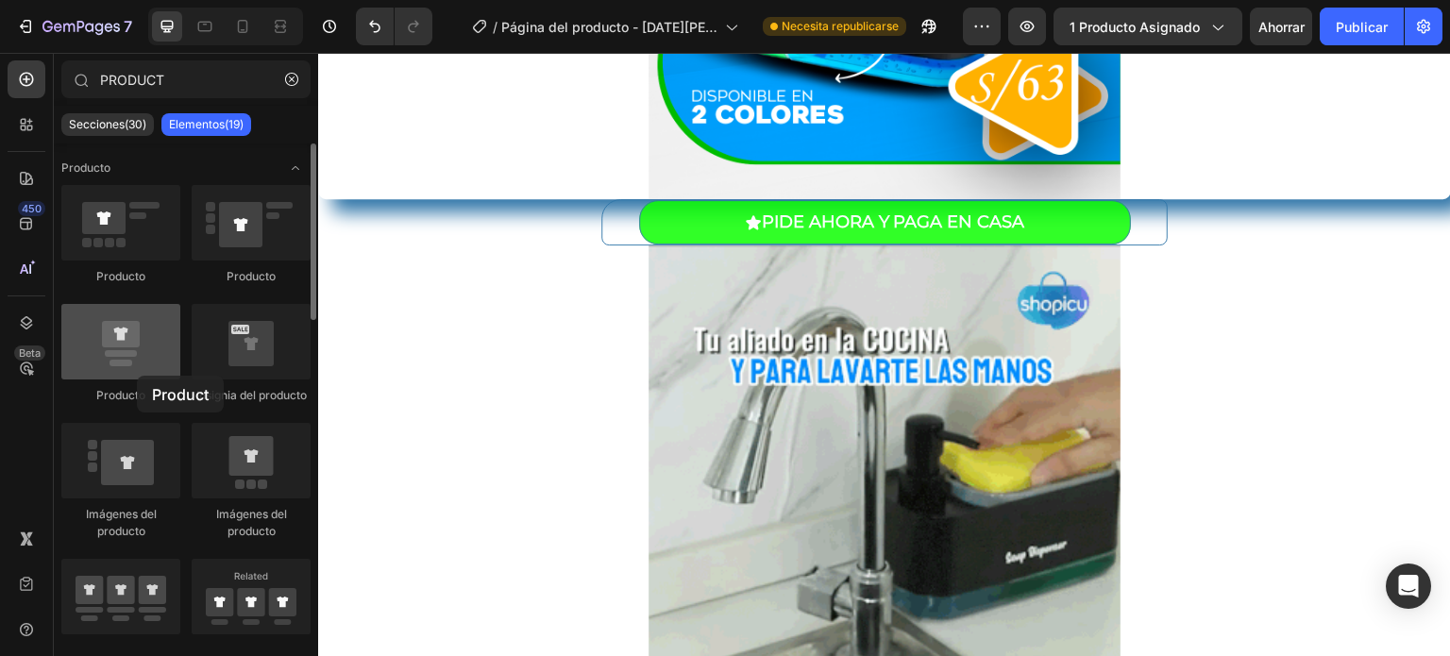
click at [137, 376] on div at bounding box center [120, 342] width 119 height 76
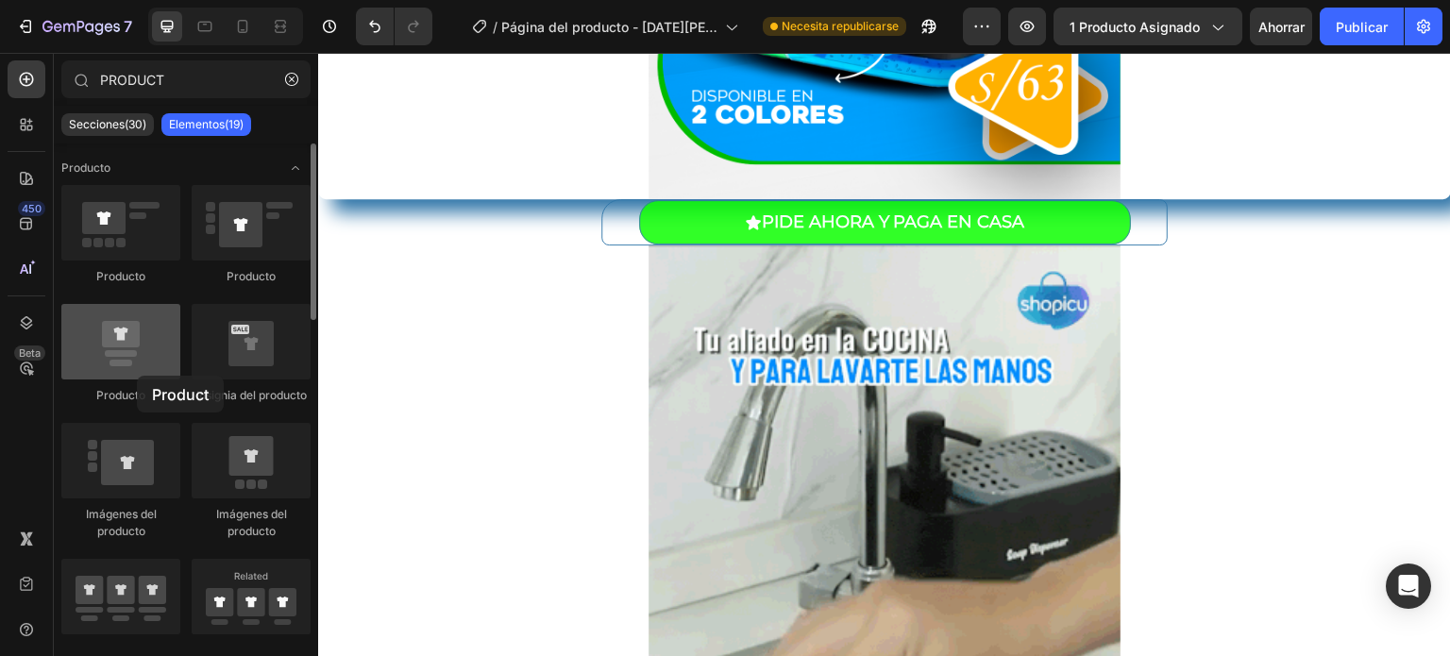
click at [137, 376] on div at bounding box center [120, 342] width 119 height 76
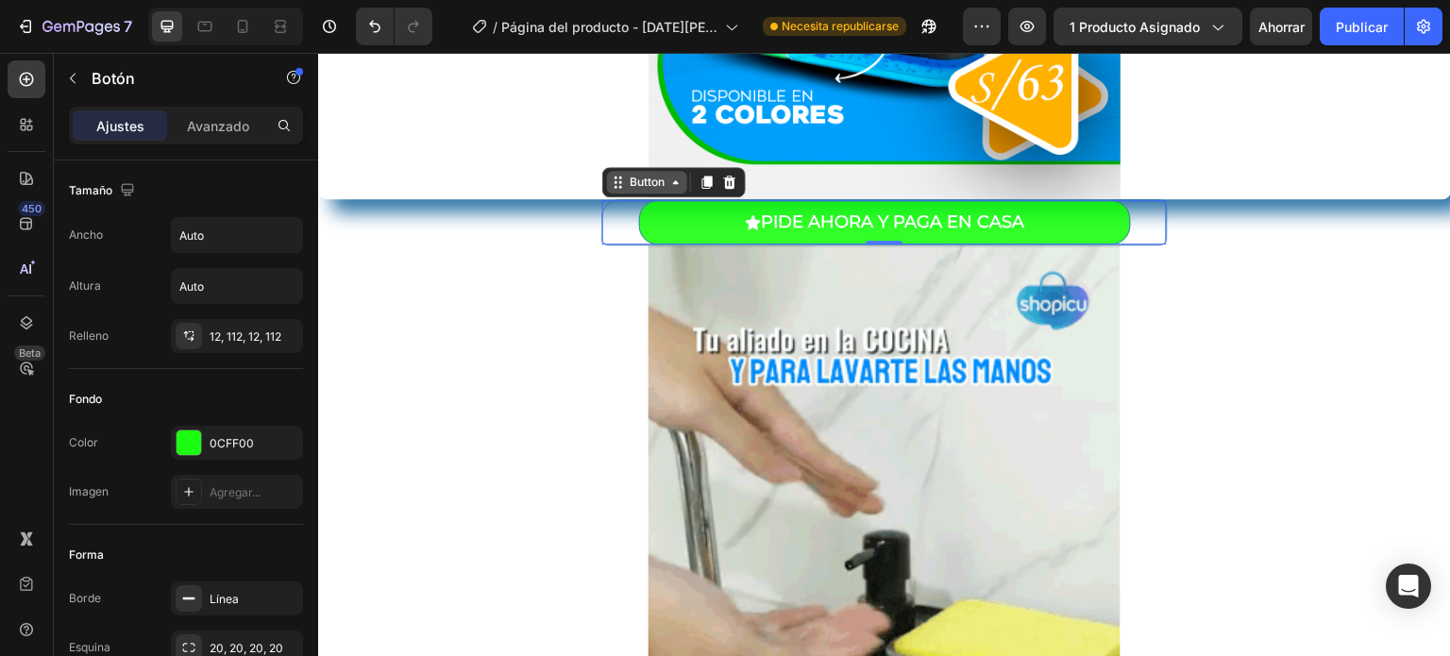
click at [652, 188] on div "Button" at bounding box center [647, 182] width 42 height 17
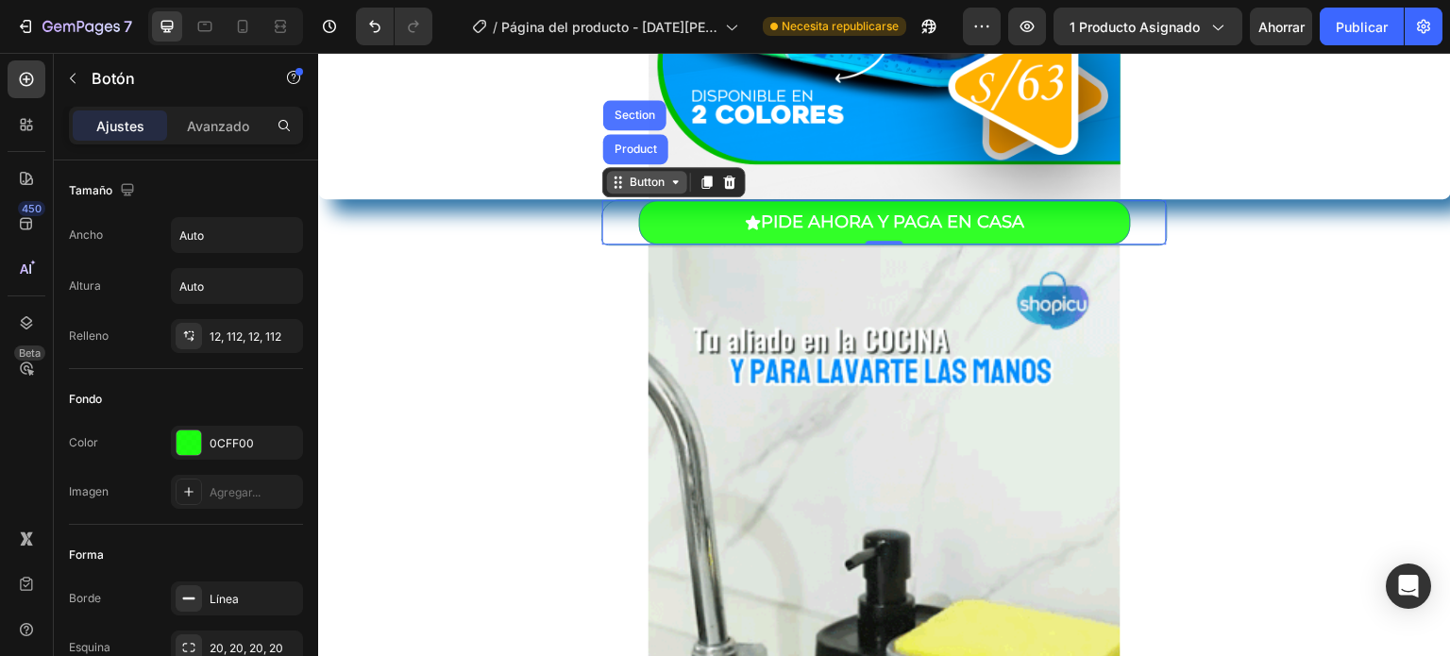
click at [652, 188] on div "Button" at bounding box center [647, 182] width 42 height 17
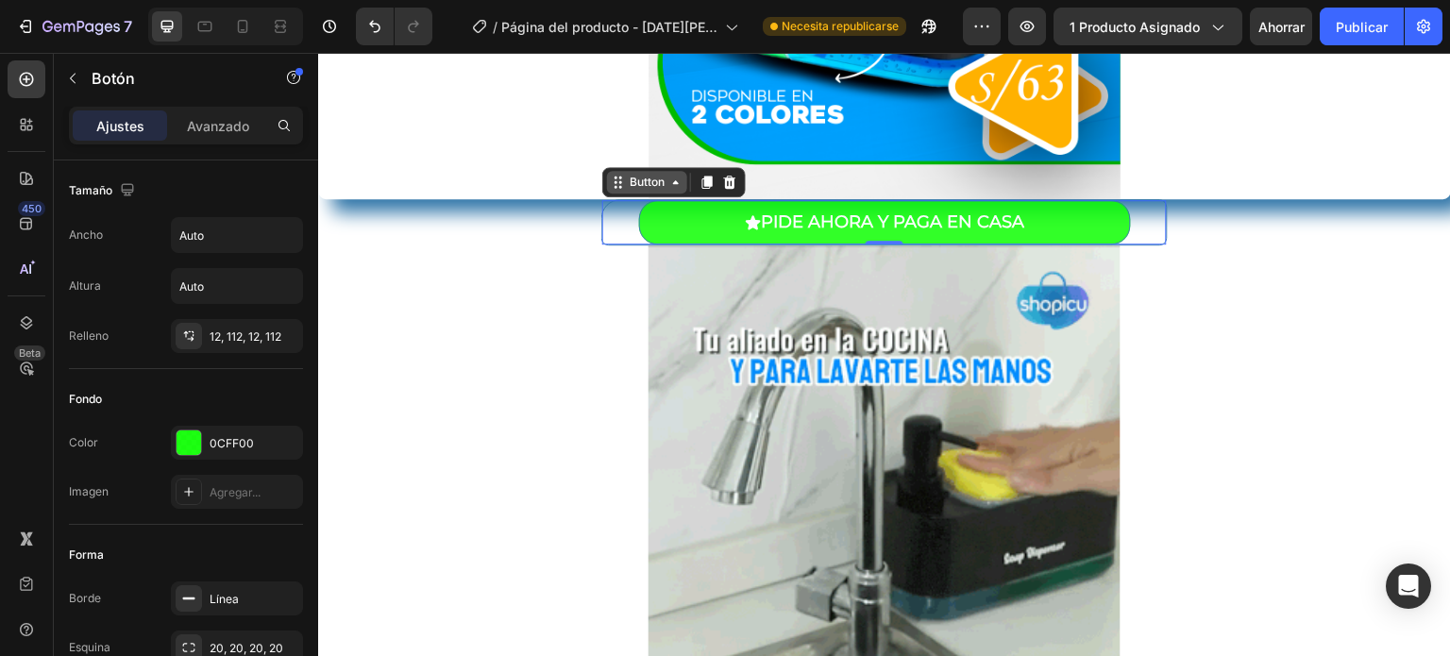
click at [652, 188] on div "Button" at bounding box center [647, 182] width 42 height 17
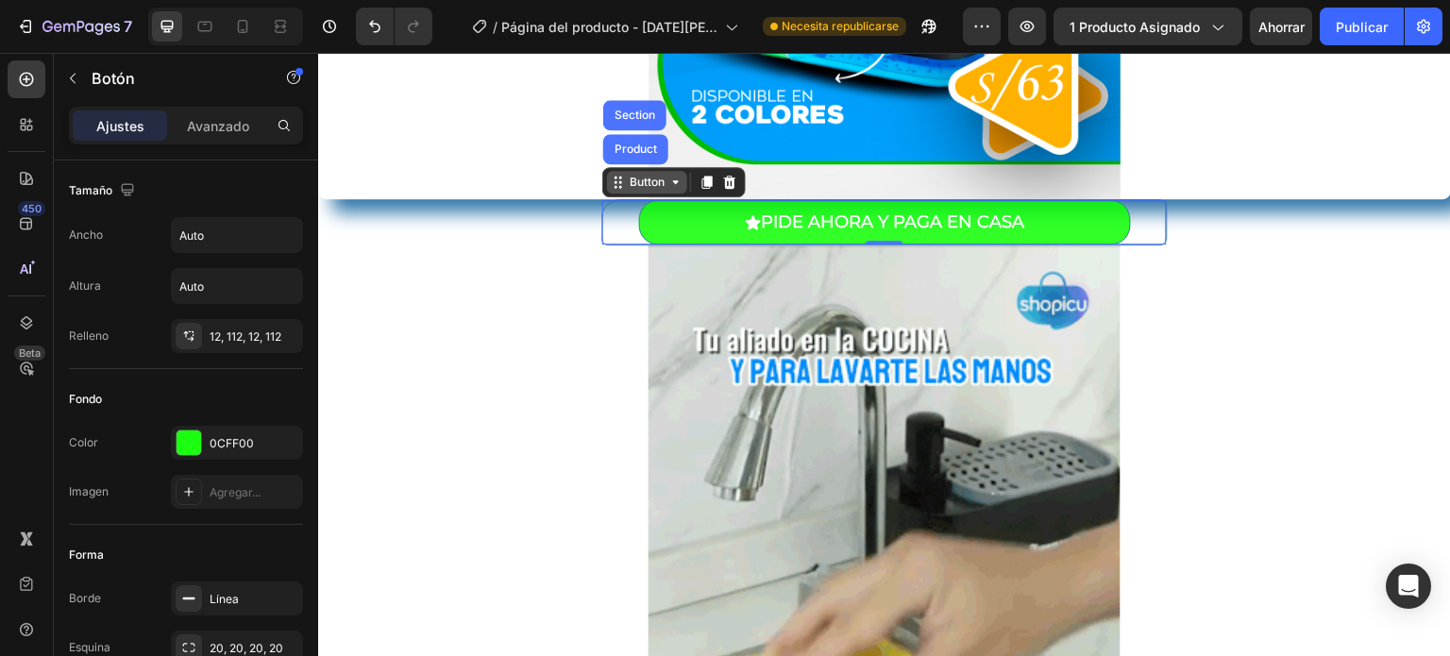
click at [652, 188] on div "Button" at bounding box center [647, 182] width 42 height 17
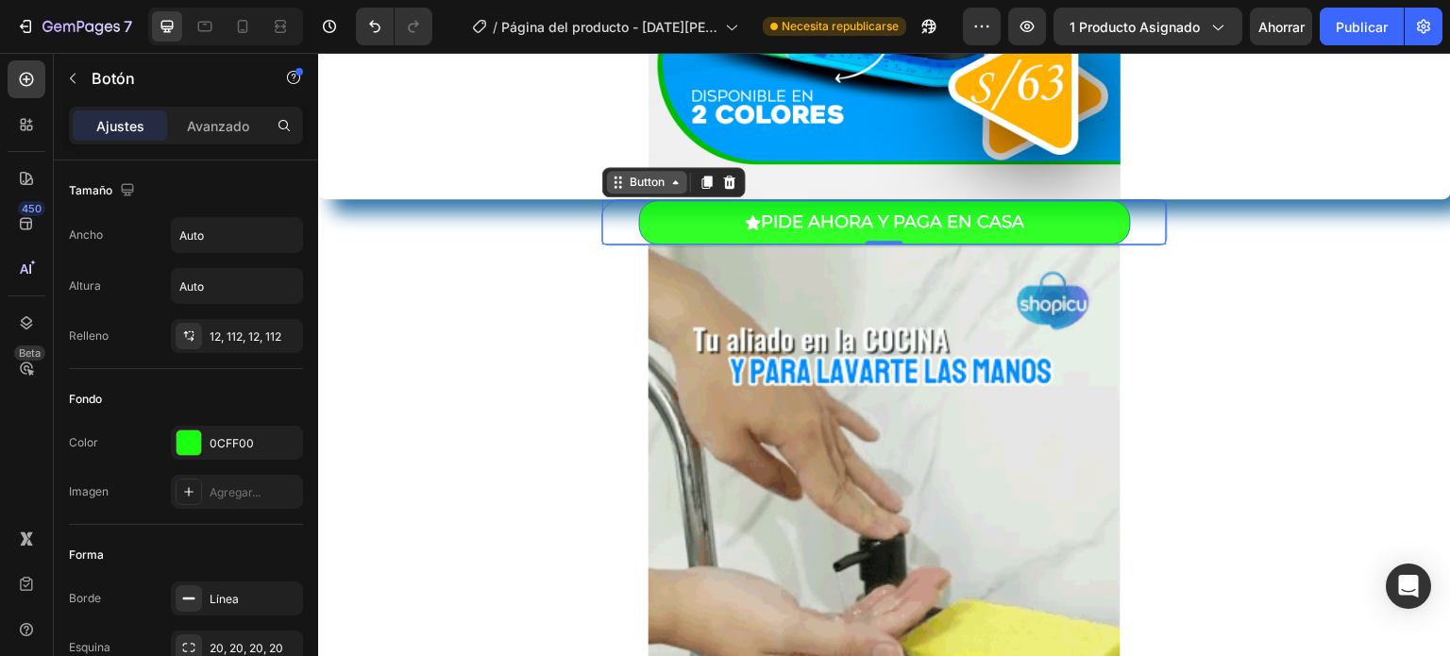
click at [652, 188] on div "Button" at bounding box center [647, 182] width 42 height 17
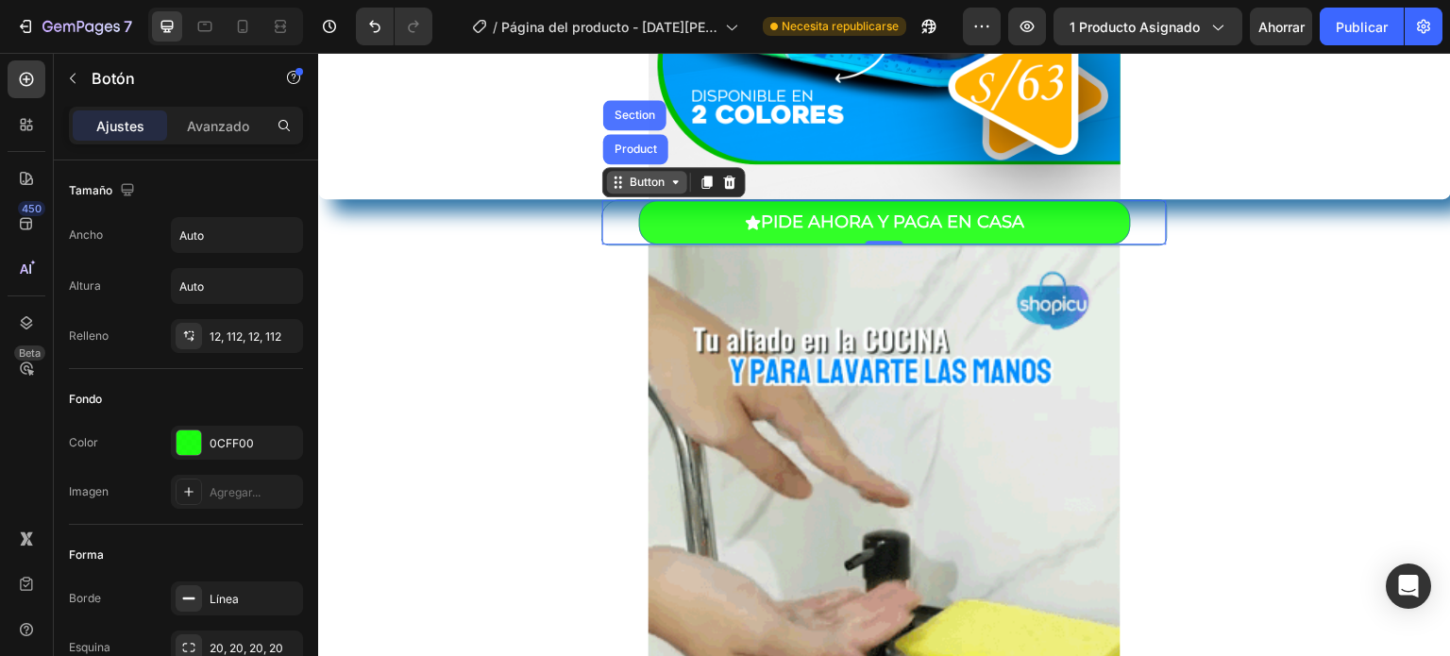
click at [652, 188] on div "Button" at bounding box center [647, 182] width 42 height 17
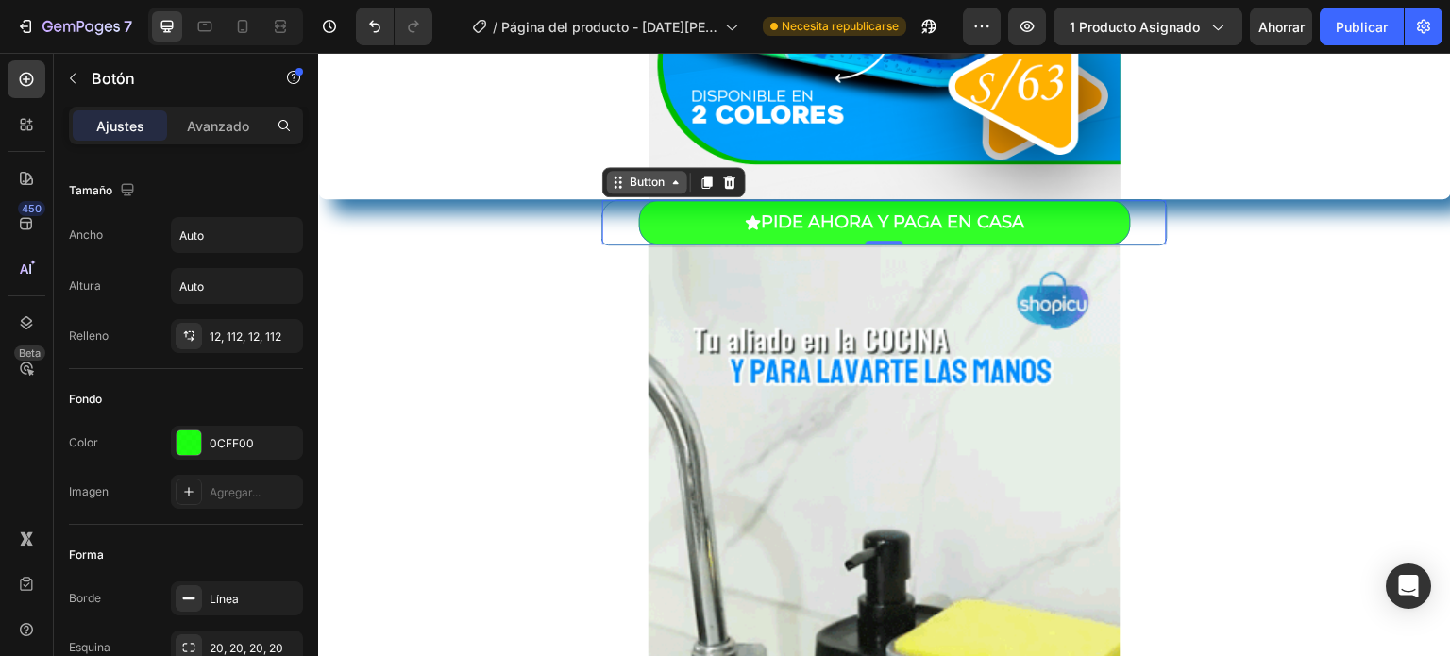
click at [652, 188] on div "Button" at bounding box center [647, 182] width 42 height 17
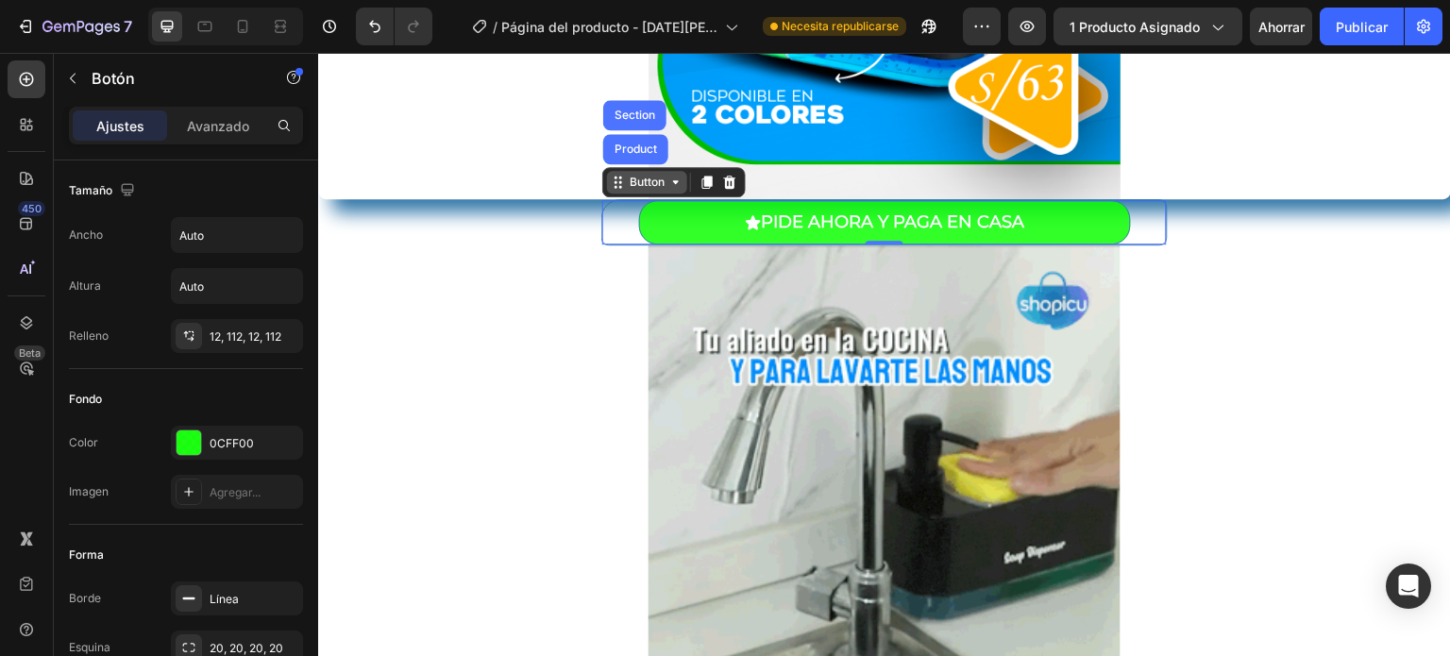
click at [652, 188] on div "Button" at bounding box center [647, 182] width 42 height 17
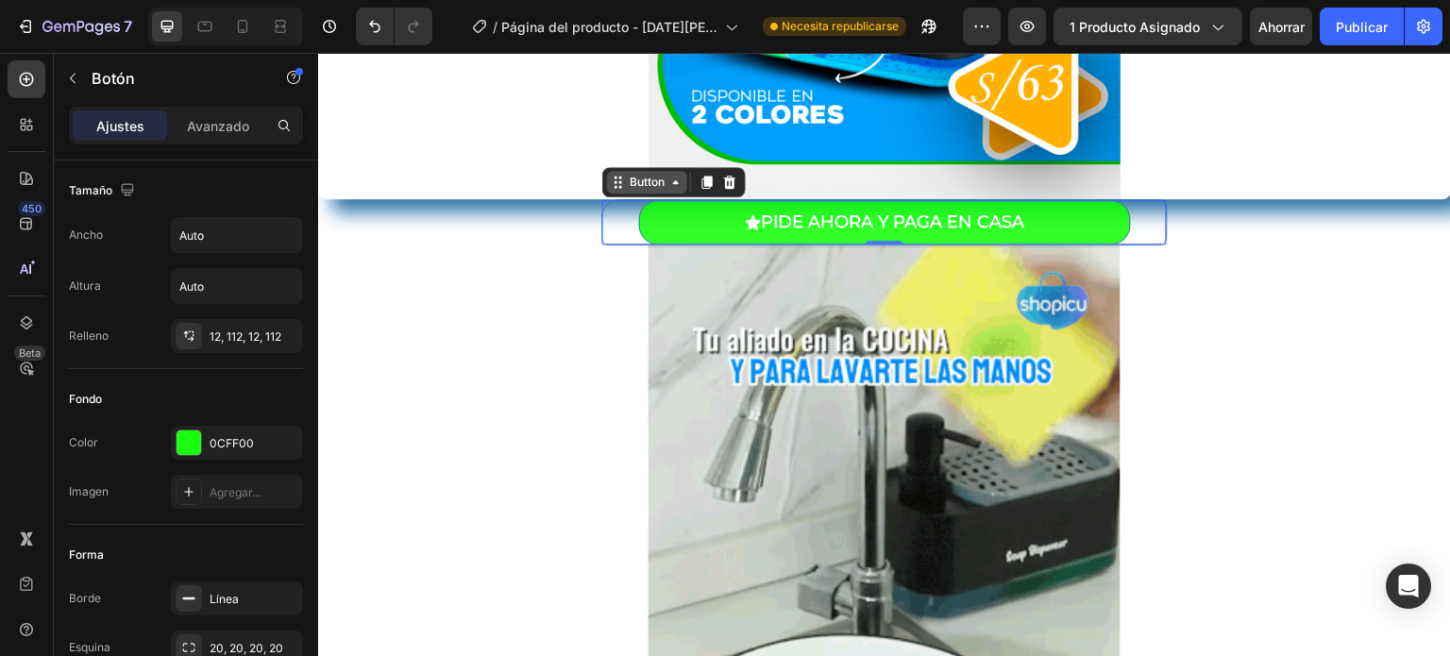
click at [652, 188] on div "Button" at bounding box center [647, 182] width 42 height 17
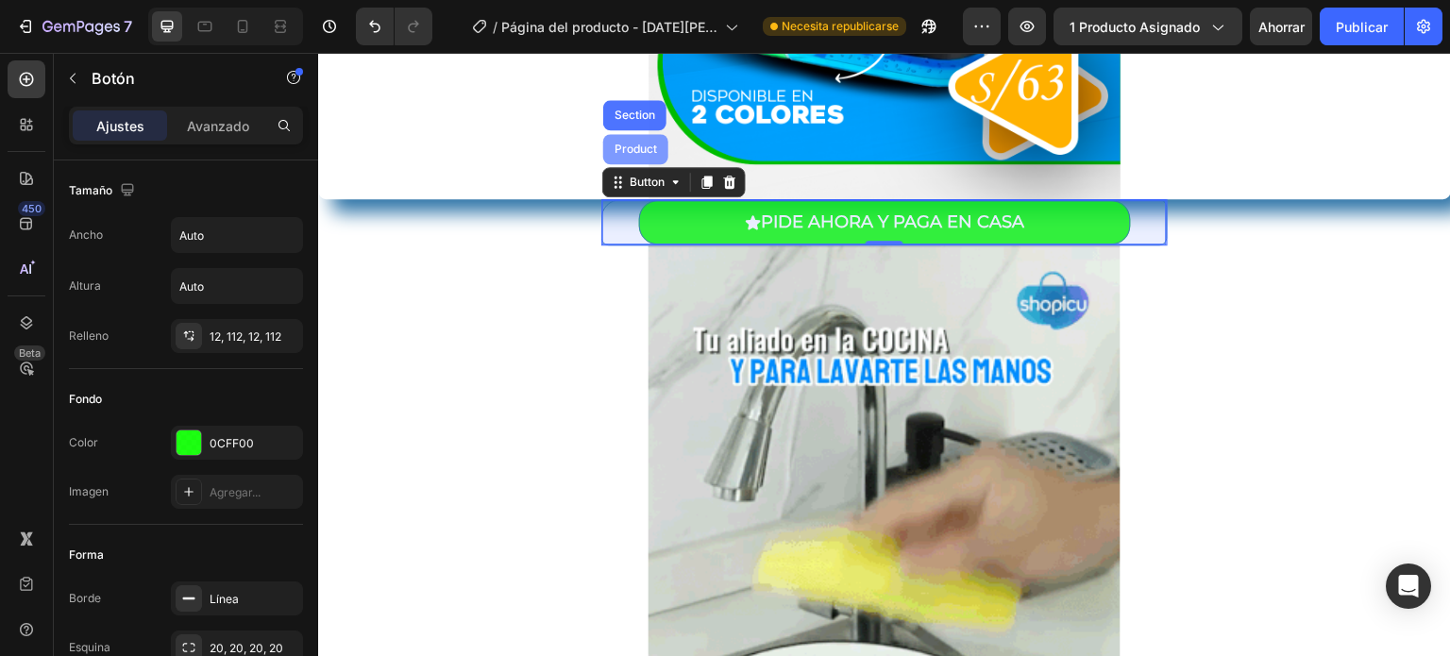
click at [625, 150] on div "Product" at bounding box center [636, 148] width 50 height 11
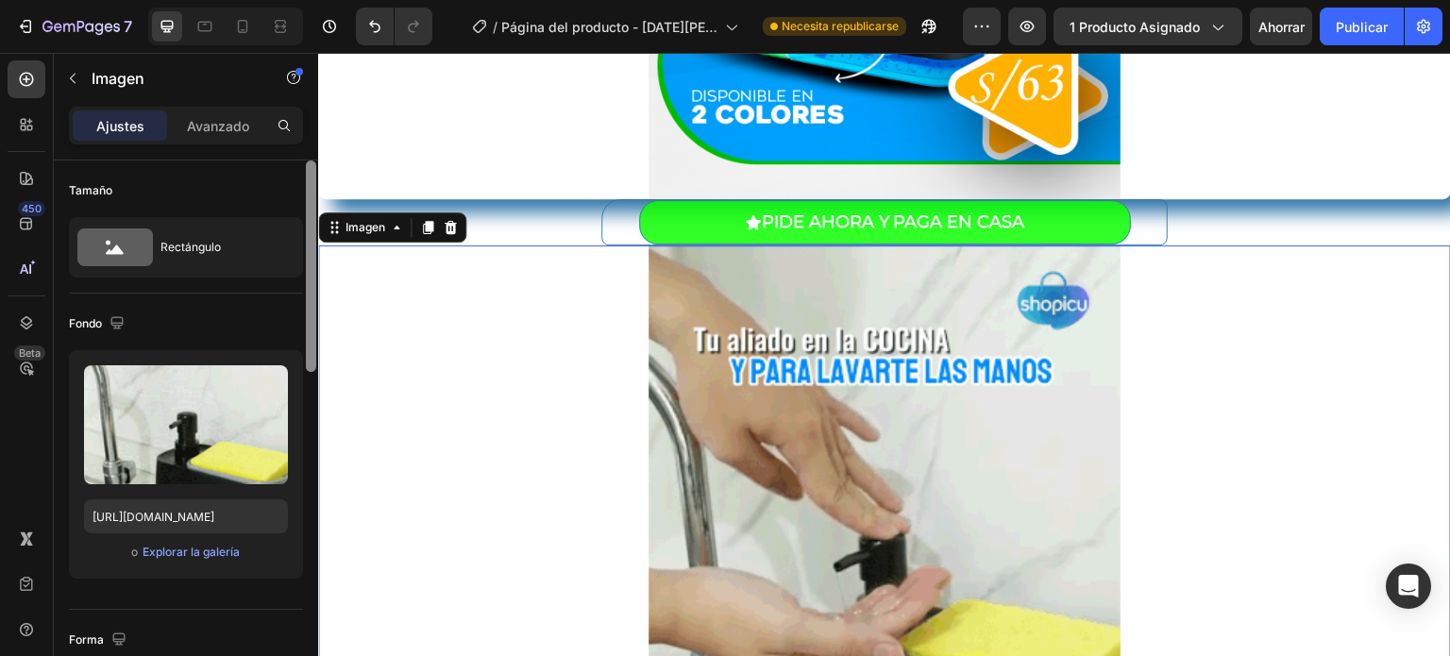
drag, startPoint x: 311, startPoint y: 183, endPoint x: 299, endPoint y: 143, distance: 41.5
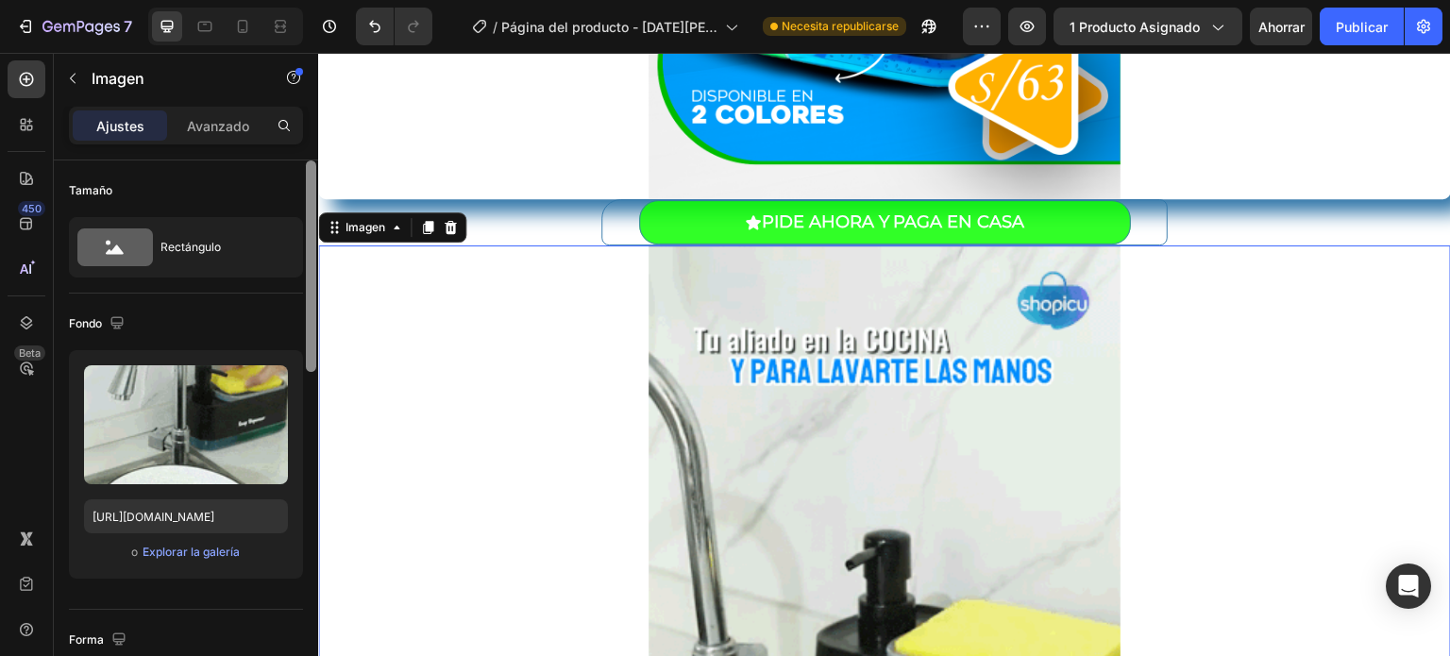
click at [299, 143] on div "Ajustes Avanzado Tamaño Rectángulo Fondo Subir imagen https://cdn.shopify.com/s…" at bounding box center [186, 408] width 264 height 603
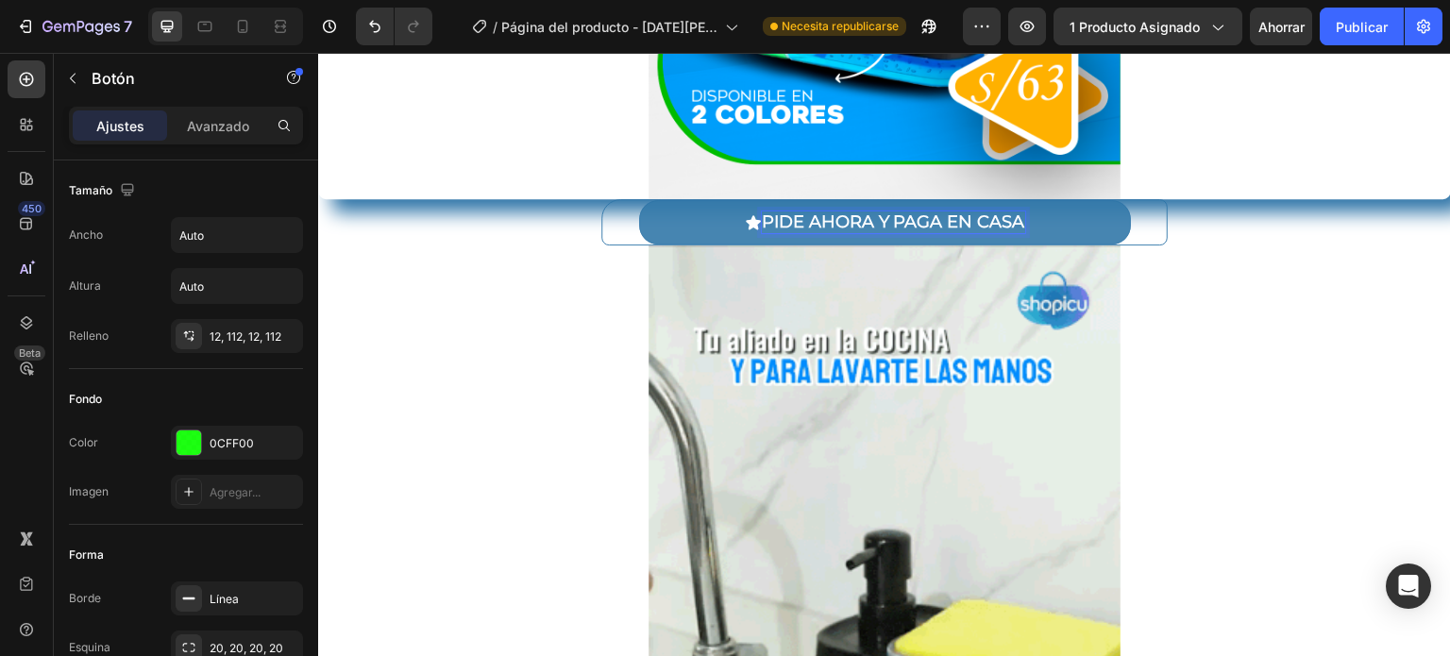
click at [788, 218] on p "PIDE AHORA Y PAGA EN CASA" at bounding box center [893, 222] width 263 height 22
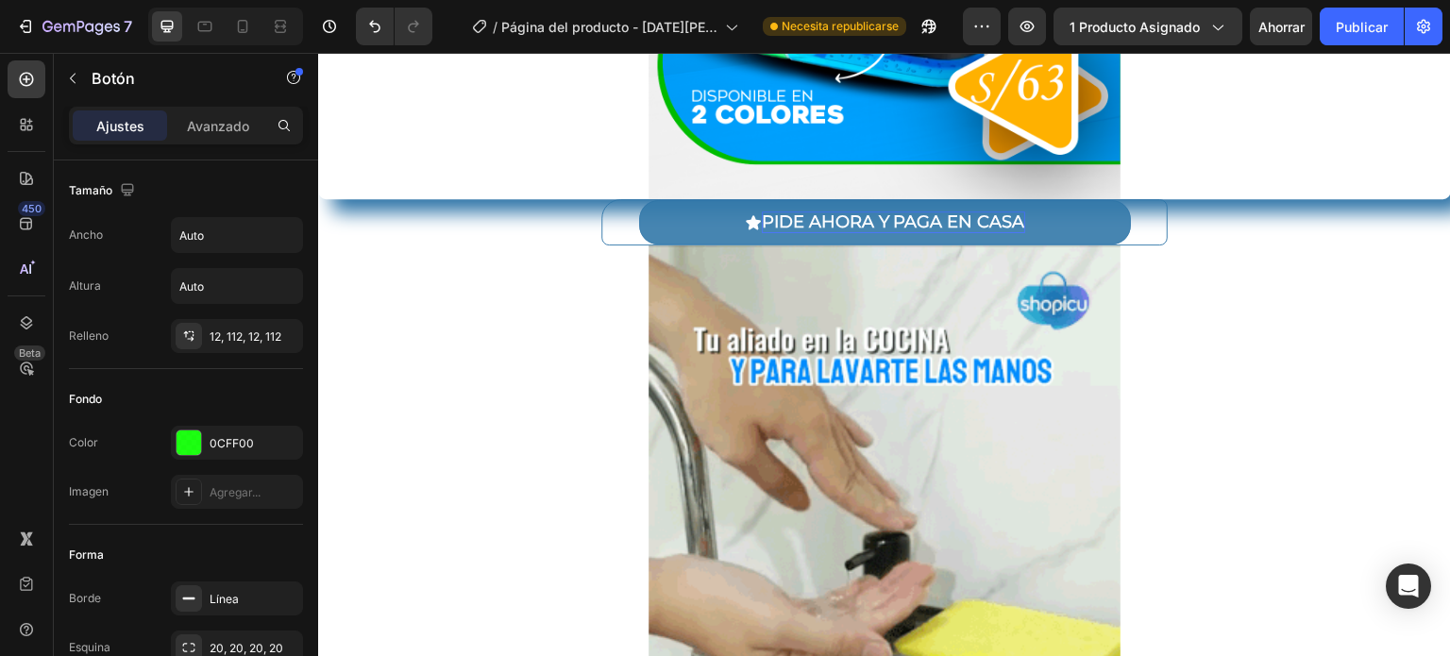
click at [681, 218] on button "PIDE AHORA Y PAGA EN CASA" at bounding box center [885, 222] width 492 height 44
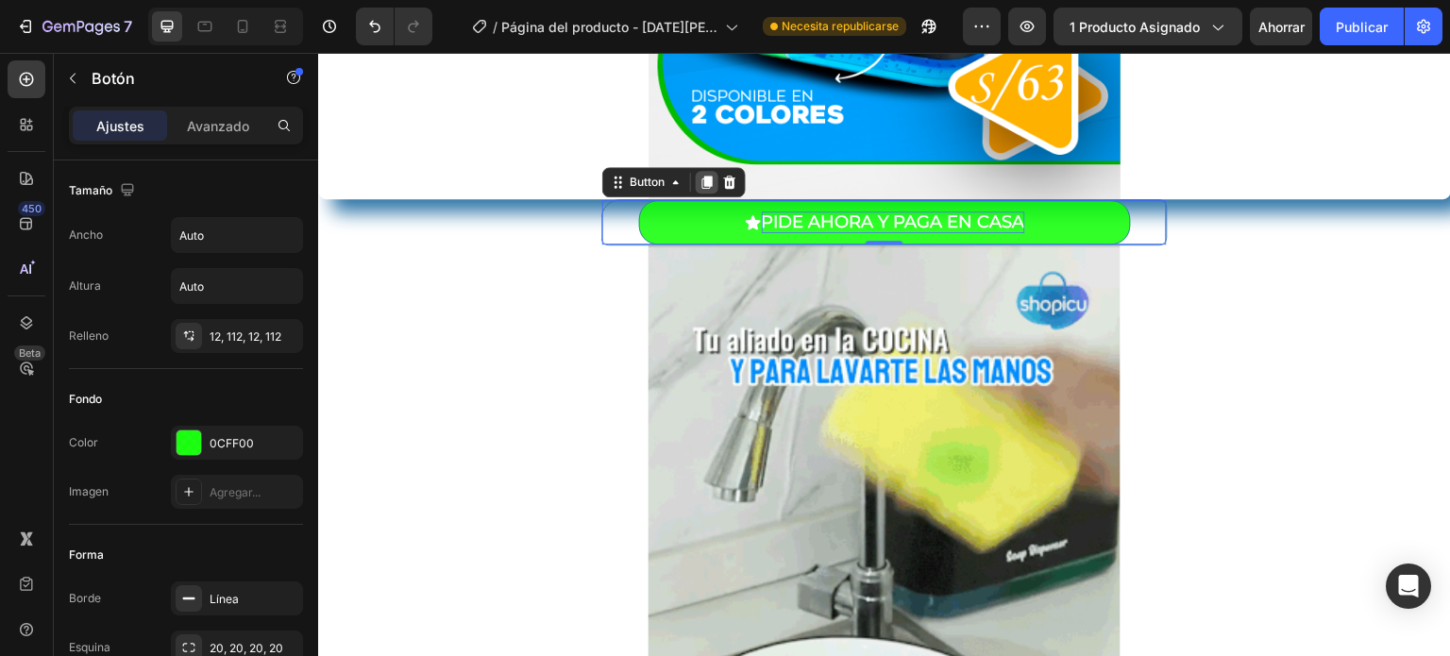
click at [703, 177] on icon at bounding box center [707, 182] width 10 height 13
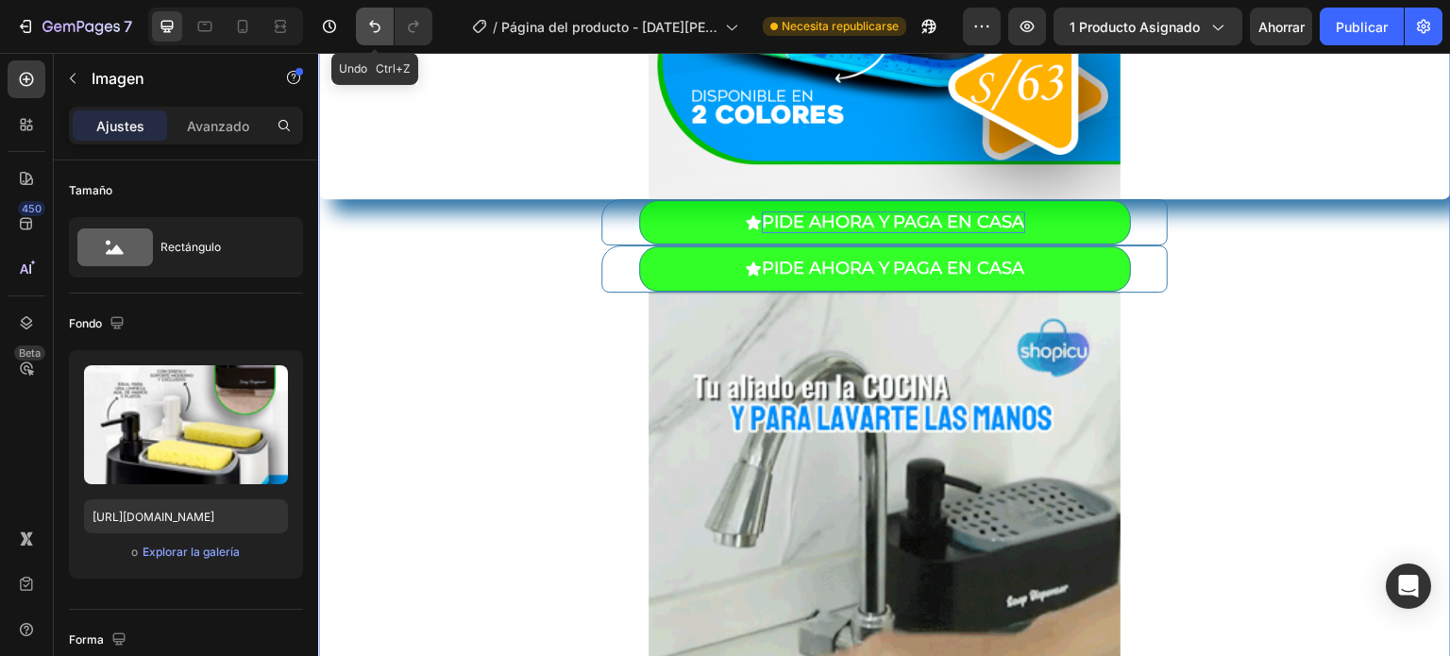
click at [363, 21] on button "Deshacer/Rehacer" at bounding box center [375, 27] width 38 height 38
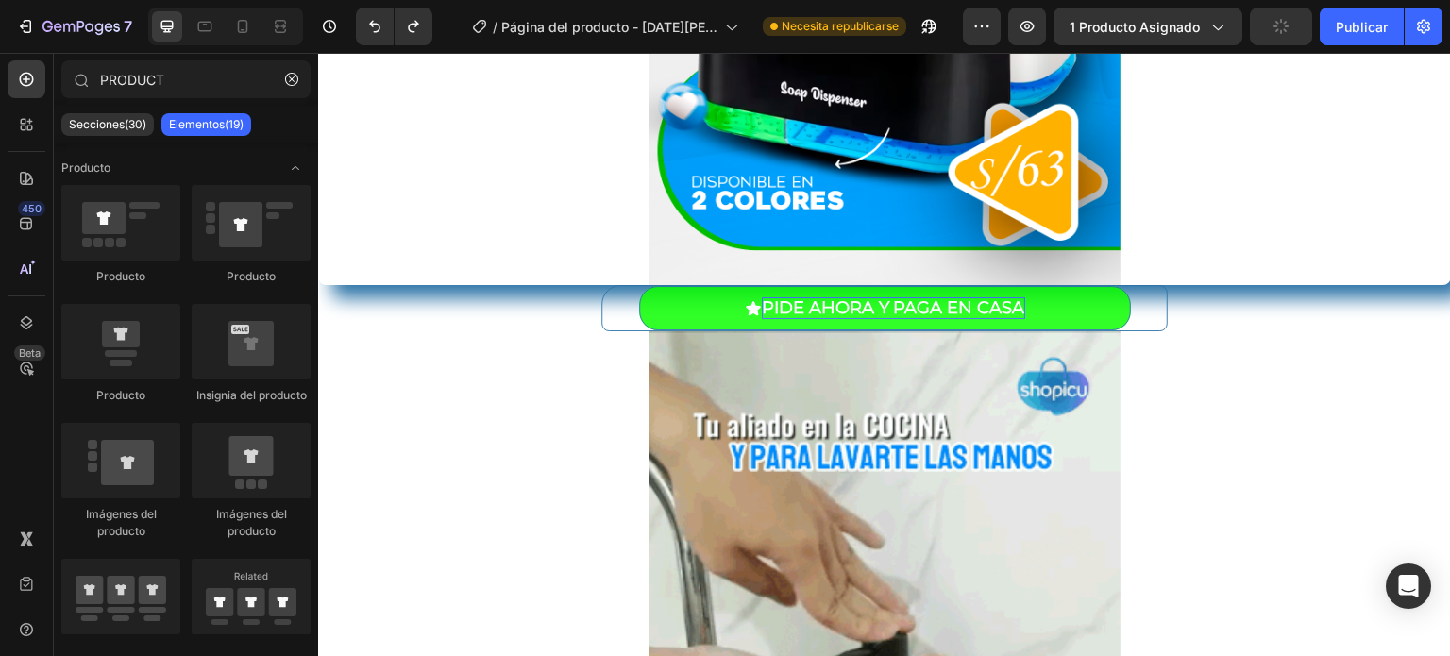
scroll to position [637, 0]
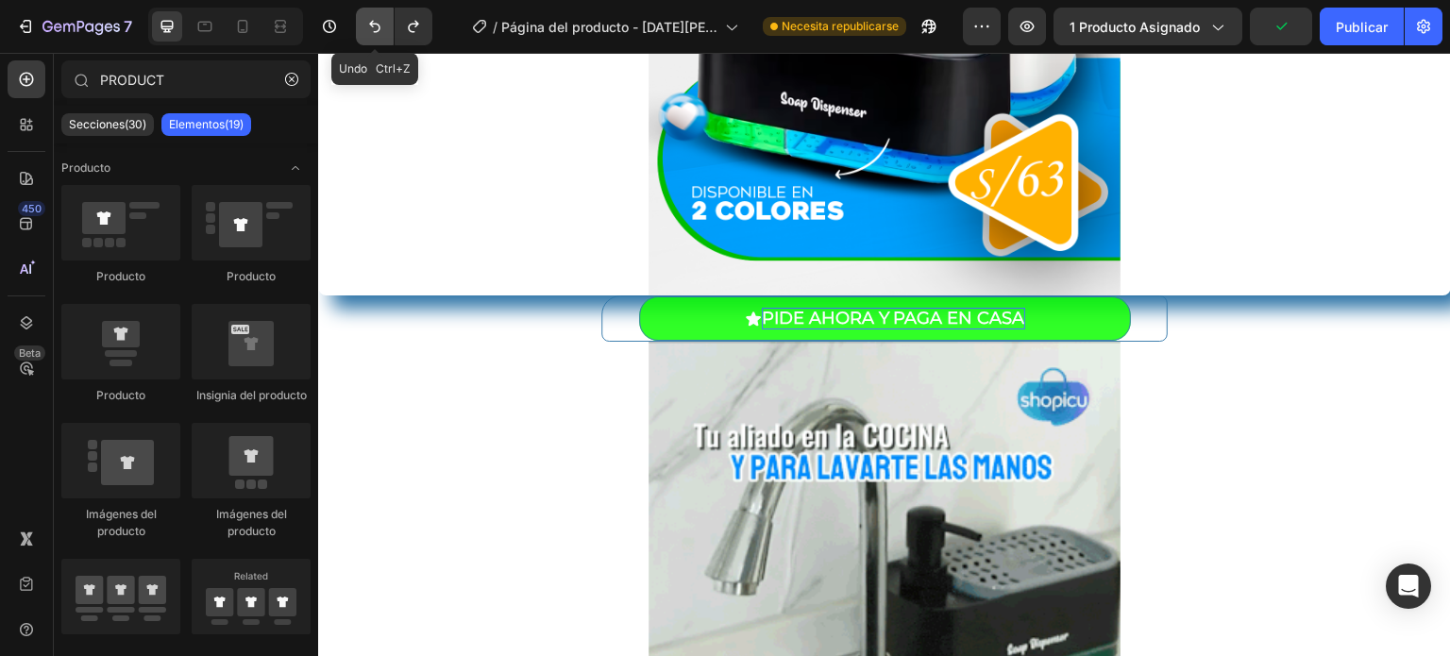
click at [374, 30] on icon "Deshacer/Rehacer" at bounding box center [374, 26] width 19 height 19
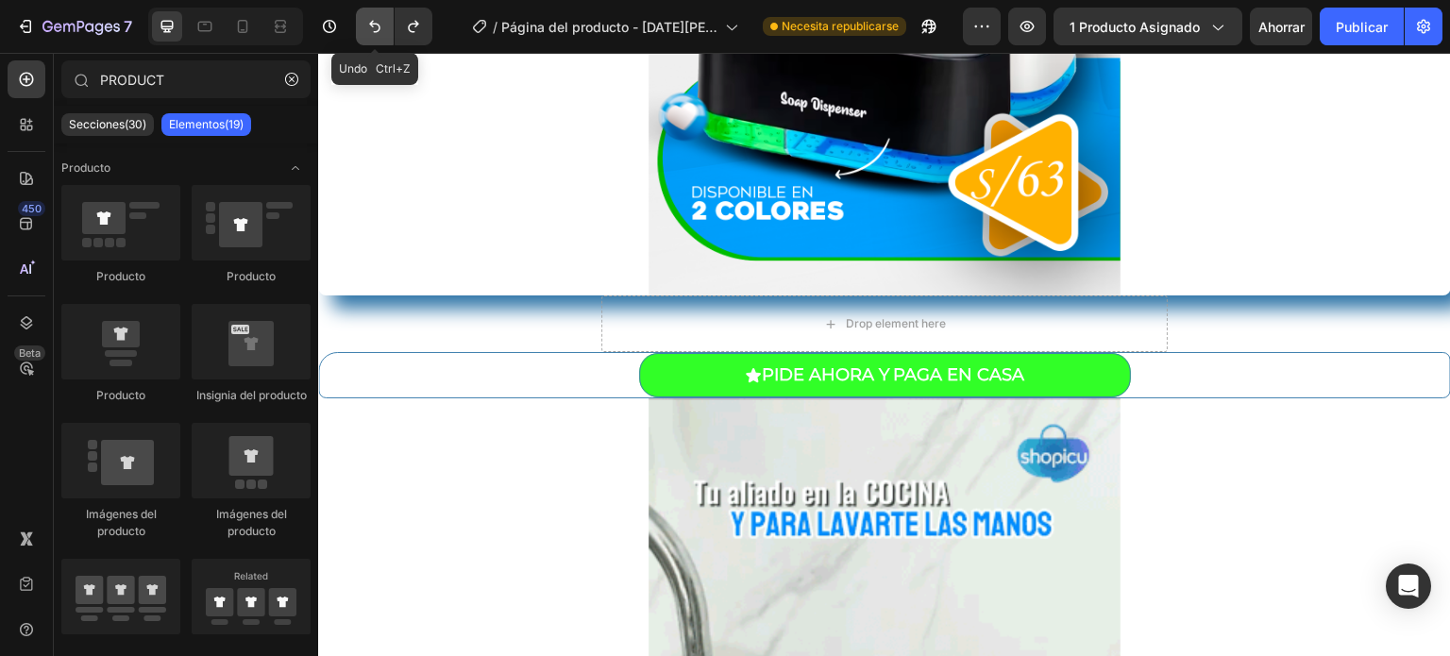
click at [374, 30] on icon "Deshacer/Rehacer" at bounding box center [374, 26] width 19 height 19
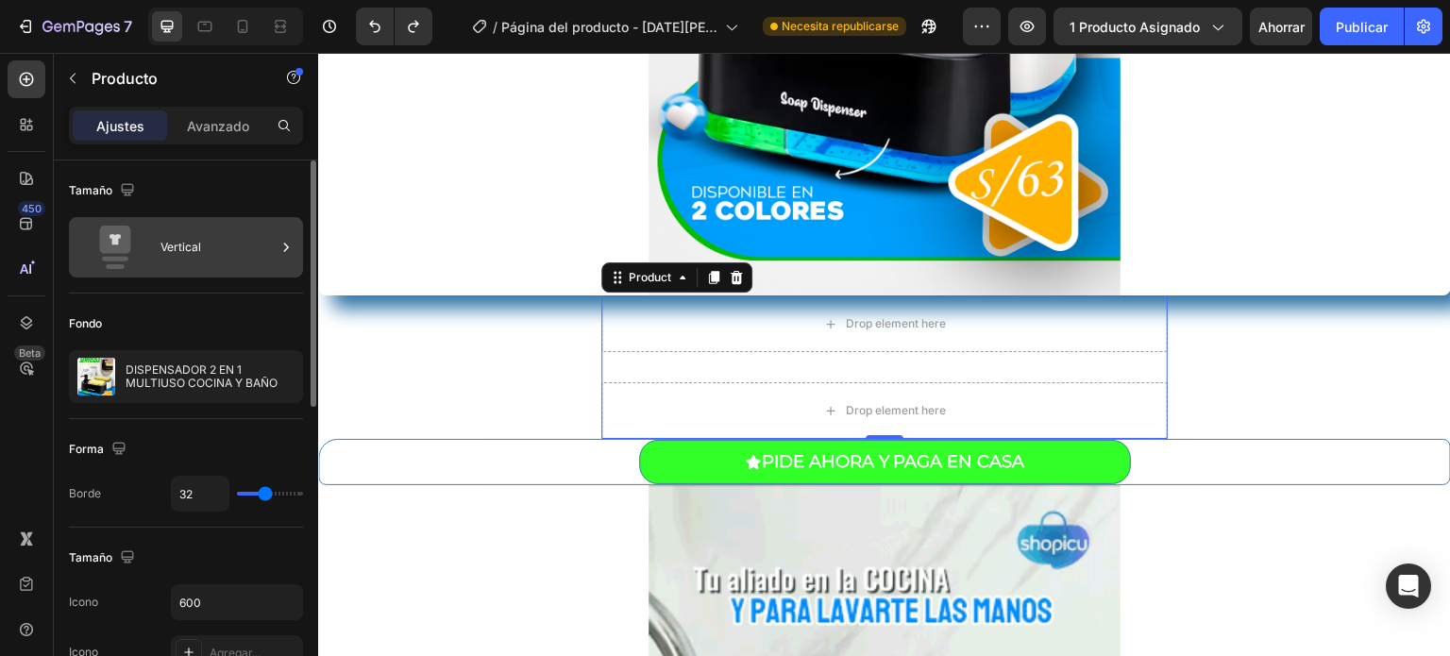
click at [171, 251] on font "Vertical" at bounding box center [180, 247] width 41 height 14
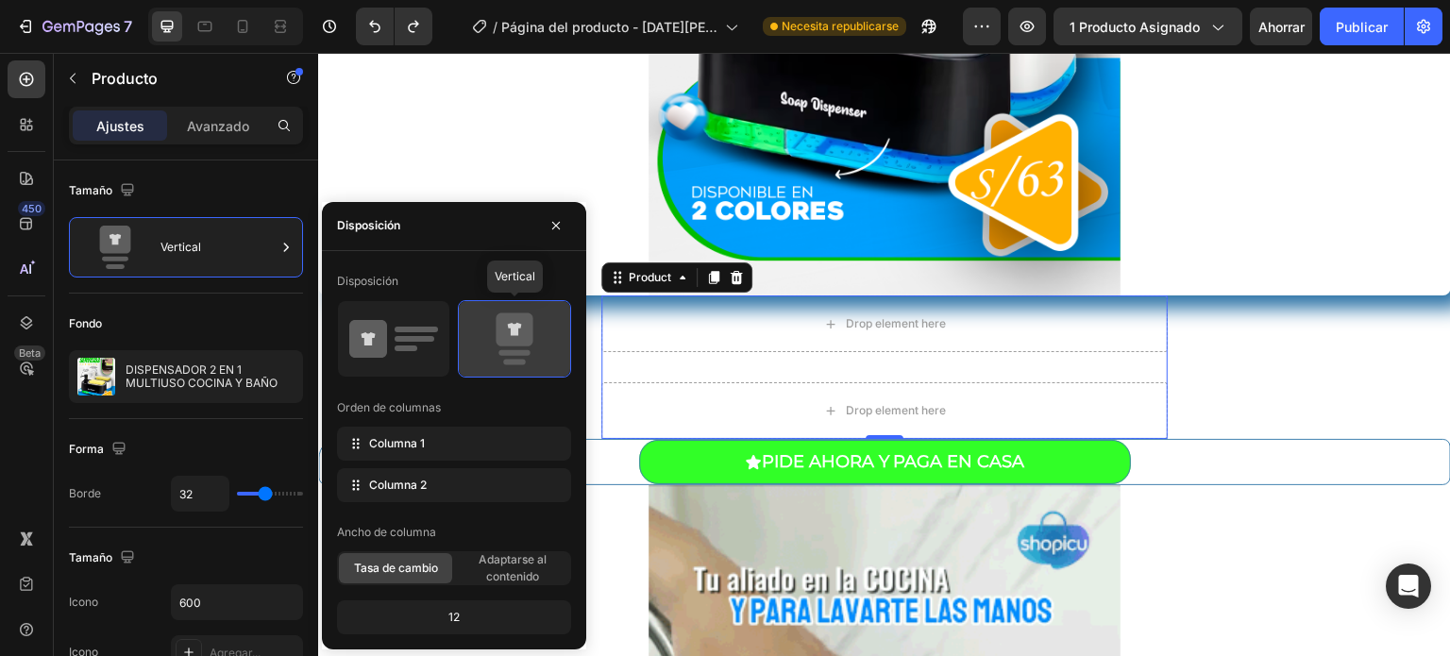
click at [544, 349] on icon at bounding box center [514, 338] width 89 height 53
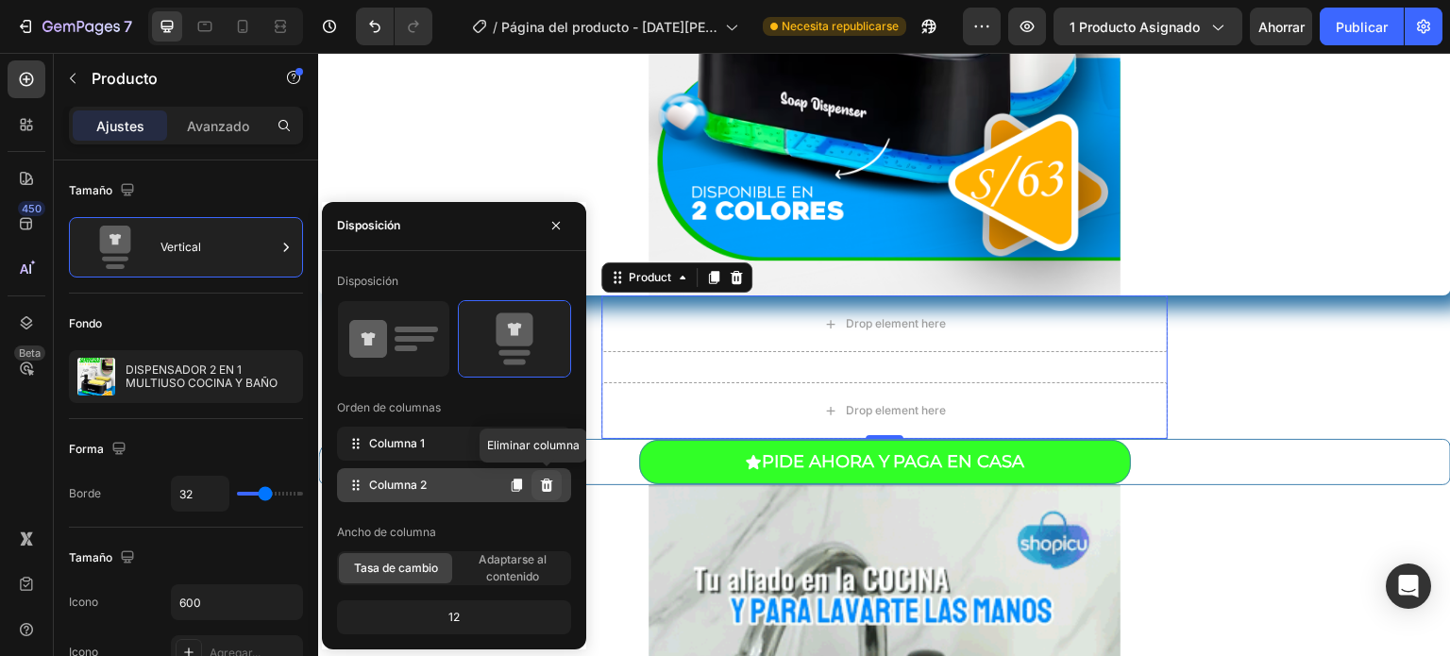
click at [552, 479] on icon at bounding box center [546, 485] width 15 height 15
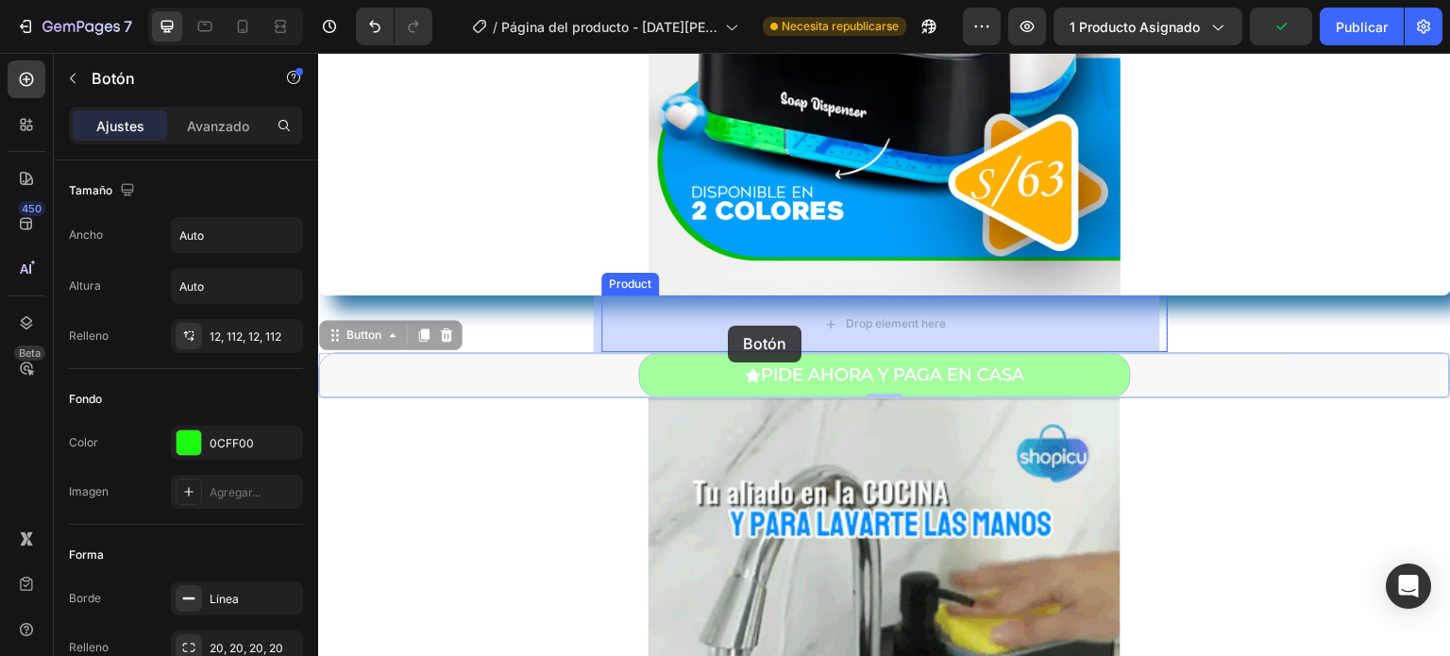
drag, startPoint x: 727, startPoint y: 378, endPoint x: 728, endPoint y: 326, distance: 51.9
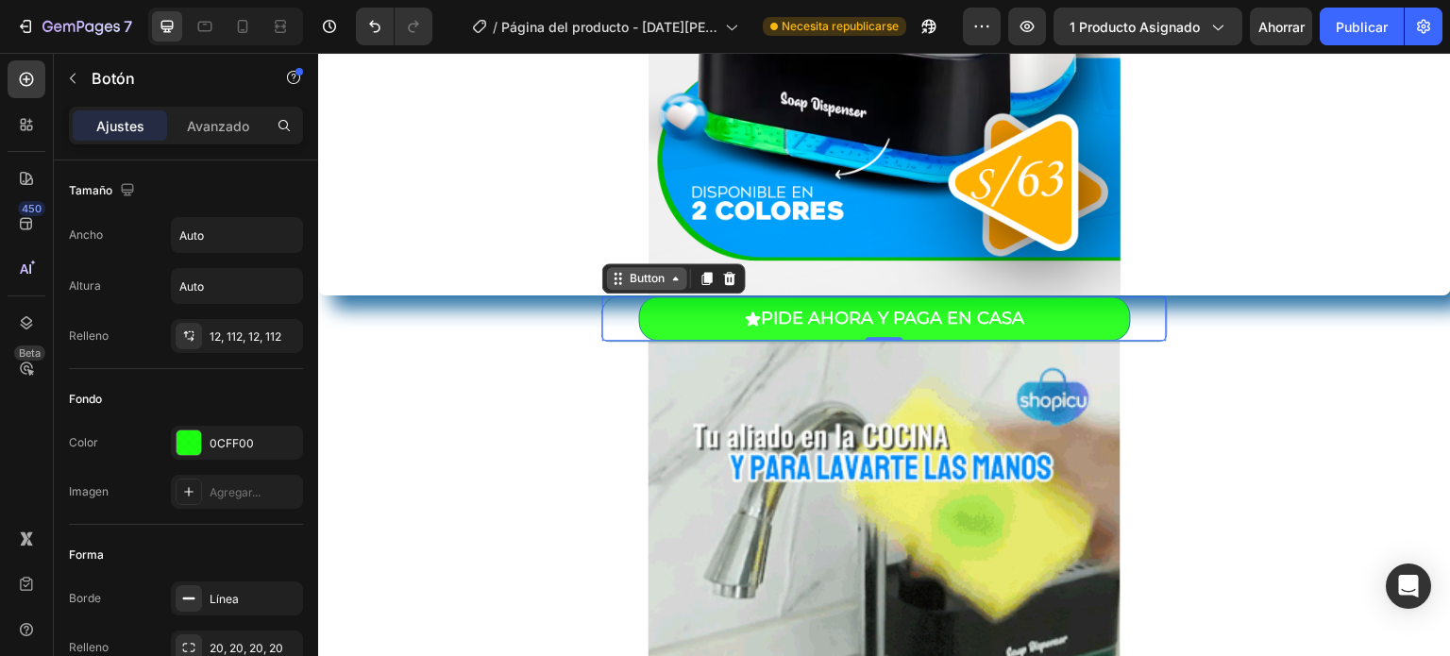
click at [658, 288] on div "Button" at bounding box center [647, 278] width 80 height 23
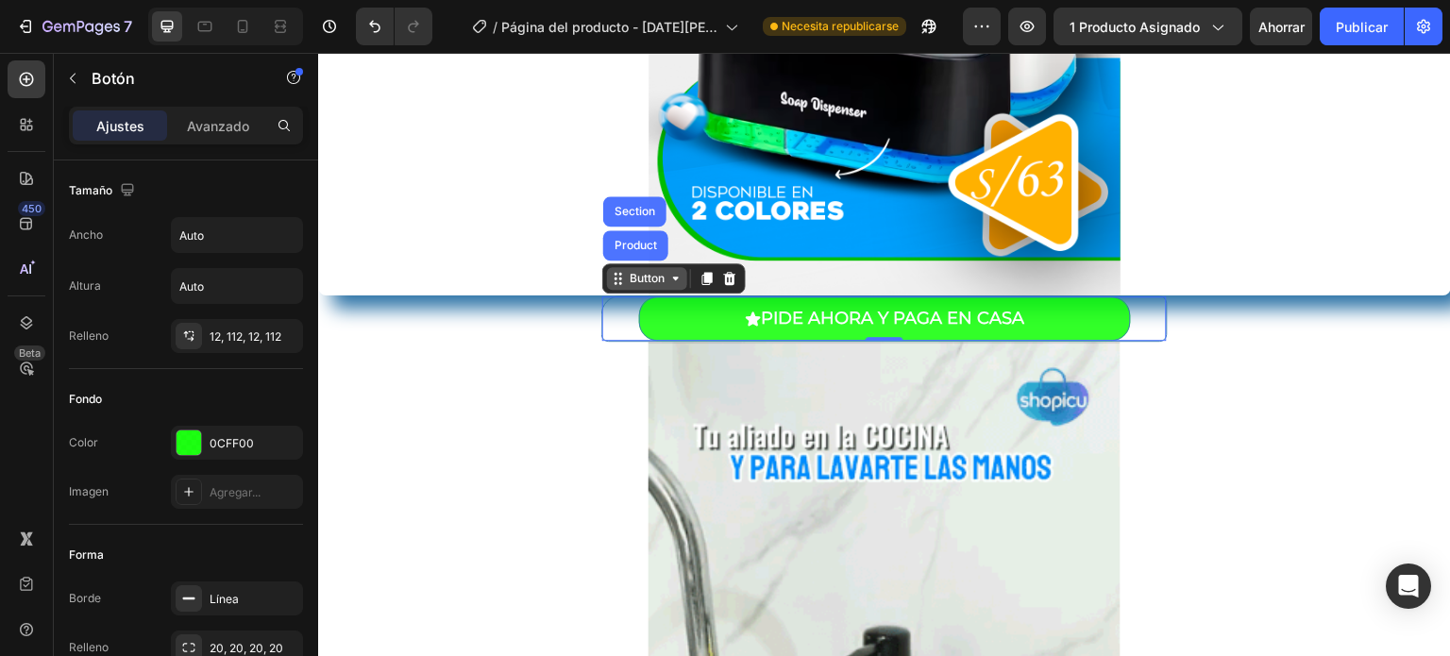
click at [658, 288] on div "Button" at bounding box center [647, 278] width 80 height 23
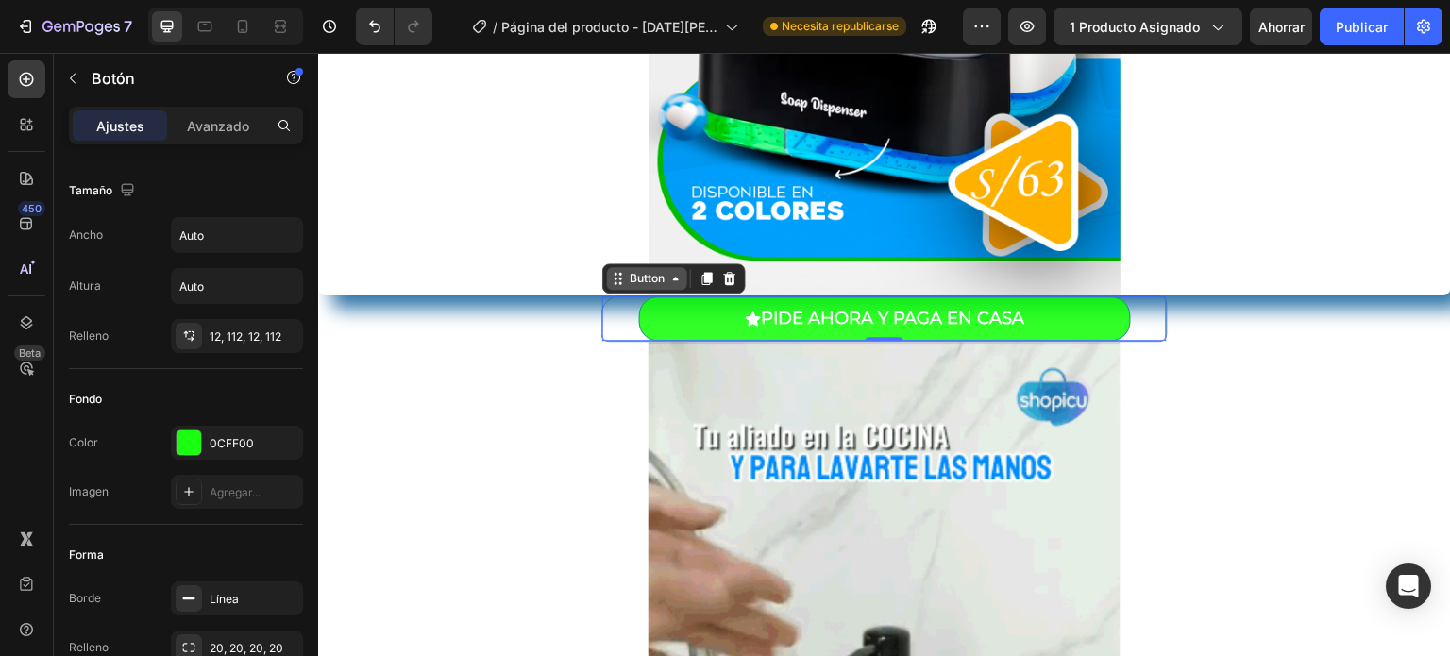
click at [658, 288] on div "Button" at bounding box center [647, 278] width 80 height 23
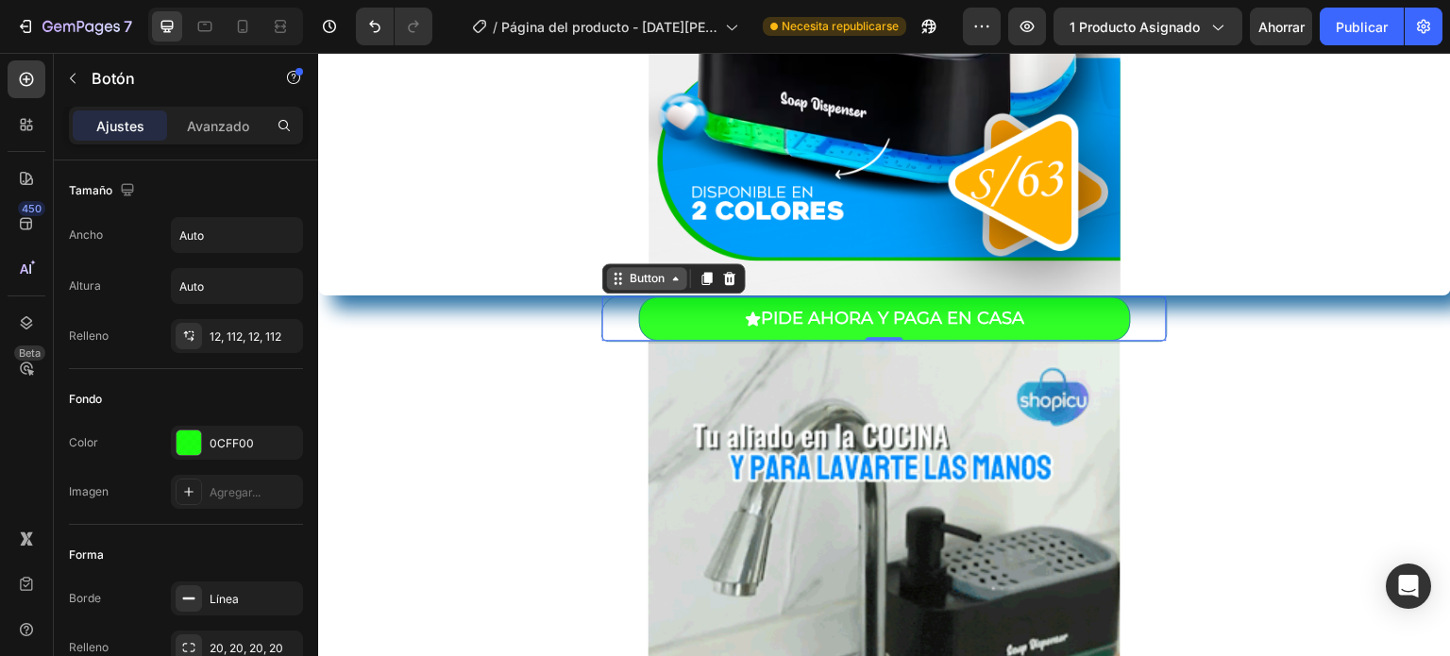
click at [658, 288] on div "Button" at bounding box center [647, 278] width 80 height 23
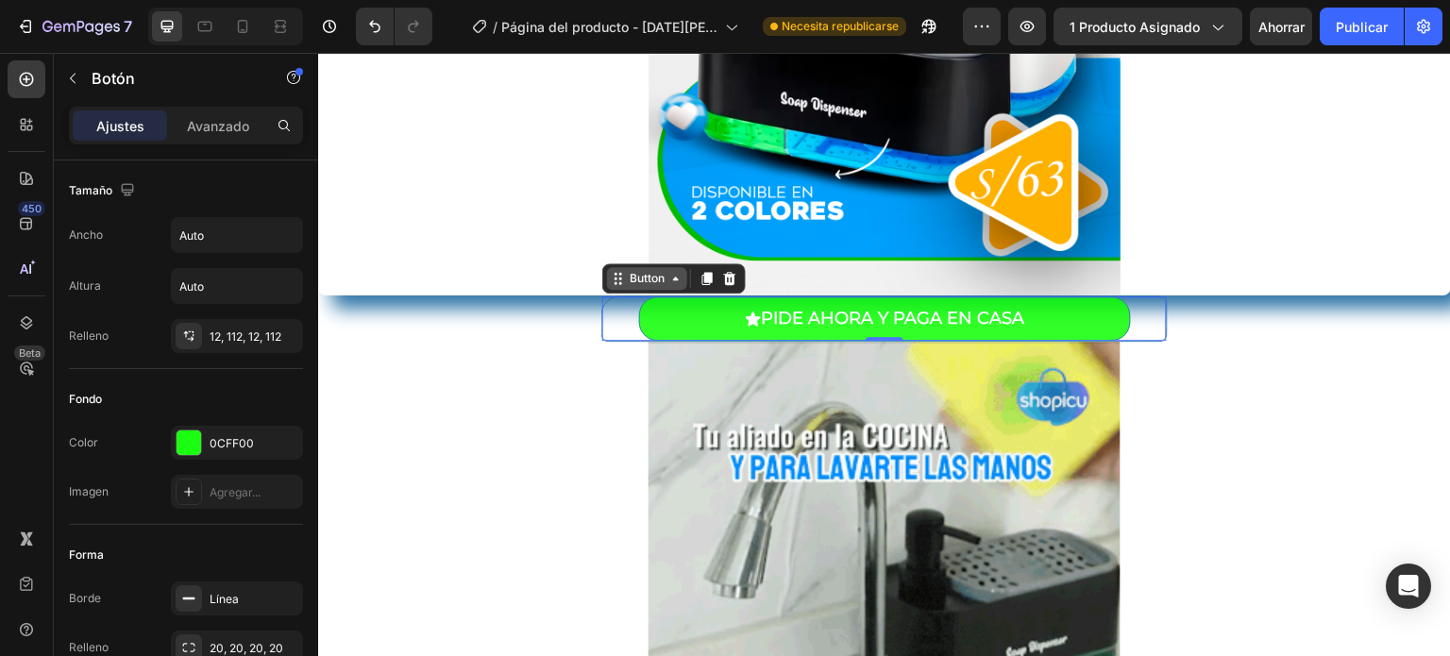
click at [658, 288] on div "Button" at bounding box center [647, 278] width 80 height 23
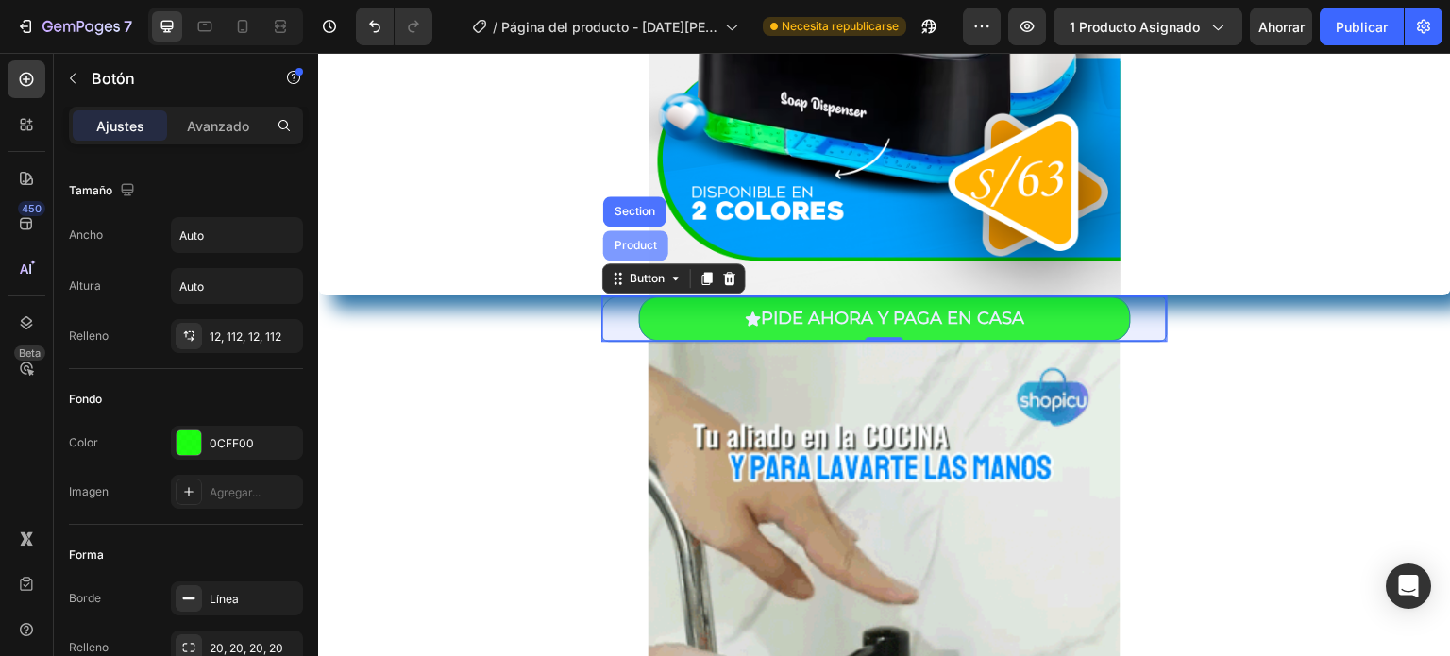
click at [627, 242] on div "Product" at bounding box center [636, 245] width 50 height 11
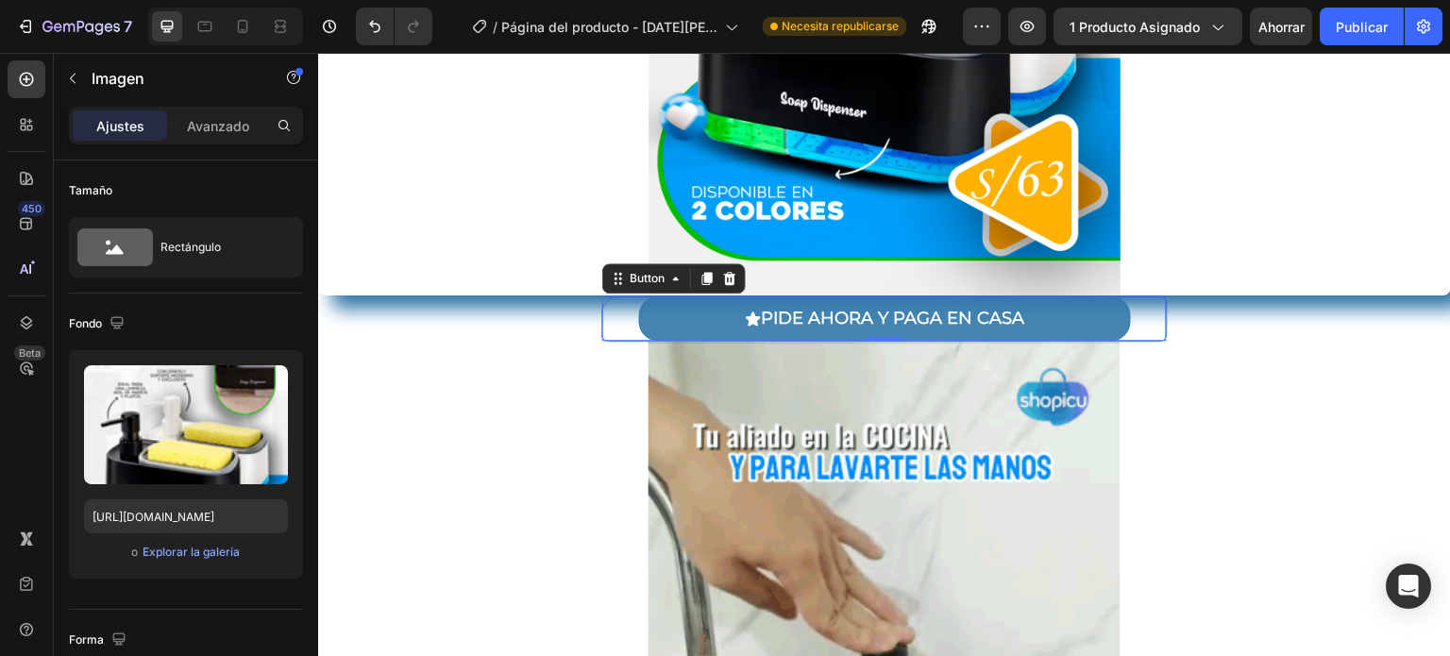
click at [674, 314] on button "PIDE AHORA Y PAGA EN CASA" at bounding box center [885, 318] width 492 height 44
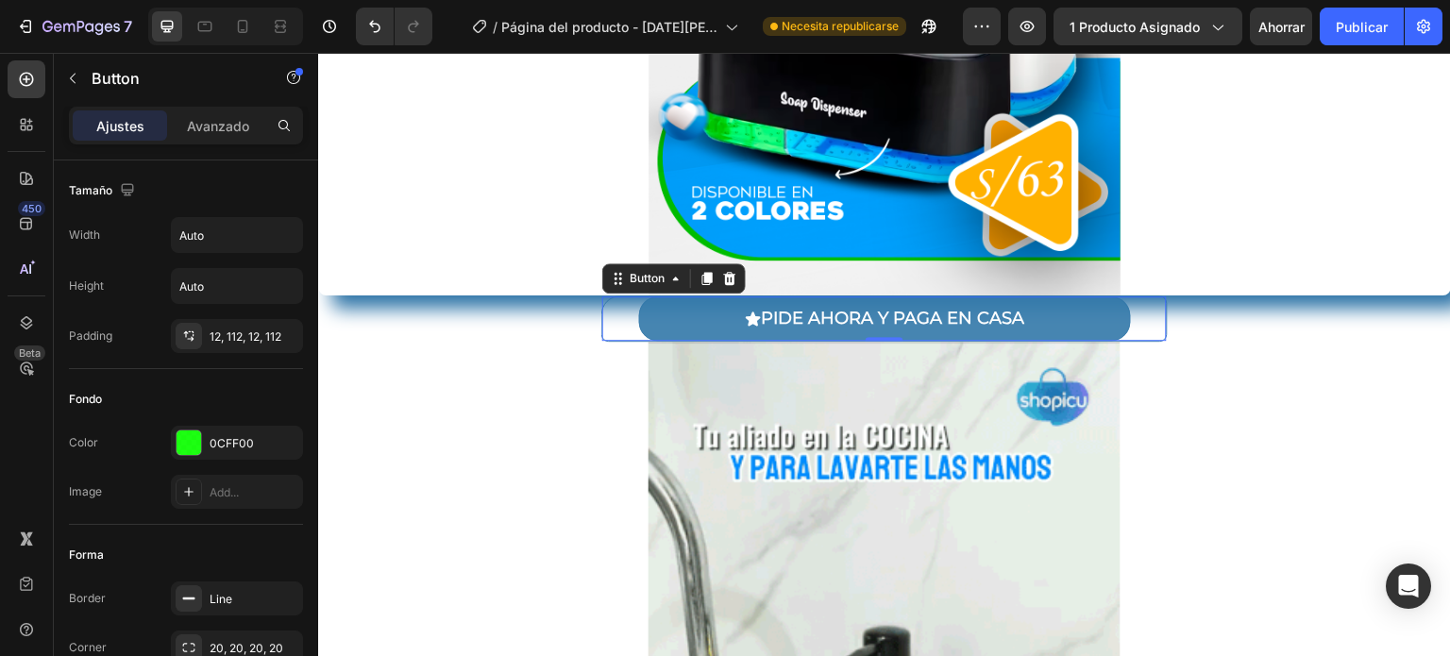
click at [674, 314] on button "PIDE AHORA Y PAGA EN CASA" at bounding box center [885, 318] width 492 height 44
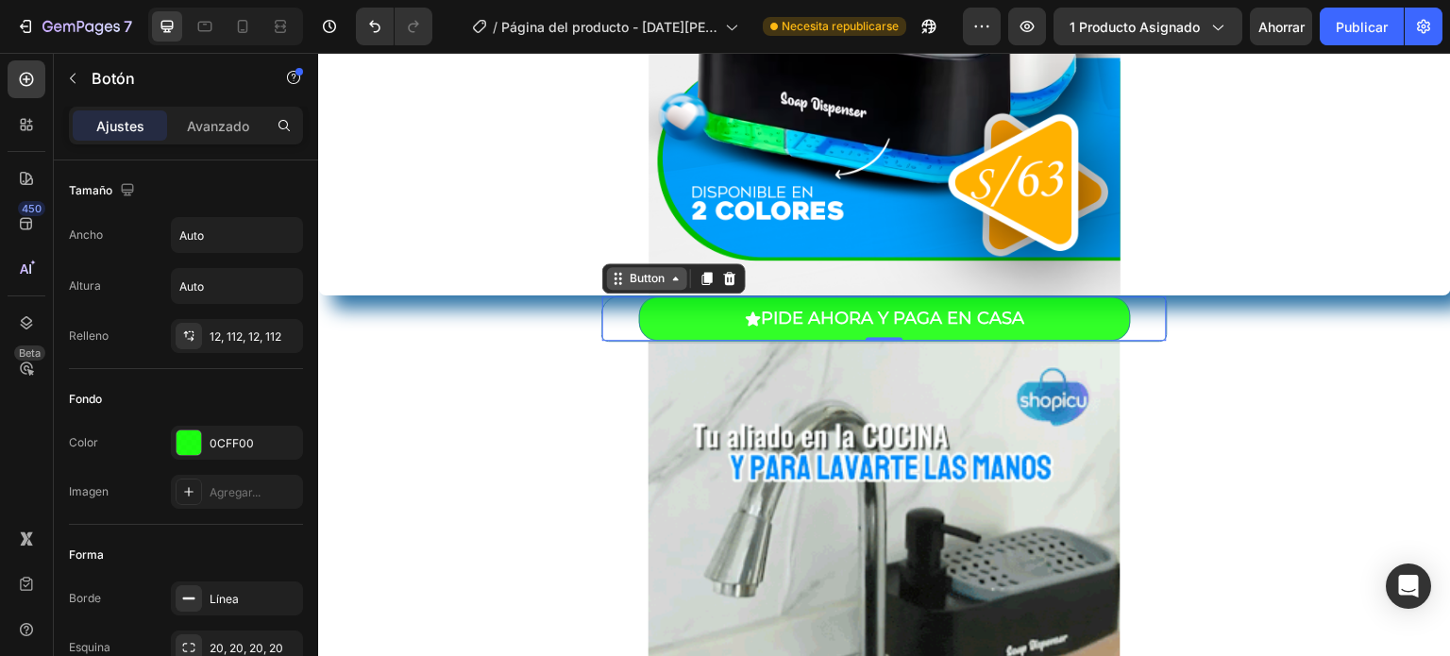
click at [651, 277] on div "Button" at bounding box center [647, 278] width 42 height 17
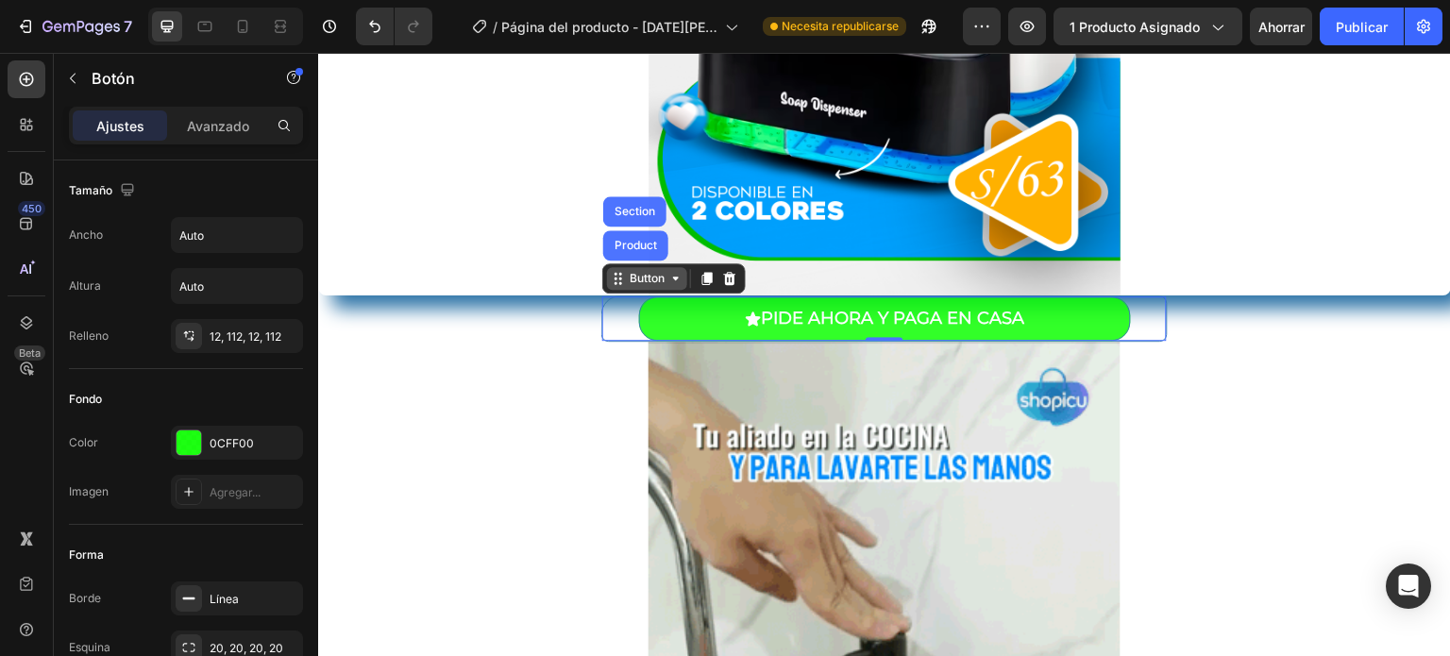
click at [651, 277] on div "Button" at bounding box center [647, 278] width 42 height 17
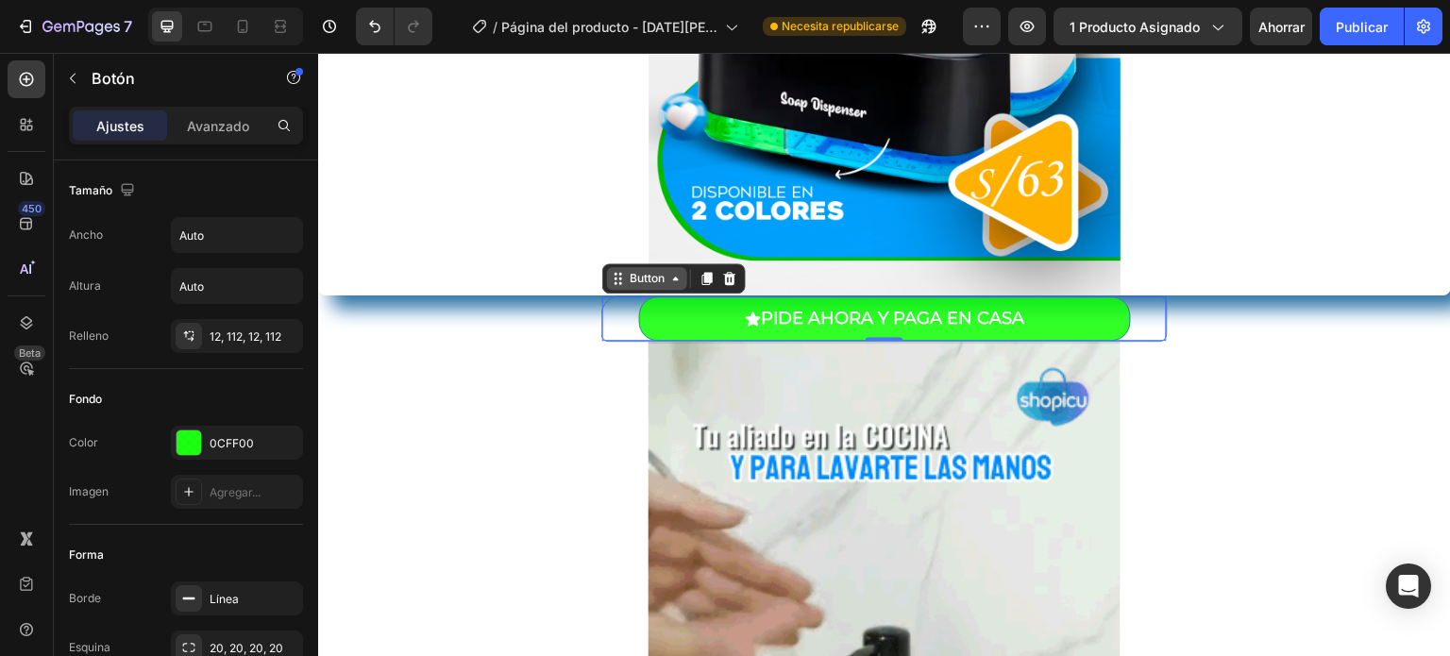
click at [651, 277] on div "Button" at bounding box center [647, 278] width 42 height 17
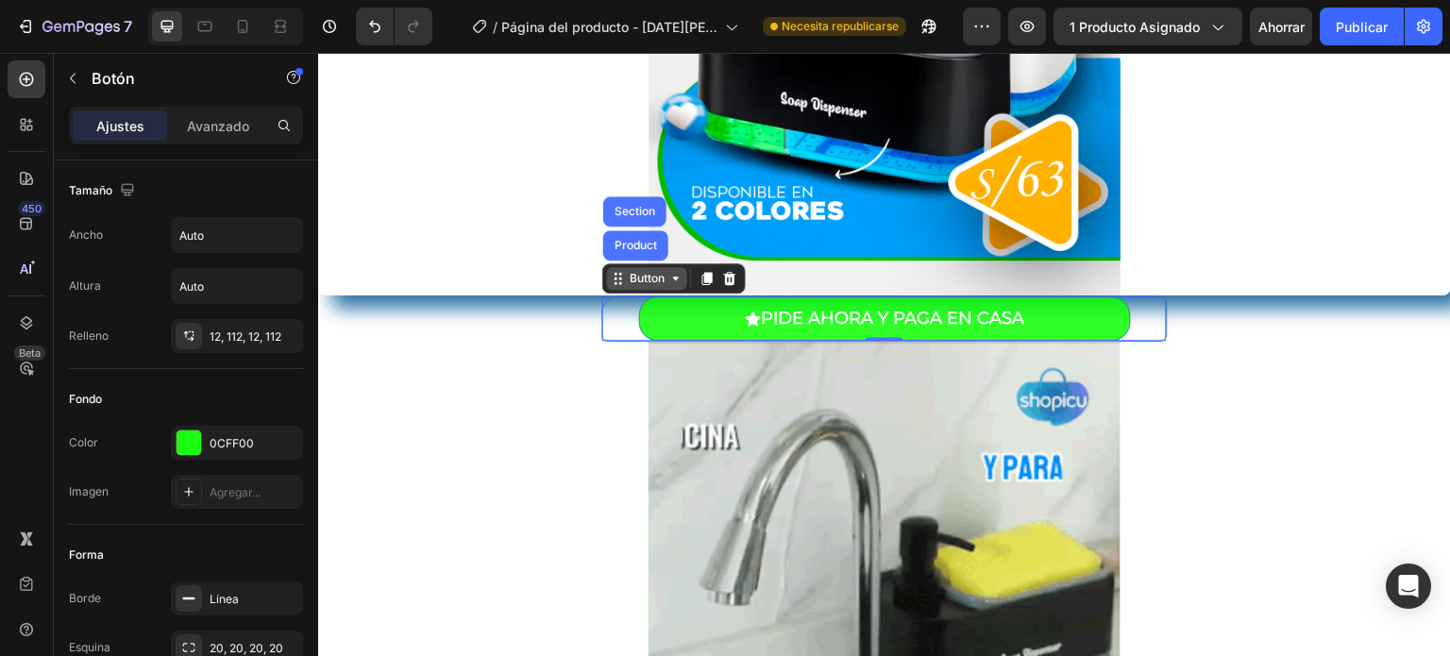
click at [651, 277] on div "Button" at bounding box center [647, 278] width 42 height 17
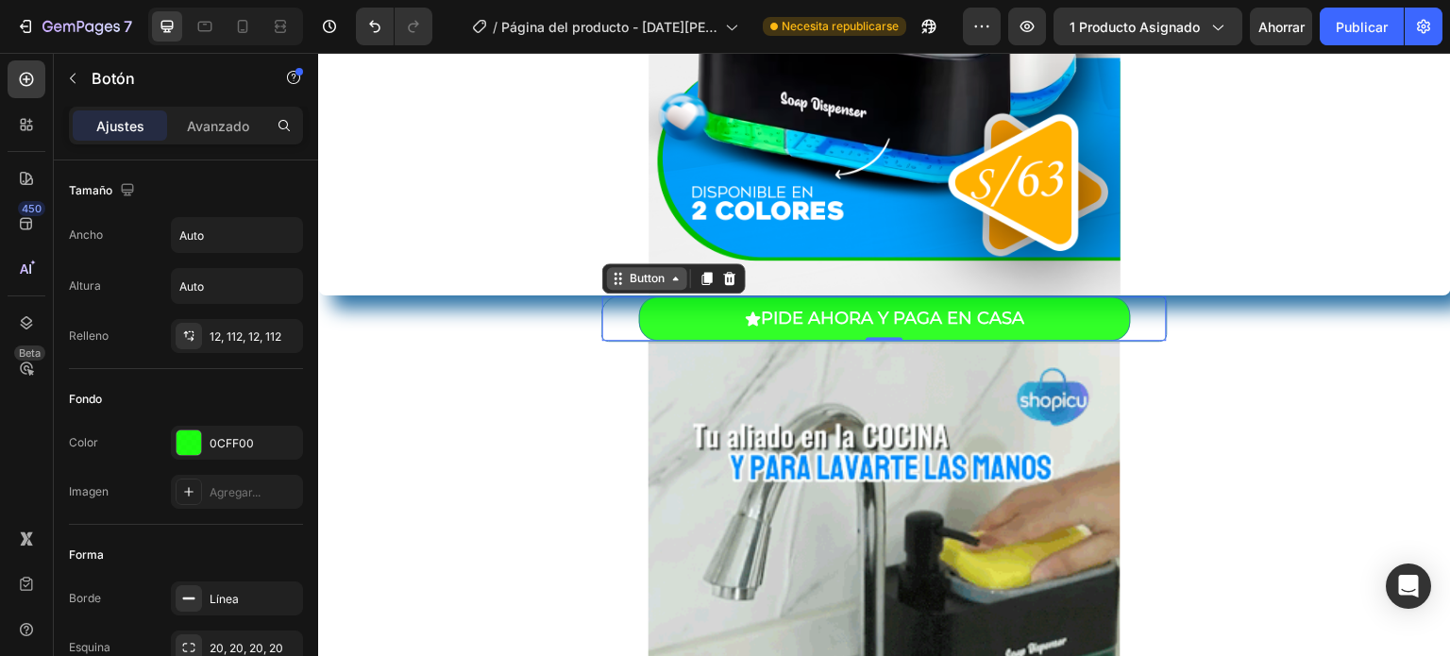
click at [651, 277] on div "Button" at bounding box center [647, 278] width 42 height 17
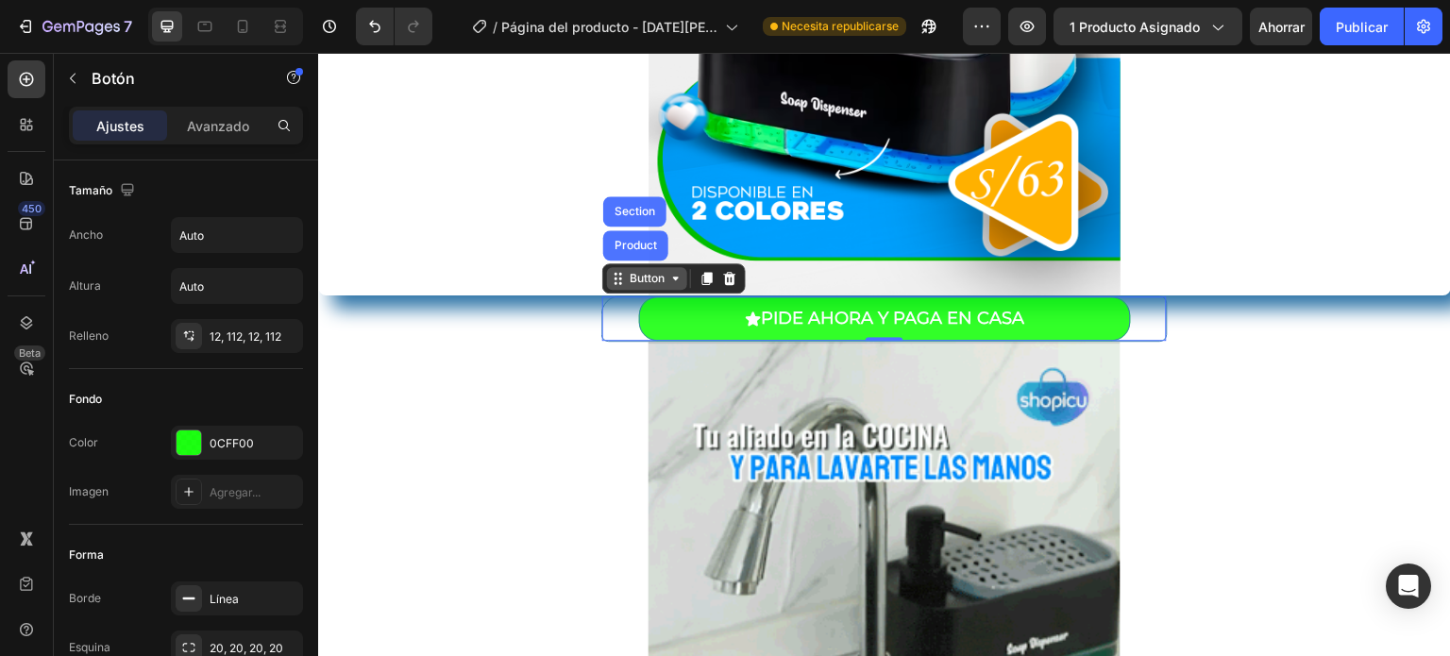
click at [651, 277] on div "Button" at bounding box center [647, 278] width 42 height 17
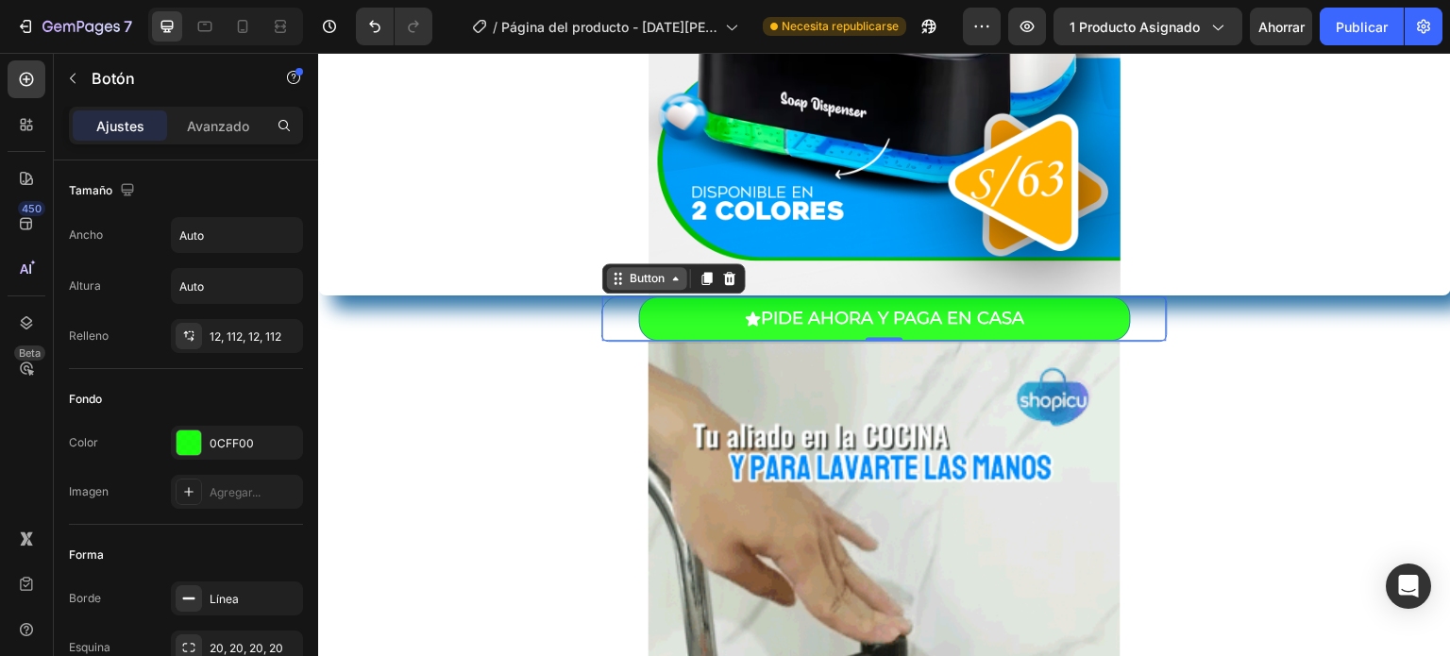
click at [651, 277] on div "Button" at bounding box center [647, 278] width 42 height 17
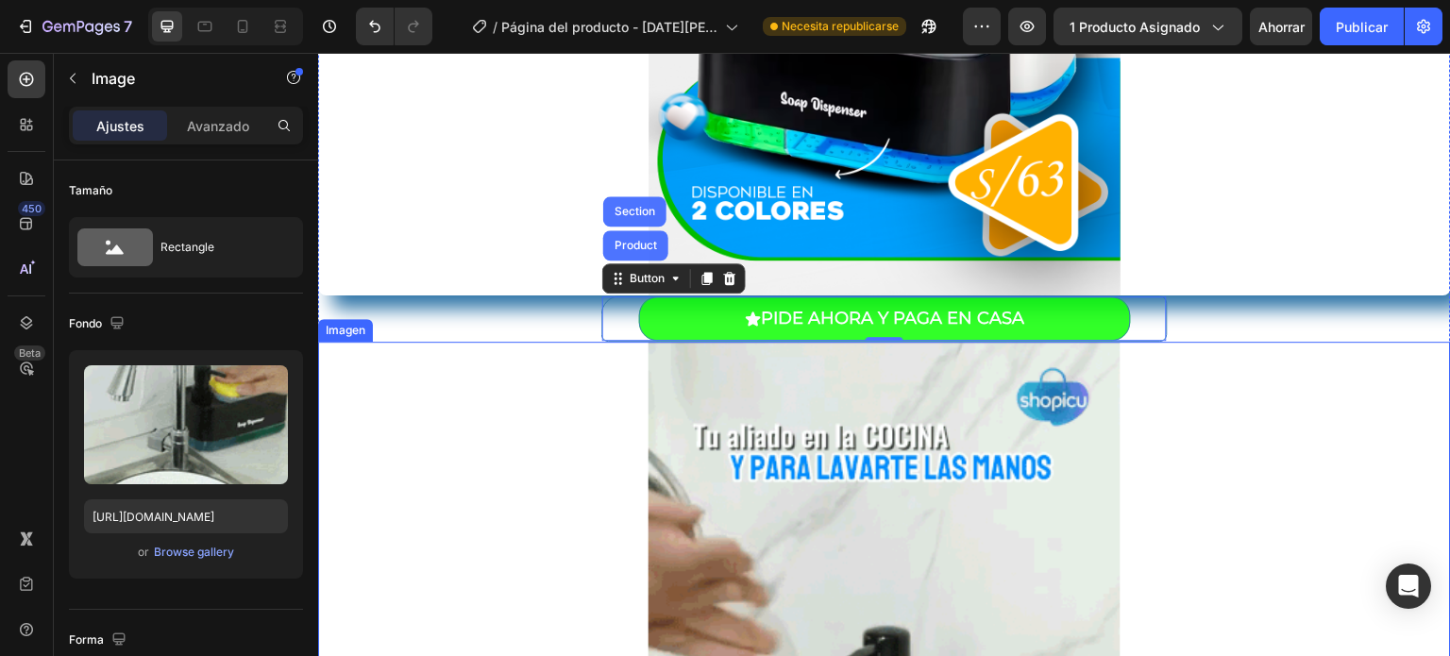
click at [667, 363] on img at bounding box center [884, 656] width 472 height 629
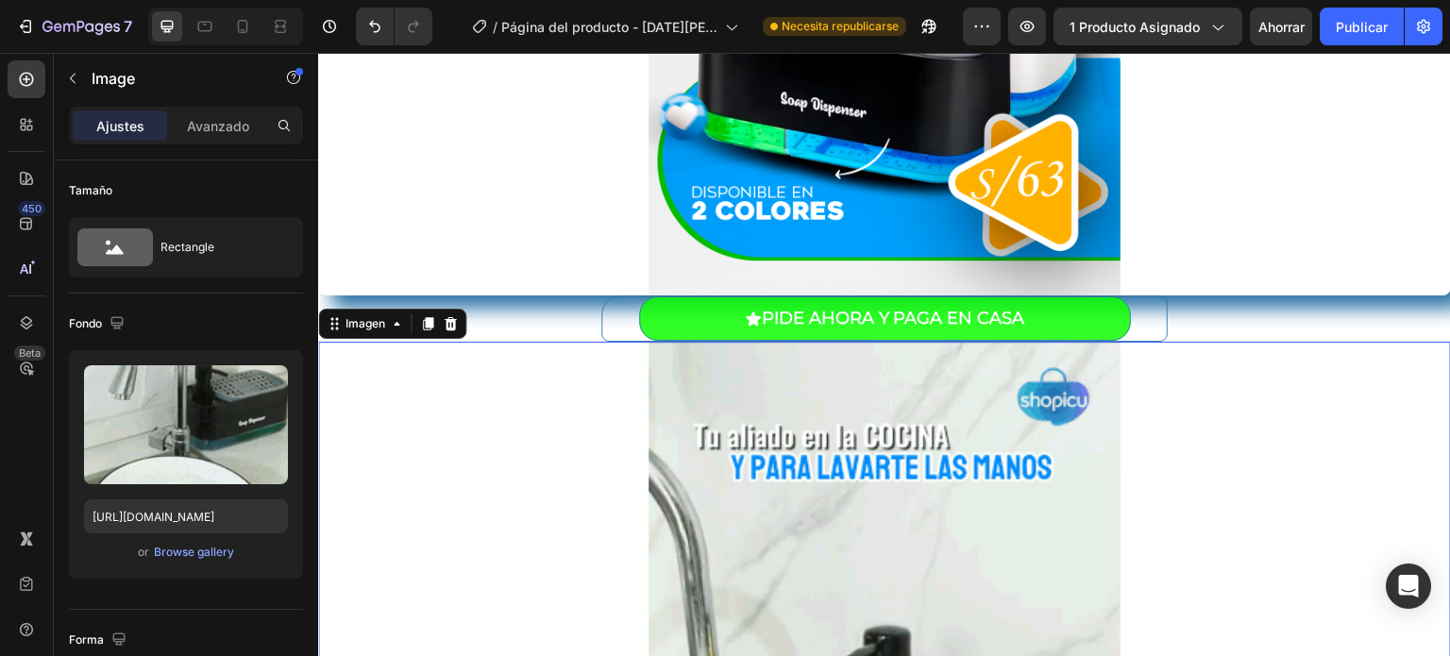
click at [667, 363] on img at bounding box center [884, 656] width 472 height 629
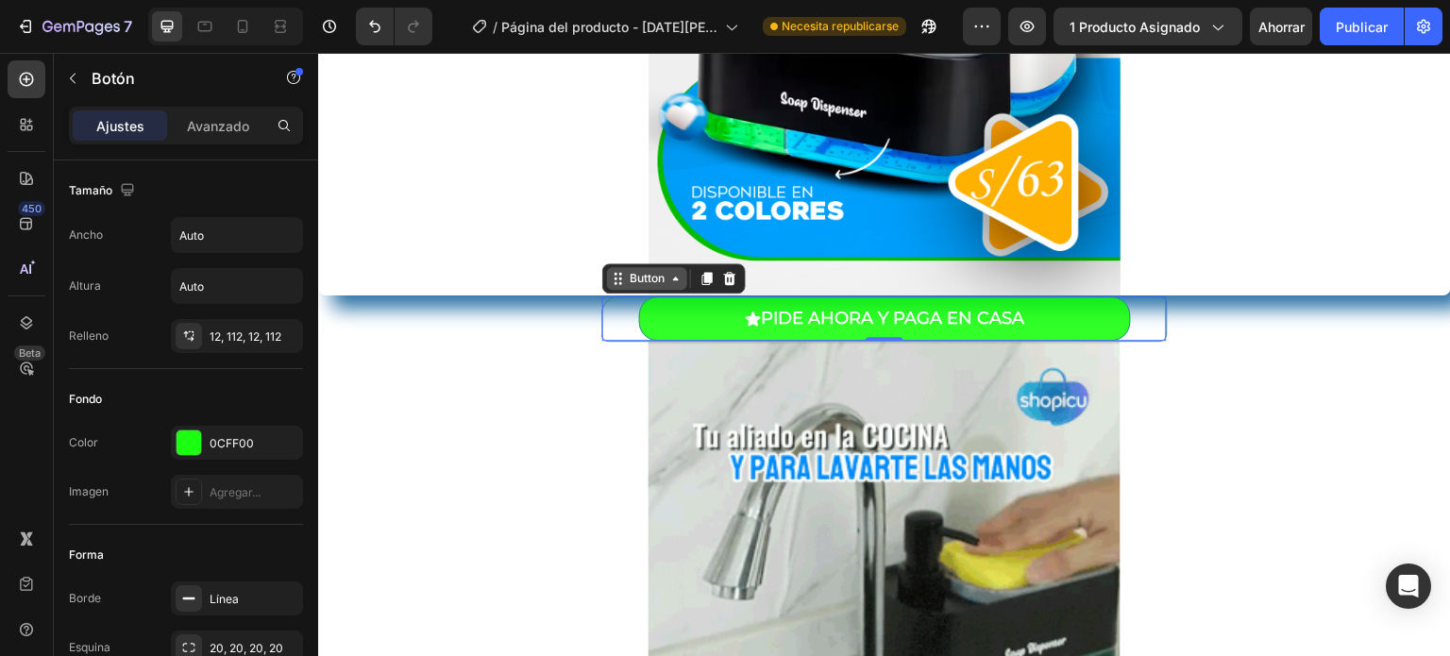
click at [631, 278] on div "Button" at bounding box center [647, 278] width 42 height 17
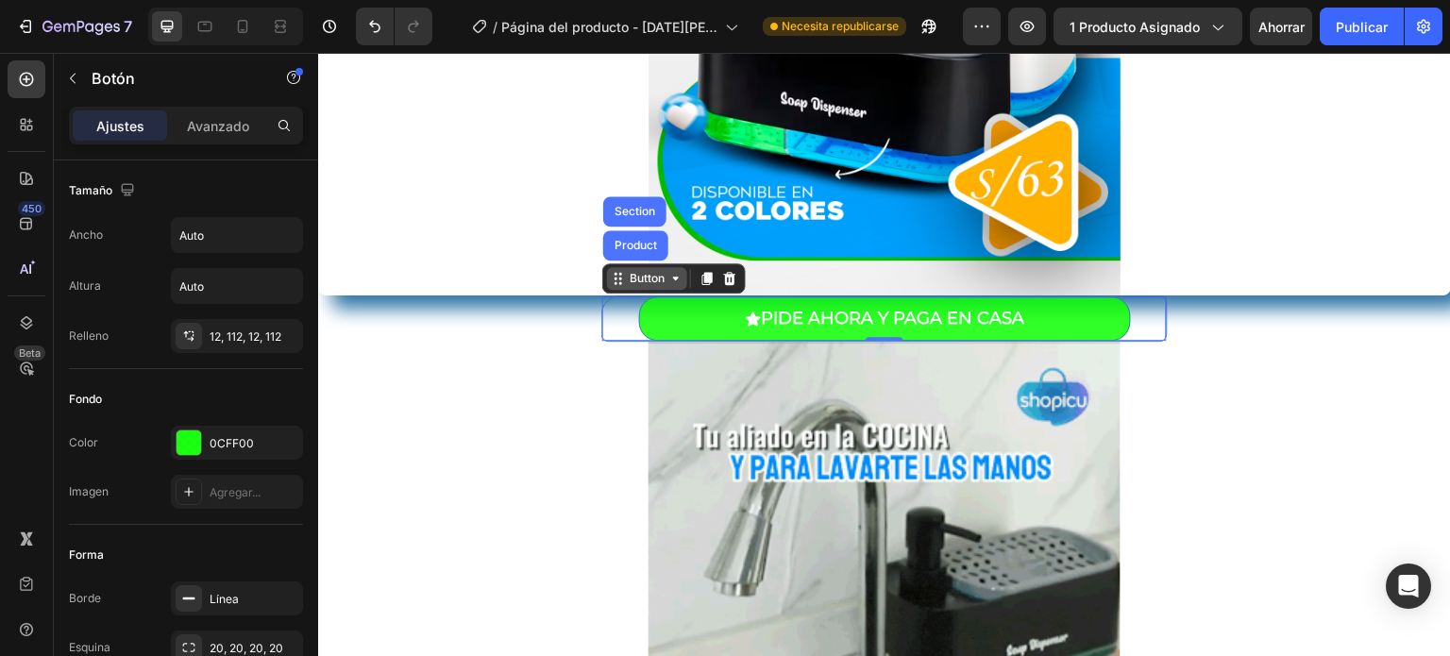
click at [631, 278] on div "Button" at bounding box center [647, 278] width 42 height 17
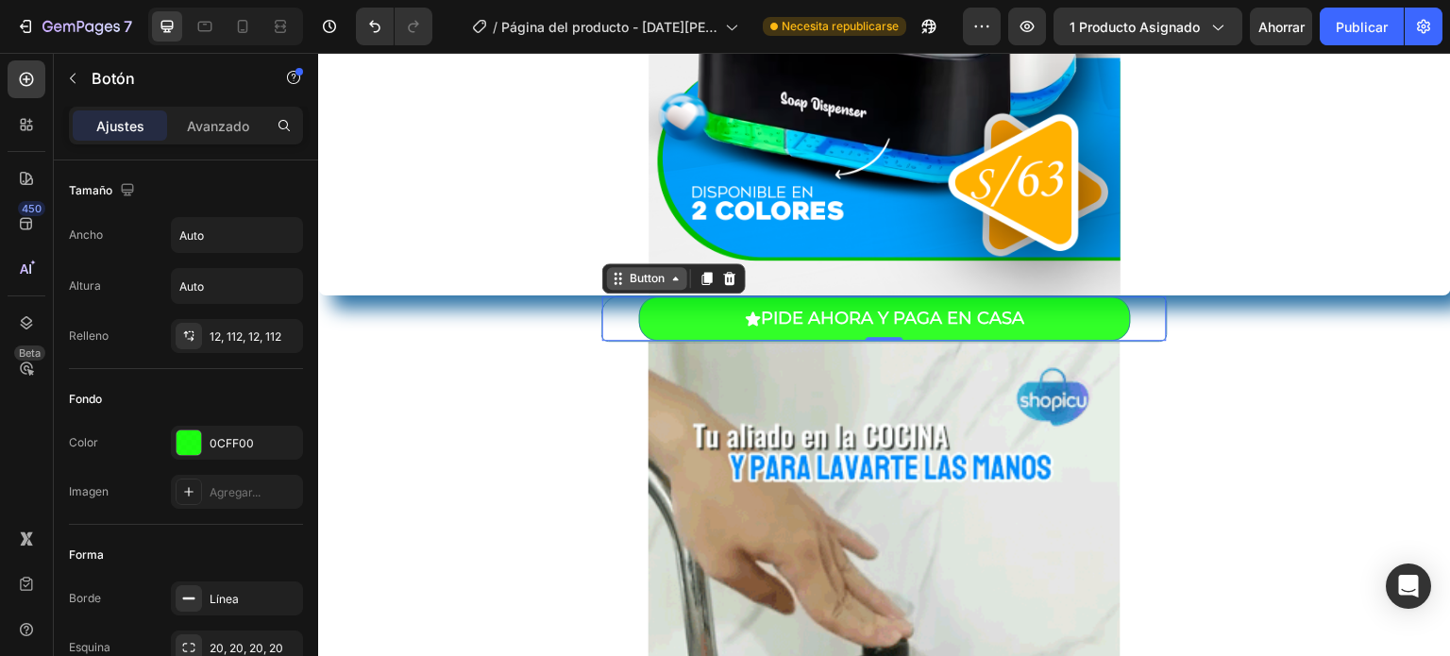
click at [631, 271] on div "Button" at bounding box center [647, 278] width 42 height 17
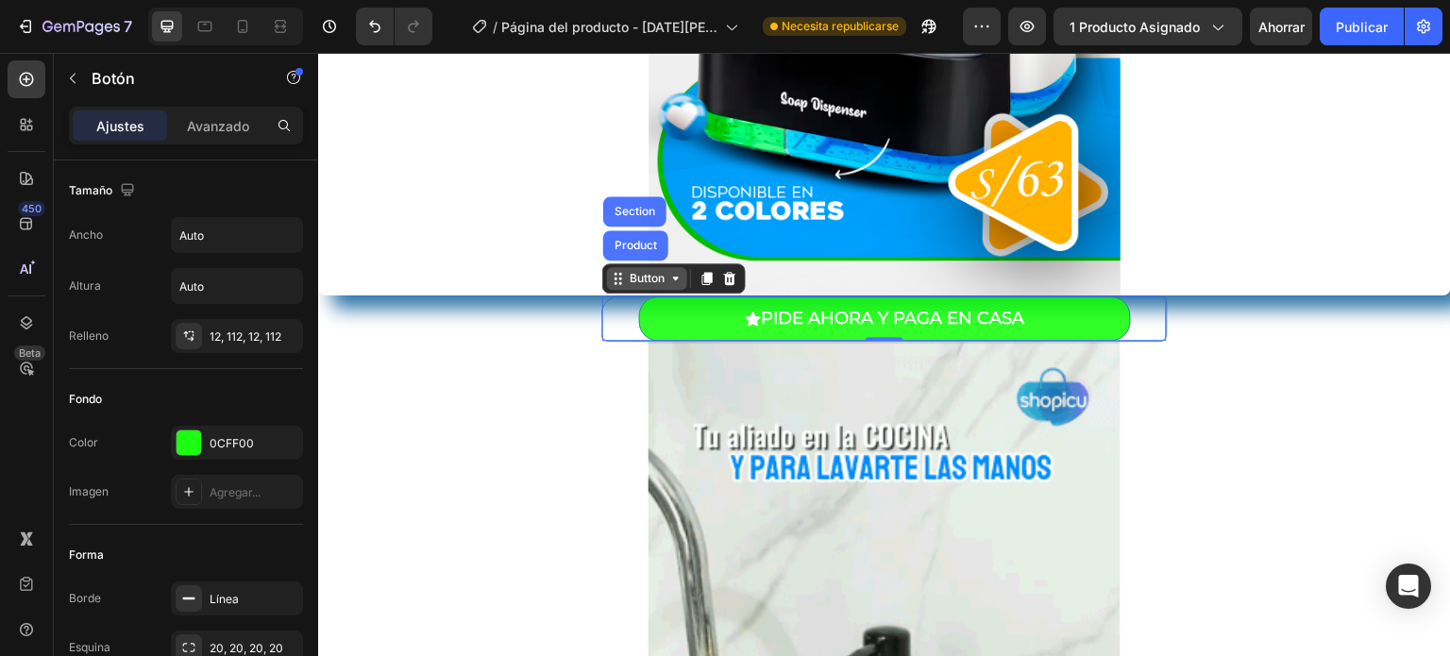
click at [631, 271] on div "Button" at bounding box center [647, 278] width 42 height 17
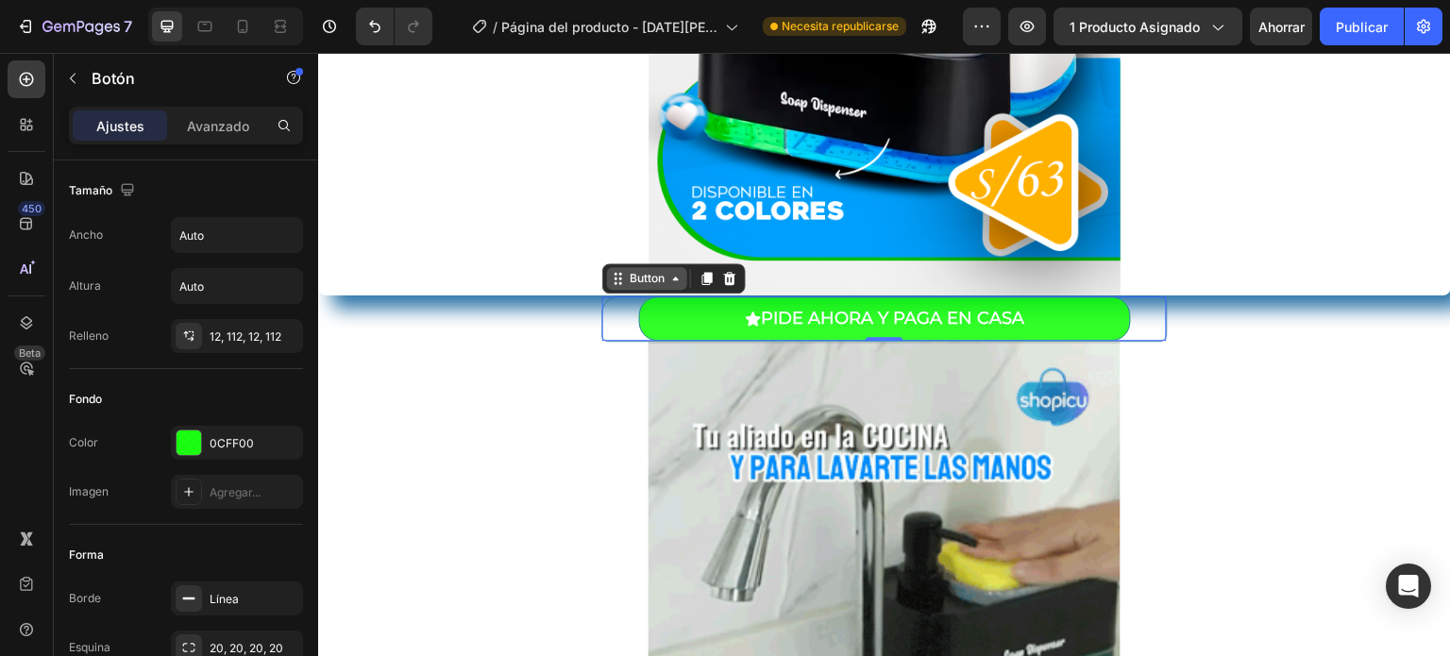
click at [631, 271] on div "Button" at bounding box center [647, 278] width 42 height 17
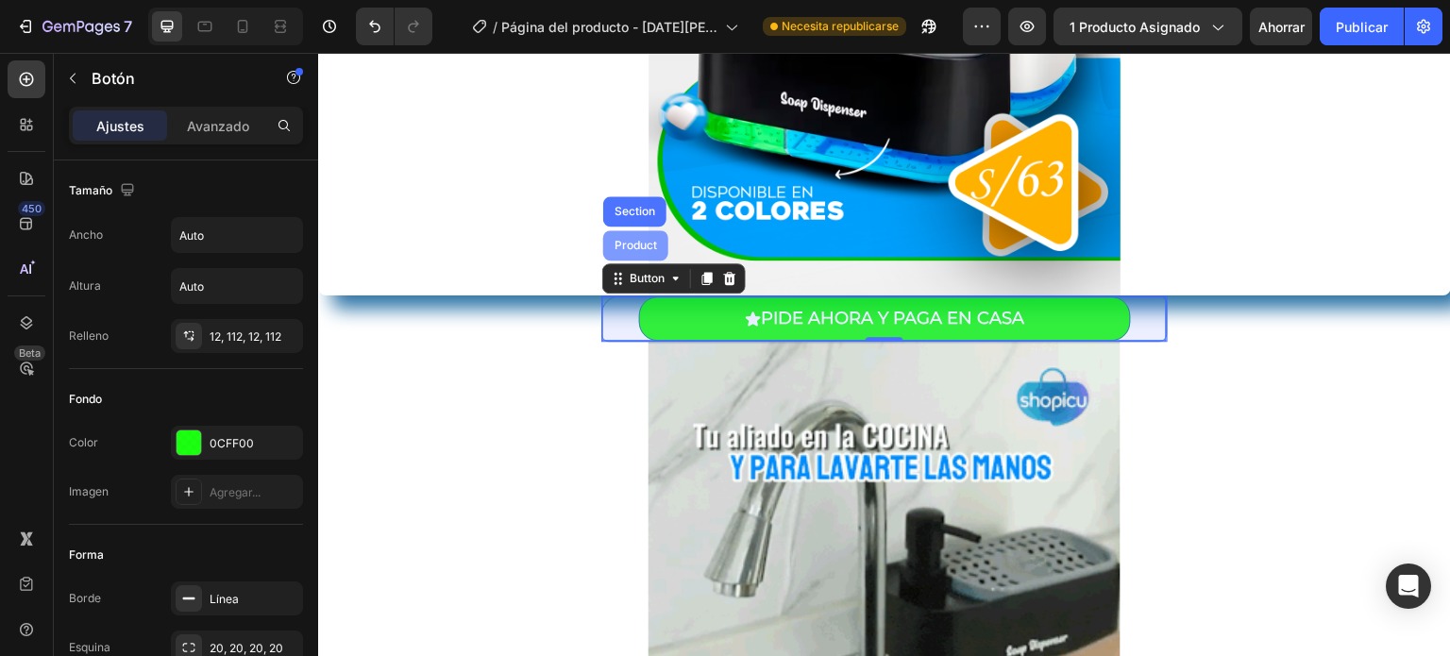
click at [626, 244] on div "Product" at bounding box center [636, 245] width 50 height 11
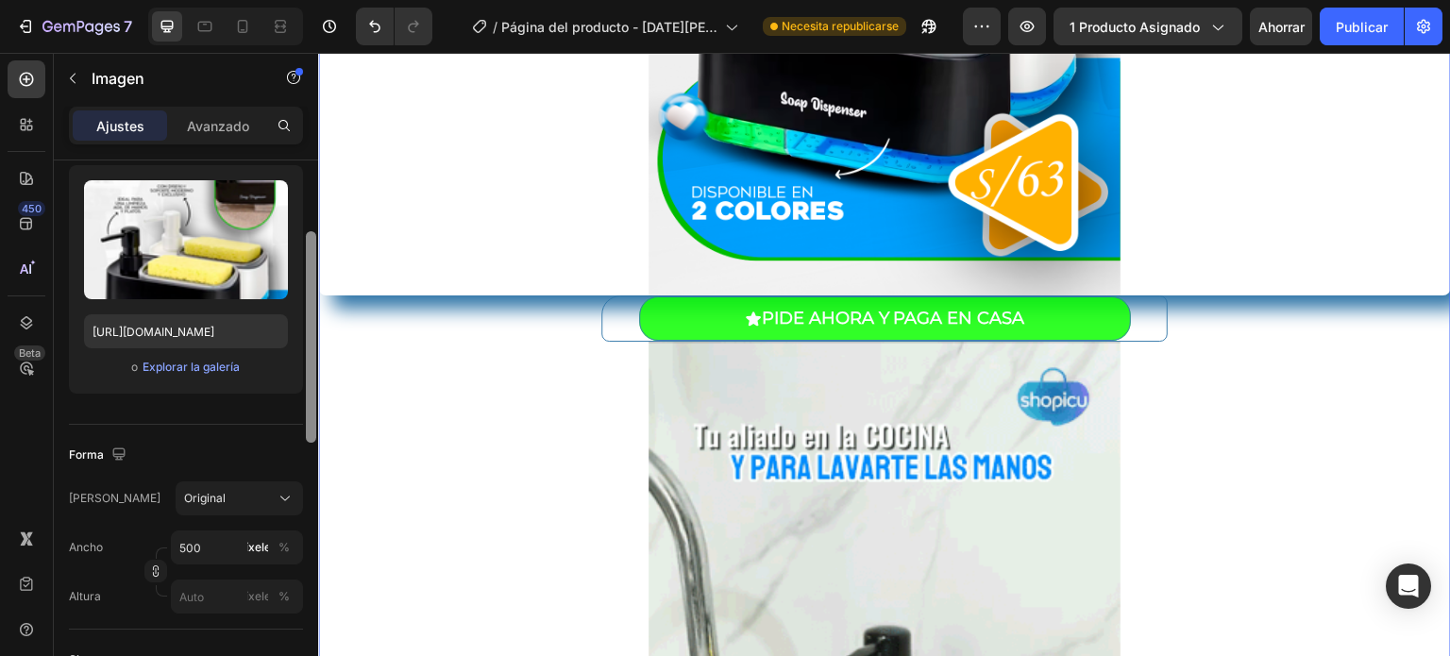
scroll to position [215, 0]
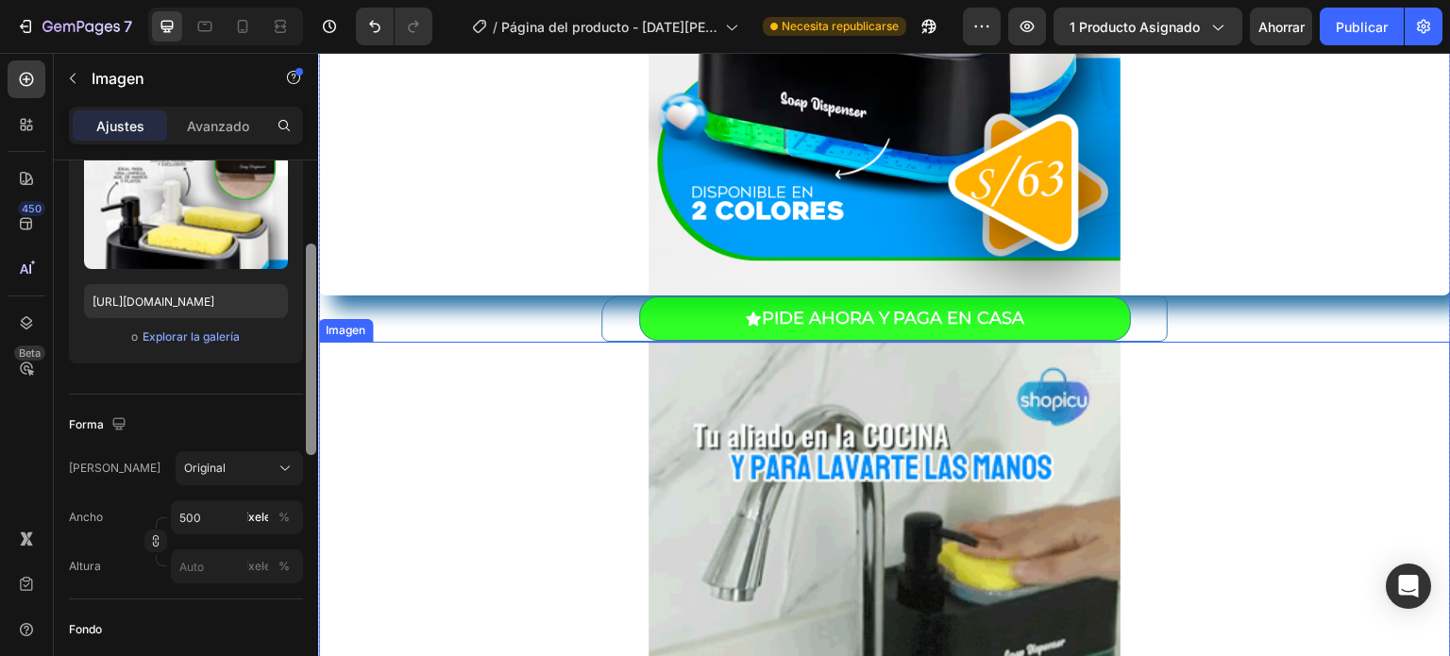
drag, startPoint x: 625, startPoint y: 290, endPoint x: 318, endPoint y: 370, distance: 317.1
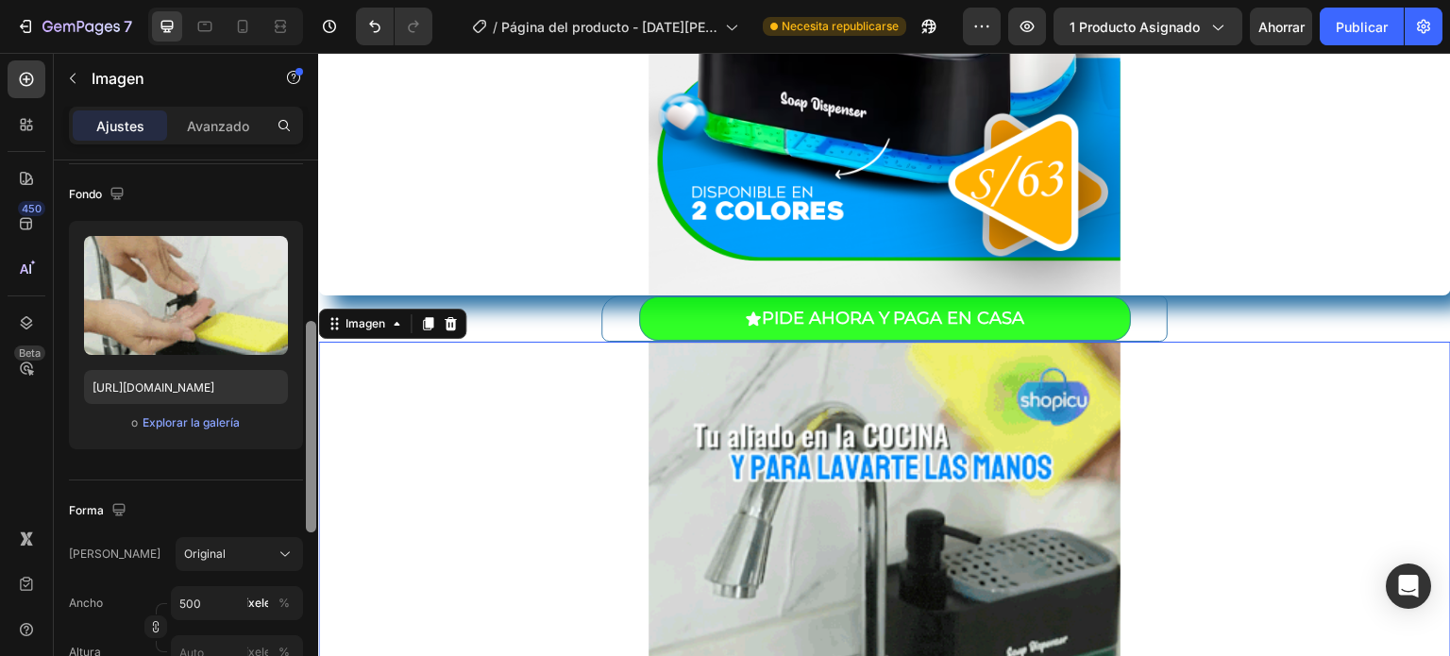
scroll to position [0, 0]
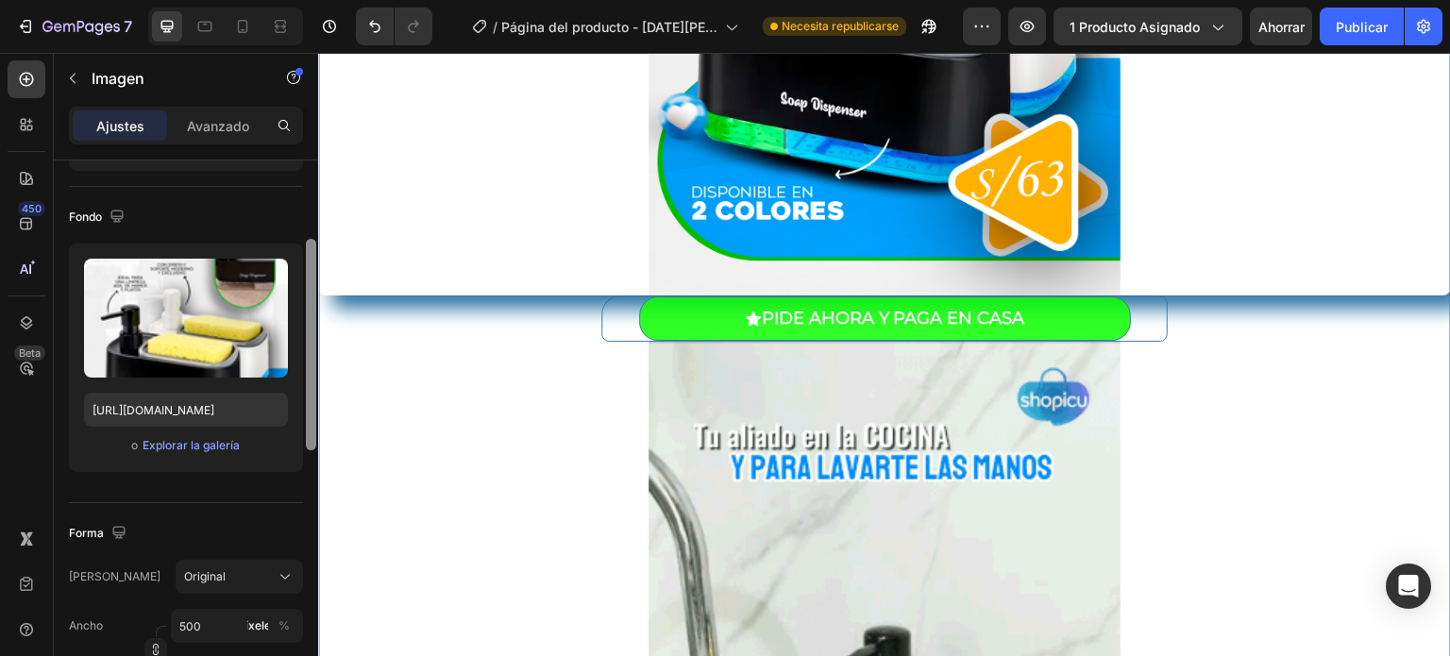
scroll to position [134, 0]
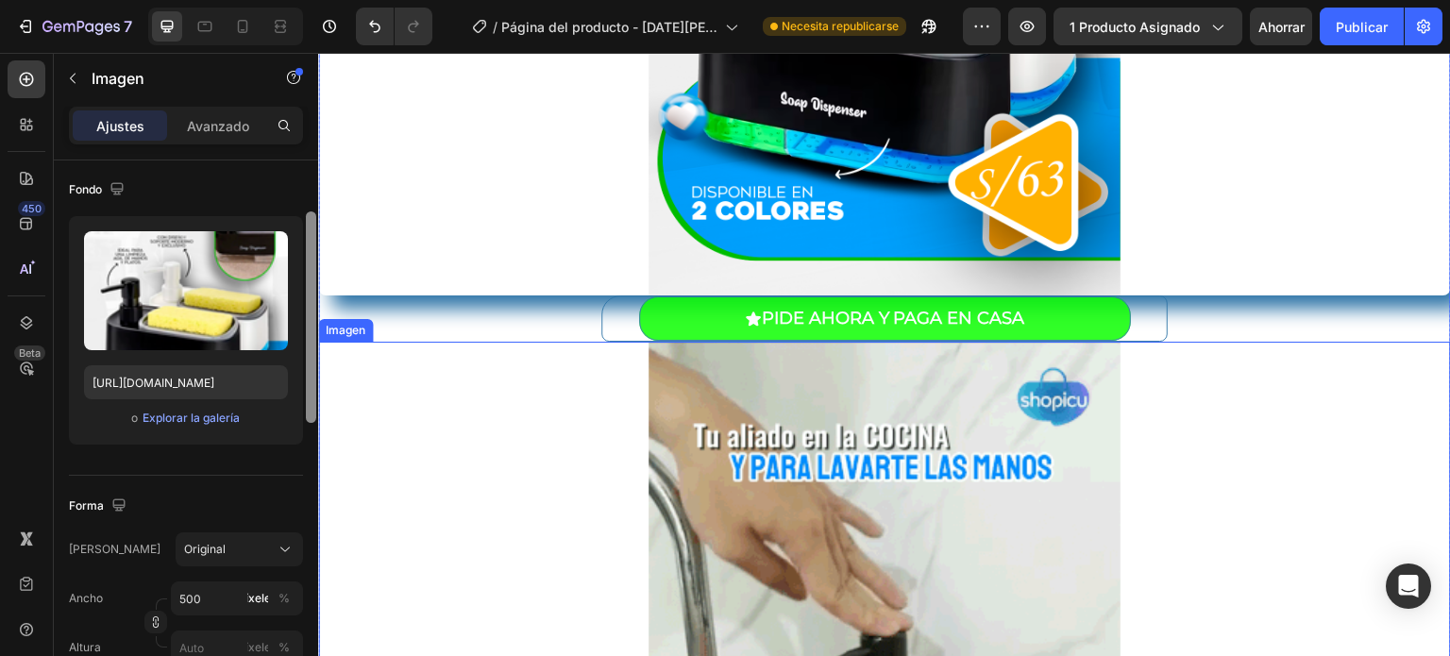
drag, startPoint x: 634, startPoint y: 259, endPoint x: 325, endPoint y: 381, distance: 333.0
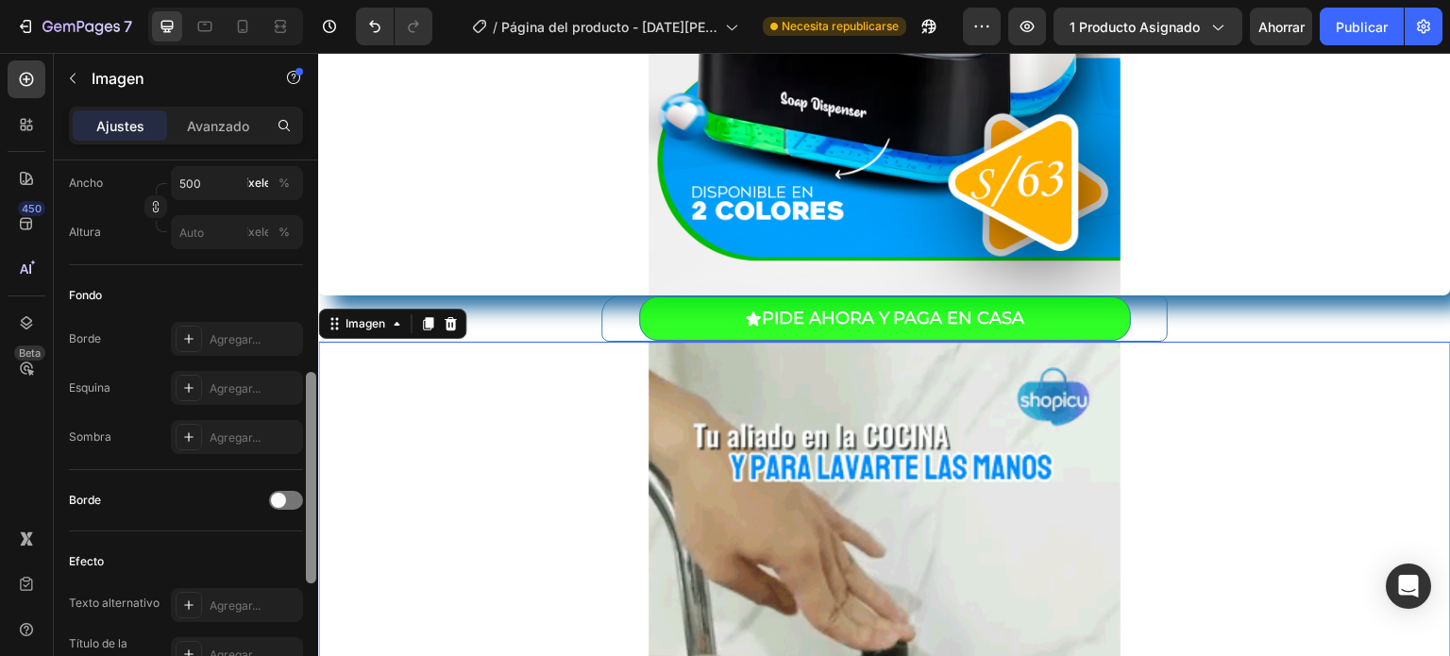
scroll to position [4, 0]
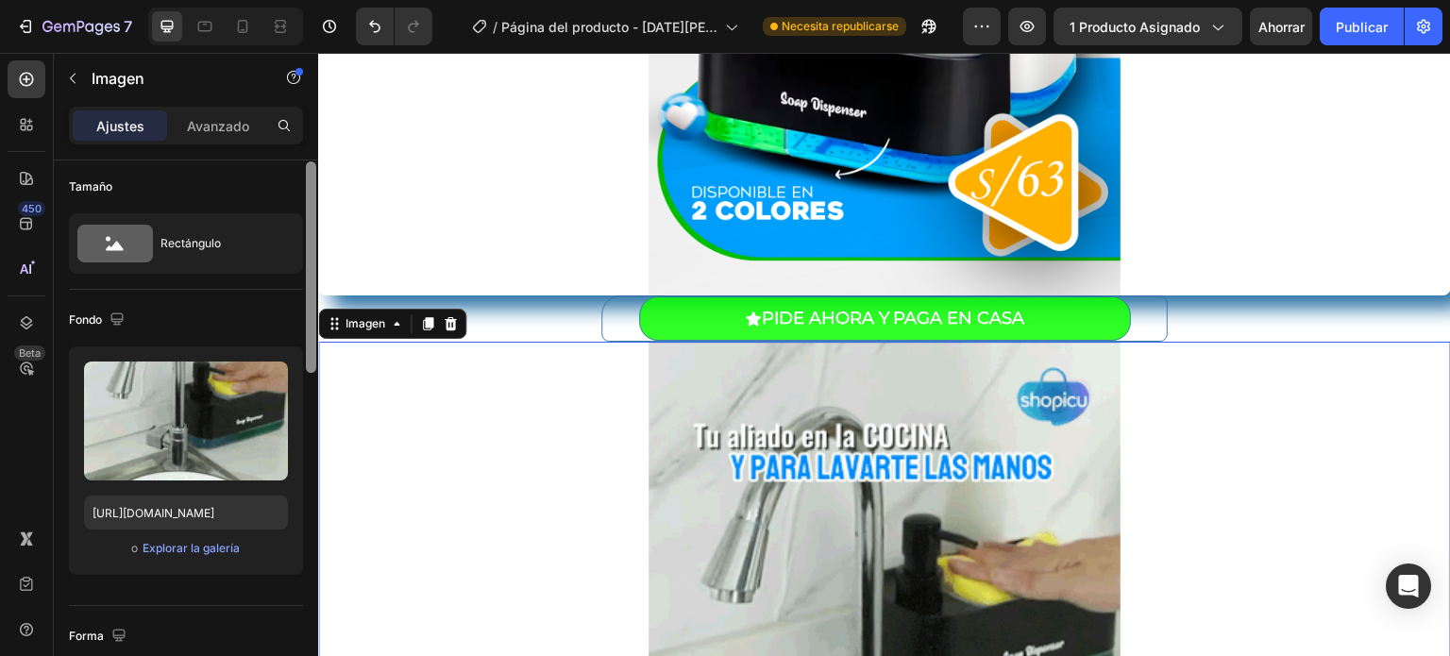
drag, startPoint x: 303, startPoint y: 222, endPoint x: 305, endPoint y: 239, distance: 17.1
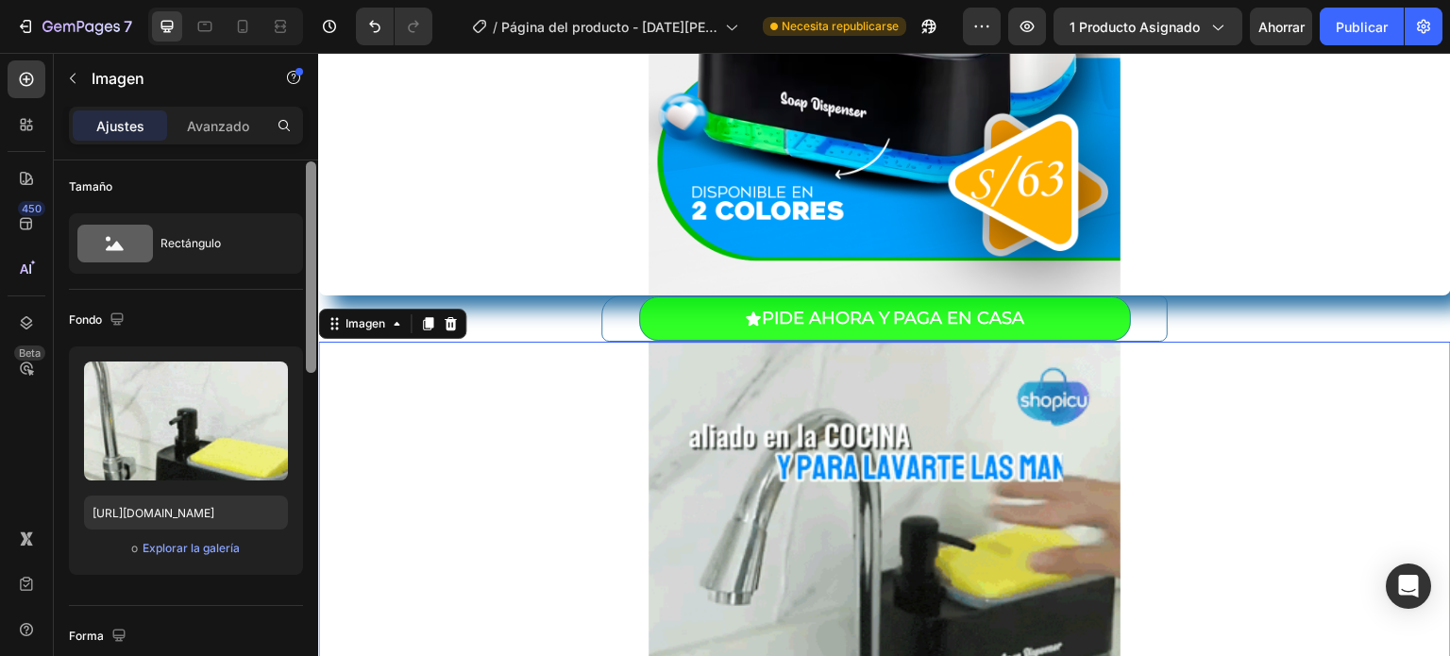
click at [305, 239] on div at bounding box center [311, 434] width 14 height 549
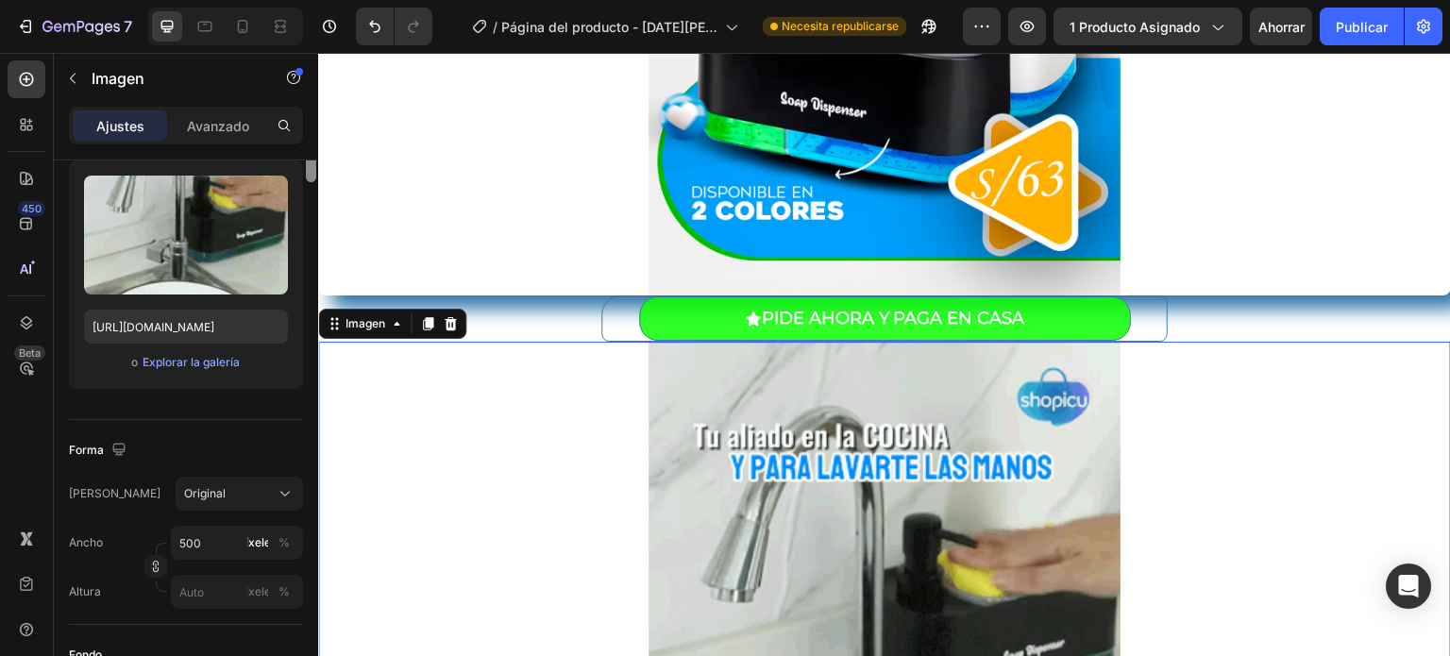
scroll to position [0, 0]
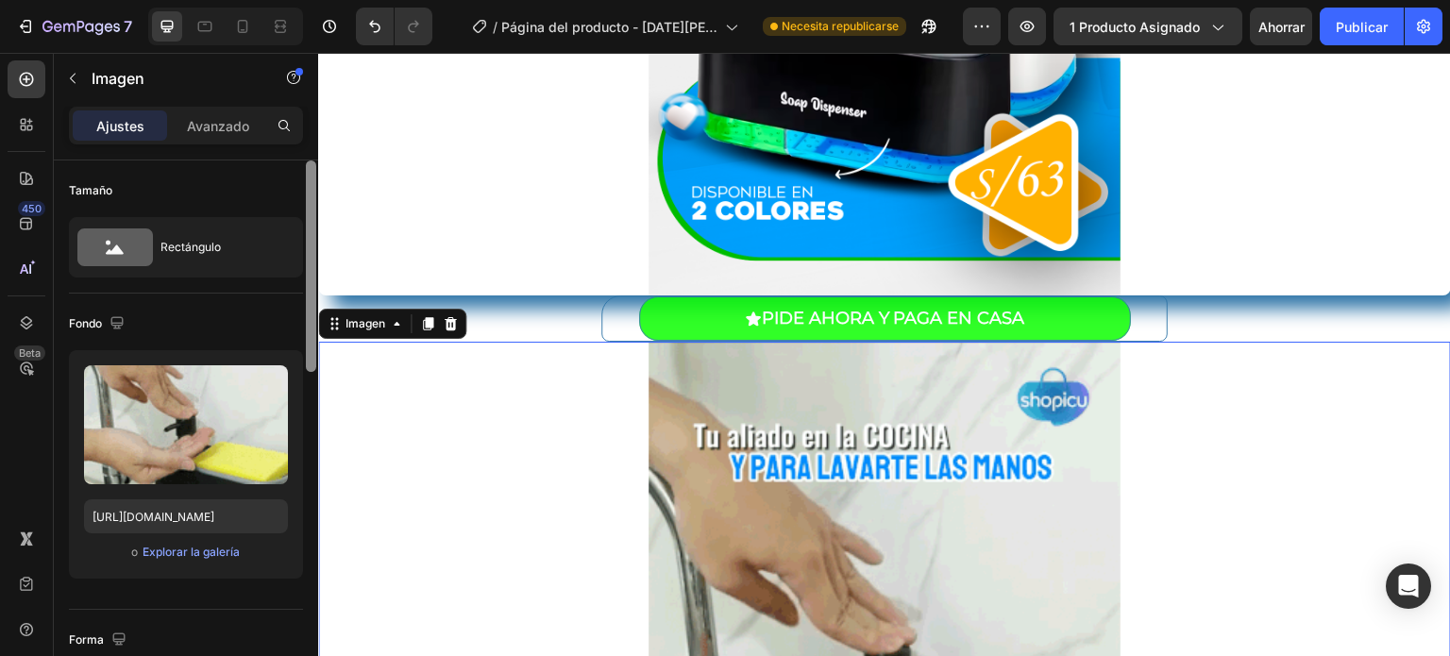
drag, startPoint x: 306, startPoint y: 263, endPoint x: 313, endPoint y: 161, distance: 102.2
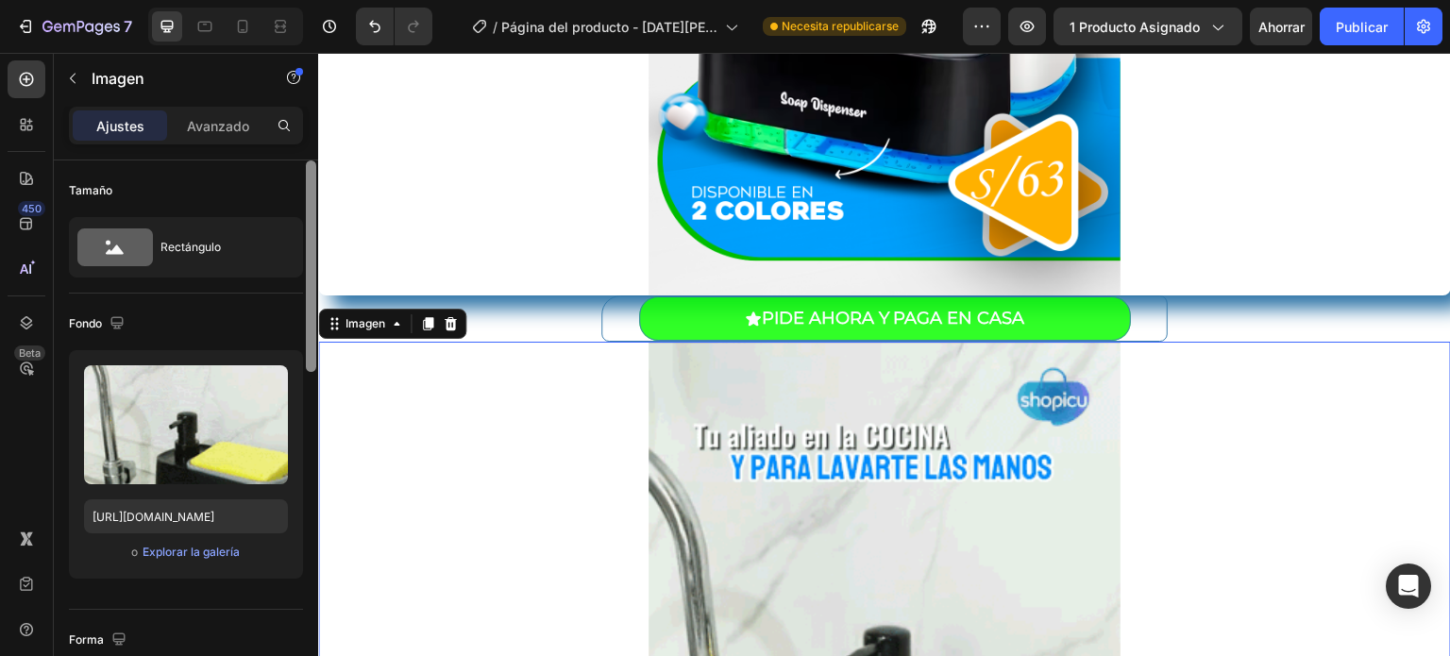
click at [313, 161] on div at bounding box center [311, 265] width 10 height 211
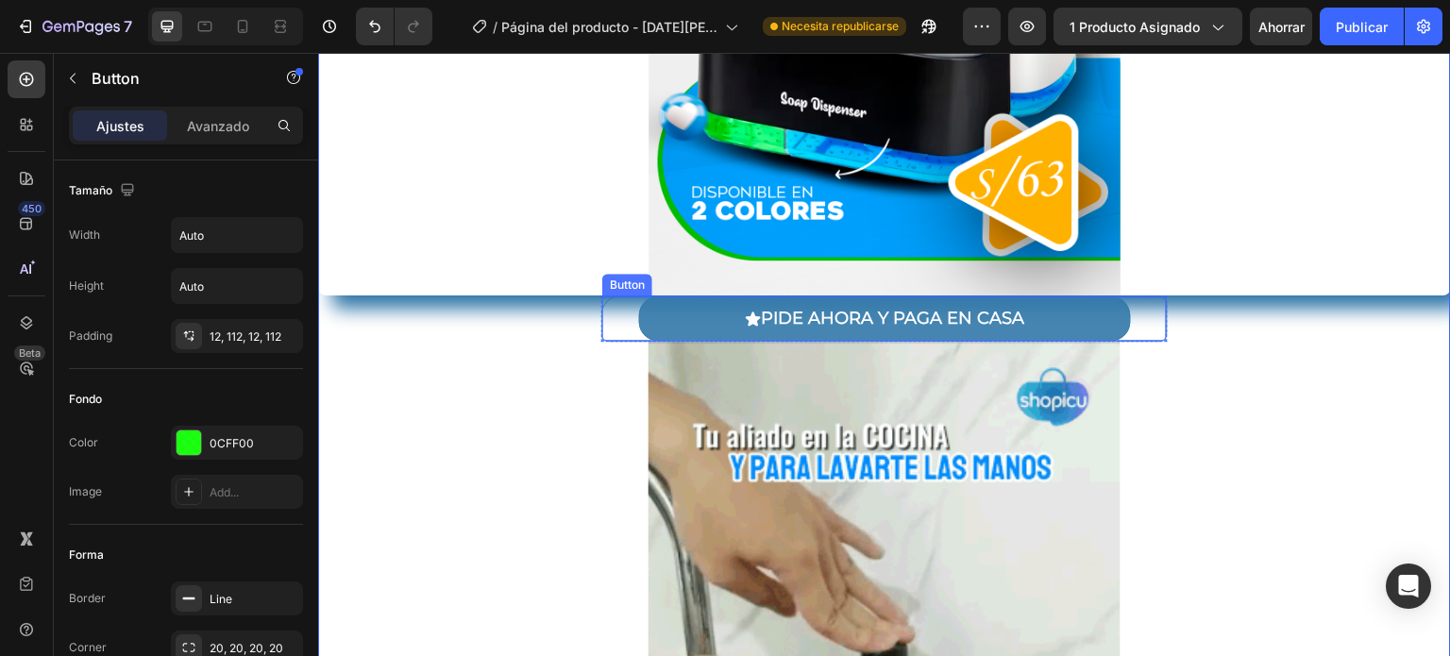
click at [648, 321] on button "PIDE AHORA Y PAGA EN CASA" at bounding box center [885, 318] width 492 height 44
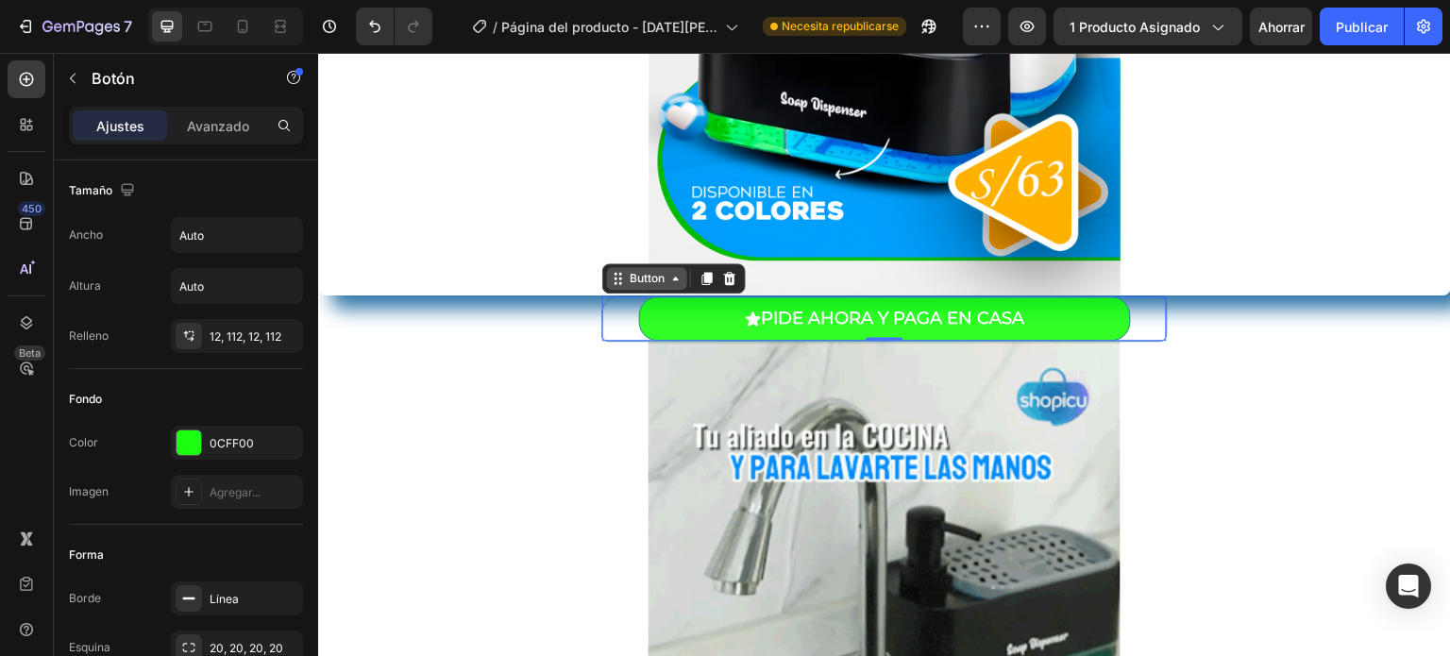
click at [648, 287] on div "Button" at bounding box center [647, 278] width 80 height 23
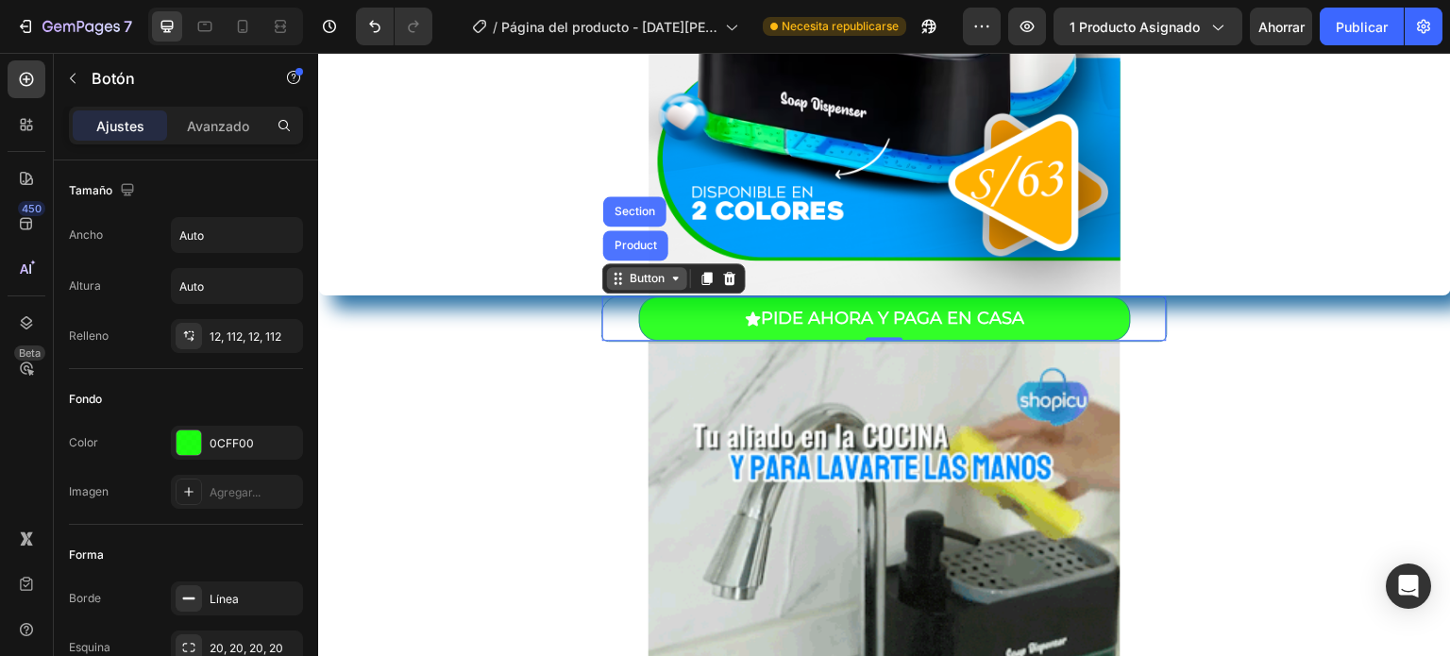
click at [648, 287] on div "Button" at bounding box center [647, 278] width 80 height 23
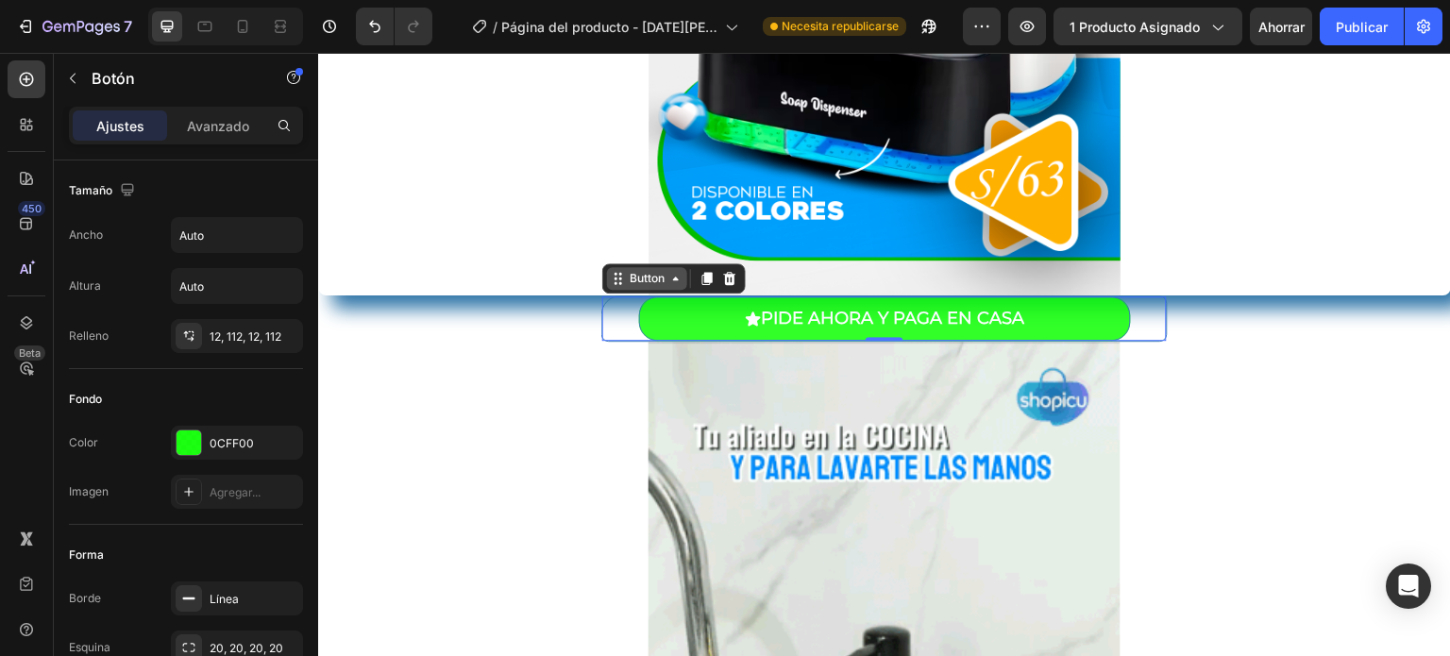
click at [647, 278] on div "Button" at bounding box center [647, 278] width 42 height 17
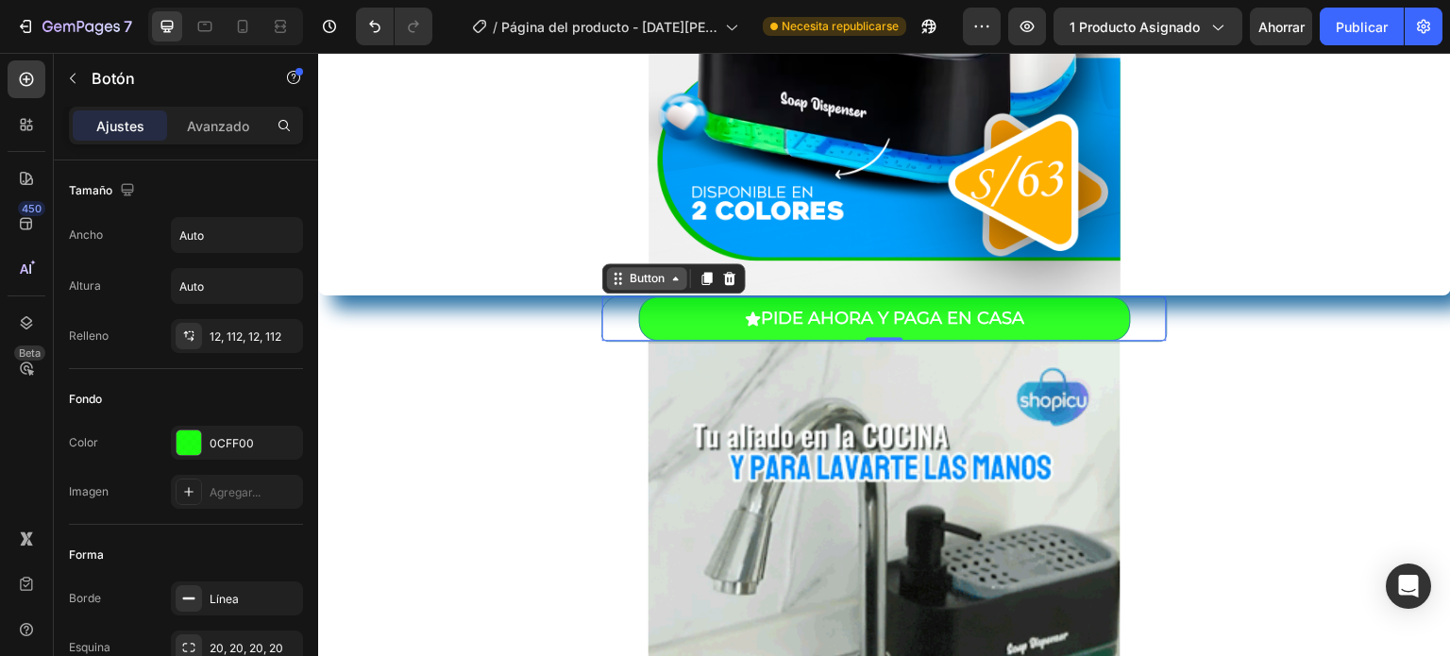
click at [647, 278] on div "Button" at bounding box center [647, 278] width 42 height 17
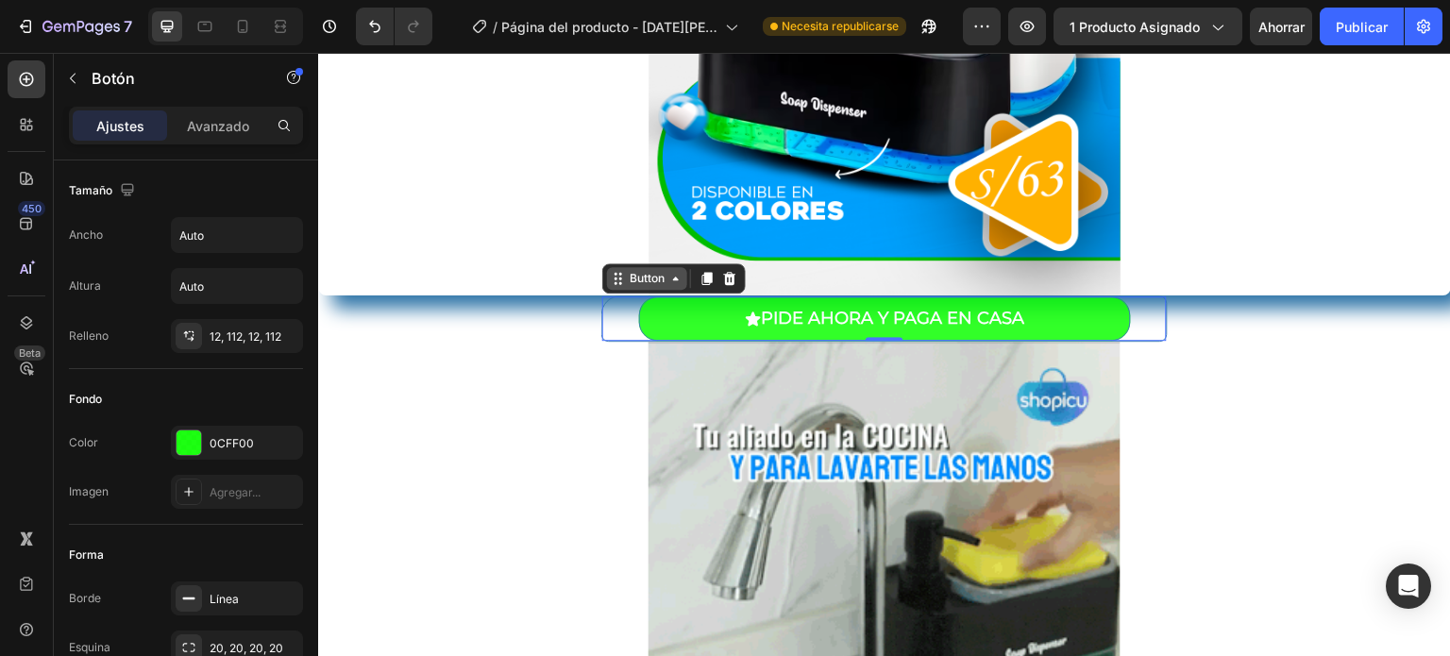
click at [647, 278] on div "Button" at bounding box center [647, 278] width 42 height 17
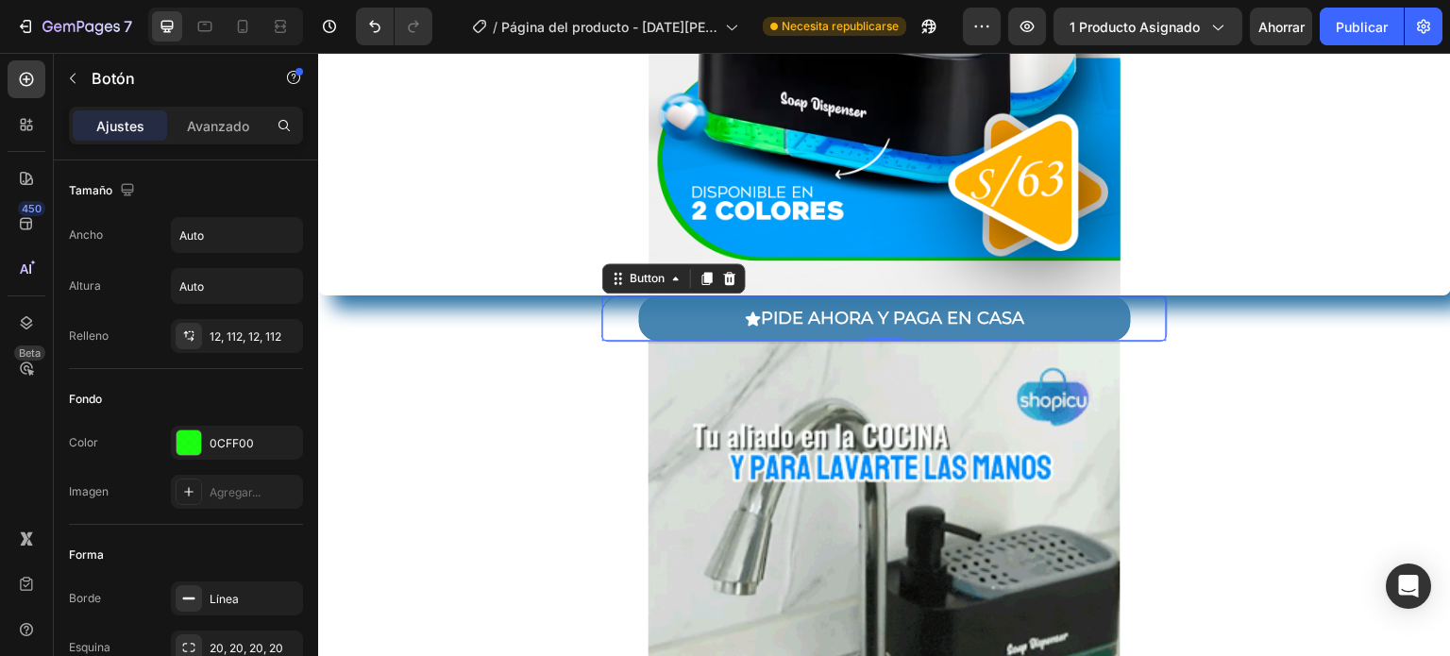
click at [655, 317] on button "PIDE AHORA Y PAGA EN CASA" at bounding box center [885, 318] width 492 height 44
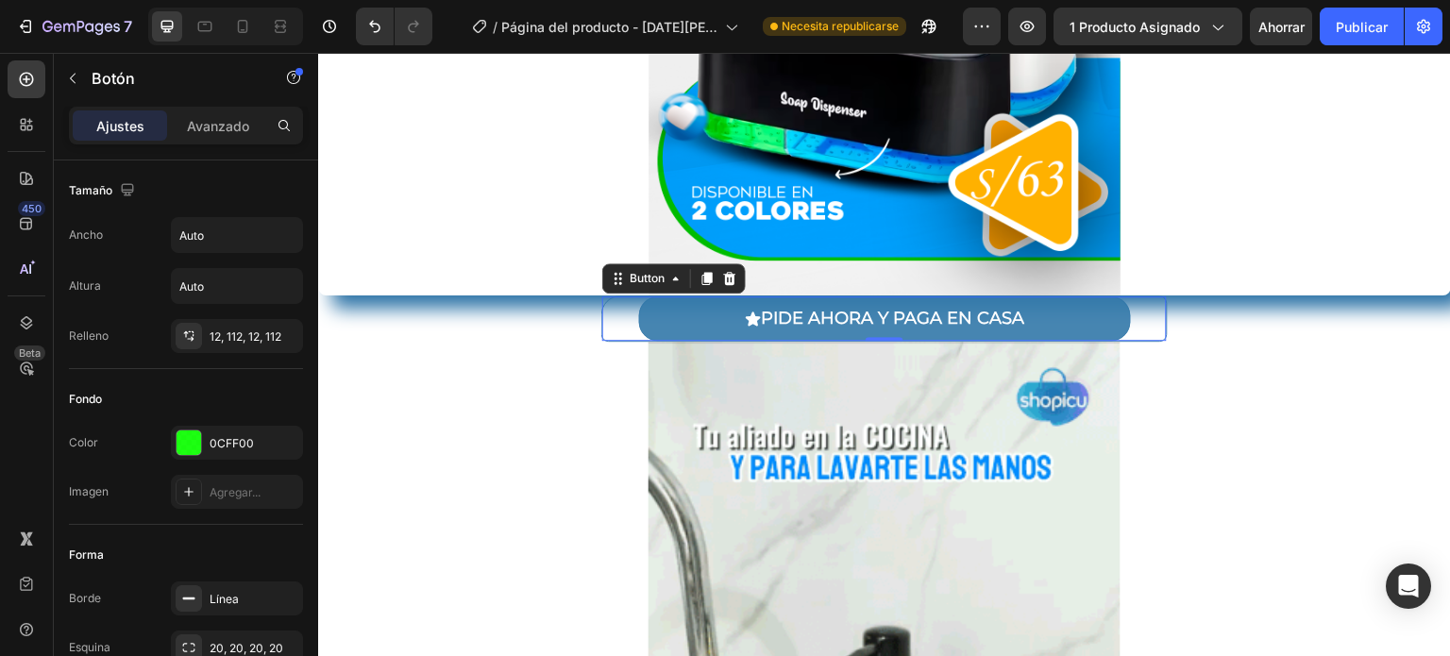
click at [655, 317] on button "PIDE AHORA Y PAGA EN CASA" at bounding box center [885, 318] width 492 height 44
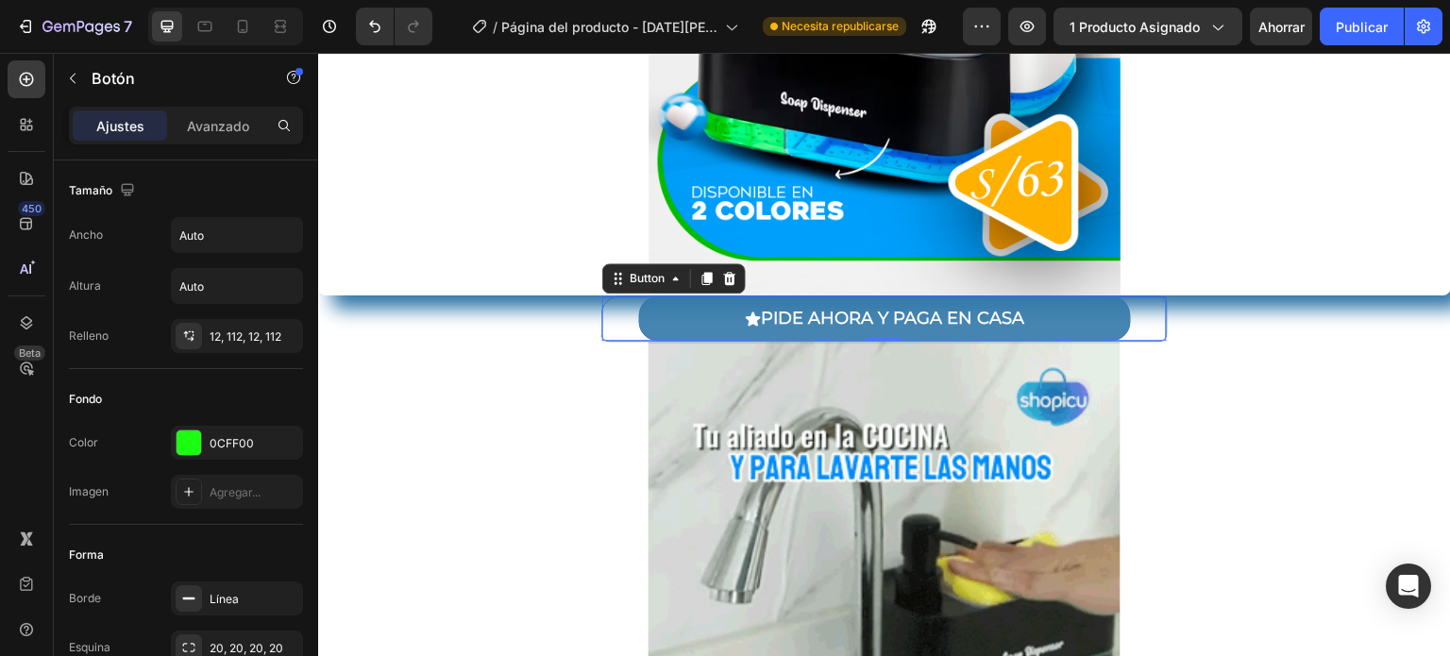
click at [655, 317] on button "PIDE AHORA Y PAGA EN CASA" at bounding box center [885, 318] width 492 height 44
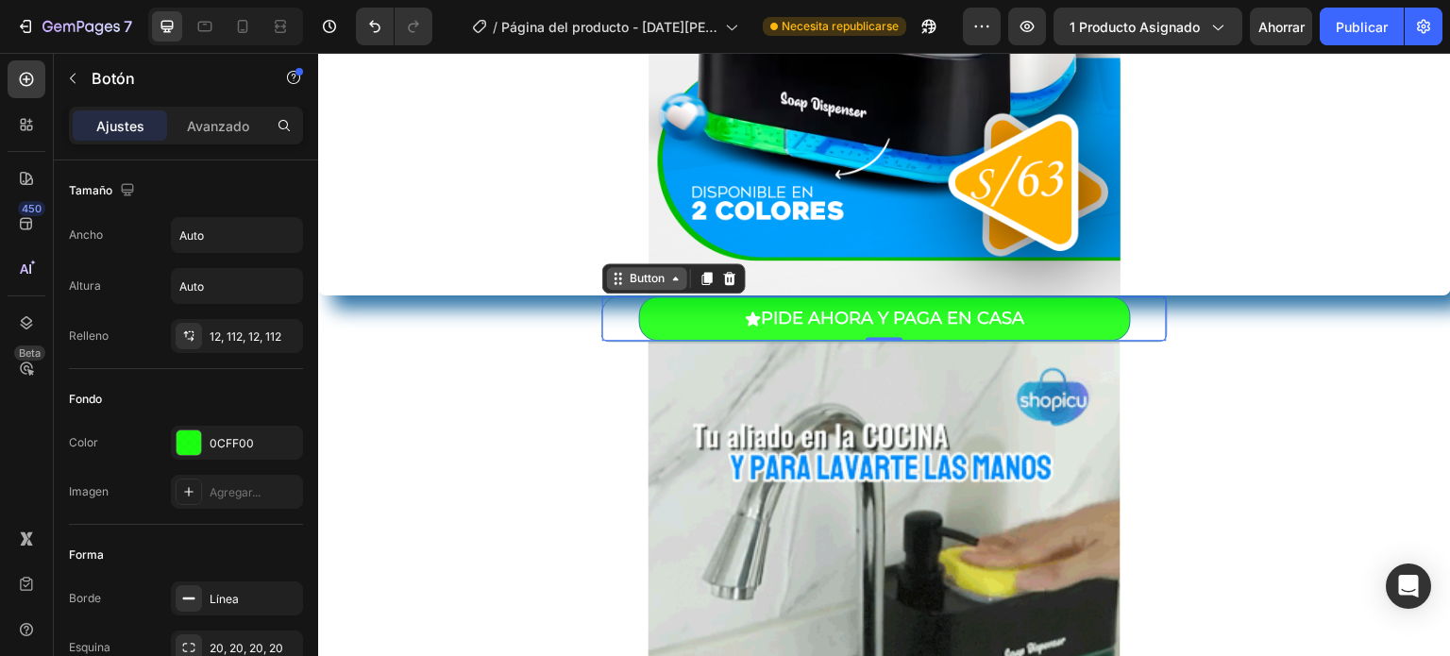
click at [657, 279] on div "Button" at bounding box center [647, 278] width 42 height 17
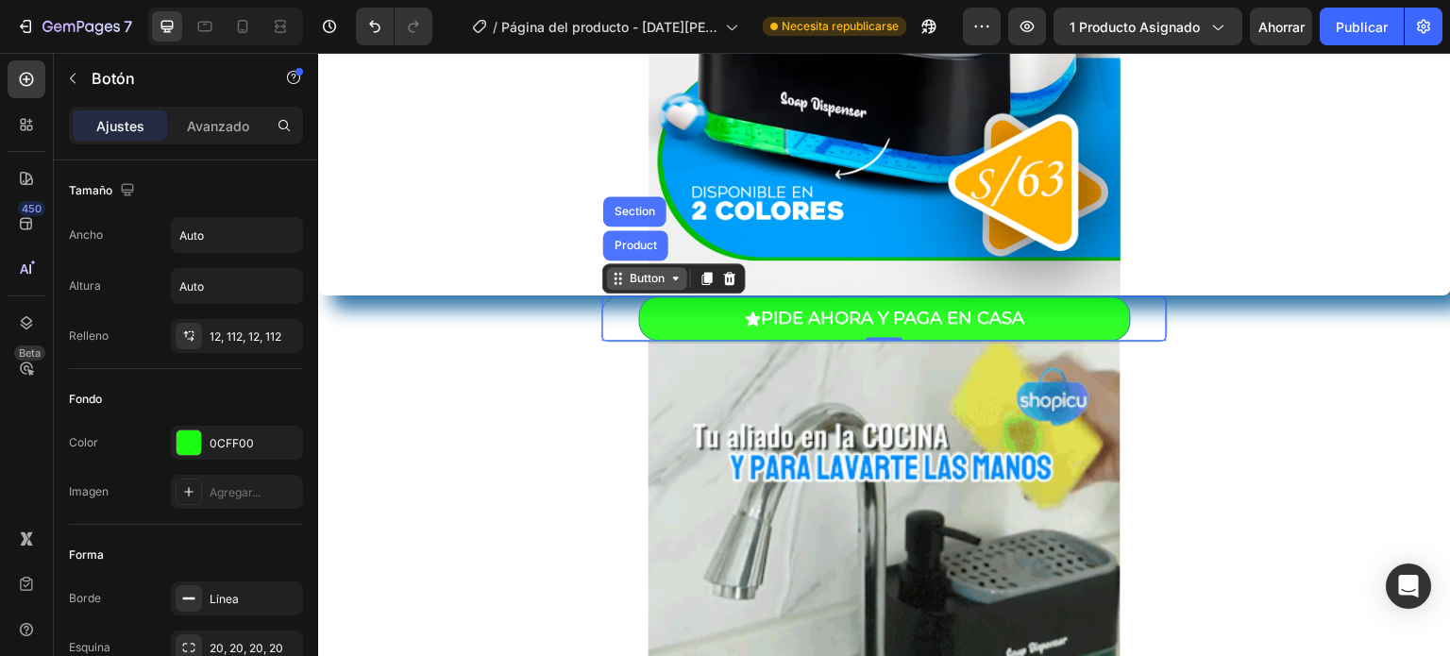
click at [657, 279] on div "Button" at bounding box center [647, 278] width 42 height 17
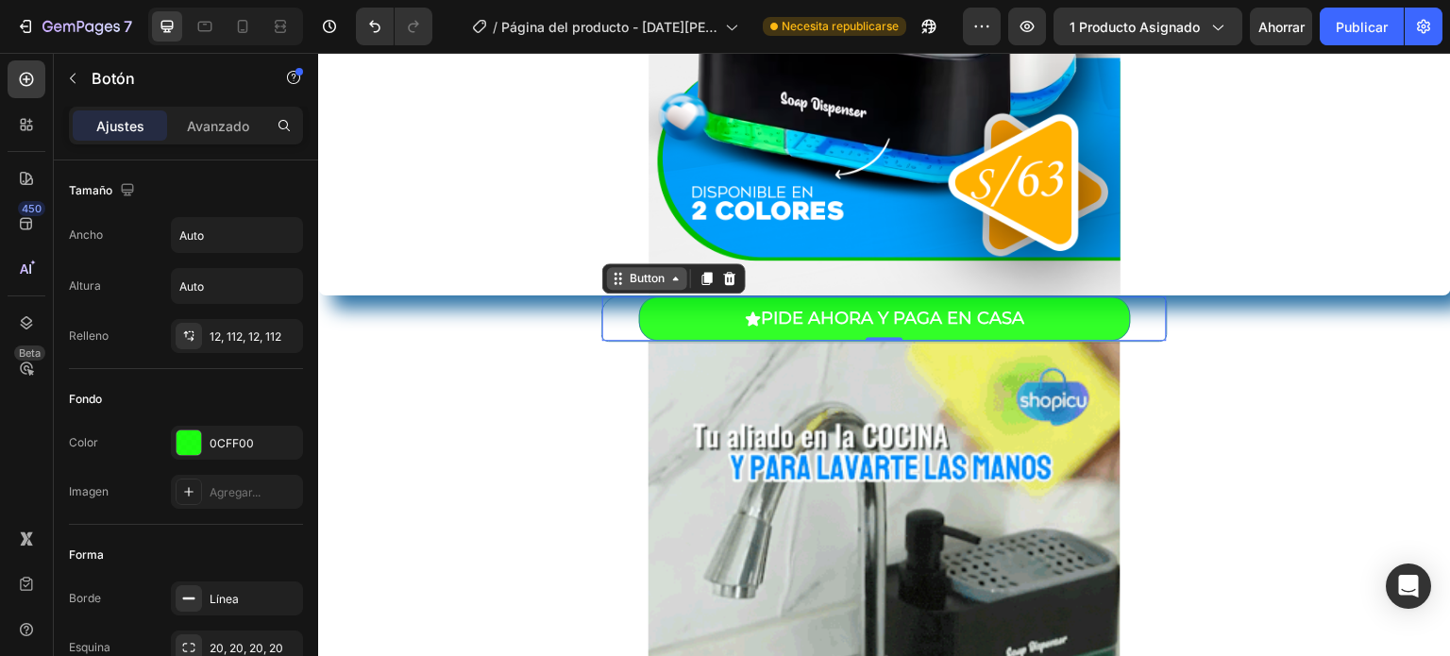
click at [657, 279] on div "Button" at bounding box center [647, 278] width 42 height 17
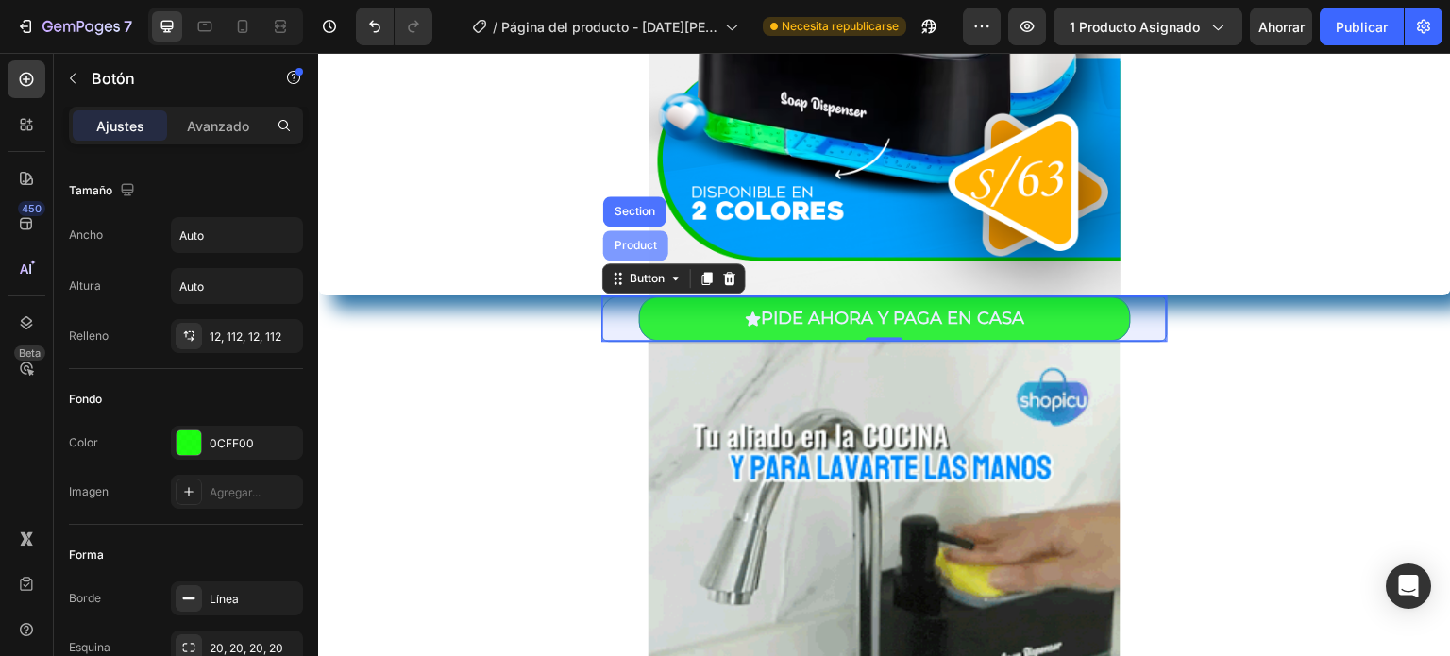
click at [645, 247] on div "Product" at bounding box center [636, 245] width 50 height 11
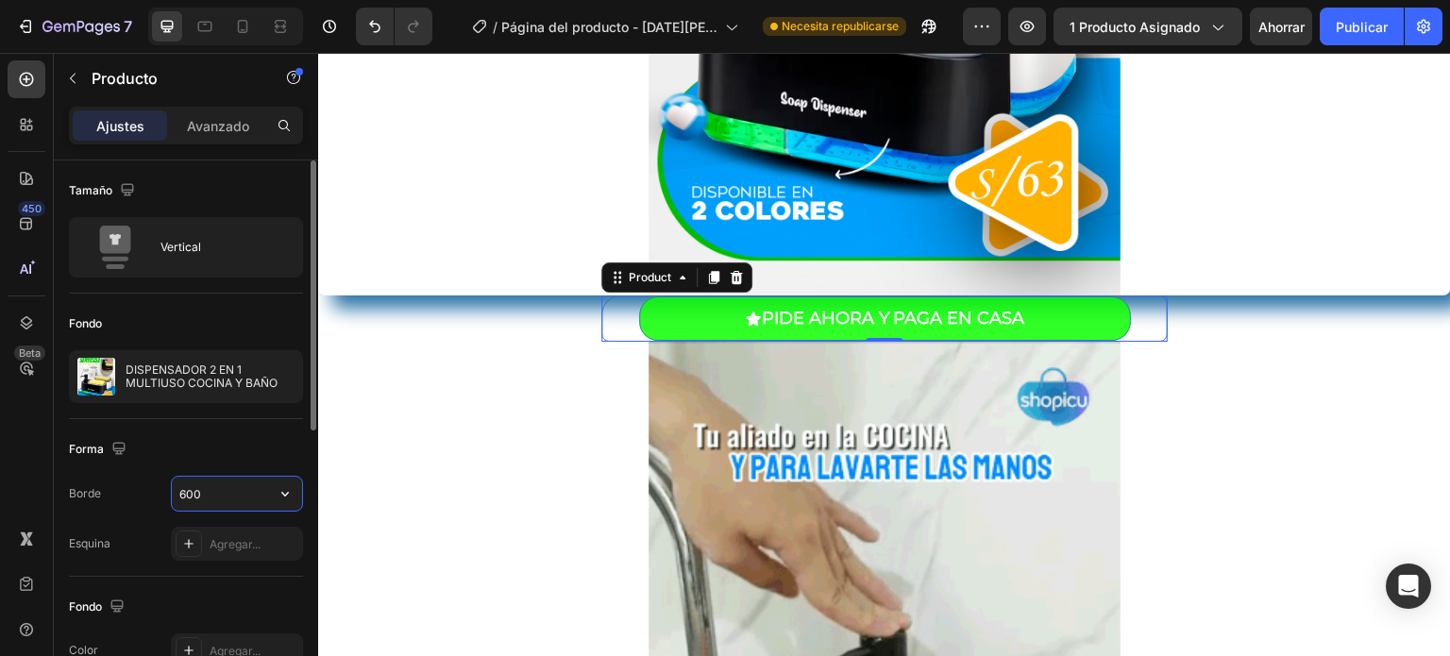
click at [265, 496] on input "600" at bounding box center [237, 494] width 130 height 34
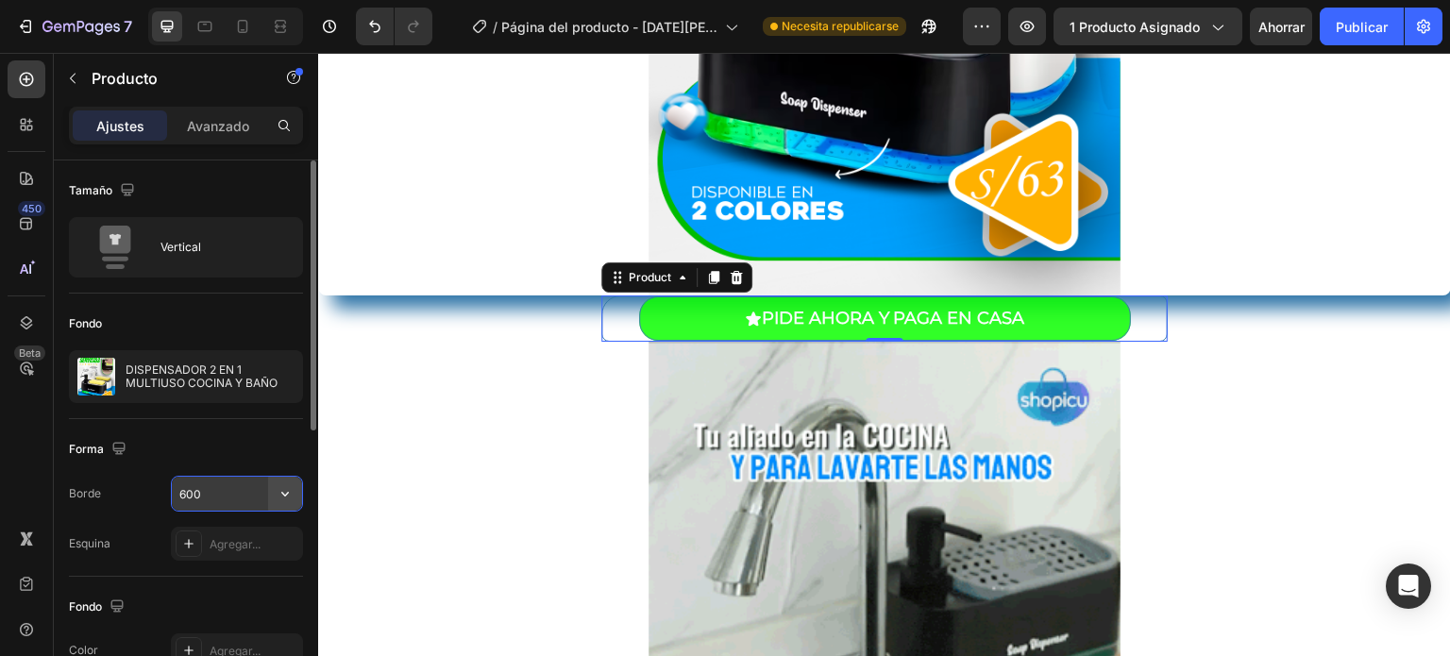
click at [287, 492] on icon "button" at bounding box center [285, 494] width 8 height 5
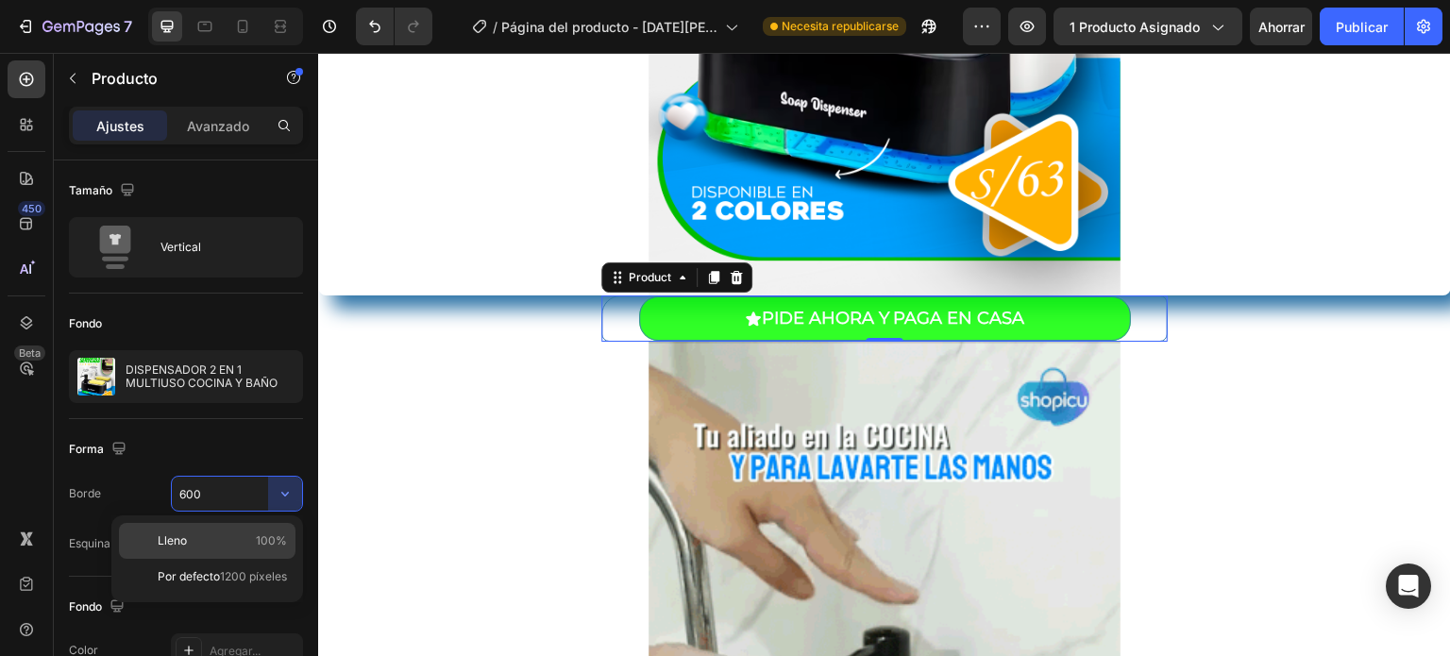
click at [197, 541] on p "Lleno 100%" at bounding box center [222, 540] width 129 height 17
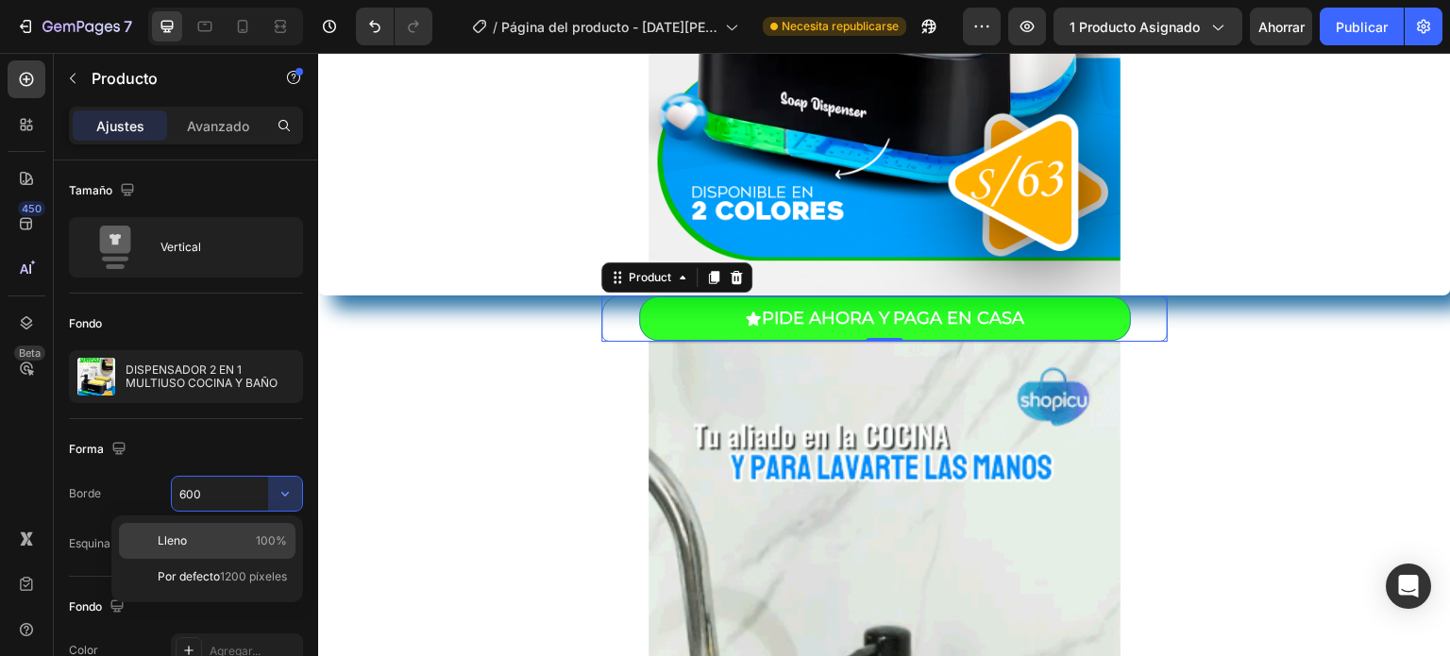
type input "100%"
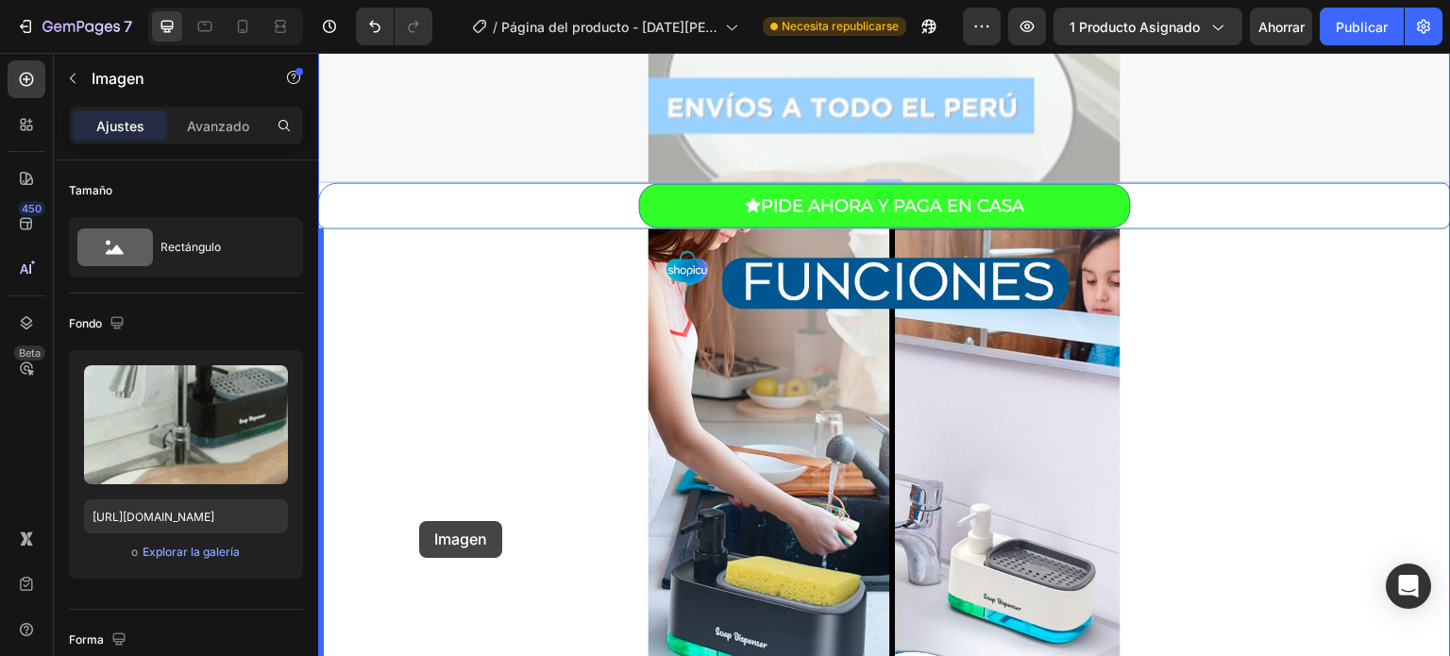
drag, startPoint x: 396, startPoint y: 631, endPoint x: 435, endPoint y: 351, distance: 282.1
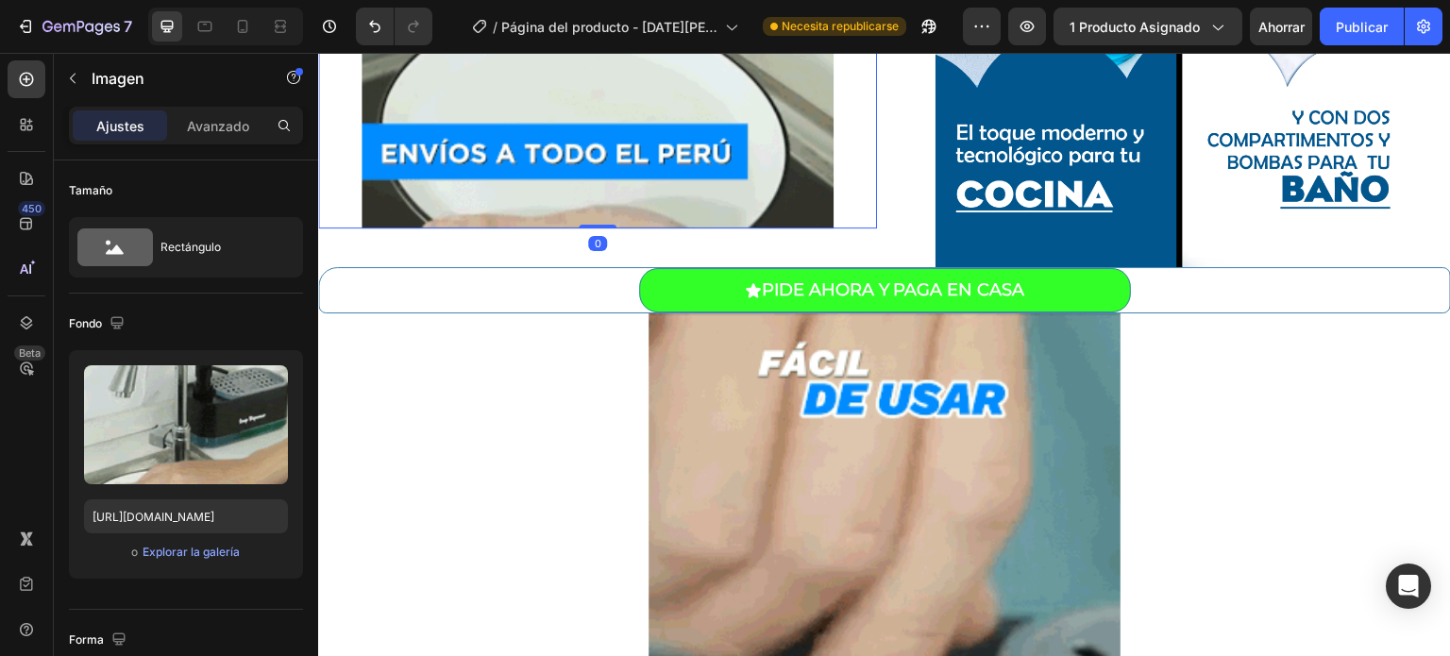
scroll to position [797, 0]
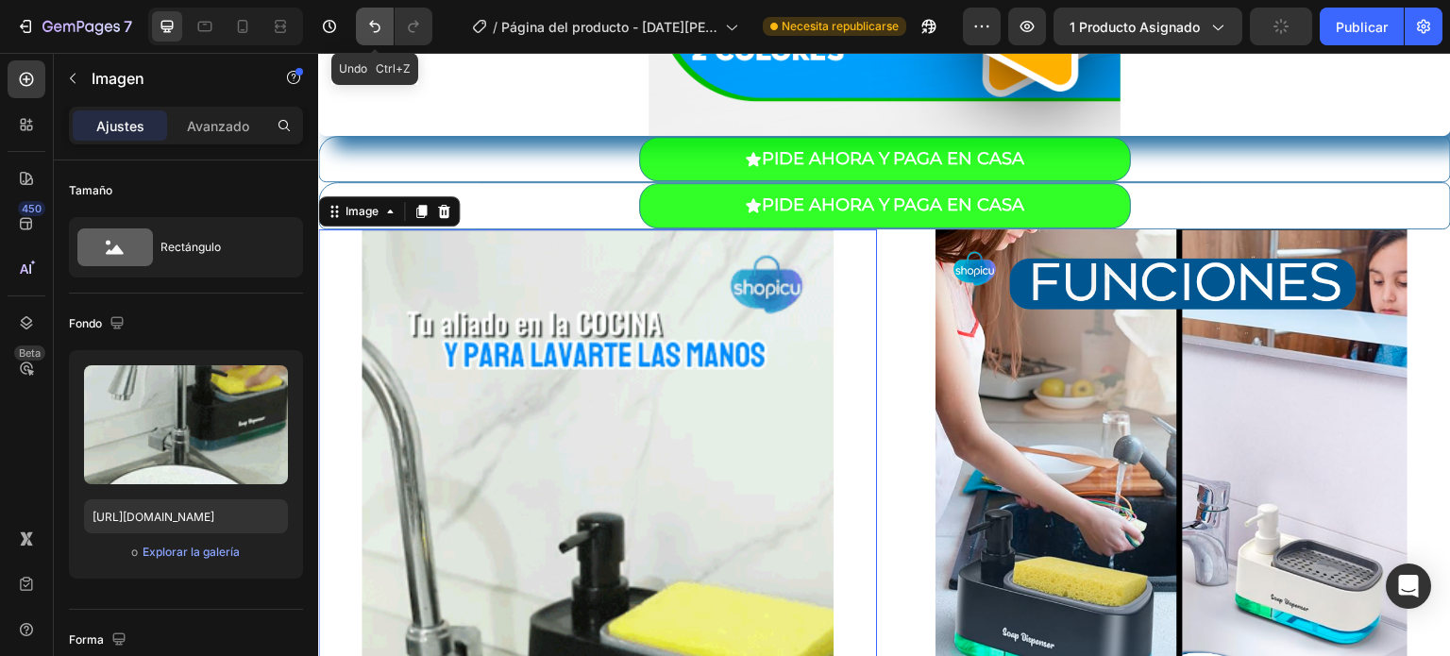
click at [370, 31] on icon "Deshacer/Rehacer" at bounding box center [374, 26] width 19 height 19
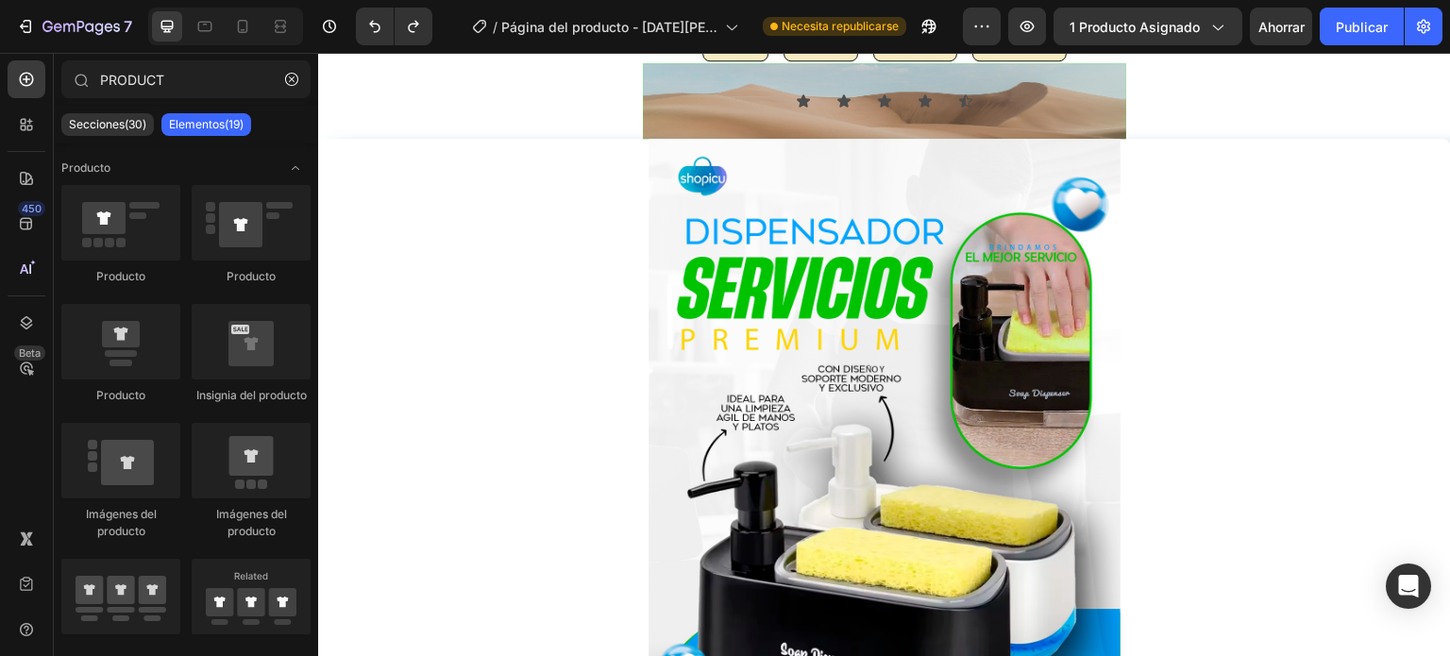
scroll to position [0, 0]
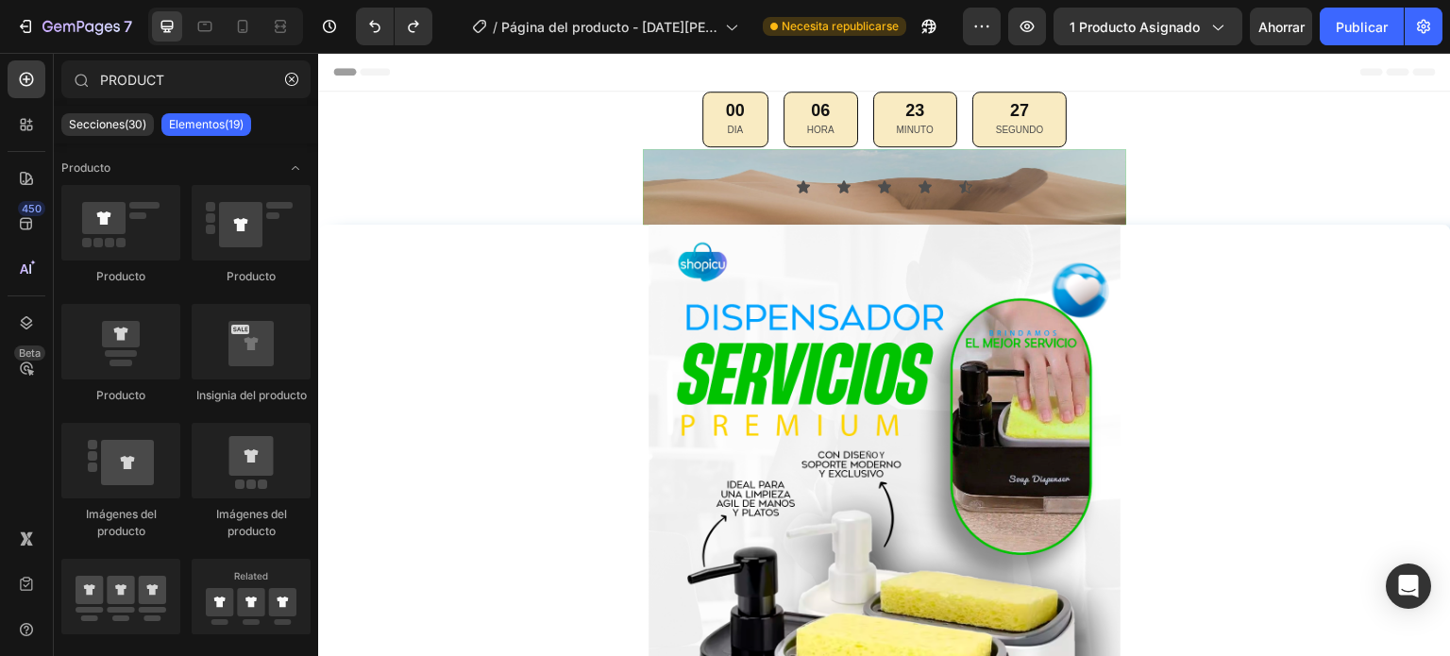
drag, startPoint x: 1443, startPoint y: 304, endPoint x: 1756, endPoint y: 97, distance: 374.6
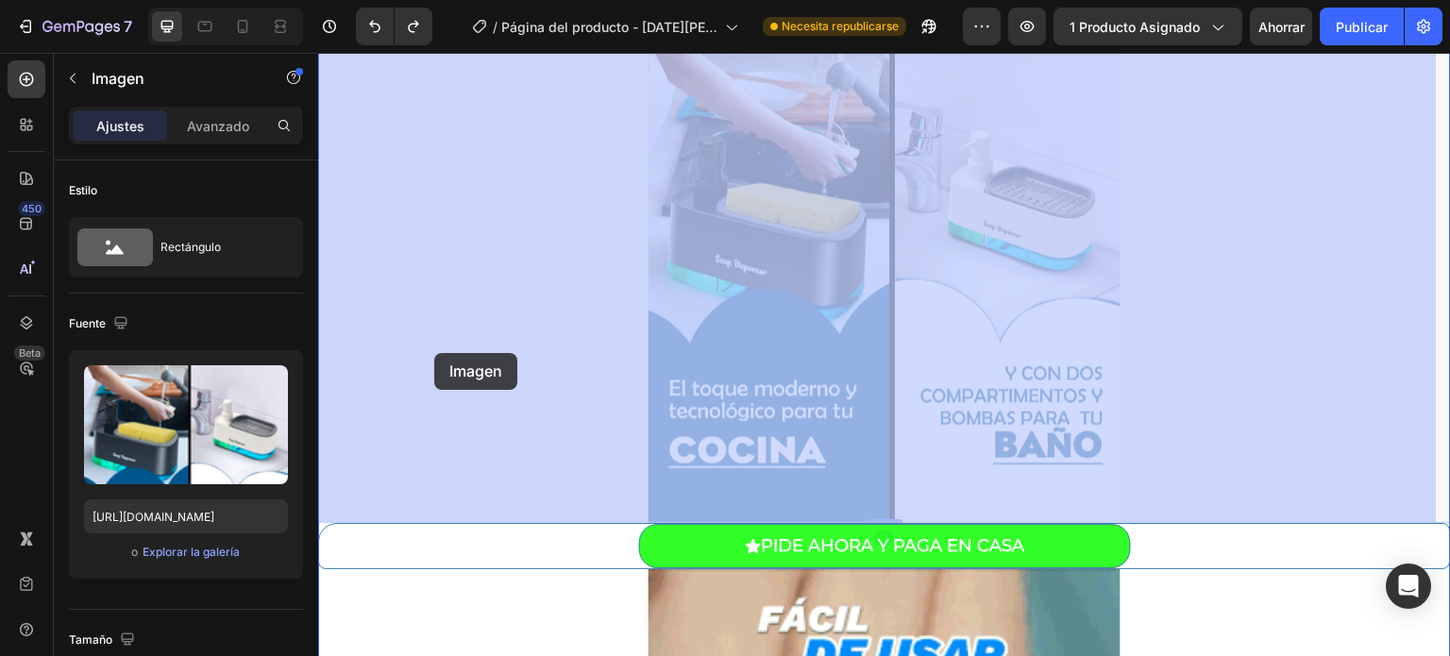
scroll to position [1834, 0]
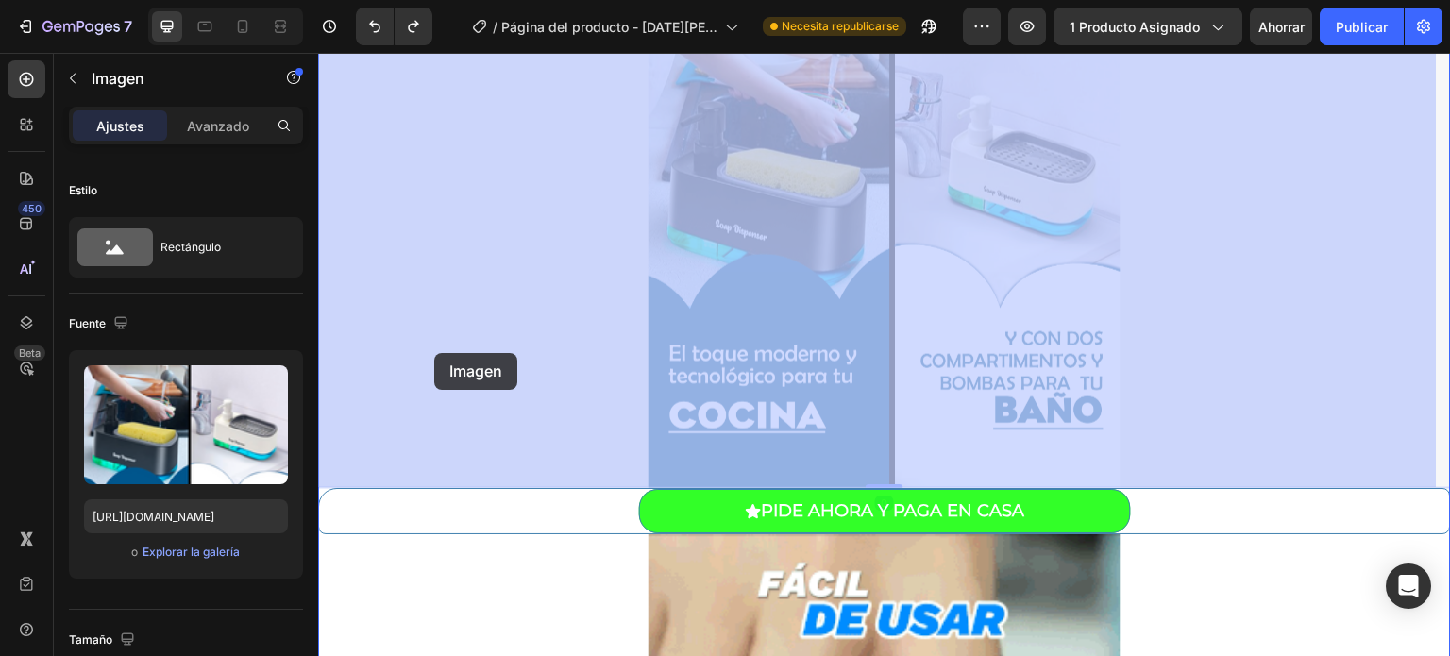
drag, startPoint x: 427, startPoint y: 603, endPoint x: 450, endPoint y: 241, distance: 363.2
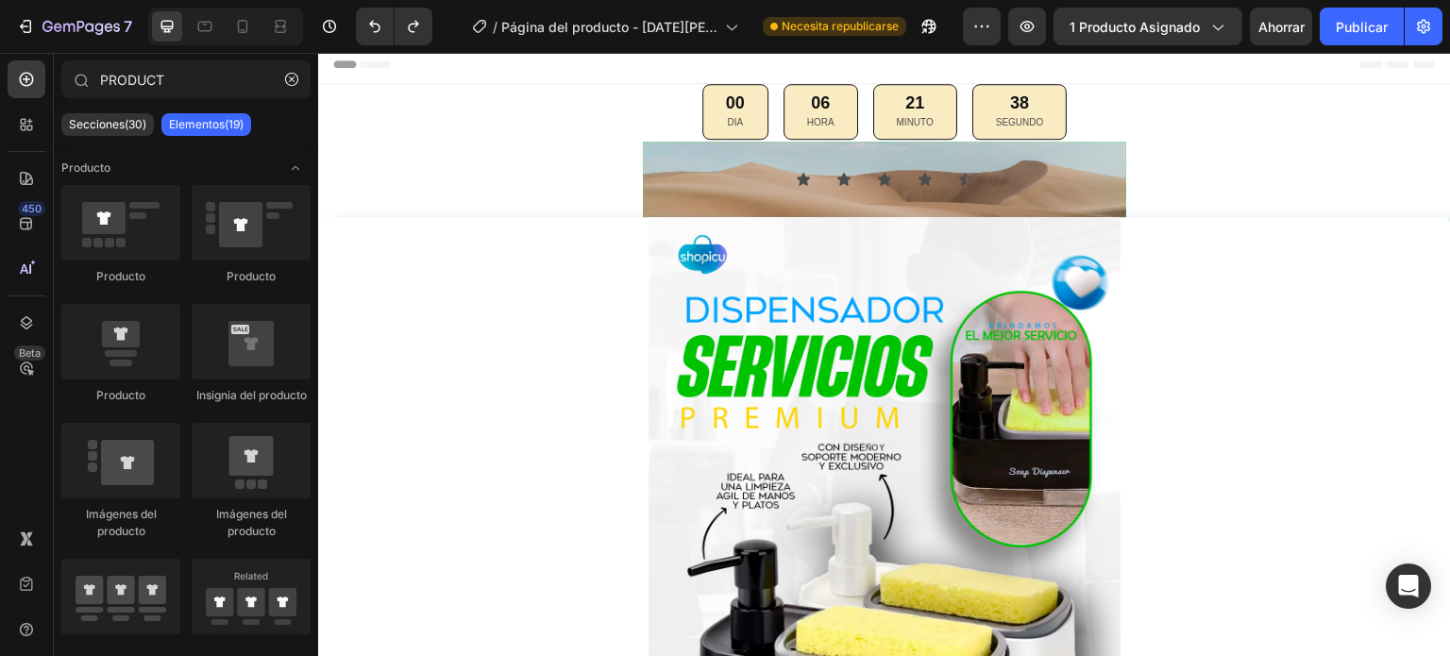
scroll to position [0, 0]
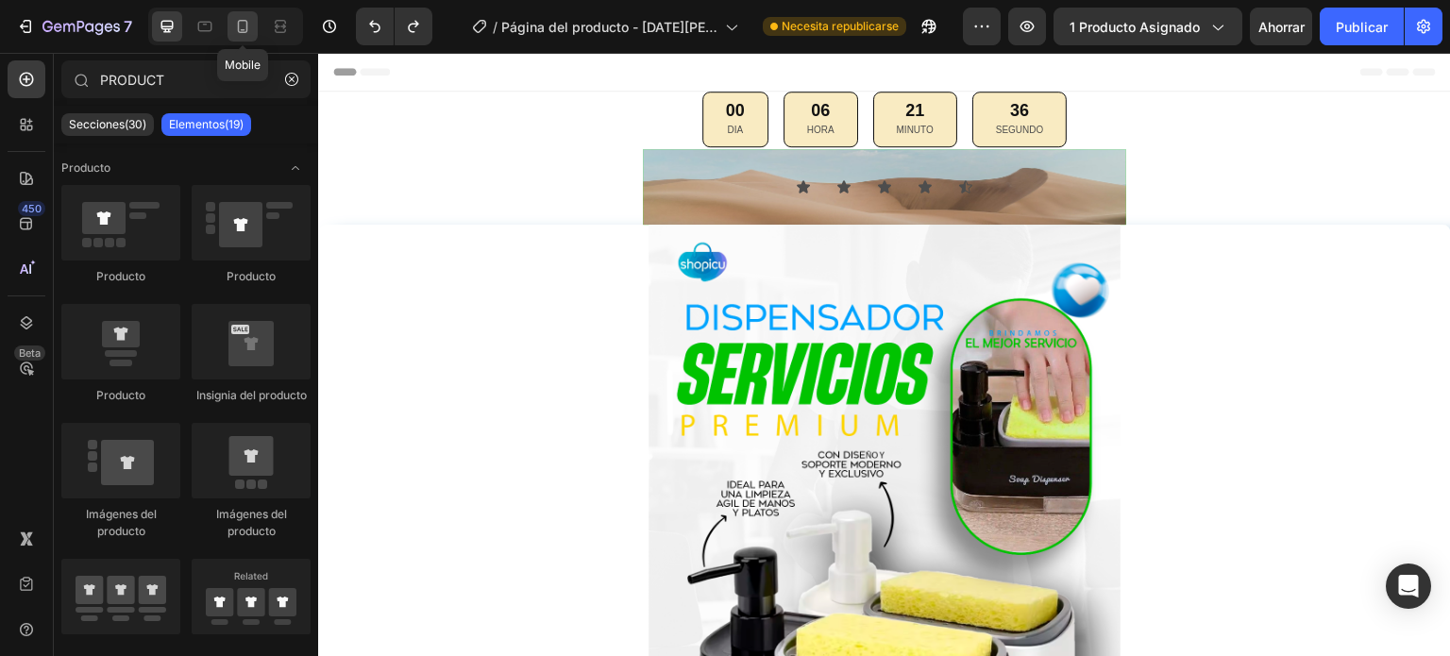
click at [249, 31] on icon at bounding box center [242, 26] width 19 height 19
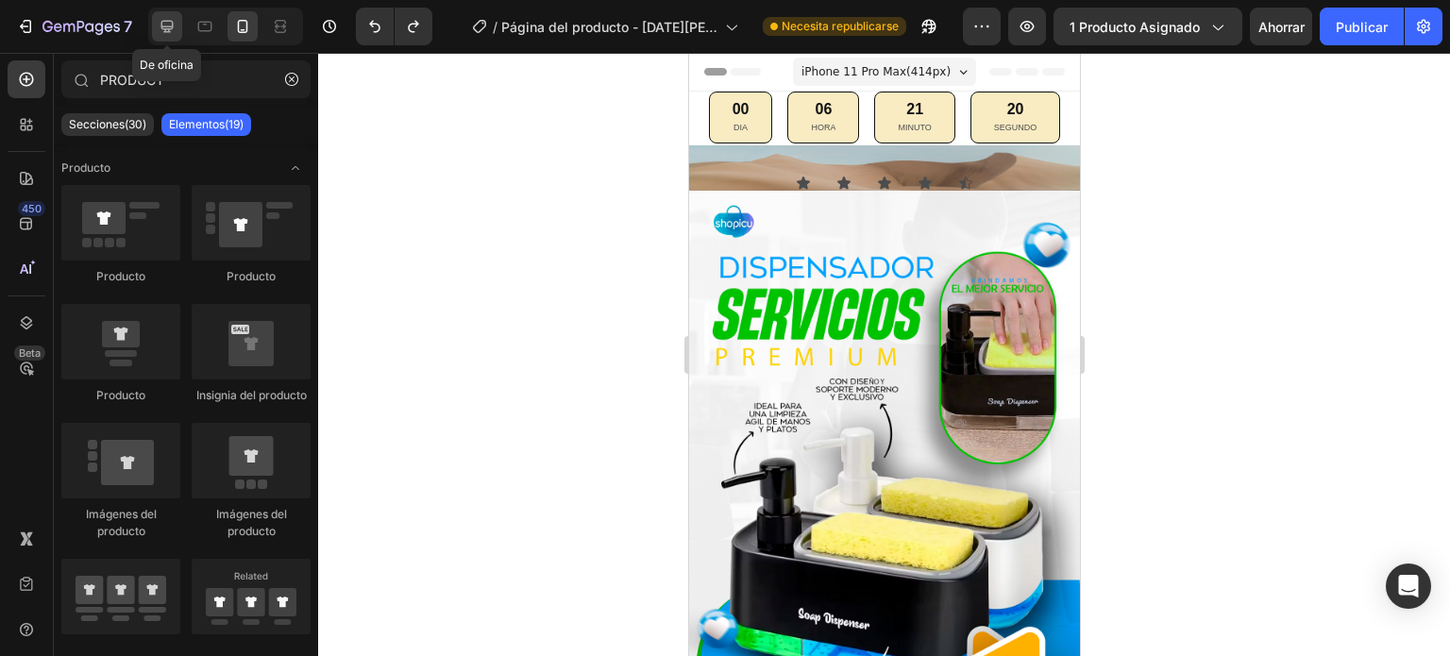
click at [177, 31] on div at bounding box center [167, 26] width 30 height 30
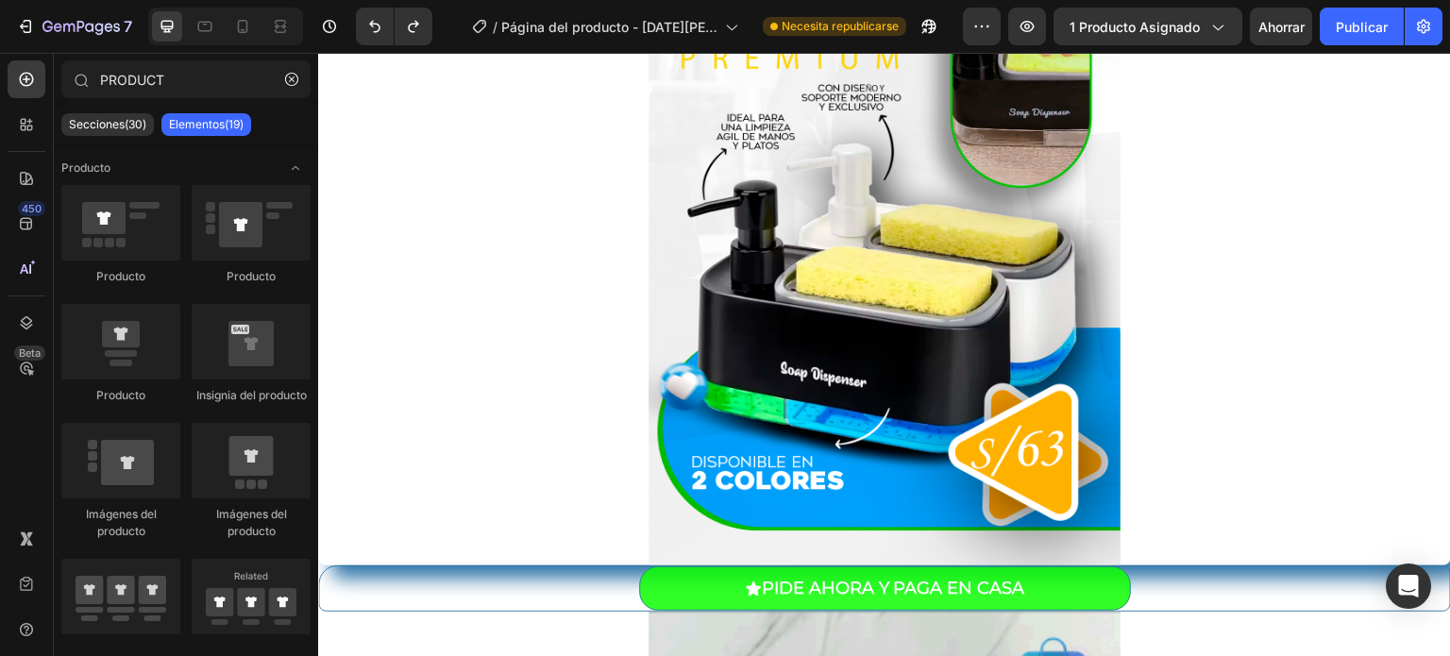
scroll to position [362, 0]
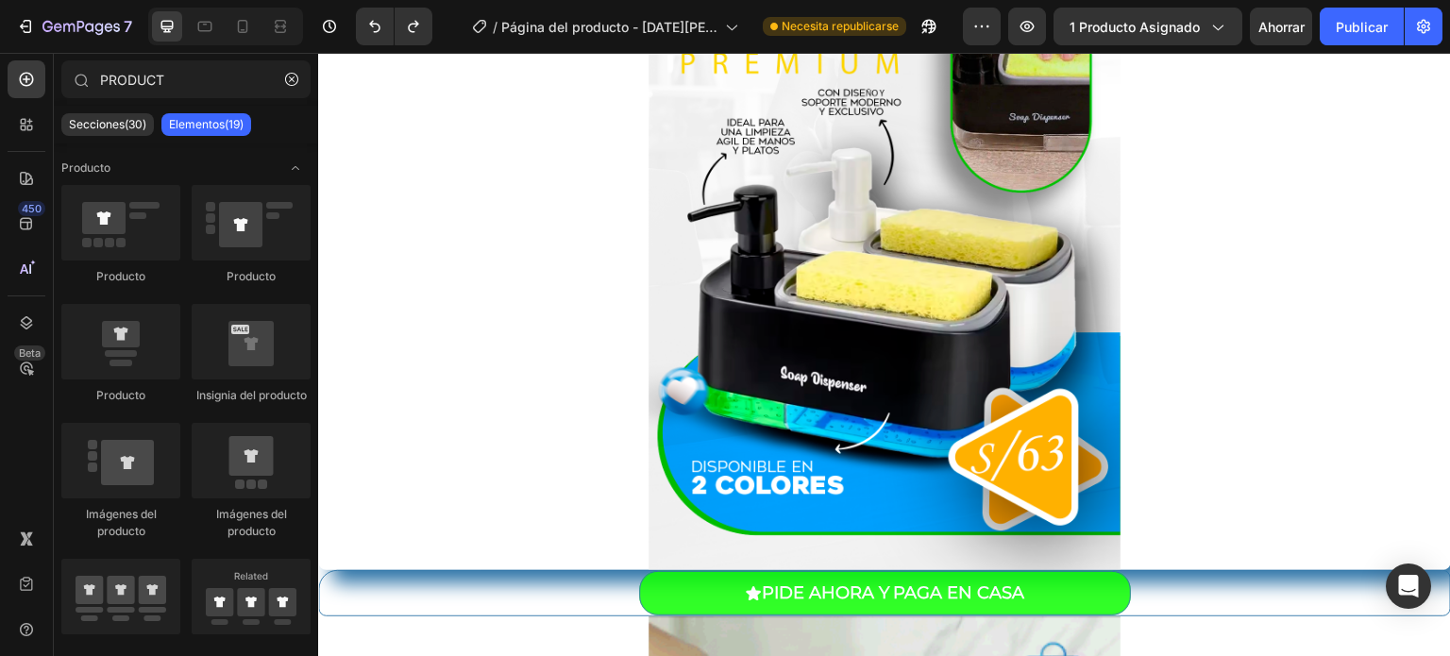
click at [102, 126] on font "Secciones(30)" at bounding box center [107, 124] width 77 height 14
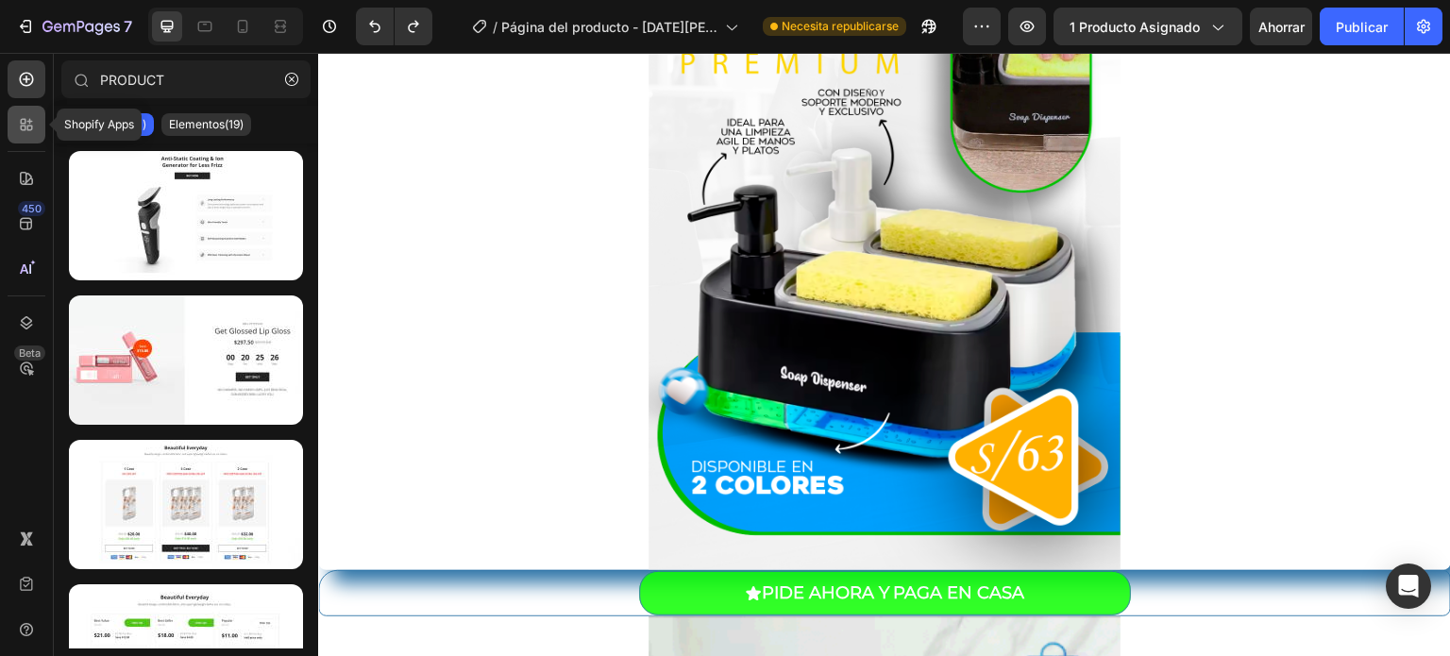
click at [27, 127] on icon at bounding box center [30, 129] width 6 height 6
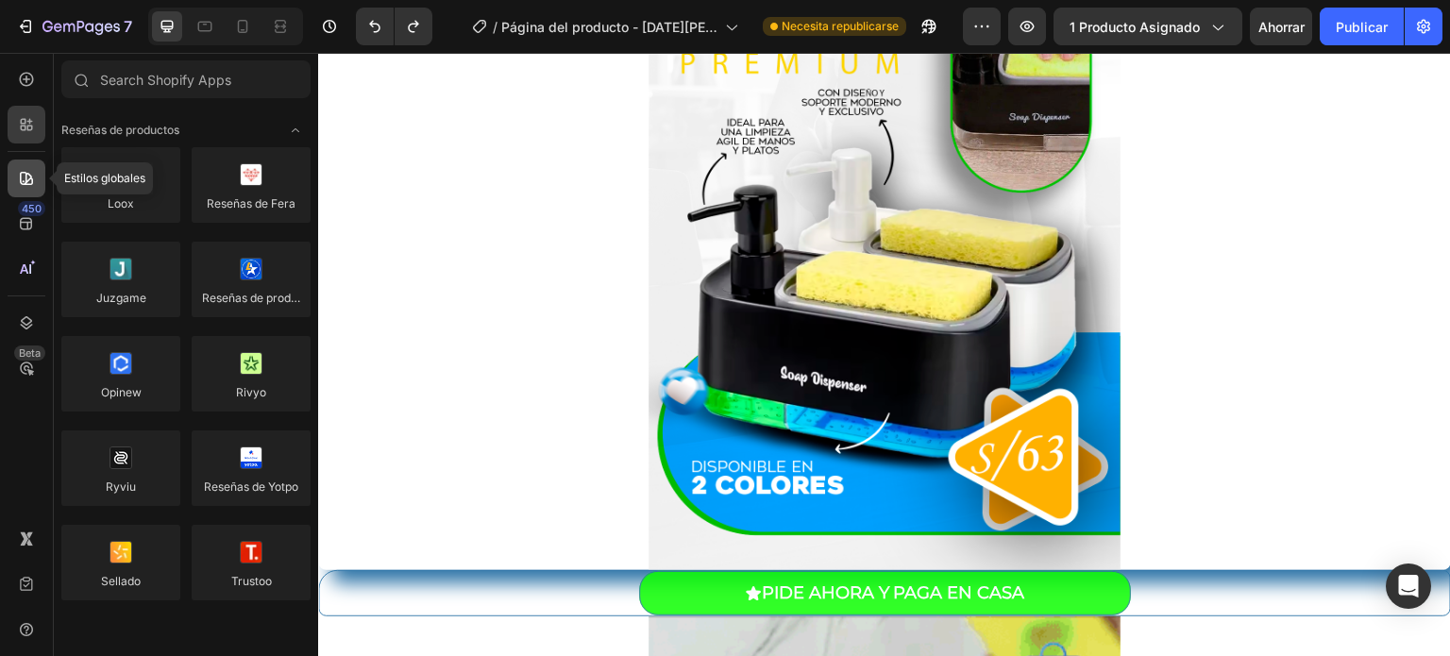
click at [26, 176] on icon at bounding box center [26, 178] width 13 height 13
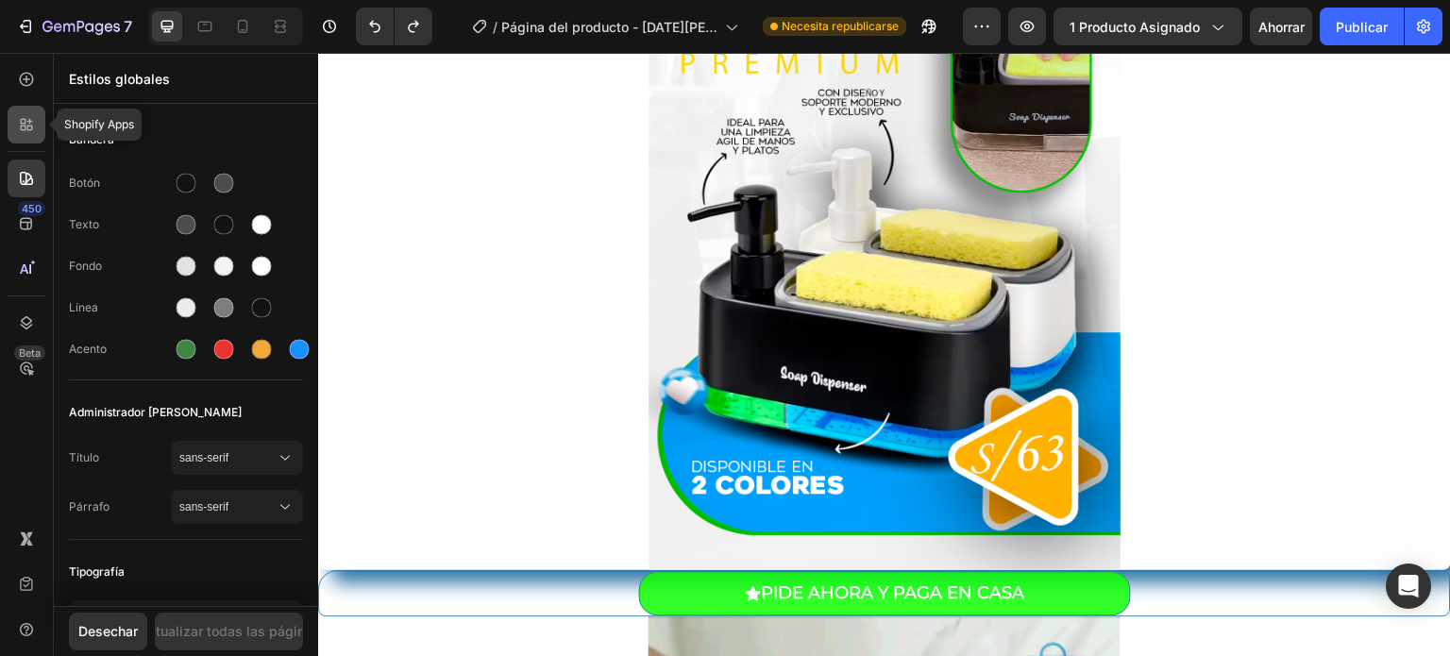
click at [14, 130] on div at bounding box center [27, 125] width 38 height 38
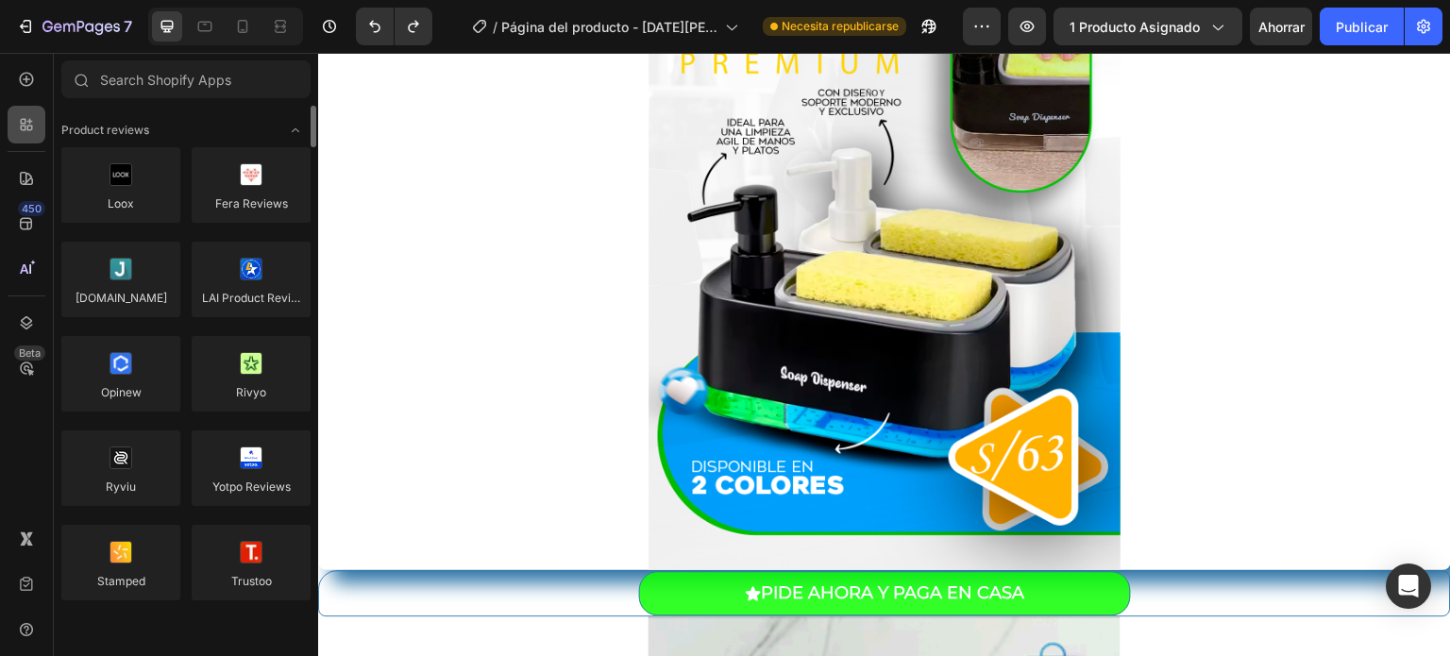
scroll to position [0, 0]
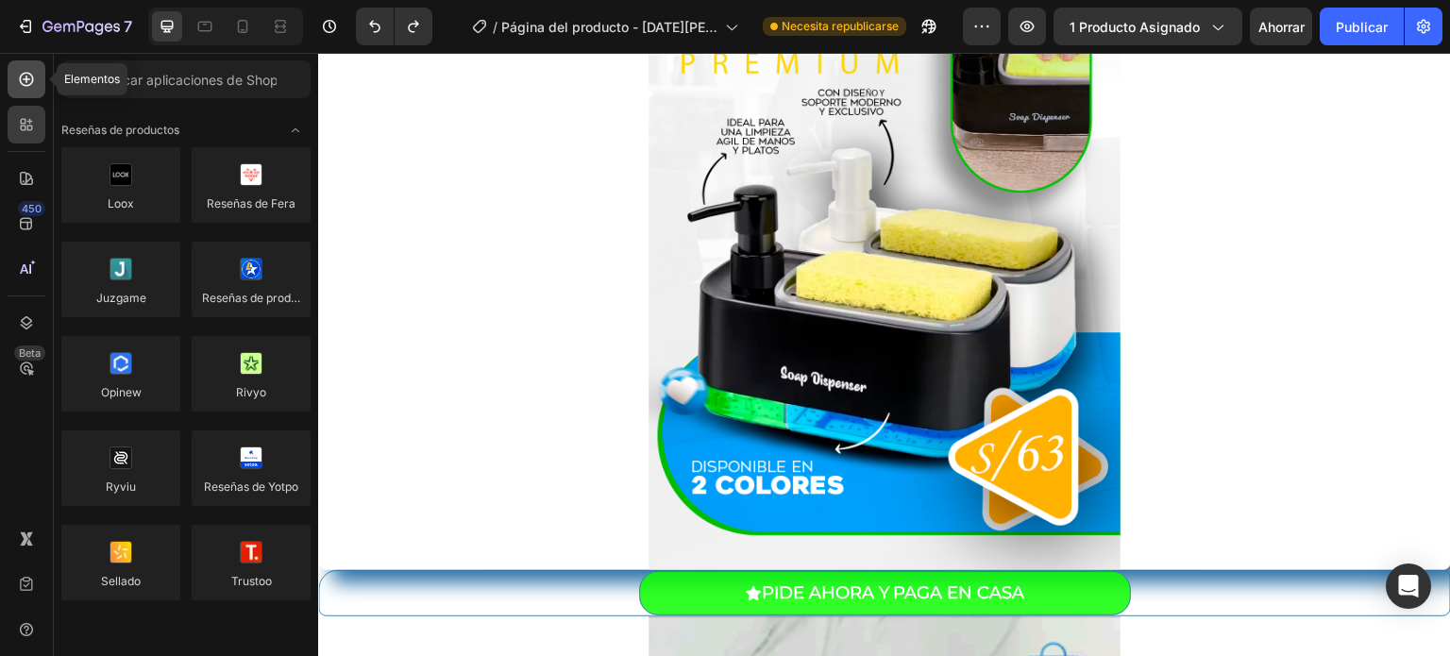
click at [23, 76] on icon at bounding box center [26, 79] width 19 height 19
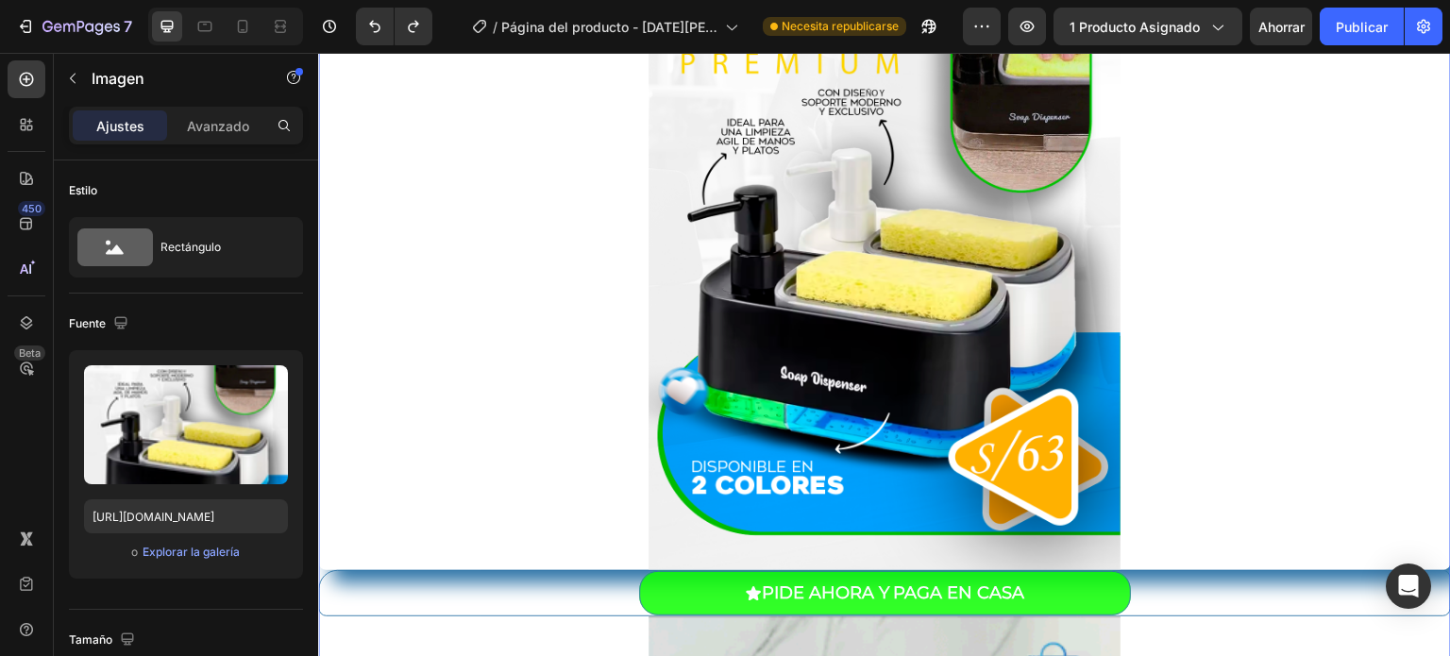
click at [134, 127] on font "Ajustes" at bounding box center [120, 126] width 48 height 16
drag, startPoint x: 310, startPoint y: 194, endPoint x: 305, endPoint y: 169, distance: 25.9
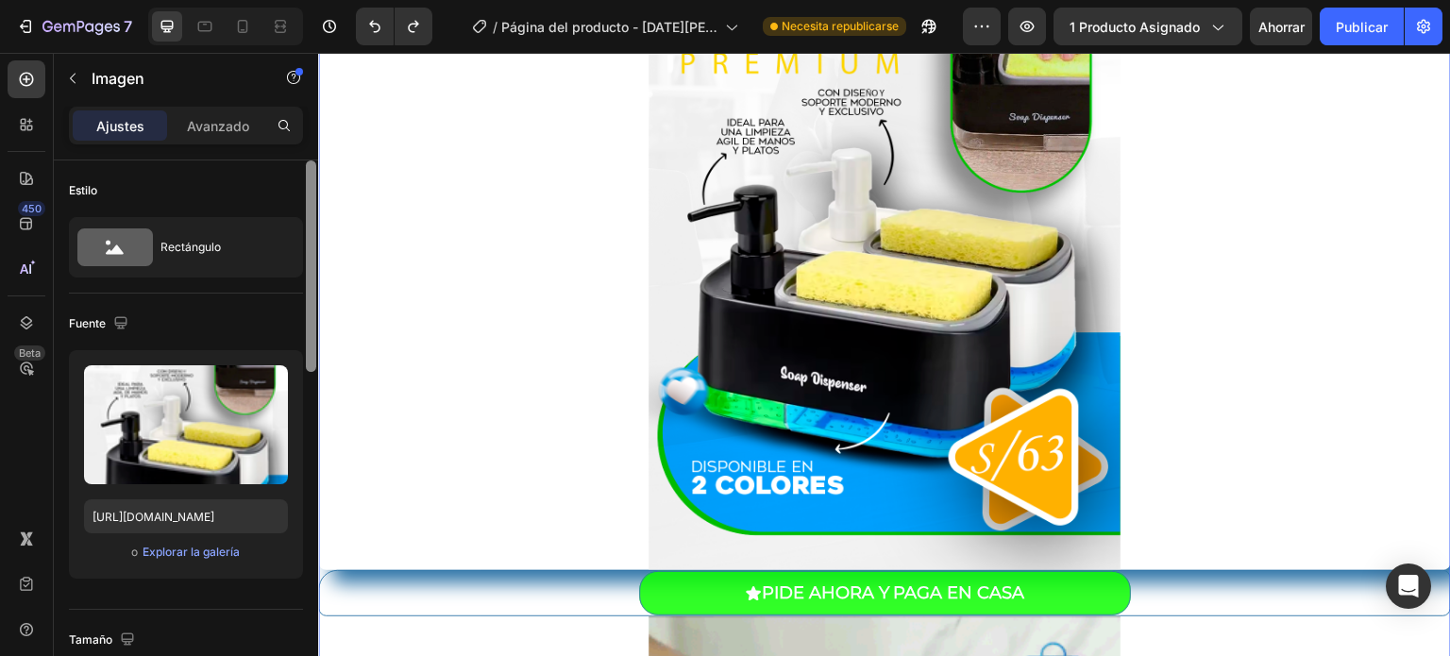
click at [305, 169] on div at bounding box center [311, 434] width 14 height 549
click at [313, 170] on div at bounding box center [311, 265] width 10 height 211
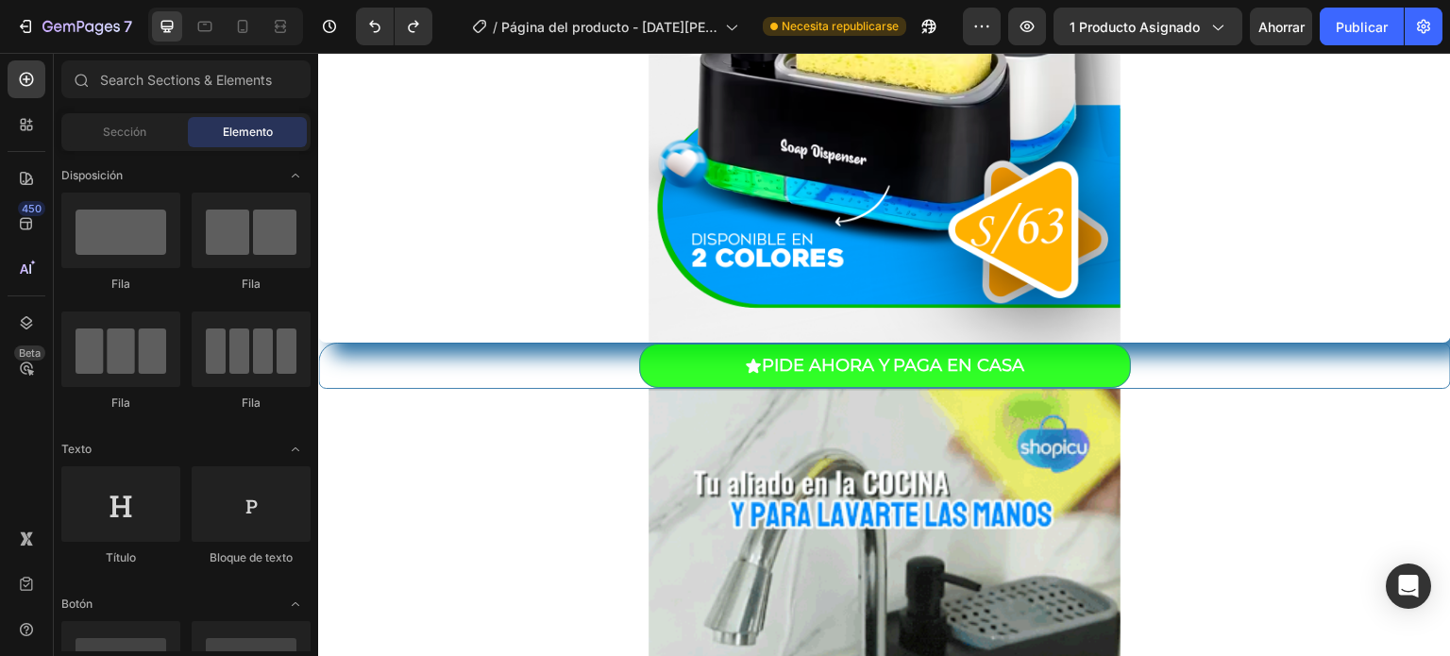
scroll to position [596, 0]
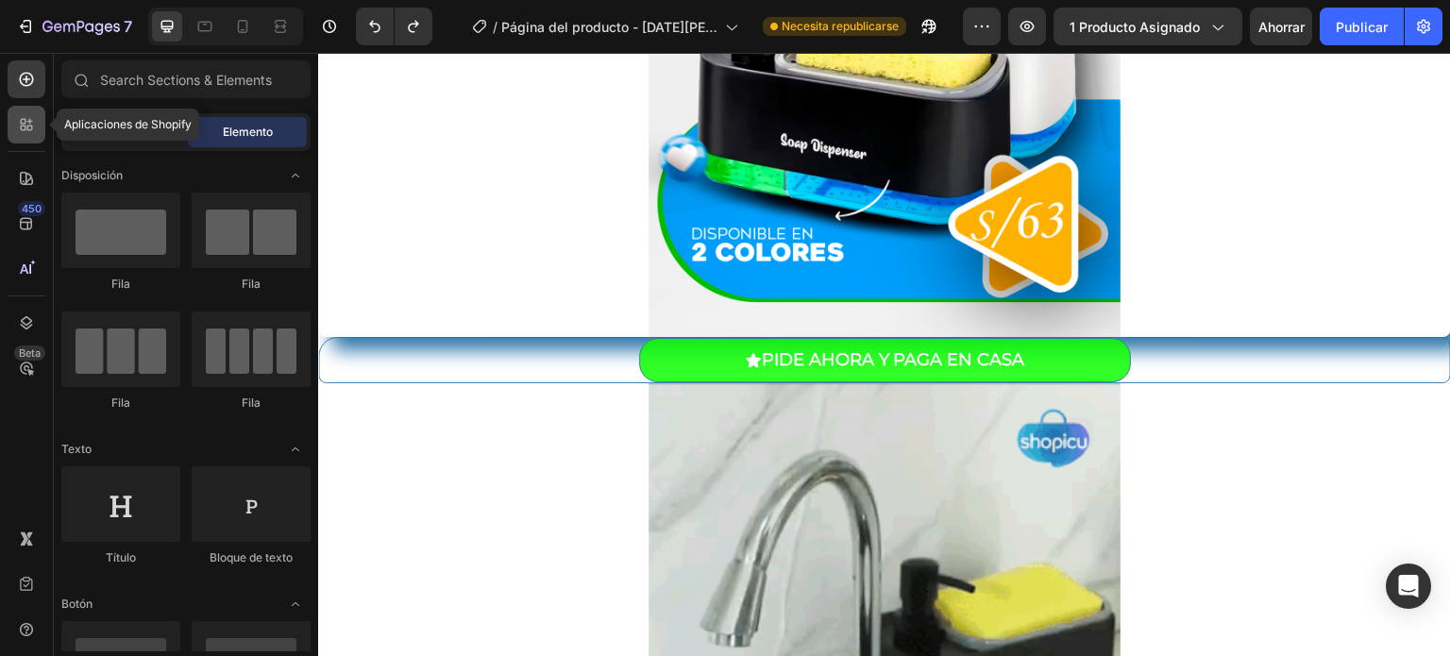
click at [26, 131] on icon at bounding box center [26, 124] width 19 height 19
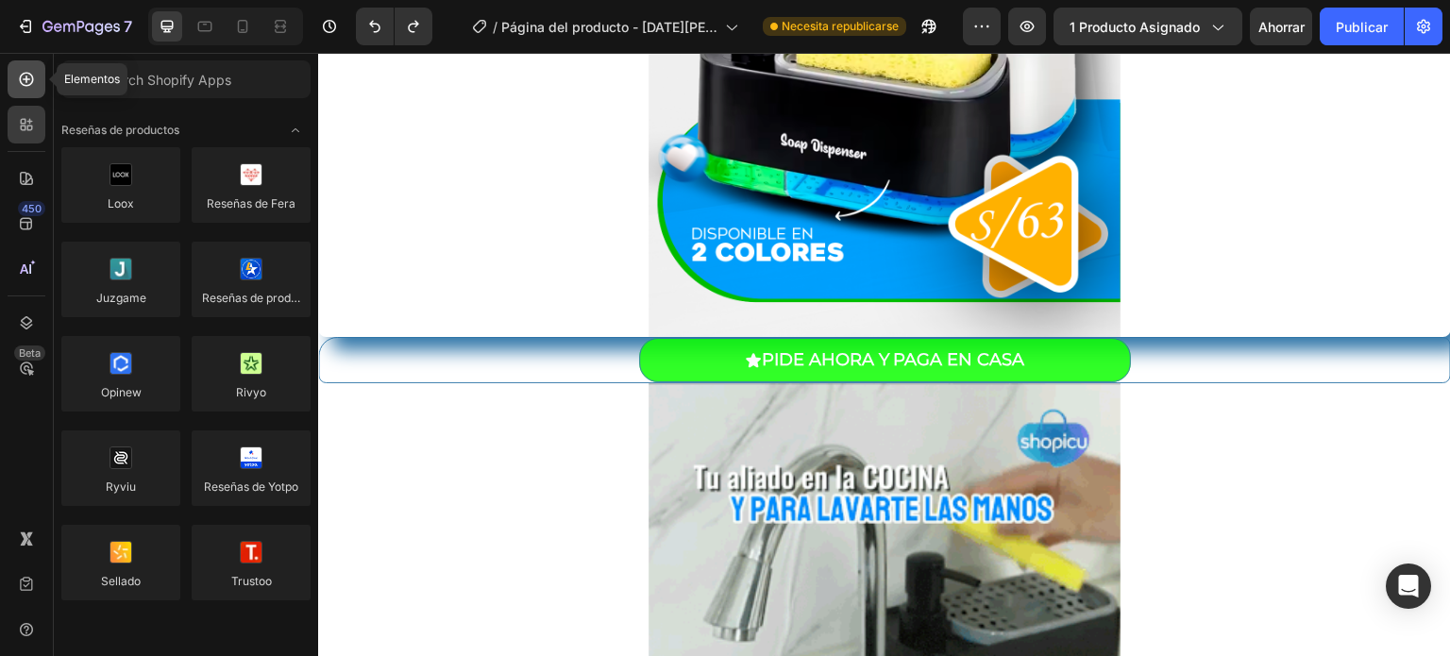
click at [34, 83] on icon at bounding box center [26, 79] width 19 height 19
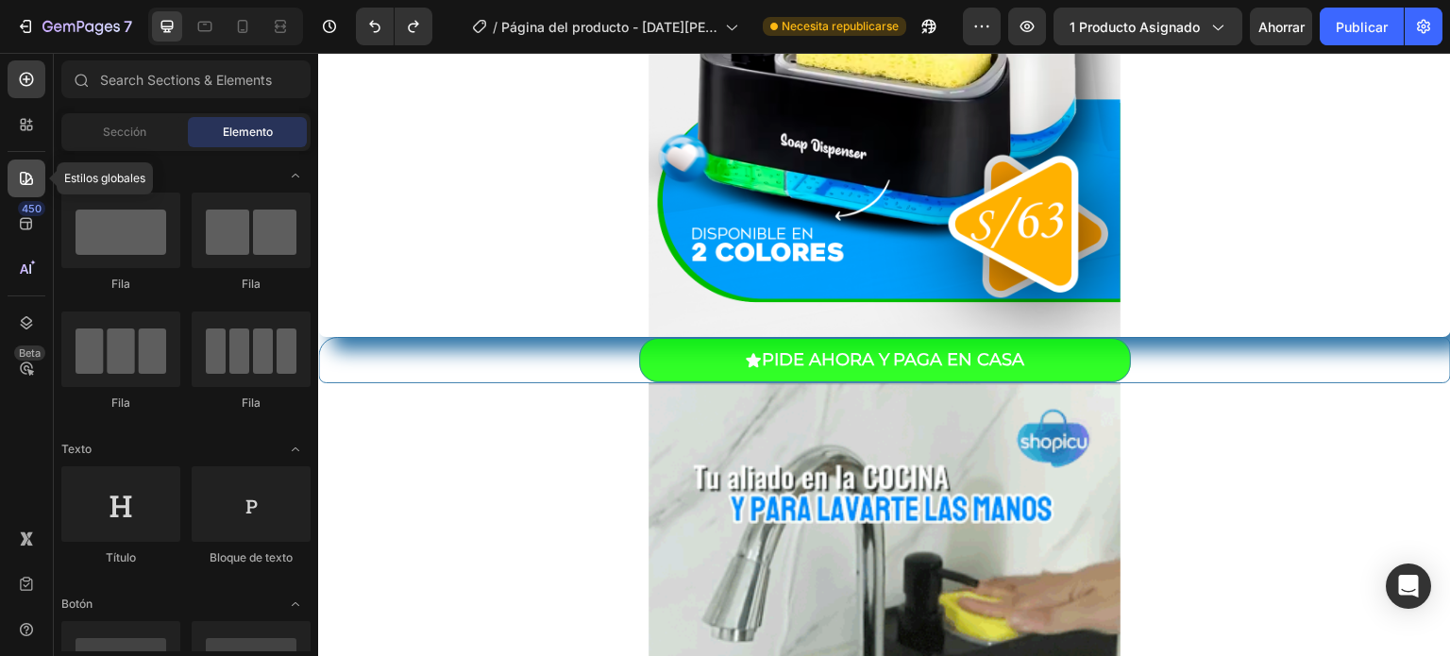
click at [37, 182] on div at bounding box center [27, 179] width 38 height 38
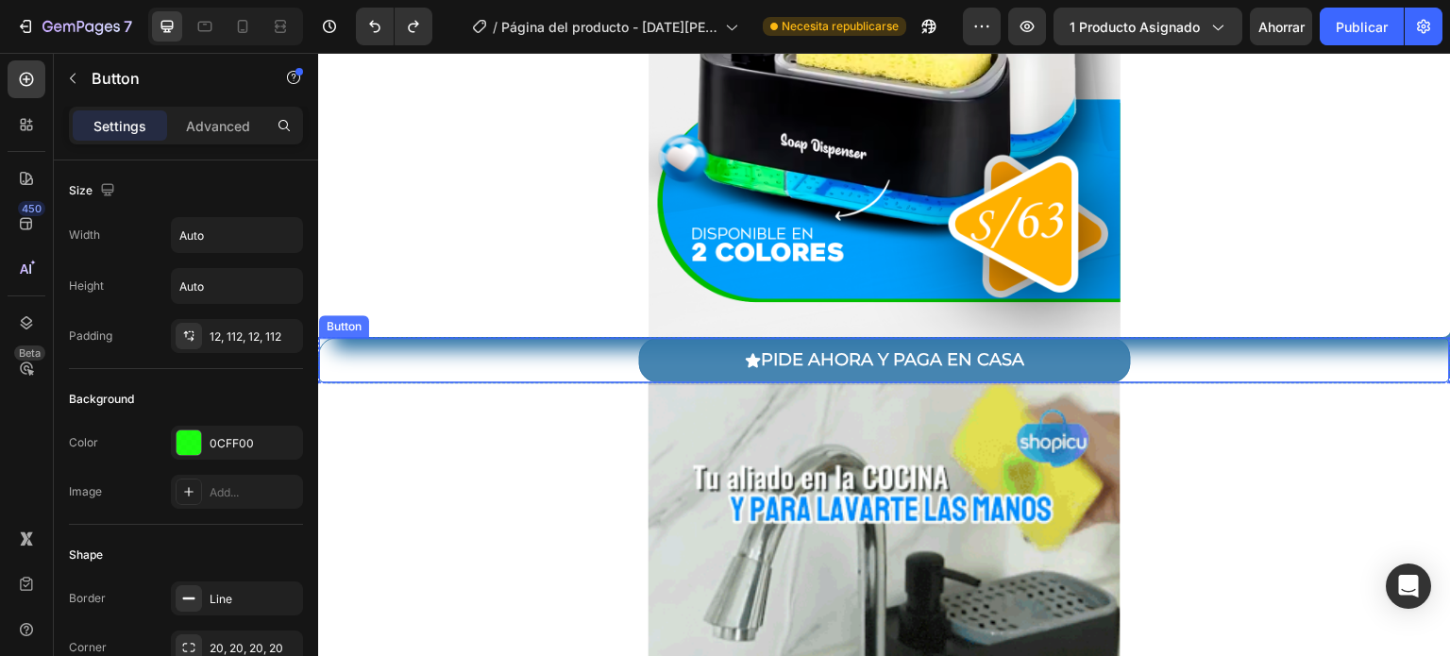
click at [667, 350] on button "PIDE AHORA Y PAGA EN CASA" at bounding box center [885, 360] width 492 height 44
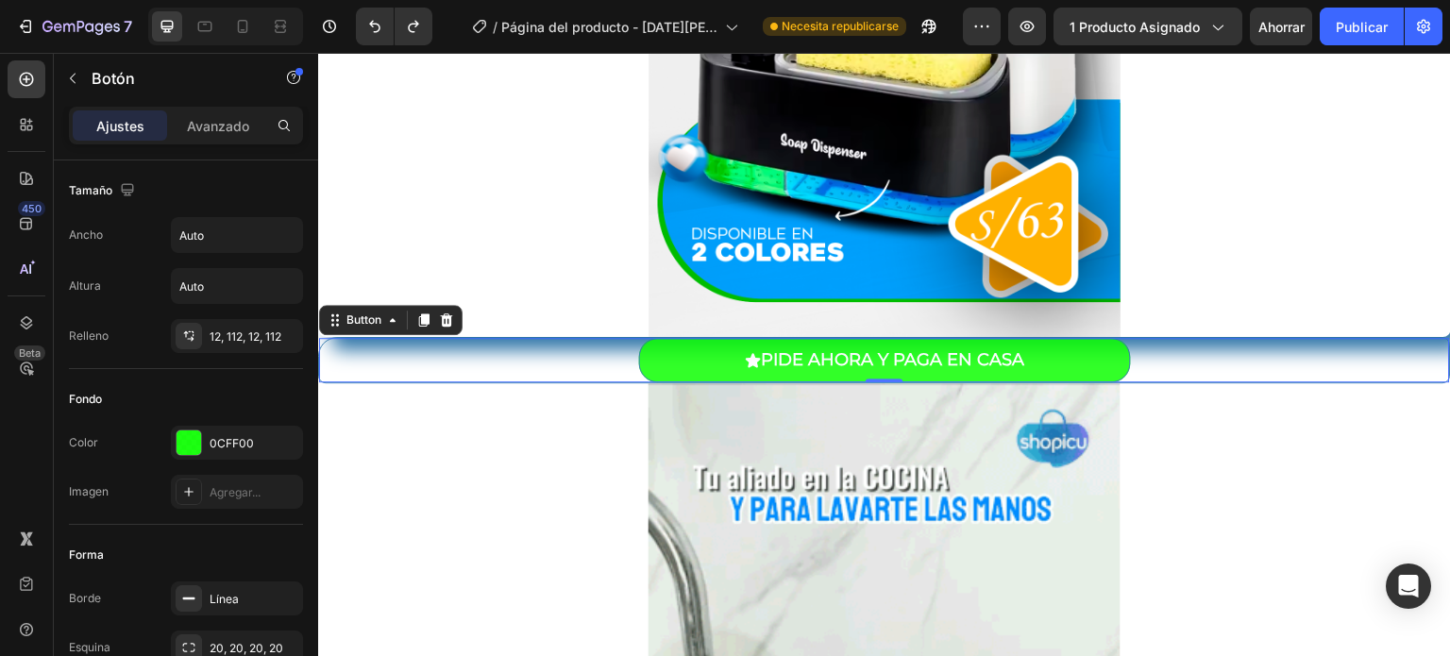
click at [112, 132] on font "Ajustes" at bounding box center [120, 126] width 48 height 16
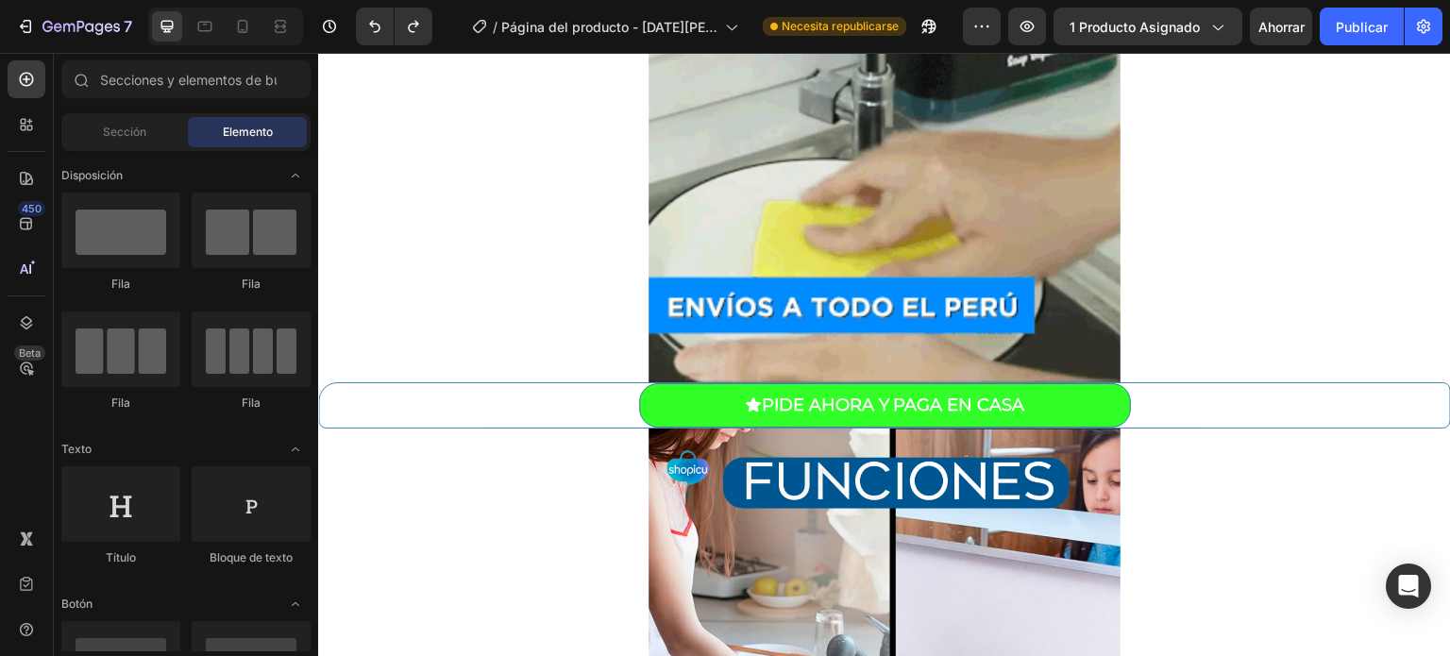
scroll to position [1284, 0]
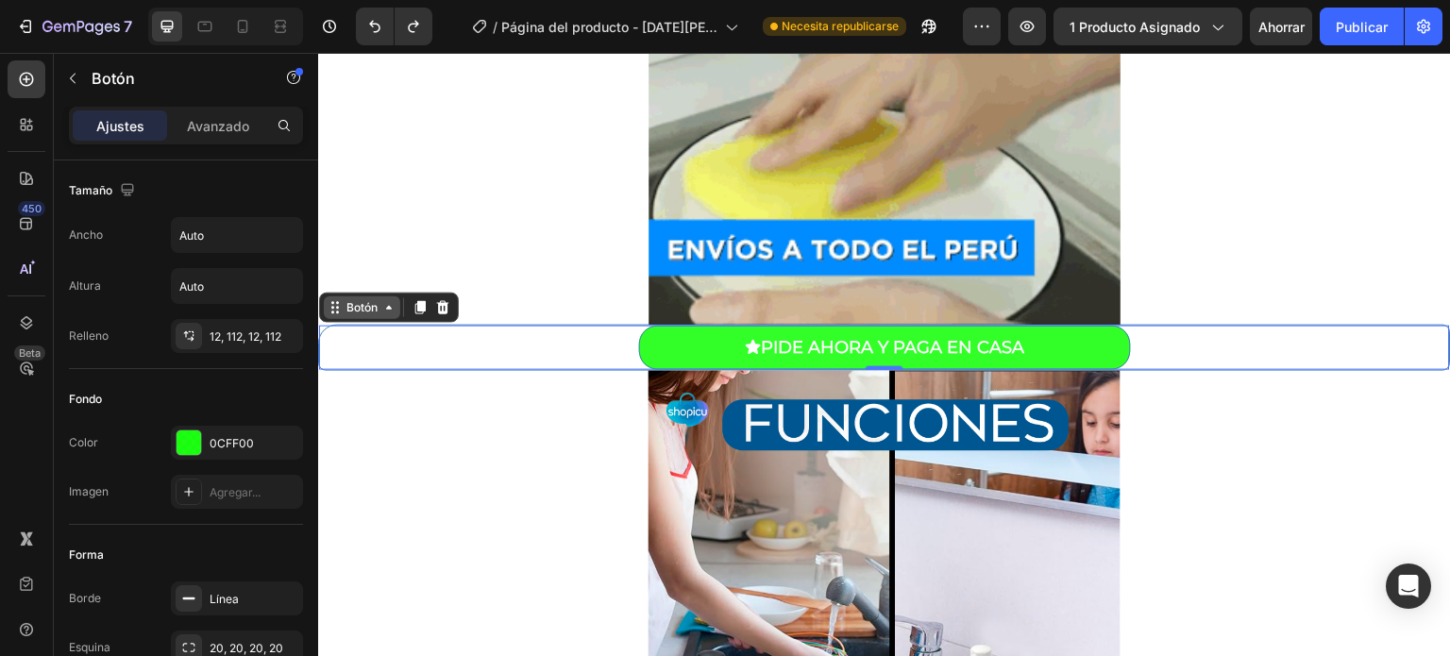
click at [382, 309] on icon at bounding box center [388, 307] width 15 height 15
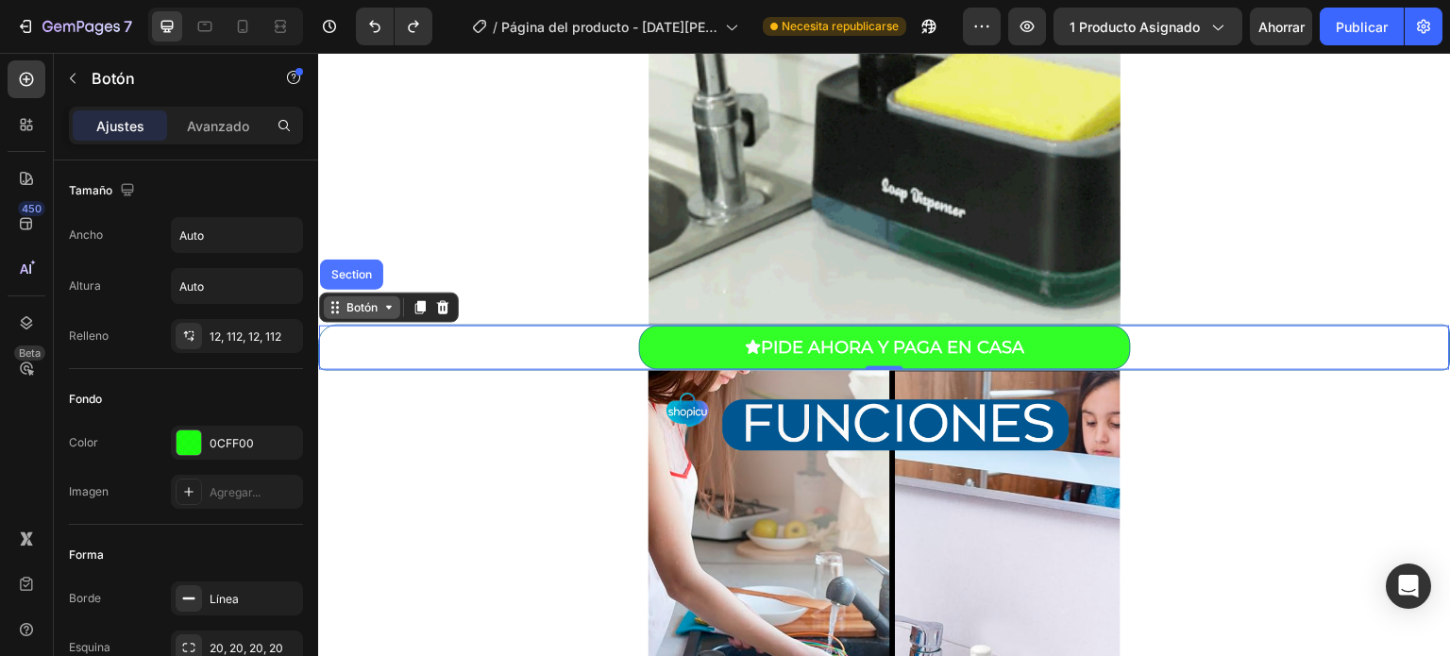
click at [382, 309] on icon at bounding box center [388, 307] width 15 height 15
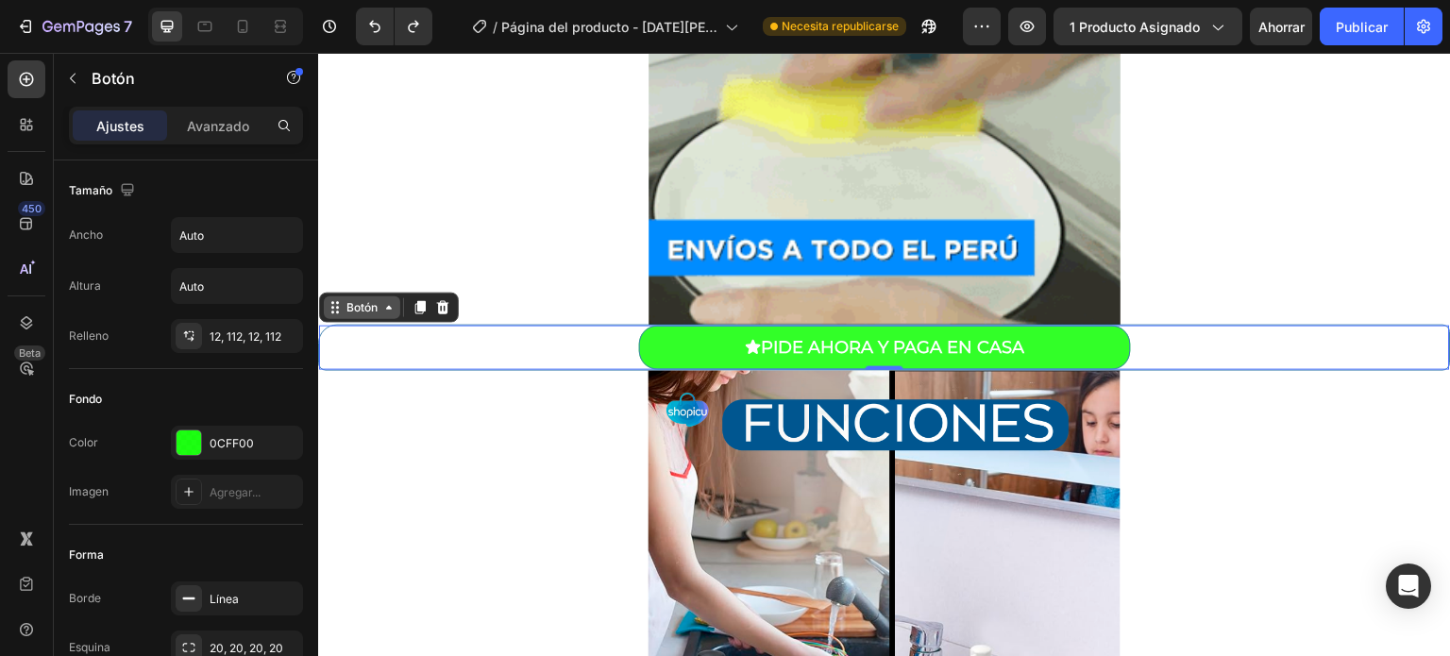
click at [382, 309] on icon at bounding box center [388, 307] width 15 height 15
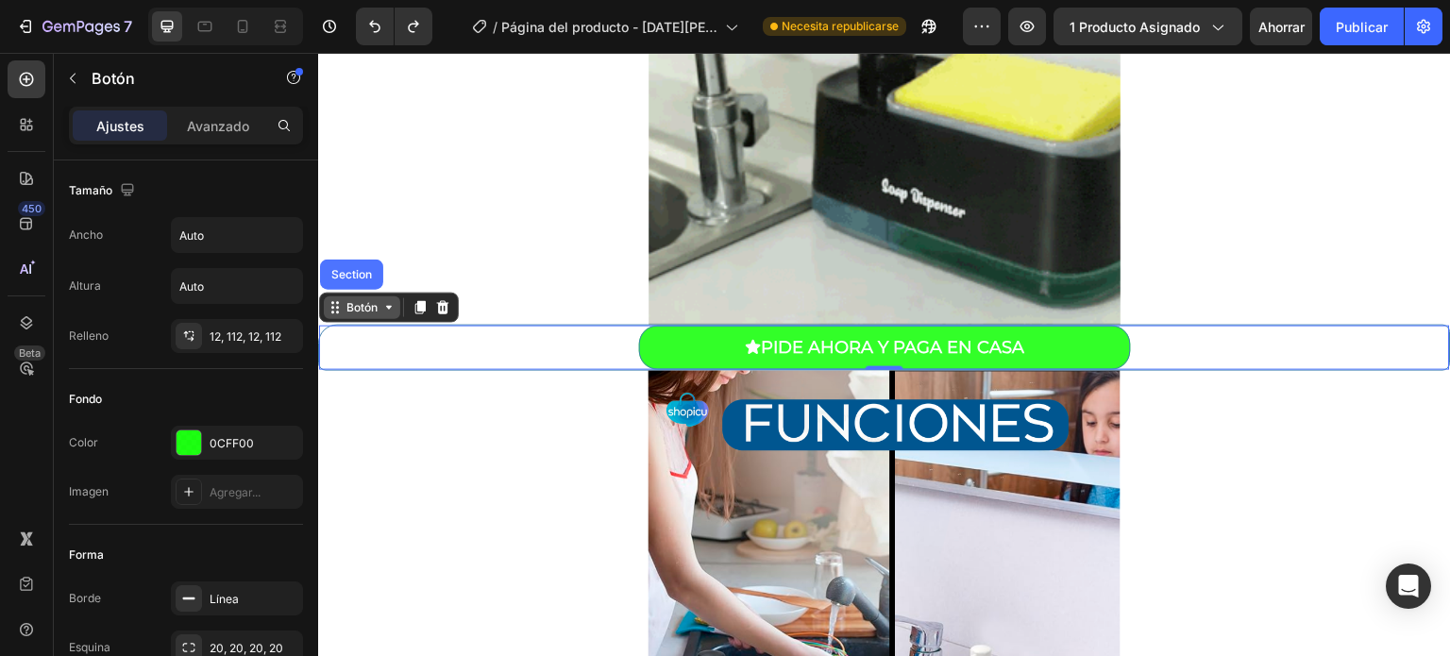
click at [382, 309] on icon at bounding box center [388, 307] width 15 height 15
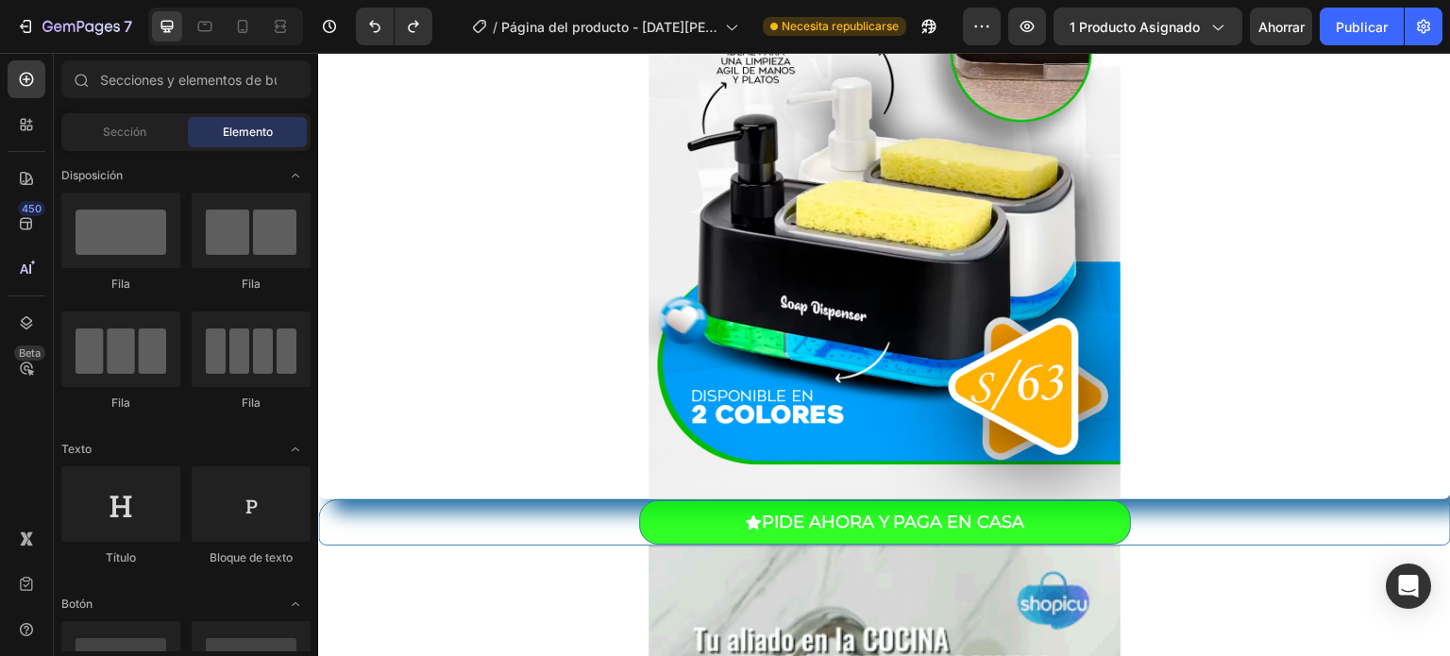
scroll to position [438, 0]
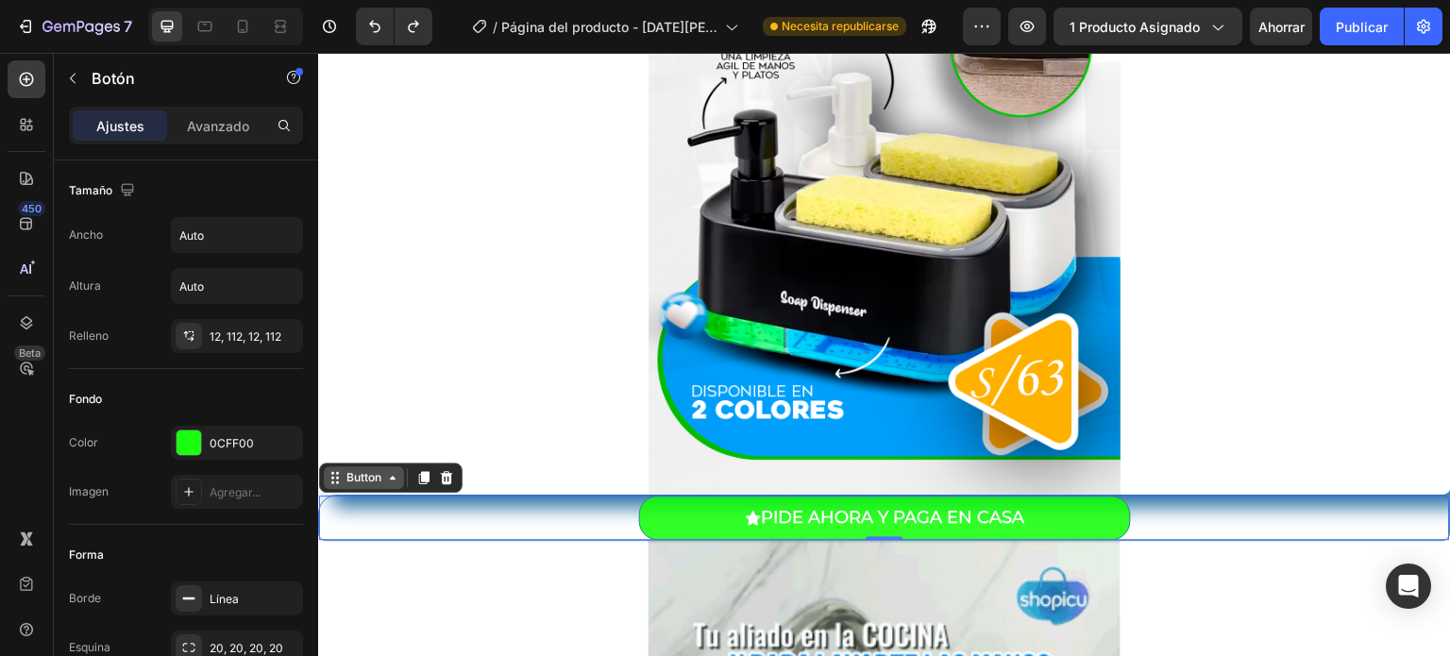
click at [375, 473] on div "Button" at bounding box center [364, 477] width 42 height 17
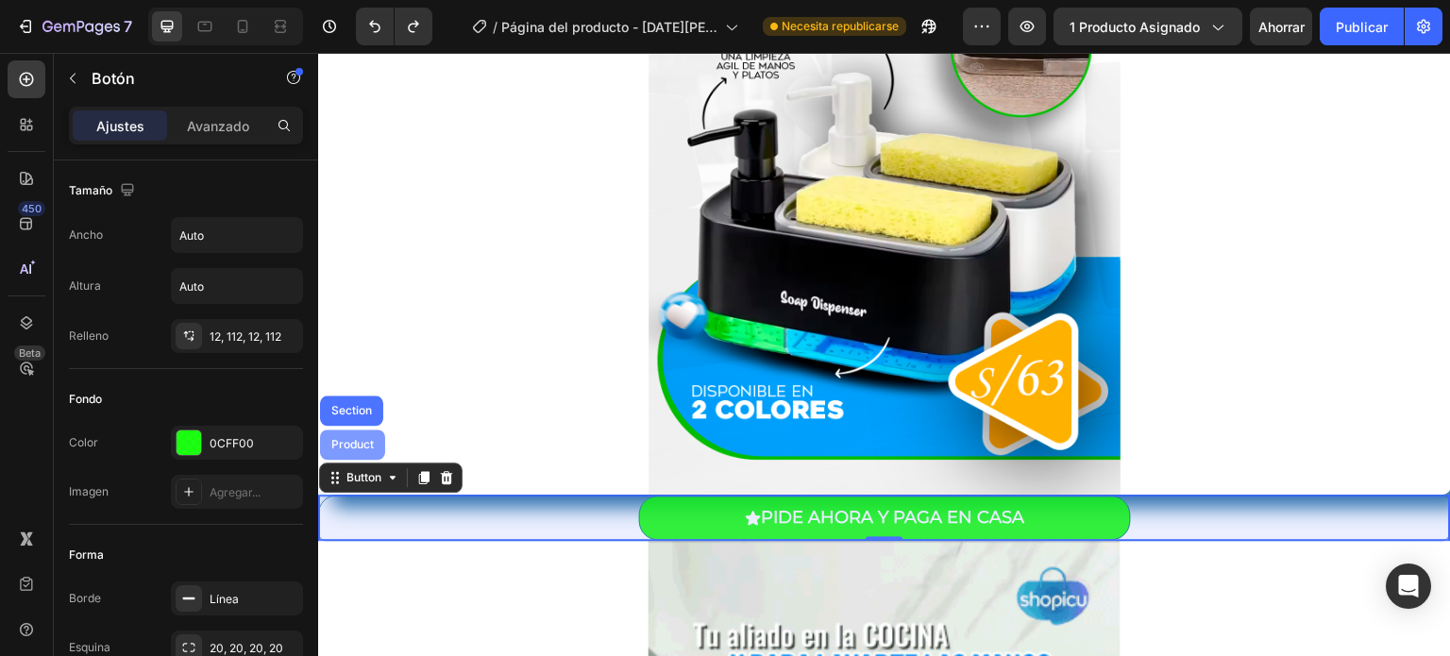
click at [355, 443] on div "Product" at bounding box center [353, 444] width 50 height 11
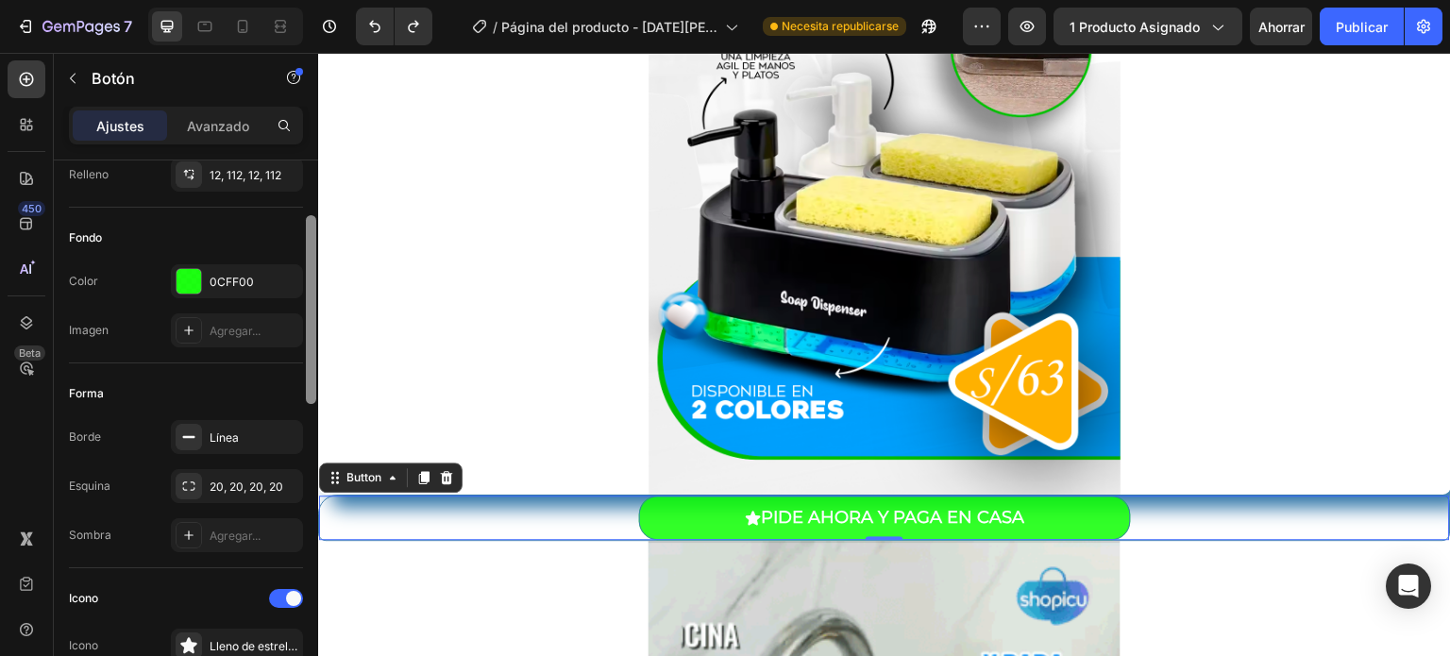
scroll to position [0, 0]
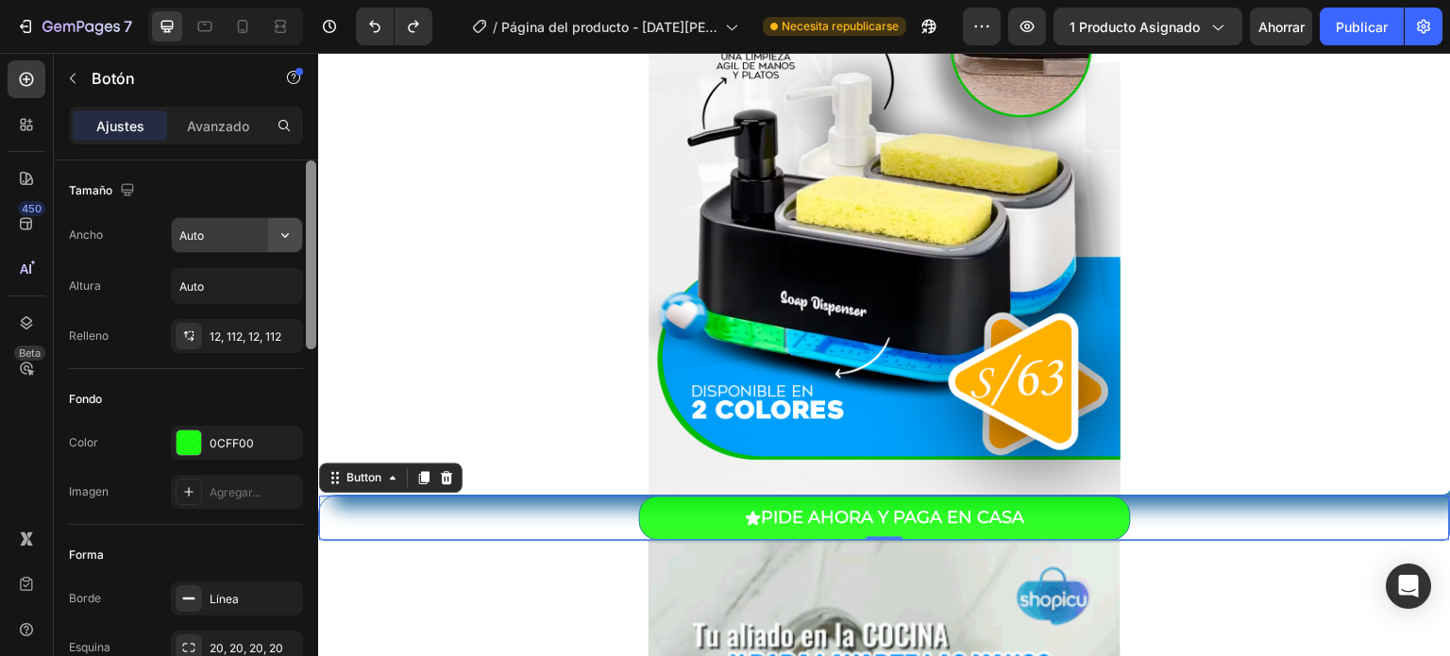
drag, startPoint x: 313, startPoint y: 295, endPoint x: 291, endPoint y: 229, distance: 69.8
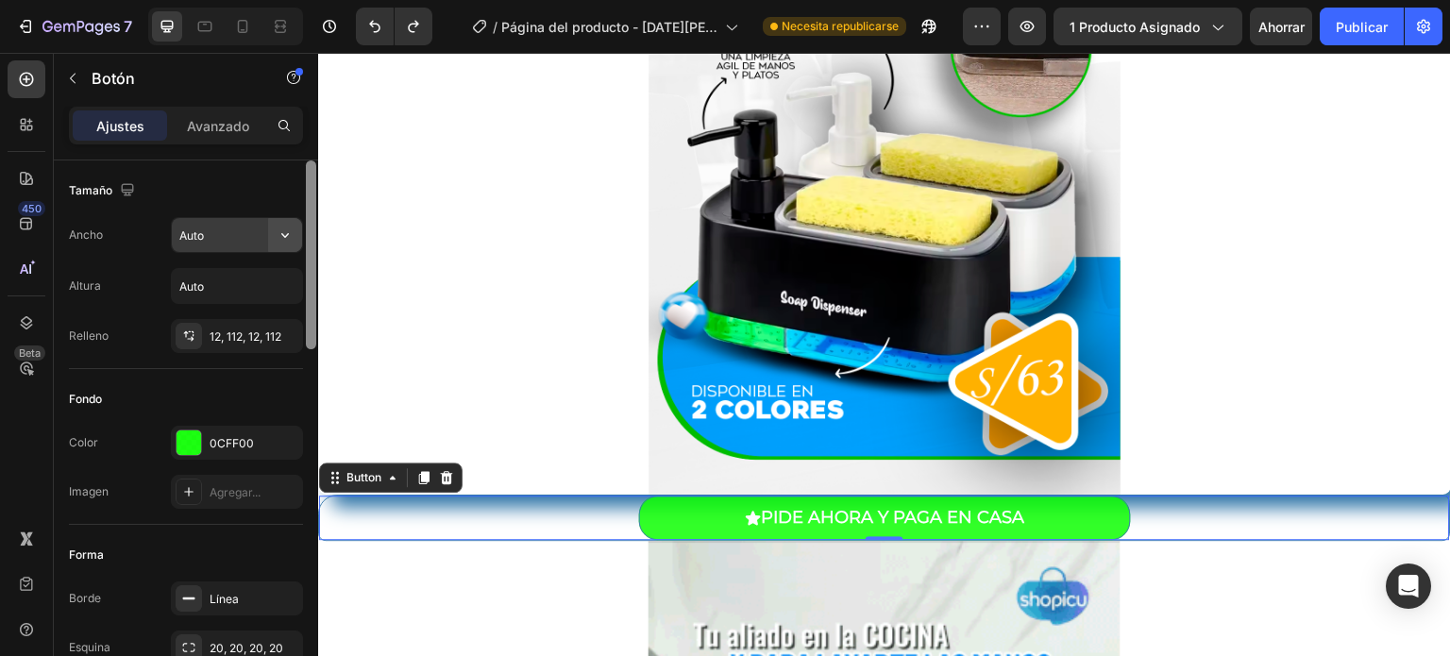
click at [291, 229] on div "Tamaño Ancho Auto Altura Auto Relleno 12, 112, 12, 112 Fondo Color 0CFF00 Image…" at bounding box center [186, 434] width 264 height 549
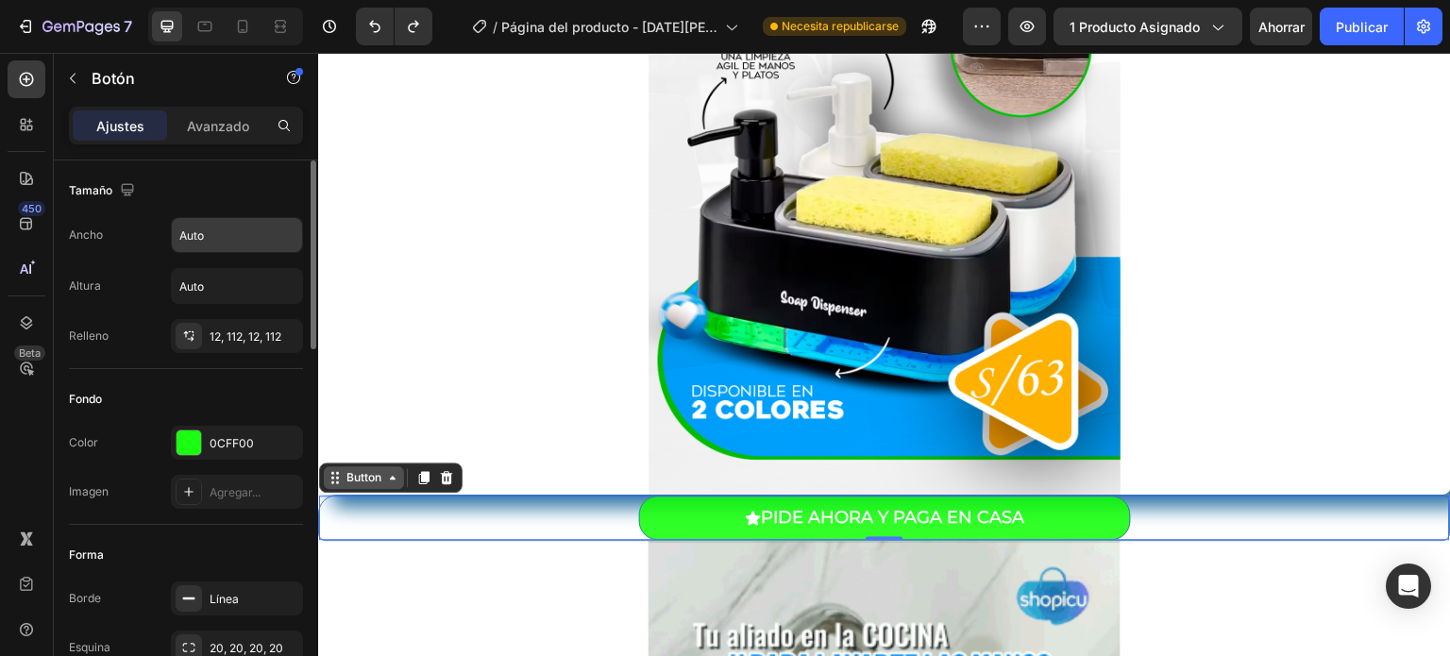
click at [343, 481] on div "Button" at bounding box center [364, 477] width 42 height 17
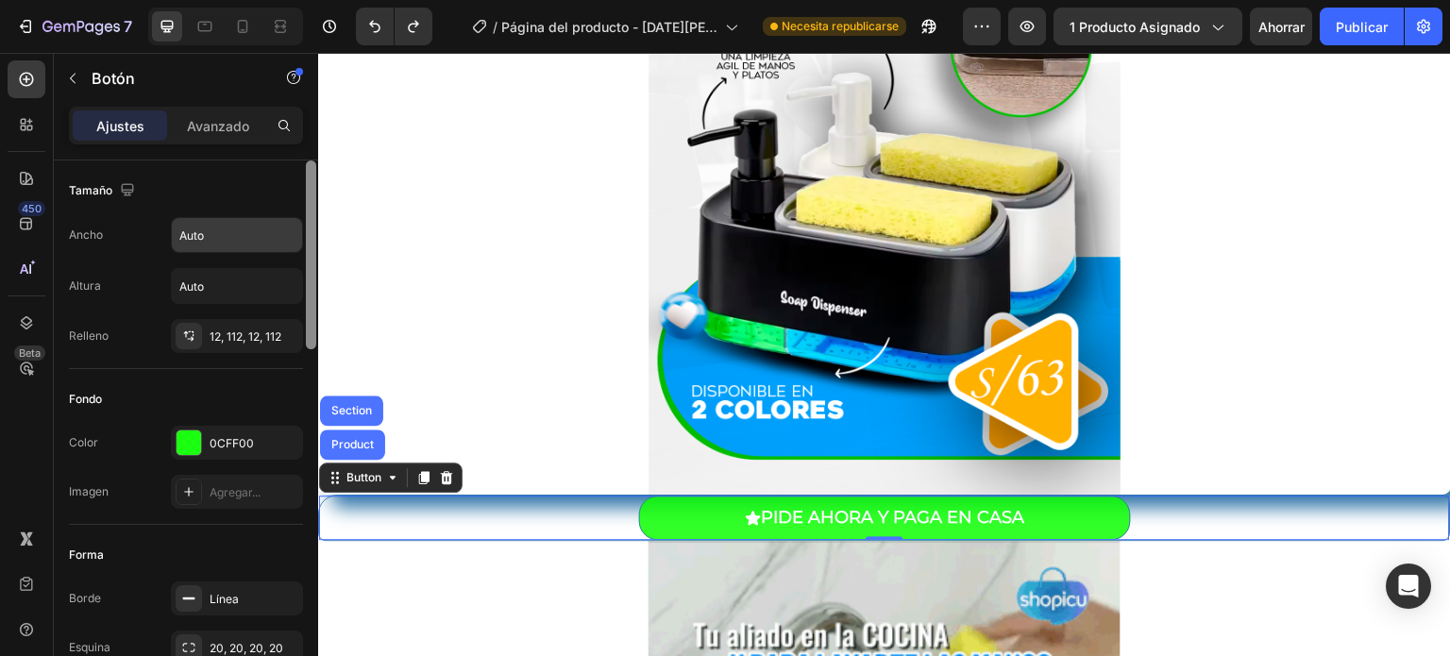
drag, startPoint x: 307, startPoint y: 263, endPoint x: 307, endPoint y: 227, distance: 36.8
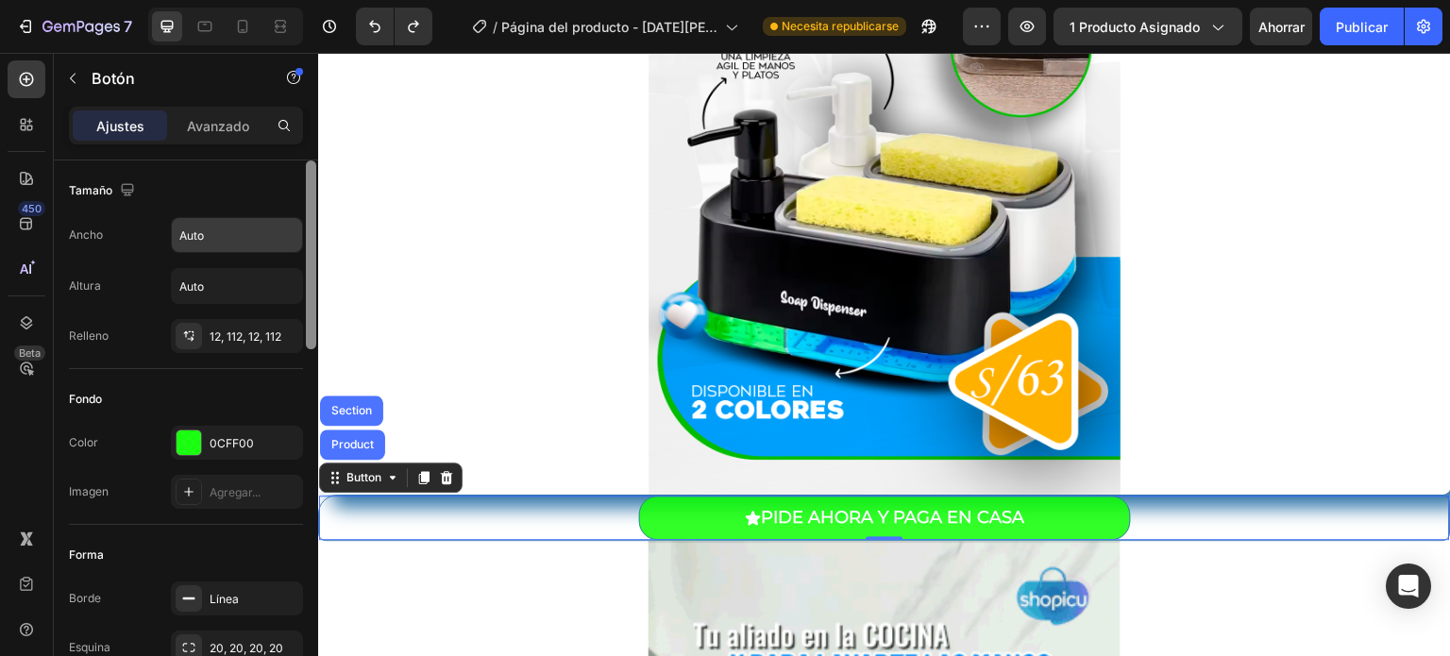
click at [307, 227] on div at bounding box center [311, 254] width 10 height 189
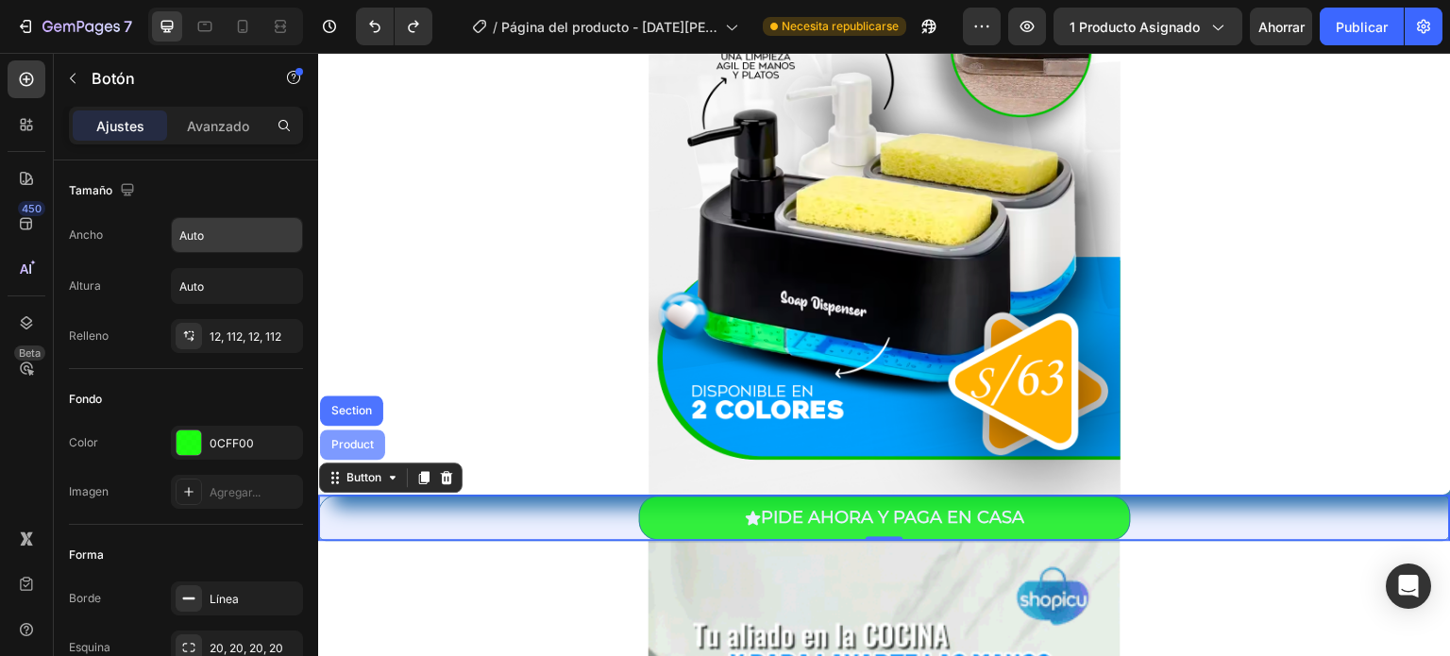
click at [344, 444] on div "Product" at bounding box center [353, 444] width 50 height 11
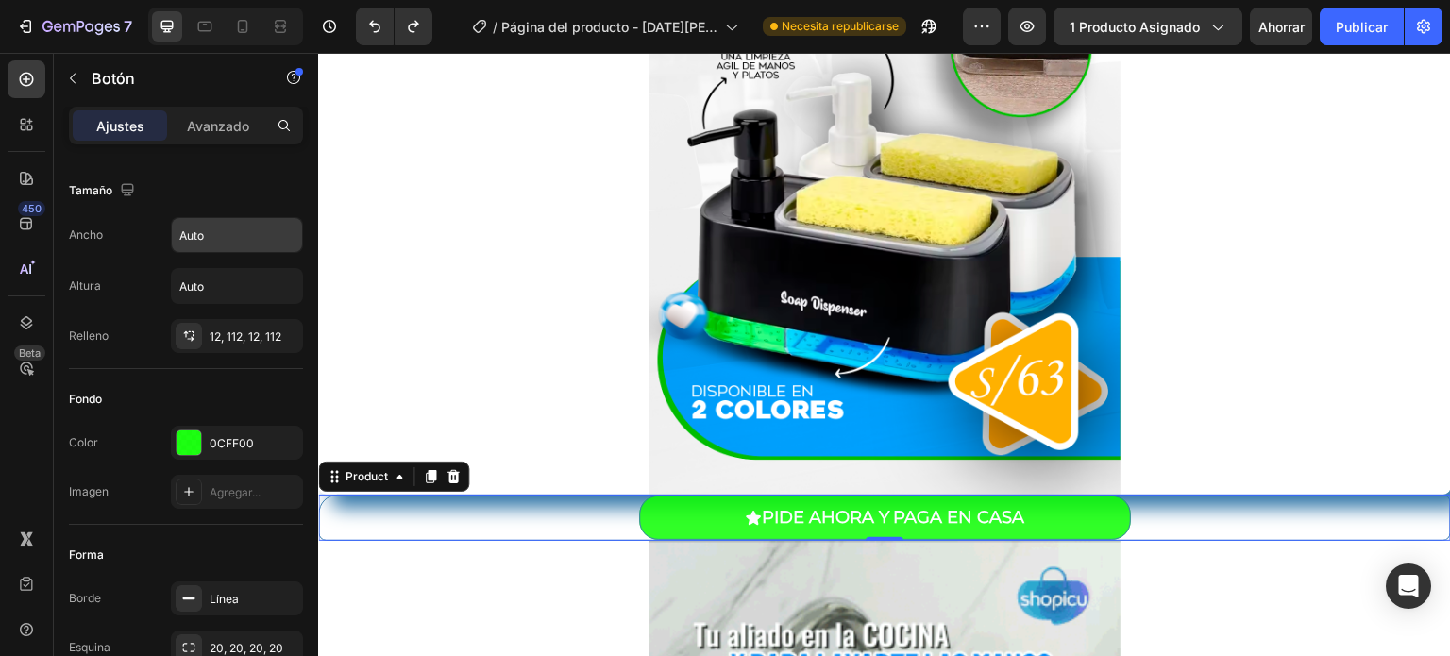
click at [344, 444] on div at bounding box center [884, 141] width 1133 height 708
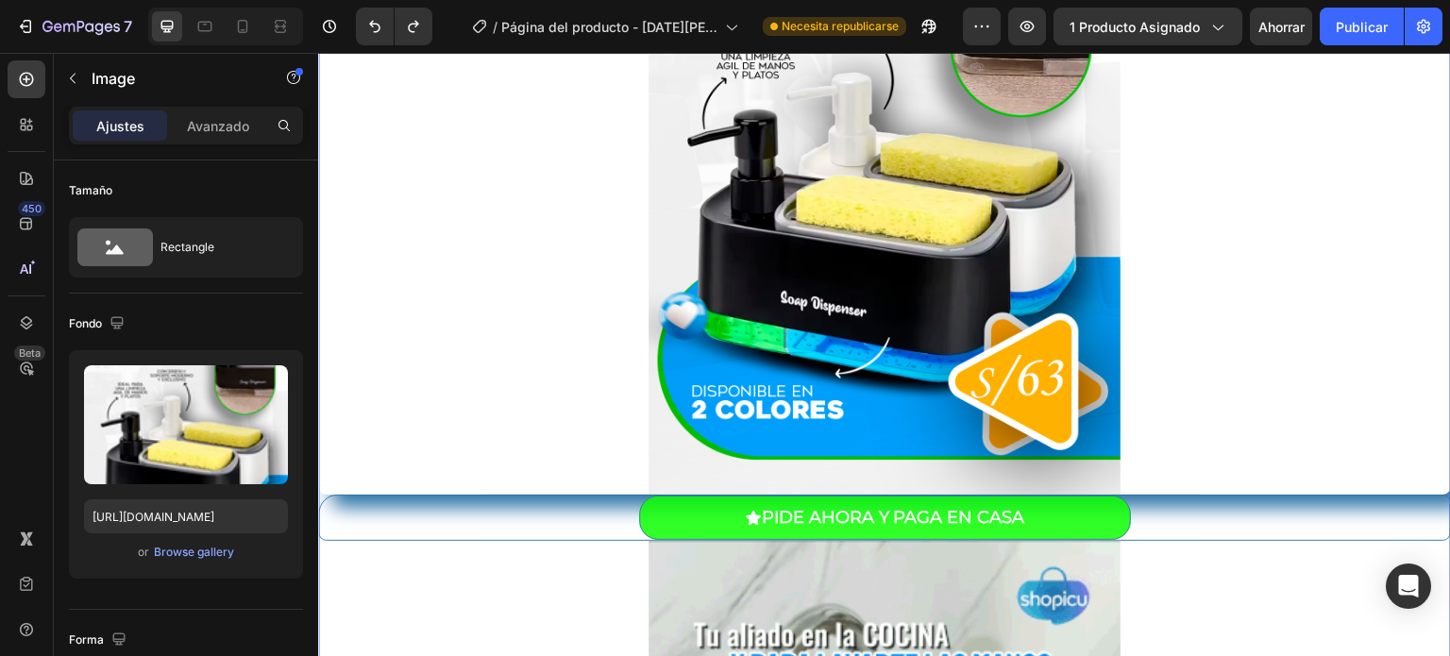
click at [344, 444] on div at bounding box center [884, 141] width 1133 height 708
drag, startPoint x: 306, startPoint y: 238, endPoint x: 312, endPoint y: 147, distance: 90.9
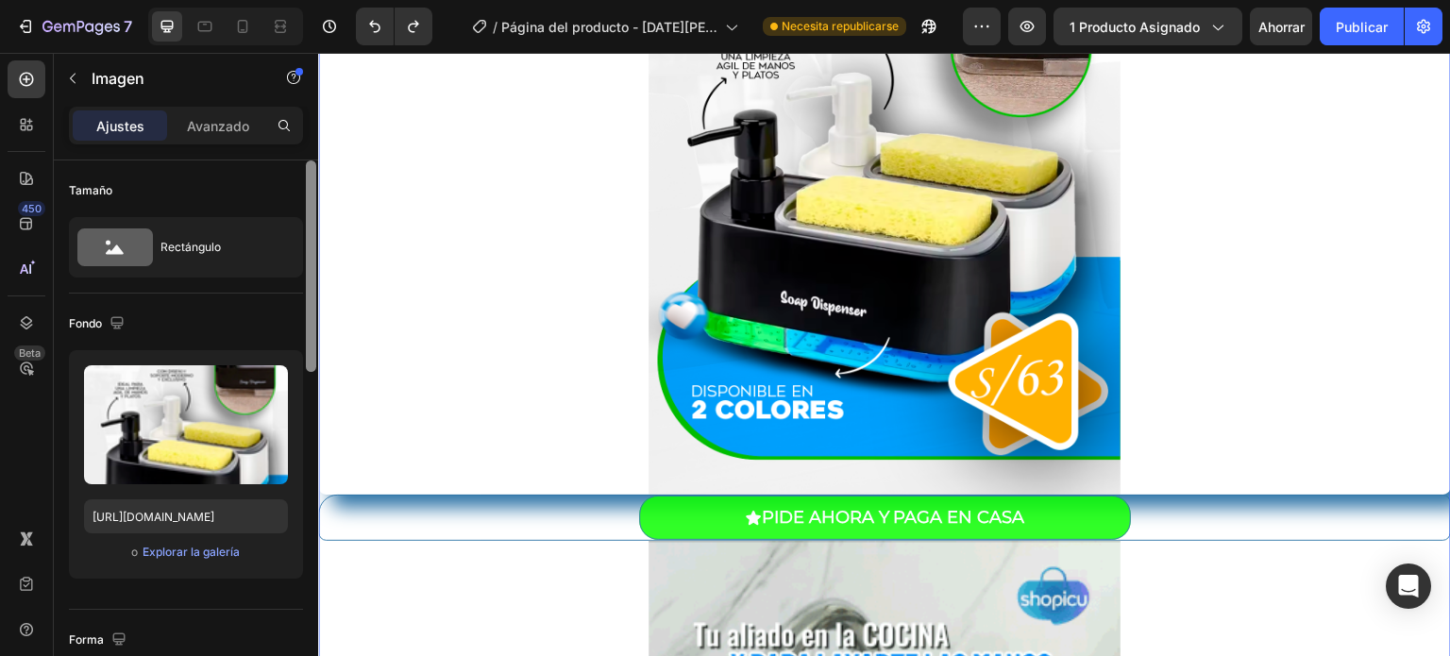
click at [312, 147] on div "Ajustes Avanzado Tamaño Rectángulo Fondo Subir imagen [URL][DOMAIN_NAME] o Expl…" at bounding box center [186, 408] width 264 height 603
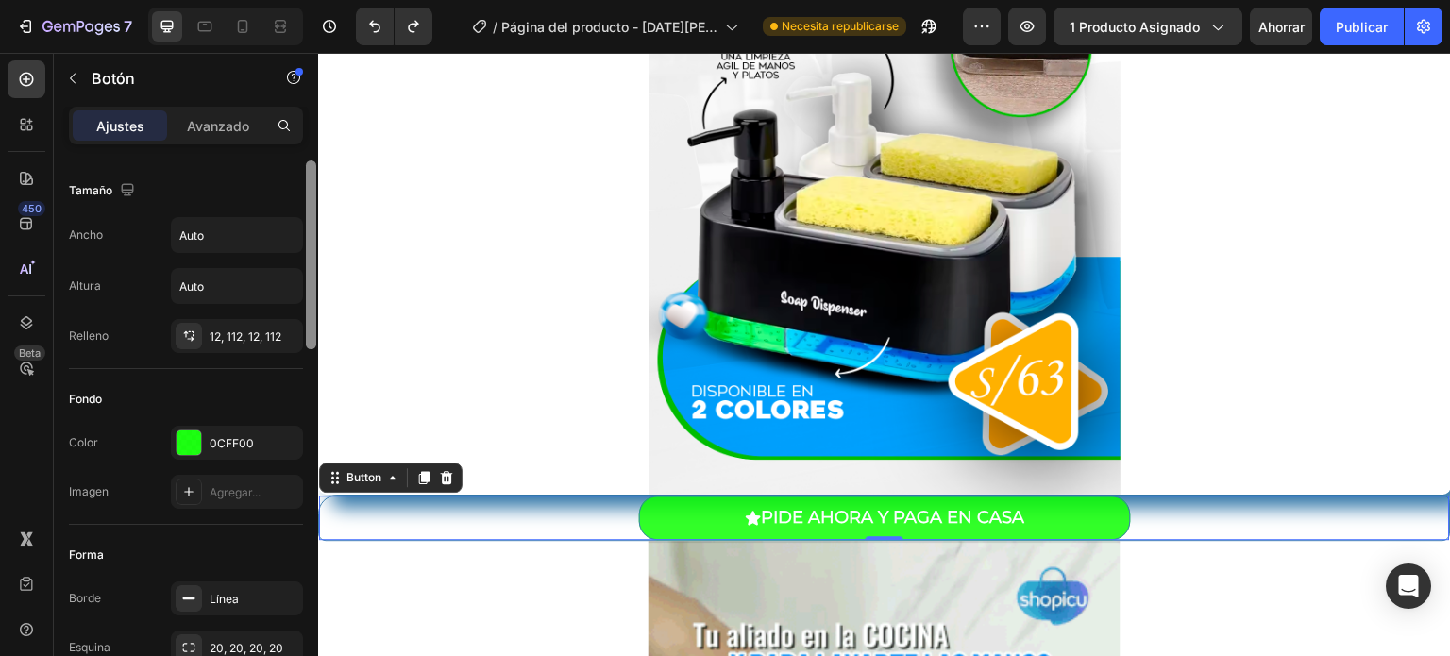
drag, startPoint x: 312, startPoint y: 218, endPoint x: 306, endPoint y: 135, distance: 83.3
click at [306, 135] on div "Ajustes Avanzado Tamaño Ancho Auto Altura Auto Relleno 12, 112, 12, 112 Fondo C…" at bounding box center [186, 408] width 264 height 603
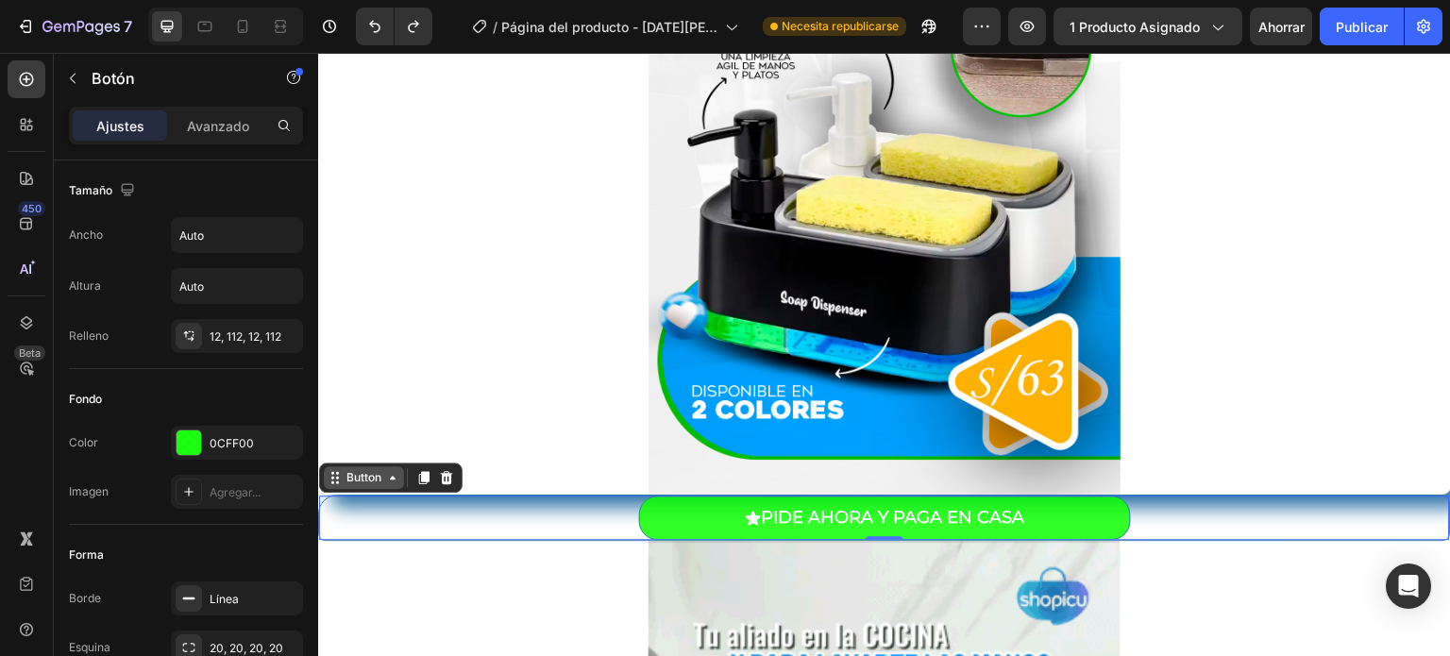
click at [379, 475] on div "Button" at bounding box center [364, 477] width 42 height 17
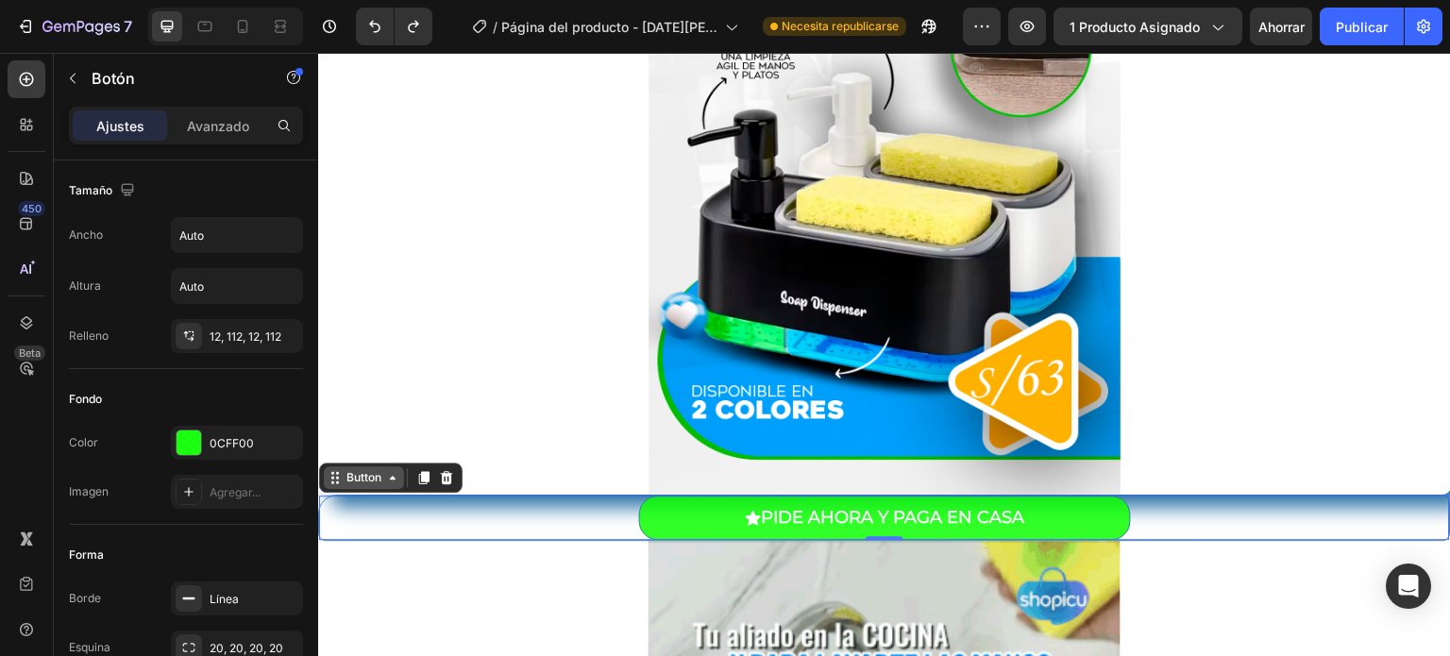
click at [379, 475] on div "Button" at bounding box center [364, 477] width 42 height 17
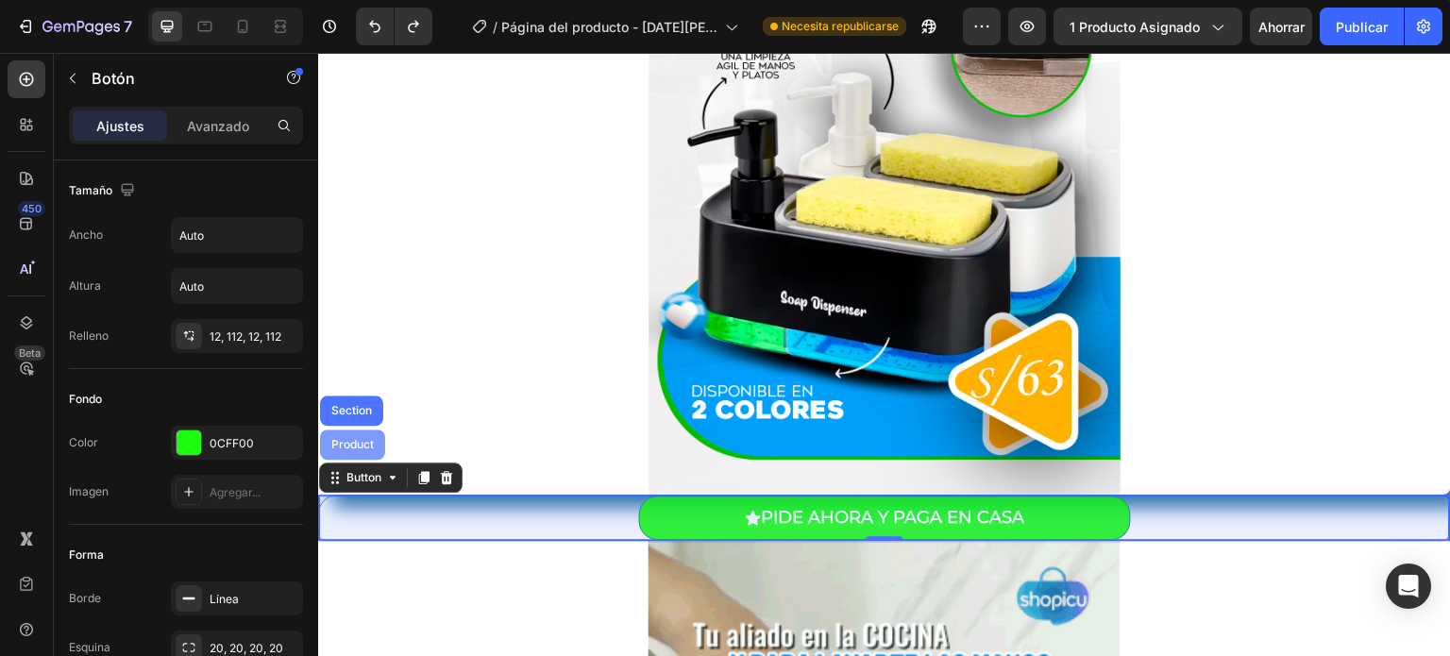
click at [361, 449] on div "Product" at bounding box center [352, 444] width 65 height 30
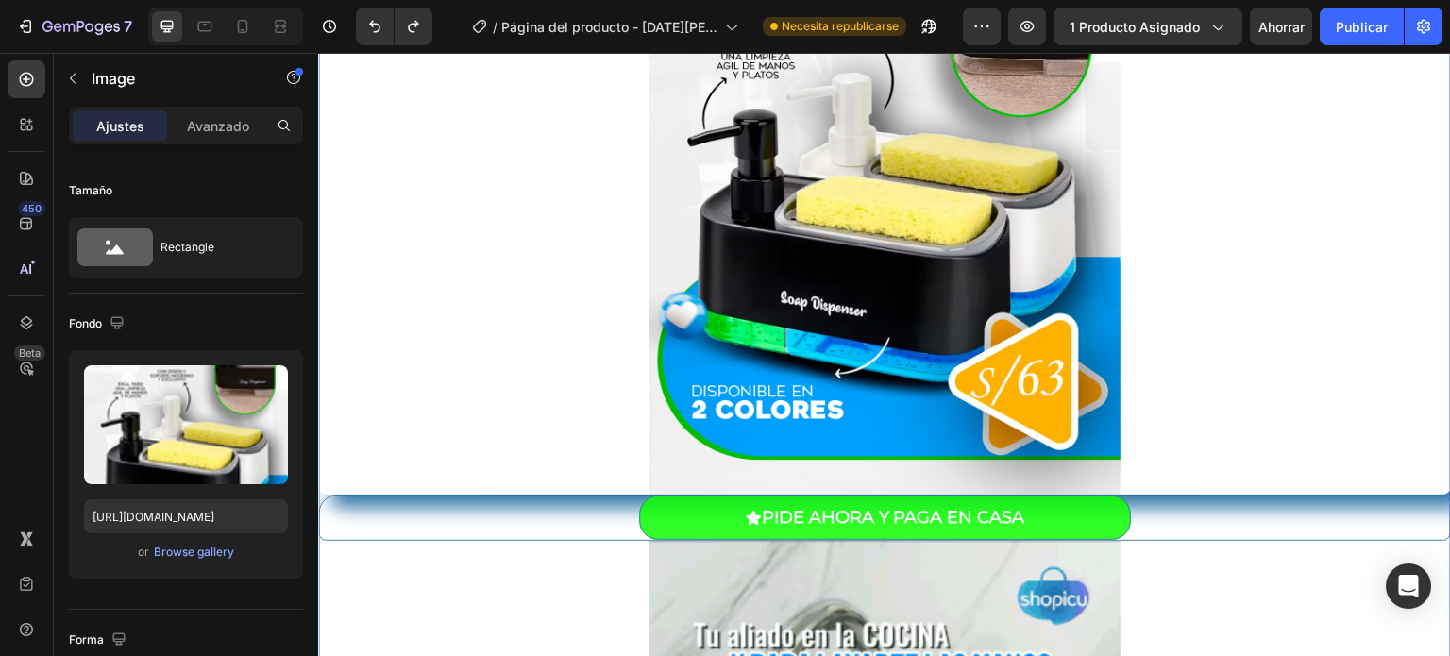
click at [361, 449] on div at bounding box center [884, 141] width 1133 height 708
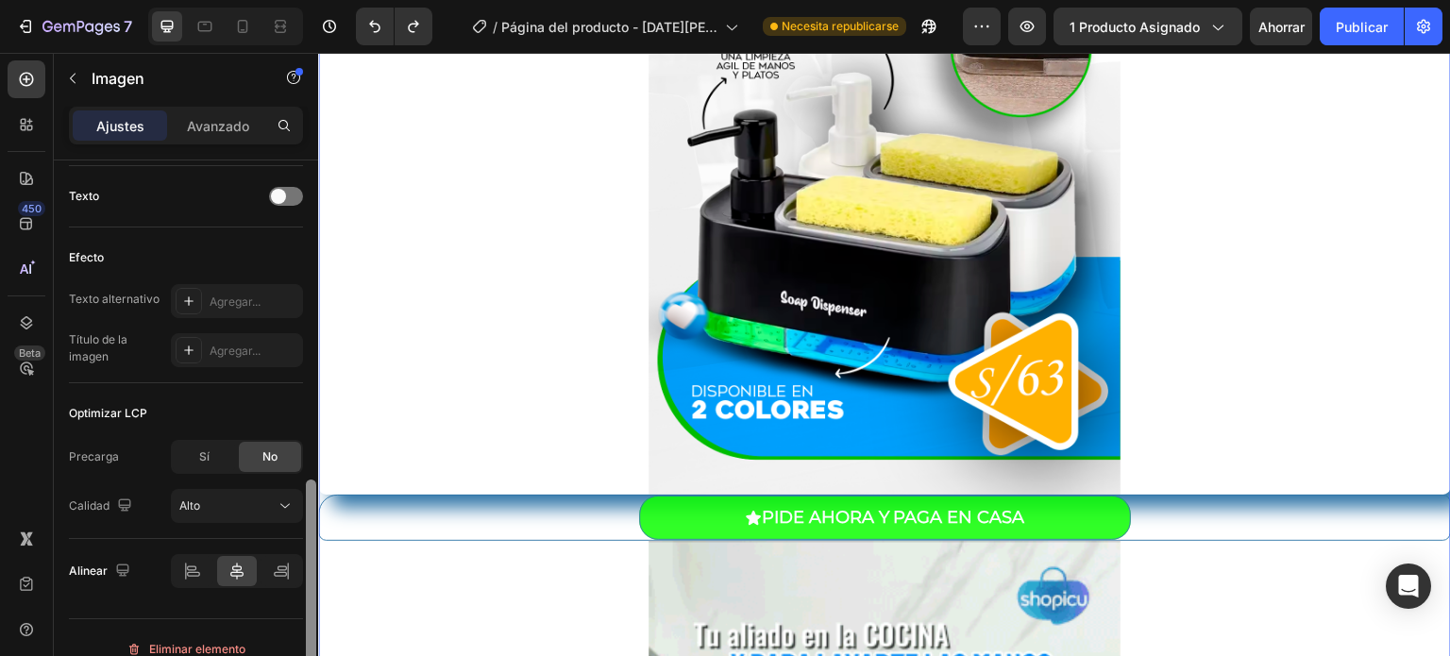
scroll to position [874, 0]
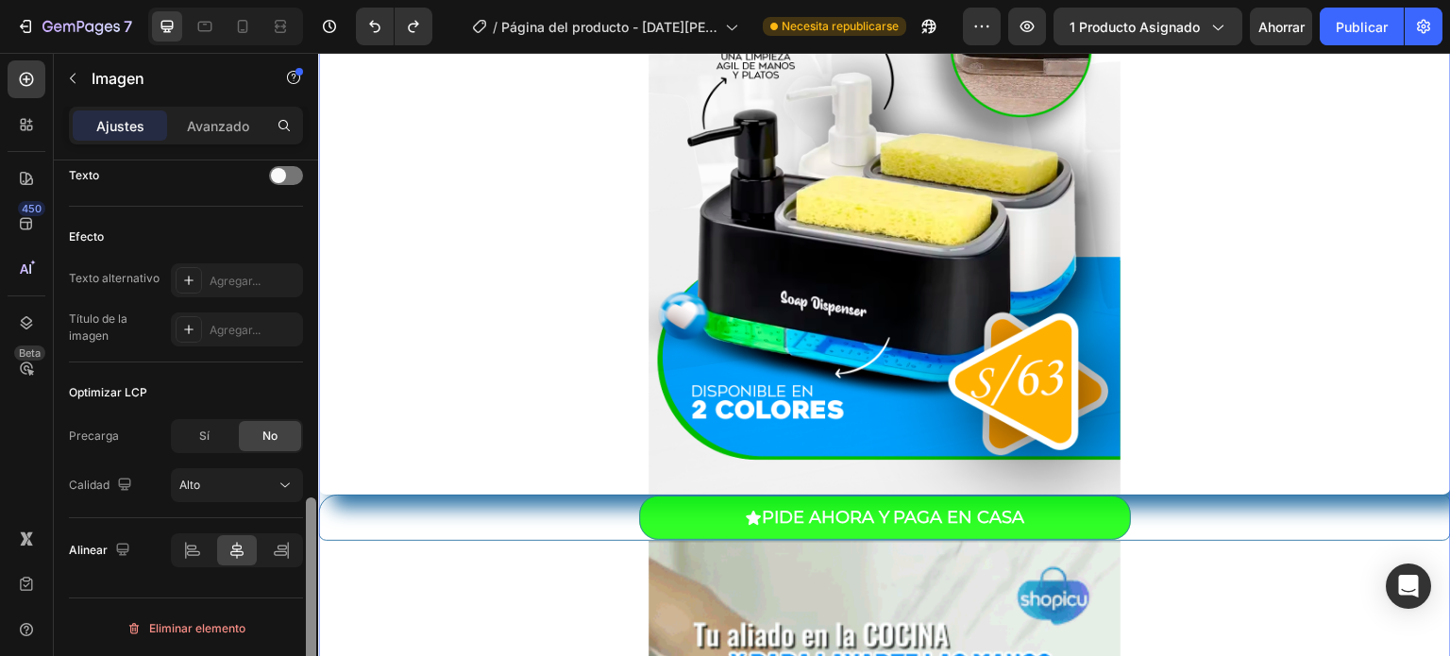
drag, startPoint x: 312, startPoint y: 360, endPoint x: 299, endPoint y: 700, distance: 341.0
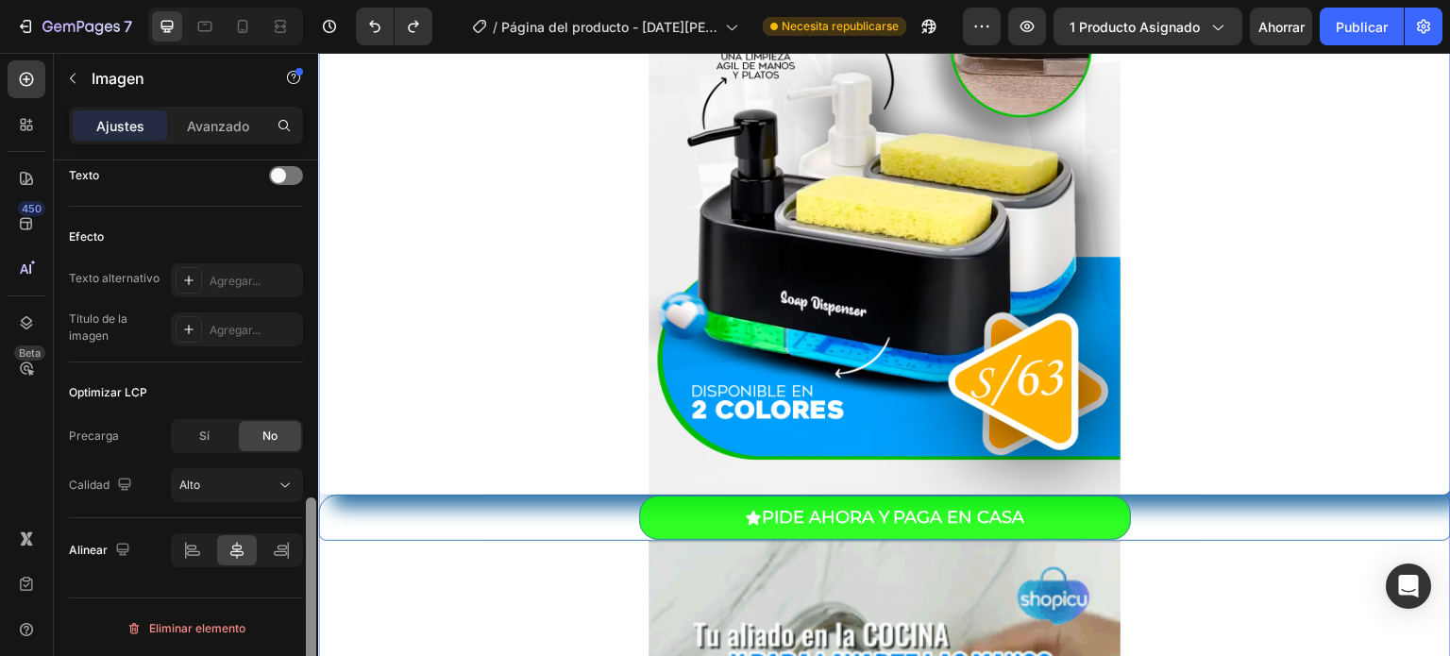
click at [299, 0] on html "7 Version history / Página del producto - [DATE][PERSON_NAME] 00:50:04 Necesita…" at bounding box center [725, 0] width 1450 height 0
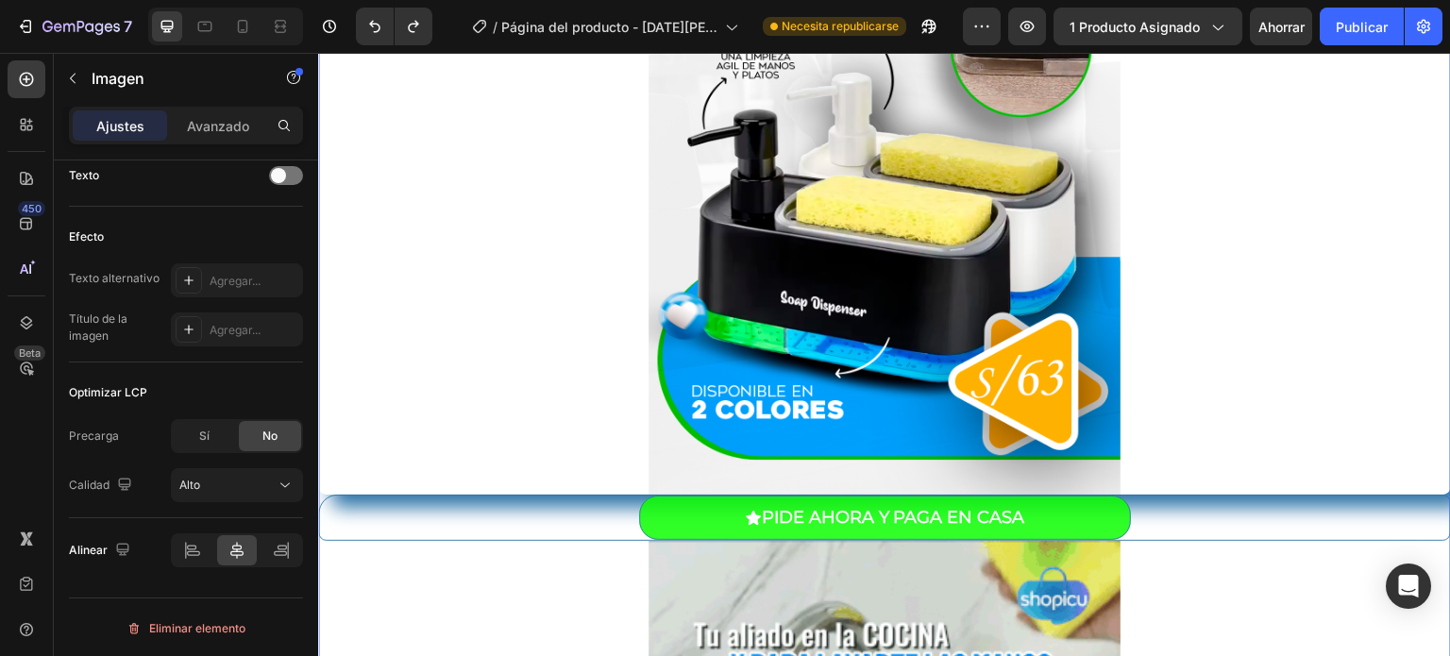
click at [378, 476] on div at bounding box center [884, 141] width 1133 height 708
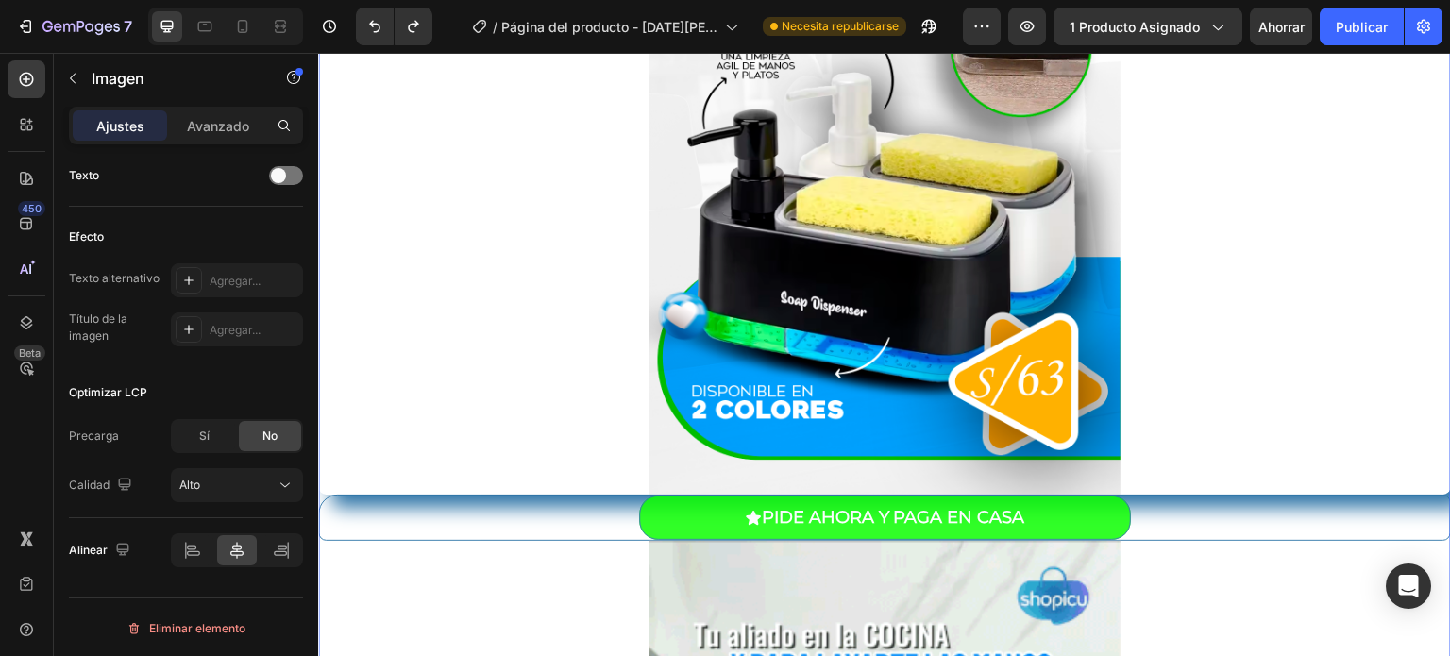
click at [378, 476] on div at bounding box center [884, 141] width 1133 height 708
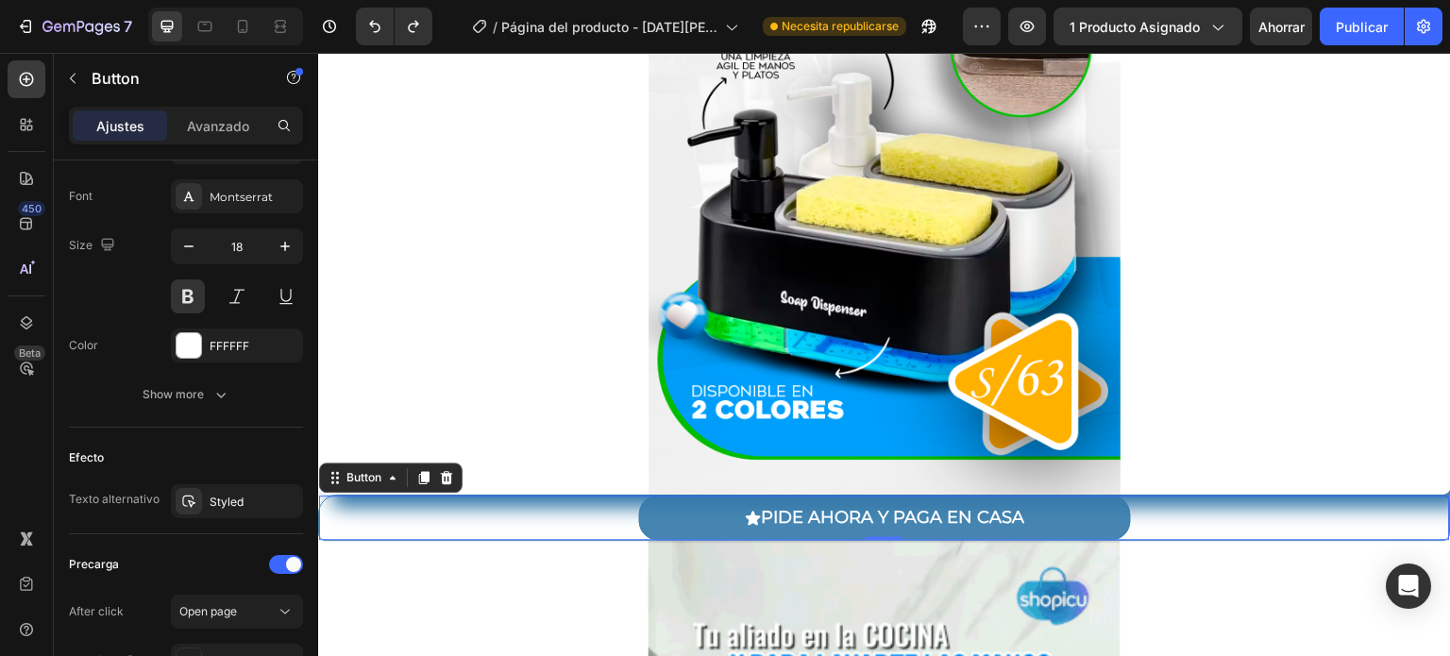
scroll to position [0, 0]
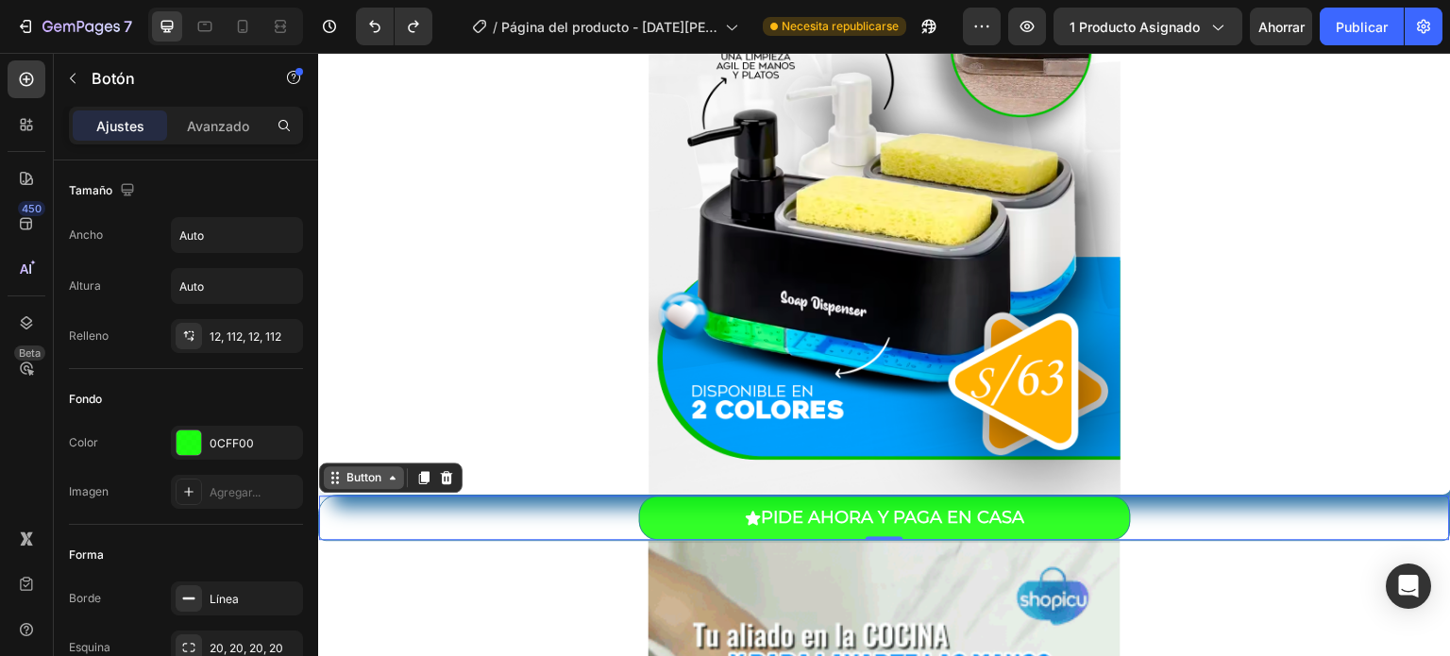
click at [381, 476] on div "Button" at bounding box center [364, 477] width 42 height 17
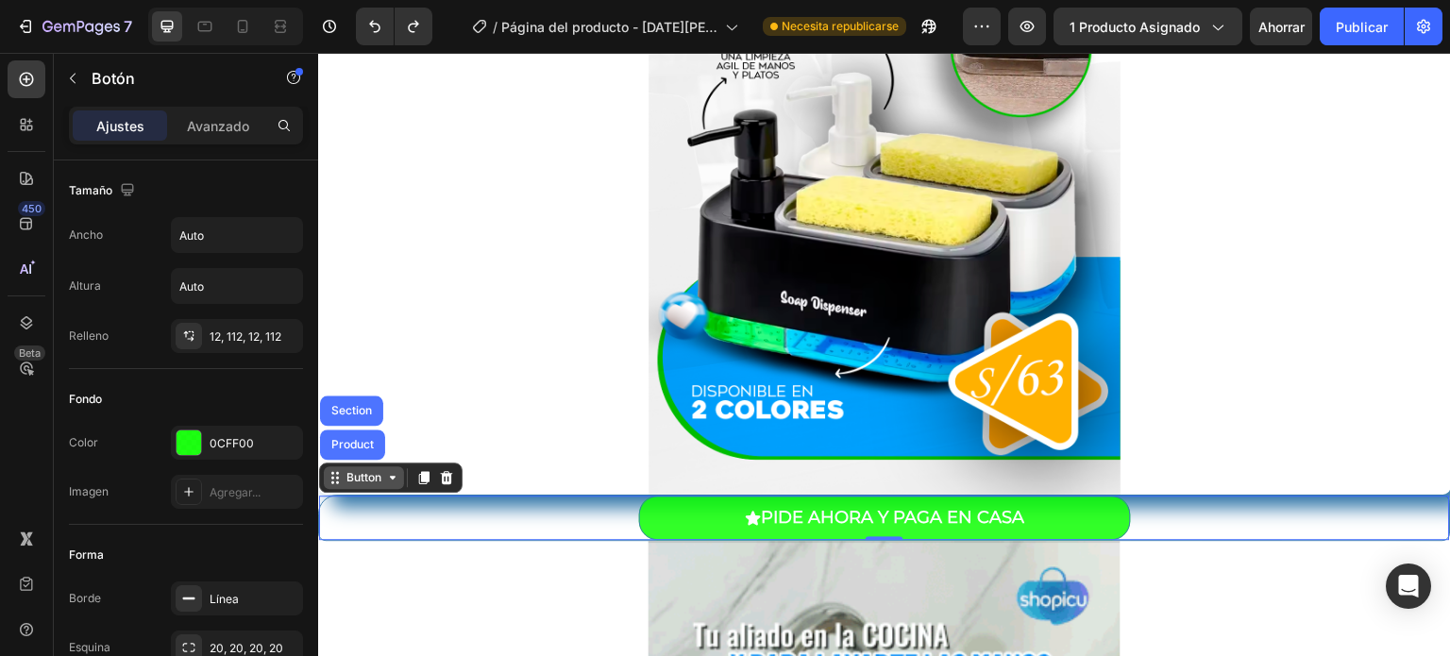
click at [381, 476] on div "Button" at bounding box center [364, 477] width 42 height 17
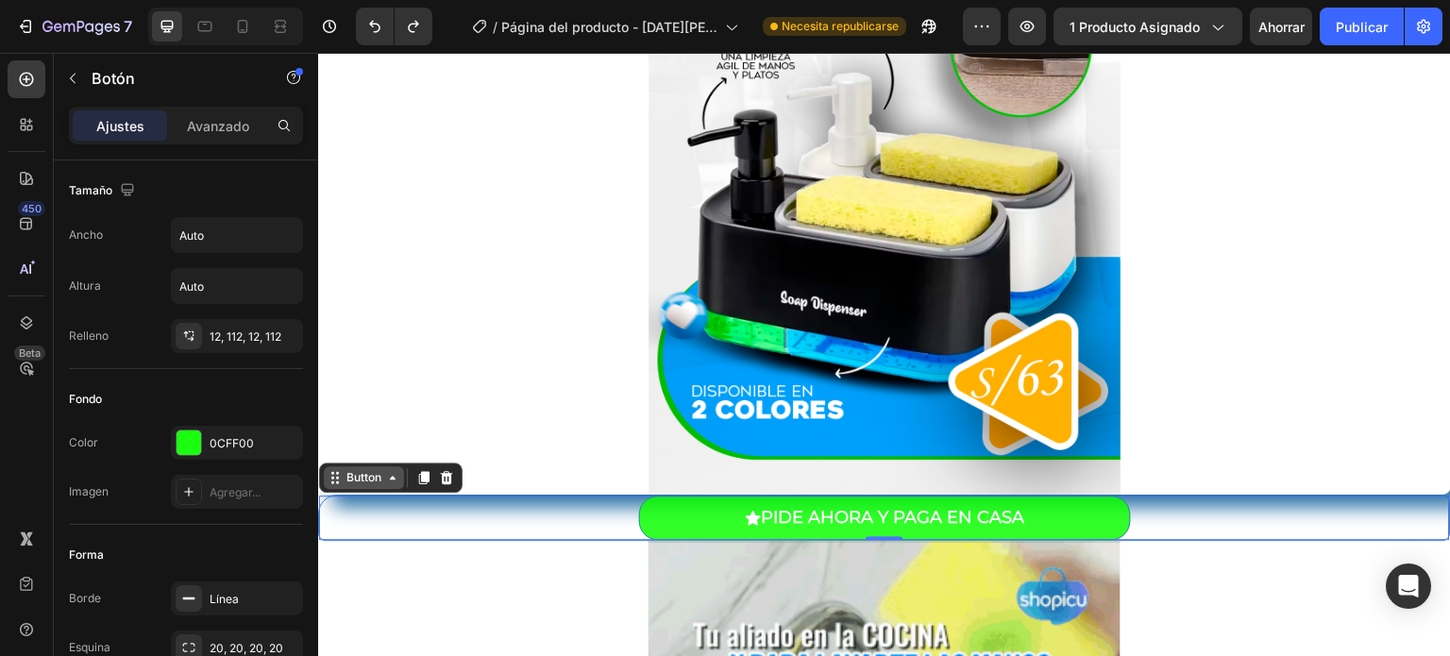
click at [346, 485] on div "Button" at bounding box center [364, 477] width 80 height 23
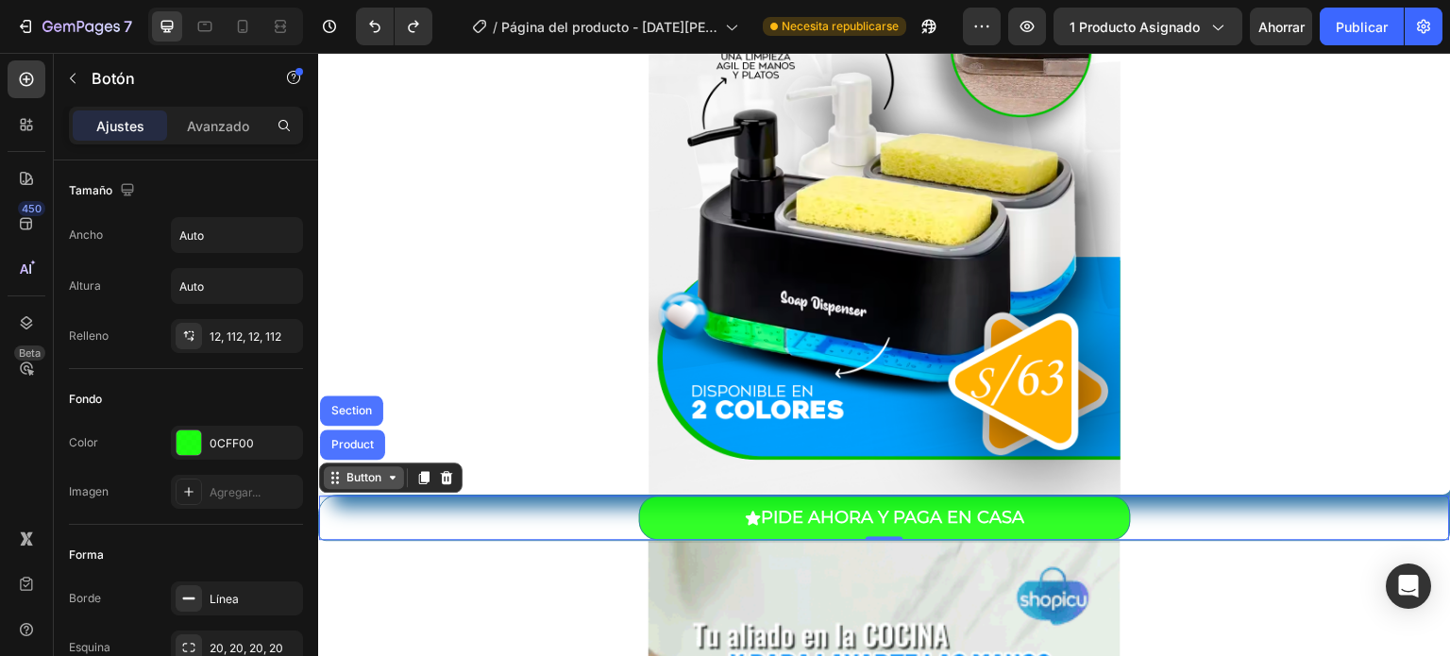
click at [346, 485] on div "Button" at bounding box center [364, 477] width 80 height 23
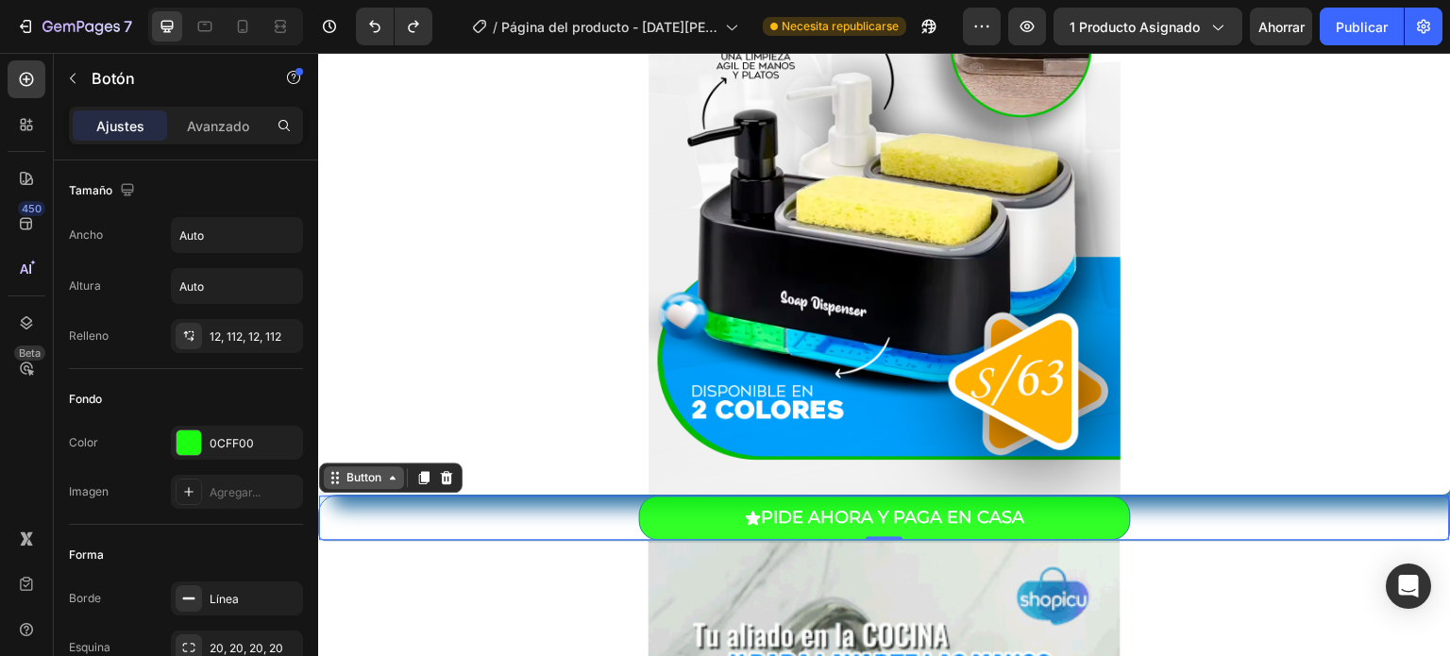
click at [366, 475] on div "Button" at bounding box center [364, 477] width 42 height 17
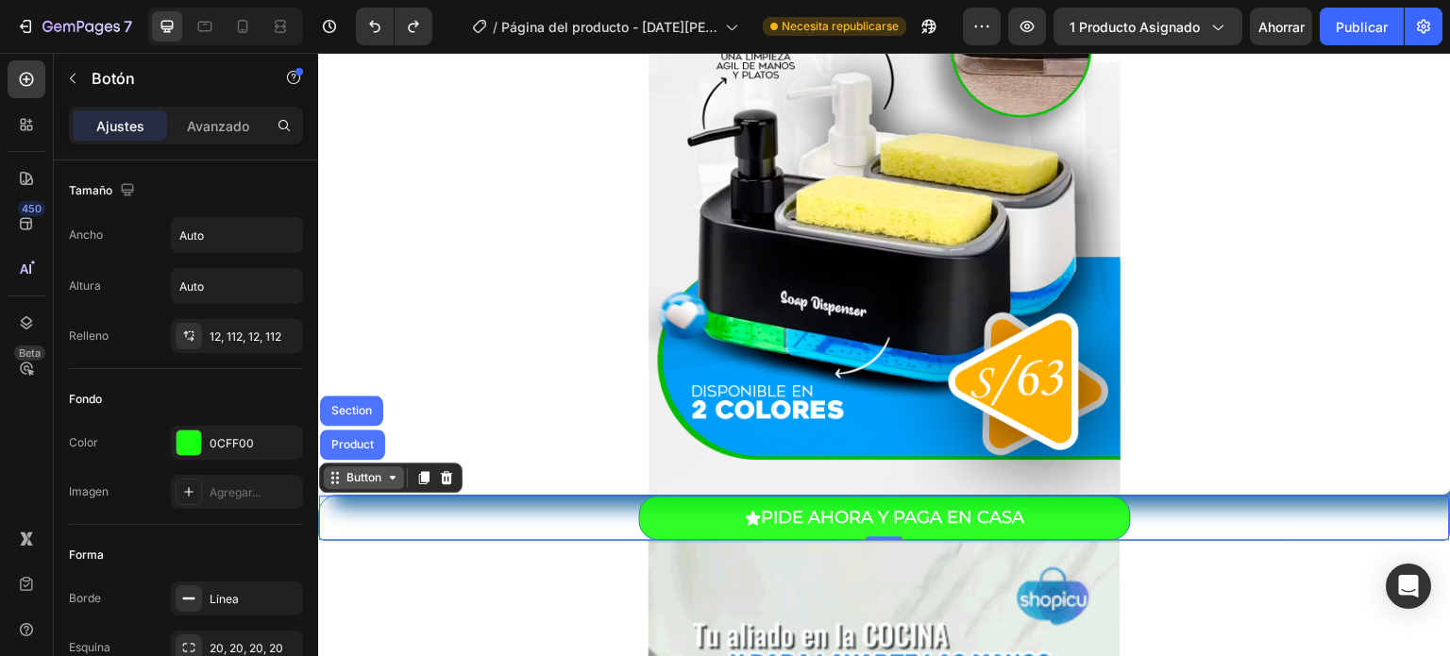
click at [366, 475] on div "Button" at bounding box center [364, 477] width 42 height 17
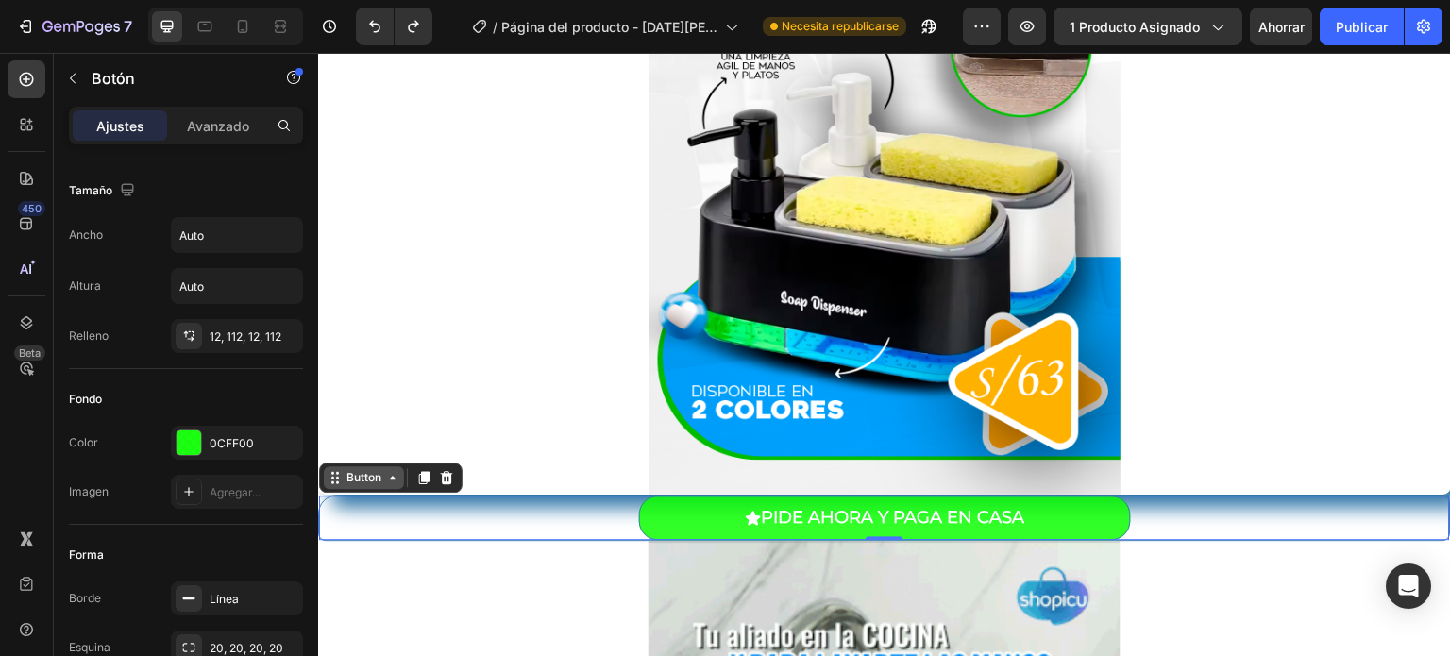
click at [380, 477] on div "Button" at bounding box center [364, 477] width 42 height 17
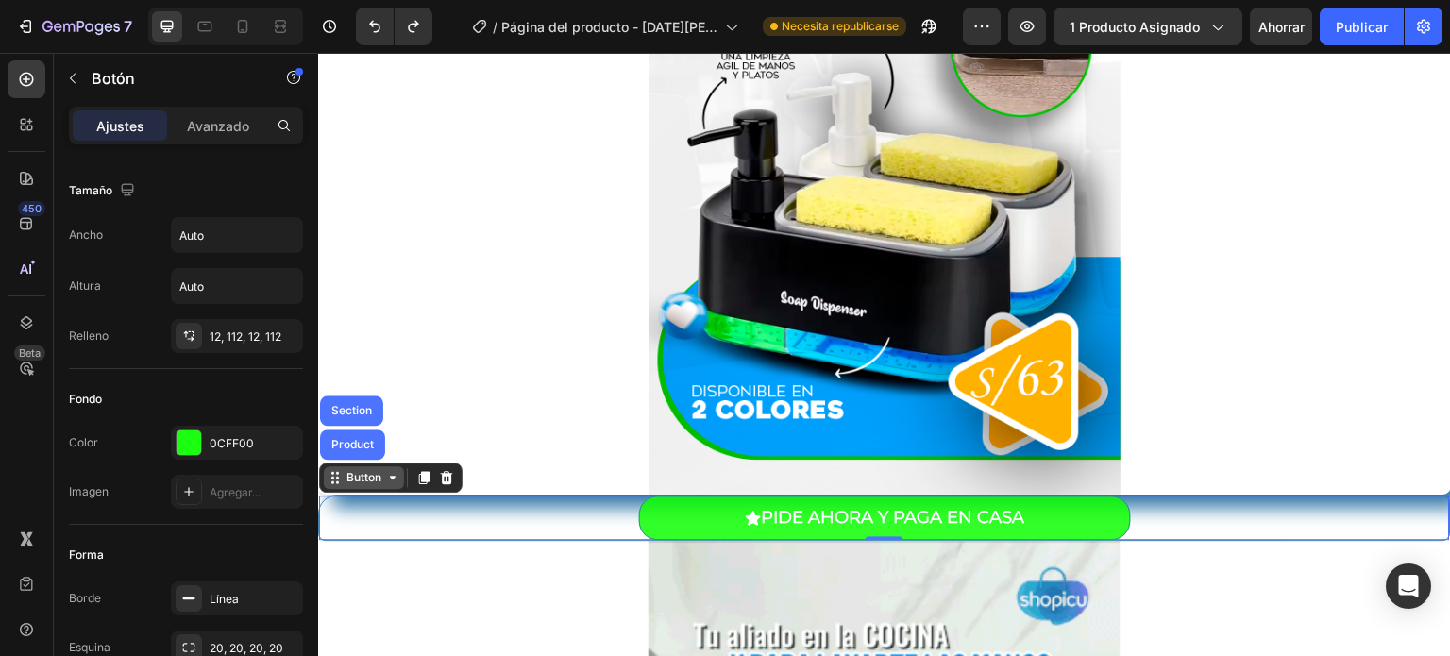
click at [380, 477] on div "Button" at bounding box center [364, 477] width 42 height 17
click at [357, 480] on div "Button" at bounding box center [364, 477] width 42 height 17
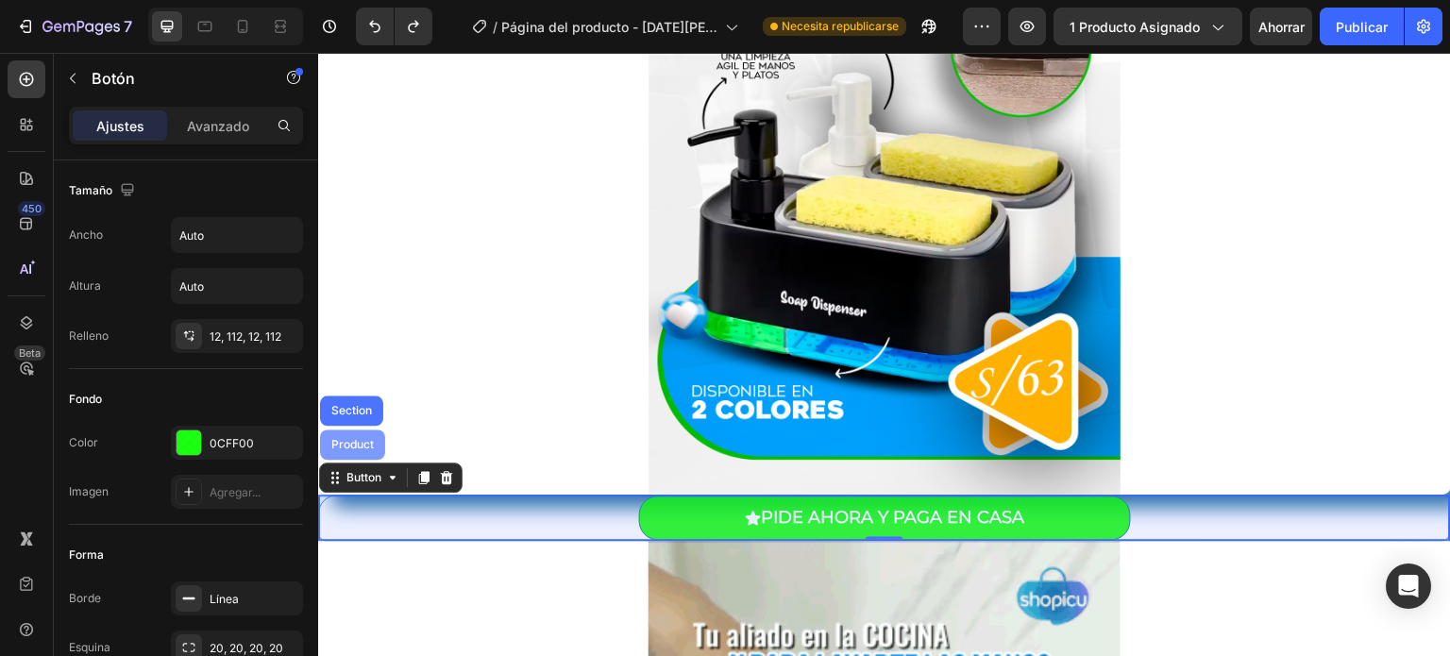
click at [355, 454] on div "Product" at bounding box center [352, 444] width 65 height 30
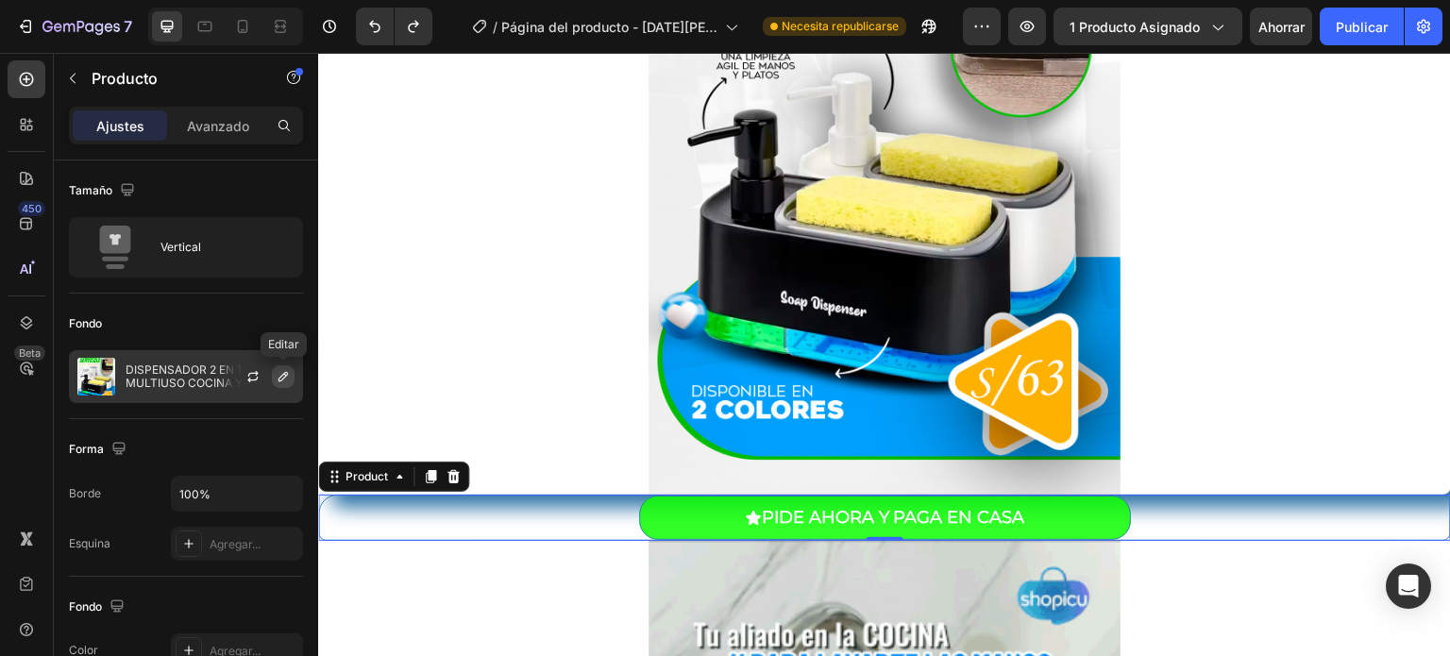
click at [280, 376] on icon "button" at bounding box center [282, 376] width 9 height 9
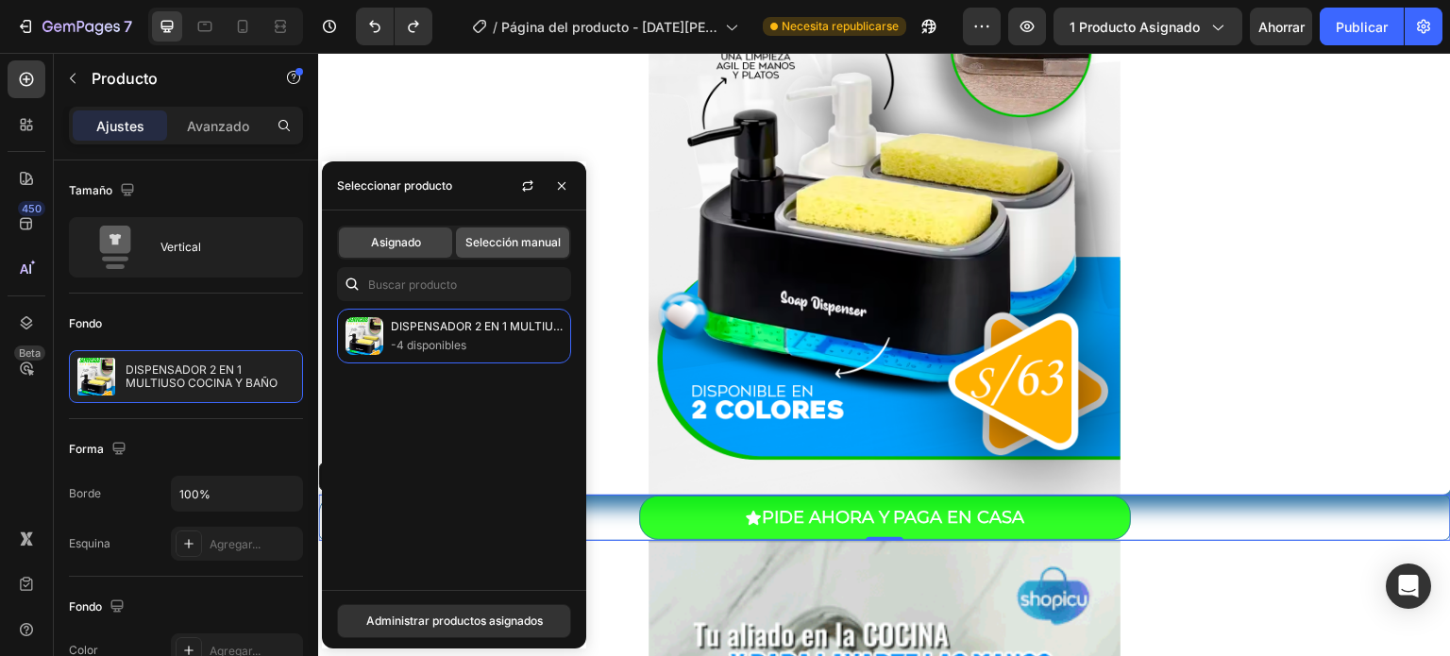
click at [518, 244] on font "Selección manual" at bounding box center [512, 242] width 95 height 14
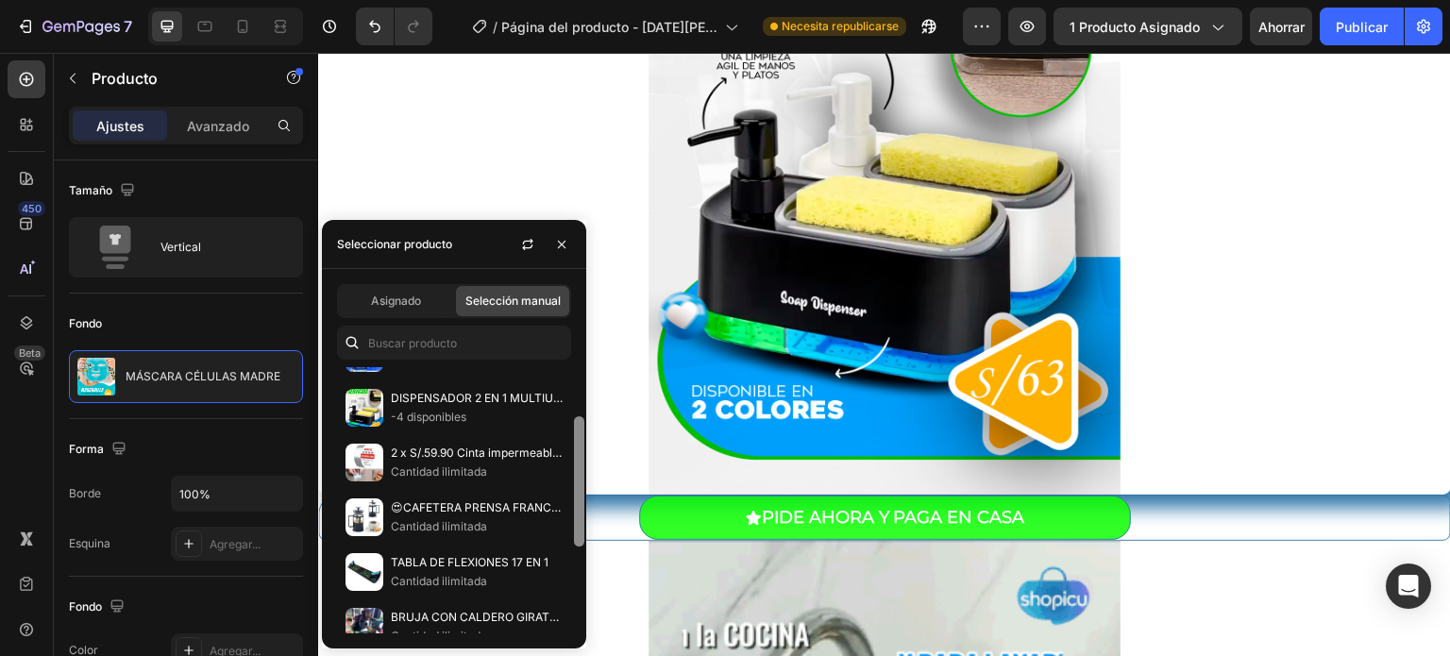
scroll to position [100, 0]
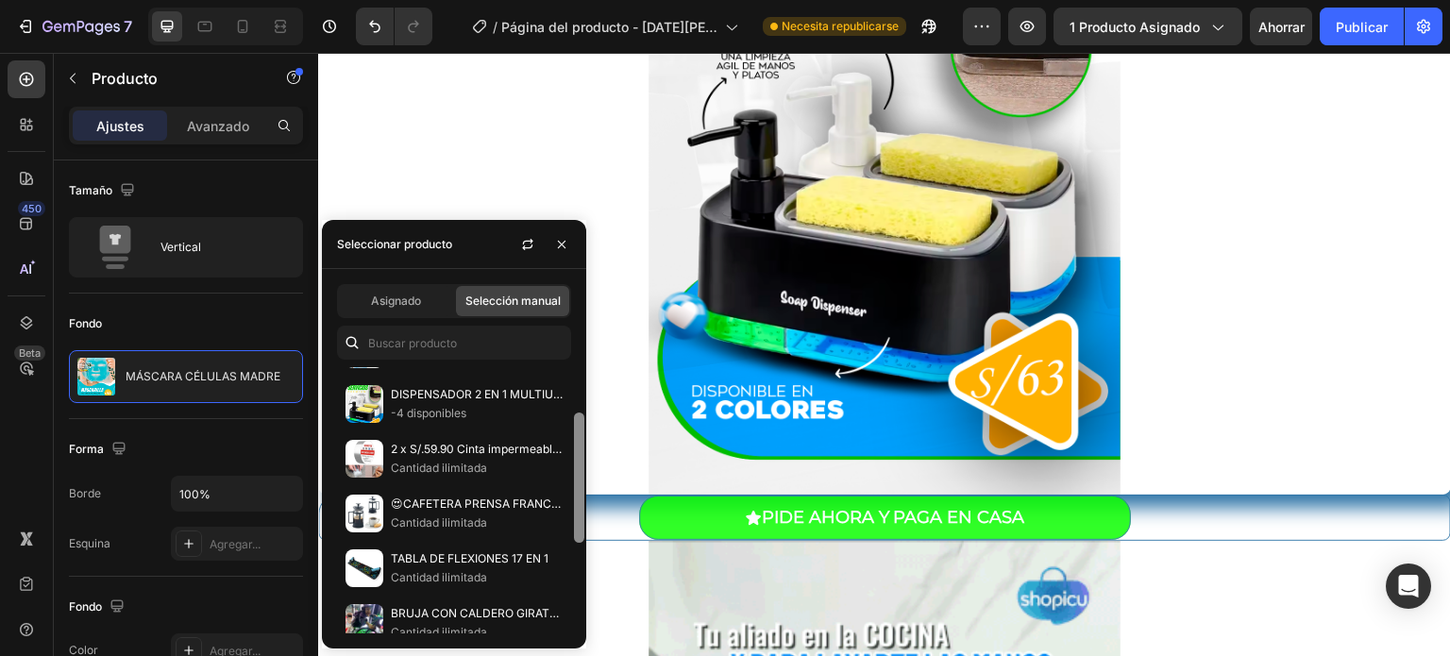
drag, startPoint x: 577, startPoint y: 417, endPoint x: 579, endPoint y: 466, distance: 49.1
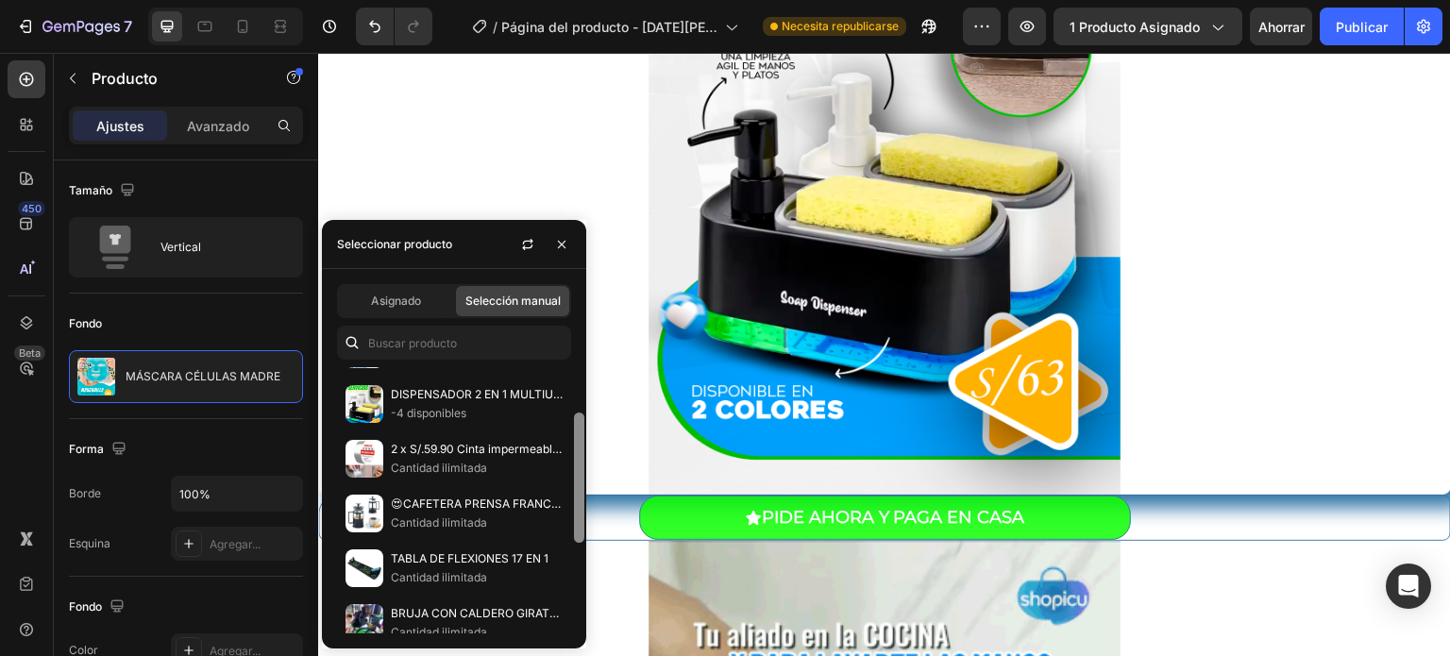
click at [579, 466] on div at bounding box center [579, 477] width 10 height 130
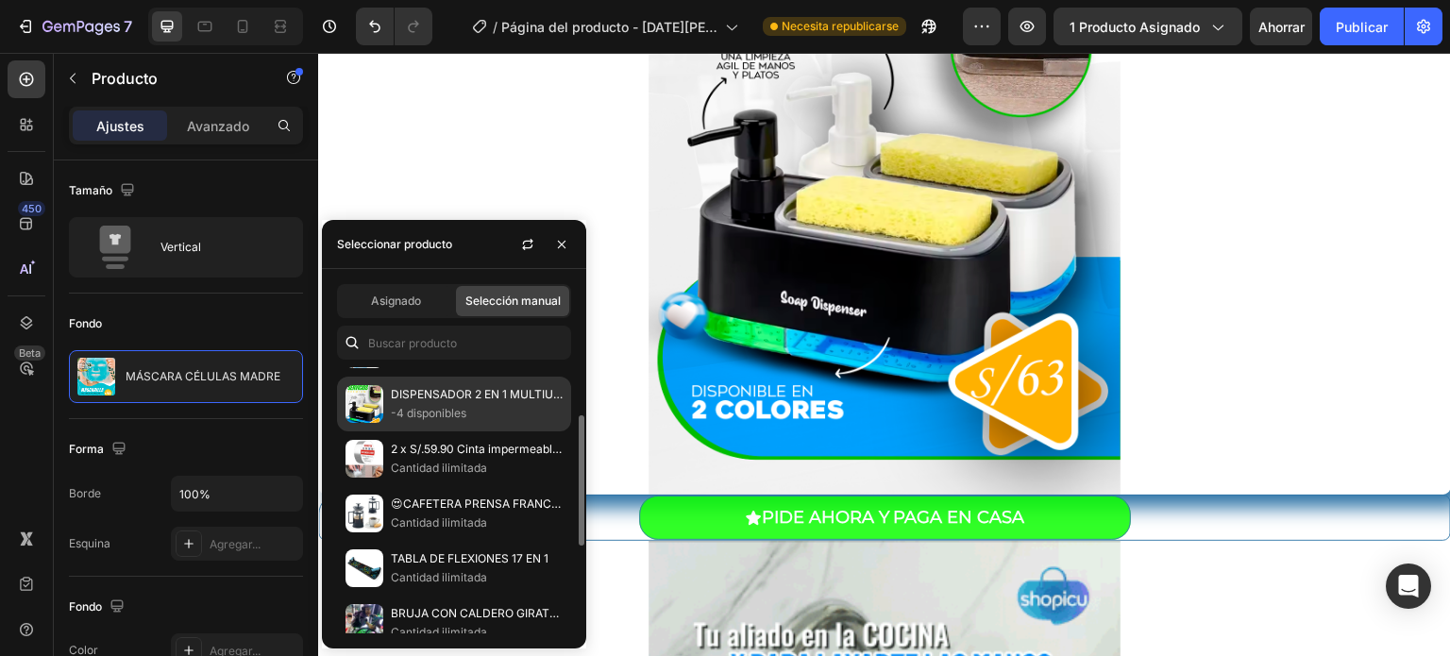
click at [487, 413] on p "-4 disponibles" at bounding box center [477, 413] width 172 height 19
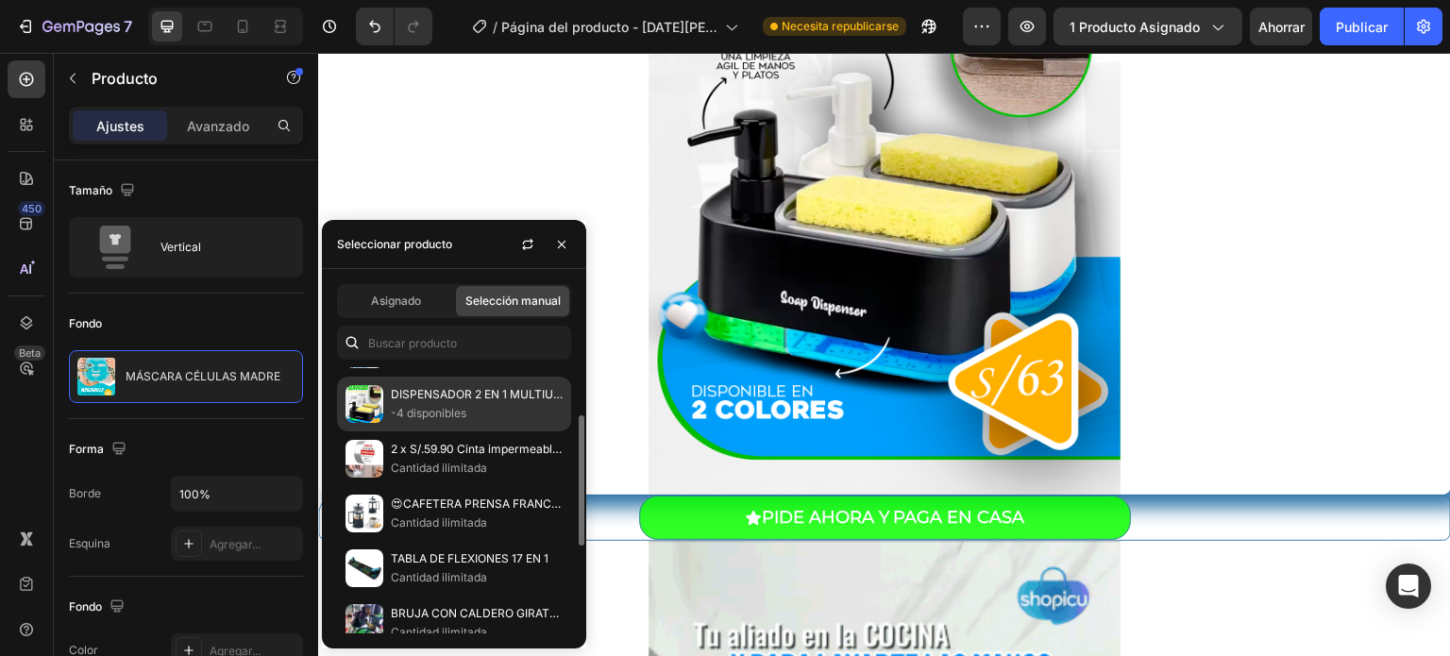
click at [462, 404] on p "-4 disponibles" at bounding box center [477, 413] width 172 height 19
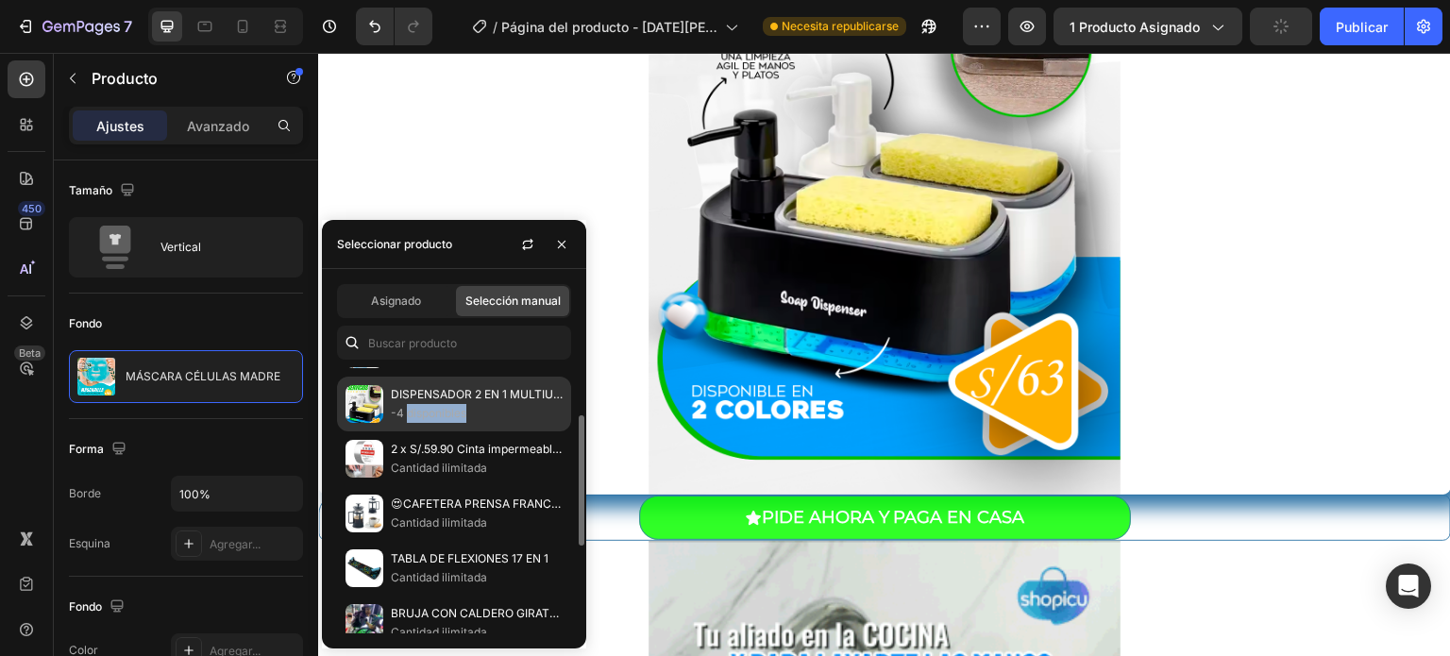
click at [462, 404] on p "-4 disponibles" at bounding box center [477, 413] width 172 height 19
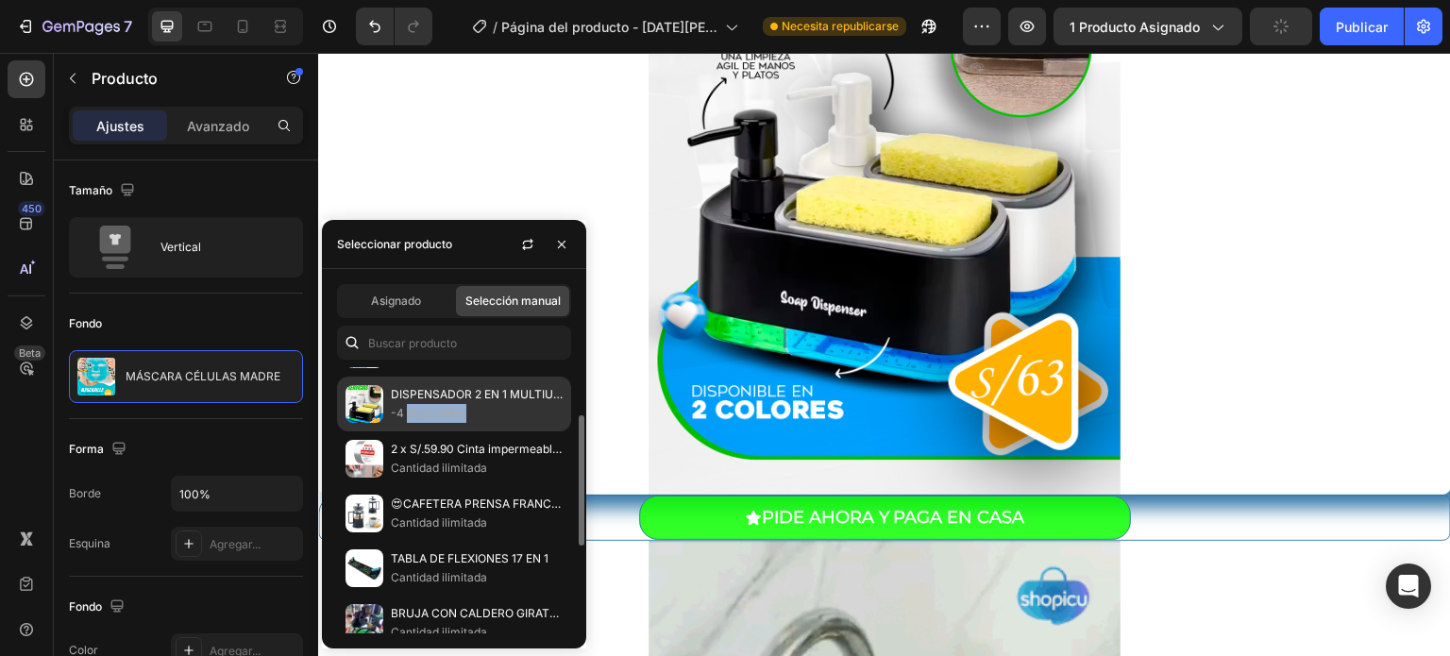
click at [462, 404] on p "-4 disponibles" at bounding box center [477, 413] width 172 height 19
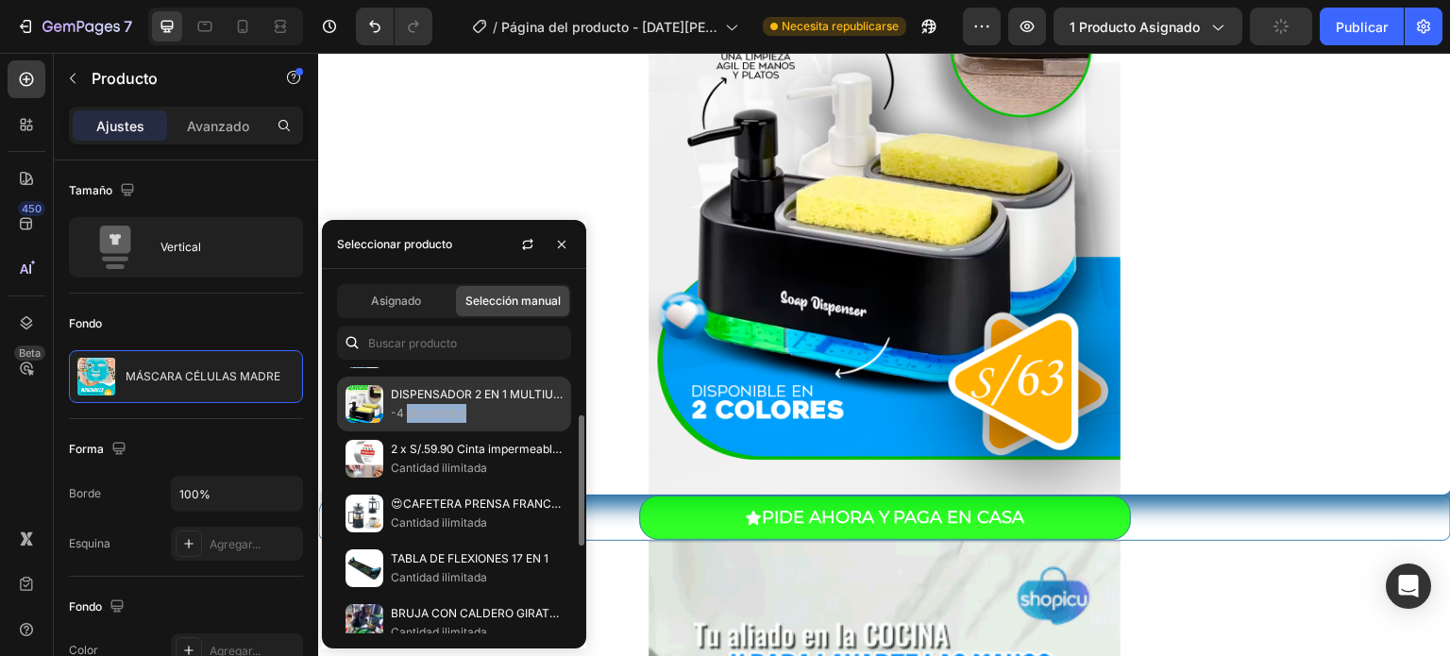
click at [462, 404] on p "-4 disponibles" at bounding box center [477, 413] width 172 height 19
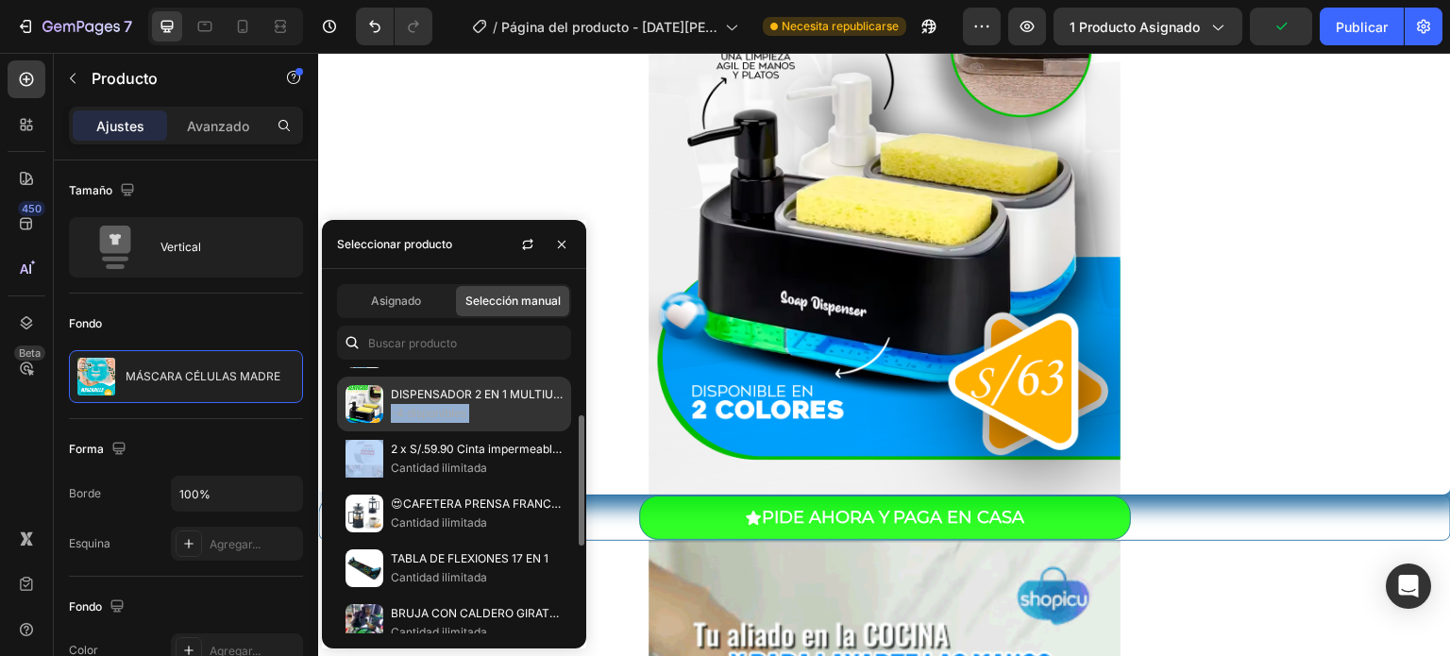
click at [462, 404] on p "-4 disponibles" at bounding box center [477, 413] width 172 height 19
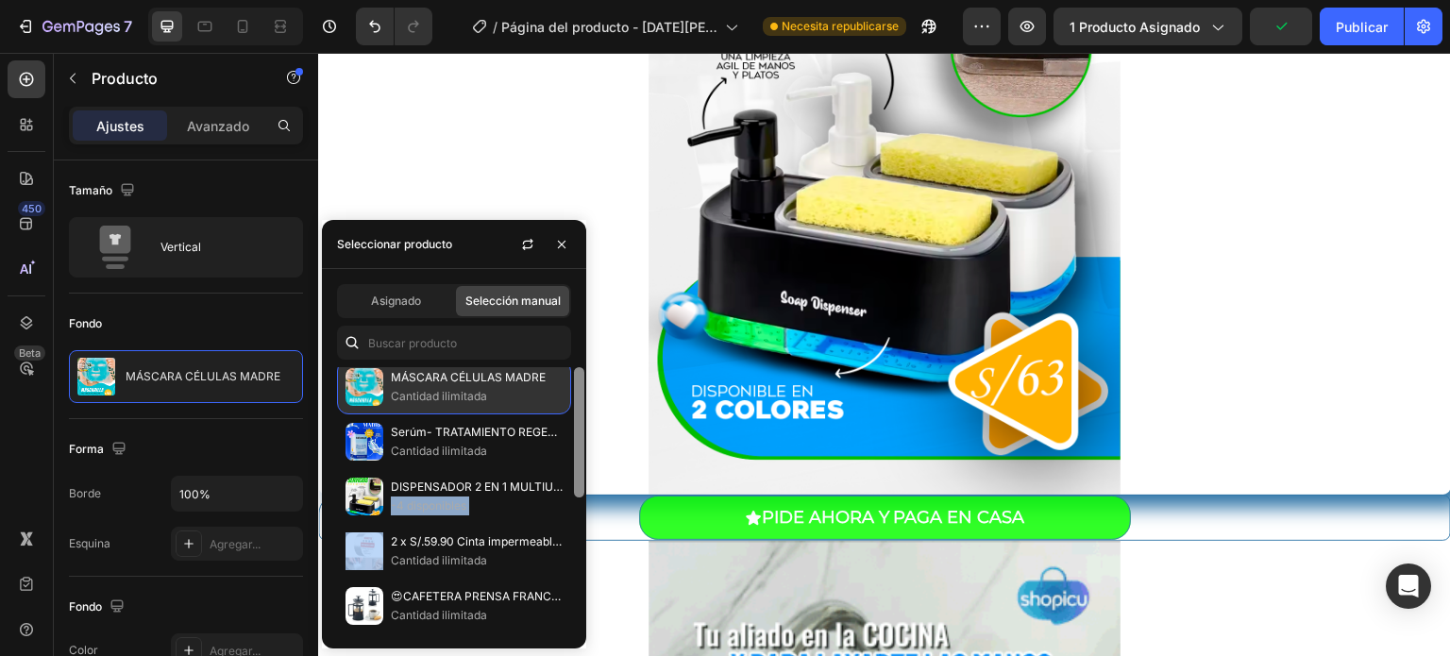
scroll to position [0, 0]
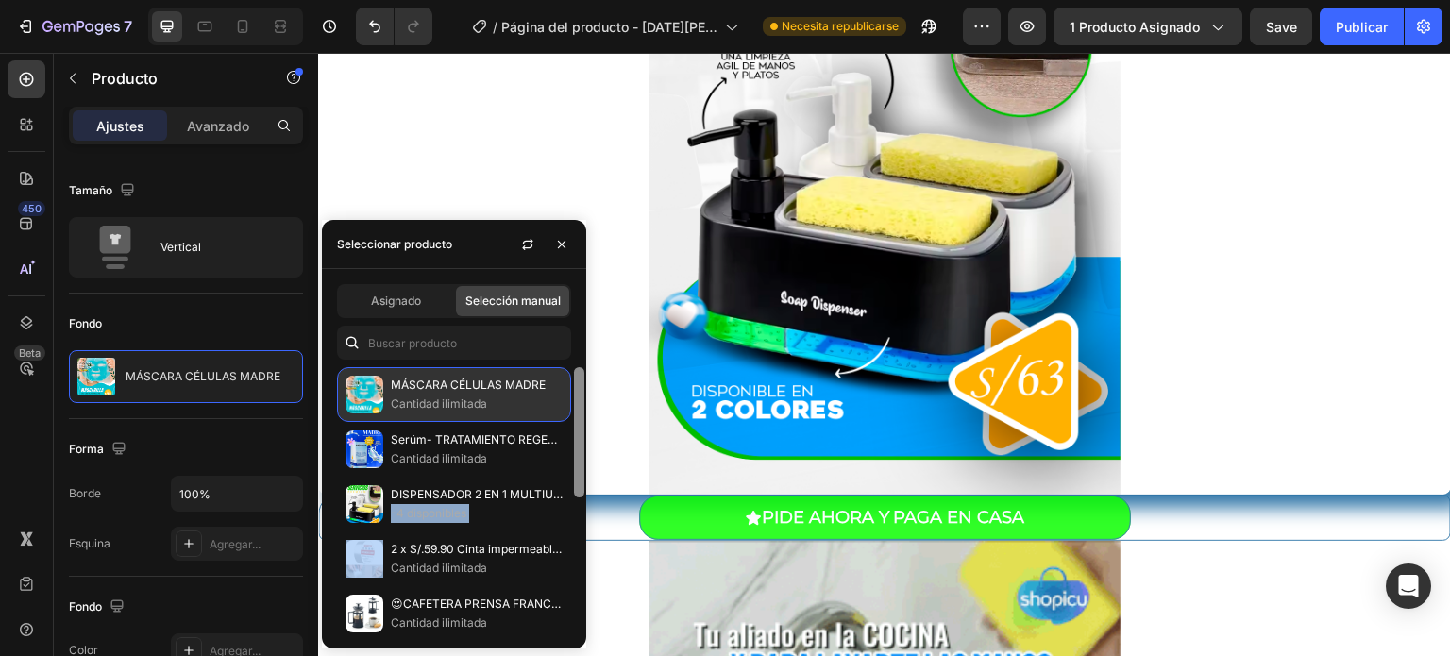
drag, startPoint x: 580, startPoint y: 479, endPoint x: 563, endPoint y: 399, distance: 82.2
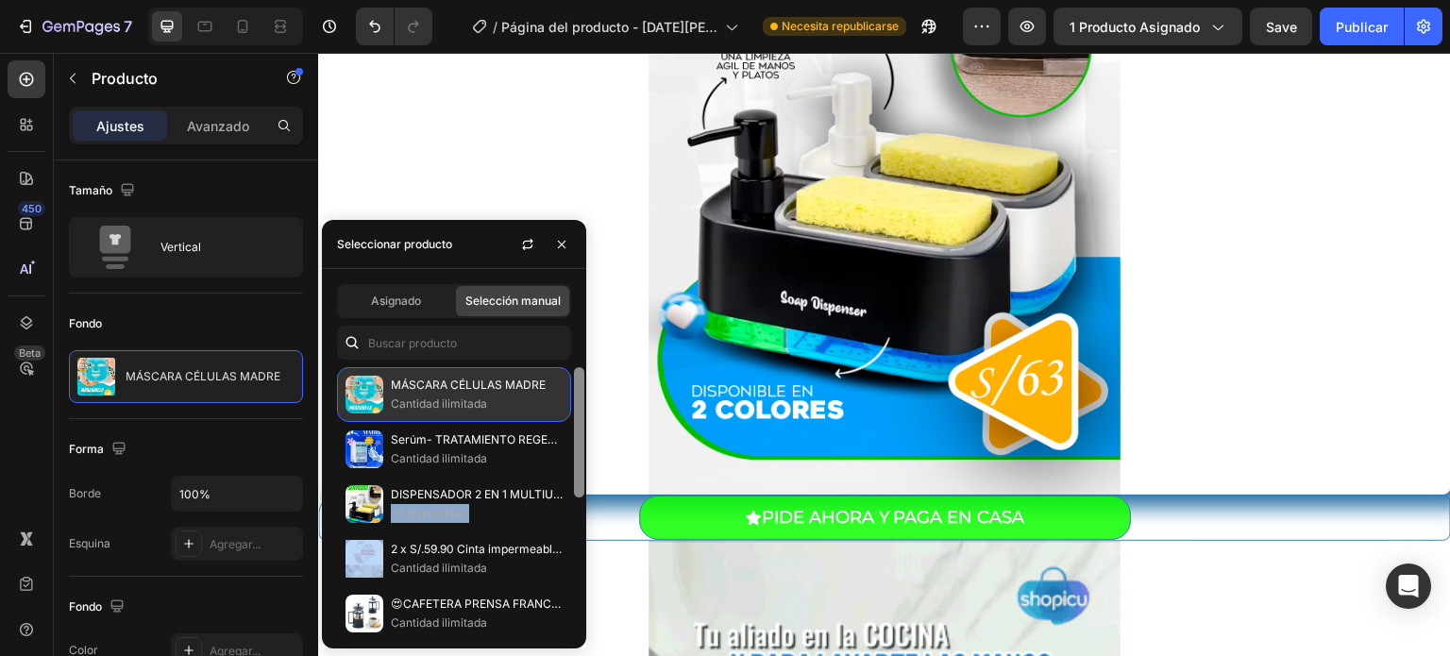
click at [563, 399] on div "MÁSCARA CÉLULAS MADRE Cantidad ilimitada Serúm- TRATAMIENTO REGENERATIVO DE CÉL…" at bounding box center [454, 500] width 264 height 266
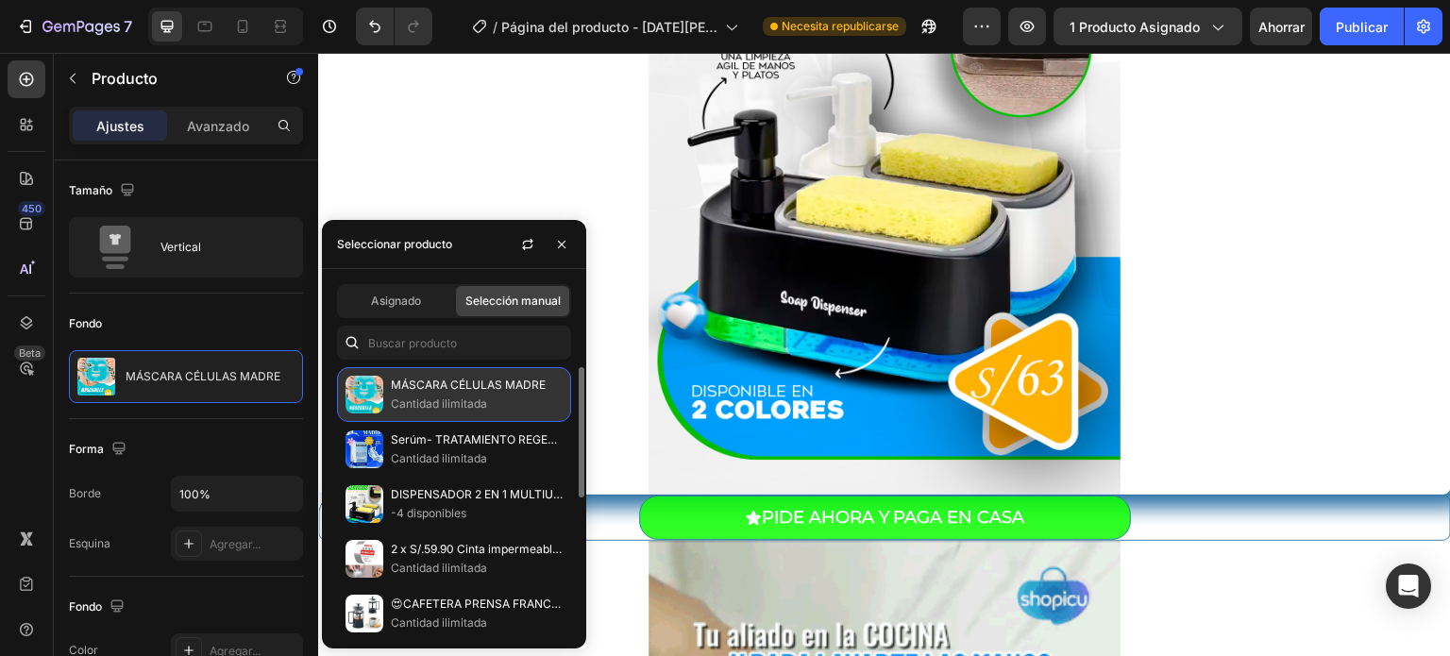
click at [525, 398] on p "Cantidad ilimitada" at bounding box center [477, 404] width 172 height 19
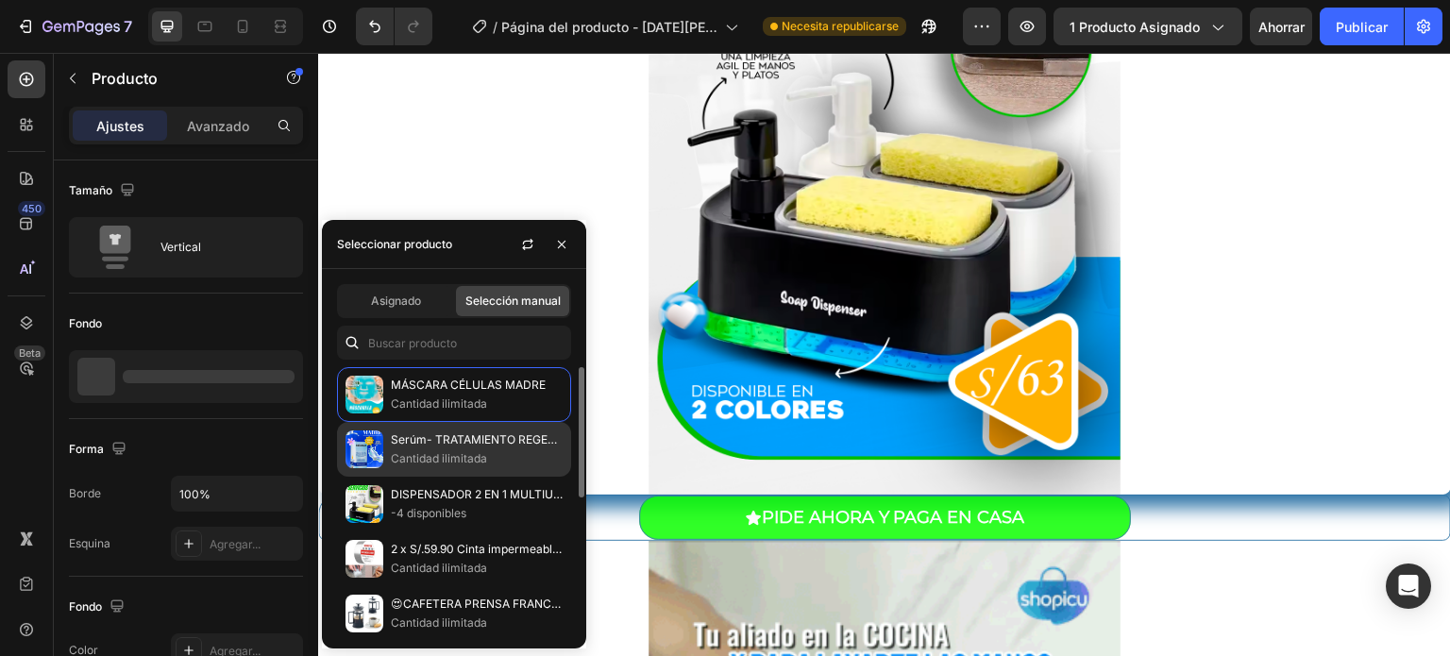
click at [497, 439] on font "Serúm- TRATAMIENTO REGENERATIVO DE CÉLULAS MADRE" at bounding box center [555, 439] width 328 height 14
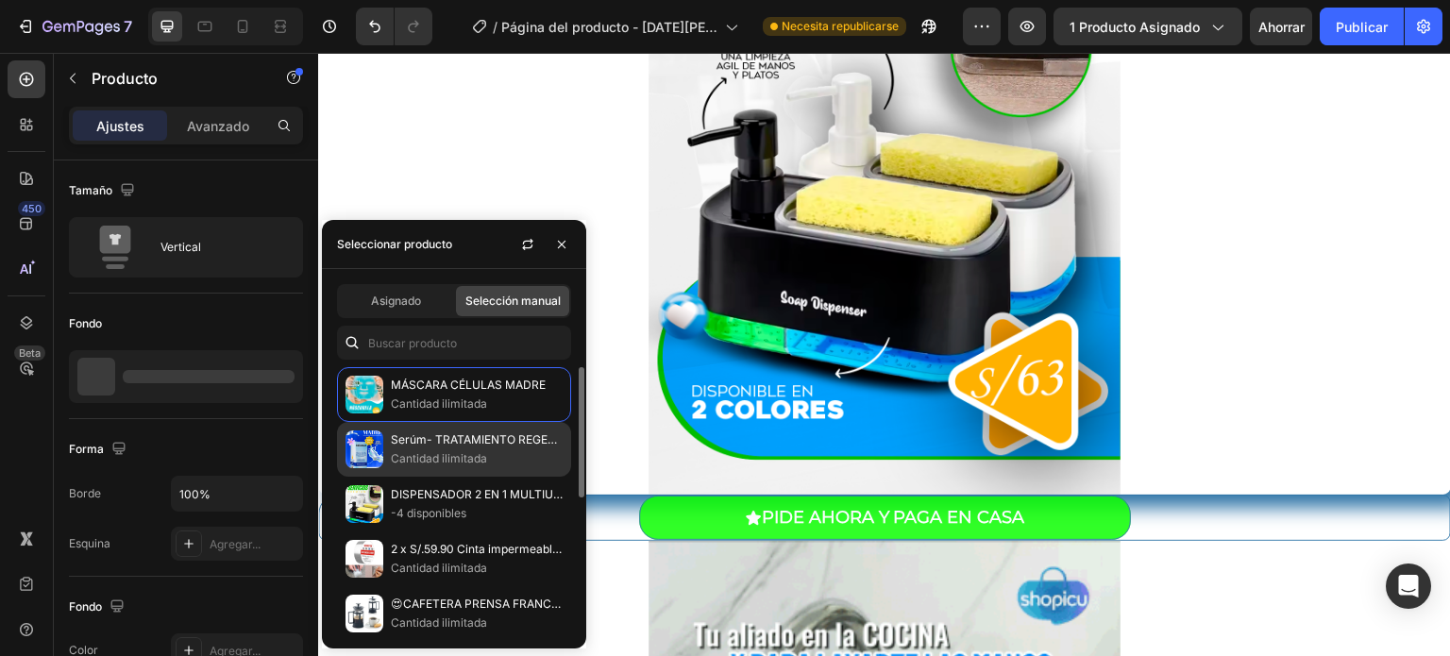
click at [497, 439] on font "Serúm- TRATAMIENTO REGENERATIVO DE CÉLULAS MADRE" at bounding box center [555, 439] width 328 height 14
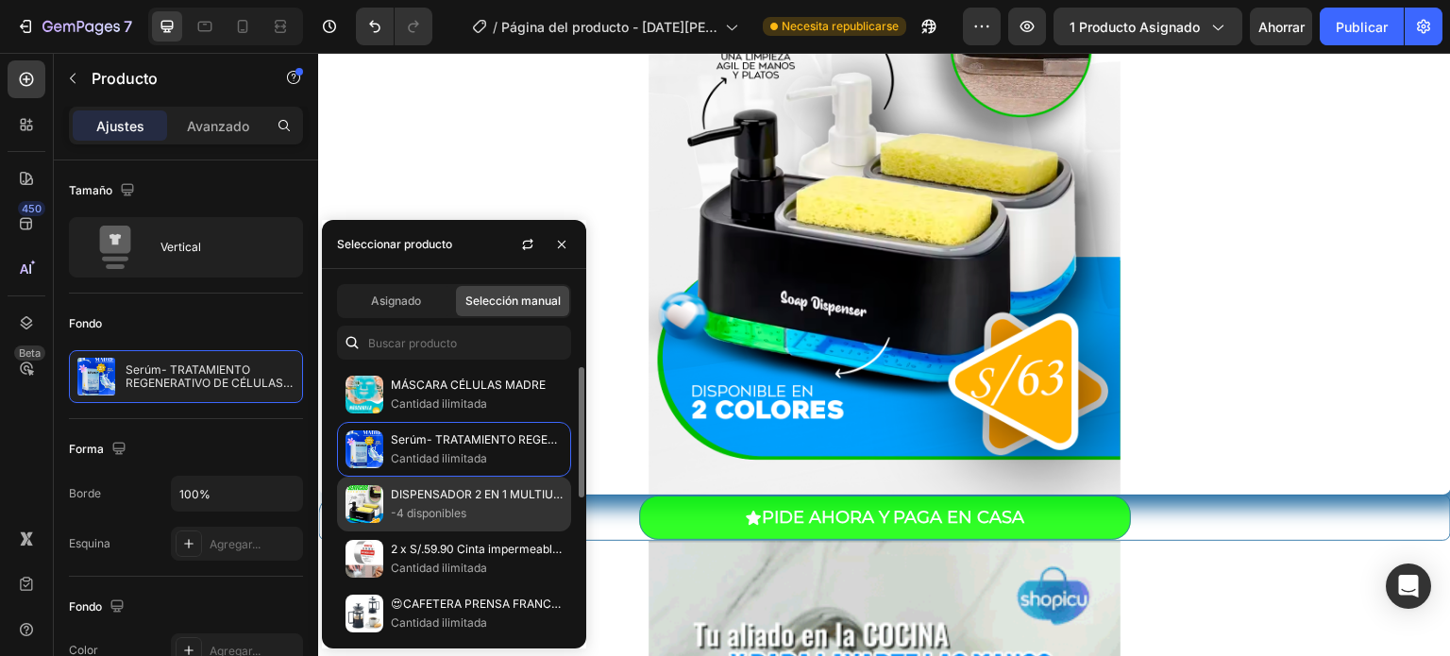
click at [469, 487] on font "DISPENSADOR 2 EN 1 MULTIUSO COCINA Y BAÑO" at bounding box center [526, 494] width 271 height 14
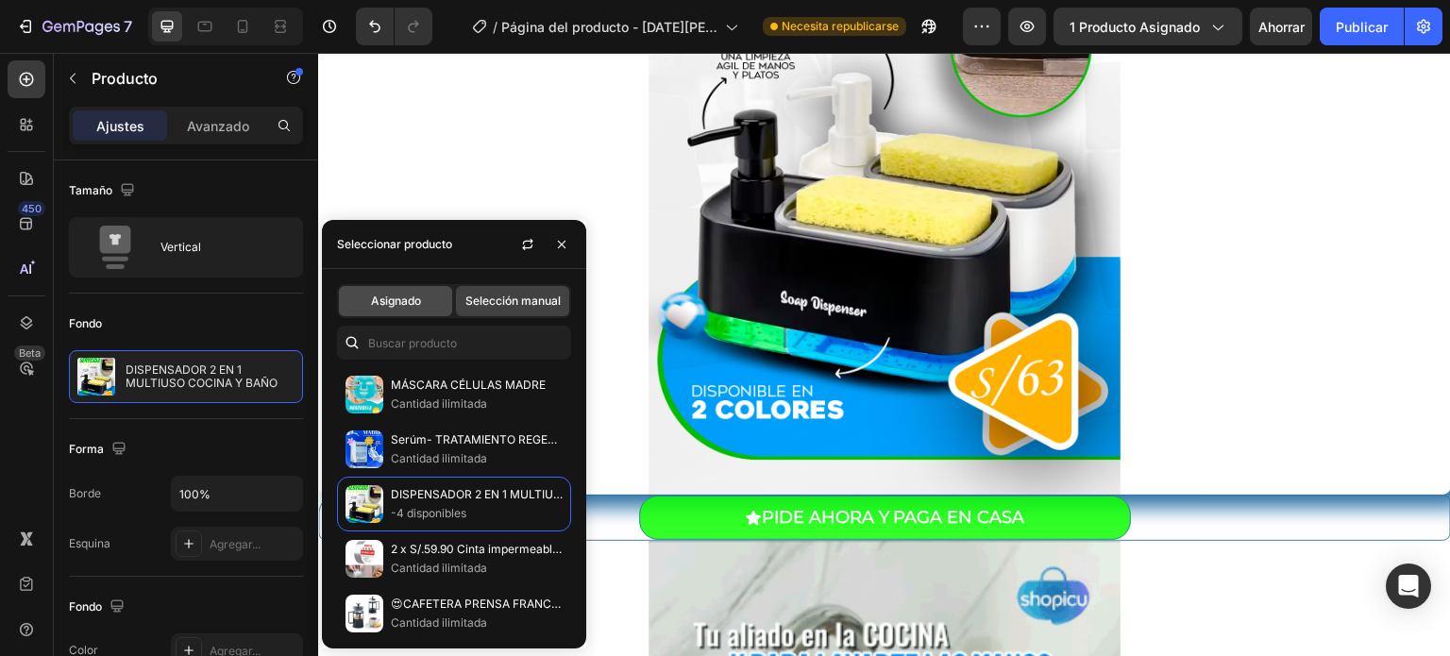
click at [398, 303] on font "Asignado" at bounding box center [396, 301] width 50 height 14
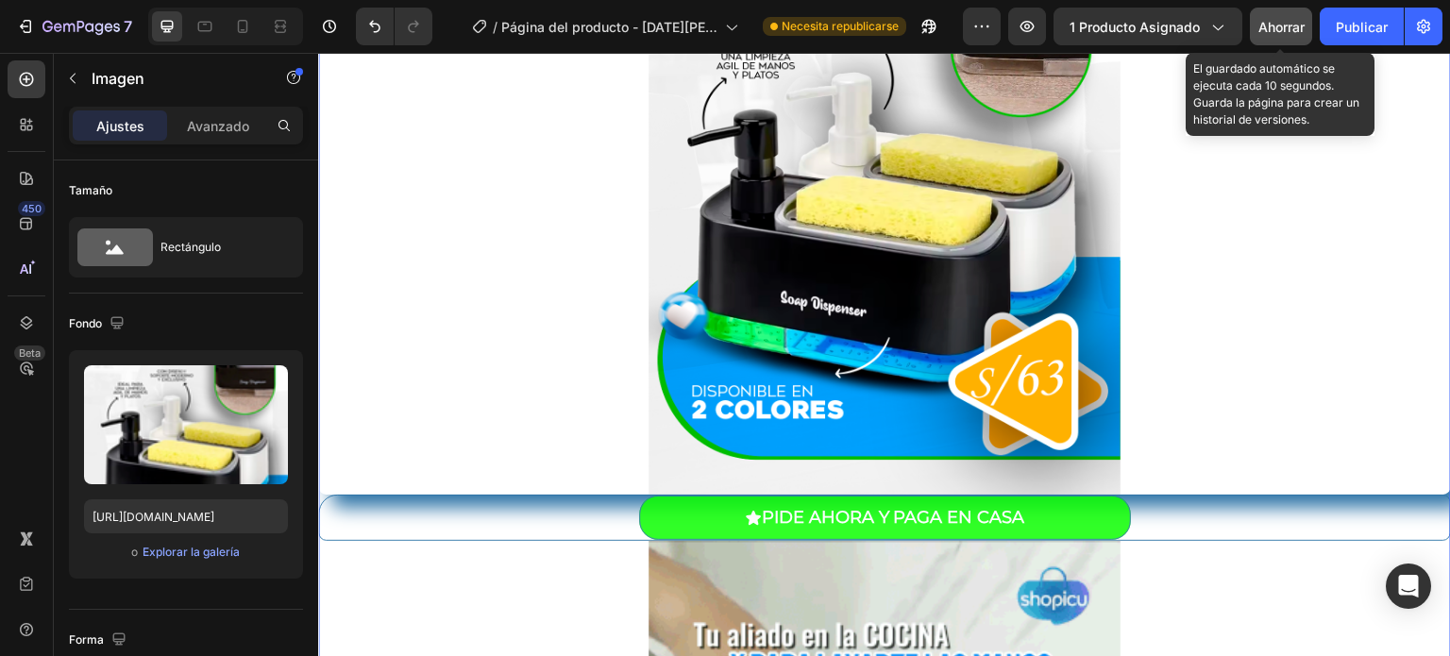
click at [1284, 24] on font "Ahorrar" at bounding box center [1281, 27] width 46 height 16
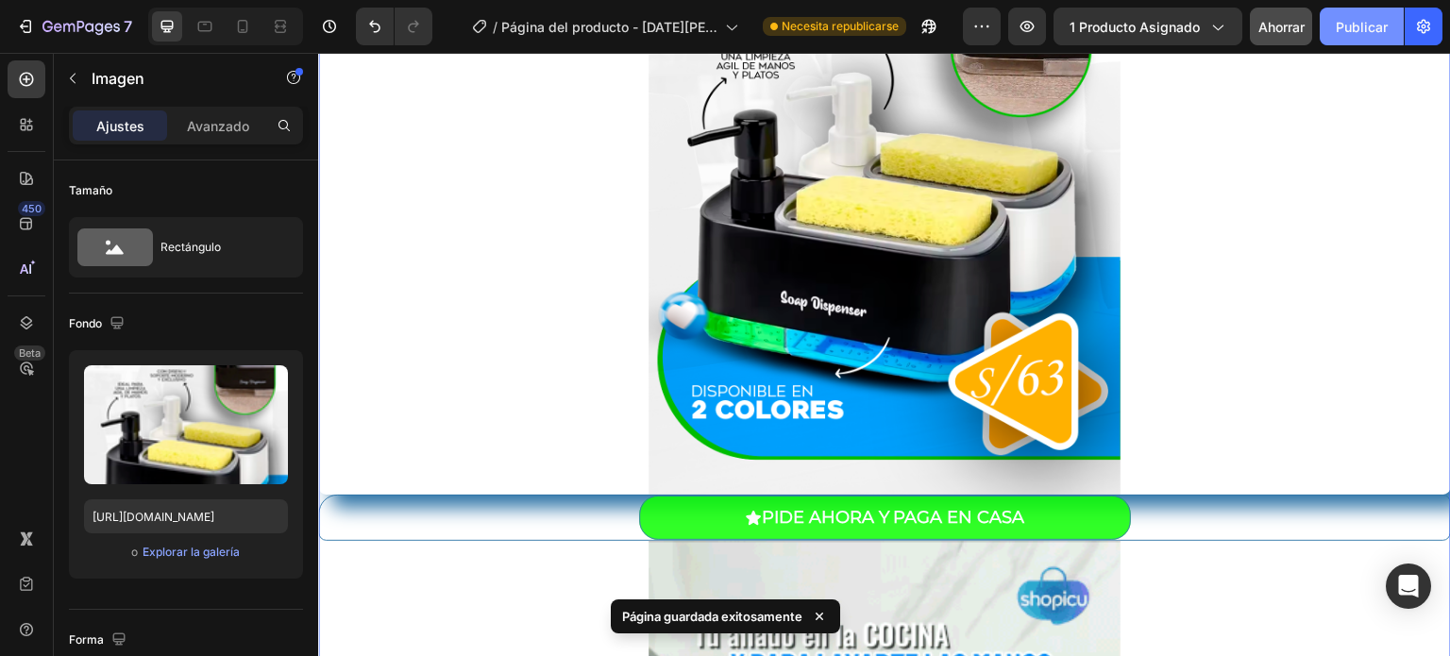
click at [1353, 26] on font "Publicar" at bounding box center [1362, 27] width 52 height 16
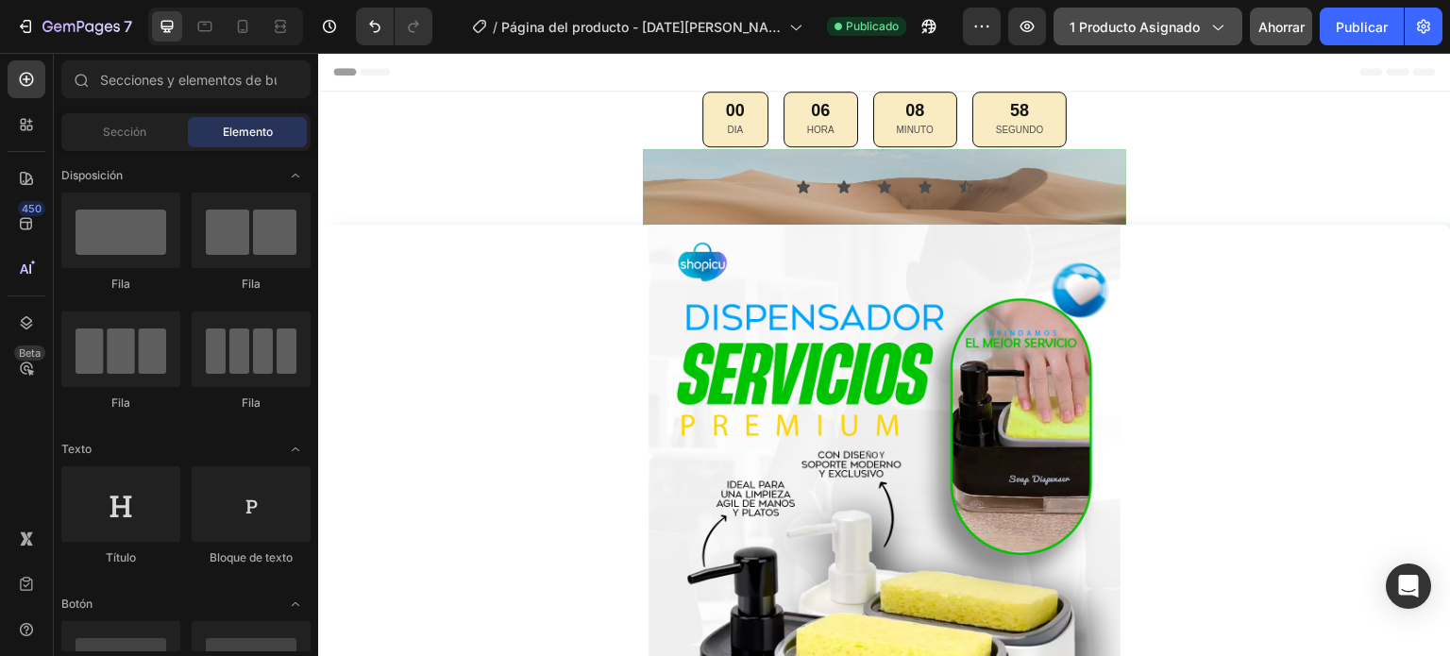
click at [1211, 30] on icon "button" at bounding box center [1216, 26] width 19 height 19
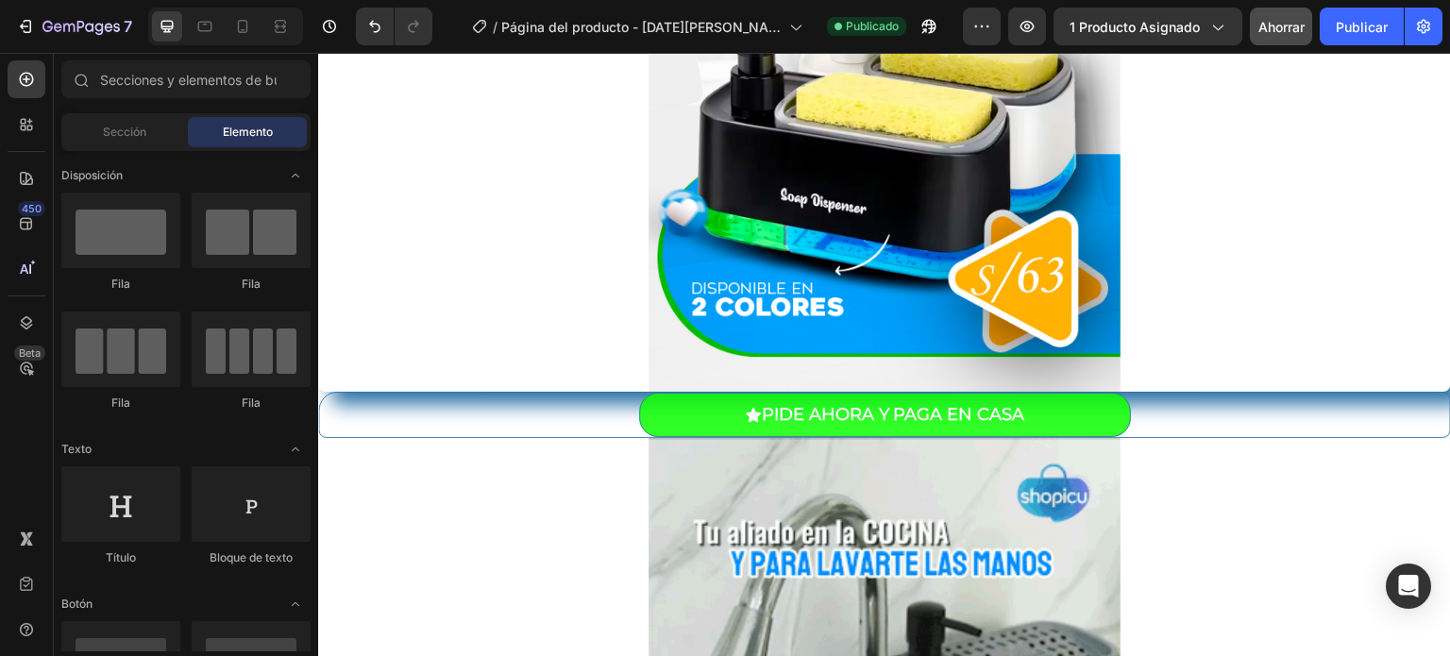
scroll to position [773, 0]
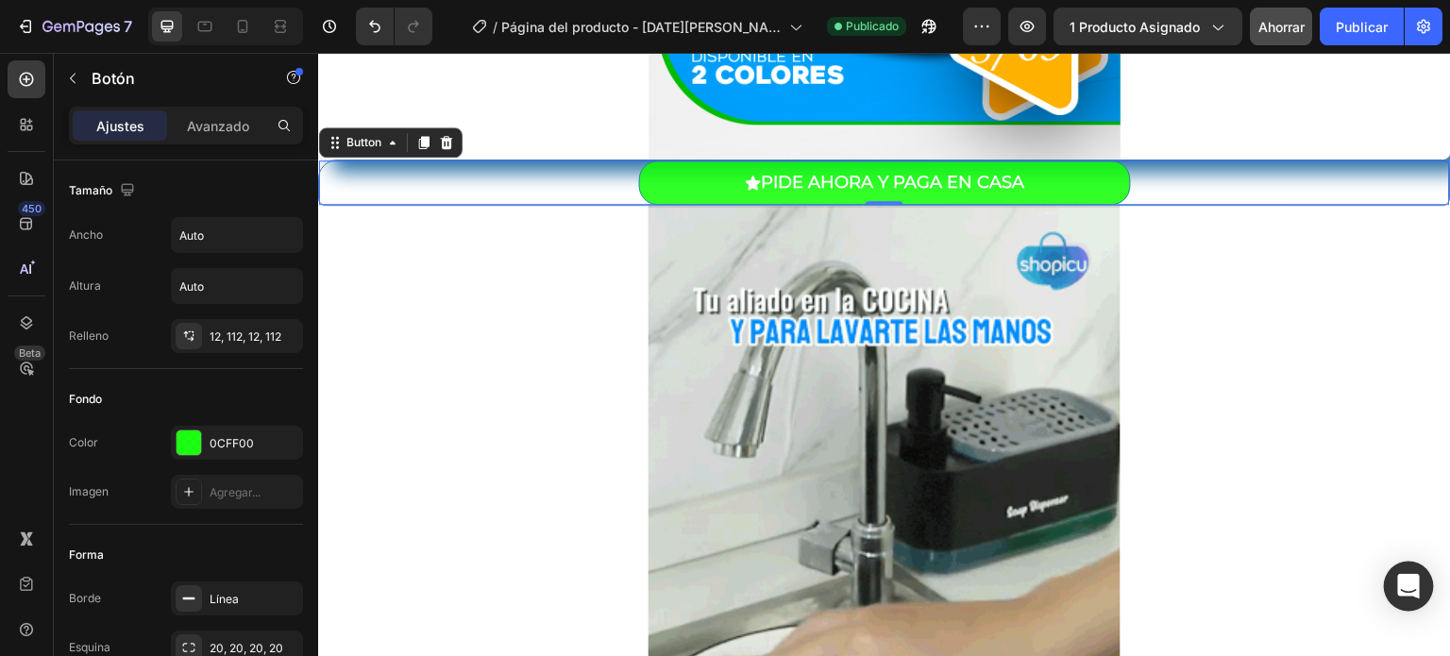
click at [1398, 581] on icon "Abrir Intercom Messenger" at bounding box center [1408, 586] width 25 height 25
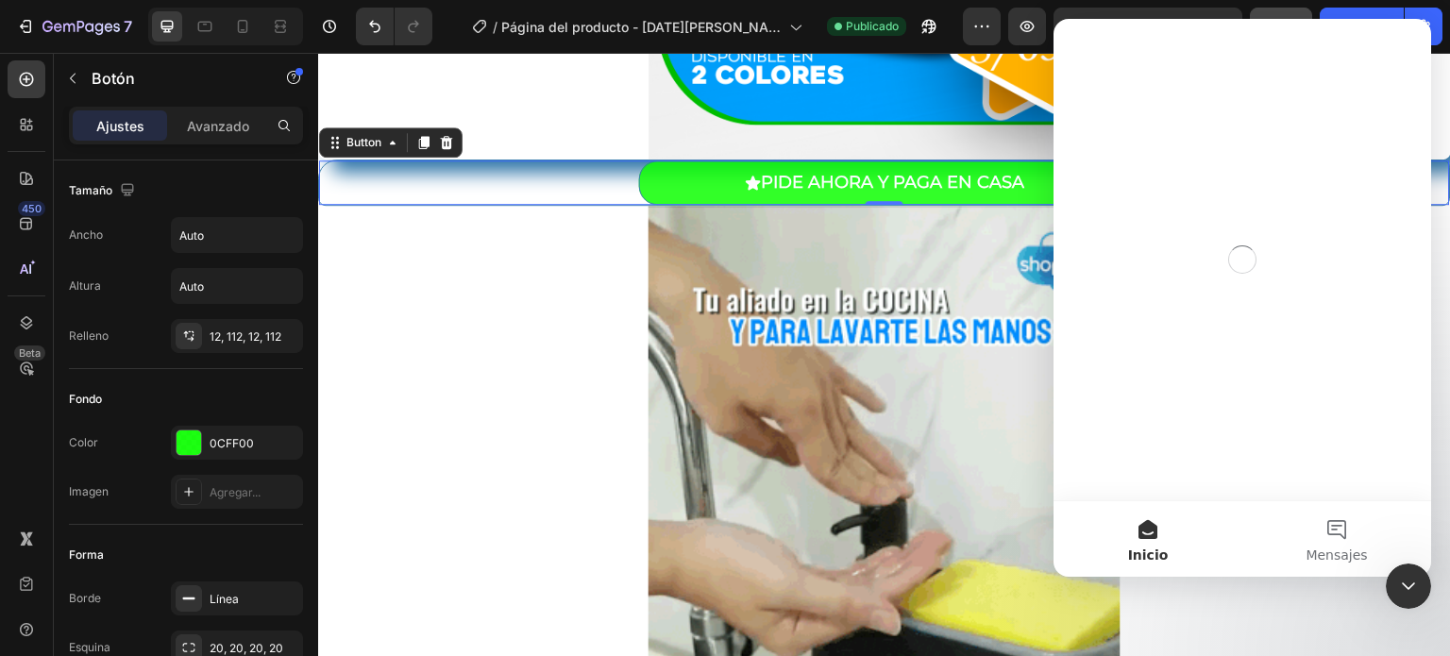
scroll to position [0, 0]
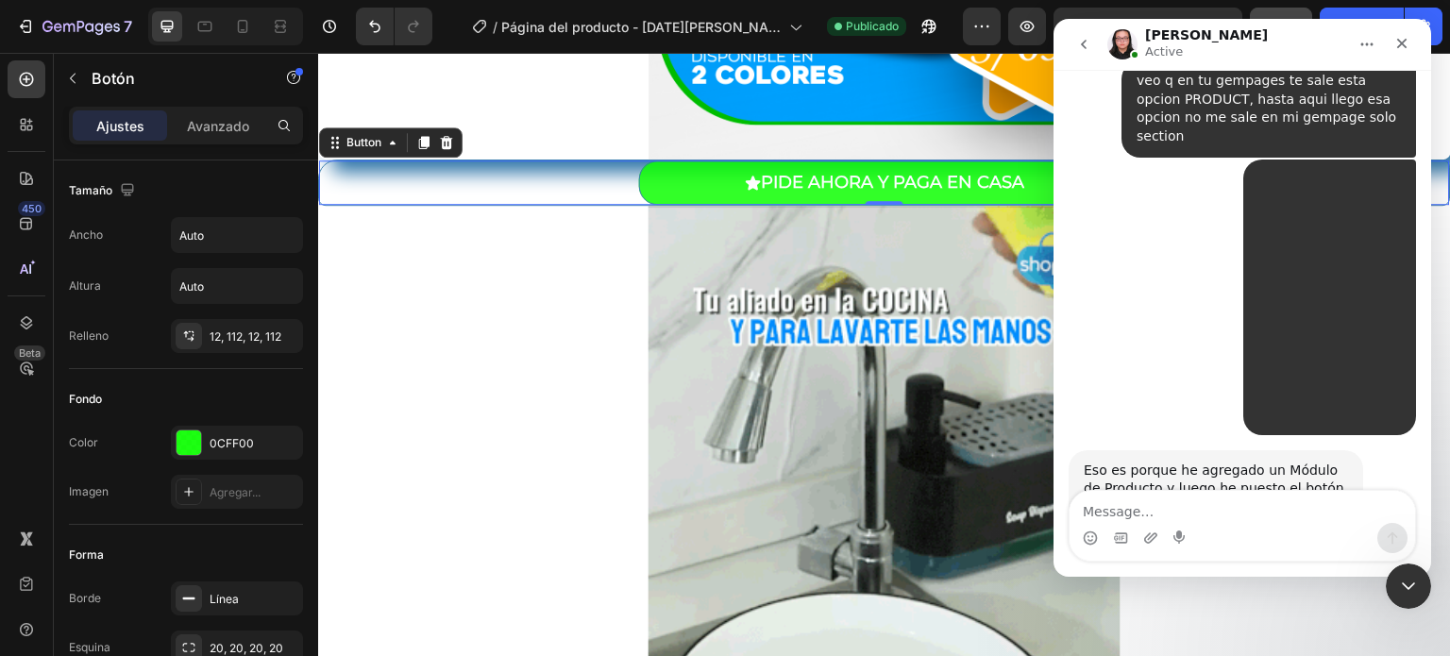
scroll to position [2229, 0]
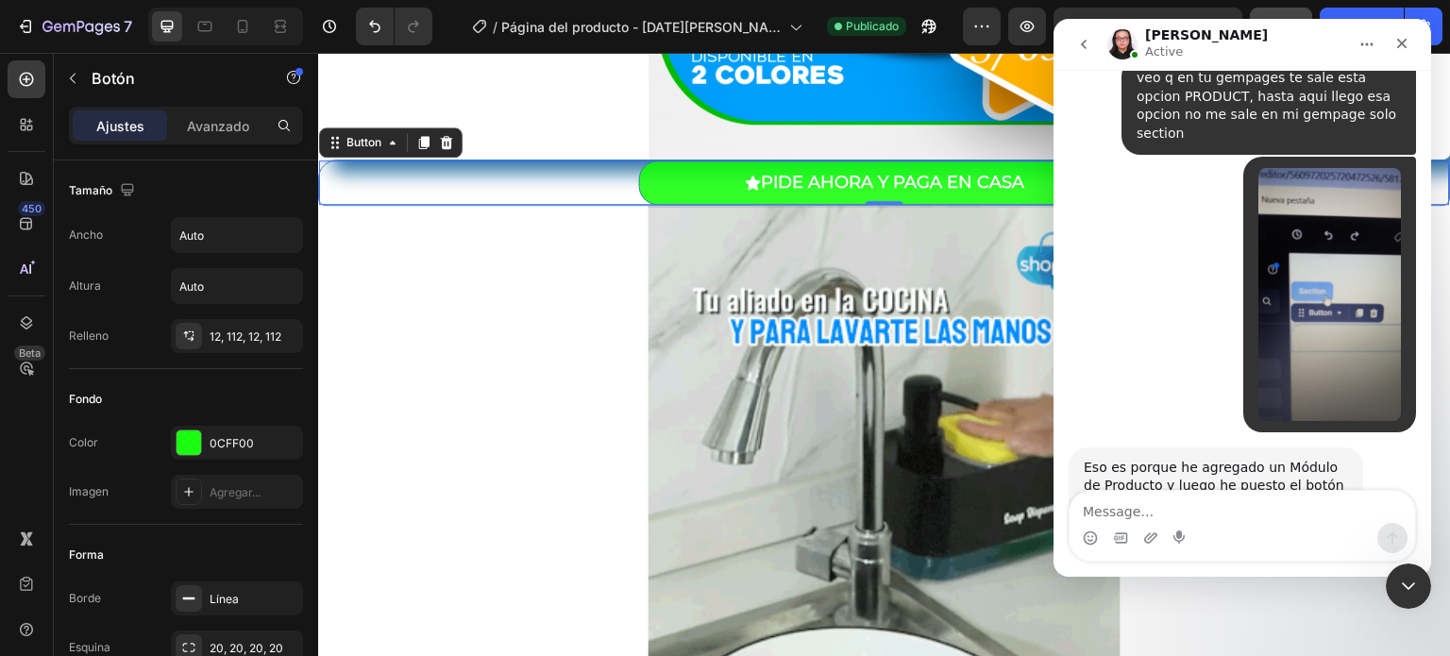
click at [1203, 505] on textarea "Message…" at bounding box center [1241, 507] width 345 height 32
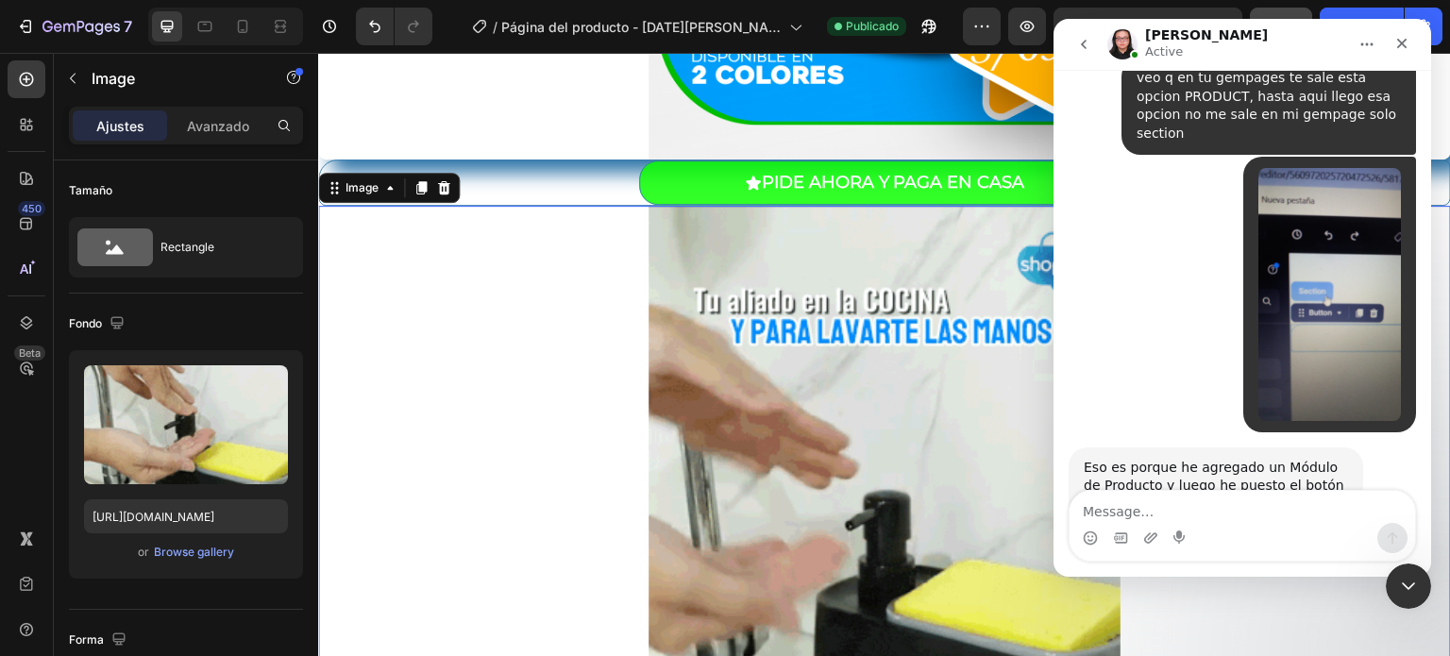
click at [476, 278] on div at bounding box center [884, 520] width 1133 height 629
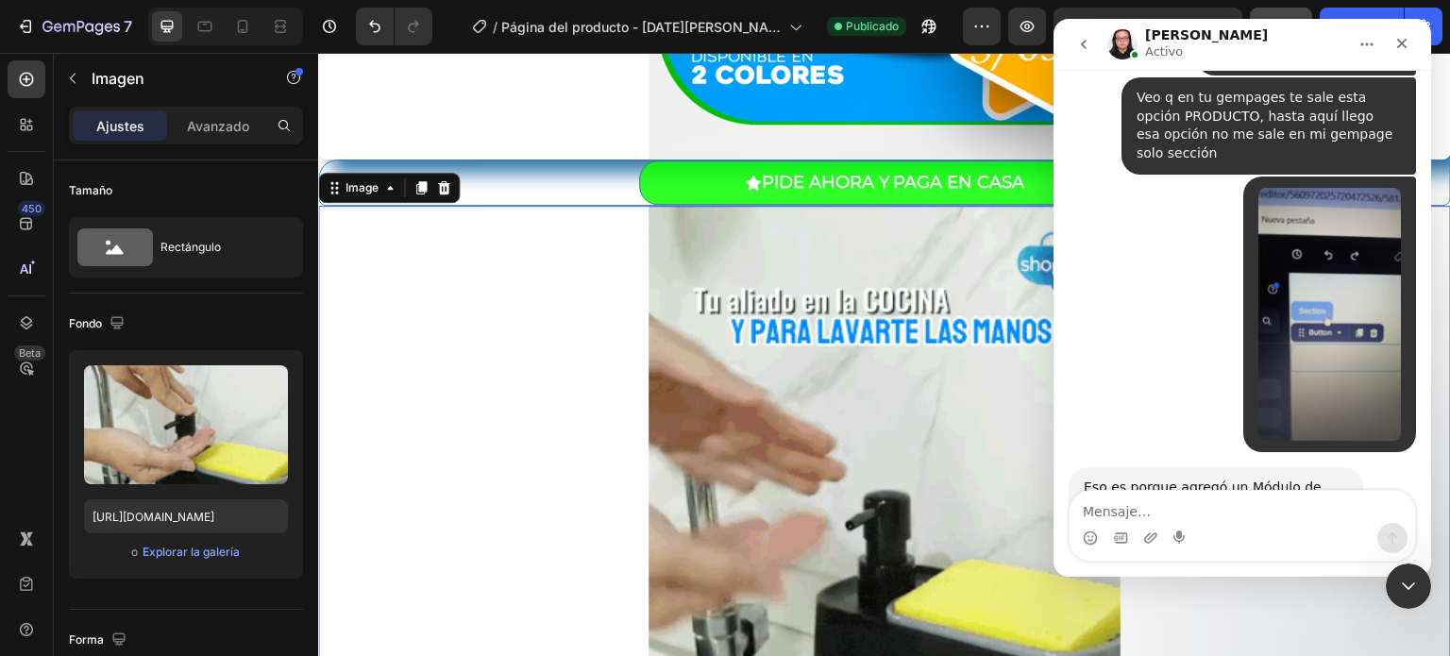
scroll to position [2267, 0]
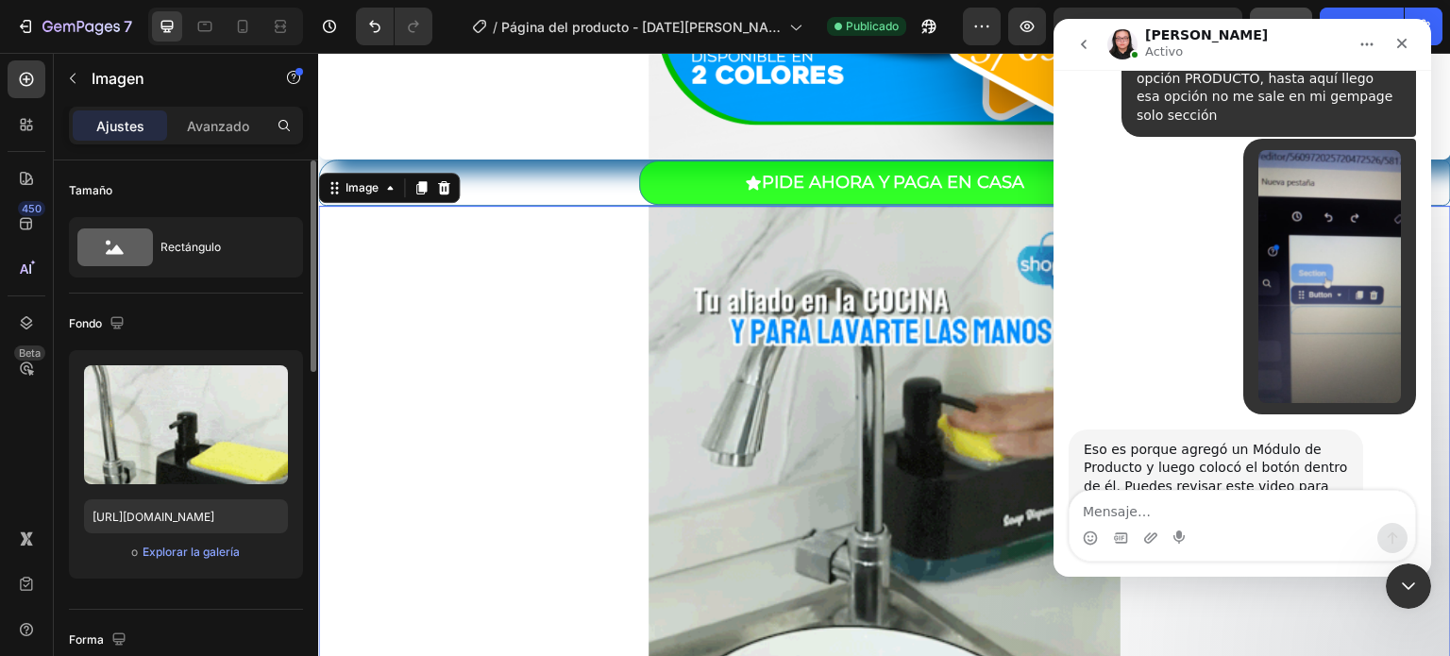
click at [210, 338] on div "Fondo" at bounding box center [186, 324] width 234 height 30
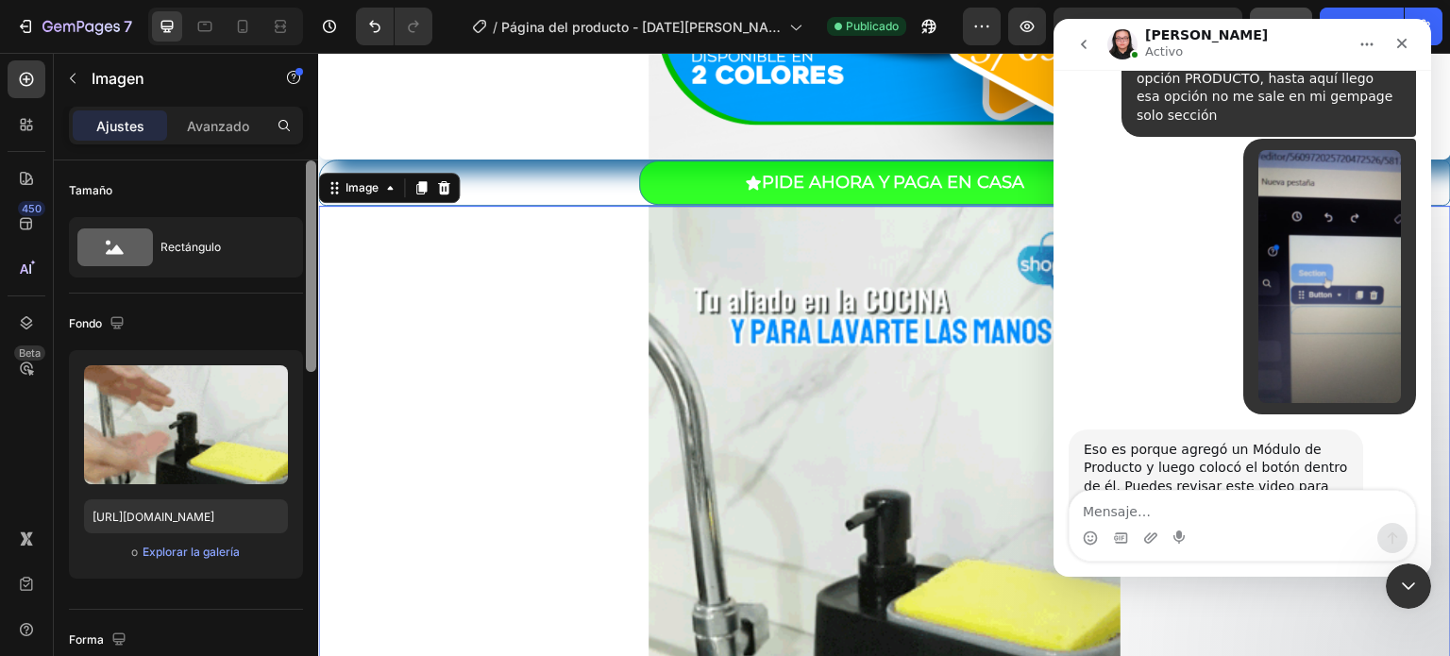
click at [309, 357] on div at bounding box center [311, 265] width 10 height 211
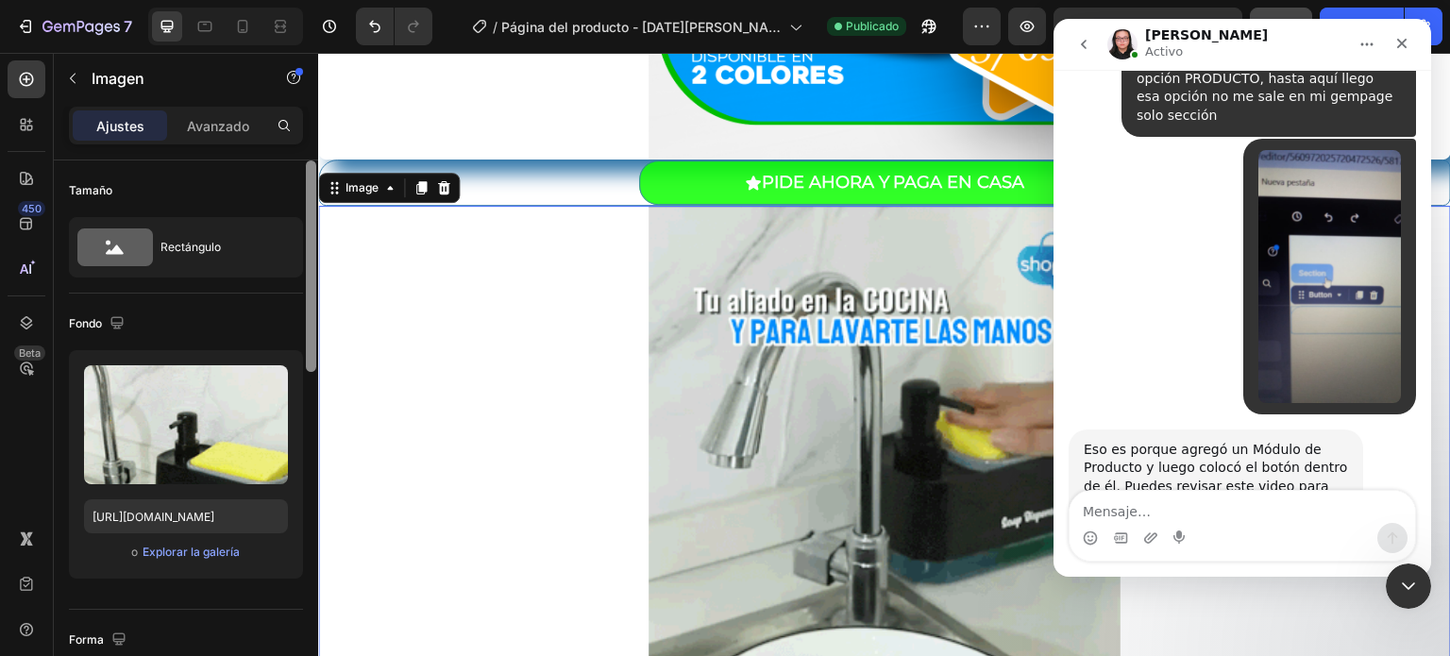
scroll to position [8, 0]
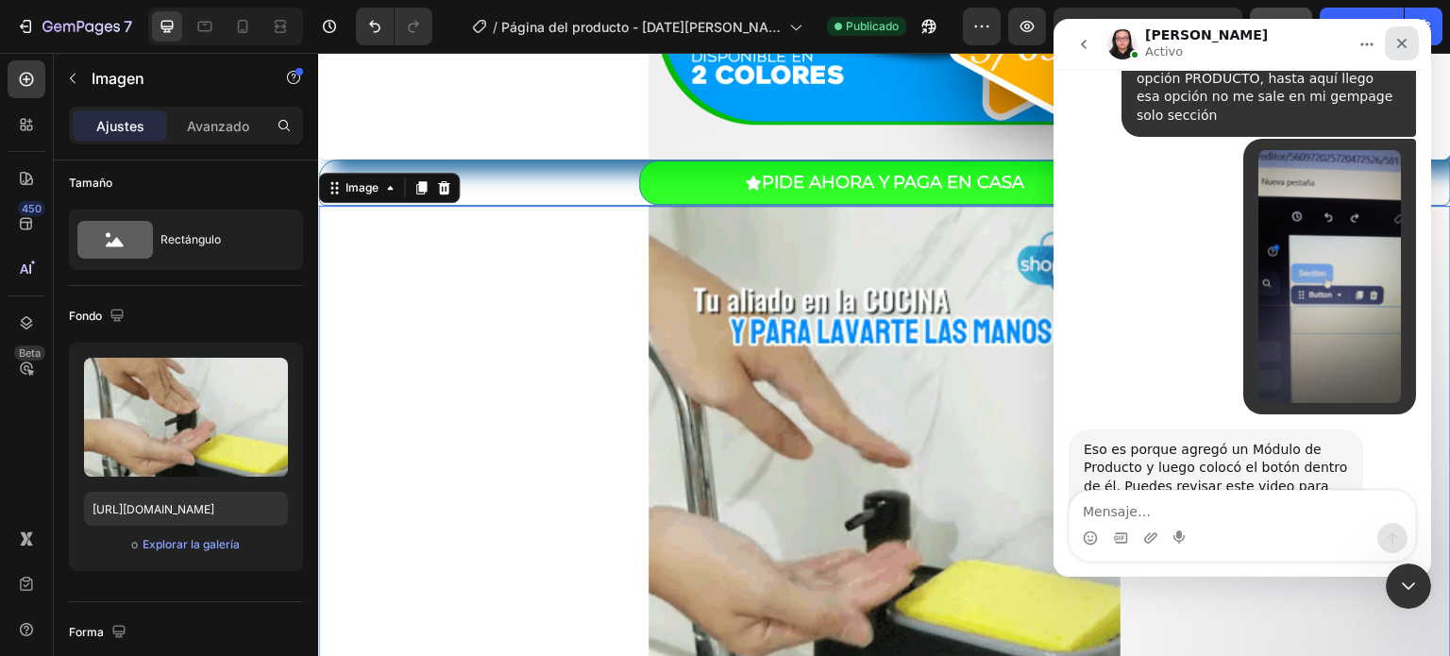
click at [1403, 53] on div "Cerrar" at bounding box center [1402, 43] width 34 height 34
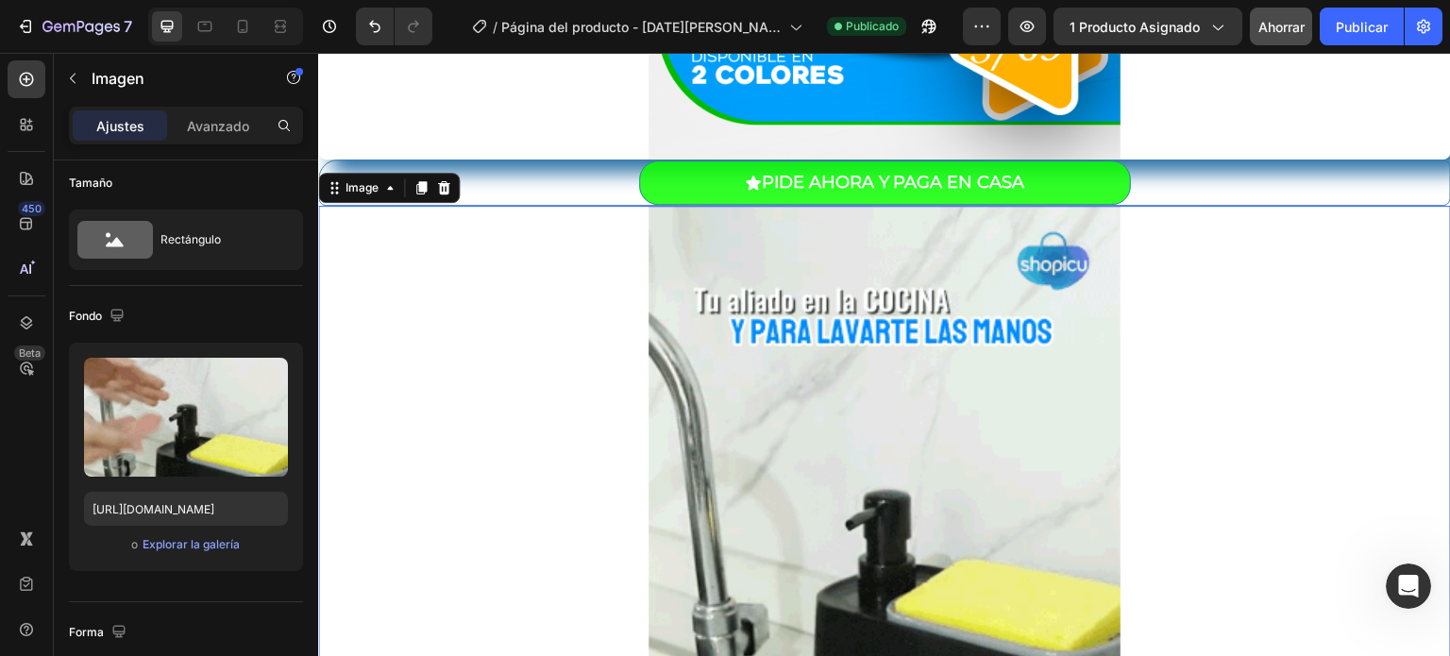
scroll to position [2266, 0]
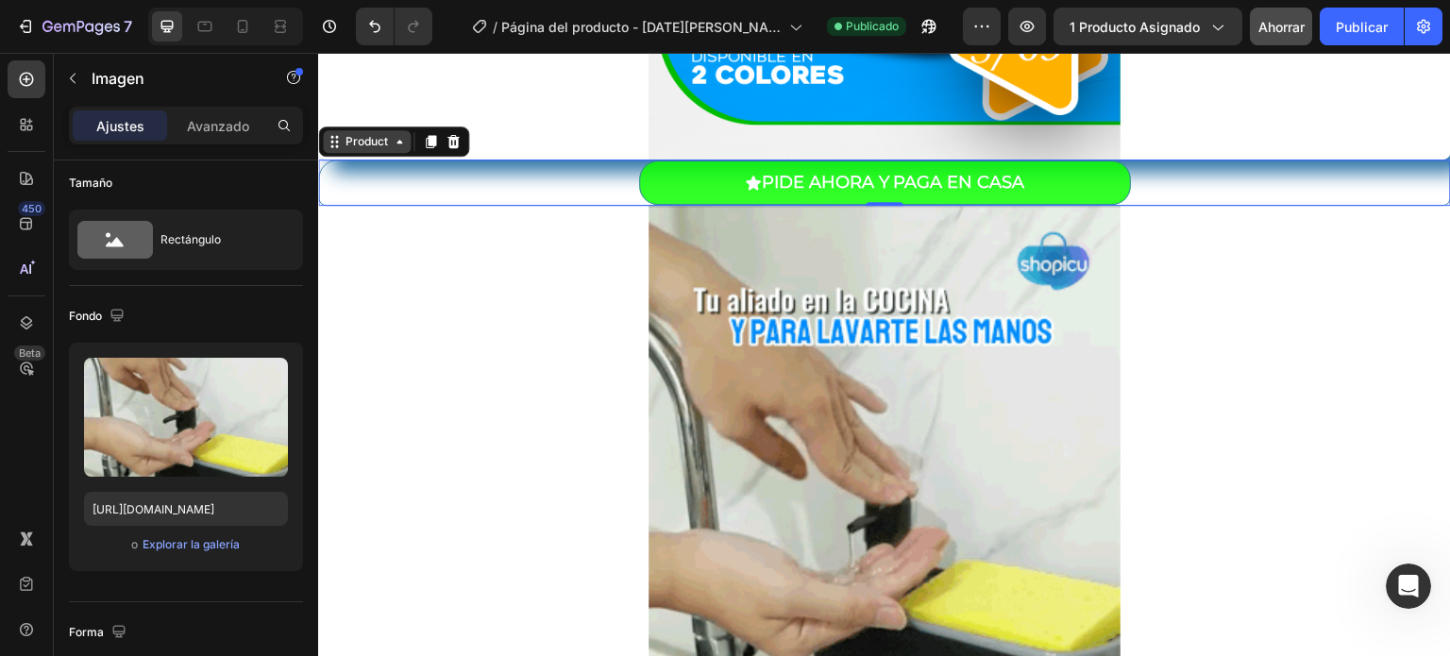
click at [357, 151] on div "Product" at bounding box center [367, 141] width 88 height 23
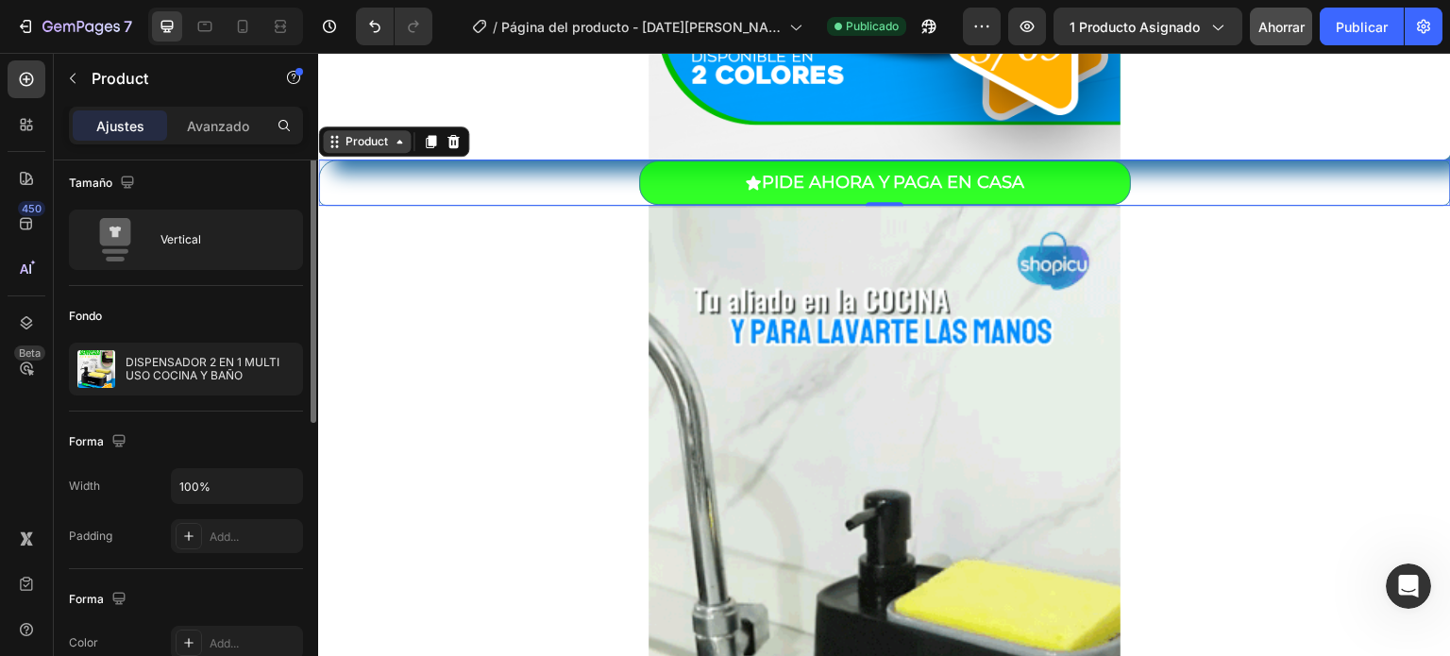
scroll to position [0, 0]
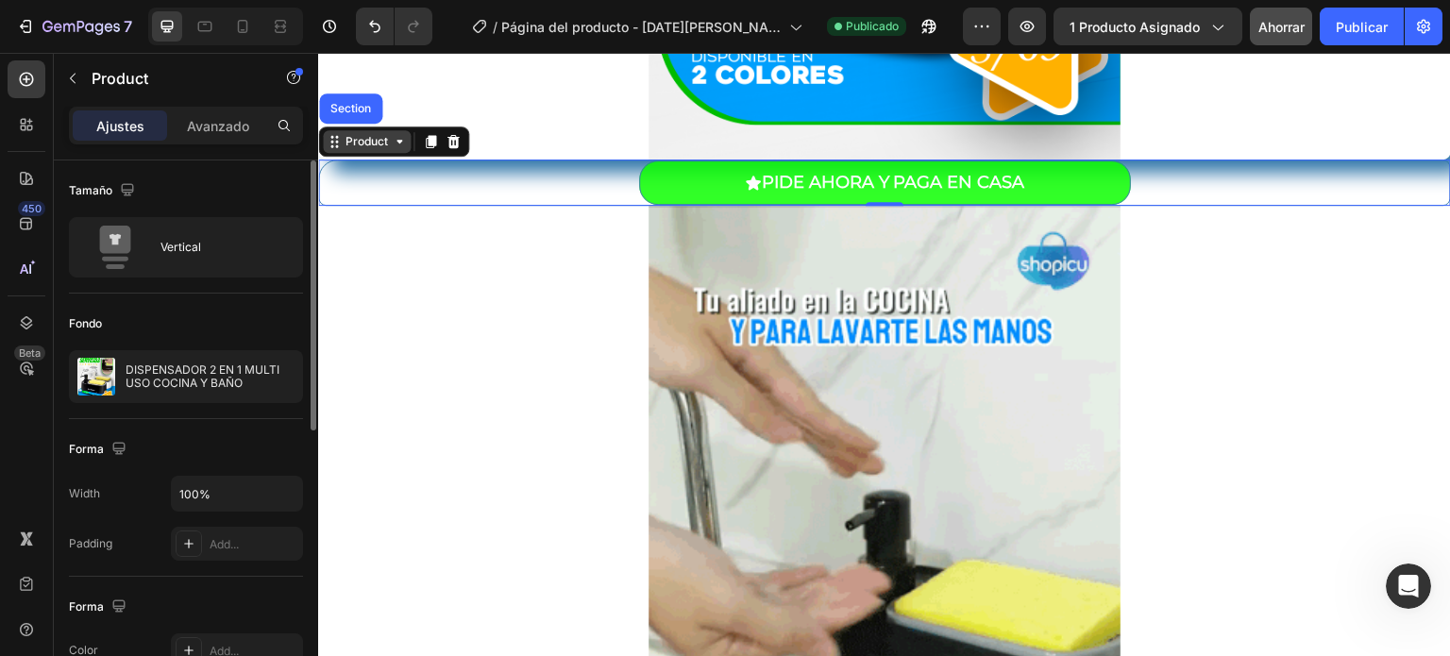
click at [357, 151] on div "Product" at bounding box center [367, 141] width 88 height 23
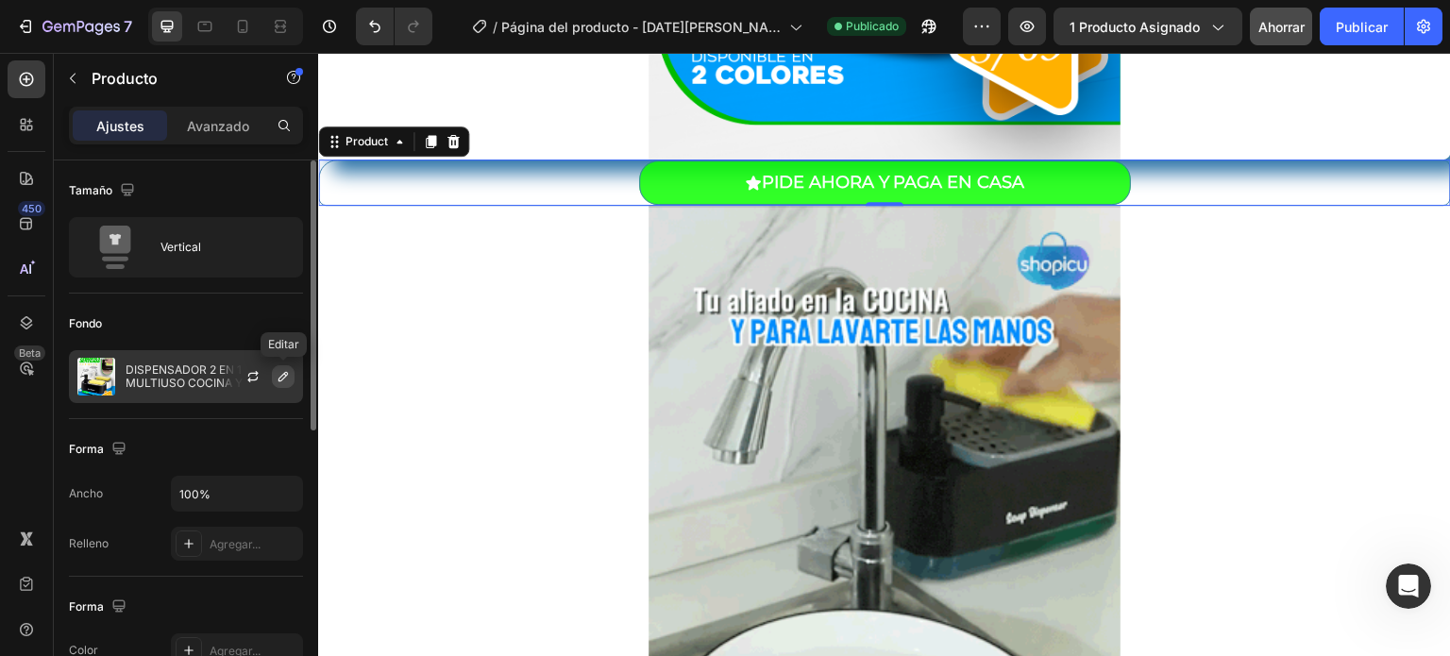
click at [283, 376] on icon "button" at bounding box center [283, 376] width 15 height 15
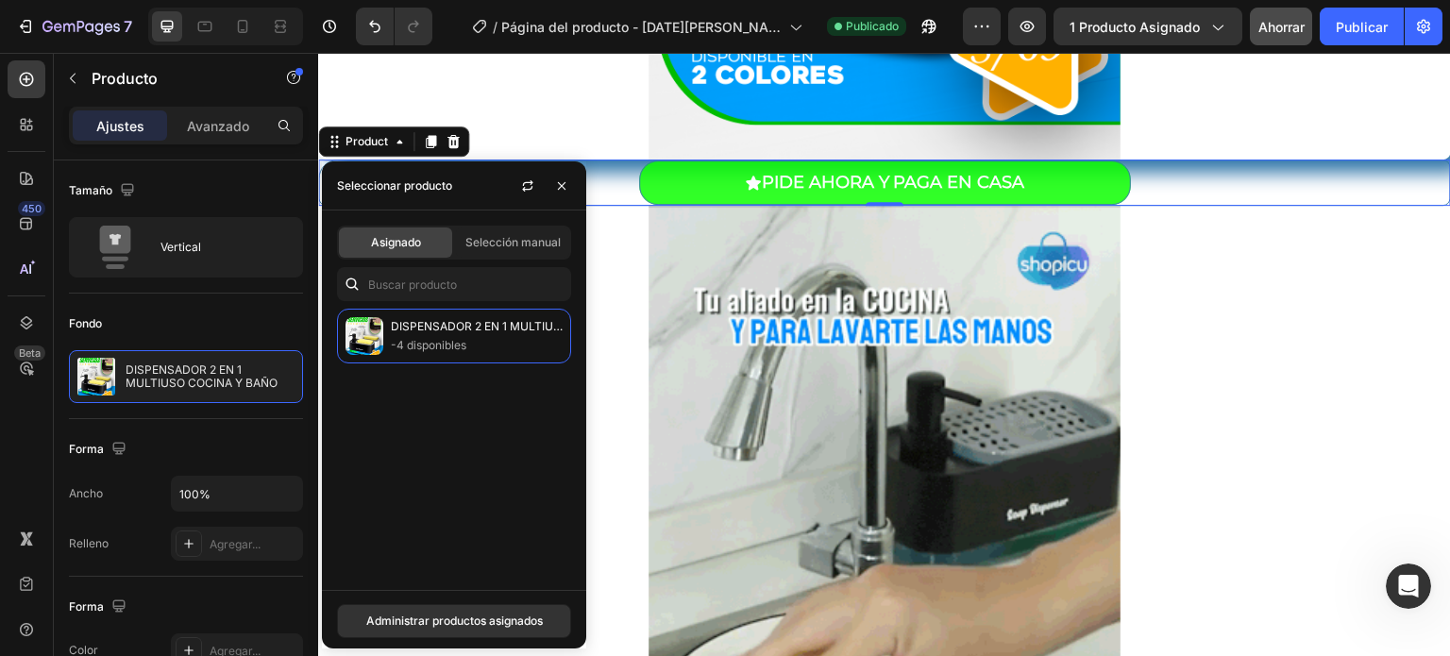
click at [398, 244] on font "Asignado" at bounding box center [396, 242] width 50 height 14
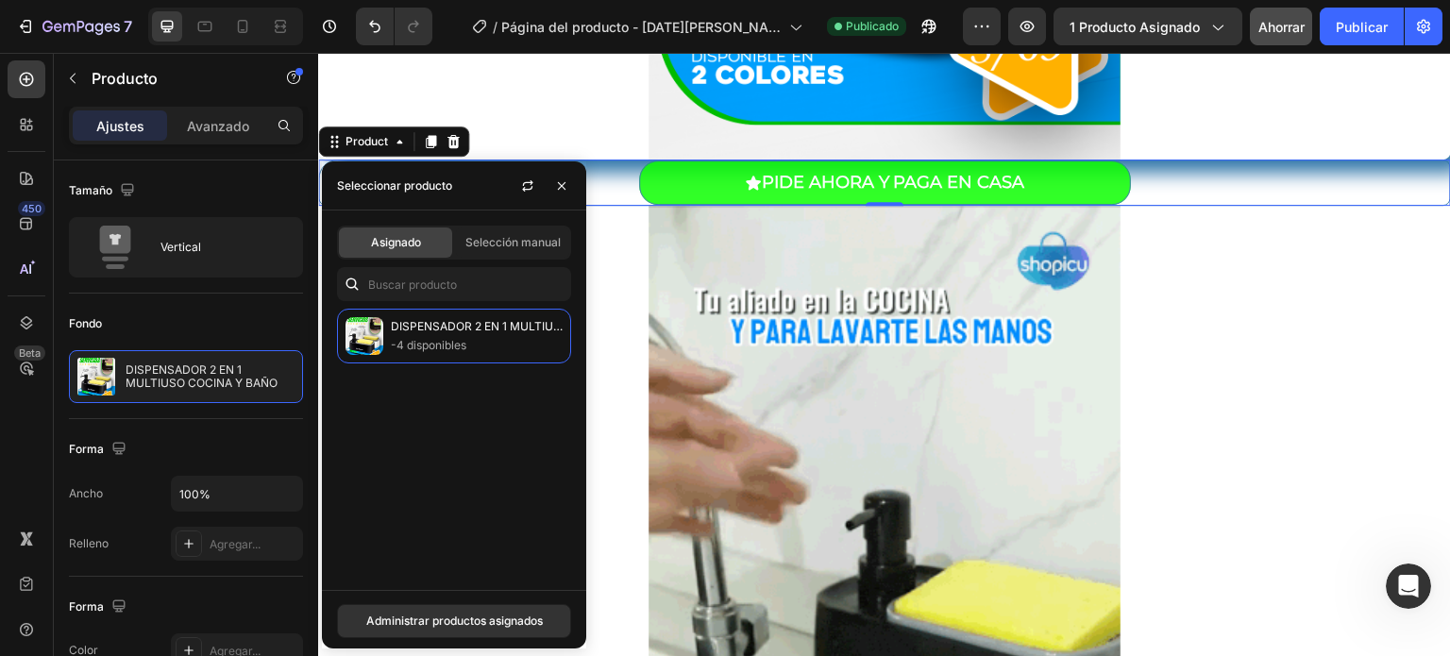
click at [398, 244] on font "Asignado" at bounding box center [396, 242] width 50 height 14
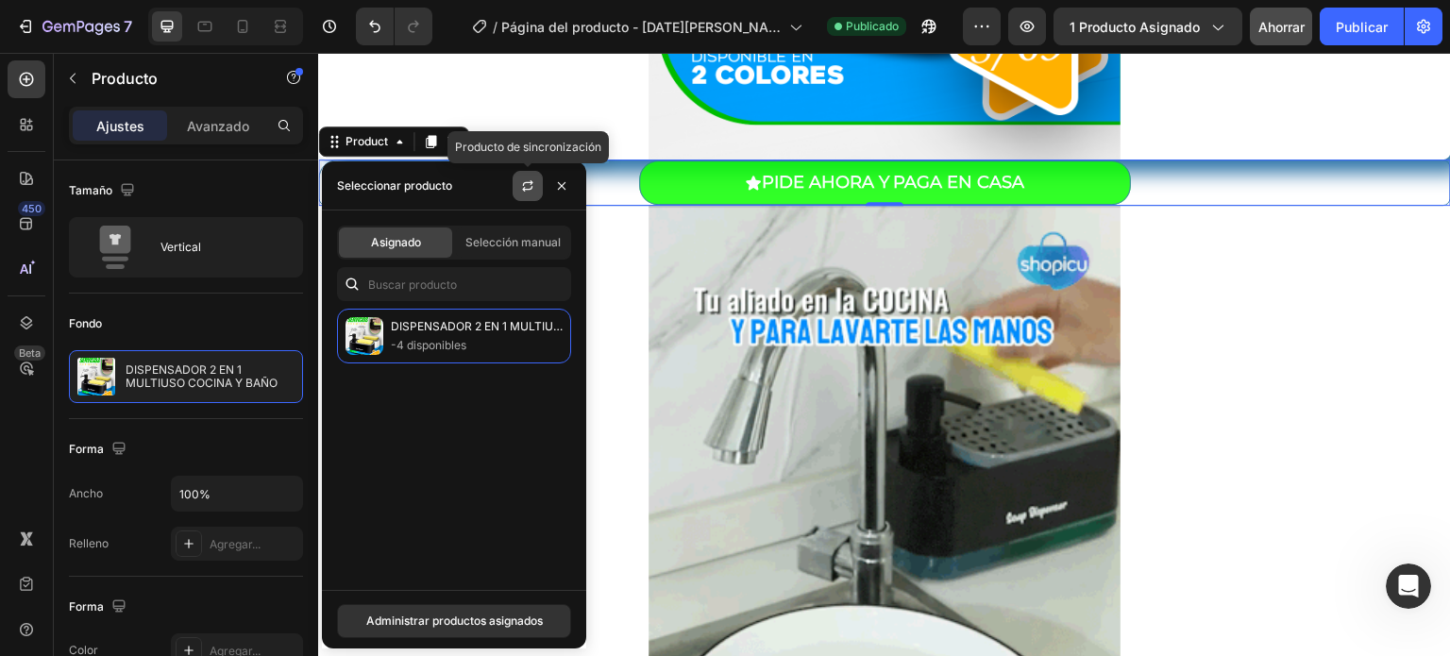
click at [526, 186] on icon "button" at bounding box center [527, 185] width 15 height 15
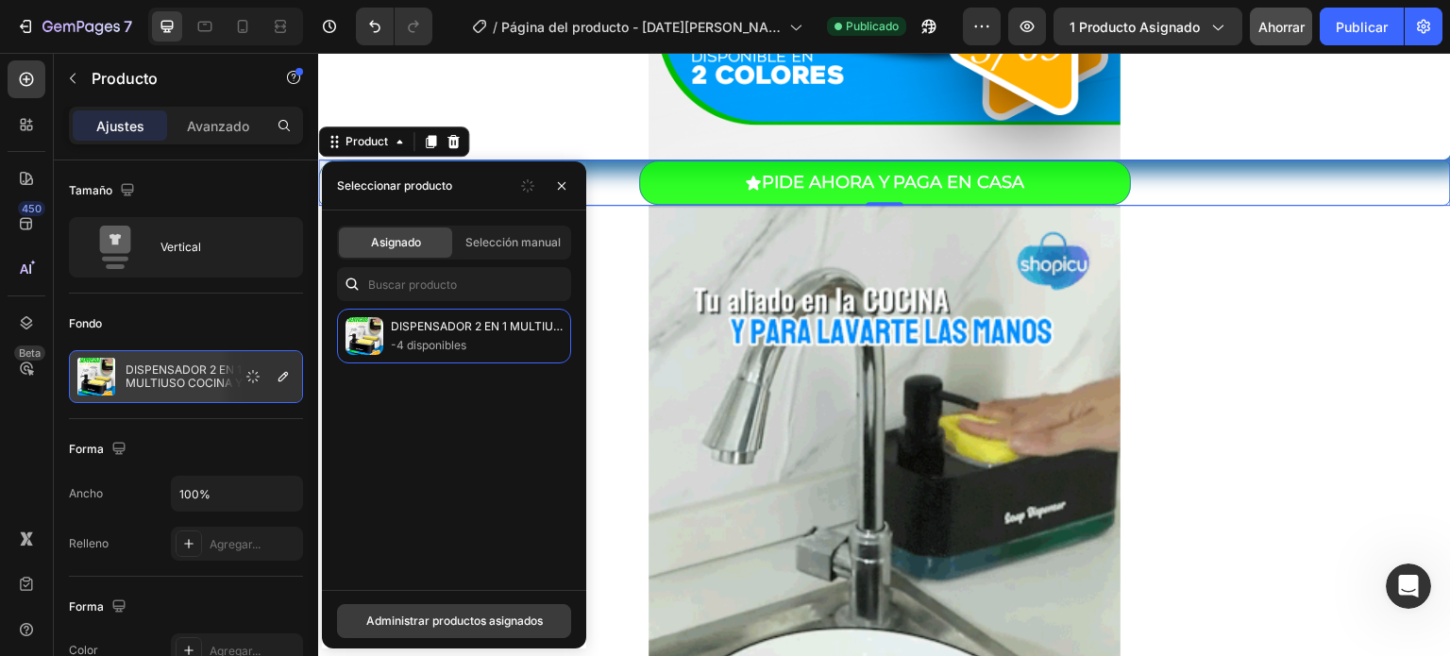
click at [475, 625] on font "Administrar productos asignados" at bounding box center [454, 621] width 177 height 14
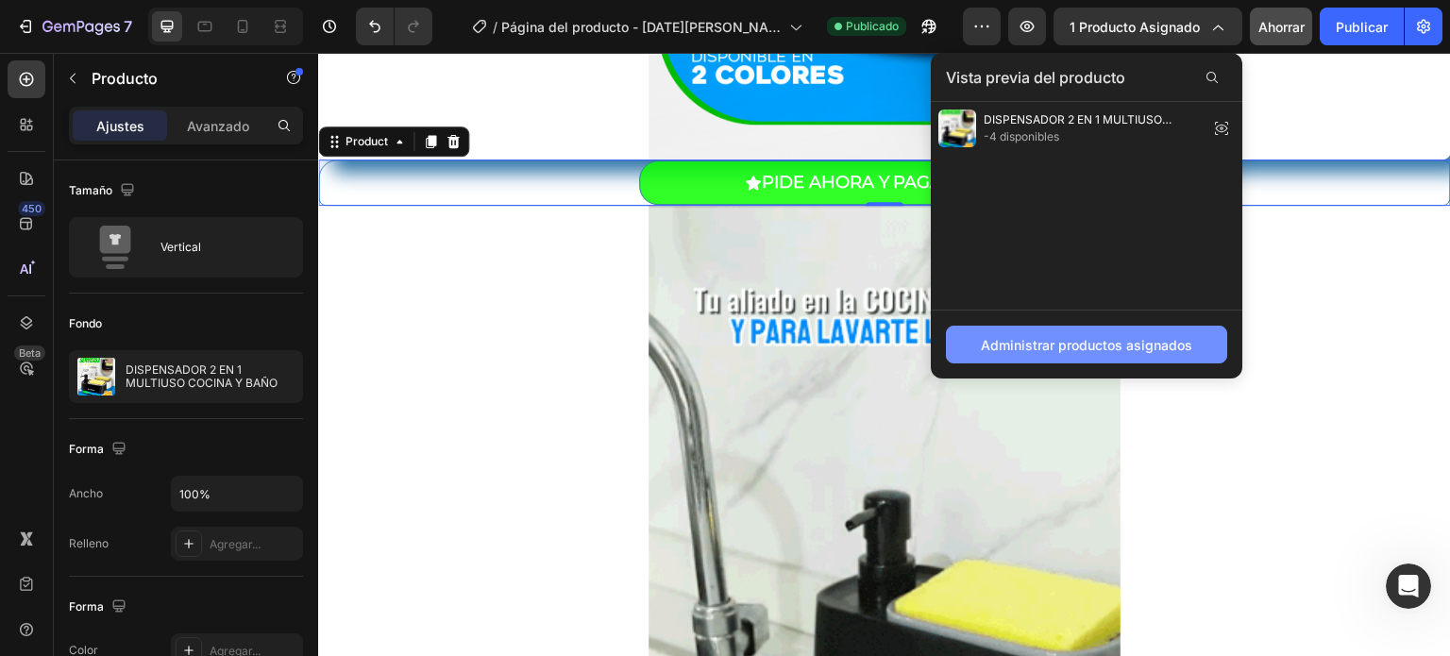
click at [1103, 344] on font "Administrar productos asignados" at bounding box center [1086, 345] width 211 height 16
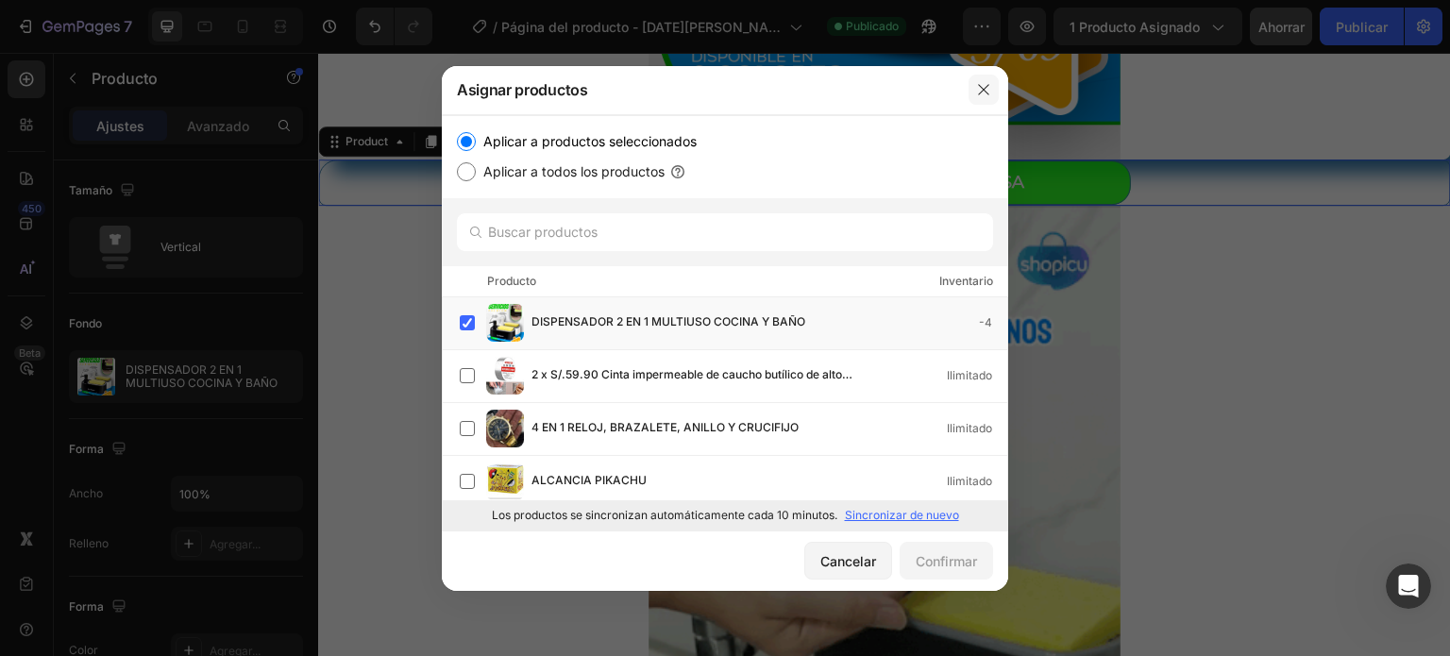
click at [982, 91] on icon "button" at bounding box center [983, 89] width 10 height 10
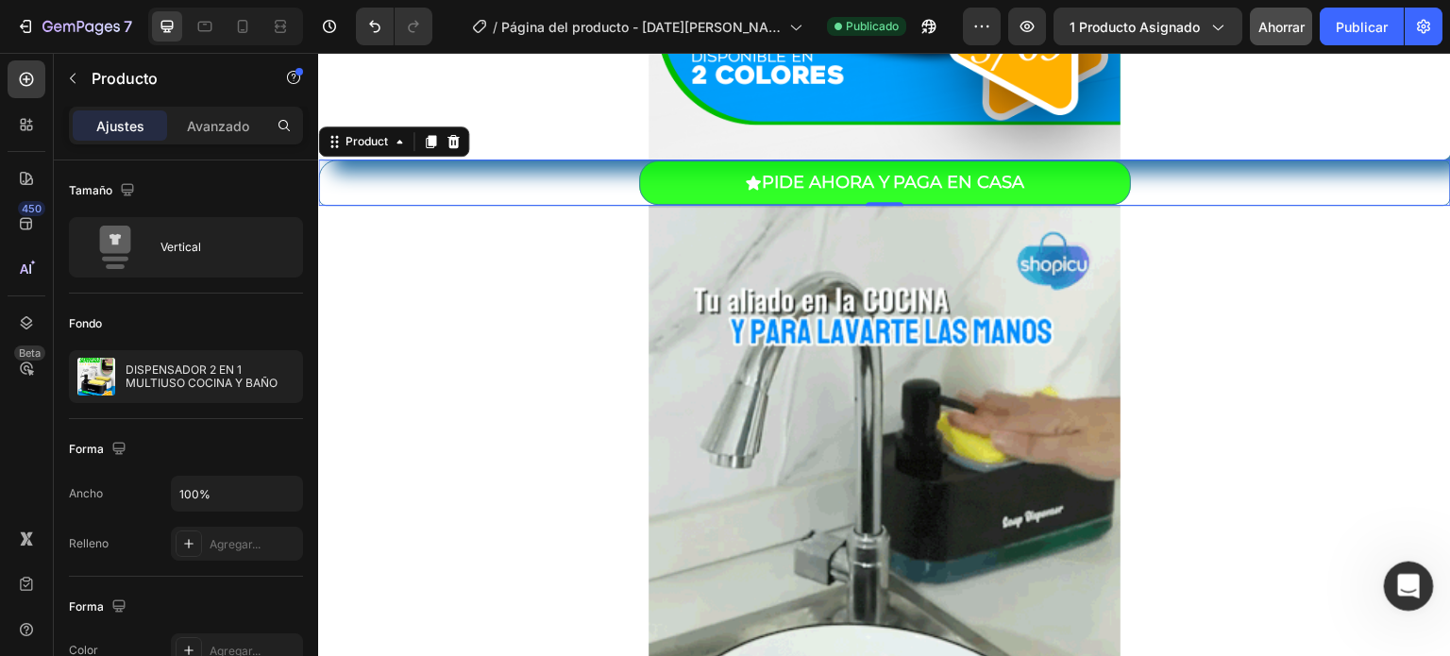
click at [1390, 595] on div "Abrir Intercom Messenger" at bounding box center [1405, 583] width 62 height 62
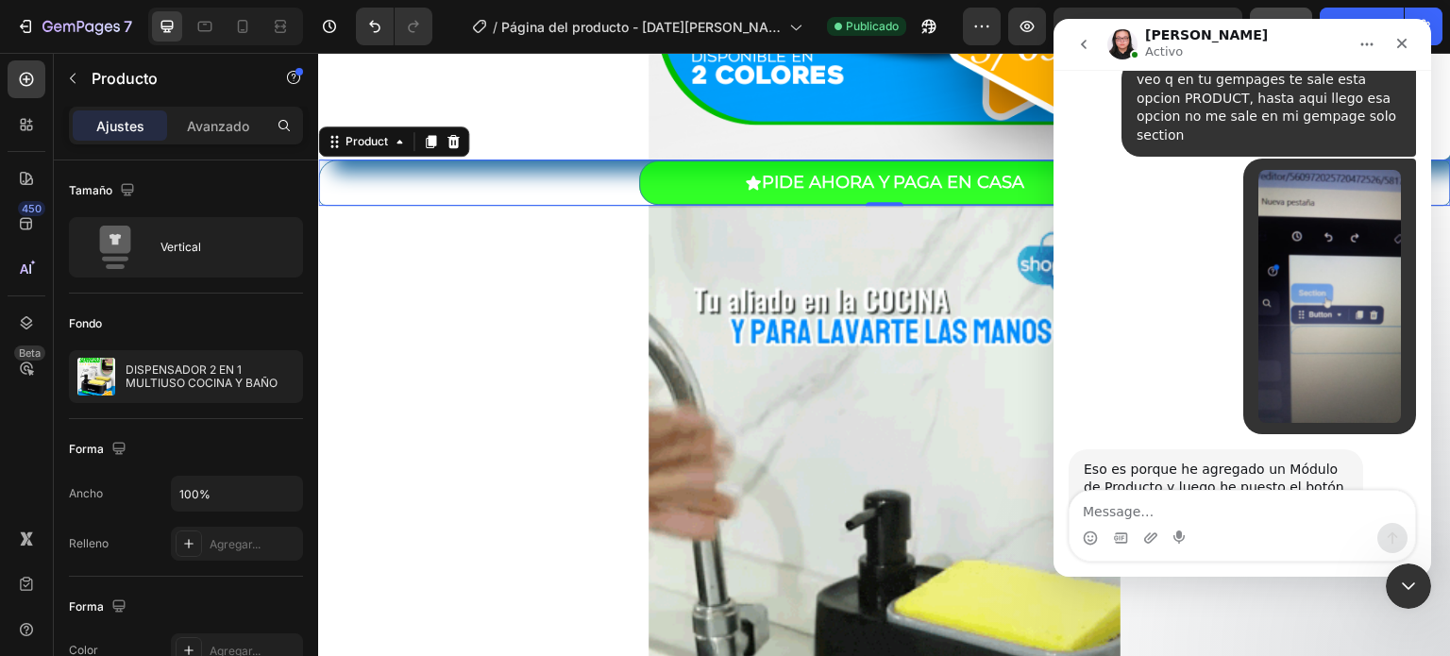
scroll to position [2229, 0]
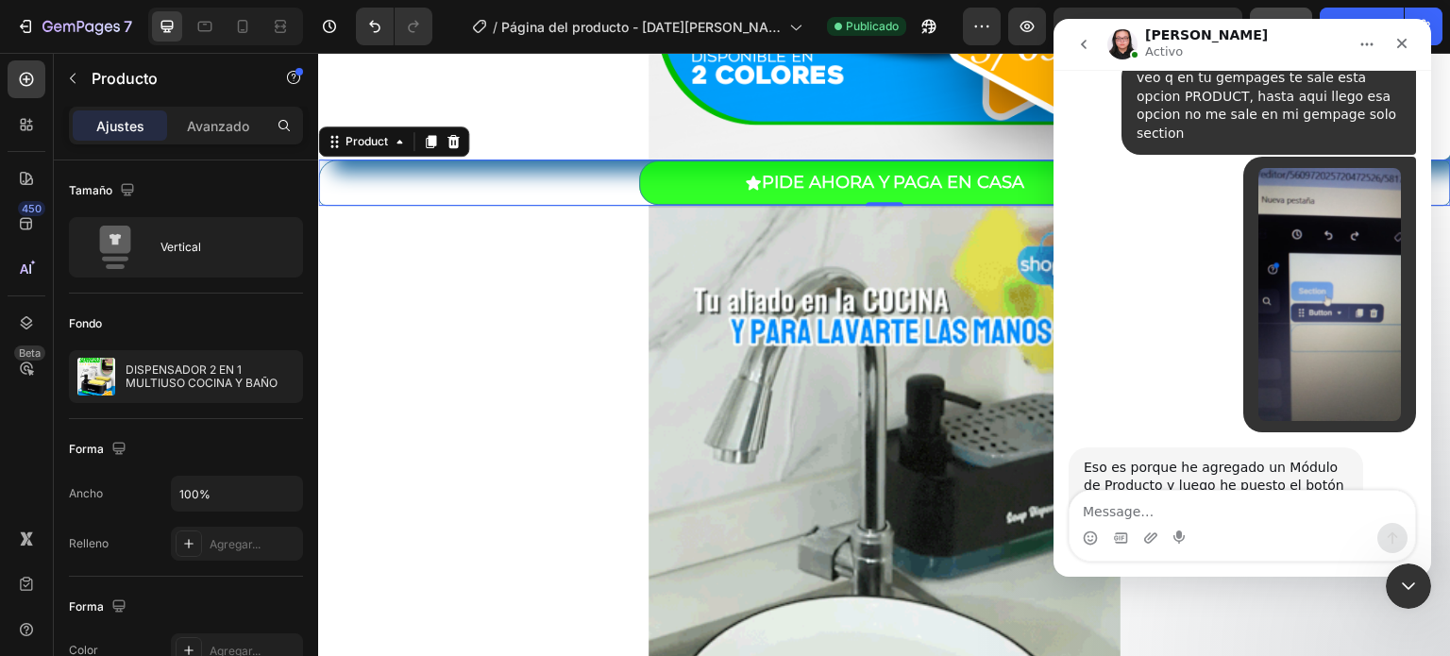
click at [1227, 527] on div "Intercom Messenger" at bounding box center [1241, 538] width 345 height 30
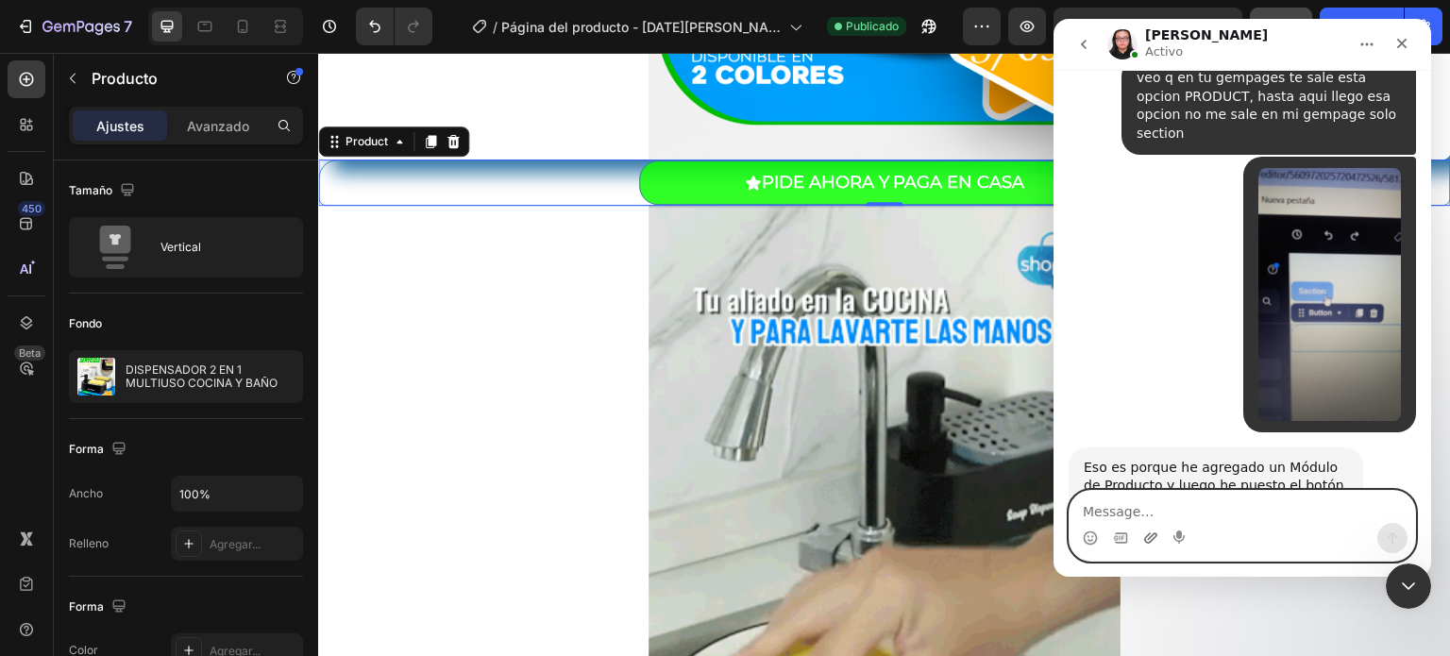
click at [1152, 537] on icon "Adjuntar un archivo" at bounding box center [1150, 537] width 15 height 15
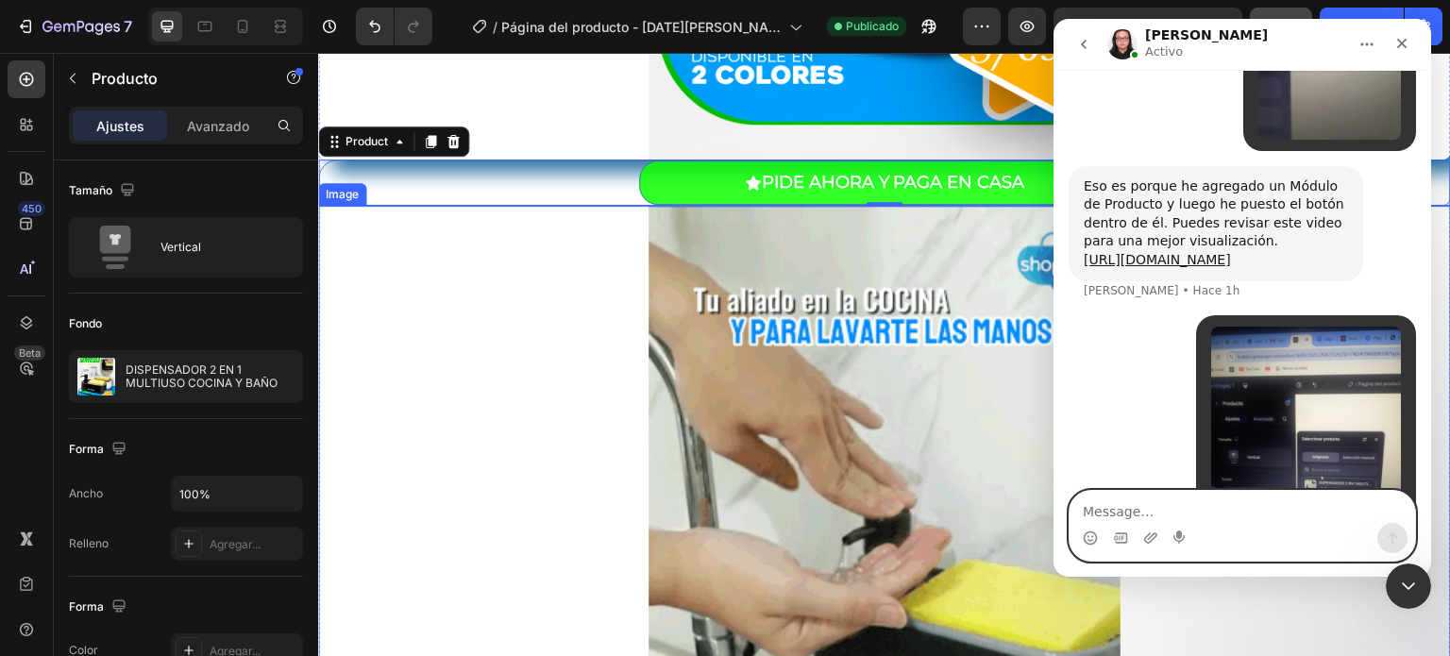
scroll to position [2520, 0]
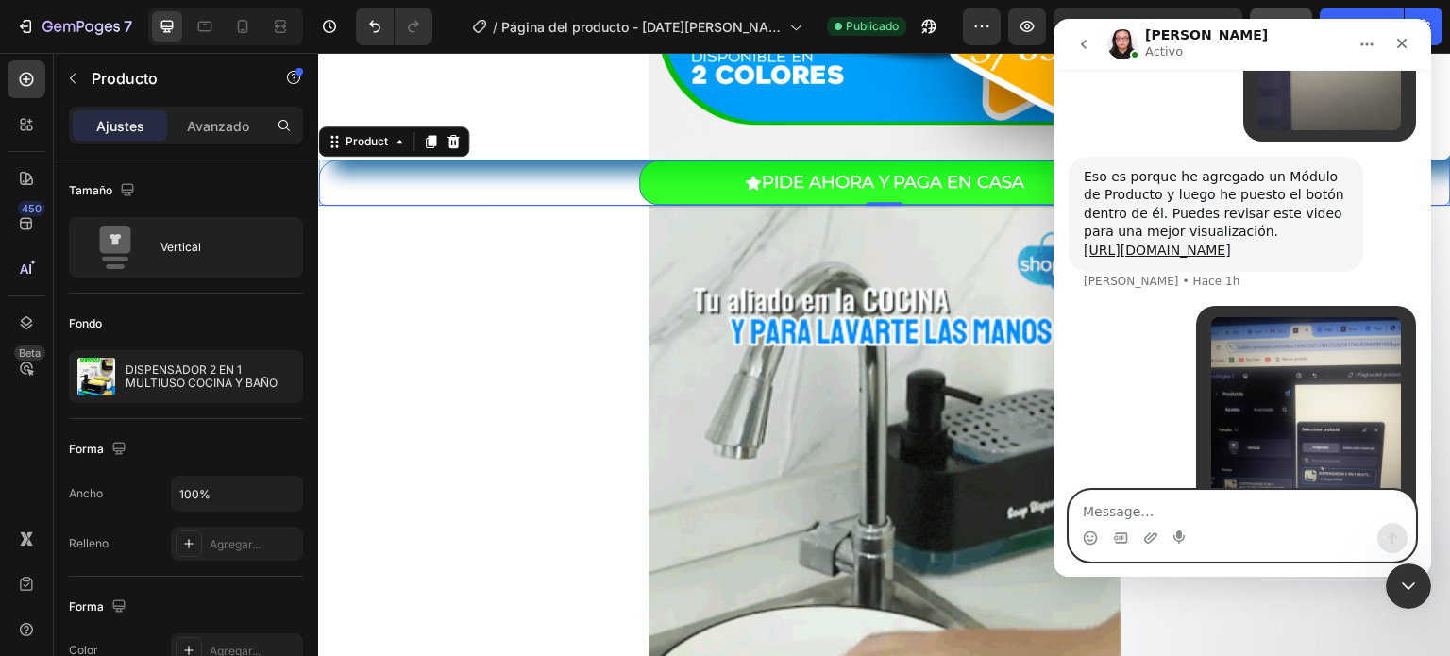
click at [1106, 513] on textarea "Message…" at bounding box center [1241, 507] width 345 height 32
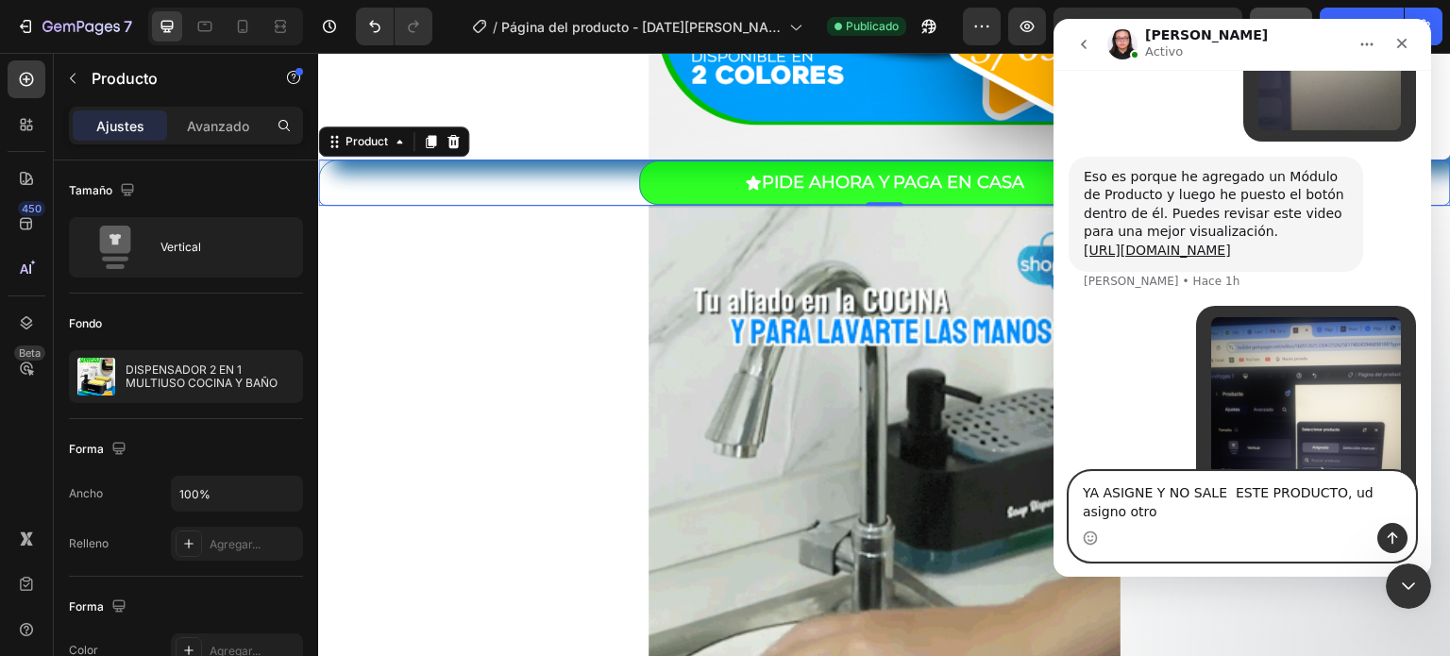
scroll to position [2539, 0]
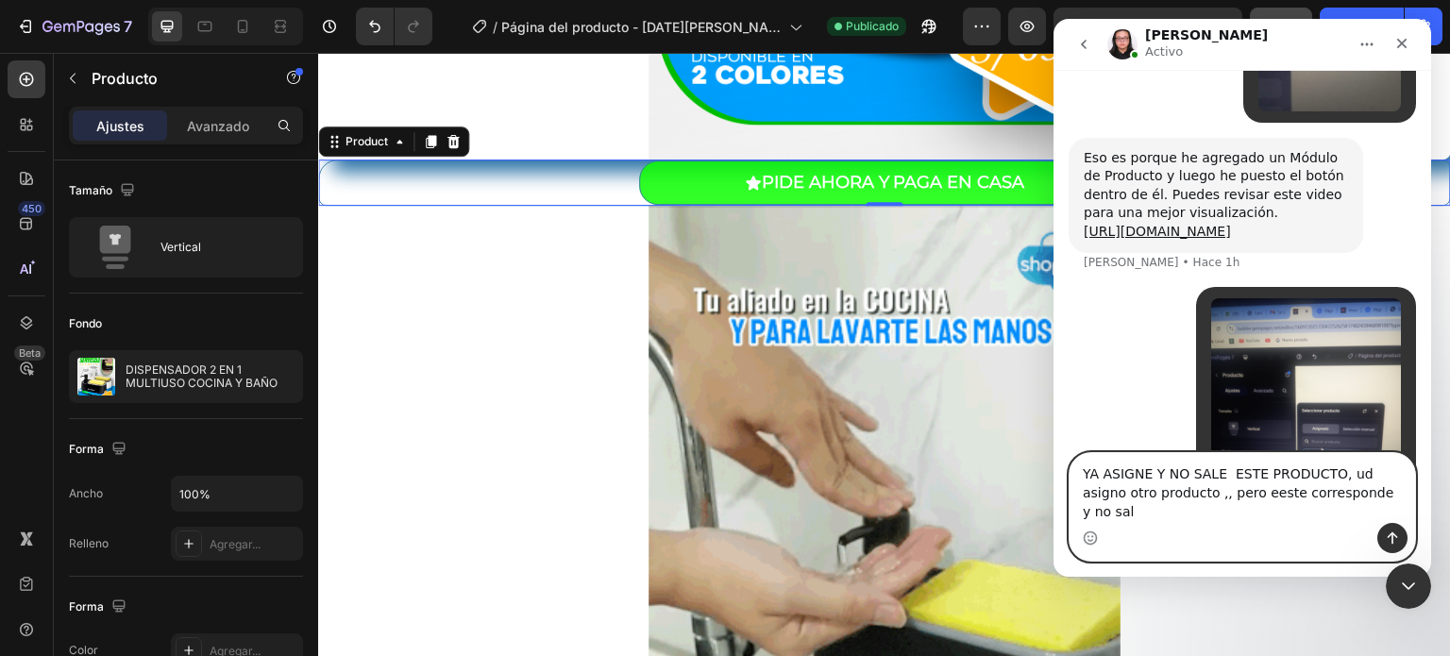
type textarea "YA ASIGNE Y NO SALE ESTE PRODUCTO, ud asigno otro producto ,, pero eeste corres…"
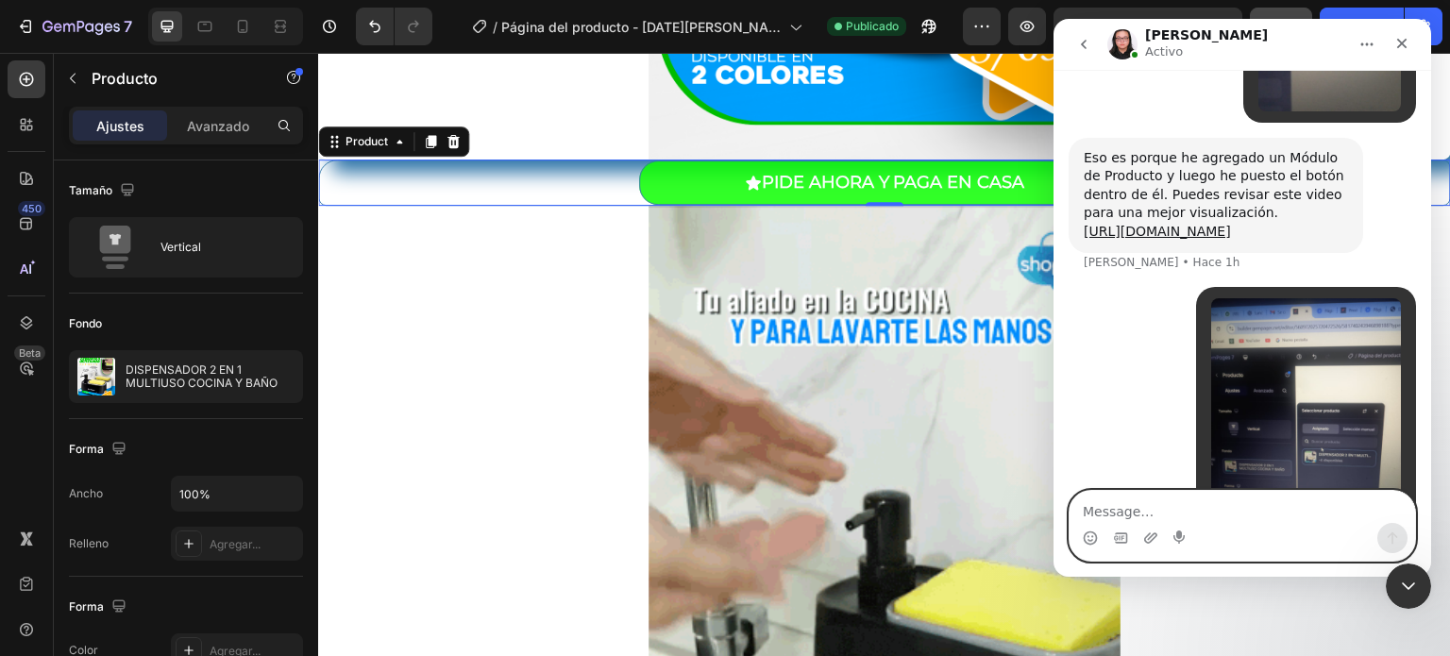
scroll to position [2600, 0]
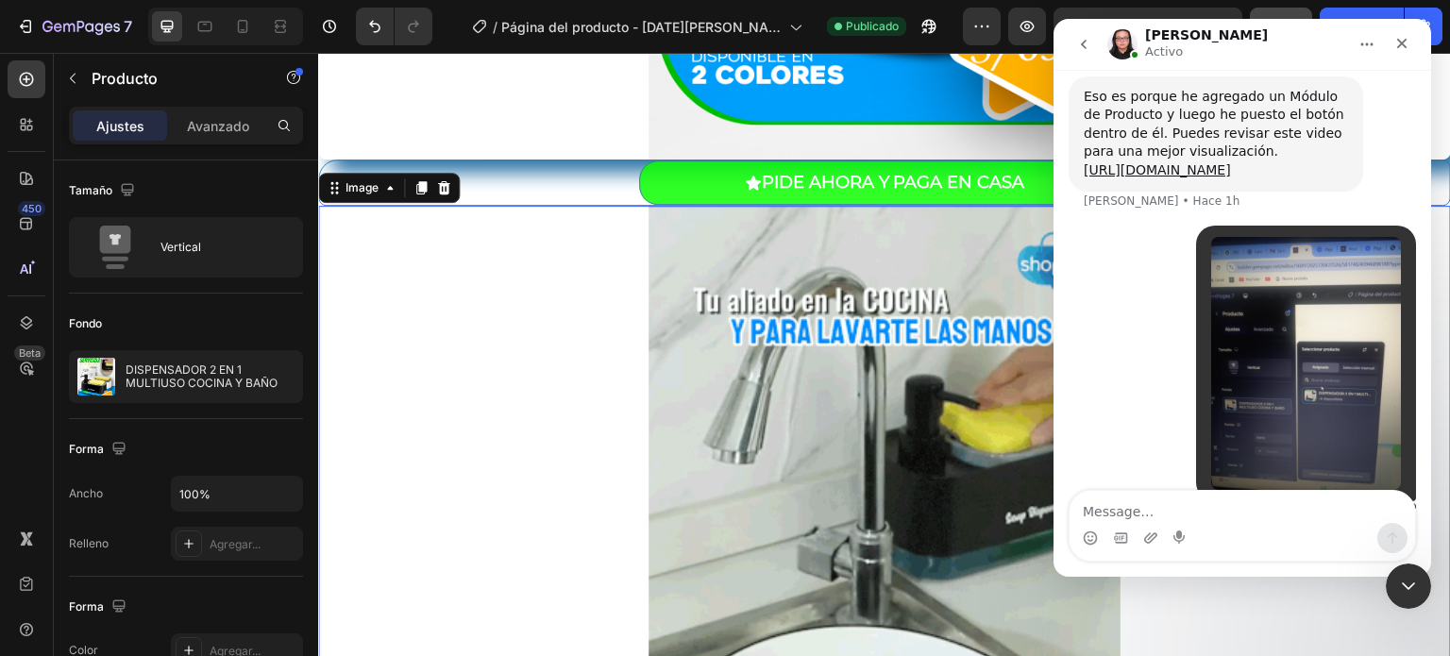
click at [582, 403] on div at bounding box center [884, 520] width 1133 height 629
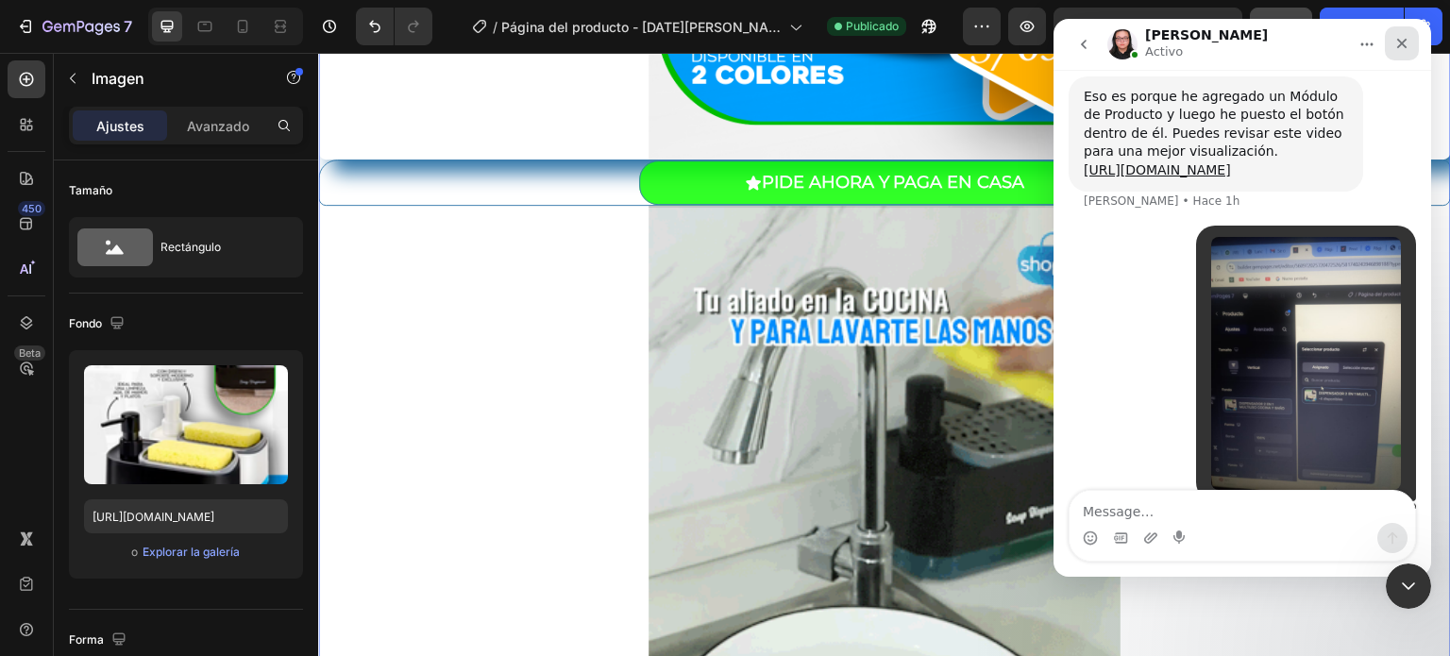
click at [1403, 38] on icon "Cerrar" at bounding box center [1401, 43] width 15 height 15
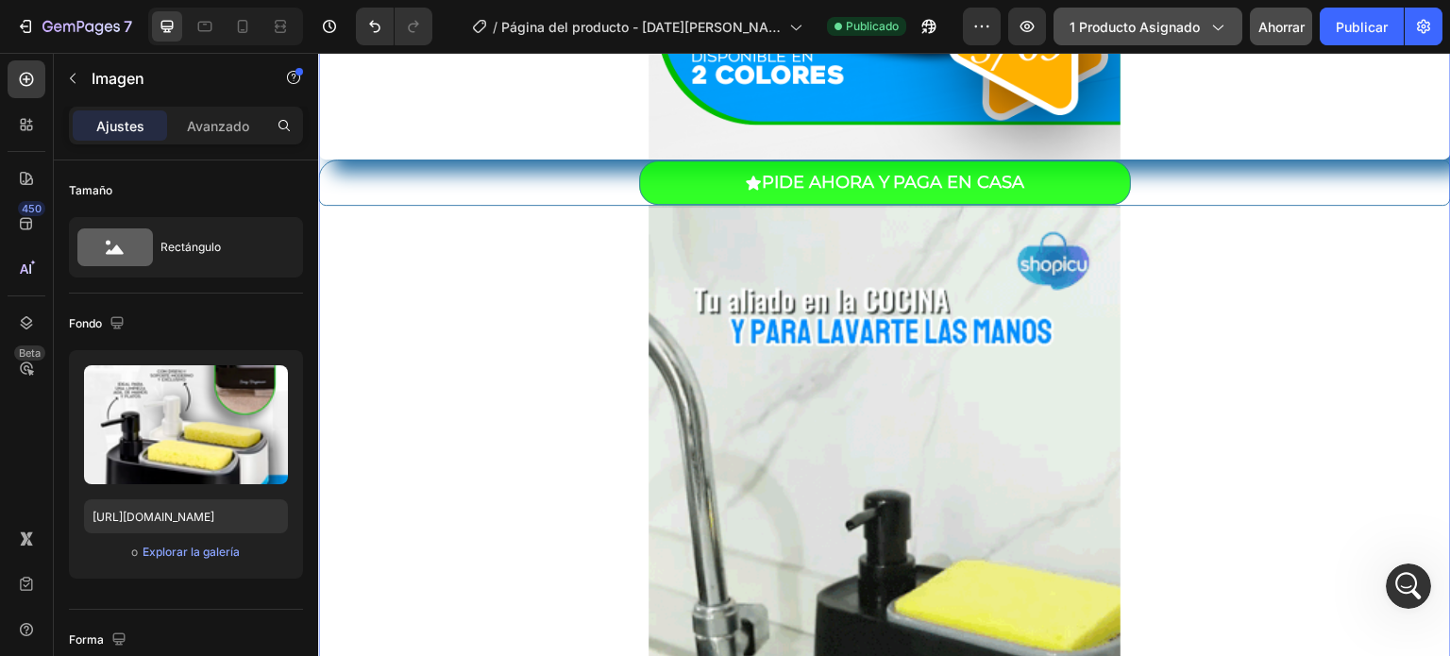
click at [1218, 35] on icon "button" at bounding box center [1216, 26] width 19 height 19
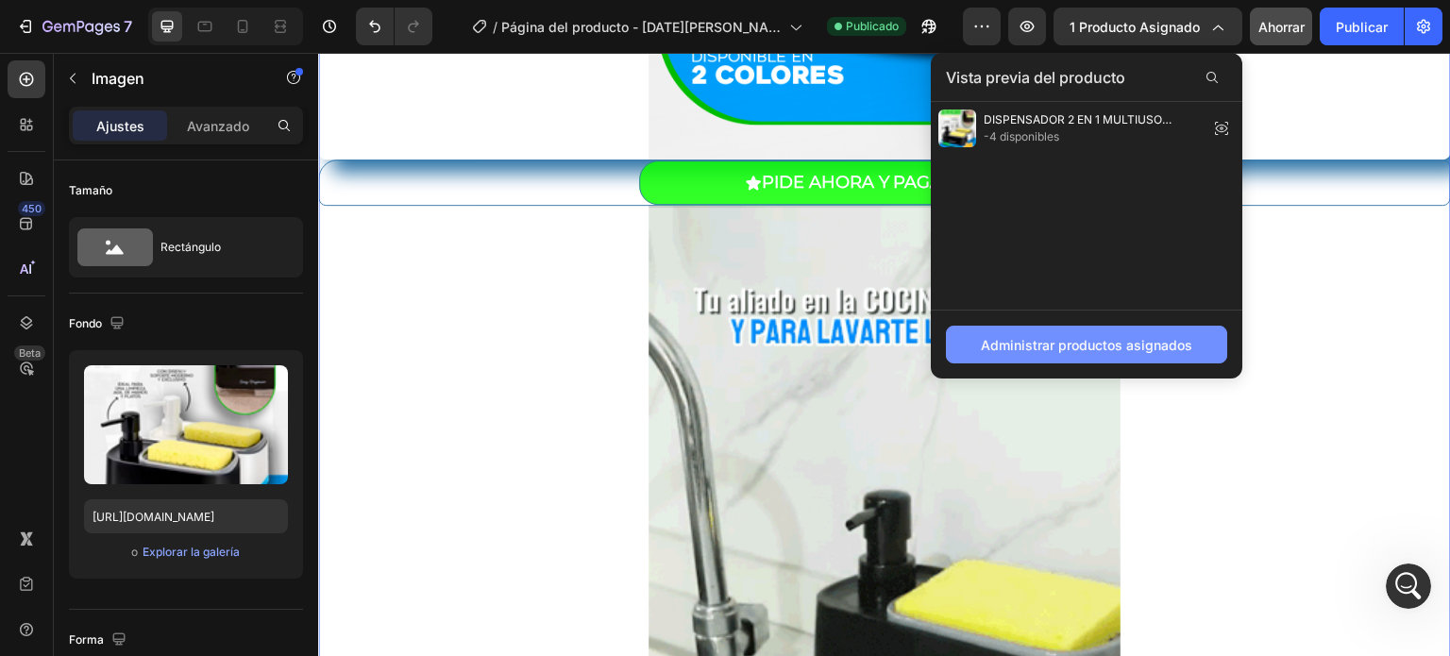
click at [1087, 339] on font "Administrar productos asignados" at bounding box center [1086, 345] width 211 height 16
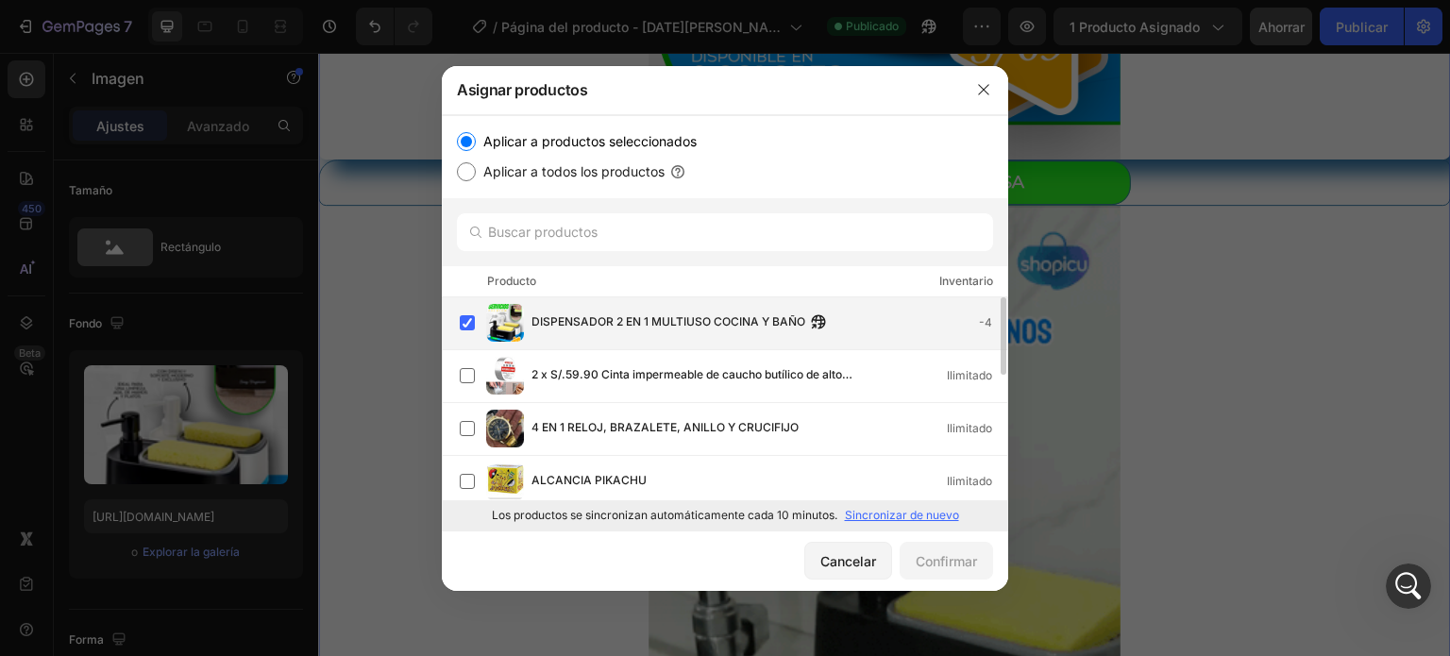
click at [714, 328] on font "DISPENSADOR 2 EN 1 MULTIUSO COCINA Y BAÑO" at bounding box center [668, 321] width 274 height 14
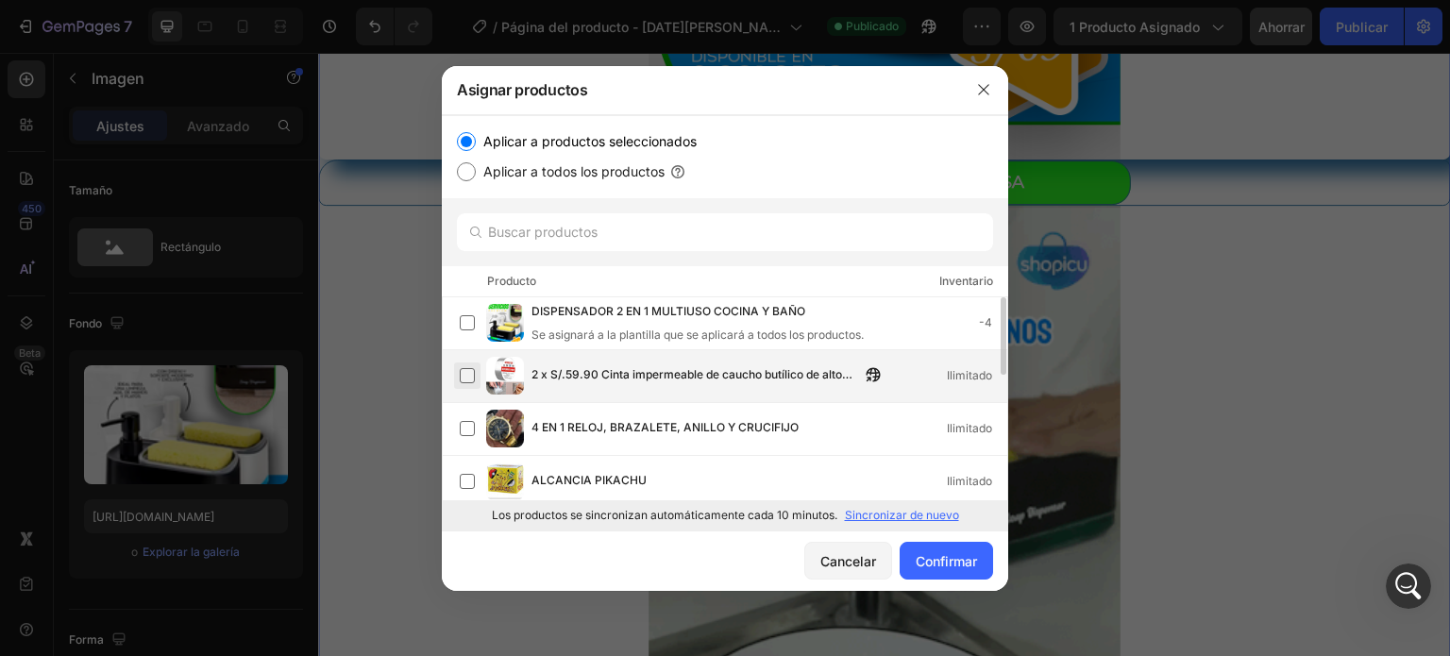
click at [472, 371] on label at bounding box center [467, 375] width 15 height 15
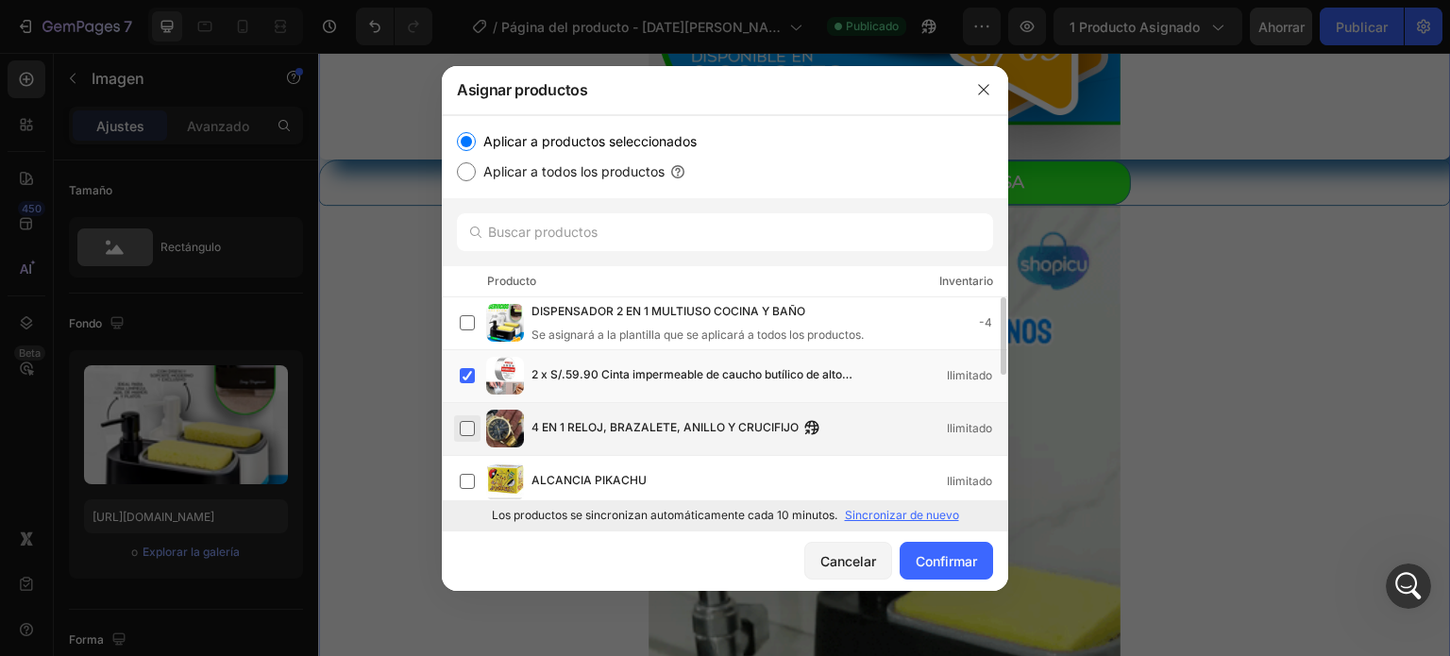
click at [464, 433] on label at bounding box center [467, 428] width 15 height 15
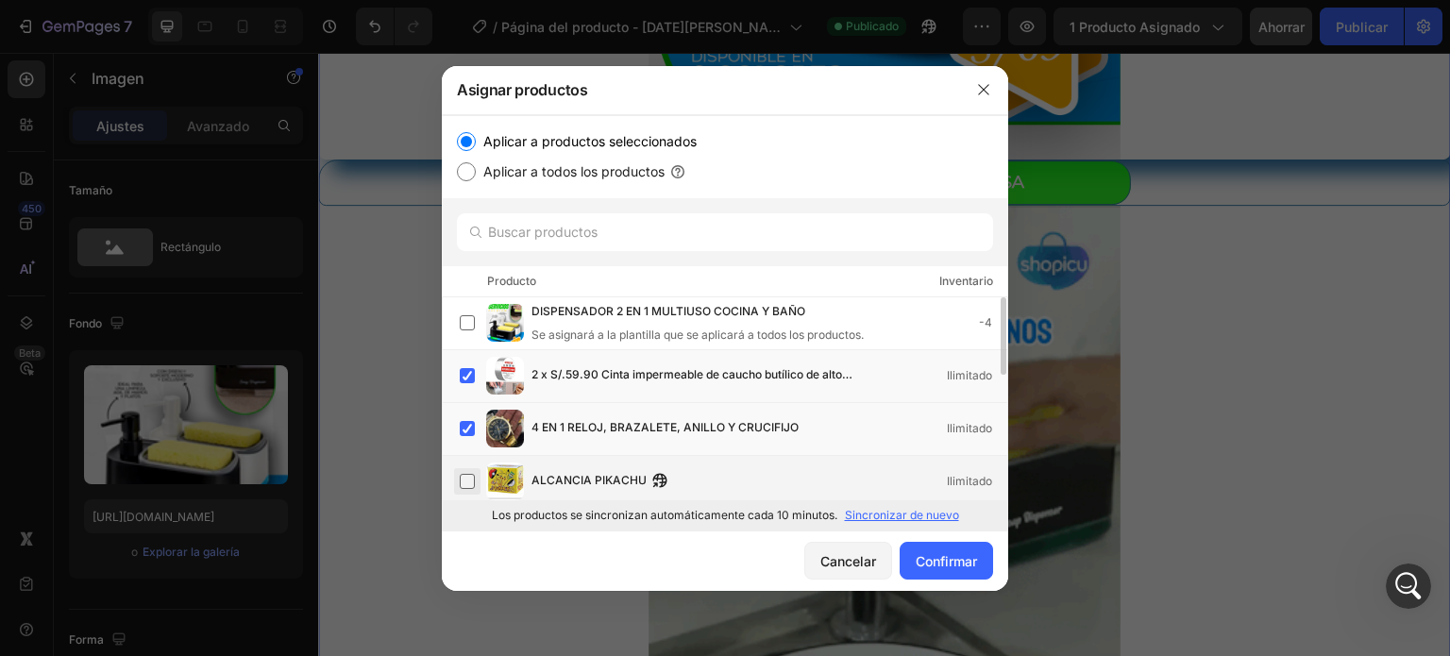
click at [466, 478] on label at bounding box center [467, 481] width 15 height 15
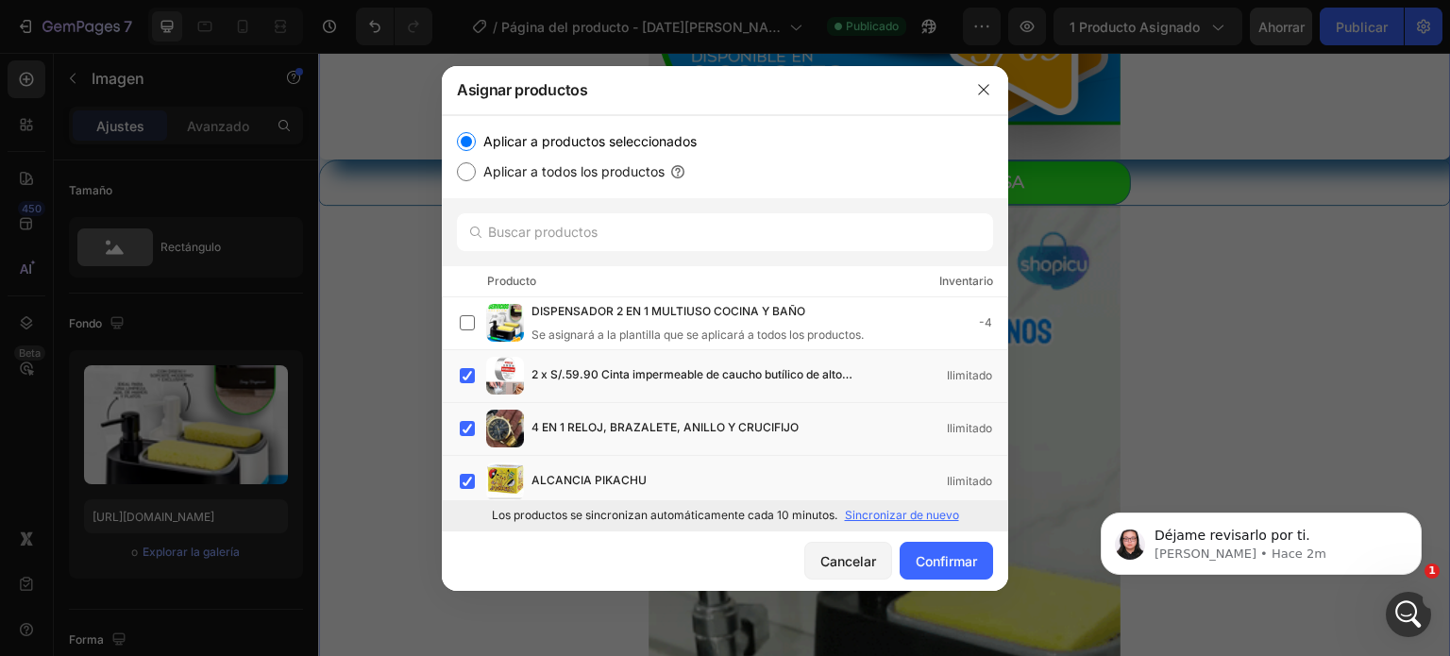
scroll to position [0, 0]
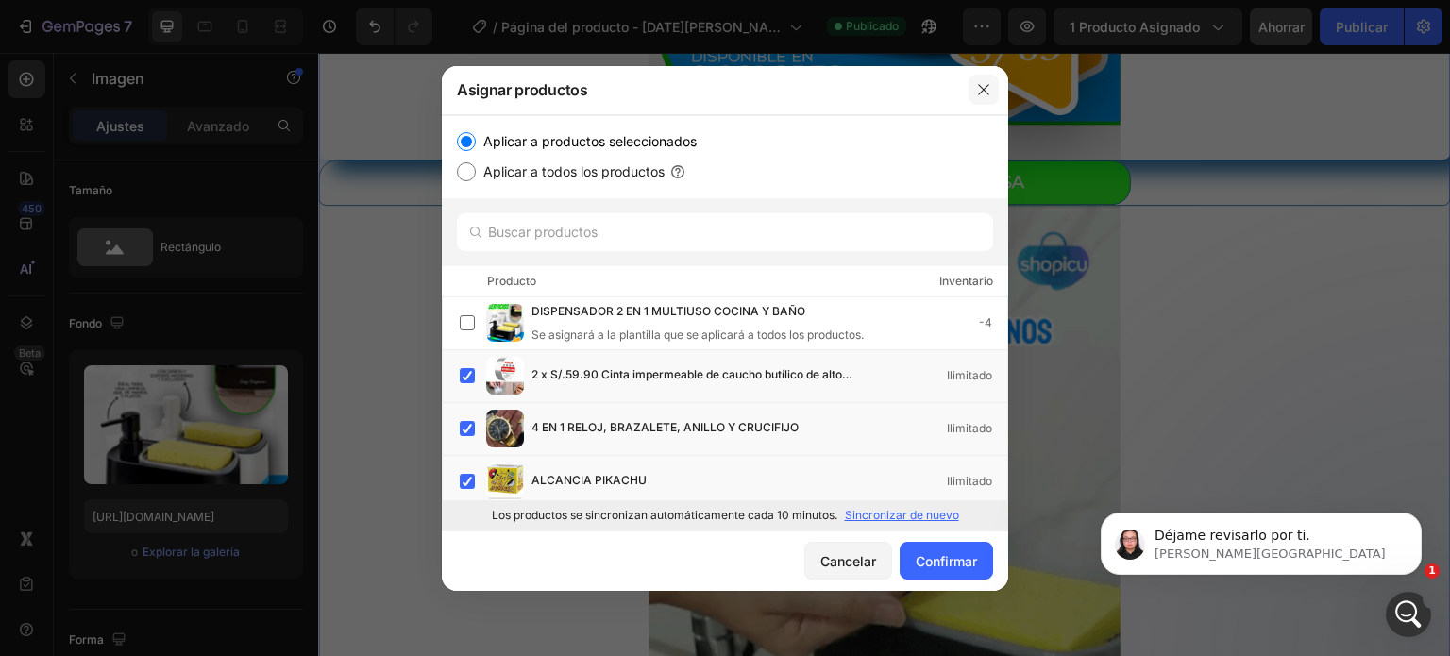
click at [974, 86] on button "button" at bounding box center [983, 90] width 30 height 30
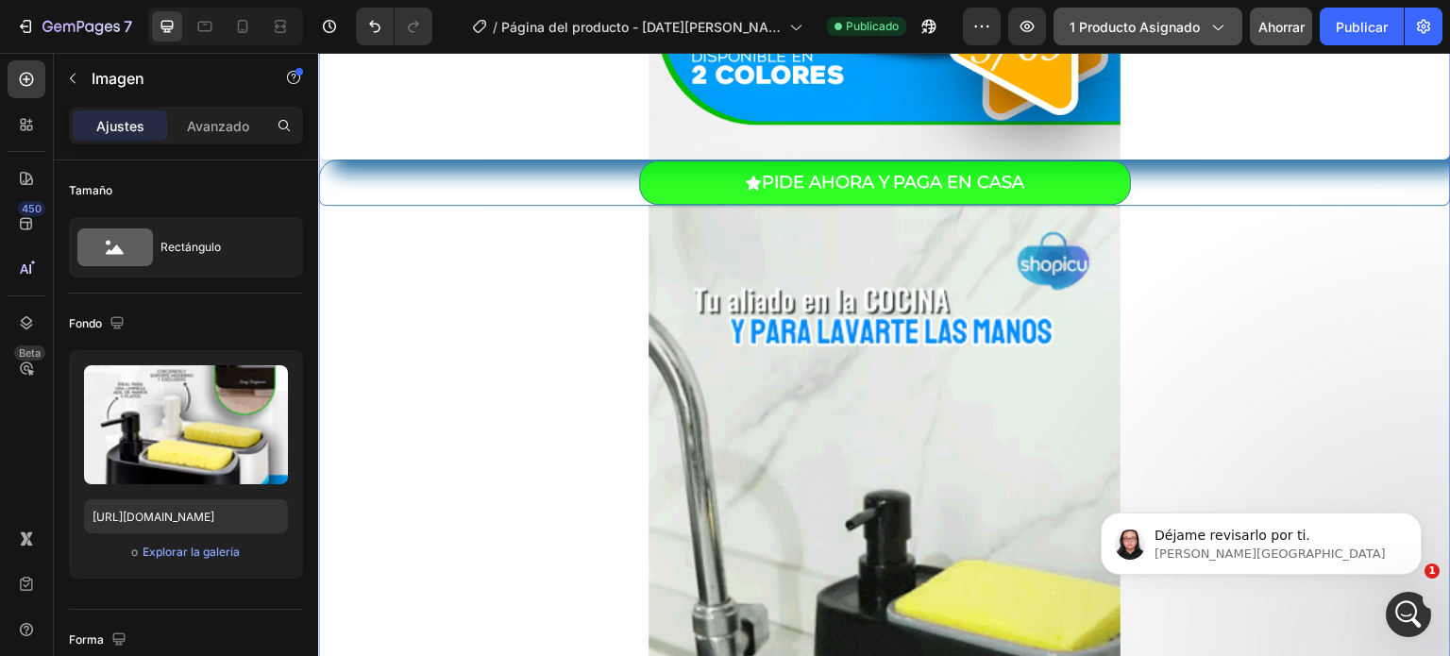
click at [1171, 30] on font "1 producto asignado" at bounding box center [1134, 27] width 130 height 16
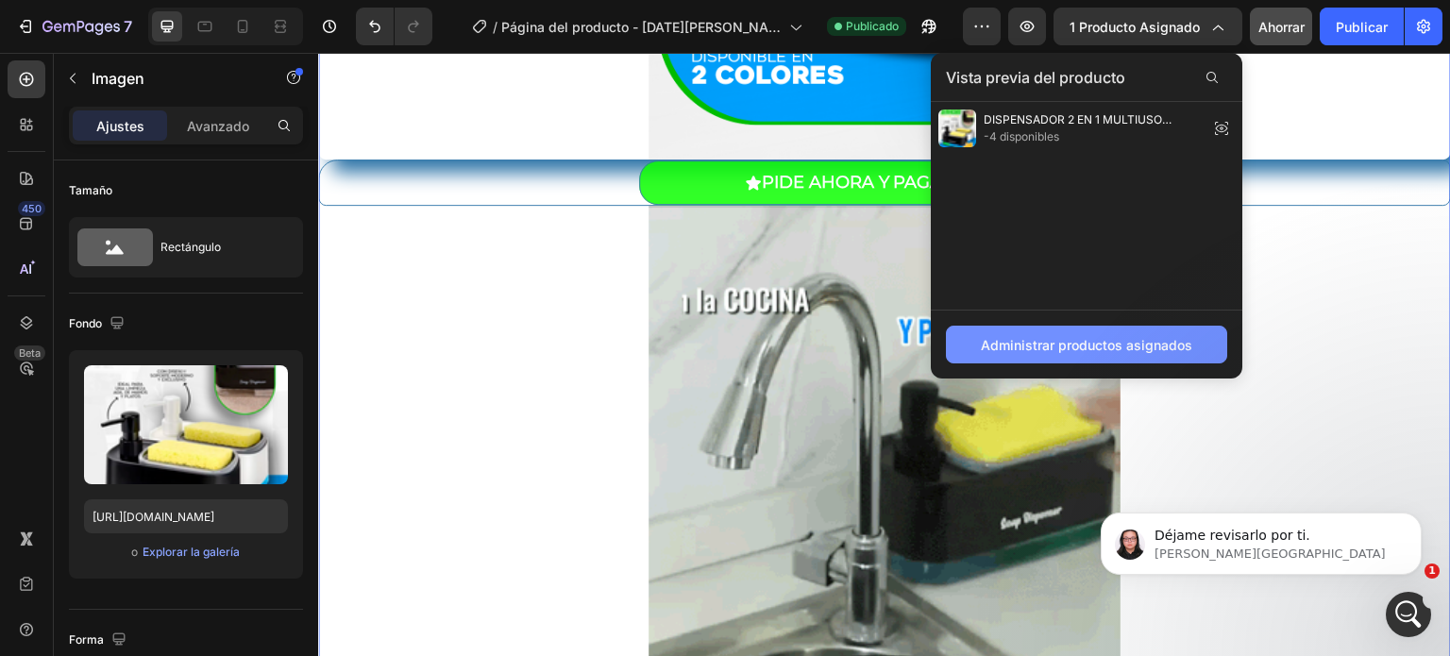
click at [1095, 345] on font "Administrar productos asignados" at bounding box center [1086, 345] width 211 height 16
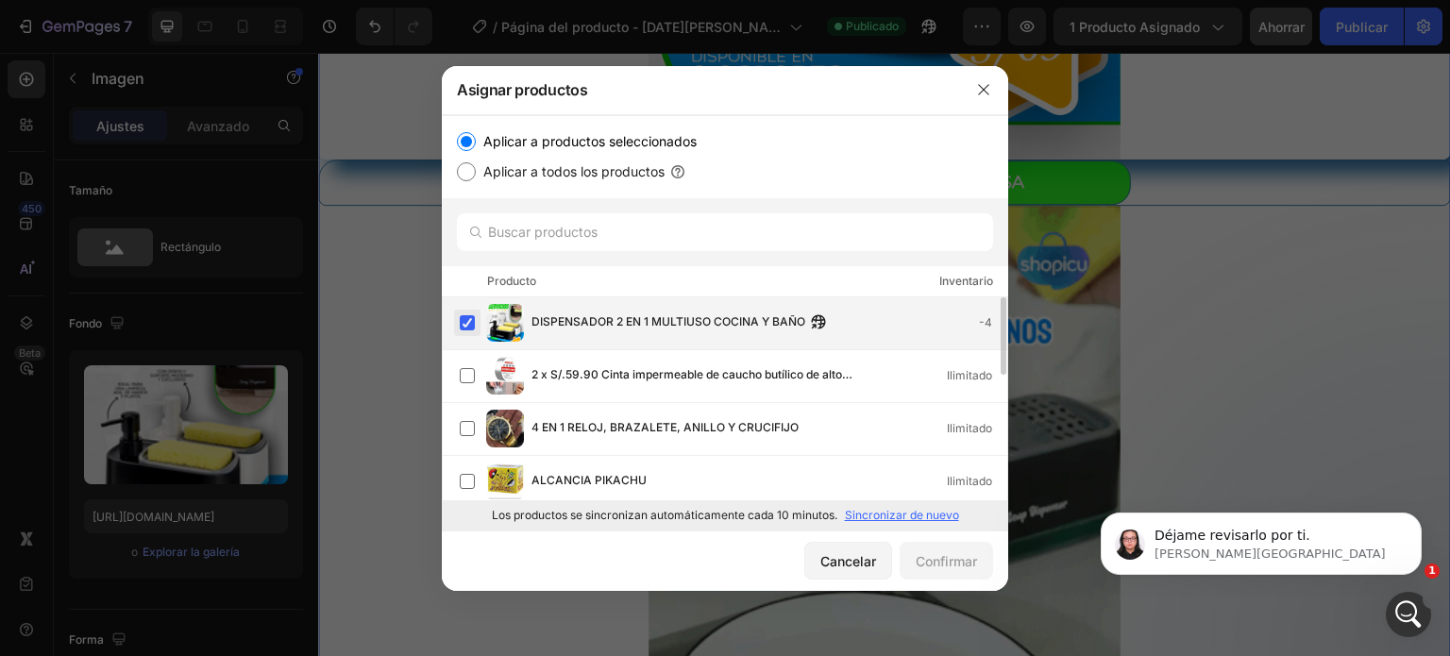
click at [469, 324] on label at bounding box center [467, 322] width 15 height 15
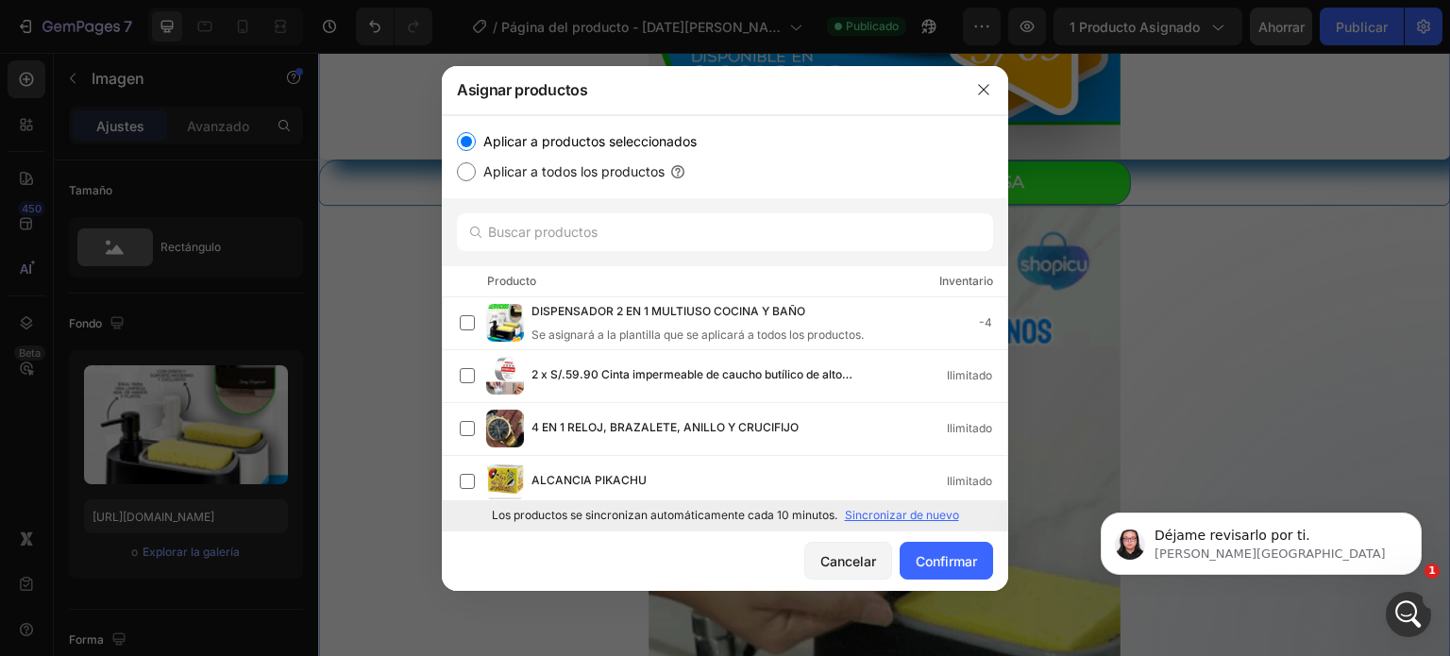
click at [925, 513] on font "Sincronizar de nuevo" at bounding box center [902, 515] width 114 height 14
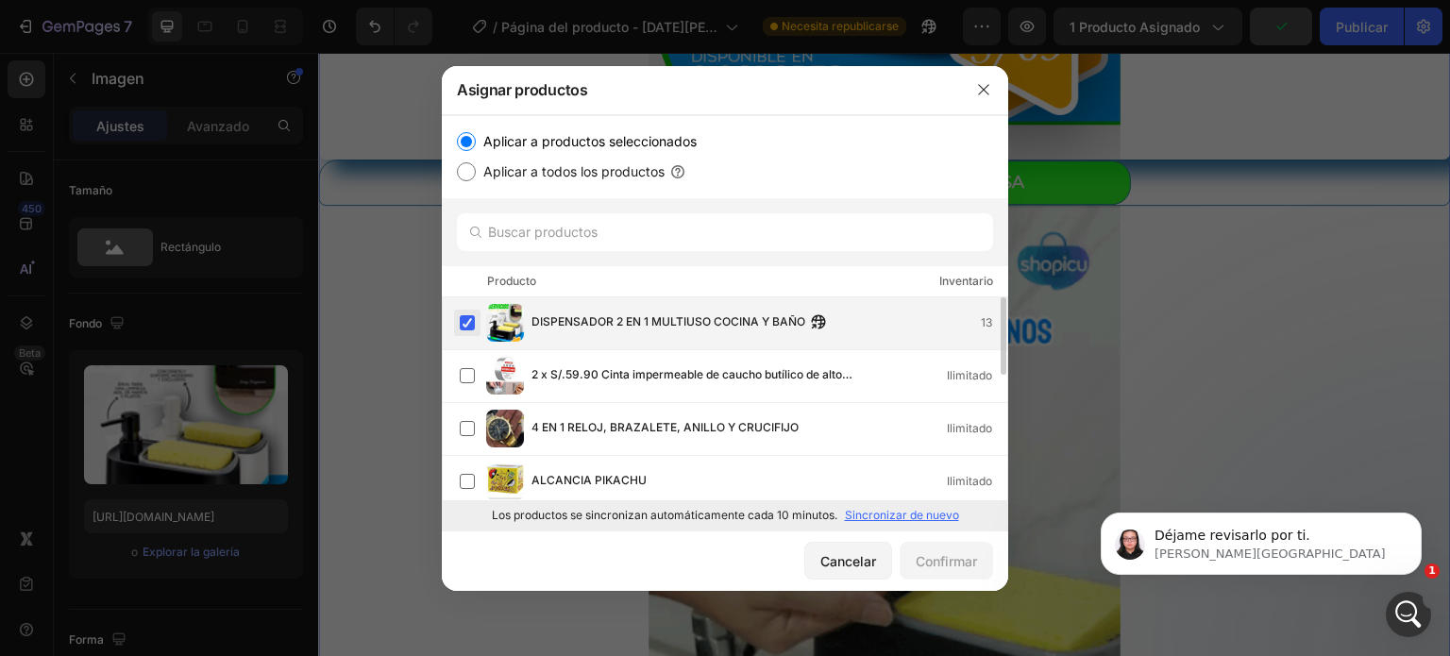
click at [461, 322] on label at bounding box center [467, 322] width 15 height 15
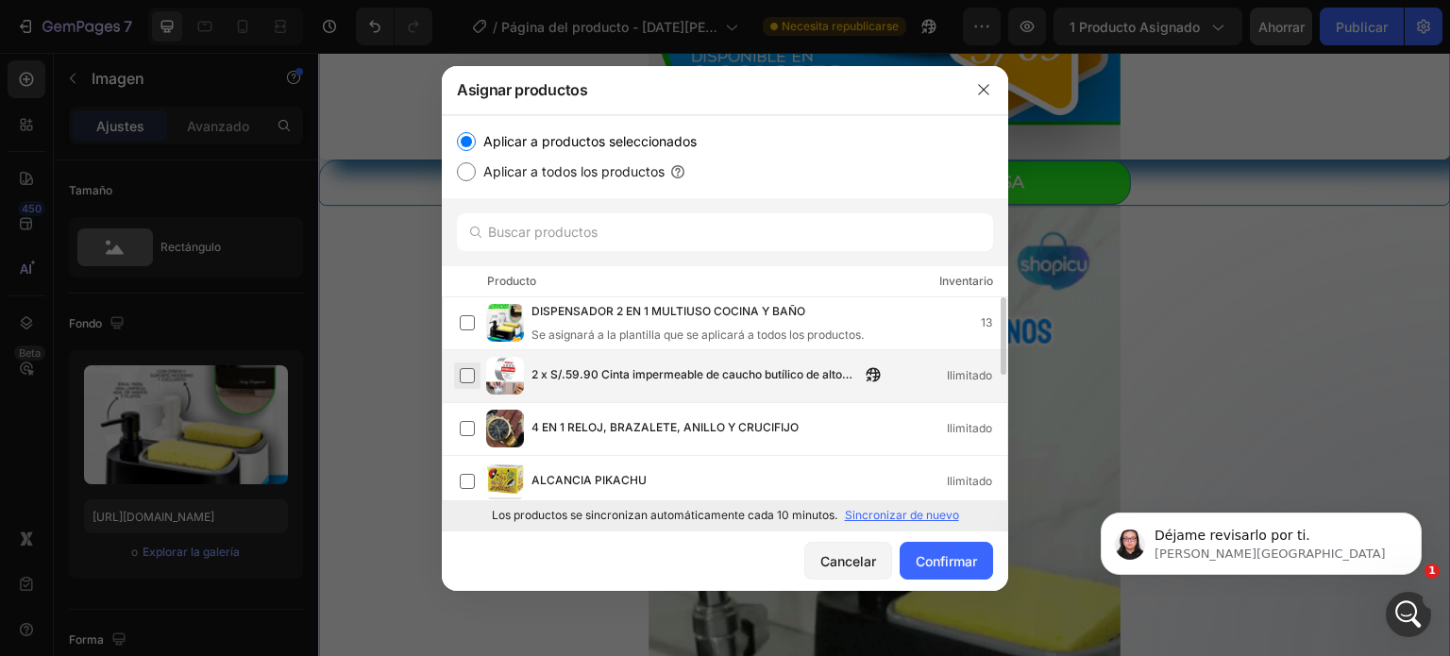
click at [471, 380] on label at bounding box center [467, 375] width 15 height 15
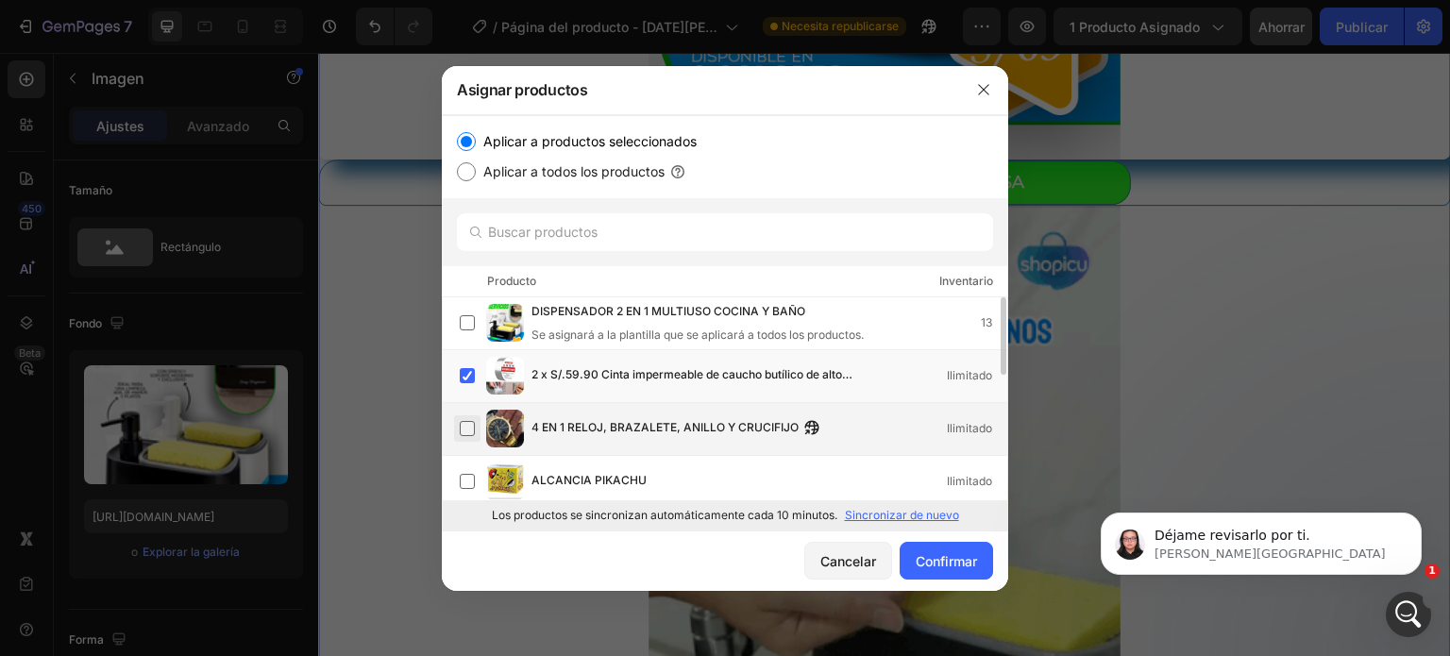
click at [470, 426] on label at bounding box center [467, 428] width 15 height 15
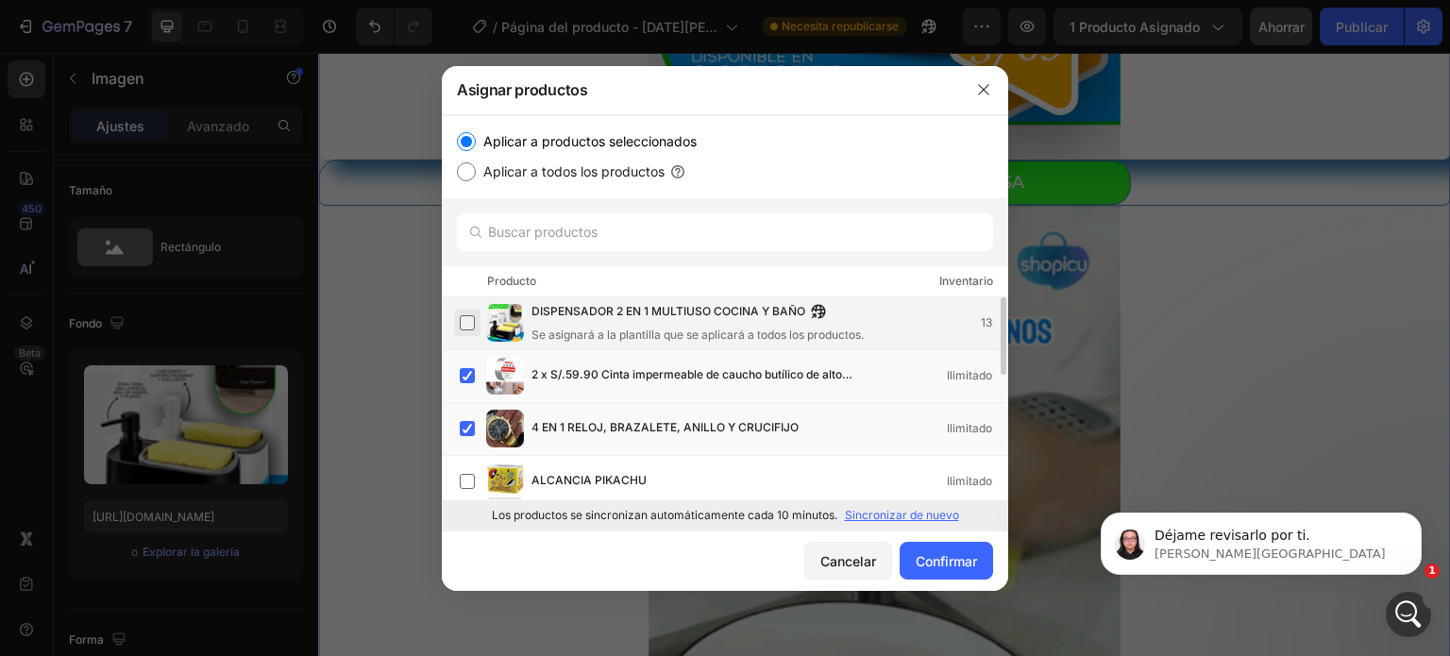
click at [464, 330] on label at bounding box center [467, 322] width 15 height 15
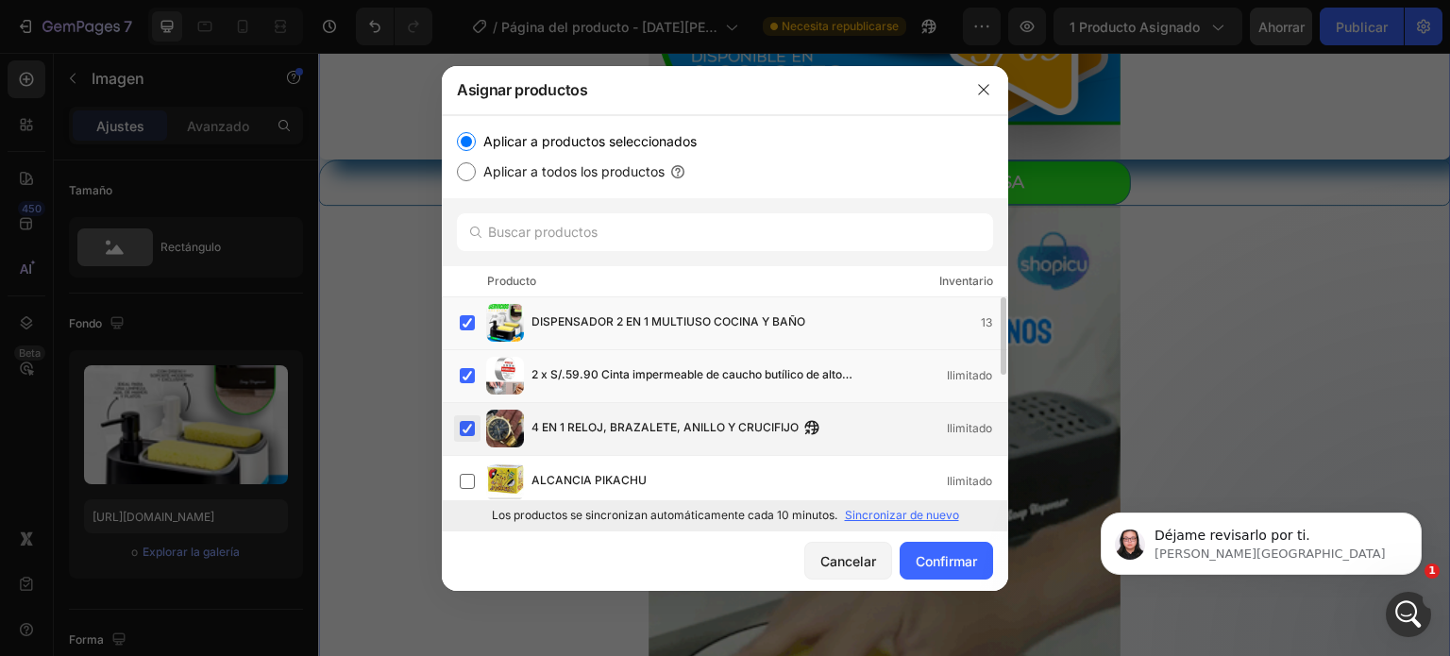
click at [462, 426] on label at bounding box center [467, 428] width 15 height 15
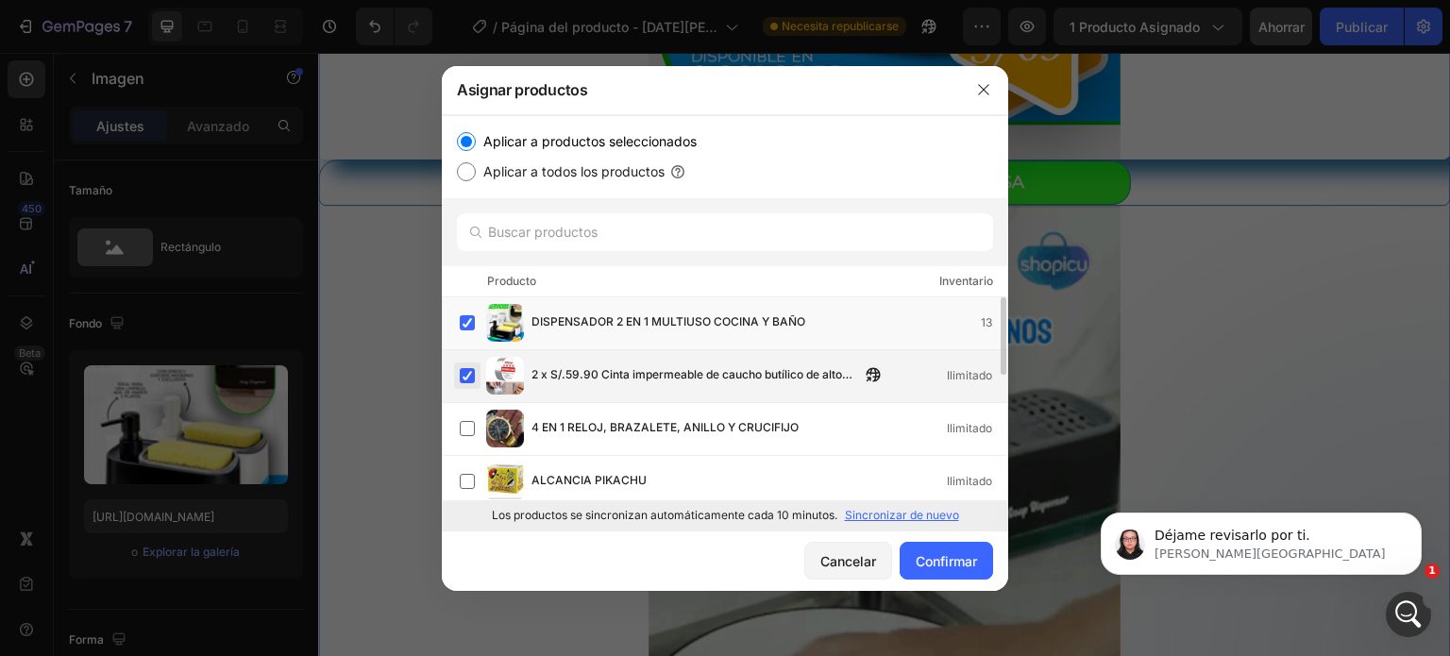
click at [465, 376] on label at bounding box center [467, 375] width 15 height 15
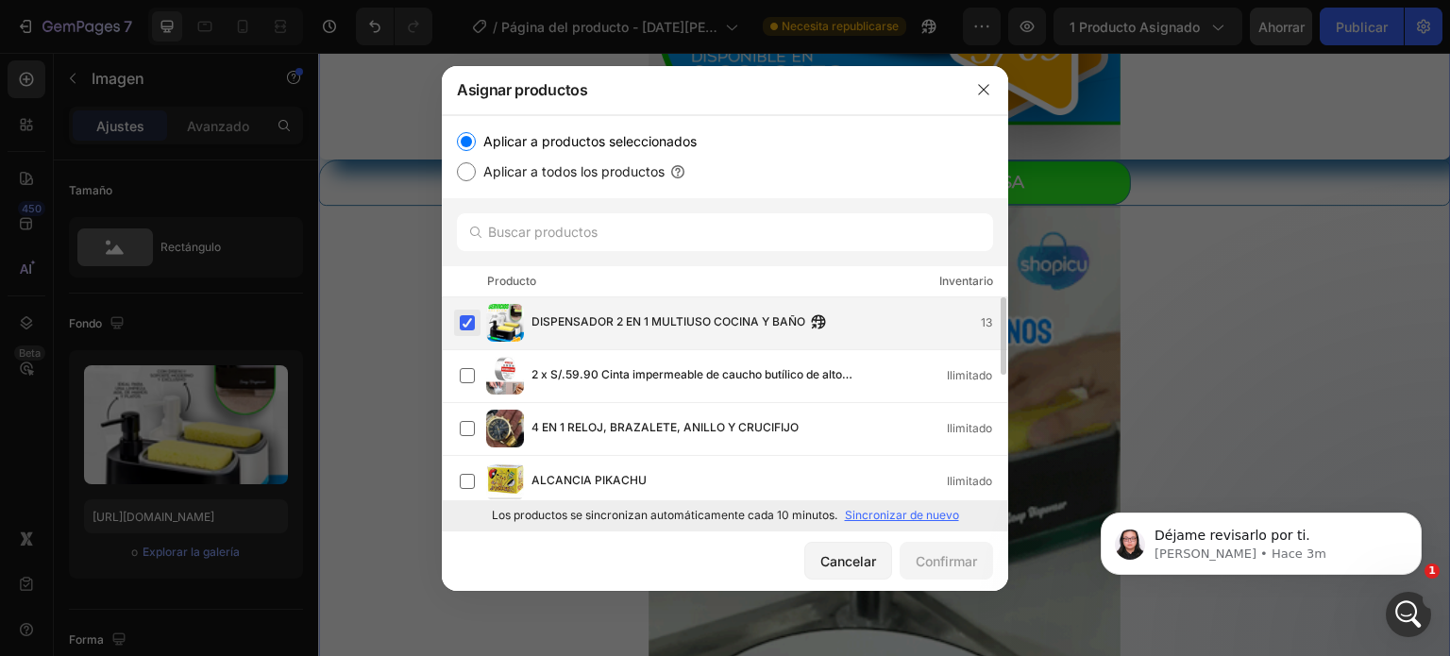
click at [462, 326] on label at bounding box center [467, 322] width 15 height 15
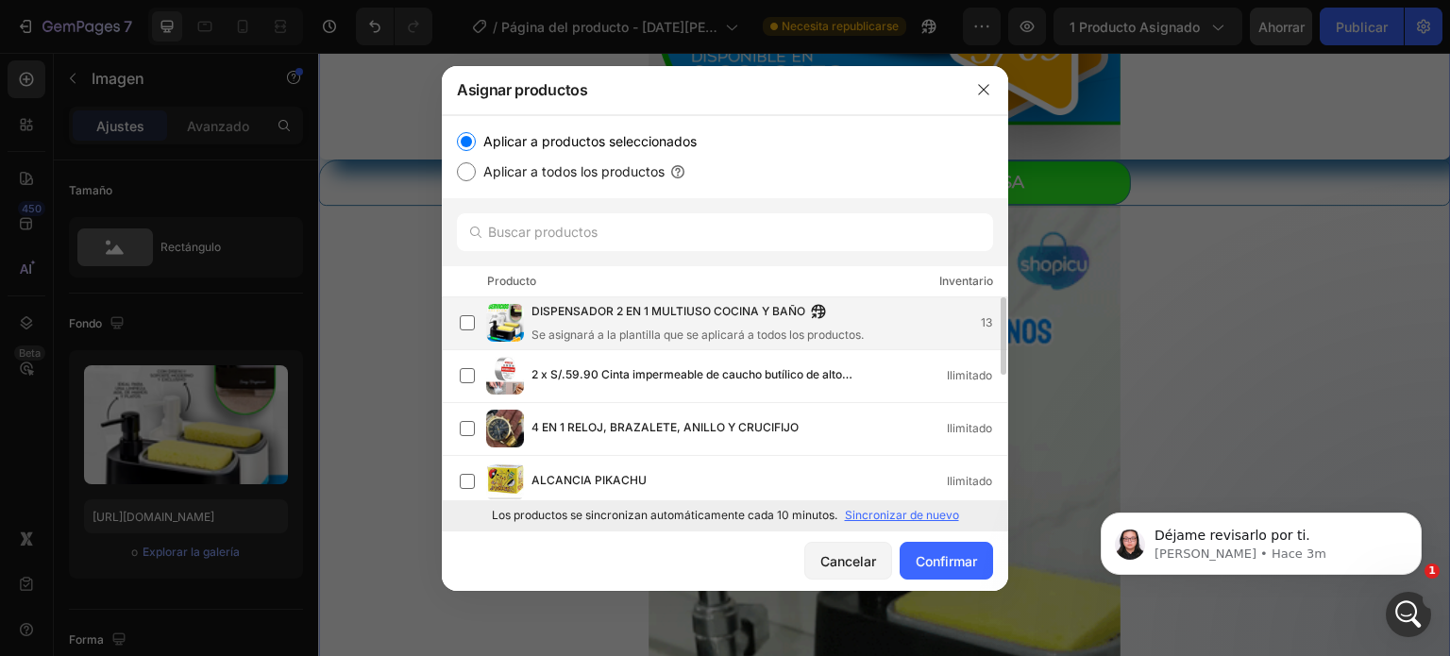
click at [565, 314] on font "DISPENSADOR 2 EN 1 MULTIUSO COCINA Y BAÑO" at bounding box center [668, 311] width 274 height 14
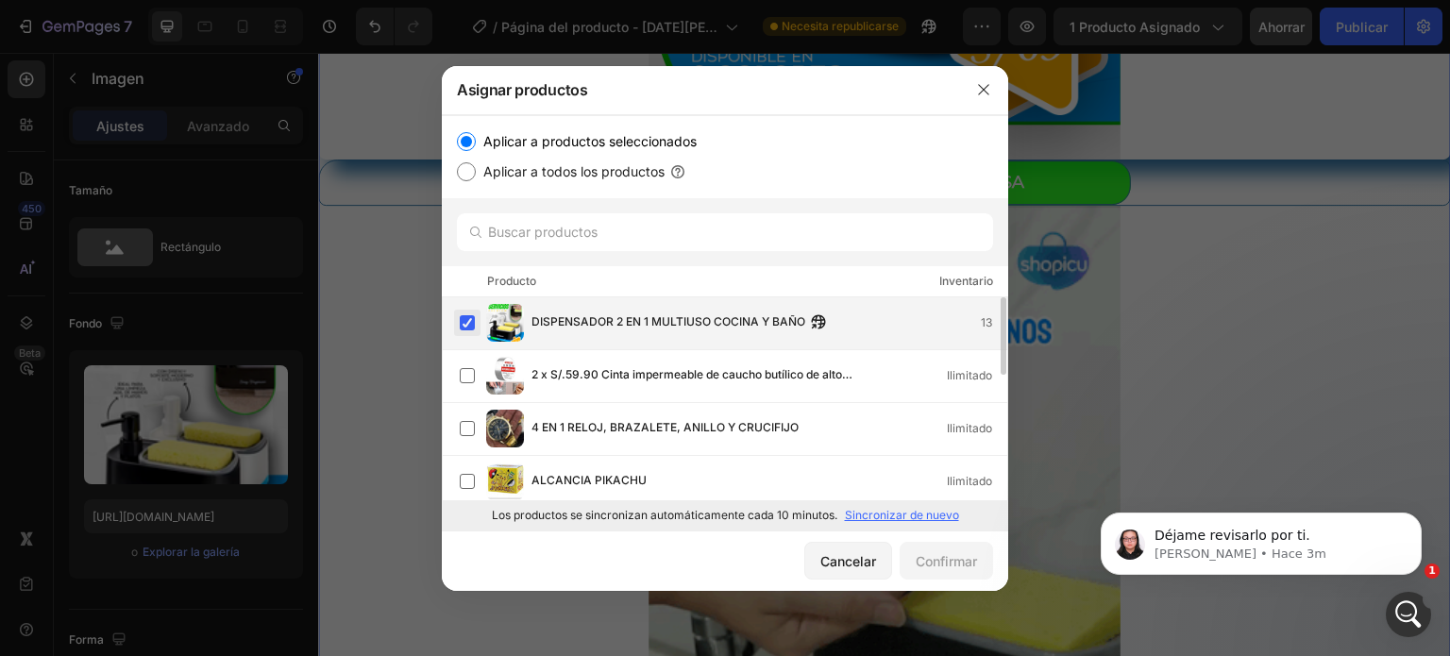
click at [472, 318] on label at bounding box center [467, 322] width 15 height 15
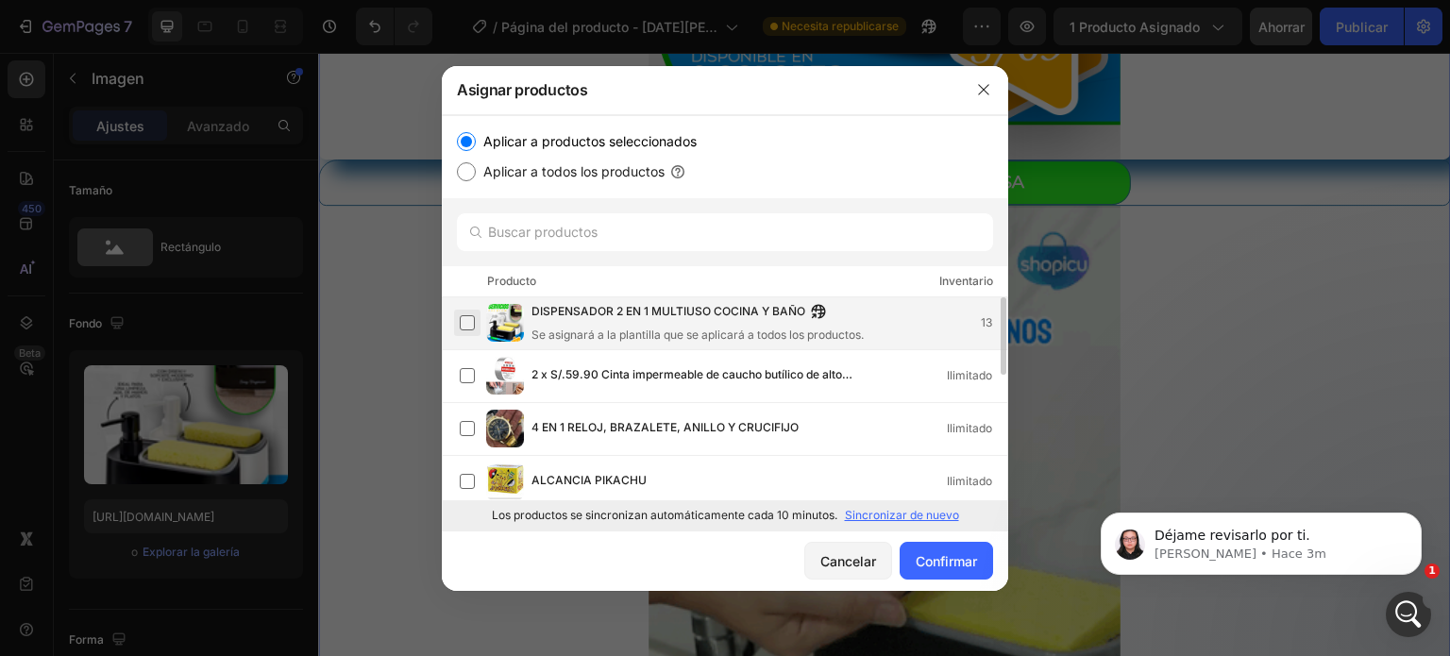
click at [467, 315] on label at bounding box center [467, 322] width 15 height 15
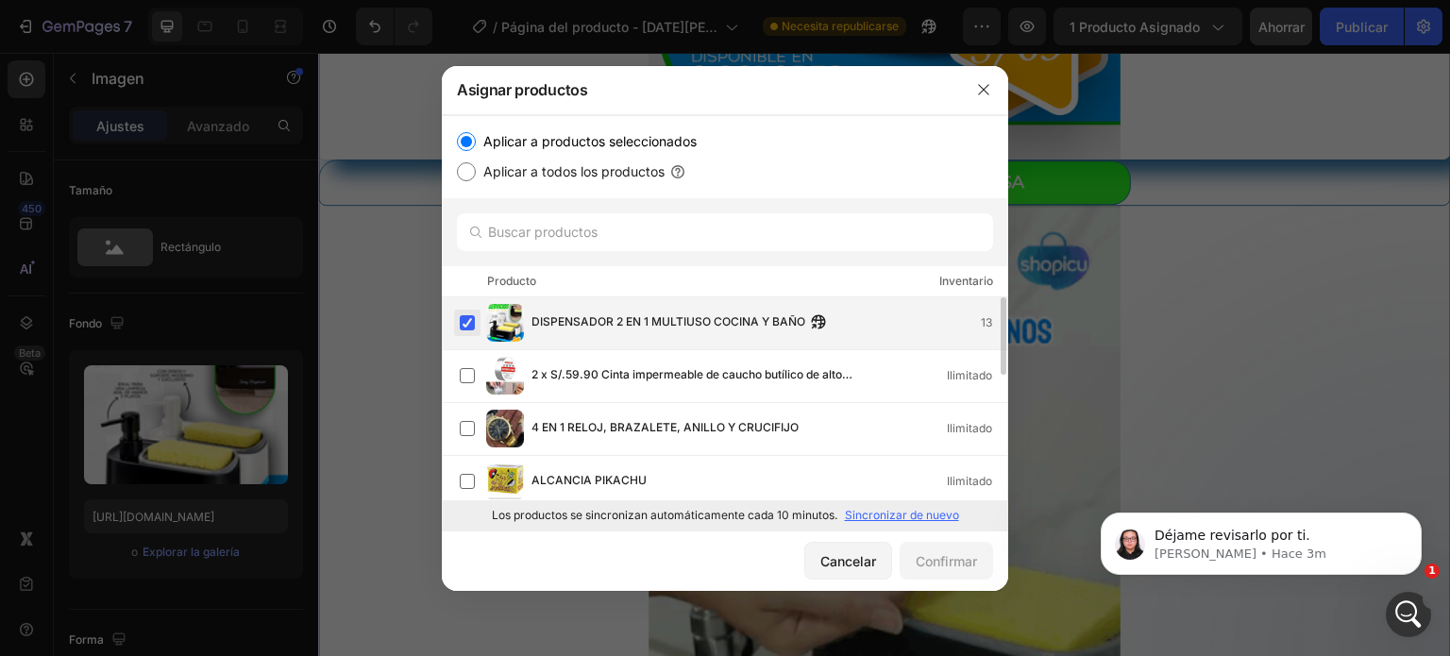
click at [460, 318] on label at bounding box center [467, 322] width 15 height 15
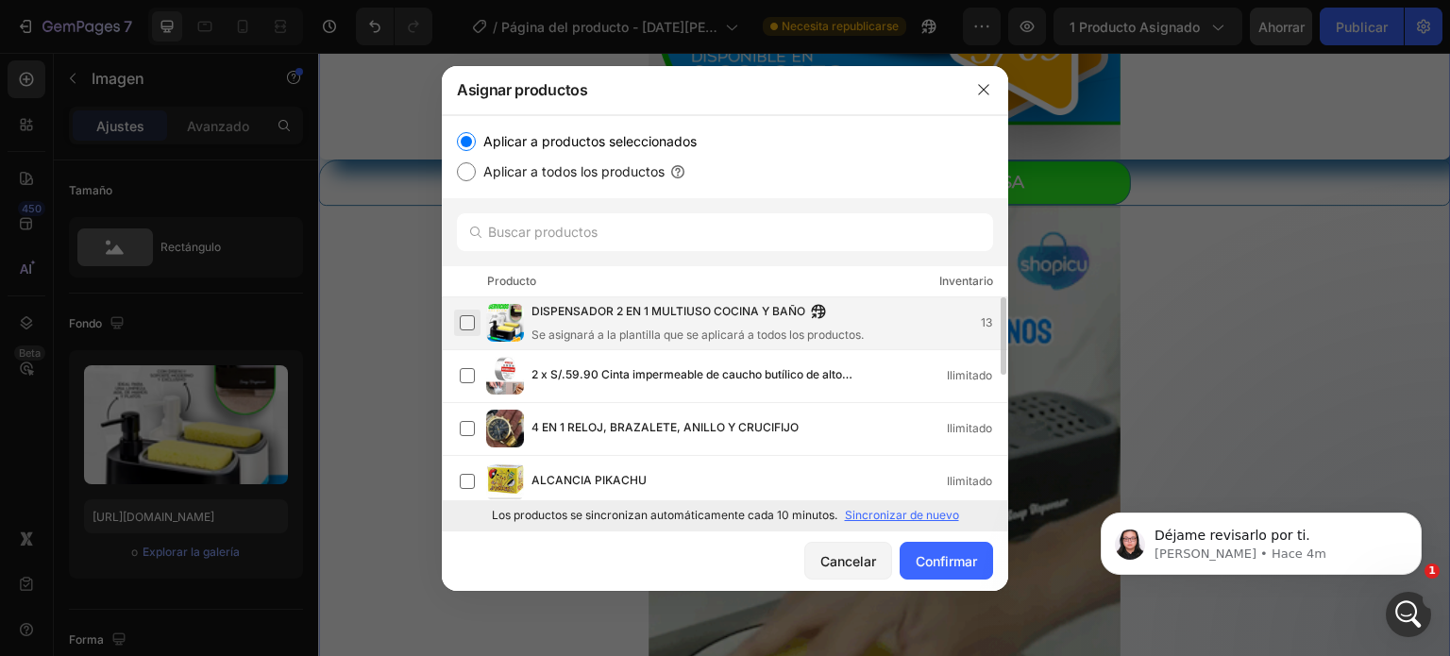
click at [469, 316] on label at bounding box center [467, 322] width 15 height 15
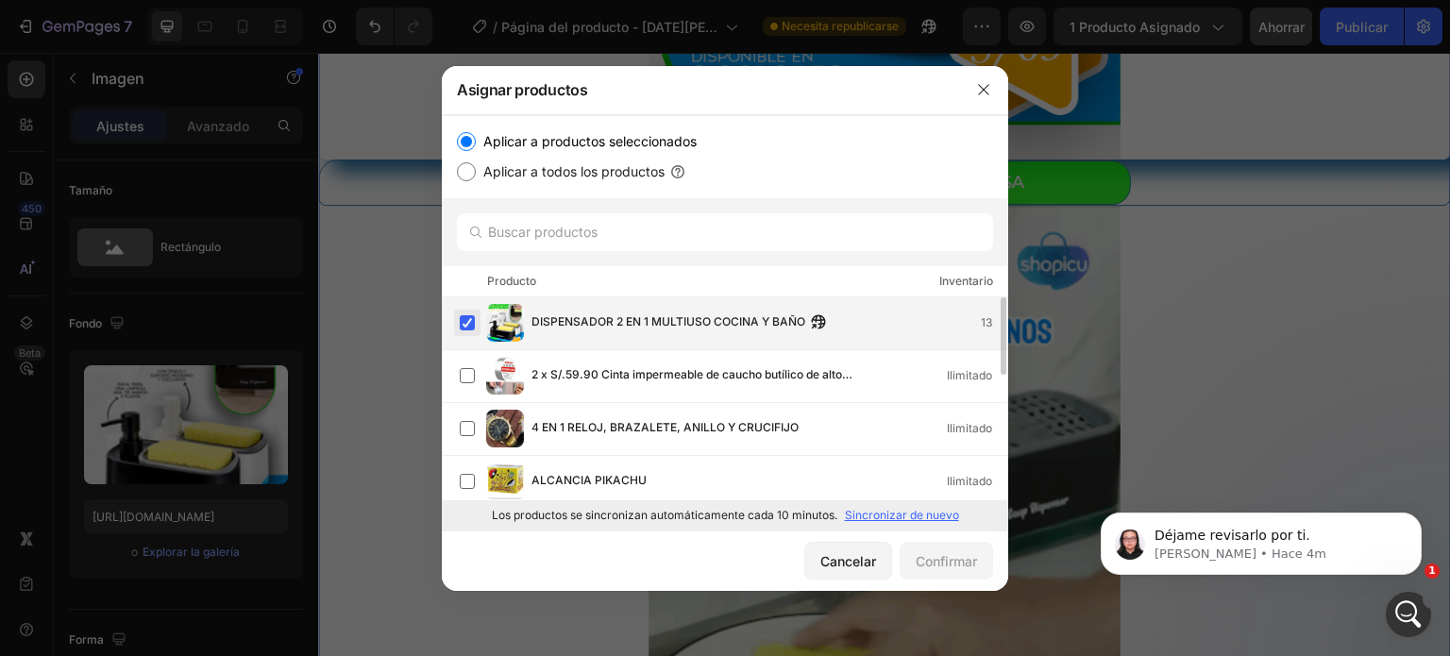
click at [467, 322] on label at bounding box center [467, 322] width 15 height 15
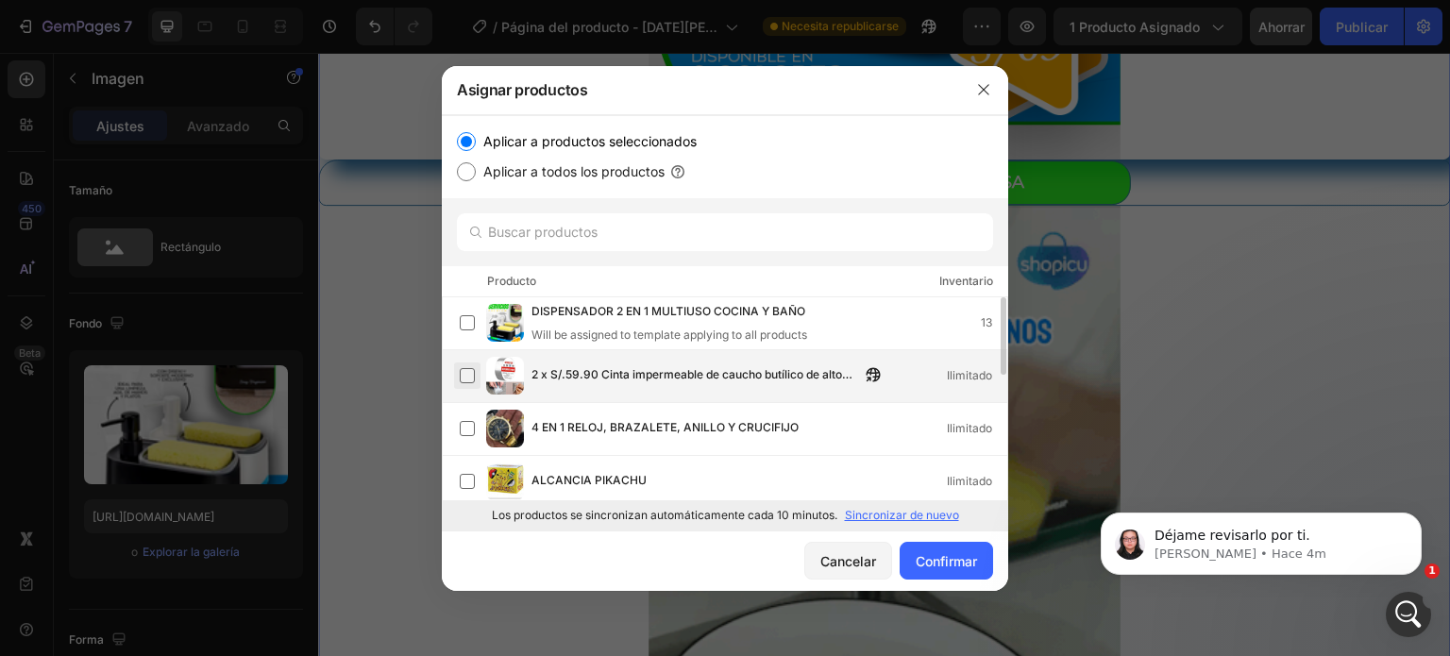
click at [468, 369] on label at bounding box center [467, 375] width 15 height 15
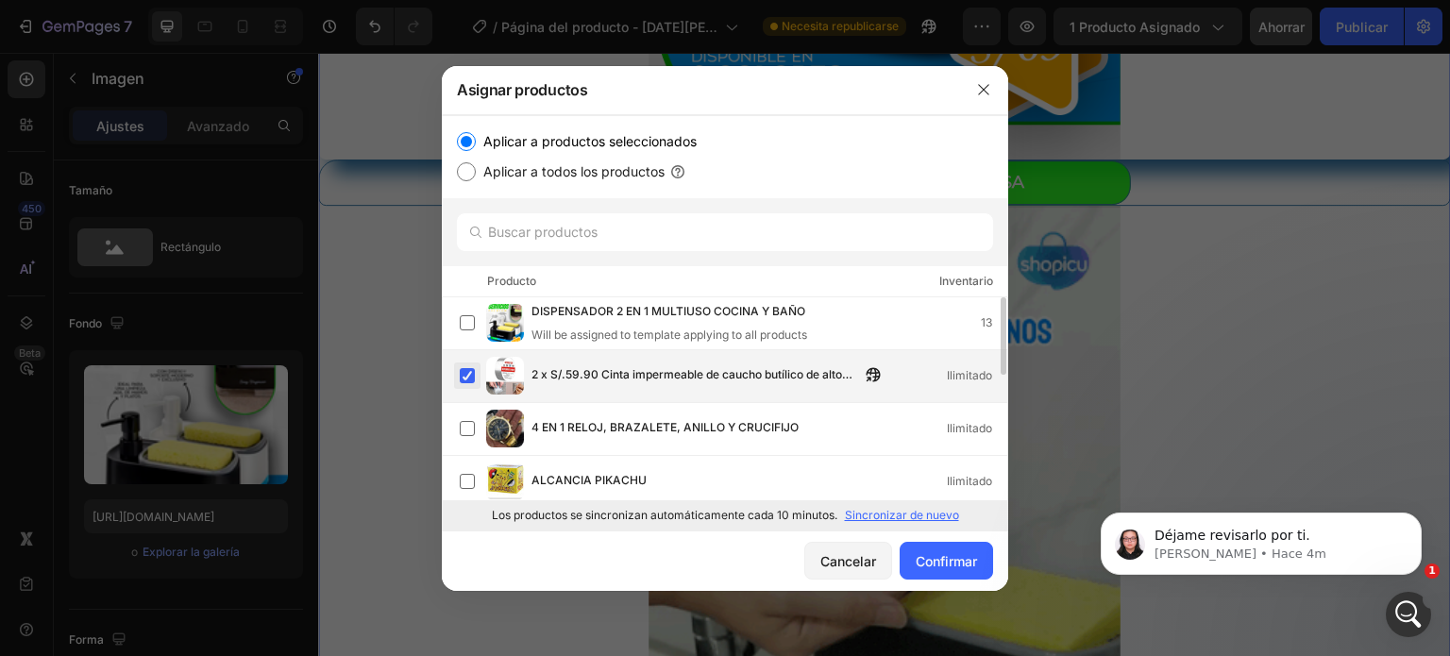
click at [466, 376] on label at bounding box center [467, 375] width 15 height 15
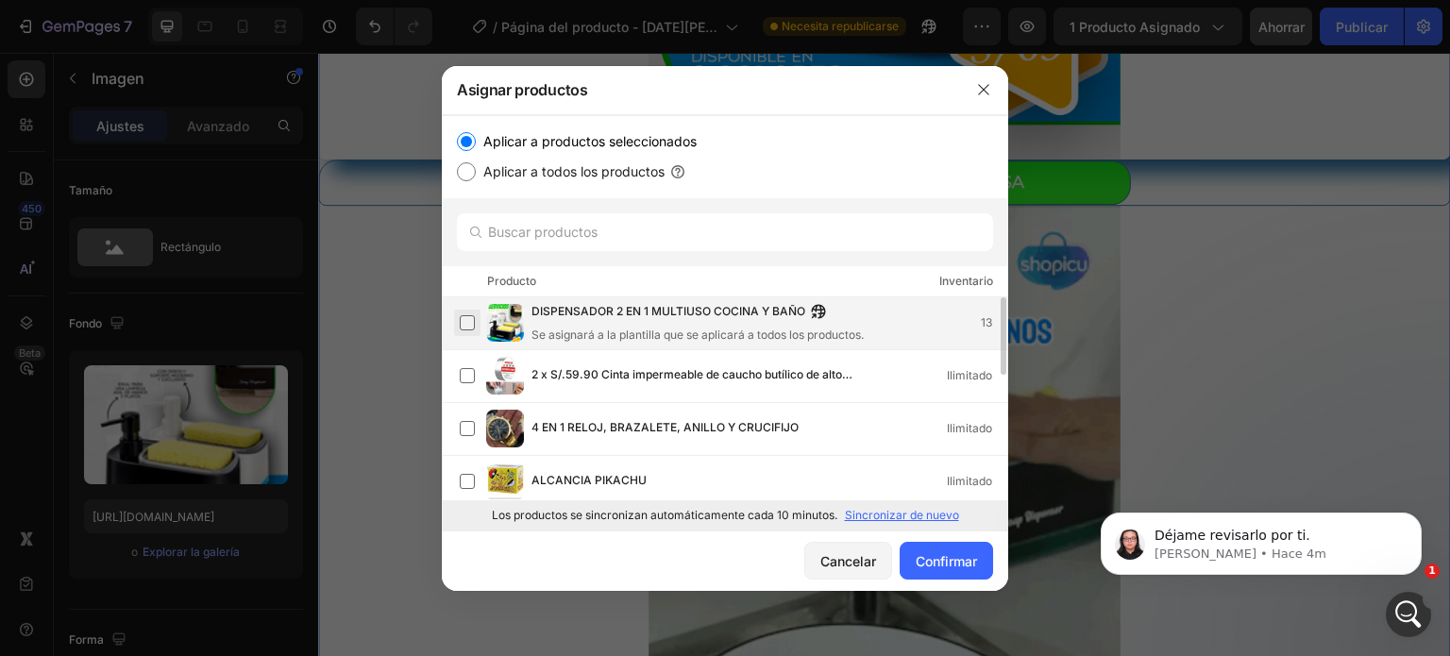
click at [466, 323] on label at bounding box center [467, 322] width 15 height 15
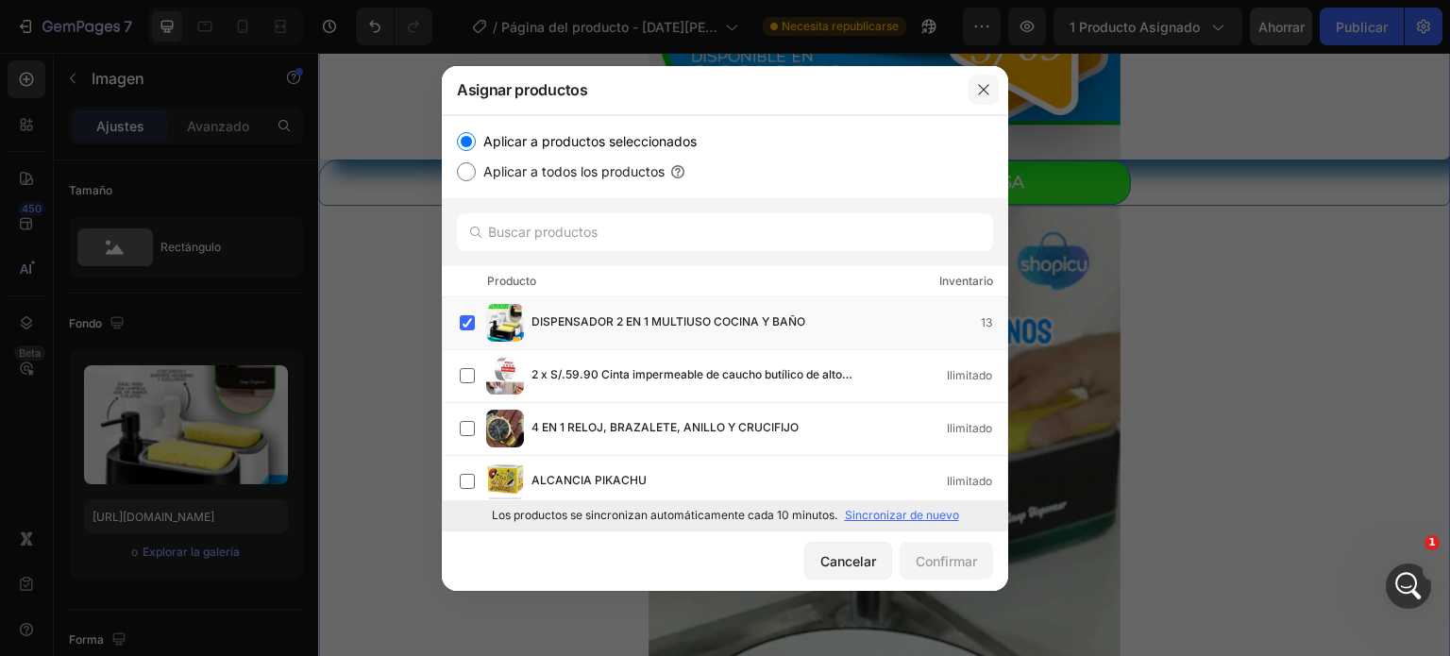
click at [984, 82] on icon "button" at bounding box center [983, 89] width 15 height 15
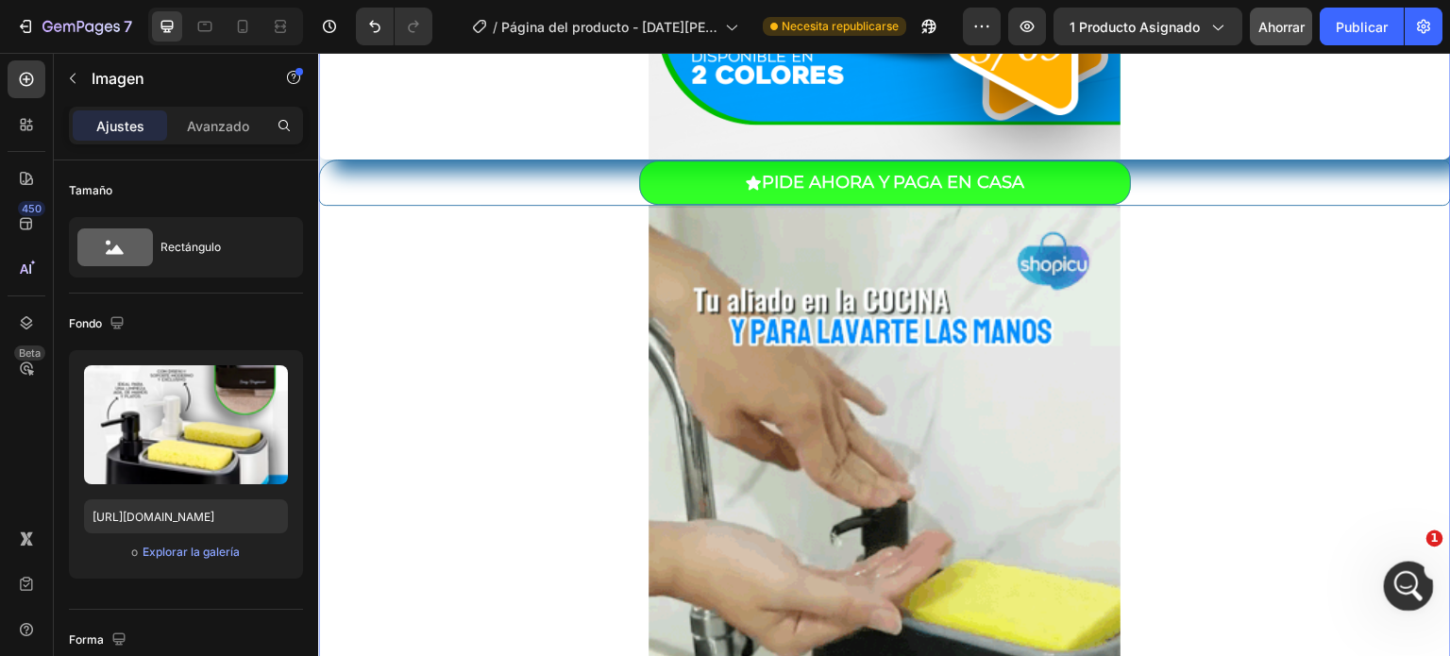
click at [1390, 582] on div "Abrir Intercom Messenger" at bounding box center [1405, 583] width 62 height 62
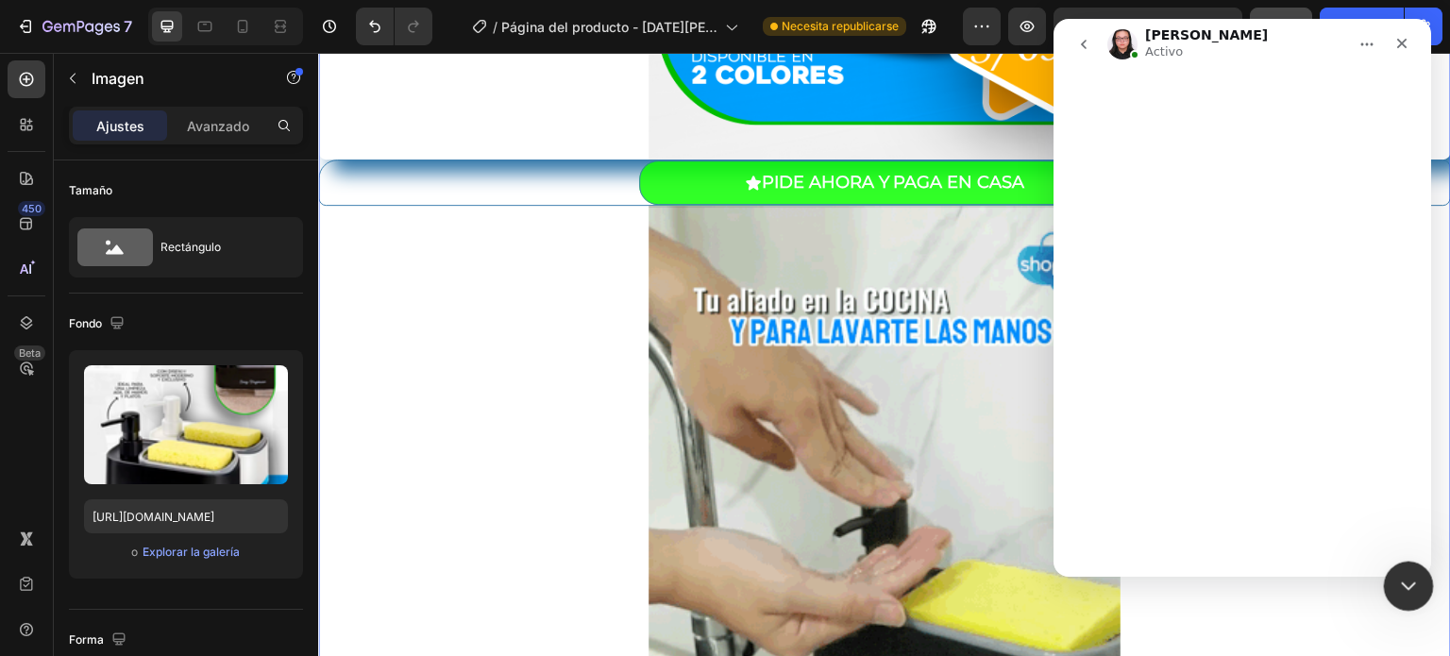
click at [1390, 582] on div "Cerrar Intercom Messenger" at bounding box center [1405, 583] width 45 height 45
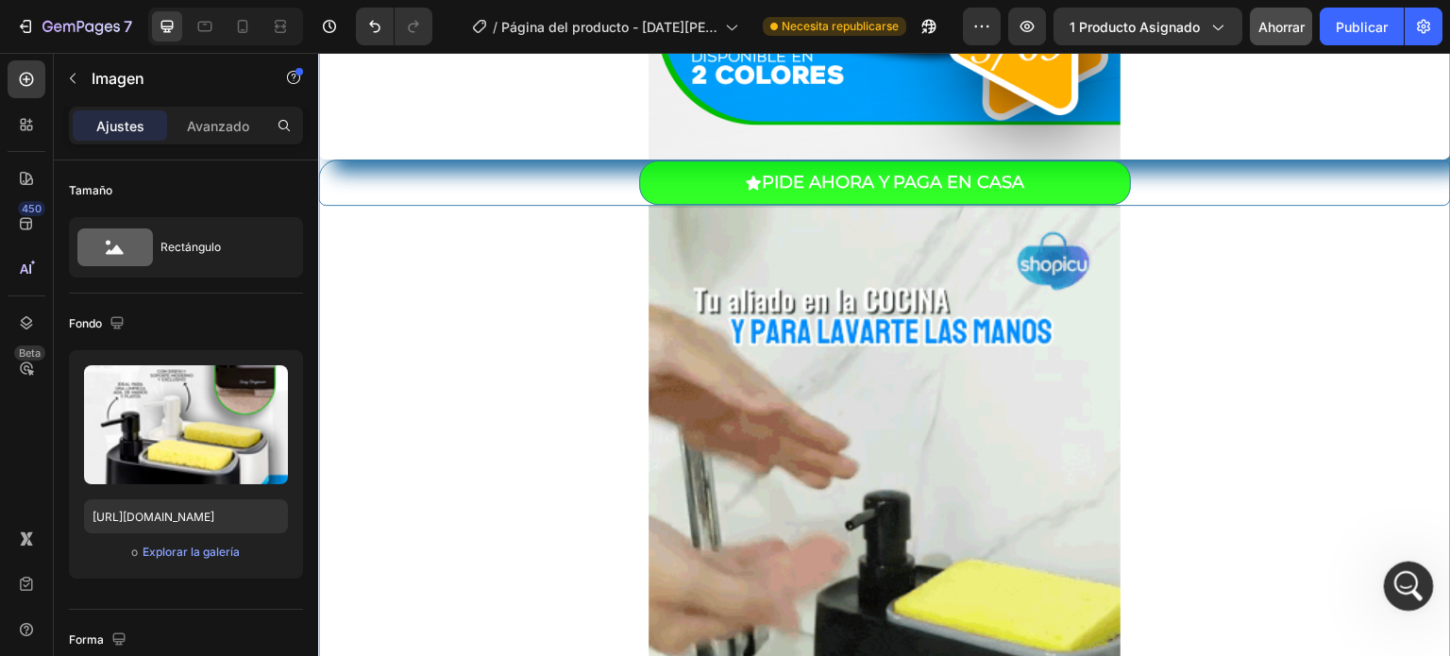
click at [1390, 579] on div "Abrir Intercom Messenger" at bounding box center [1405, 583] width 62 height 62
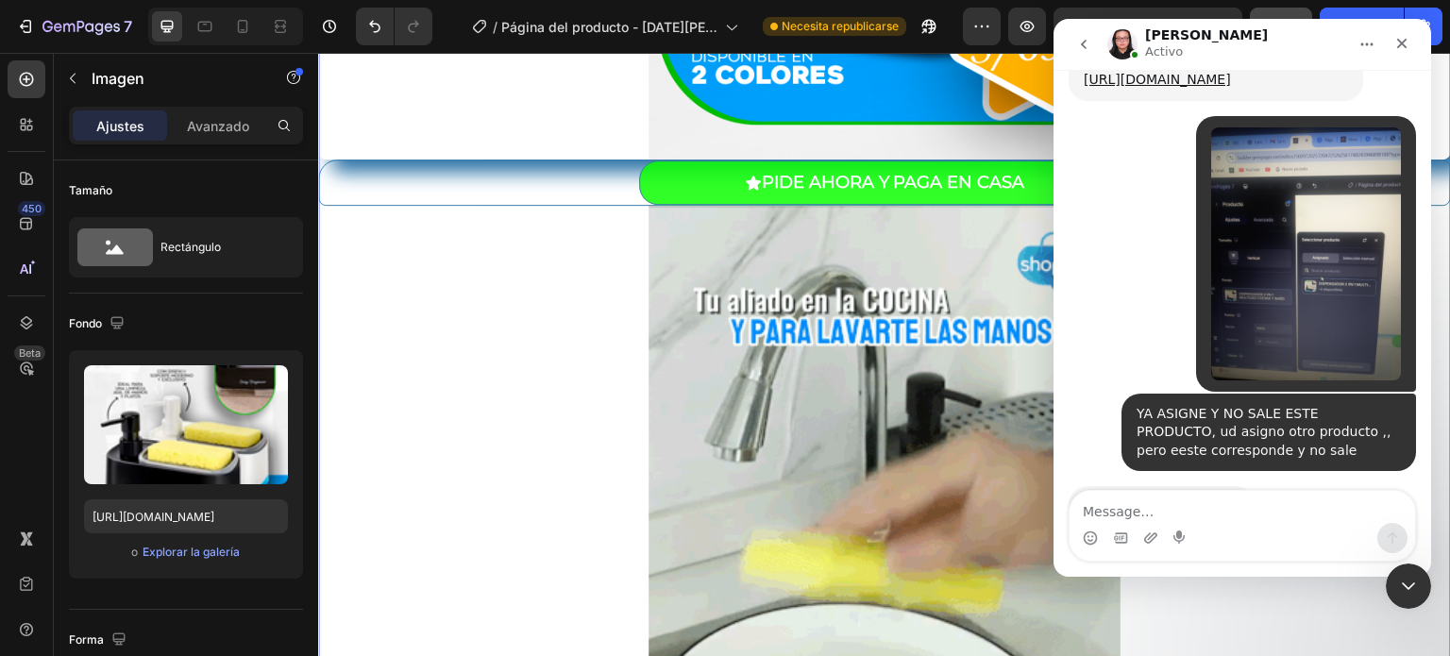
scroll to position [2729, 0]
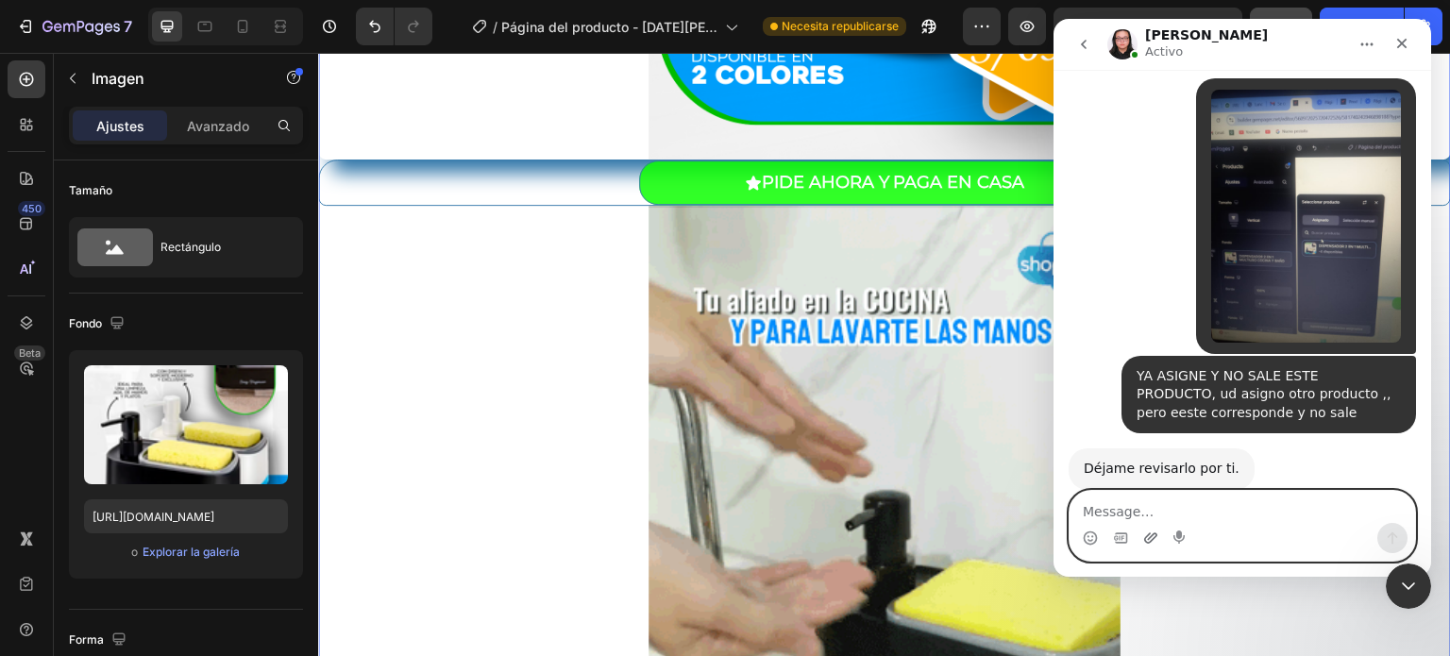
click at [1147, 544] on icon "Adjuntar un archivo" at bounding box center [1150, 537] width 15 height 15
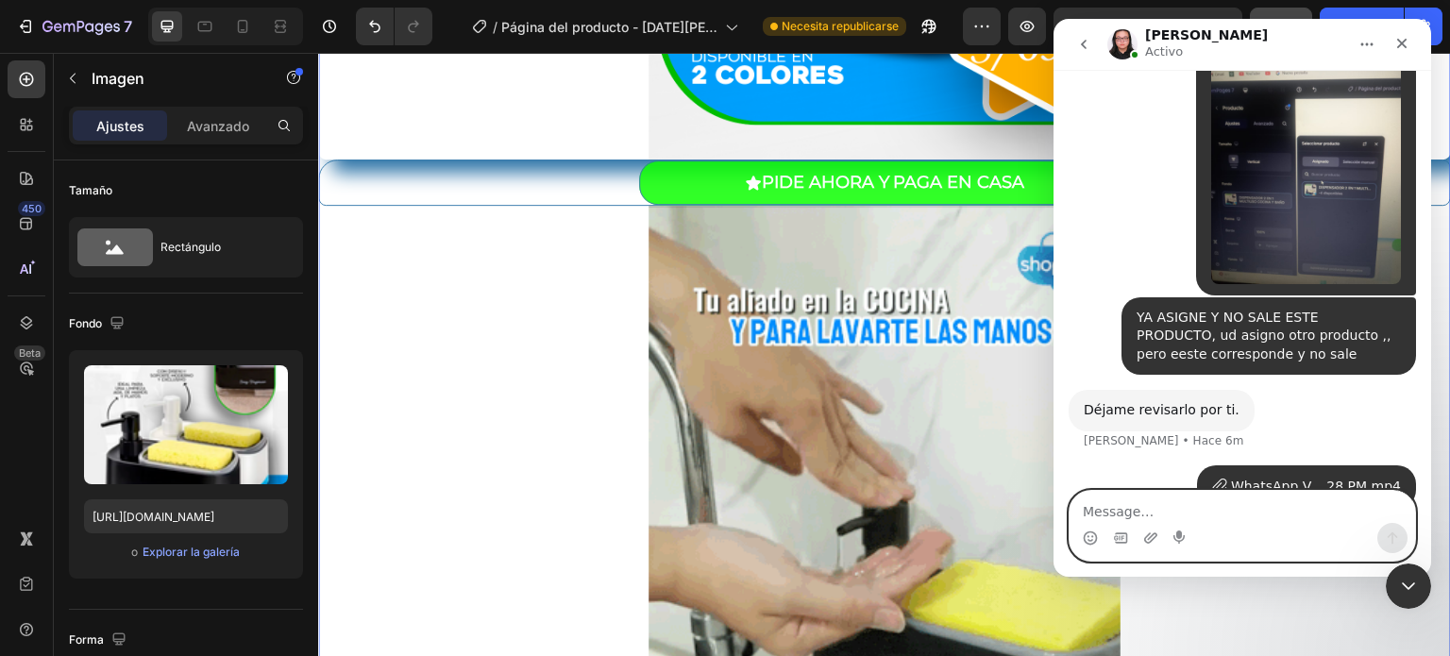
scroll to position [2715, 0]
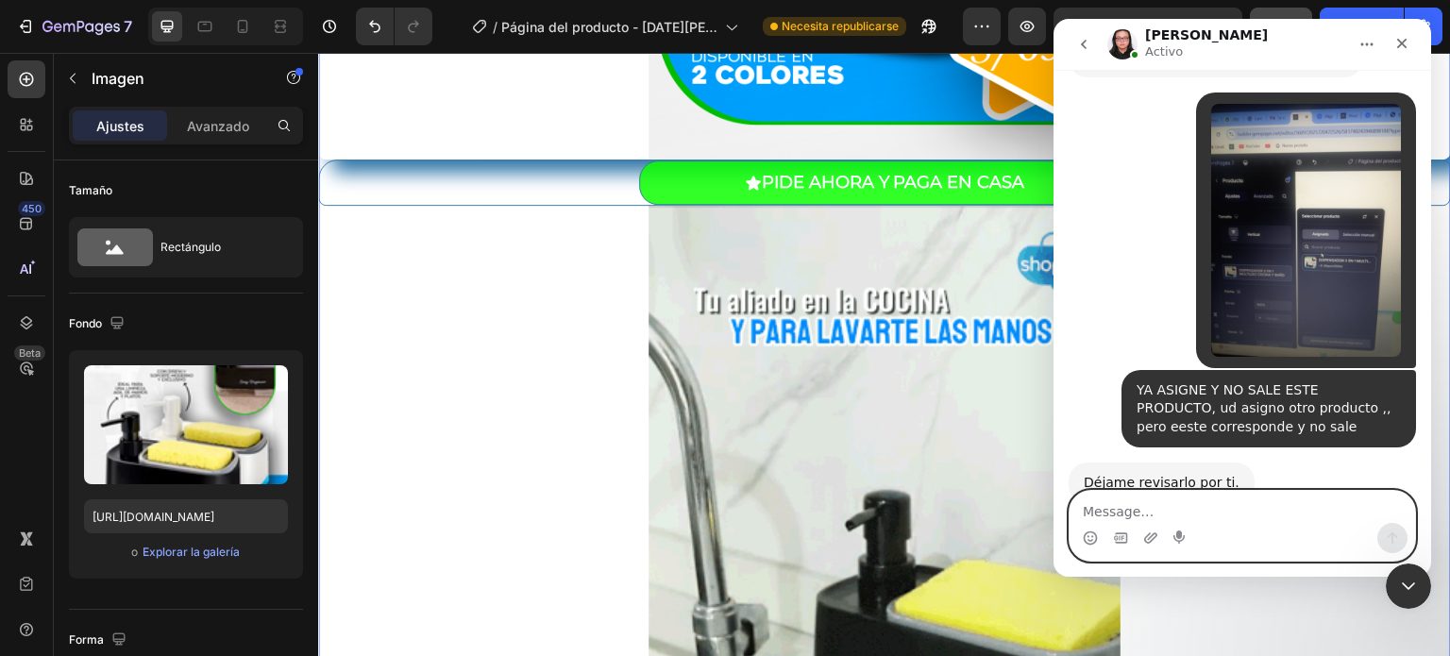
click at [1283, 520] on textarea "Message…" at bounding box center [1241, 507] width 345 height 32
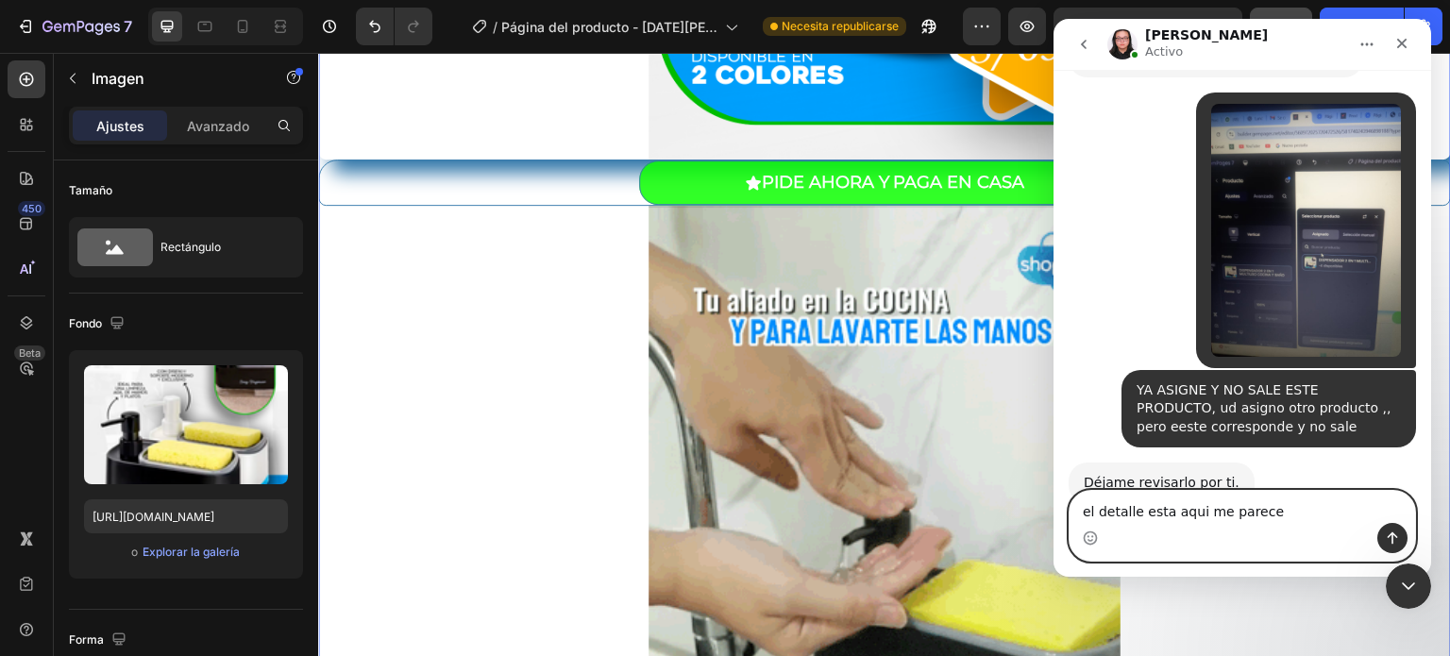
scroll to position [2787, 0]
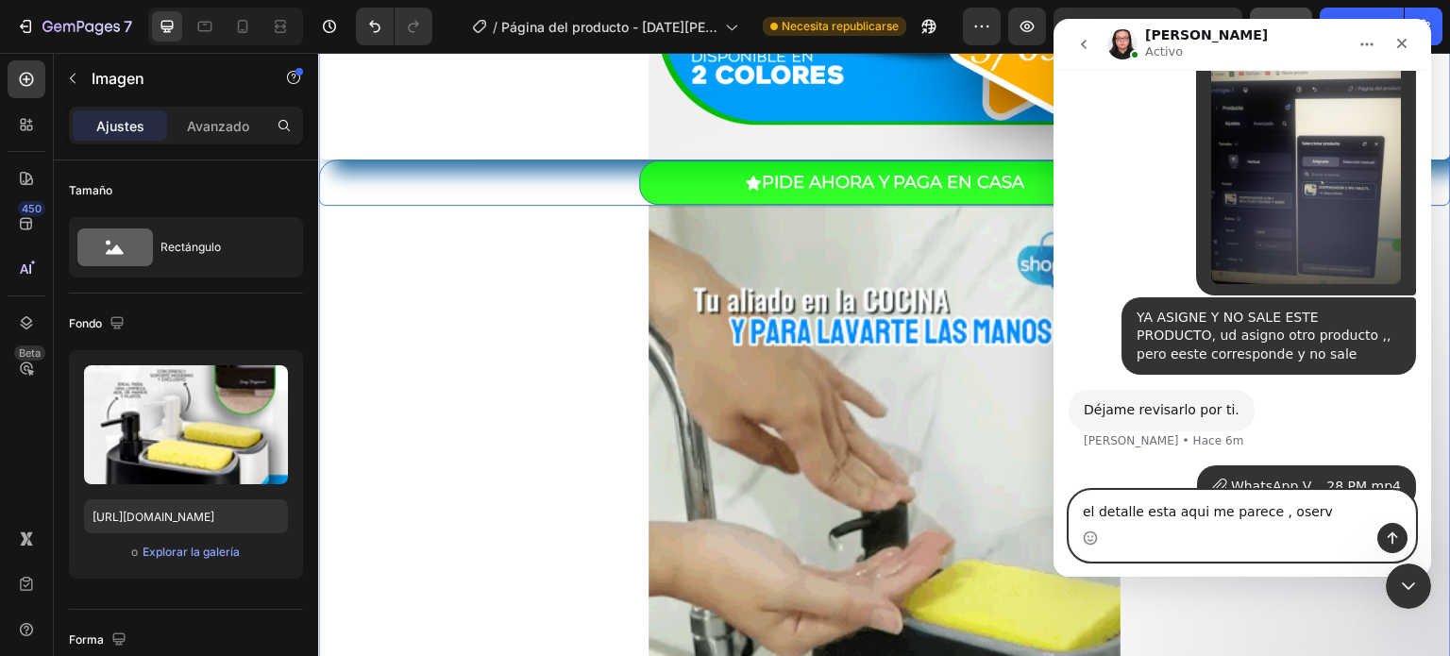
type textarea "el detalle esta aqui me parece , oserve"
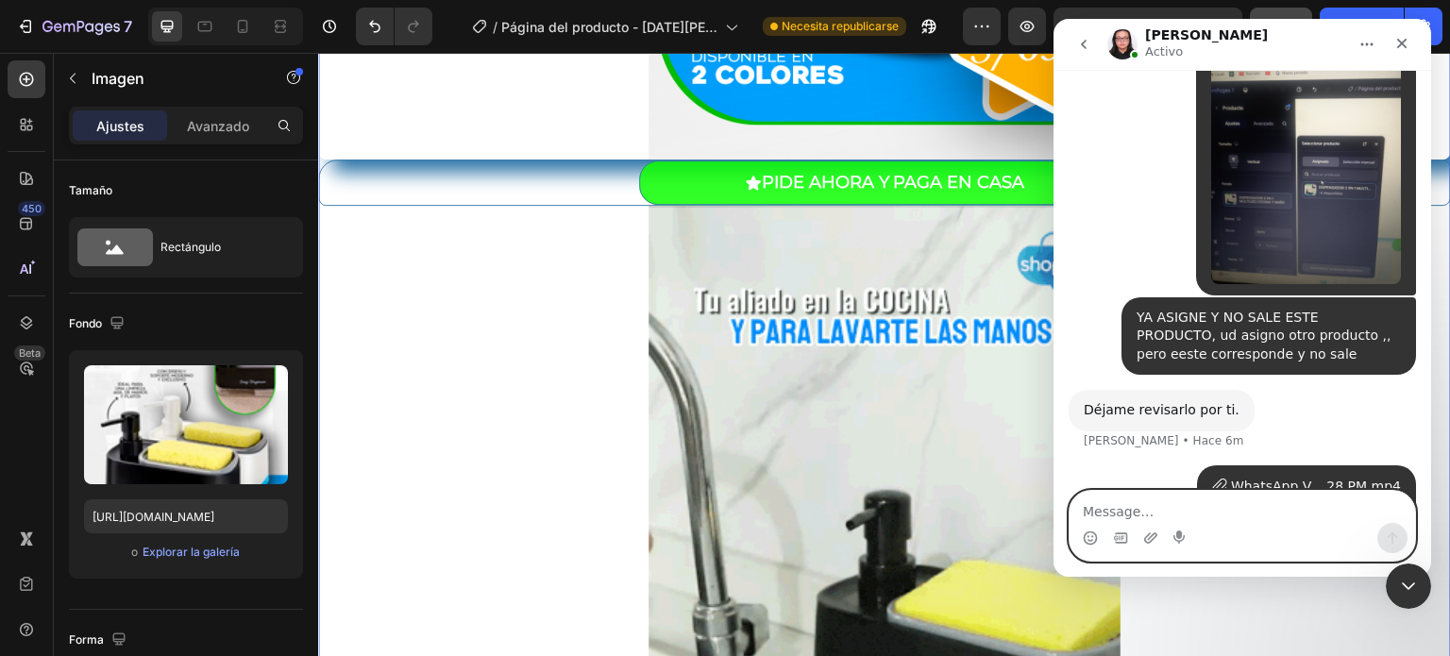
scroll to position [2831, 0]
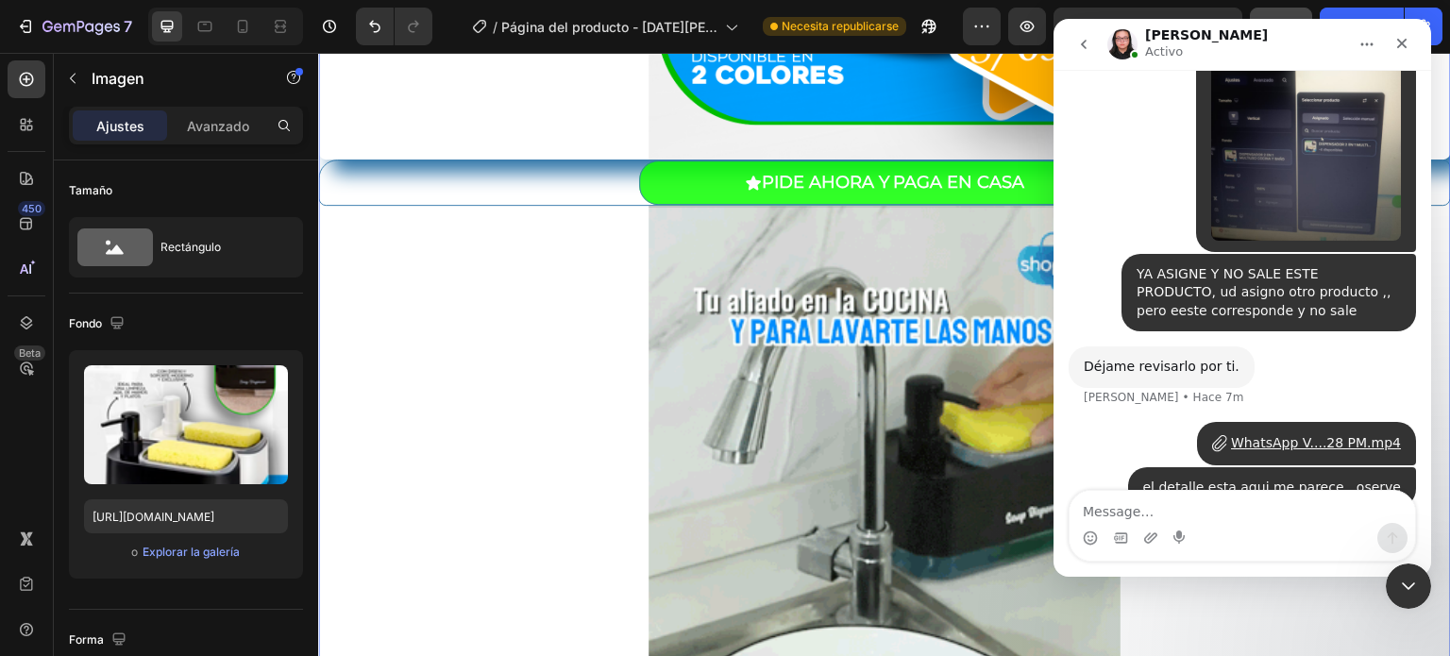
click at [1341, 433] on div "WhatsApp V....28 PM.mp4" at bounding box center [1316, 443] width 170 height 20
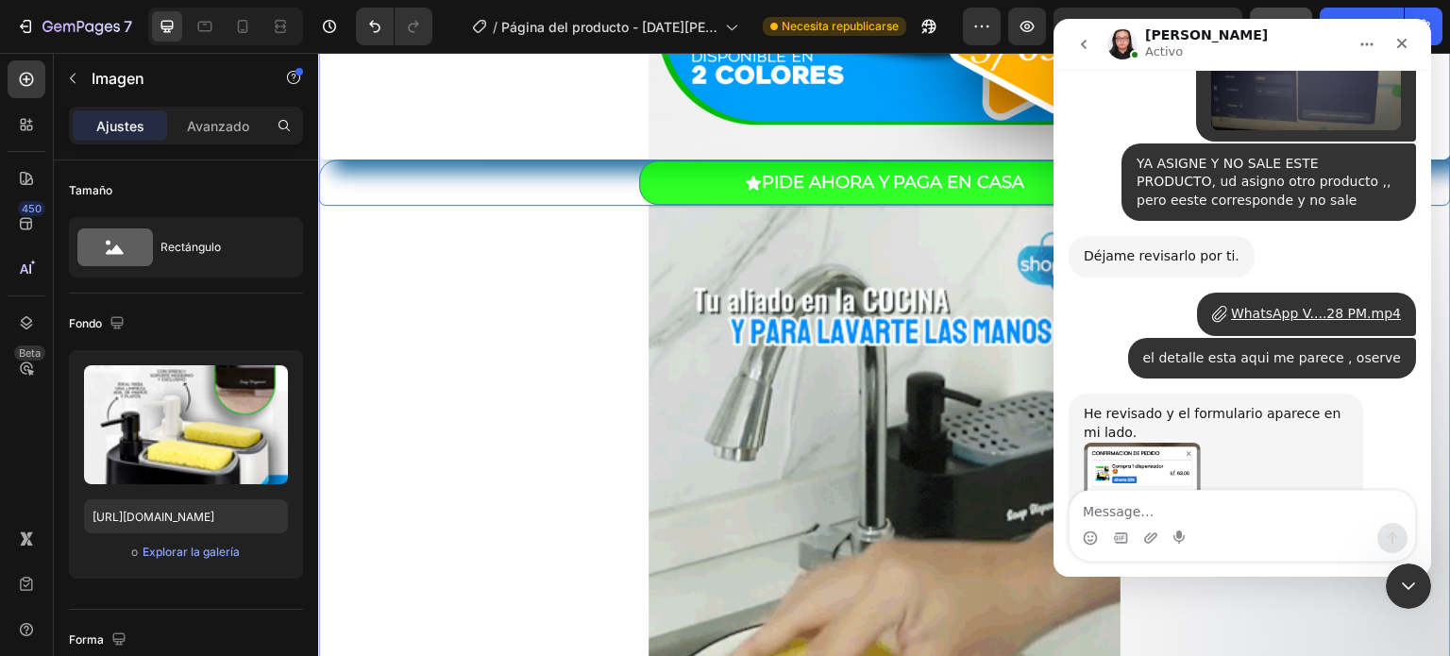
scroll to position [3105, 0]
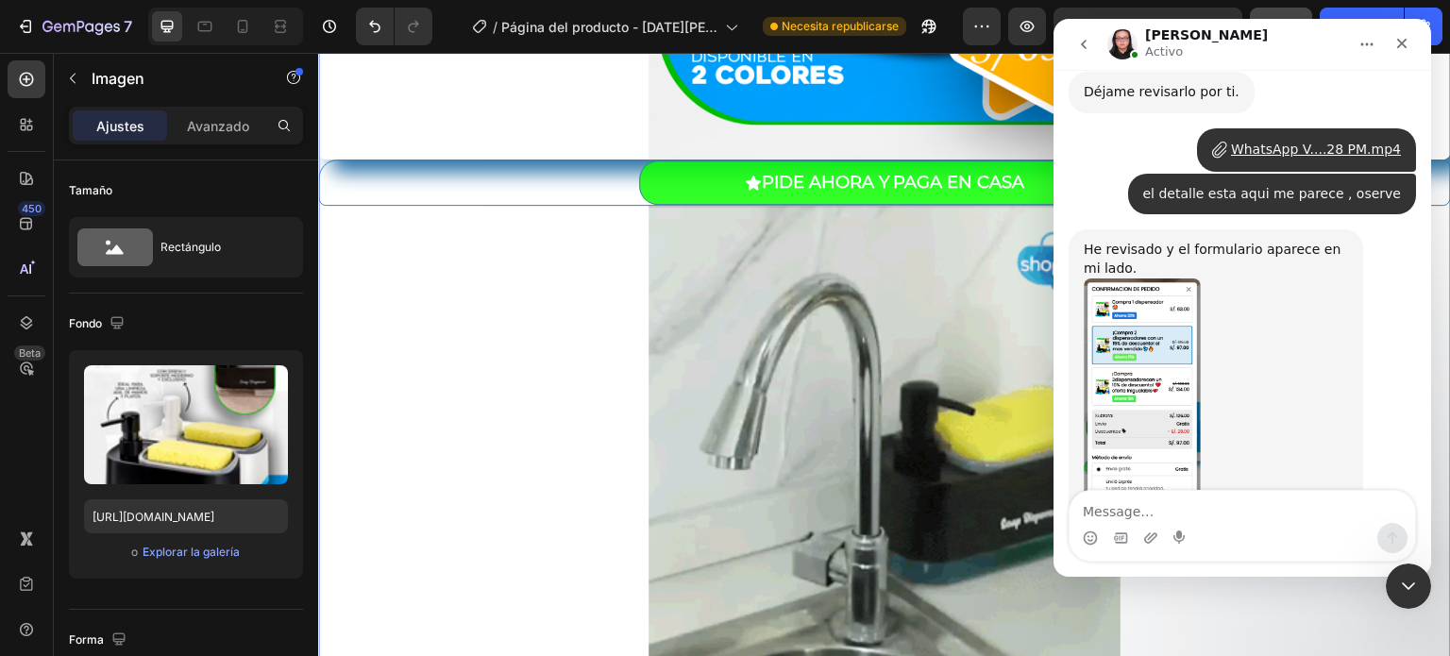
drag, startPoint x: 1421, startPoint y: 475, endPoint x: 2170, endPoint y: 434, distance: 749.6
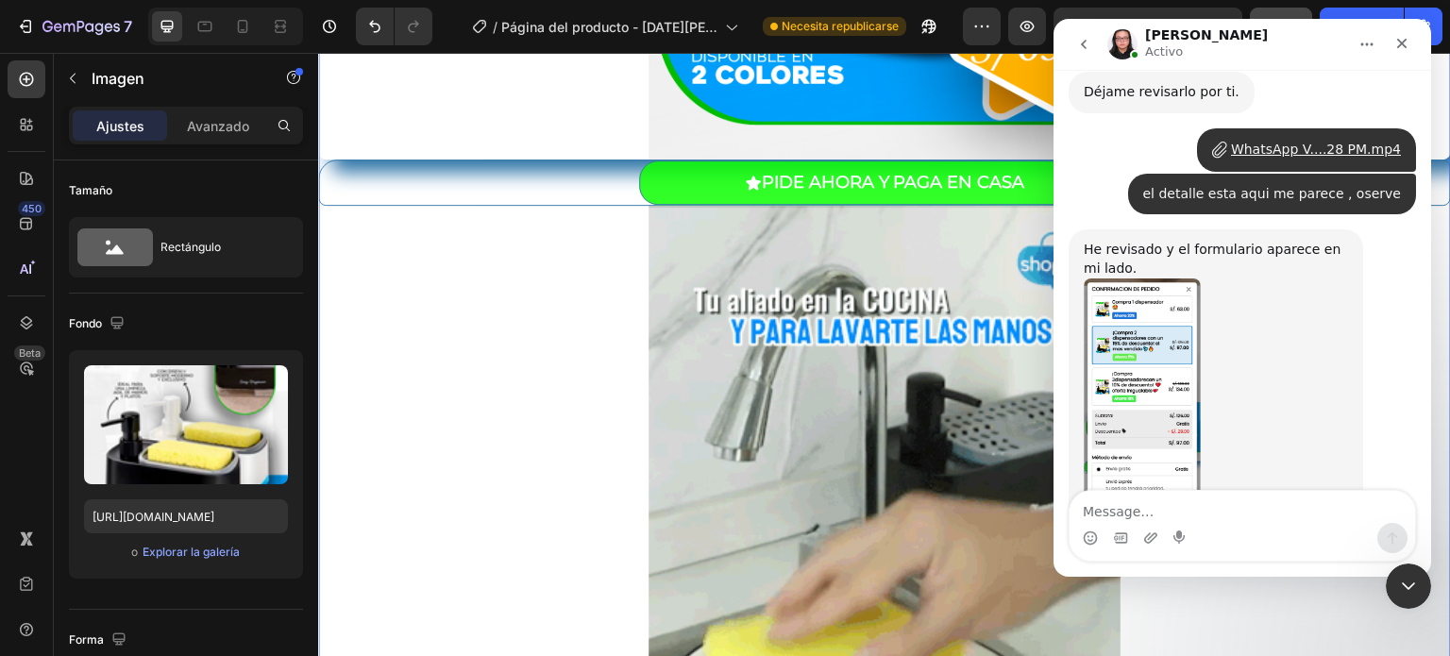
click at [1152, 325] on img "Nathan dice…" at bounding box center [1142, 404] width 117 height 253
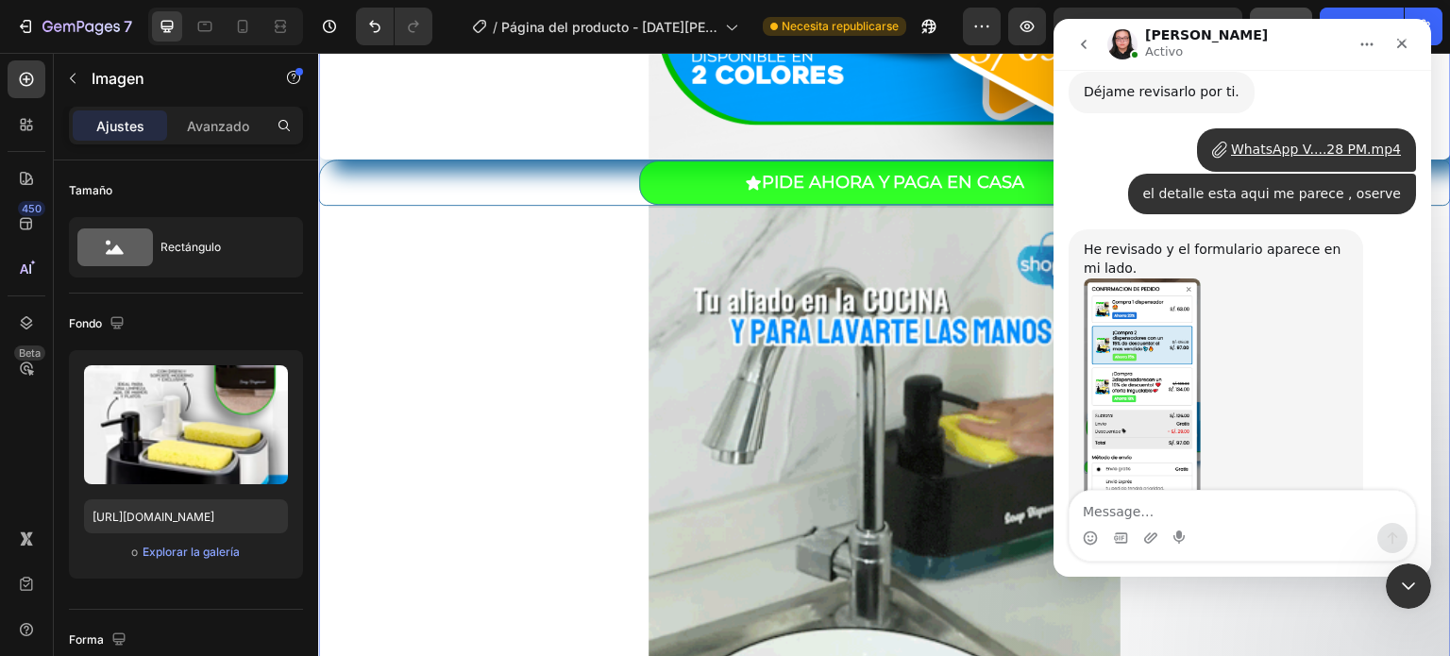
scroll to position [0, 0]
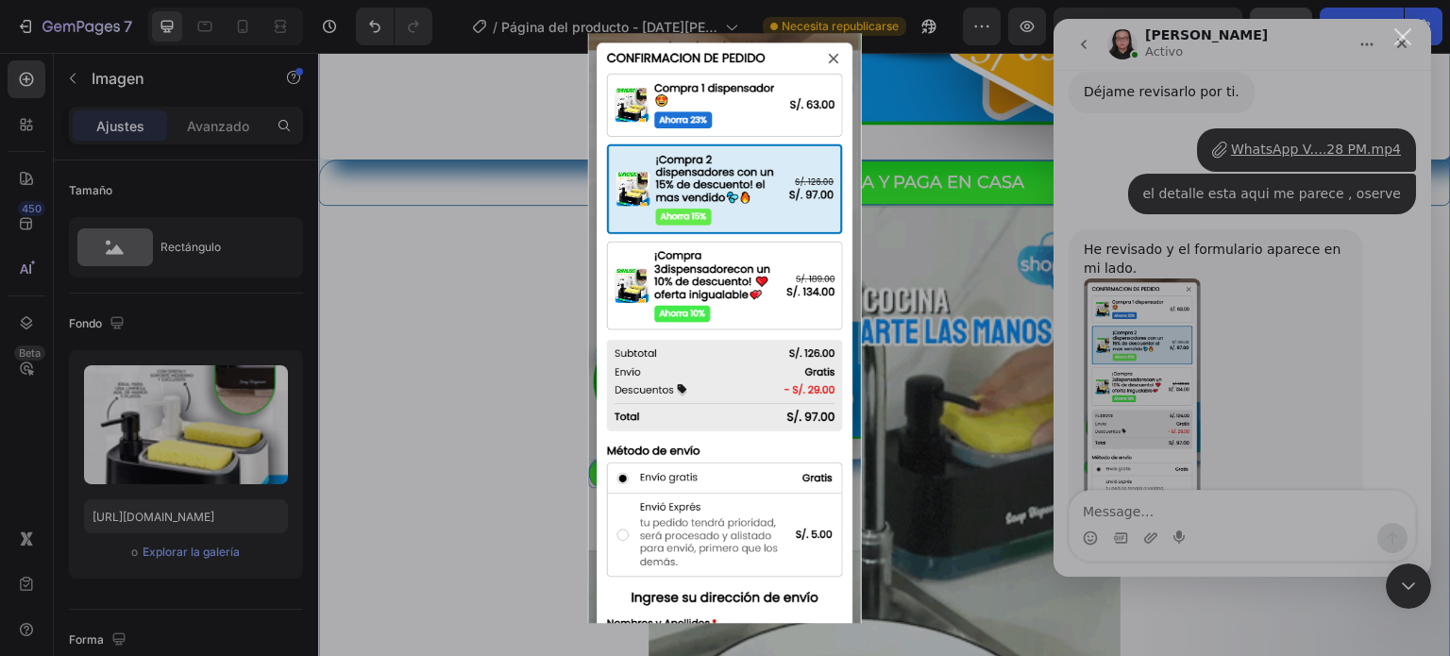
click at [540, 412] on div "Intercom Messenger" at bounding box center [725, 328] width 1450 height 656
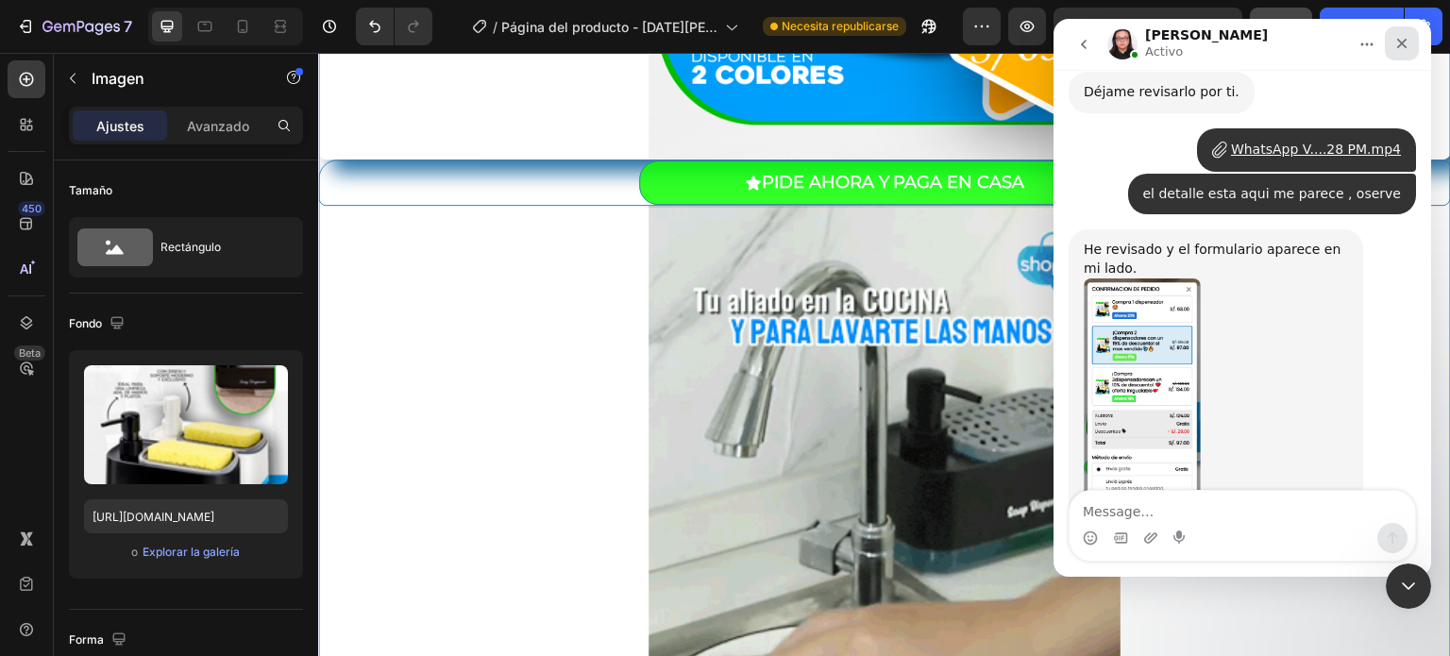
click at [1408, 36] on icon "Cerrar" at bounding box center [1401, 43] width 15 height 15
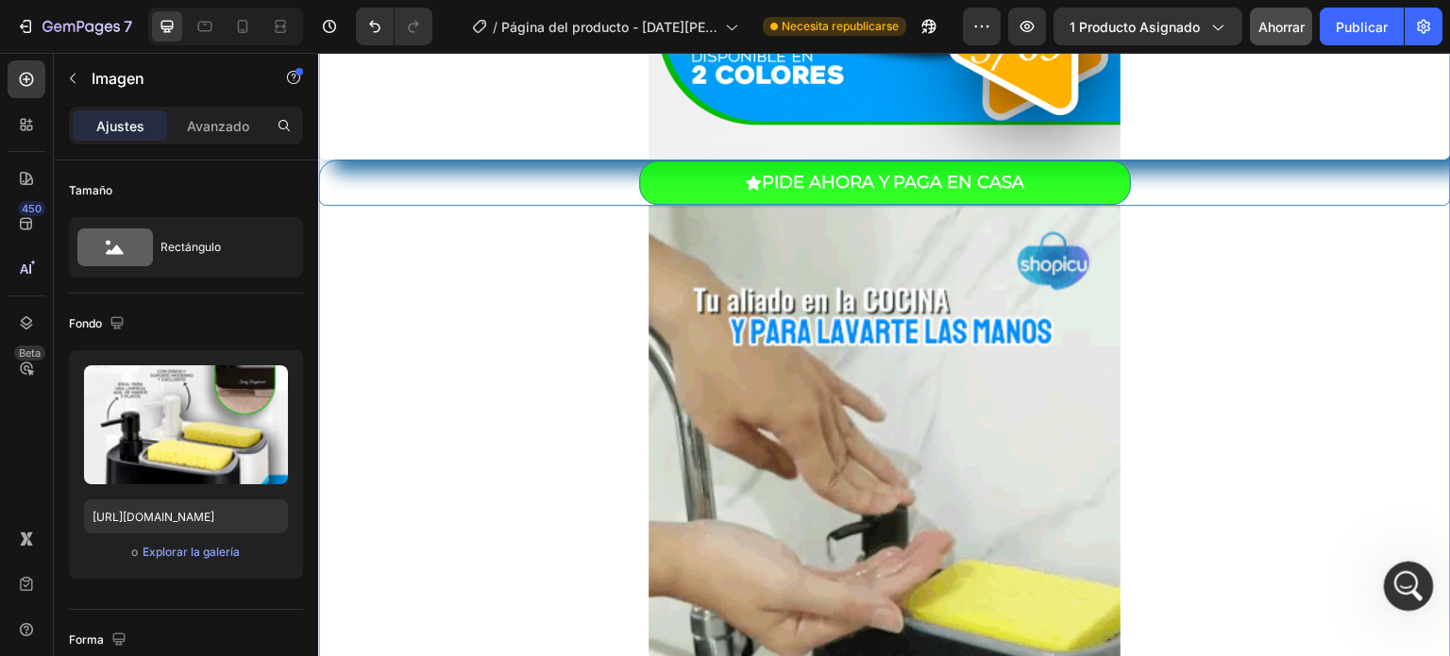
click at [1416, 588] on div "Abrir Intercom Messenger" at bounding box center [1405, 583] width 62 height 62
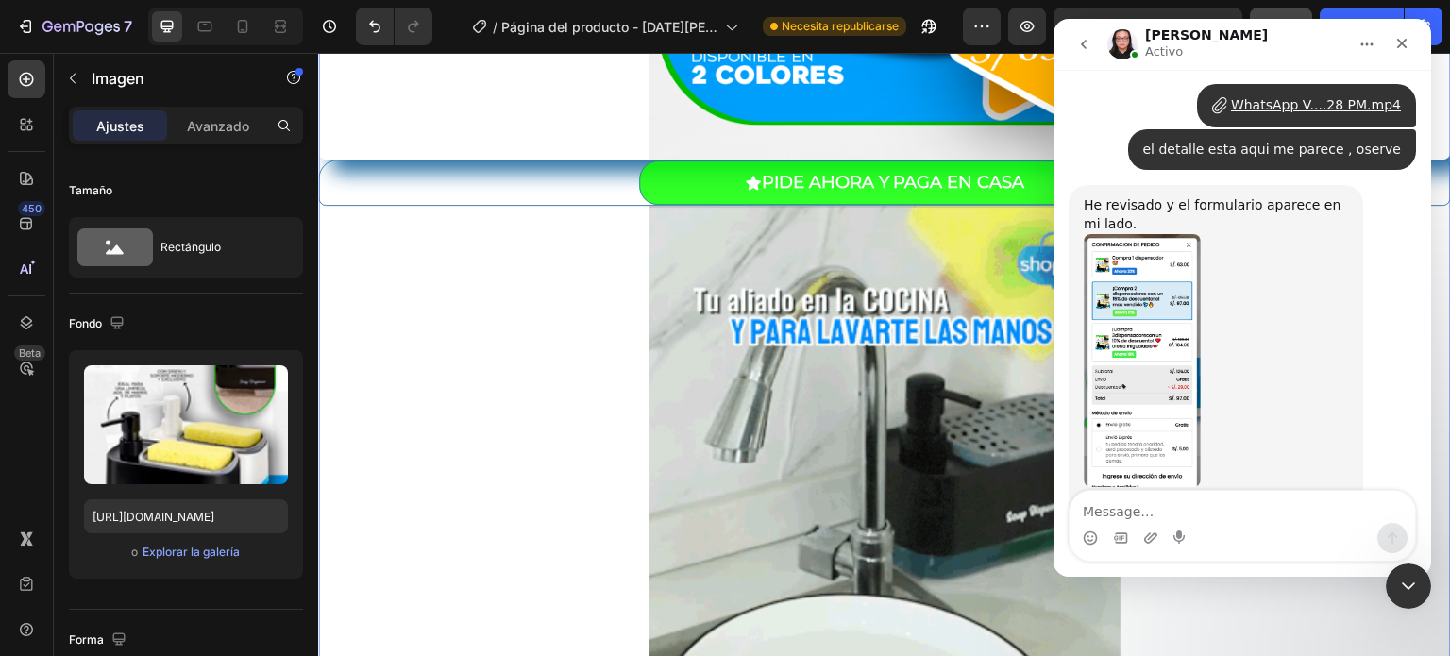
scroll to position [3169, 0]
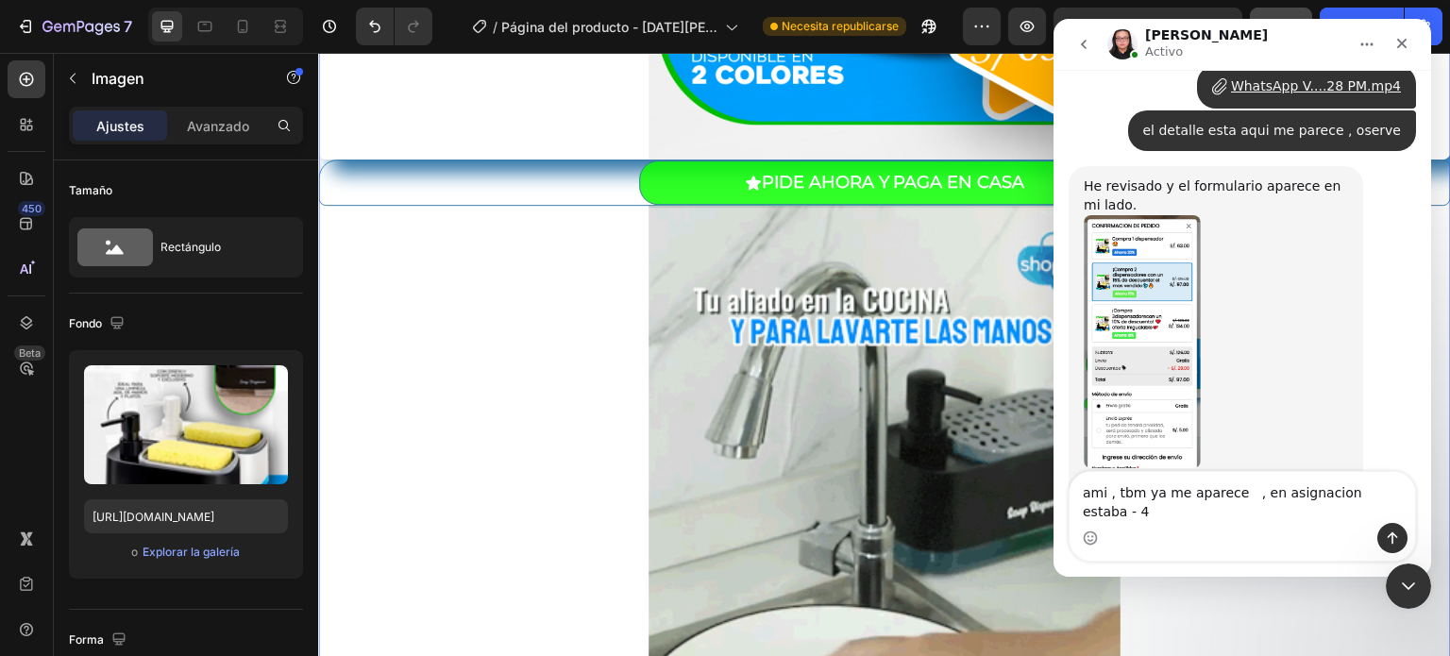
drag, startPoint x: 1389, startPoint y: 513, endPoint x: 1236, endPoint y: 516, distance: 153.9
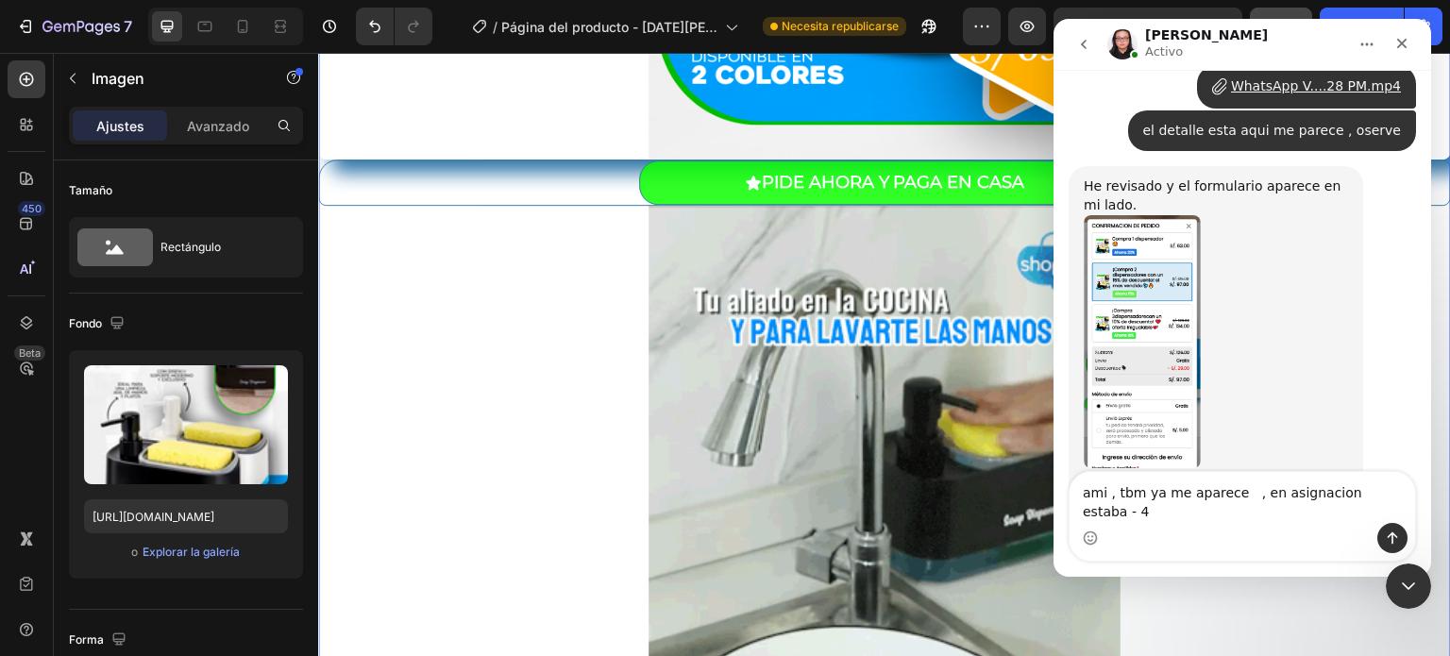
click at [1236, 516] on textarea "ami , tbm ya me aparece , en asignacion estaba - 4" at bounding box center [1241, 497] width 345 height 51
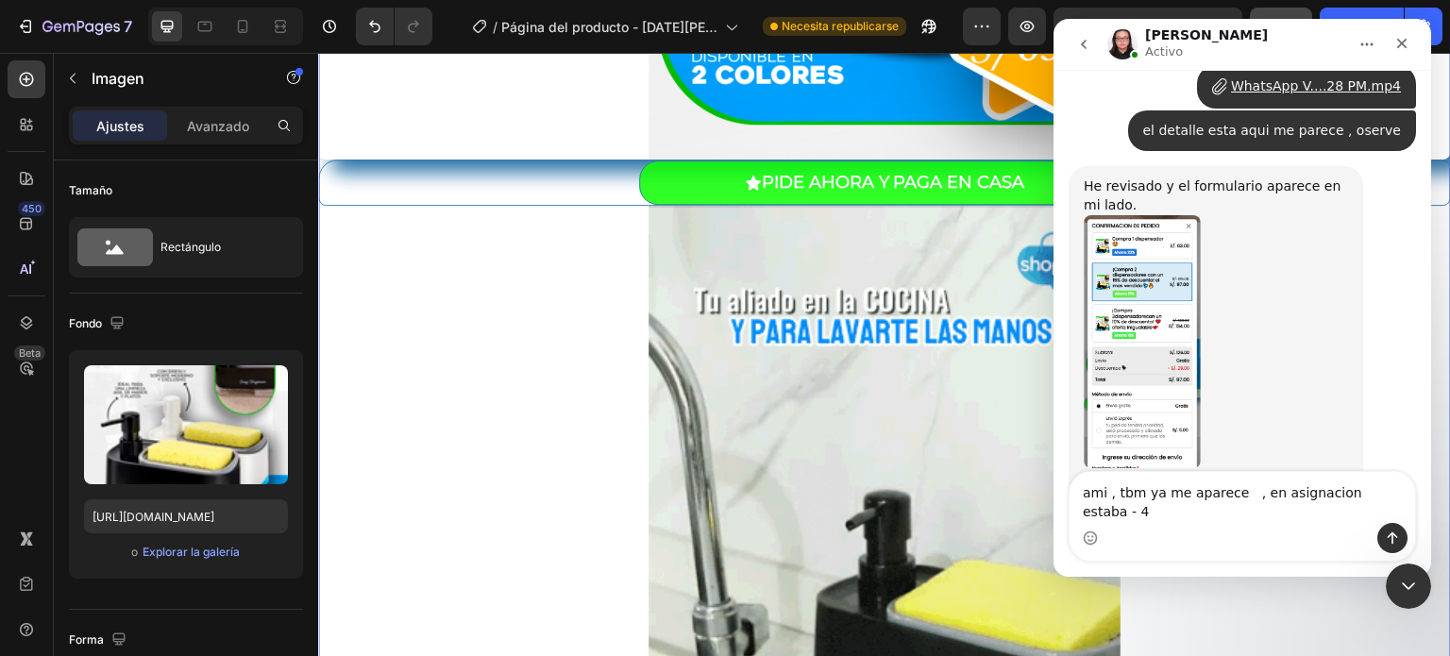
type textarea "ami , tbm ya me aparece"
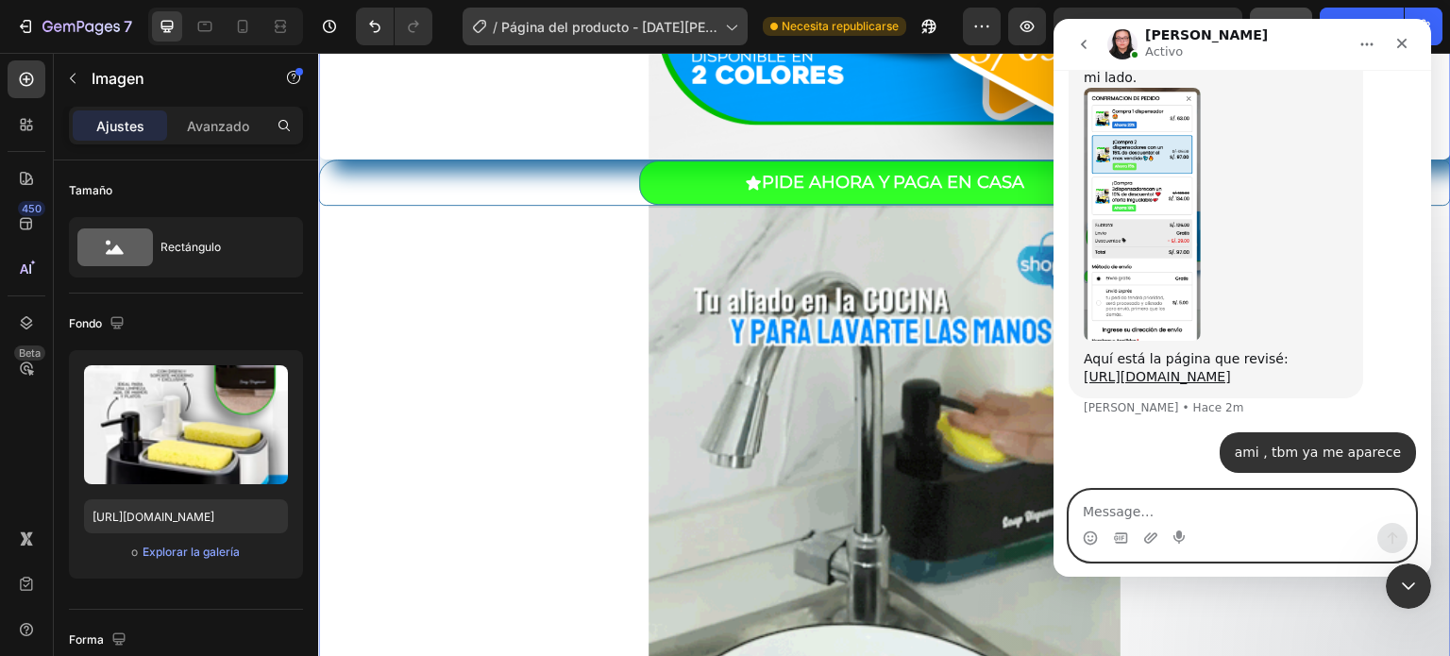
scroll to position [3298, 0]
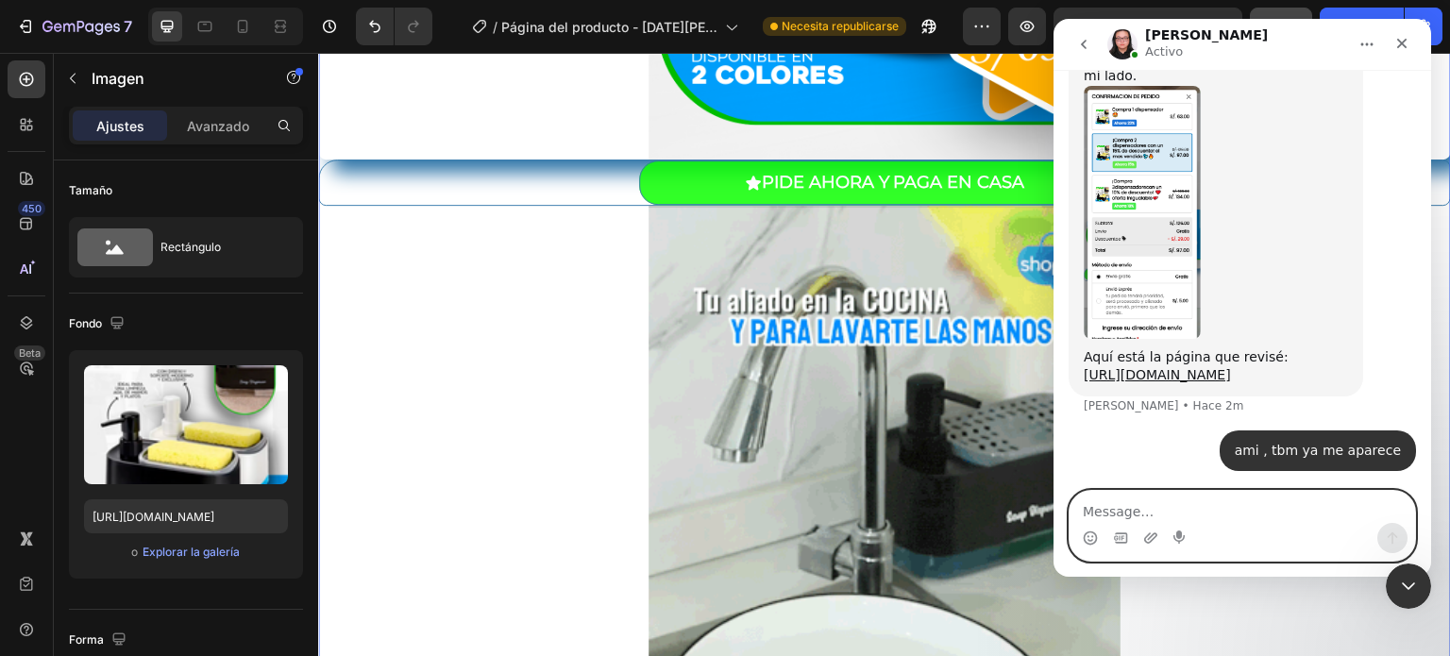
click at [1152, 513] on textarea "Message…" at bounding box center [1241, 507] width 345 height 32
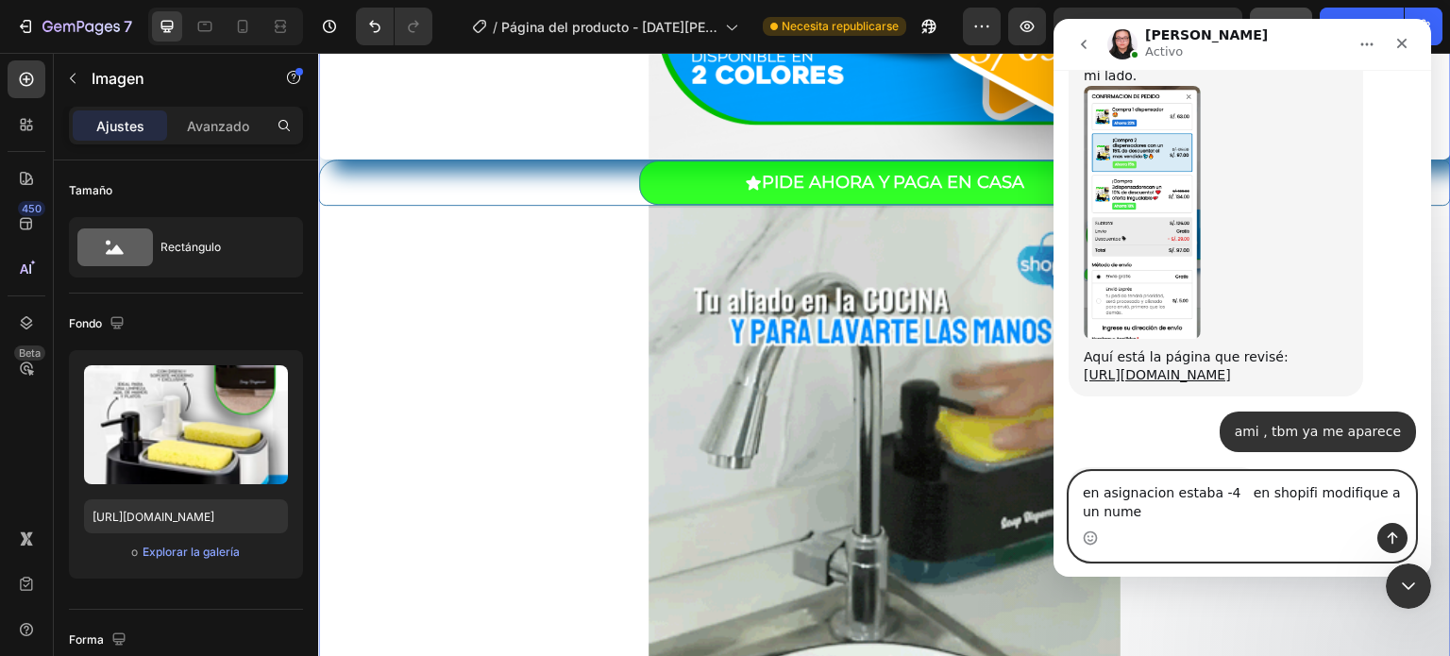
scroll to position [3300, 0]
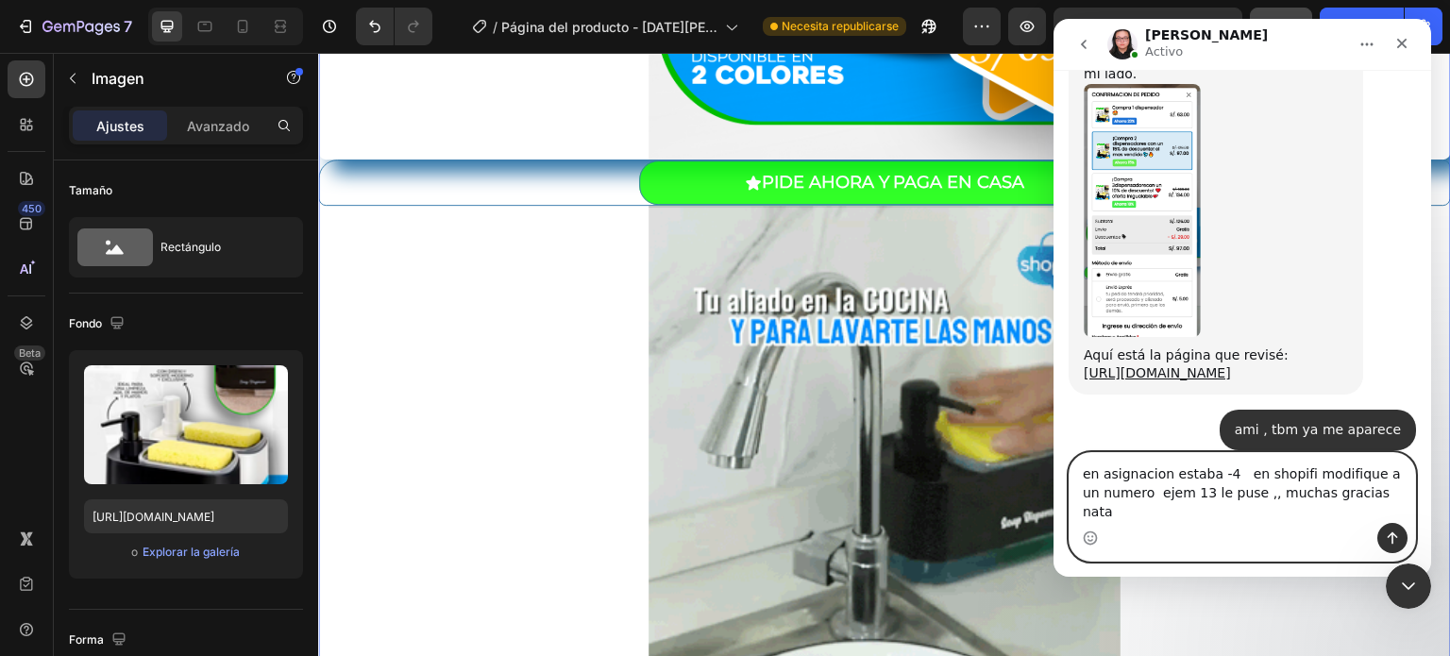
type textarea "en asignacion estaba -4 en shopifi modifique a un numero ejem 13 le puse ,, muc…"
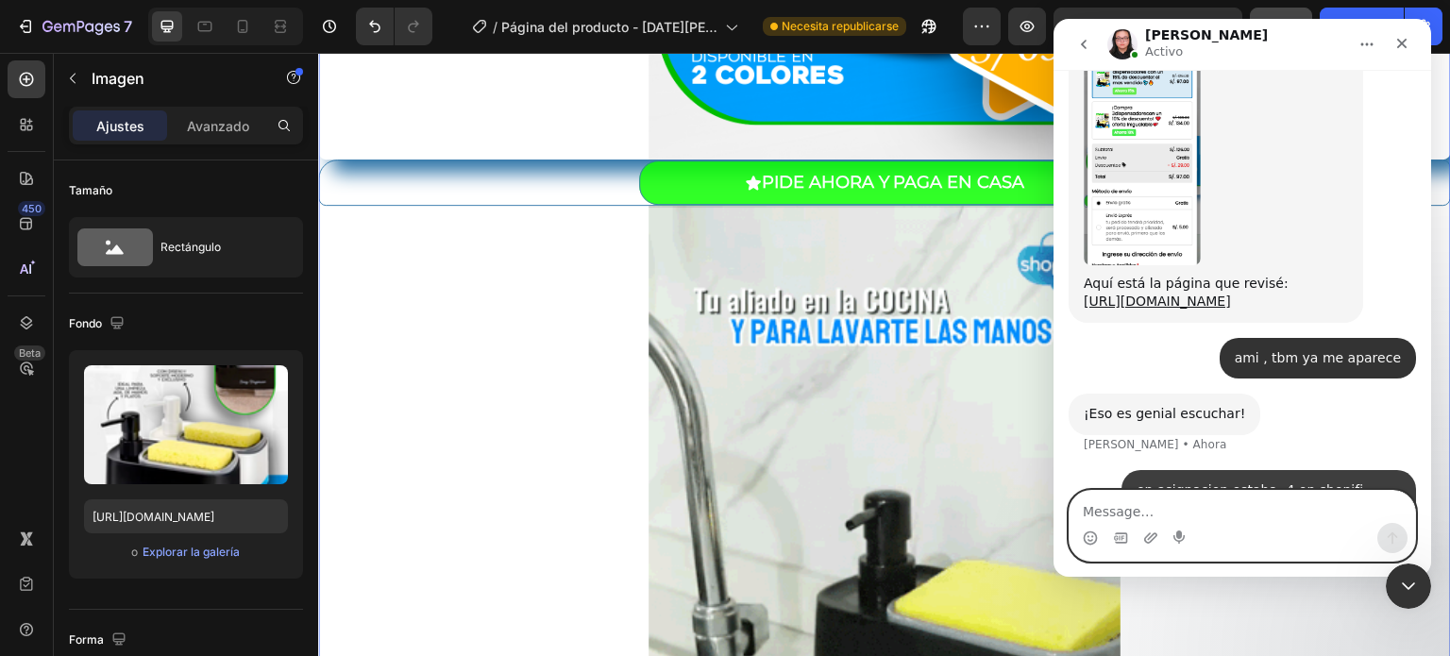
scroll to position [3375, 0]
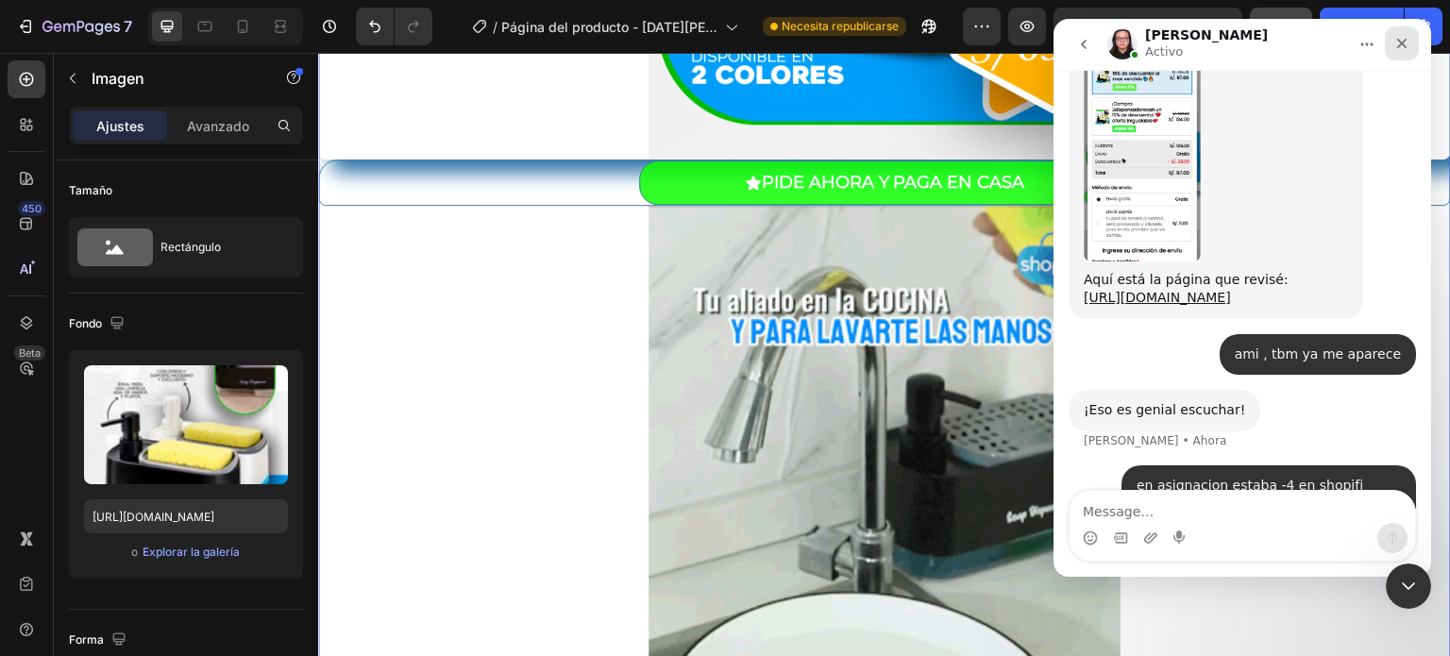
click at [1394, 43] on icon "Cerrar" at bounding box center [1401, 43] width 15 height 15
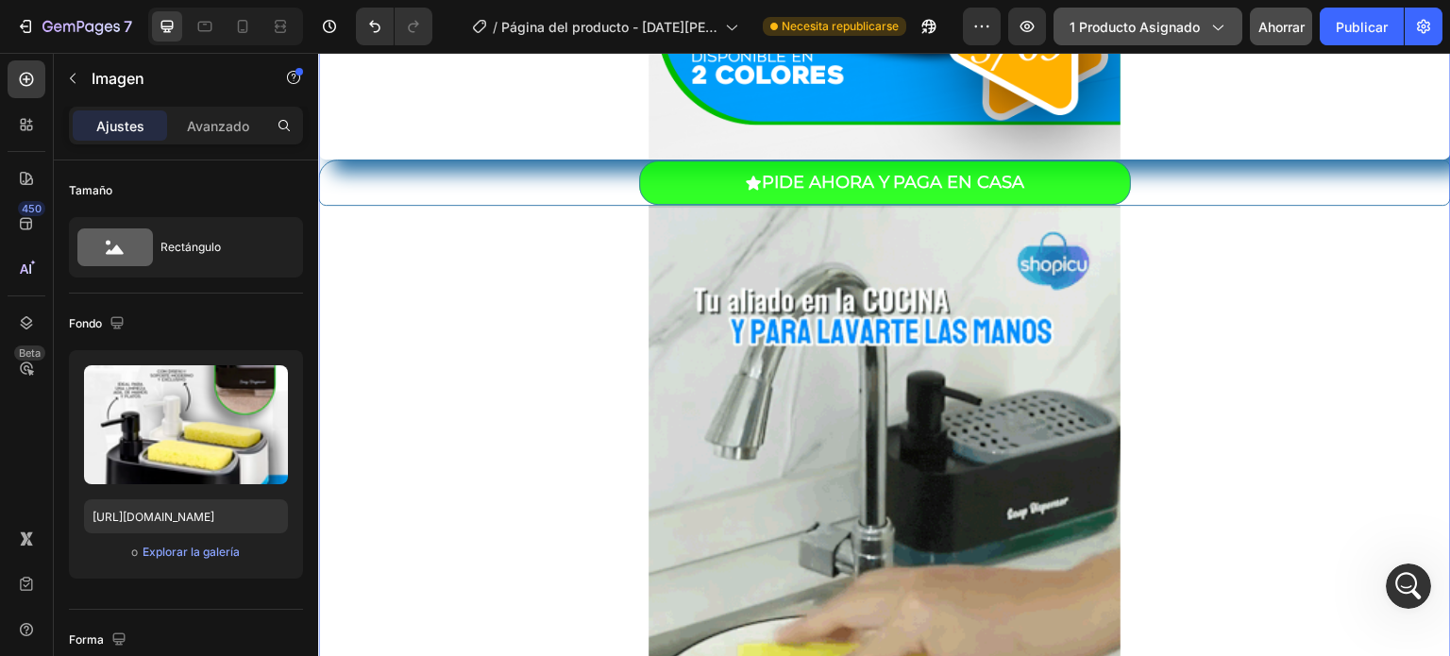
click at [1177, 31] on font "1 producto asignado" at bounding box center [1134, 27] width 130 height 16
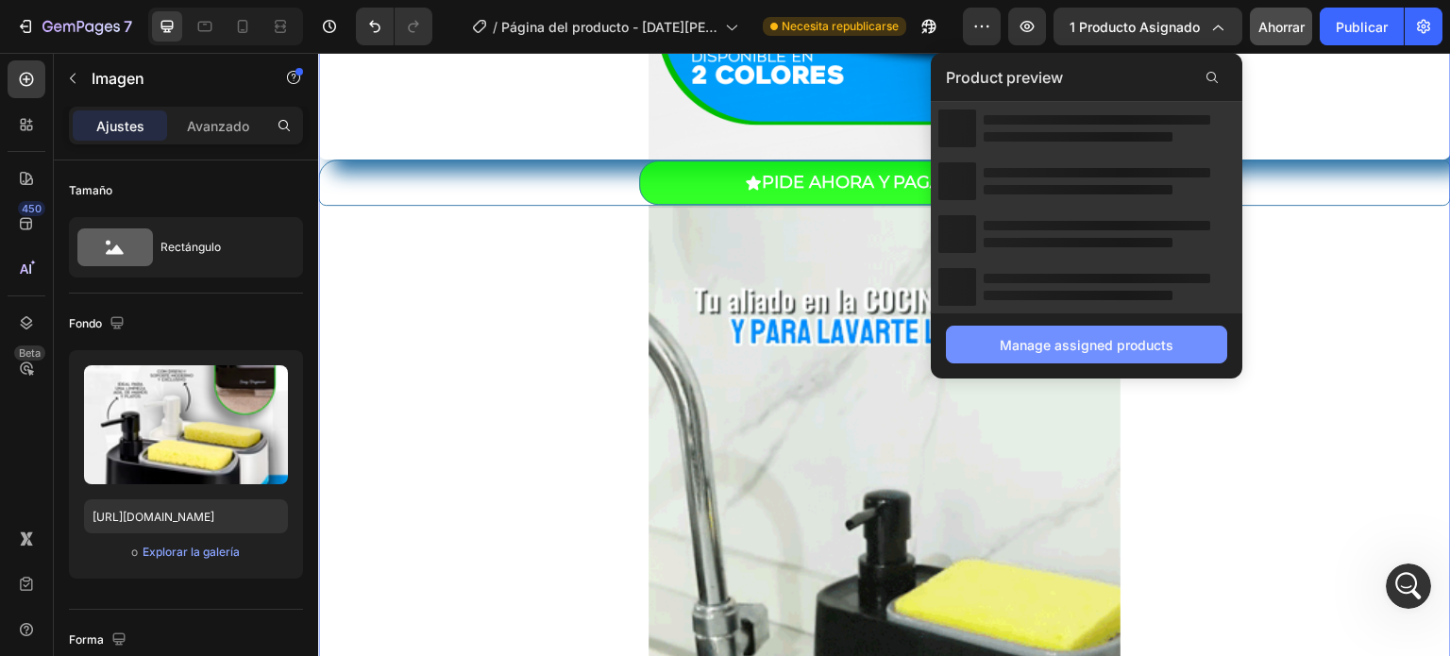
click at [1074, 328] on button "Manage assigned products" at bounding box center [1086, 345] width 281 height 38
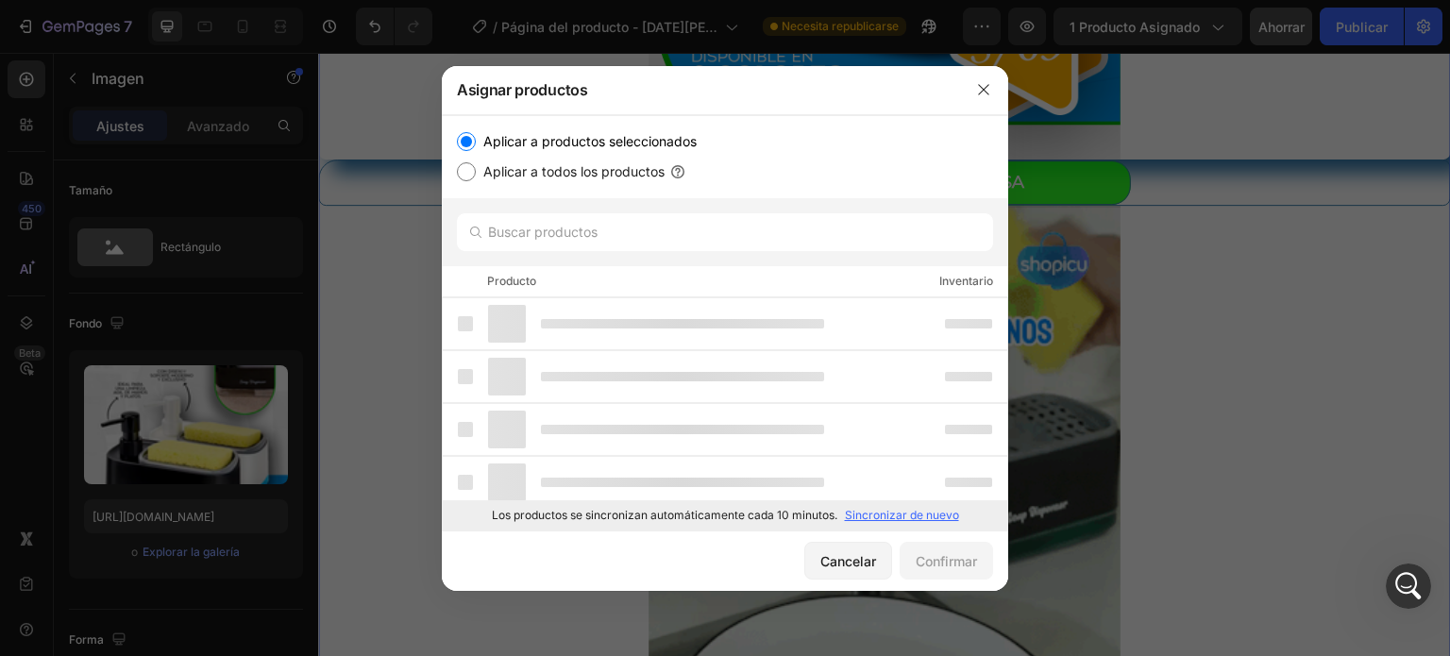
drag, startPoint x: 999, startPoint y: 320, endPoint x: 1003, endPoint y: 353, distance: 33.4
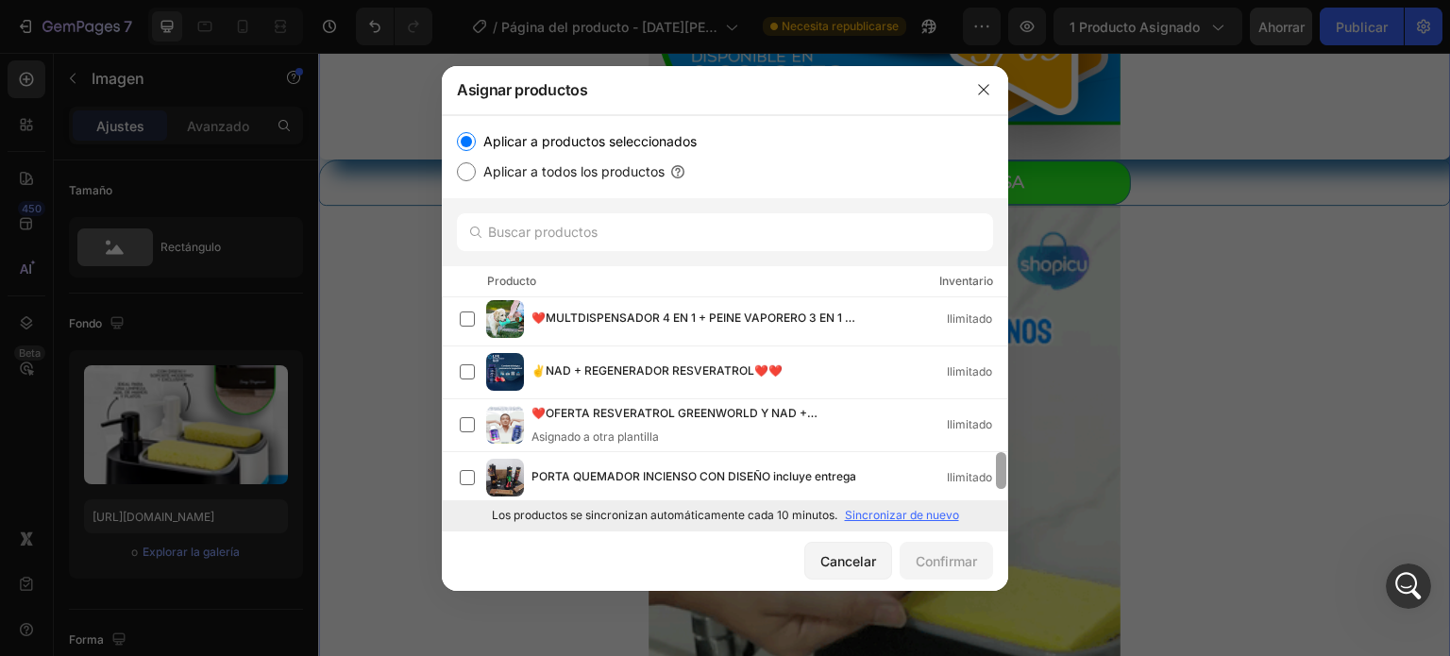
scroll to position [853, 0]
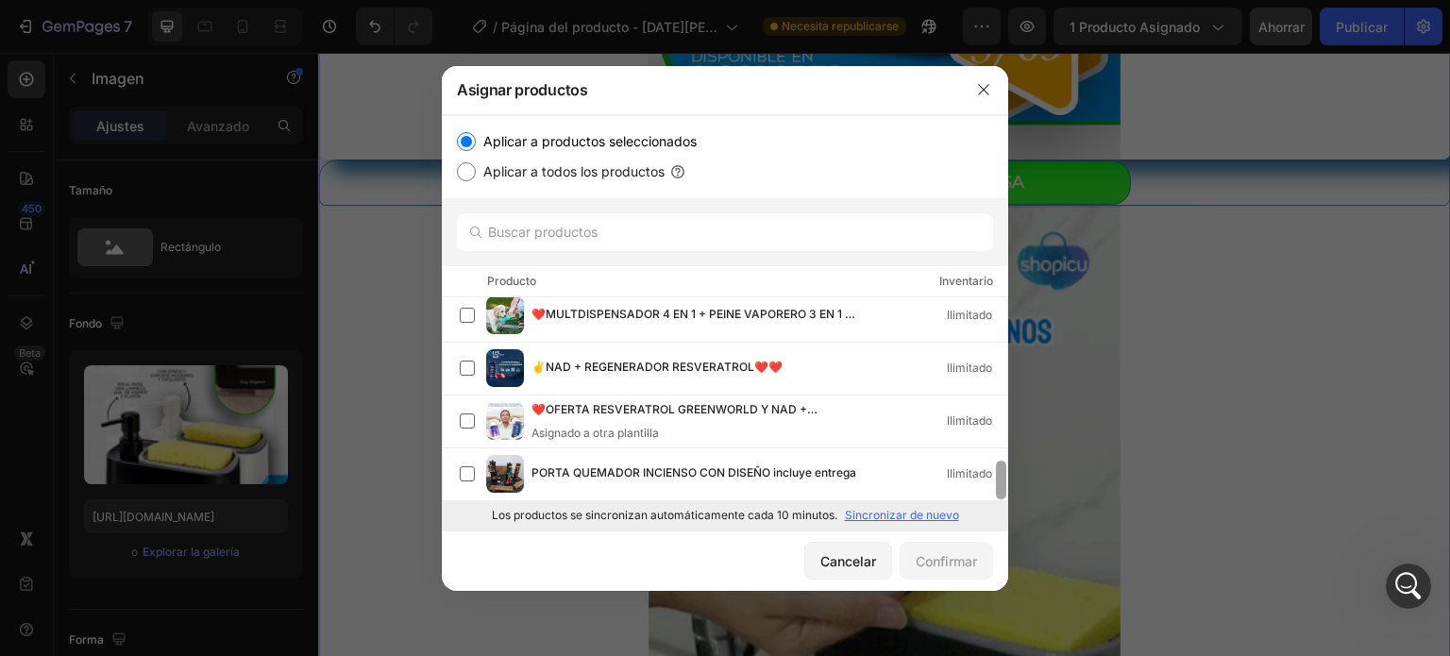
drag, startPoint x: 1001, startPoint y: 297, endPoint x: 994, endPoint y: 490, distance: 192.7
click at [994, 490] on div at bounding box center [1001, 398] width 14 height 203
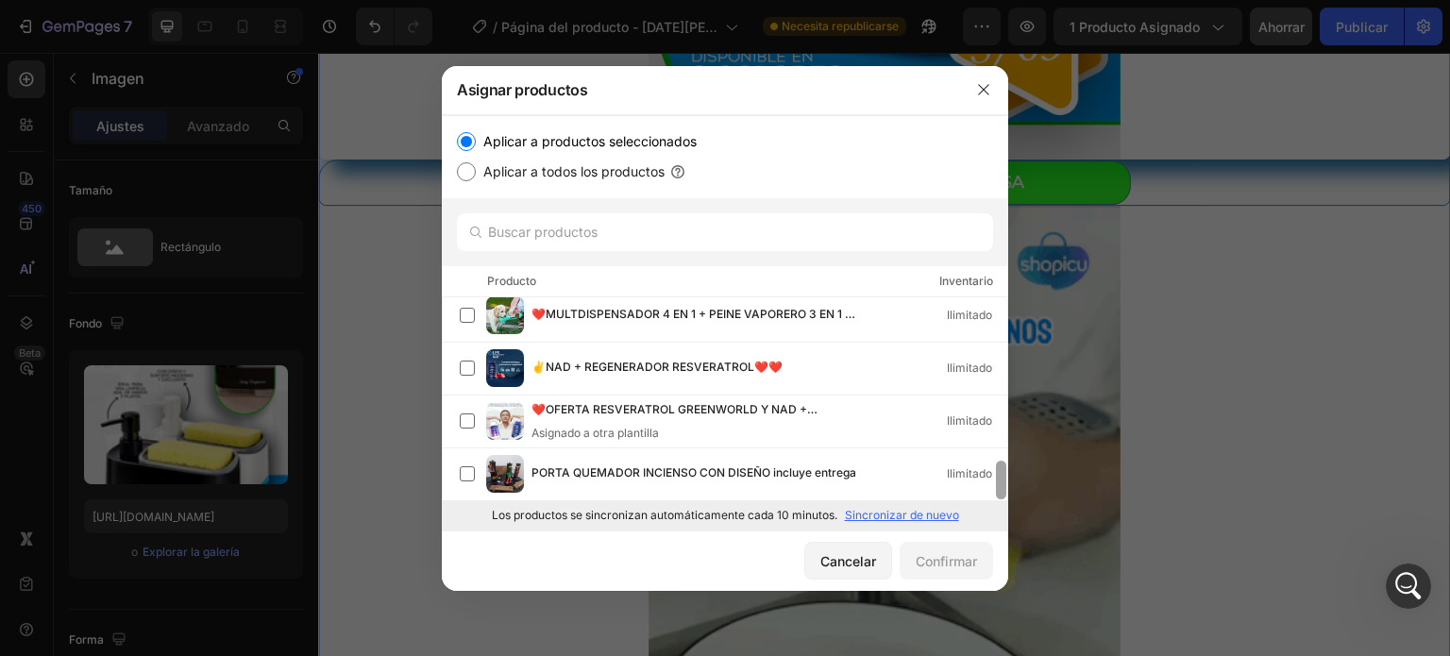
drag, startPoint x: 1004, startPoint y: 476, endPoint x: 1004, endPoint y: 490, distance: 14.2
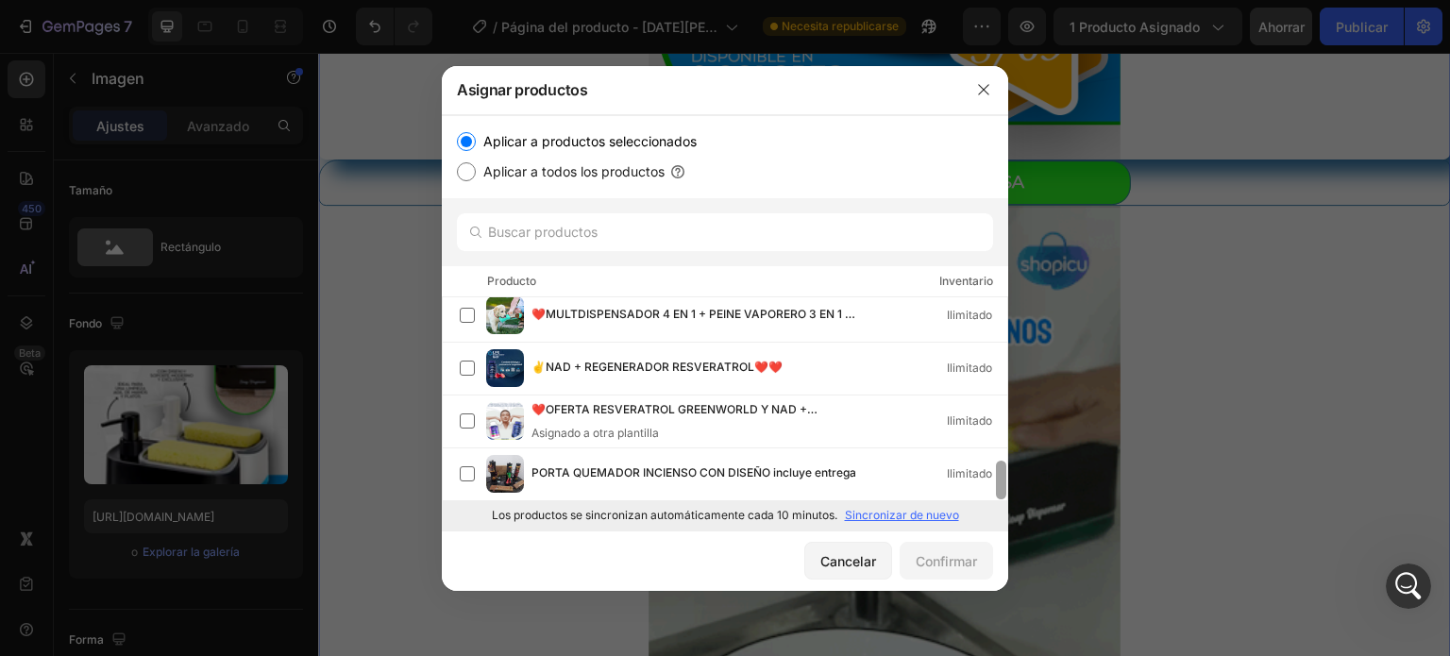
click at [1004, 490] on div at bounding box center [1001, 480] width 10 height 39
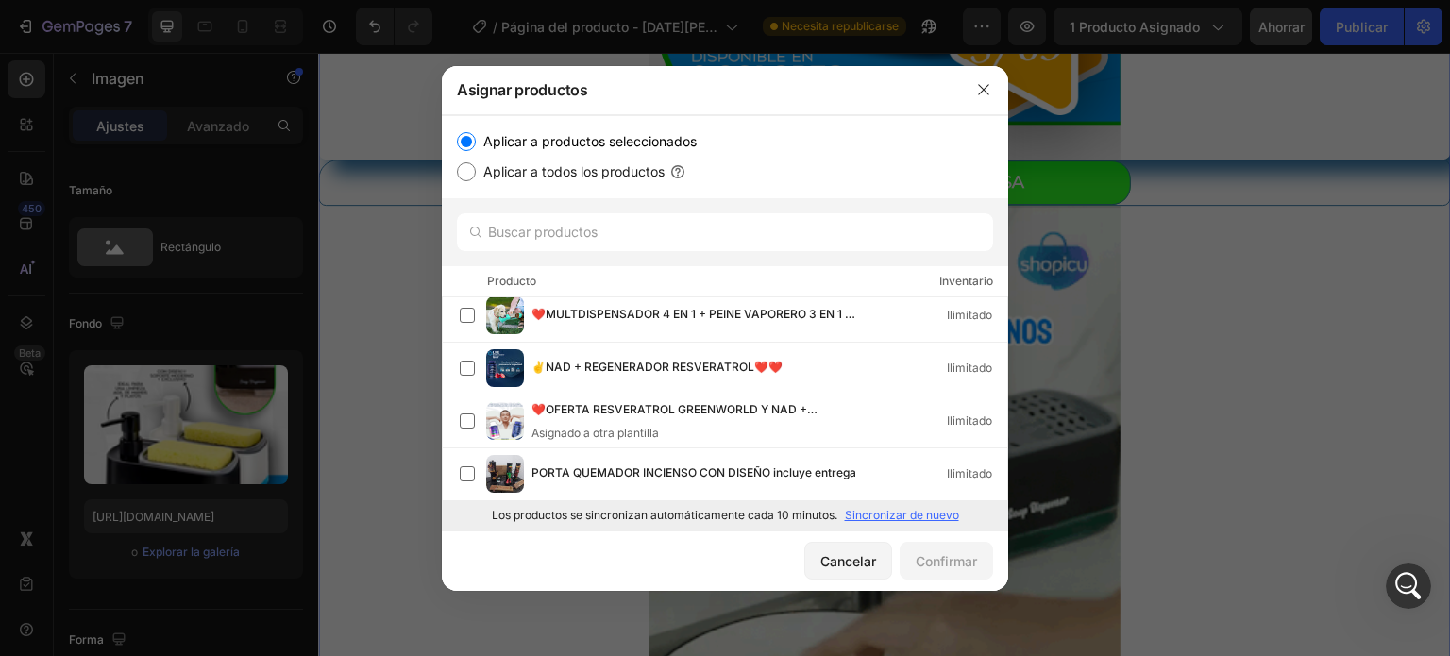
click at [884, 513] on font "Sincronizar de nuevo" at bounding box center [902, 515] width 114 height 14
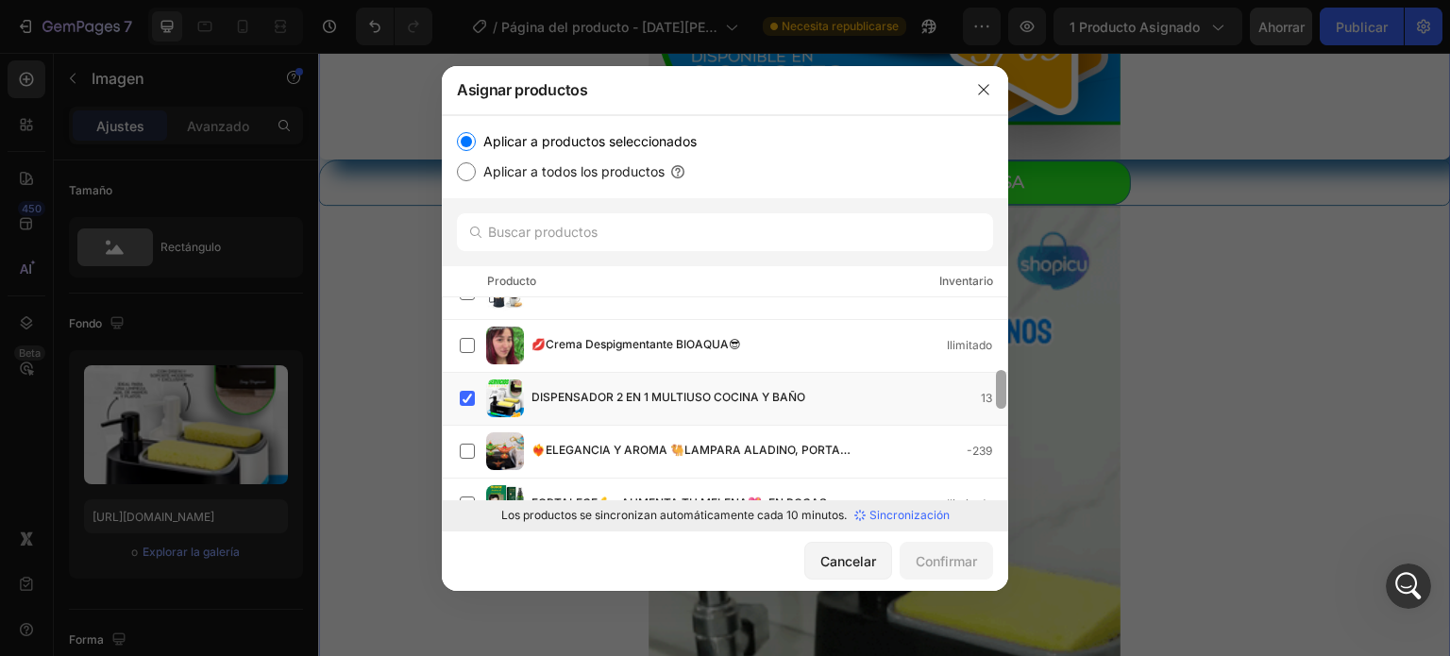
scroll to position [318, 0]
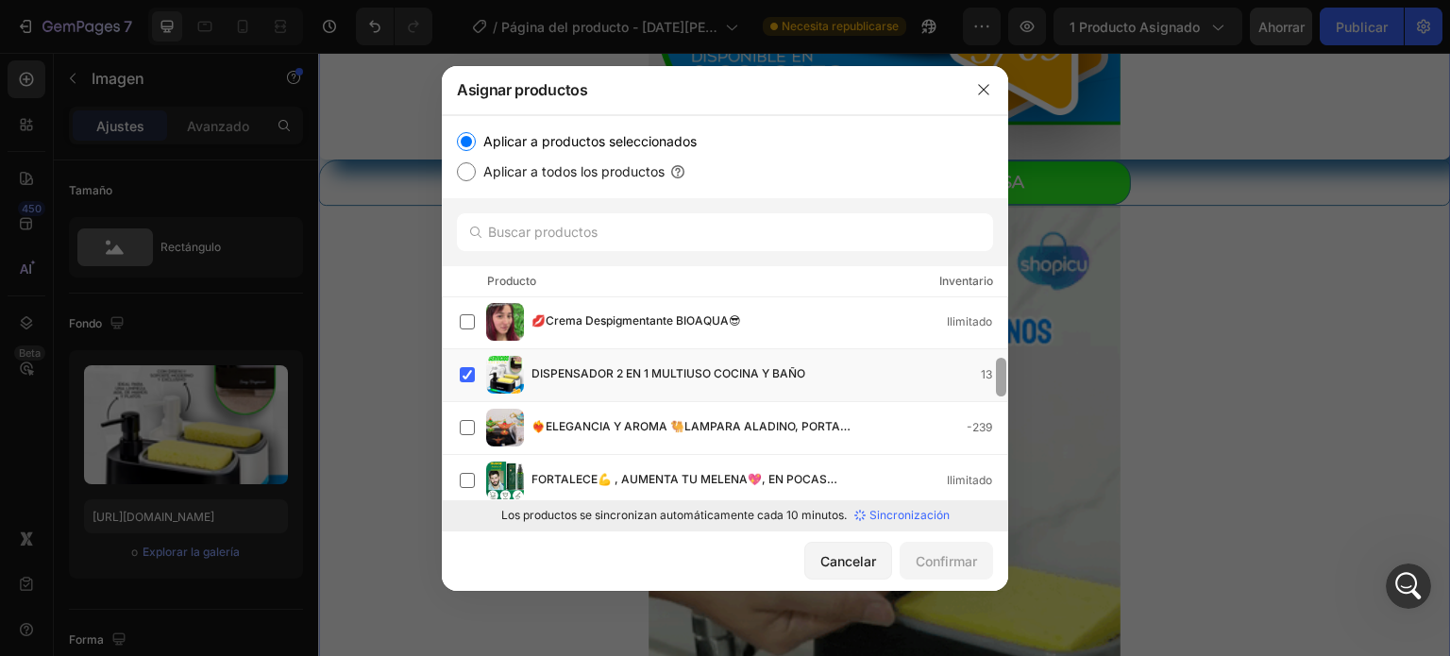
drag, startPoint x: 1001, startPoint y: 469, endPoint x: 998, endPoint y: 366, distance: 102.9
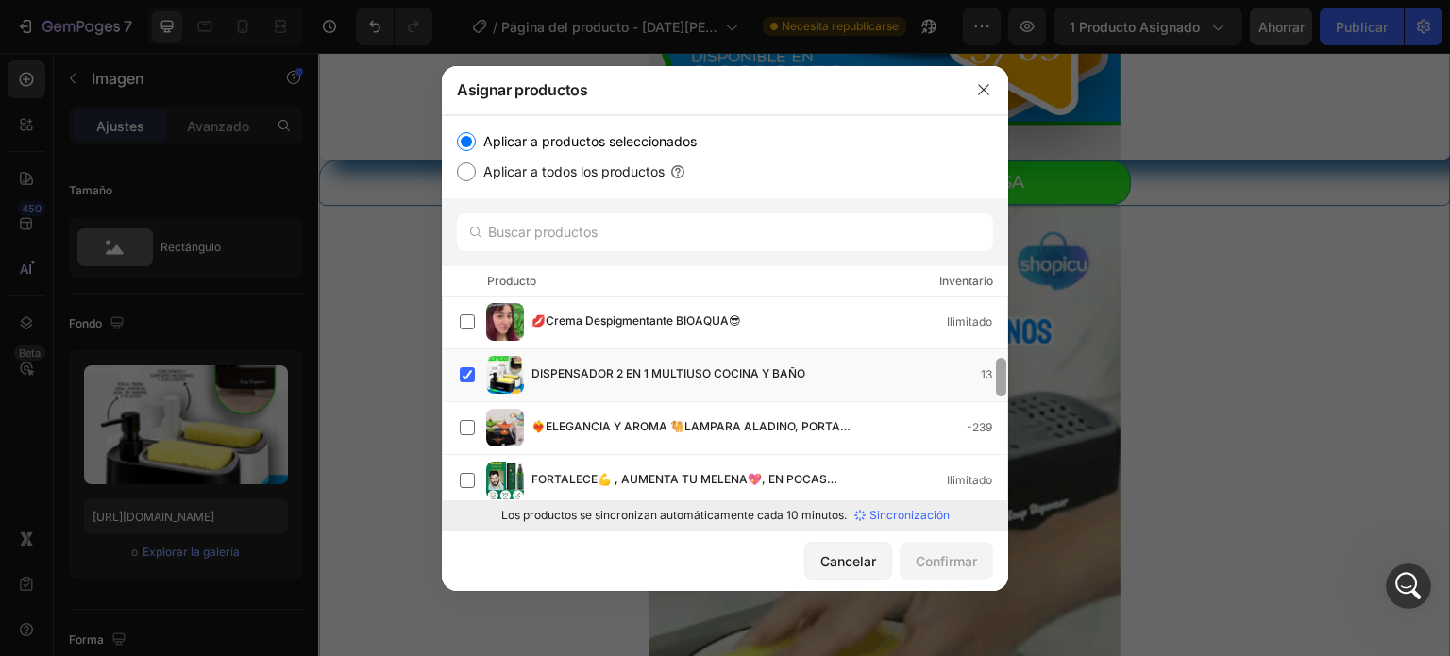
click at [998, 366] on div at bounding box center [1001, 377] width 10 height 39
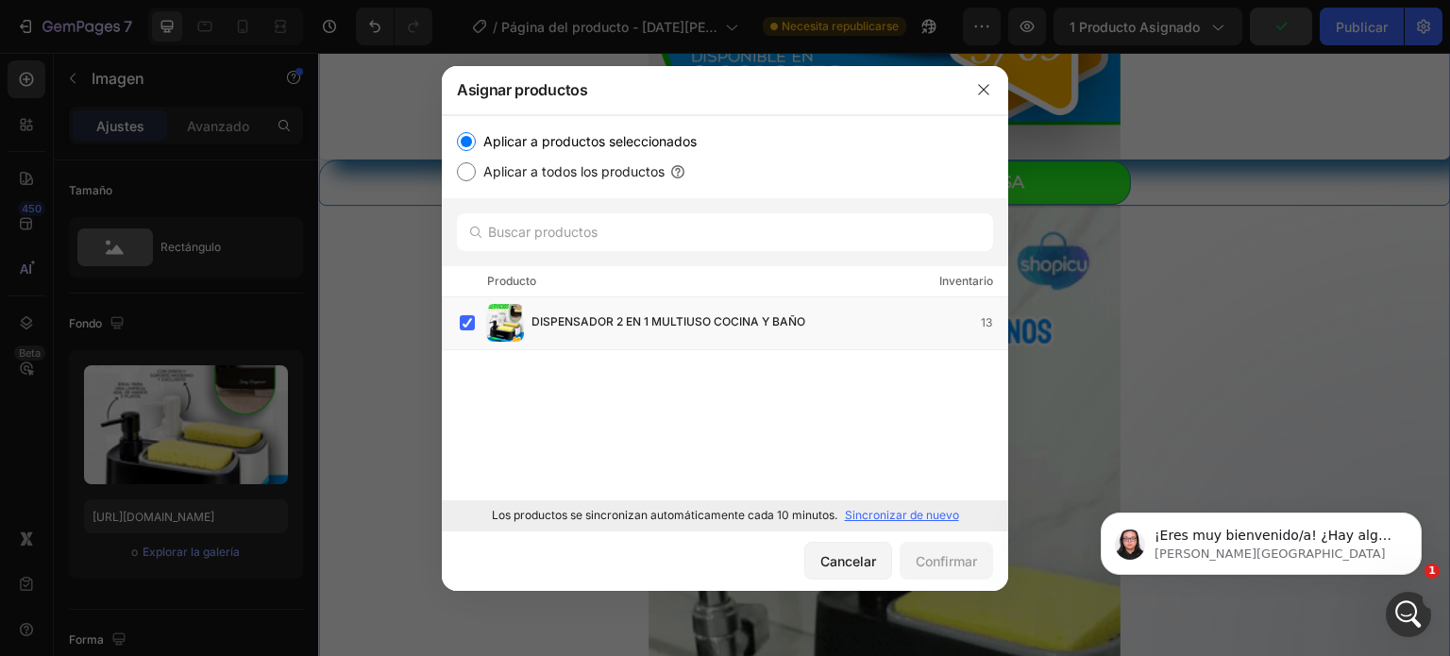
scroll to position [3449, 0]
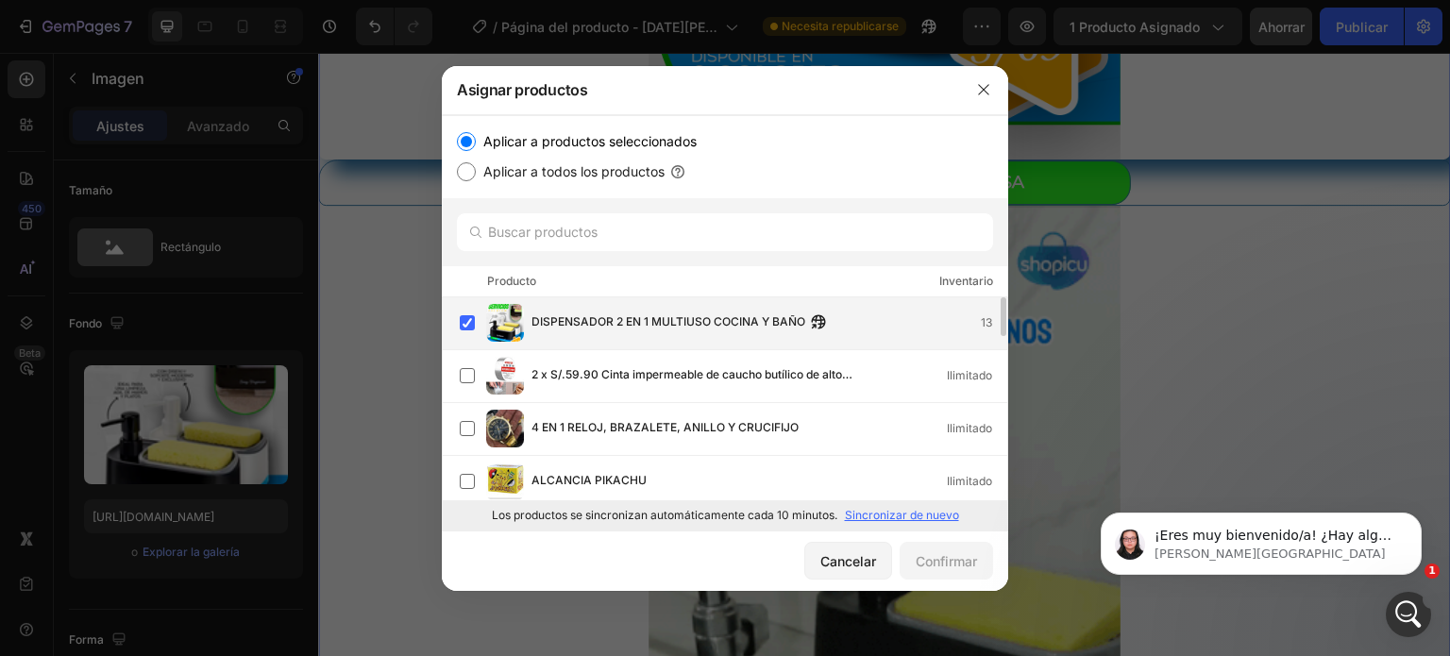
click at [627, 311] on div "DISPENSADOR 2 EN 1 MULTIUSO COCINA Y BAÑO 13" at bounding box center [733, 323] width 547 height 38
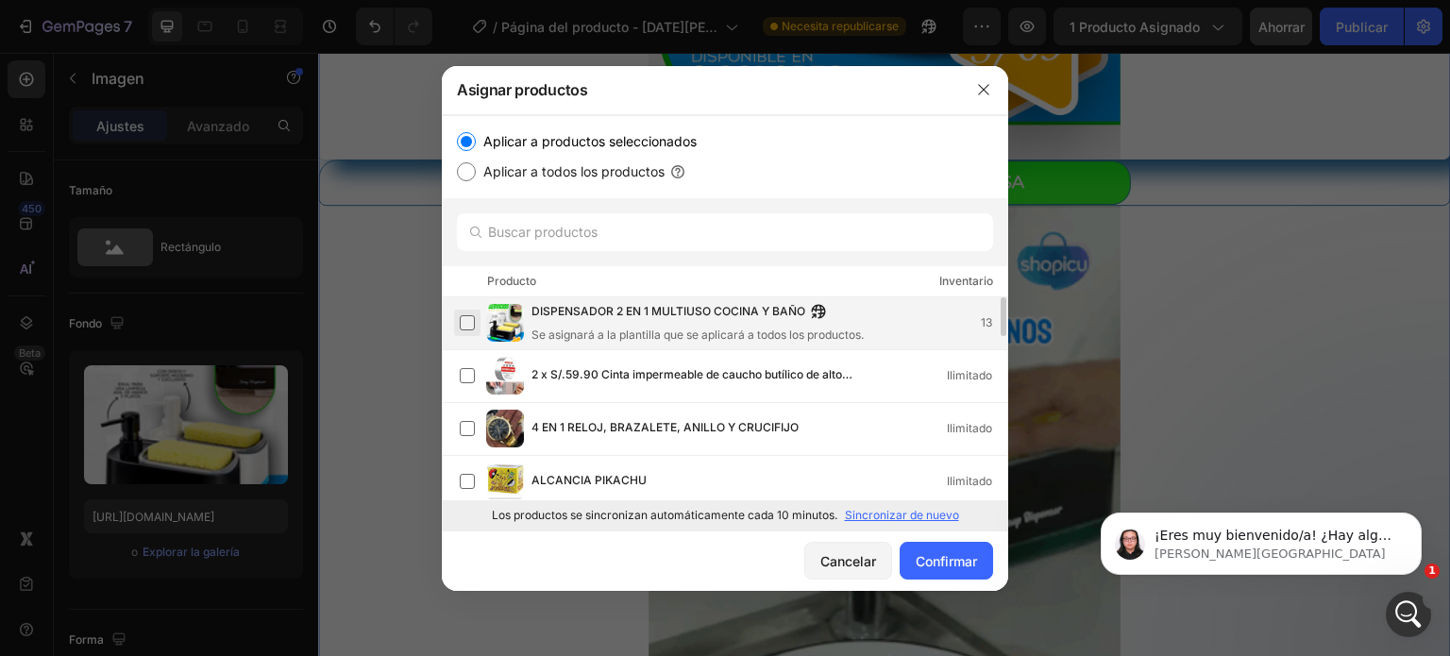
click at [470, 324] on label at bounding box center [467, 322] width 15 height 15
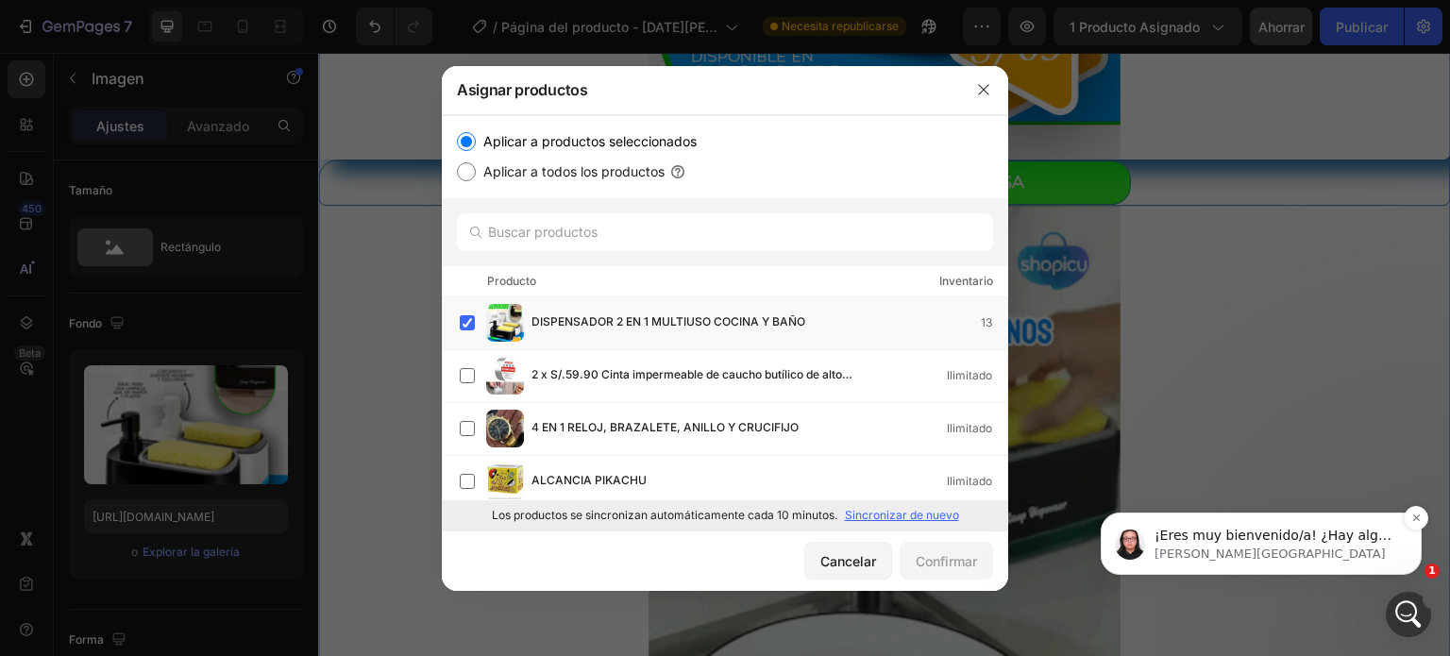
click at [1221, 548] on p "[PERSON_NAME][GEOGRAPHIC_DATA]" at bounding box center [1276, 554] width 244 height 17
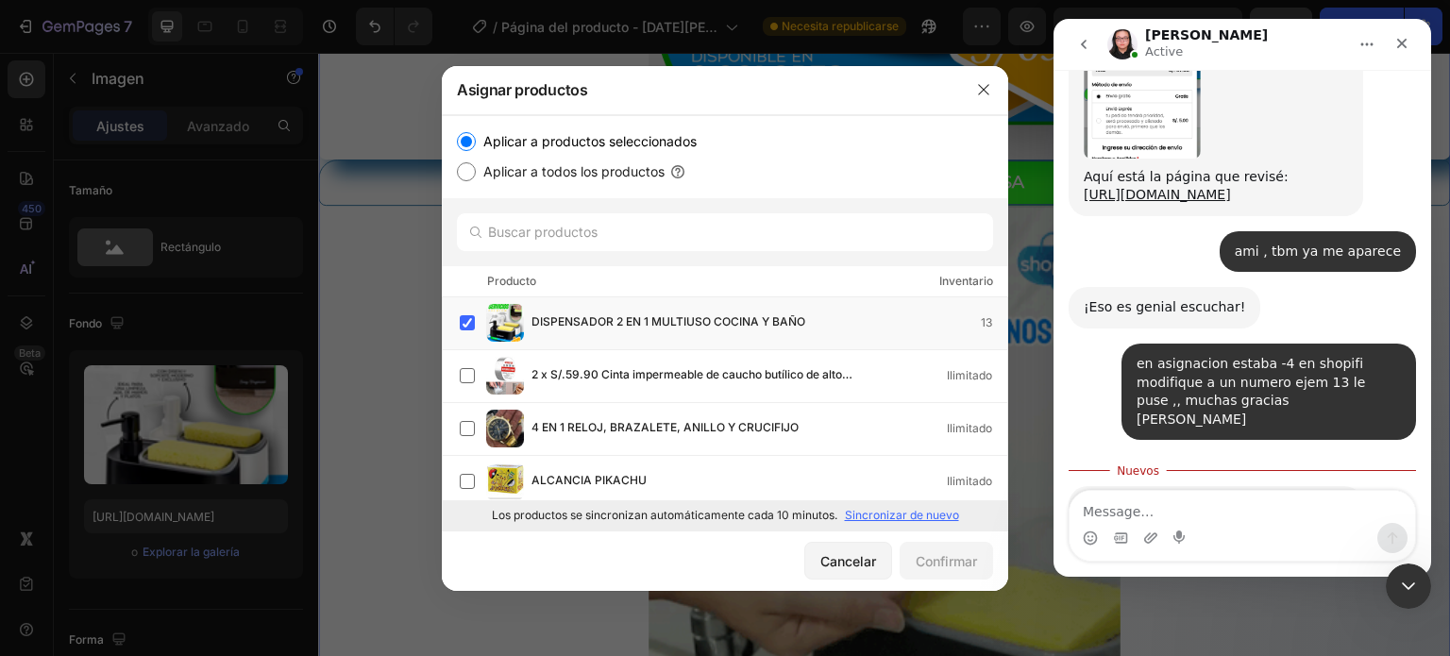
scroll to position [3481, 0]
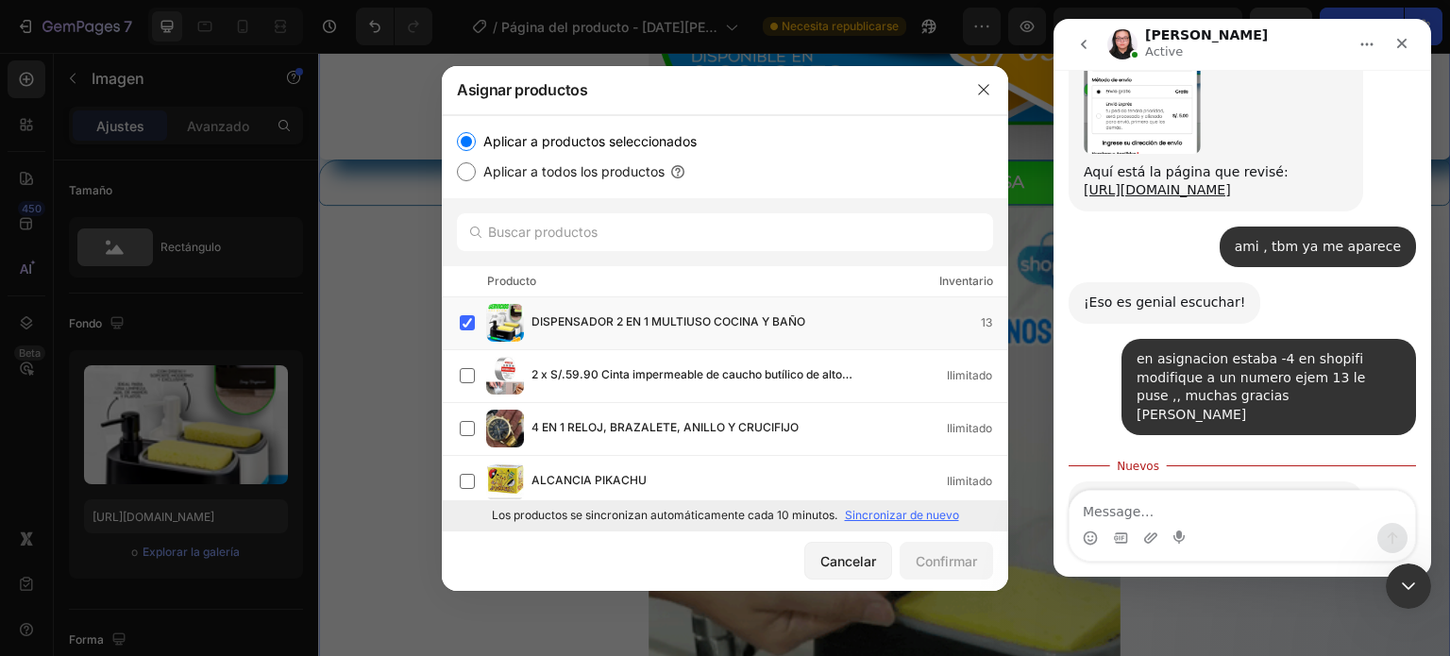
click at [1168, 497] on textarea "Message…" at bounding box center [1241, 507] width 345 height 32
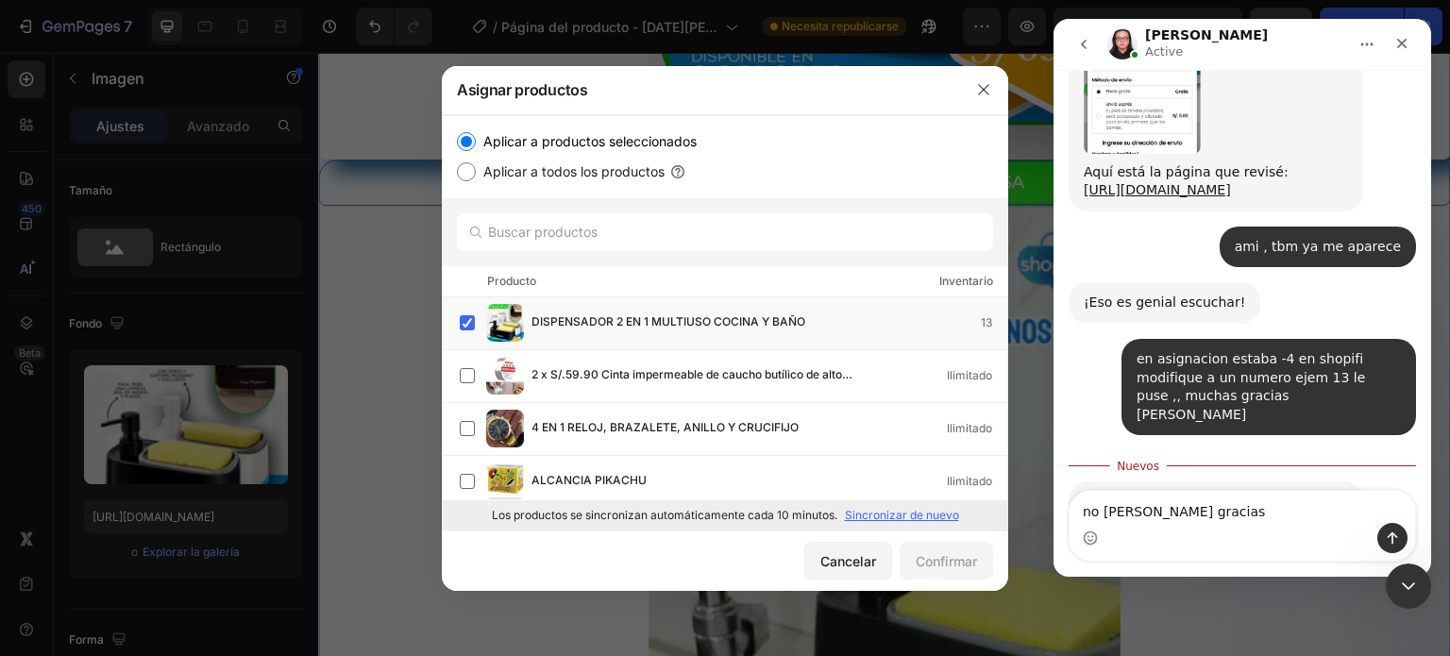
click at [1102, 513] on textarea "no [PERSON_NAME] gracias" at bounding box center [1241, 507] width 345 height 32
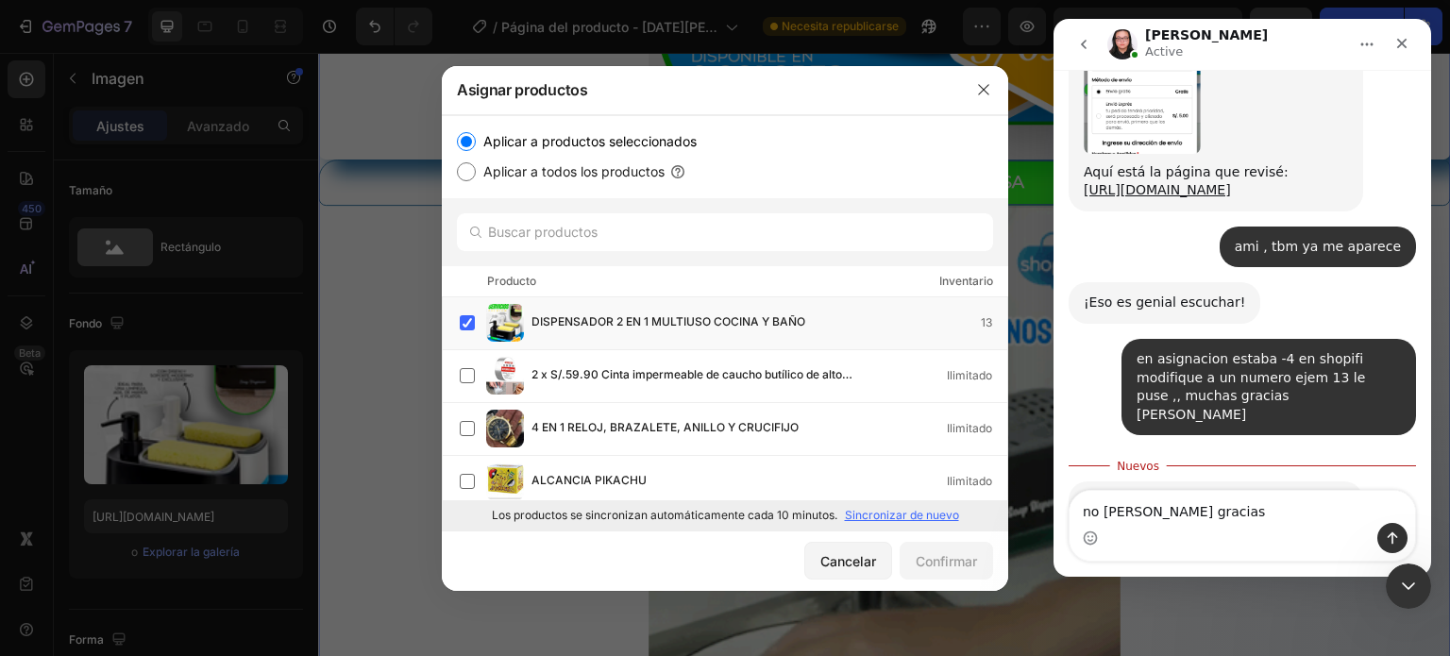
click at [1097, 513] on textarea "no [PERSON_NAME] gracias" at bounding box center [1241, 507] width 345 height 32
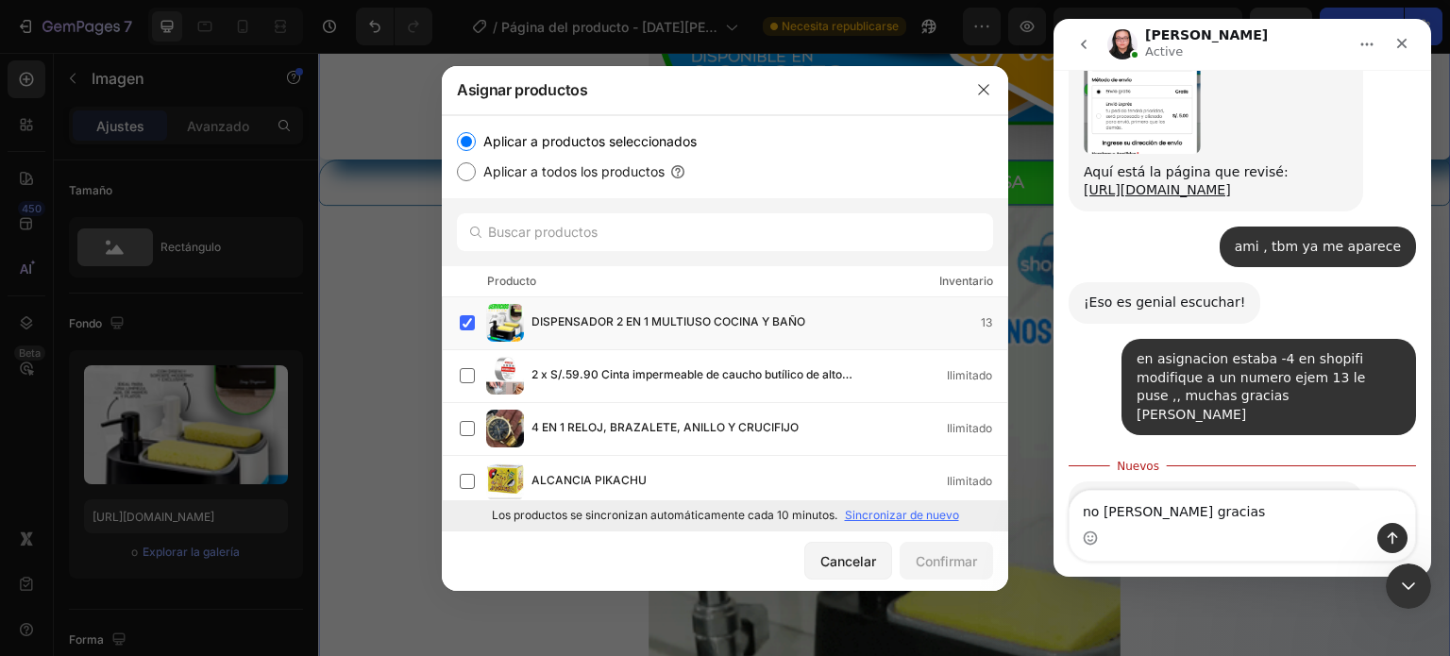
type textarea "no [PERSON_NAME] gracias"
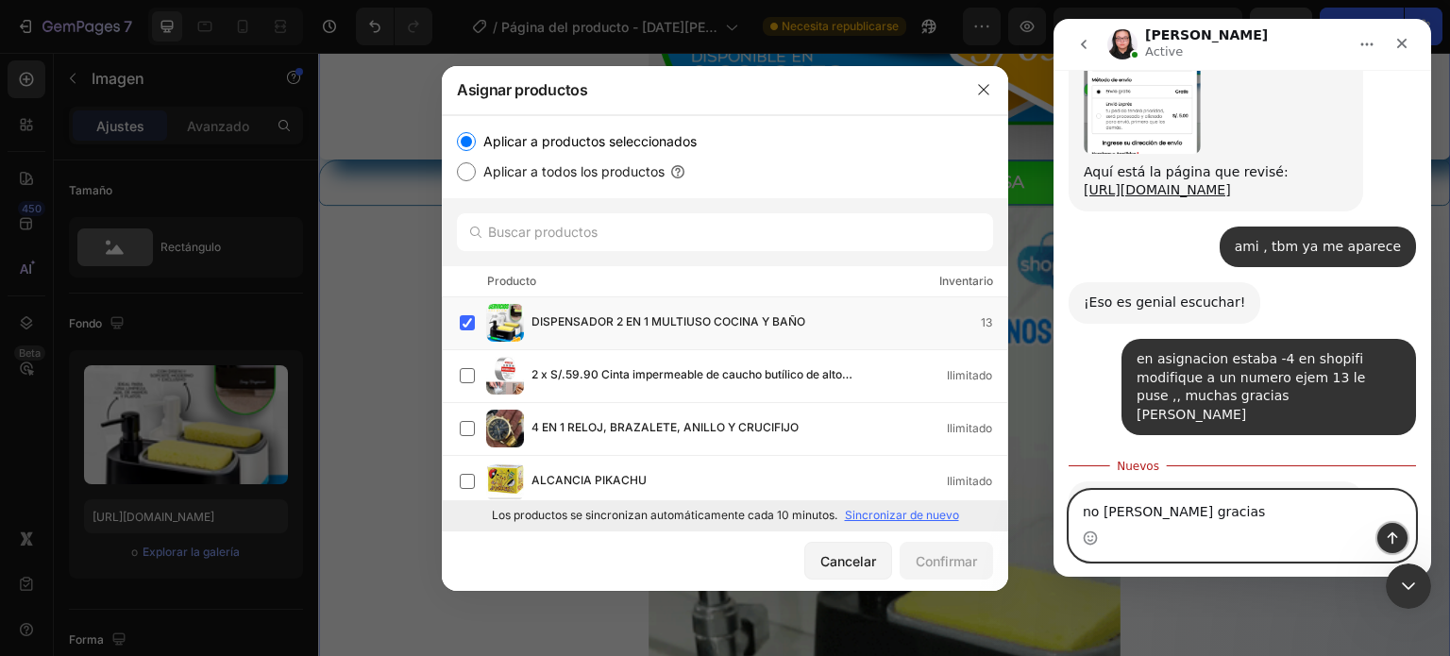
click at [1404, 537] on button "Enviar un mensaje…" at bounding box center [1392, 538] width 30 height 30
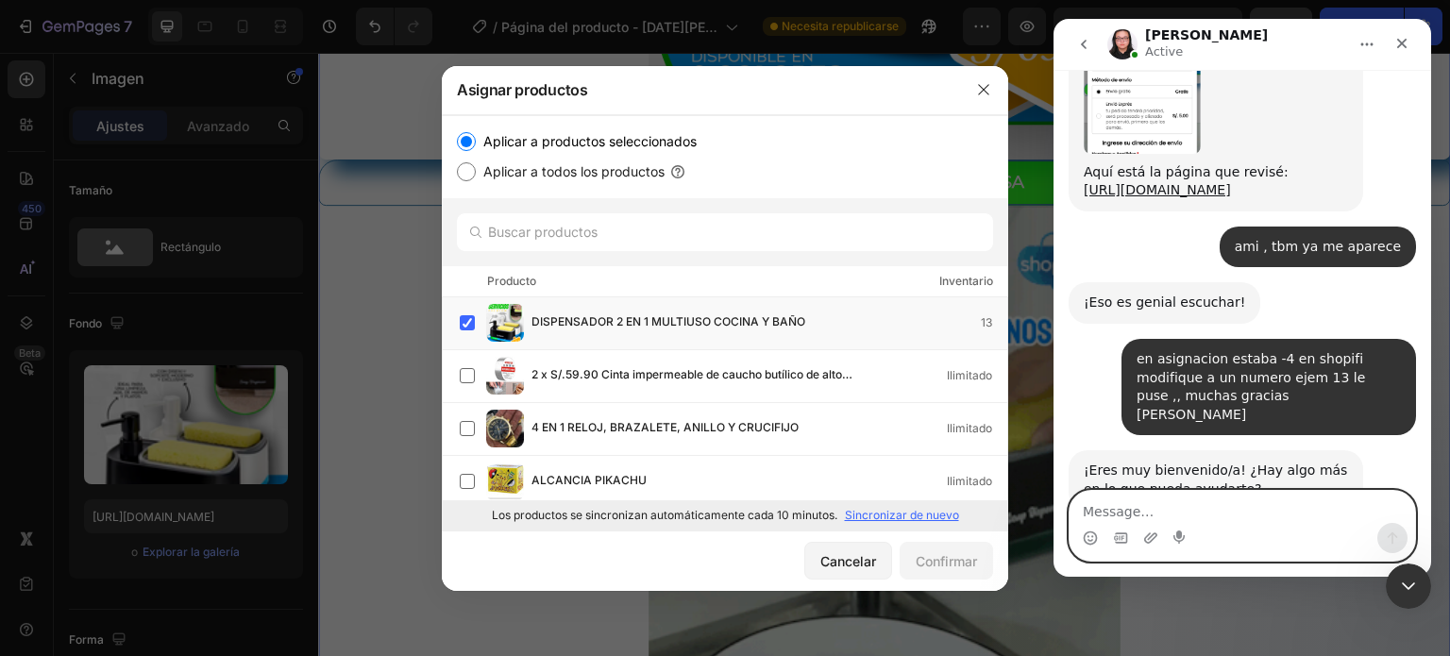
scroll to position [3506, 0]
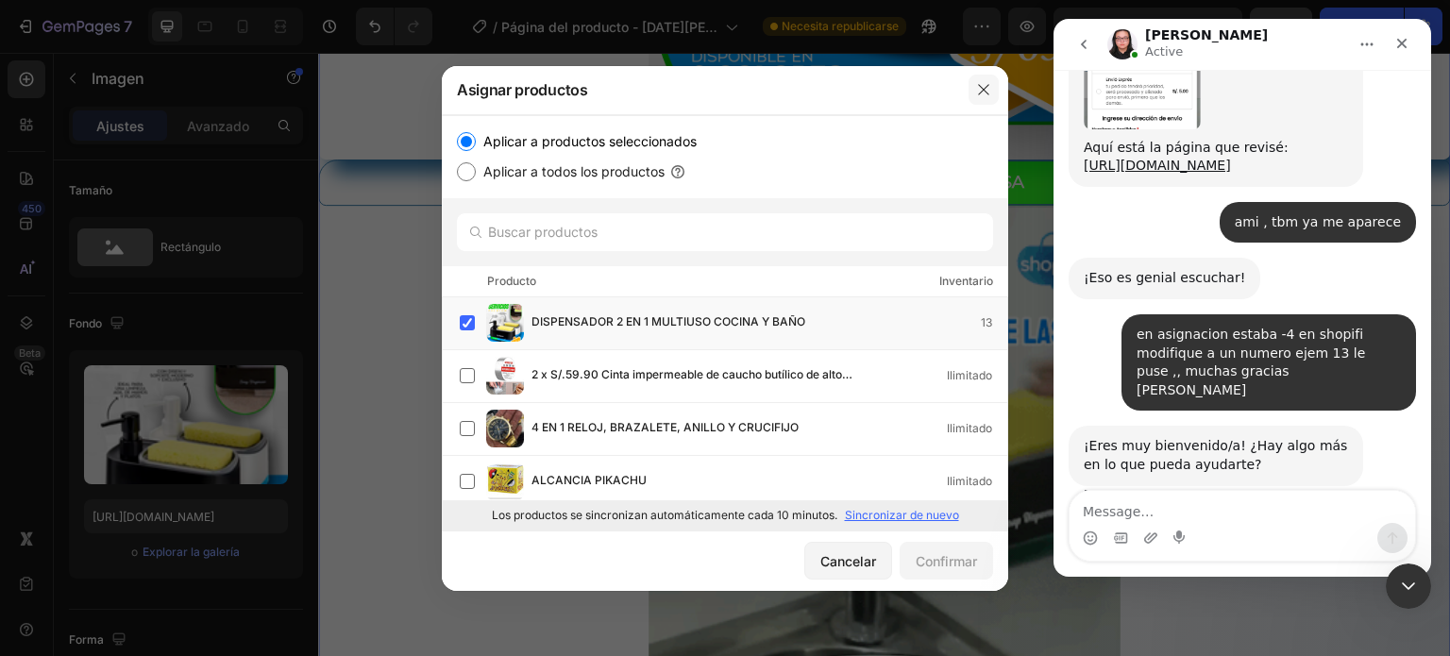
click at [984, 91] on icon "button" at bounding box center [983, 89] width 10 height 10
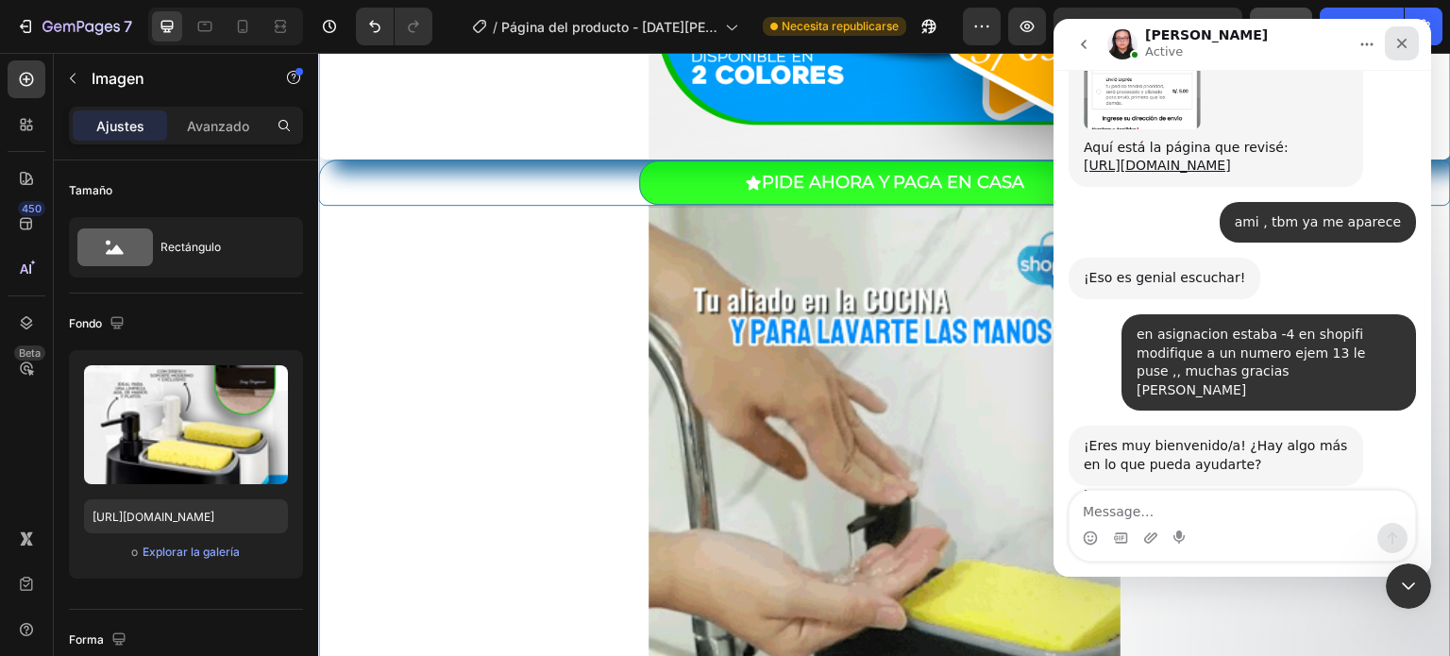
click at [1402, 48] on icon "Cerrar" at bounding box center [1401, 43] width 15 height 15
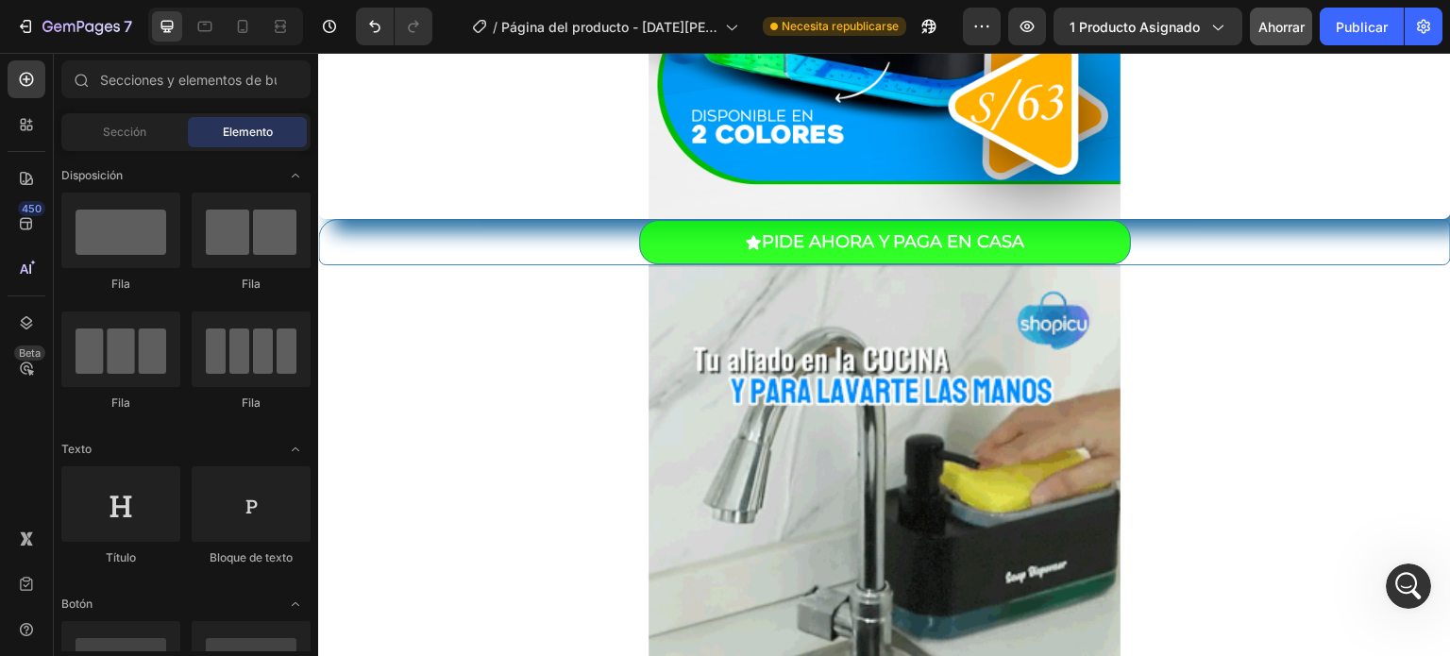
scroll to position [717, 0]
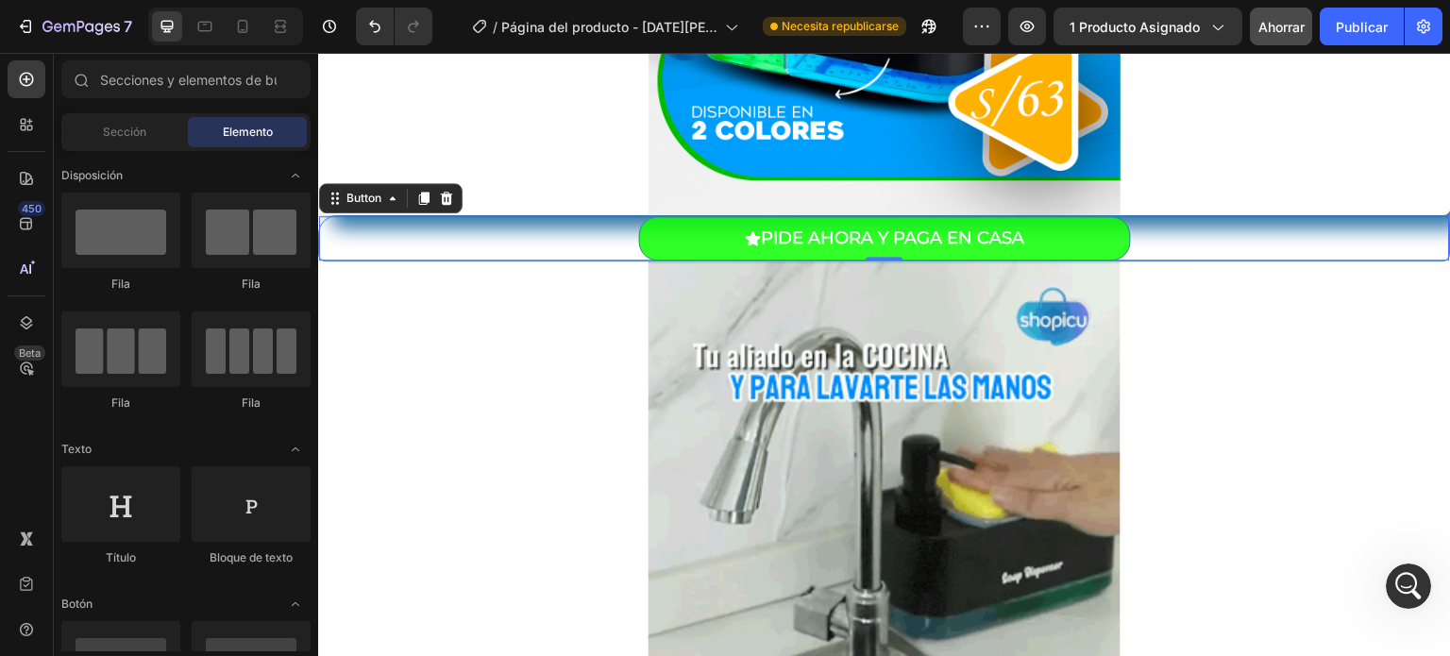
click at [566, 236] on div "PIDE AHORA Y PAGA EN CASA Button 0" at bounding box center [884, 238] width 1133 height 46
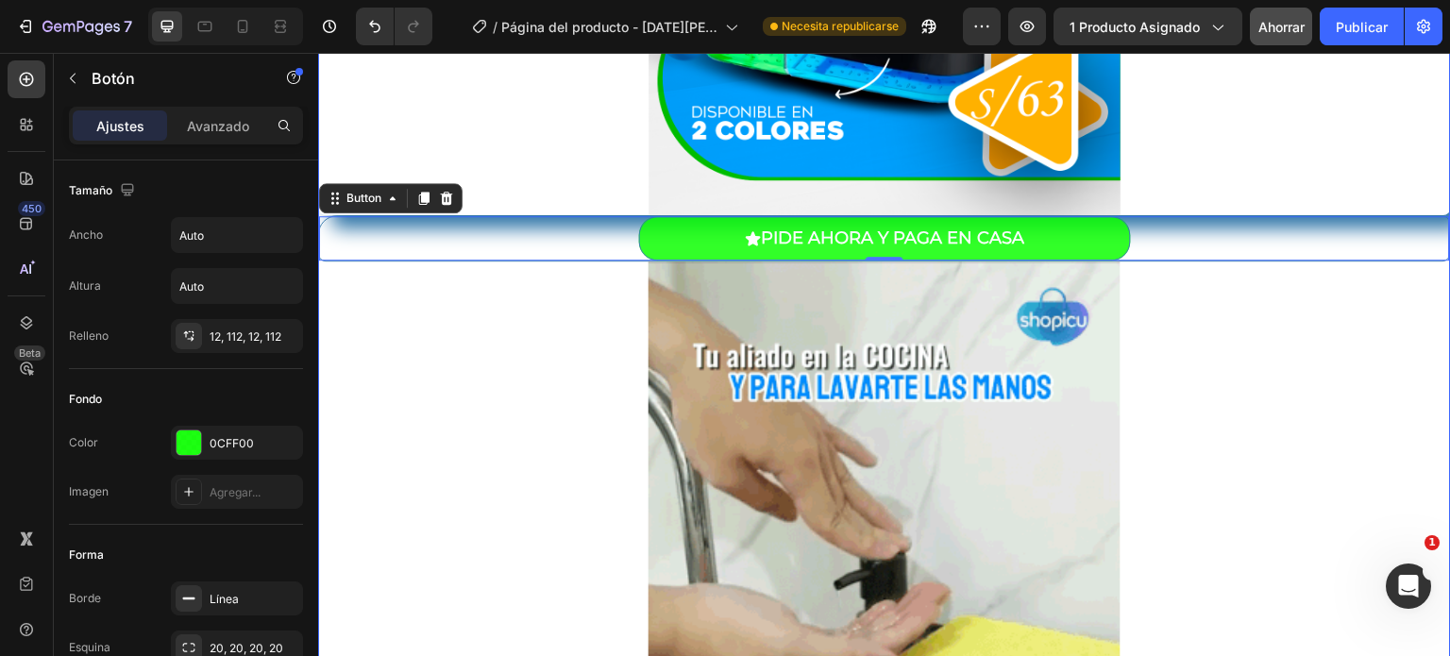
scroll to position [3876, 0]
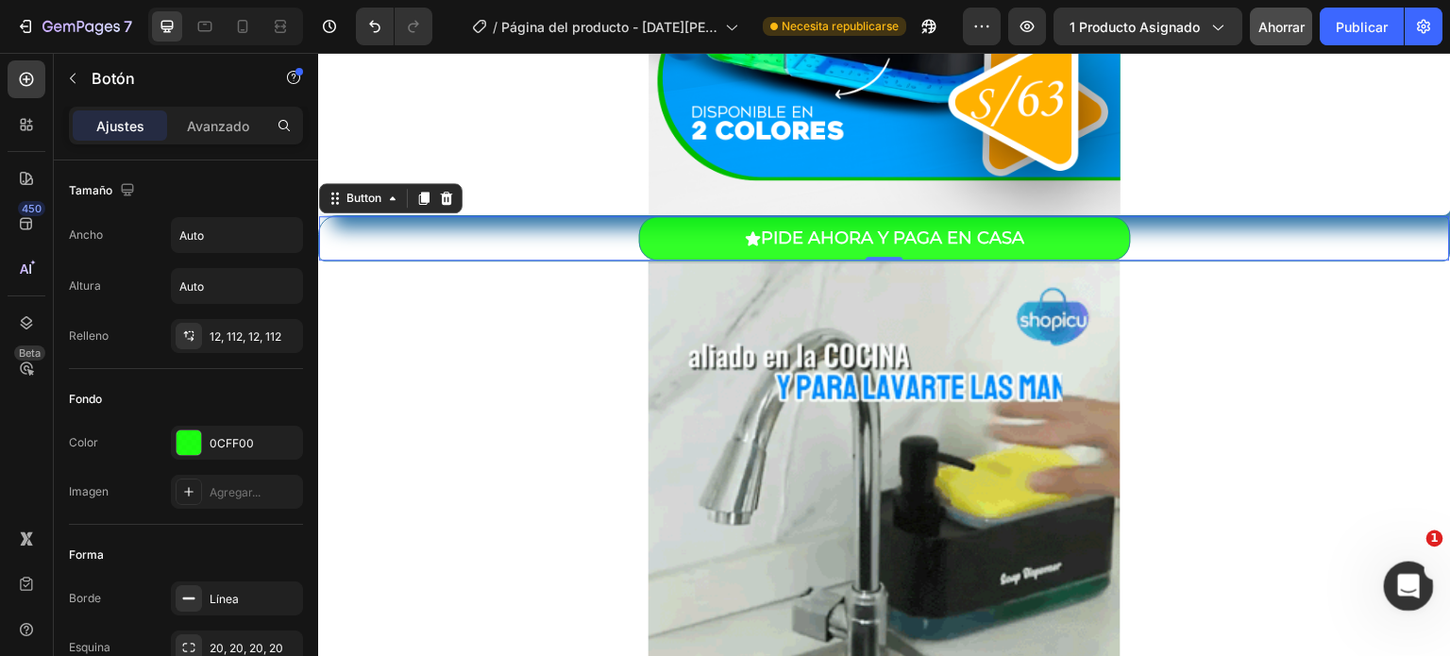
click at [1399, 587] on icon "Abrir Intercom Messenger" at bounding box center [1405, 583] width 31 height 31
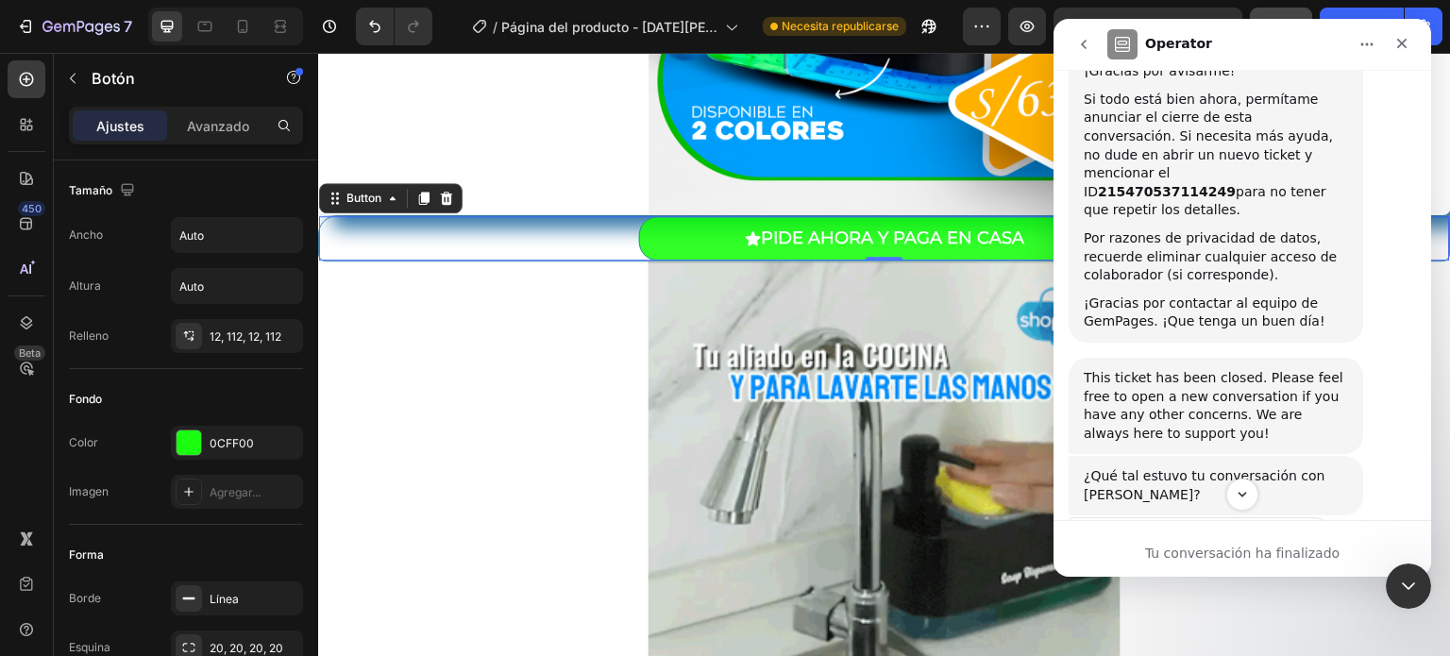
scroll to position [4013, 0]
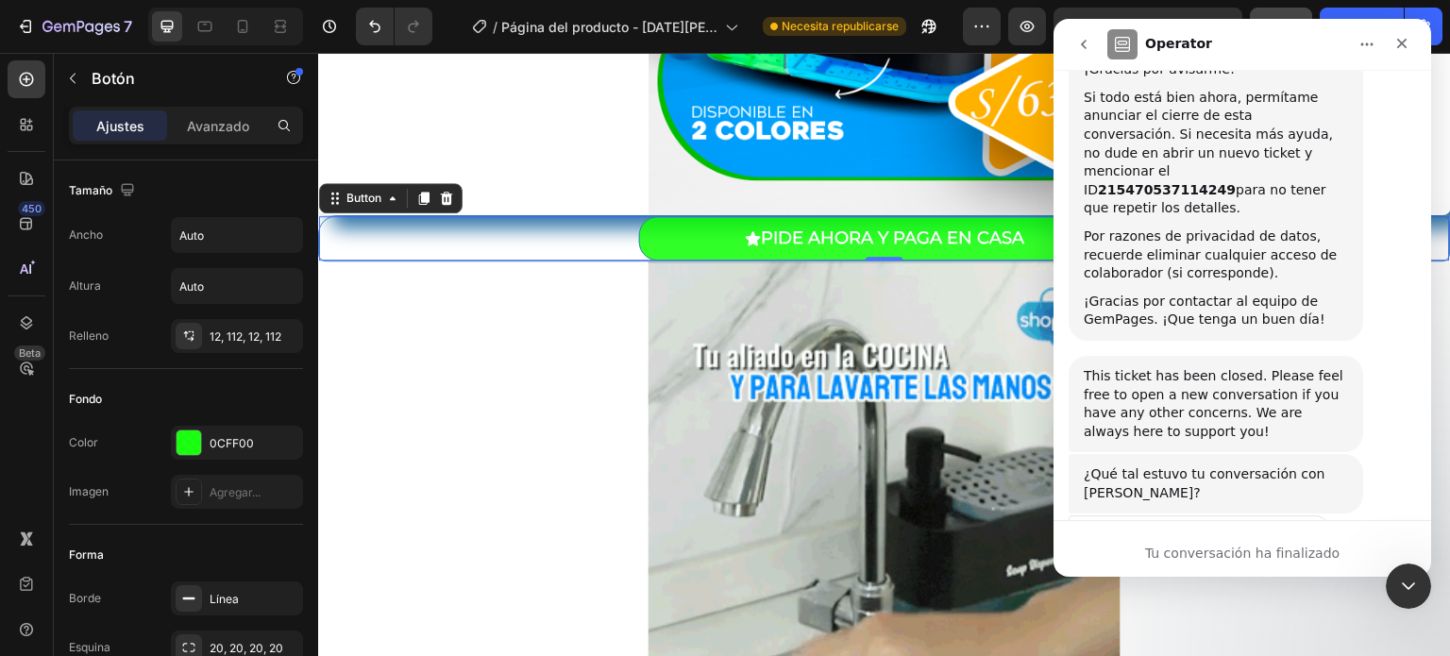
click at [1292, 568] on span "Increíble" at bounding box center [1289, 585] width 34 height 34
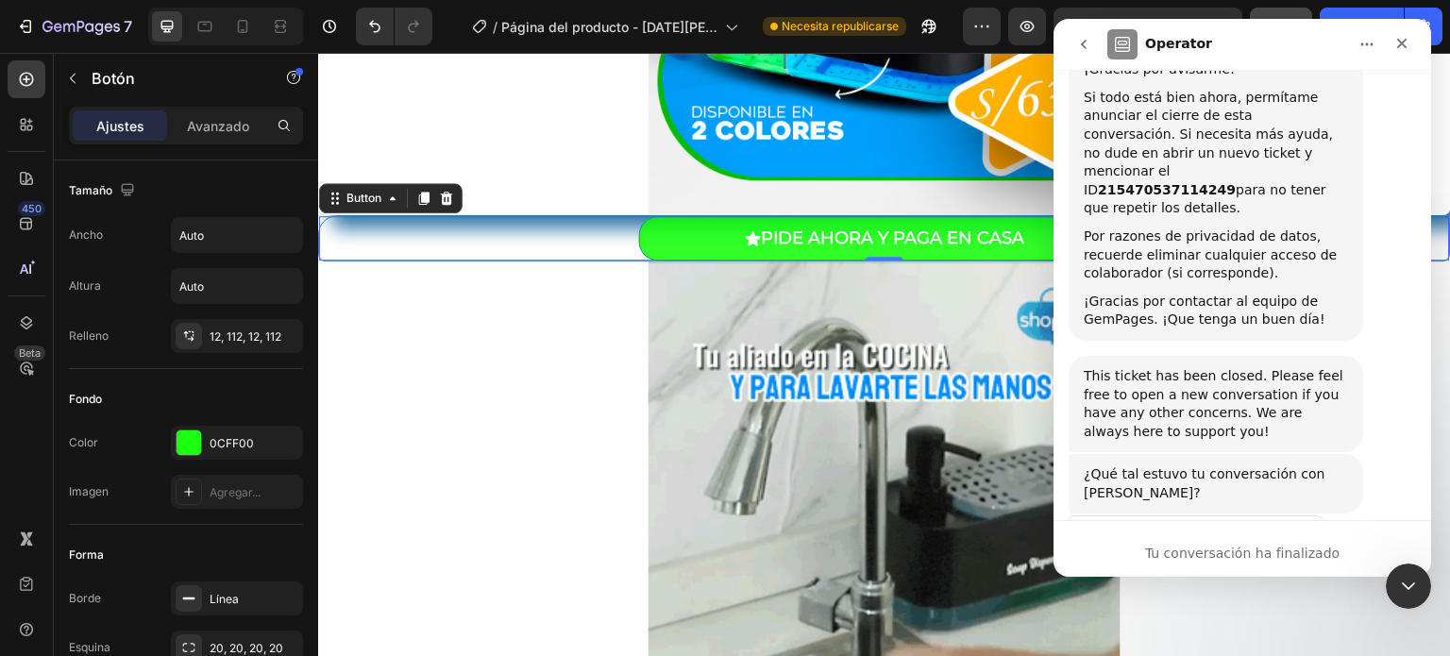
click at [1298, 633] on div "Enviar" at bounding box center [1299, 652] width 38 height 38
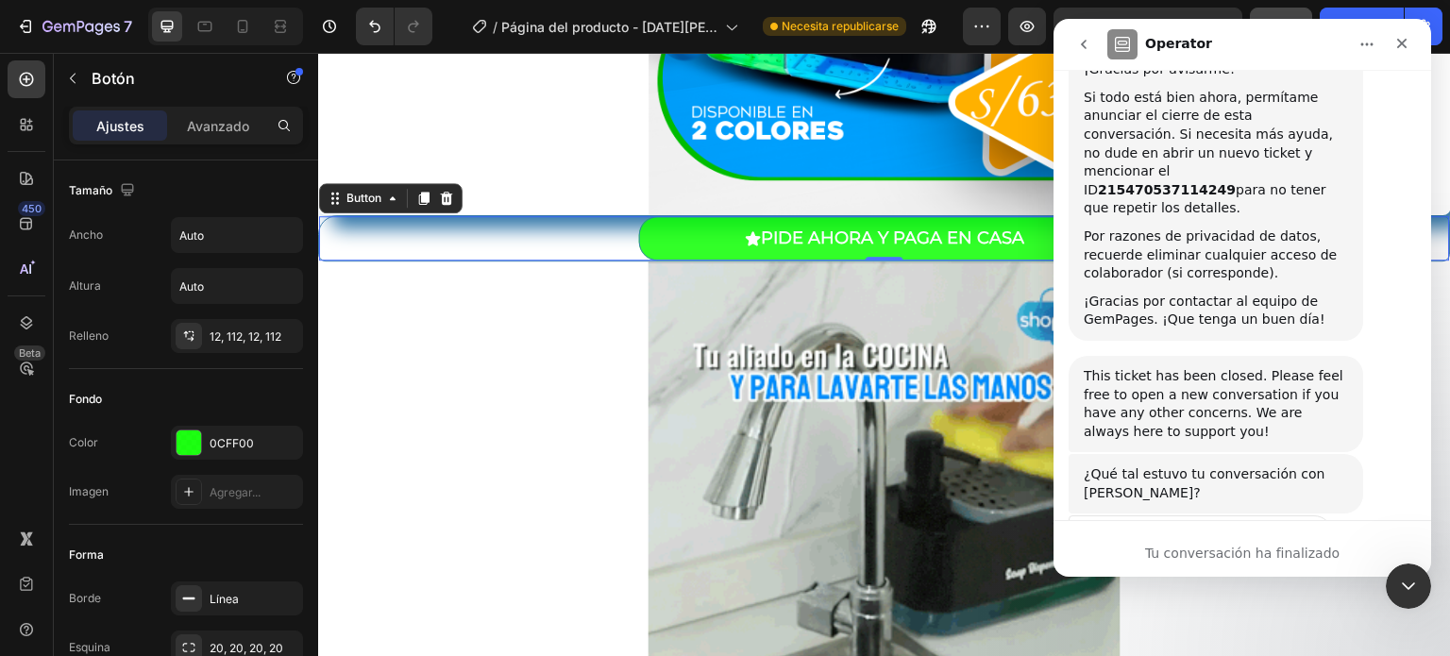
scroll to position [3991, 0]
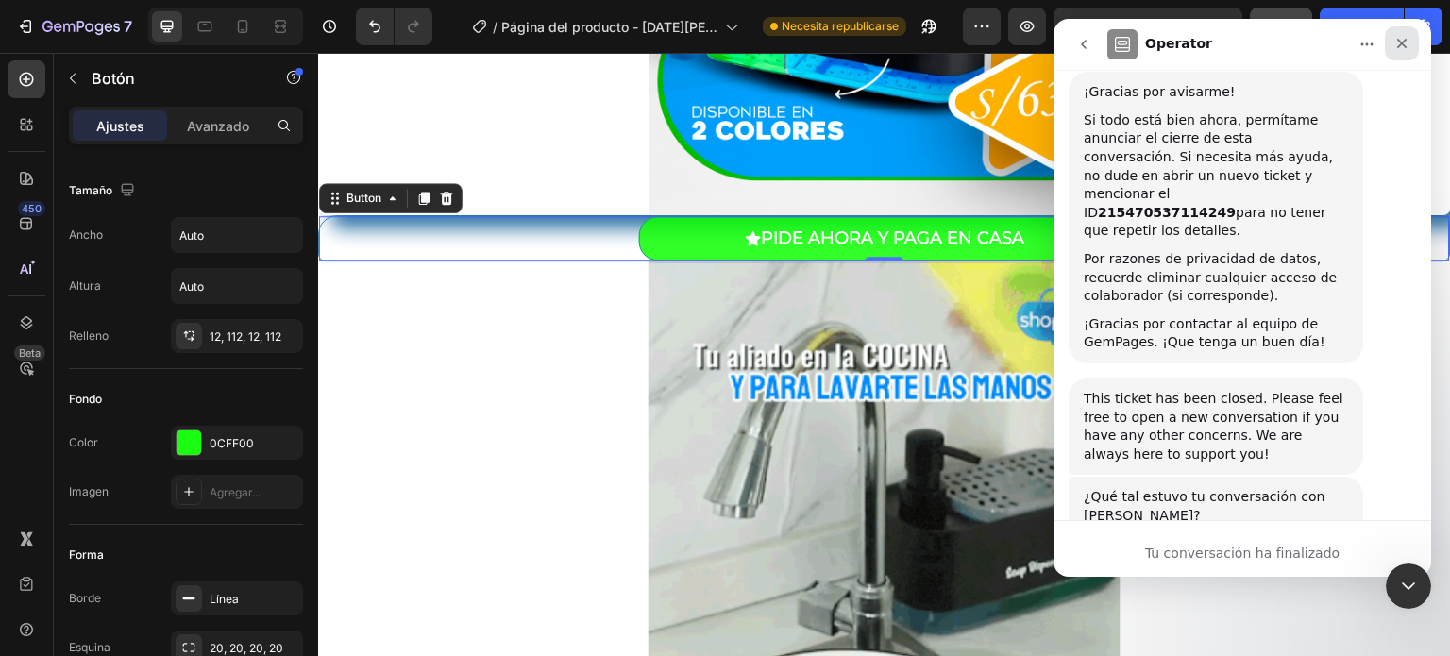
click at [1403, 42] on icon "Cerrar" at bounding box center [1402, 44] width 10 height 10
